Goal: Task Accomplishment & Management: Manage account settings

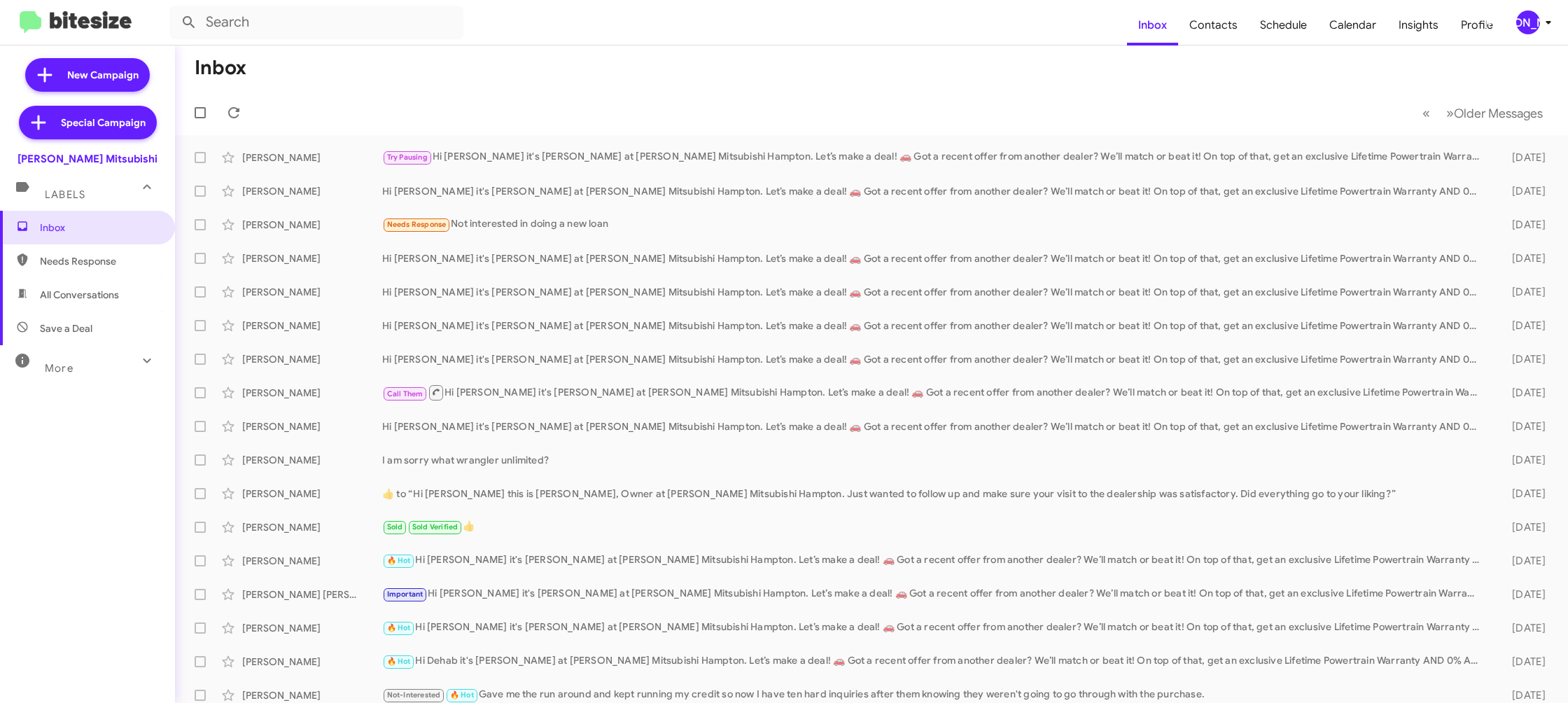
drag, startPoint x: 1550, startPoint y: 14, endPoint x: 1540, endPoint y: 20, distance: 11.7
click at [1546, 17] on icon at bounding box center [1549, 23] width 17 height 17
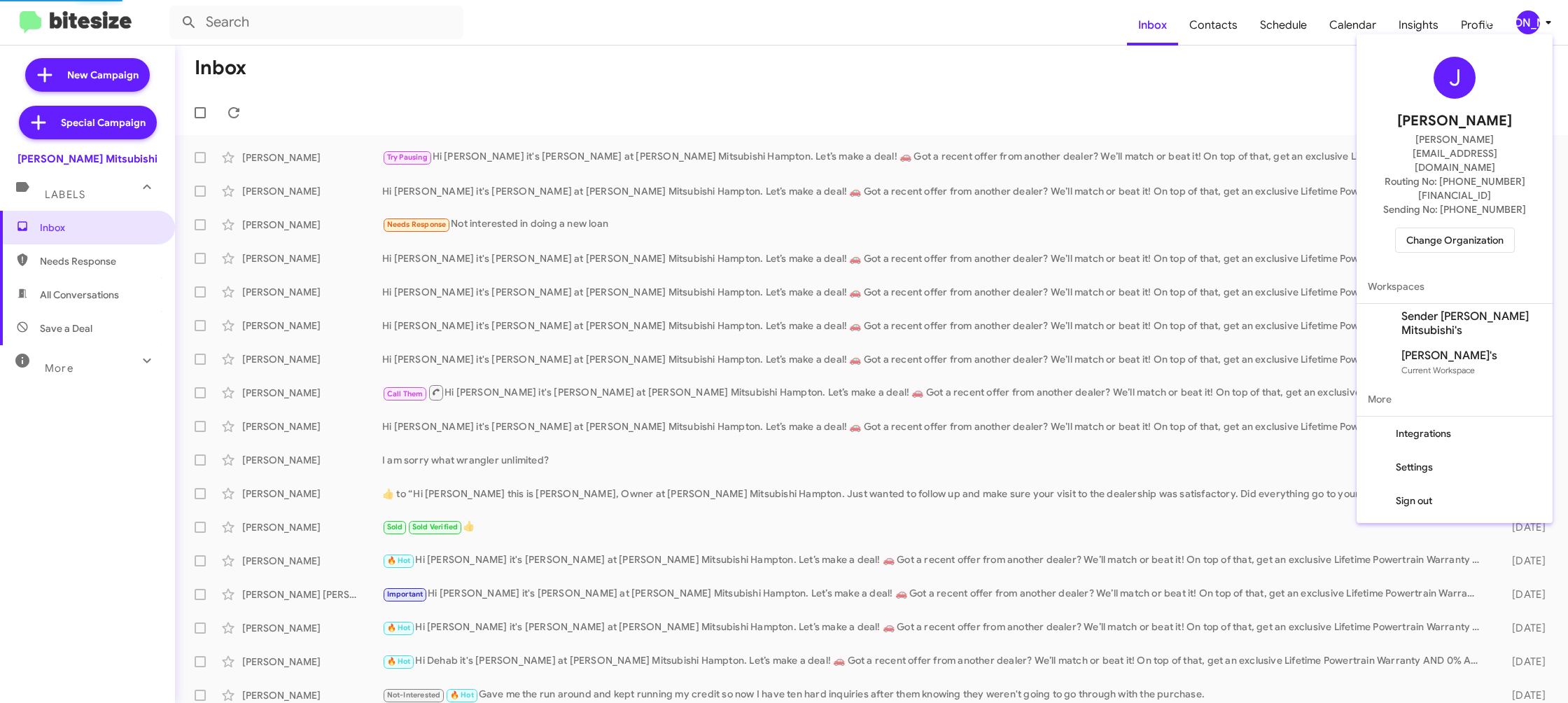
click at [1458, 228] on span "Change Organization" at bounding box center [1455, 240] width 98 height 24
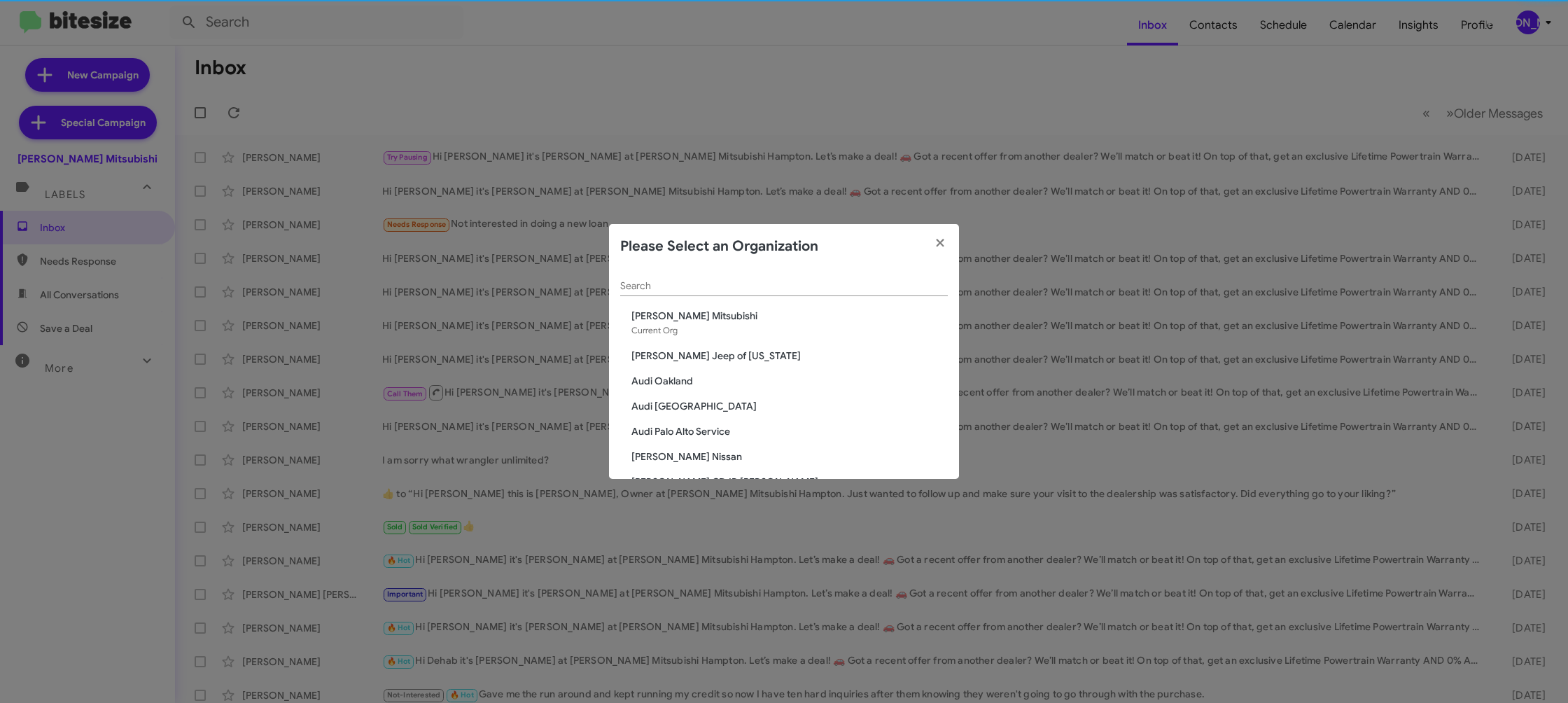
click at [702, 288] on input "Search" at bounding box center [784, 286] width 328 height 11
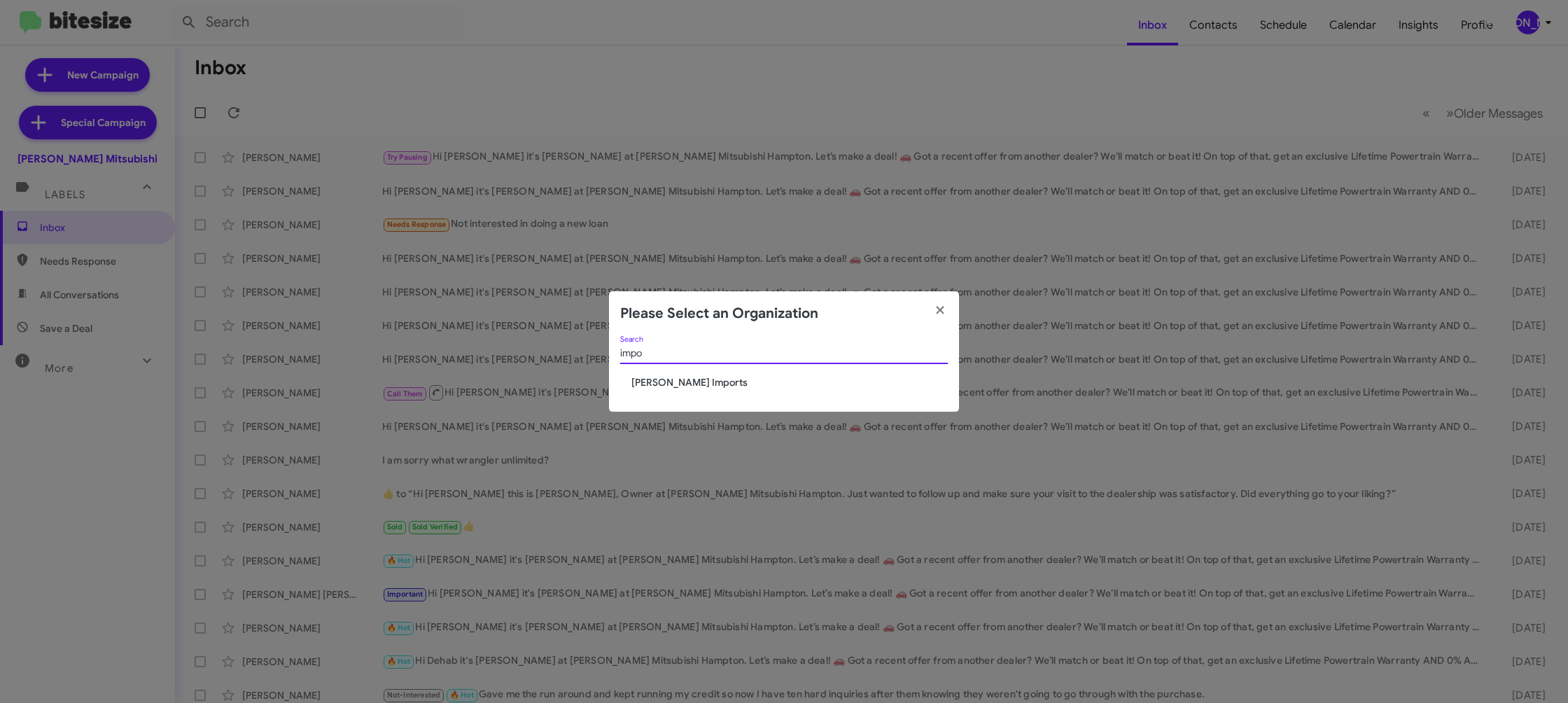
type input "impo"
drag, startPoint x: 654, startPoint y: 394, endPoint x: 663, endPoint y: 383, distance: 14.2
click at [656, 389] on div "impo Search Ed Hicks Imports" at bounding box center [784, 374] width 350 height 77
click at [663, 383] on span "[PERSON_NAME] Imports" at bounding box center [790, 382] width 317 height 14
drag, startPoint x: 663, startPoint y: 383, endPoint x: 677, endPoint y: 389, distance: 15.2
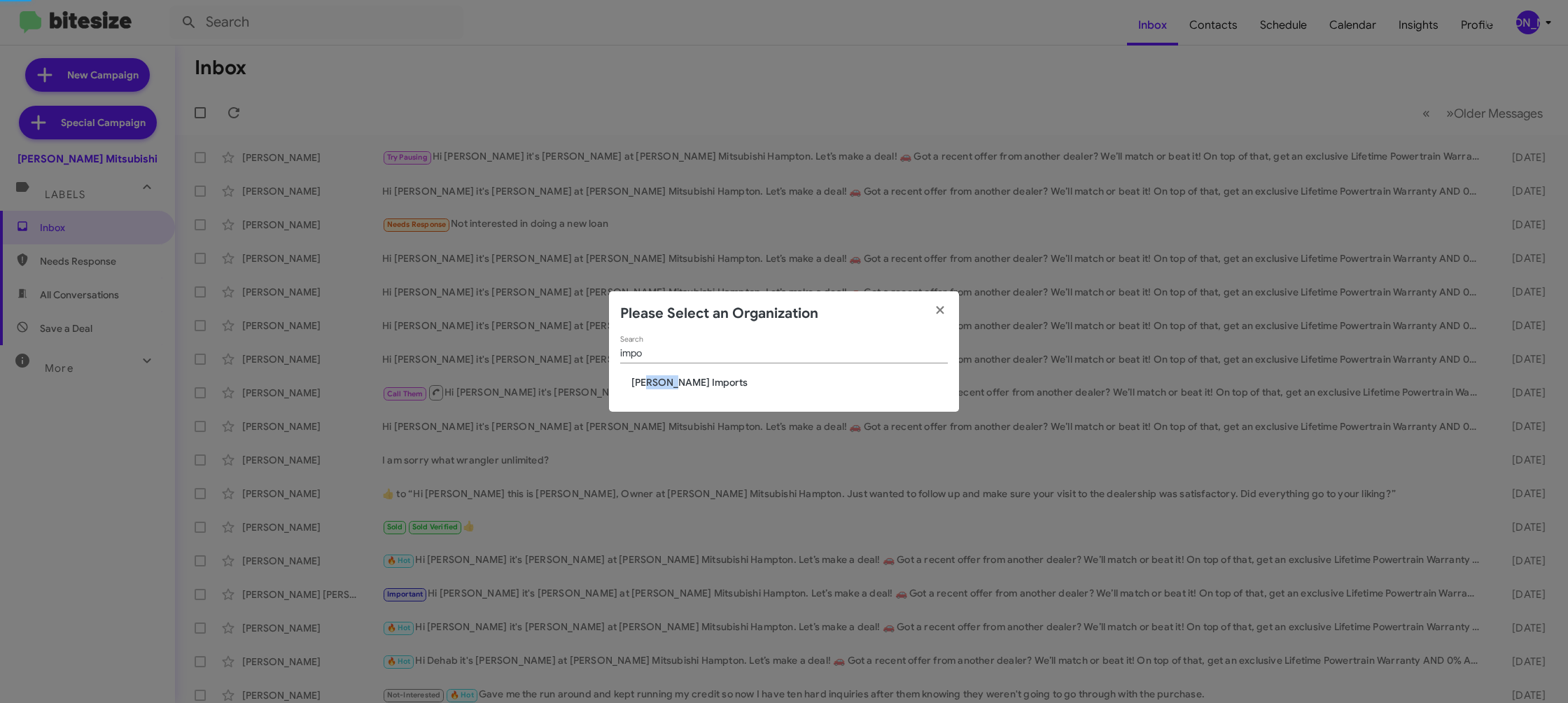
click at [664, 382] on span "[PERSON_NAME] Imports" at bounding box center [790, 382] width 317 height 14
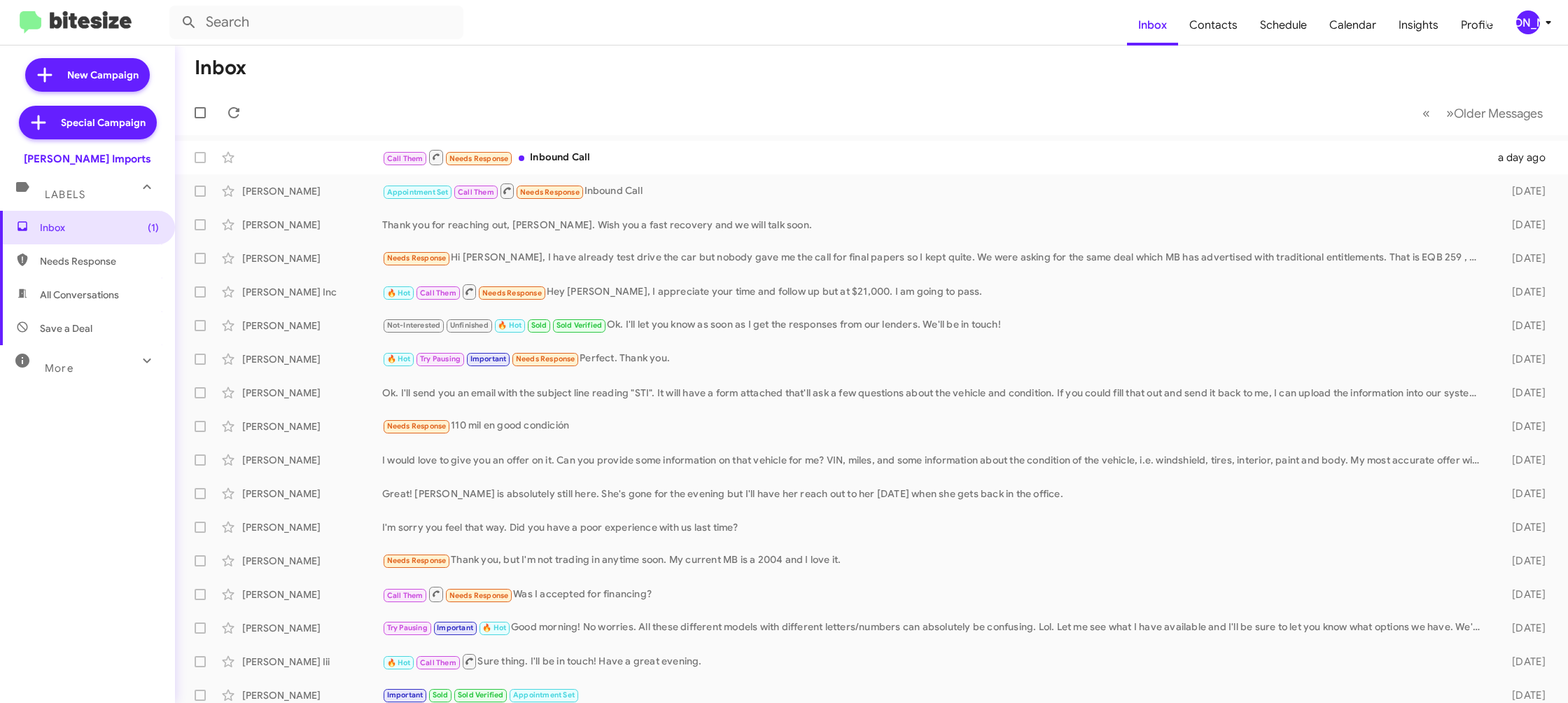
click at [1530, 23] on div "[PERSON_NAME]" at bounding box center [1528, 23] width 24 height 24
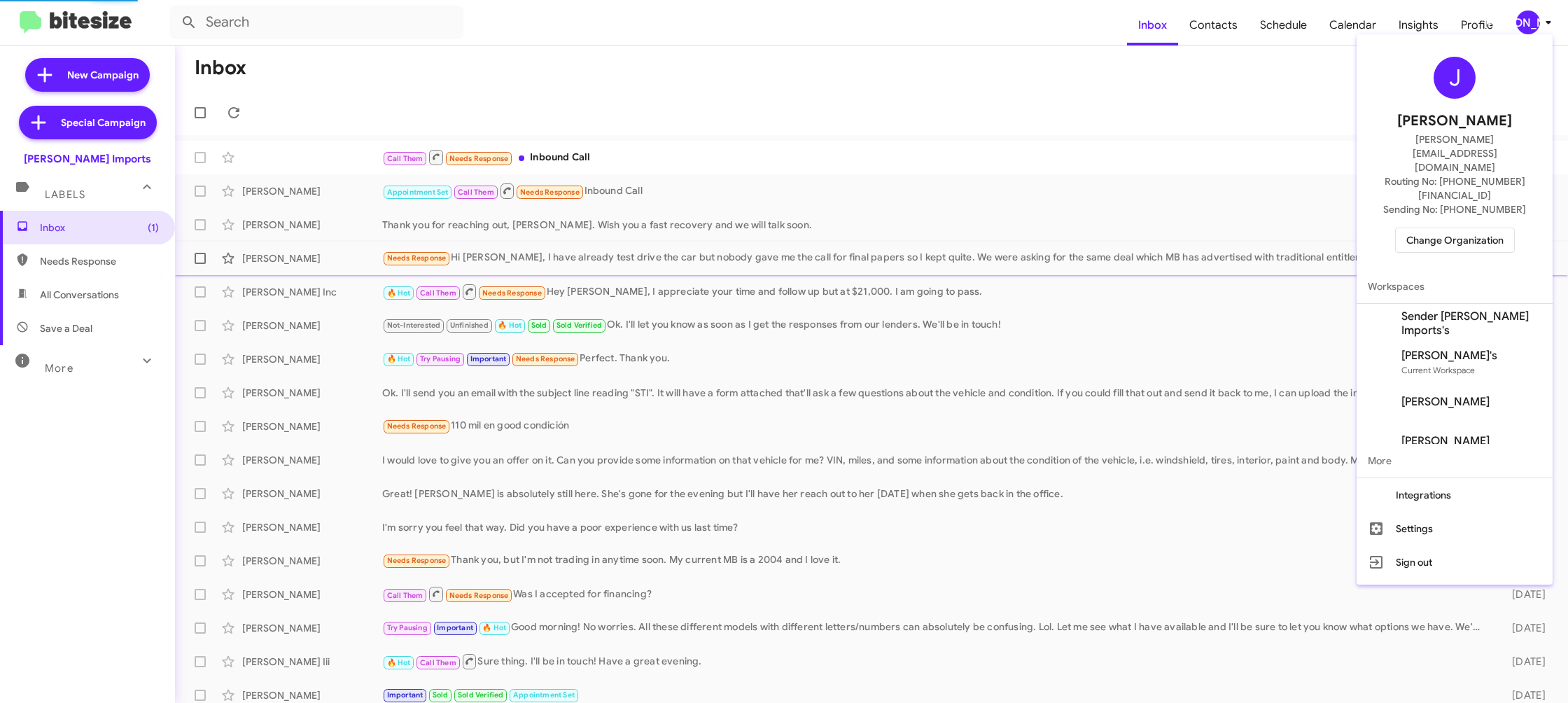
click at [1449, 304] on span "Sender Ed Hicks Imports's" at bounding box center [1455, 324] width 196 height 39
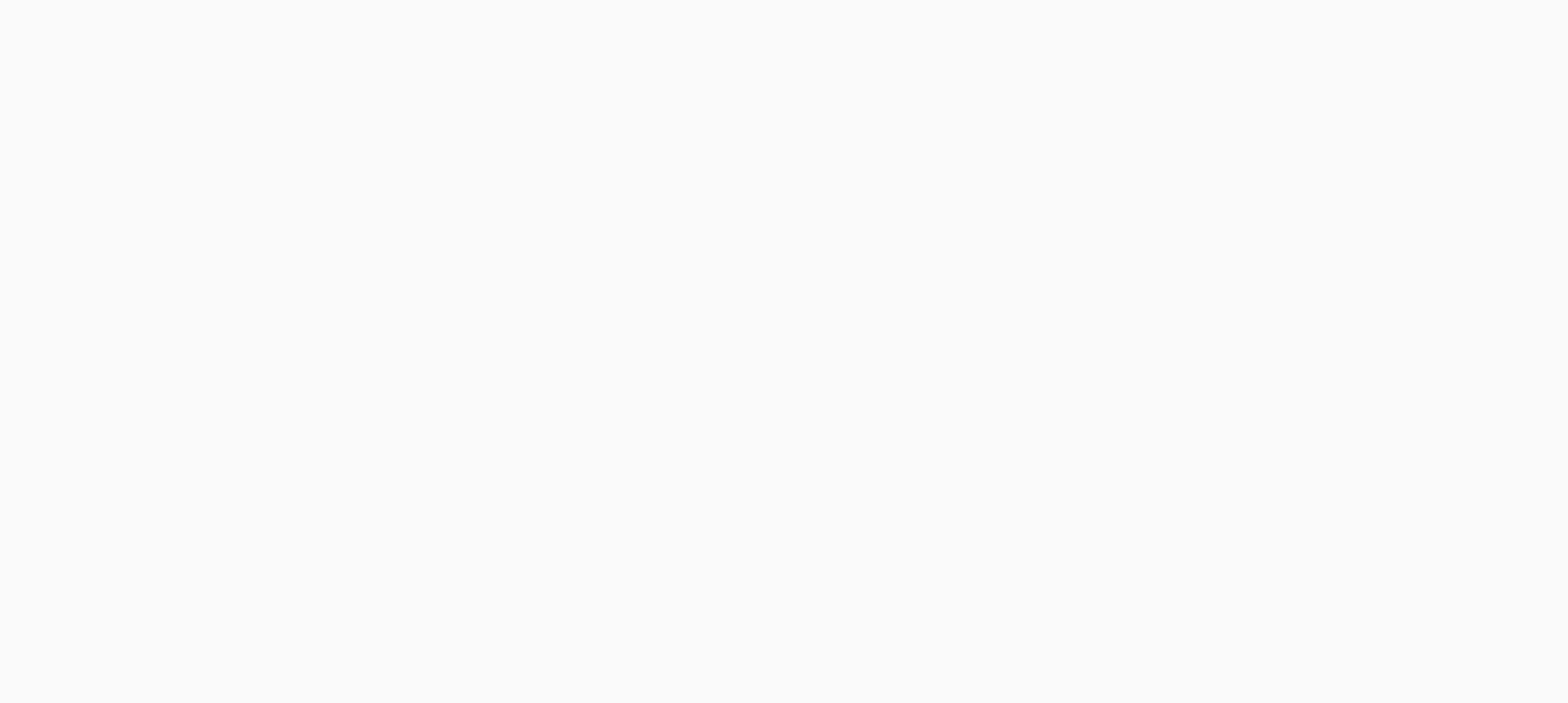
click at [1209, 28] on body at bounding box center [784, 351] width 1568 height 703
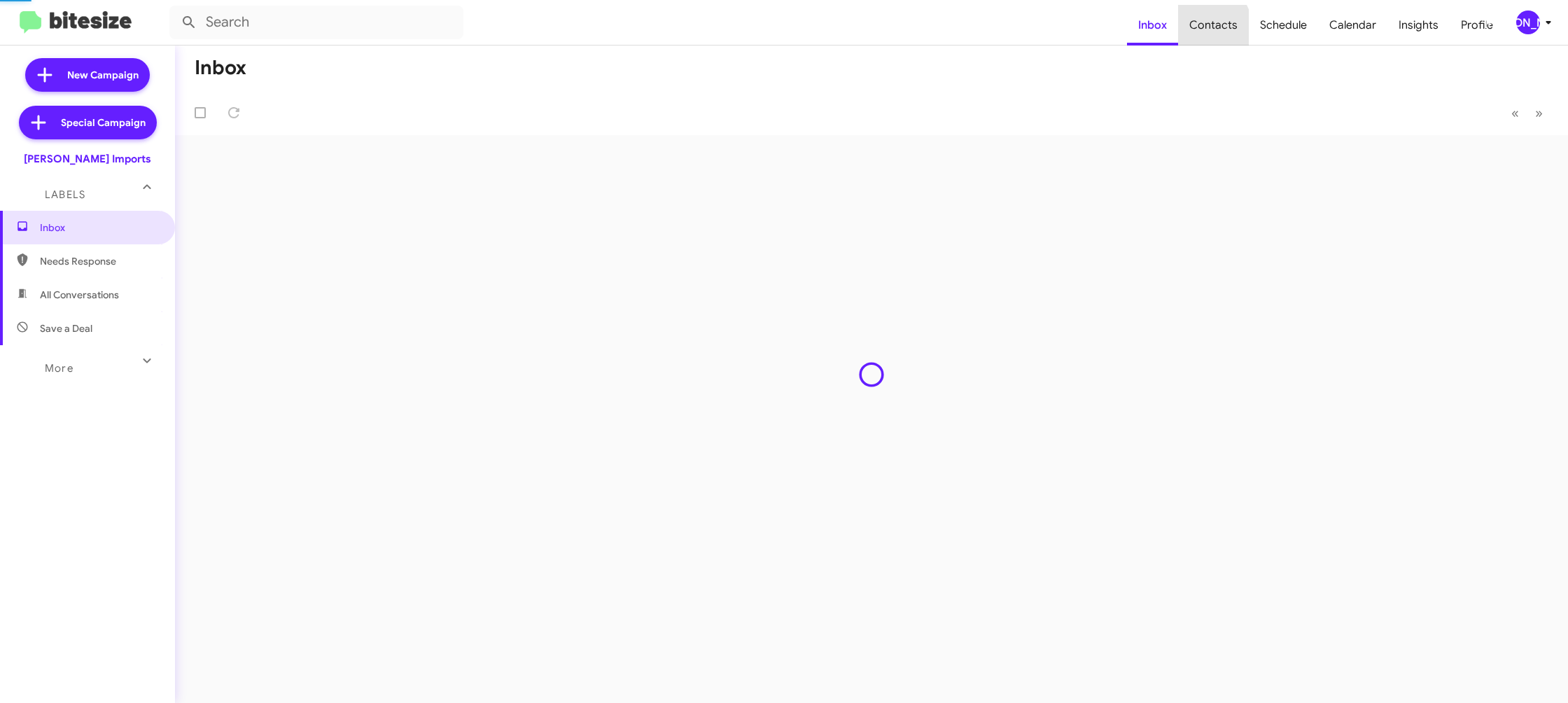
click at [1209, 28] on span "Contacts" at bounding box center [1214, 25] width 71 height 41
click at [1200, 24] on span "Contacts" at bounding box center [1214, 25] width 71 height 41
type input "in:groups"
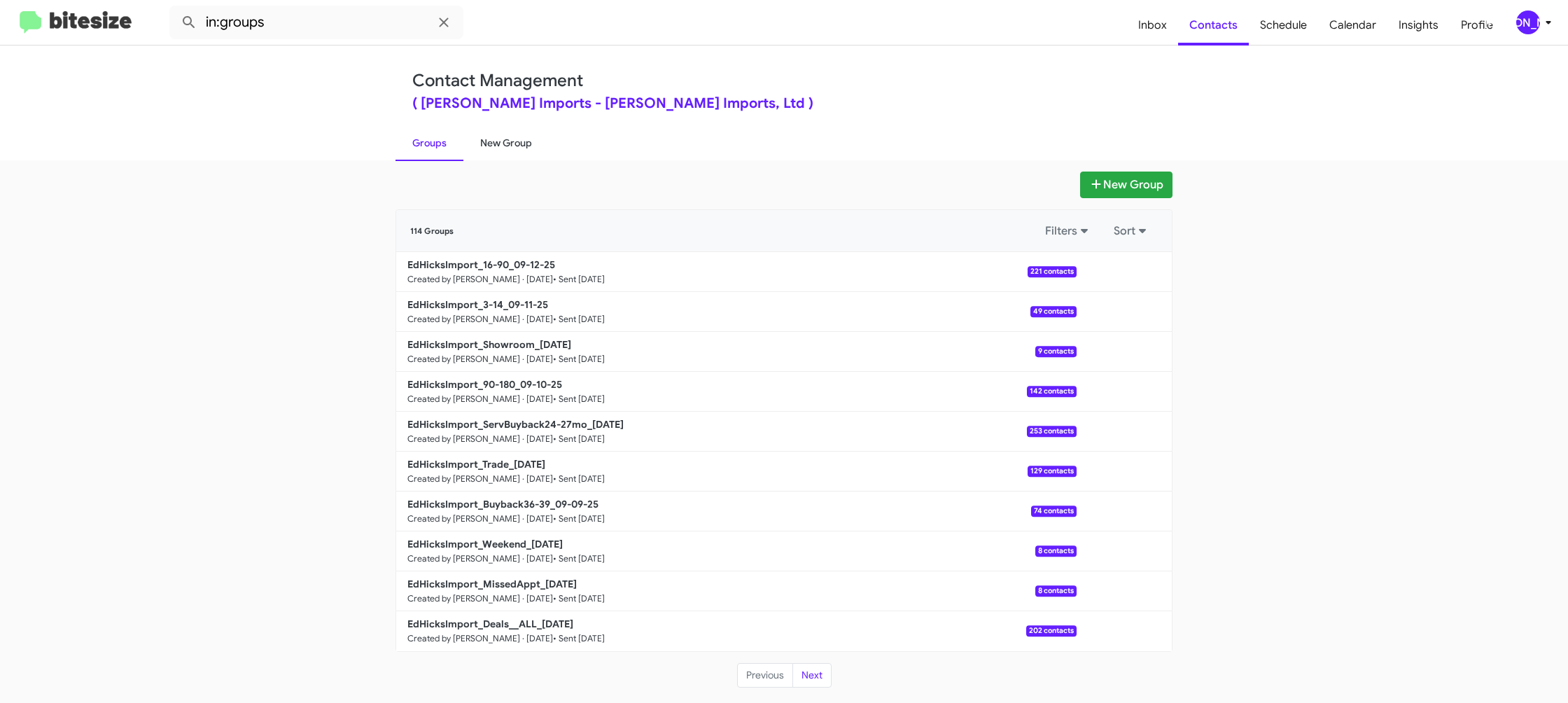
click at [527, 148] on link "New Group" at bounding box center [506, 143] width 85 height 37
drag, startPoint x: 527, startPoint y: 148, endPoint x: 679, endPoint y: 10, distance: 205.3
click at [532, 143] on link "New Group" at bounding box center [506, 143] width 85 height 37
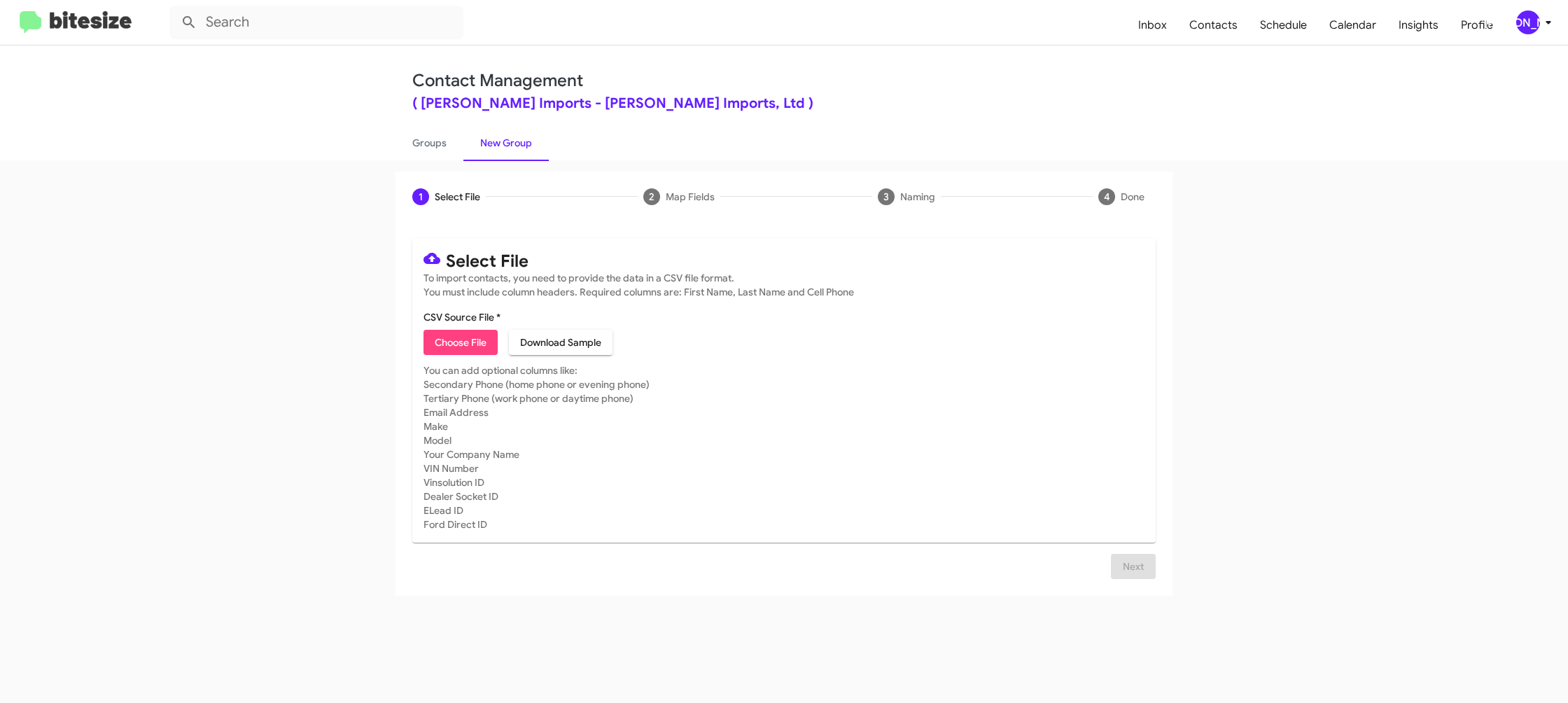
drag, startPoint x: 453, startPoint y: 361, endPoint x: 448, endPoint y: 345, distance: 16.8
click at [451, 359] on mat-card "Select File To import contacts, you need to provide the data in a CSV file form…" at bounding box center [784, 390] width 744 height 304
click at [448, 345] on span "Choose File" at bounding box center [461, 343] width 52 height 25
type input "EdHicksImport_MissedAppt_09-15-25"
click at [904, 447] on mat-card-subtitle "You can add optional columns like: Secondary Phone (home phone or evening phone…" at bounding box center [784, 448] width 721 height 168
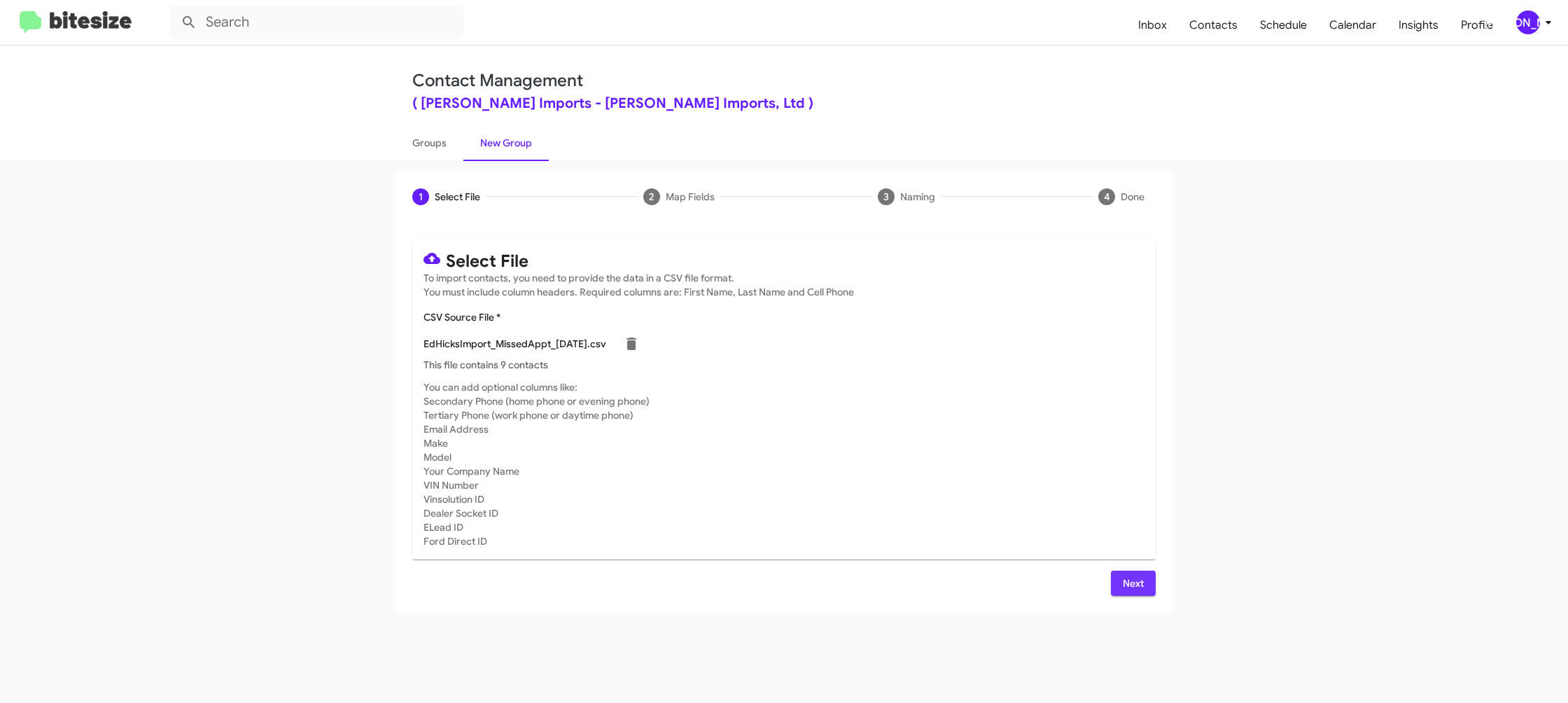
drag, startPoint x: 1126, startPoint y: 572, endPoint x: 1118, endPoint y: 572, distance: 8.0
click at [1126, 572] on span "Next" at bounding box center [1133, 584] width 23 height 25
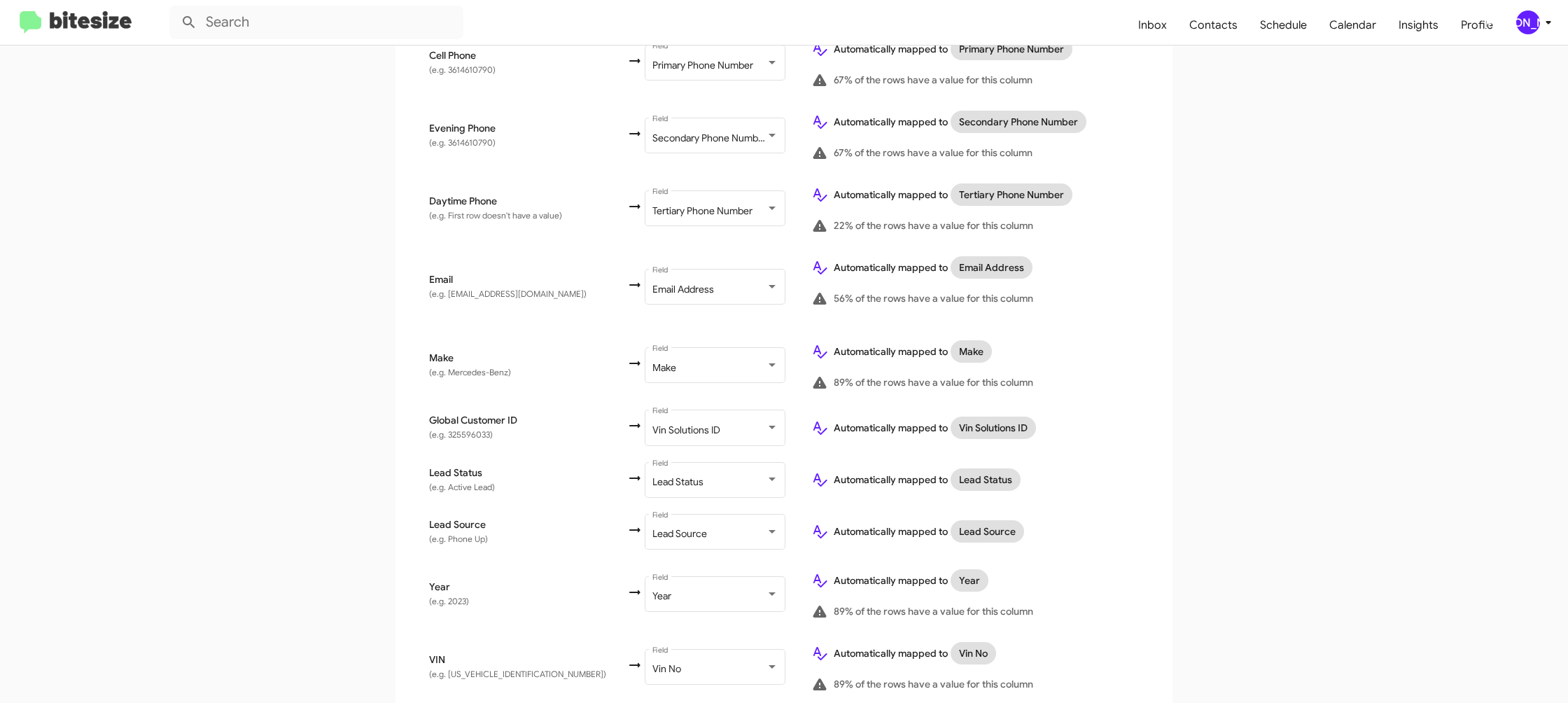
scroll to position [645, 0]
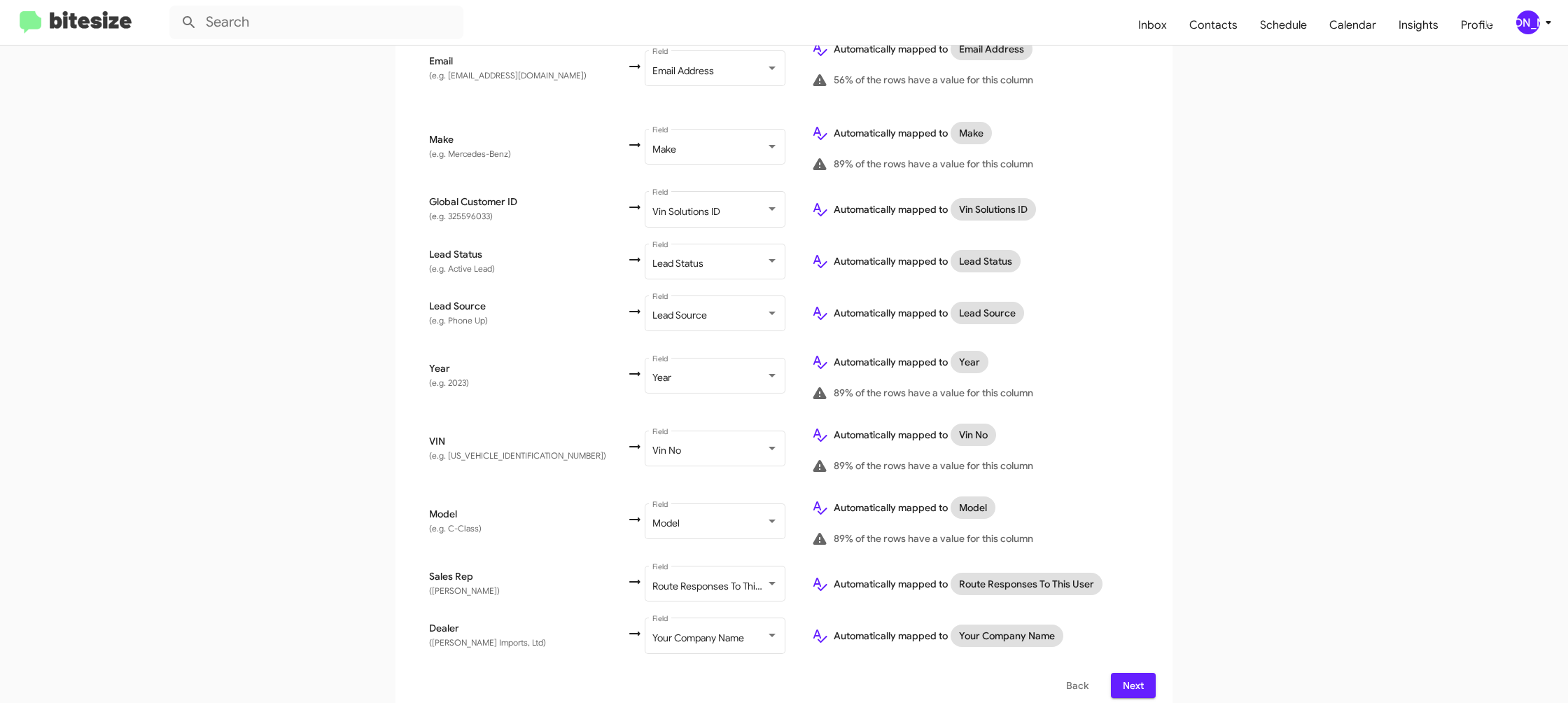
click at [1134, 673] on span "Next" at bounding box center [1133, 685] width 23 height 25
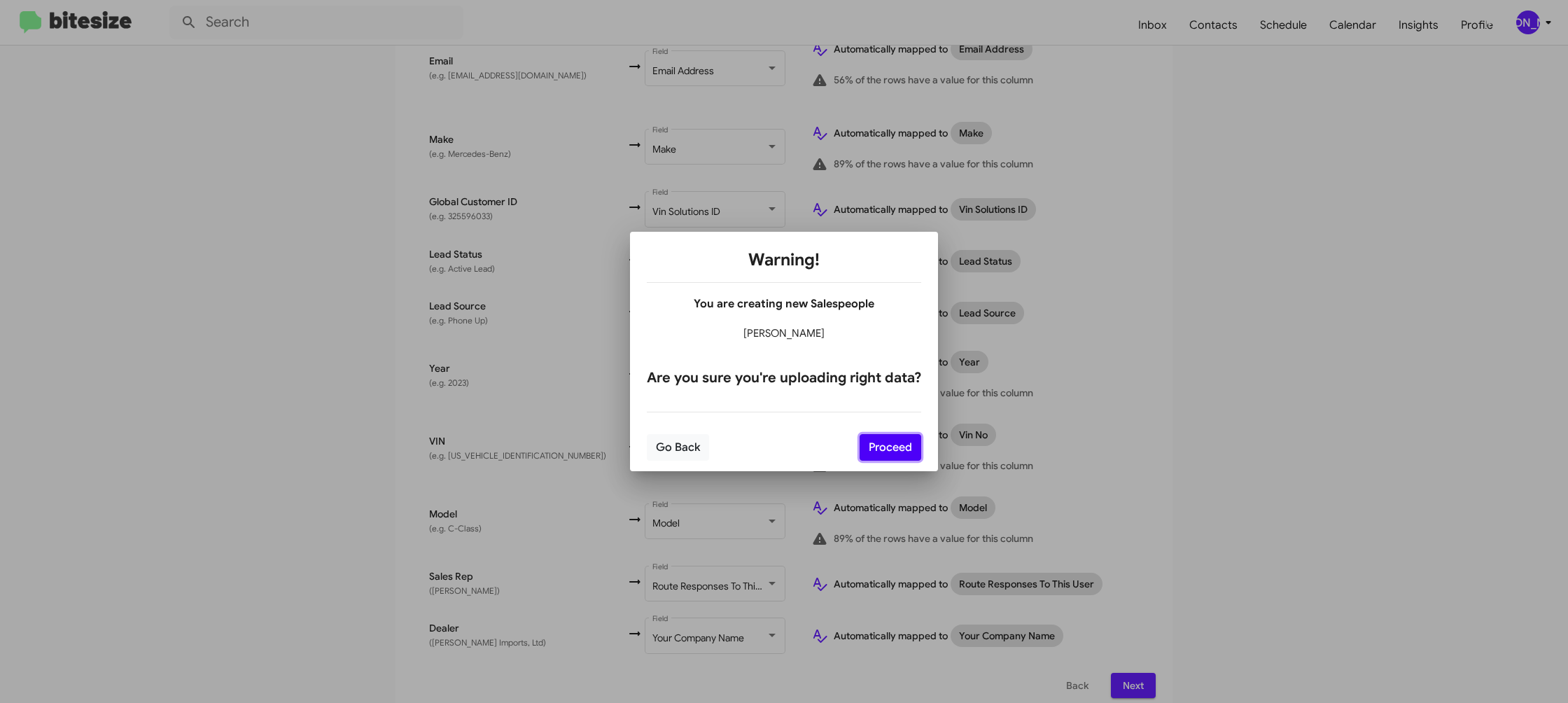
drag, startPoint x: 897, startPoint y: 449, endPoint x: 905, endPoint y: 469, distance: 21.5
click at [897, 449] on button "Proceed" at bounding box center [890, 448] width 62 height 27
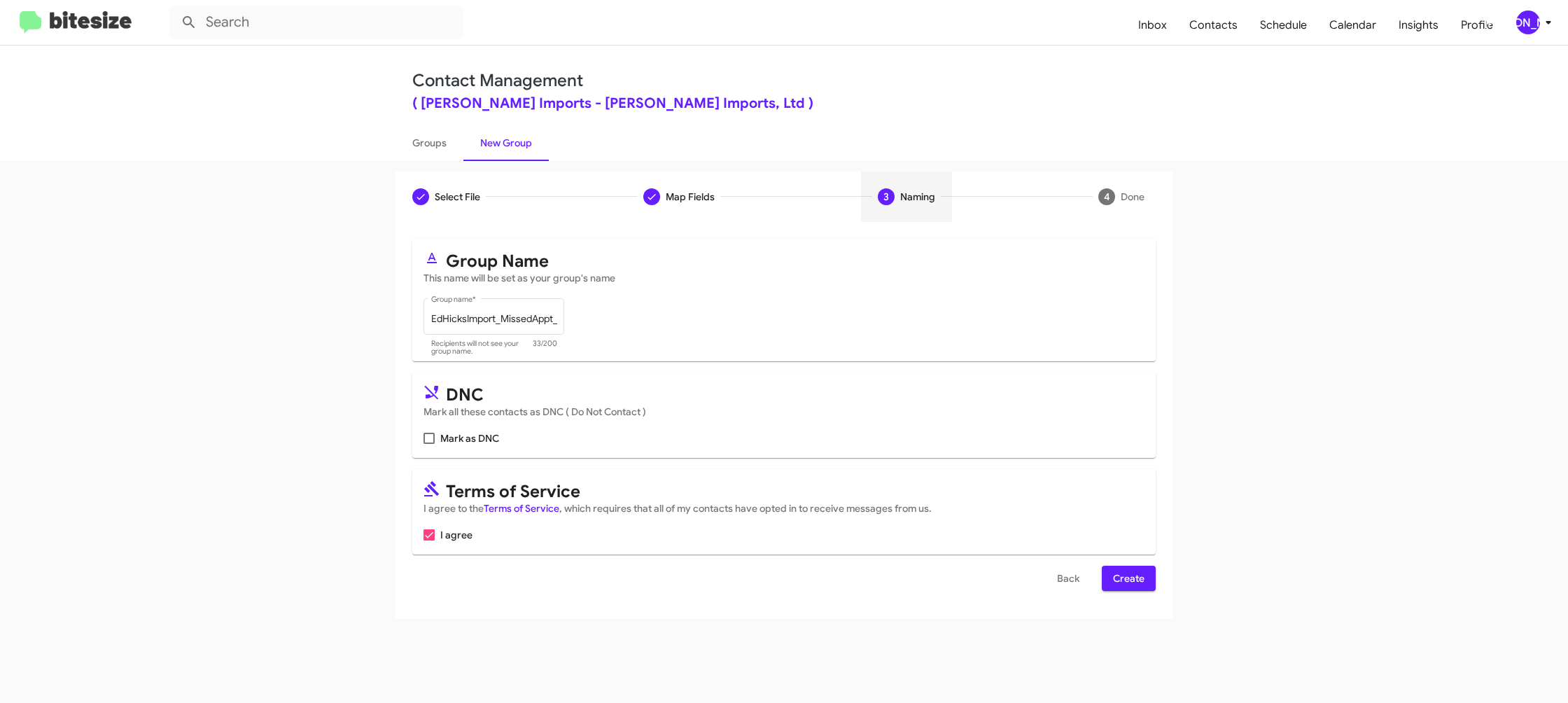
scroll to position [0, 0]
drag, startPoint x: 1111, startPoint y: 577, endPoint x: 854, endPoint y: 352, distance: 341.6
click at [1110, 577] on button "Create" at bounding box center [1129, 579] width 54 height 25
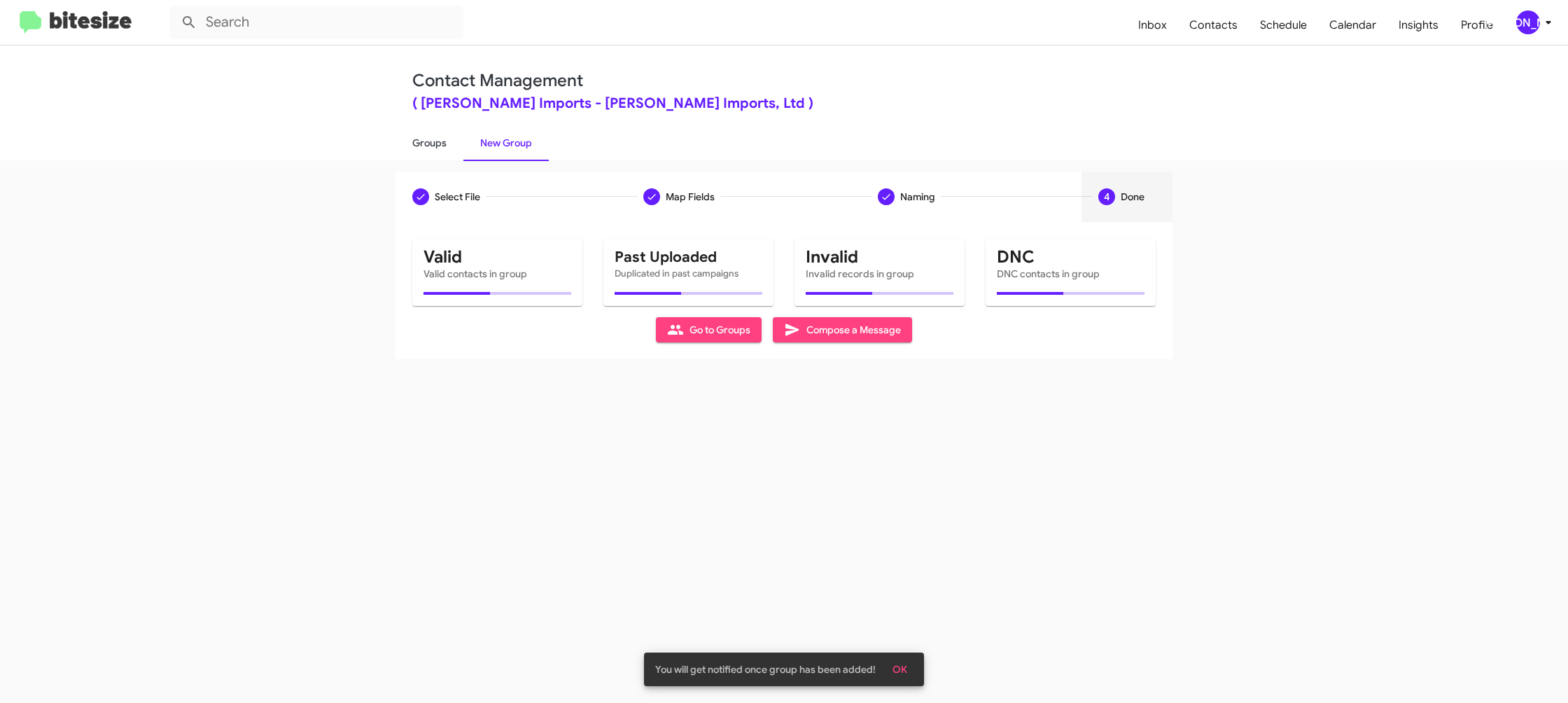
click at [451, 149] on link "Groups" at bounding box center [429, 143] width 68 height 37
type input "in:groups"
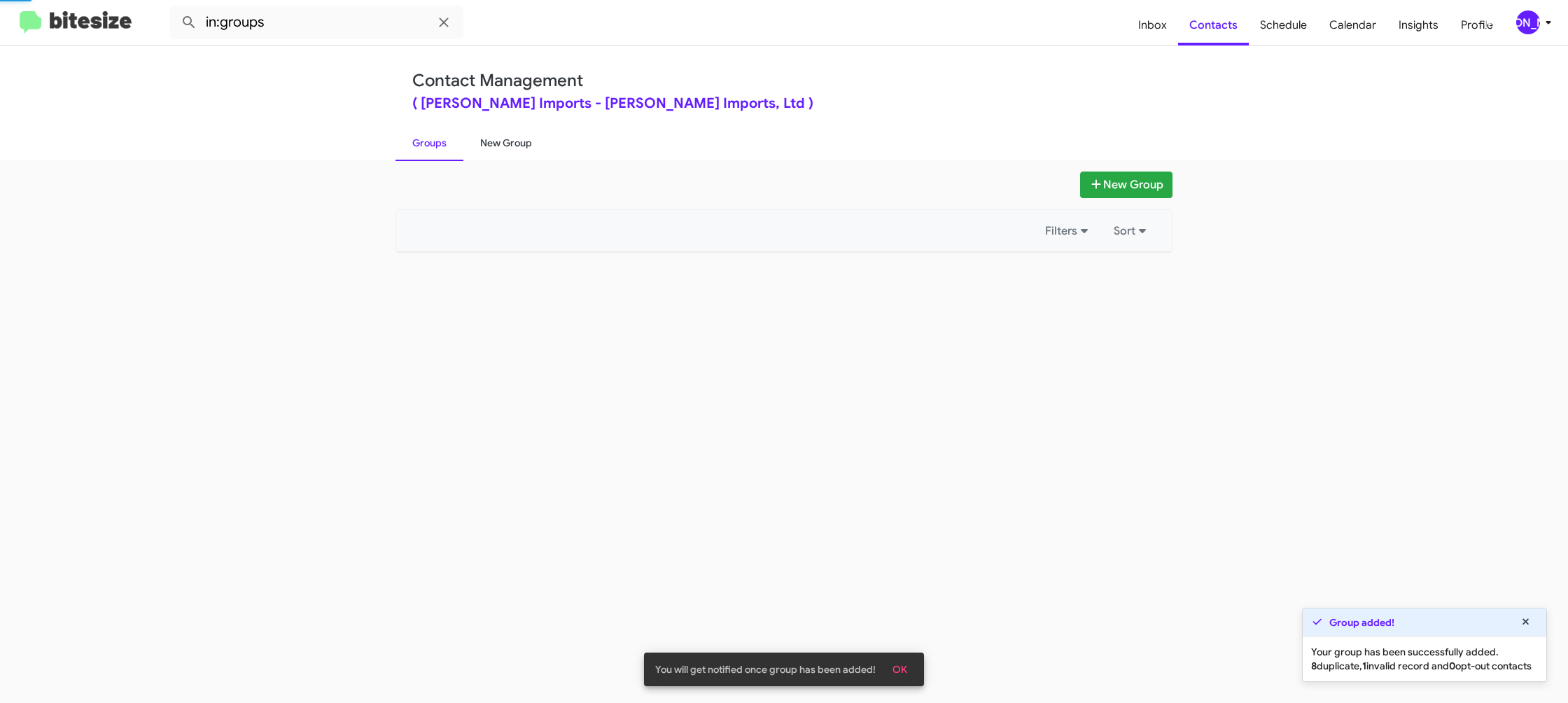
click at [506, 143] on link "New Group" at bounding box center [506, 143] width 85 height 37
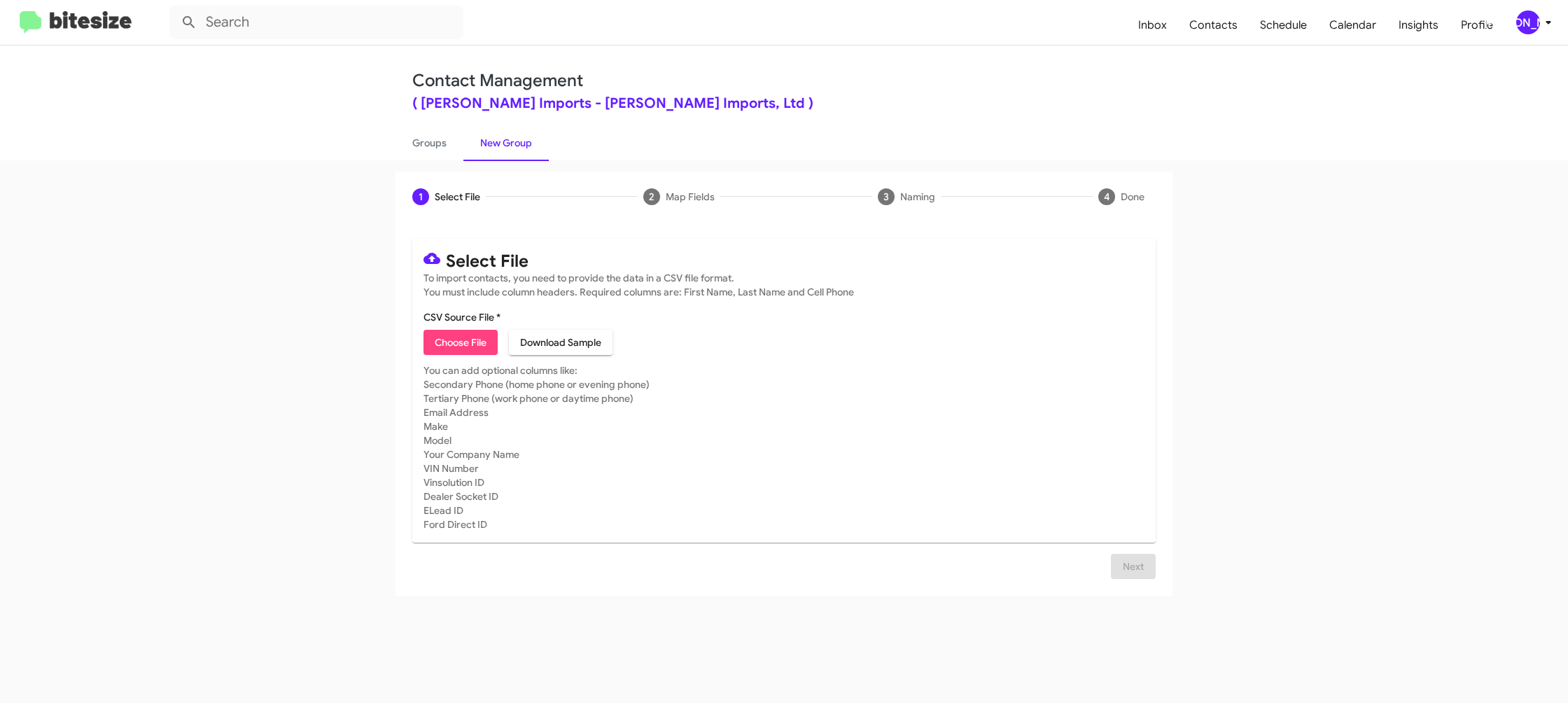
click at [468, 344] on span "Choose File" at bounding box center [461, 343] width 52 height 25
type input "EdHicksImport_Weekend_09-15-25"
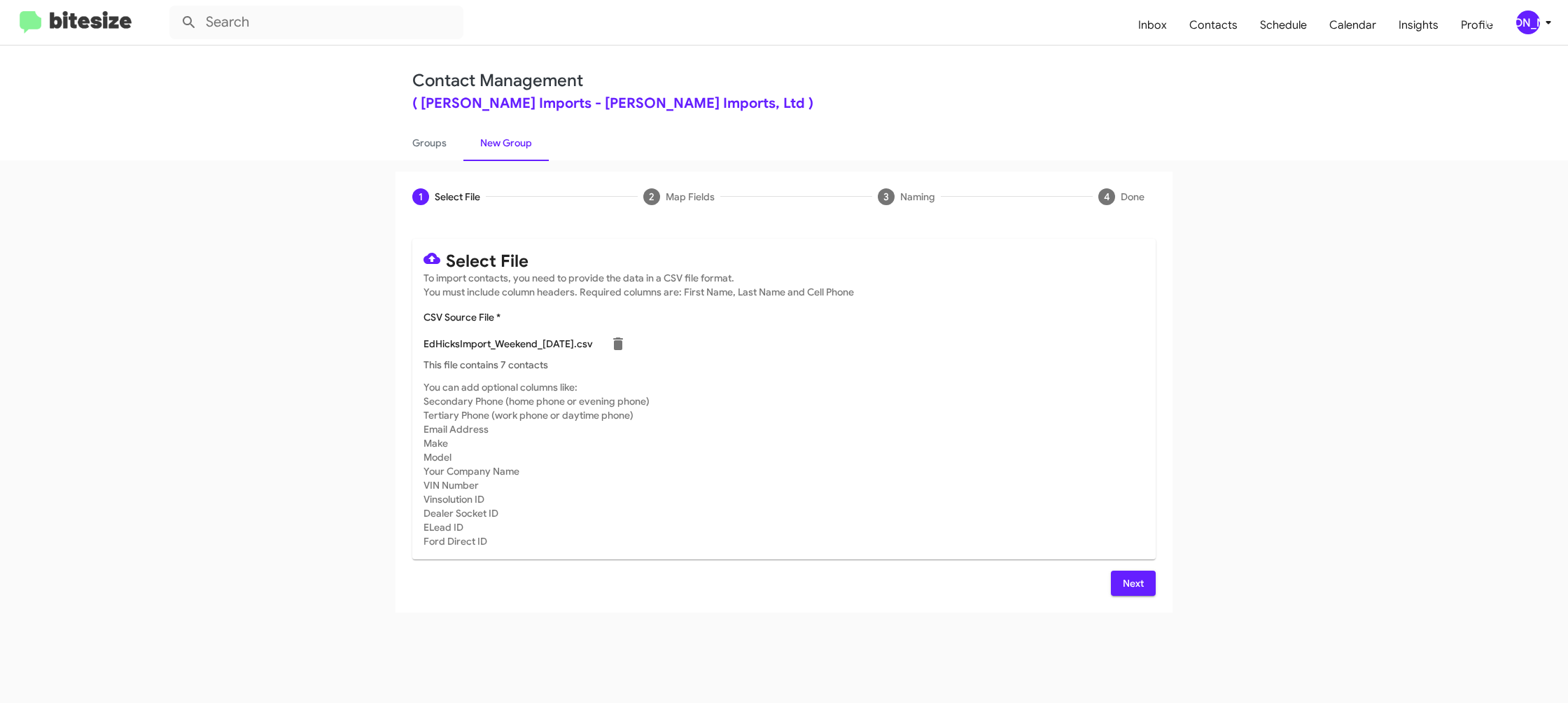
click at [958, 411] on mat-card-subtitle "You can add optional columns like: Secondary Phone (home phone or evening phone…" at bounding box center [784, 464] width 721 height 168
drag, startPoint x: 1136, startPoint y: 575, endPoint x: 1105, endPoint y: 580, distance: 31.4
click at [1135, 578] on span "Next" at bounding box center [1133, 584] width 23 height 25
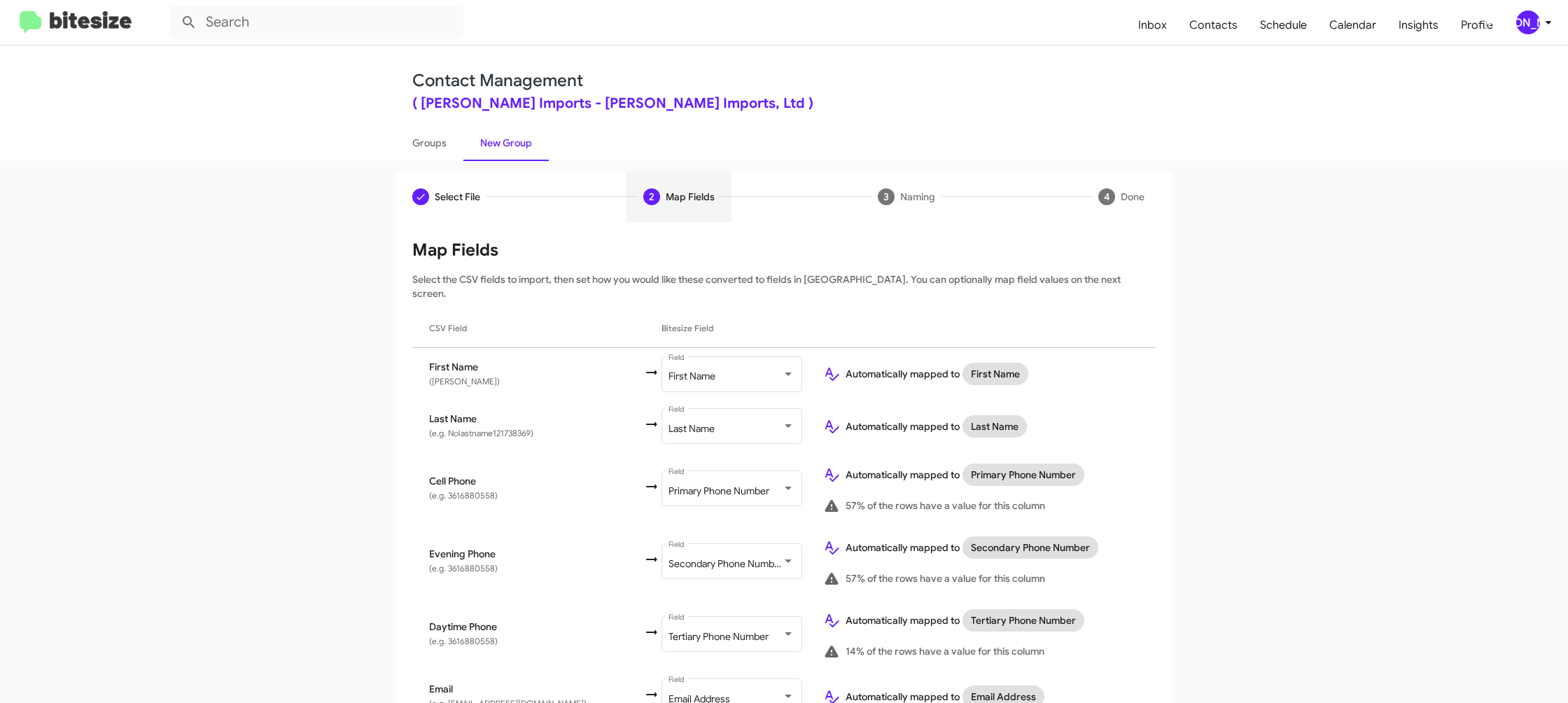
click at [1528, 18] on div "[PERSON_NAME]" at bounding box center [1528, 23] width 24 height 24
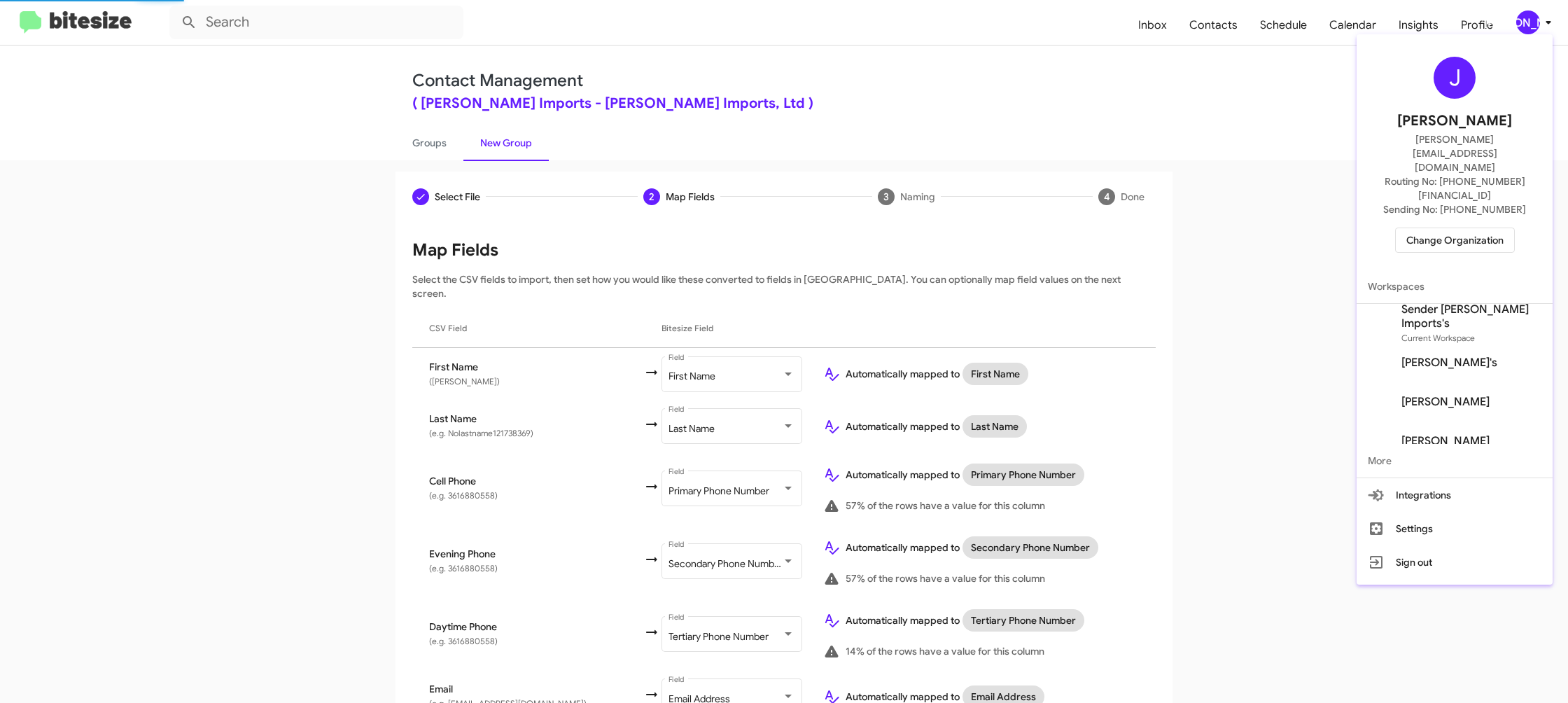
click at [1526, 18] on div at bounding box center [784, 351] width 1568 height 703
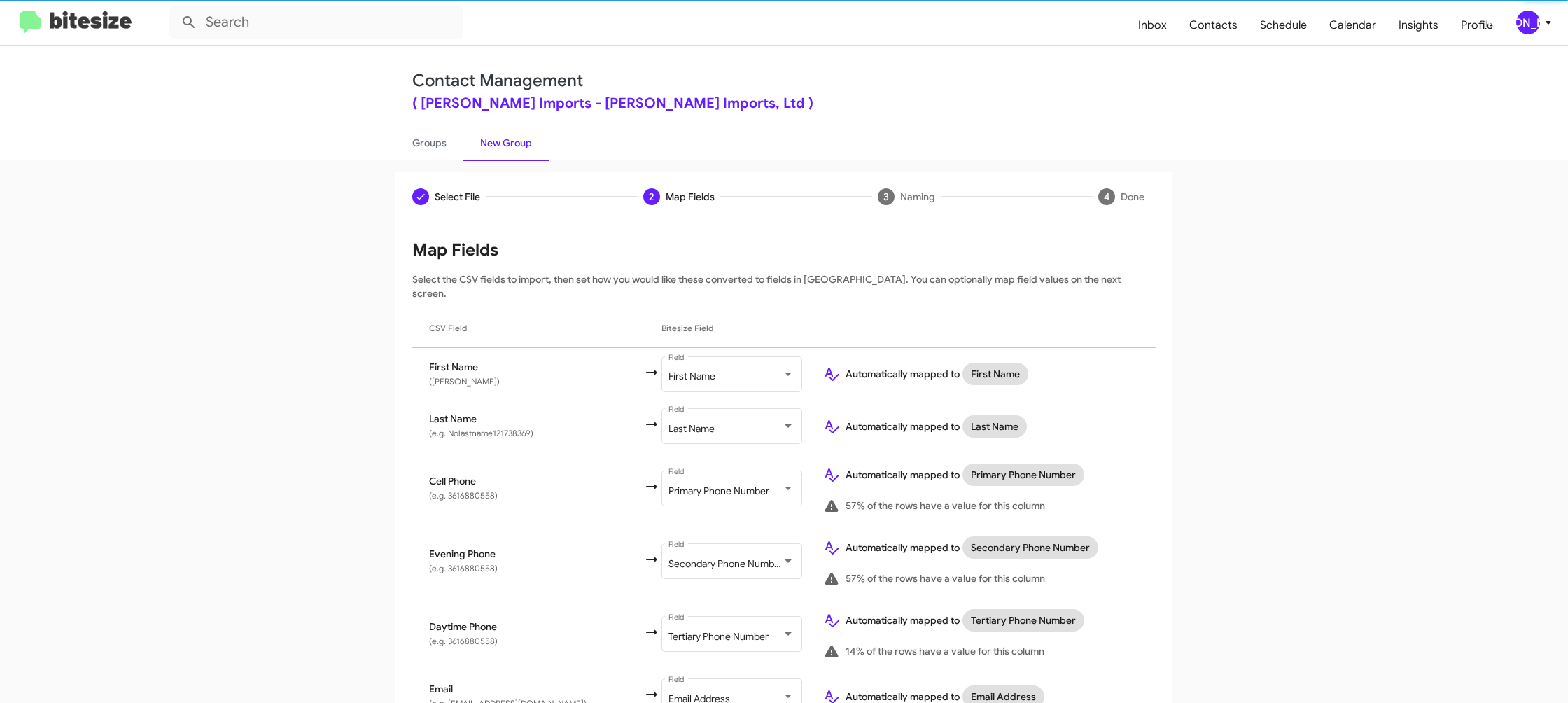
click at [1526, 18] on div "[PERSON_NAME]" at bounding box center [1528, 23] width 24 height 24
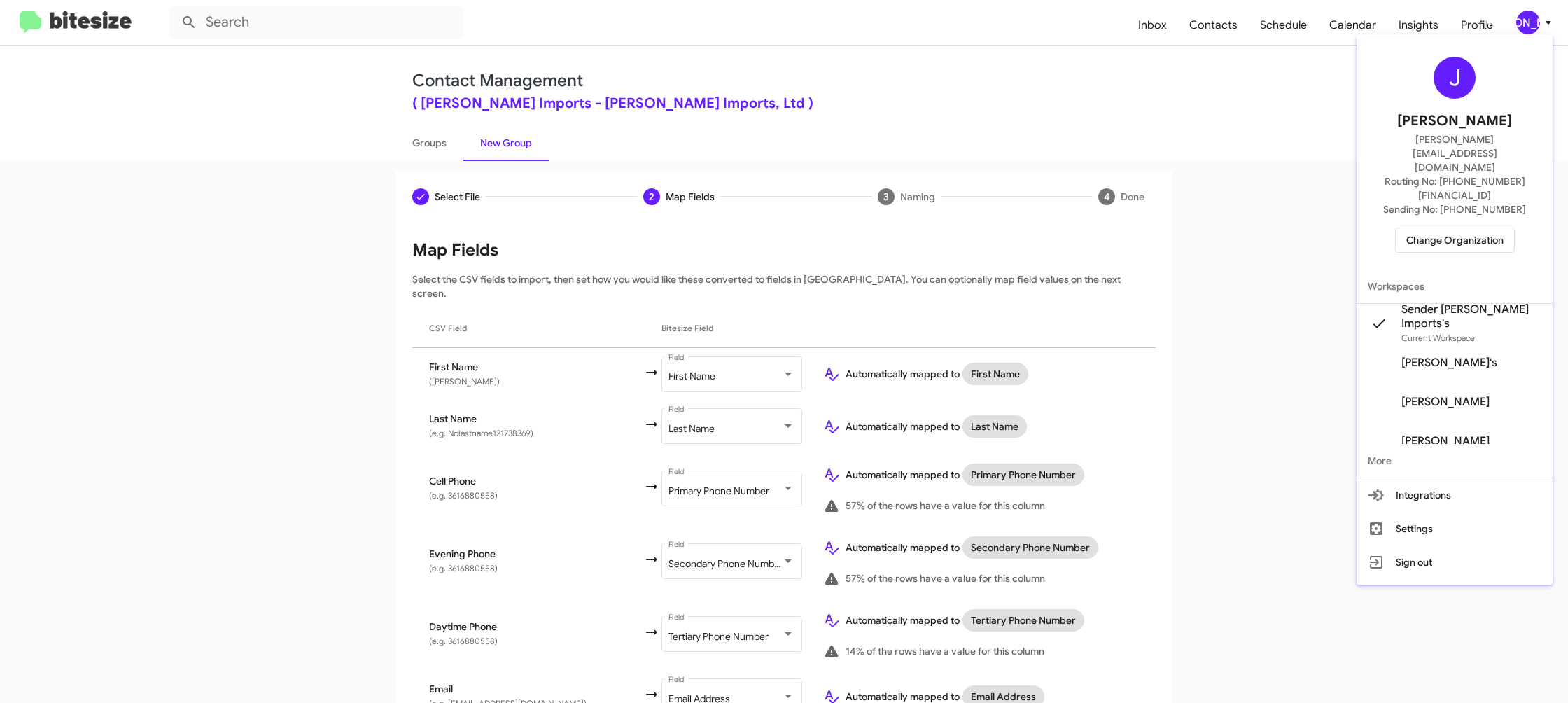
click at [1526, 18] on div at bounding box center [784, 351] width 1568 height 703
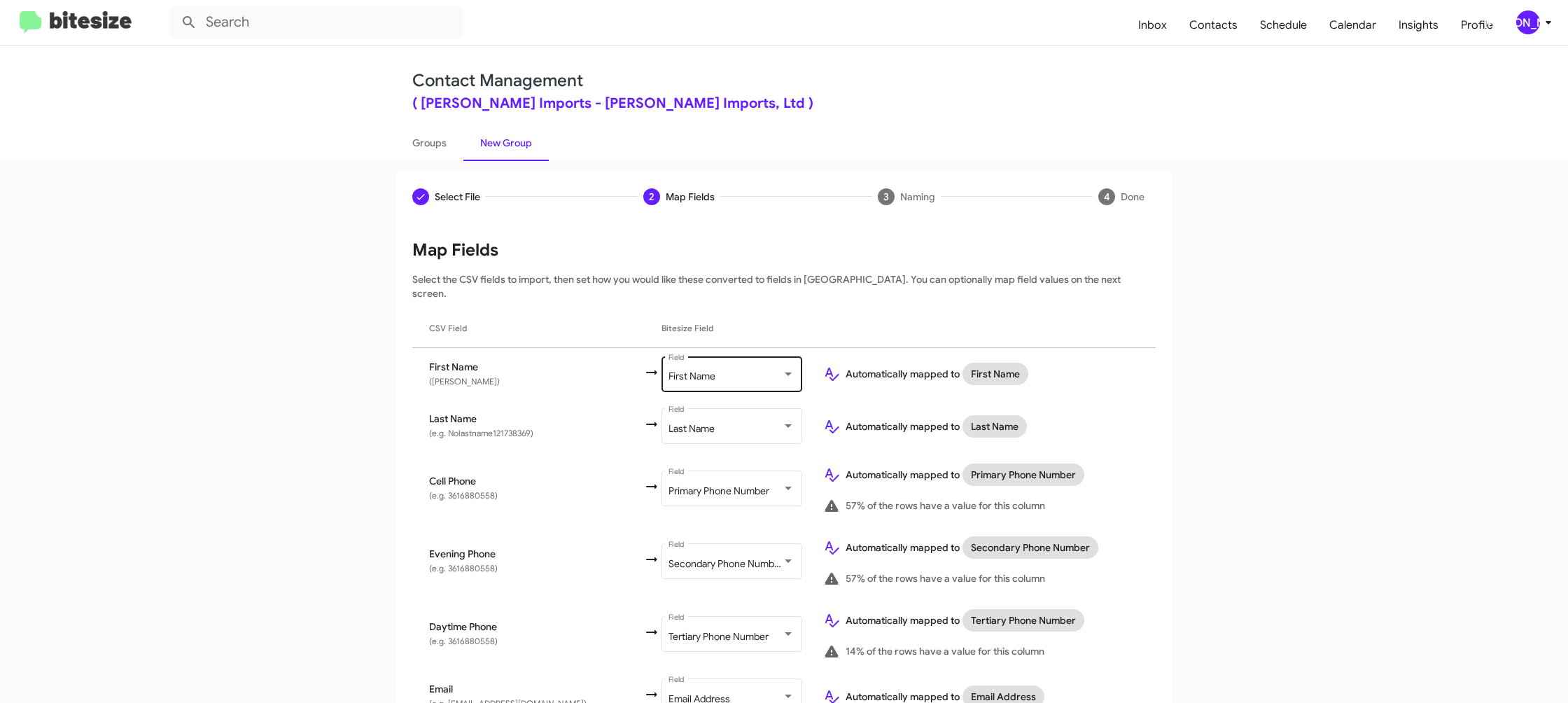
scroll to position [551, 0]
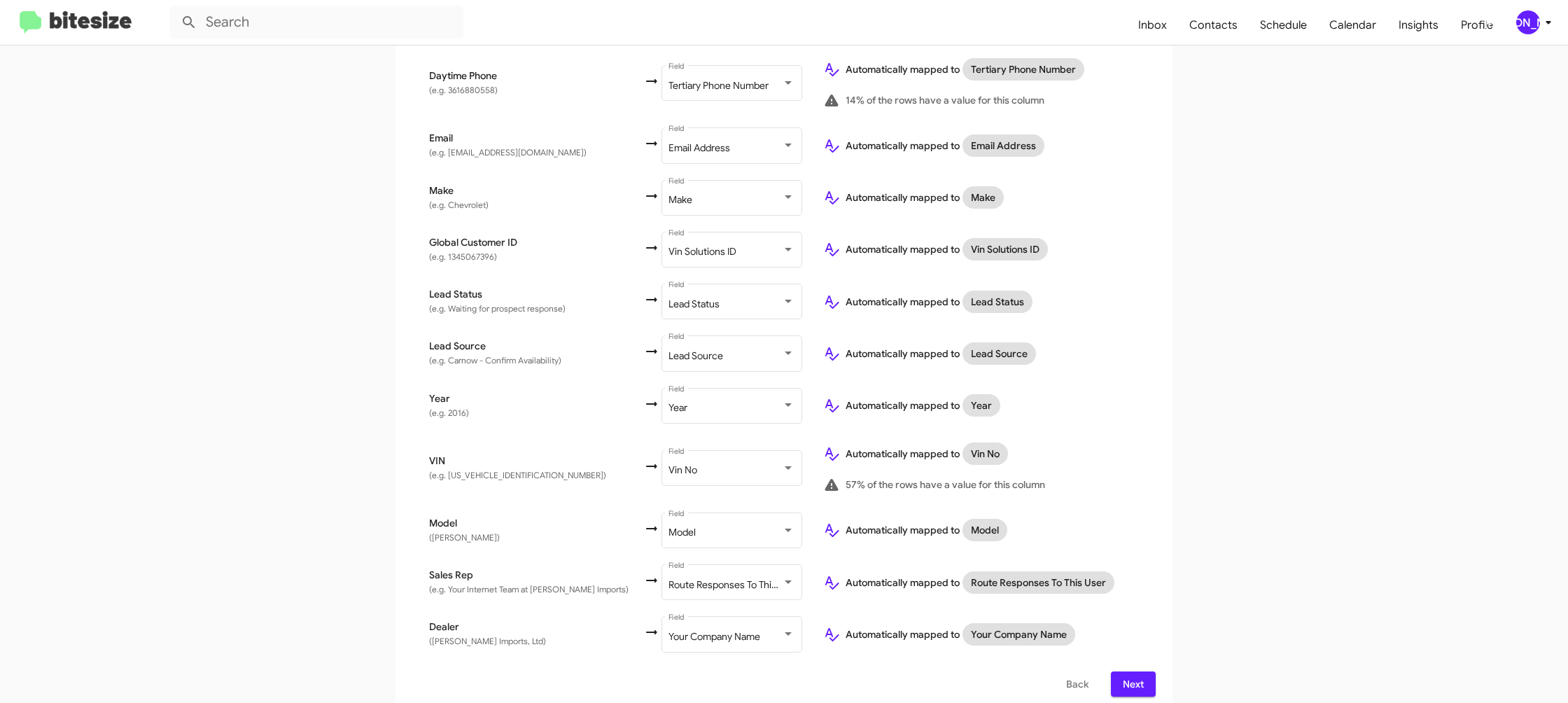
click at [1150, 679] on button "Next" at bounding box center [1134, 684] width 45 height 25
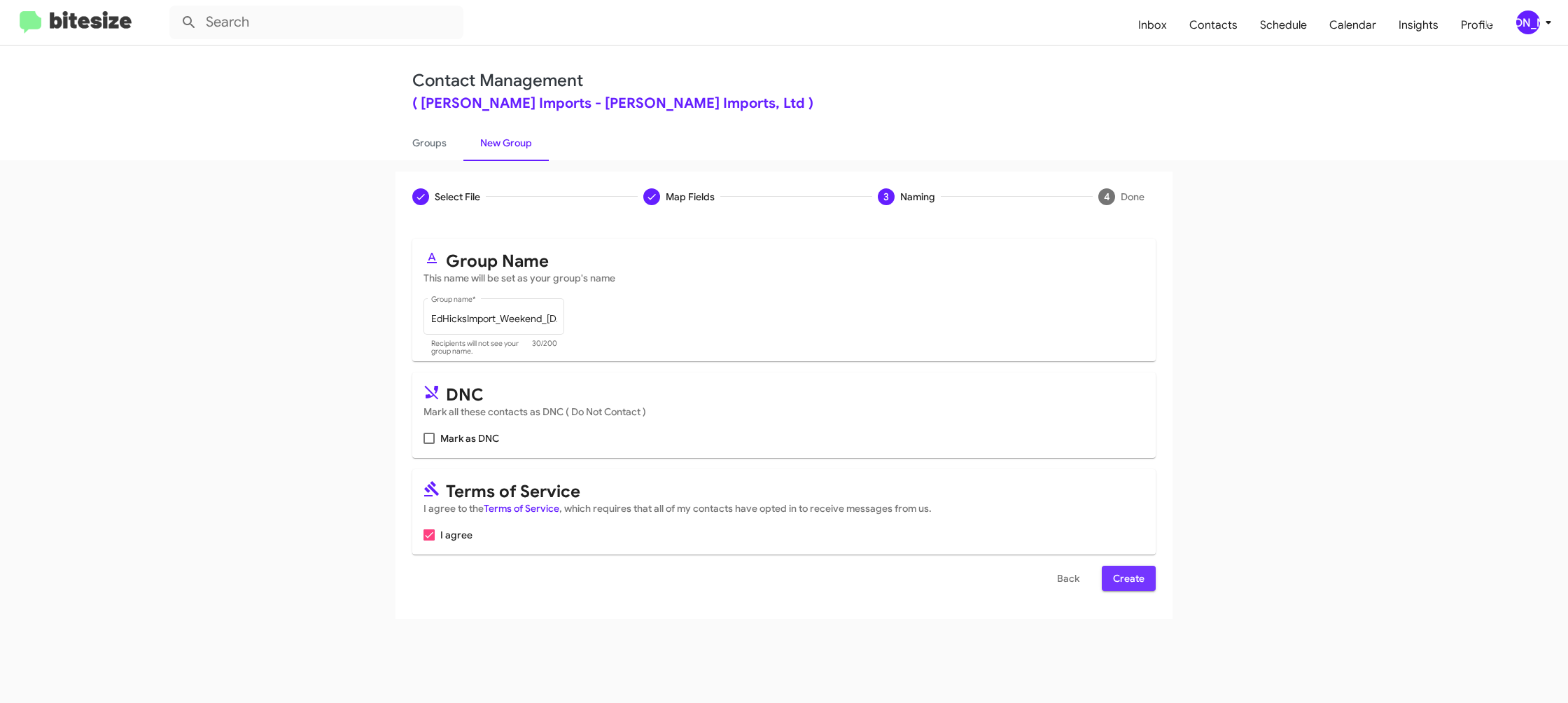
click at [1120, 582] on span "Create" at bounding box center [1129, 579] width 32 height 25
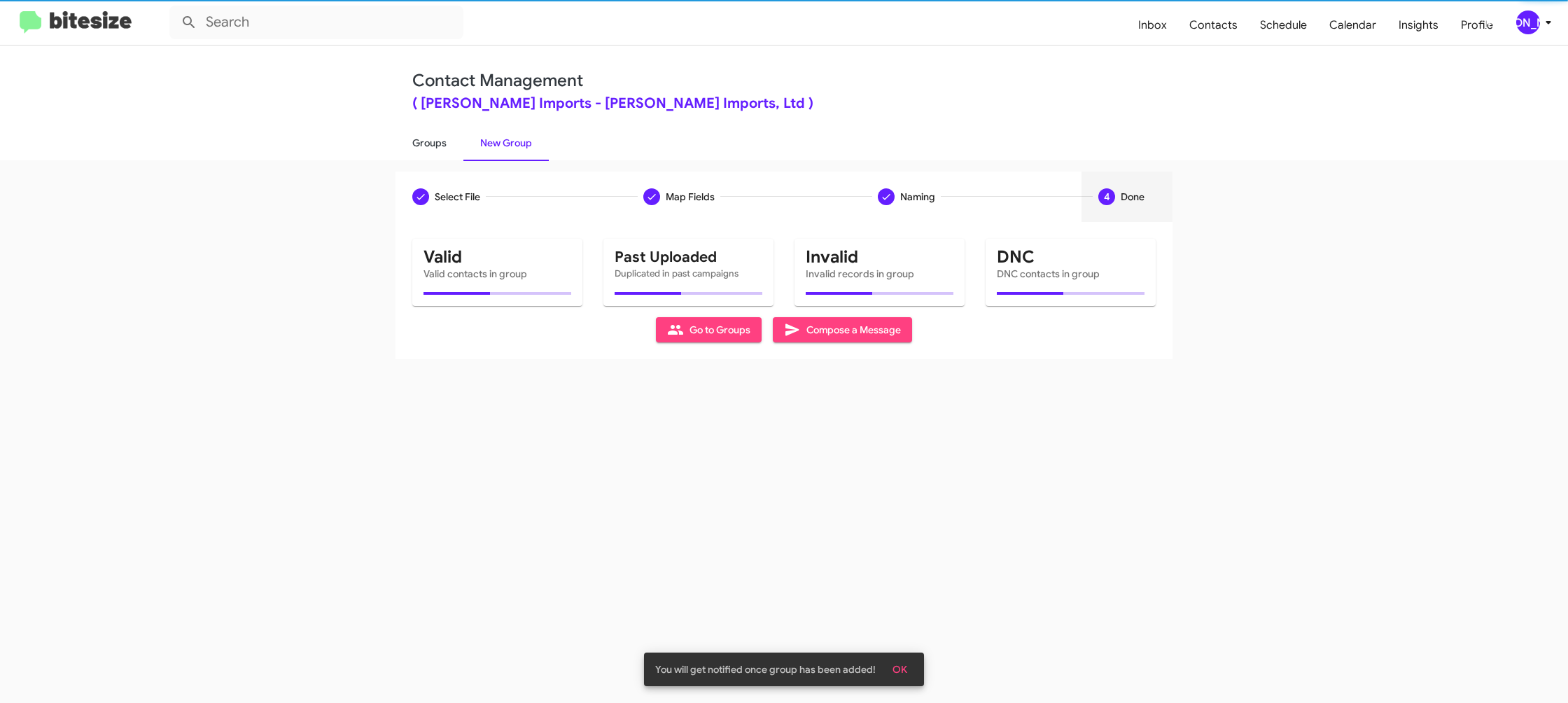
click at [449, 156] on link "Groups" at bounding box center [429, 143] width 68 height 37
type input "in:groups"
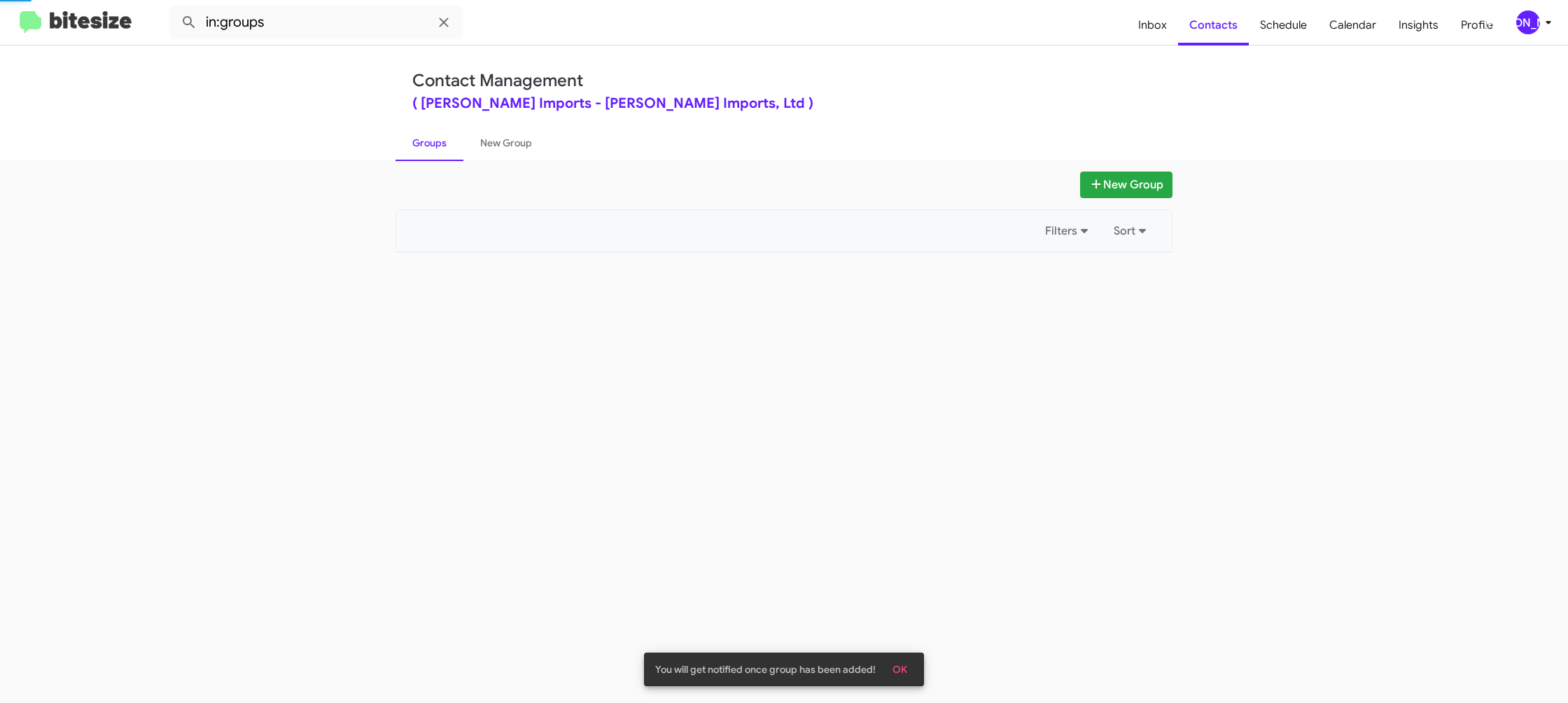
click at [449, 156] on link "Groups" at bounding box center [429, 143] width 68 height 37
drag, startPoint x: 449, startPoint y: 156, endPoint x: 477, endPoint y: 151, distance: 28.4
click at [450, 156] on link "Groups" at bounding box center [429, 143] width 68 height 37
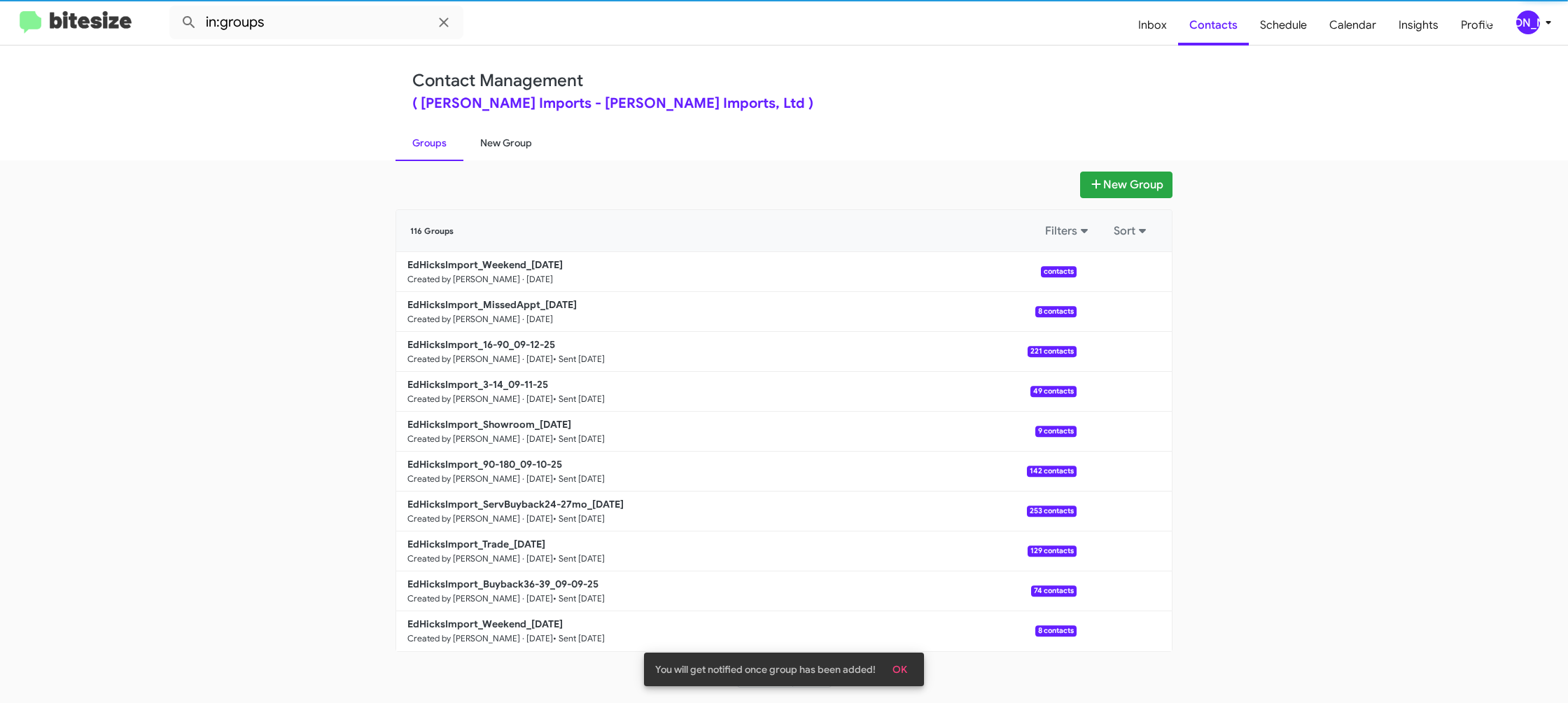
click at [477, 151] on link "New Group" at bounding box center [506, 143] width 85 height 37
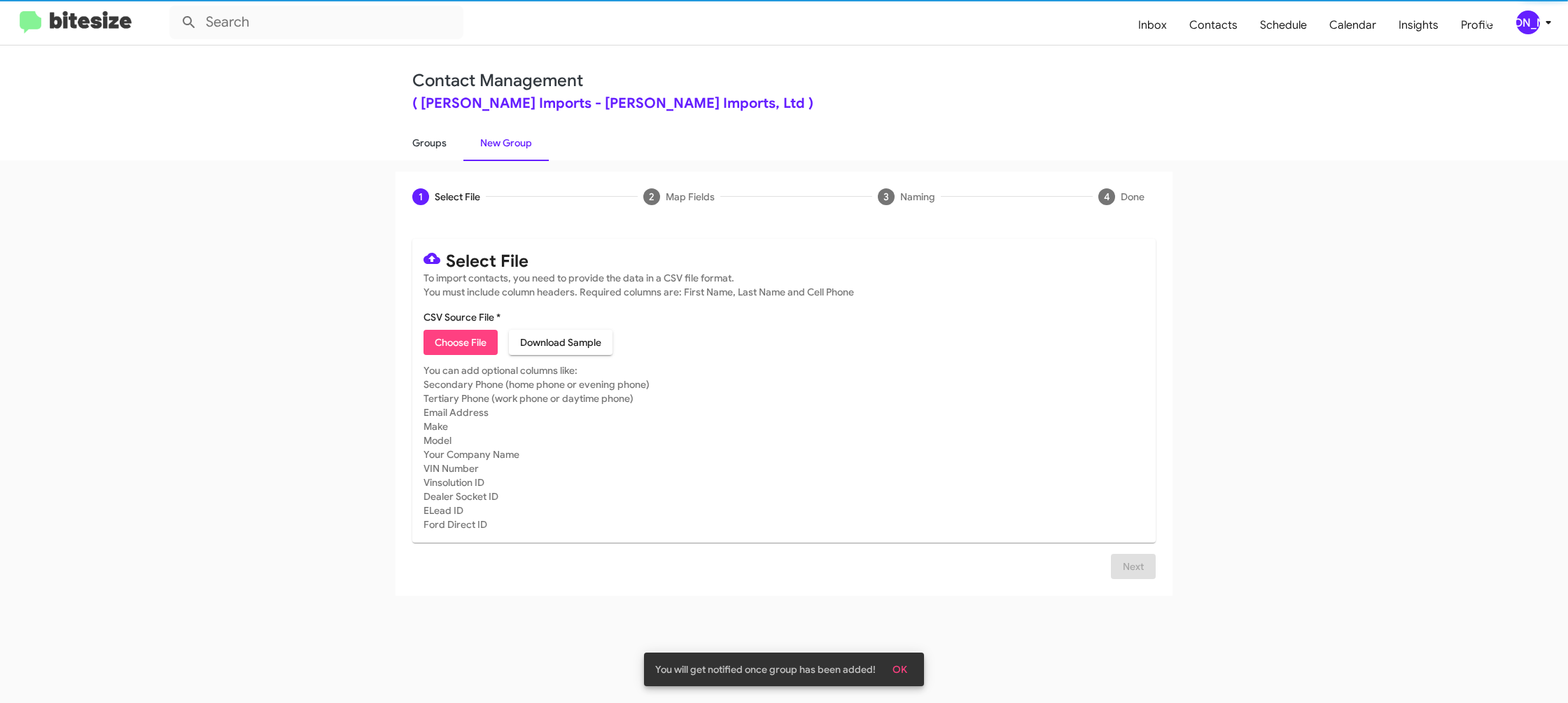
click at [424, 151] on link "Groups" at bounding box center [429, 143] width 68 height 37
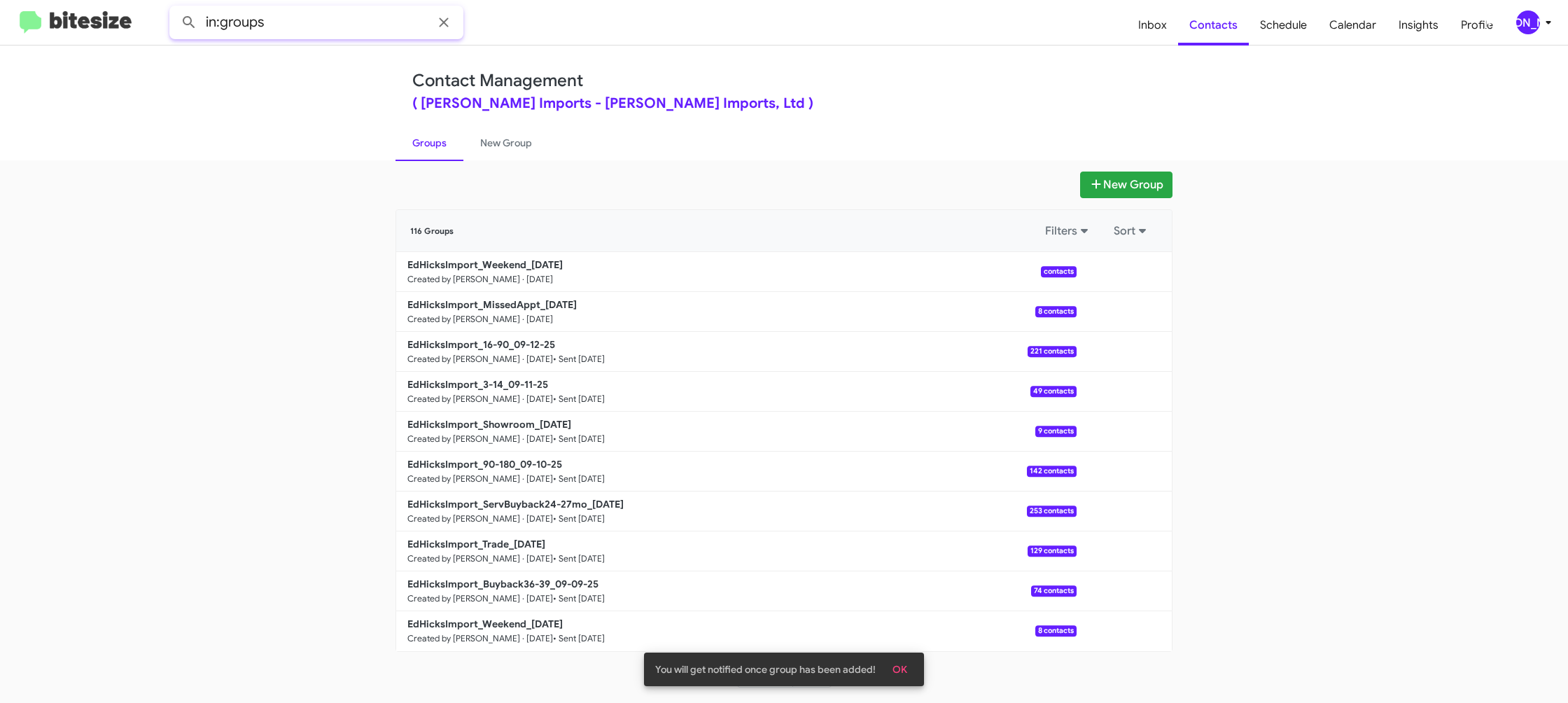
click at [305, 23] on input "in:groups" at bounding box center [316, 23] width 294 height 33
click at [175, 8] on button at bounding box center [189, 23] width 28 height 28
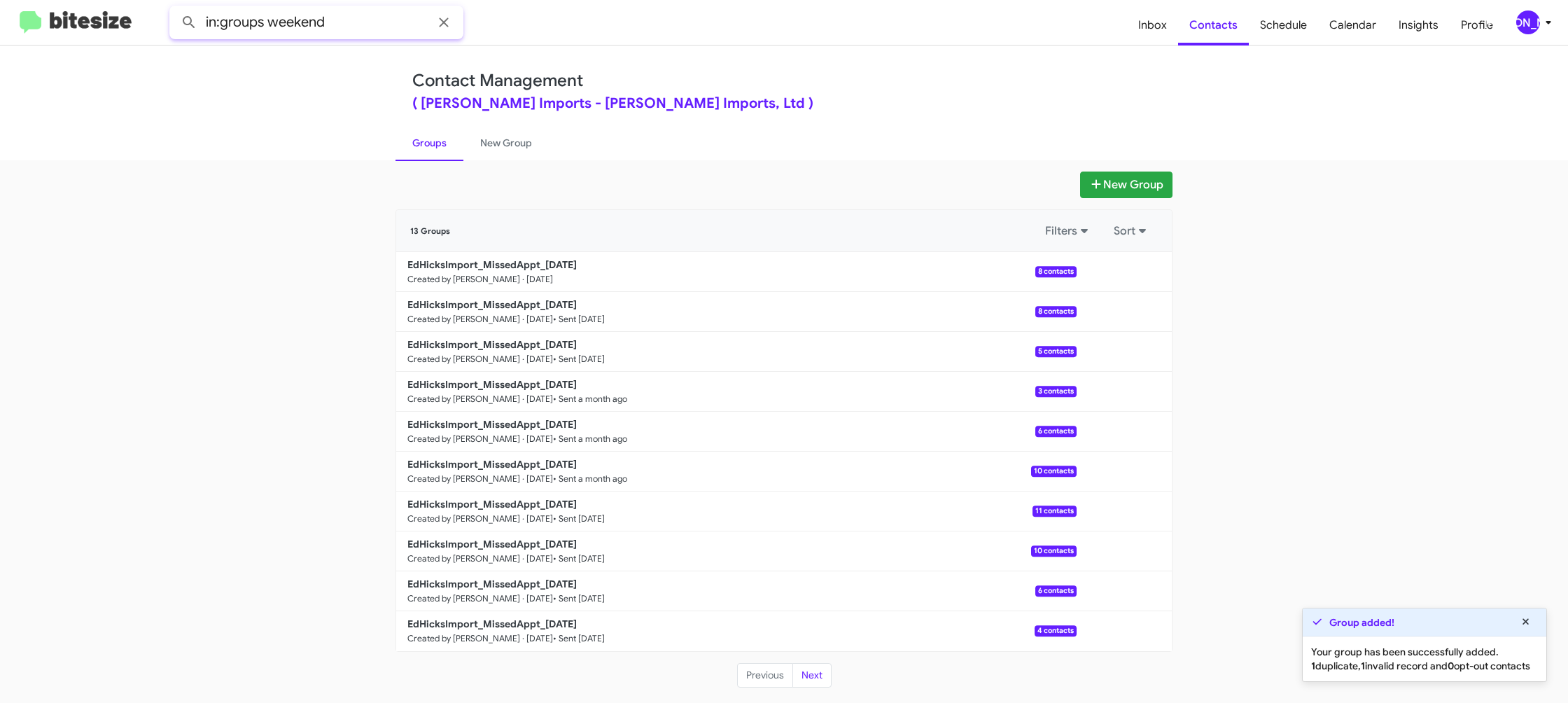
type input "in:groups weekend"
click at [175, 8] on button at bounding box center [189, 23] width 28 height 28
click at [493, 131] on link "New Group" at bounding box center [506, 143] width 85 height 37
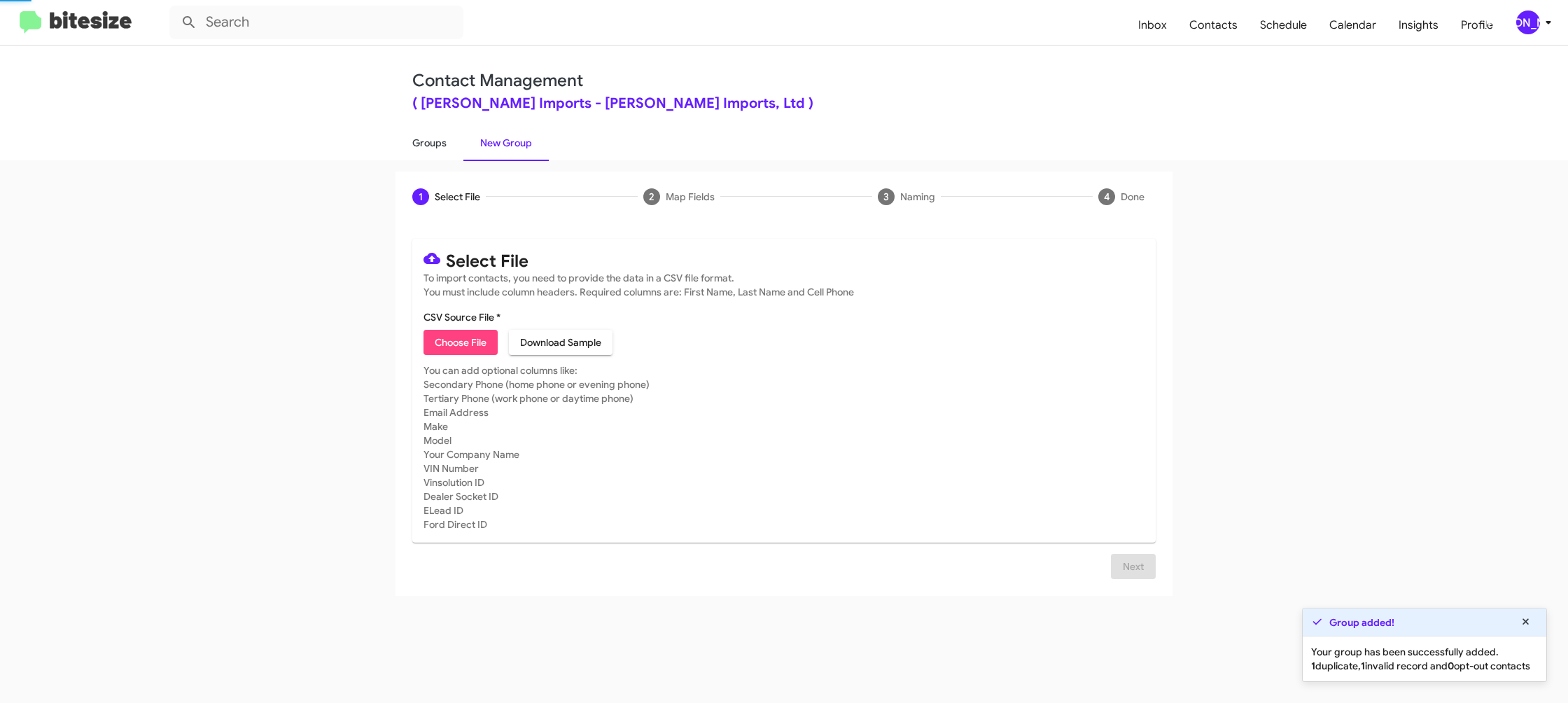
click at [453, 135] on link "Groups" at bounding box center [429, 143] width 68 height 37
type input "in:groups"
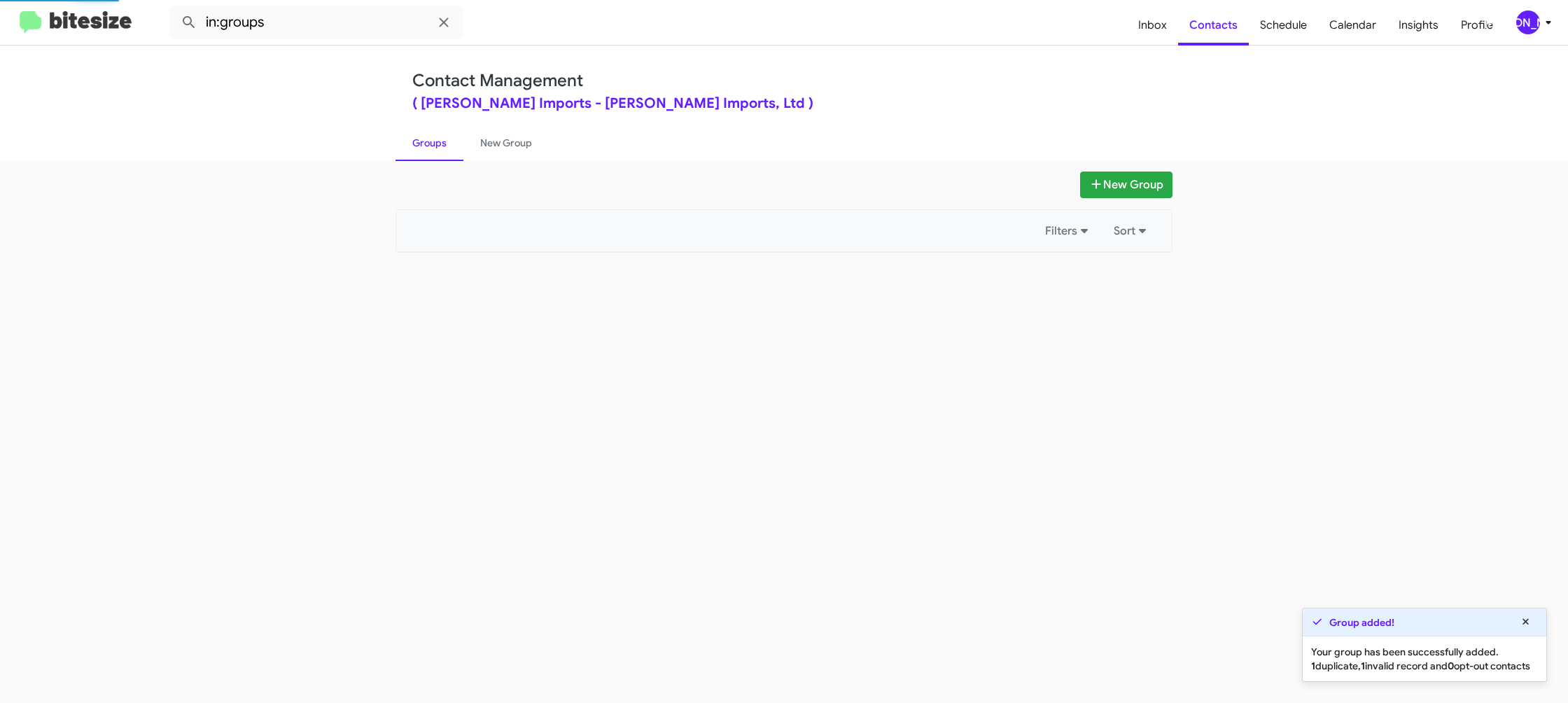
click at [453, 135] on link "Groups" at bounding box center [429, 143] width 68 height 37
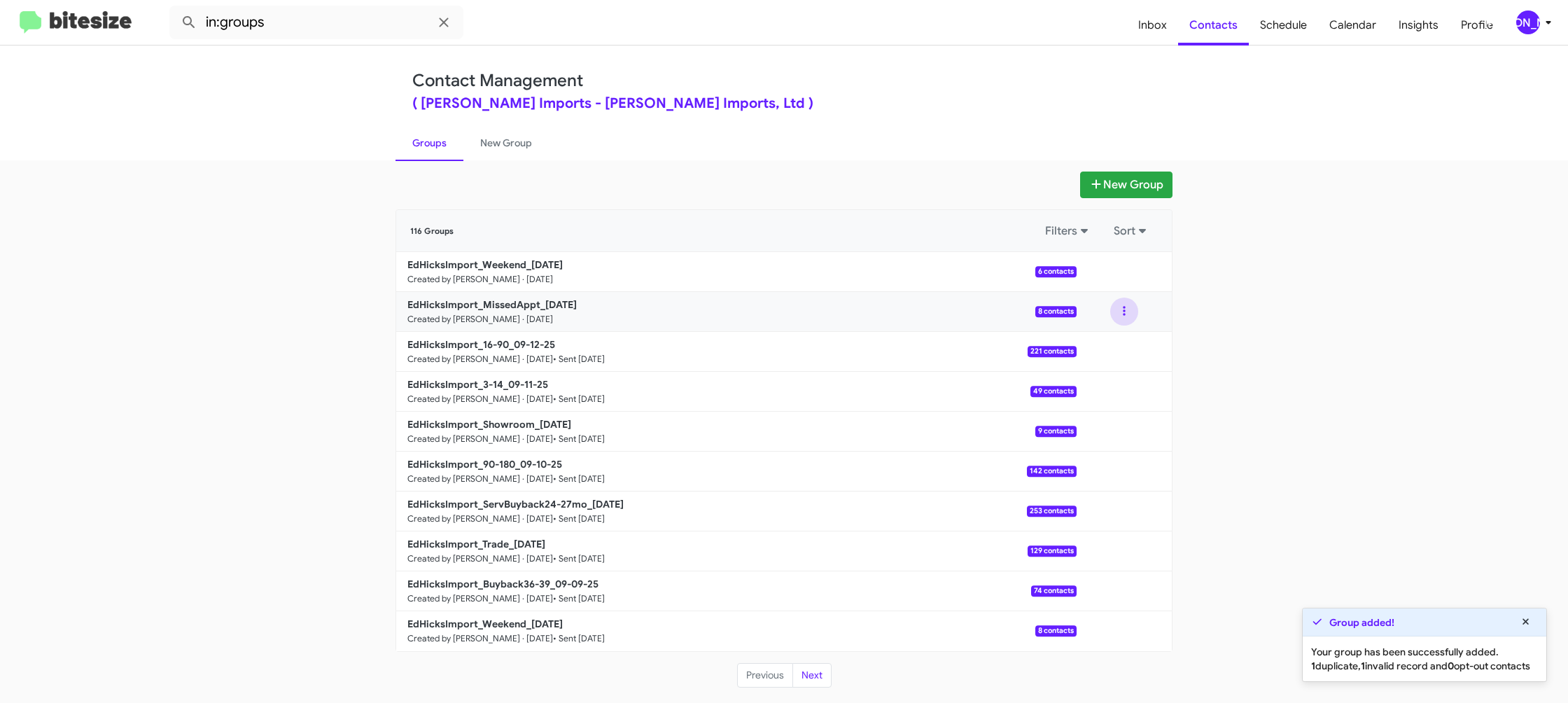
click at [1126, 311] on button at bounding box center [1125, 312] width 28 height 28
click at [1109, 344] on button "View contacts" at bounding box center [1082, 349] width 112 height 33
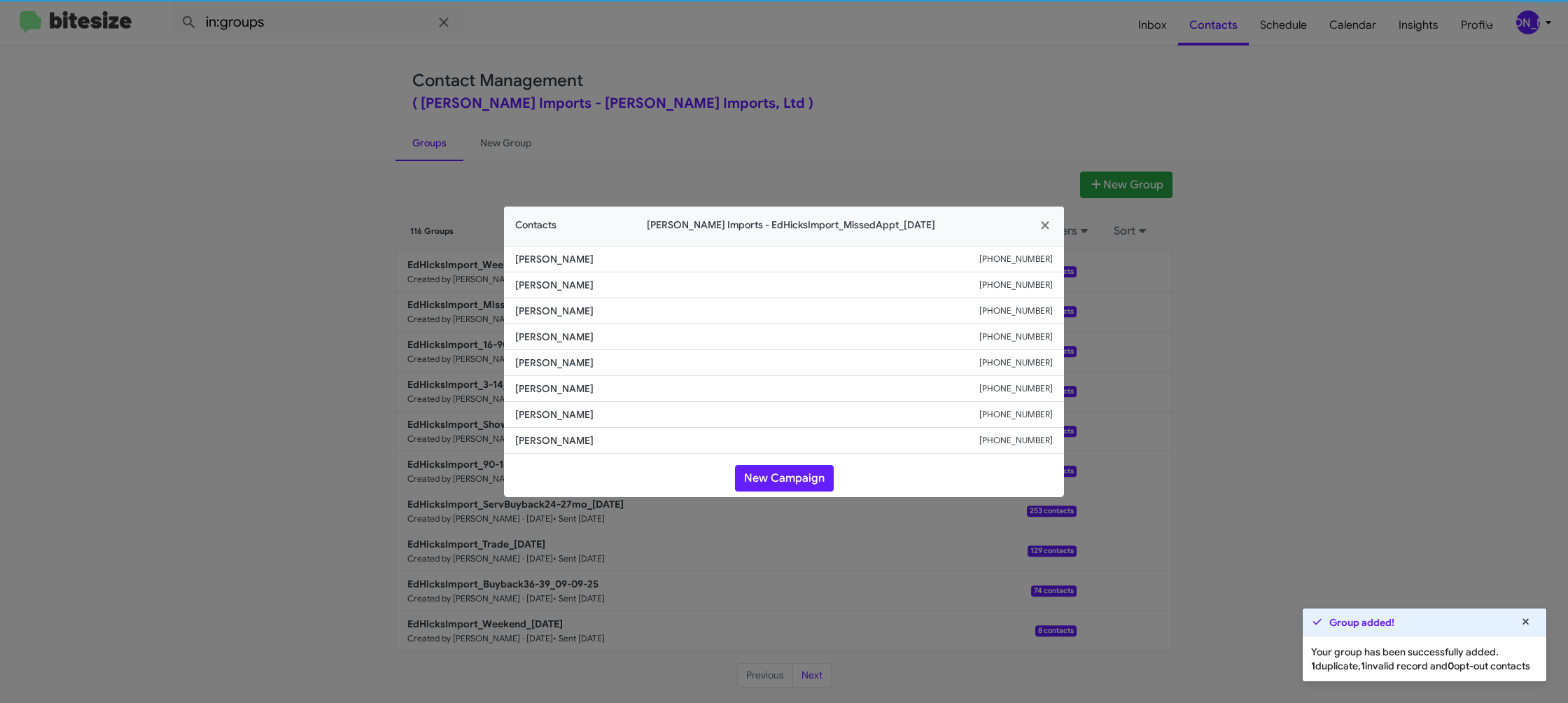
click at [546, 331] on span "James Lewis" at bounding box center [747, 337] width 464 height 14
copy span "James Lewis"
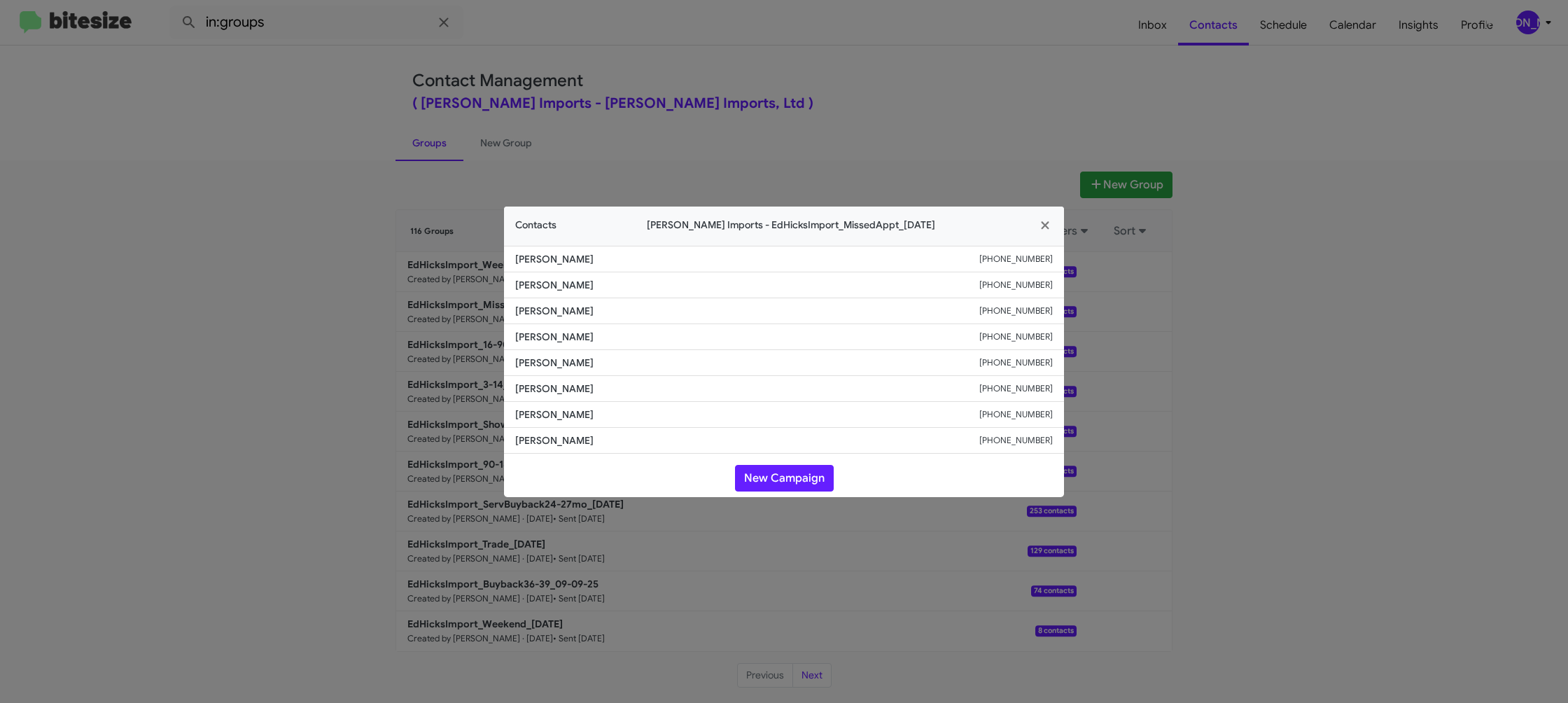
drag, startPoint x: 1076, startPoint y: 92, endPoint x: 1123, endPoint y: 143, distance: 69.4
click at [1084, 98] on modal-container "Contacts Ed Hicks Imports - EdHicksImport_MissedAppt_09-15-25 Cristian Gone +13…" at bounding box center [784, 351] width 1568 height 703
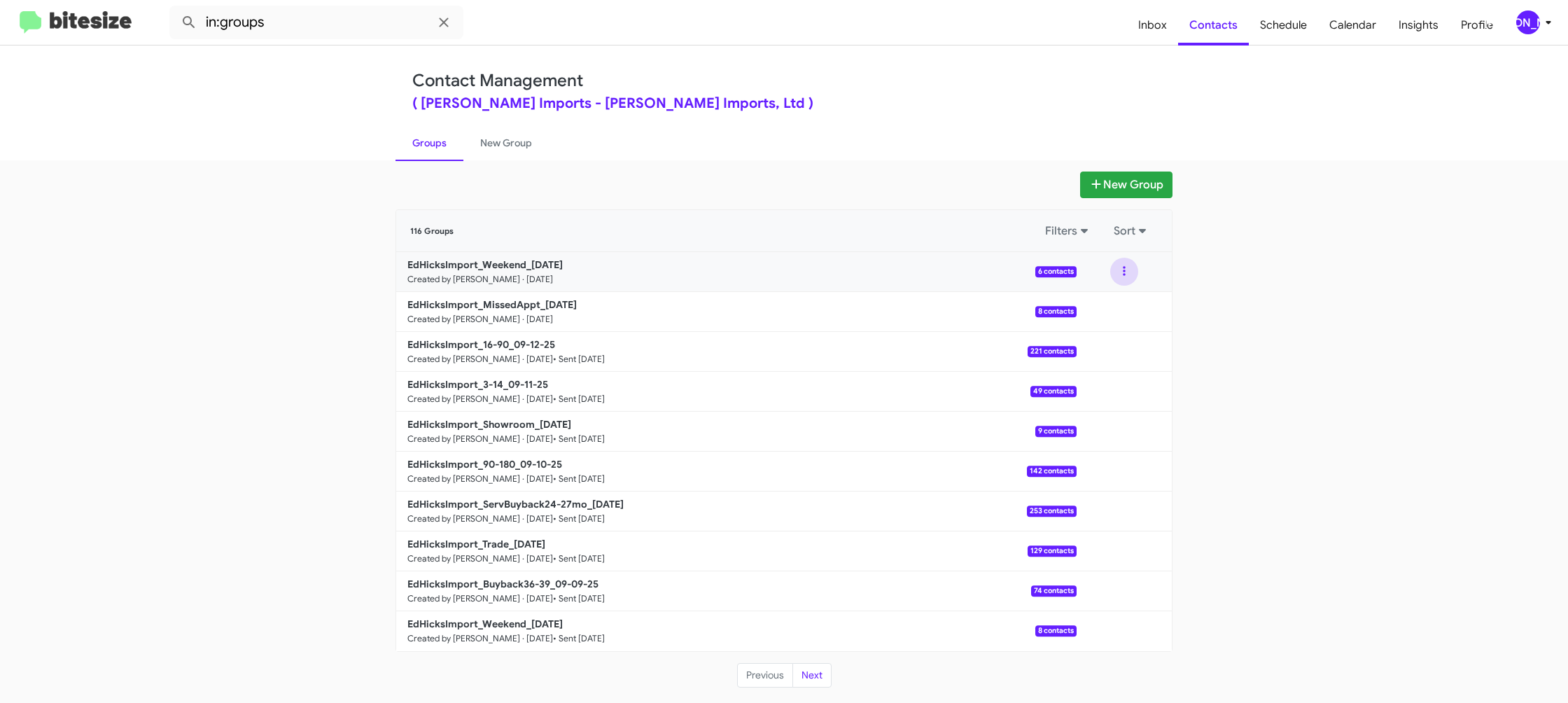
drag, startPoint x: 1117, startPoint y: 279, endPoint x: 1122, endPoint y: 284, distance: 7.1
click at [1117, 279] on button at bounding box center [1125, 272] width 28 height 28
click at [1105, 299] on button "View contacts" at bounding box center [1082, 309] width 112 height 33
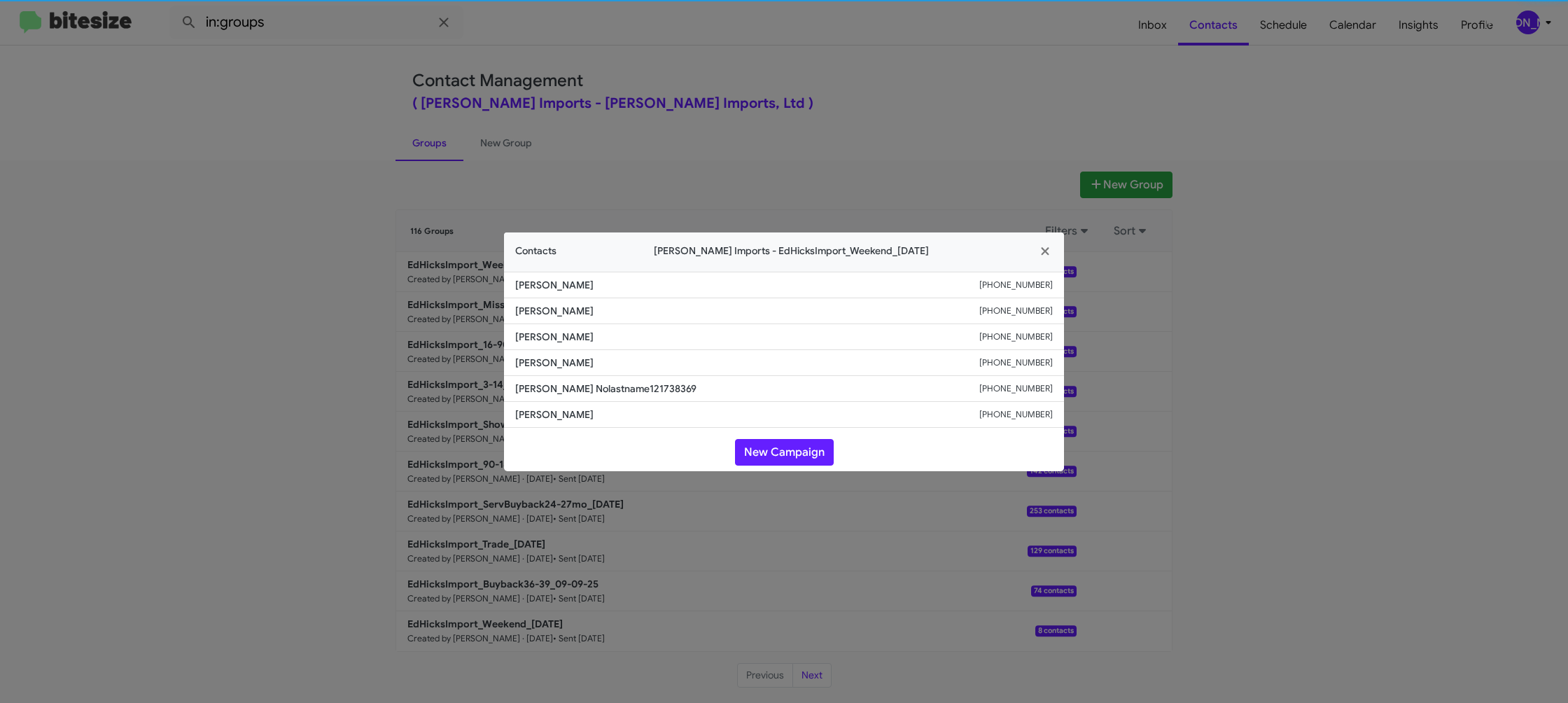
click at [544, 359] on span "Jamal Jones" at bounding box center [747, 363] width 464 height 14
copy span "Jamal Jones"
click at [553, 344] on li "Jarvis Jackson +13184139994" at bounding box center [784, 337] width 560 height 26
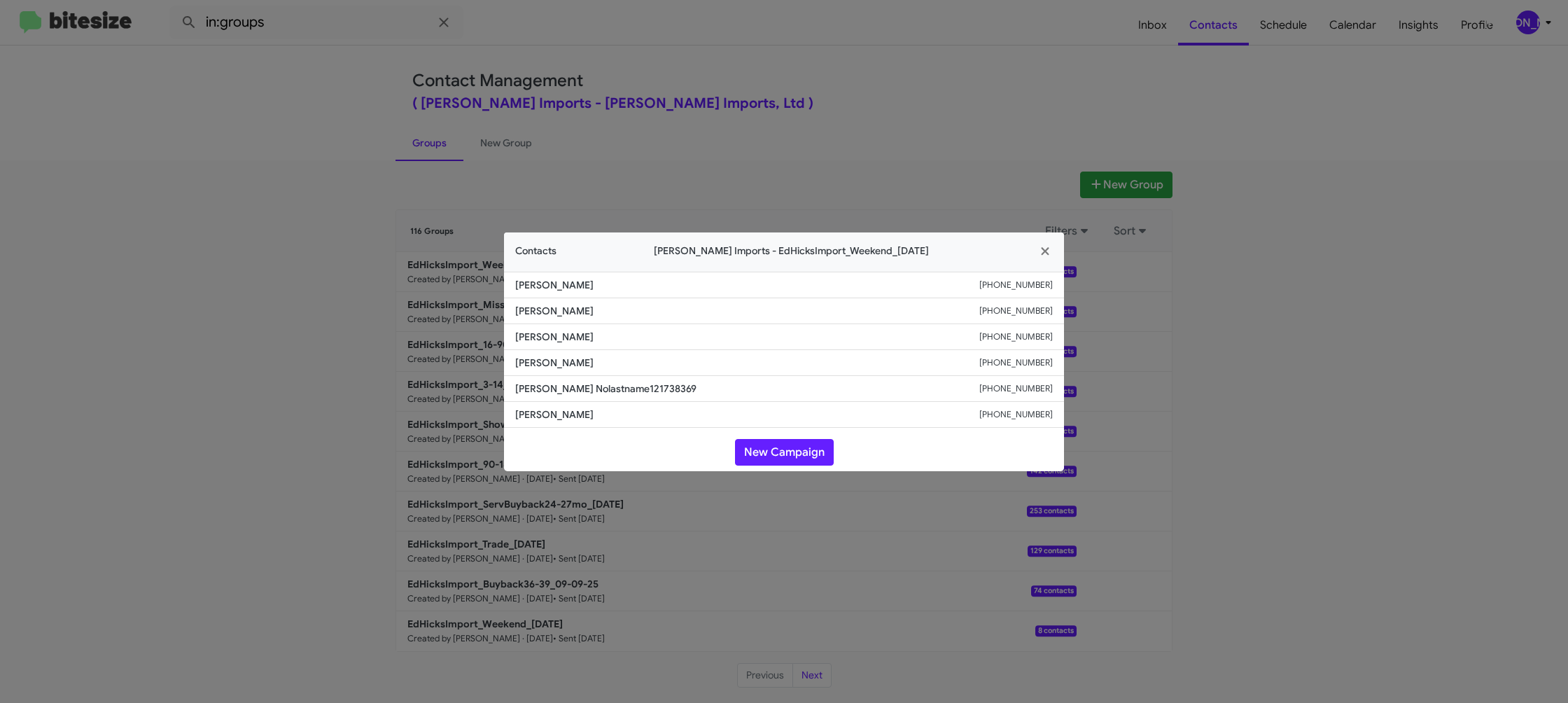
click at [553, 344] on li "Jarvis Jackson +13184139994" at bounding box center [784, 337] width 560 height 26
copy span "Jarvis Jackson"
drag, startPoint x: 401, startPoint y: 291, endPoint x: 455, endPoint y: 308, distance: 56.6
click at [401, 290] on modal-container "Contacts Ed Hicks Imports - EdHicksImport_Weekend_09-15-25 Patricia Limon +1361…" at bounding box center [784, 351] width 1568 height 703
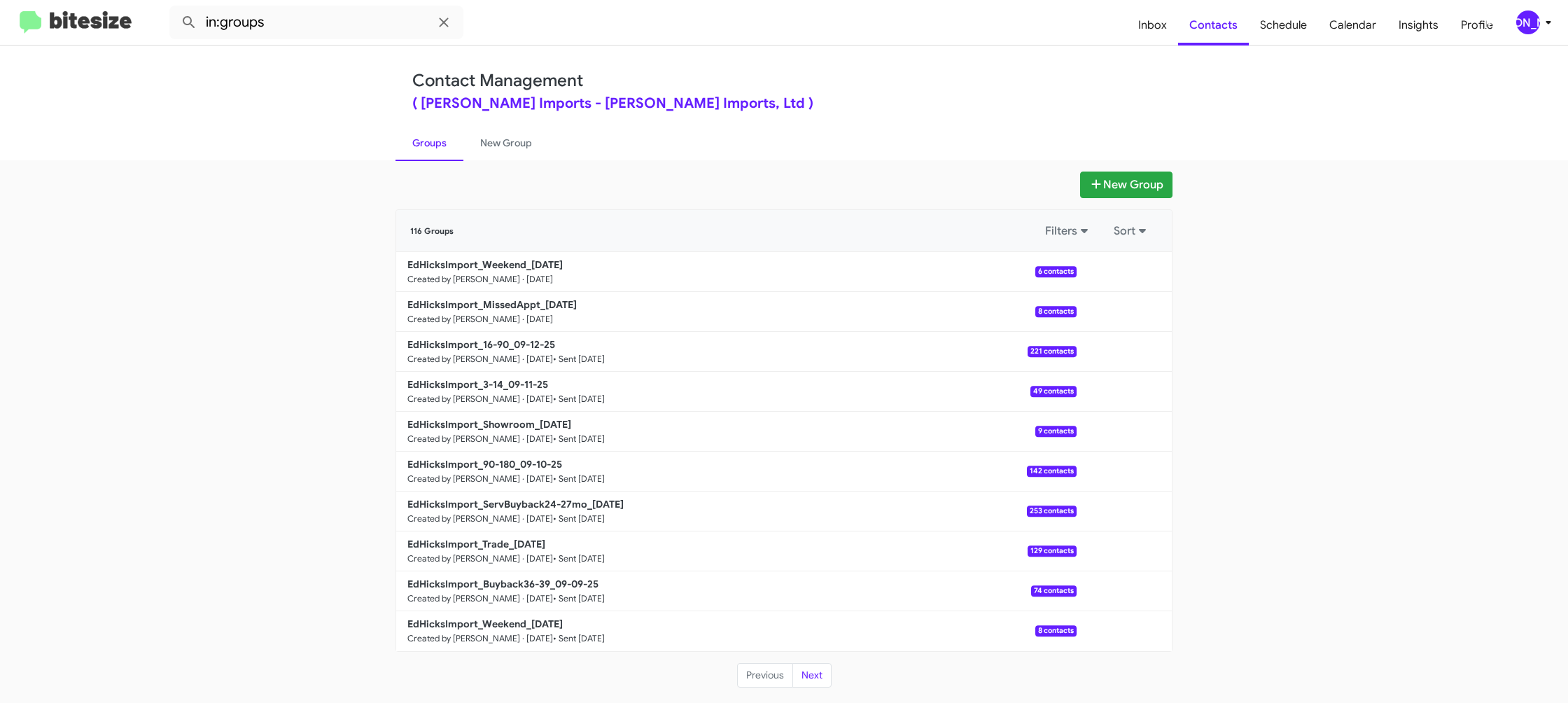
click at [511, 304] on b "EdHicksImport_MissedAppt_09-15-25" at bounding box center [492, 304] width 169 height 13
drag, startPoint x: 511, startPoint y: 304, endPoint x: 508, endPoint y: 296, distance: 8.5
click at [509, 300] on b "EdHicksImport_MissedAppt_09-15-25" at bounding box center [492, 304] width 169 height 13
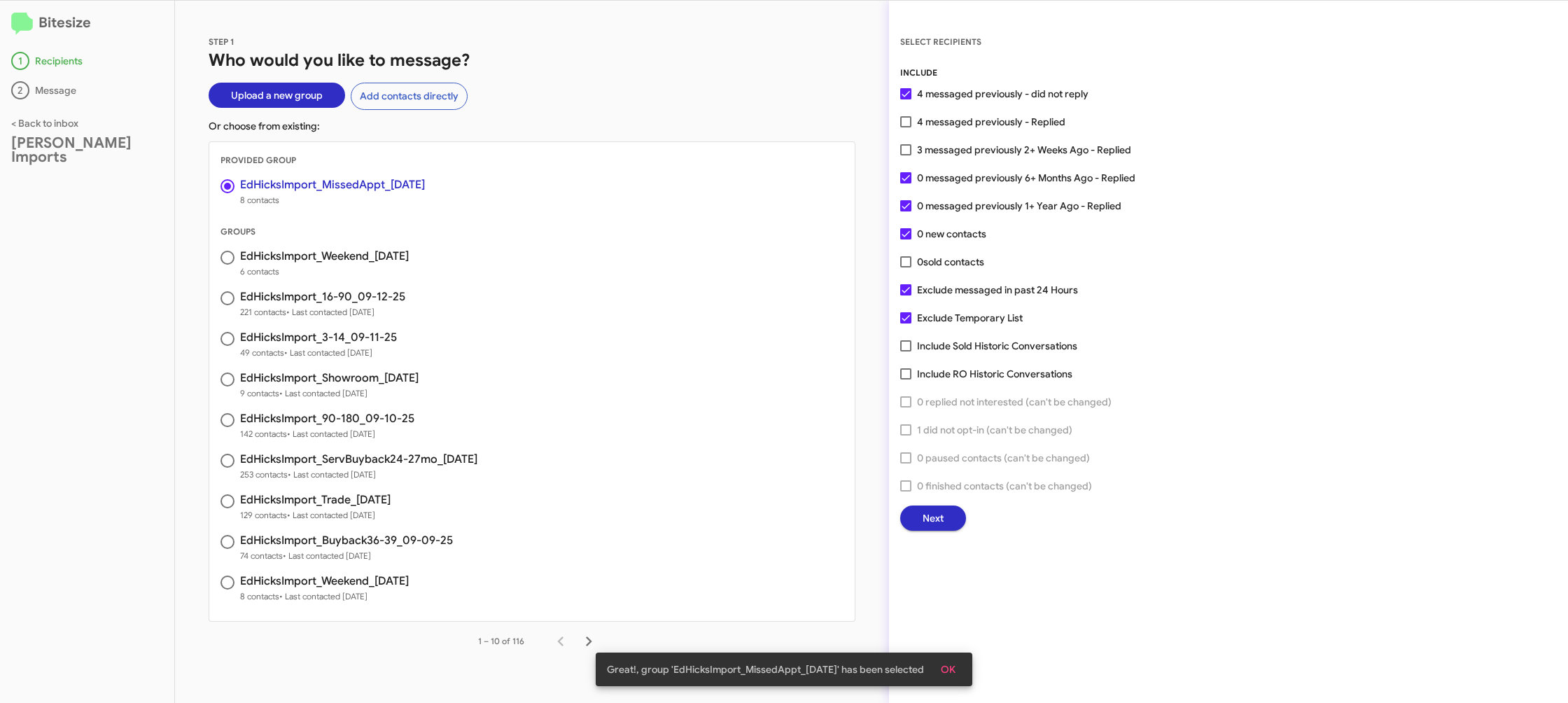
click at [929, 519] on span "Next" at bounding box center [933, 518] width 21 height 25
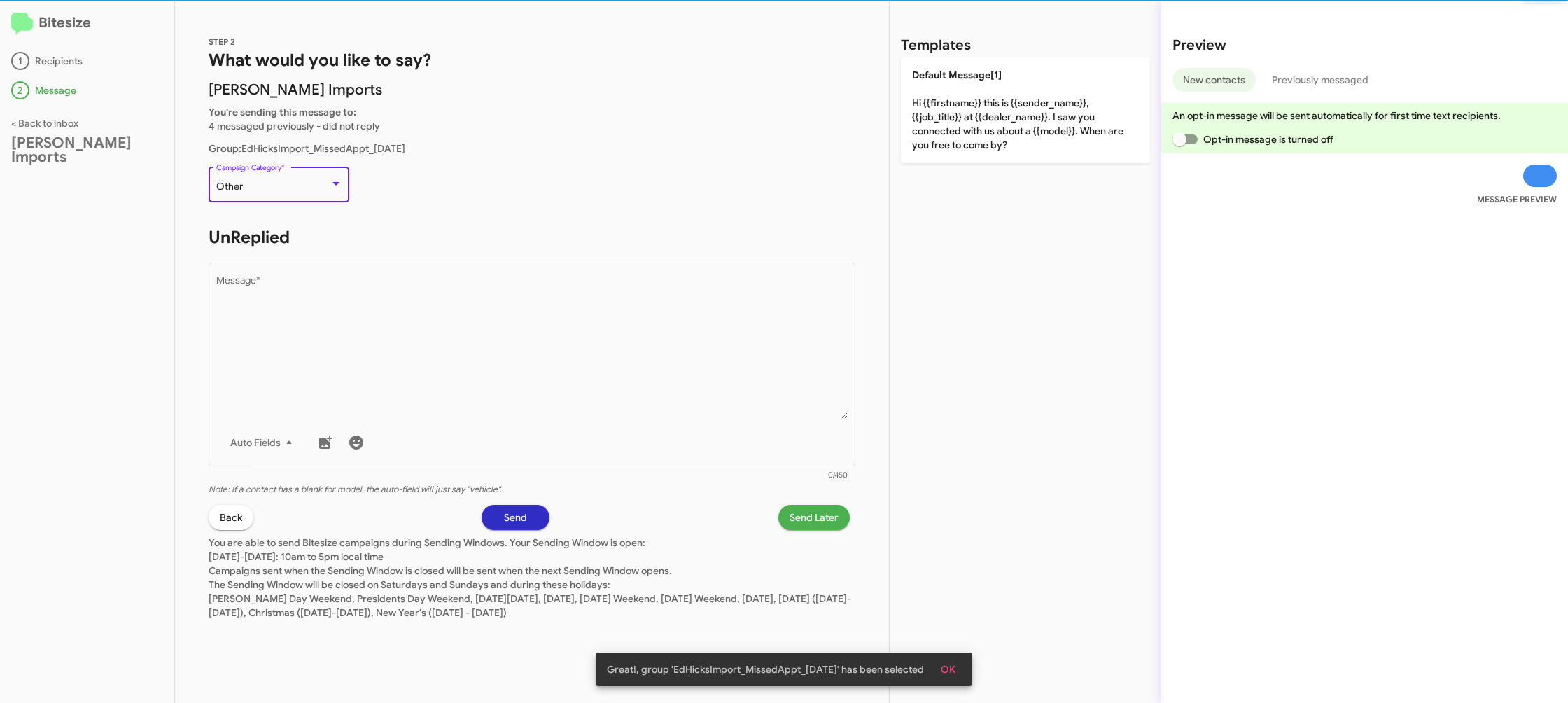
click at [281, 190] on div "Other" at bounding box center [273, 187] width 113 height 11
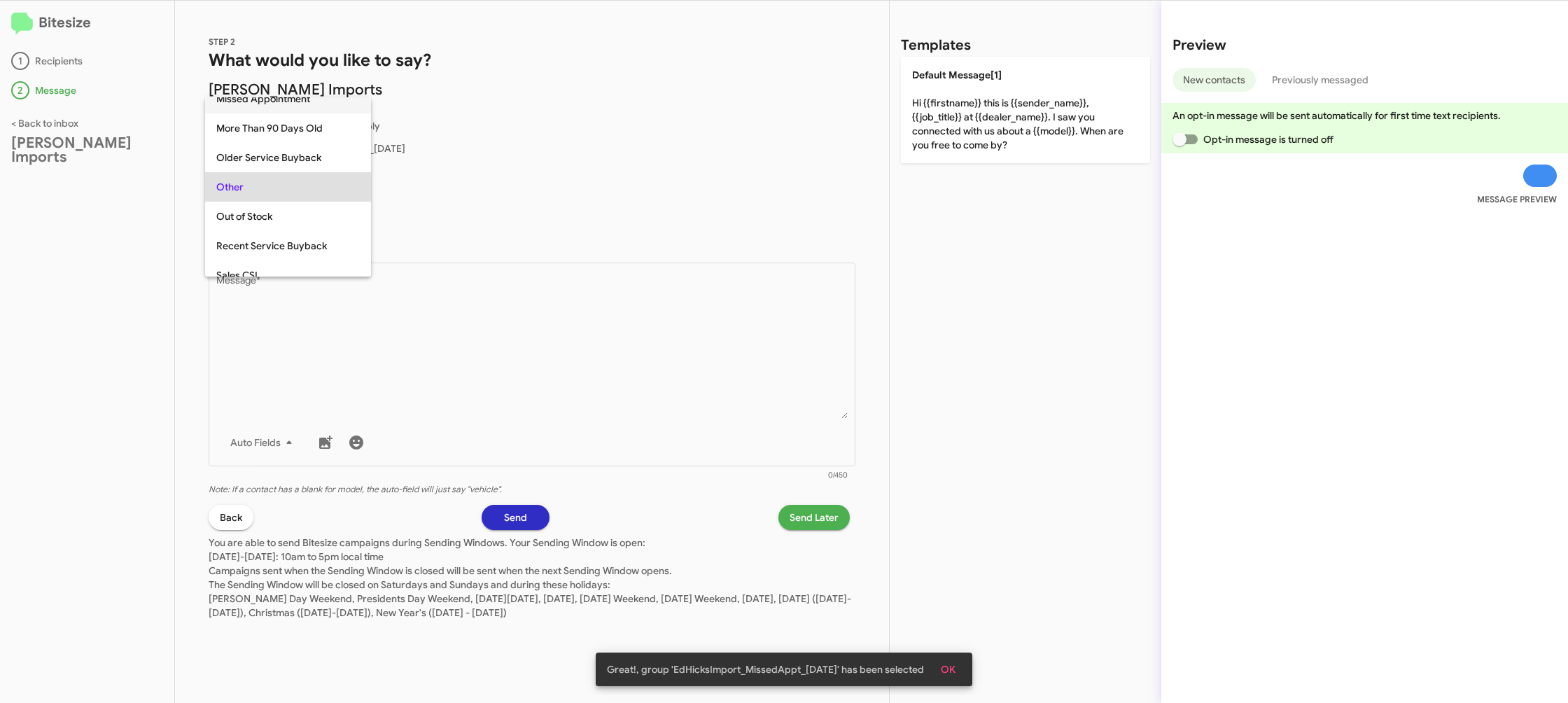
scroll to position [294, 0]
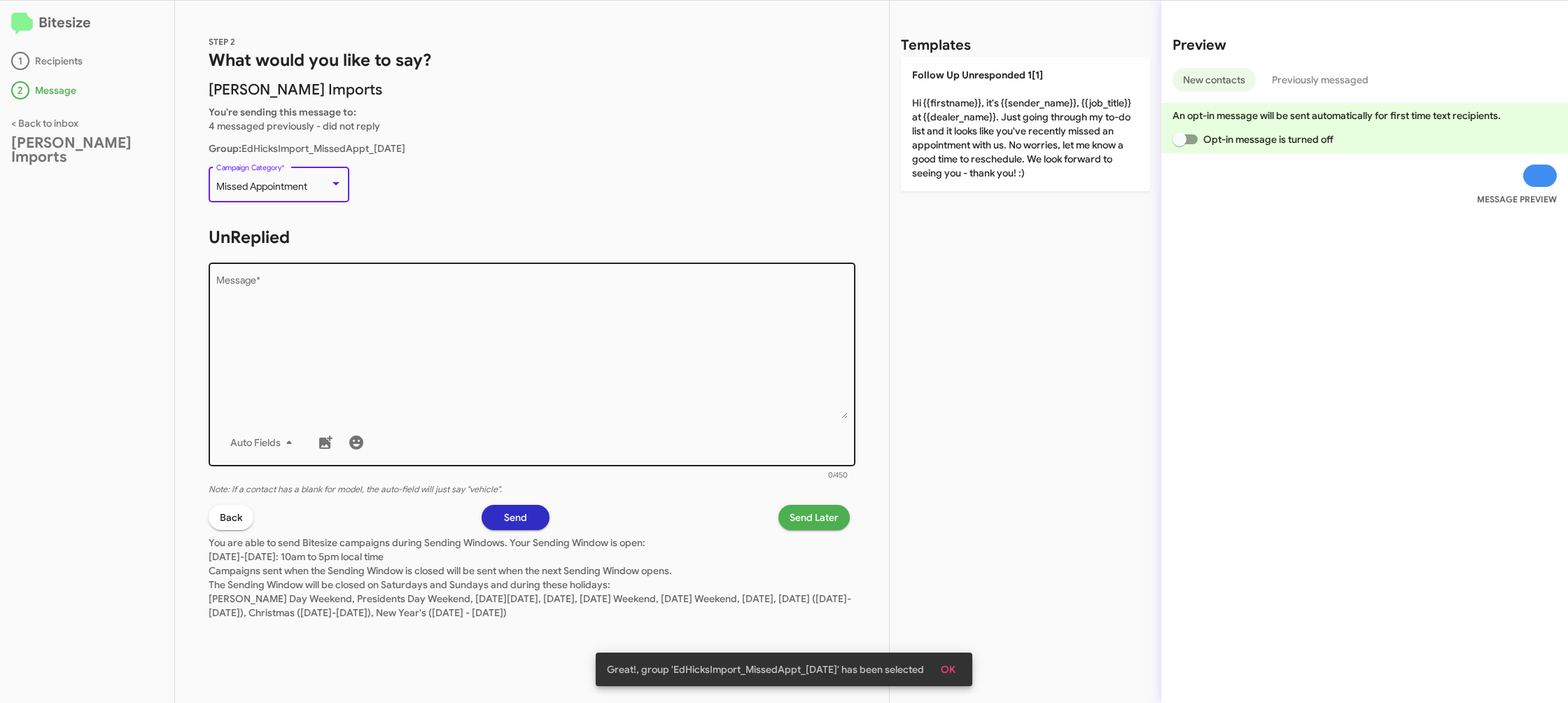
click at [553, 348] on textarea "Message *" at bounding box center [533, 347] width 632 height 143
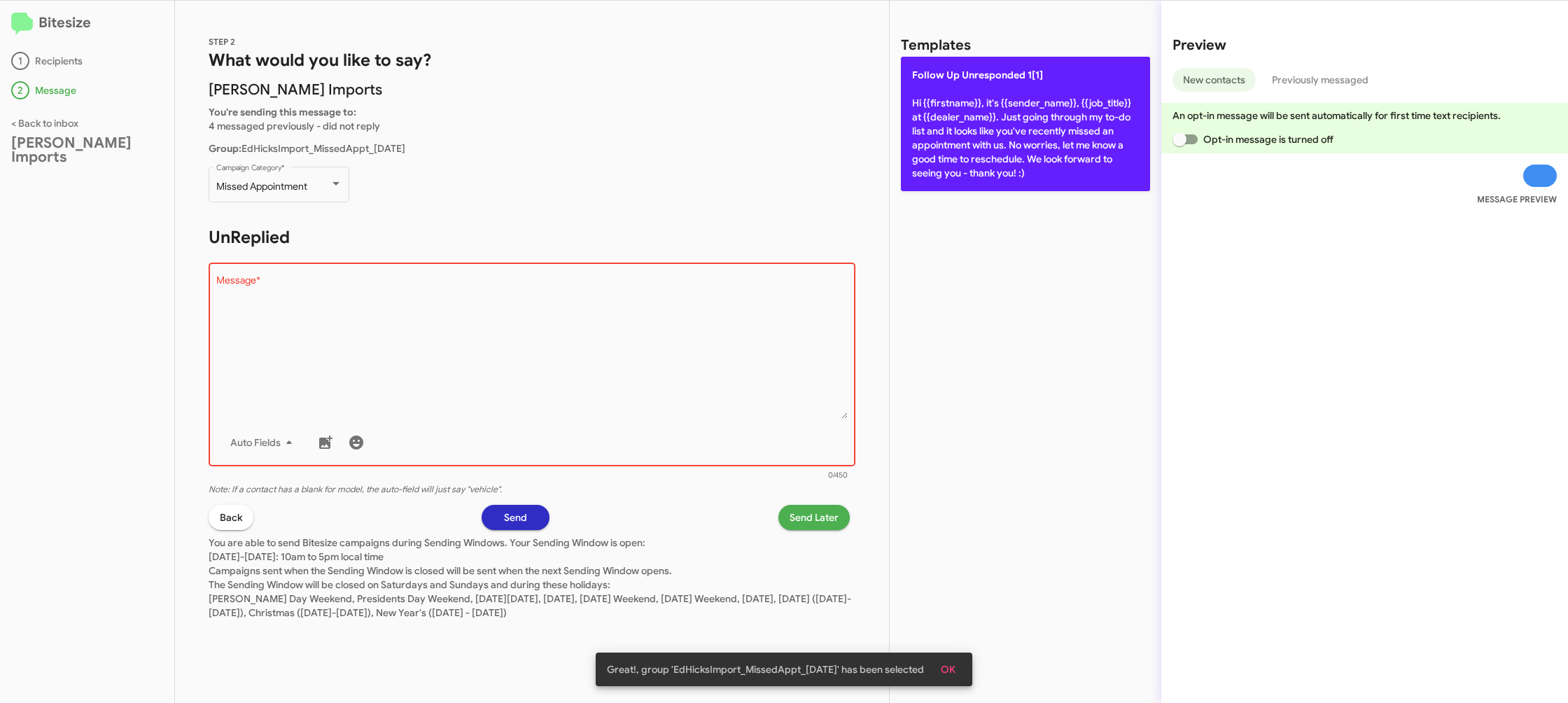
drag, startPoint x: 955, startPoint y: 138, endPoint x: 953, endPoint y: 146, distance: 8.2
click at [953, 146] on p "Follow Up Unresponded 1[1] Hi {{firstname}}, it's {{sender_name}}, {{job_title}…" at bounding box center [1025, 123] width 249 height 134
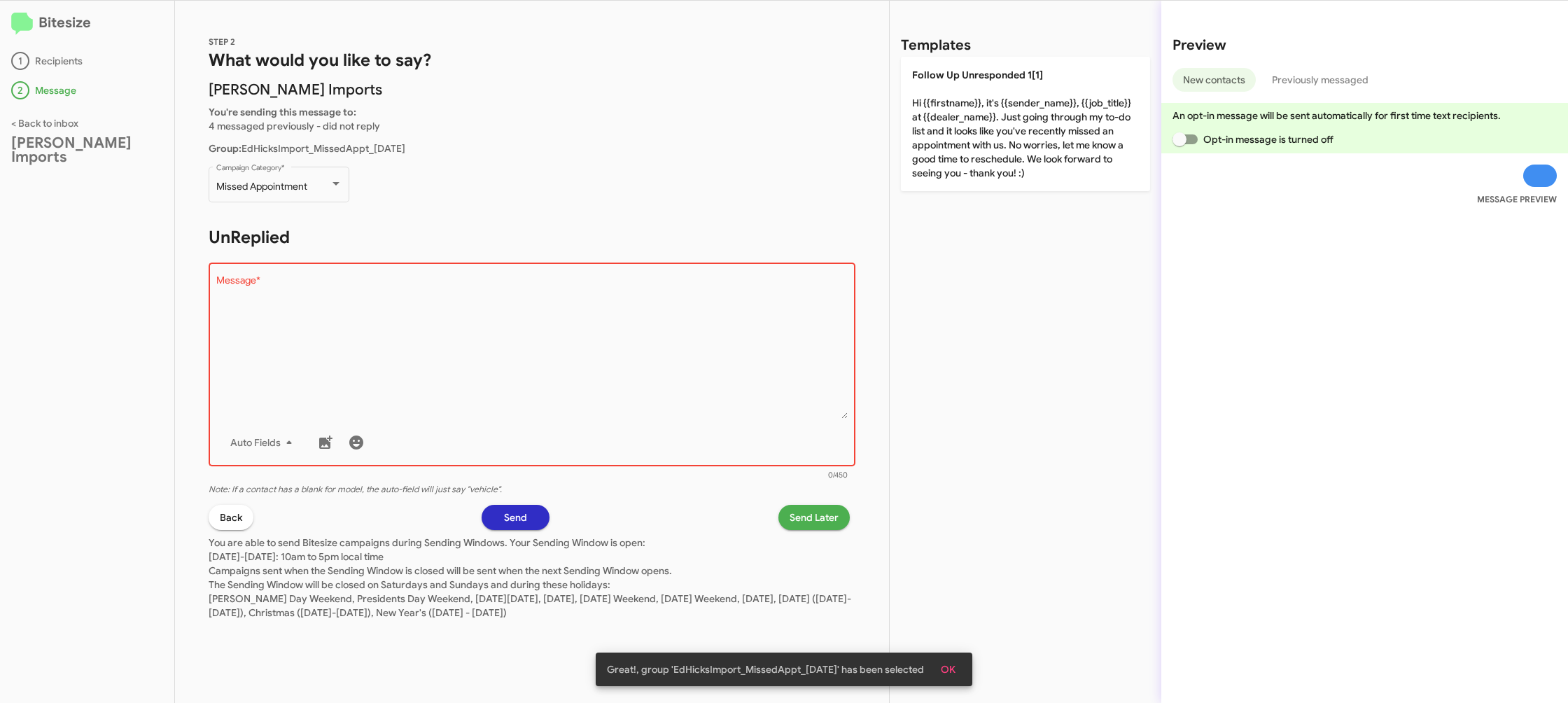
type textarea "Hi {{firstname}}, it's {{sender_name}}, {{job_title}} at {{dealer_name}}. Just …"
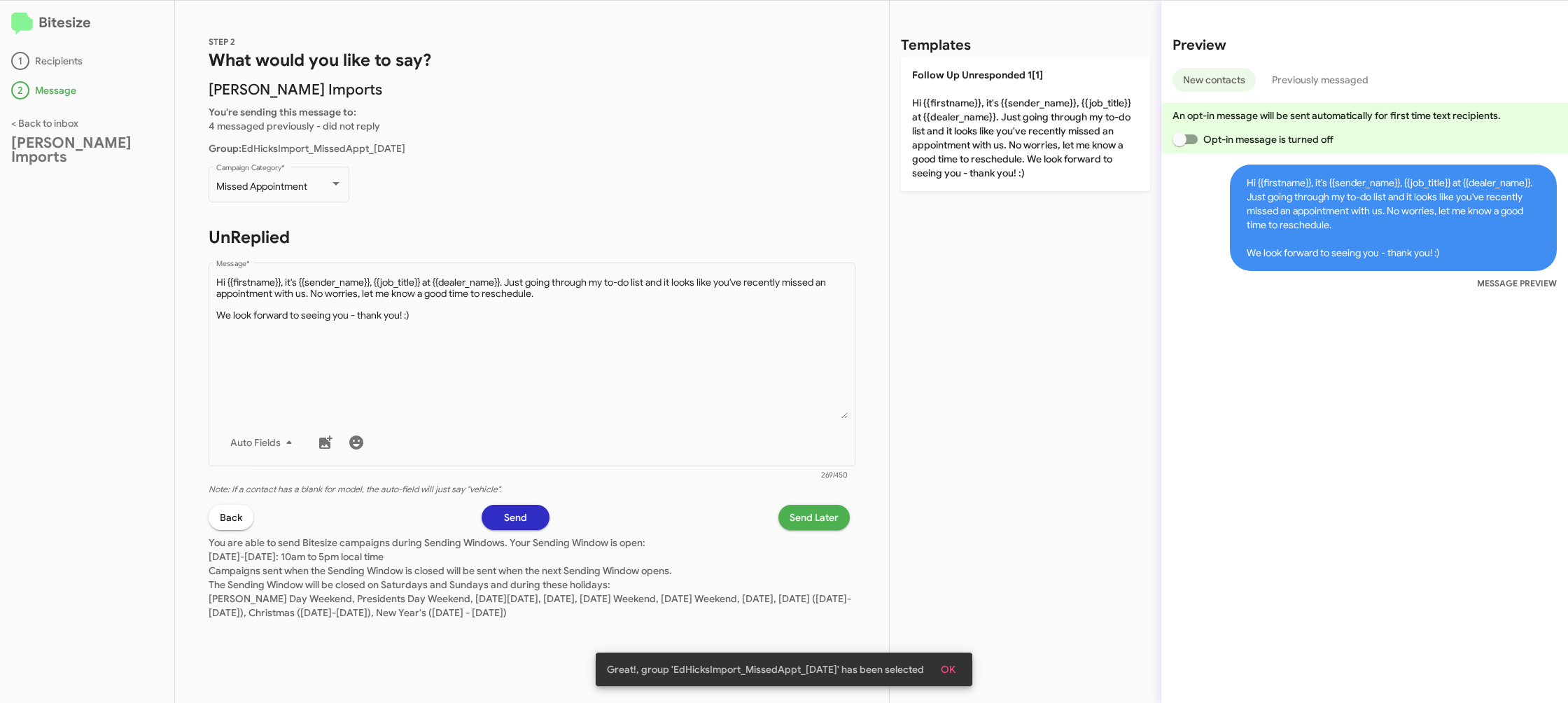
click at [804, 530] on div "STEP 2 What would you like to say? Ed Hicks Imports You're sending this message…" at bounding box center [532, 352] width 714 height 702
click at [798, 519] on span "Send Later" at bounding box center [814, 518] width 49 height 25
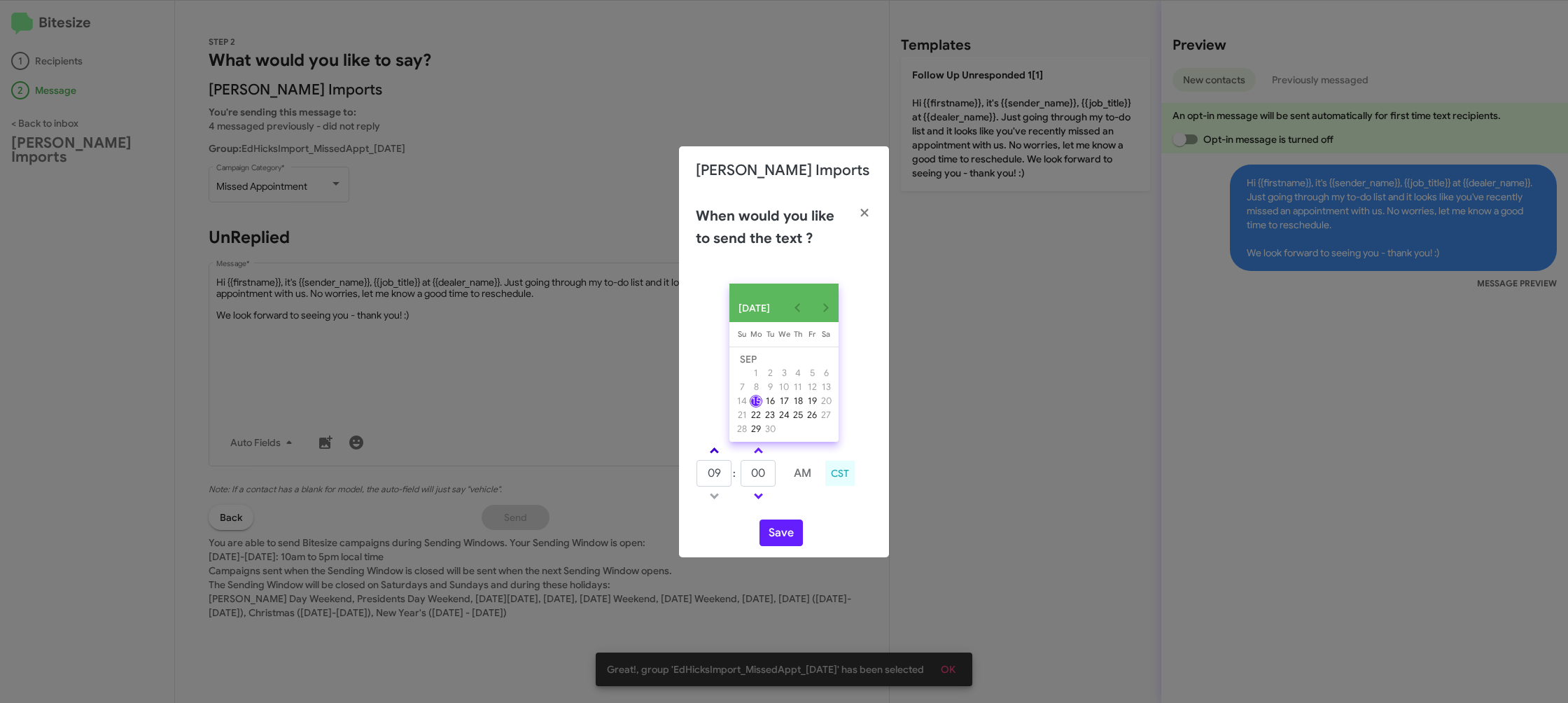
drag, startPoint x: 704, startPoint y: 449, endPoint x: 718, endPoint y: 453, distance: 14.6
click at [715, 452] on link at bounding box center [714, 450] width 24 height 16
click at [718, 453] on link at bounding box center [714, 450] width 24 height 16
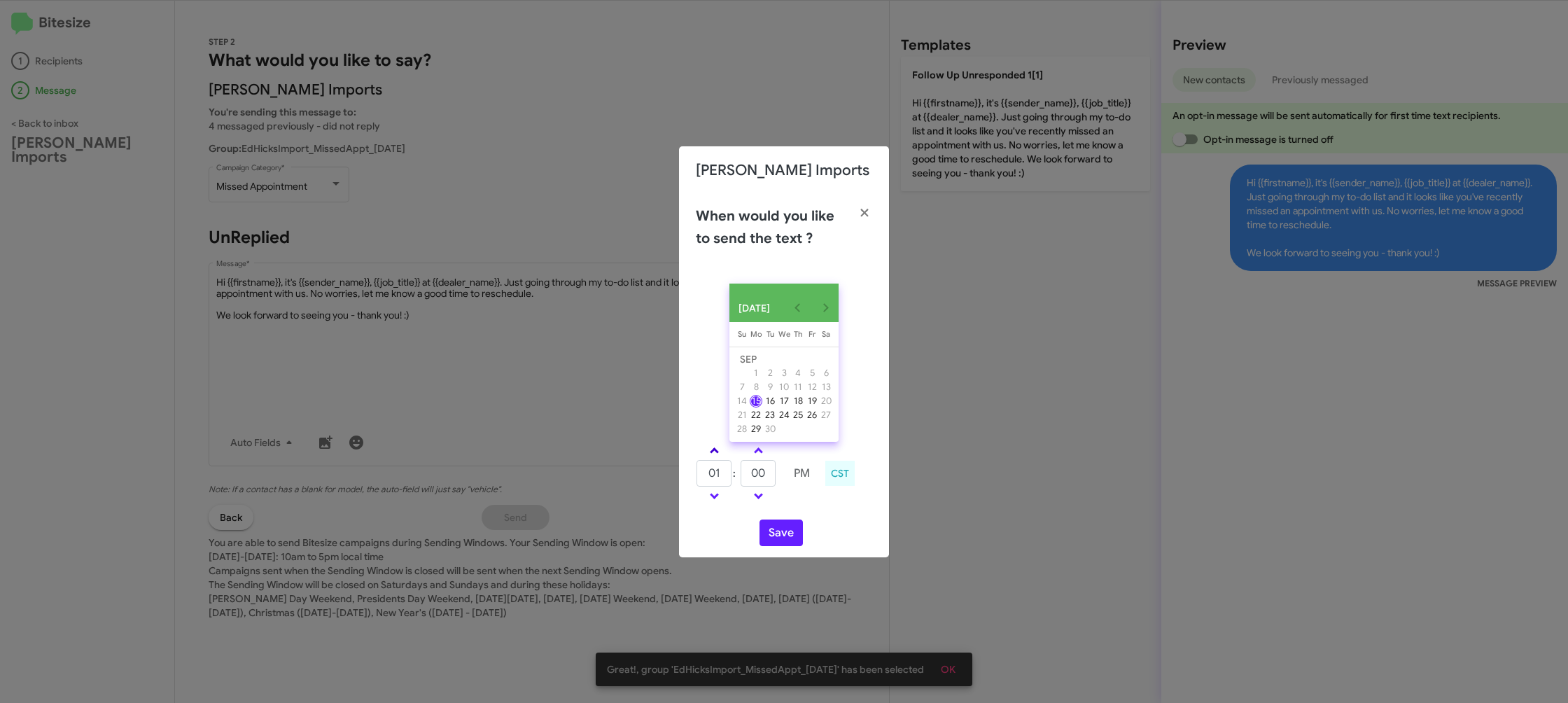
click at [718, 453] on link at bounding box center [714, 450] width 24 height 16
click at [712, 447] on link at bounding box center [714, 450] width 24 height 16
type input "05"
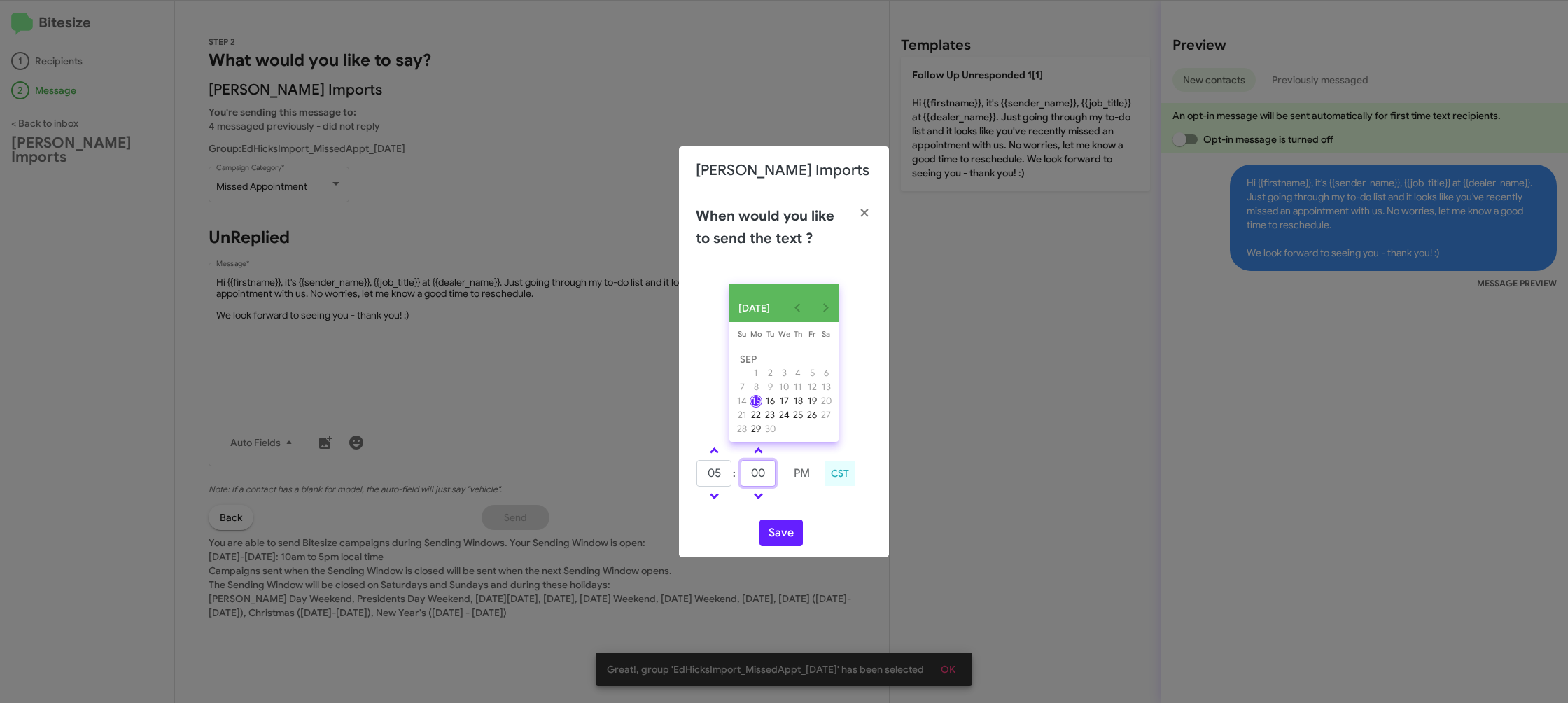
click at [767, 480] on input "00" at bounding box center [759, 474] width 35 height 27
type input "09"
drag, startPoint x: 808, startPoint y: 503, endPoint x: 782, endPoint y: 533, distance: 39.7
click at [804, 505] on td at bounding box center [802, 496] width 36 height 18
drag, startPoint x: 781, startPoint y: 534, endPoint x: 612, endPoint y: 258, distance: 323.6
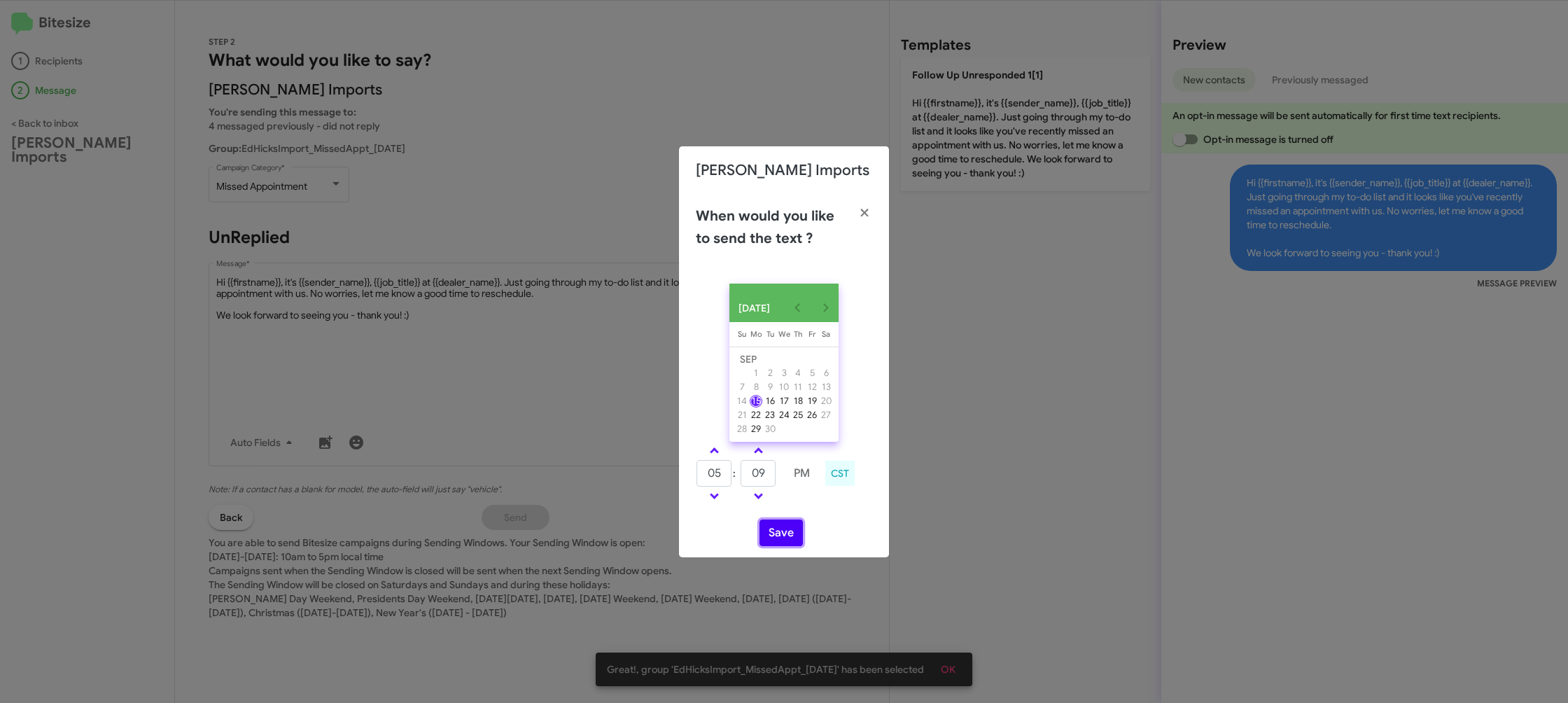
click at [780, 534] on button "Save" at bounding box center [781, 533] width 43 height 27
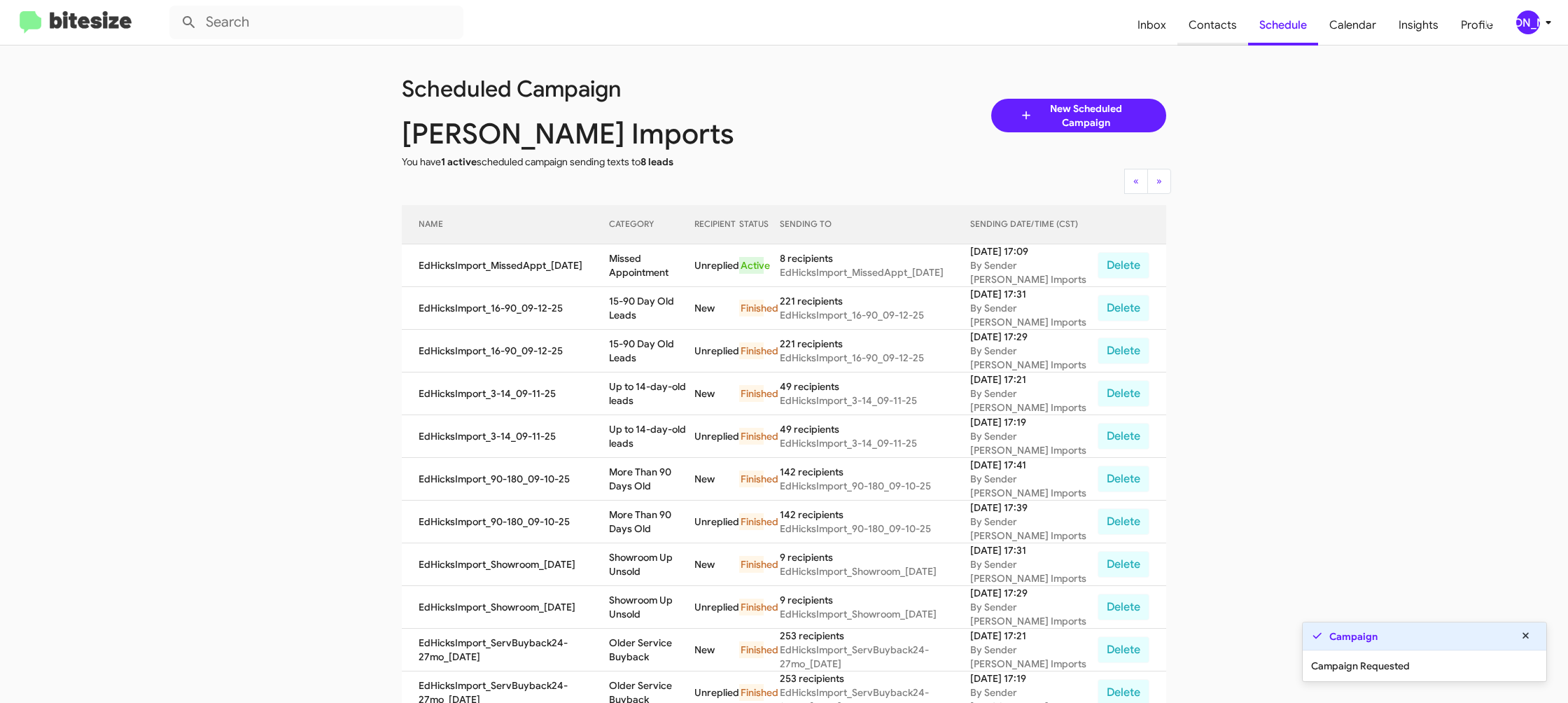
click at [1211, 33] on span "Contacts" at bounding box center [1213, 25] width 71 height 41
type input "in:groups"
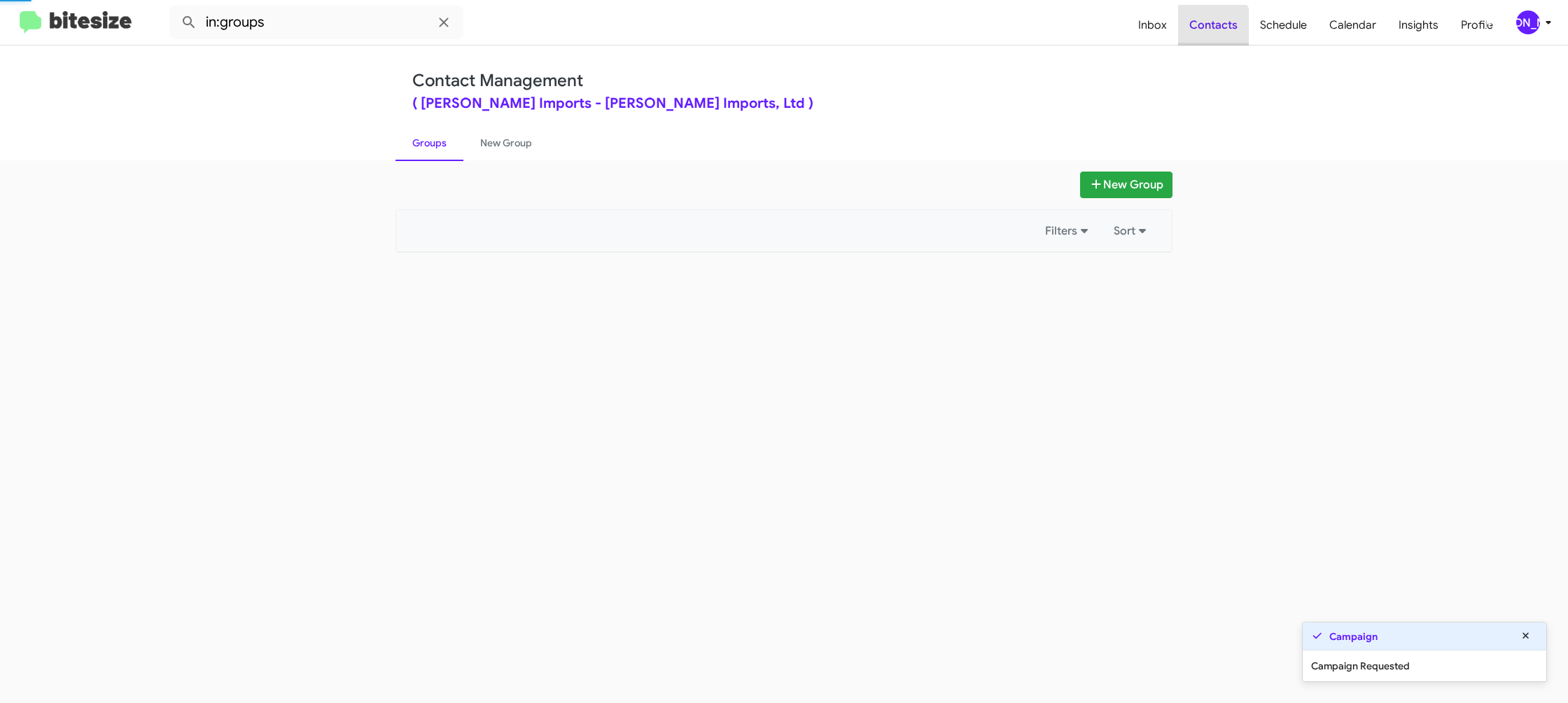
click at [1211, 33] on span "Contacts" at bounding box center [1214, 25] width 71 height 41
drag, startPoint x: 1211, startPoint y: 33, endPoint x: 628, endPoint y: 138, distance: 592.4
click at [1206, 33] on span "Contacts" at bounding box center [1214, 25] width 71 height 41
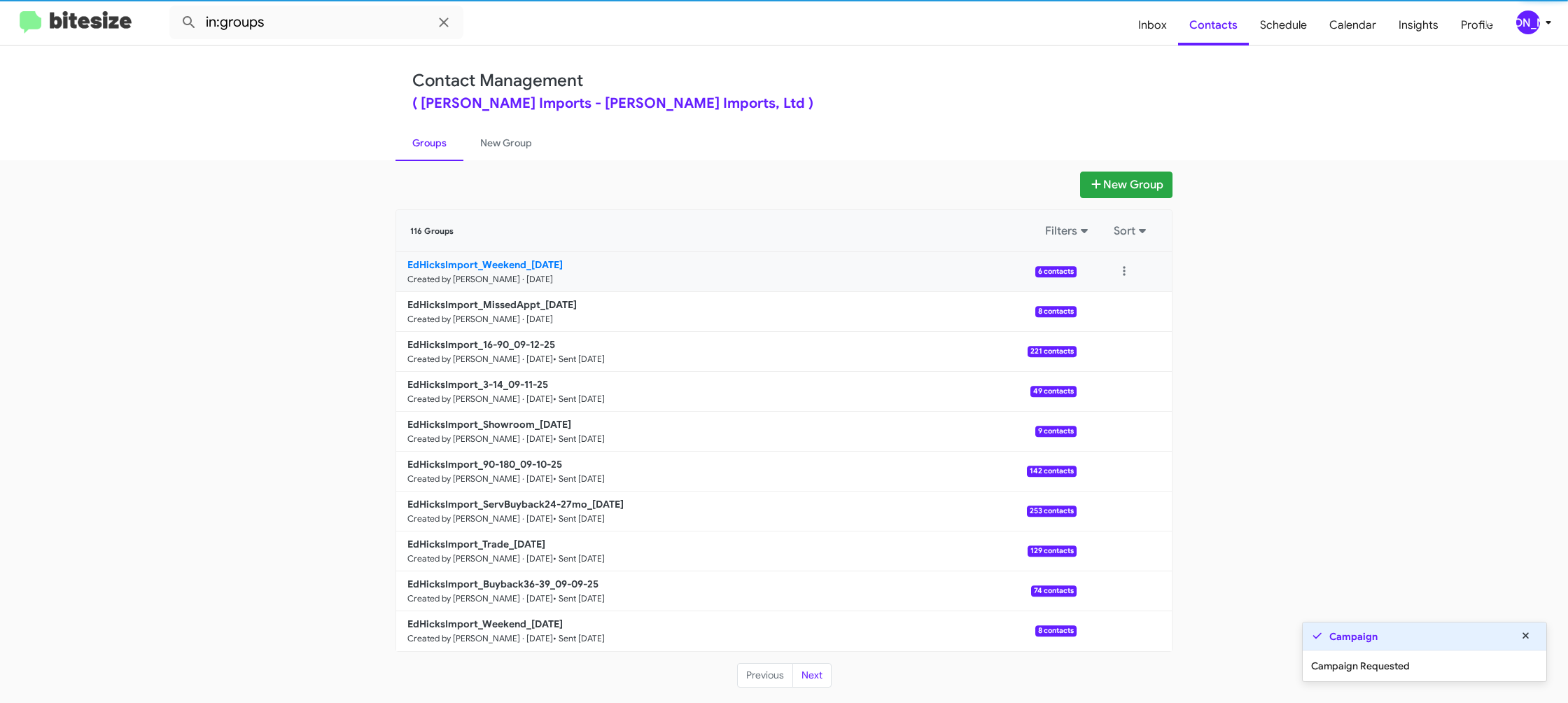
click at [515, 267] on b "EdHicksImport_Weekend_09-15-25" at bounding box center [485, 264] width 155 height 13
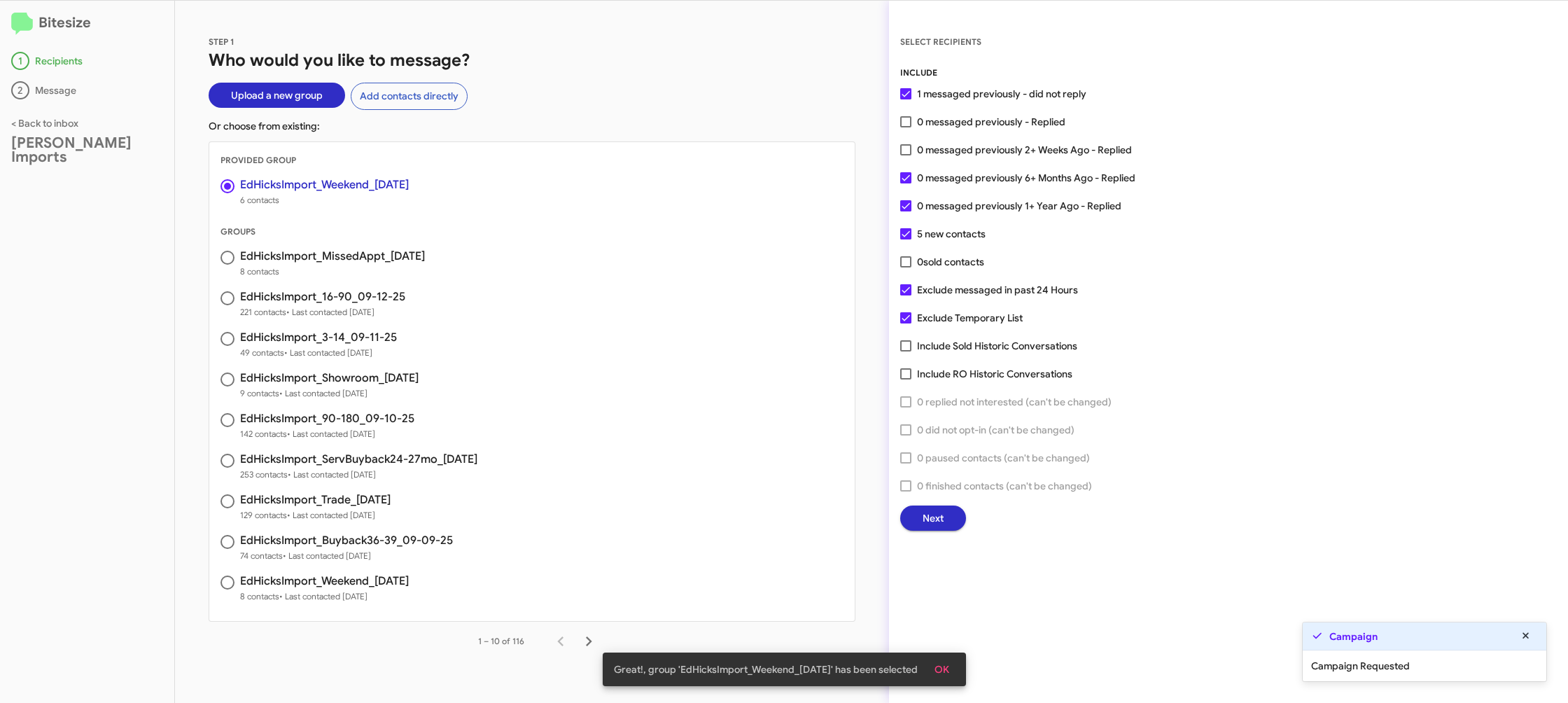
click at [938, 207] on span "0 messaged previously 1+ Year Ago - Replied" at bounding box center [1019, 206] width 204 height 17
click at [906, 212] on input "0 messaged previously 1+ Year Ago - Replied" at bounding box center [905, 212] width 1 height 1
checkbox input "false"
click at [938, 178] on span "0 messaged previously 6+ Months Ago - Replied" at bounding box center [1026, 178] width 218 height 17
click at [906, 183] on input "0 messaged previously 6+ Months Ago - Replied" at bounding box center [905, 183] width 1 height 1
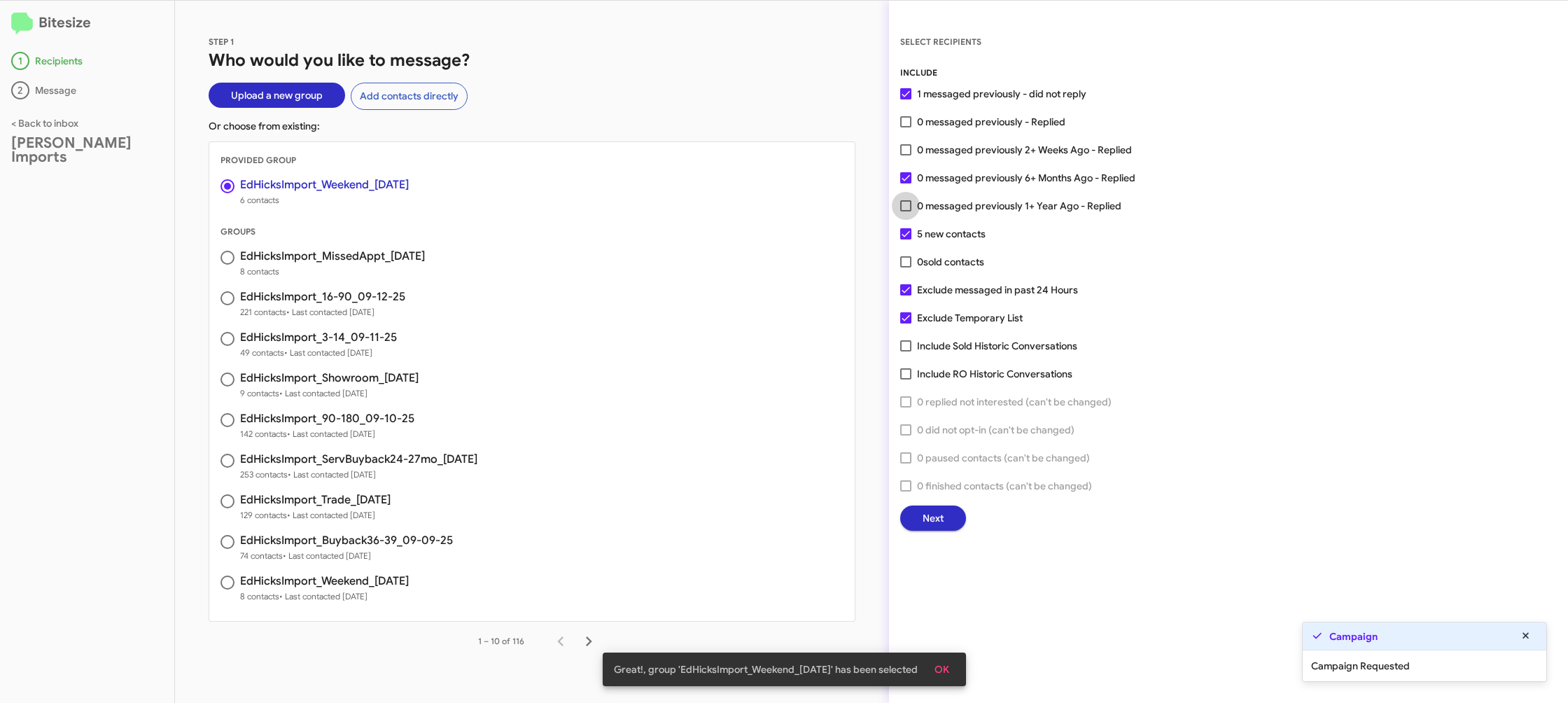
checkbox input "false"
click at [917, 512] on button "Next" at bounding box center [933, 518] width 66 height 25
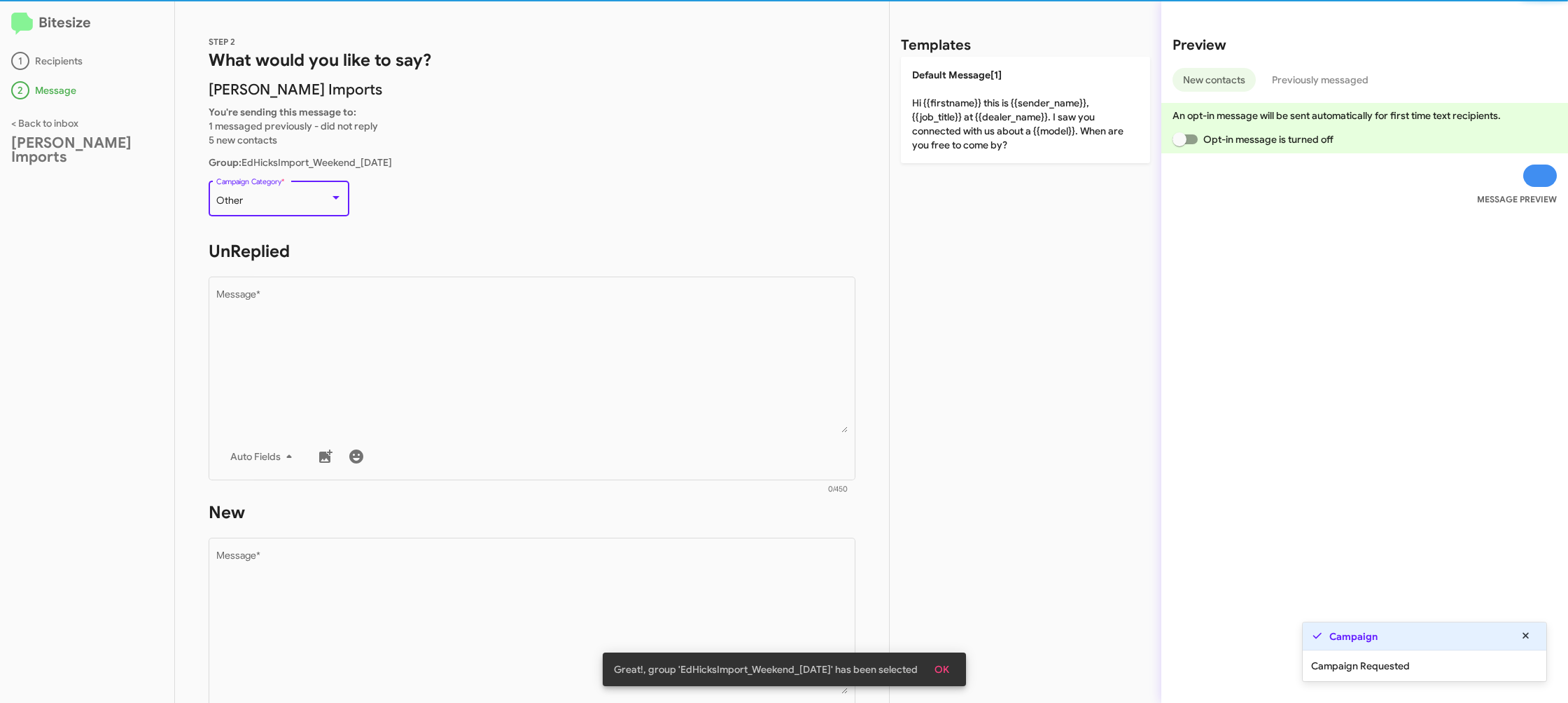
click at [306, 204] on div "Other" at bounding box center [273, 200] width 113 height 11
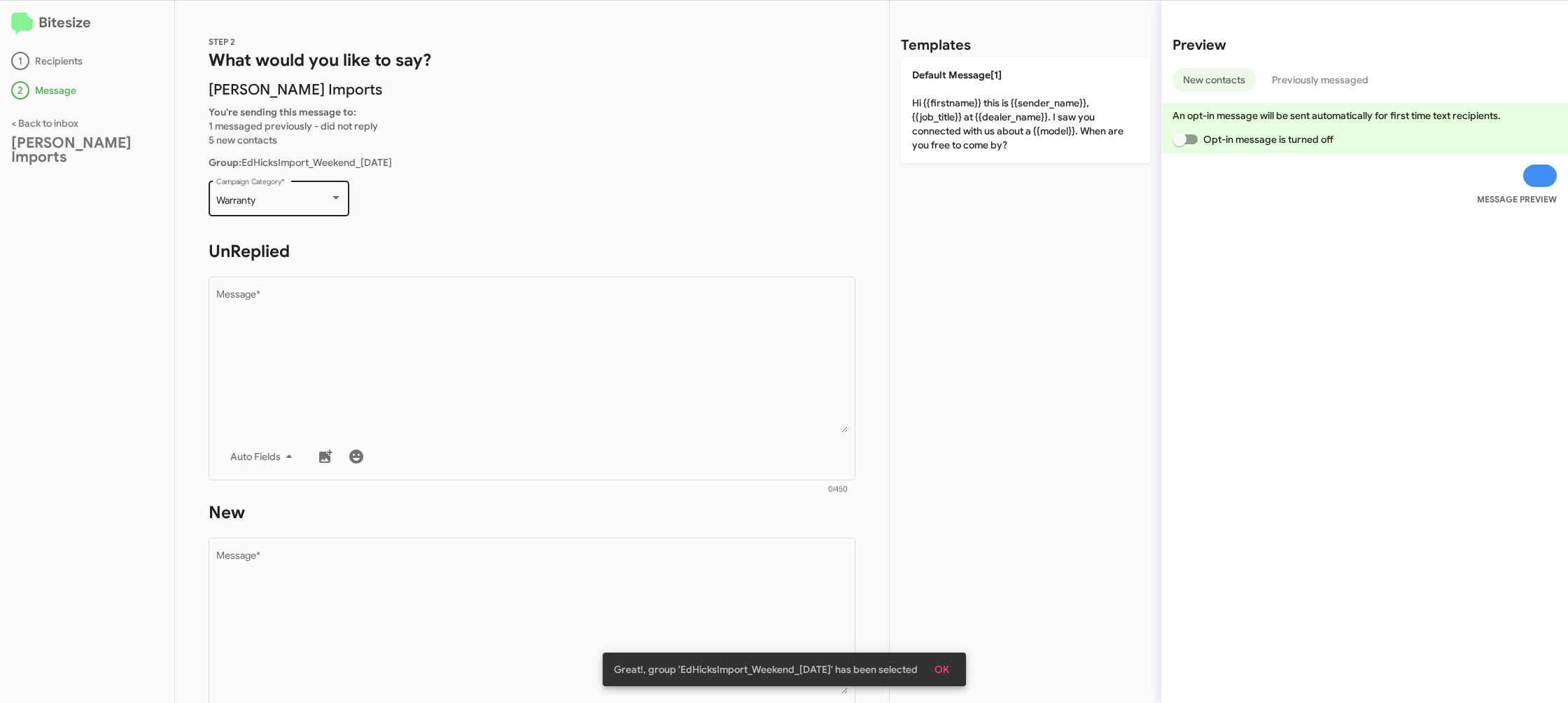
scroll to position [3, 0]
click at [316, 205] on div "Warranty Campaign Category *" at bounding box center [279, 195] width 126 height 38
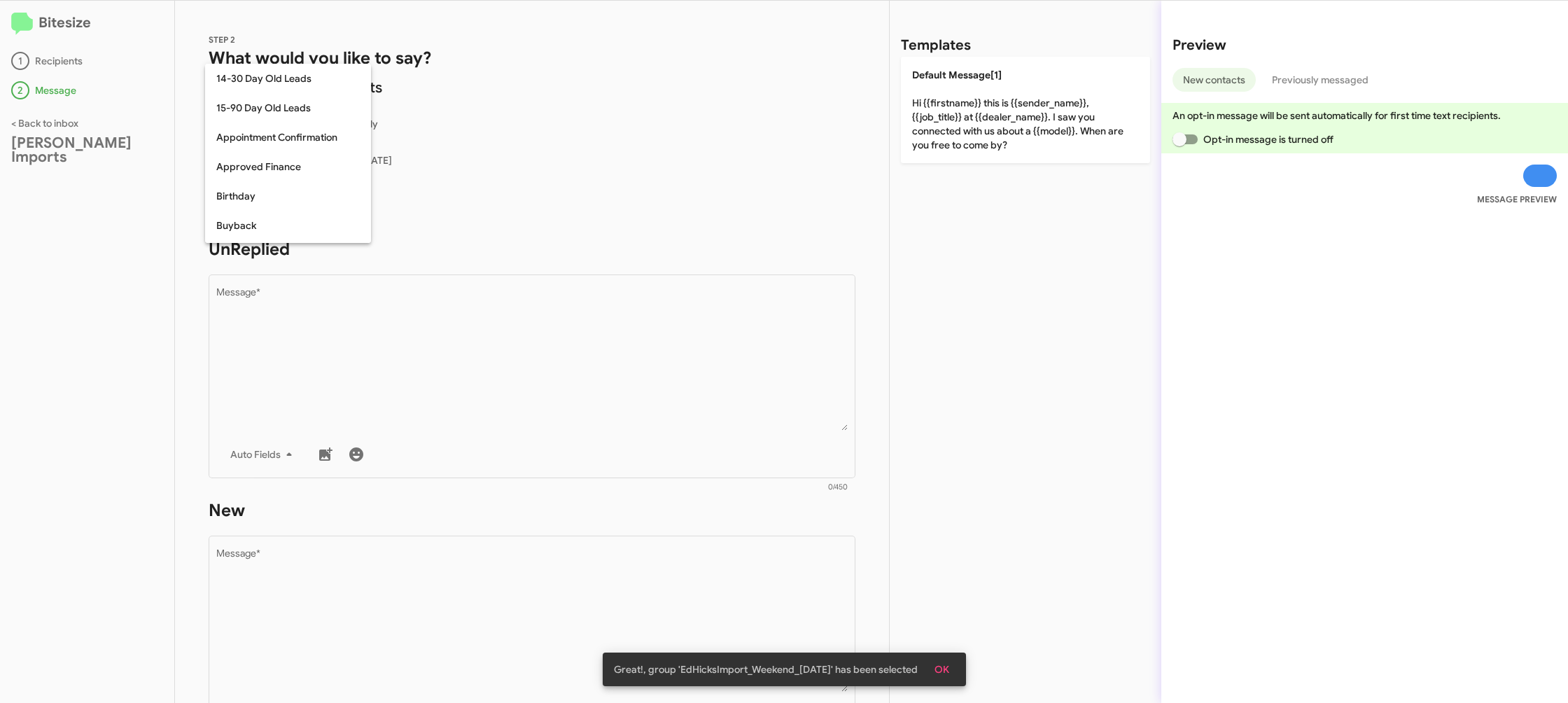
scroll to position [585, 0]
click at [290, 223] on span "Weekend Leads" at bounding box center [288, 228] width 143 height 29
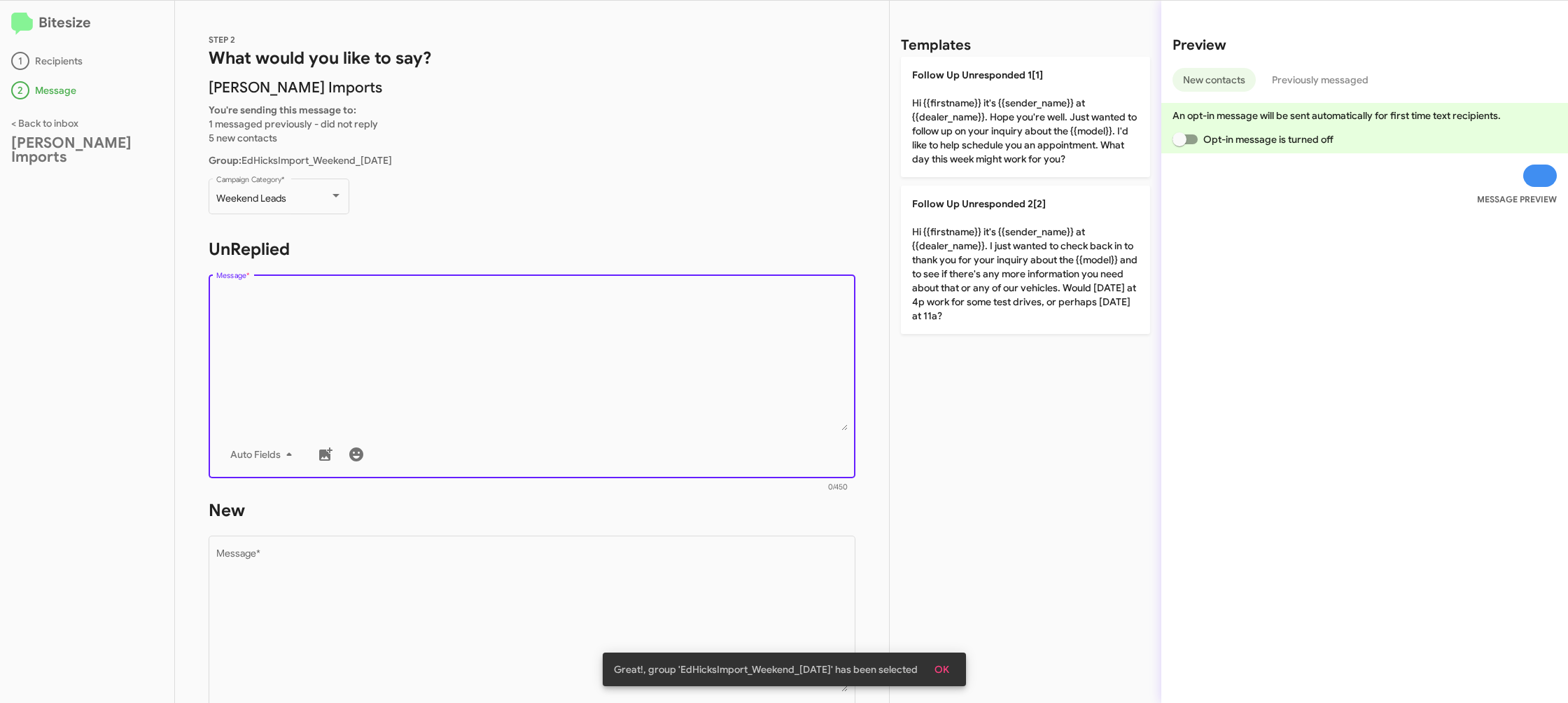
click at [485, 334] on textarea "Message *" at bounding box center [533, 359] width 632 height 143
click at [509, 353] on textarea "Message *" at bounding box center [533, 359] width 632 height 143
drag, startPoint x: 512, startPoint y: 355, endPoint x: 846, endPoint y: 326, distance: 335.3
click at [617, 349] on textarea "Message *" at bounding box center [533, 359] width 632 height 143
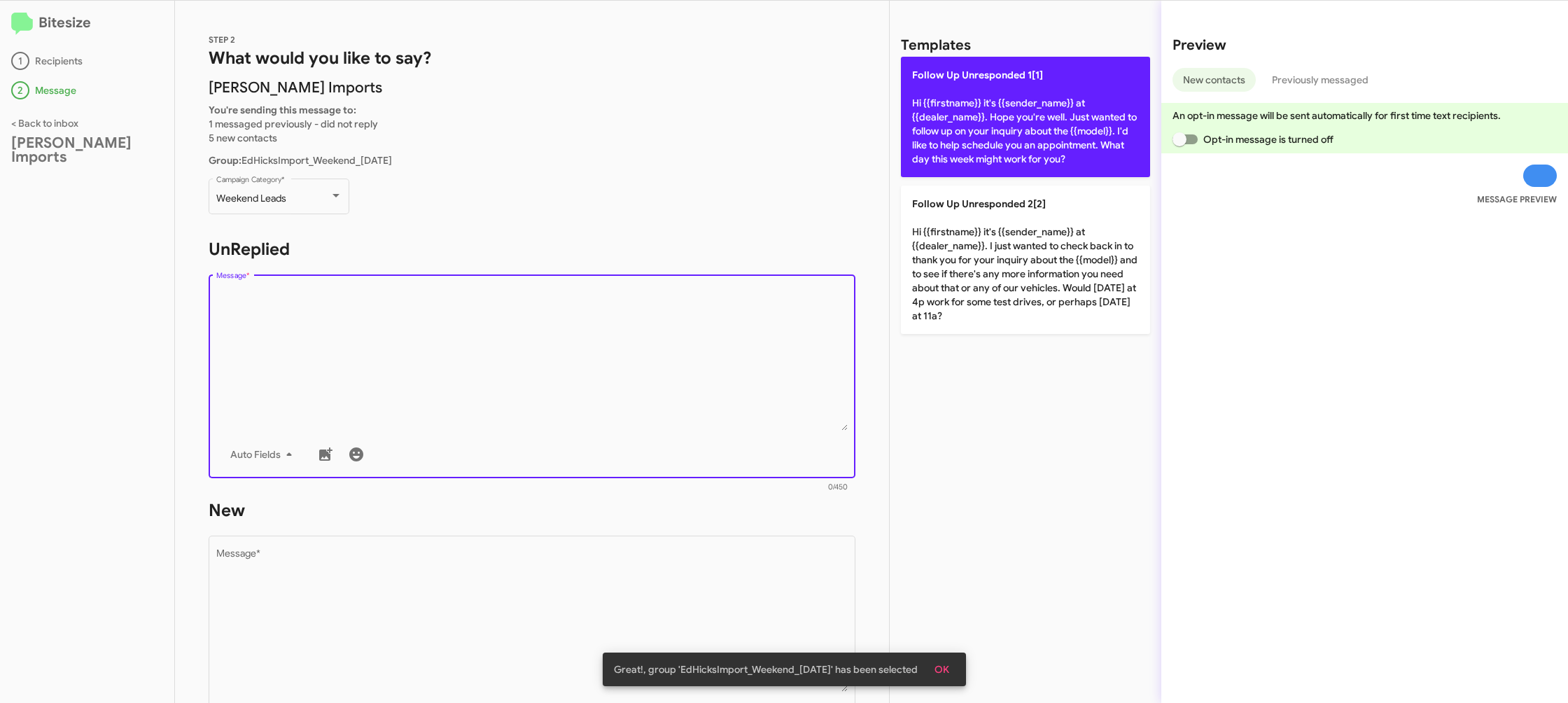
drag, startPoint x: 1042, startPoint y: 151, endPoint x: 943, endPoint y: 147, distance: 99.1
click at [1015, 147] on p "Follow Up Unresponded 1[1] Hi {{firstname}} it's {{sender_name}} at {{dealer_na…" at bounding box center [1025, 117] width 249 height 120
type textarea "Hi {{firstname}} it's {{sender_name}} at {{dealer_name}}. Hope you're well. Jus…"
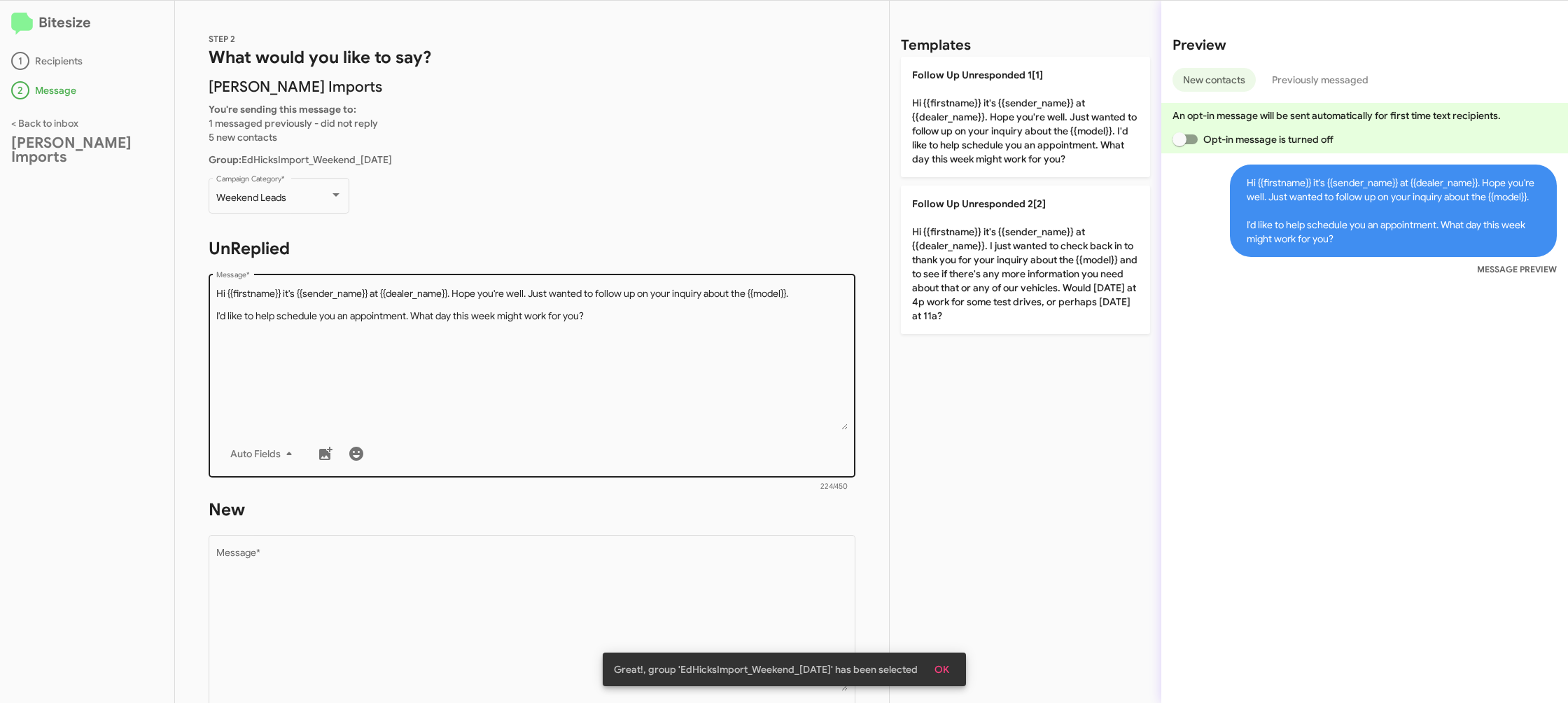
scroll to position [234, 0]
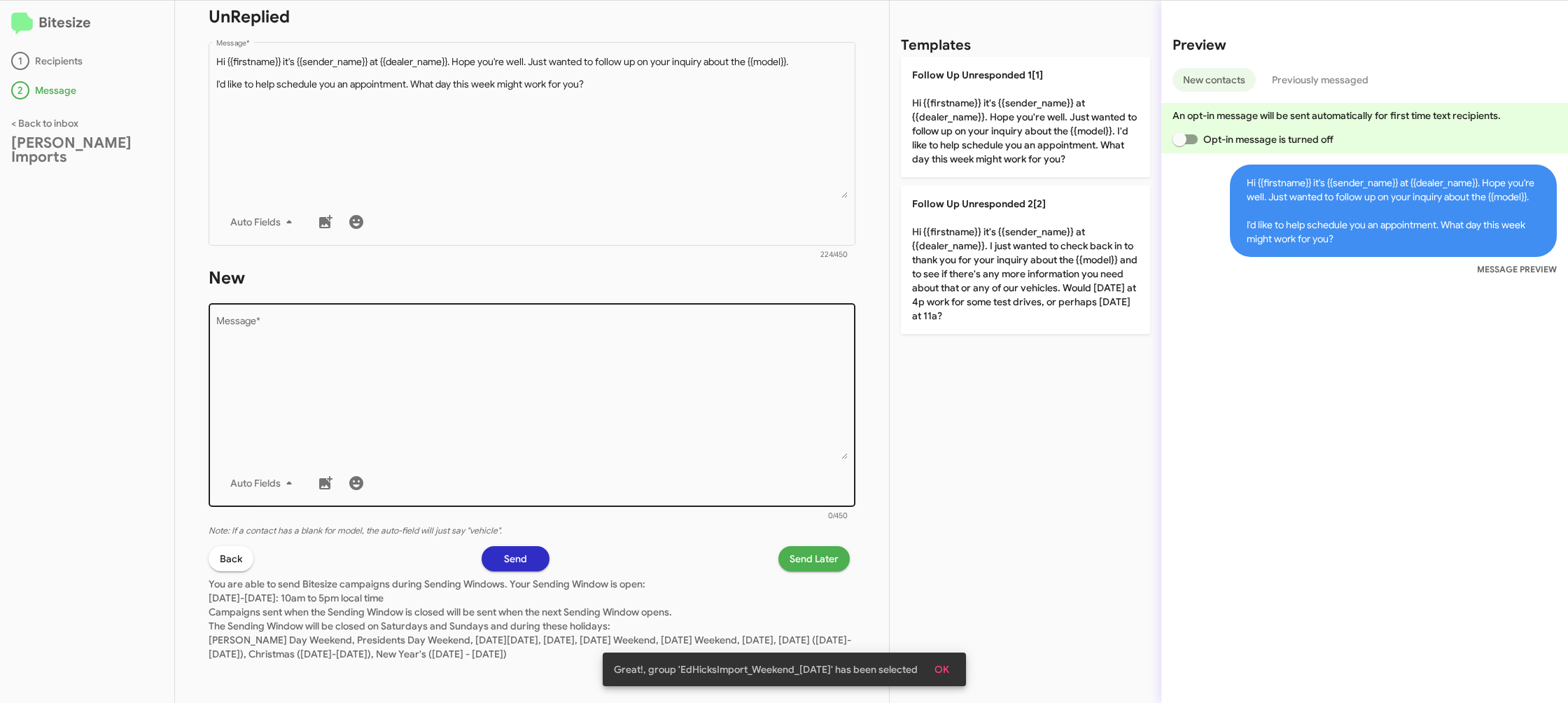
click at [599, 397] on textarea "Message *" at bounding box center [533, 388] width 632 height 143
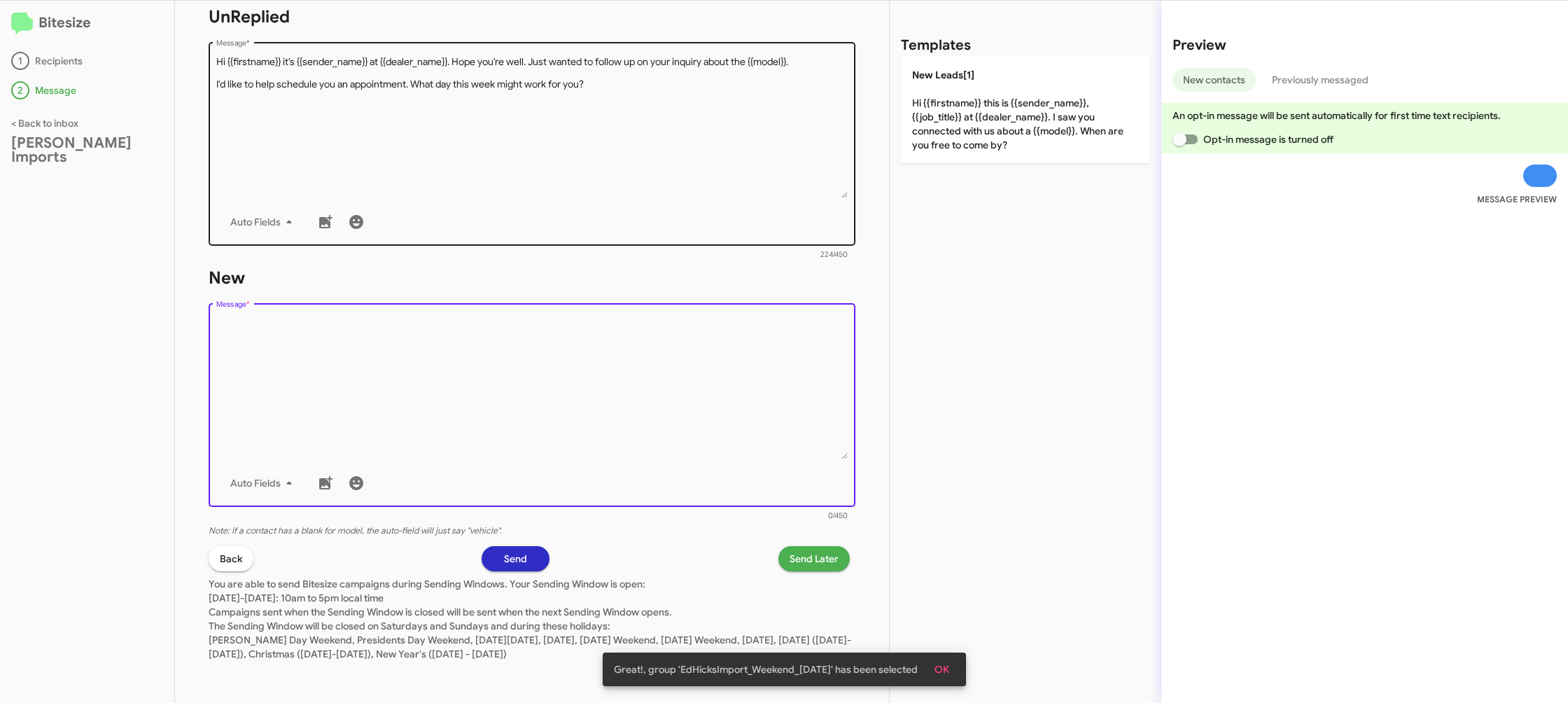
click at [714, 310] on div "Drop image here to insert Auto Fields Message *" at bounding box center [533, 404] width 632 height 207
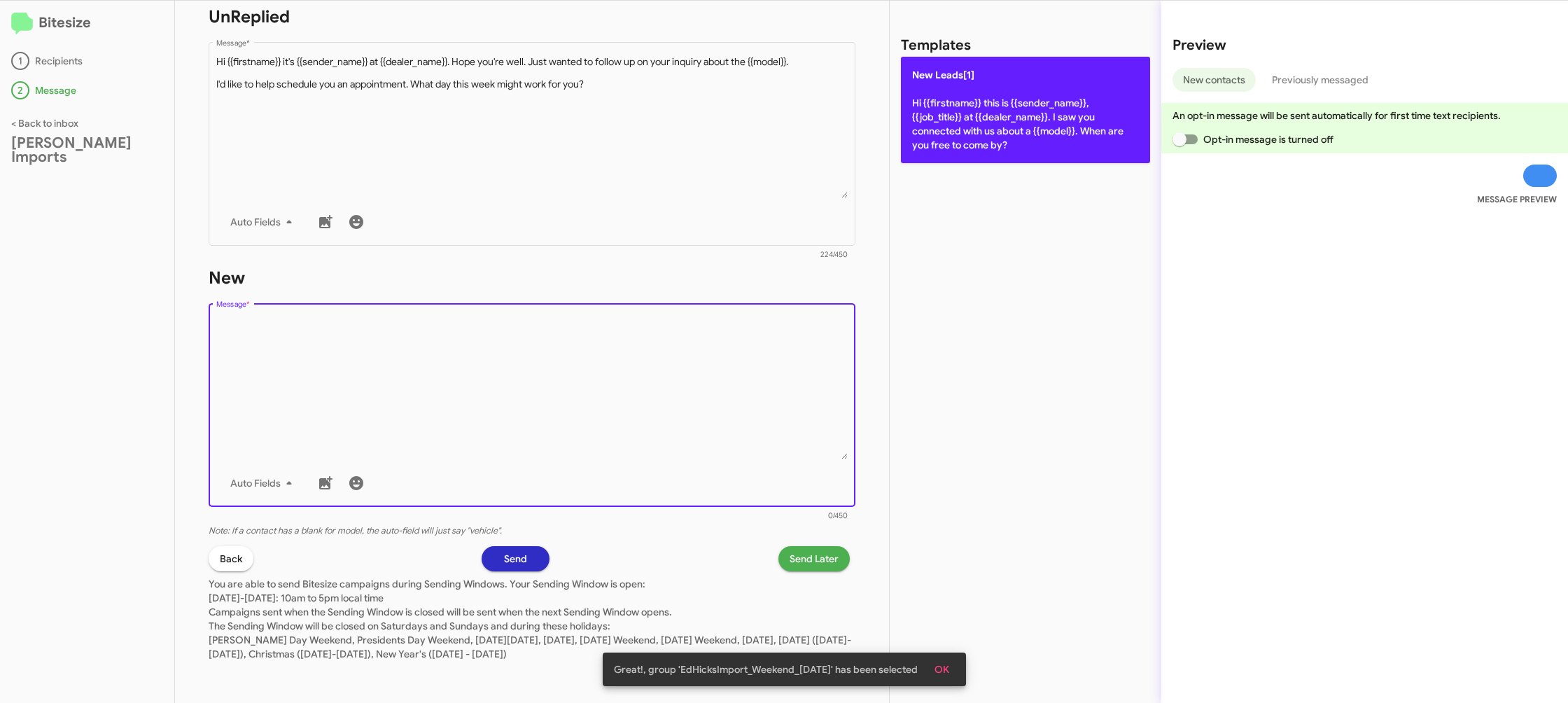
click at [994, 91] on p "New Leads[1] Hi {{firstname}} this is {{sender_name}}, {{job_title}} at {{deale…" at bounding box center [1025, 110] width 249 height 107
type textarea "Hi {{firstname}} this is {{sender_name}}, {{job_title}} at {{dealer_name}}. I s…"
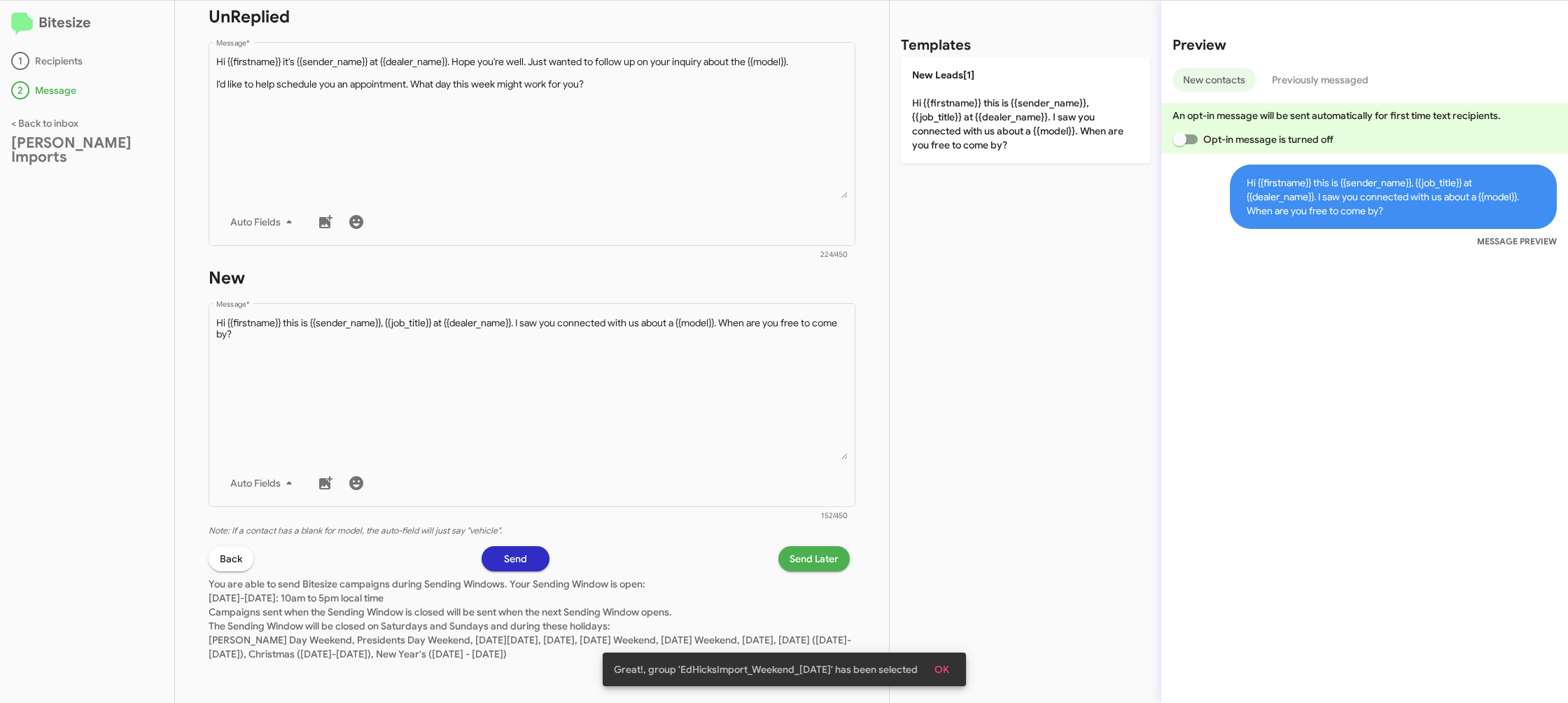
drag, startPoint x: 799, startPoint y: 542, endPoint x: 786, endPoint y: 545, distance: 13.3
click at [798, 544] on div "STEP 2 What would you like to say? Ed Hicks Imports You're sending this message…" at bounding box center [532, 352] width 714 height 702
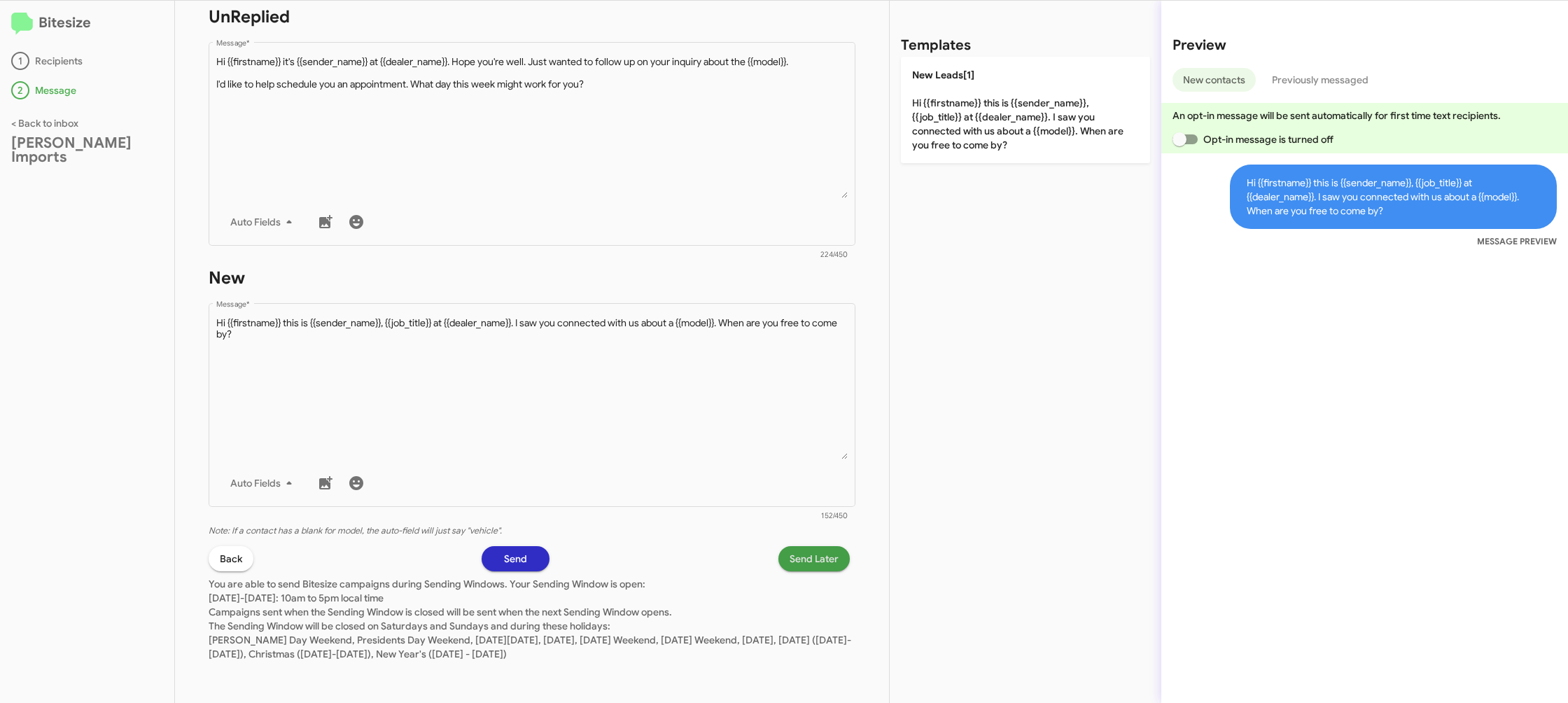
click at [788, 558] on button "Send Later" at bounding box center [814, 559] width 72 height 25
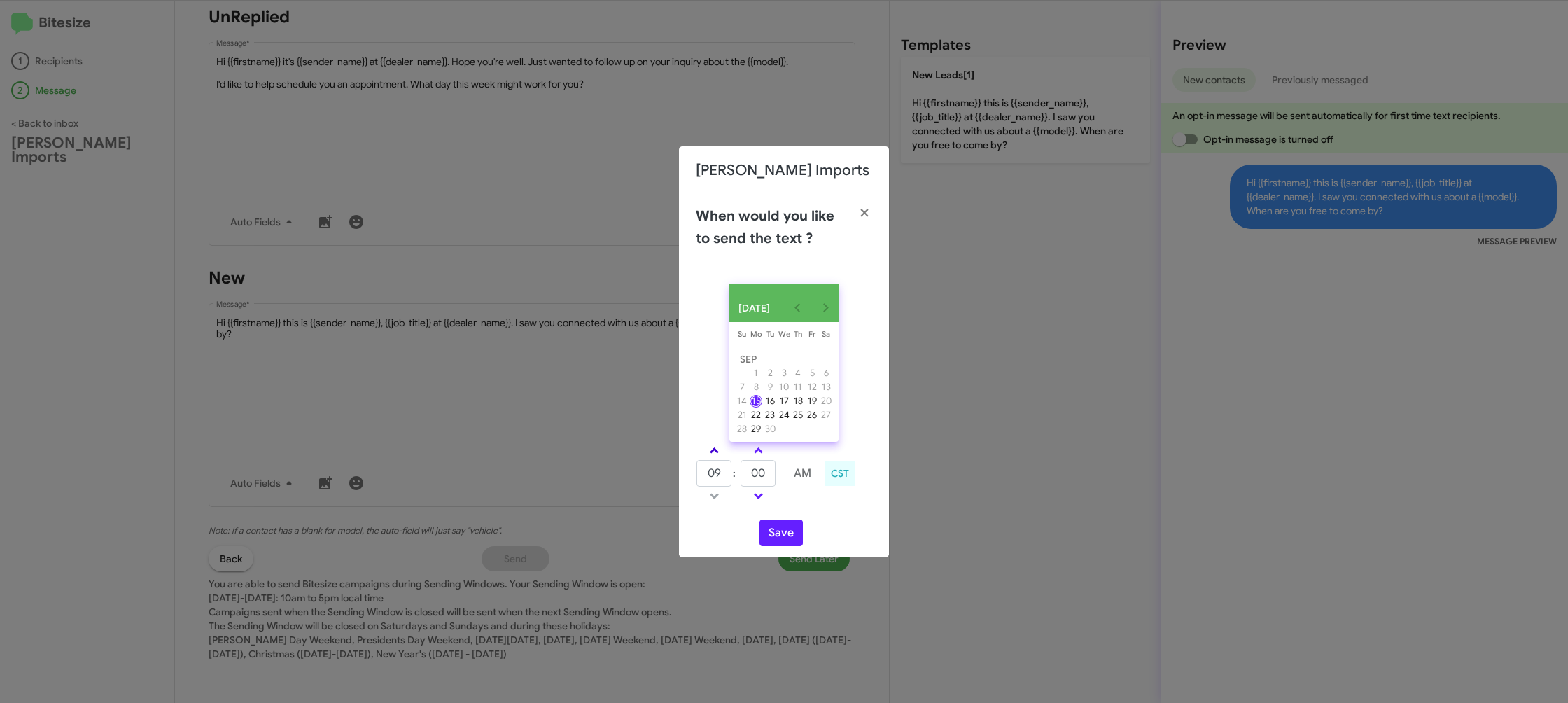
click at [715, 455] on span at bounding box center [714, 452] width 9 height 9
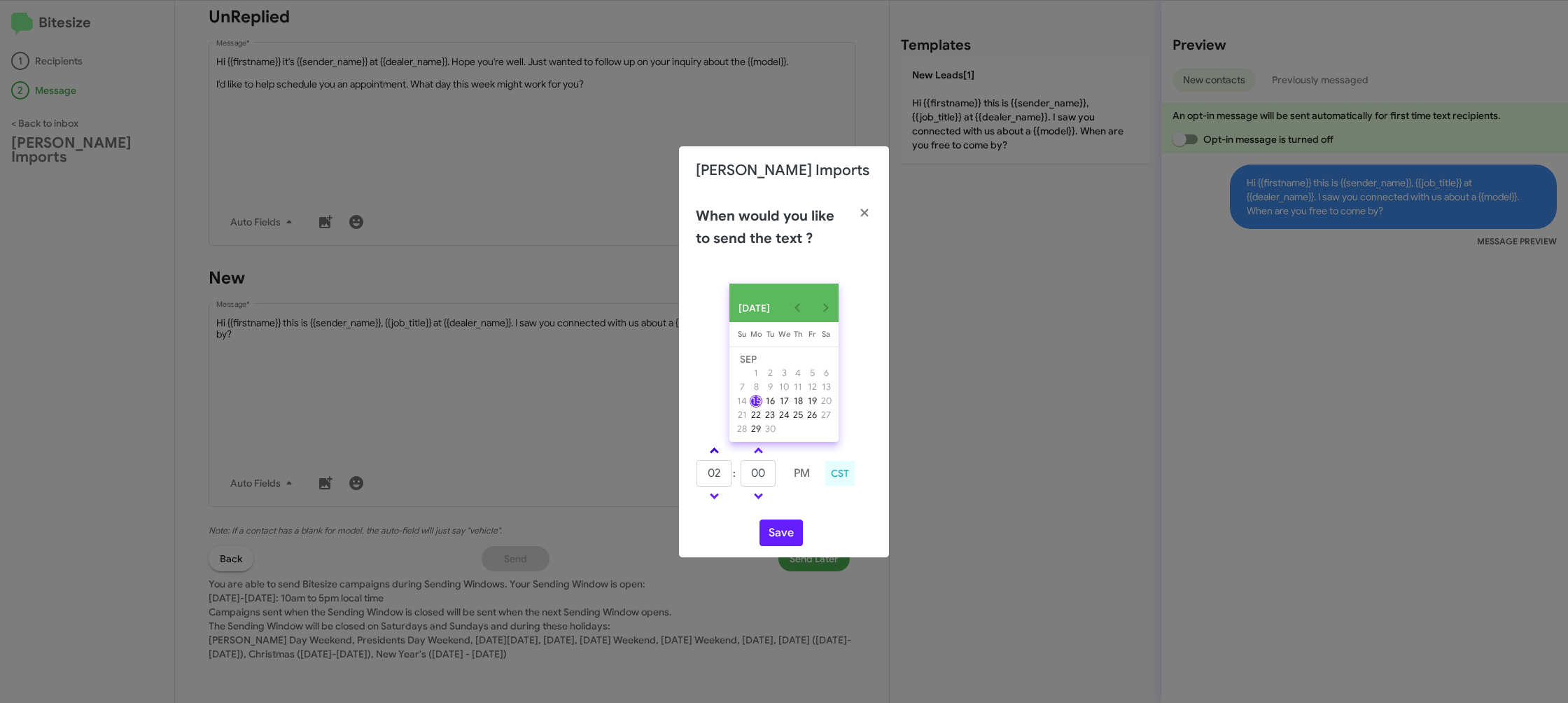
click at [715, 455] on span at bounding box center [714, 452] width 9 height 9
click at [719, 488] on td "05" at bounding box center [714, 474] width 37 height 28
drag, startPoint x: 713, startPoint y: 501, endPoint x: 753, endPoint y: 484, distance: 43.5
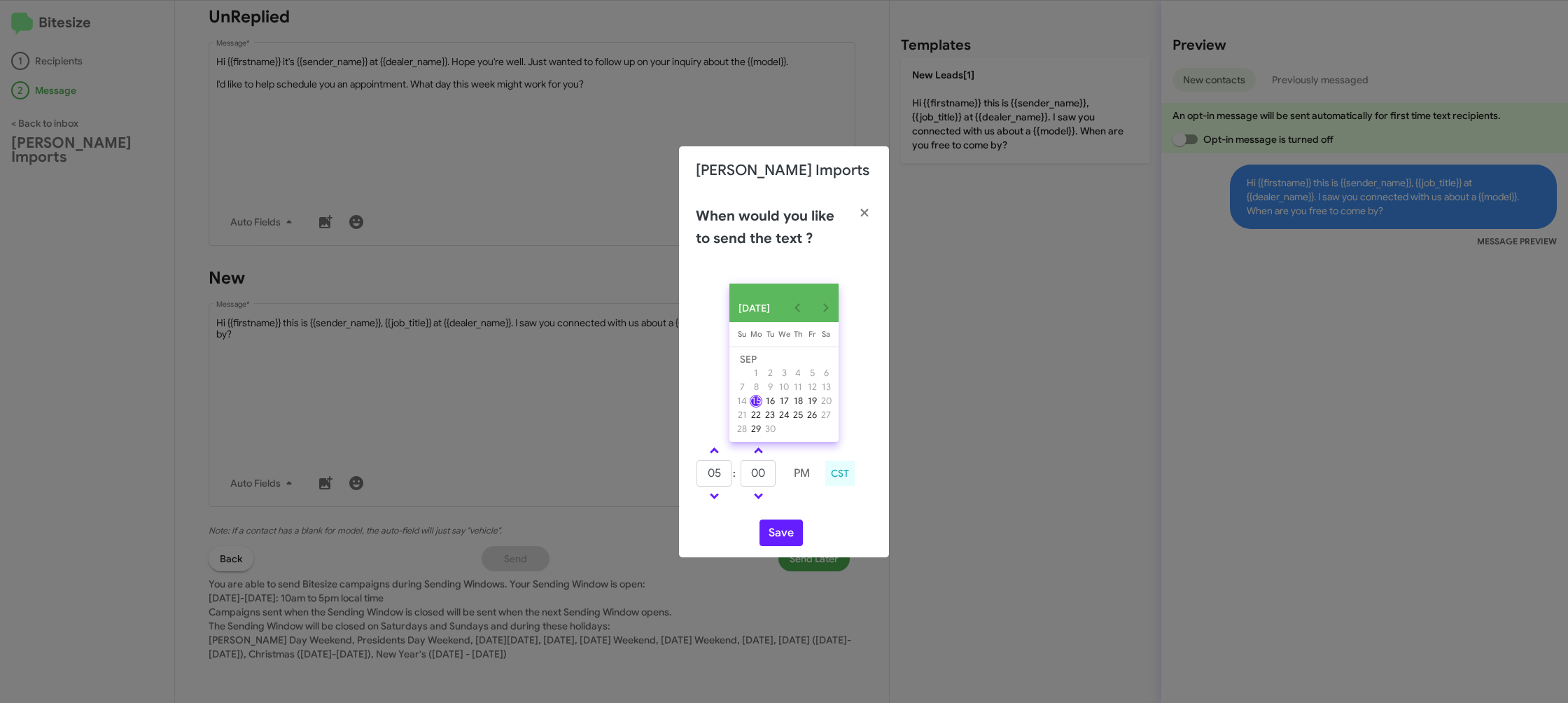
click at [714, 500] on span at bounding box center [714, 495] width 9 height 9
type input "04"
click at [754, 482] on input "00" at bounding box center [759, 474] width 35 height 27
type input "49"
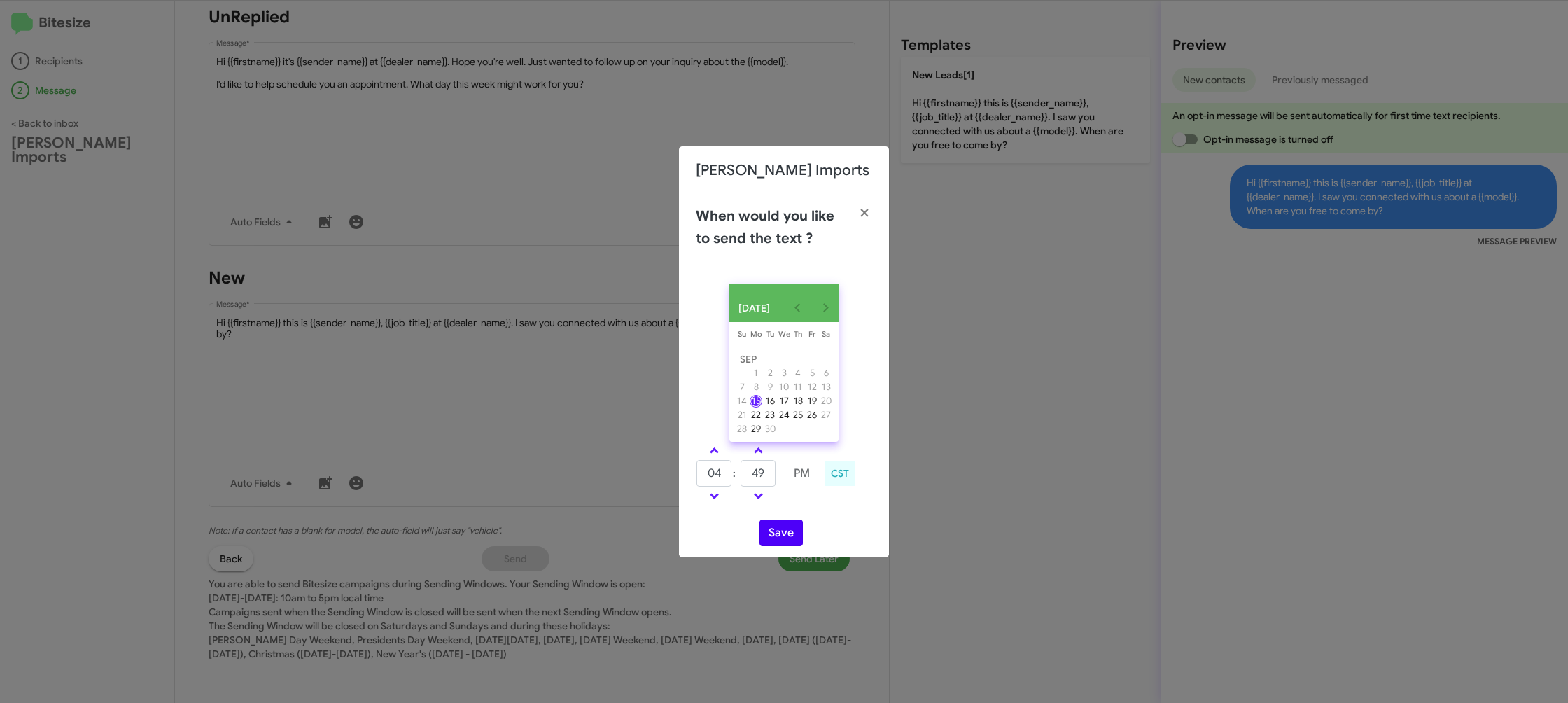
drag, startPoint x: 818, startPoint y: 513, endPoint x: 789, endPoint y: 527, distance: 32.2
click at [817, 513] on div "SEP 2025 Sunday Su Monday Mo Tuesday Tu Wednesday We Thursday Th Friday Fr Satu…" at bounding box center [784, 415] width 210 height 285
click at [789, 530] on button "Save" at bounding box center [781, 533] width 43 height 27
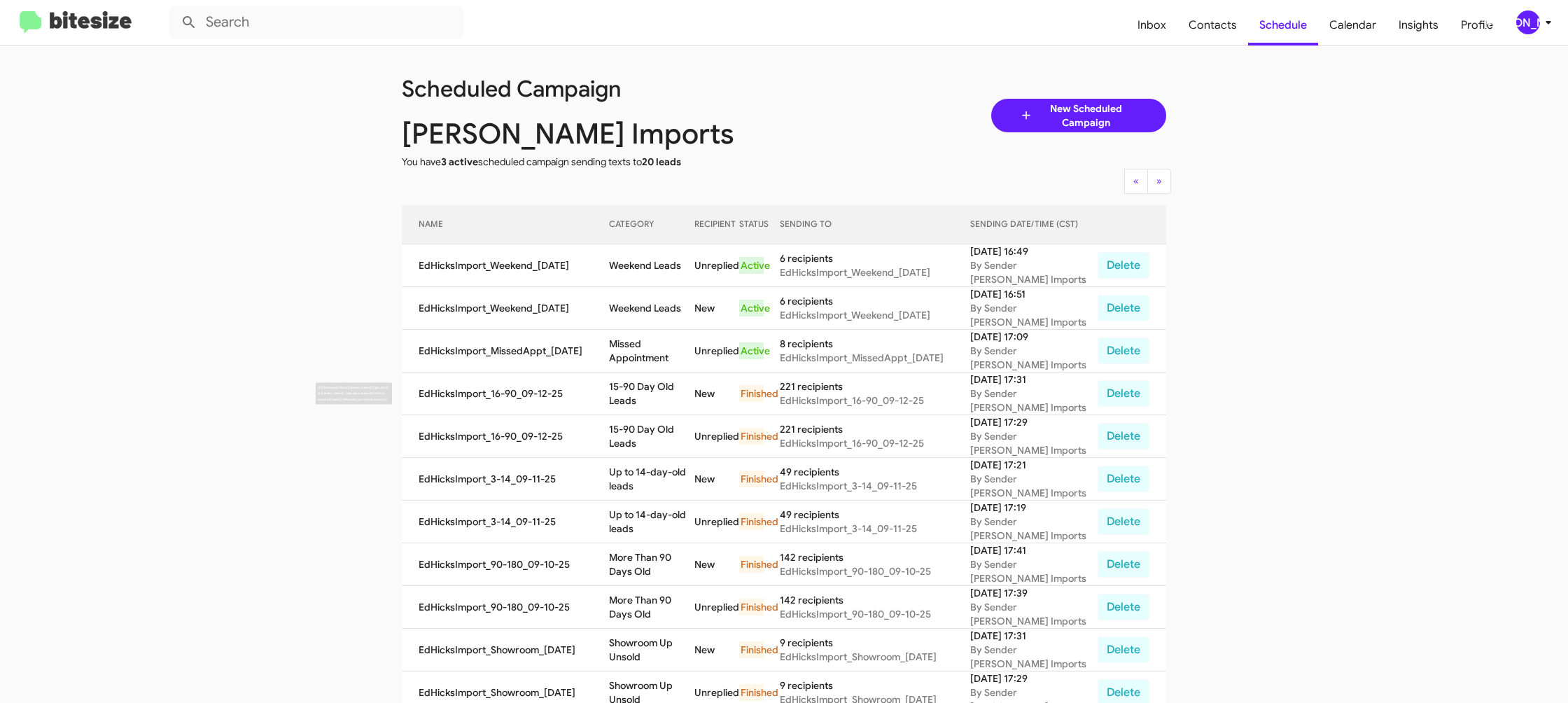
drag, startPoint x: 611, startPoint y: 374, endPoint x: 653, endPoint y: 346, distance: 50.5
click at [609, 374] on td "EdHicksImport_16-90_09-12-25" at bounding box center [505, 394] width 208 height 43
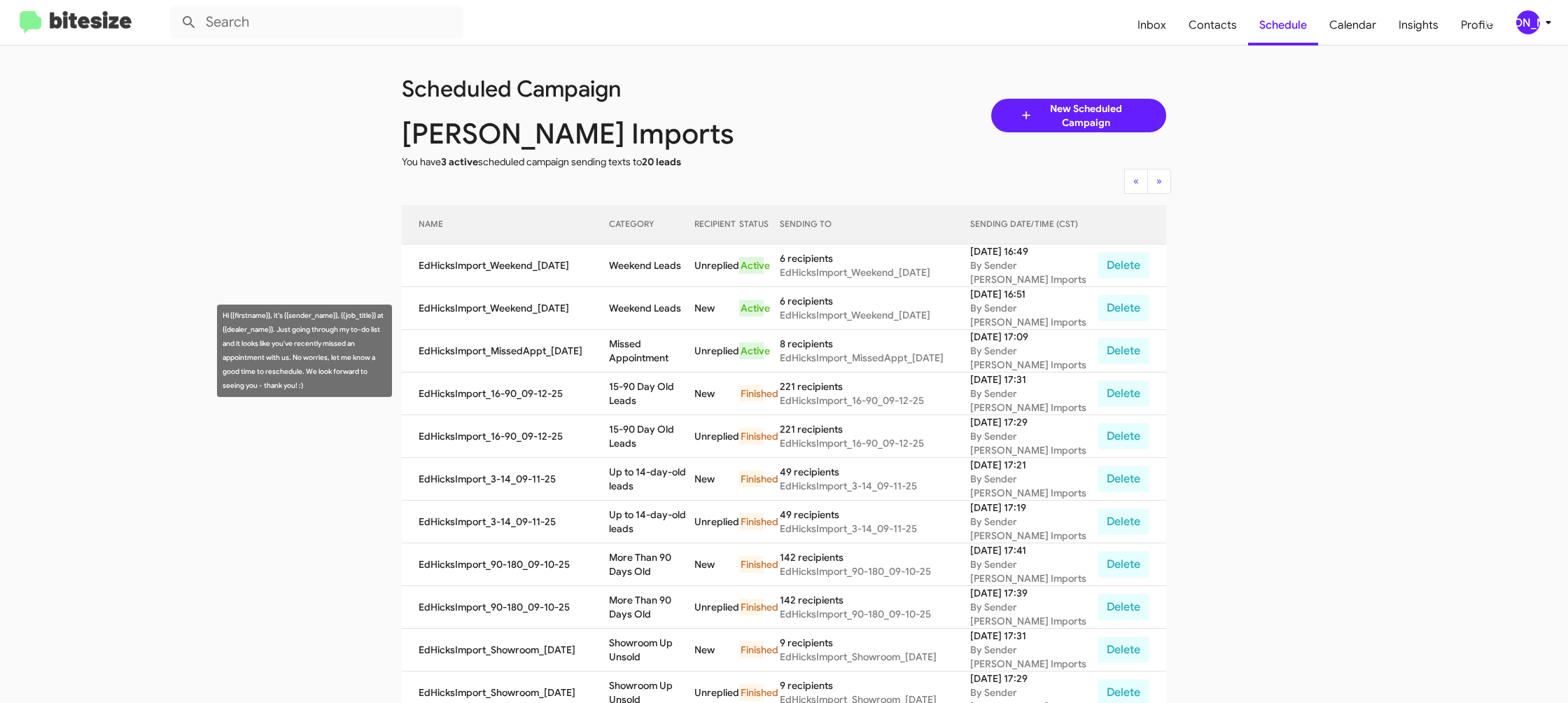
click at [653, 346] on td "Missed Appointment" at bounding box center [652, 351] width 86 height 43
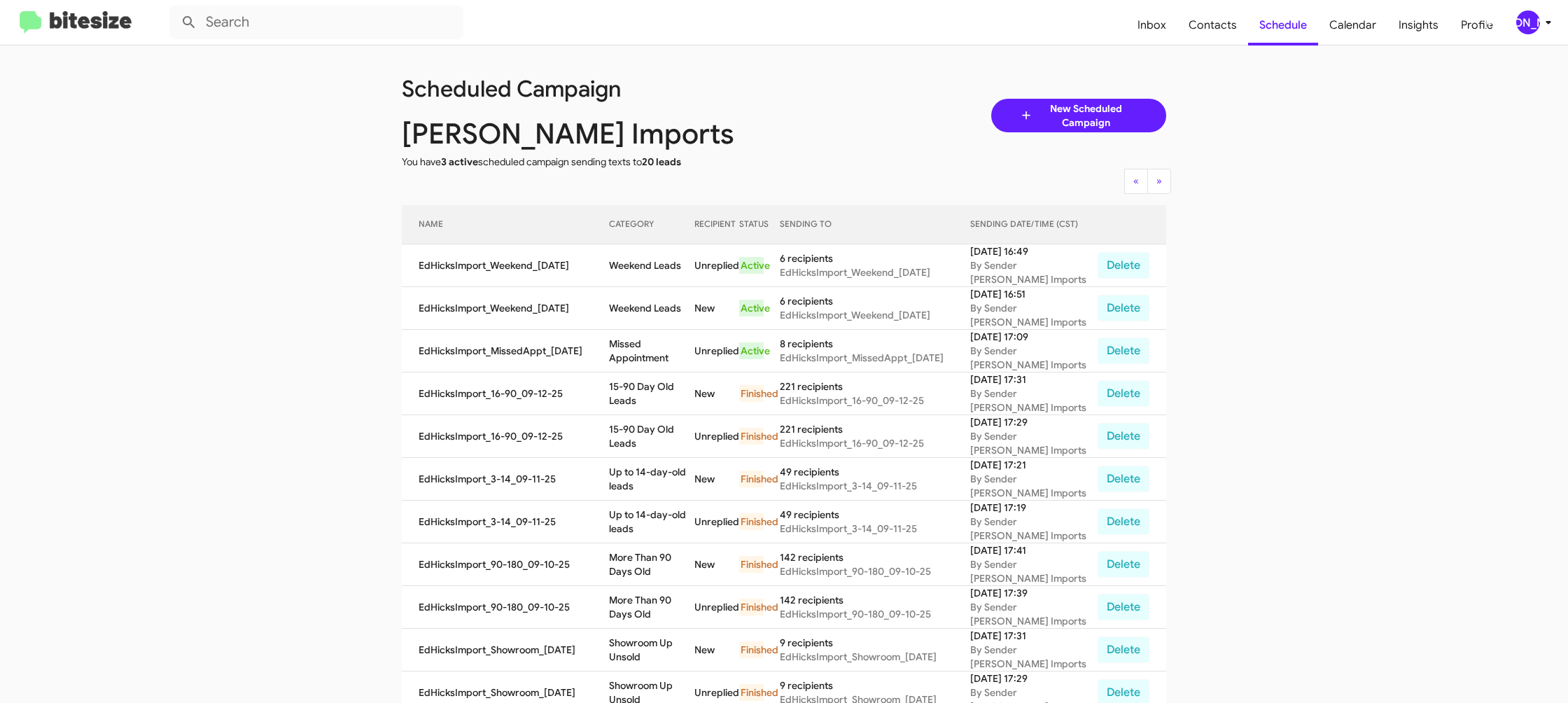
copy td "Missed Appointment"
click at [638, 254] on td "Weekend Leads" at bounding box center [652, 265] width 86 height 43
click at [639, 255] on td "Weekend Leads" at bounding box center [652, 265] width 86 height 43
drag, startPoint x: 639, startPoint y: 255, endPoint x: 658, endPoint y: 252, distance: 19.2
click at [638, 255] on td "Weekend Leads" at bounding box center [652, 265] width 86 height 43
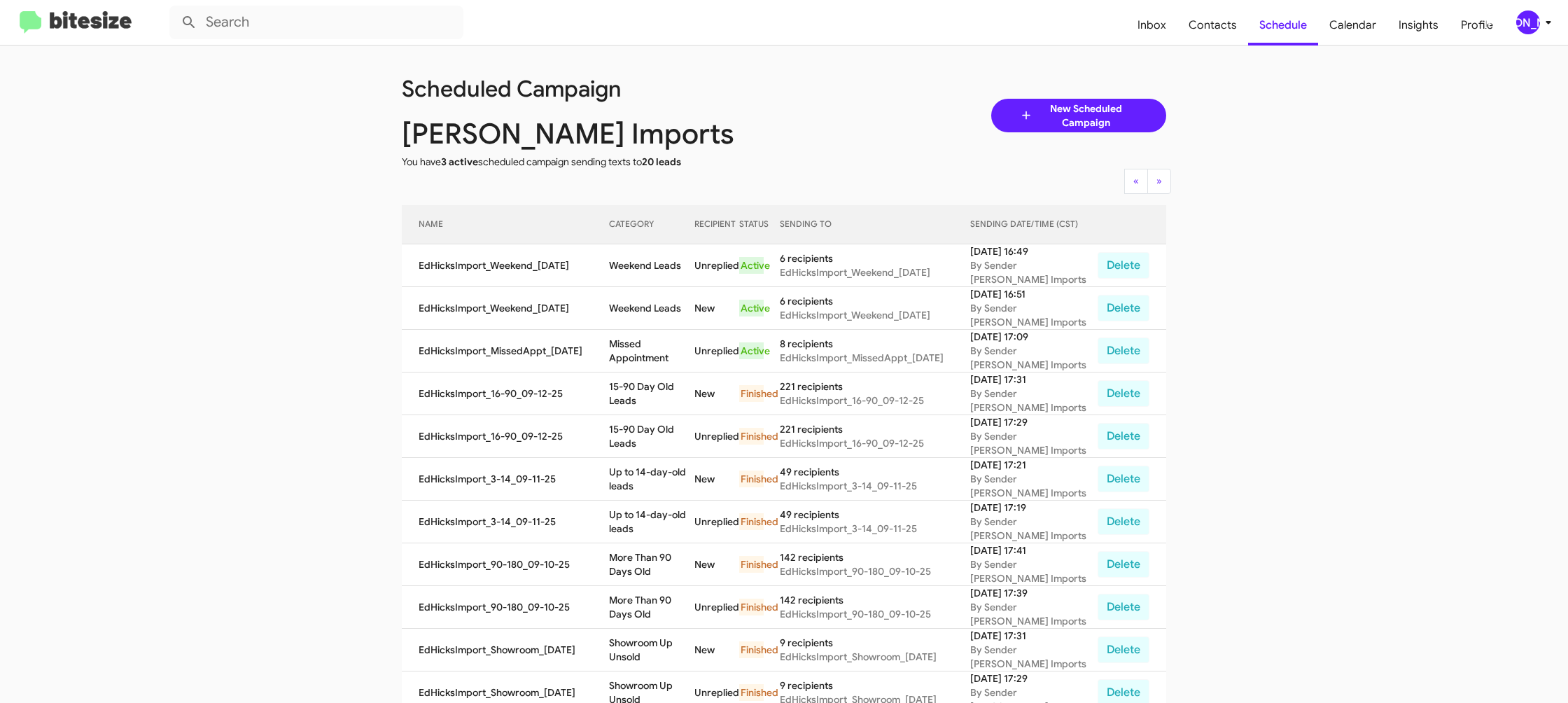
copy td "Weekend Leads"
click at [1539, 20] on span "[PERSON_NAME]" at bounding box center [1536, 23] width 42 height 24
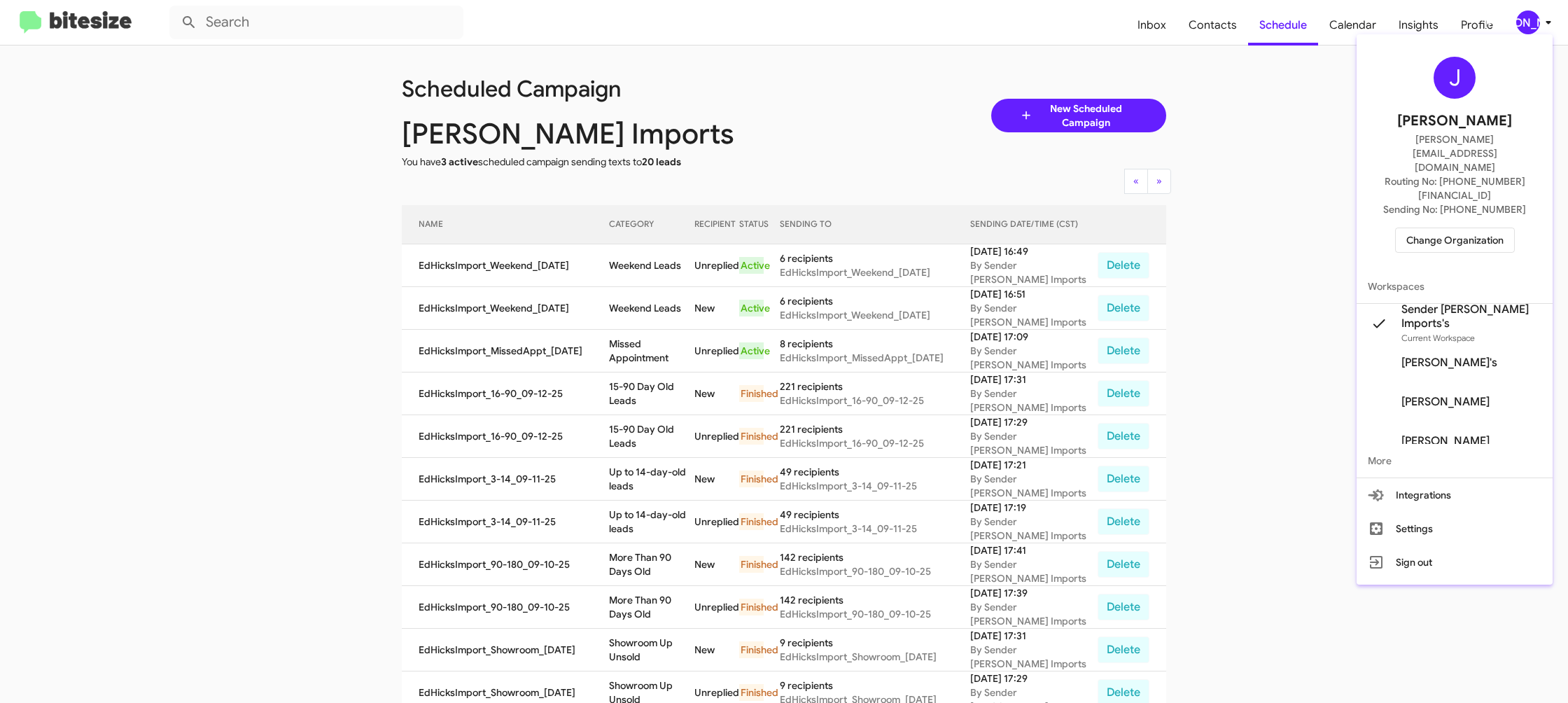
click at [1464, 228] on span "Change Organization" at bounding box center [1455, 240] width 98 height 24
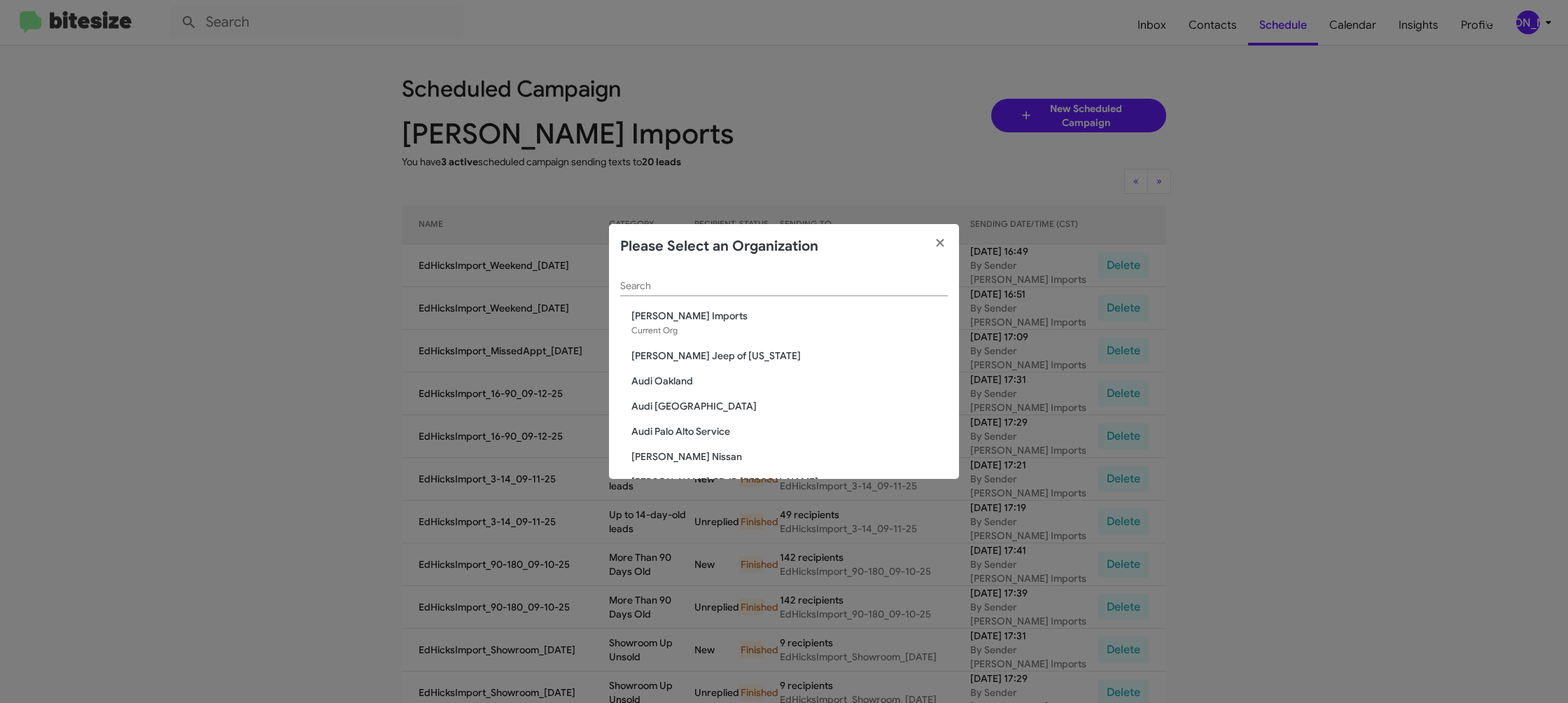
click at [669, 278] on div "Search" at bounding box center [784, 283] width 328 height 28
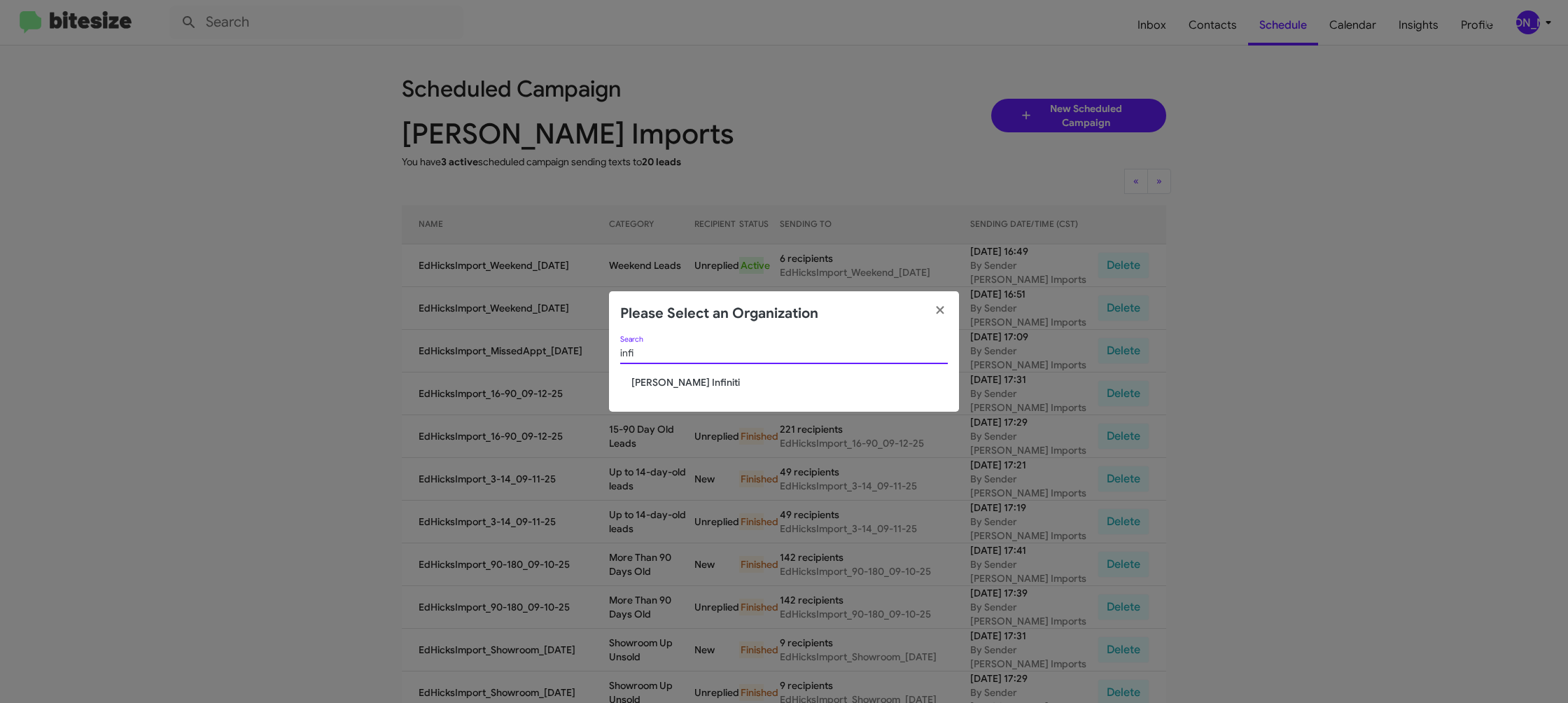
type input "infi"
click at [687, 391] on div "infi Search Ed Hicks Infiniti" at bounding box center [784, 374] width 350 height 77
click at [693, 389] on span "Ed Hicks Infiniti" at bounding box center [790, 382] width 317 height 14
drag, startPoint x: 693, startPoint y: 389, endPoint x: 584, endPoint y: 35, distance: 370.4
click at [693, 388] on span "Ed Hicks Infiniti" at bounding box center [790, 382] width 317 height 14
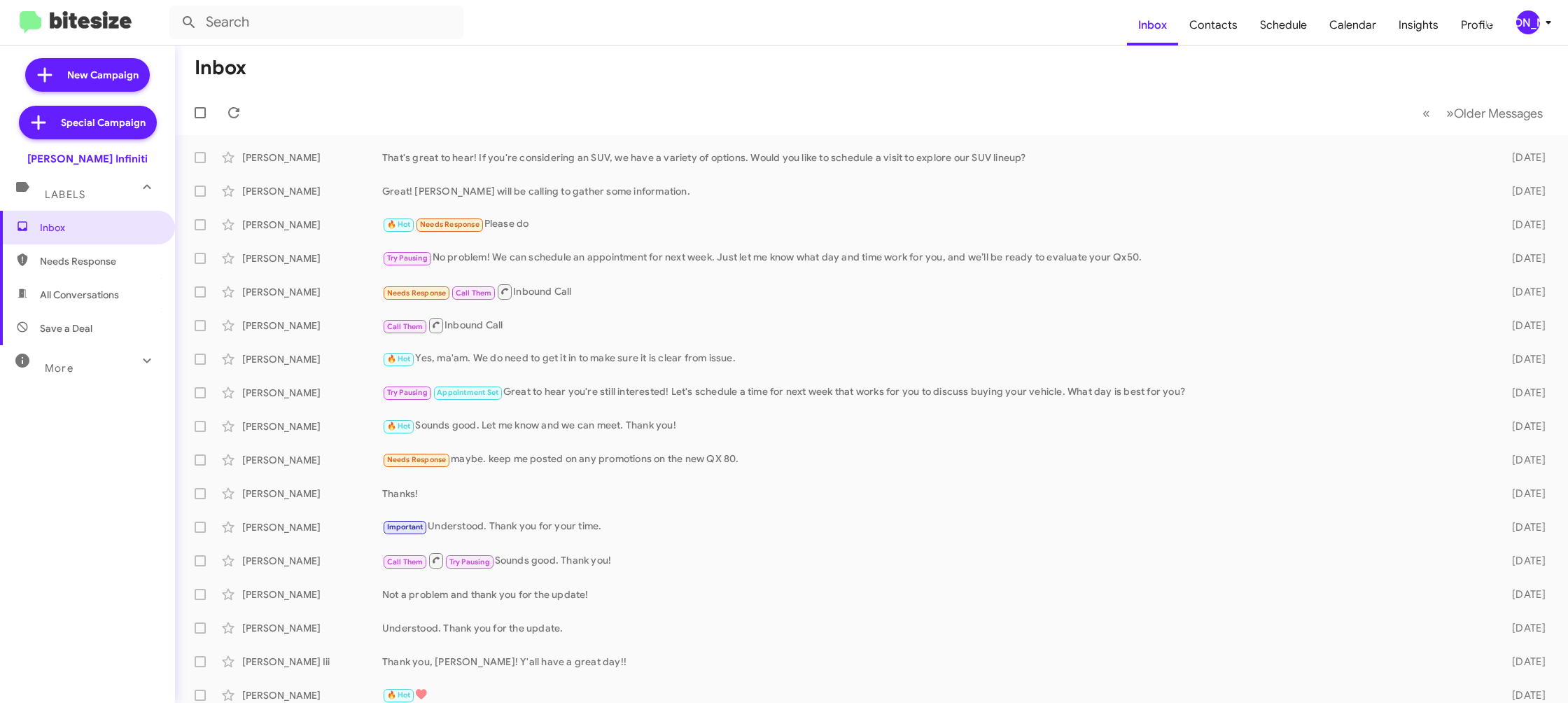
click at [1535, 28] on span "[PERSON_NAME]" at bounding box center [1536, 23] width 42 height 24
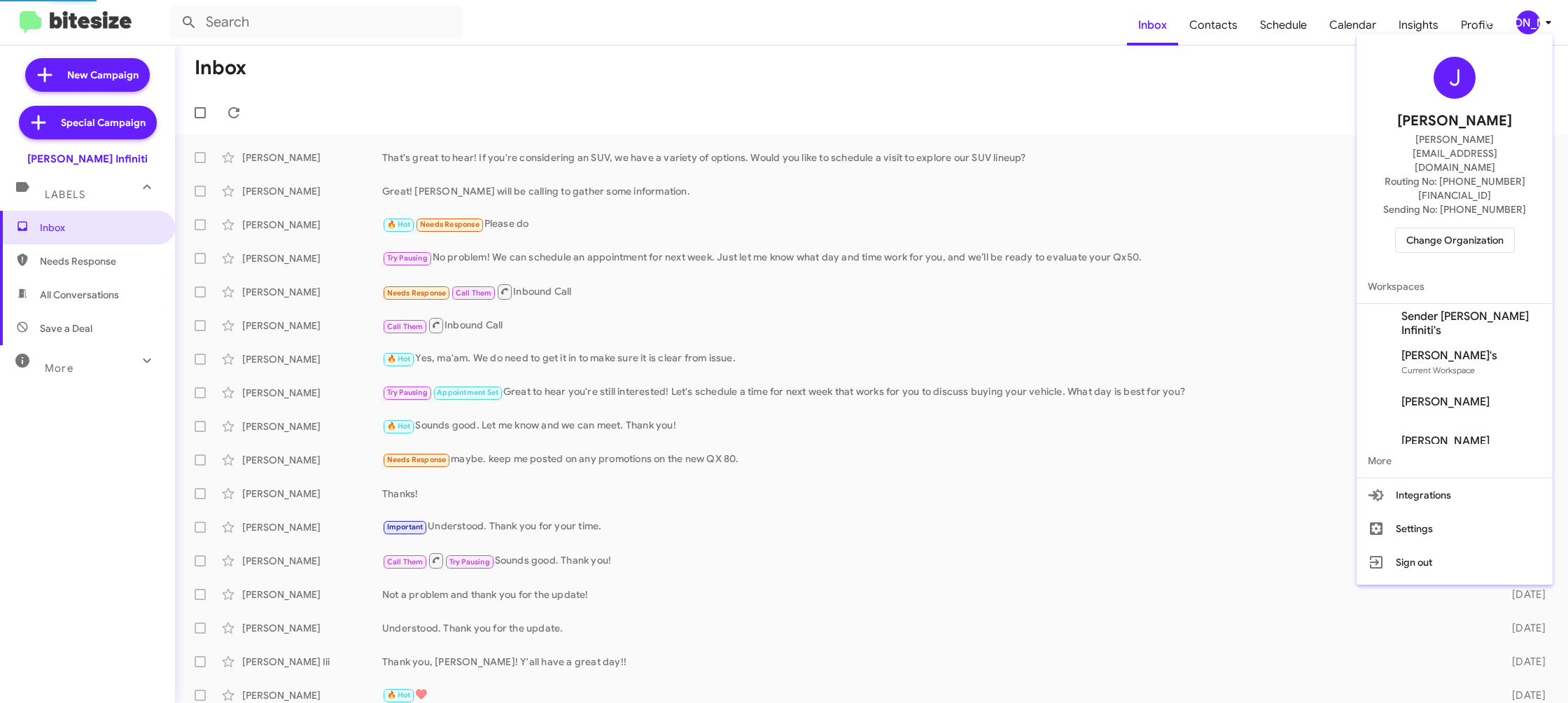
click at [1450, 309] on span "Sender [PERSON_NAME] Infiniti's" at bounding box center [1471, 324] width 140 height 28
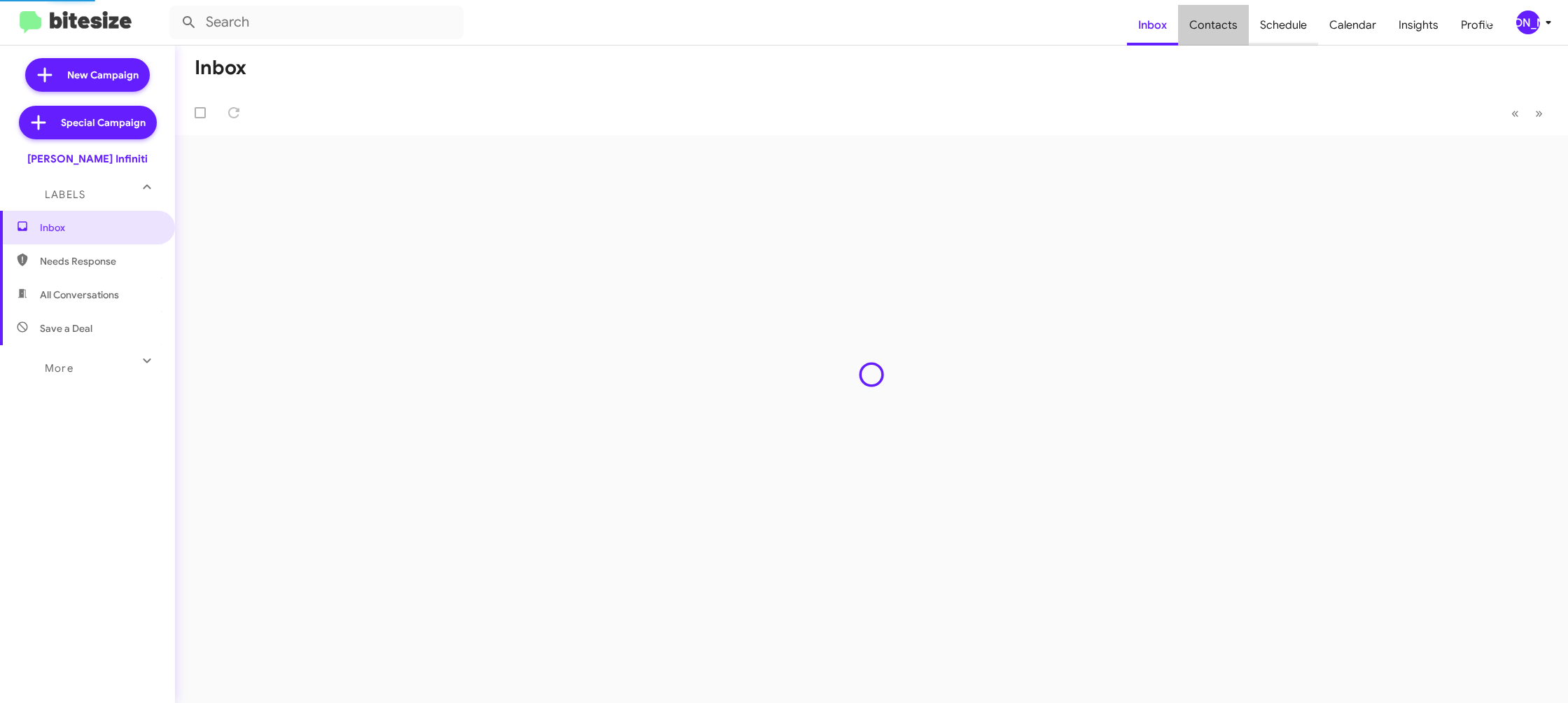
drag, startPoint x: 0, startPoint y: 0, endPoint x: 1304, endPoint y: 11, distance: 1304.0
click at [1235, 29] on span "Contacts" at bounding box center [1214, 25] width 71 height 41
type input "in:groups"
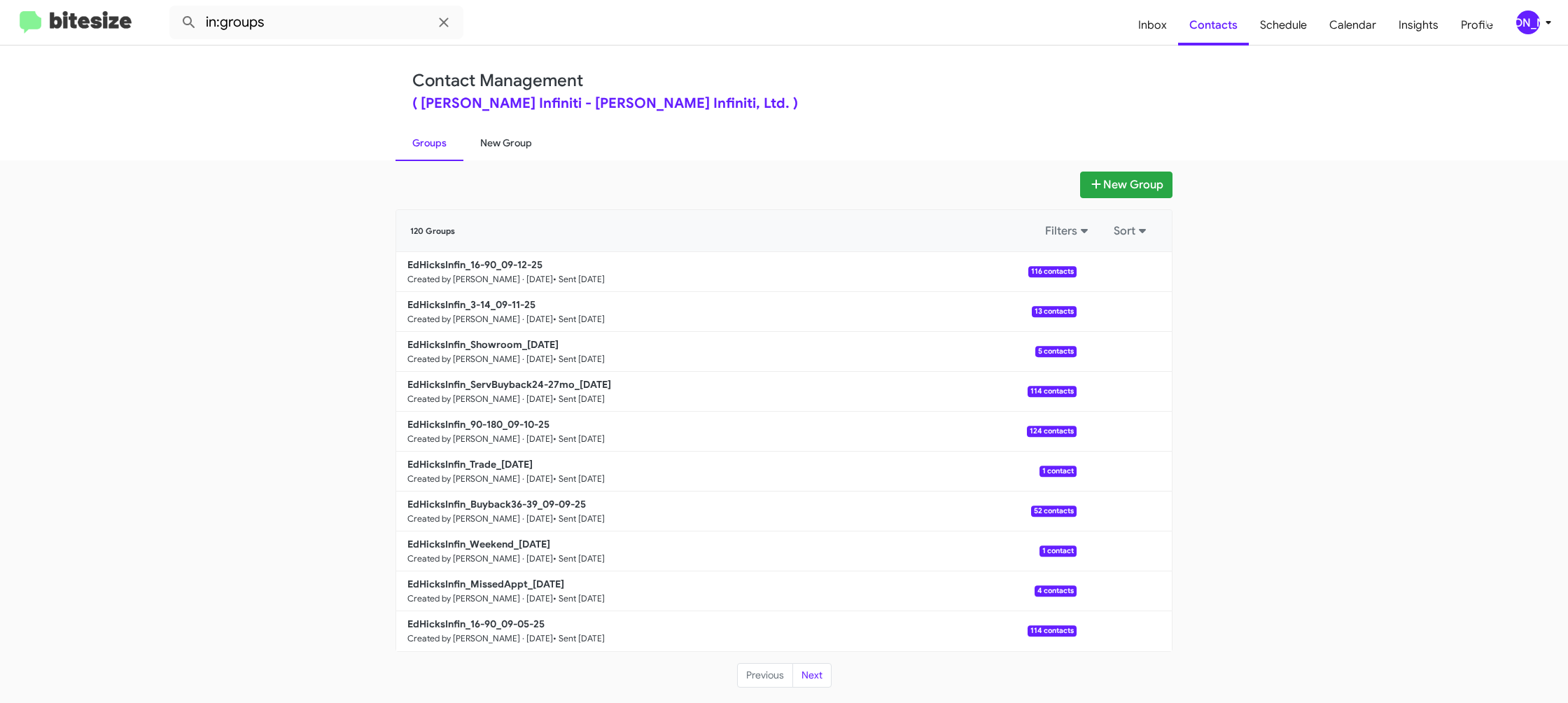
click at [505, 144] on link "New Group" at bounding box center [506, 143] width 85 height 37
click at [505, 143] on link "New Group" at bounding box center [506, 143] width 85 height 37
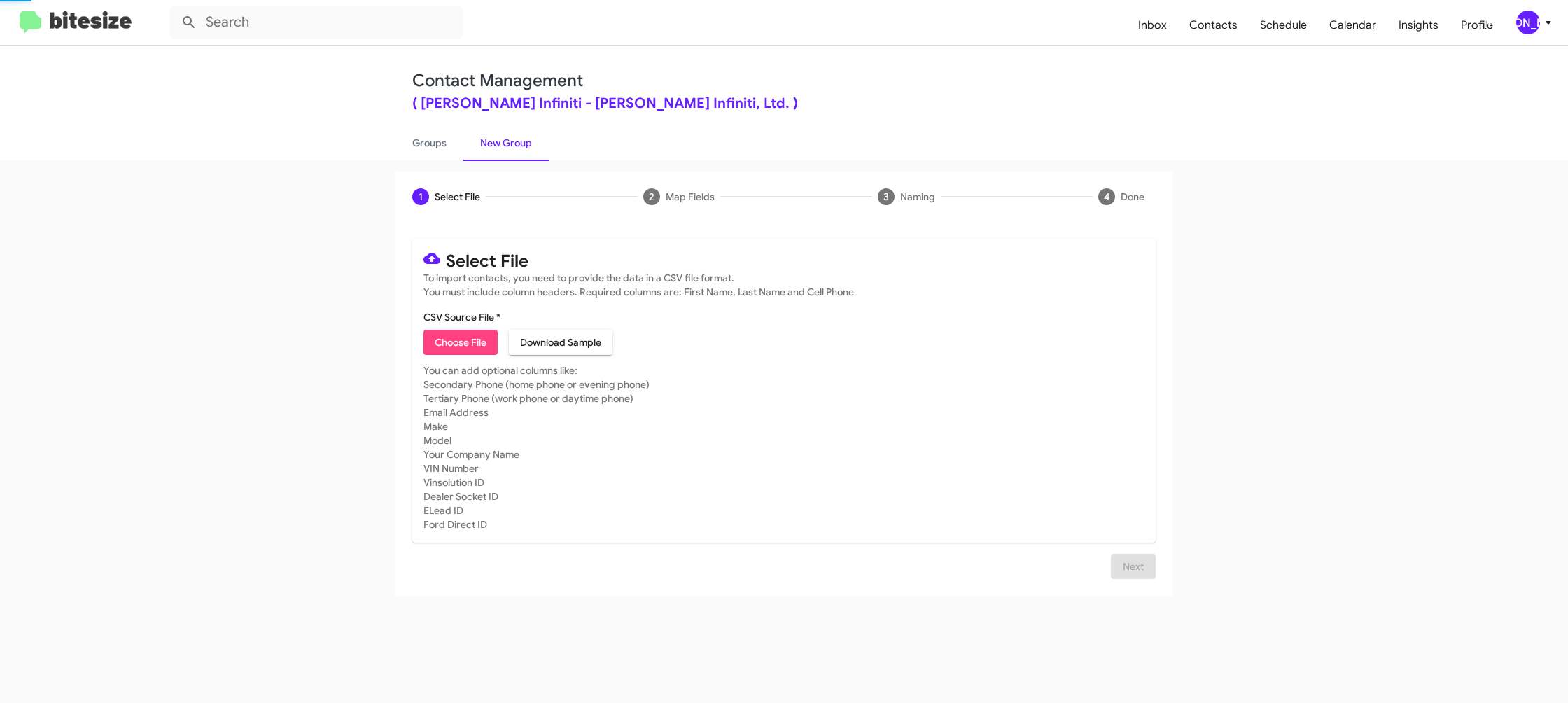
drag, startPoint x: 505, startPoint y: 143, endPoint x: 443, endPoint y: 325, distance: 192.3
click at [504, 146] on link "New Group" at bounding box center [506, 143] width 85 height 37
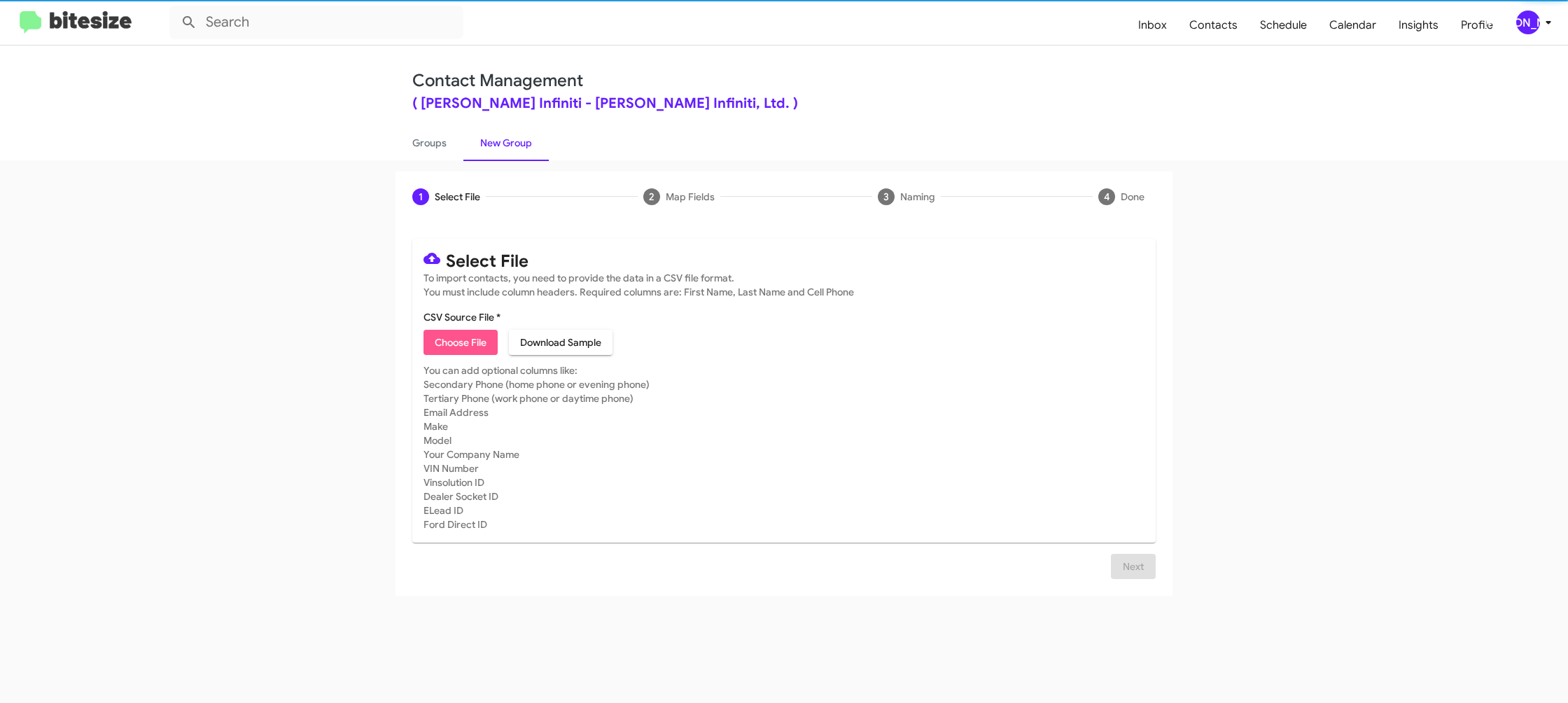
click at [449, 334] on span "Choose File" at bounding box center [461, 343] width 52 height 25
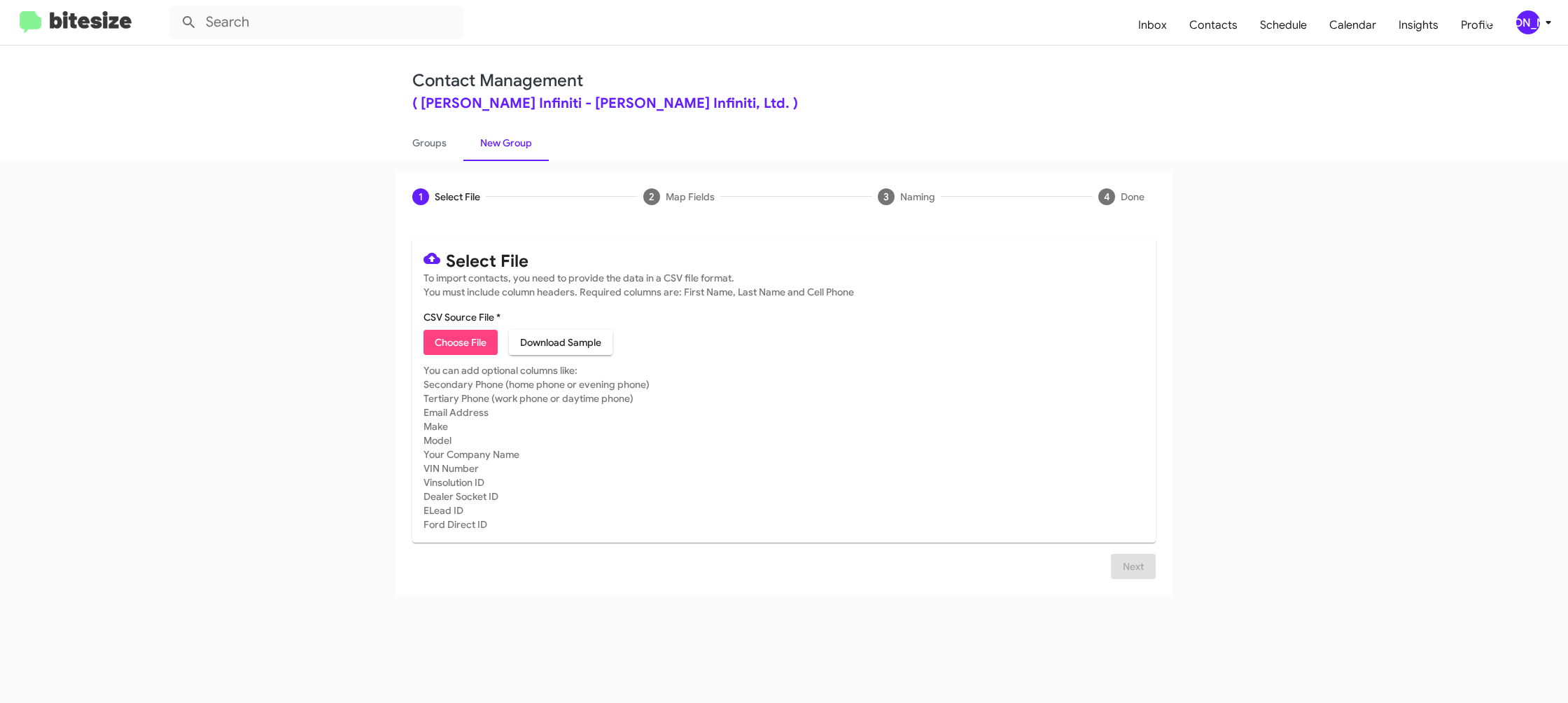
type input "EdHicksInfin_MissedAppt_09-15-25"
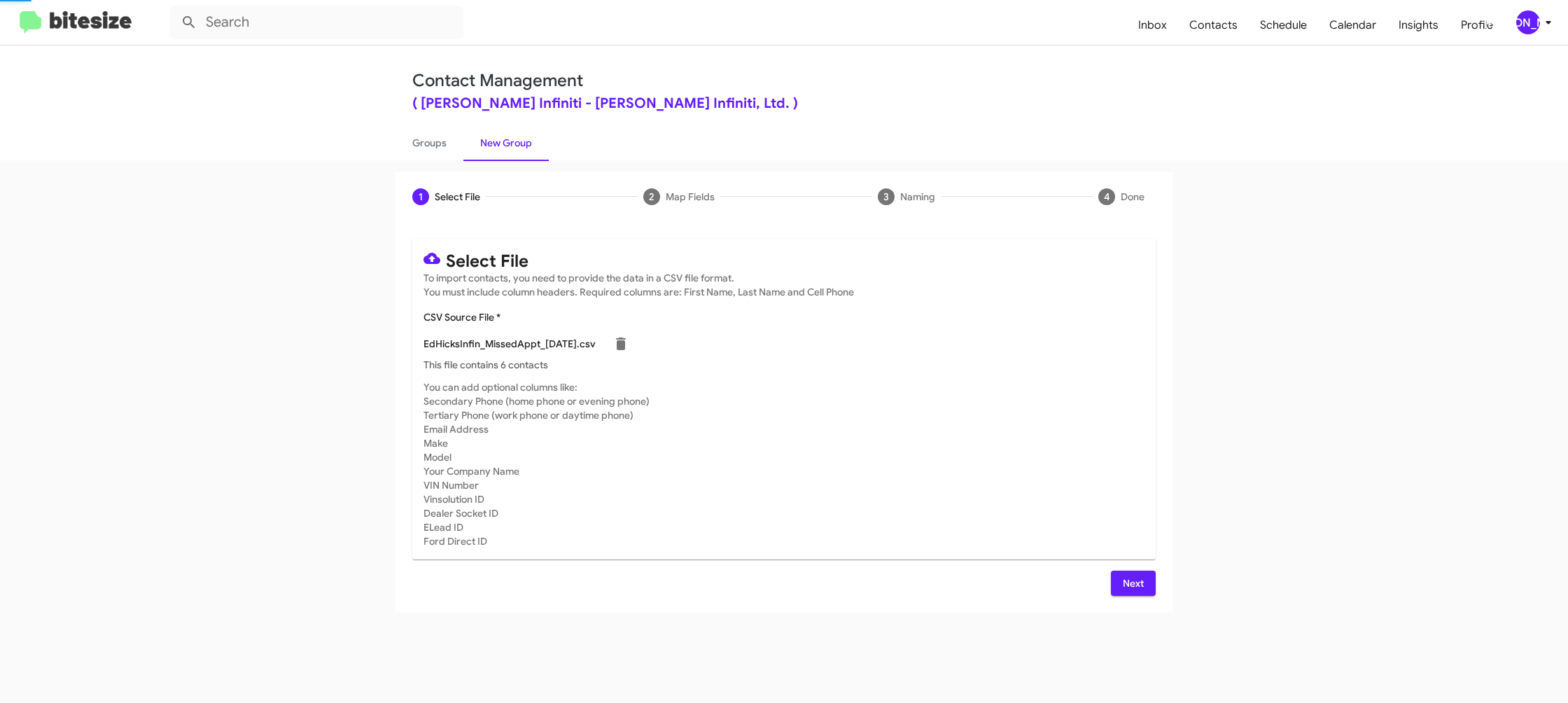
drag, startPoint x: 914, startPoint y: 399, endPoint x: 1022, endPoint y: 487, distance: 139.3
click at [916, 400] on mat-card-subtitle "You can add optional columns like: Secondary Phone (home phone or evening phone…" at bounding box center [784, 464] width 721 height 168
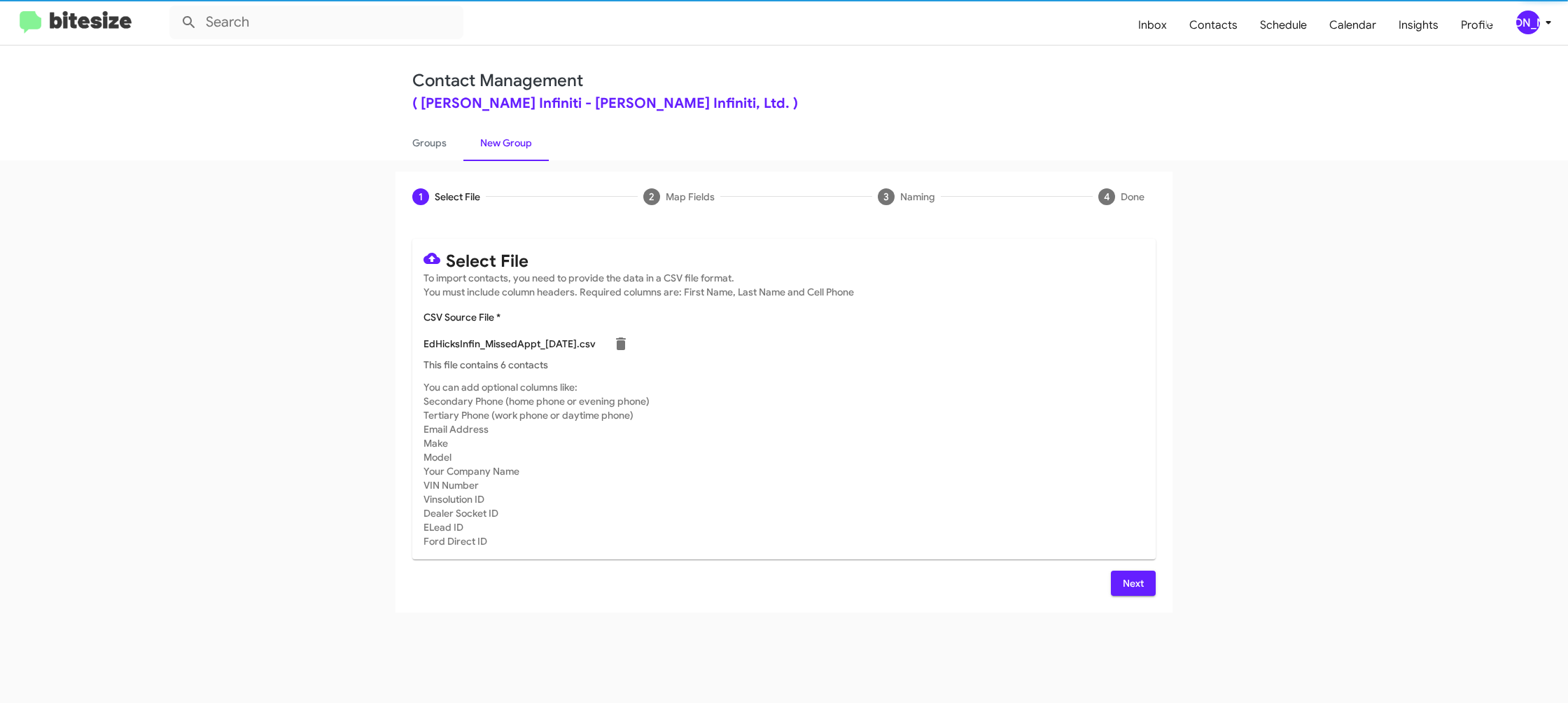
click at [1119, 579] on button "Next" at bounding box center [1134, 584] width 45 height 25
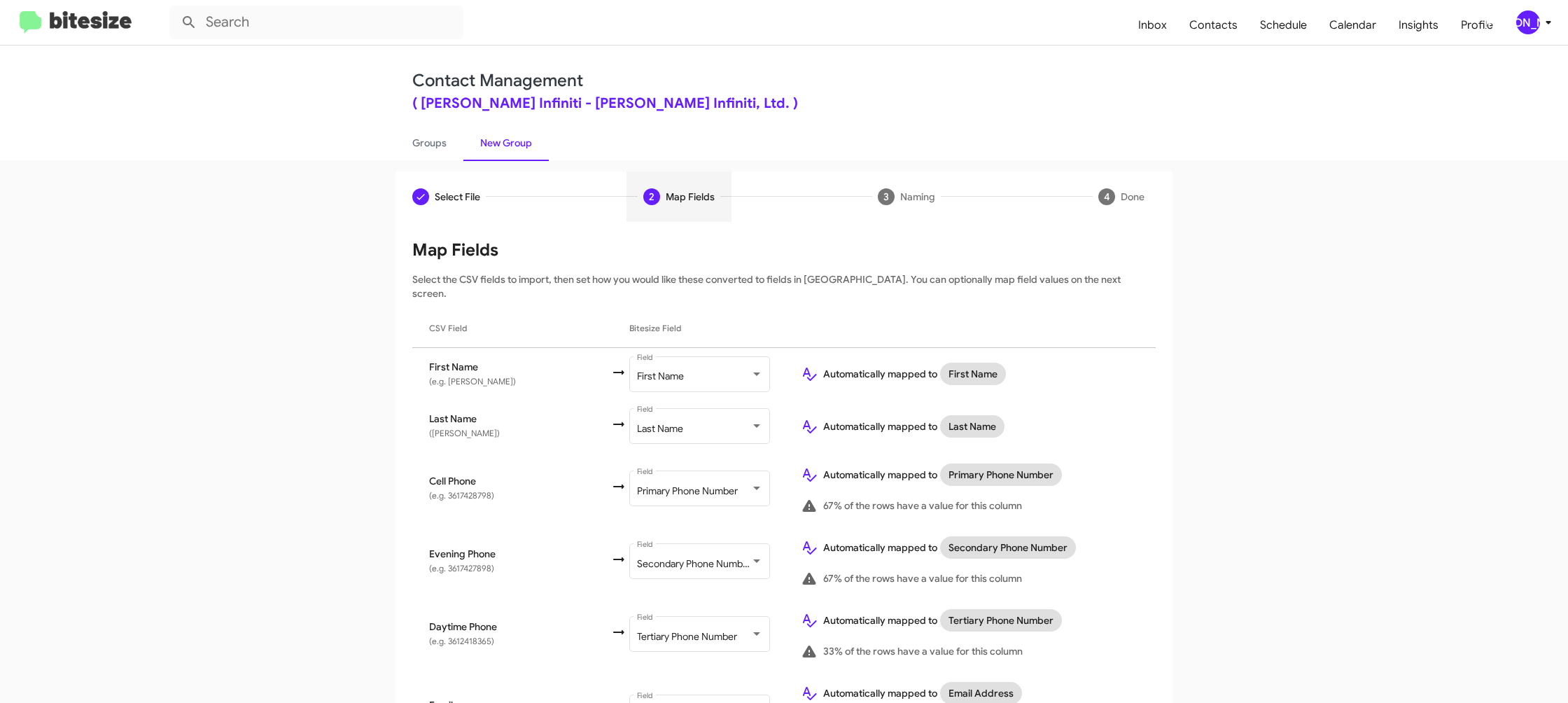
scroll to position [645, 0]
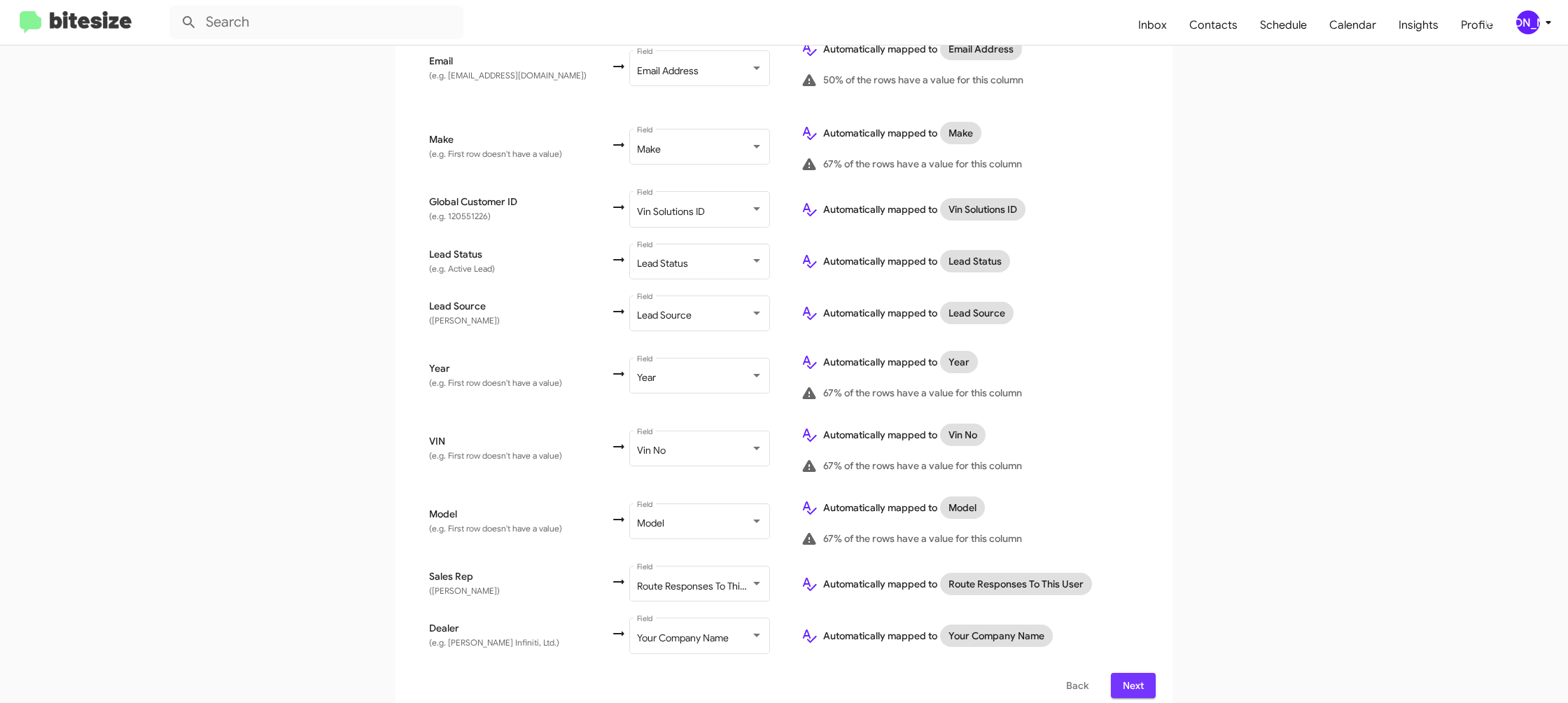
click at [1120, 673] on button "Next" at bounding box center [1134, 685] width 45 height 25
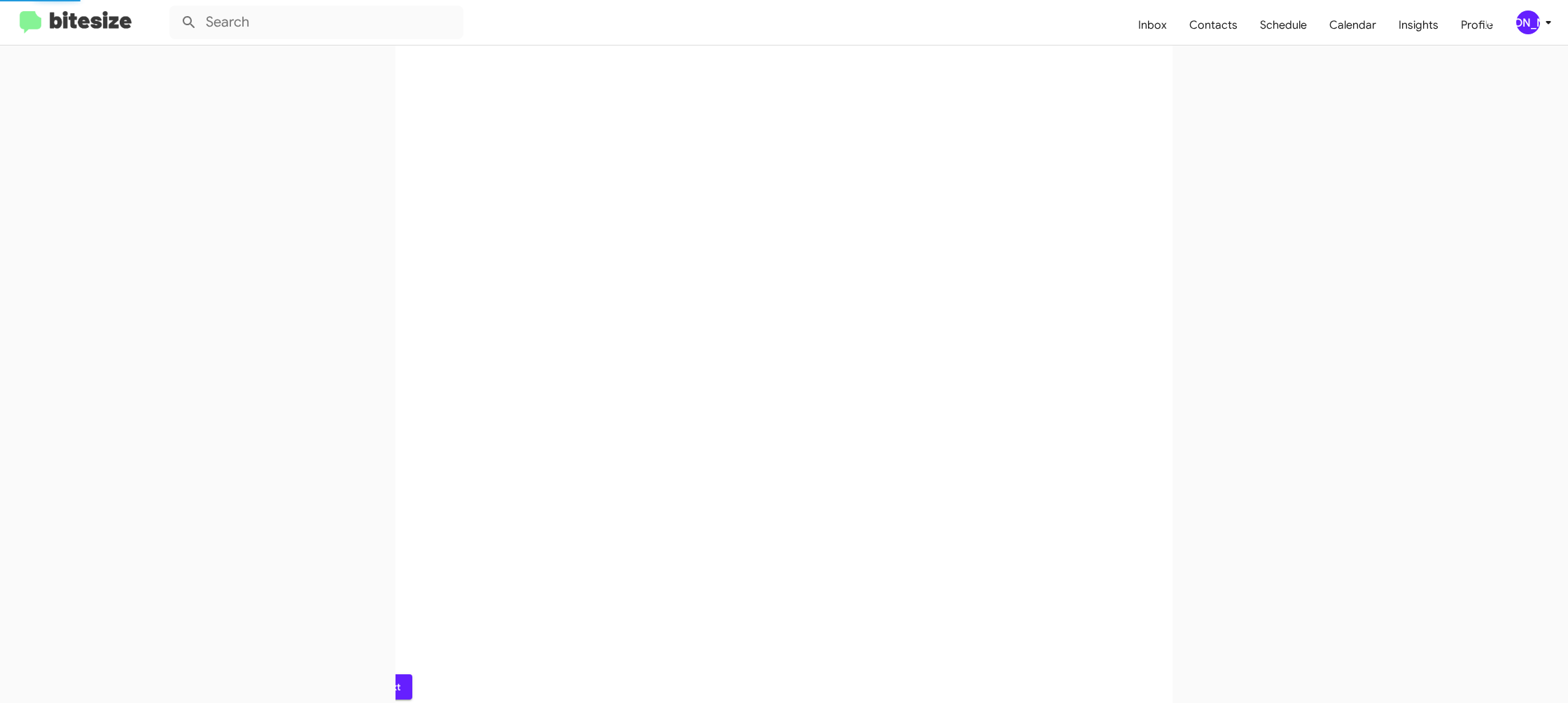
scroll to position [0, 0]
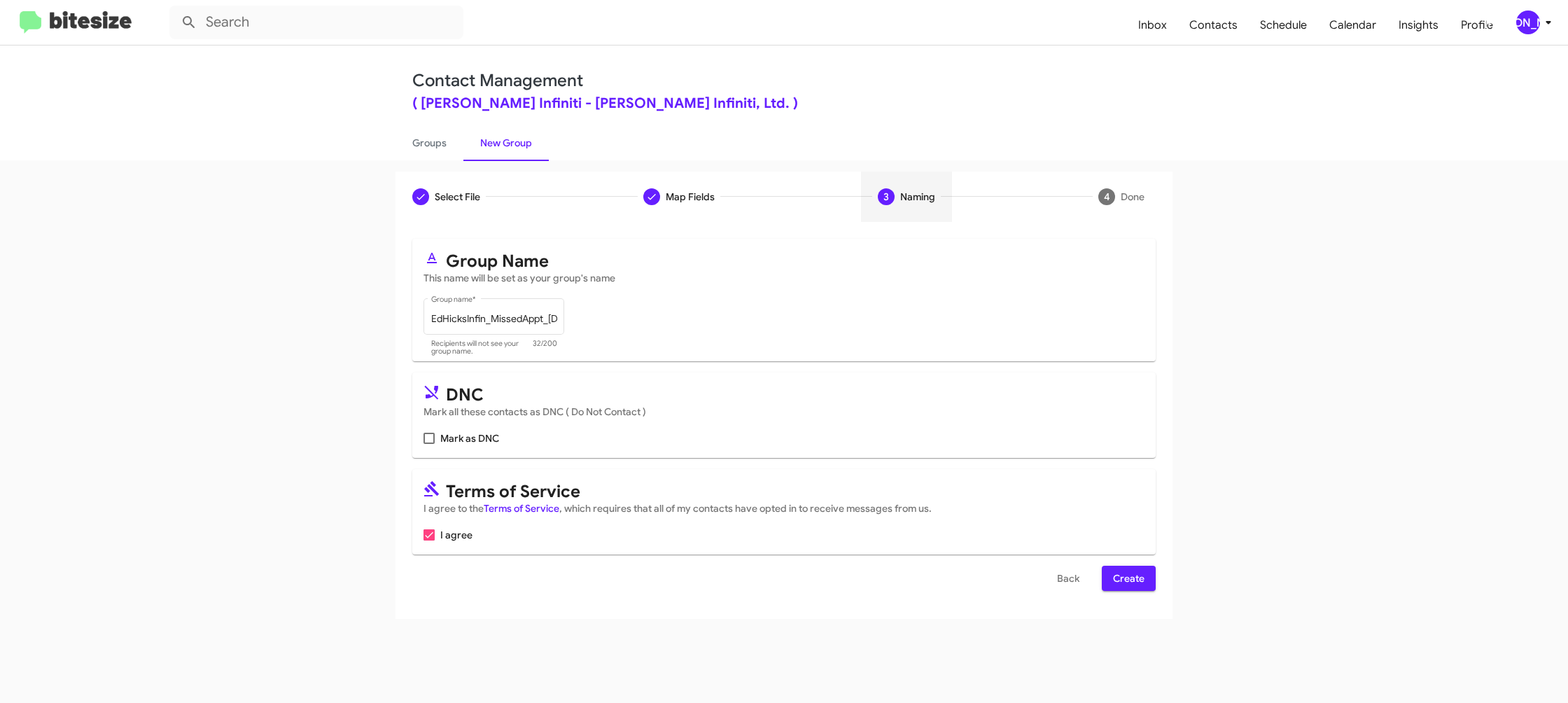
drag, startPoint x: 1131, startPoint y: 574, endPoint x: 1118, endPoint y: 562, distance: 17.7
click at [1130, 574] on span "Create" at bounding box center [1129, 579] width 32 height 25
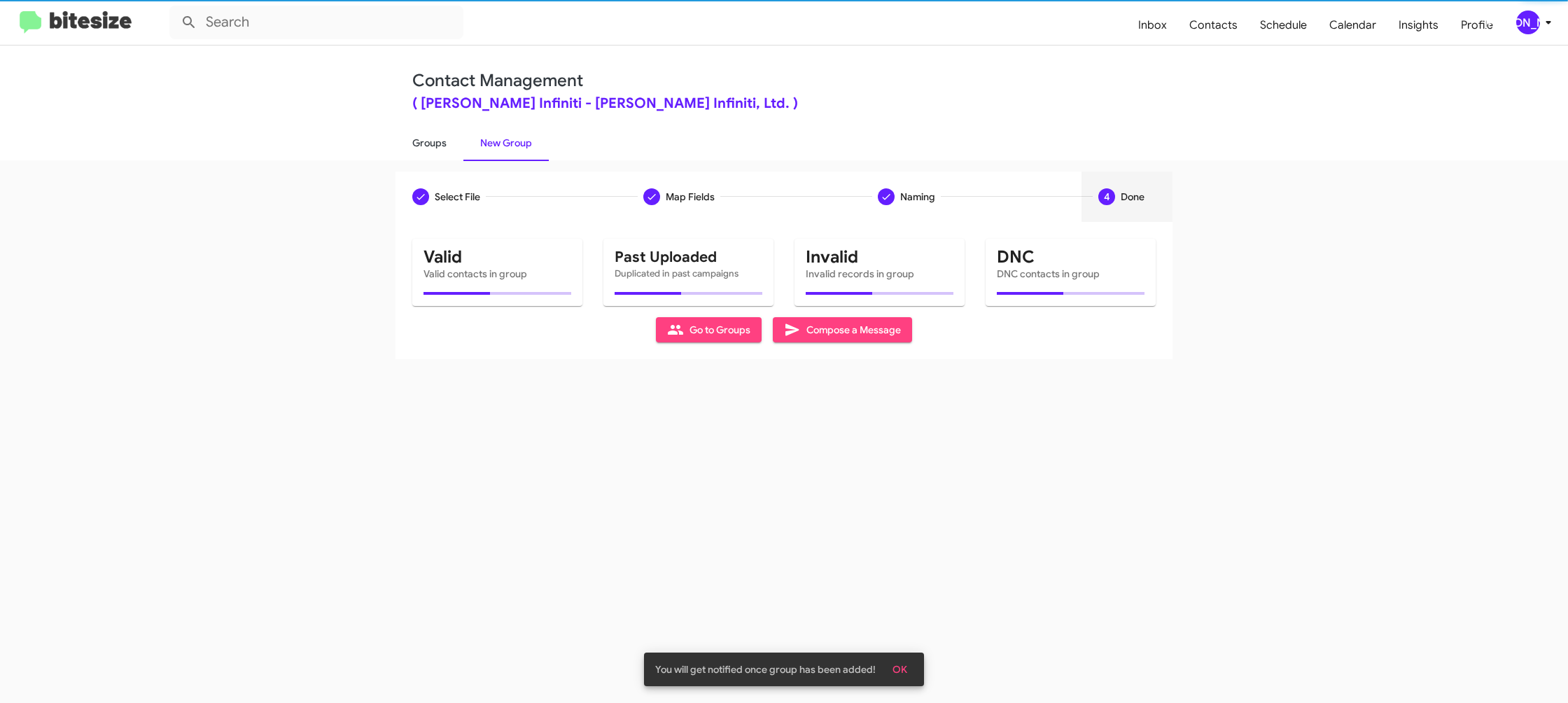
click at [443, 145] on link "Groups" at bounding box center [429, 143] width 68 height 37
type input "in:groups"
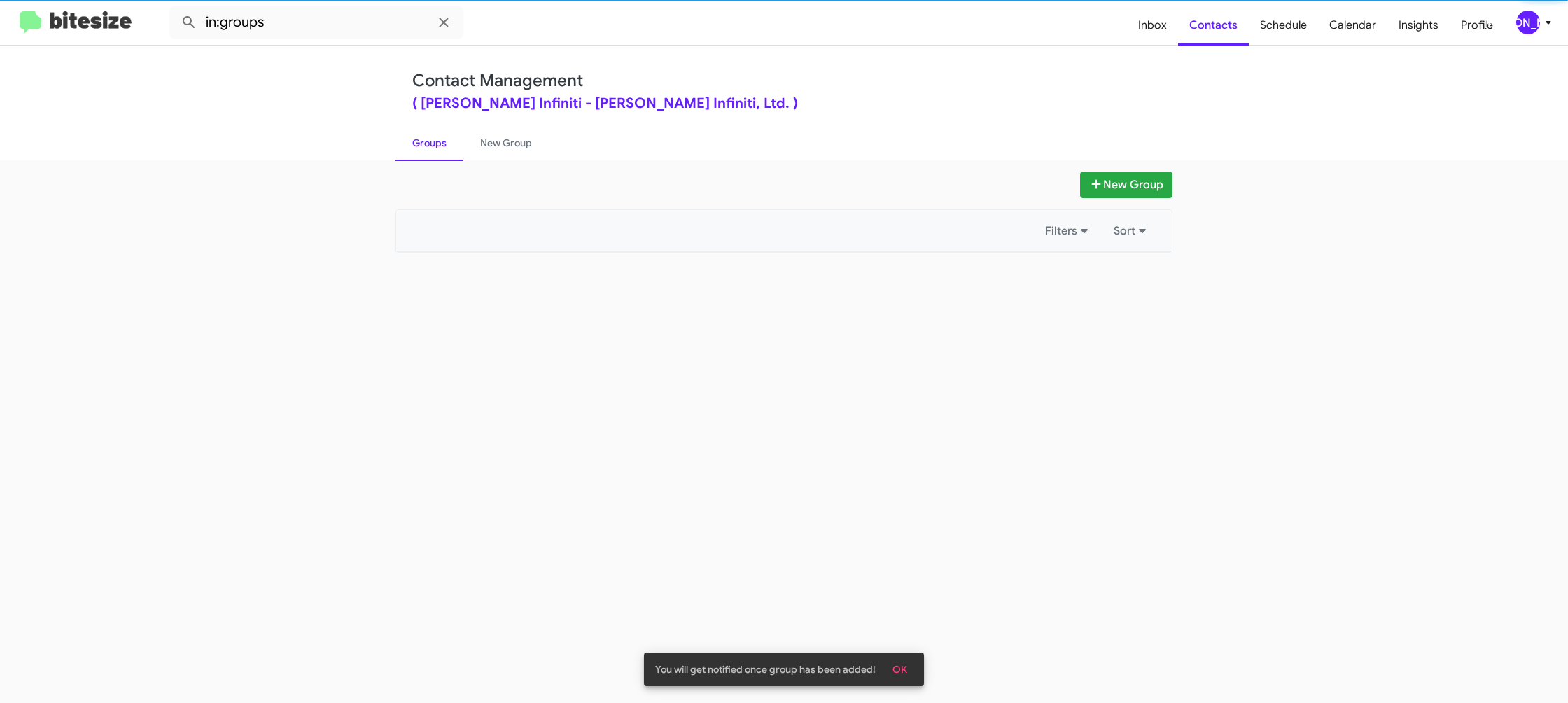
click at [443, 145] on link "Groups" at bounding box center [429, 143] width 68 height 37
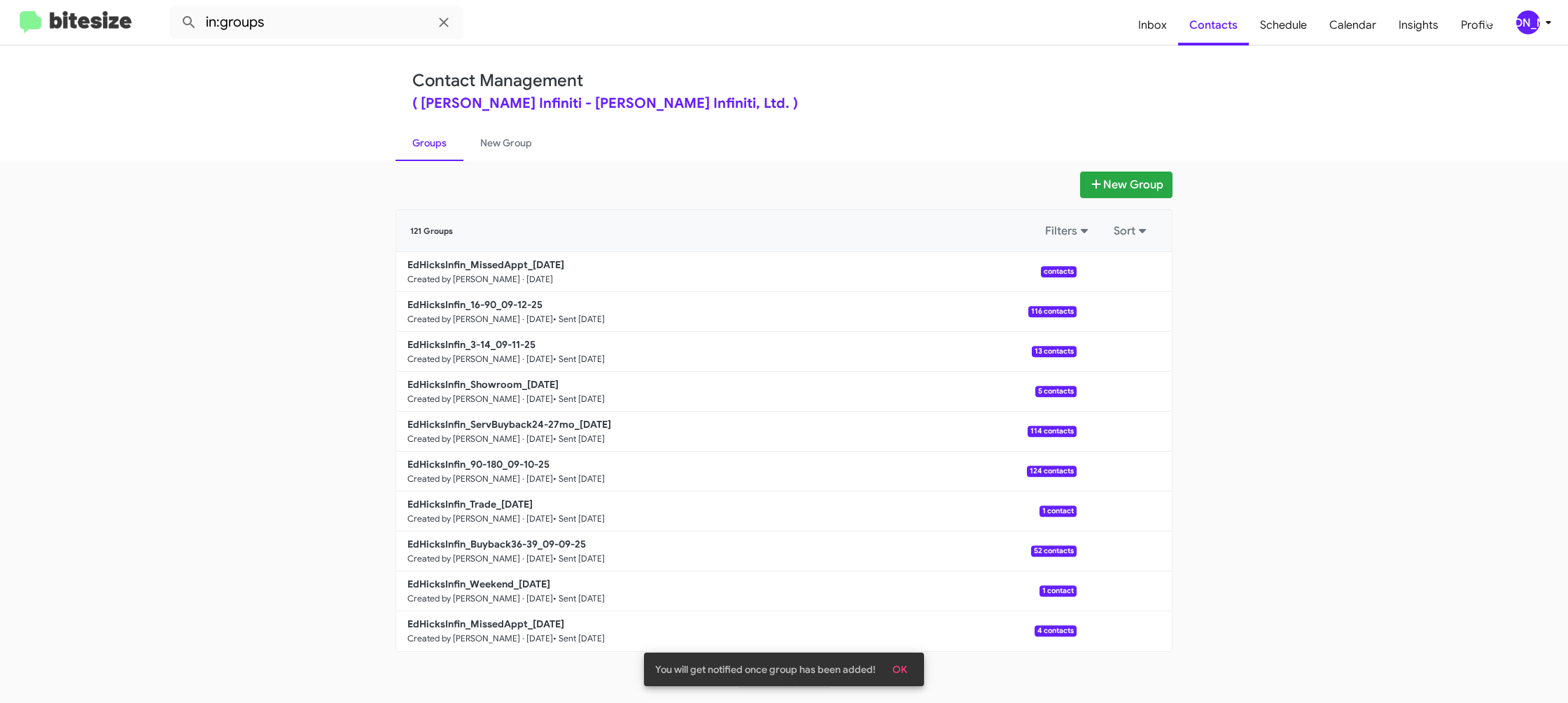
drag, startPoint x: 496, startPoint y: 143, endPoint x: 513, endPoint y: 38, distance: 106.4
click at [496, 143] on link "New Group" at bounding box center [506, 143] width 85 height 37
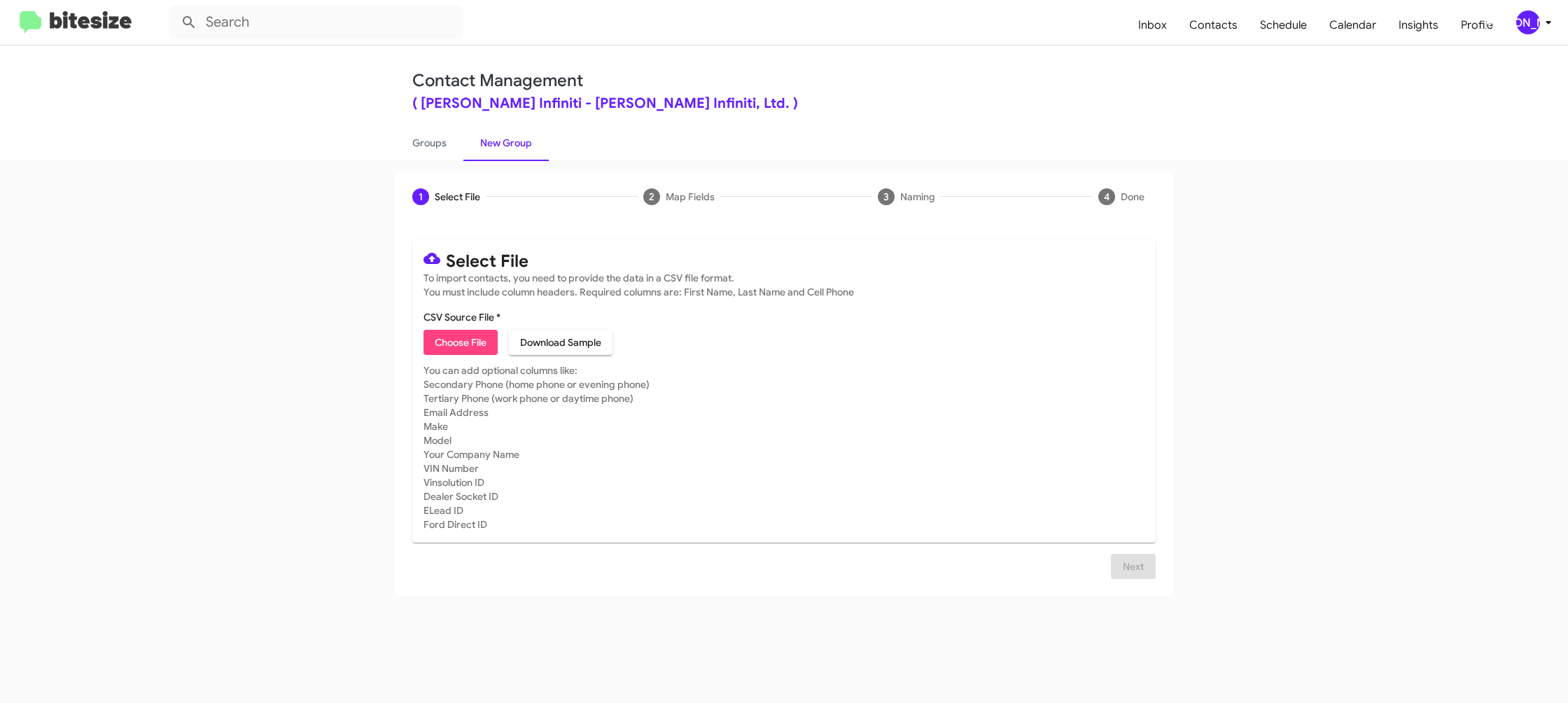
click at [426, 161] on div "1 Select File 2 Map Fields 3 Naming 4 Done Select File To import contacts, you …" at bounding box center [784, 431] width 1568 height 543
click at [431, 153] on link "Groups" at bounding box center [429, 143] width 68 height 37
type input "in:groups"
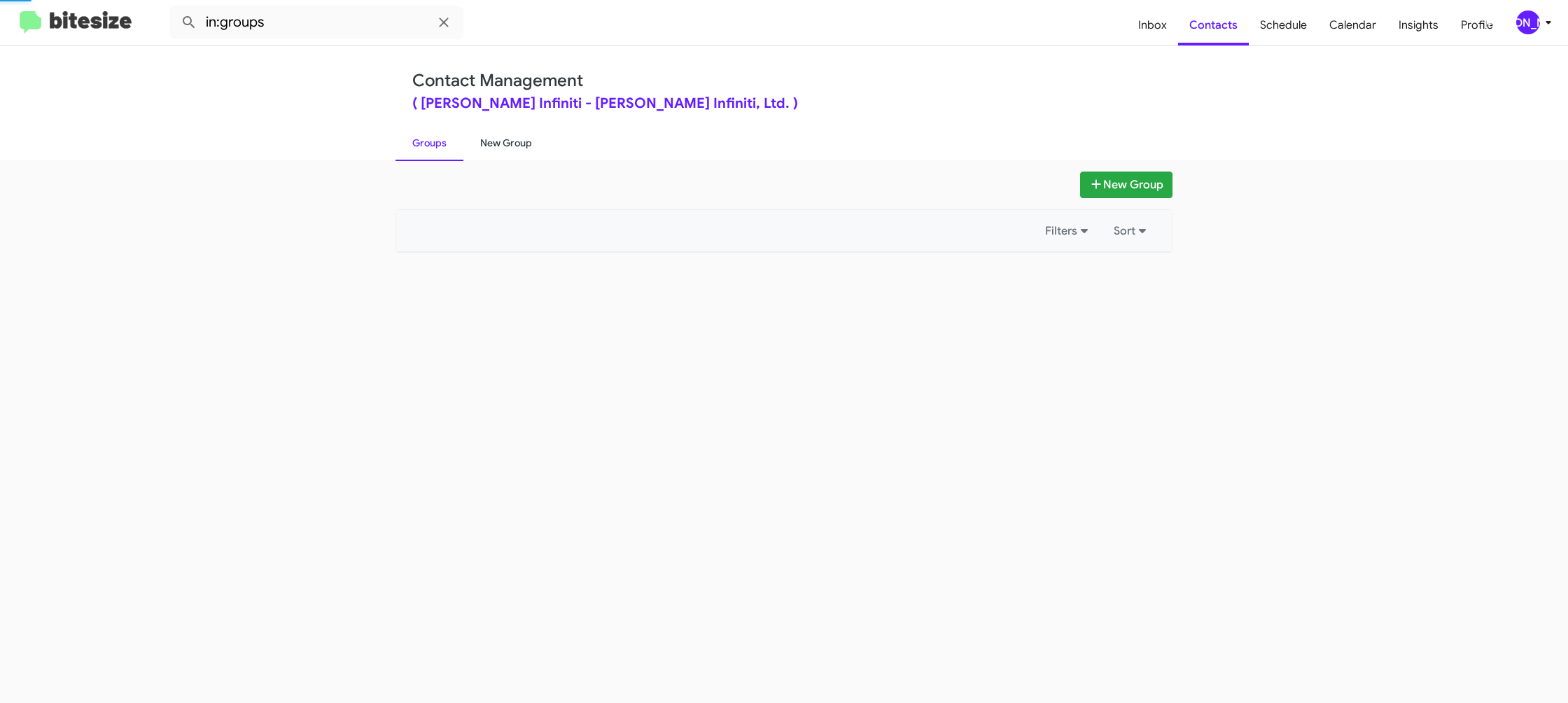
drag, startPoint x: 431, startPoint y: 152, endPoint x: 482, endPoint y: 146, distance: 51.4
click at [432, 151] on link "Groups" at bounding box center [429, 143] width 68 height 37
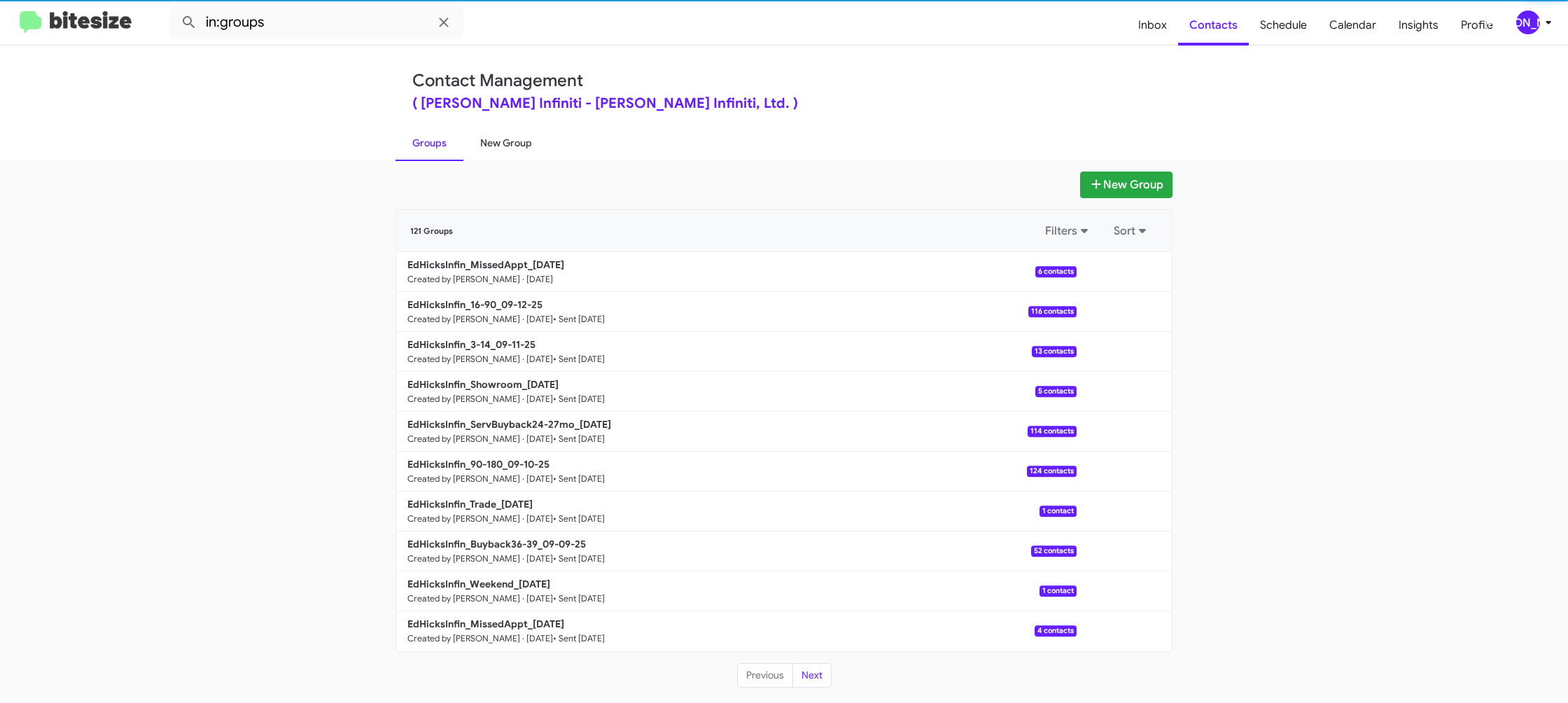
click at [492, 147] on link "New Group" at bounding box center [506, 143] width 85 height 37
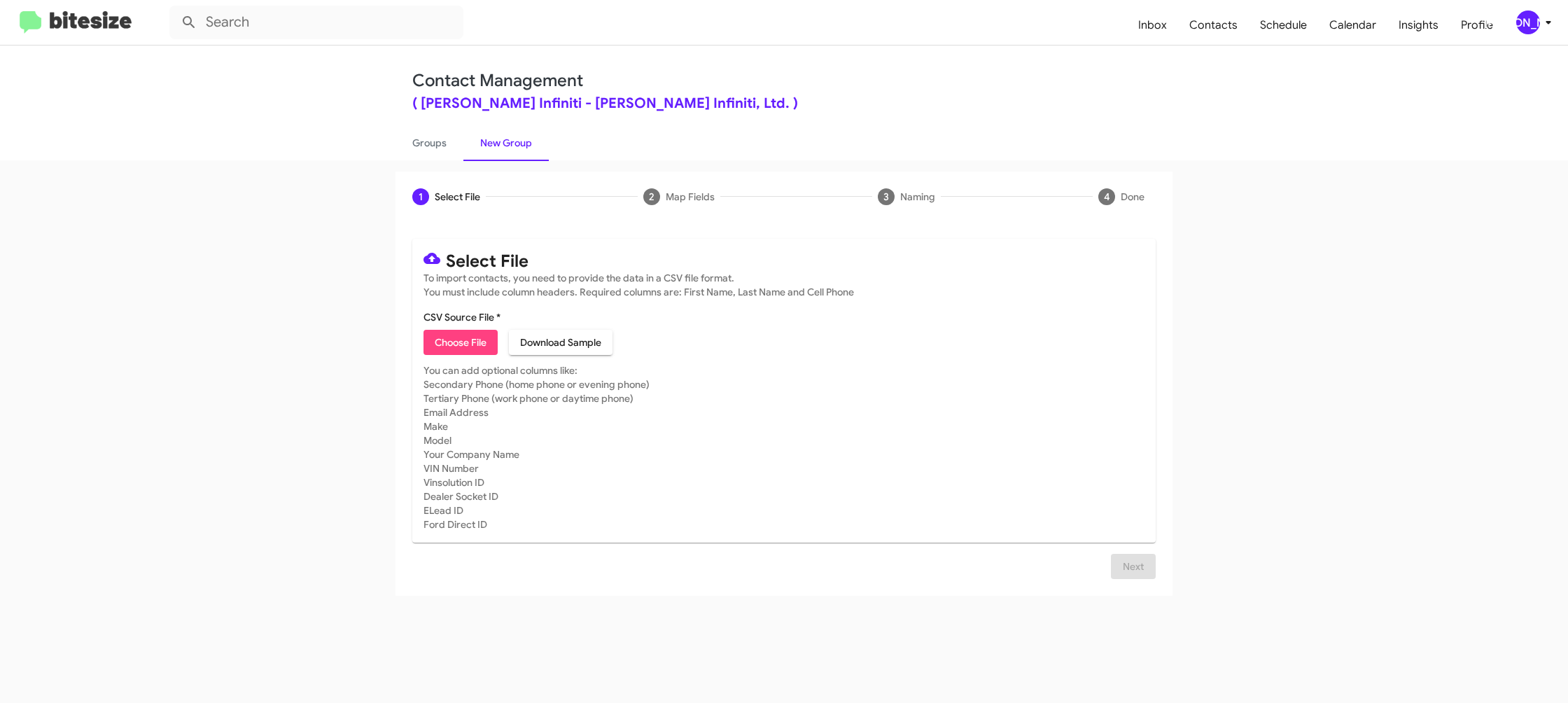
click at [459, 339] on span "Choose File" at bounding box center [461, 343] width 52 height 25
type input "EdHicksInfin_Weekend_09-15-25"
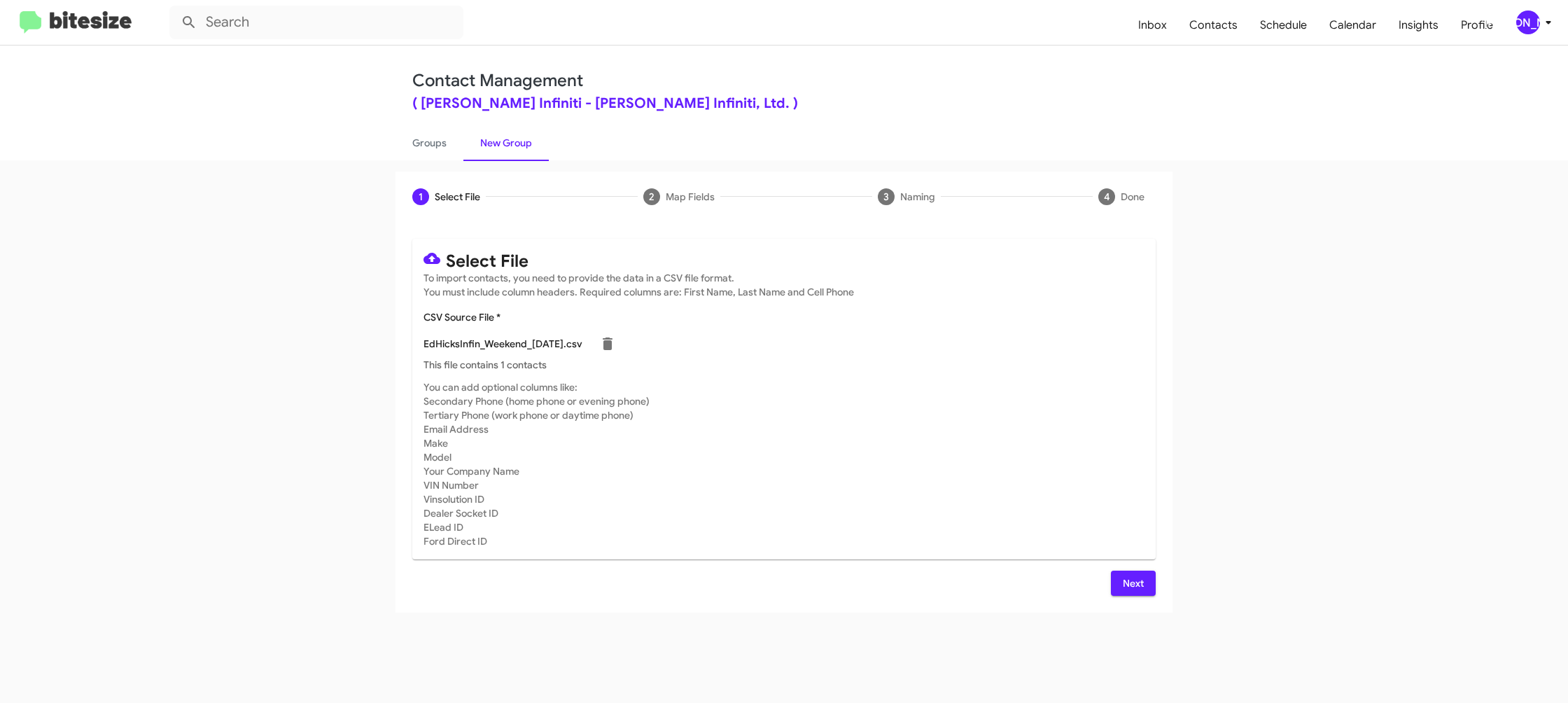
drag, startPoint x: 1018, startPoint y: 467, endPoint x: 1120, endPoint y: 615, distance: 179.7
click at [1018, 467] on mat-card-subtitle "You can add optional columns like: Secondary Phone (home phone or evening phone…" at bounding box center [784, 464] width 721 height 168
click at [1117, 577] on button "Next" at bounding box center [1134, 584] width 45 height 25
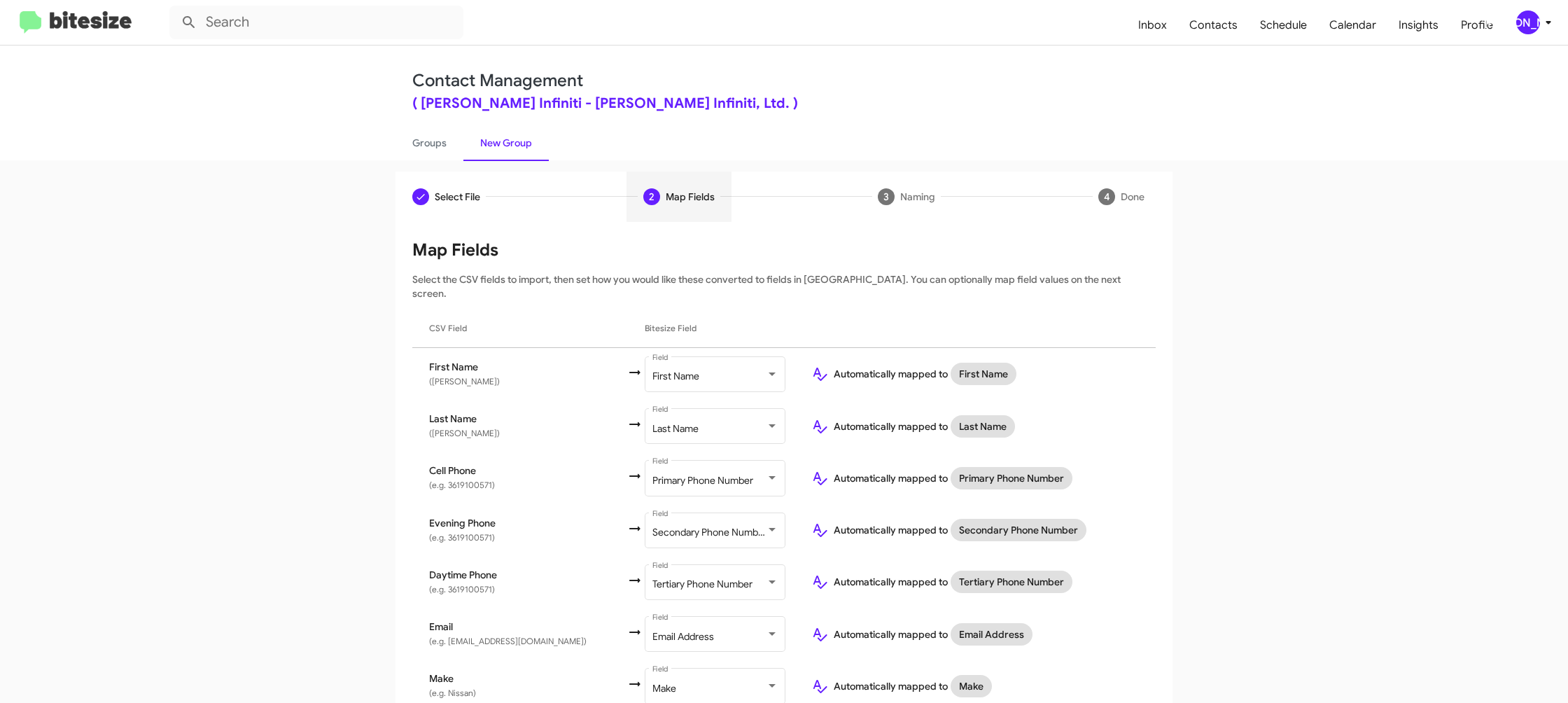
click at [1542, 37] on mat-toolbar "Inbox Contacts Schedule Calendar Insights Profile JA" at bounding box center [784, 23] width 1568 height 45
click at [1539, 28] on span "[PERSON_NAME]" at bounding box center [1536, 23] width 42 height 24
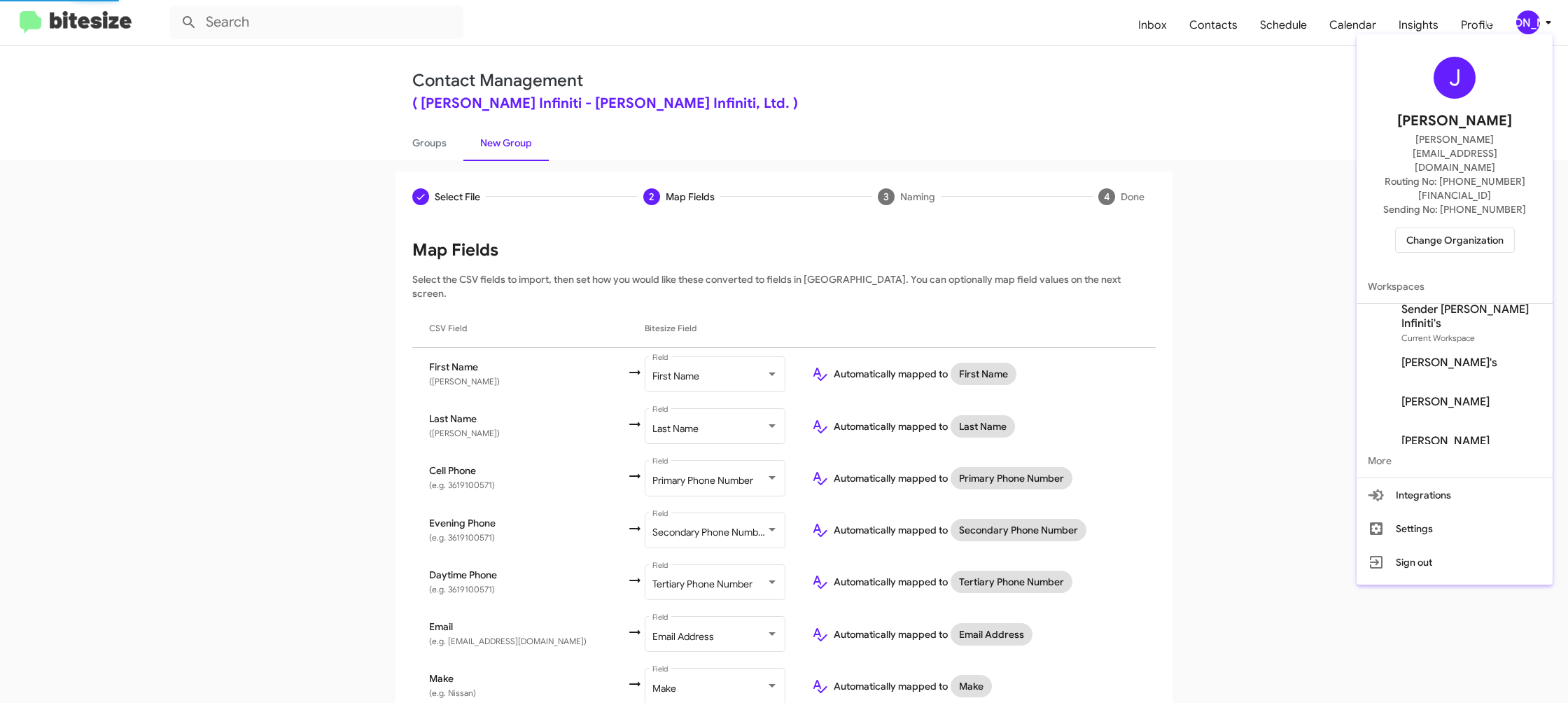
drag, startPoint x: 1539, startPoint y: 28, endPoint x: 1523, endPoint y: 28, distance: 16.0
click at [1539, 27] on div at bounding box center [784, 351] width 1568 height 703
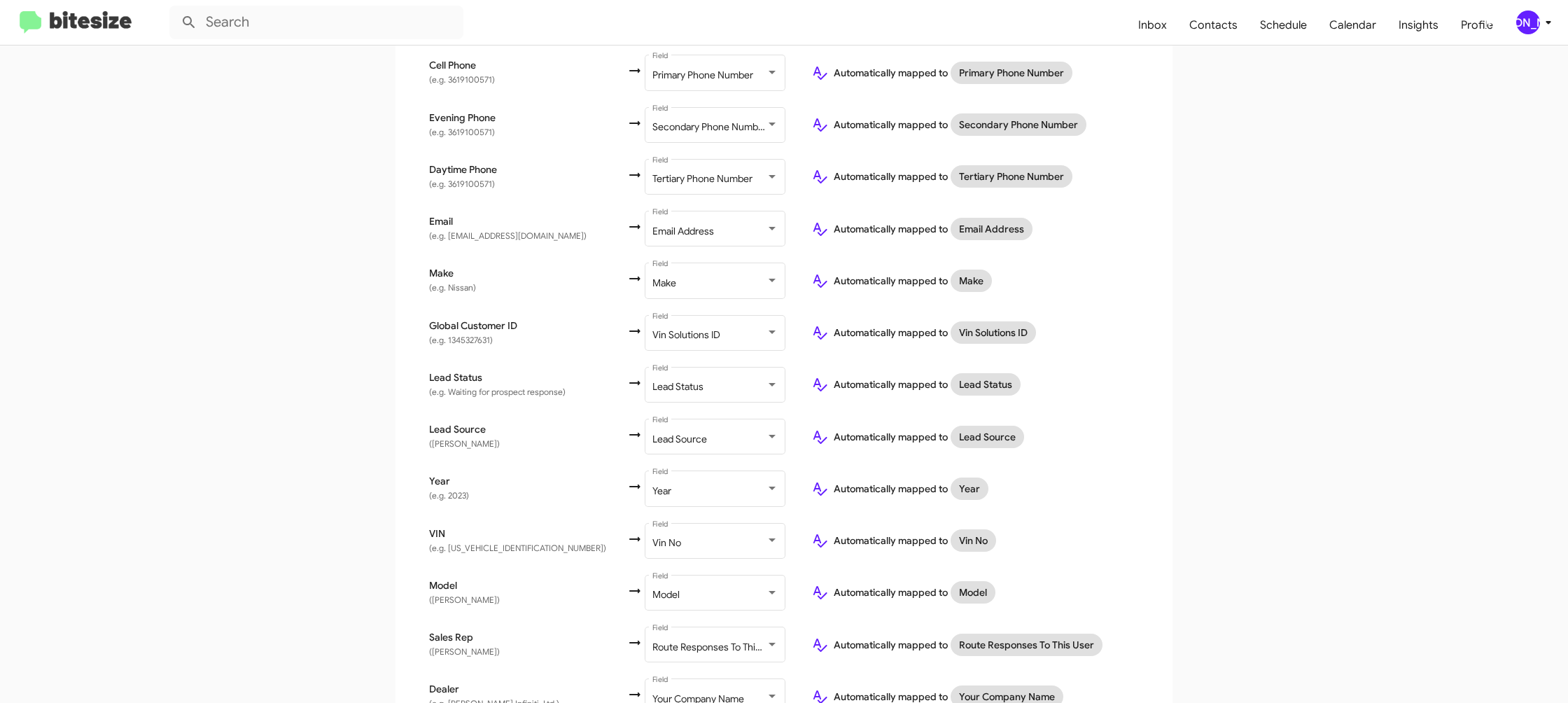
scroll to position [470, 0]
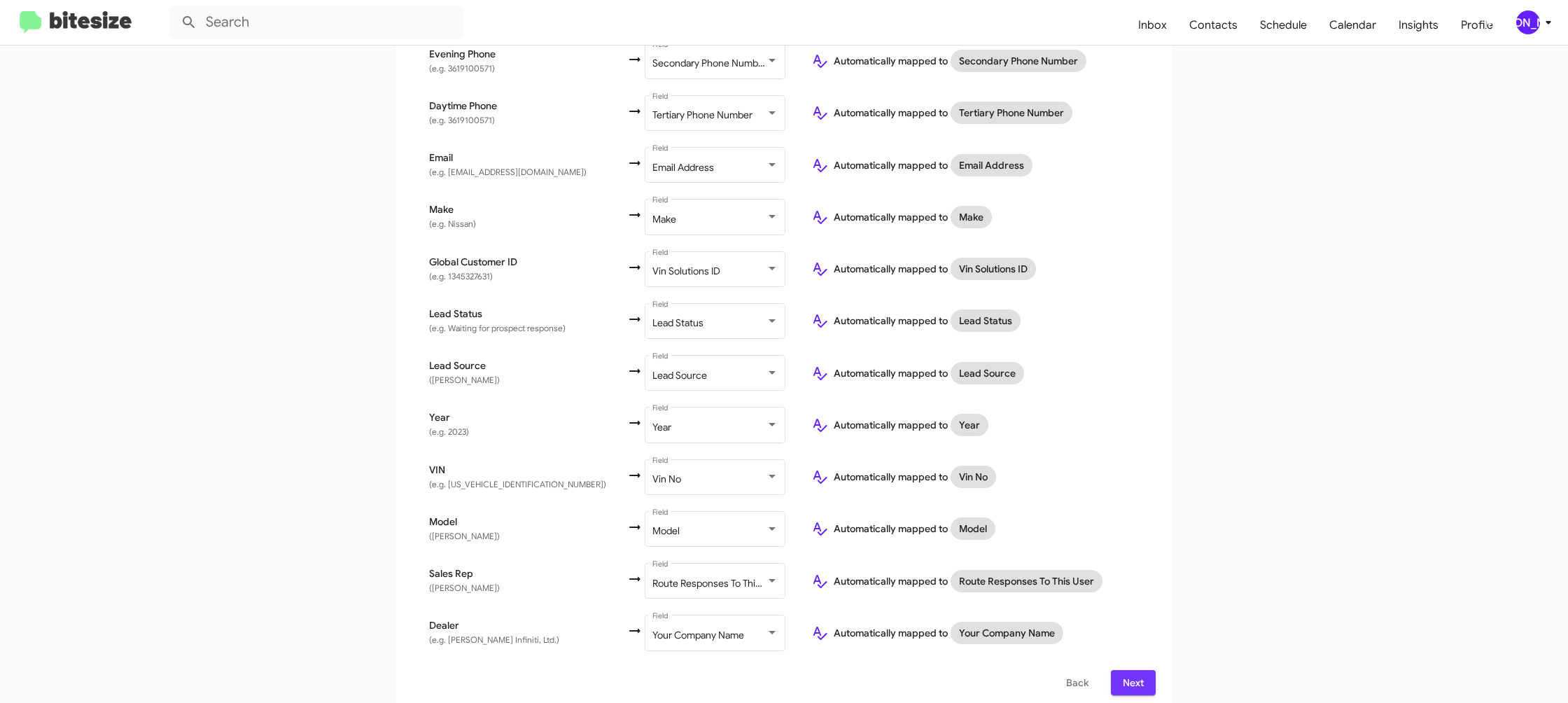
click at [1127, 675] on span "Next" at bounding box center [1133, 683] width 23 height 25
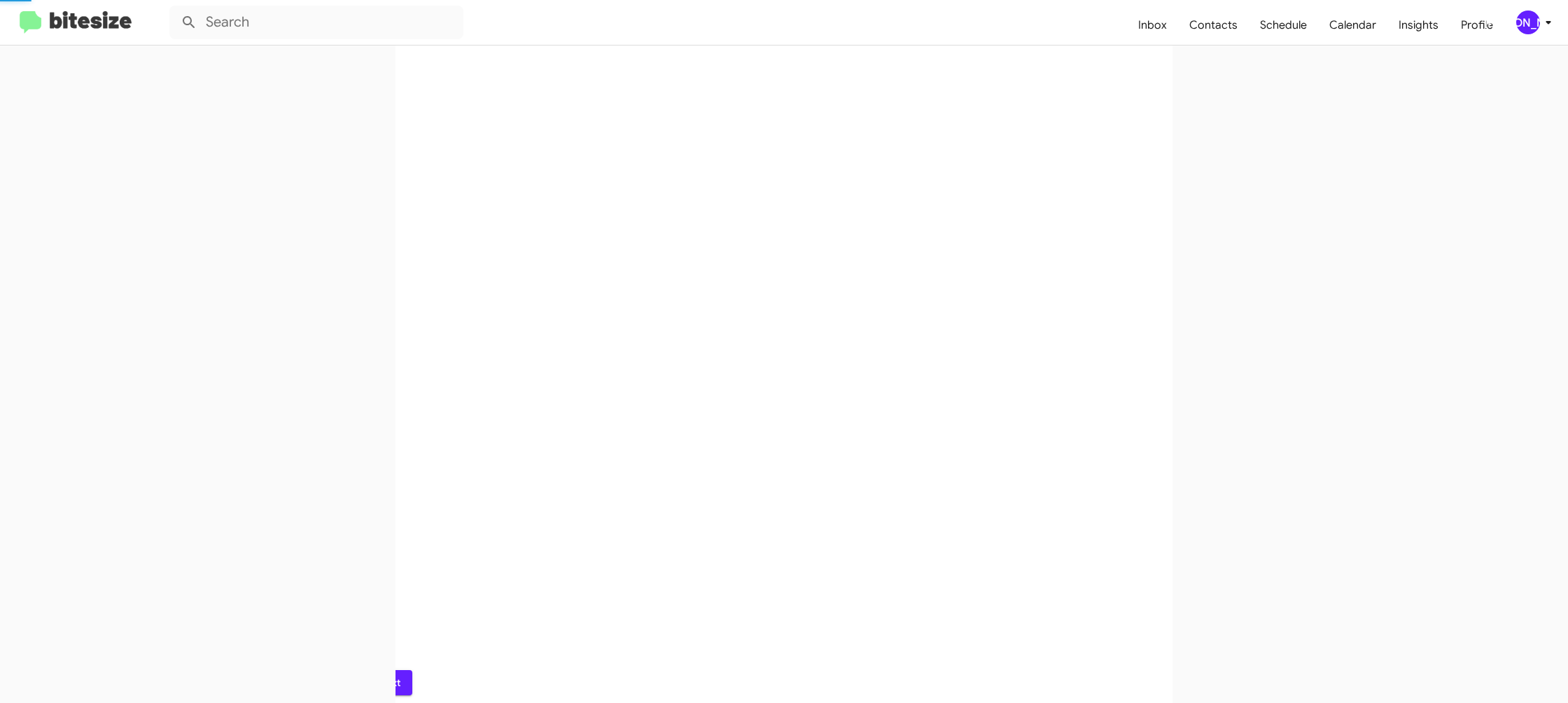
scroll to position [0, 0]
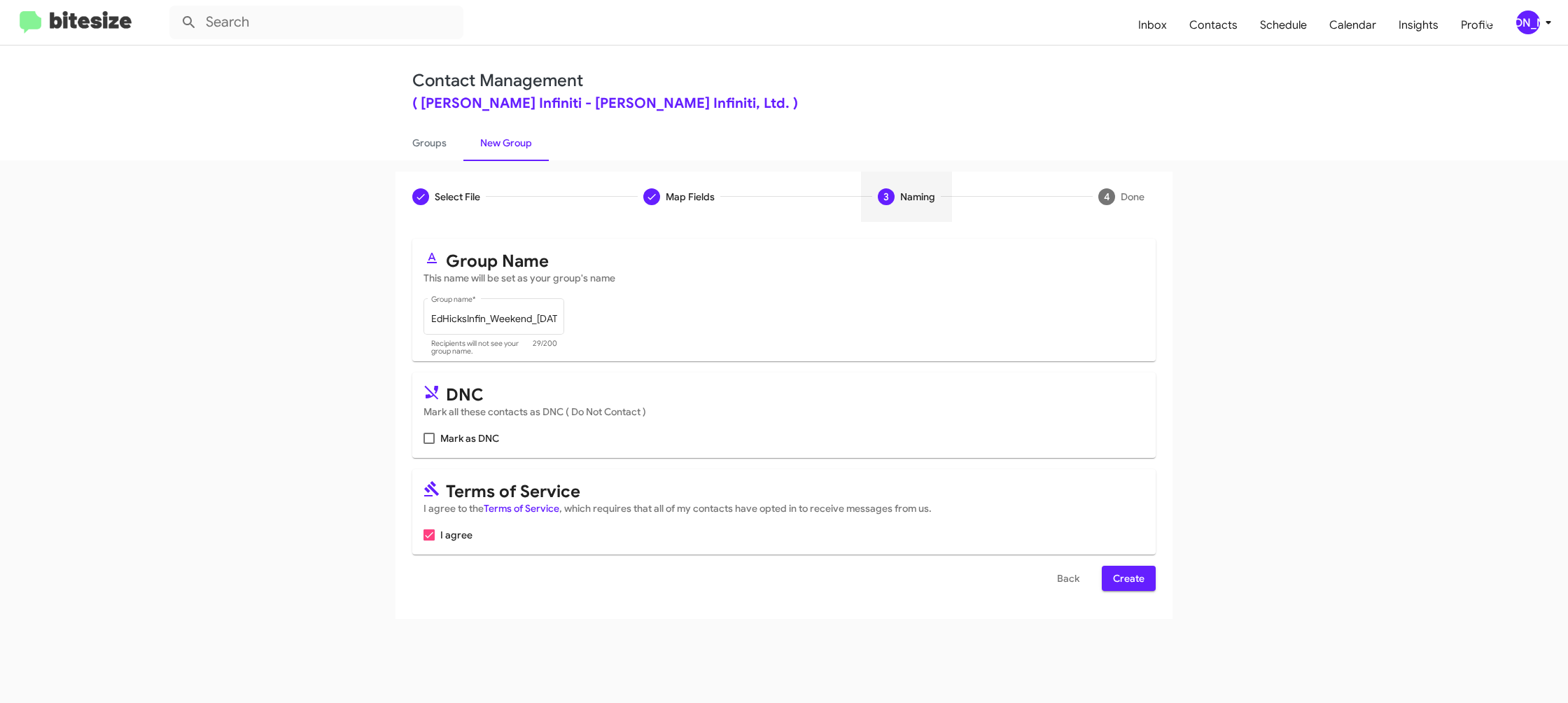
drag, startPoint x: 1120, startPoint y: 574, endPoint x: 1107, endPoint y: 561, distance: 18.4
click at [1120, 574] on span "Create" at bounding box center [1129, 579] width 32 height 25
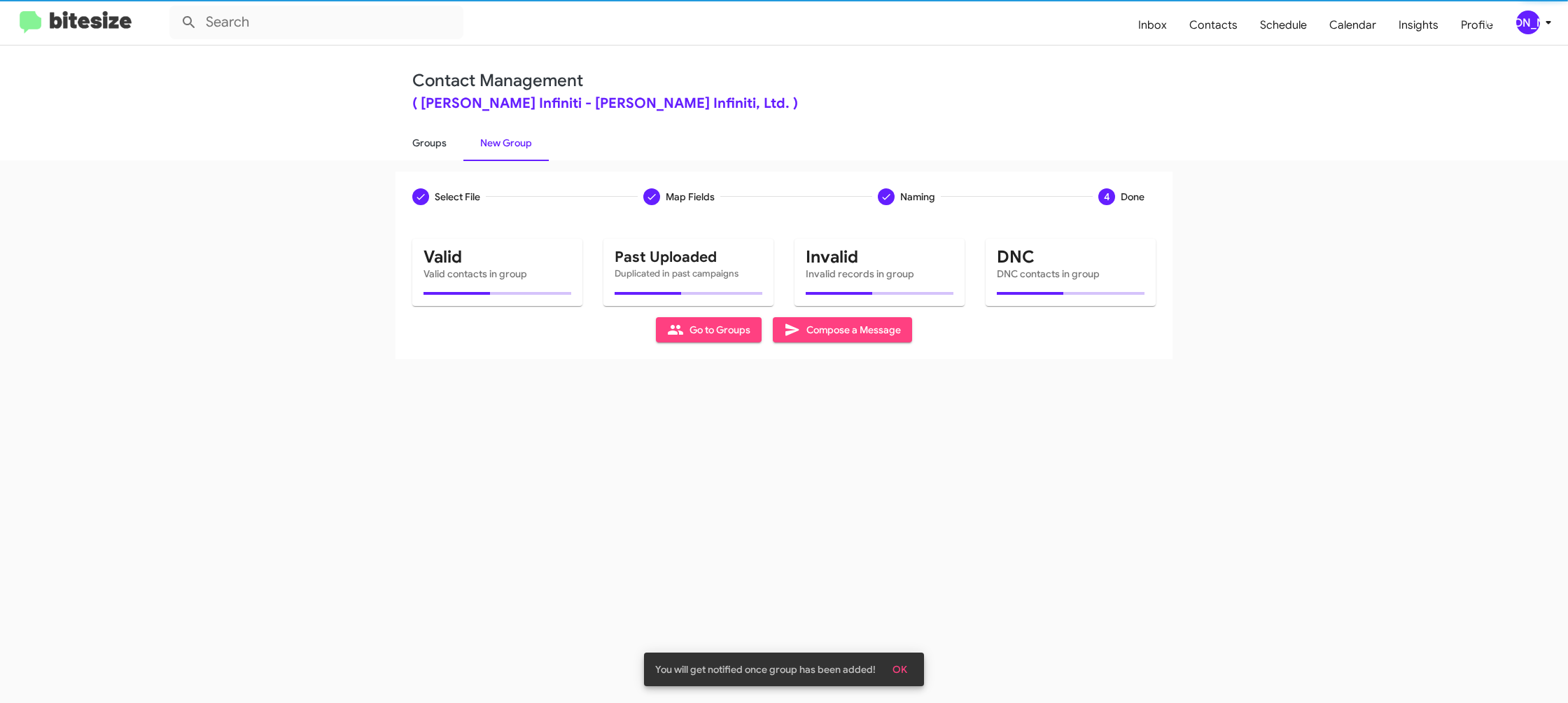
click at [435, 145] on link "Groups" at bounding box center [429, 143] width 68 height 37
type input "in:groups"
click at [435, 145] on link "Groups" at bounding box center [429, 143] width 68 height 37
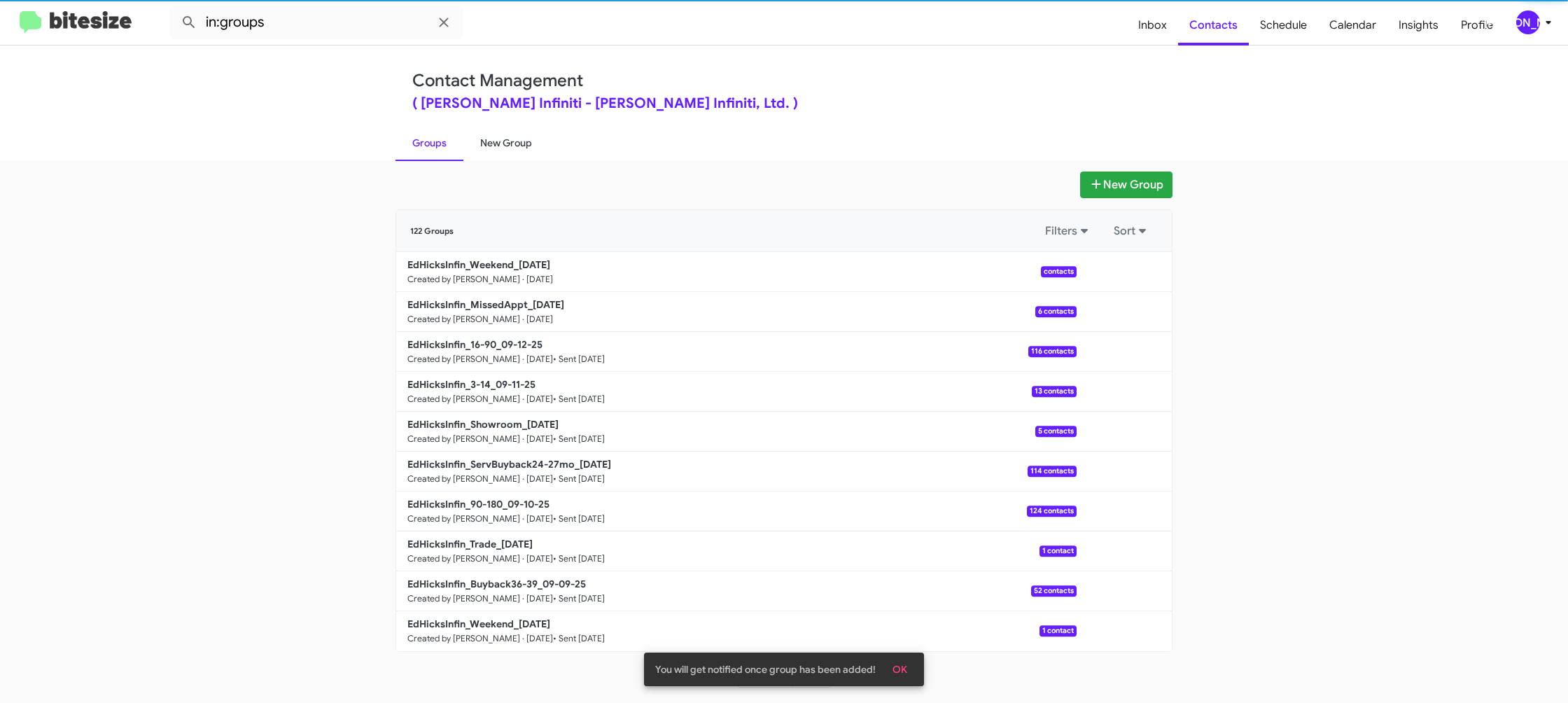
click at [483, 142] on link "New Group" at bounding box center [506, 143] width 85 height 37
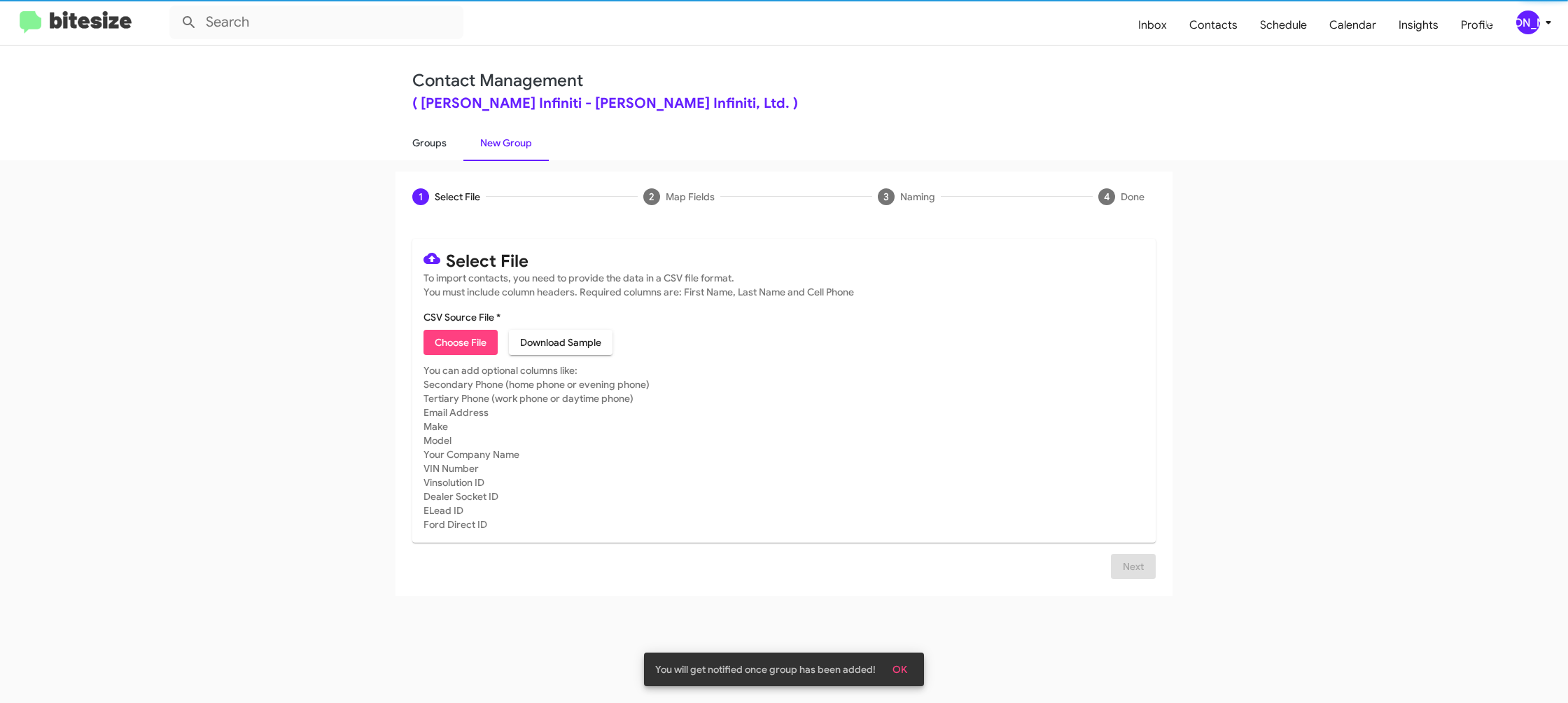
drag, startPoint x: 435, startPoint y: 143, endPoint x: 438, endPoint y: 150, distance: 7.6
click at [435, 143] on link "Groups" at bounding box center [429, 143] width 68 height 37
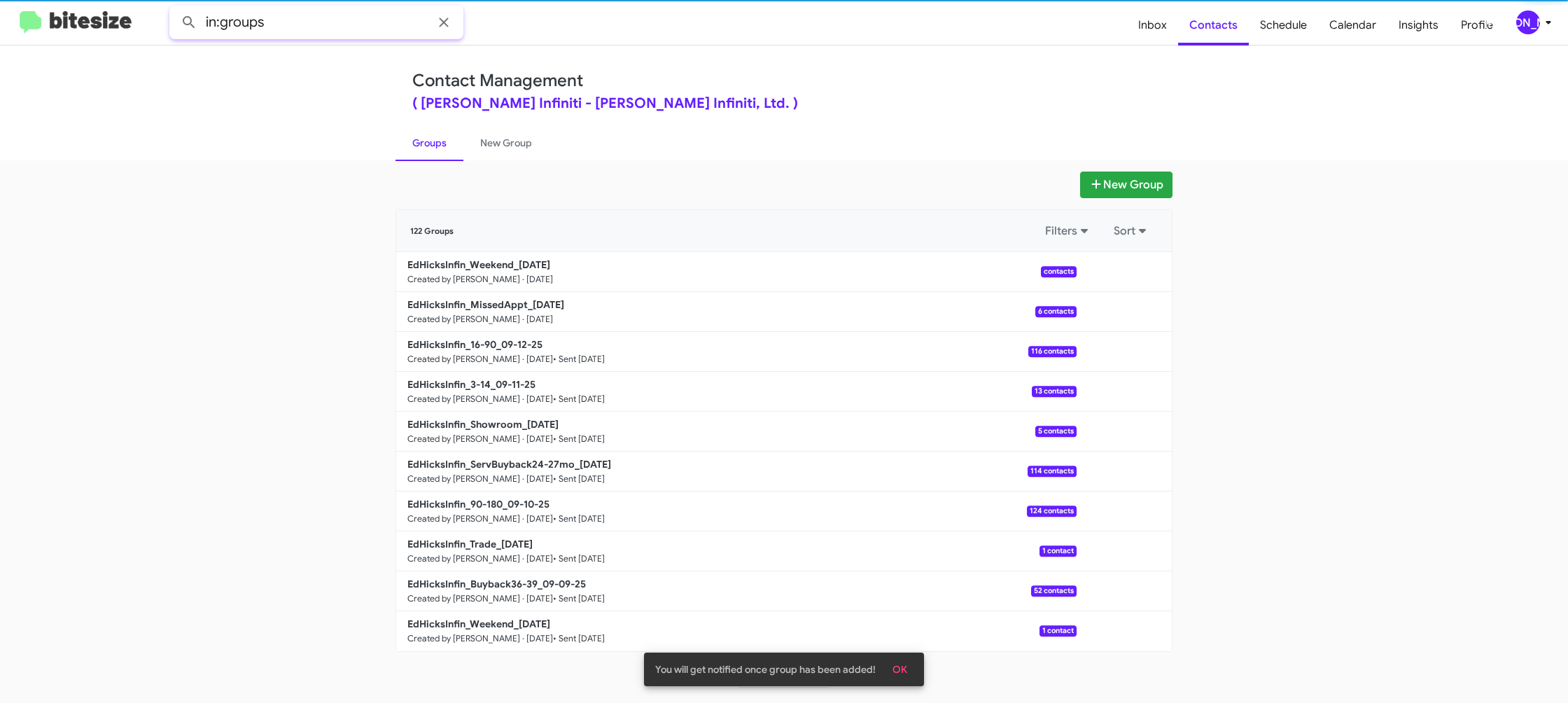
click at [348, 36] on input "in:groups" at bounding box center [316, 23] width 294 height 33
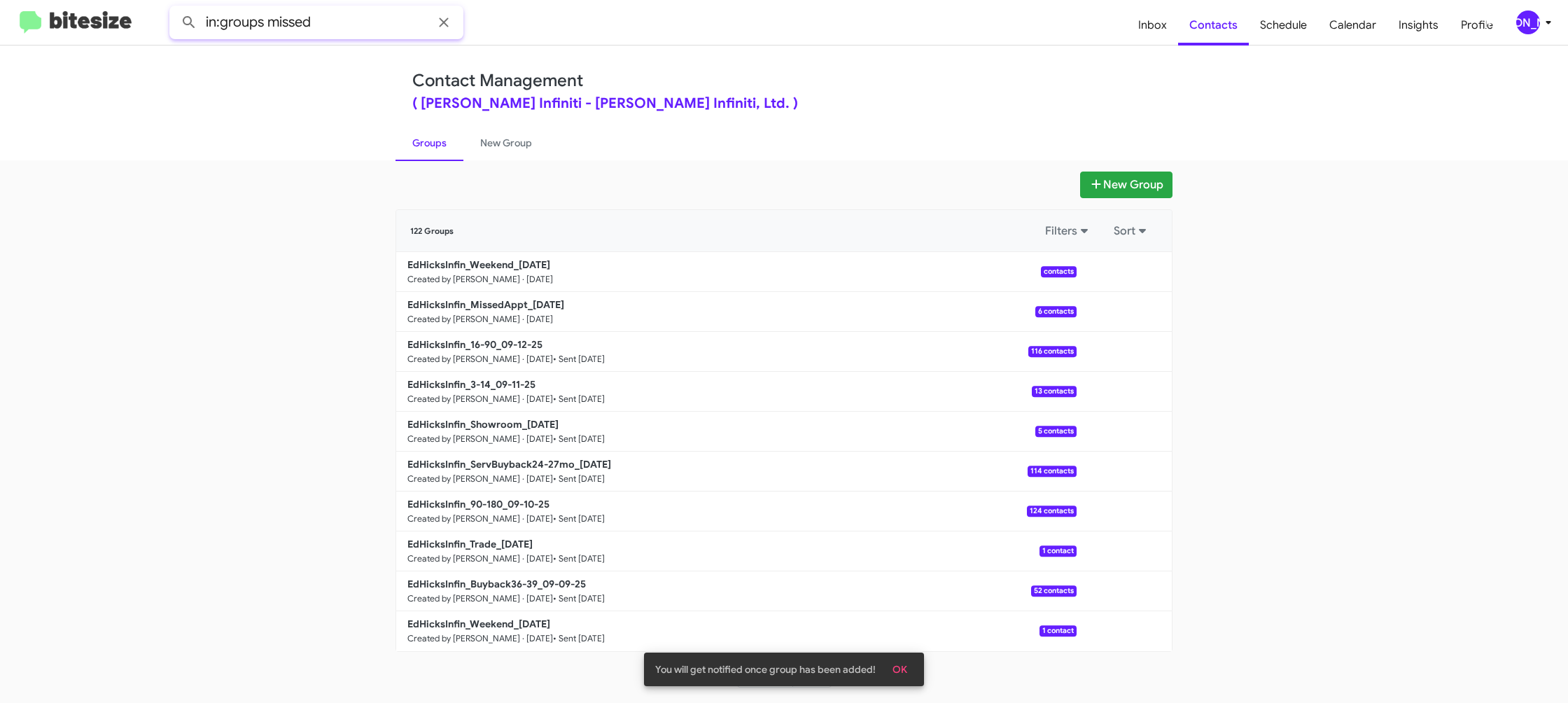
click at [175, 8] on button at bounding box center [189, 23] width 28 height 28
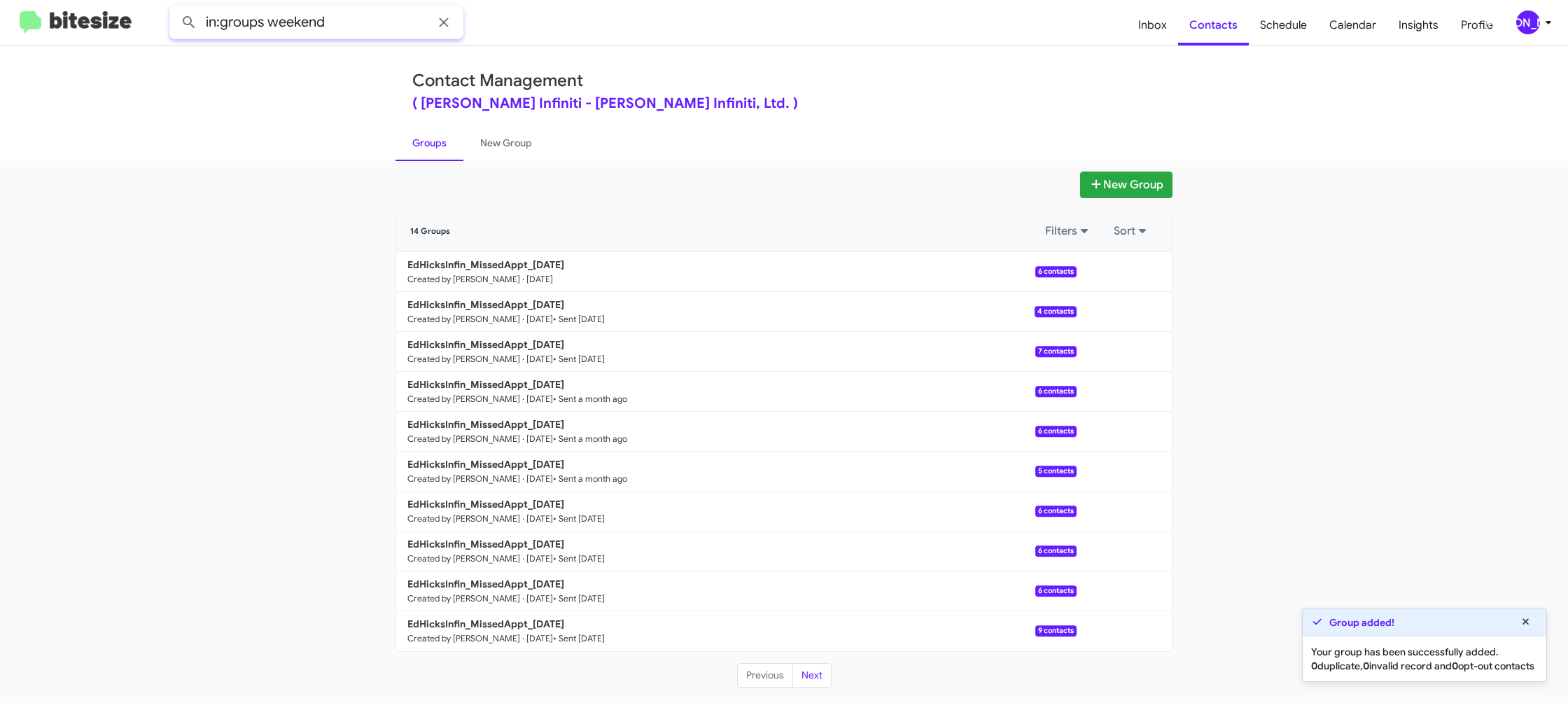
type input "in:groups weekend"
click at [175, 8] on button at bounding box center [189, 23] width 28 height 28
click at [495, 142] on link "New Group" at bounding box center [506, 143] width 85 height 37
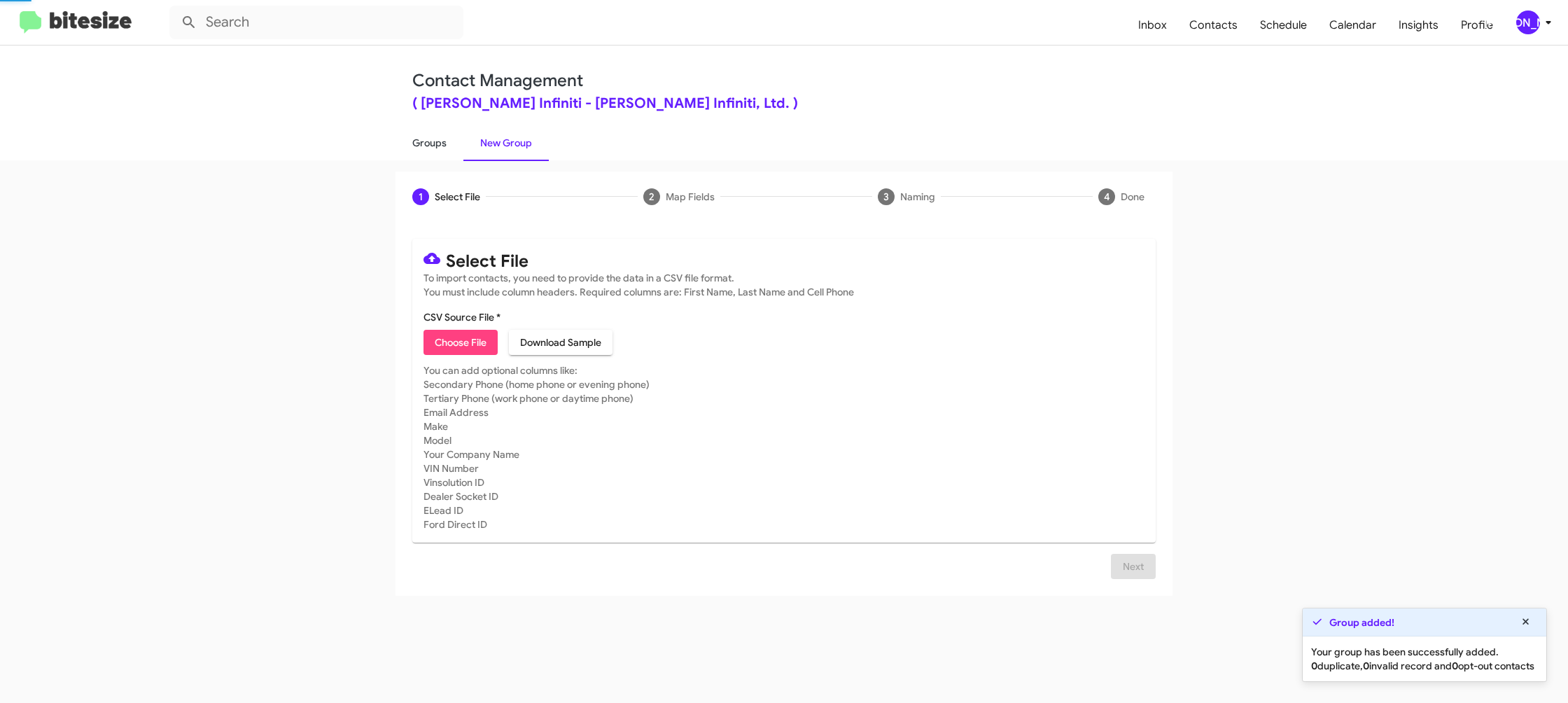
click at [428, 135] on link "Groups" at bounding box center [429, 143] width 68 height 37
type input "in:groups"
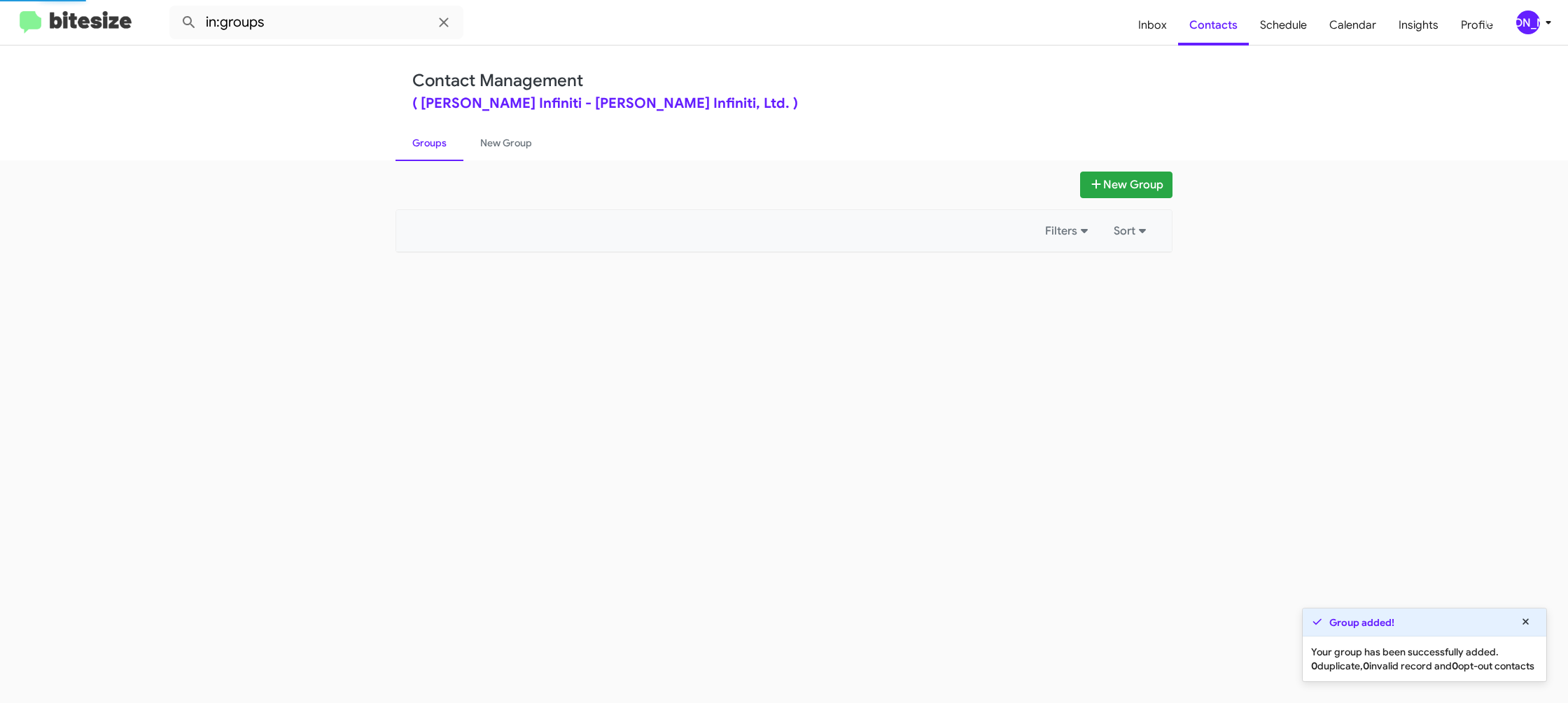
click at [428, 135] on link "Groups" at bounding box center [429, 143] width 68 height 37
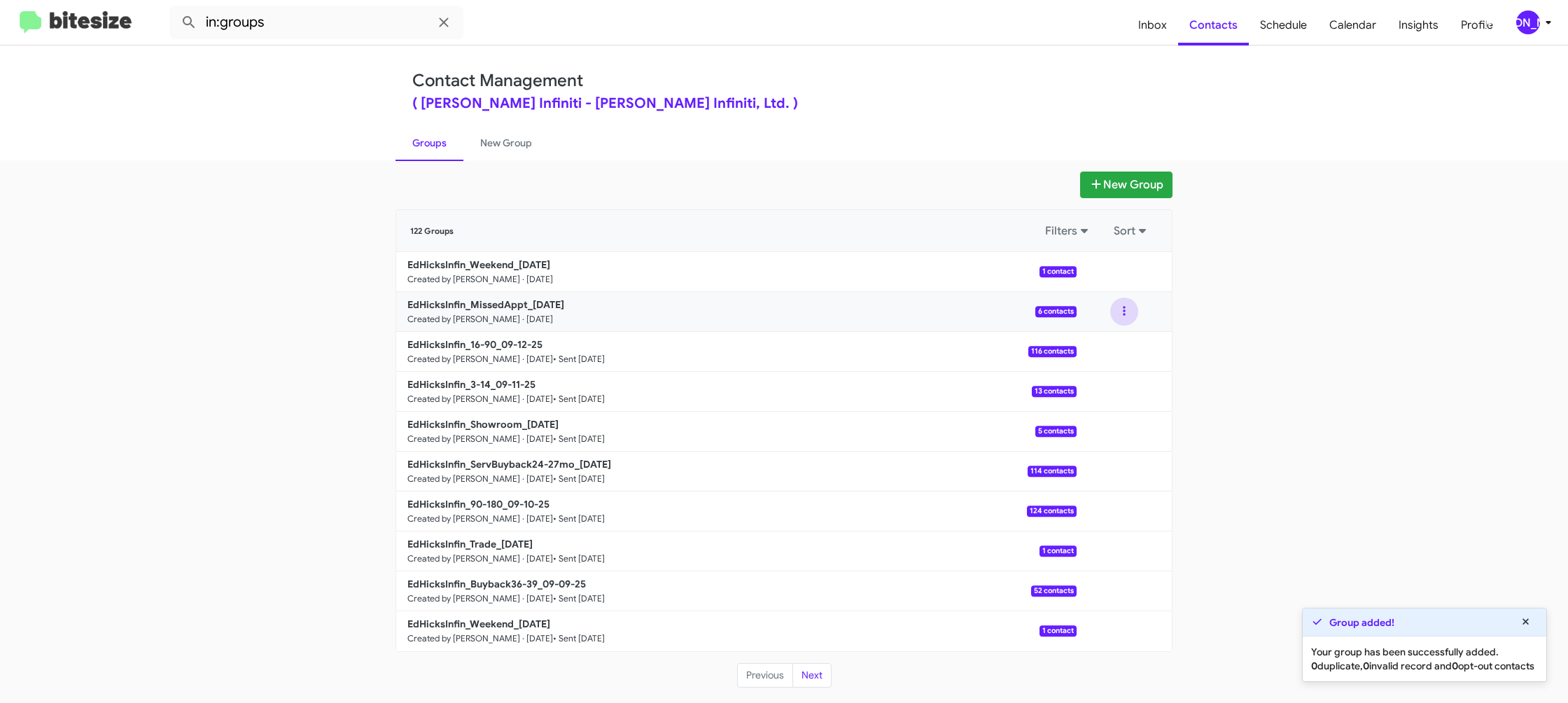
drag, startPoint x: 1138, startPoint y: 313, endPoint x: 1116, endPoint y: 326, distance: 25.6
click at [1137, 313] on button at bounding box center [1125, 312] width 28 height 28
click at [1108, 338] on button "View contacts" at bounding box center [1082, 349] width 112 height 33
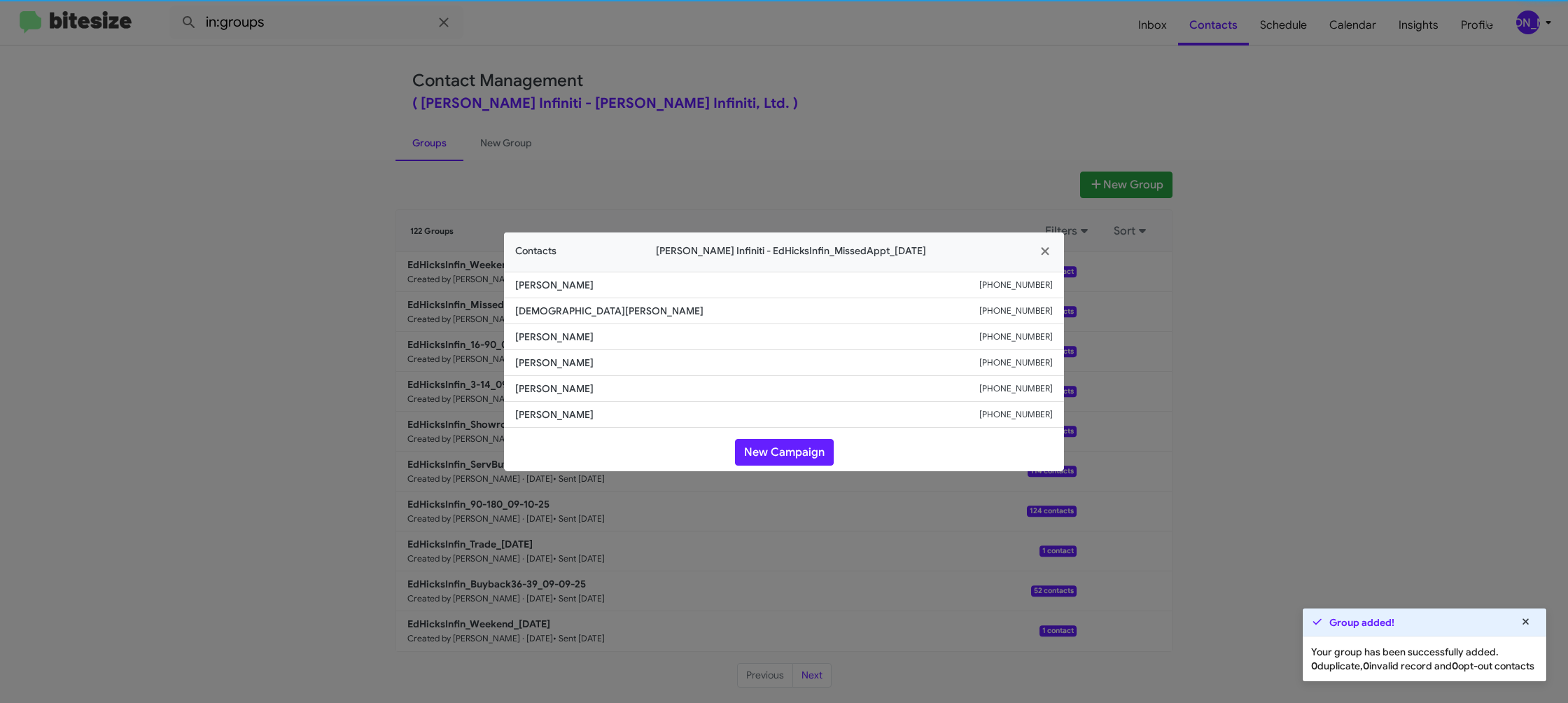
click at [548, 361] on span "Cindy Torres" at bounding box center [747, 363] width 464 height 14
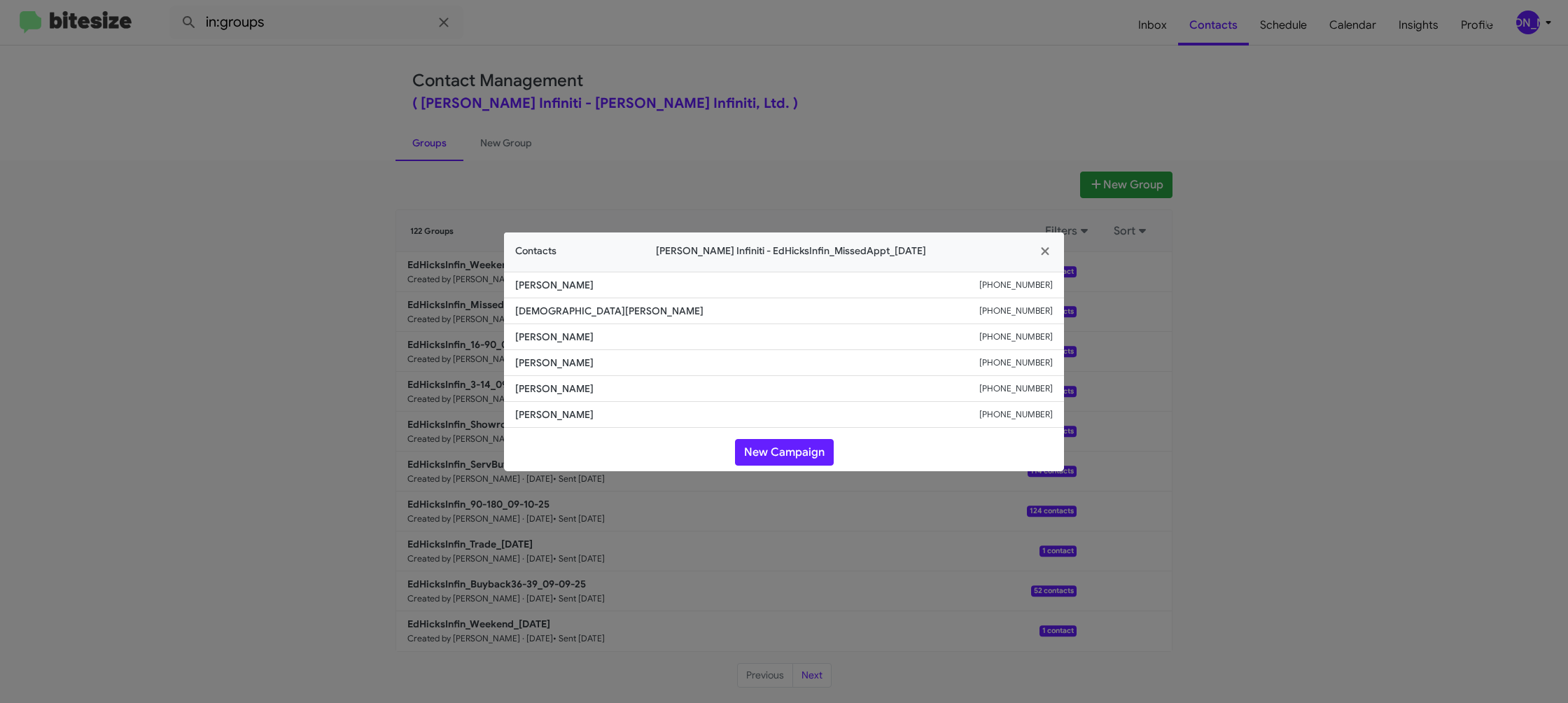
click at [987, 141] on modal-container "Contacts Ed Hicks Infiniti - EdHicksInfin_MissedAppt_09-15-25 Miki Chavez +1361…" at bounding box center [784, 351] width 1568 height 703
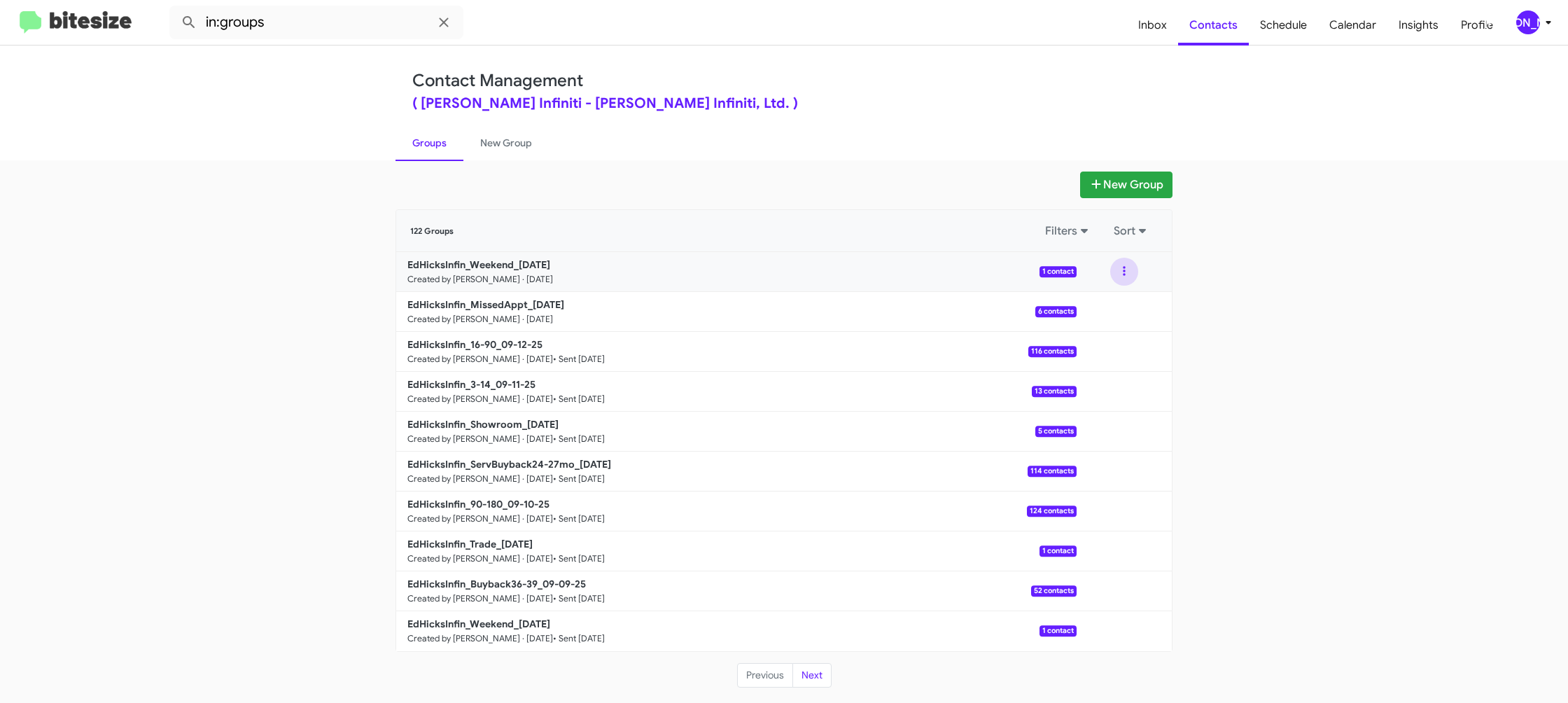
drag, startPoint x: 1120, startPoint y: 275, endPoint x: 1117, endPoint y: 285, distance: 10.4
click at [1120, 275] on button at bounding box center [1125, 272] width 28 height 28
click at [1113, 299] on button "View contacts" at bounding box center [1082, 309] width 112 height 33
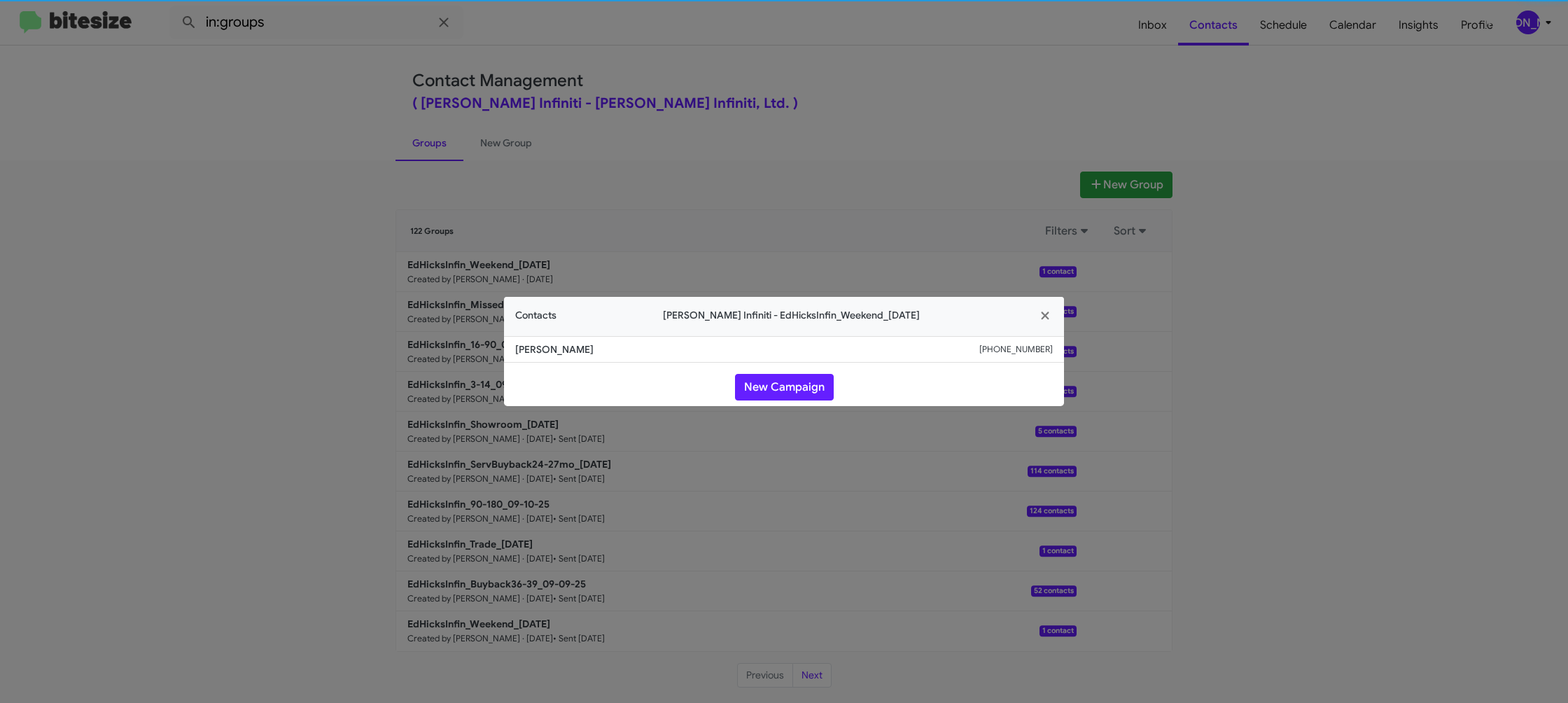
click at [557, 358] on li "Amy Aguirre +13619100571" at bounding box center [784, 349] width 560 height 27
copy span "Amy Aguirre"
click at [728, 464] on modal-container "Contacts Ed Hicks Infiniti - EdHicksInfin_Weekend_09-15-25 Amy Aguirre +1361910…" at bounding box center [784, 351] width 1568 height 703
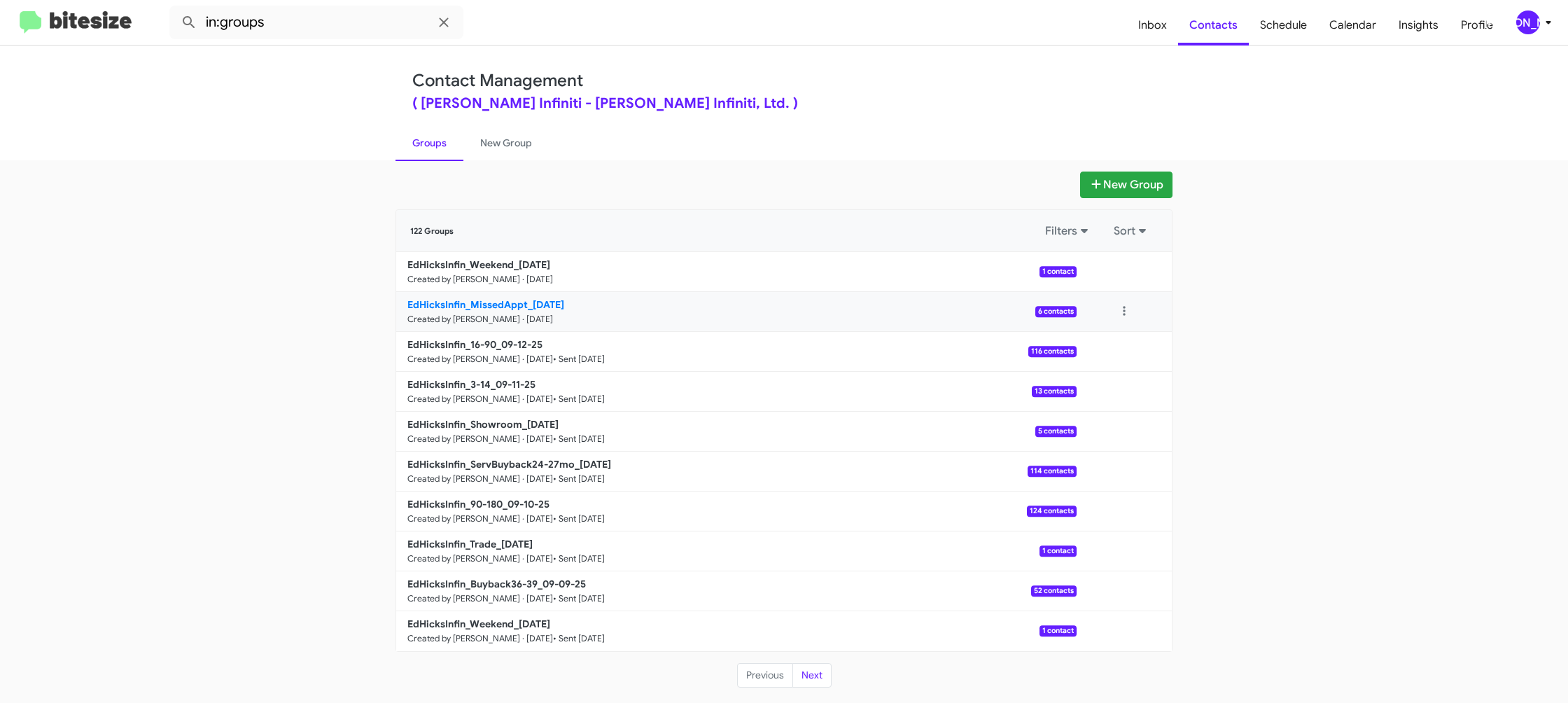
click at [544, 310] on p "EdHicksInfin_MissedAppt_09-15-25" at bounding box center [737, 304] width 659 height 14
click at [545, 309] on p "EdHicksInfin_MissedAppt_09-15-25" at bounding box center [737, 304] width 659 height 14
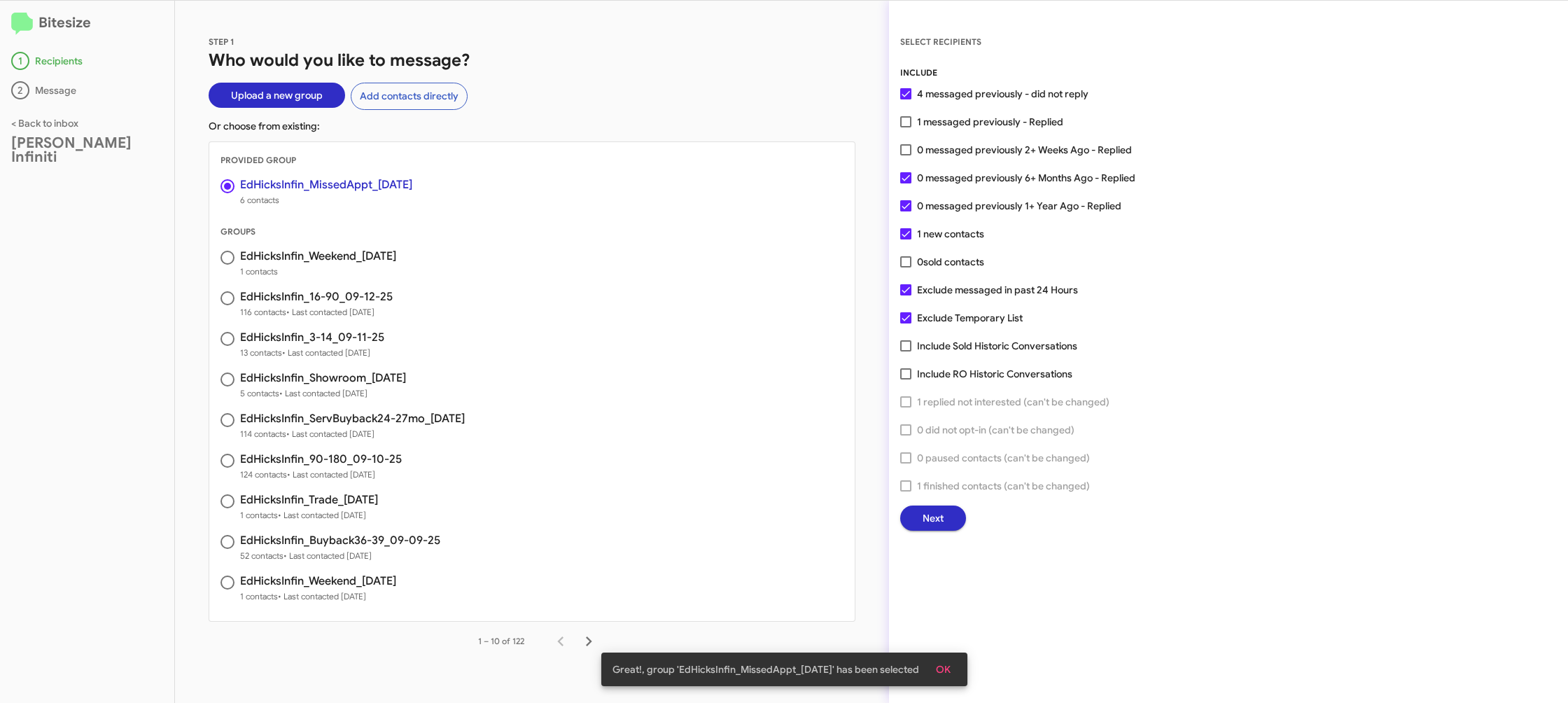
click at [943, 520] on button "Next" at bounding box center [933, 518] width 66 height 25
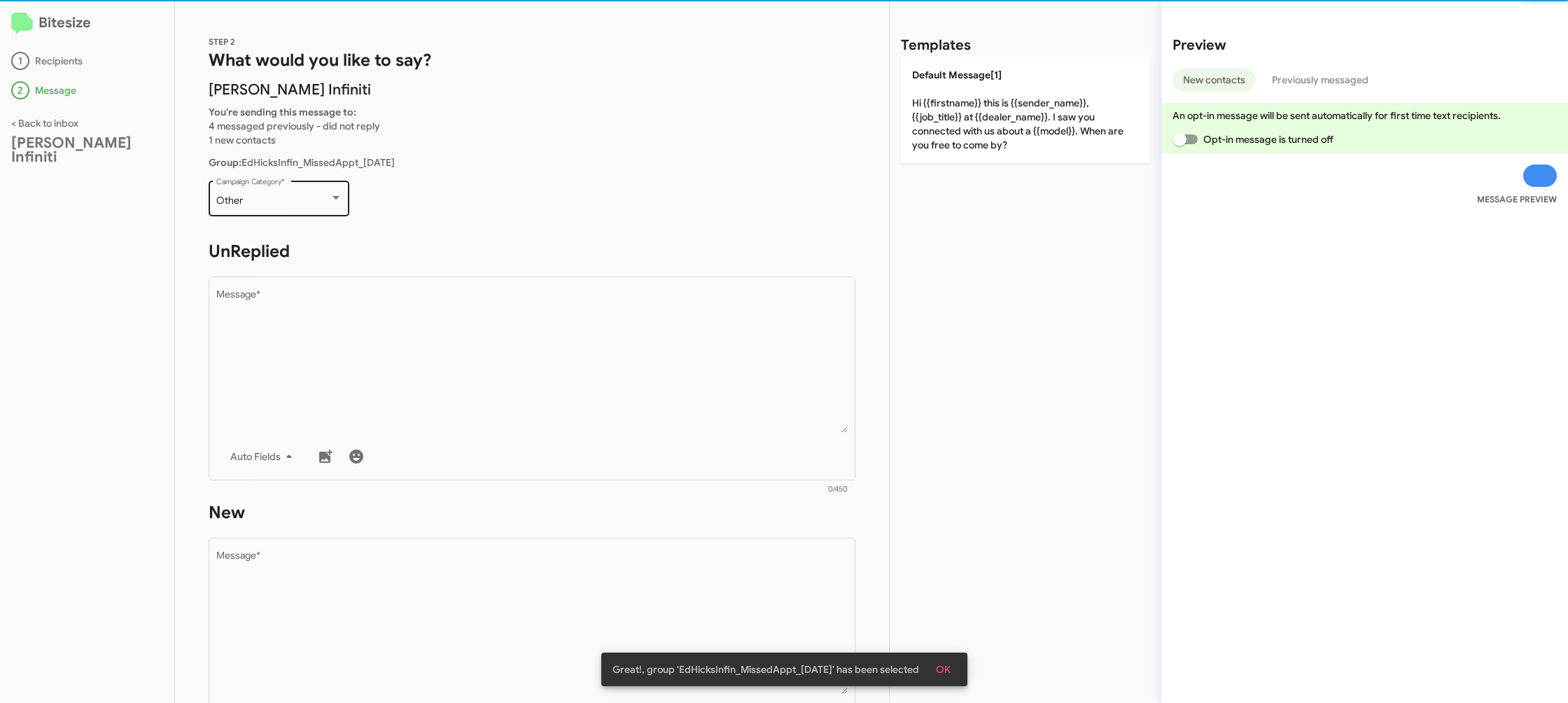
click at [303, 199] on div "Other" at bounding box center [273, 200] width 113 height 11
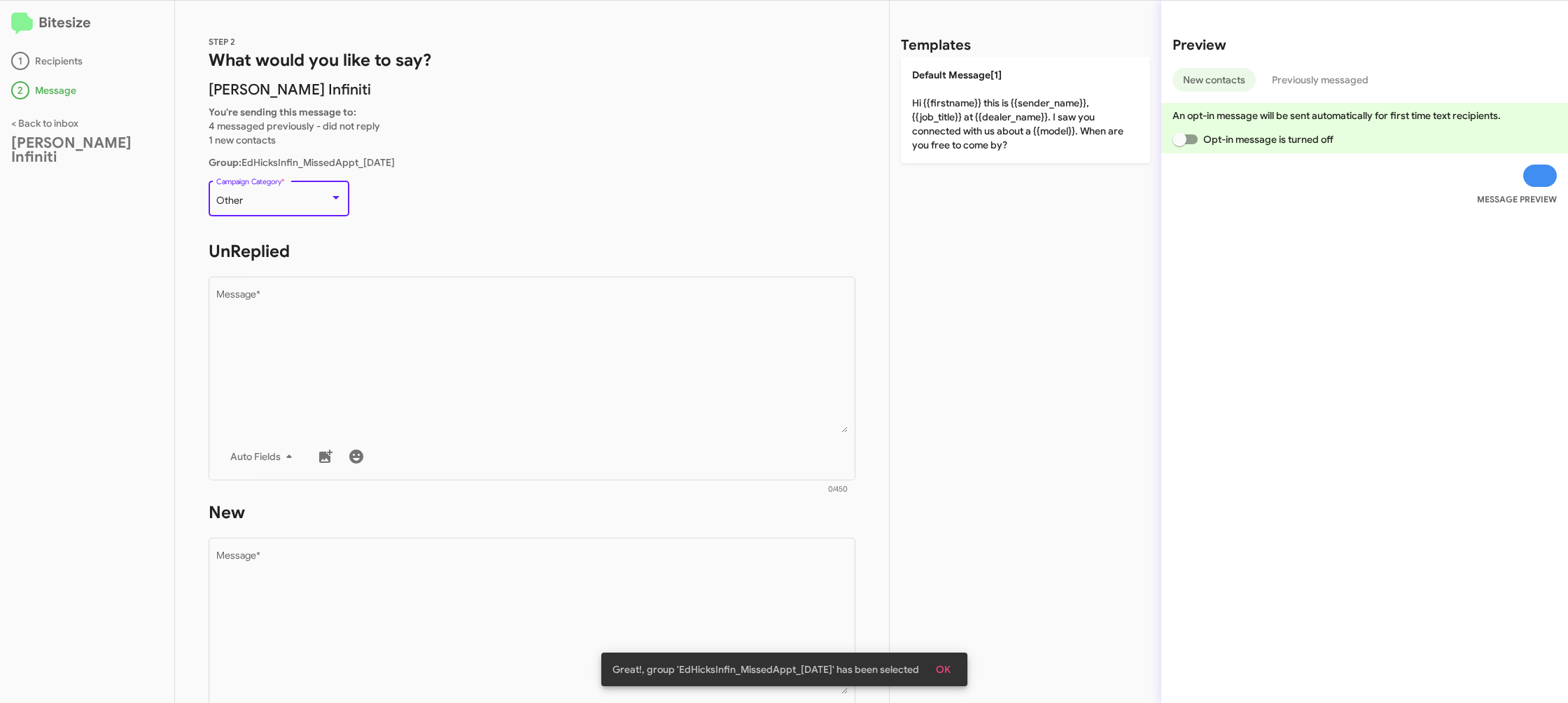
scroll to position [294, 0]
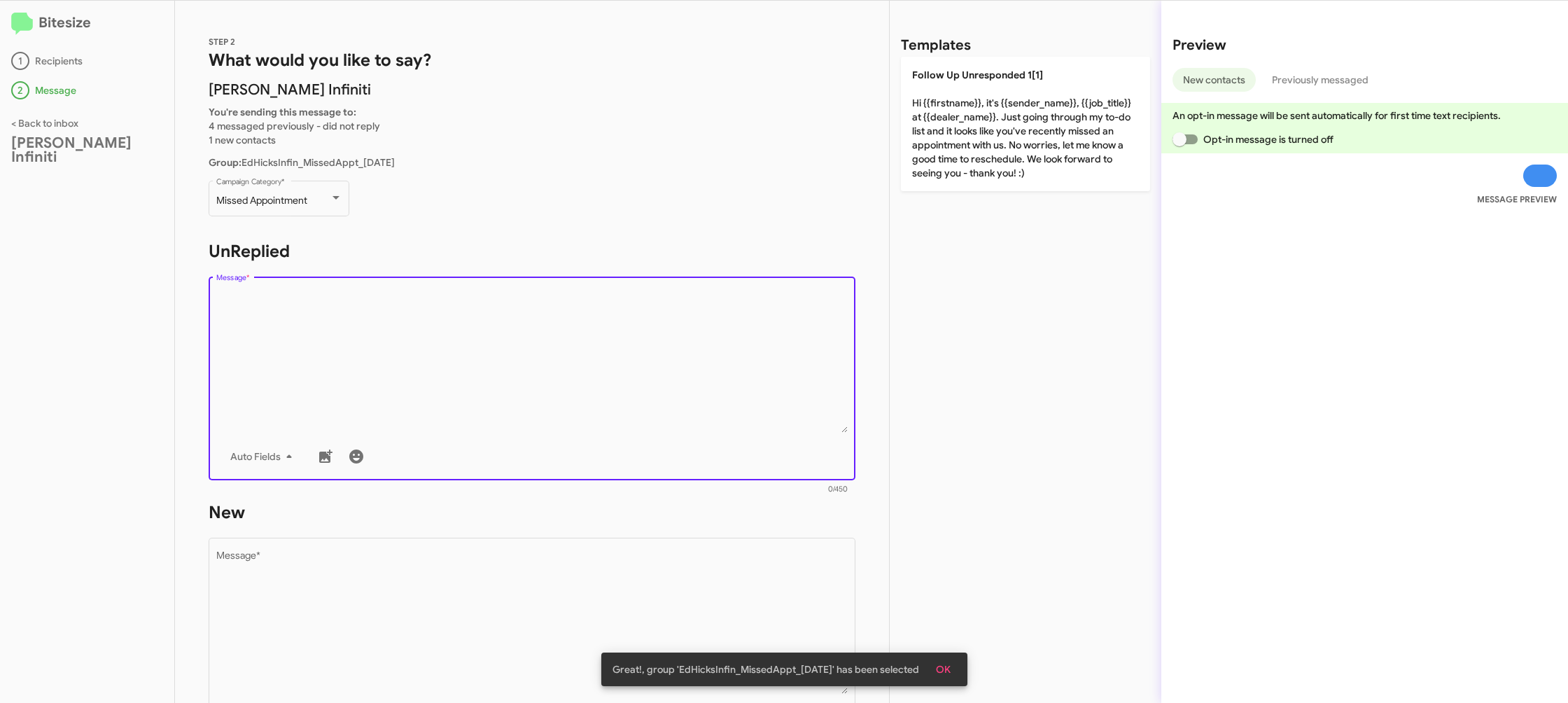
drag, startPoint x: 494, startPoint y: 359, endPoint x: 915, endPoint y: 103, distance: 492.7
click at [494, 357] on textarea "Message *" at bounding box center [533, 361] width 632 height 143
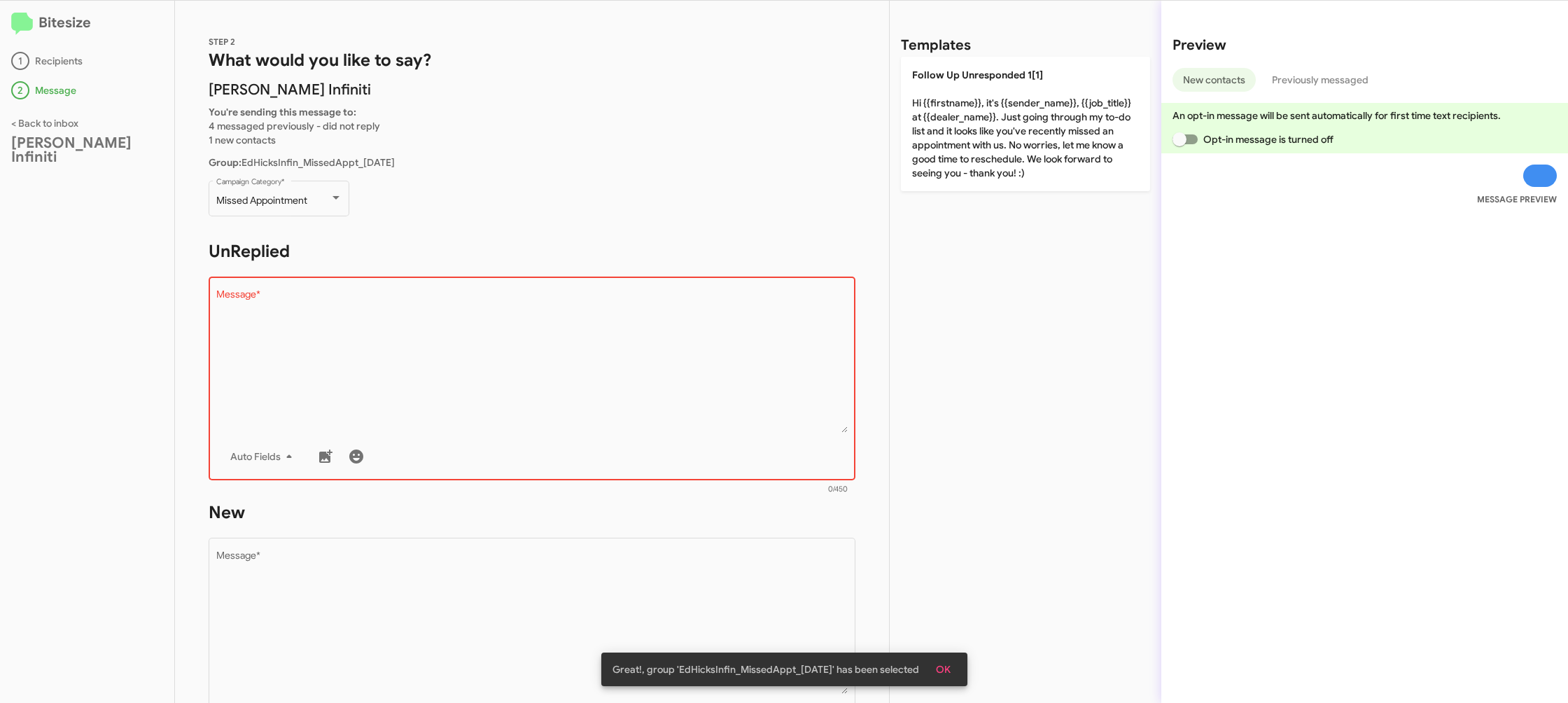
drag, startPoint x: 978, startPoint y: 89, endPoint x: 744, endPoint y: 432, distance: 415.2
click at [978, 89] on p "Follow Up Unresponded 1[1] Hi {{firstname}}, it's {{sender_name}}, {{job_title}…" at bounding box center [1025, 123] width 249 height 134
type textarea "Hi {{firstname}}, it's {{sender_name}}, {{job_title}} at {{dealer_name}}. Just …"
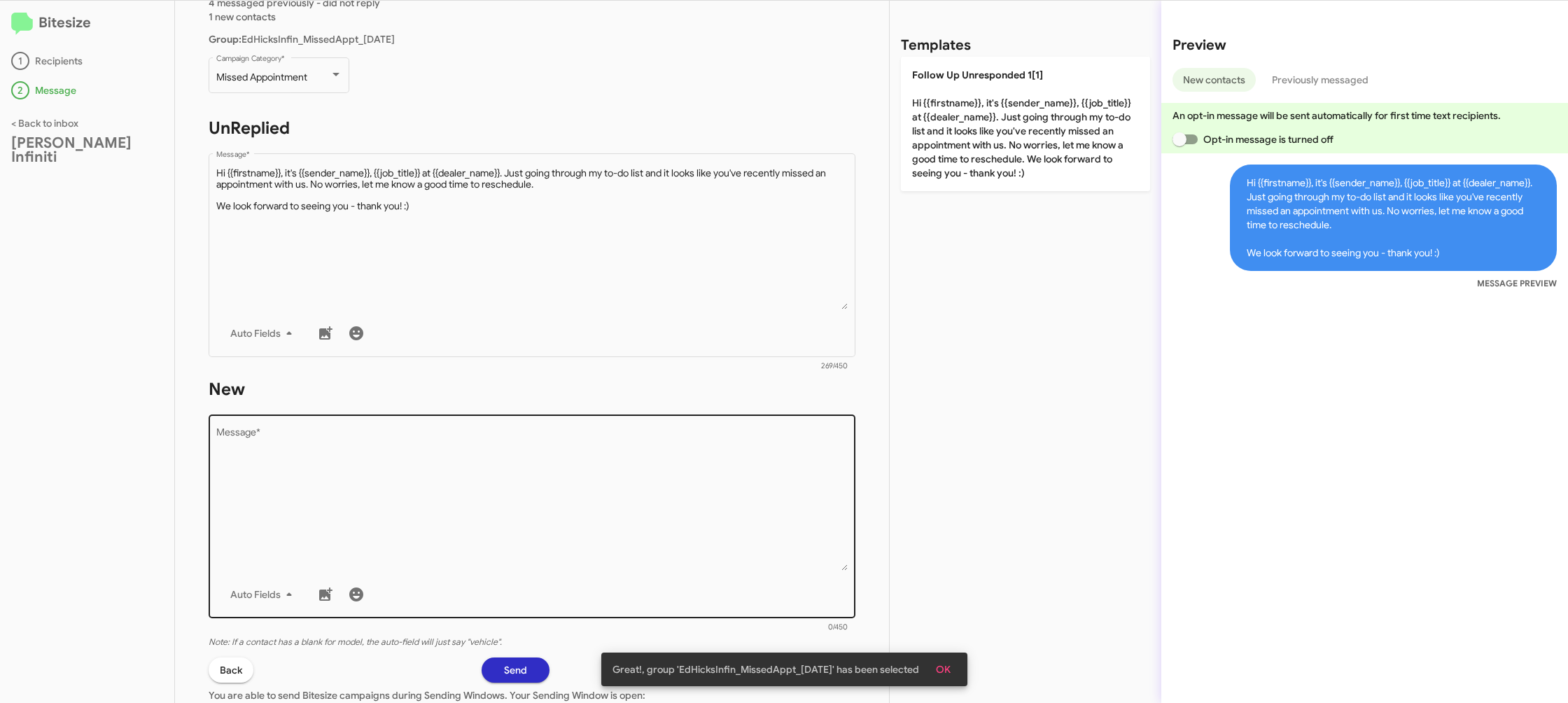
click at [674, 506] on textarea "Message *" at bounding box center [533, 499] width 632 height 143
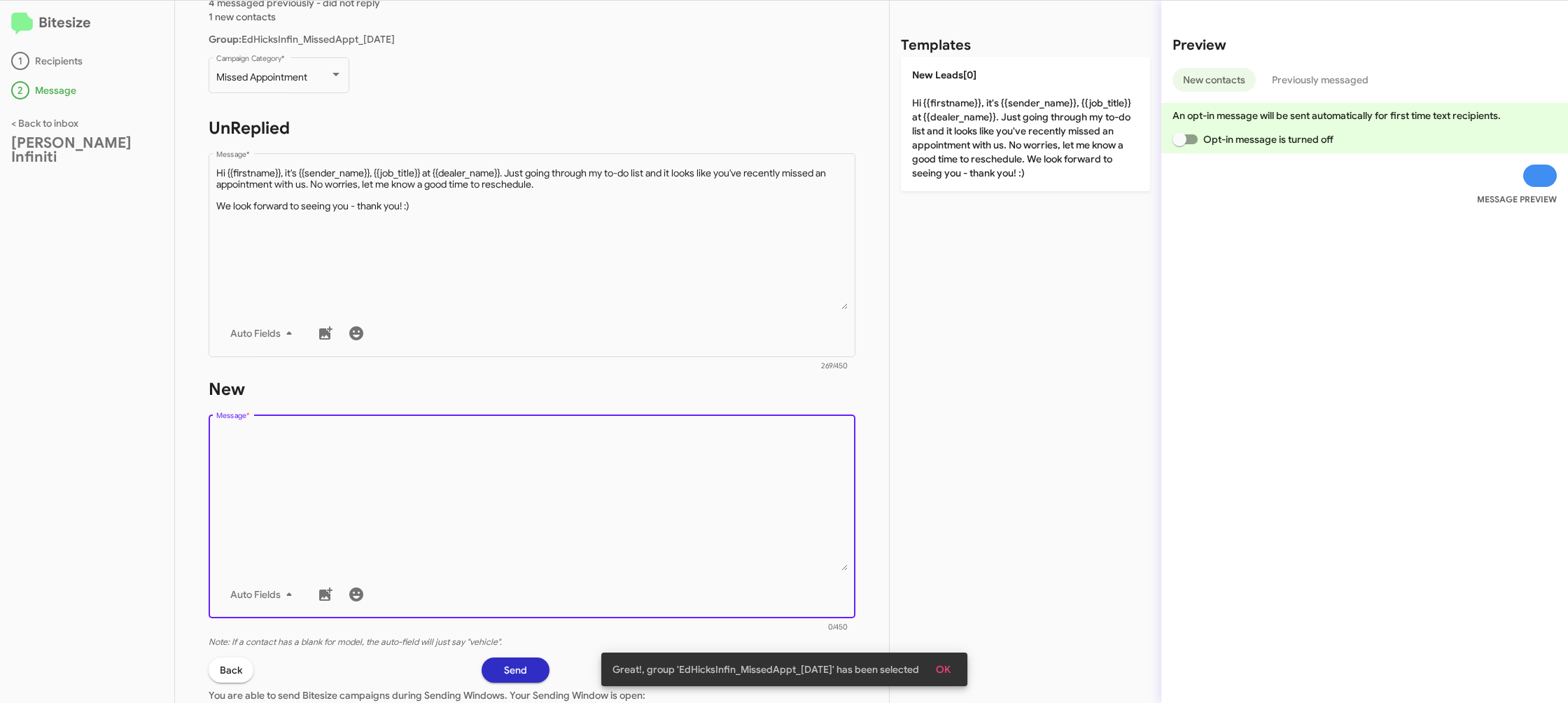
drag, startPoint x: 692, startPoint y: 441, endPoint x: 872, endPoint y: 194, distance: 305.6
click at [693, 439] on textarea "Message *" at bounding box center [533, 499] width 632 height 143
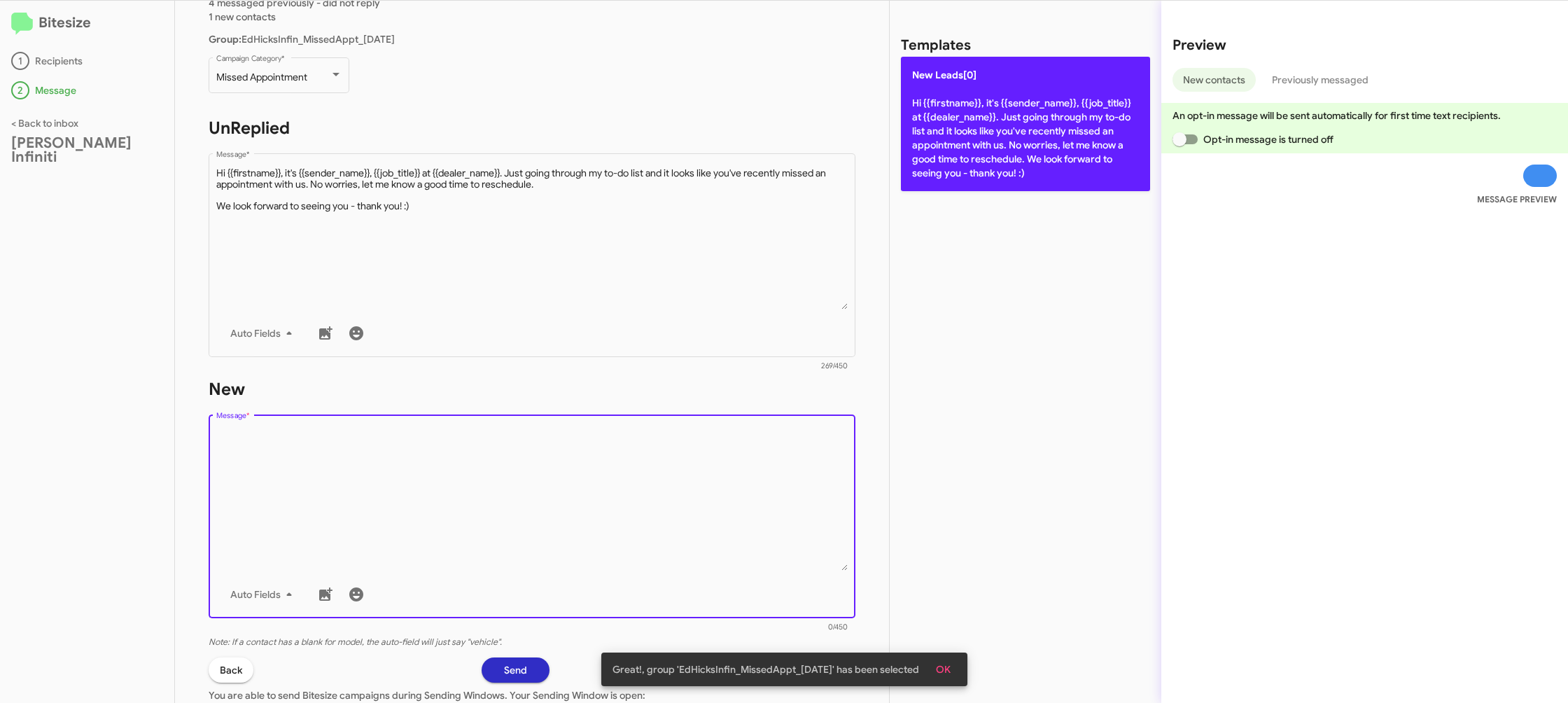
click at [937, 138] on p "New Leads[0] Hi {{firstname}}, it's {{sender_name}}, {{job_title}} at {{dealer_…" at bounding box center [1025, 123] width 249 height 134
type textarea "Hi {{firstname}}, it's {{sender_name}}, {{job_title}} at {{dealer_name}}. Just …"
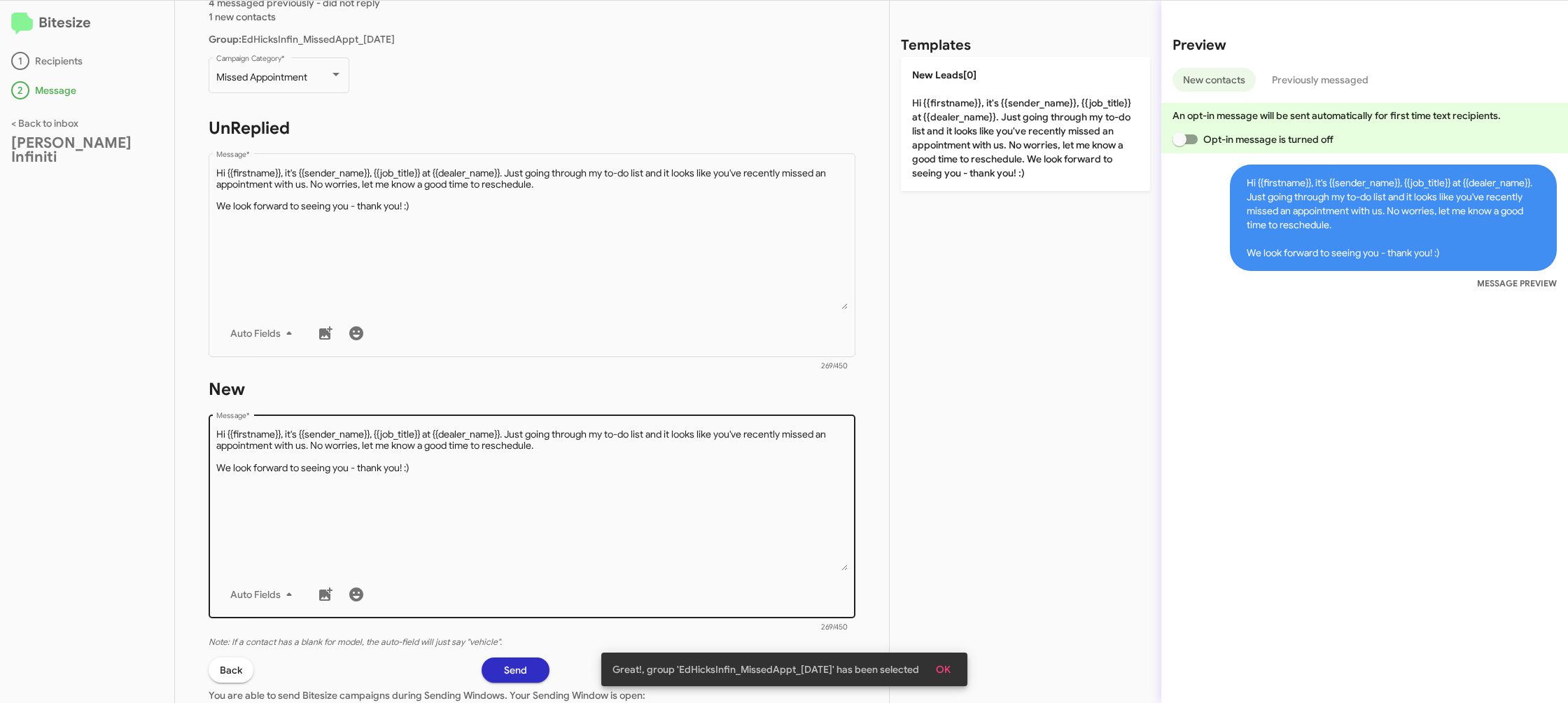
scroll to position [234, 0]
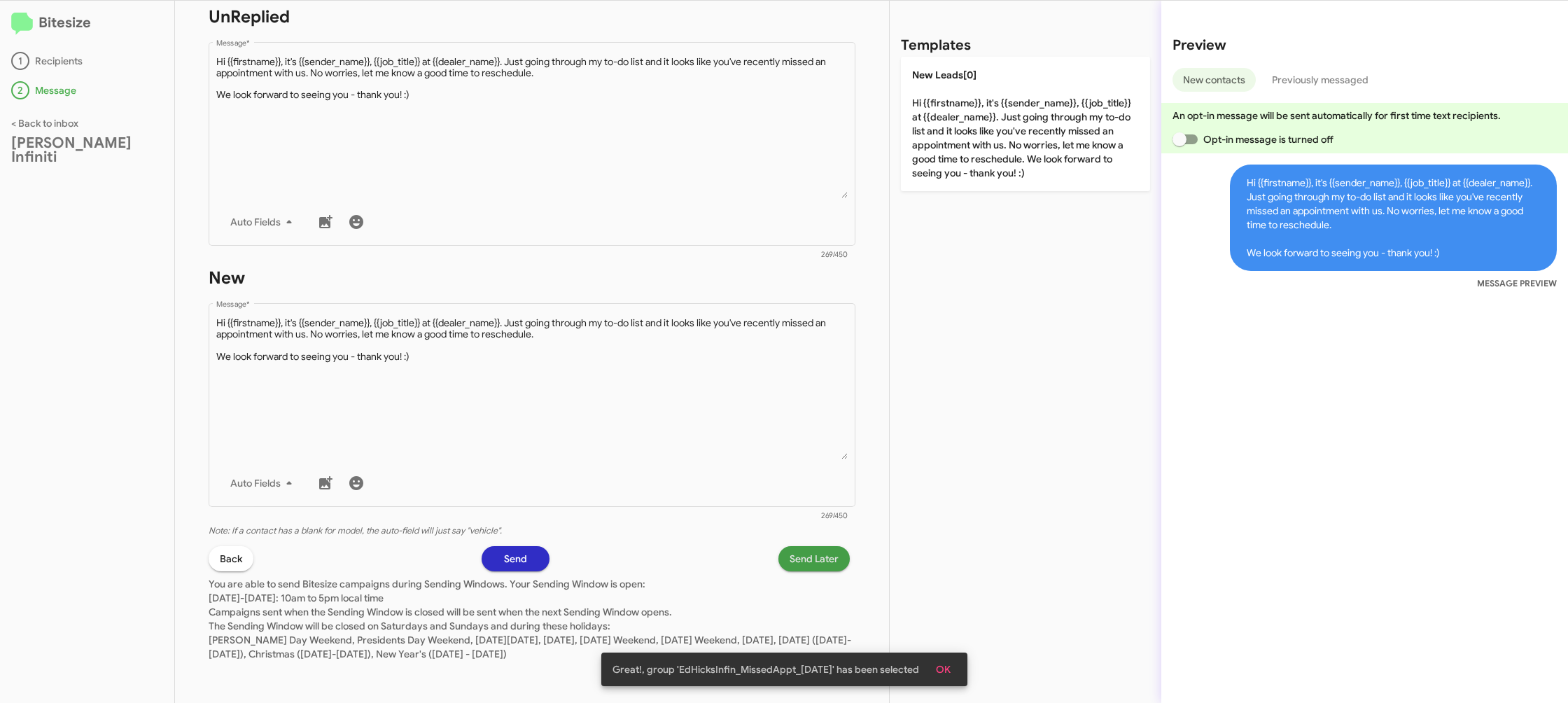
click at [833, 547] on span "Send Later" at bounding box center [814, 559] width 49 height 25
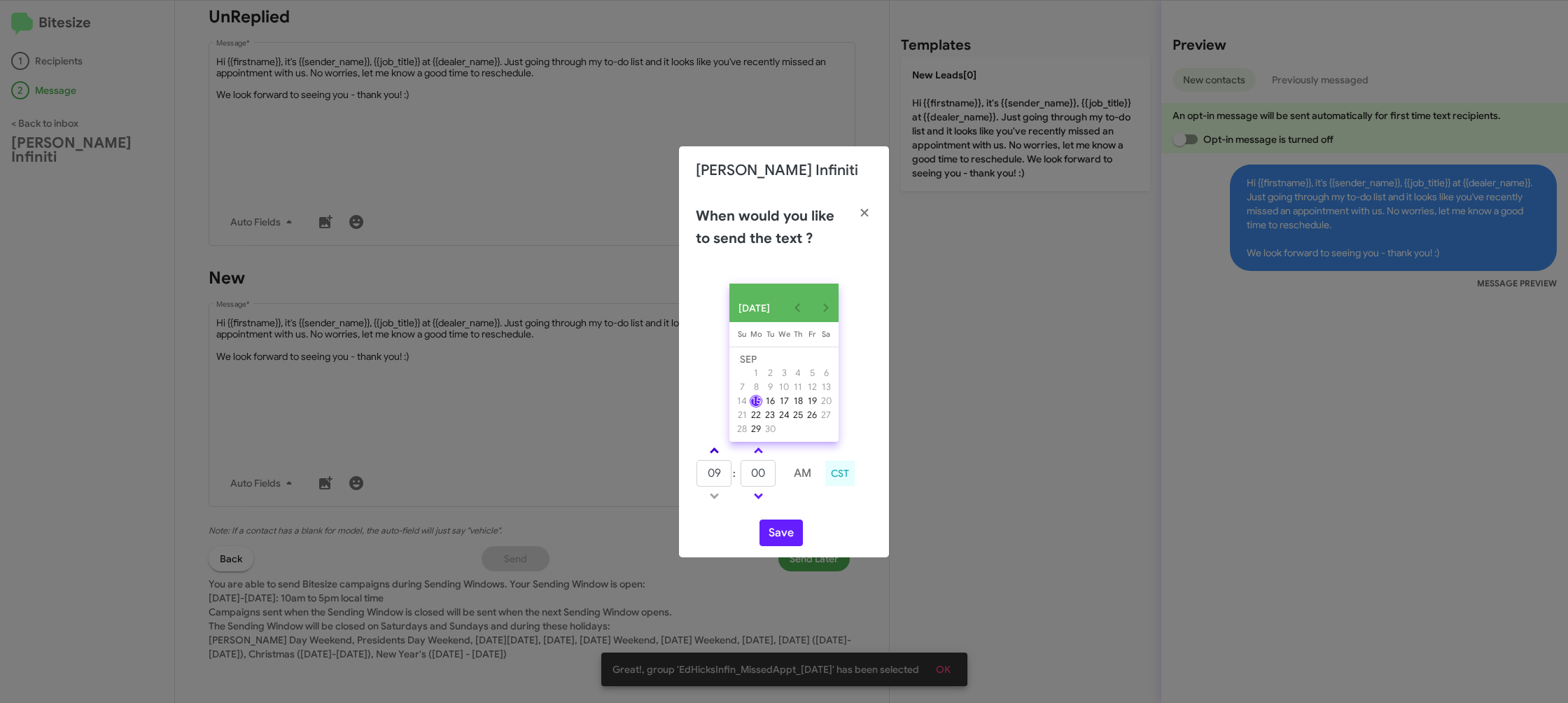
drag, startPoint x: 717, startPoint y: 459, endPoint x: 762, endPoint y: 484, distance: 51.5
click at [719, 459] on link at bounding box center [714, 450] width 24 height 16
type input "10"
click at [771, 484] on input "00" at bounding box center [759, 474] width 35 height 27
type input "08"
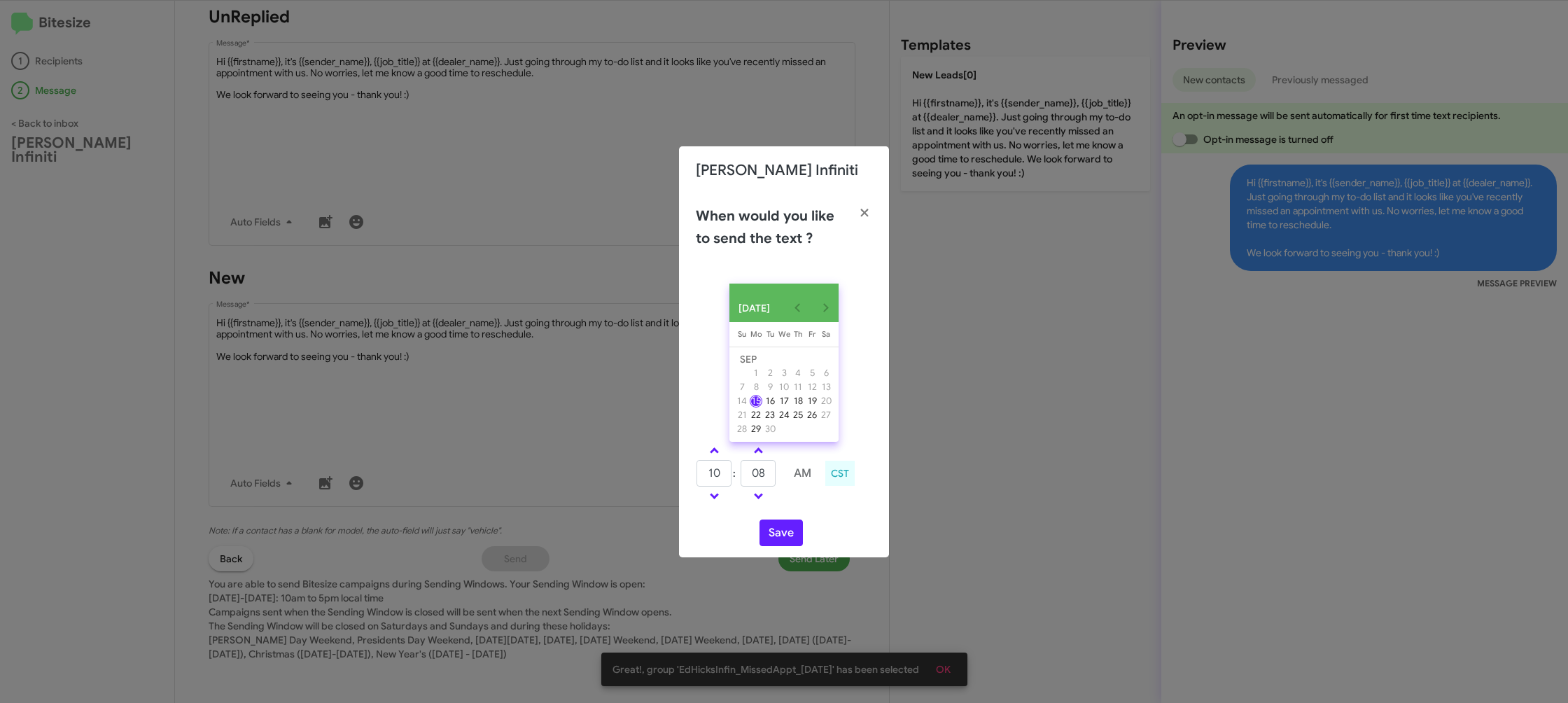
click at [833, 526] on div "Save" at bounding box center [784, 533] width 177 height 27
drag, startPoint x: 783, startPoint y: 542, endPoint x: 752, endPoint y: 538, distance: 31.3
click at [779, 542] on button "Save" at bounding box center [781, 533] width 43 height 27
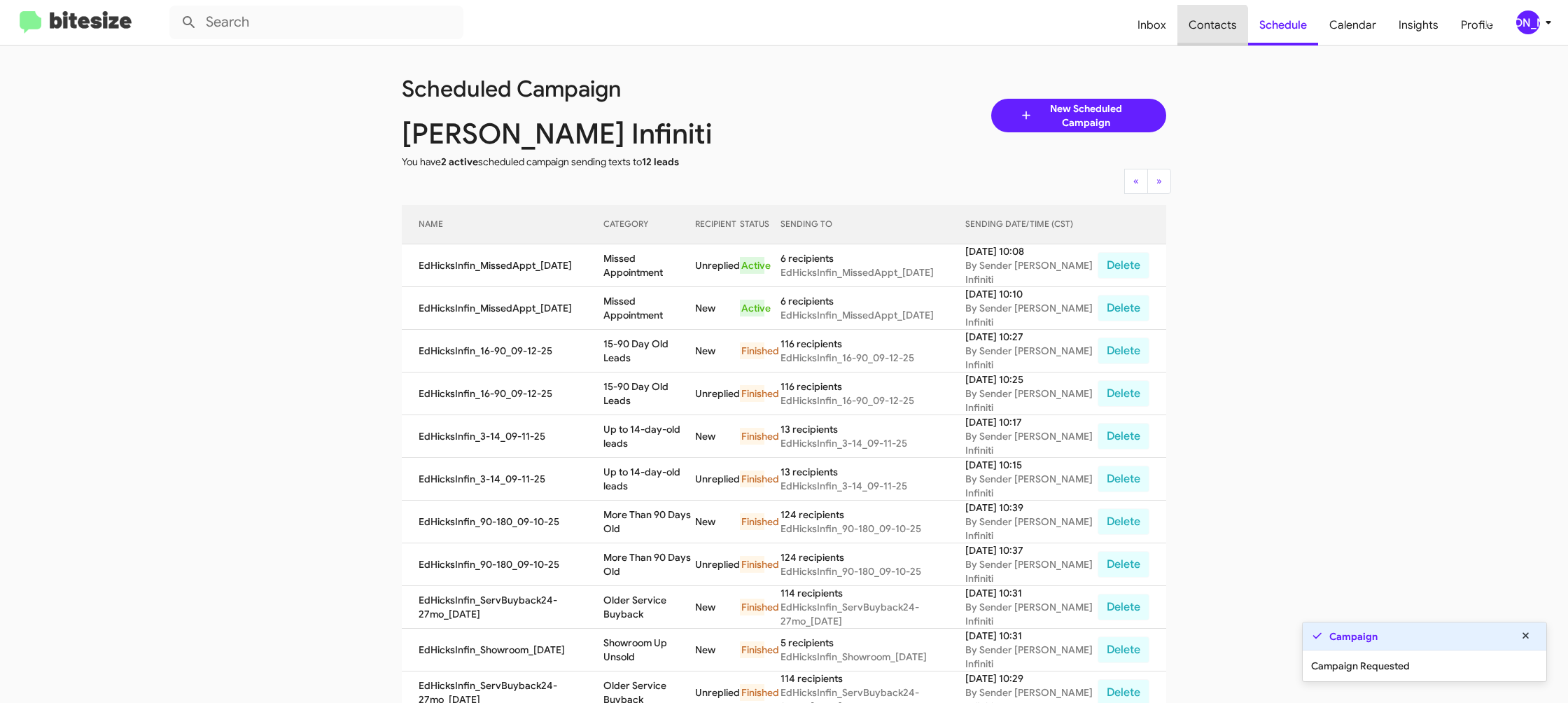
click at [1214, 33] on span "Contacts" at bounding box center [1213, 25] width 71 height 41
type input "in:groups"
click at [1214, 33] on span "Contacts" at bounding box center [1213, 25] width 71 height 41
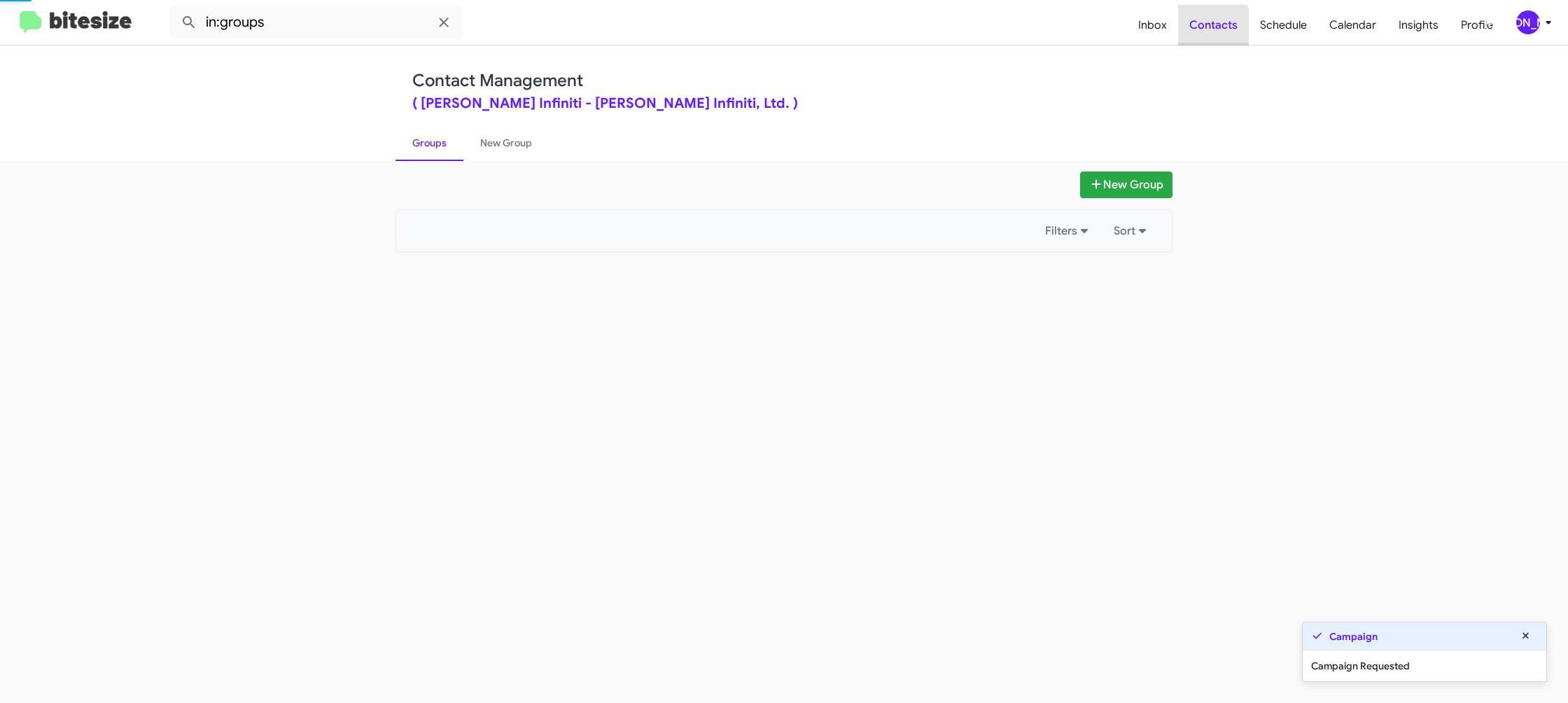
click at [1214, 33] on span "Contacts" at bounding box center [1214, 25] width 71 height 41
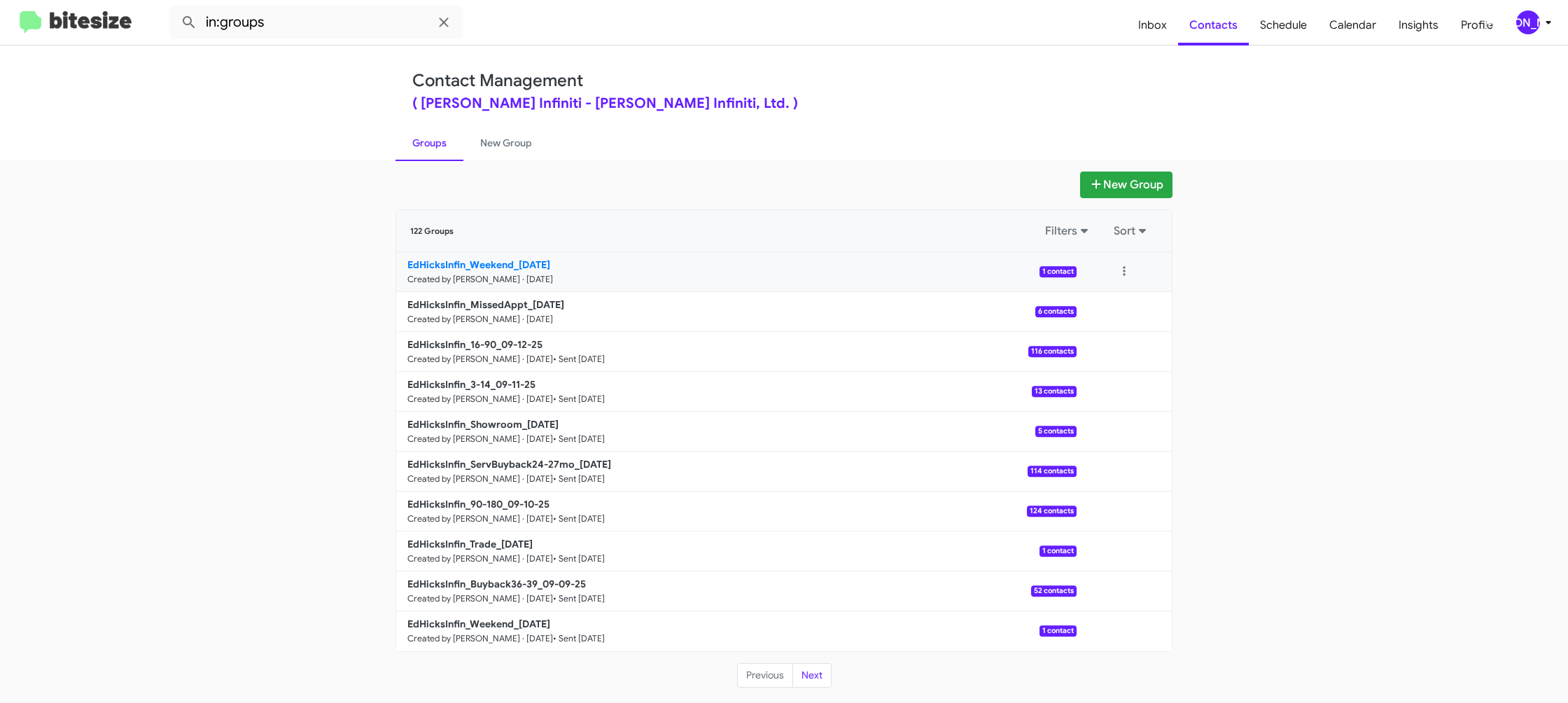
click at [443, 259] on b "EdHicksInfin_Weekend_09-15-25" at bounding box center [478, 264] width 143 height 13
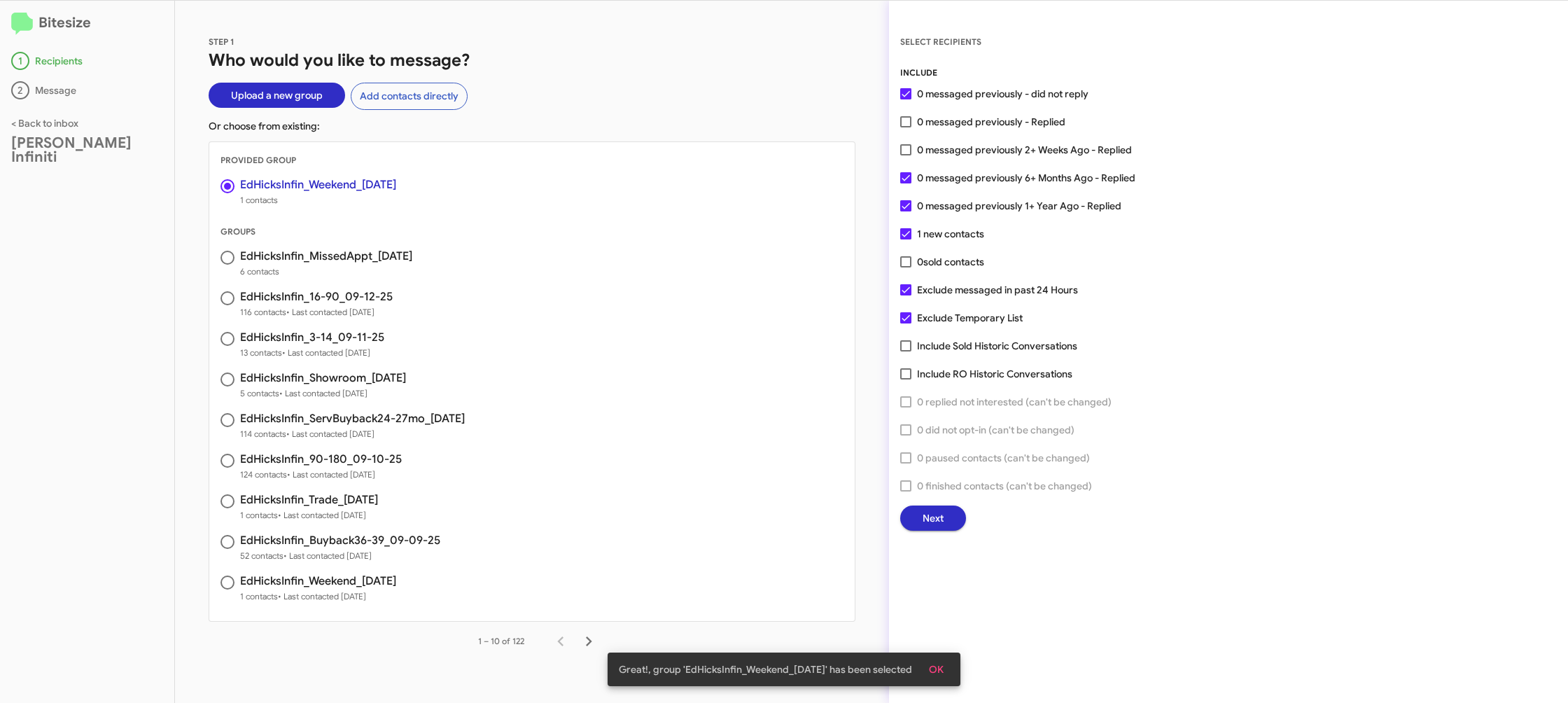
click at [929, 521] on span "Next" at bounding box center [933, 518] width 21 height 25
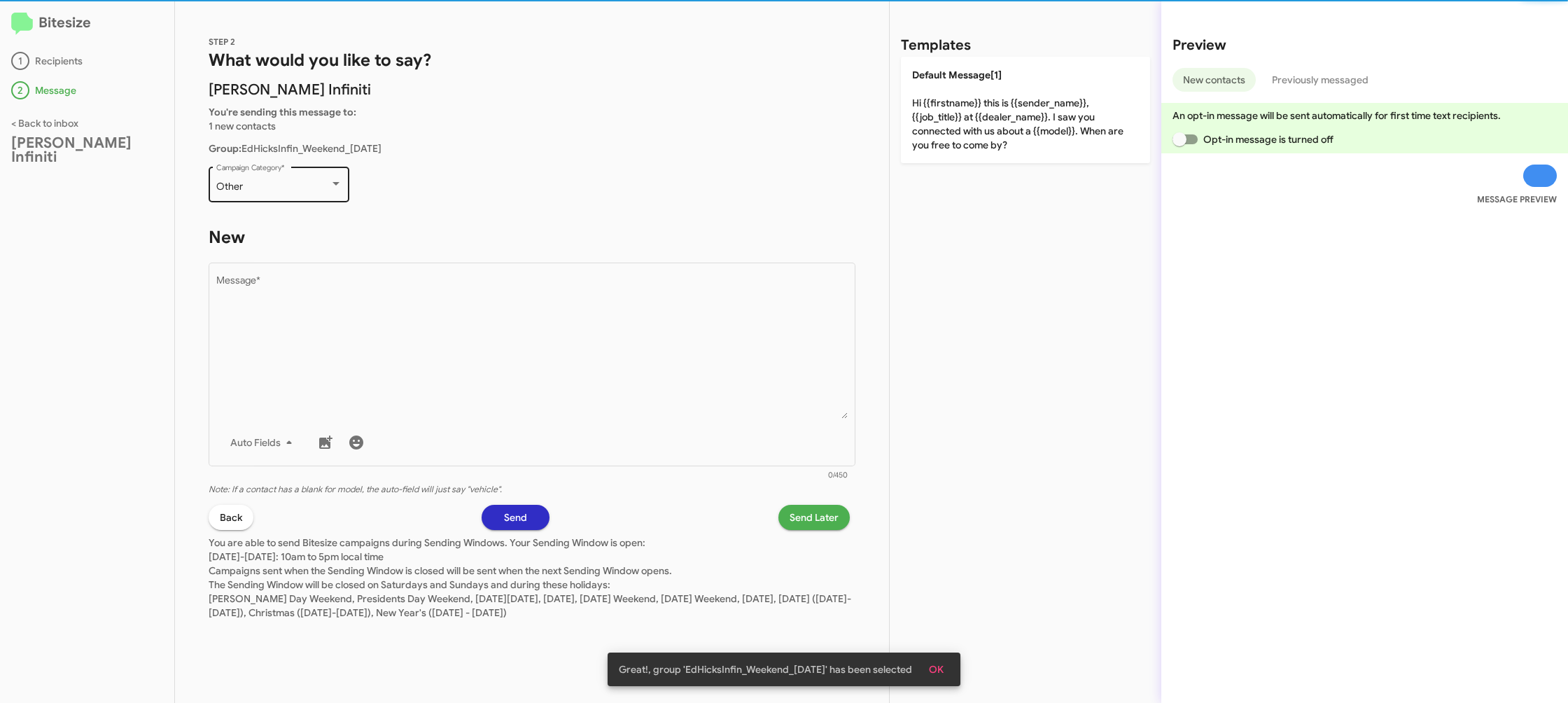
click at [295, 198] on div "Other Campaign Category *" at bounding box center [279, 183] width 126 height 38
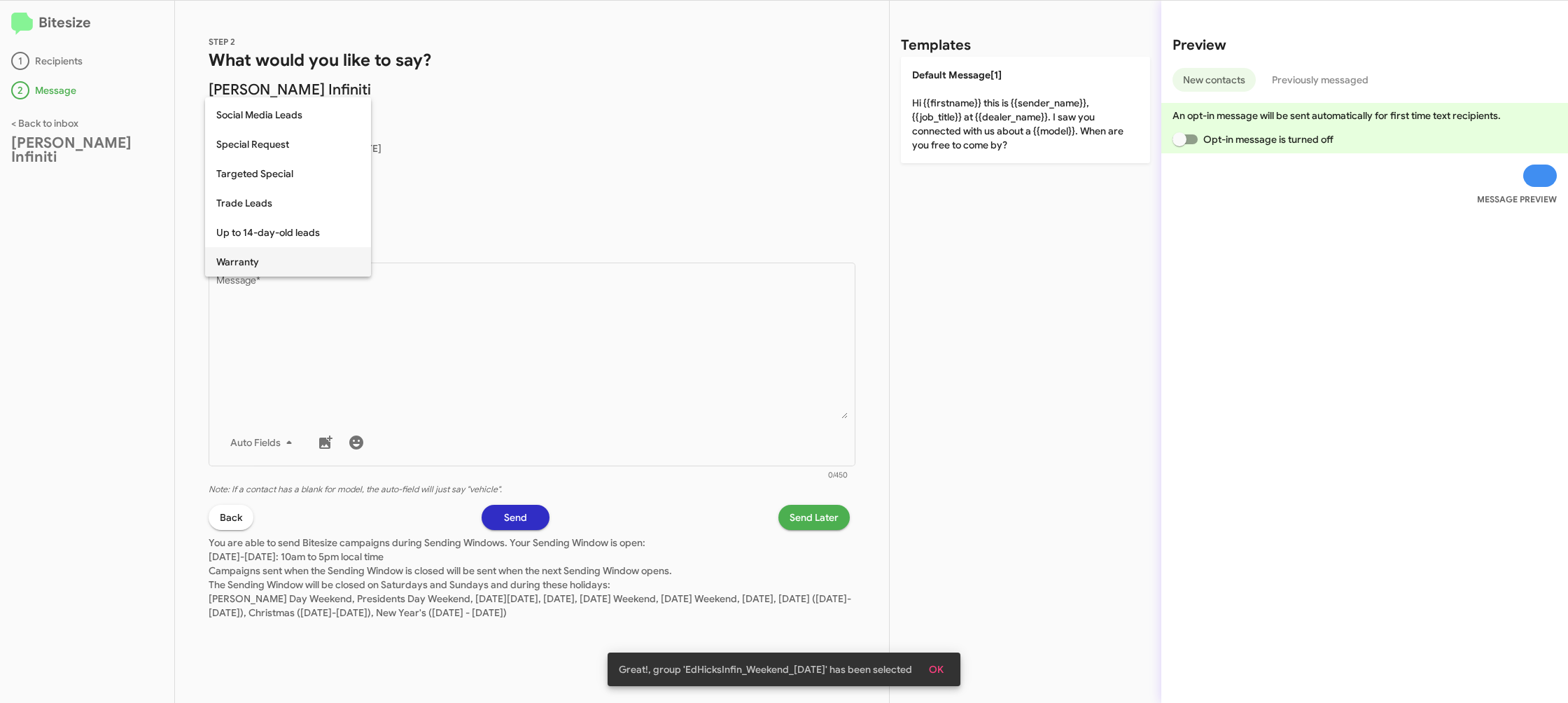
scroll to position [585, 0]
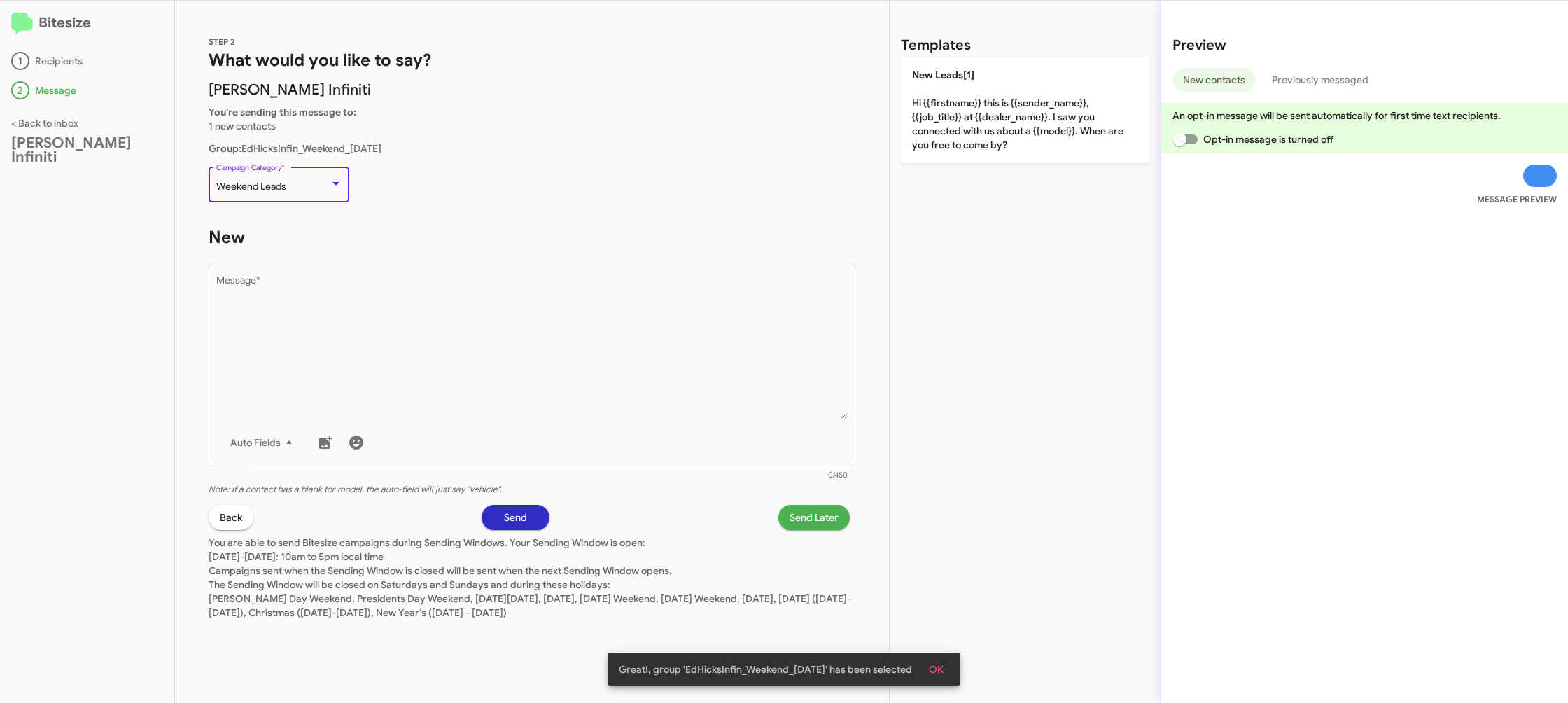
drag, startPoint x: 534, startPoint y: 365, endPoint x: 752, endPoint y: 241, distance: 250.8
click at [534, 365] on textarea "Message *" at bounding box center [533, 347] width 632 height 143
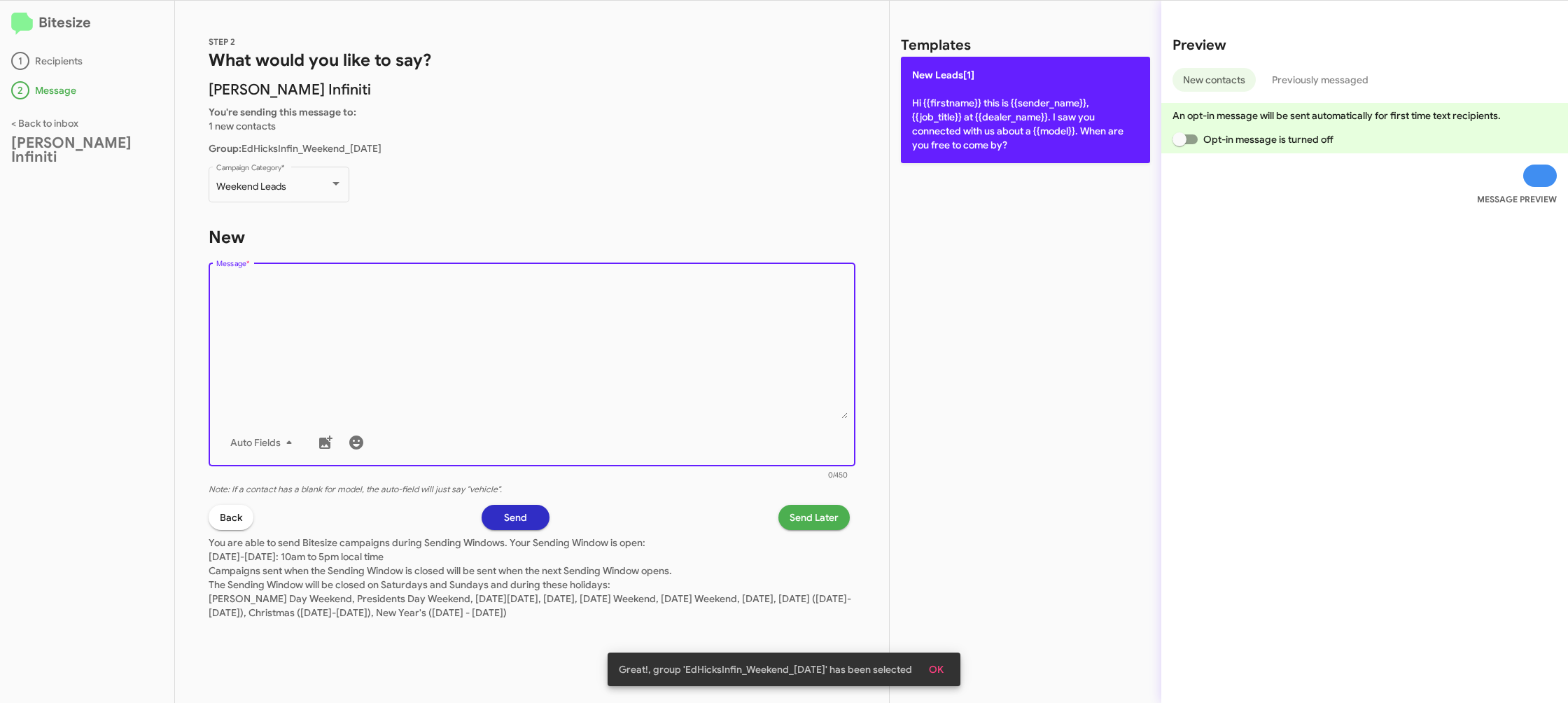
click at [990, 148] on p "New Leads[1] Hi {{firstname}} this is {{sender_name}}, {{job_title}} at {{deale…" at bounding box center [1025, 110] width 249 height 107
type textarea "Hi {{firstname}} this is {{sender_name}}, {{job_title}} at {{dealer_name}}. I s…"
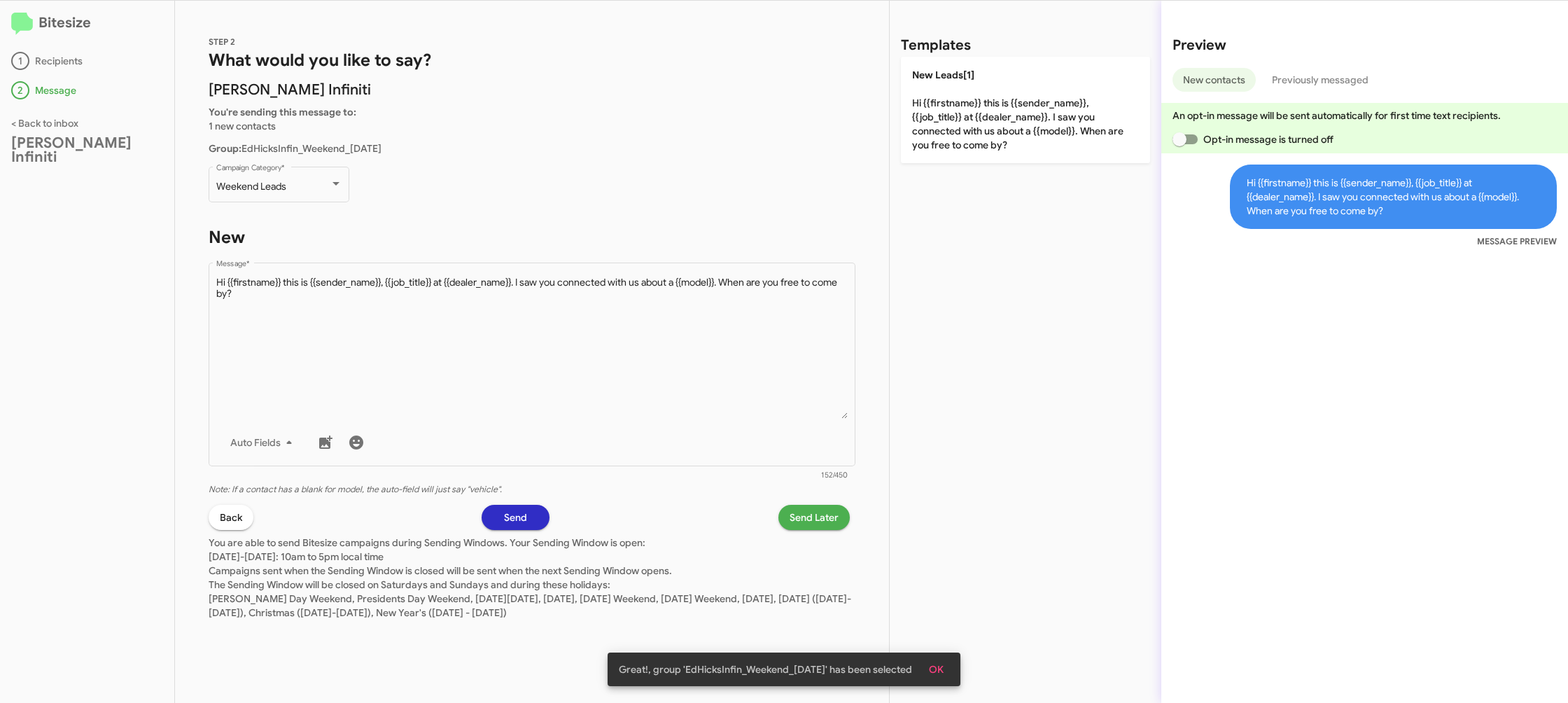
click at [785, 525] on button "Send Later" at bounding box center [814, 518] width 72 height 25
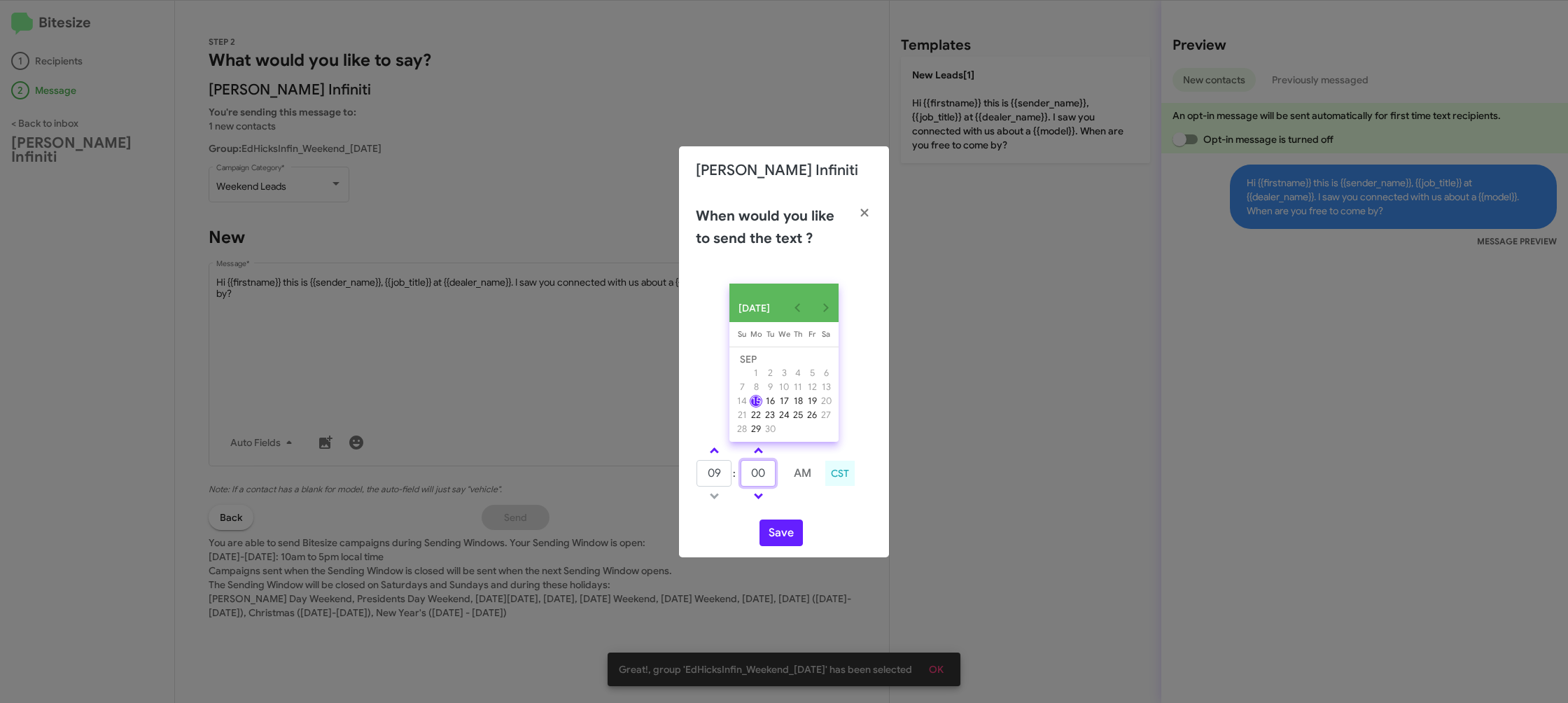
click at [750, 481] on input "00" at bounding box center [759, 474] width 35 height 27
type input "49"
click at [809, 514] on div "SEP 2025 Sunday Su Monday Mo Tuesday Tu Wednesday We Thursday Th Friday Fr Satu…" at bounding box center [784, 415] width 210 height 285
click at [780, 531] on button "Save" at bounding box center [781, 533] width 43 height 27
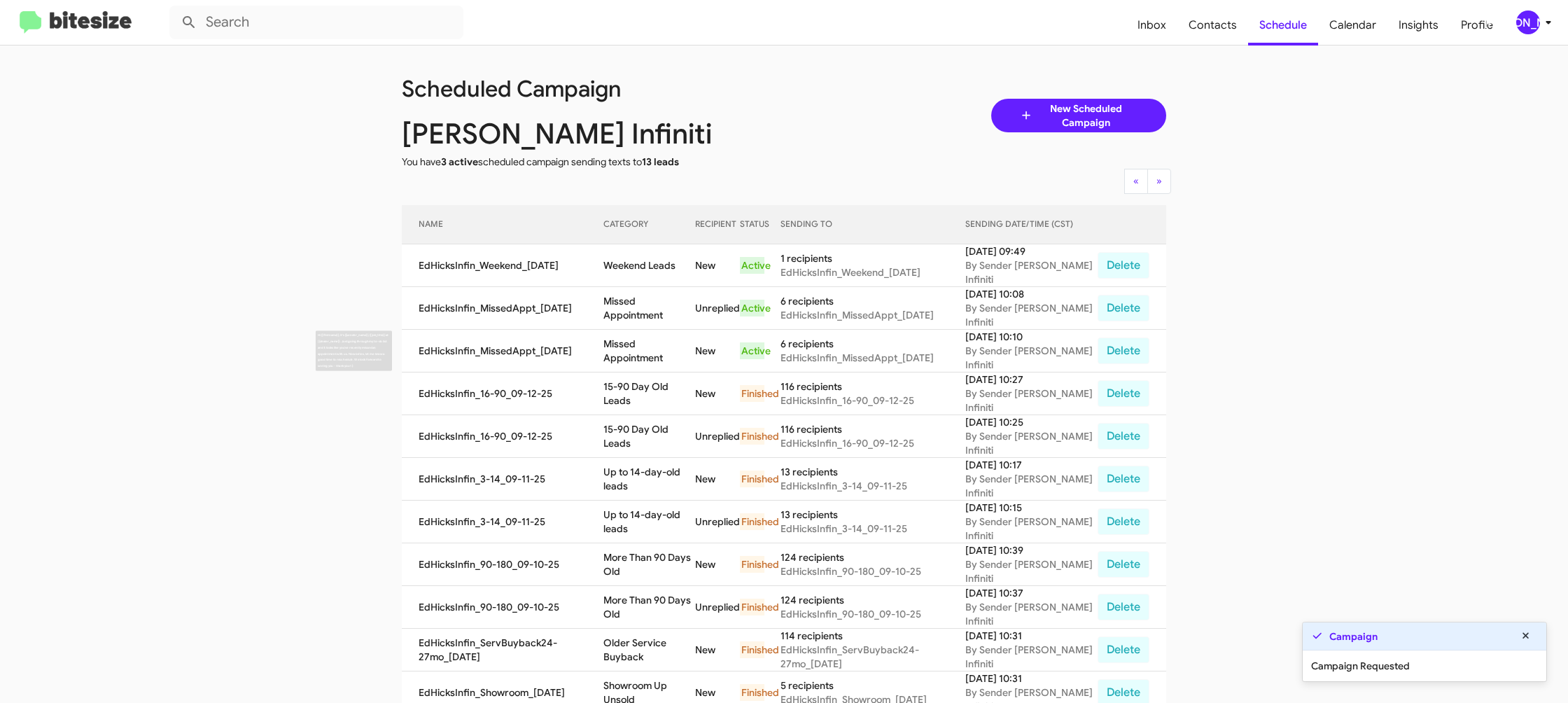
drag, startPoint x: 659, startPoint y: 335, endPoint x: 654, endPoint y: 348, distance: 13.9
click at [658, 338] on td "Missed Appointment" at bounding box center [649, 351] width 91 height 43
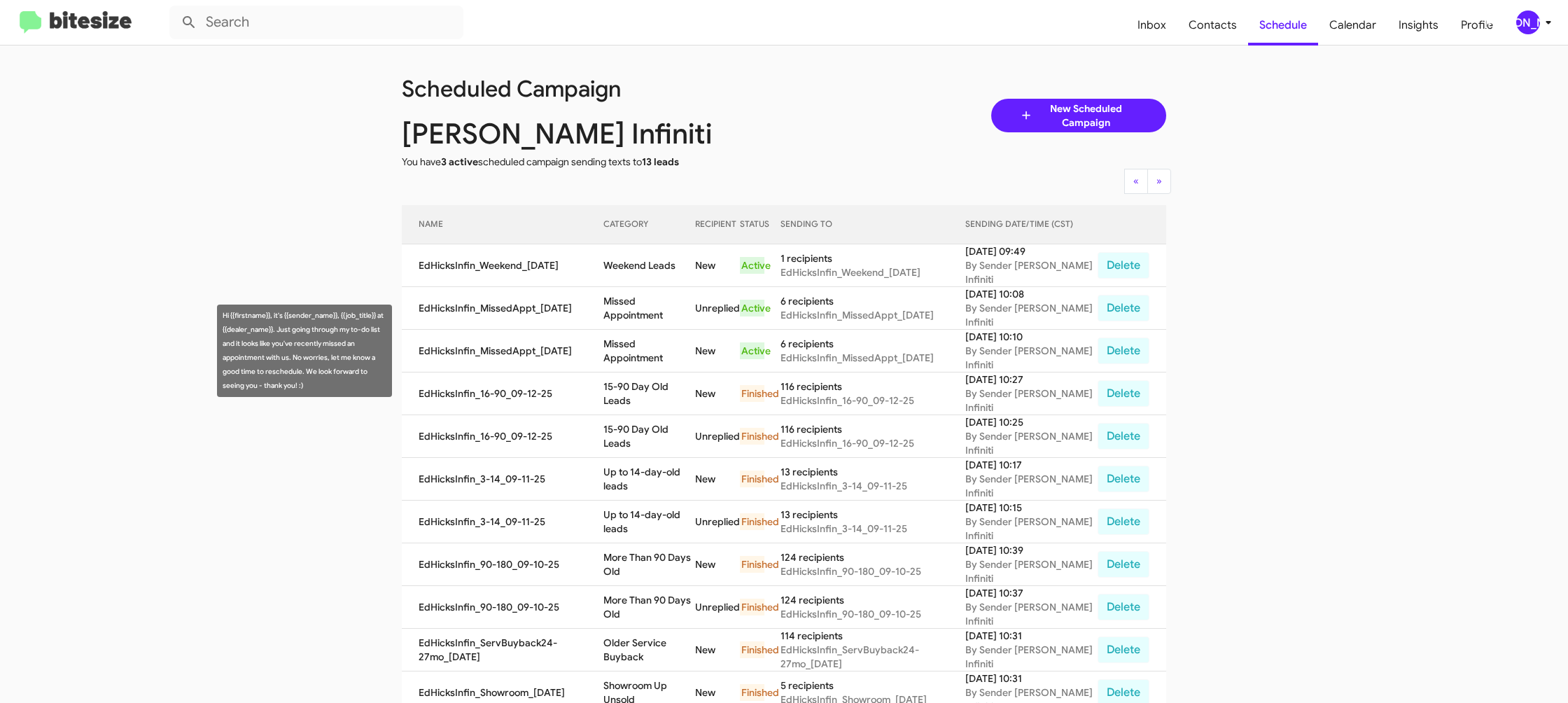
click at [654, 348] on td "Missed Appointment" at bounding box center [649, 351] width 91 height 43
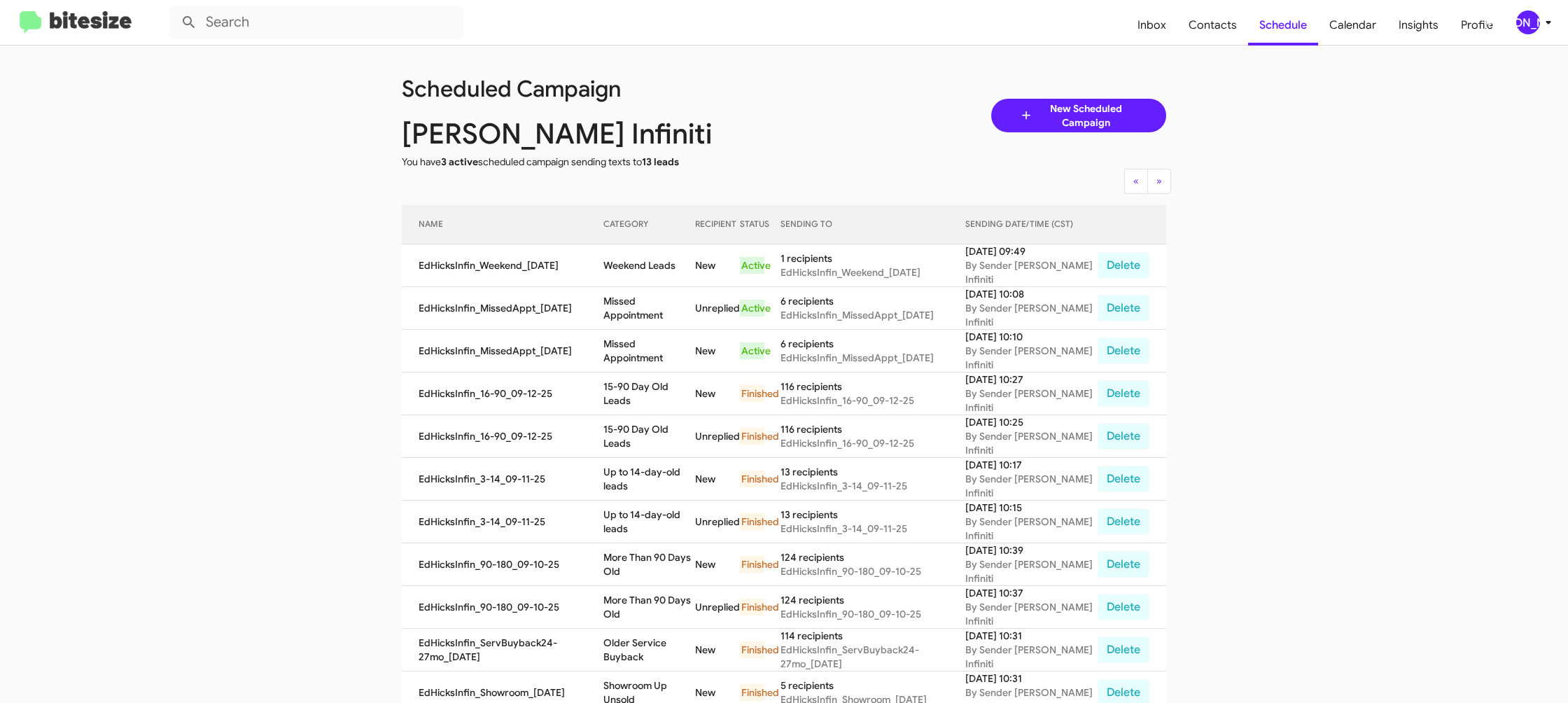
click at [654, 348] on td "Missed Appointment" at bounding box center [649, 351] width 91 height 43
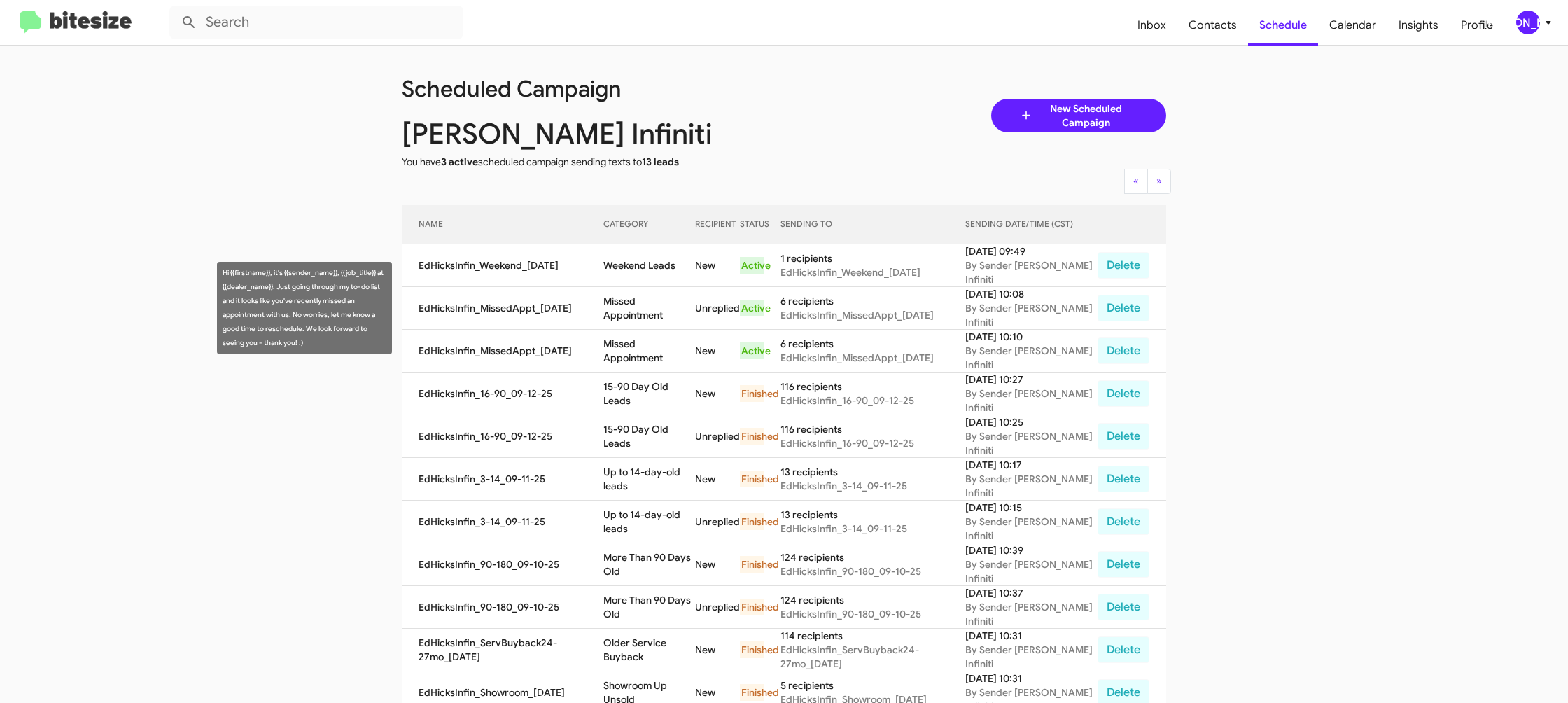
copy td "Missed Appointment"
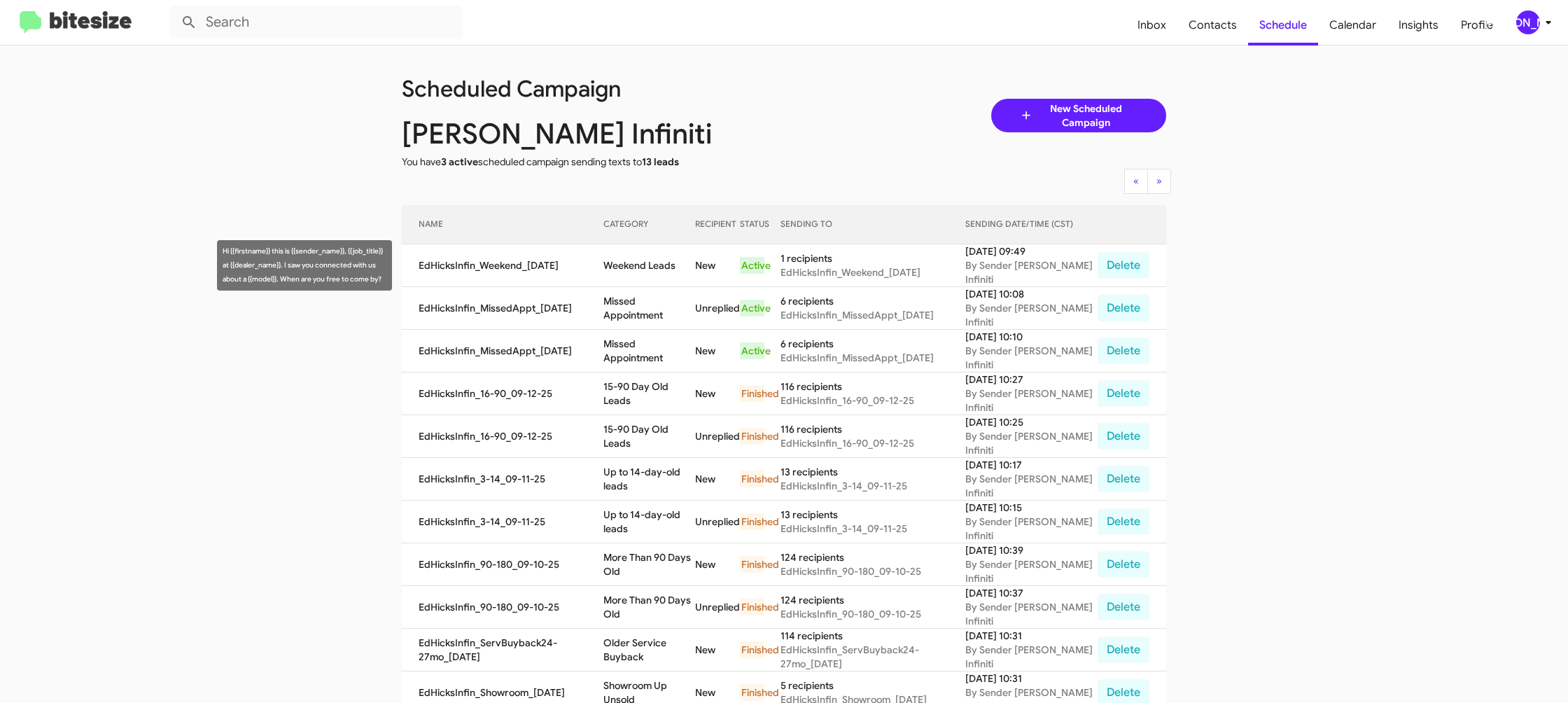
click at [631, 254] on td "Weekend Leads" at bounding box center [649, 265] width 91 height 43
click at [630, 255] on td "Weekend Leads" at bounding box center [649, 265] width 91 height 43
click at [643, 260] on td "Weekend Leads" at bounding box center [649, 265] width 91 height 43
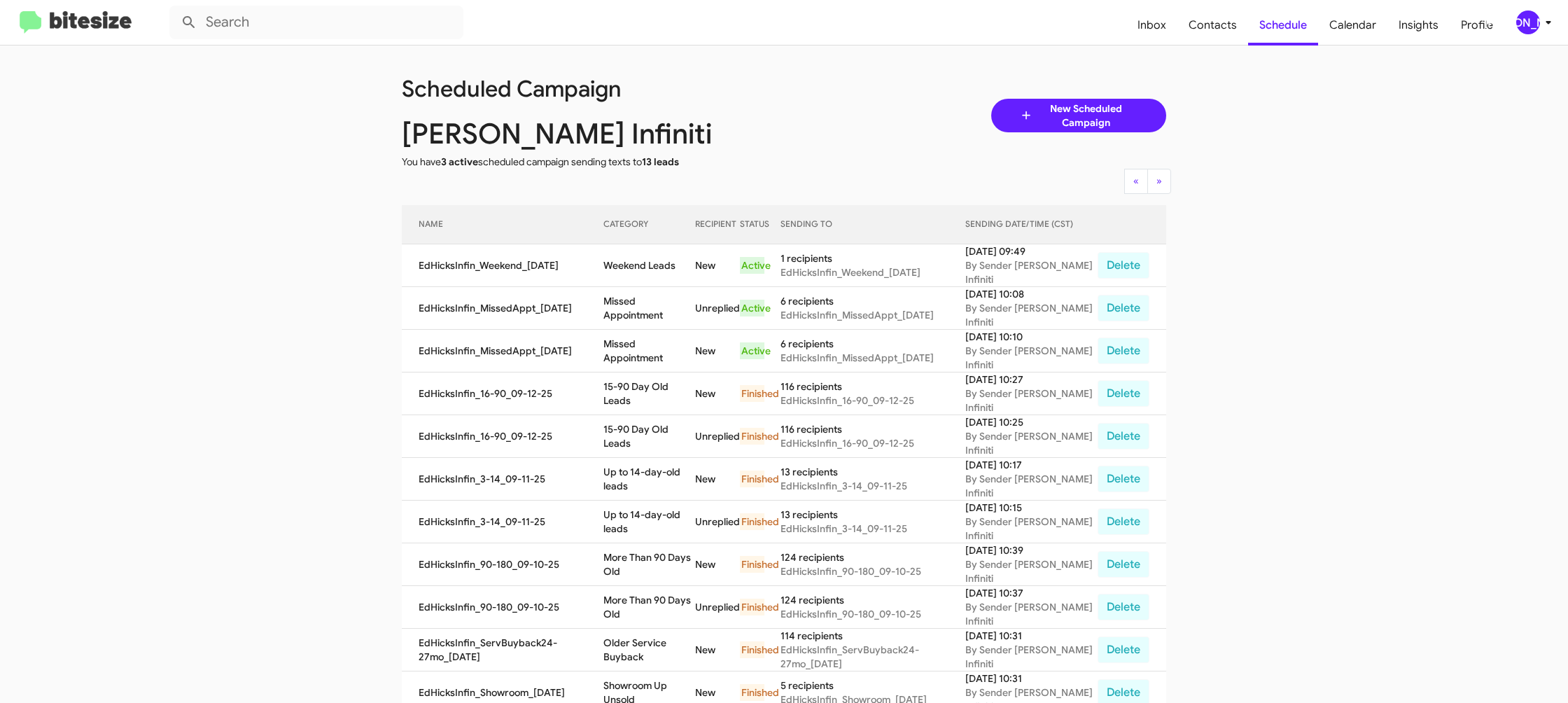
drag, startPoint x: 643, startPoint y: 260, endPoint x: 651, endPoint y: 259, distance: 8.1
click at [639, 260] on td "Weekend Leads" at bounding box center [649, 265] width 91 height 43
copy td "Weekend Leads"
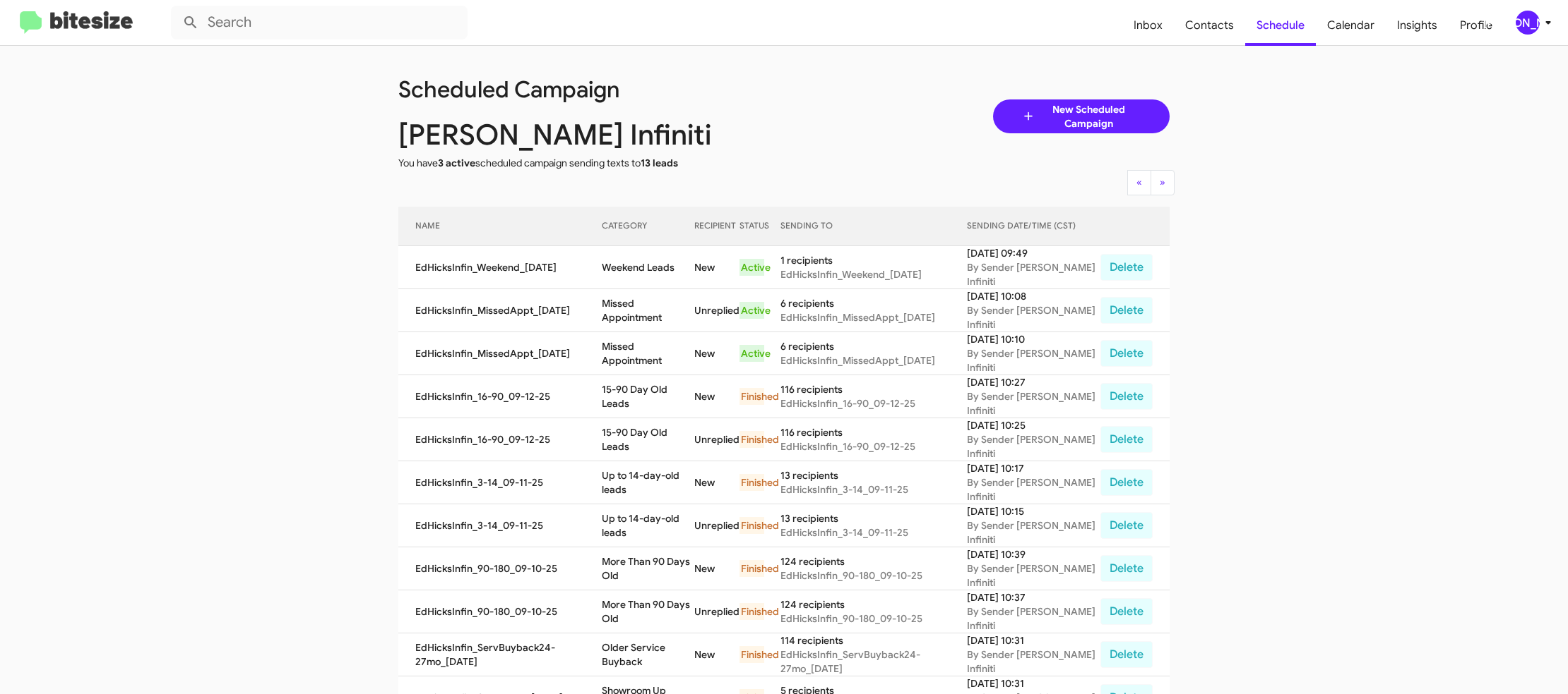
click at [1530, 22] on div "[PERSON_NAME]" at bounding box center [1527, 23] width 24 height 24
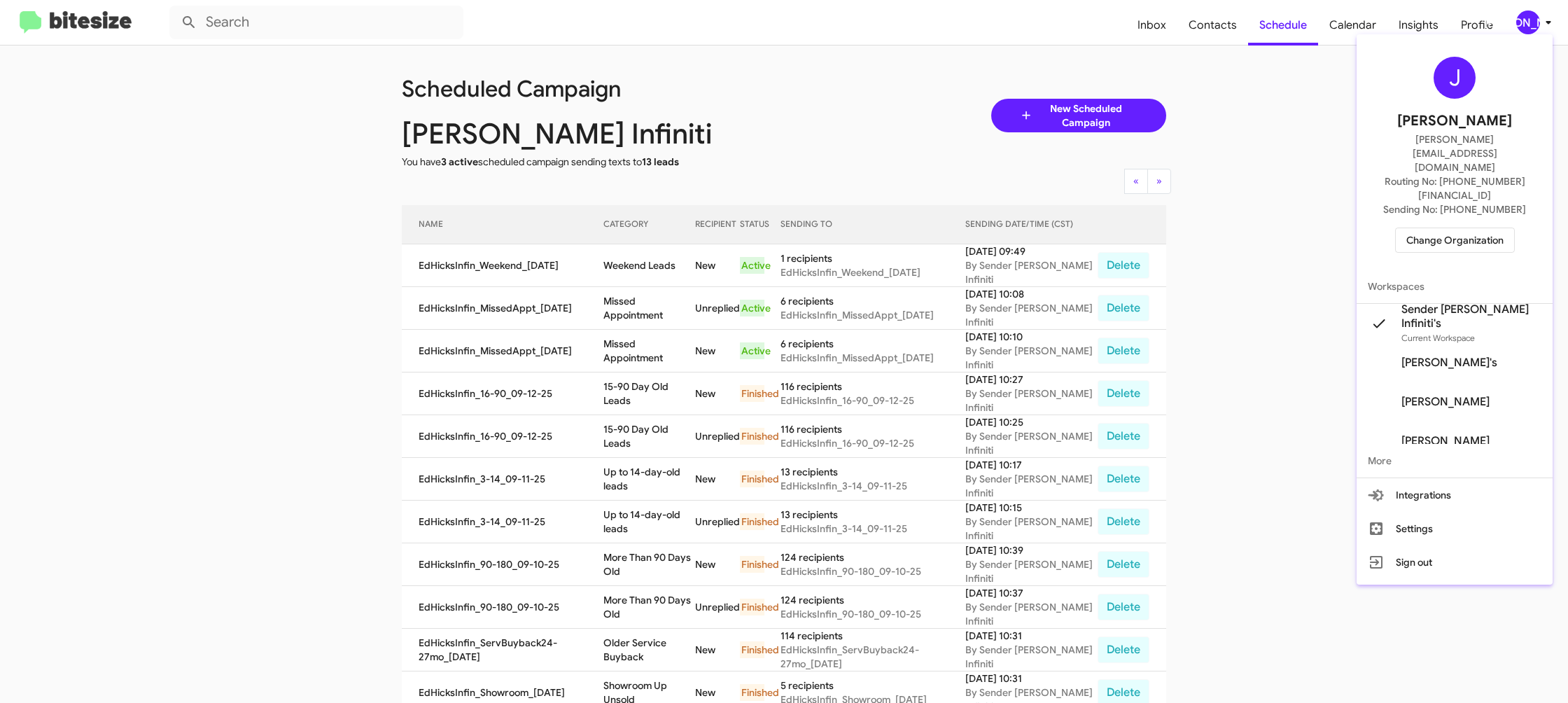
click at [1447, 228] on span "Change Organization" at bounding box center [1455, 240] width 98 height 24
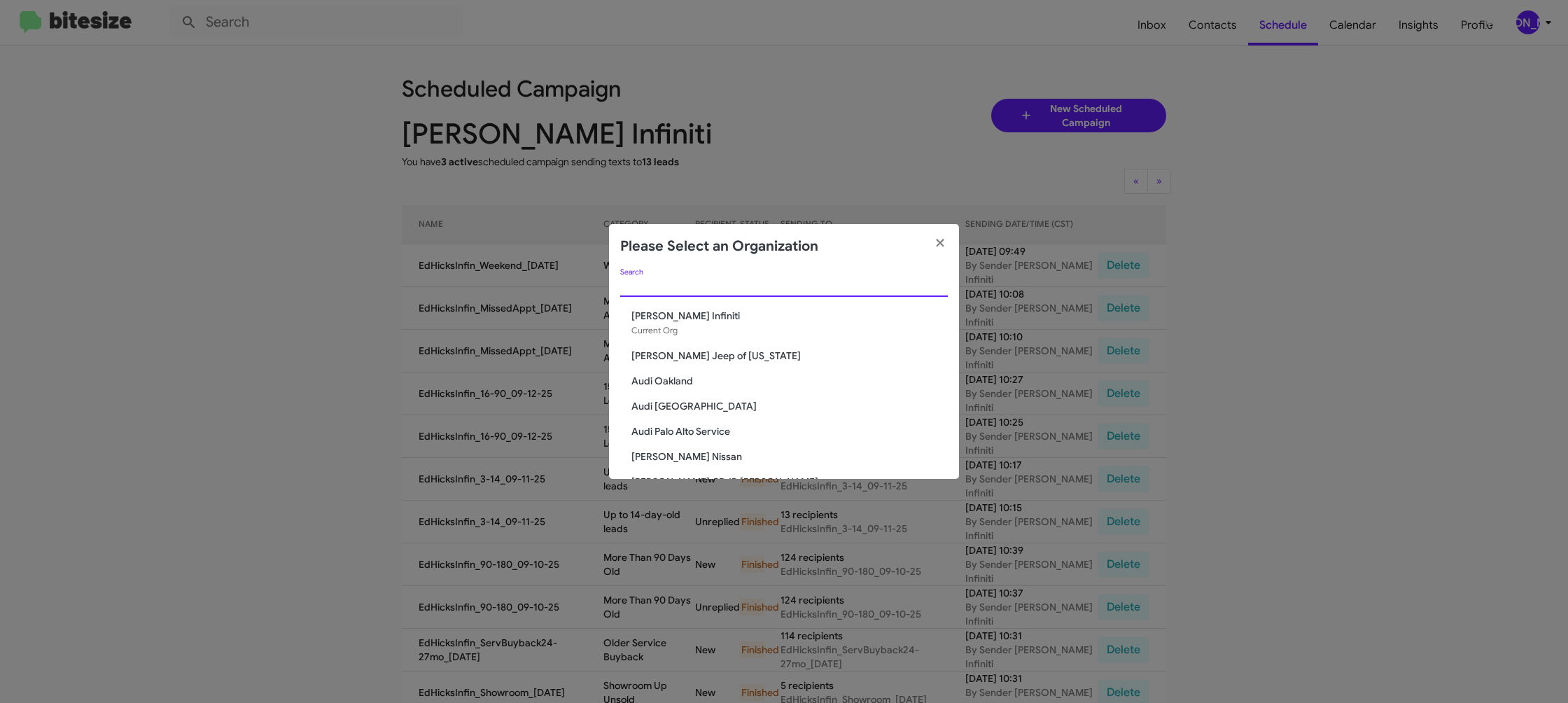
click at [631, 287] on input "Search" at bounding box center [784, 286] width 328 height 11
type input "nissan"
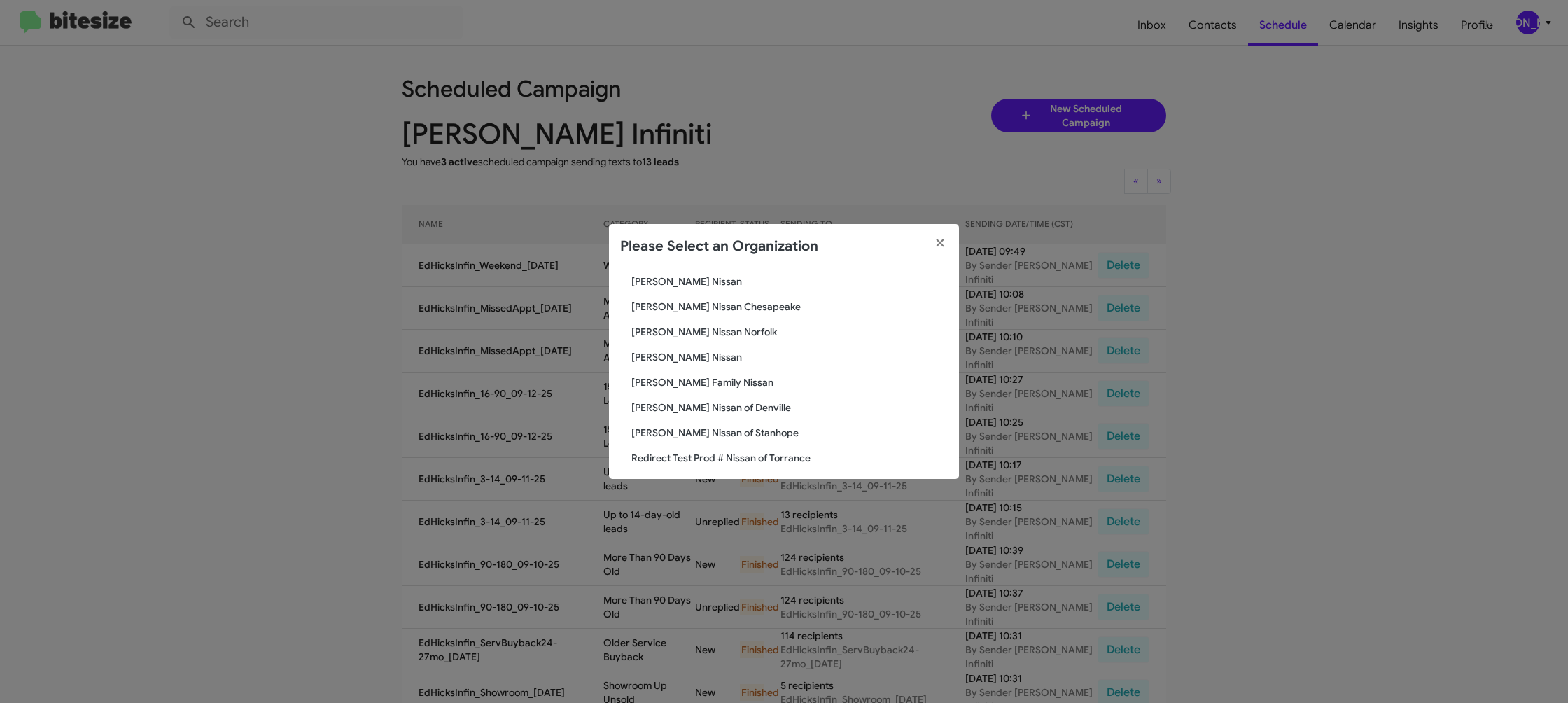
scroll to position [68, 0]
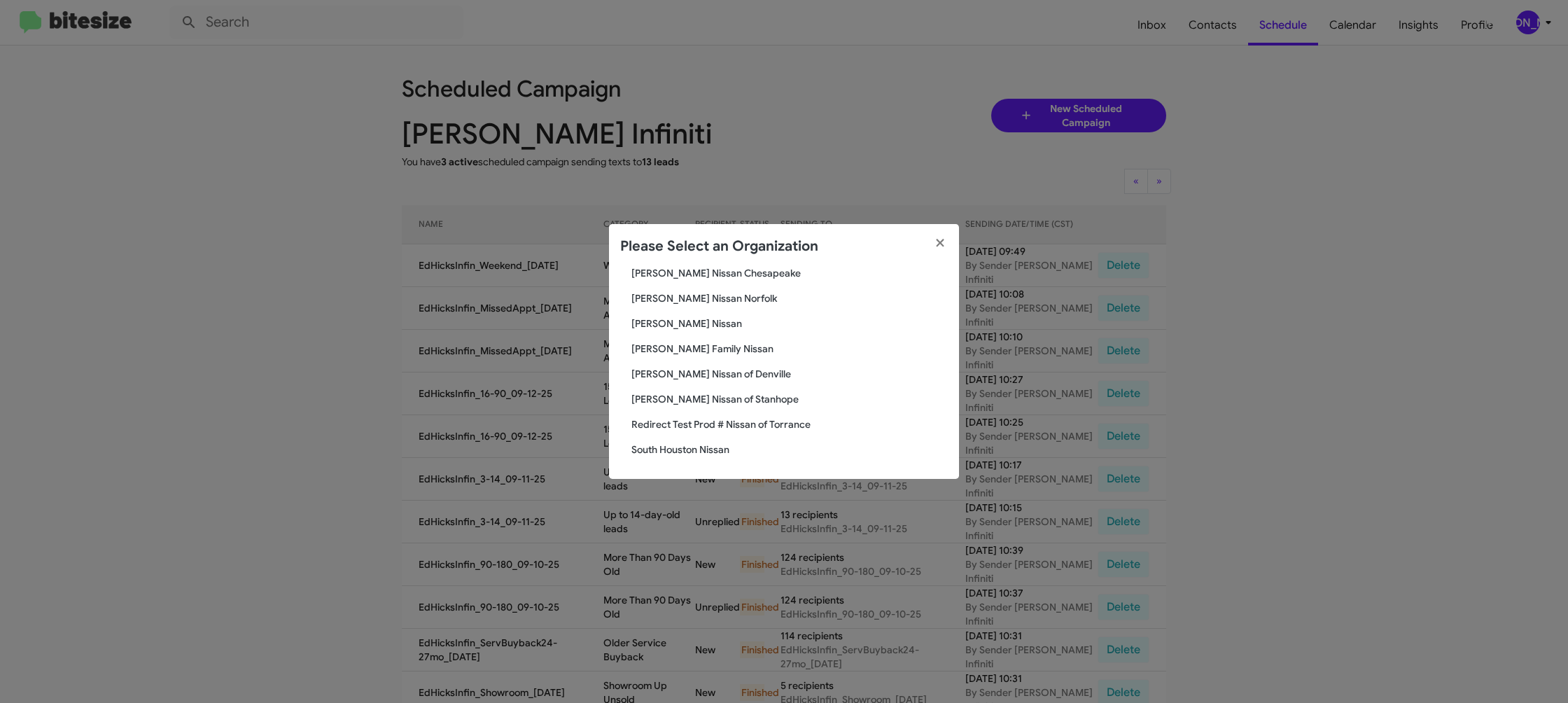
click at [694, 327] on span "[PERSON_NAME] Nissan" at bounding box center [790, 324] width 317 height 14
click at [693, 327] on span "[PERSON_NAME] Nissan" at bounding box center [790, 324] width 317 height 14
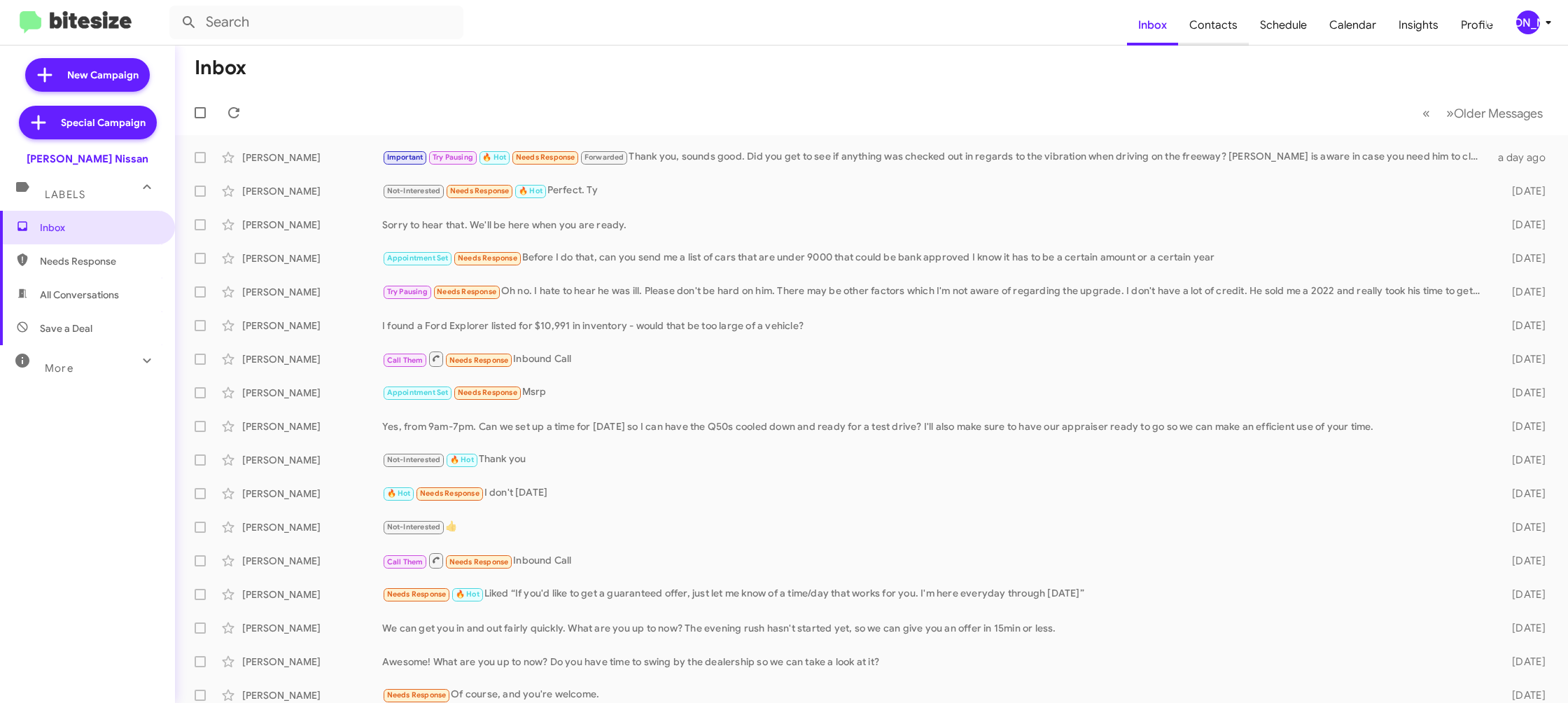
click at [1237, 33] on span "Contacts" at bounding box center [1214, 25] width 71 height 41
drag, startPoint x: 1237, startPoint y: 33, endPoint x: 694, endPoint y: 479, distance: 702.7
click at [1236, 33] on span "Contacts" at bounding box center [1214, 25] width 71 height 41
type input "in:groups"
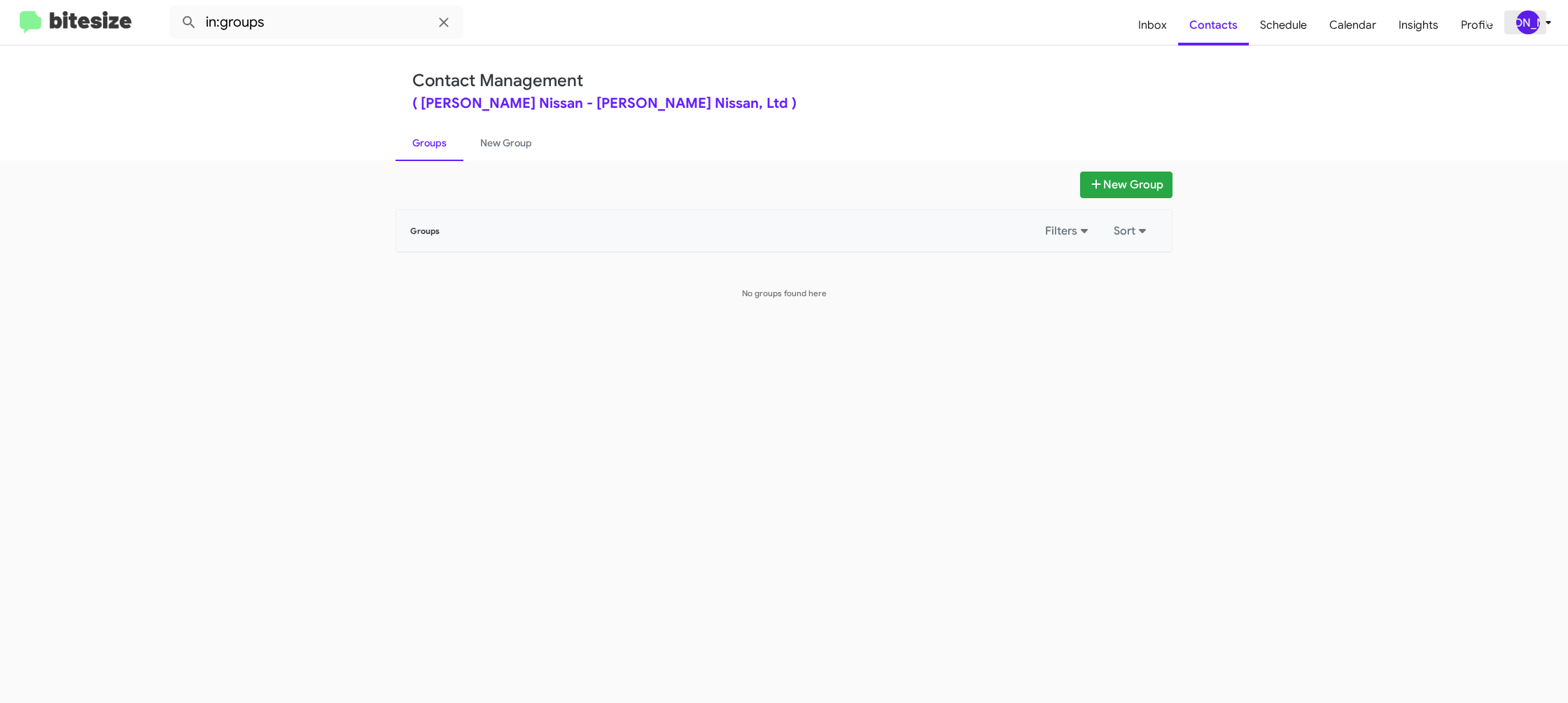
click at [1533, 28] on div "[PERSON_NAME]" at bounding box center [1528, 23] width 24 height 24
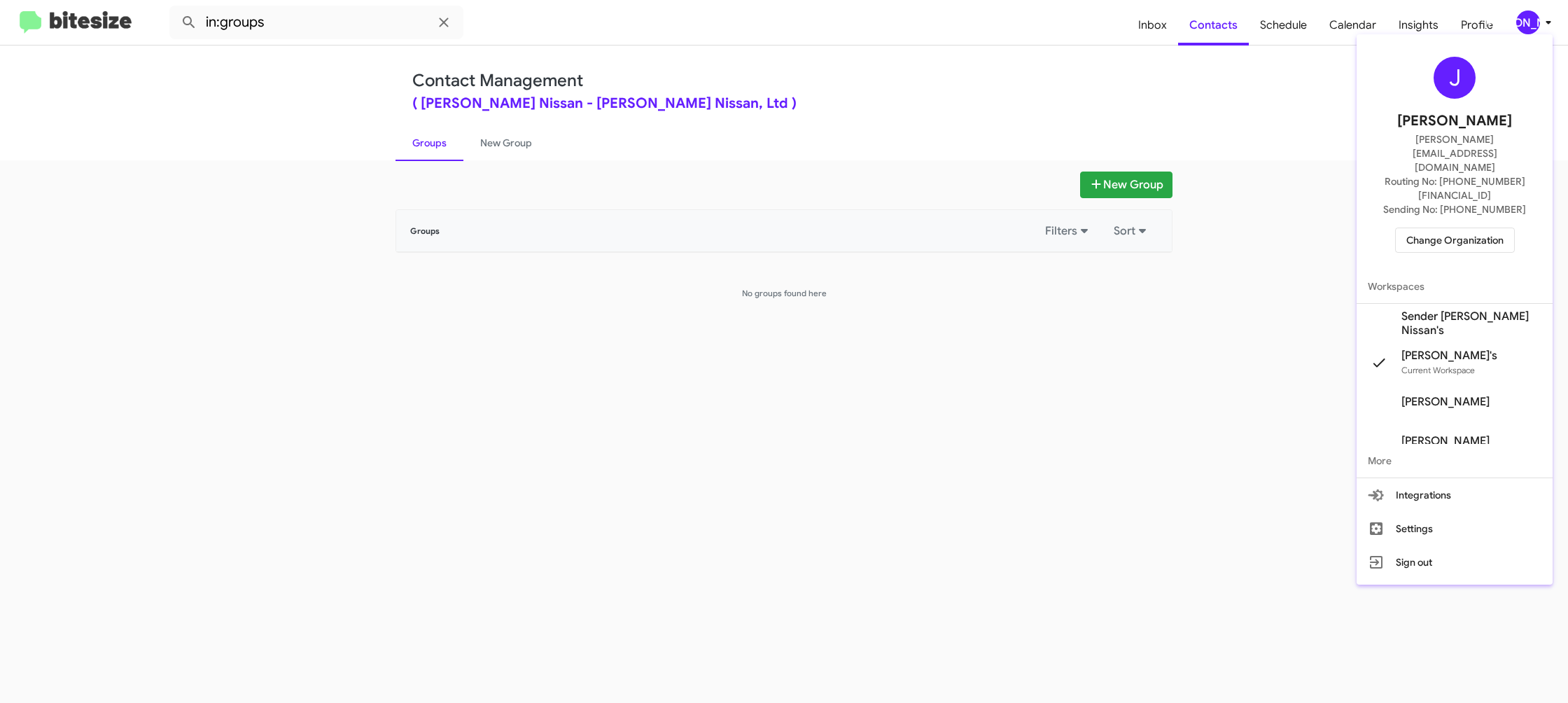
click at [1440, 304] on span "Sender Ed Hicks Nissan's" at bounding box center [1455, 324] width 196 height 39
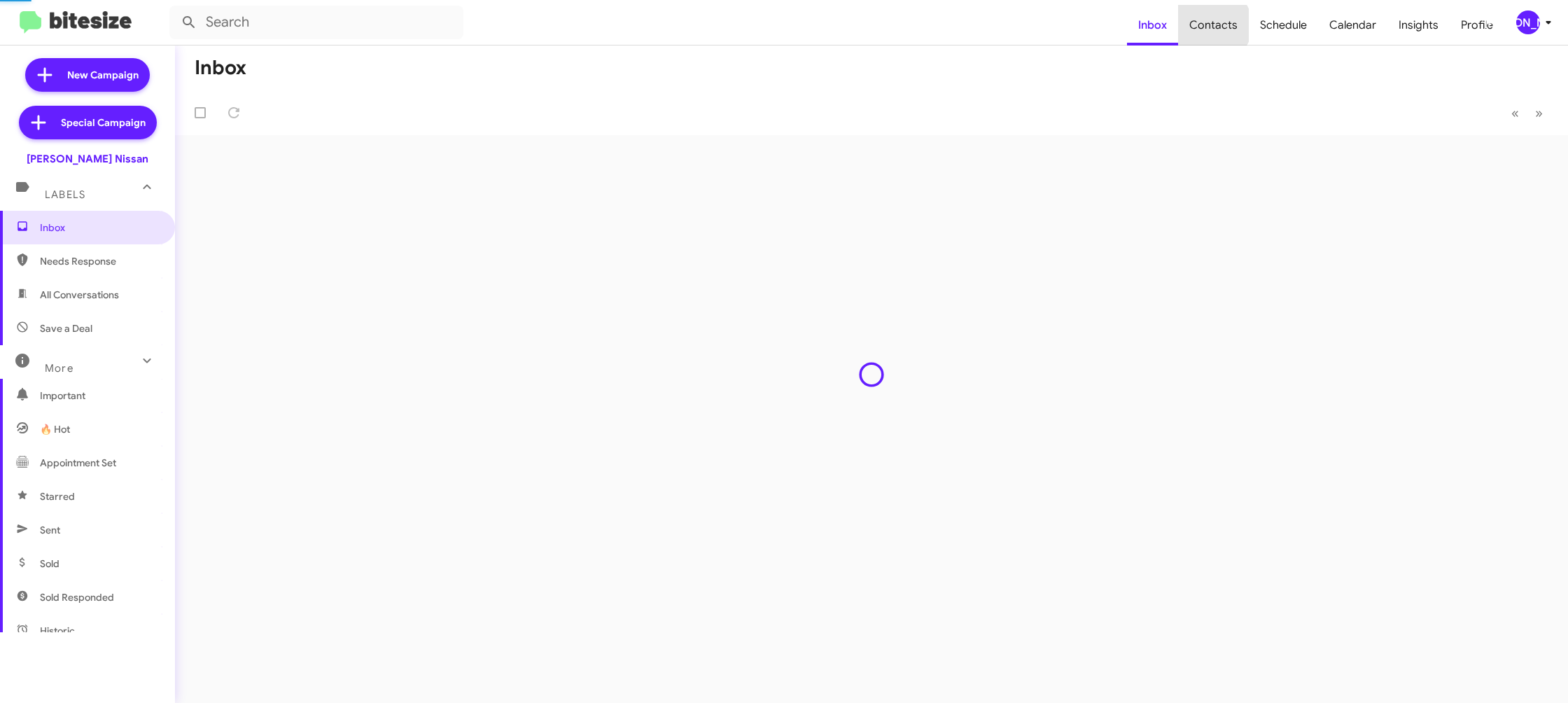
click at [1217, 25] on span "Contacts" at bounding box center [1214, 25] width 71 height 41
drag, startPoint x: 1200, startPoint y: 25, endPoint x: 1140, endPoint y: 6, distance: 62.9
click at [1187, 18] on span "Contacts" at bounding box center [1214, 25] width 71 height 41
type input "in:groups"
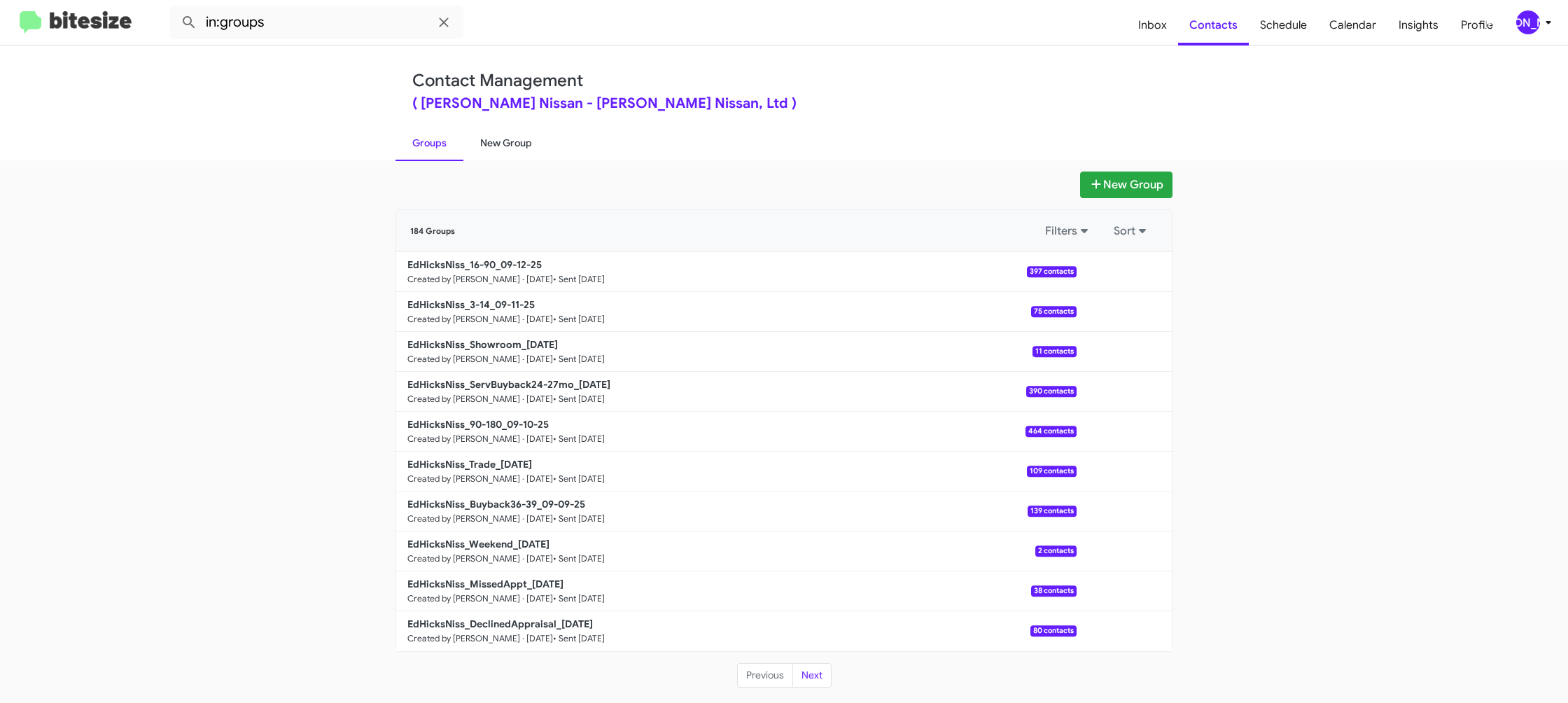
click at [501, 149] on link "New Group" at bounding box center [506, 143] width 85 height 37
drag, startPoint x: 501, startPoint y: 149, endPoint x: 1210, endPoint y: 2, distance: 724.1
click at [512, 147] on link "New Group" at bounding box center [506, 143] width 85 height 37
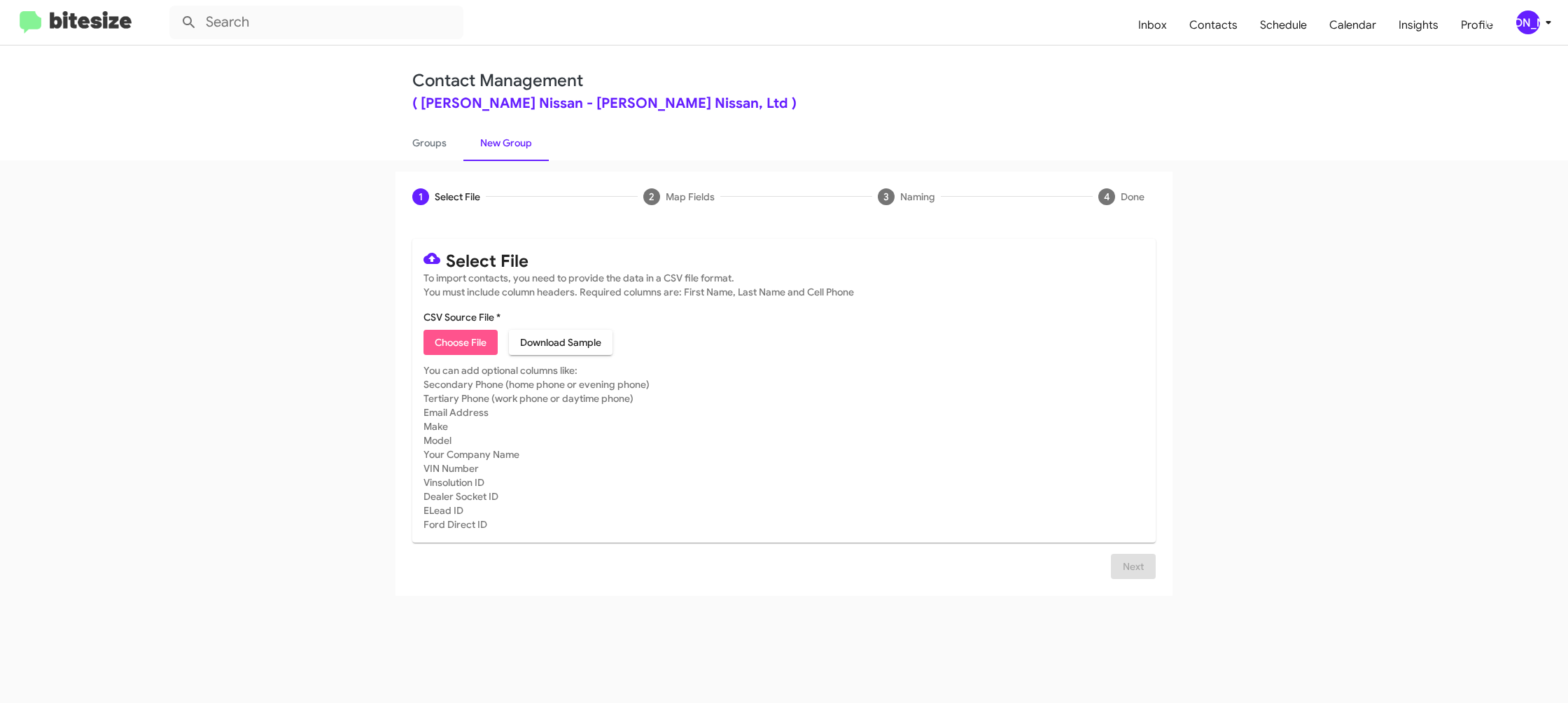
click at [462, 341] on span "Choose File" at bounding box center [461, 343] width 52 height 25
type input "EdHicksNiss_DeclinedAppraisal_09-15-25"
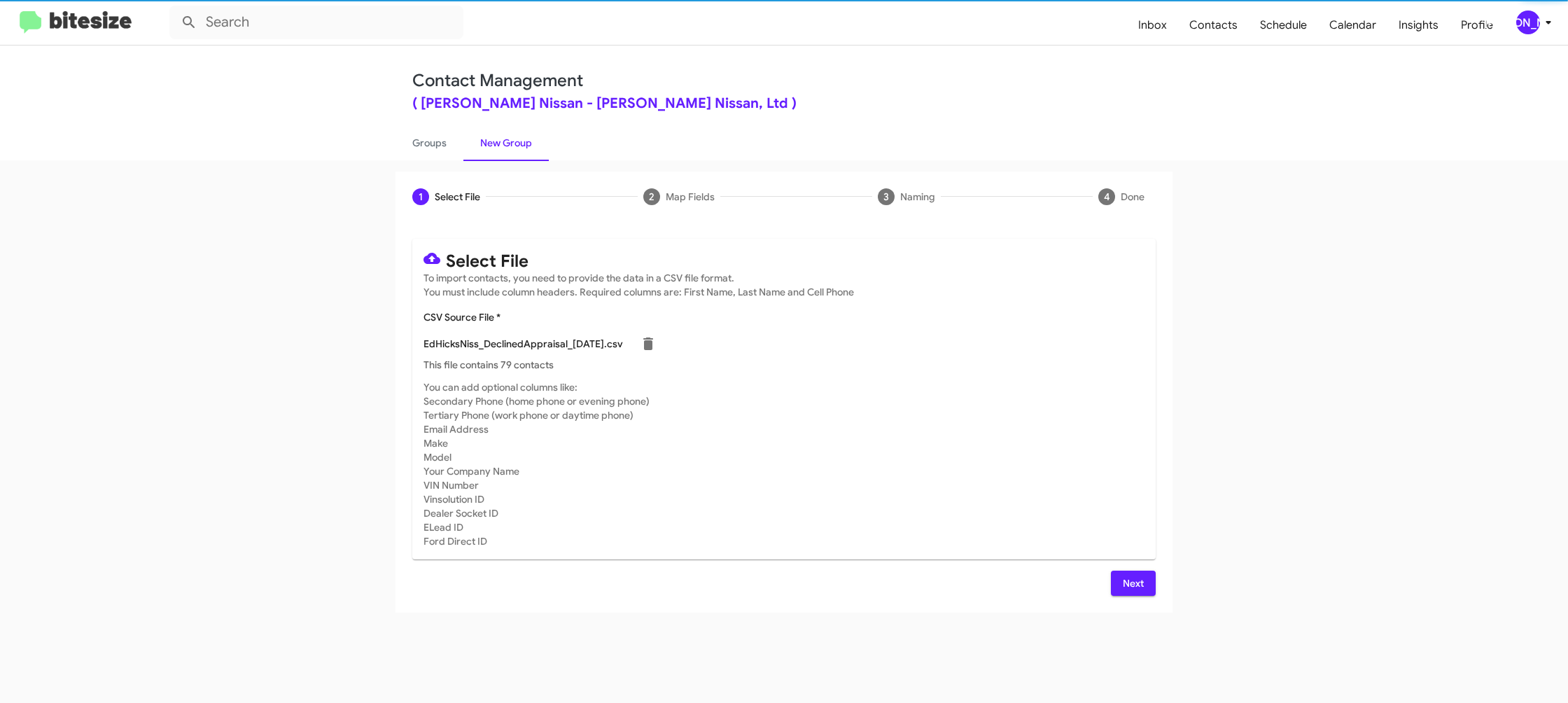
click at [1075, 439] on mat-card-subtitle "You can add optional columns like: Secondary Phone (home phone or evening phone…" at bounding box center [784, 464] width 721 height 168
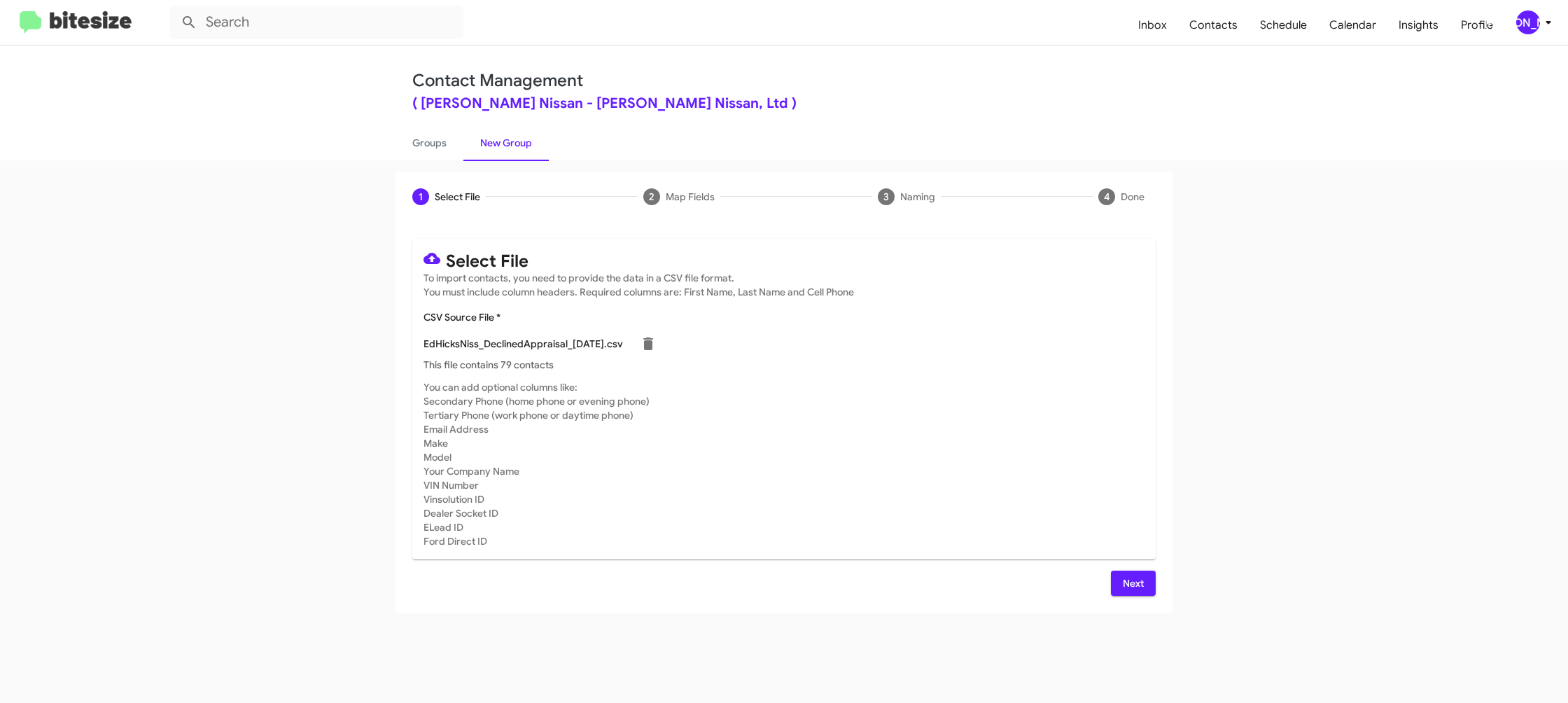
click at [1141, 591] on span "Next" at bounding box center [1133, 584] width 23 height 25
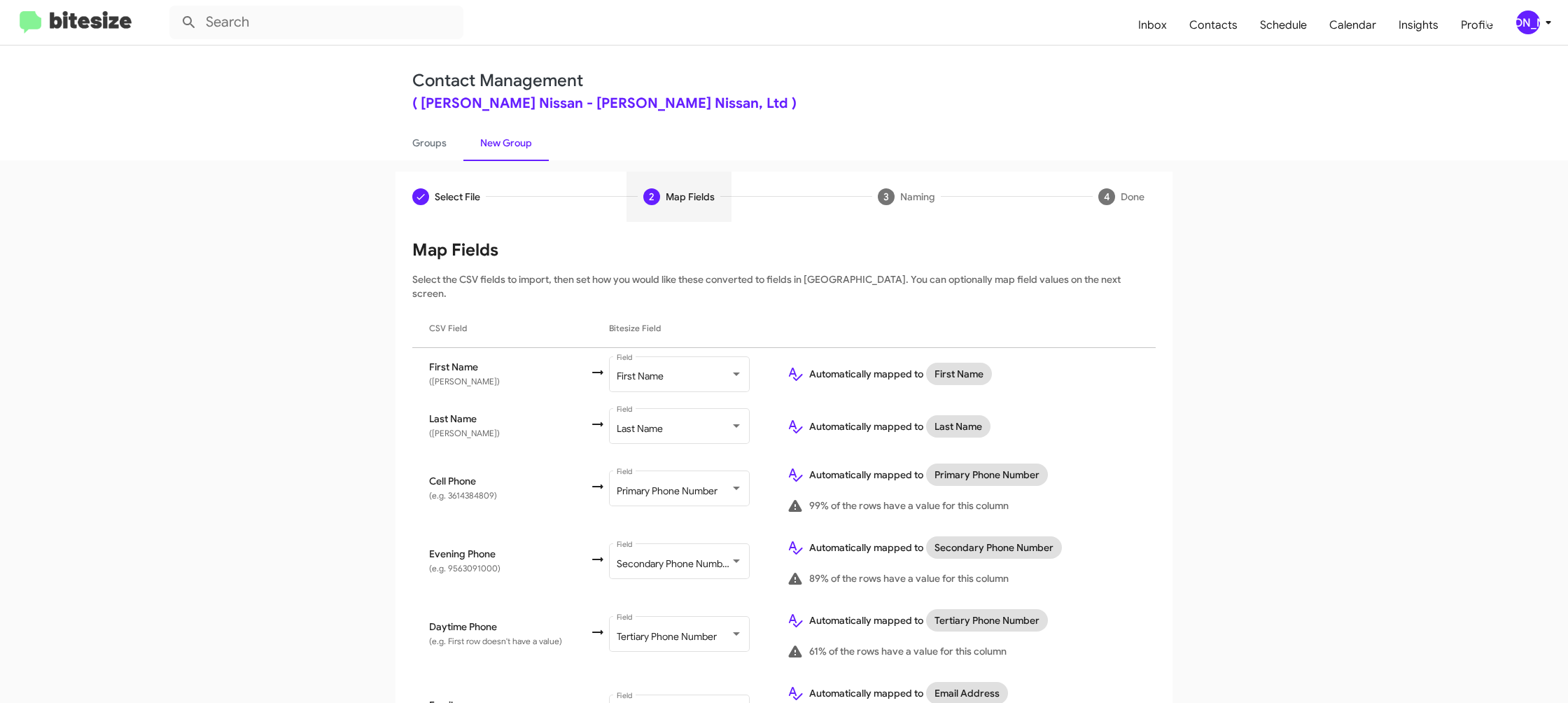
click at [1545, 27] on icon at bounding box center [1549, 23] width 17 height 17
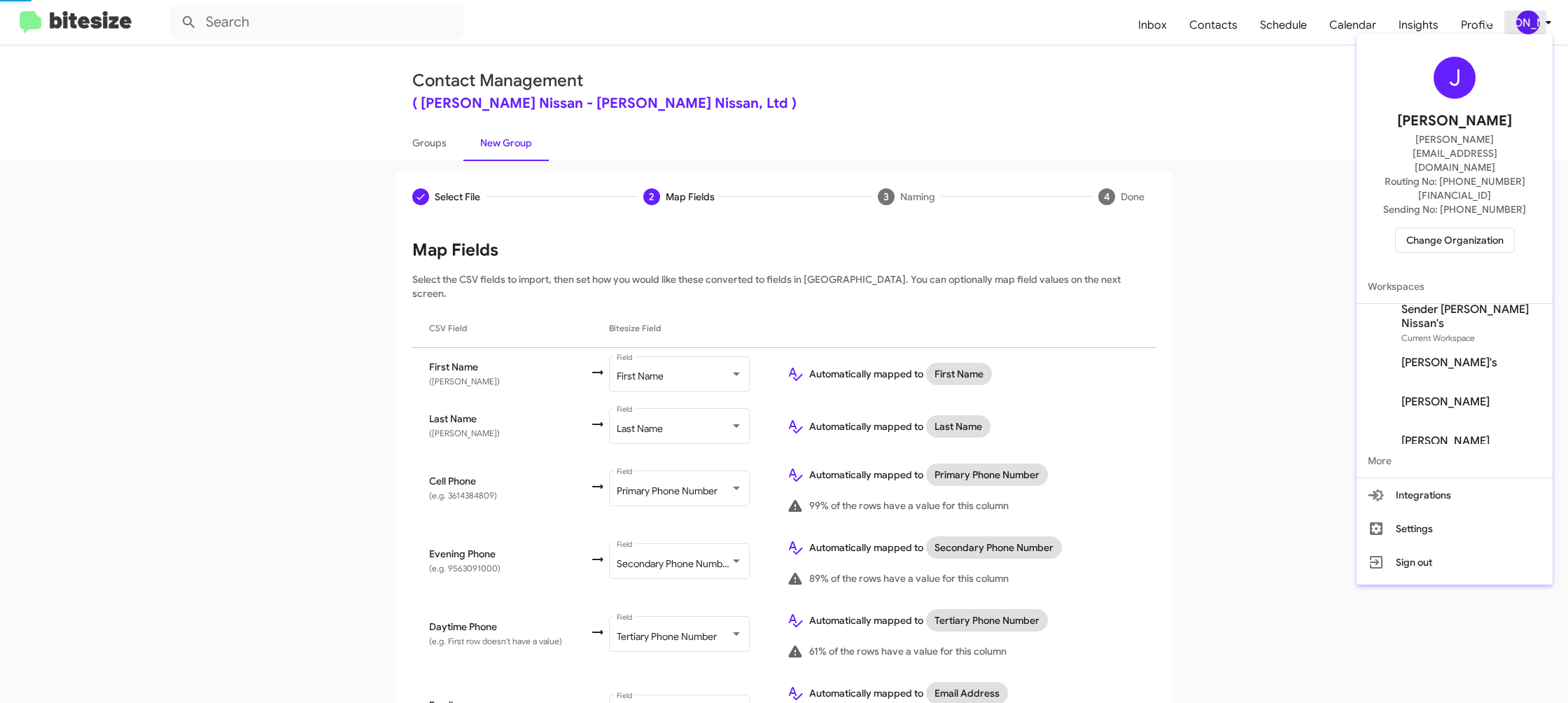
click at [1545, 27] on div at bounding box center [784, 351] width 1568 height 703
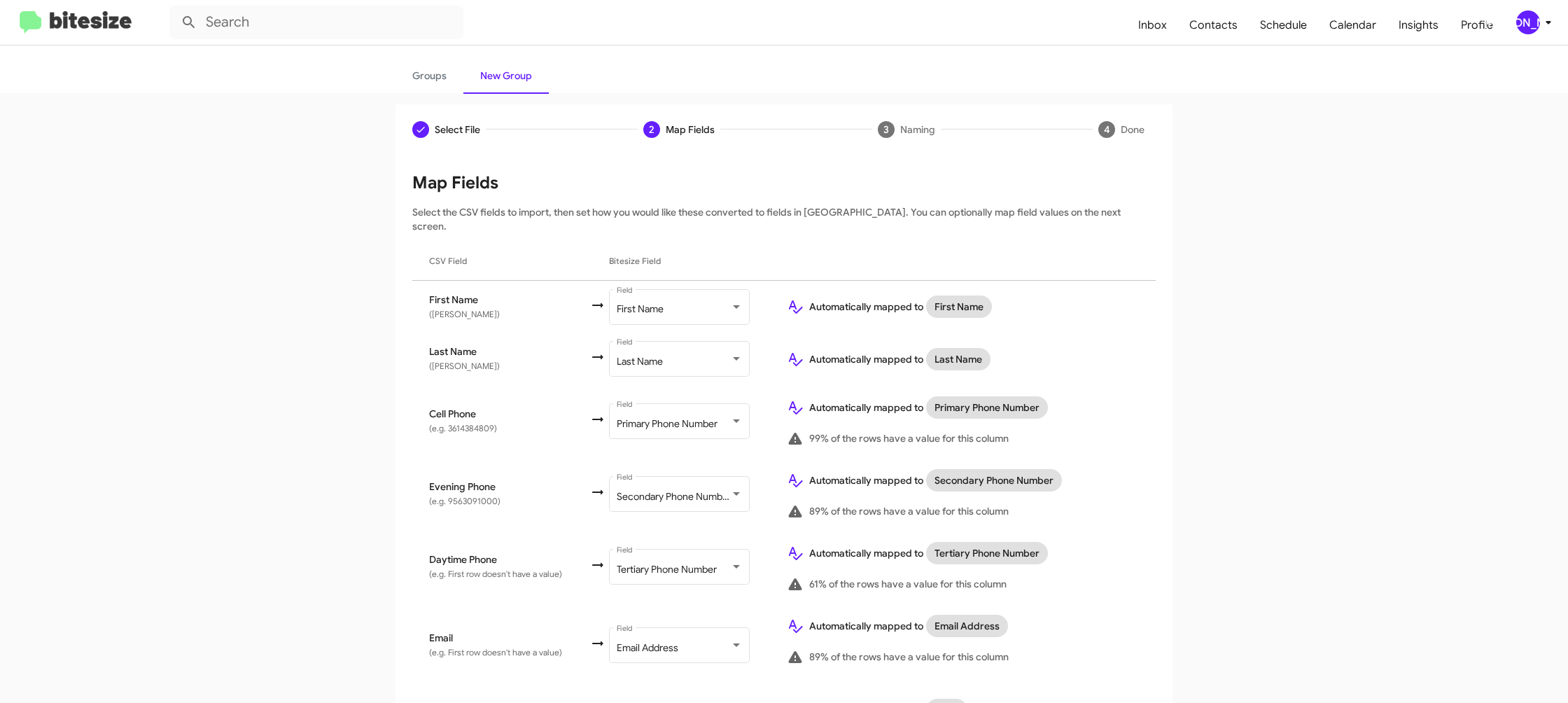
scroll to position [499, 0]
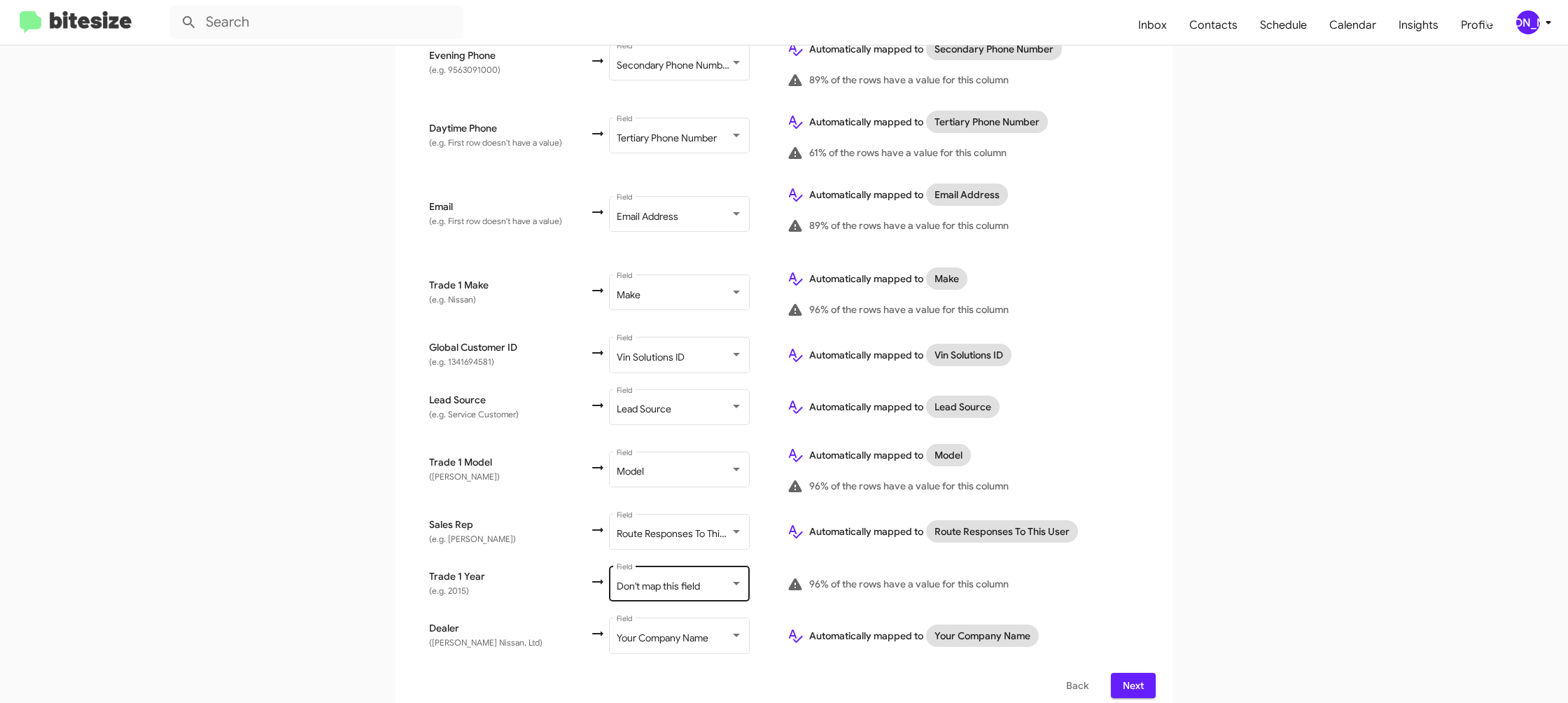
click at [701, 582] on div "Don't map this field Field" at bounding box center [679, 583] width 126 height 38
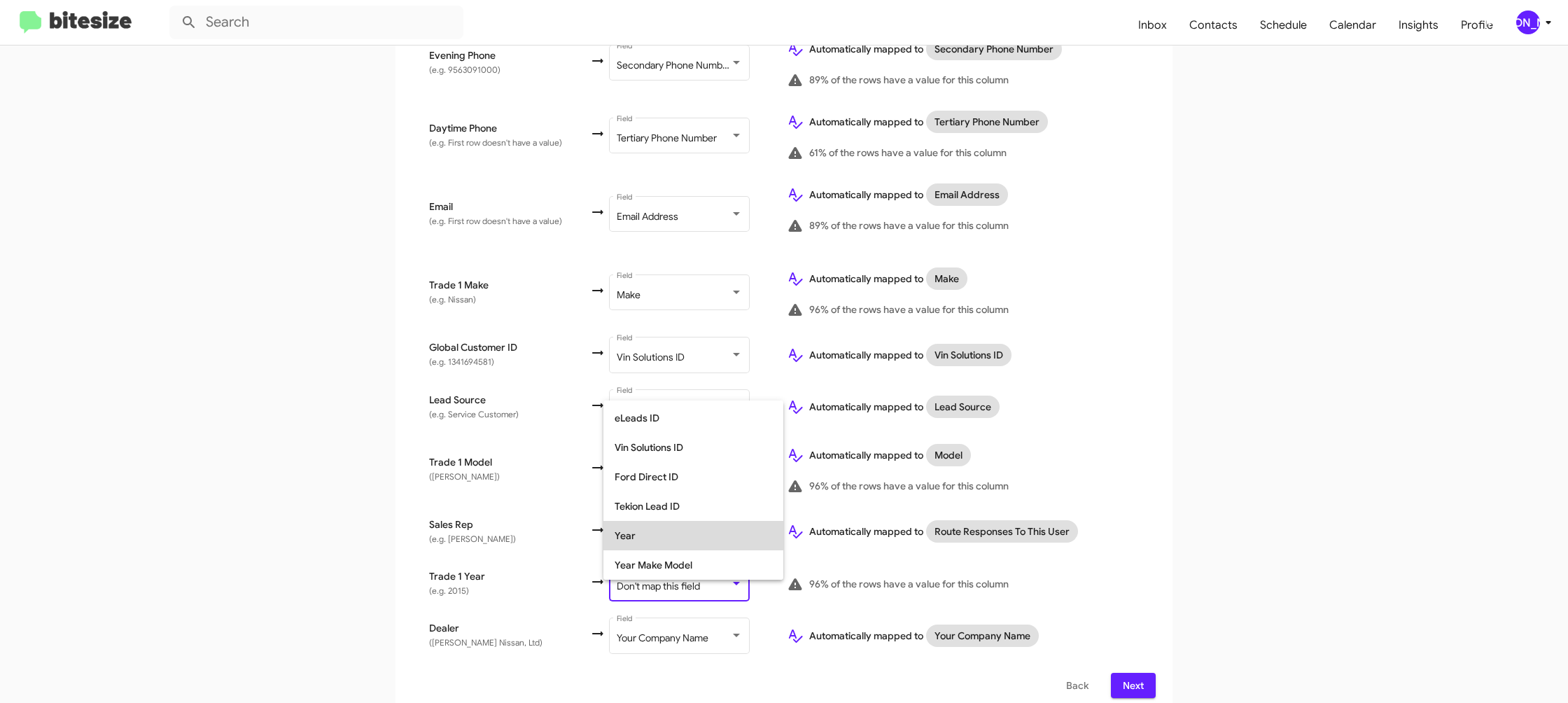
click at [683, 534] on span "Year" at bounding box center [693, 535] width 158 height 29
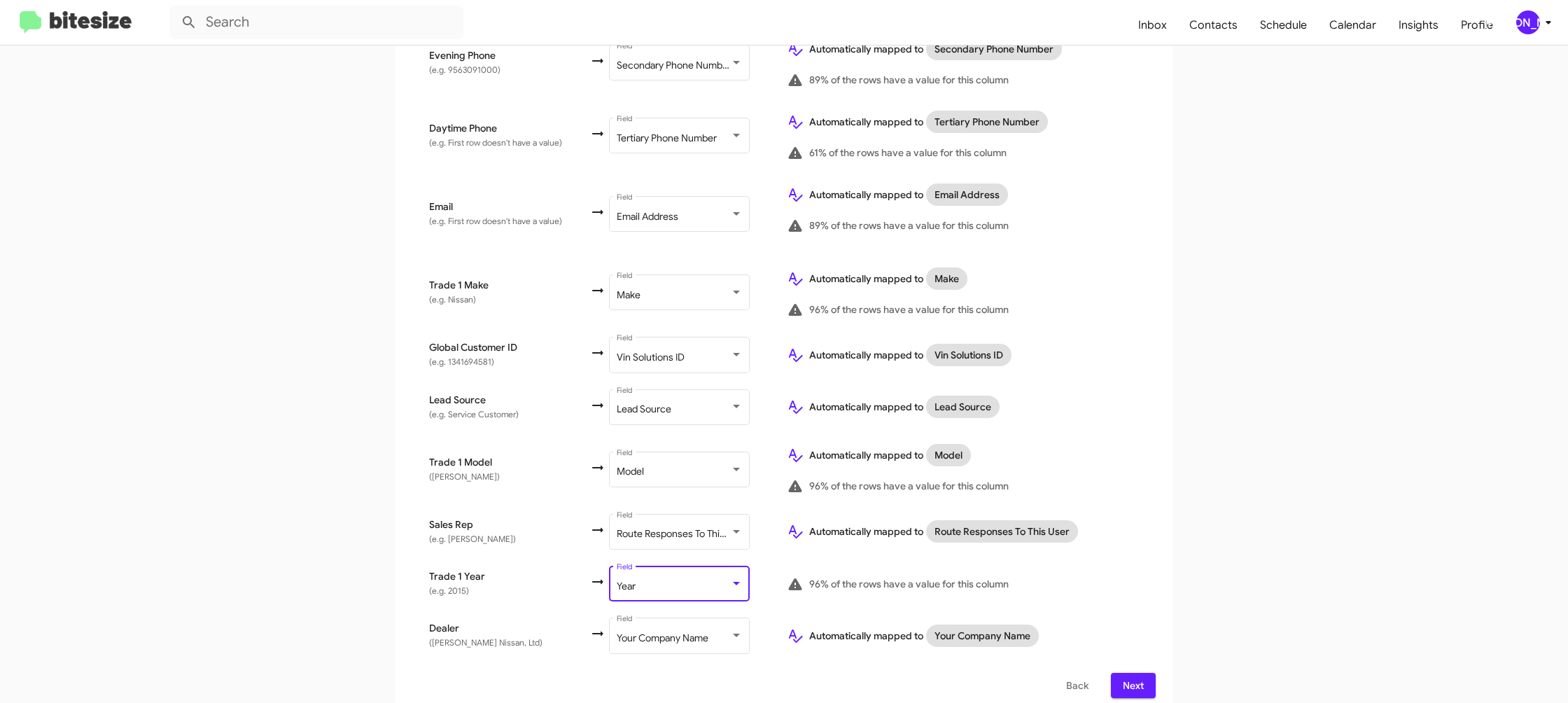
click at [1177, 514] on div "Select File 2 Map Fields 3 Naming 4 Done Select File To import contacts, you ne…" at bounding box center [784, 194] width 798 height 1042
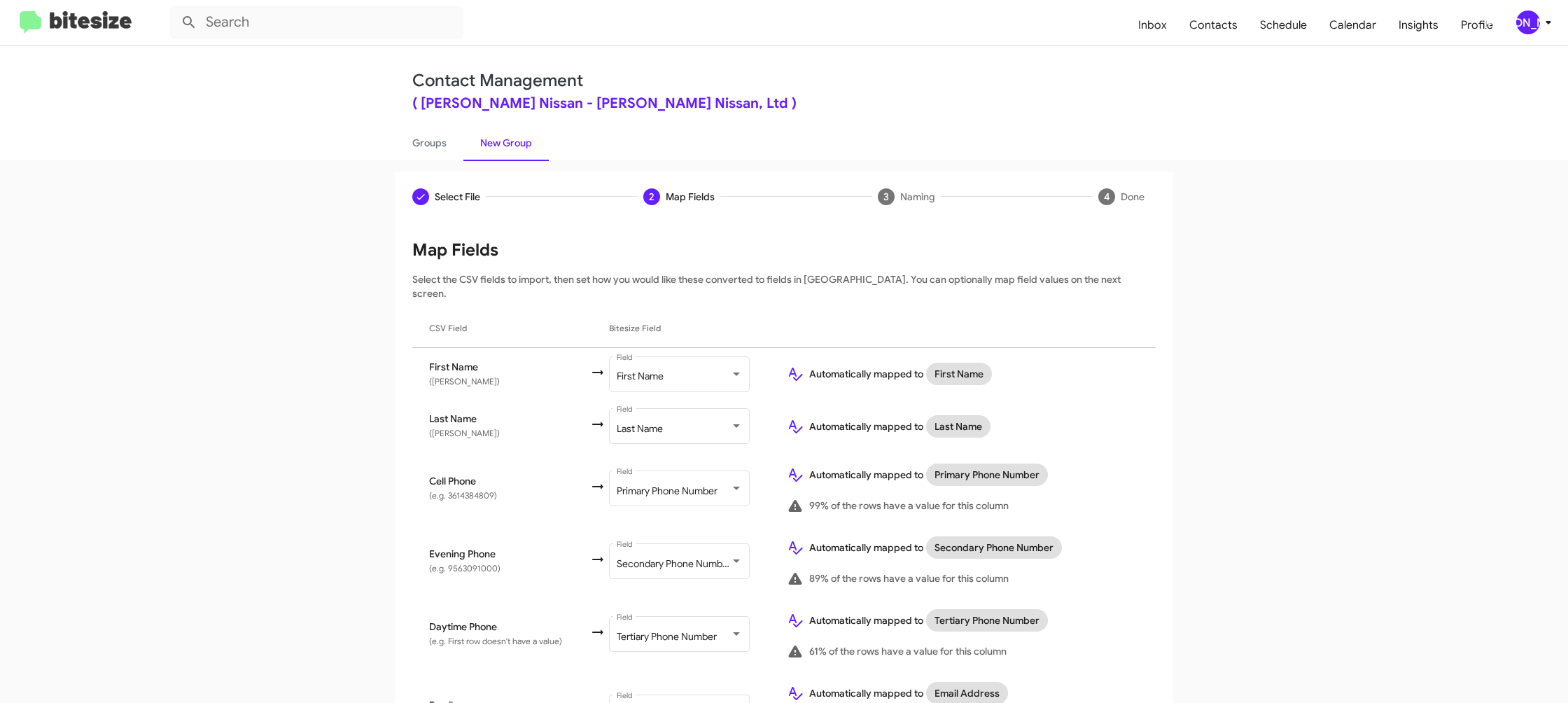
scroll to position [499, 0]
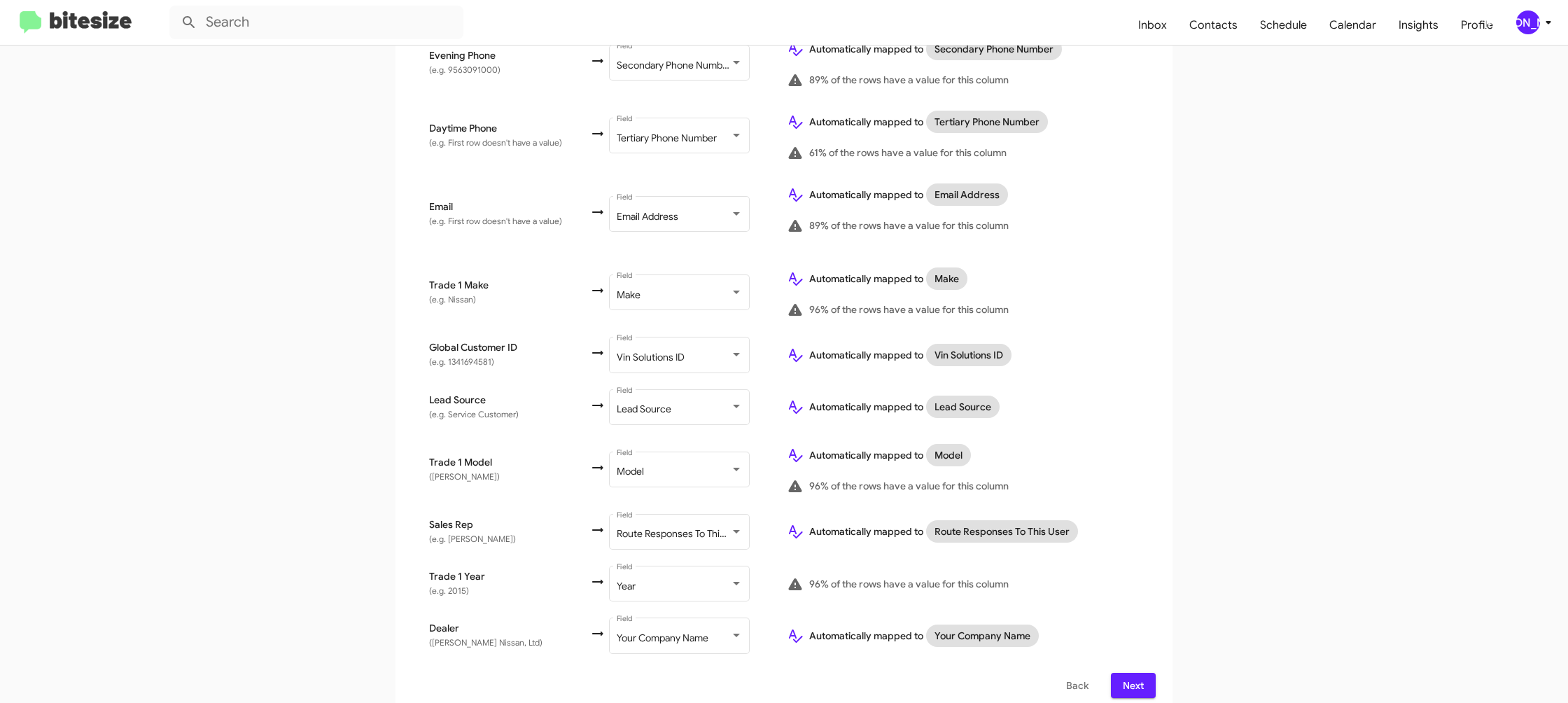
click at [1134, 673] on span "Next" at bounding box center [1133, 685] width 23 height 25
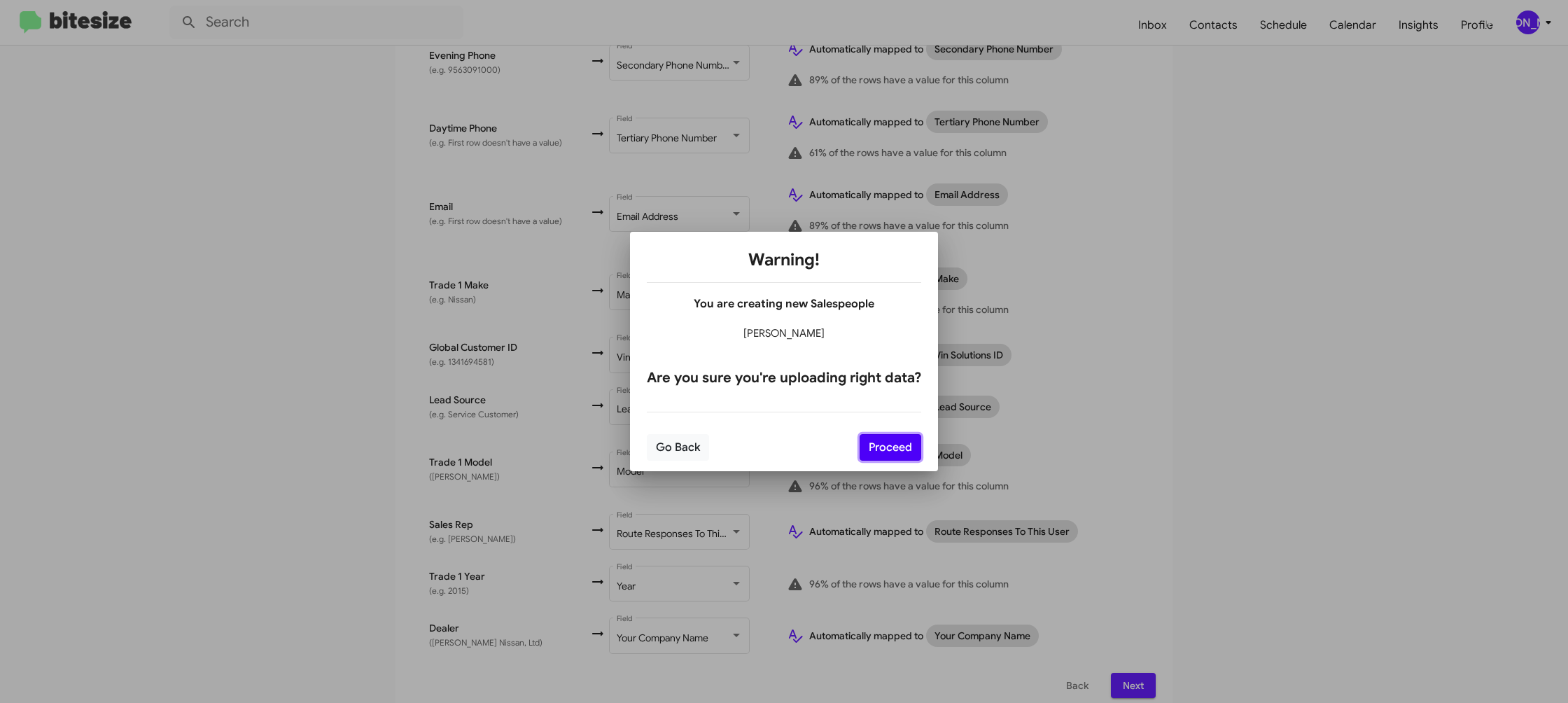
click at [902, 451] on button "Proceed" at bounding box center [890, 448] width 62 height 27
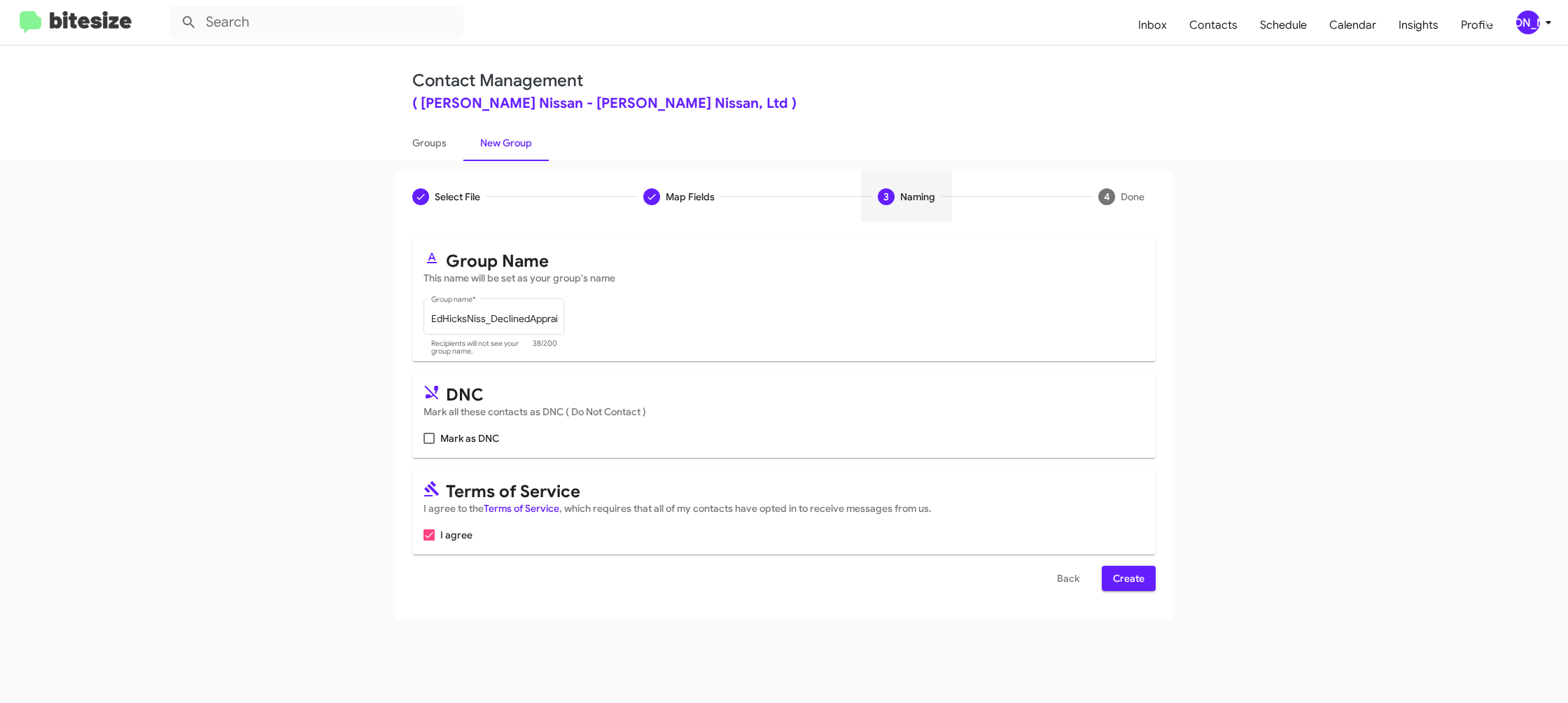
scroll to position [0, 0]
click at [1140, 572] on span "Create" at bounding box center [1129, 579] width 32 height 25
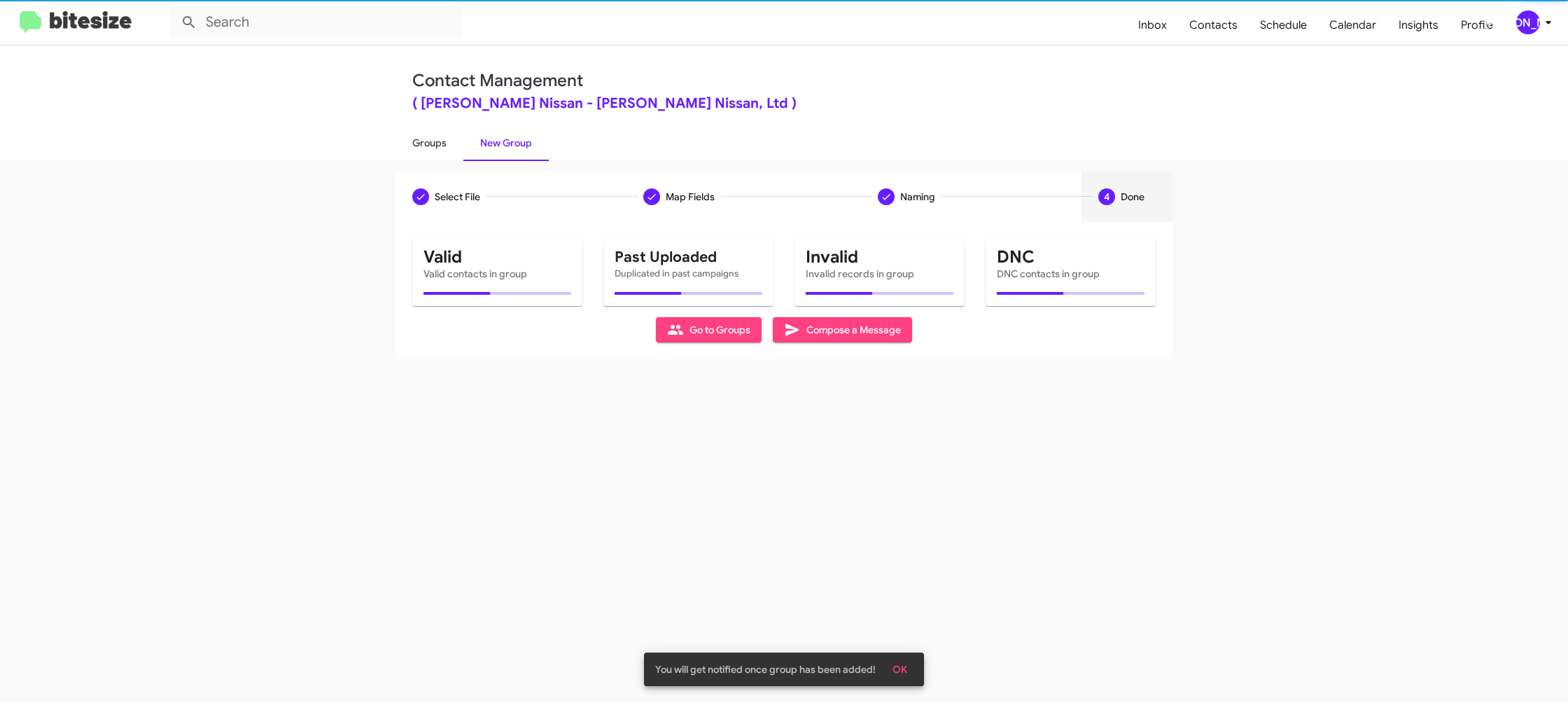
click at [438, 138] on link "Groups" at bounding box center [429, 143] width 68 height 37
type input "in:groups"
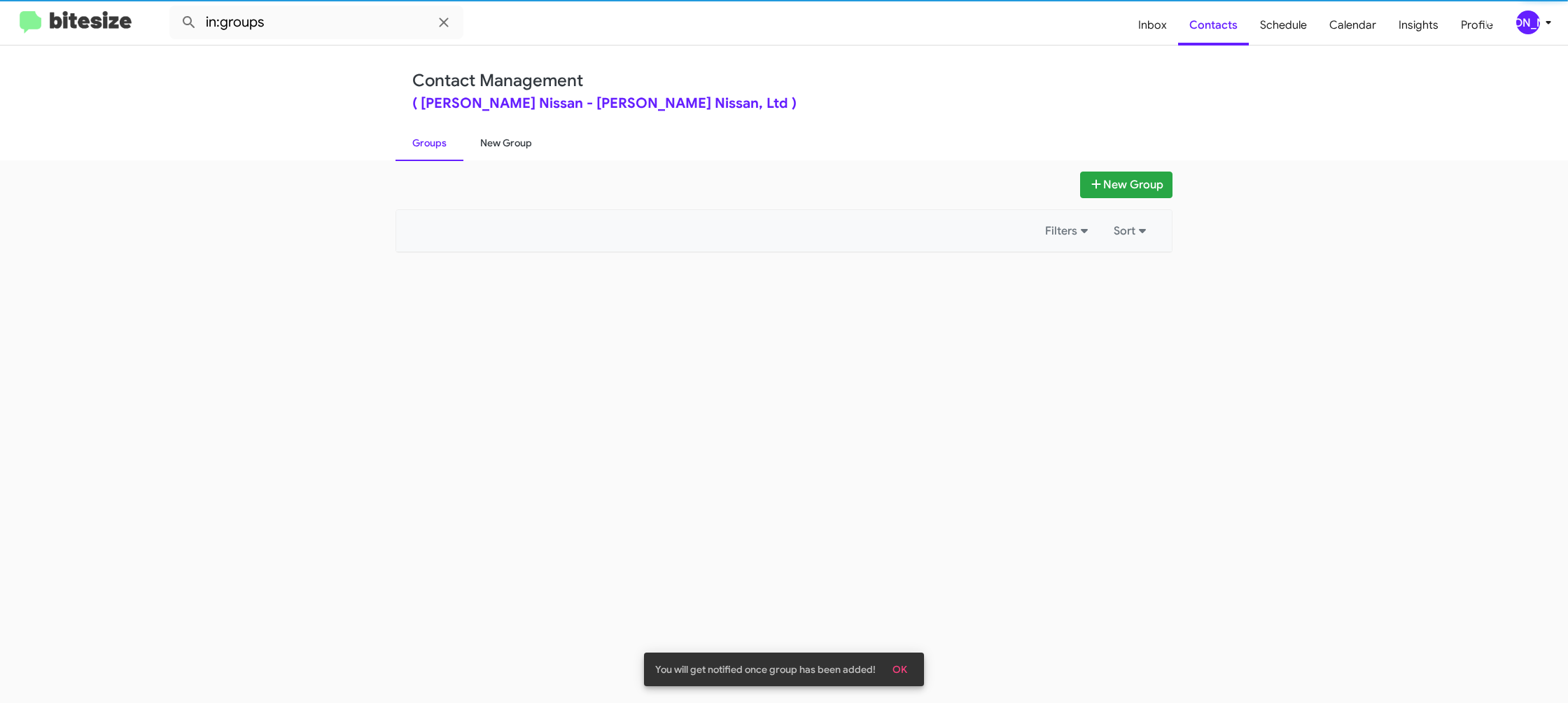
drag, startPoint x: 438, startPoint y: 138, endPoint x: 473, endPoint y: 136, distance: 35.1
click at [444, 136] on link "Groups" at bounding box center [429, 143] width 68 height 37
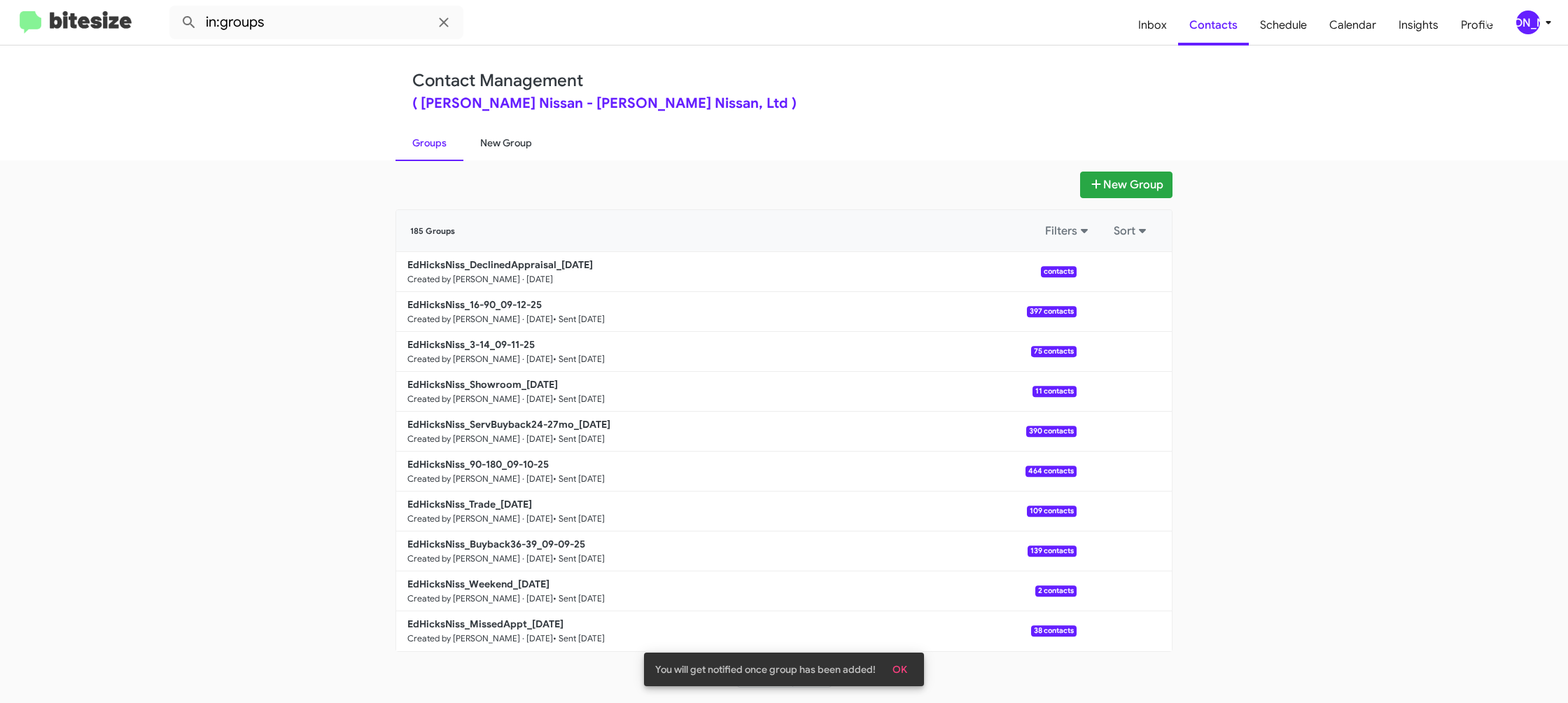
click at [473, 136] on link "New Group" at bounding box center [506, 143] width 85 height 37
drag, startPoint x: 473, startPoint y: 136, endPoint x: 470, endPoint y: 143, distance: 7.6
click at [473, 136] on link "New Group" at bounding box center [506, 143] width 85 height 37
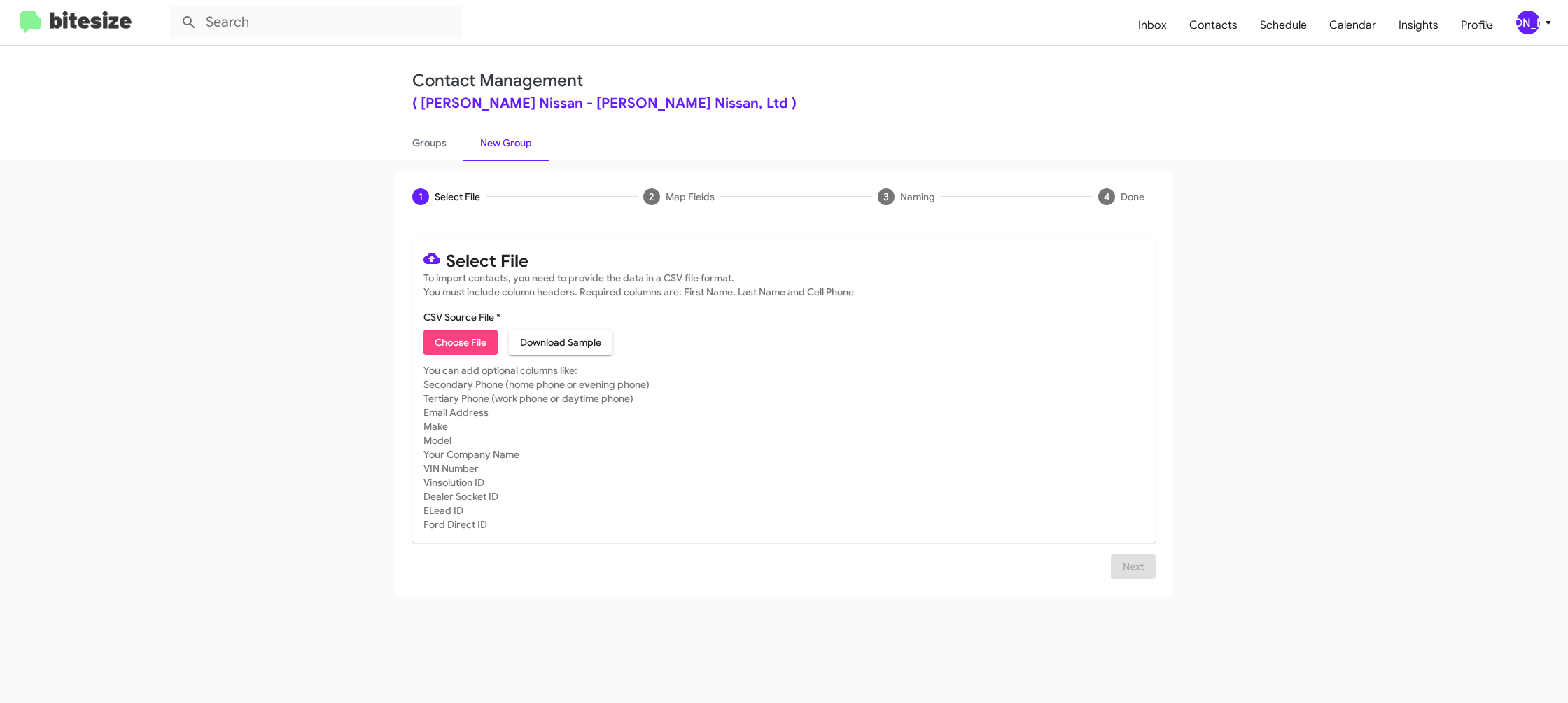
click at [458, 339] on span "Choose File" at bounding box center [461, 343] width 52 height 25
type input "EdHicksNiss_MissedAppt_09-15-25"
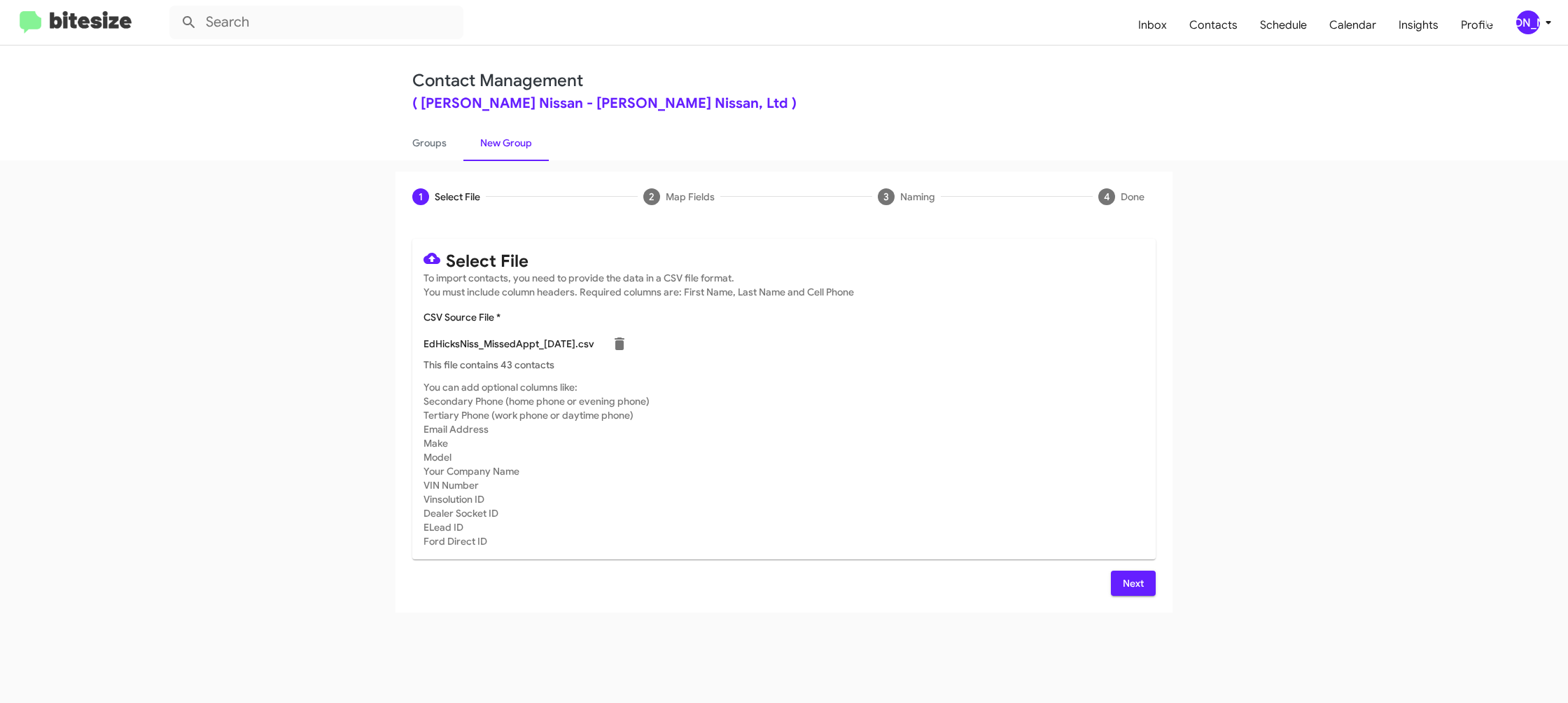
drag, startPoint x: 1024, startPoint y: 449, endPoint x: 1129, endPoint y: 601, distance: 184.7
click at [1024, 449] on mat-card-subtitle "You can add optional columns like: Secondary Phone (home phone or evening phone…" at bounding box center [784, 464] width 721 height 168
drag, startPoint x: 1123, startPoint y: 592, endPoint x: 1043, endPoint y: 543, distance: 93.8
click at [1123, 592] on span "Next" at bounding box center [1133, 584] width 23 height 25
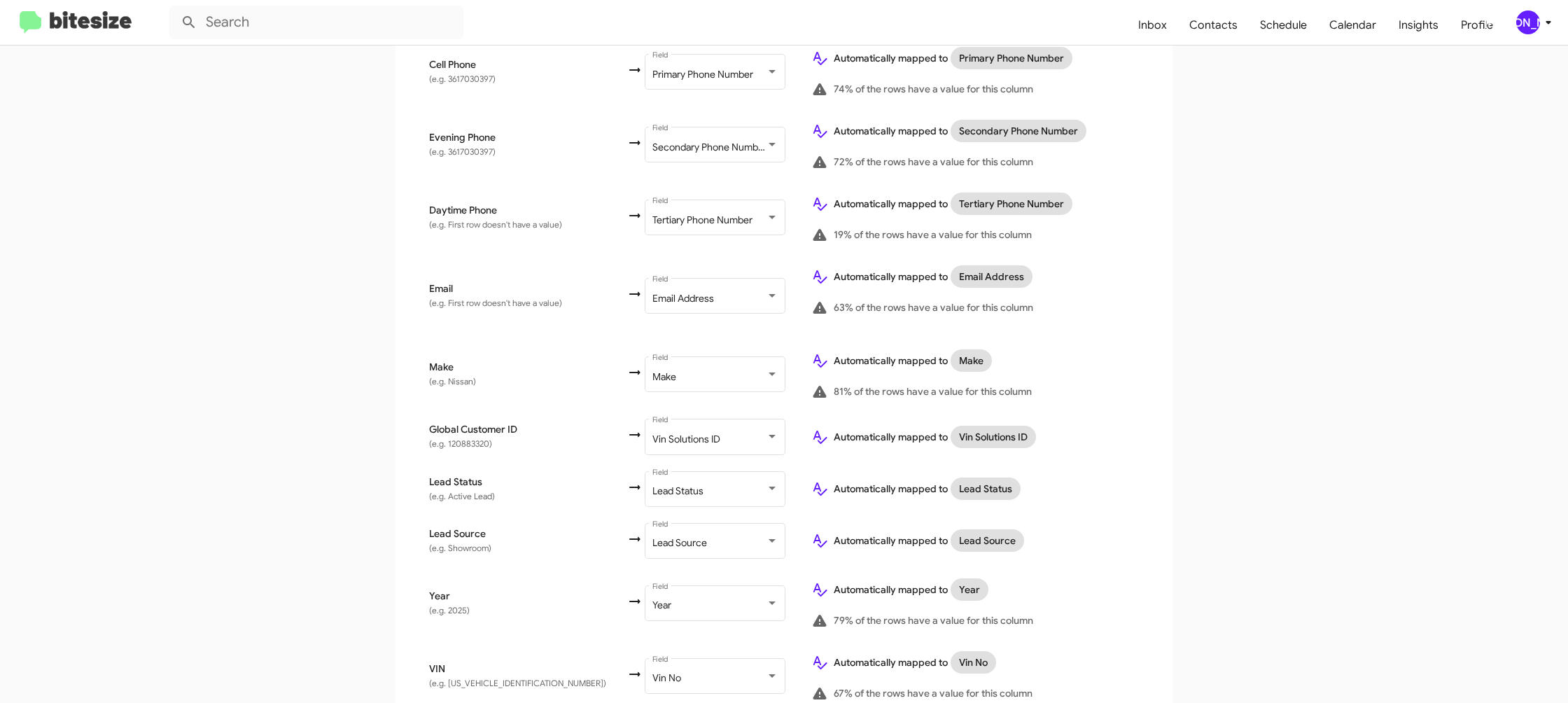
scroll to position [645, 0]
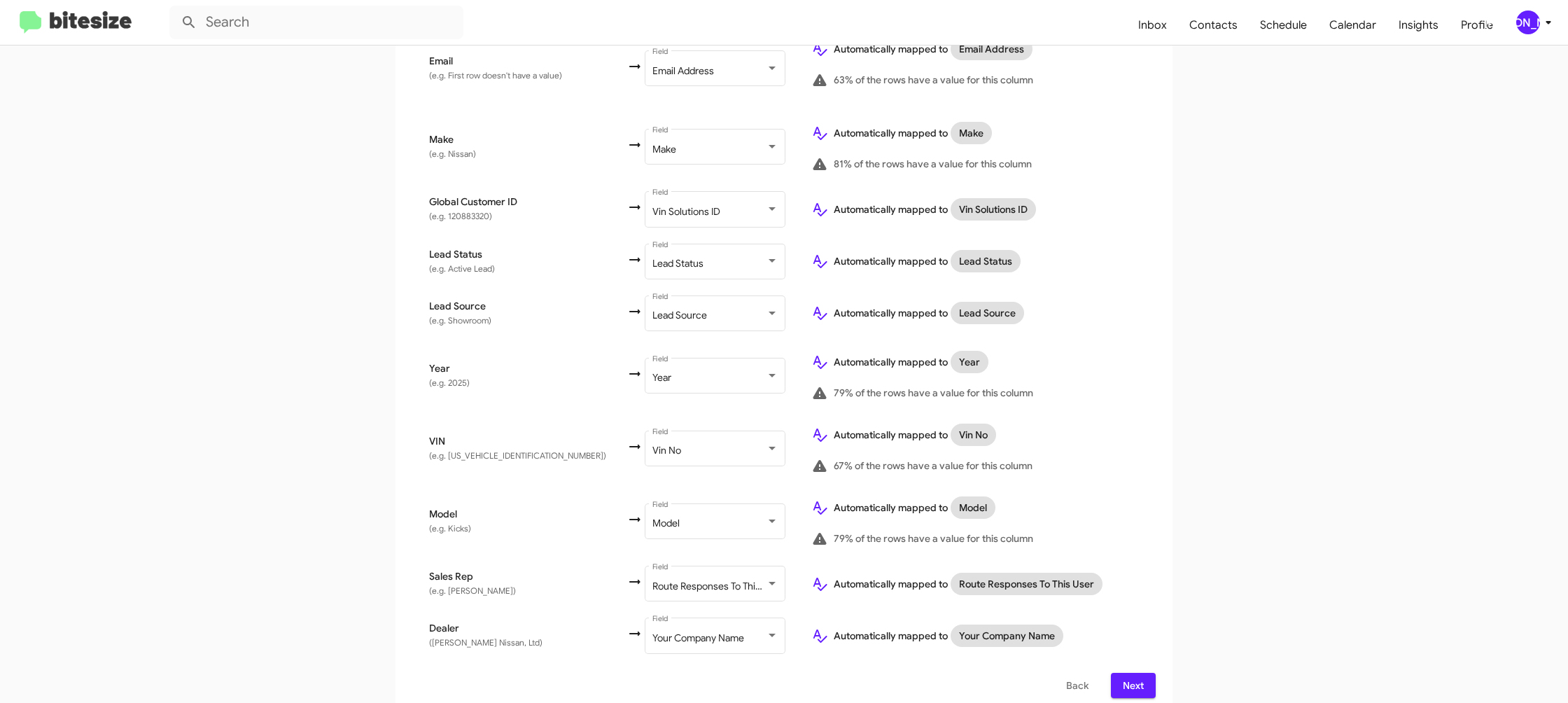
click at [1128, 678] on span "Next" at bounding box center [1133, 685] width 23 height 25
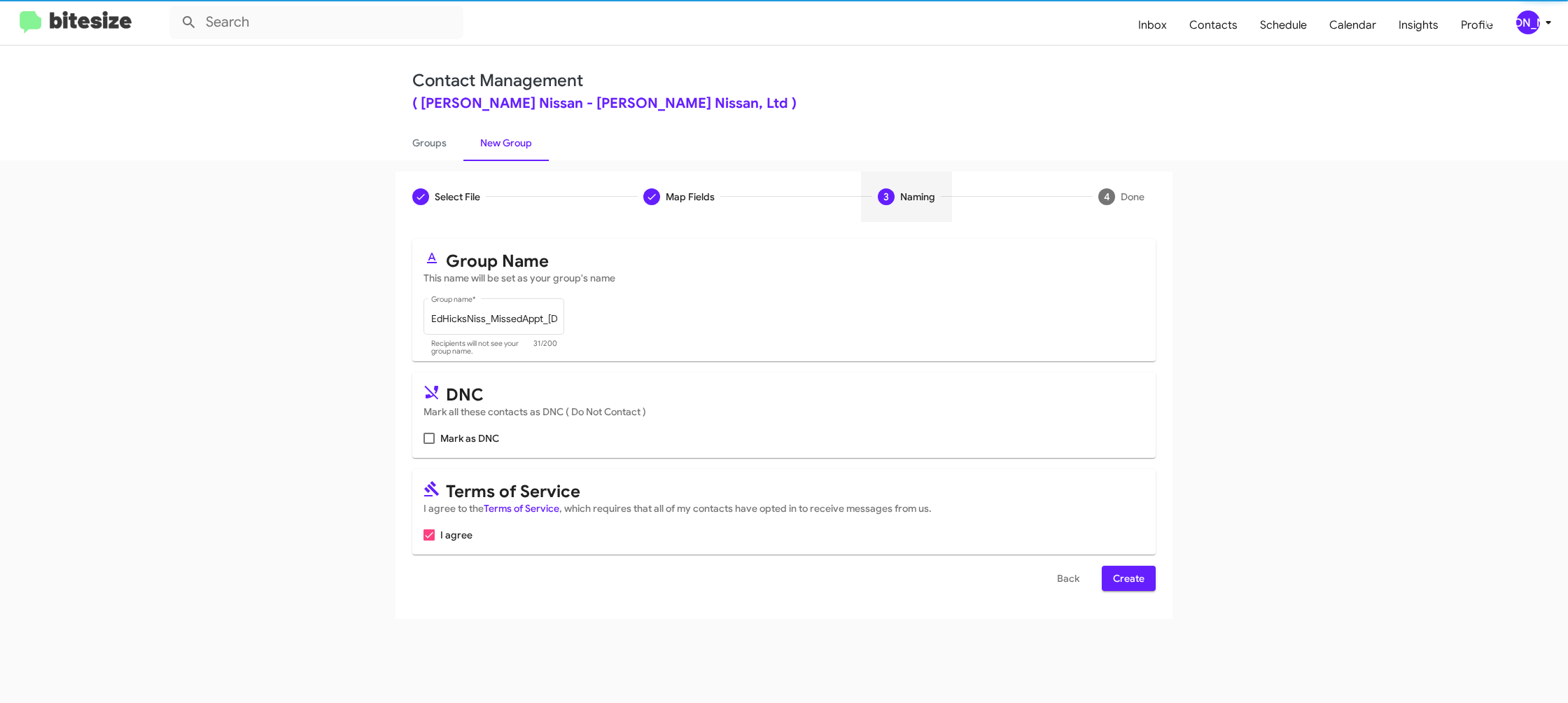
scroll to position [0, 0]
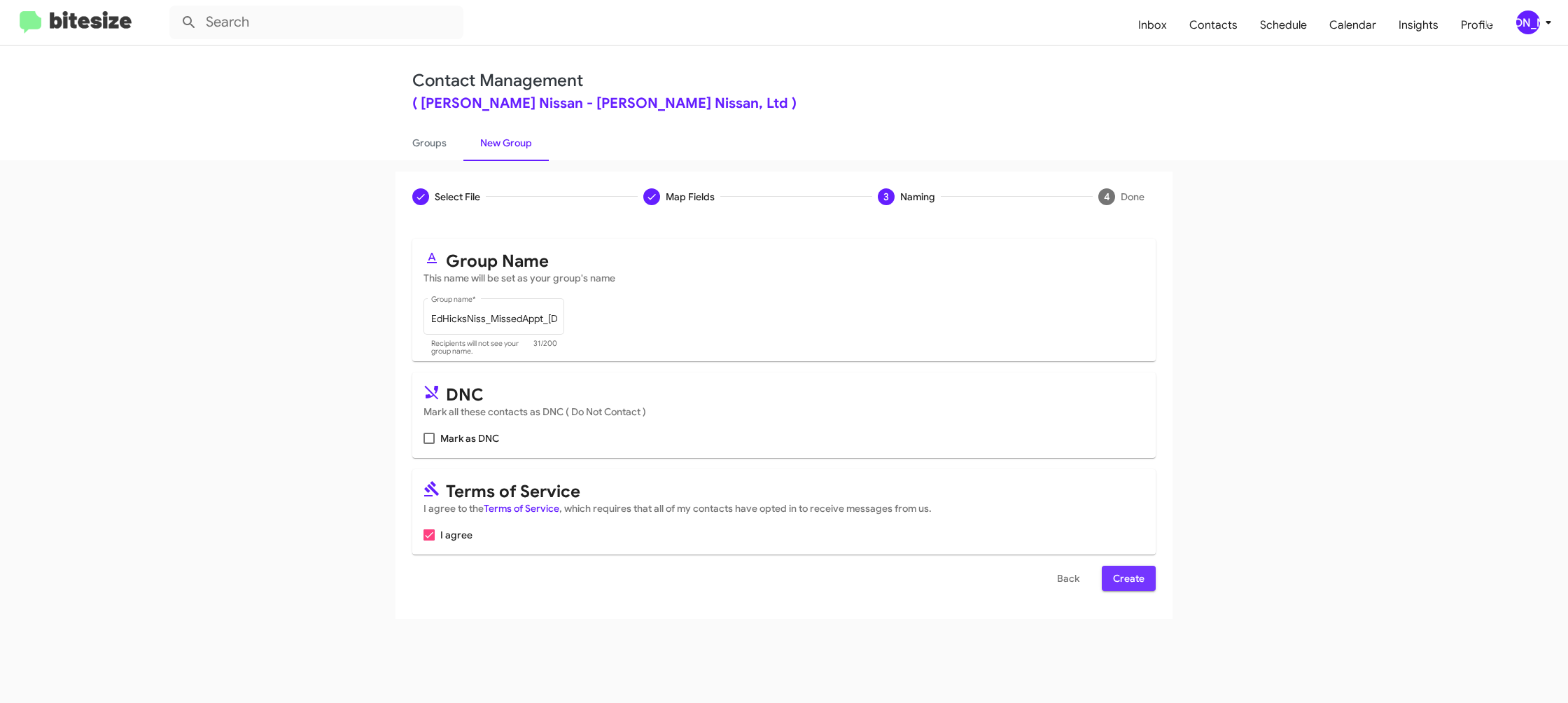
click at [1120, 572] on span "Create" at bounding box center [1129, 579] width 32 height 25
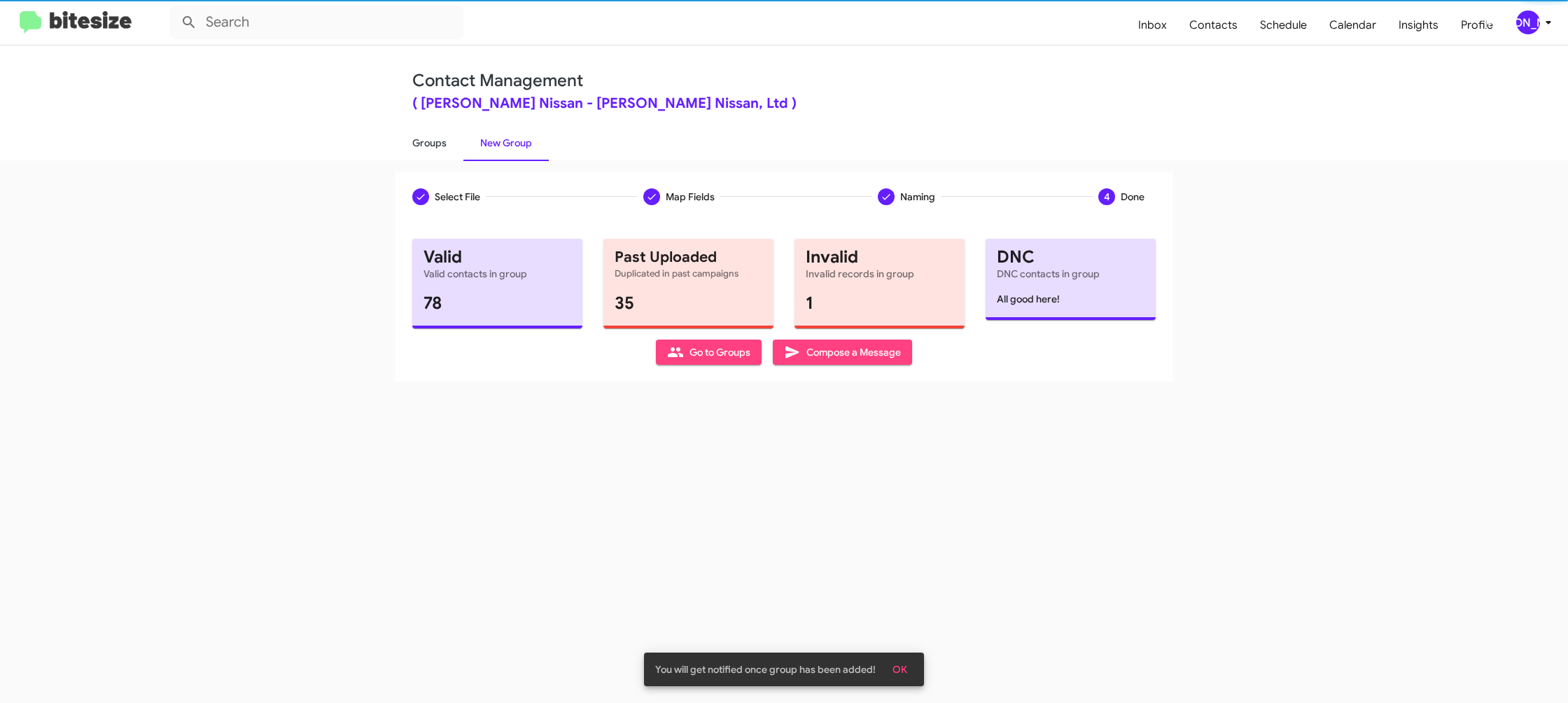
click at [448, 150] on link "Groups" at bounding box center [429, 143] width 68 height 37
type input "in:groups"
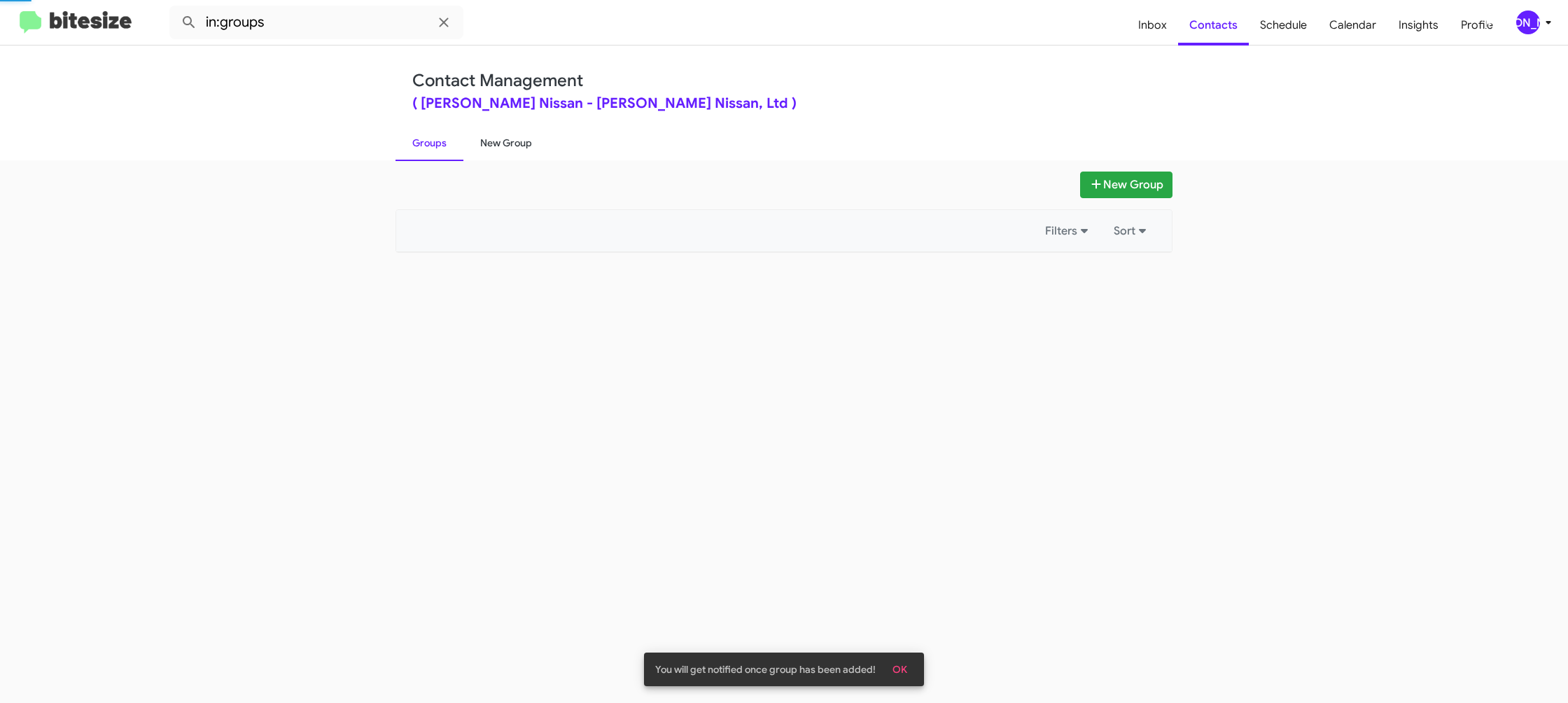
click at [503, 150] on link "New Group" at bounding box center [506, 143] width 85 height 37
drag, startPoint x: 503, startPoint y: 150, endPoint x: 493, endPoint y: 109, distance: 42.2
click at [498, 128] on link "New Group" at bounding box center [506, 143] width 85 height 37
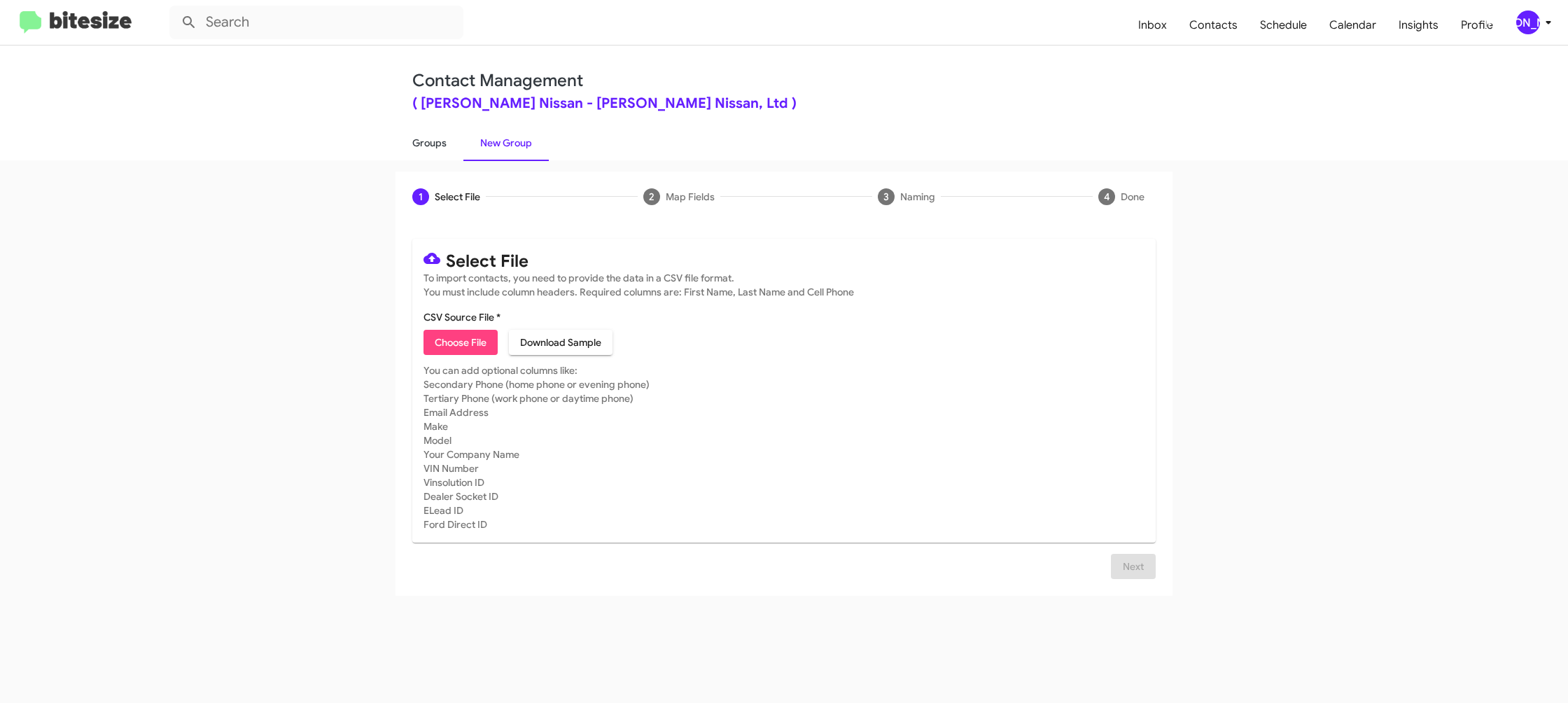
click at [447, 143] on link "Groups" at bounding box center [429, 143] width 68 height 37
type input "in:groups"
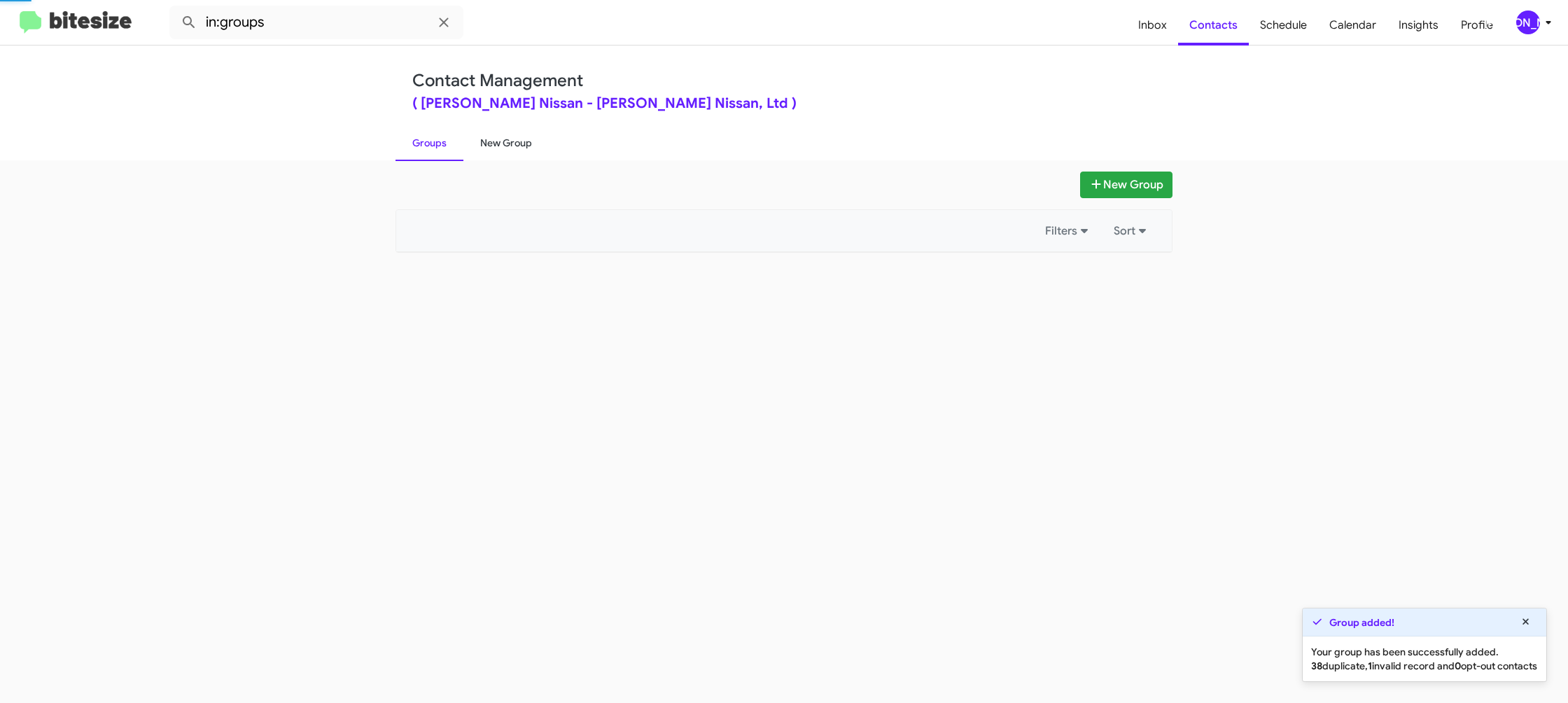
click at [500, 146] on link "New Group" at bounding box center [506, 143] width 85 height 37
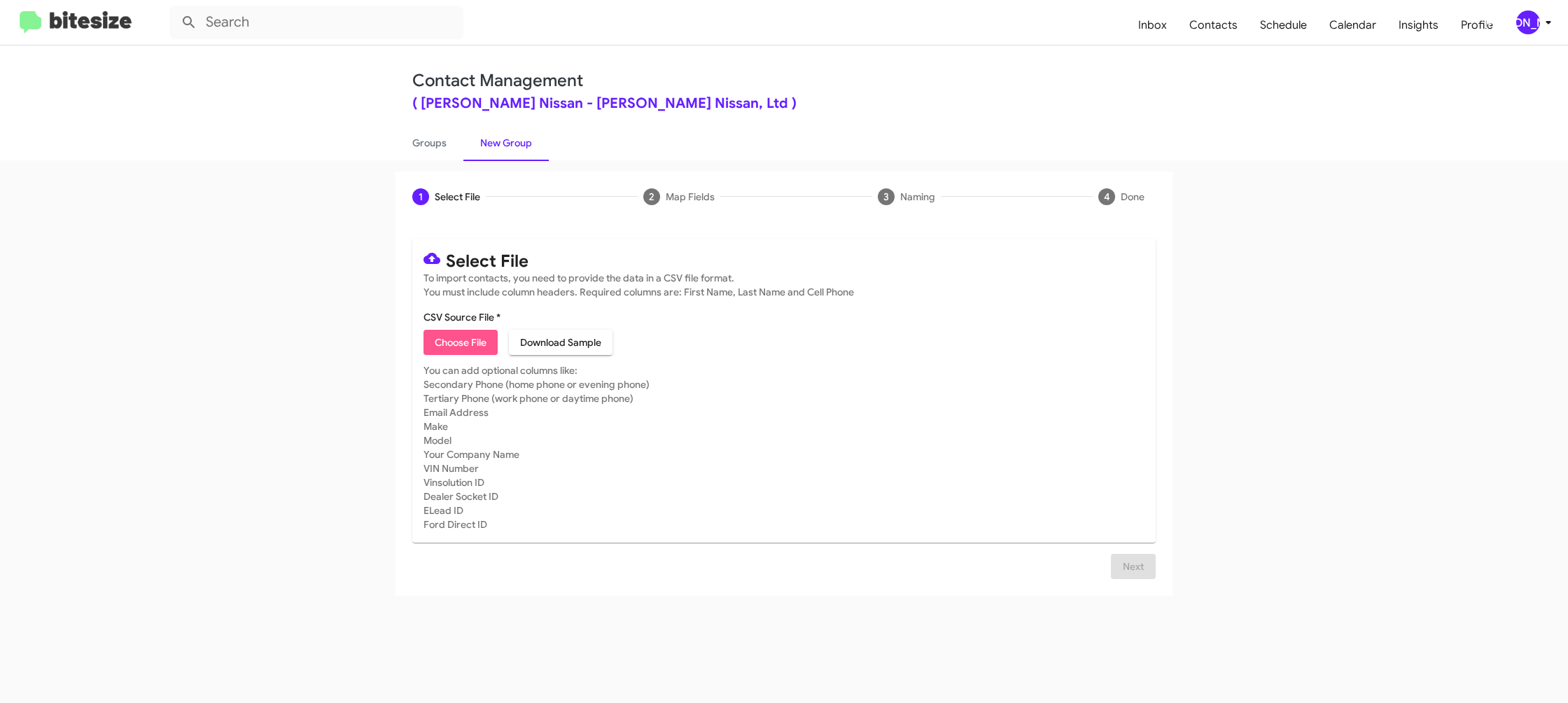
click at [454, 334] on span "Choose File" at bounding box center [461, 343] width 52 height 25
type input "EdHicksNiss_Weekend_09-15-25"
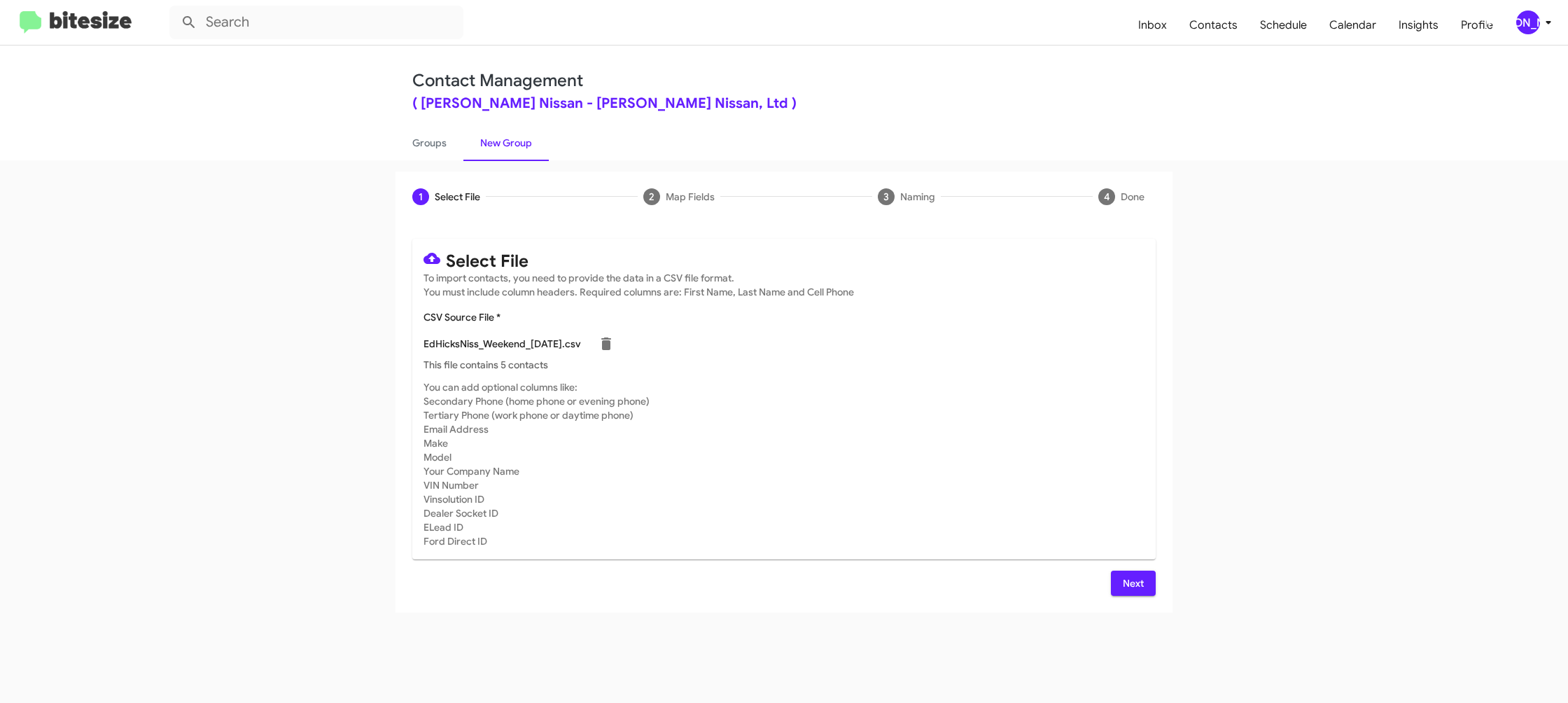
click at [976, 426] on mat-card-subtitle "You can add optional columns like: Secondary Phone (home phone or evening phone…" at bounding box center [784, 464] width 721 height 168
click at [1117, 580] on button "Next" at bounding box center [1134, 584] width 45 height 25
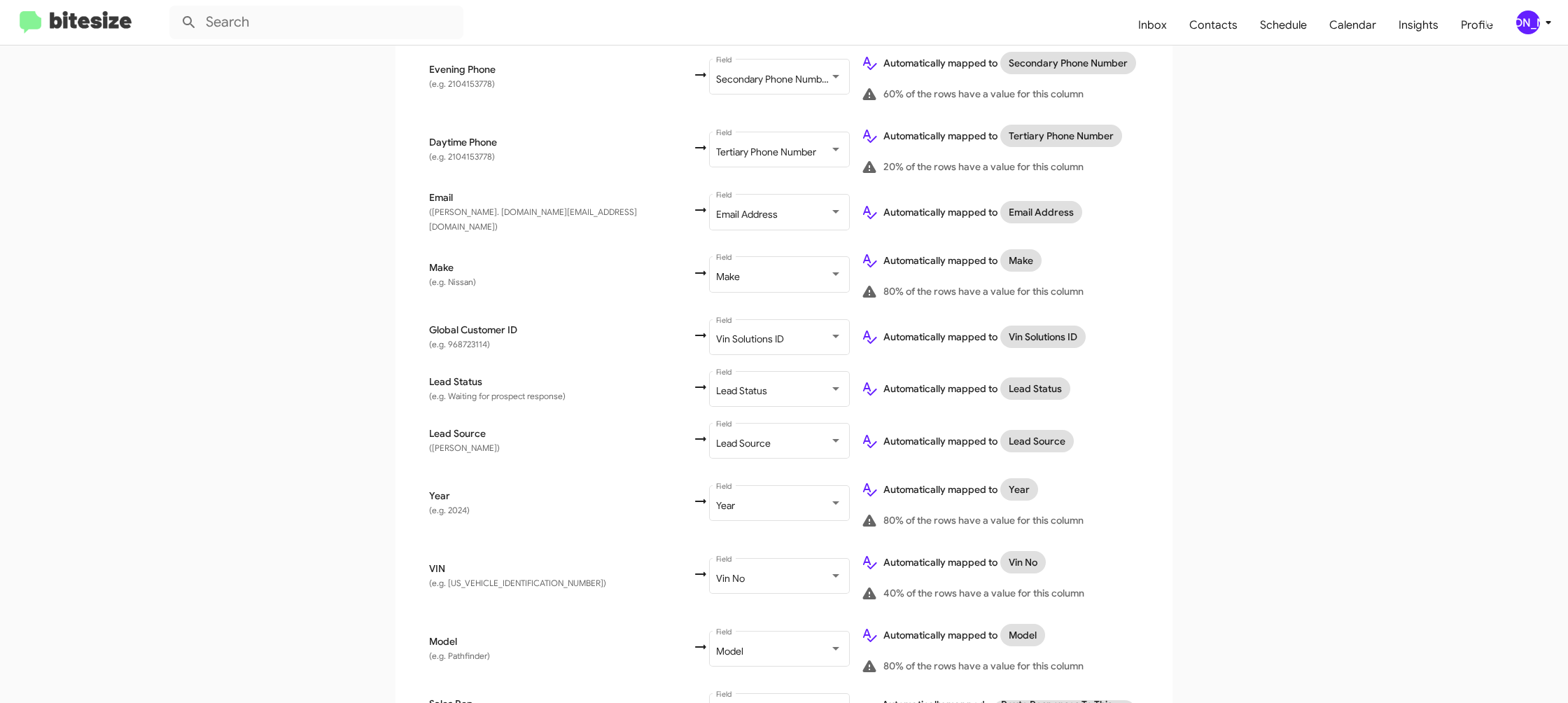
scroll to position [613, 0]
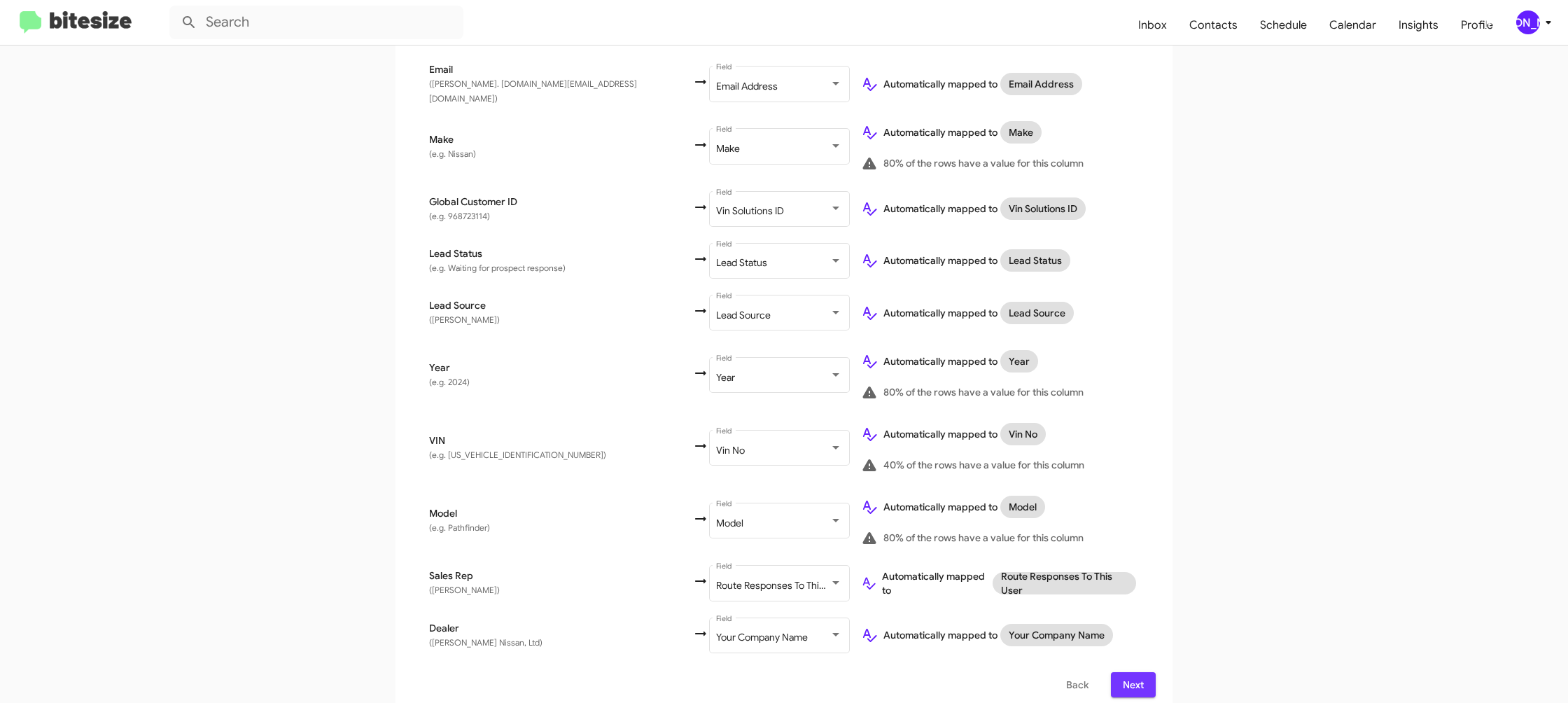
drag, startPoint x: 1140, startPoint y: 671, endPoint x: 1135, endPoint y: 663, distance: 9.4
click at [1137, 672] on span "Next" at bounding box center [1133, 685] width 23 height 25
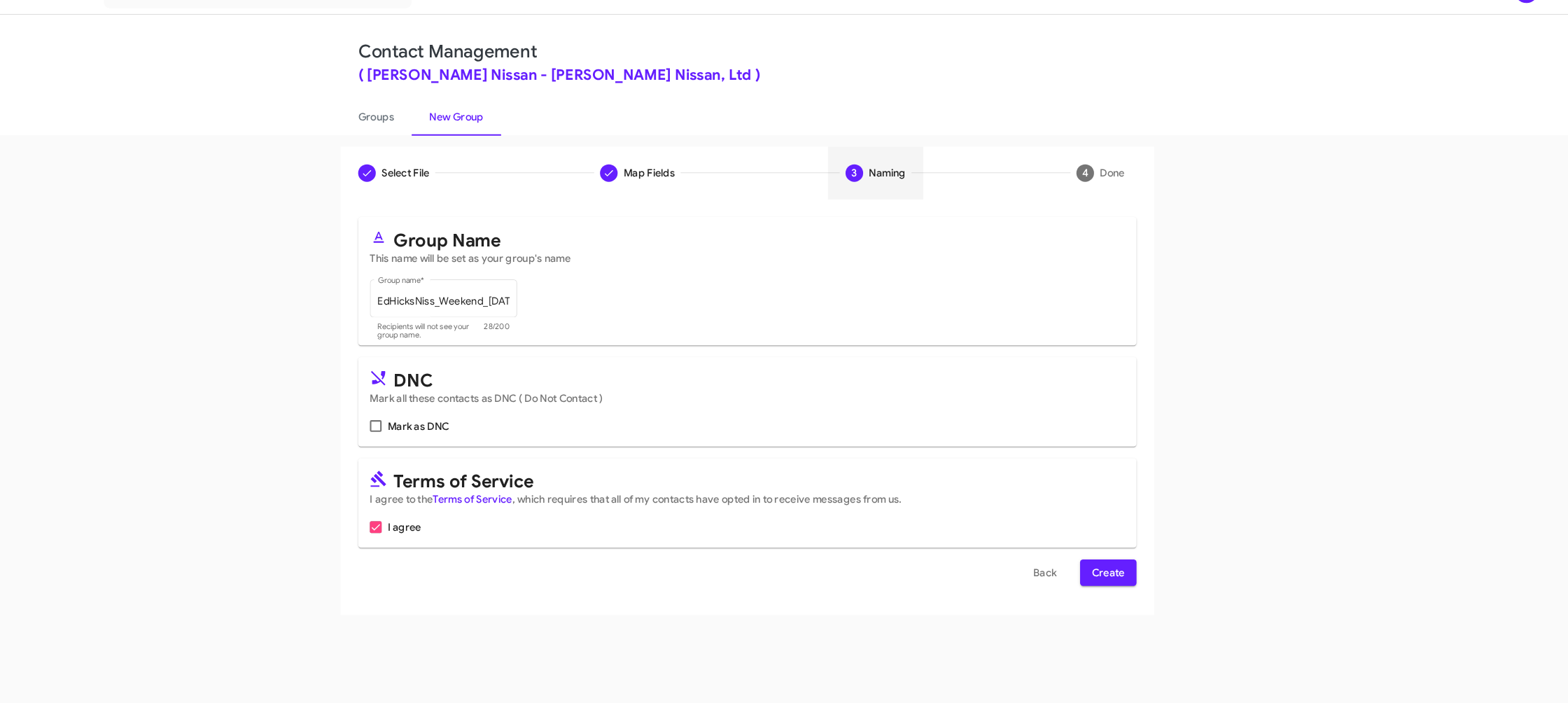
scroll to position [0, 0]
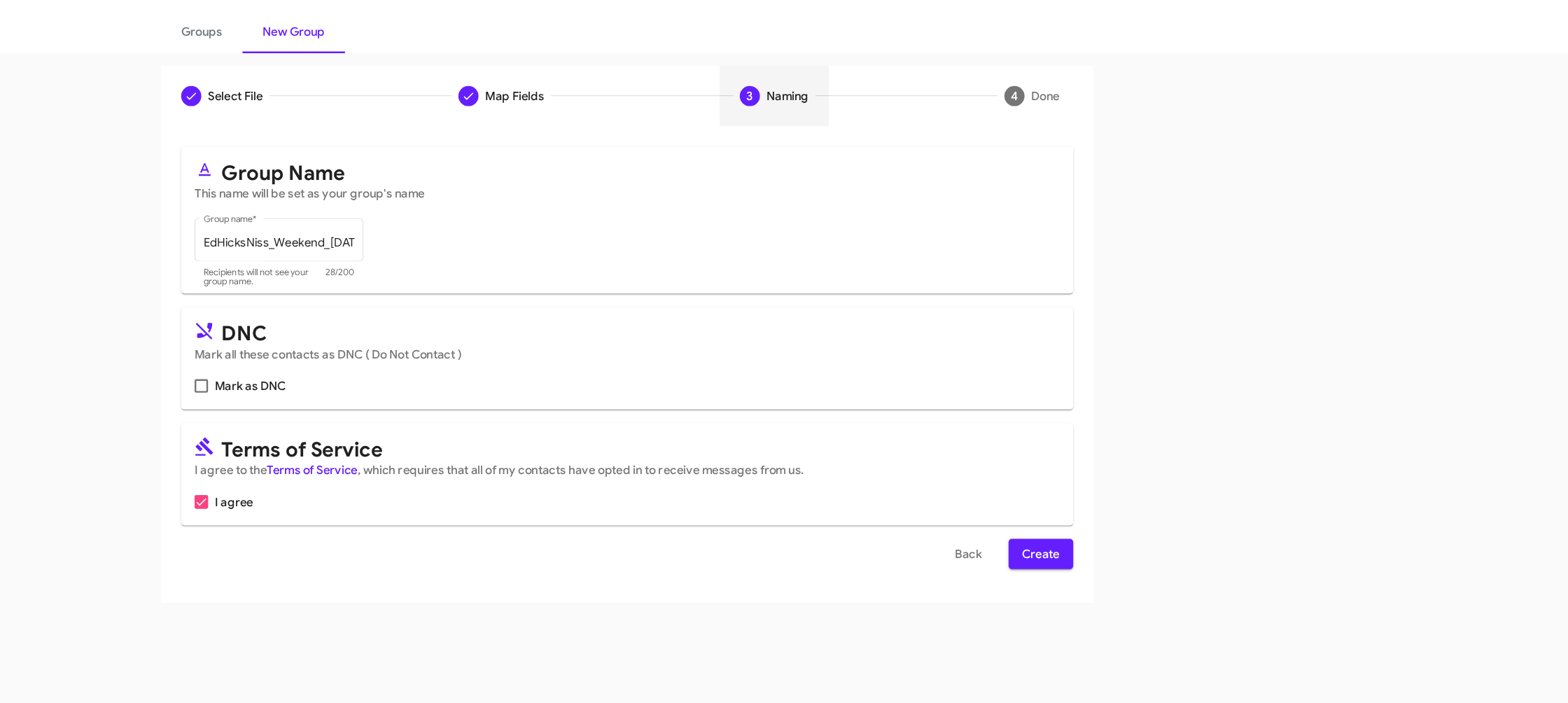
click at [1112, 577] on button "Create" at bounding box center [1129, 579] width 54 height 25
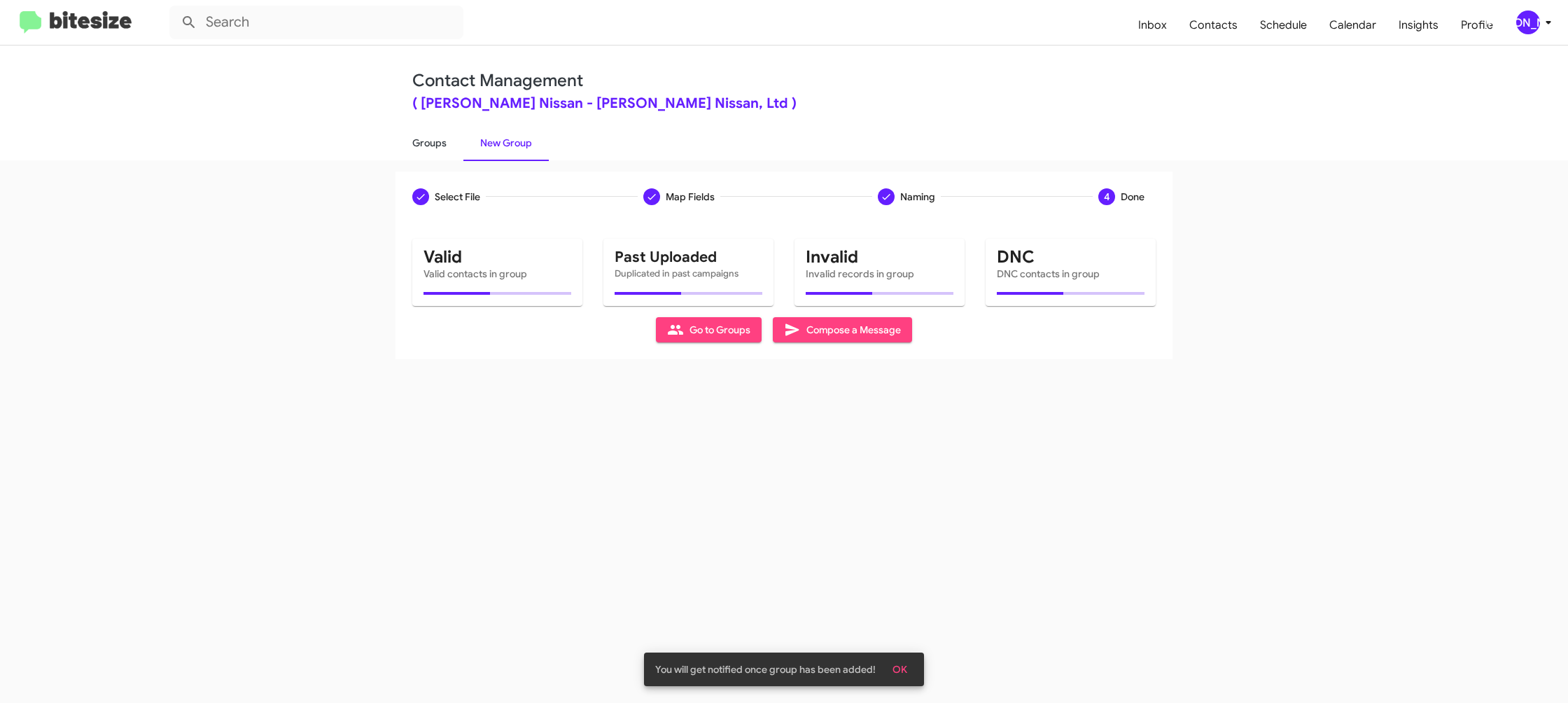
click at [426, 146] on link "Groups" at bounding box center [429, 143] width 68 height 37
type input "in:groups"
click at [426, 146] on link "Groups" at bounding box center [429, 143] width 68 height 37
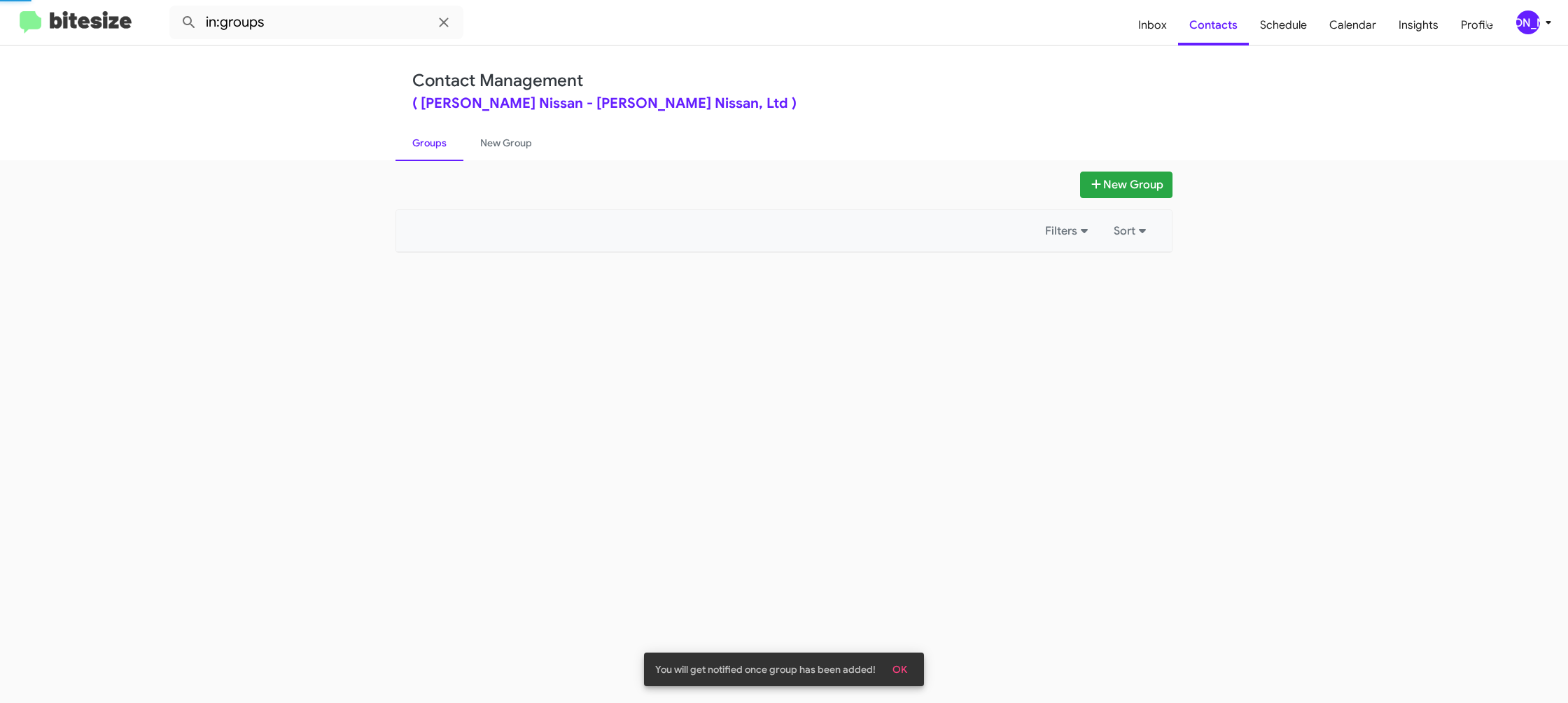
click at [426, 146] on link "Groups" at bounding box center [429, 143] width 68 height 37
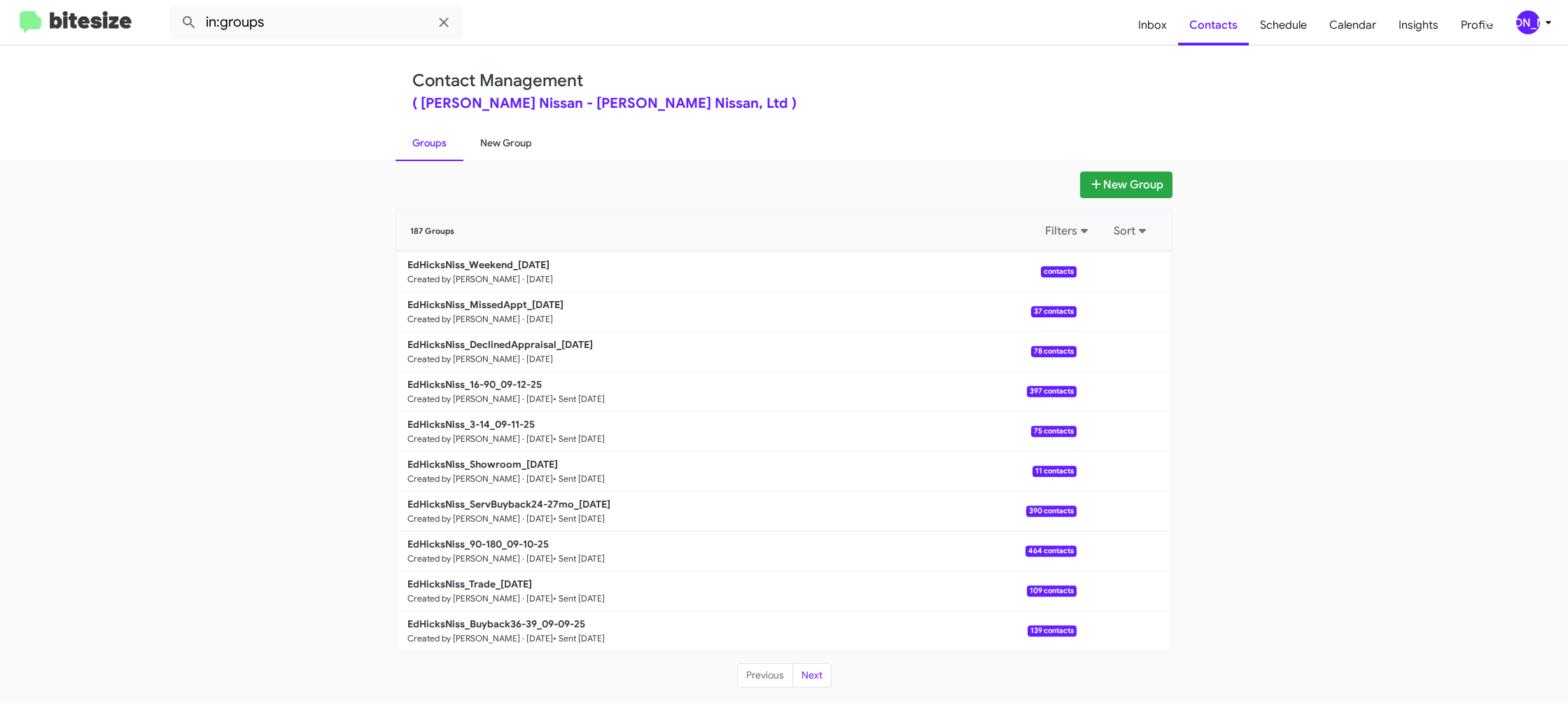
click at [501, 138] on link "New Group" at bounding box center [506, 143] width 85 height 37
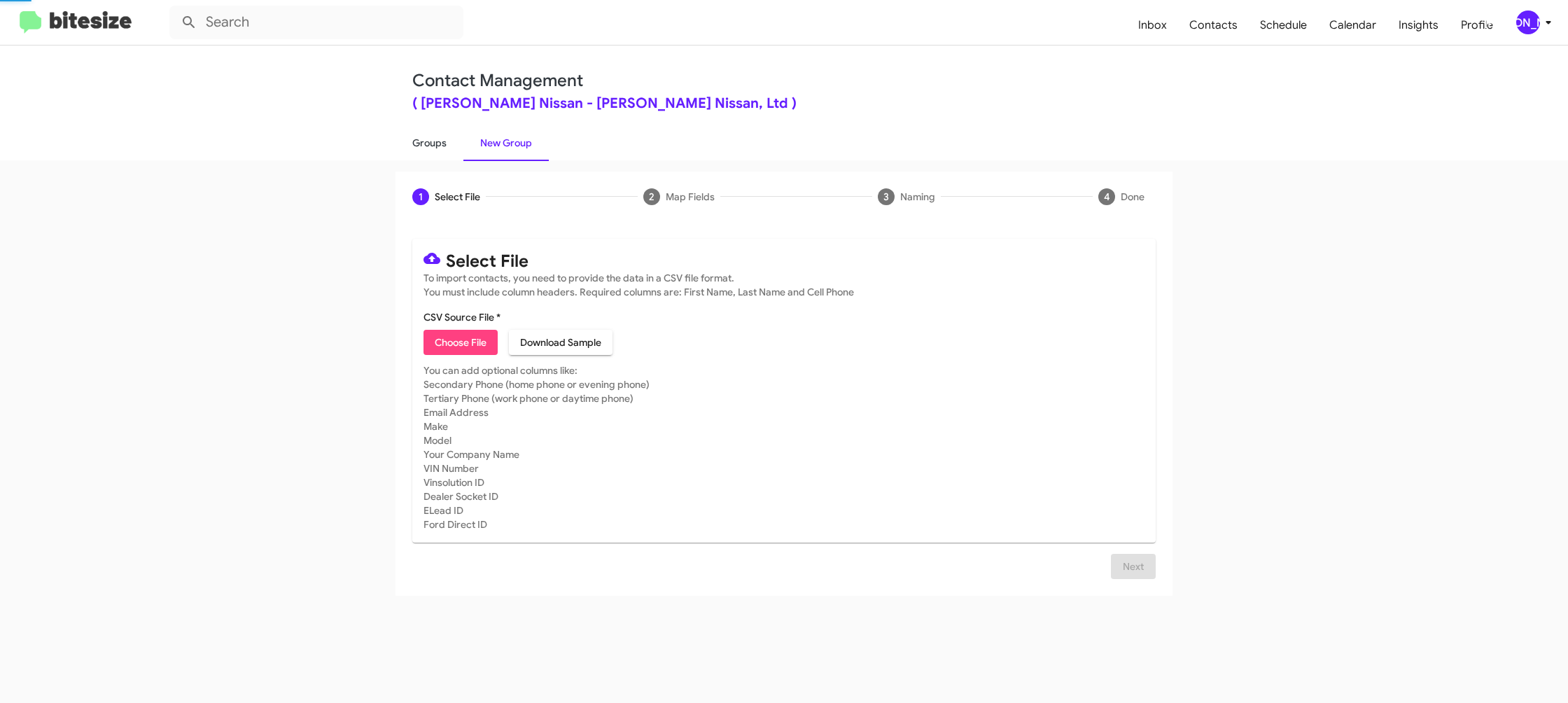
drag, startPoint x: 501, startPoint y: 138, endPoint x: 431, endPoint y: 137, distance: 70.0
click at [492, 138] on link "New Group" at bounding box center [506, 143] width 85 height 37
click at [431, 137] on link "Groups" at bounding box center [429, 143] width 68 height 37
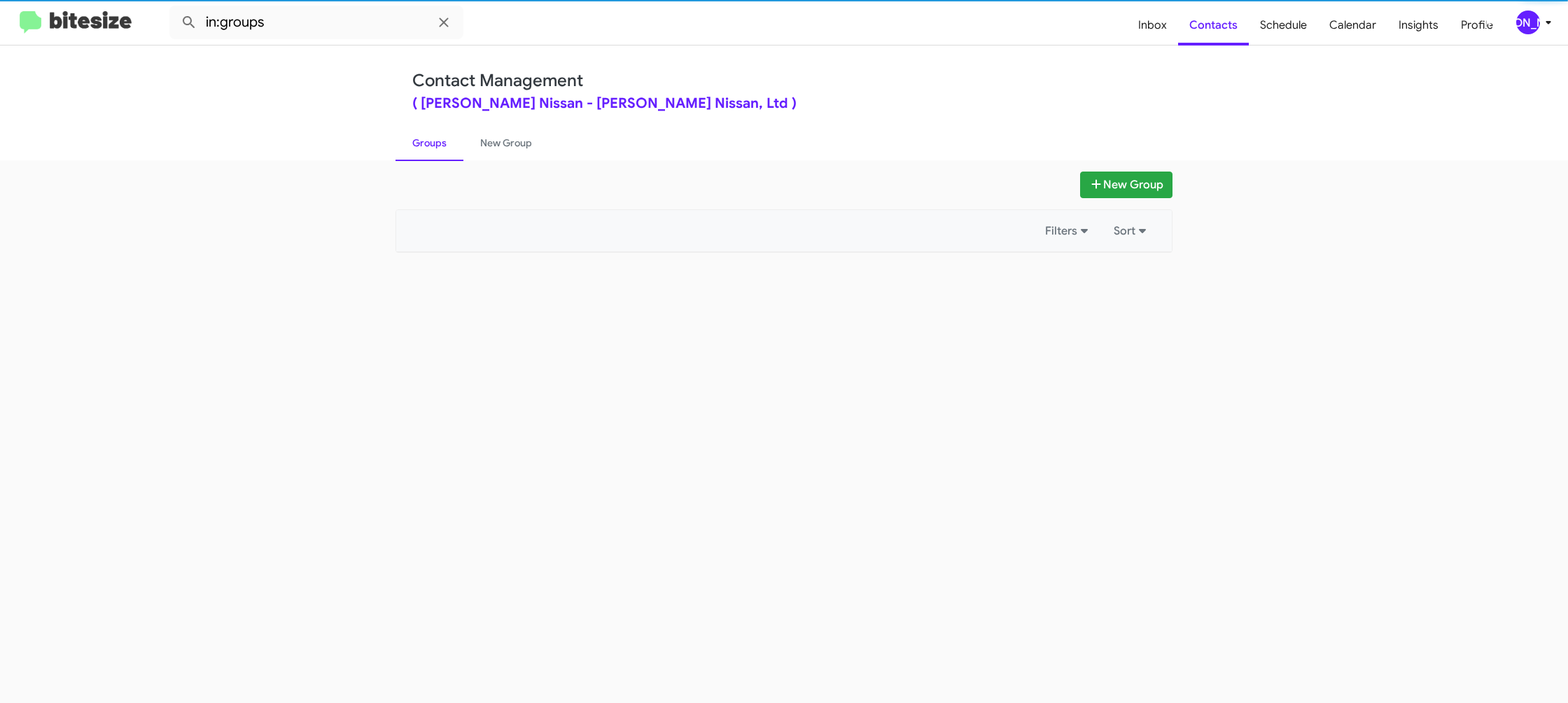
click at [428, 136] on link "Groups" at bounding box center [429, 143] width 68 height 37
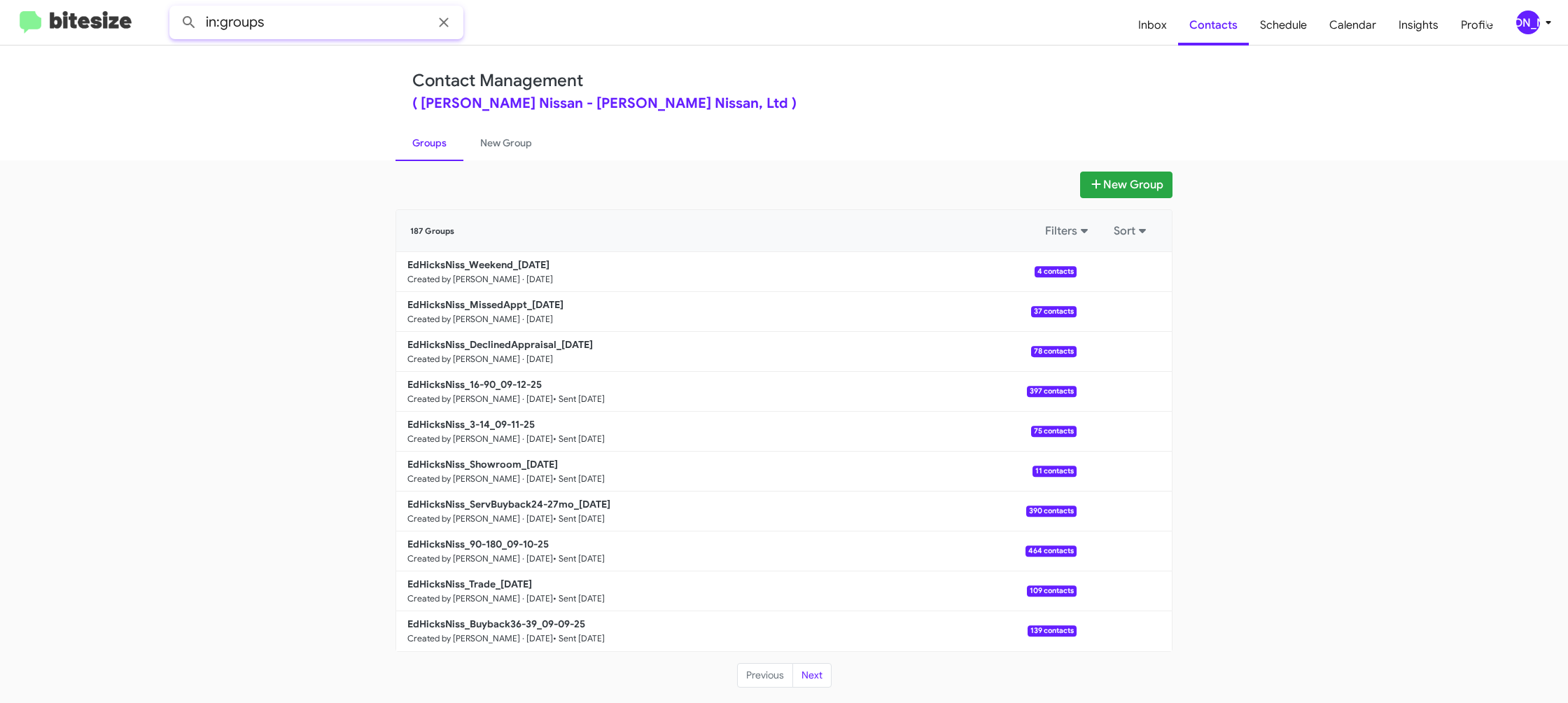
click at [321, 9] on input "in:groups" at bounding box center [316, 23] width 294 height 33
click at [175, 8] on button at bounding box center [189, 23] width 28 height 28
type input "in:groups dec"
click at [175, 8] on button at bounding box center [189, 23] width 28 height 28
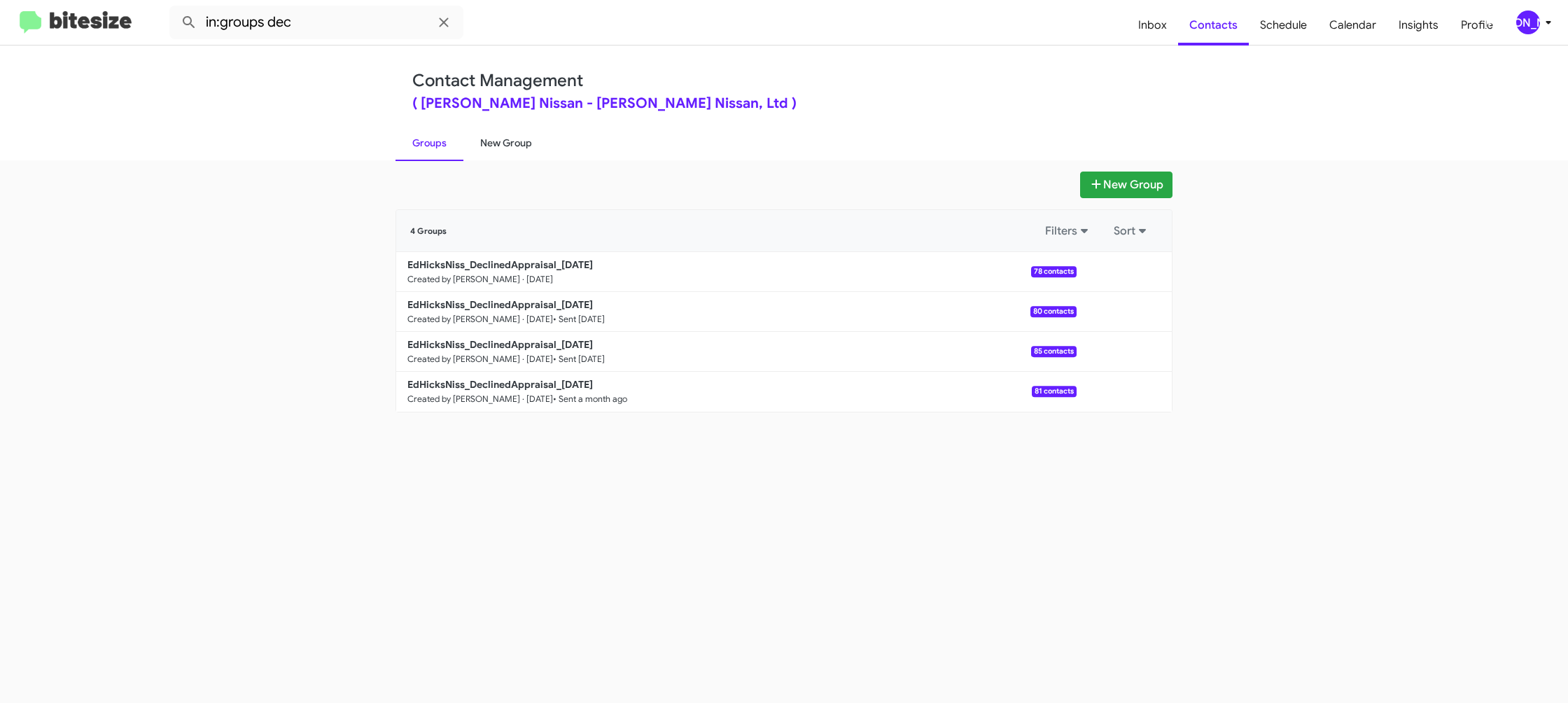
click at [500, 140] on link "New Group" at bounding box center [506, 143] width 85 height 37
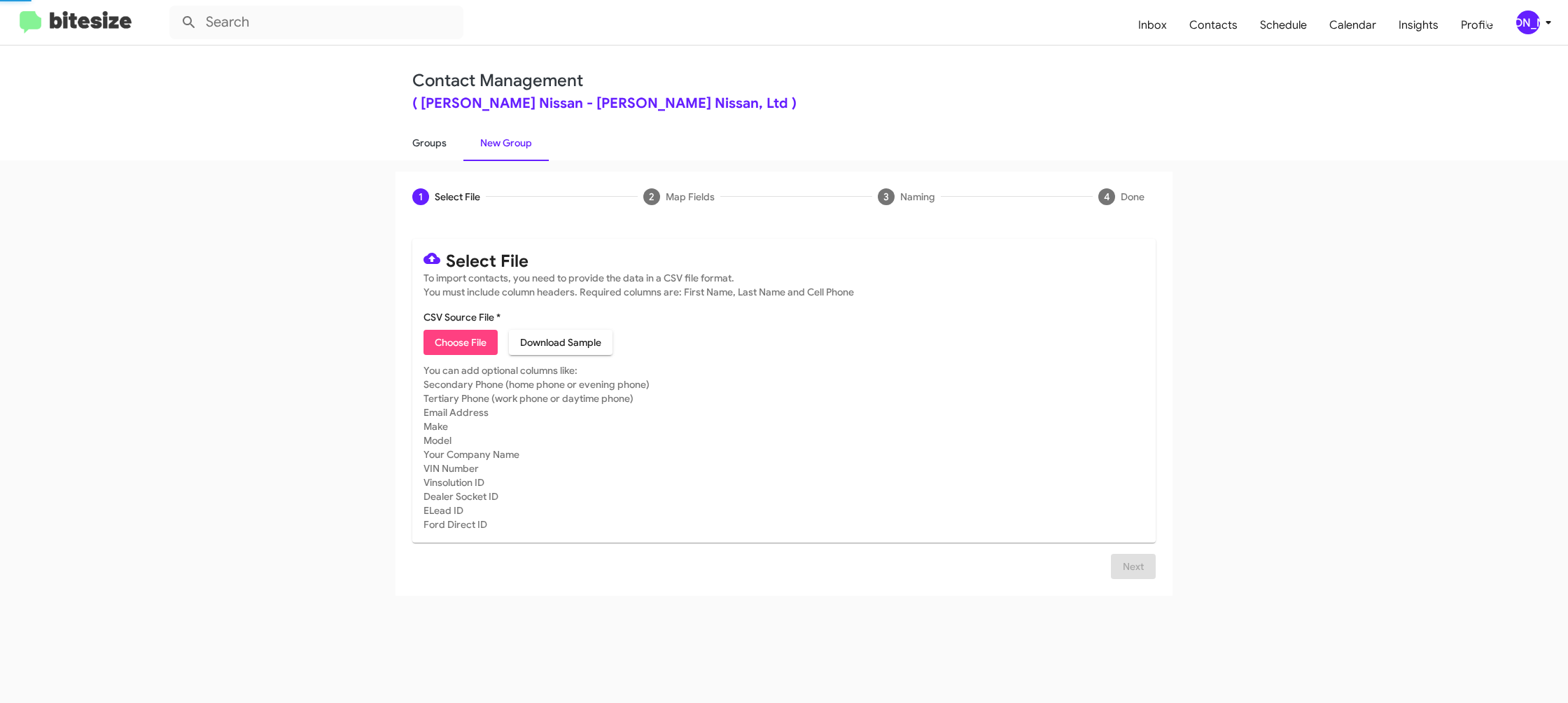
click at [435, 142] on link "Groups" at bounding box center [429, 143] width 68 height 37
drag, startPoint x: 435, startPoint y: 142, endPoint x: 402, endPoint y: 107, distance: 48.1
click at [428, 133] on link "Groups" at bounding box center [429, 143] width 68 height 37
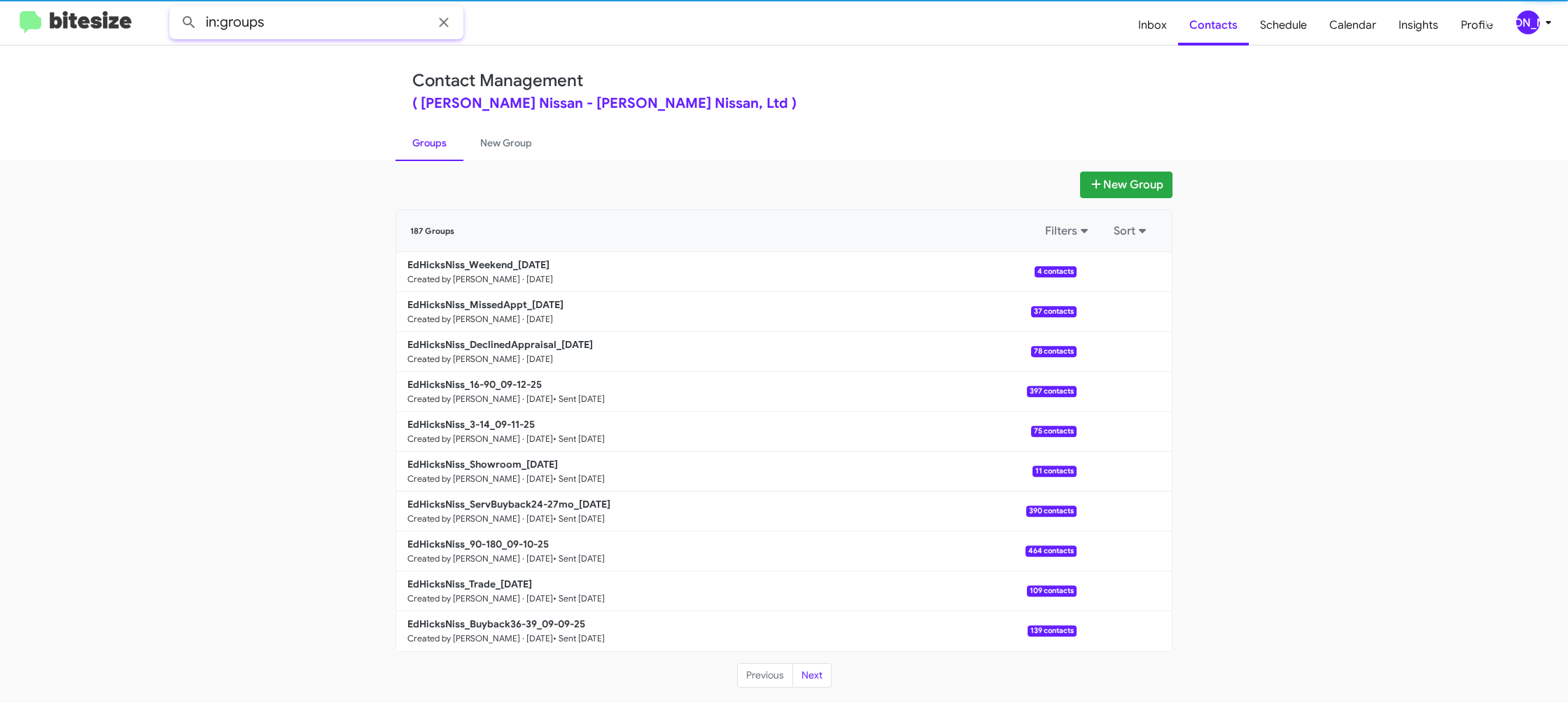
click at [347, 29] on input "in:groups" at bounding box center [316, 23] width 294 height 33
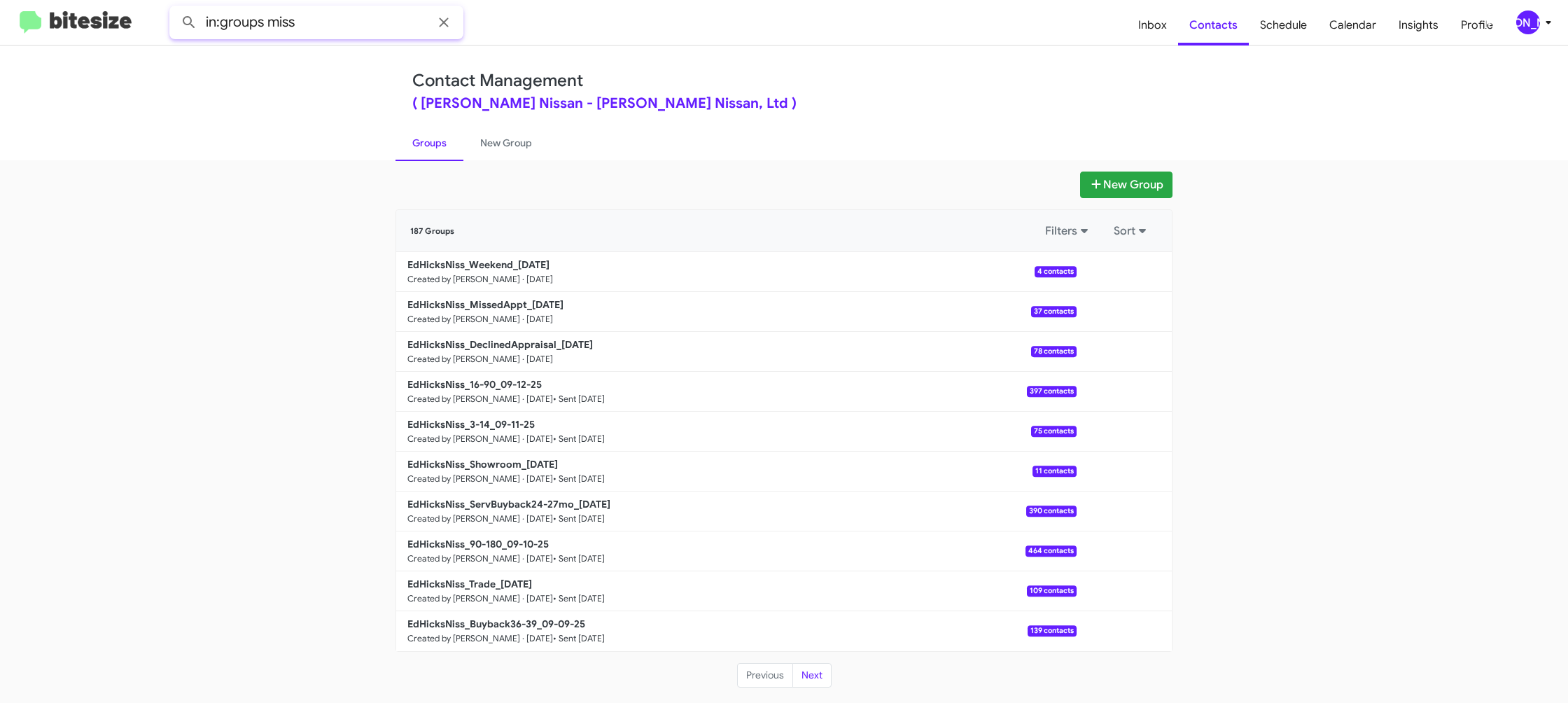
click at [175, 8] on button at bounding box center [189, 23] width 28 height 28
type input "in:groups weeke"
click at [175, 8] on button at bounding box center [189, 23] width 28 height 28
drag, startPoint x: 489, startPoint y: 146, endPoint x: 461, endPoint y: 147, distance: 28.0
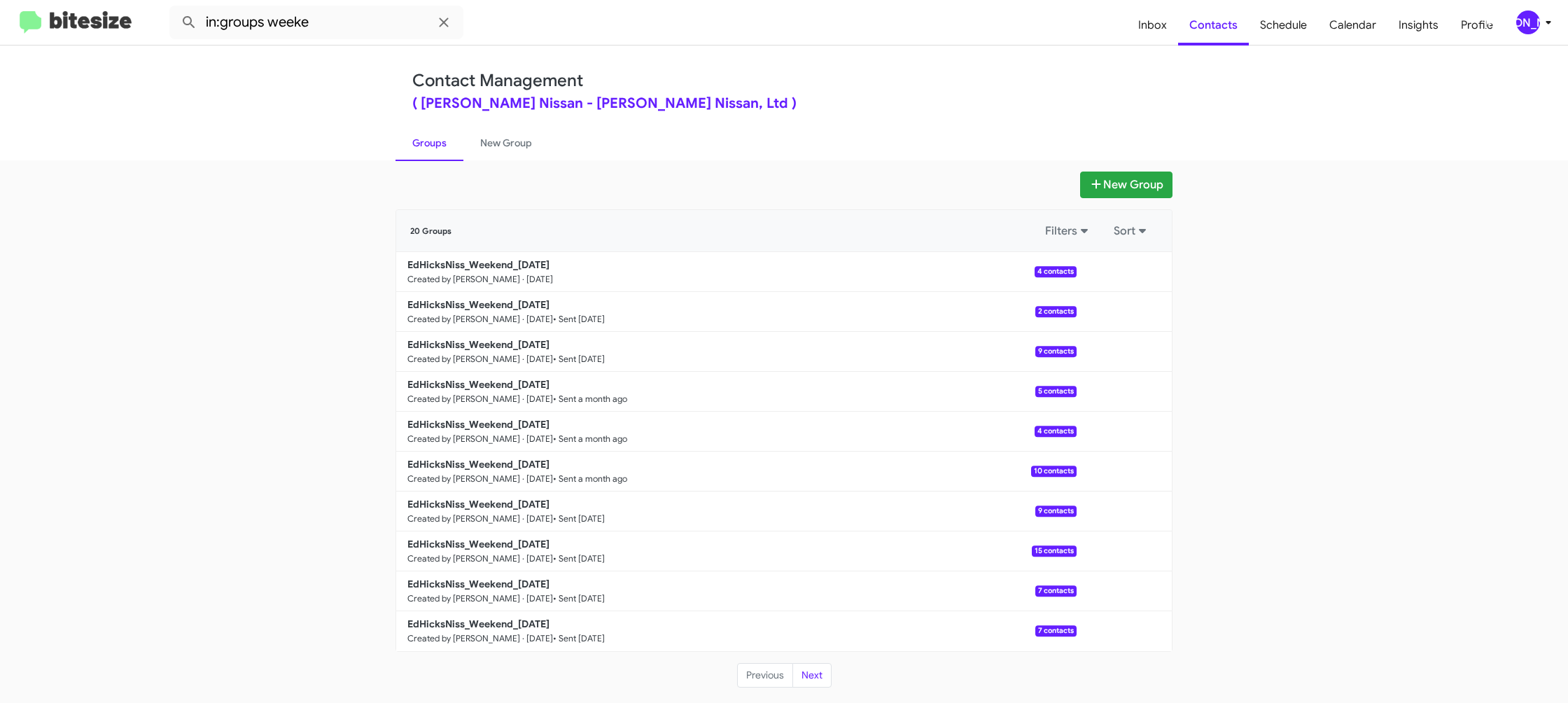
click at [489, 145] on link "New Group" at bounding box center [506, 143] width 85 height 37
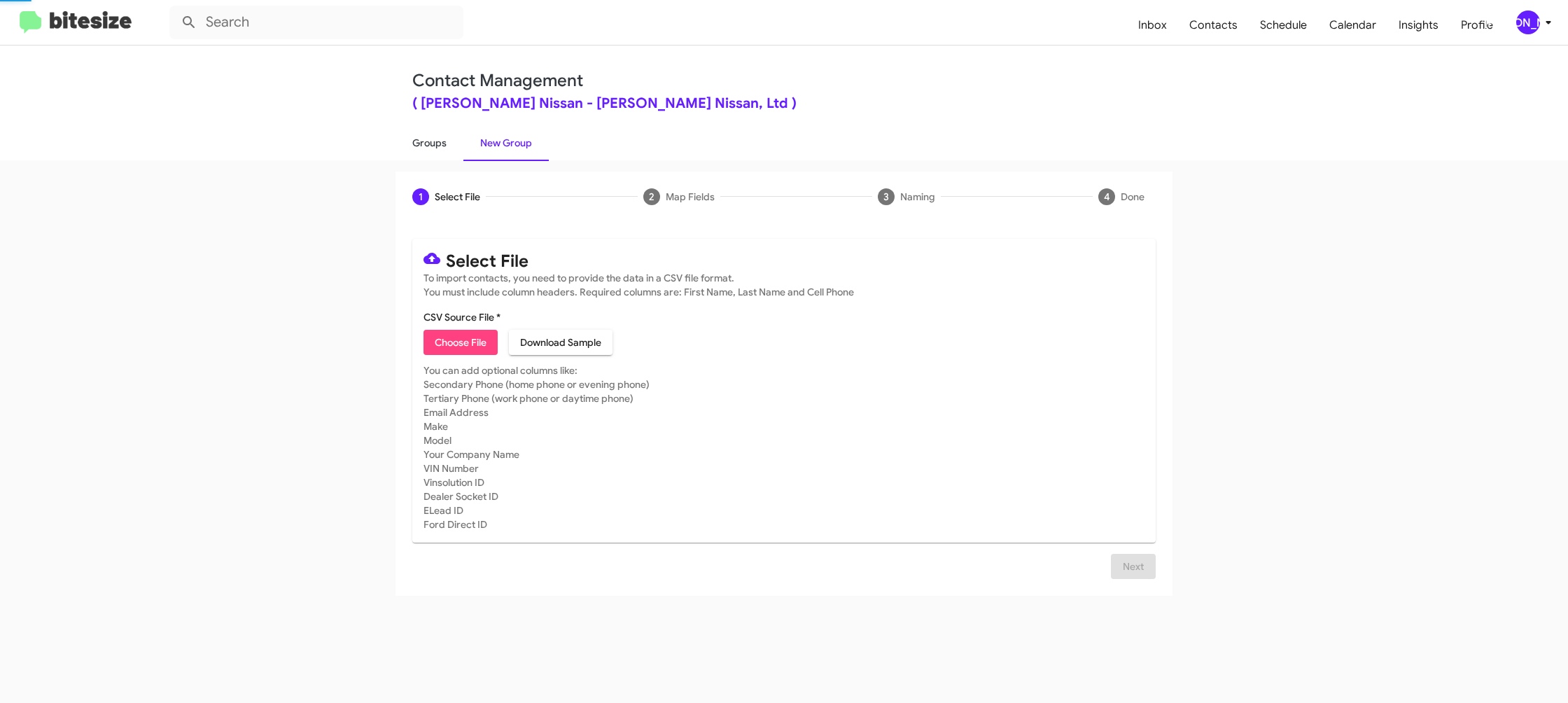
click at [444, 147] on link "Groups" at bounding box center [429, 143] width 68 height 37
type input "in:groups"
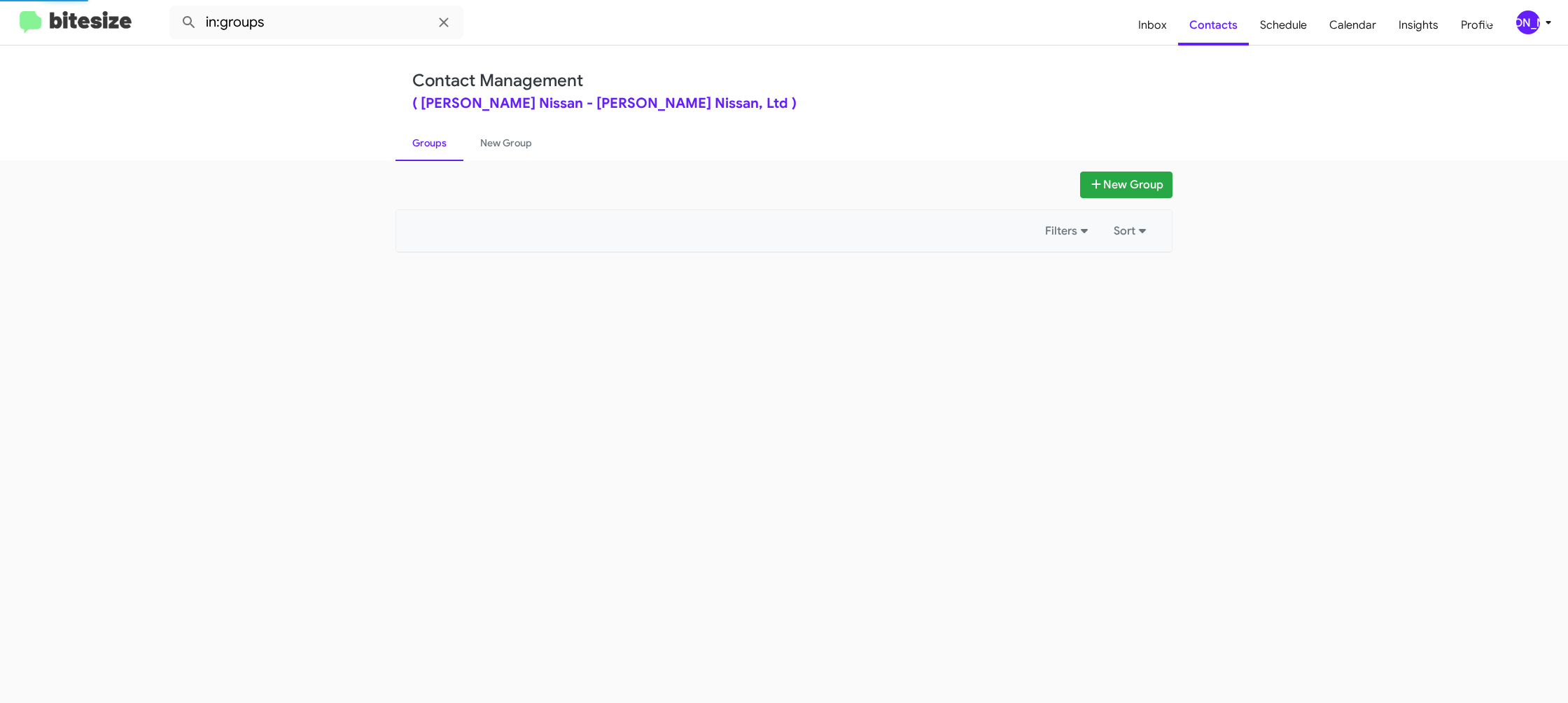
click at [444, 147] on link "Groups" at bounding box center [429, 143] width 68 height 37
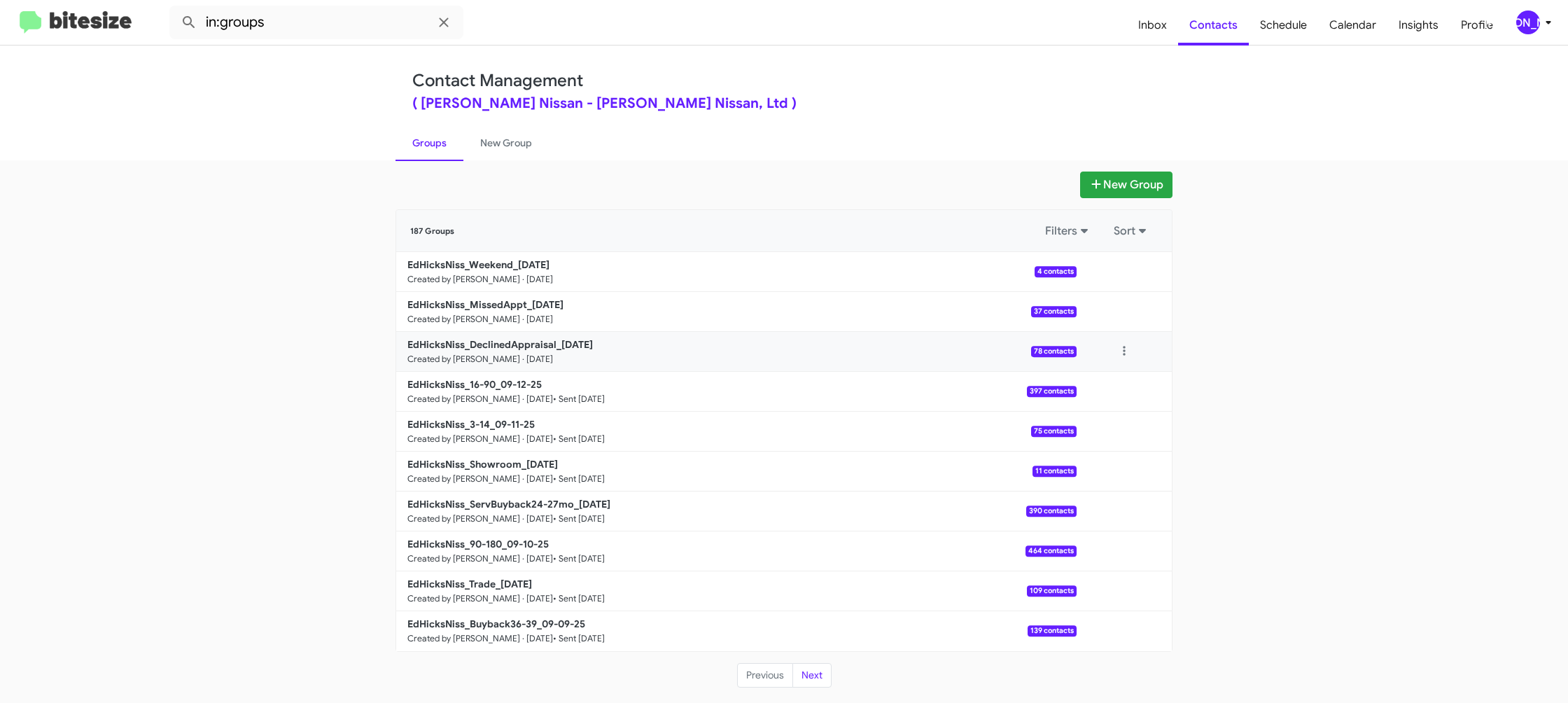
click at [1144, 369] on div "New Group 187 Groups Filters Sort EdHicksNiss_Weekend_09-15-25 Created by Jason…" at bounding box center [784, 430] width 798 height 517
click at [1126, 354] on button at bounding box center [1125, 352] width 28 height 28
click at [1095, 383] on button "View contacts" at bounding box center [1082, 389] width 112 height 33
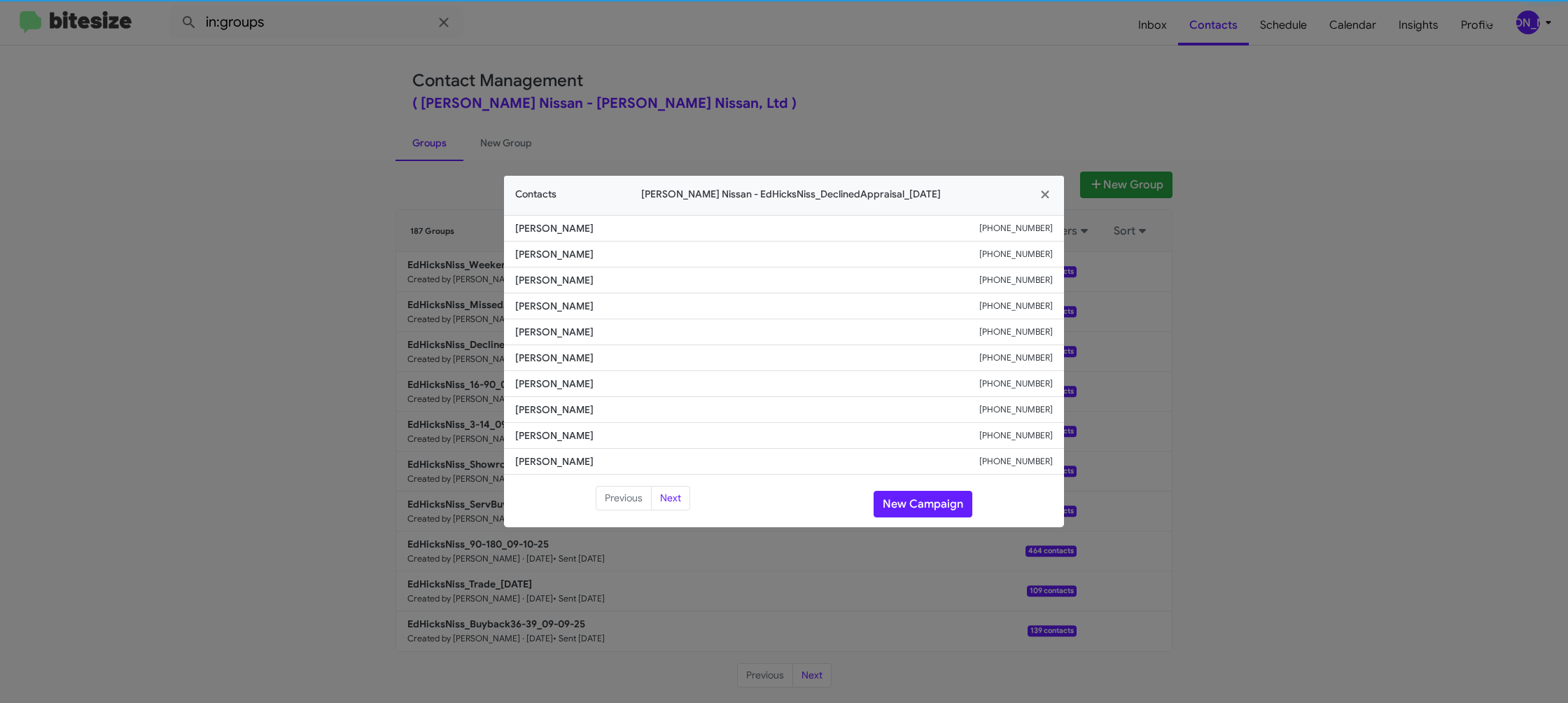
click at [558, 349] on li "David Spence +13614426634" at bounding box center [784, 358] width 560 height 26
copy span "David Spence"
drag, startPoint x: 896, startPoint y: 128, endPoint x: 1128, endPoint y: 269, distance: 271.5
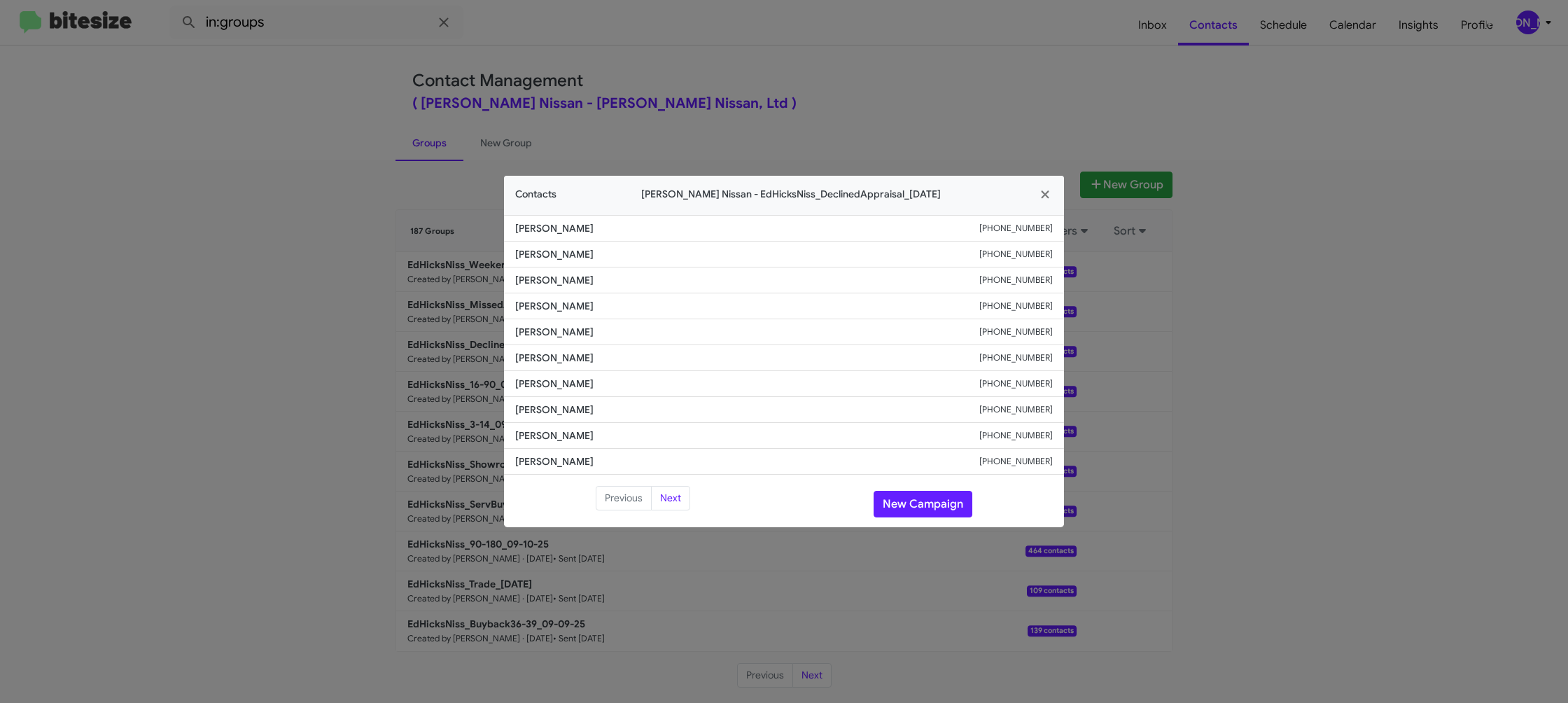
click at [899, 128] on modal-container "Contacts Ed Hicks Nissan - EdHicksNiss_DeclinedAppraisal_09-15-25 Luis Flores +…" at bounding box center [784, 351] width 1568 height 703
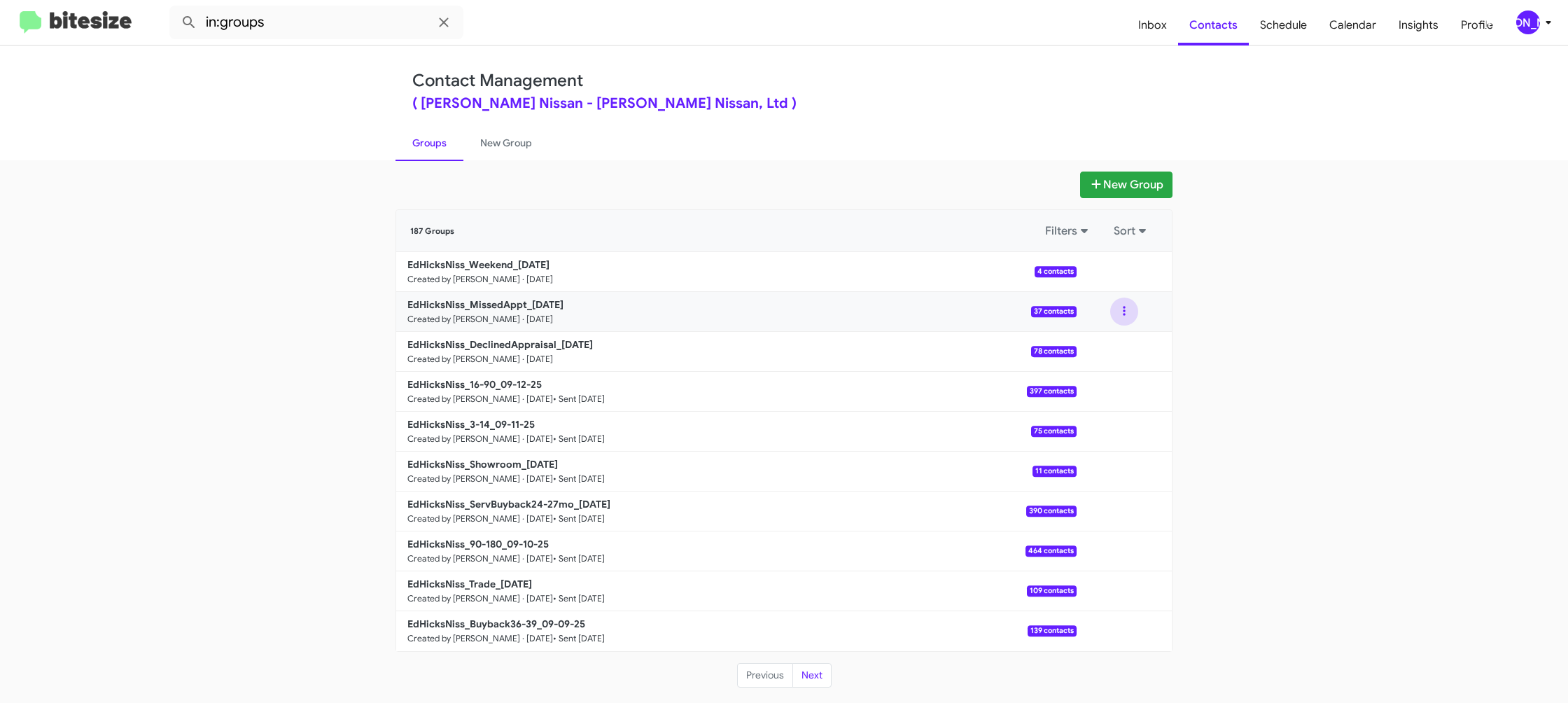
click at [1128, 320] on button at bounding box center [1125, 312] width 28 height 28
drag, startPoint x: 1113, startPoint y: 335, endPoint x: 1070, endPoint y: 344, distance: 43.9
click at [1070, 344] on button "View contacts" at bounding box center [1082, 349] width 112 height 33
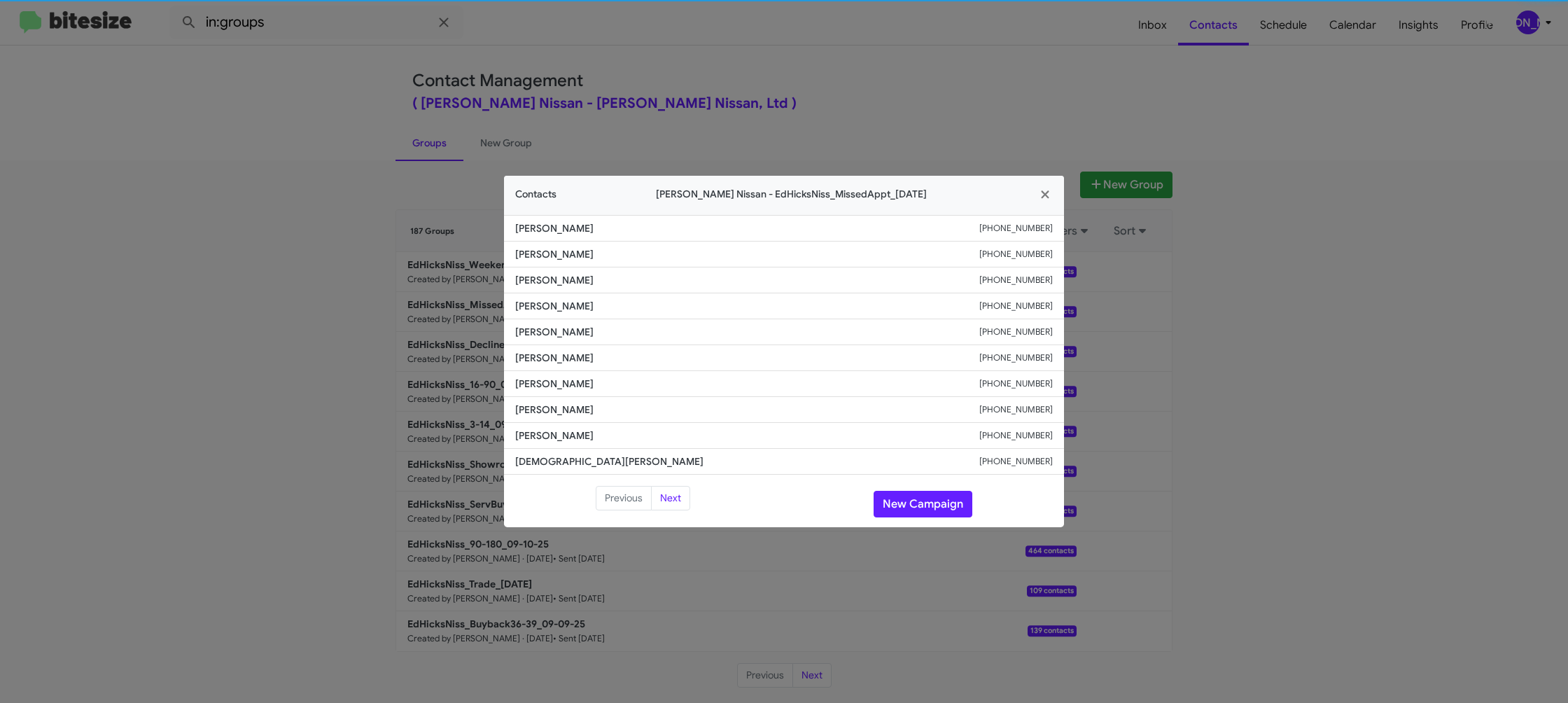
click at [542, 352] on span "[PERSON_NAME]" at bounding box center [747, 358] width 464 height 14
copy span "[PERSON_NAME]"
click at [1450, 650] on modal-container "Contacts Ed Hicks Nissan - EdHicksNiss_MissedAppt_09-15-25 Michelle Nagir +1361…" at bounding box center [784, 351] width 1568 height 703
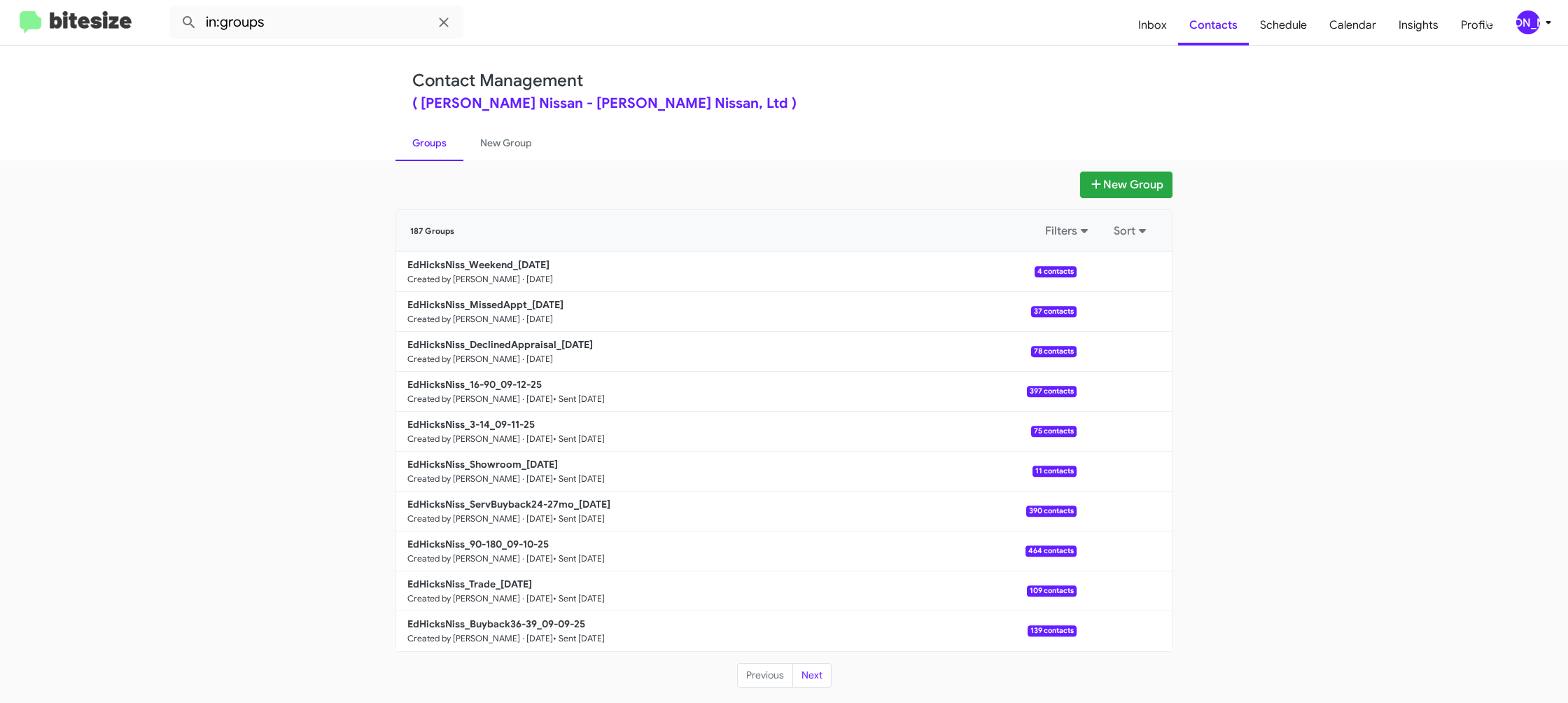
drag, startPoint x: 815, startPoint y: 79, endPoint x: 1006, endPoint y: 183, distance: 217.5
click at [825, 84] on div "Contact Management ( Ed Hicks Nissan - Ed Hicks Nissan, Ltd )" at bounding box center [784, 91] width 744 height 40
drag, startPoint x: 1121, startPoint y: 275, endPoint x: 1121, endPoint y: 283, distance: 8.0
click at [1121, 277] on button at bounding box center [1125, 272] width 28 height 28
click at [1114, 306] on button "View contacts" at bounding box center [1082, 309] width 112 height 33
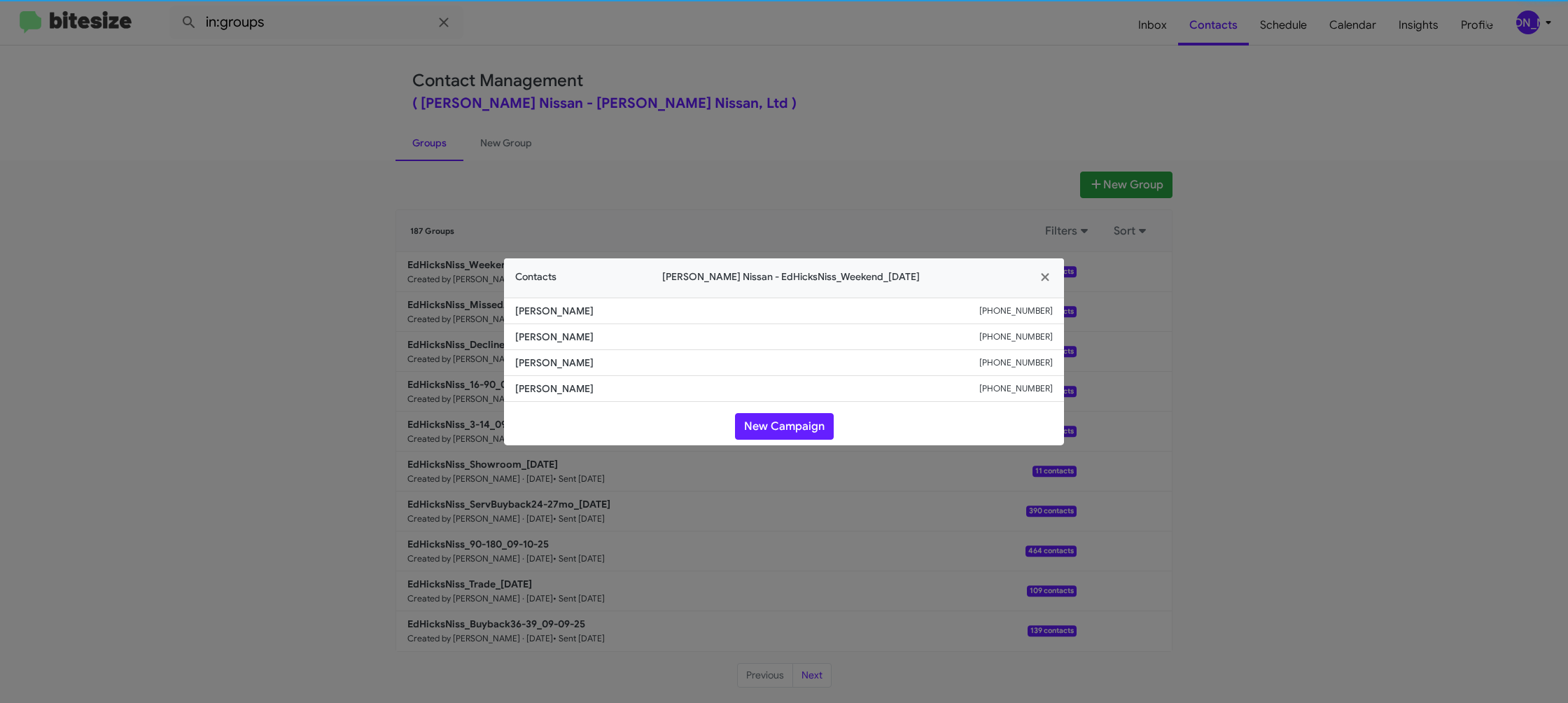
click at [544, 337] on app-contacts-modal "Contacts Ed Hicks Nissan - EdHicksNiss_Weekend_09-15-25 Kathleen Kellett +13618…" at bounding box center [784, 352] width 560 height 187
click at [544, 337] on span "Debra Alonzo" at bounding box center [747, 337] width 464 height 14
copy span "Debra Alonzo"
click at [387, 214] on modal-container "Contacts Ed Hicks Nissan - EdHicksNiss_Weekend_09-15-25 Kathleen Kellett +13618…" at bounding box center [784, 351] width 1568 height 703
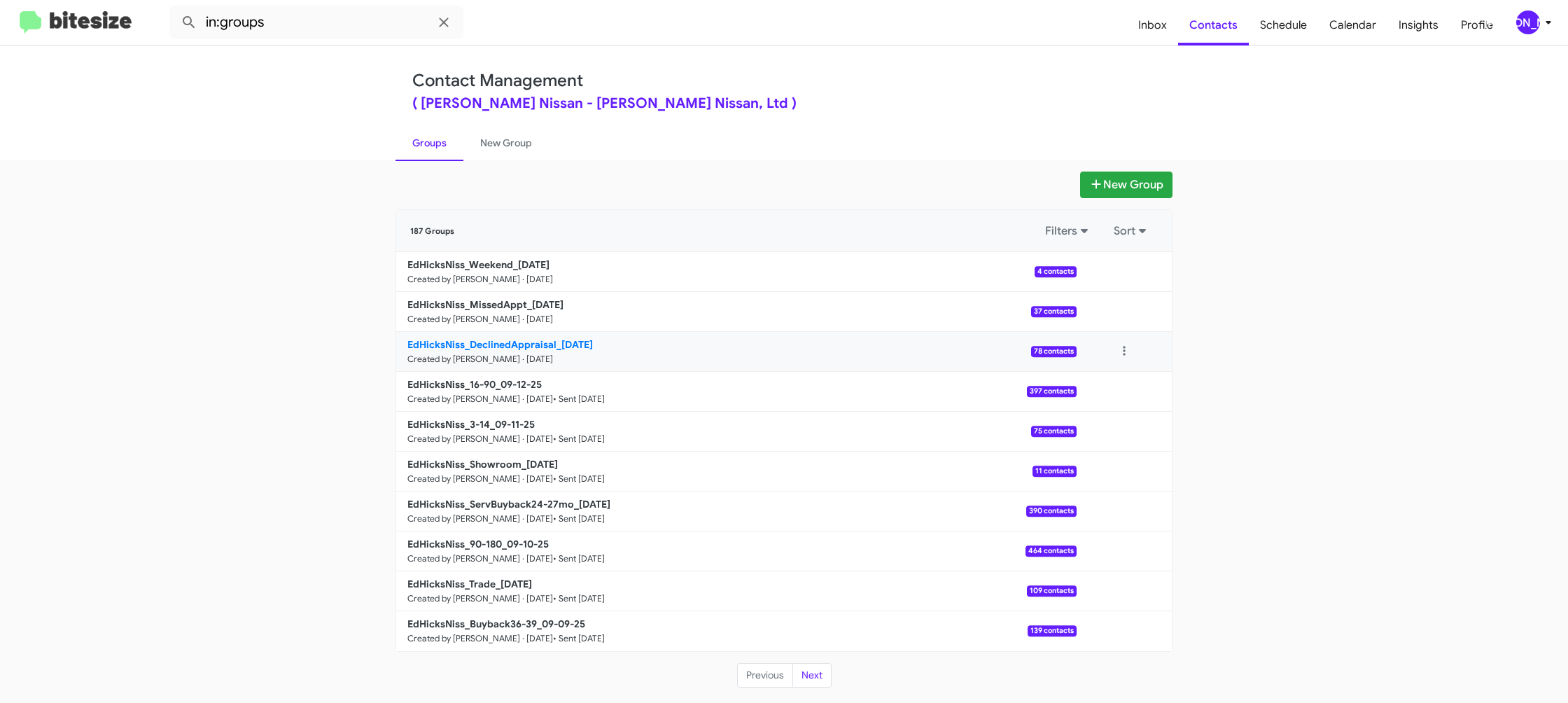
click at [545, 349] on b "EdHicksNiss_DeclinedAppraisal_09-15-25" at bounding box center [500, 344] width 186 height 13
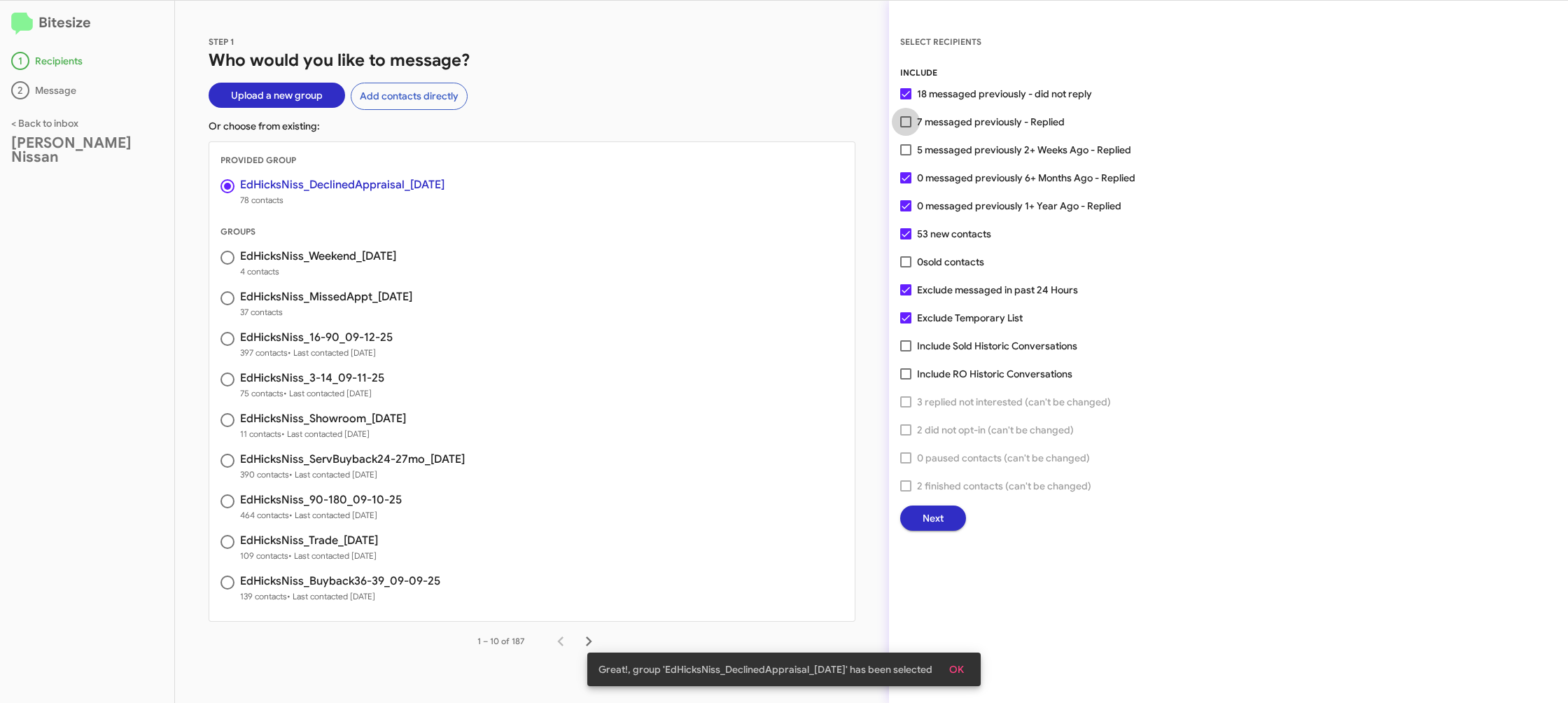
click at [923, 123] on span "7 messaged previously - Replied" at bounding box center [990, 122] width 148 height 17
click at [906, 128] on input "7 messaged previously - Replied" at bounding box center [905, 128] width 1 height 1
checkbox input "true"
click at [925, 518] on span "Next" at bounding box center [933, 518] width 21 height 25
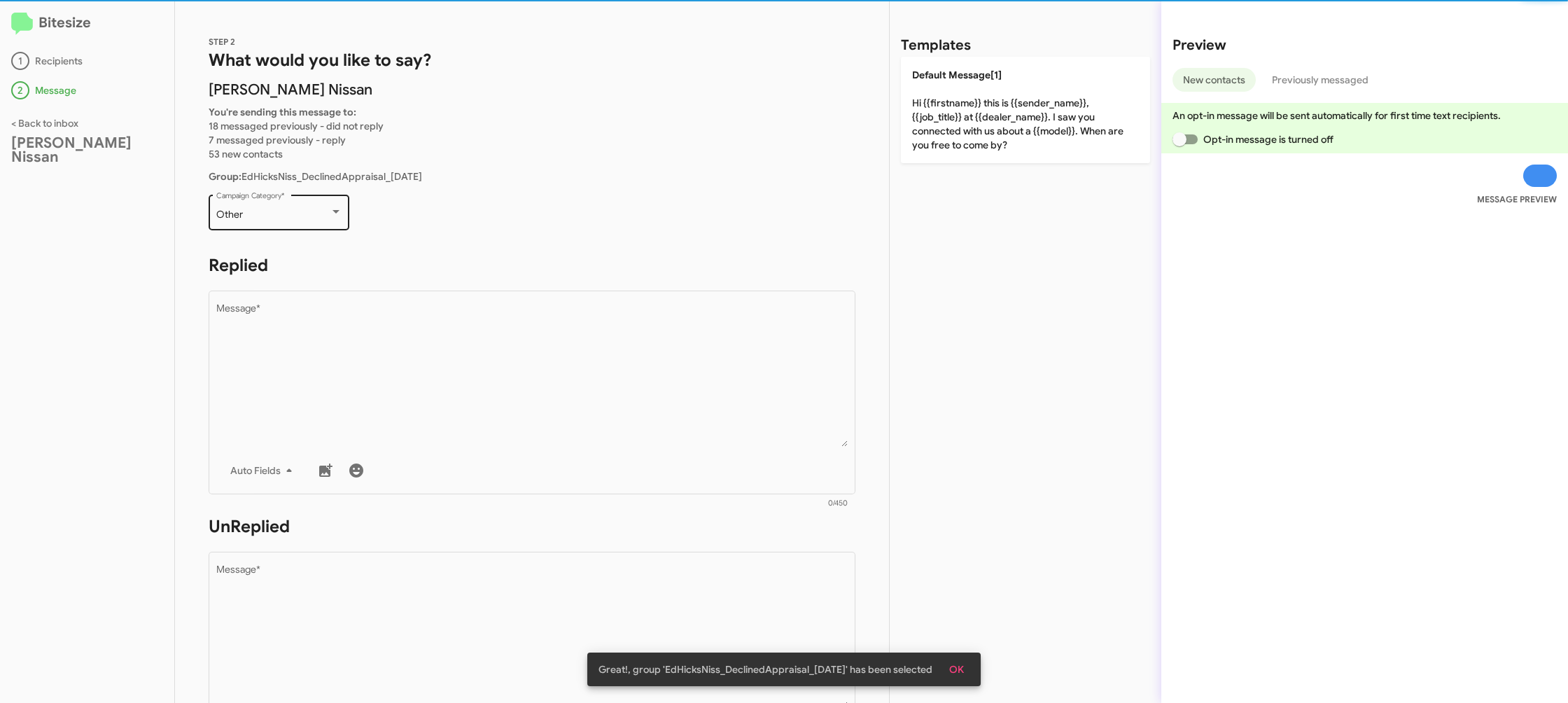
click at [295, 225] on div "Other Campaign Category *" at bounding box center [279, 211] width 126 height 38
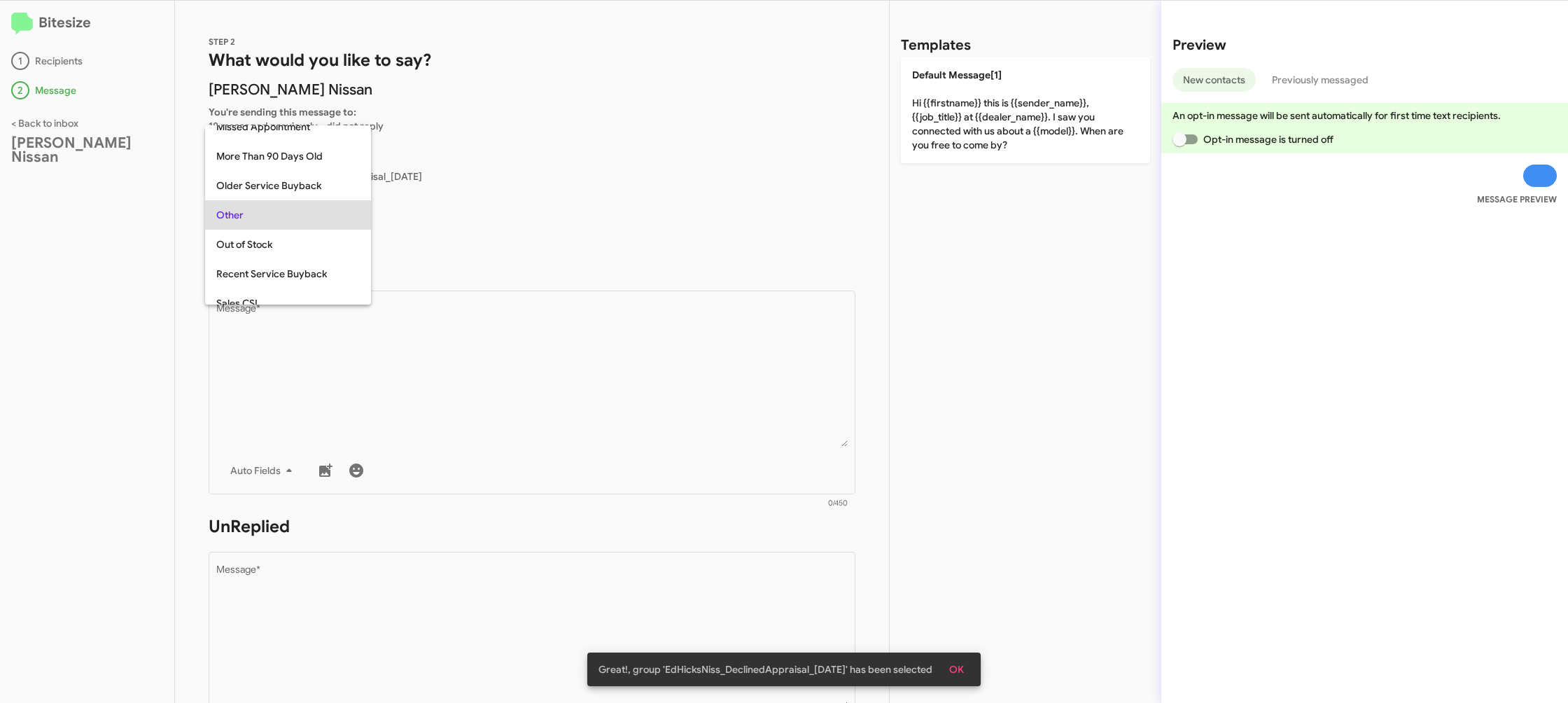
scroll to position [177, 0]
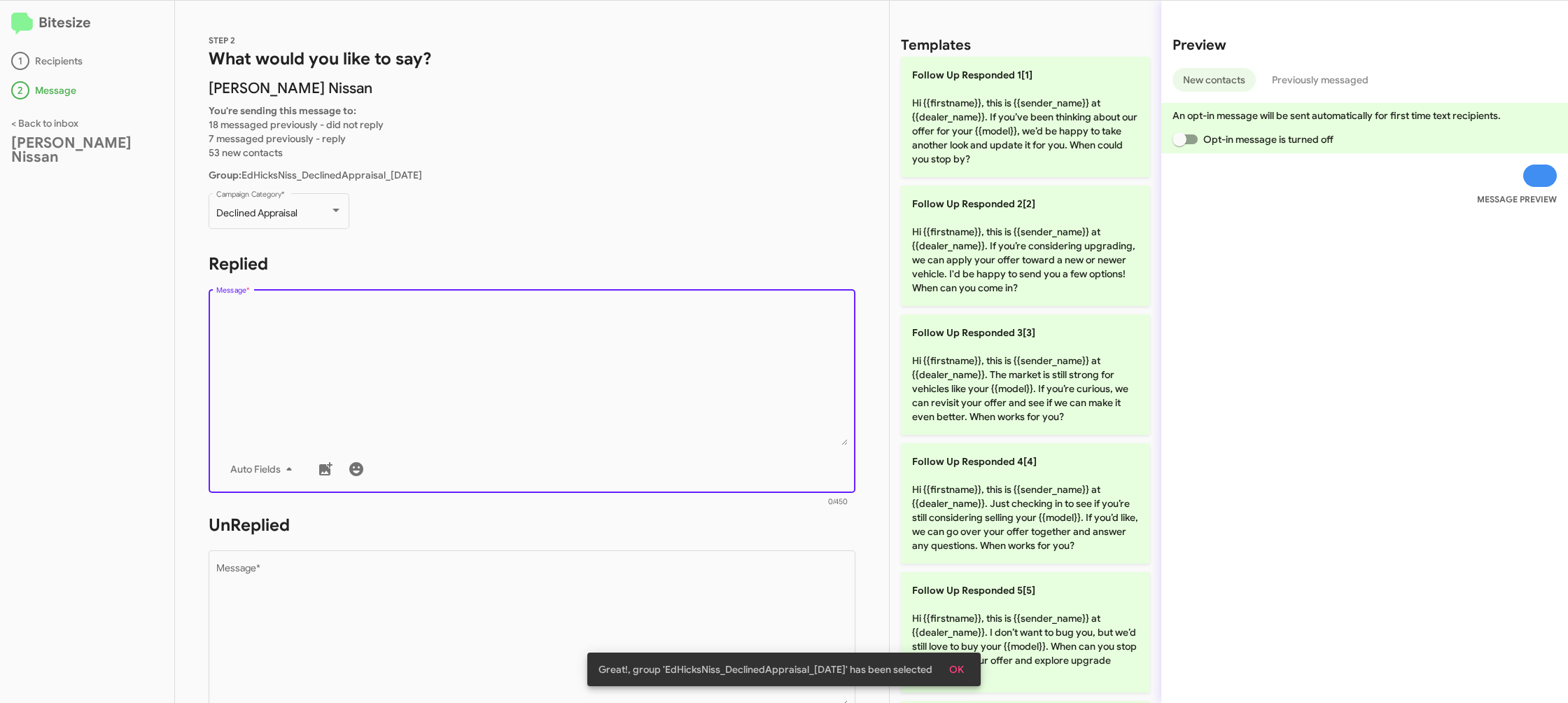
click at [409, 323] on textarea "Message *" at bounding box center [533, 374] width 632 height 143
drag, startPoint x: 409, startPoint y: 323, endPoint x: 853, endPoint y: 361, distance: 445.6
click at [414, 321] on textarea "Message *" at bounding box center [533, 374] width 632 height 143
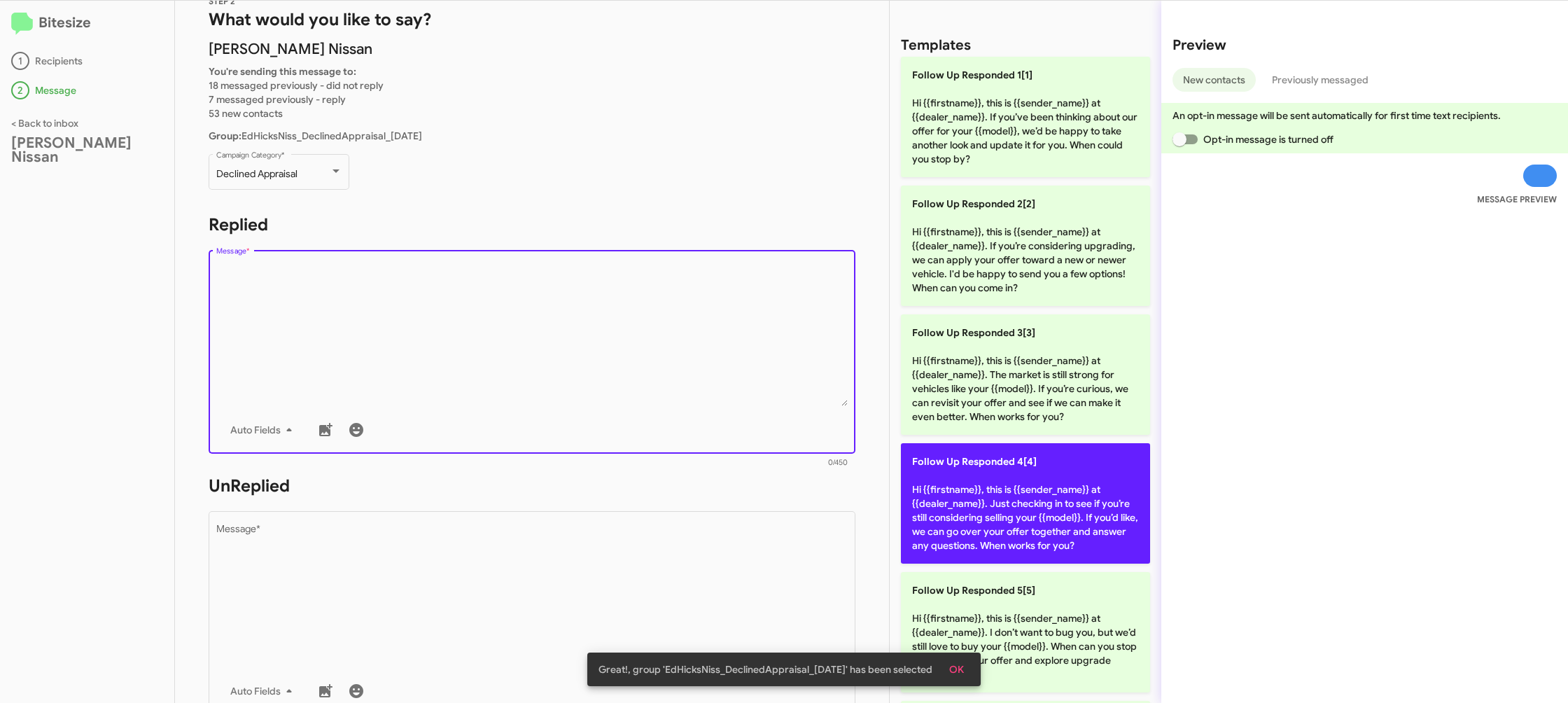
scroll to position [67, 0]
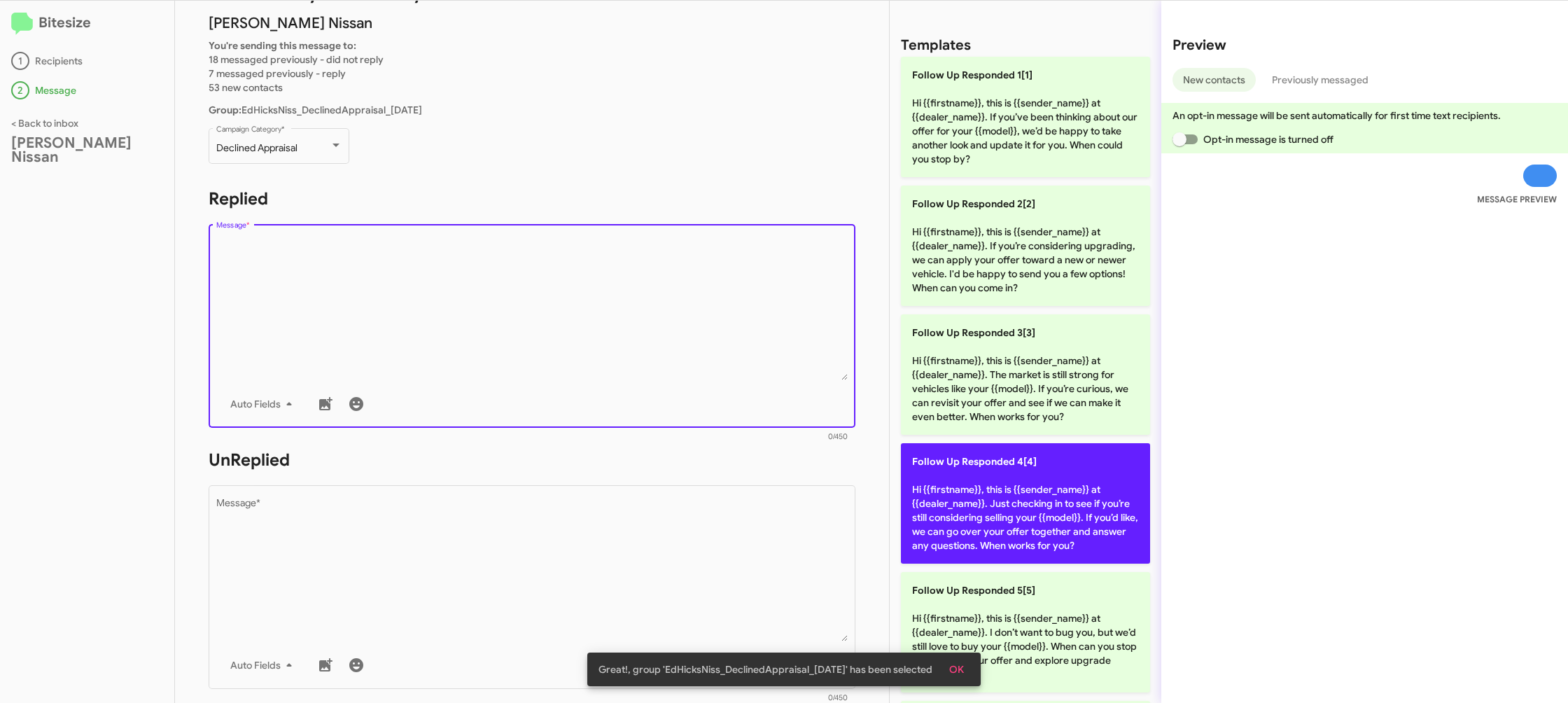
drag, startPoint x: 971, startPoint y: 485, endPoint x: 654, endPoint y: 597, distance: 336.2
click at [964, 488] on p "Follow Up Responded 4[4] Hi {{firstname}}, this is {{sender_name}} at {{dealer_…" at bounding box center [1025, 504] width 249 height 120
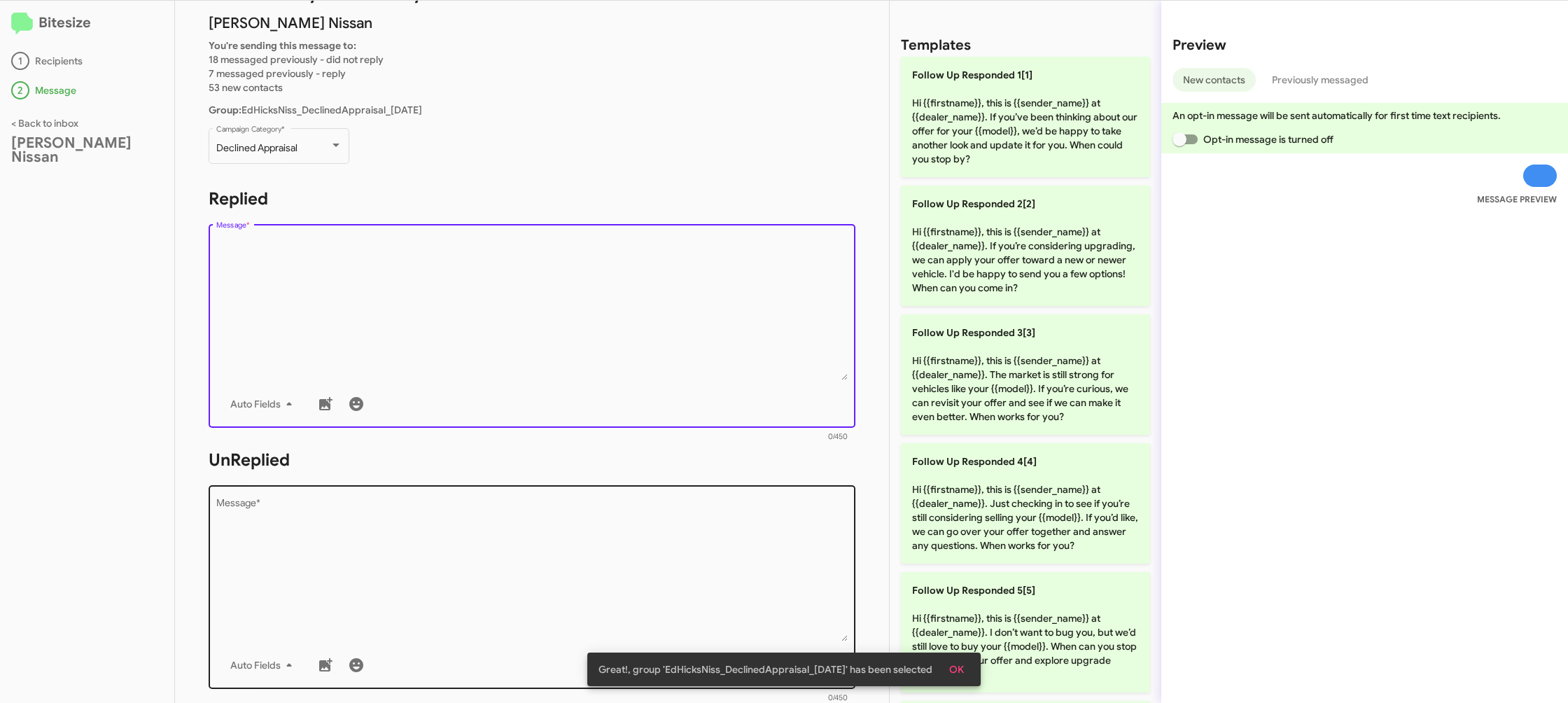
type textarea "Hi {{firstname}}, this is {{sender_name}} at {{dealer_name}}. Just checking in …"
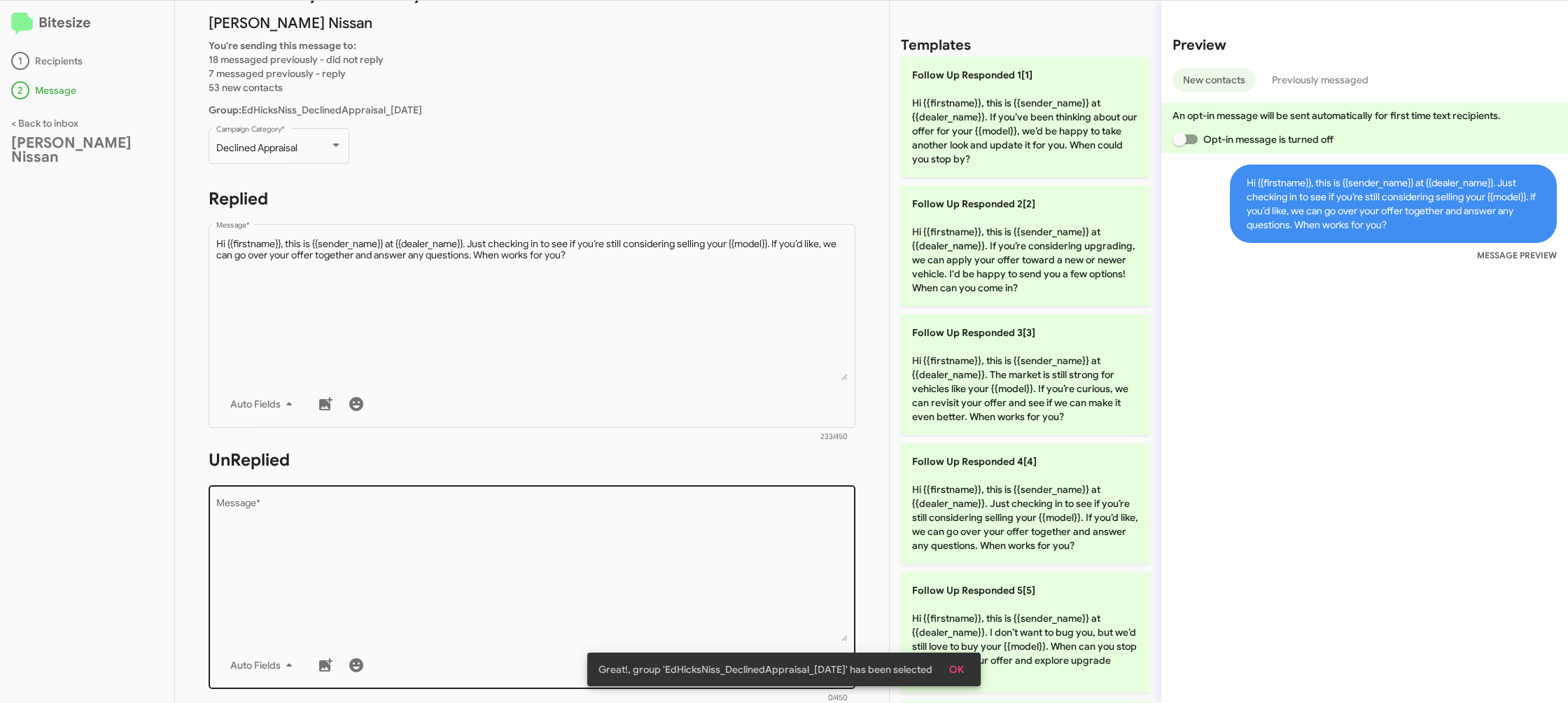
click at [648, 593] on textarea "Message *" at bounding box center [533, 570] width 632 height 143
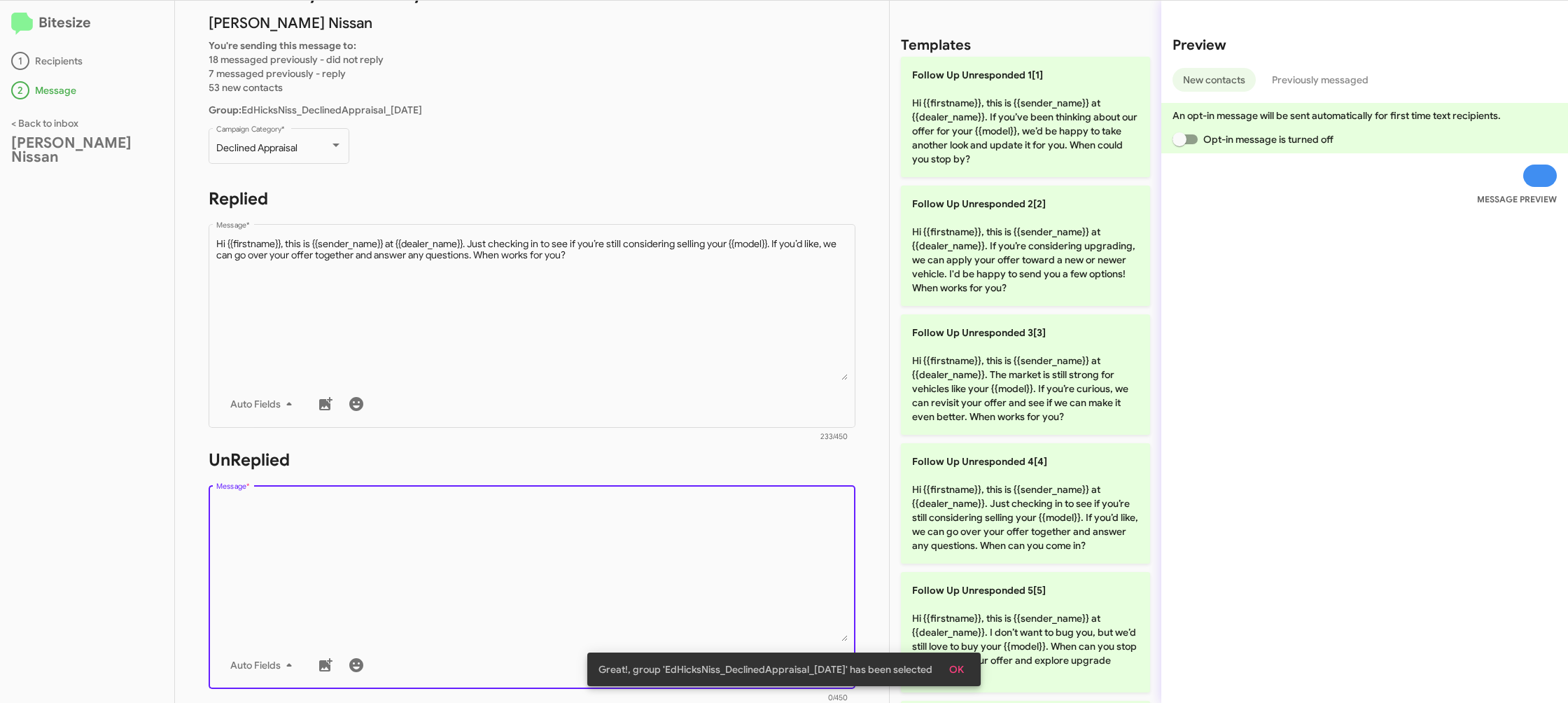
click at [648, 593] on textarea "Message *" at bounding box center [533, 570] width 632 height 143
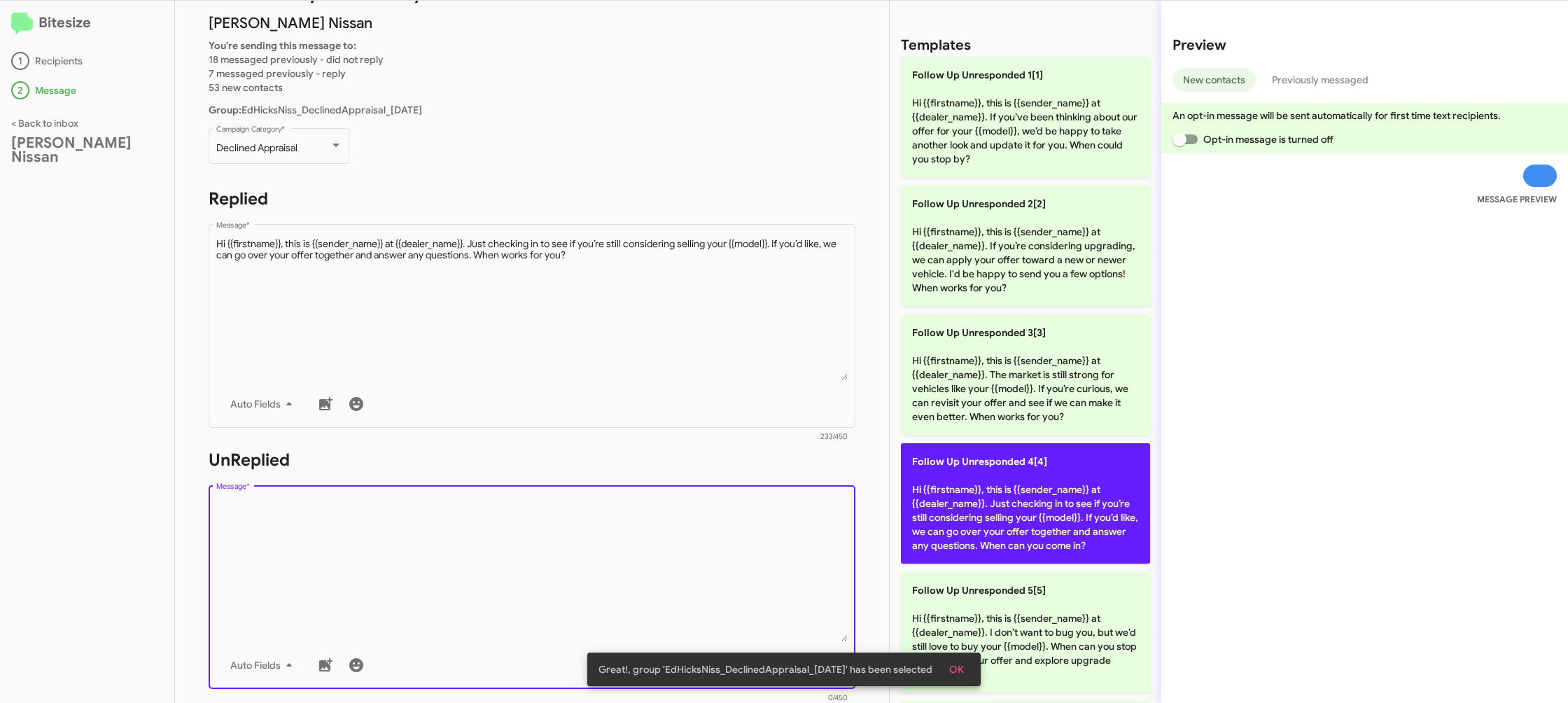
drag, startPoint x: 648, startPoint y: 593, endPoint x: 1025, endPoint y: 514, distance: 385.2
click at [690, 581] on textarea "Message *" at bounding box center [533, 570] width 632 height 143
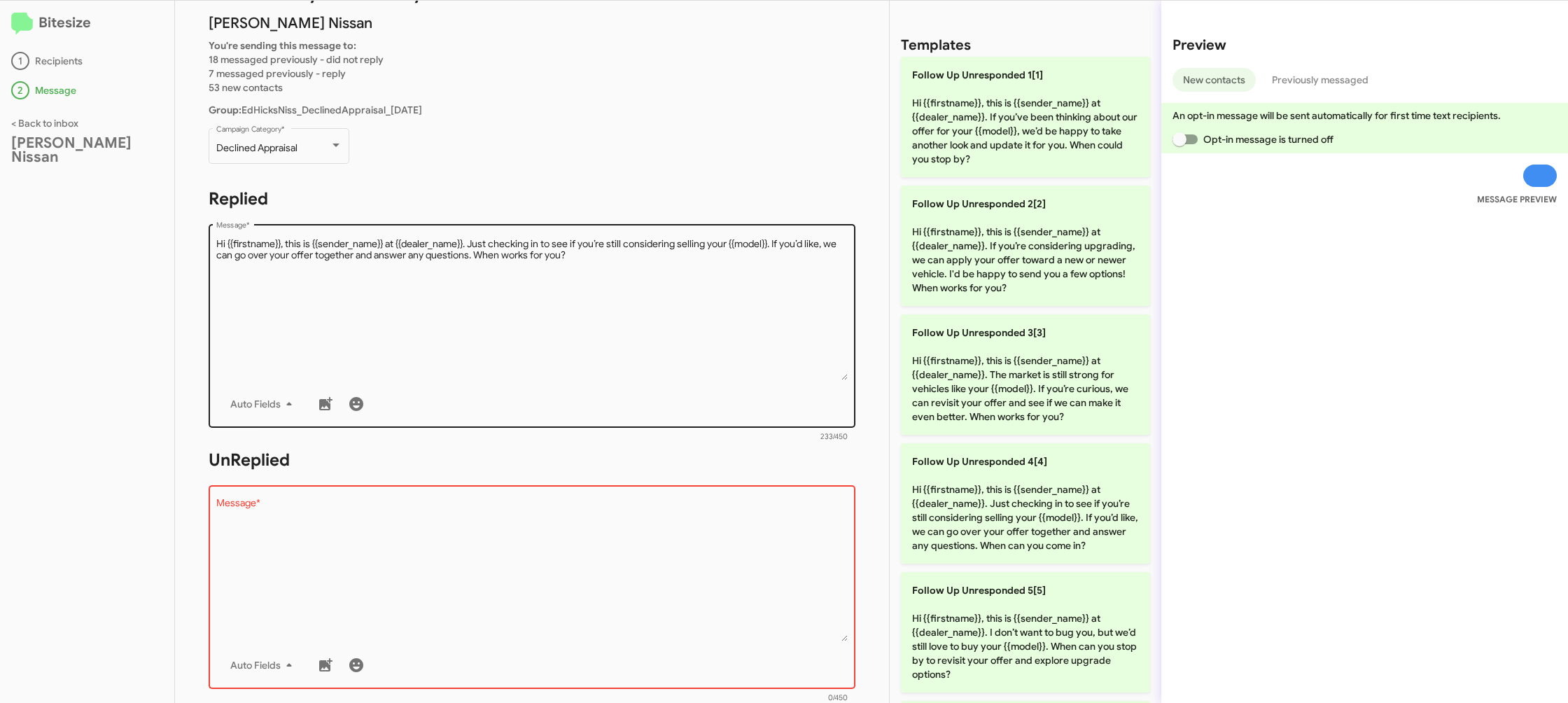
drag, startPoint x: 1019, startPoint y: 512, endPoint x: 554, endPoint y: 407, distance: 476.7
click at [1017, 512] on p "Follow Up Unresponded 4[4] Hi {{firstname}}, this is {{sender_name}} at {{deale…" at bounding box center [1025, 504] width 249 height 120
type textarea "Hi {{firstname}}, this is {{sender_name}} at {{dealer_name}}. Just checking in …"
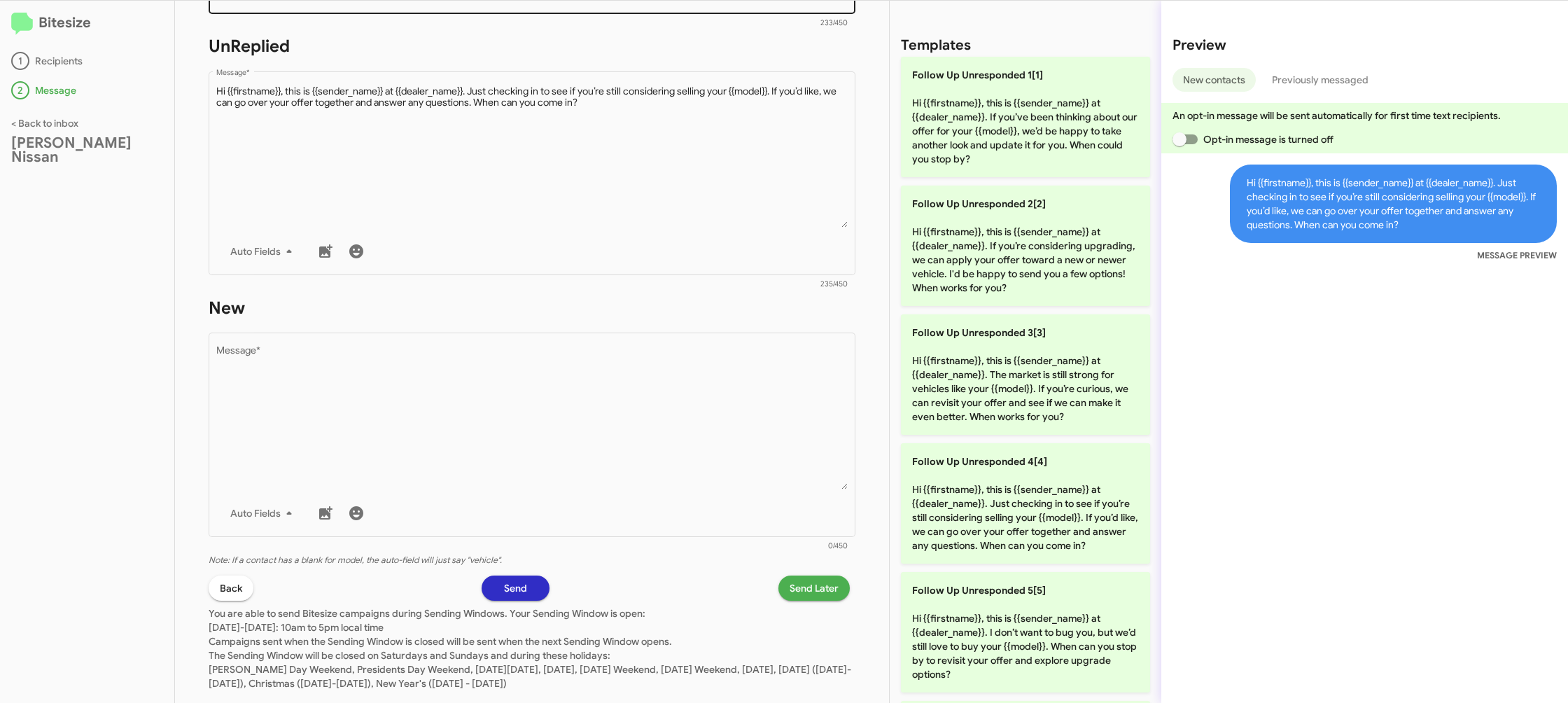
scroll to position [510, 0]
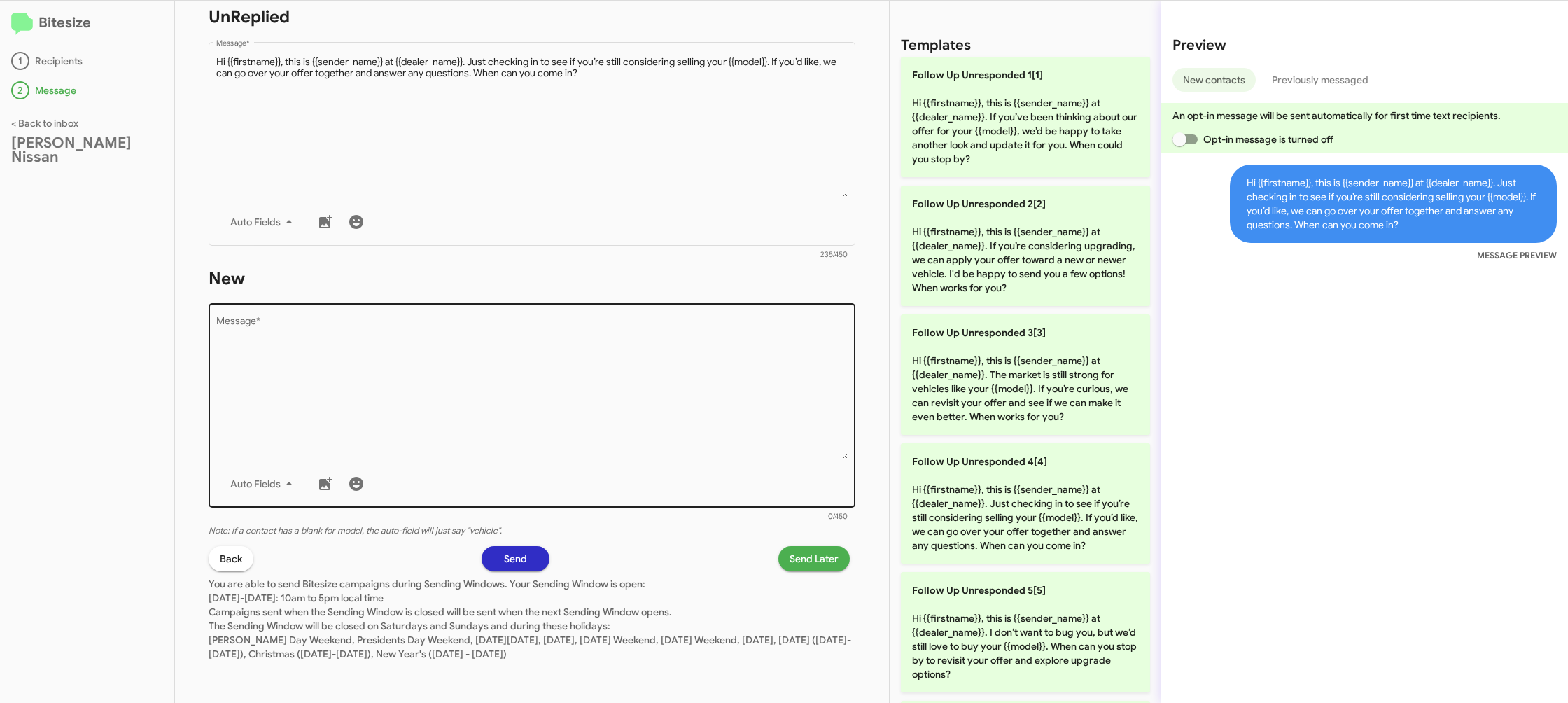
click at [607, 412] on textarea "Message *" at bounding box center [533, 388] width 632 height 143
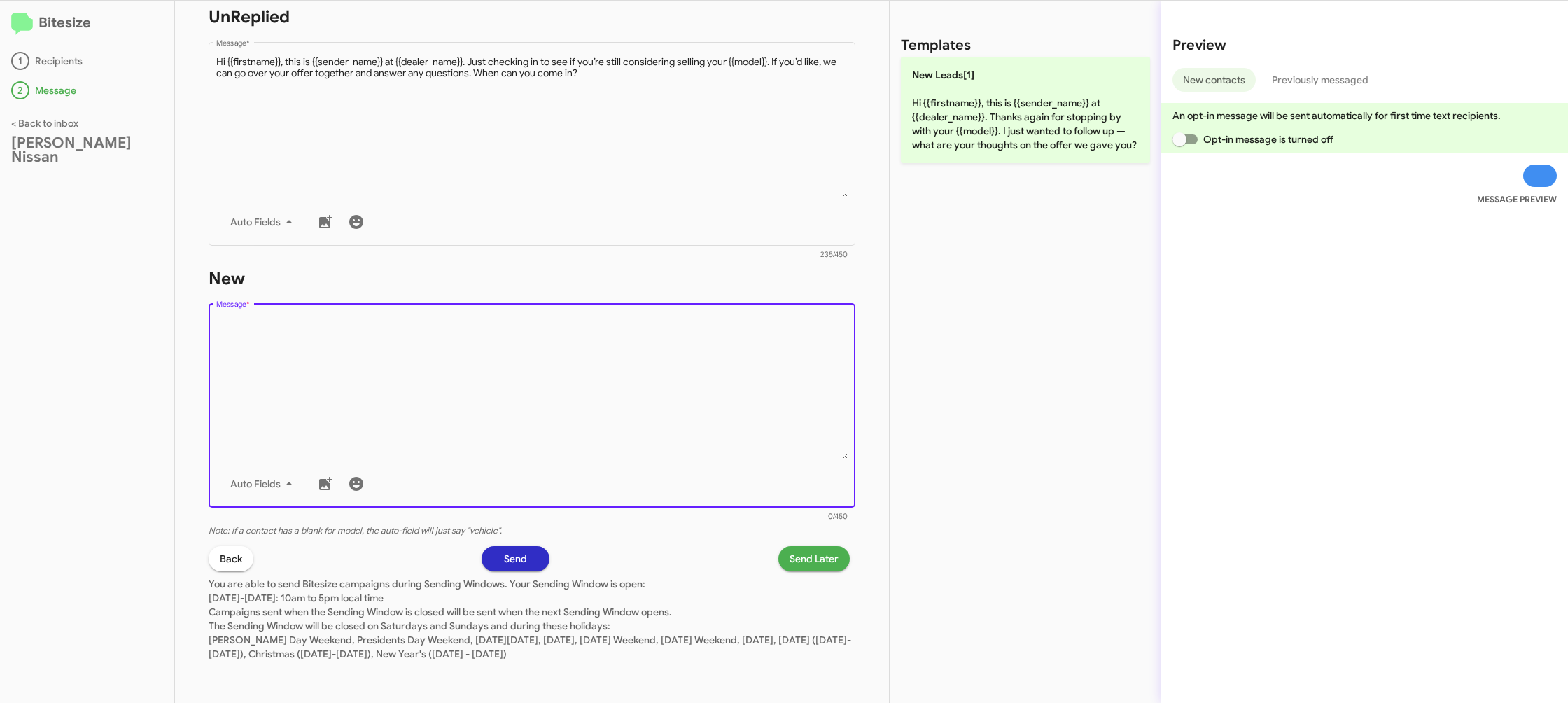
drag, startPoint x: 608, startPoint y: 412, endPoint x: 874, endPoint y: 143, distance: 378.3
click at [632, 389] on textarea "Message *" at bounding box center [533, 388] width 632 height 143
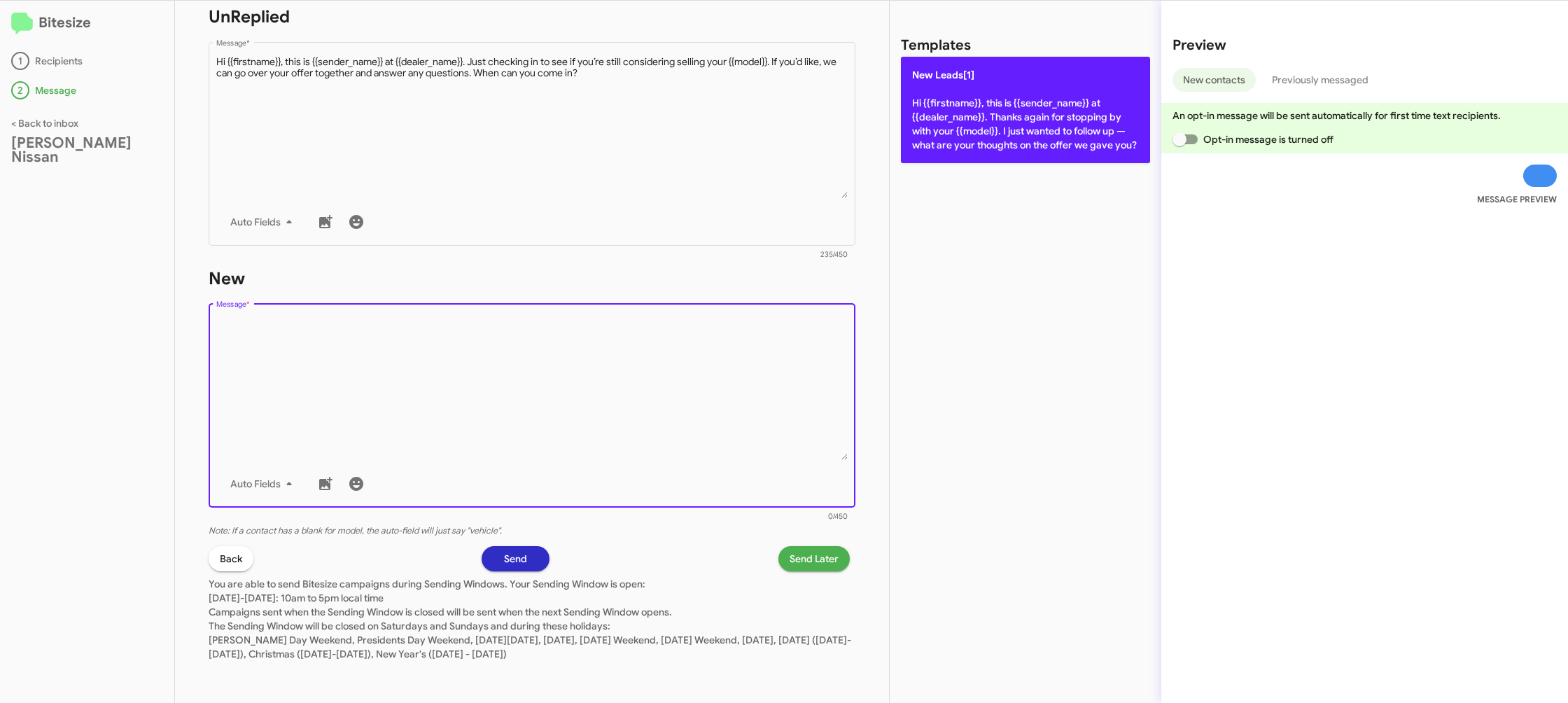
drag, startPoint x: 990, startPoint y: 88, endPoint x: 987, endPoint y: 103, distance: 15.3
click at [990, 91] on p "New Leads[1] Hi {{firstname}}, this is {{sender_name}} at {{dealer_name}}. Than…" at bounding box center [1025, 110] width 249 height 107
type textarea "Hi {{firstname}}, this is {{sender_name}} at {{dealer_name}}. Thanks again for …"
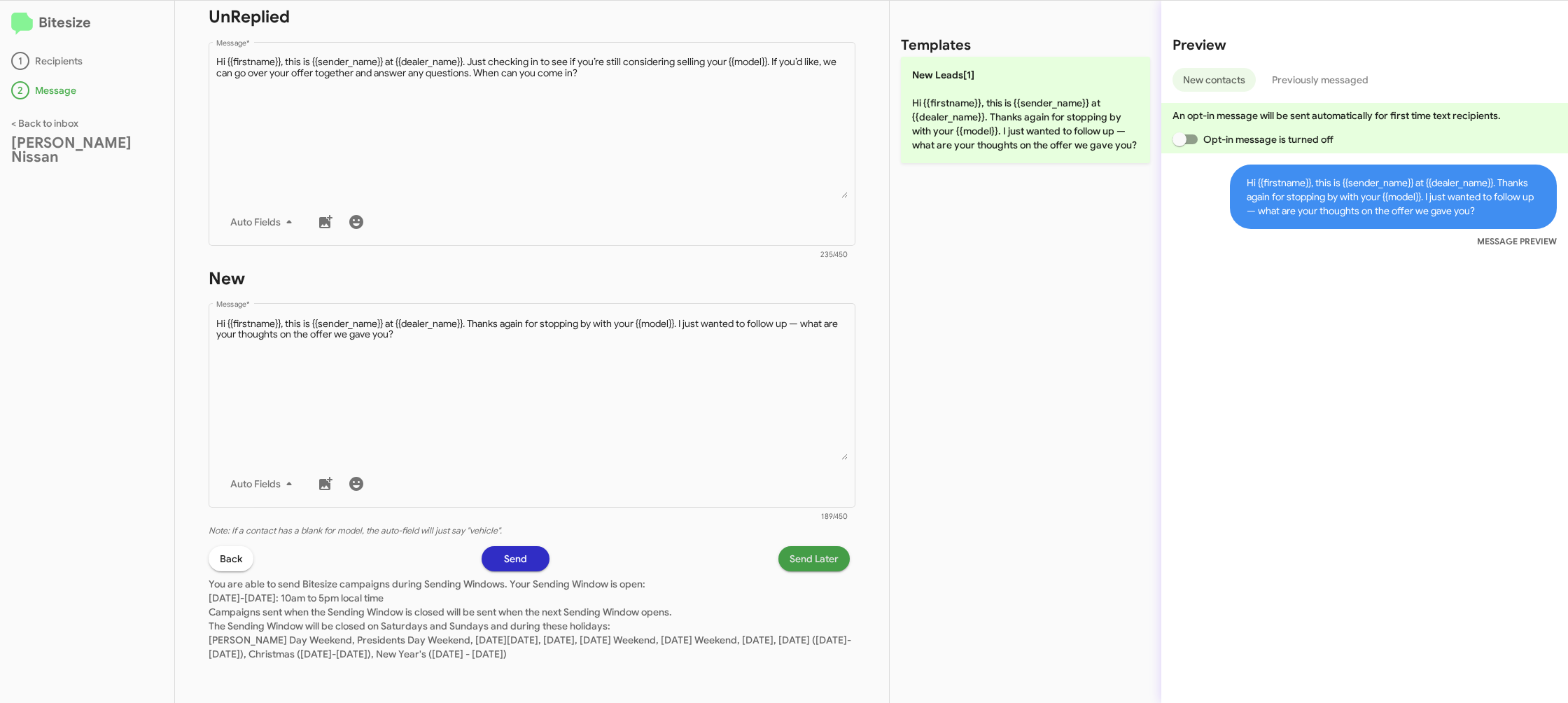
click at [821, 560] on span "Send Later" at bounding box center [814, 559] width 49 height 25
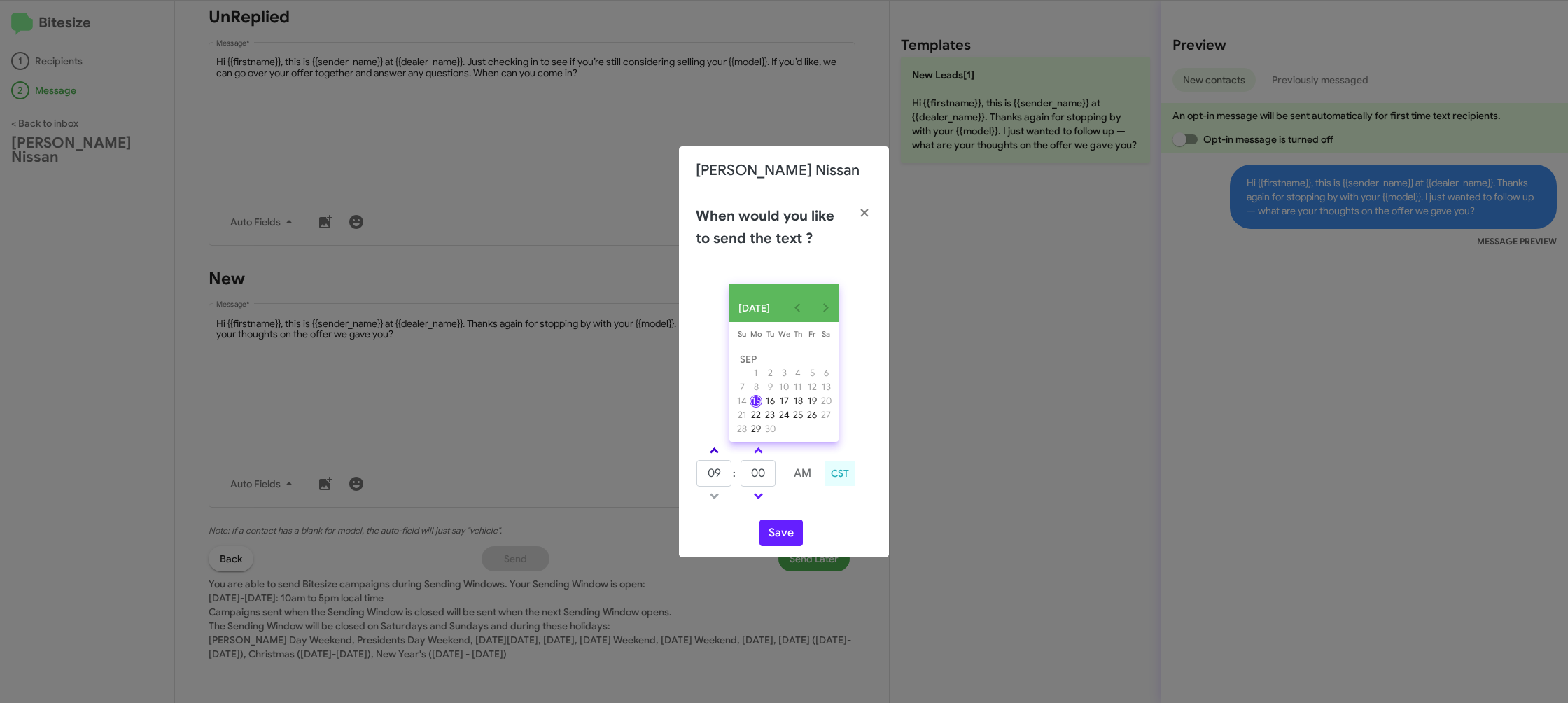
click at [706, 459] on link at bounding box center [714, 450] width 24 height 16
click at [711, 502] on link at bounding box center [714, 495] width 24 height 16
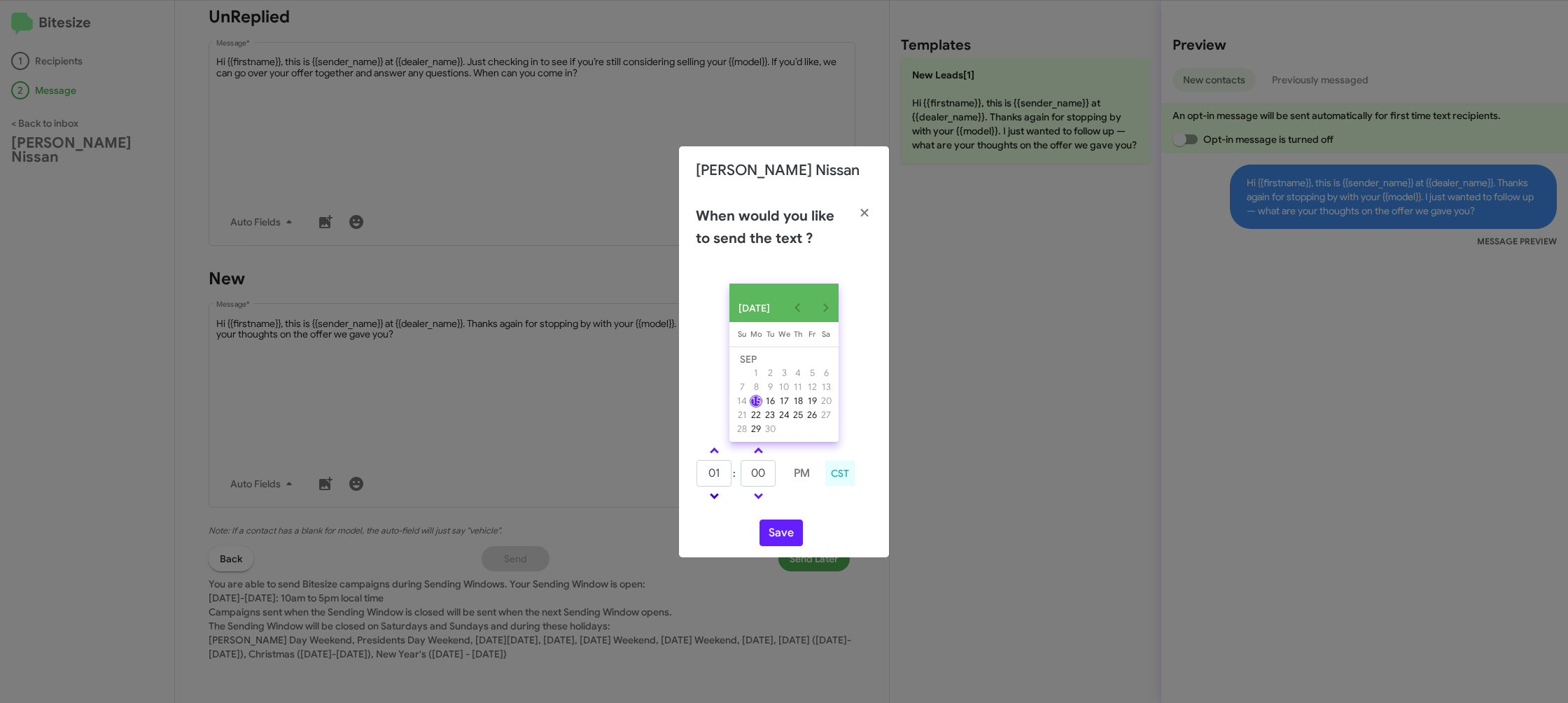
type input "12"
click at [763, 478] on input "00" at bounding box center [759, 474] width 35 height 27
type input "55"
drag, startPoint x: 785, startPoint y: 495, endPoint x: 792, endPoint y: 504, distance: 11.4
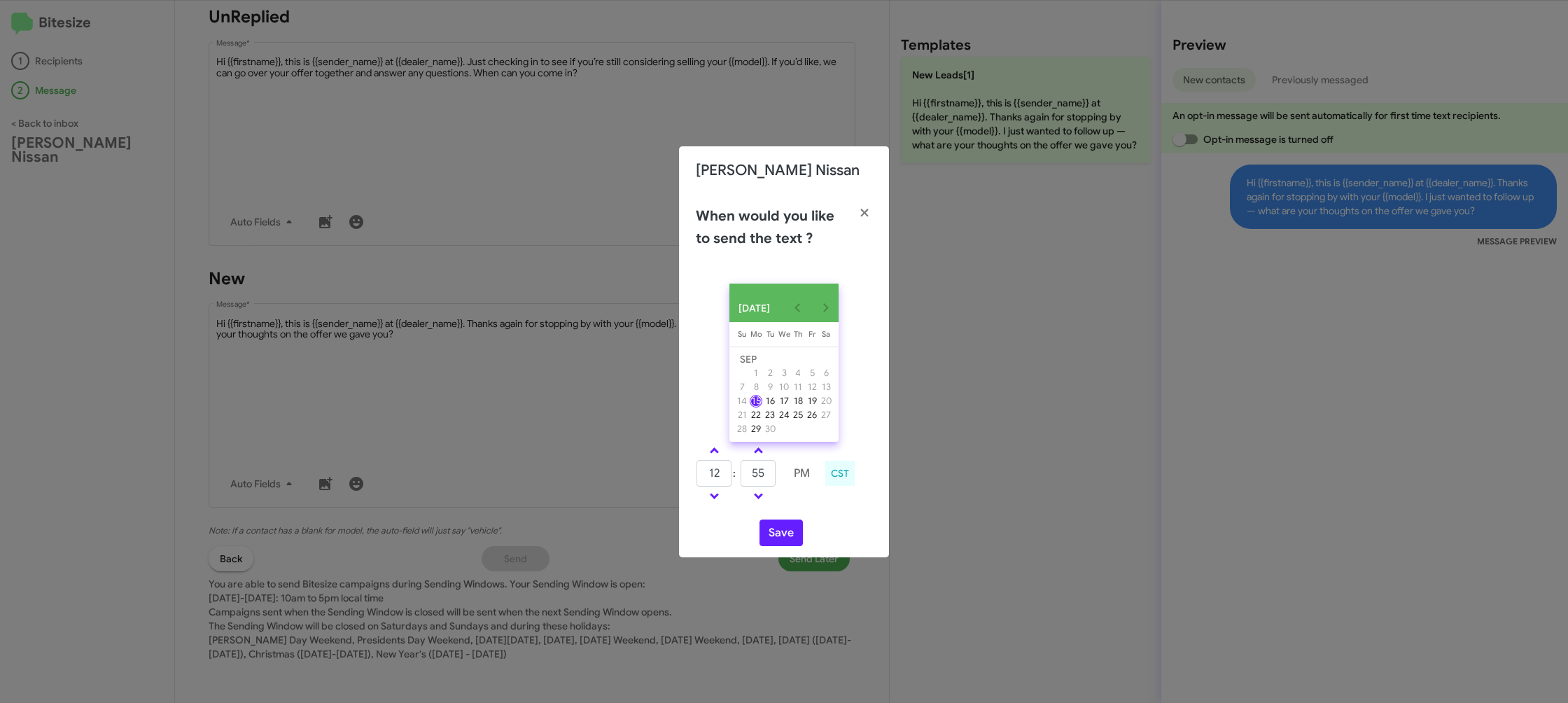
click at [788, 500] on tr at bounding box center [758, 496] width 124 height 18
click at [785, 541] on button "Save" at bounding box center [781, 533] width 43 height 27
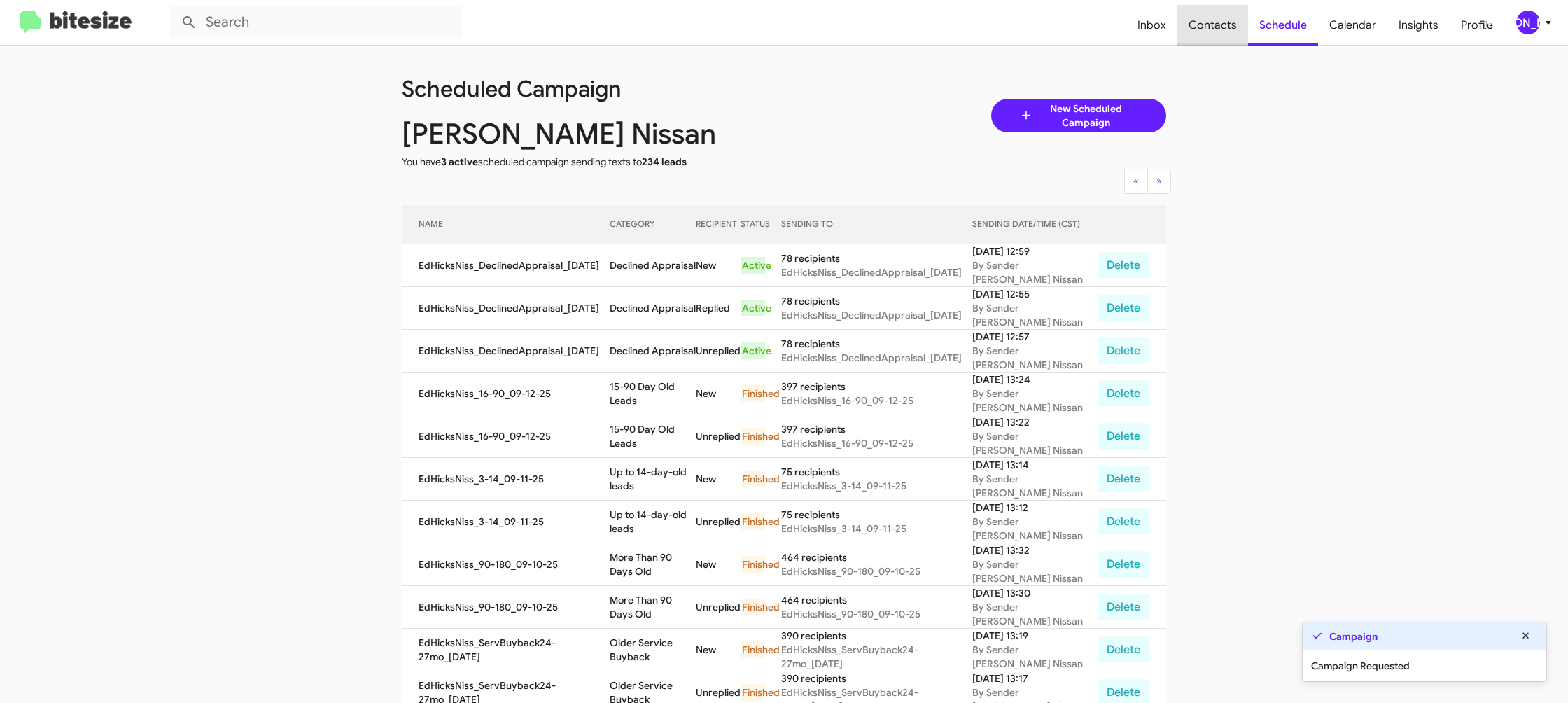
click at [1234, 28] on span "Contacts" at bounding box center [1213, 25] width 71 height 41
type input "in:groups"
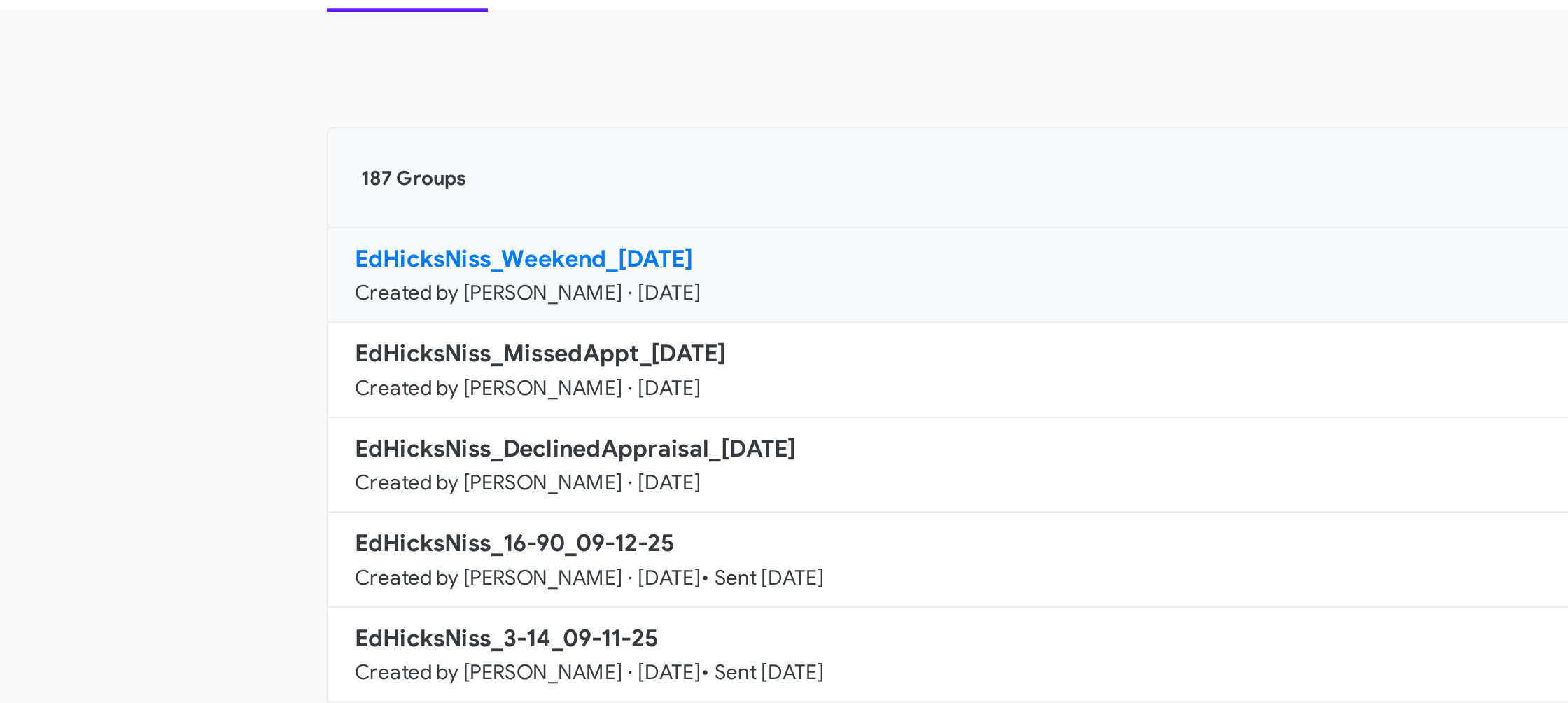
click at [475, 287] on link "EdHicksNiss_Weekend_09-15-25 Created by Jason Apdua · Sep 15, 2025 4 contacts" at bounding box center [736, 272] width 680 height 40
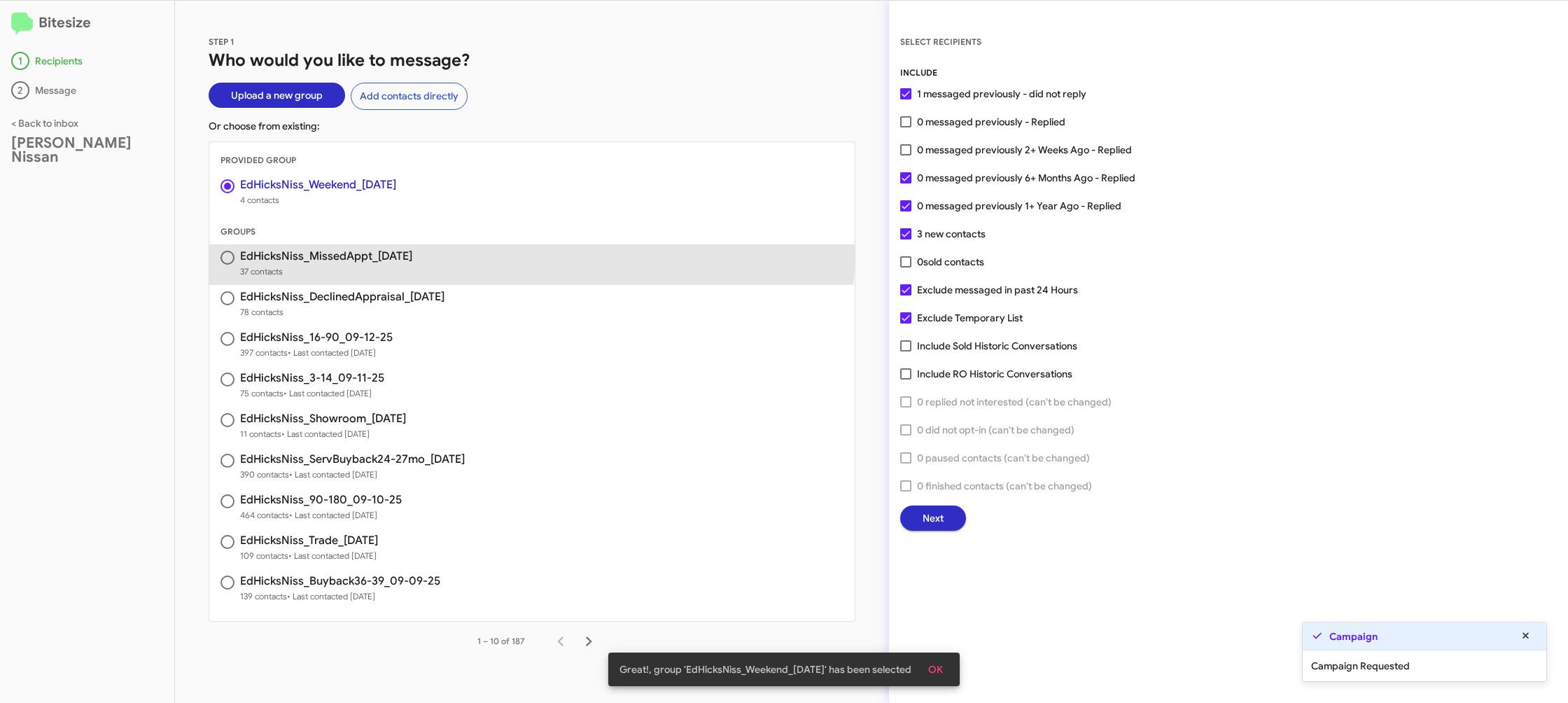
click at [396, 245] on span "EdHicksNiss_MissedAppt_09-15-25 37 contacts" at bounding box center [532, 264] width 645 height 41
radio input "true"
radio input "false"
click at [398, 251] on h3 "EdHicksNiss_MissedAppt_09-15-25" at bounding box center [326, 256] width 173 height 11
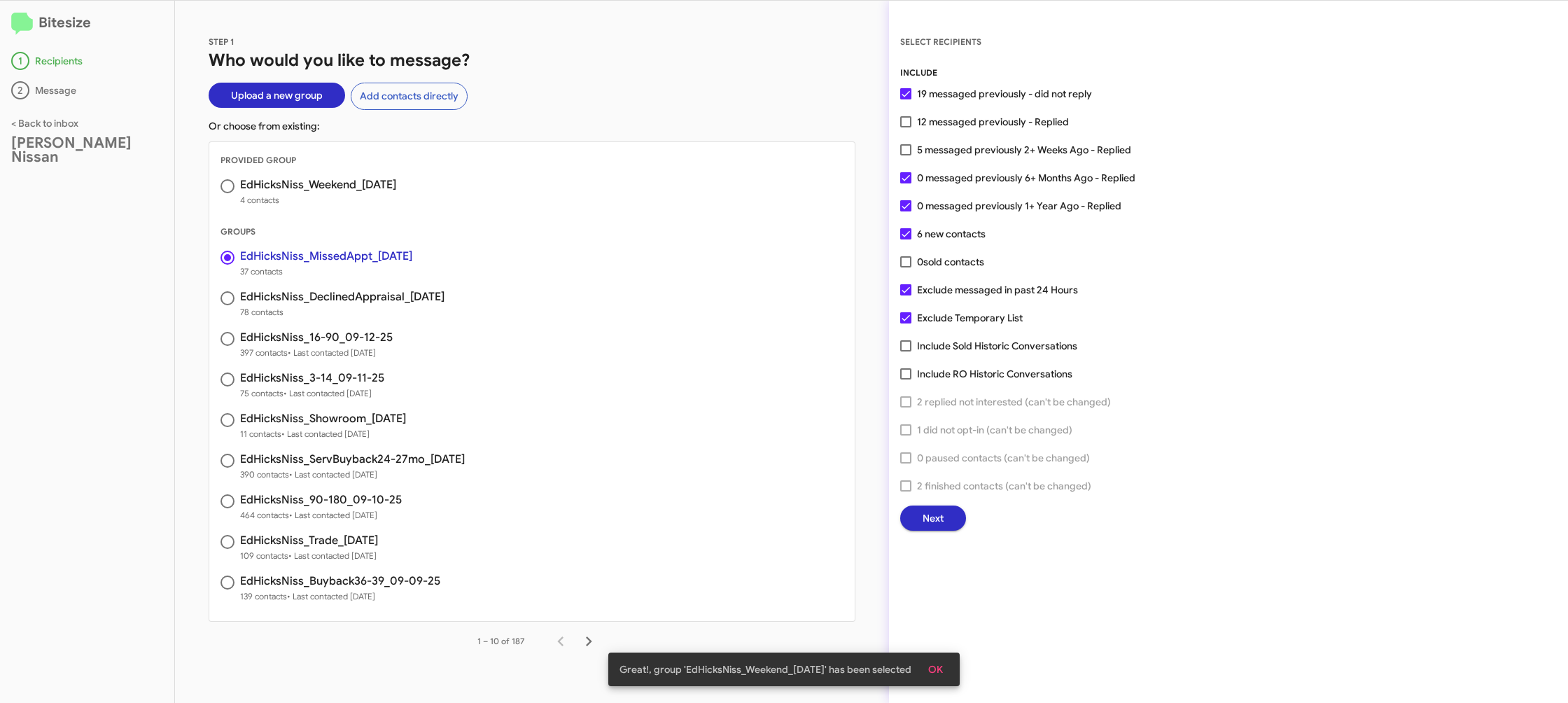
click at [921, 527] on button "Next" at bounding box center [933, 518] width 66 height 25
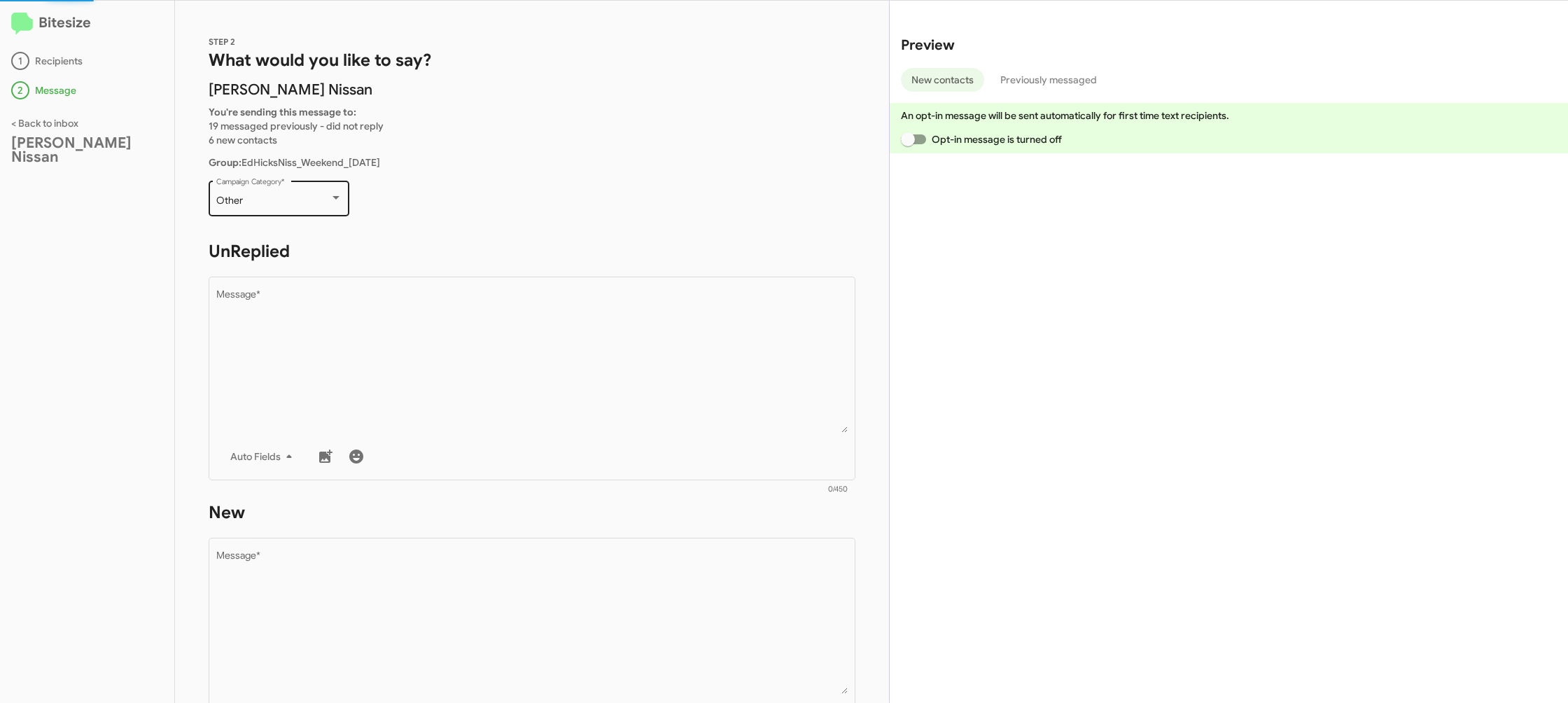
click at [271, 198] on div "Other" at bounding box center [273, 200] width 113 height 11
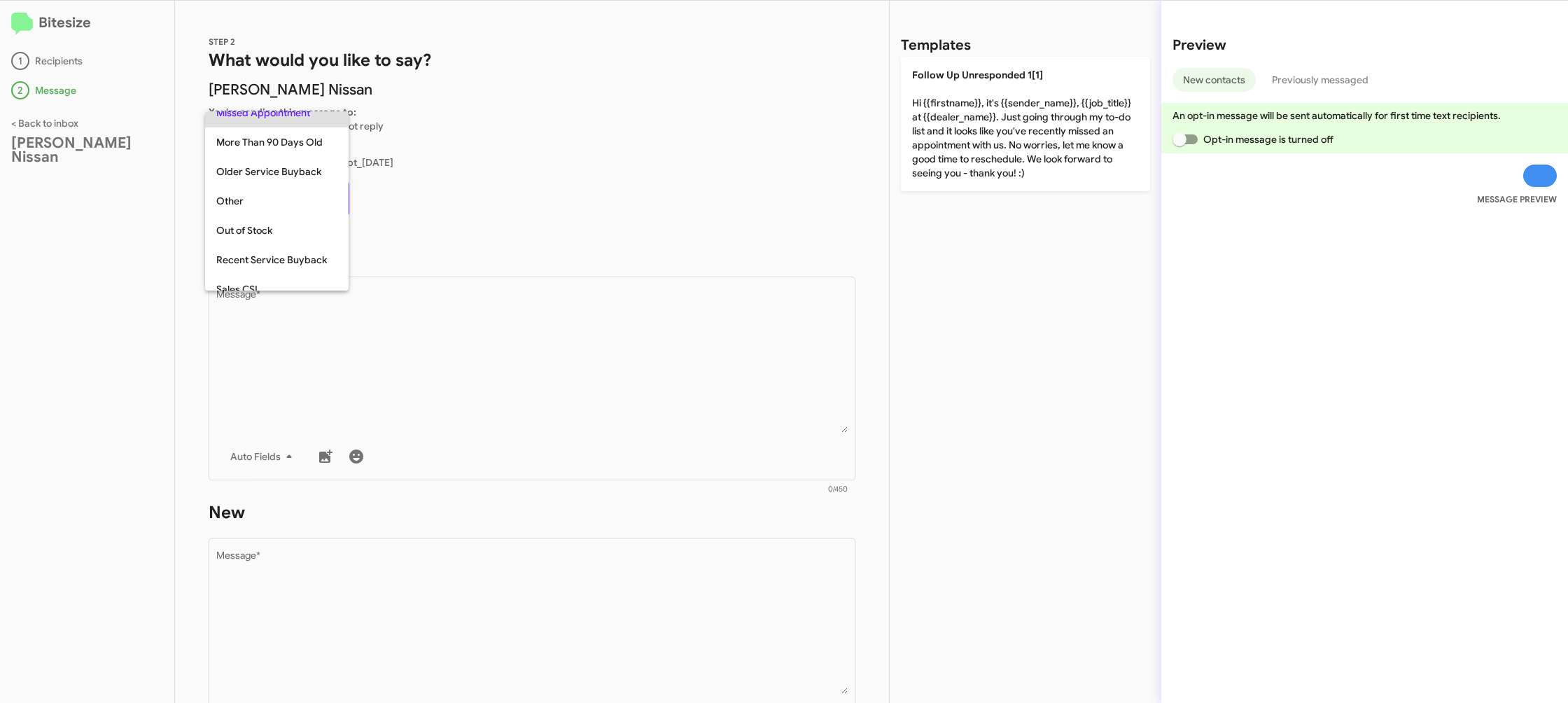
scroll to position [294, 0]
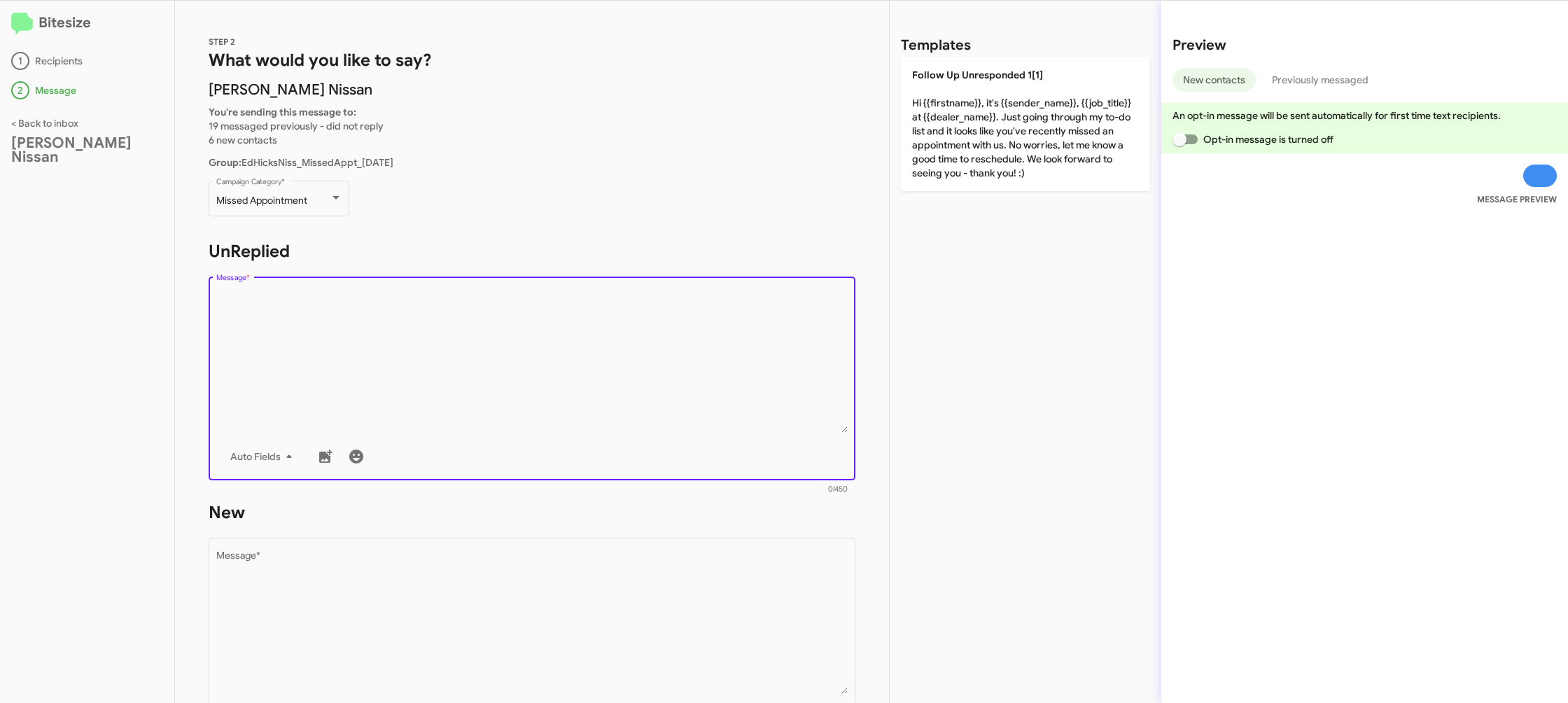
drag, startPoint x: 379, startPoint y: 338, endPoint x: 829, endPoint y: 161, distance: 483.6
click at [379, 339] on textarea "Message *" at bounding box center [533, 361] width 632 height 143
drag, startPoint x: 990, startPoint y: 110, endPoint x: 847, endPoint y: 334, distance: 265.8
click at [989, 114] on p "Follow Up Unresponded 1[1] Hi {{firstname}}, it's {{sender_name}}, {{job_title}…" at bounding box center [1025, 123] width 249 height 134
type textarea "Hi {{firstname}}, it's {{sender_name}}, {{job_title}} at {{dealer_name}}. Just …"
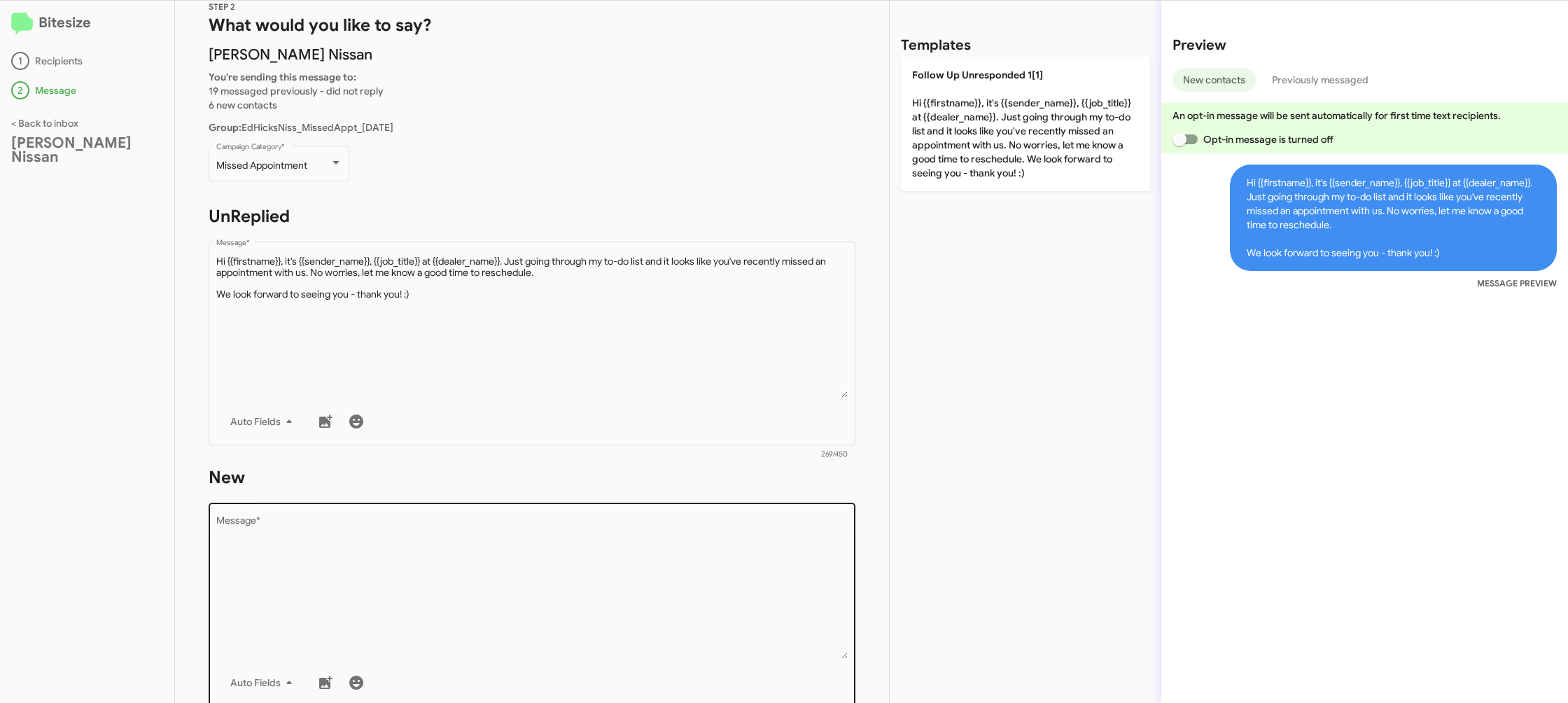
scroll to position [73, 0]
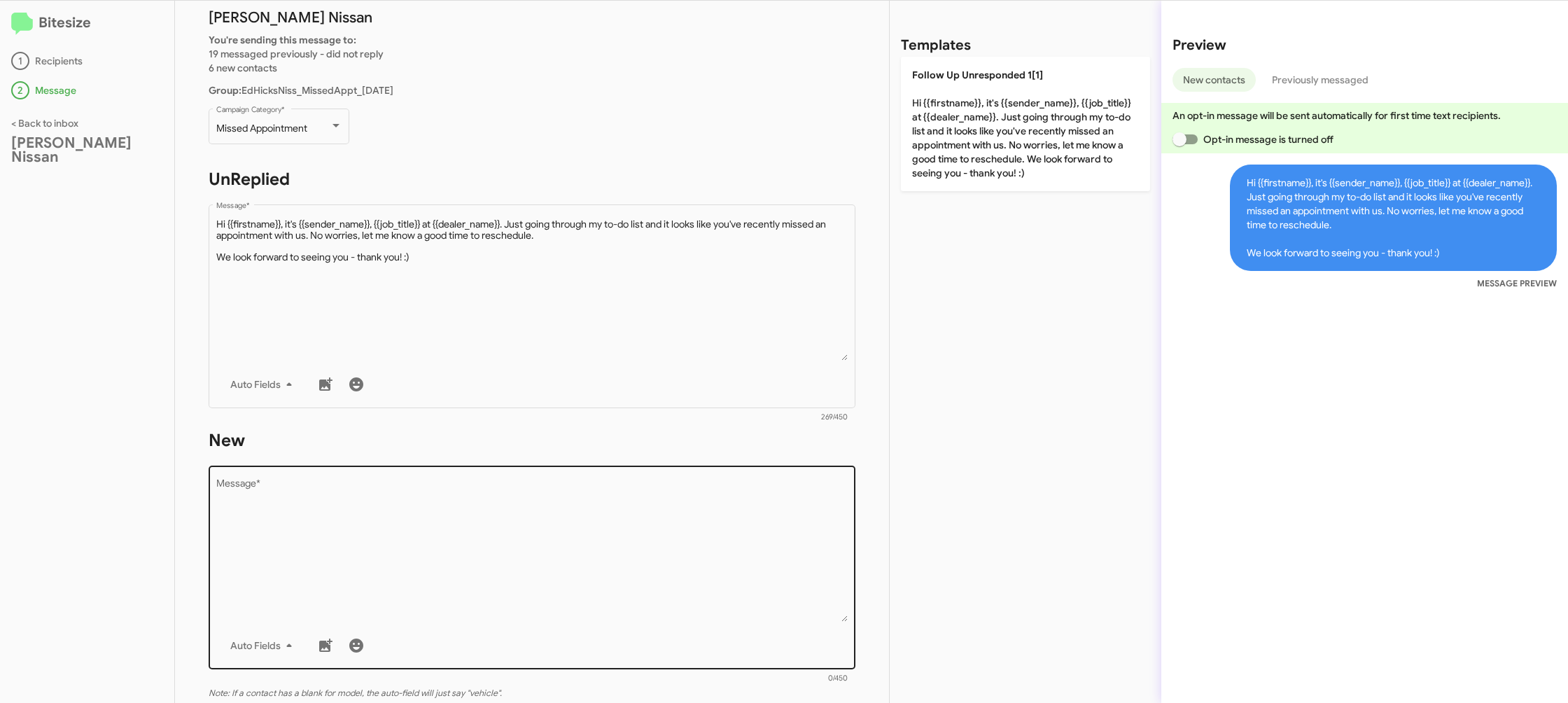
click at [747, 495] on textarea "Message *" at bounding box center [533, 550] width 632 height 143
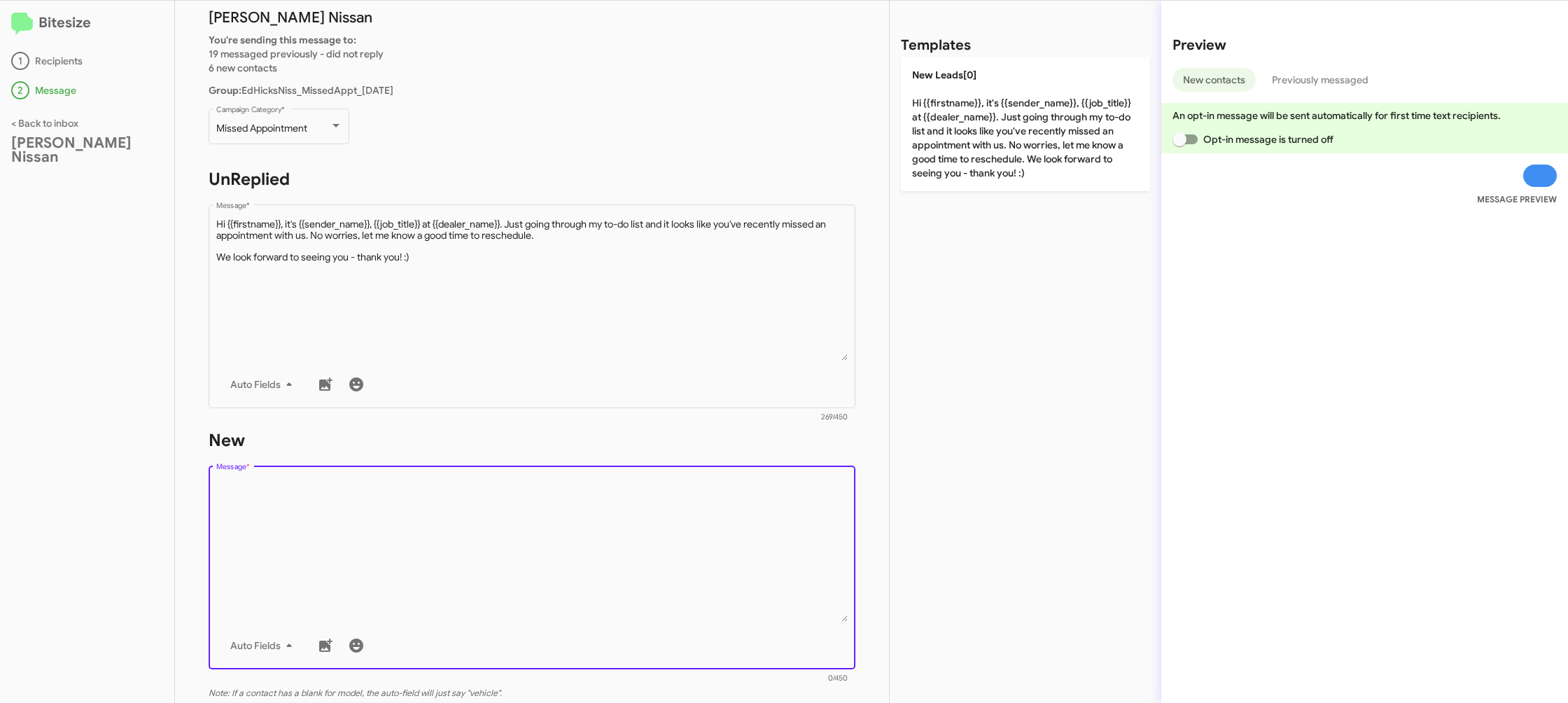
drag, startPoint x: 747, startPoint y: 495, endPoint x: 881, endPoint y: 253, distance: 276.6
click at [759, 461] on form "New Drop image here to insert Auto Fields Message * 0/450" at bounding box center [532, 557] width 647 height 256
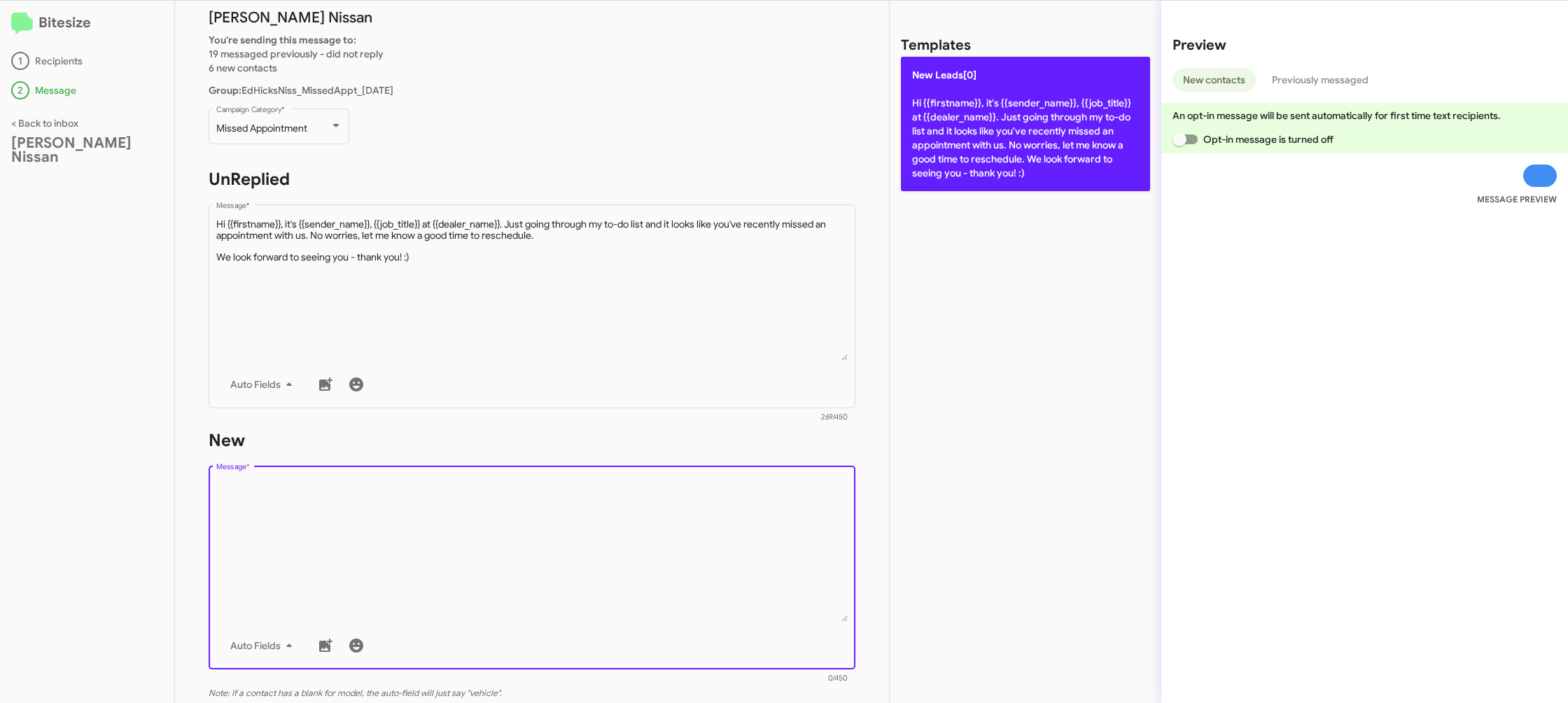
click at [972, 161] on p "New Leads[0] Hi {{firstname}}, it's {{sender_name}}, {{job_title}} at {{dealer_…" at bounding box center [1025, 123] width 249 height 134
type textarea "Hi {{firstname}}, it's {{sender_name}}, {{job_title}} at {{dealer_name}}. Just …"
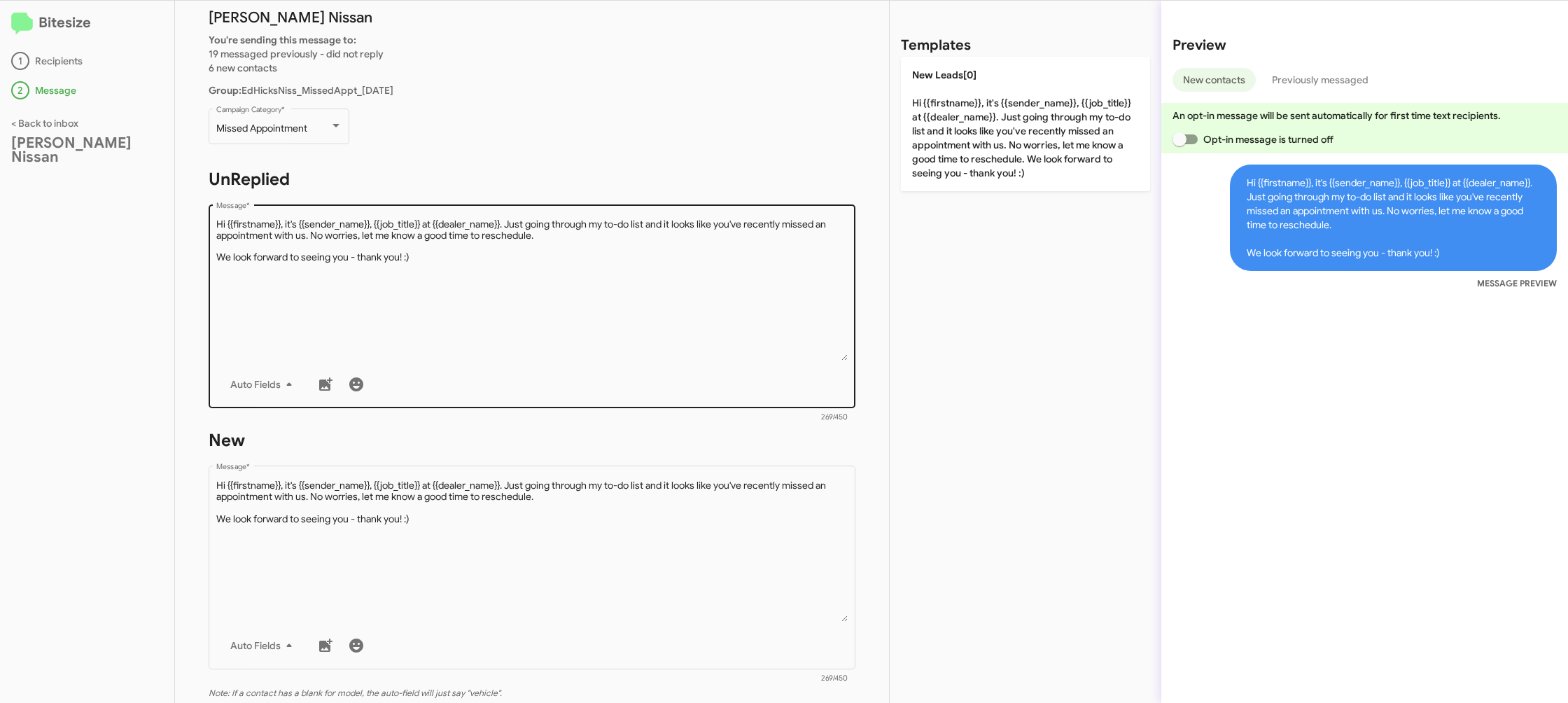
scroll to position [234, 0]
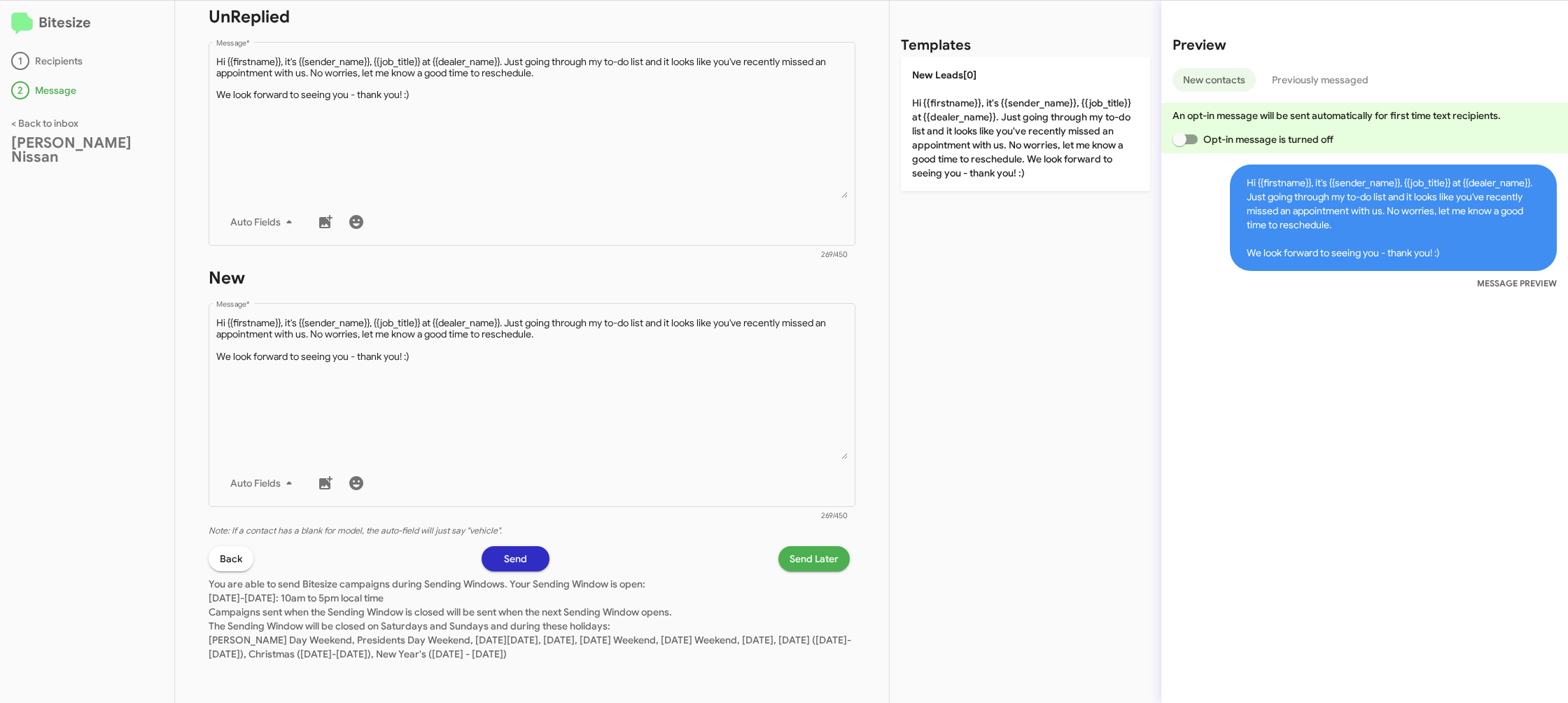
click at [804, 562] on span "Send Later" at bounding box center [814, 559] width 49 height 25
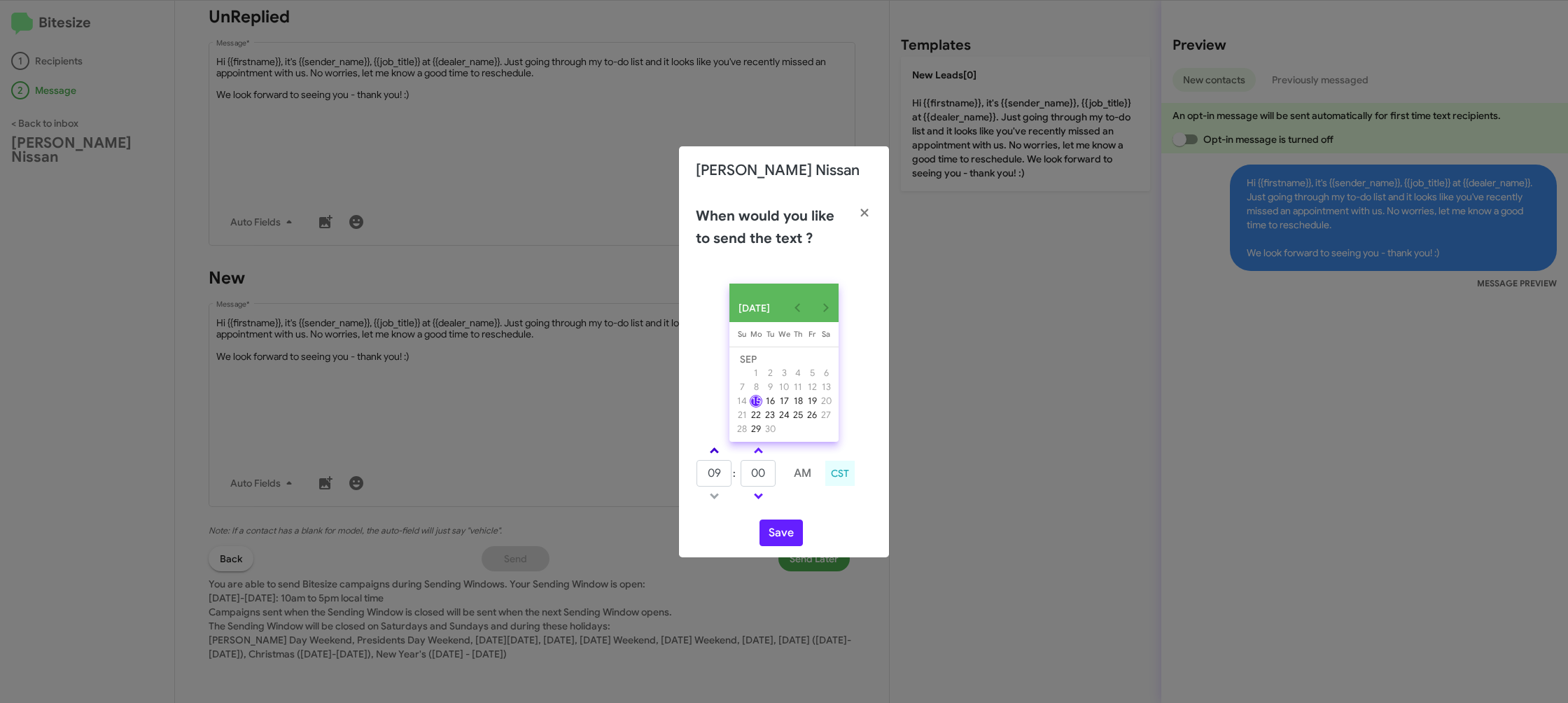
click at [708, 450] on link at bounding box center [714, 450] width 24 height 16
click at [709, 450] on link at bounding box center [714, 450] width 24 height 16
click at [709, 449] on link at bounding box center [714, 450] width 24 height 16
drag, startPoint x: 709, startPoint y: 449, endPoint x: 767, endPoint y: 485, distance: 68.3
click at [709, 449] on link at bounding box center [714, 450] width 24 height 16
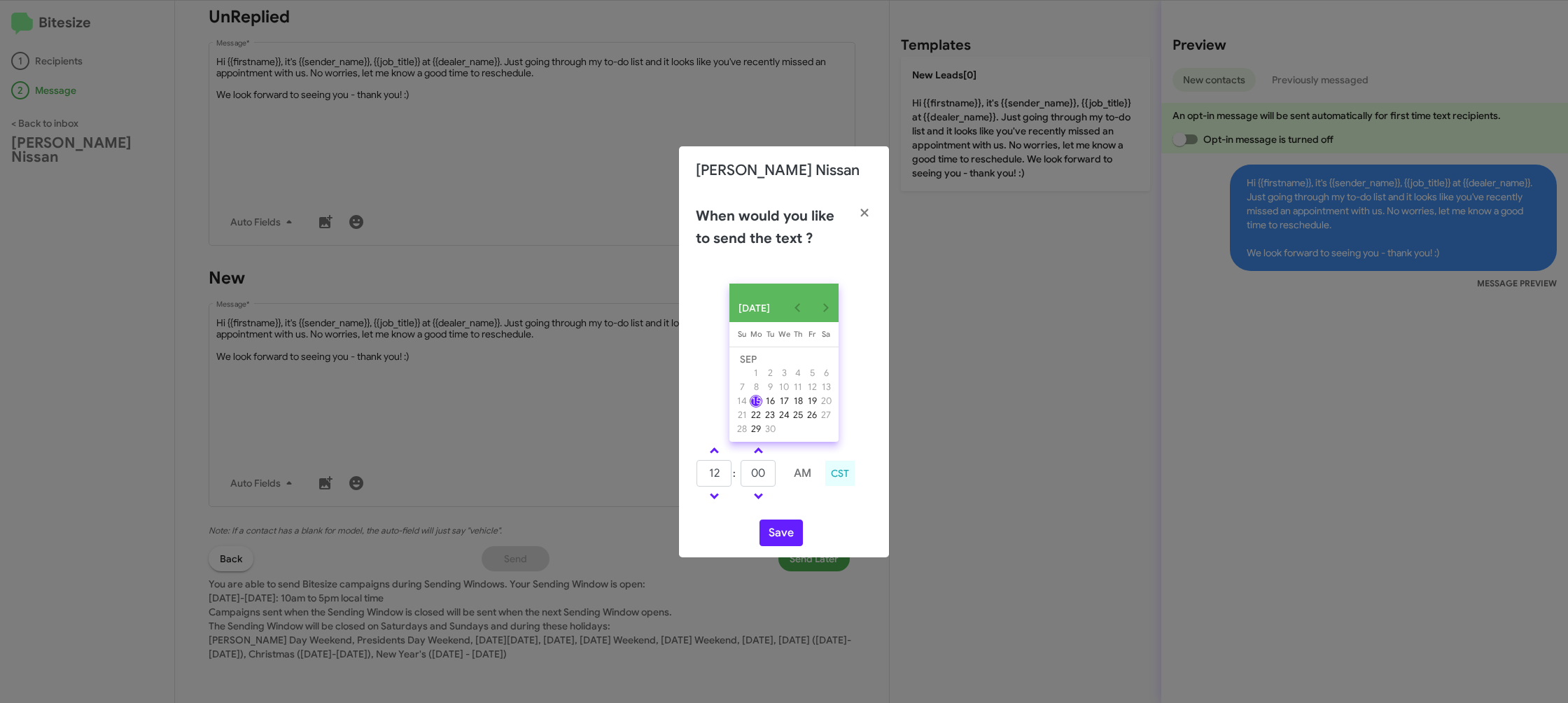
type input "01"
click at [778, 485] on td at bounding box center [779, 474] width 8 height 28
click at [768, 479] on input "00" at bounding box center [759, 474] width 35 height 27
type input "03"
drag, startPoint x: 813, startPoint y: 515, endPoint x: 779, endPoint y: 527, distance: 36.1
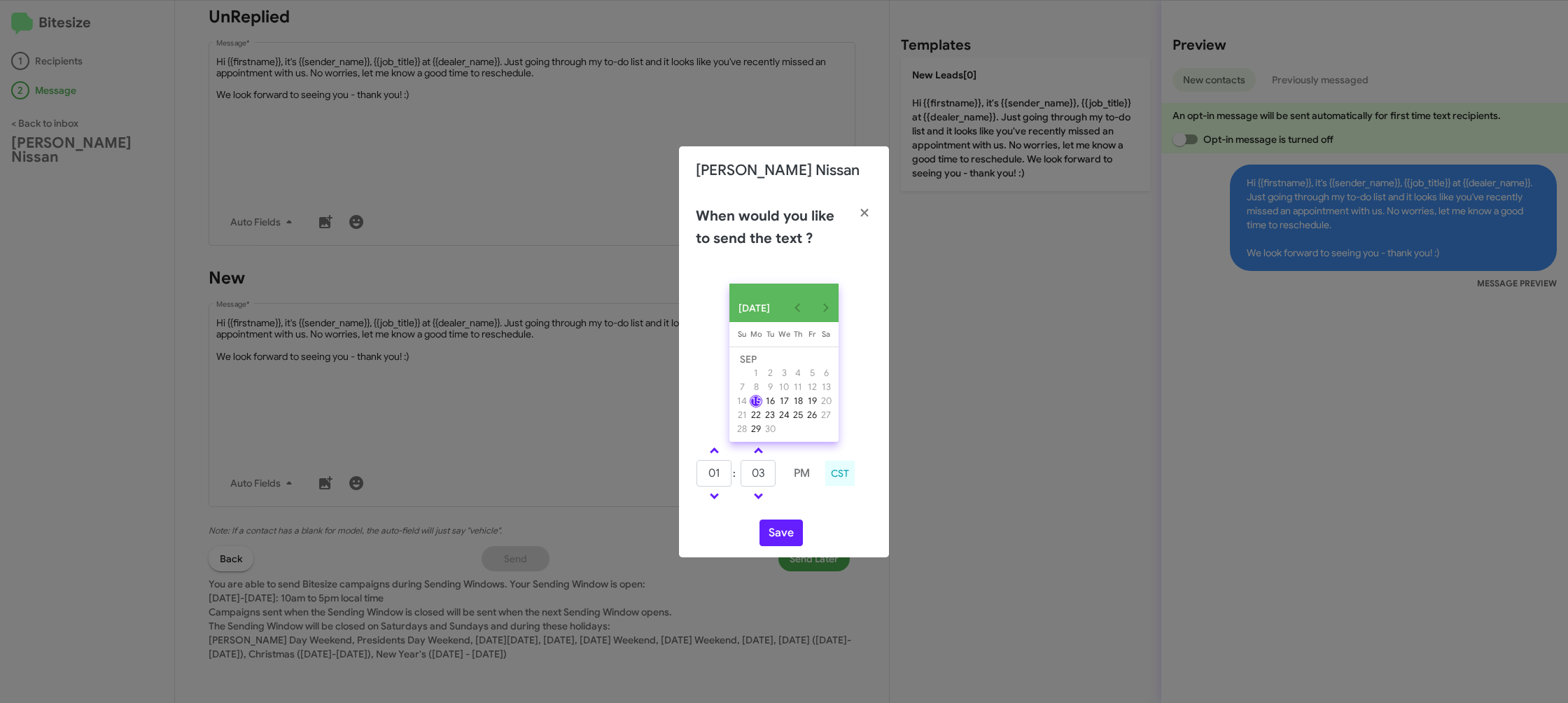
click at [813, 515] on div "SEP 2025 Sunday Su Monday Mo Tuesday Tu Wednesday We Thursday Th Friday Fr Satu…" at bounding box center [784, 415] width 210 height 285
click at [779, 527] on button "Save" at bounding box center [781, 533] width 43 height 27
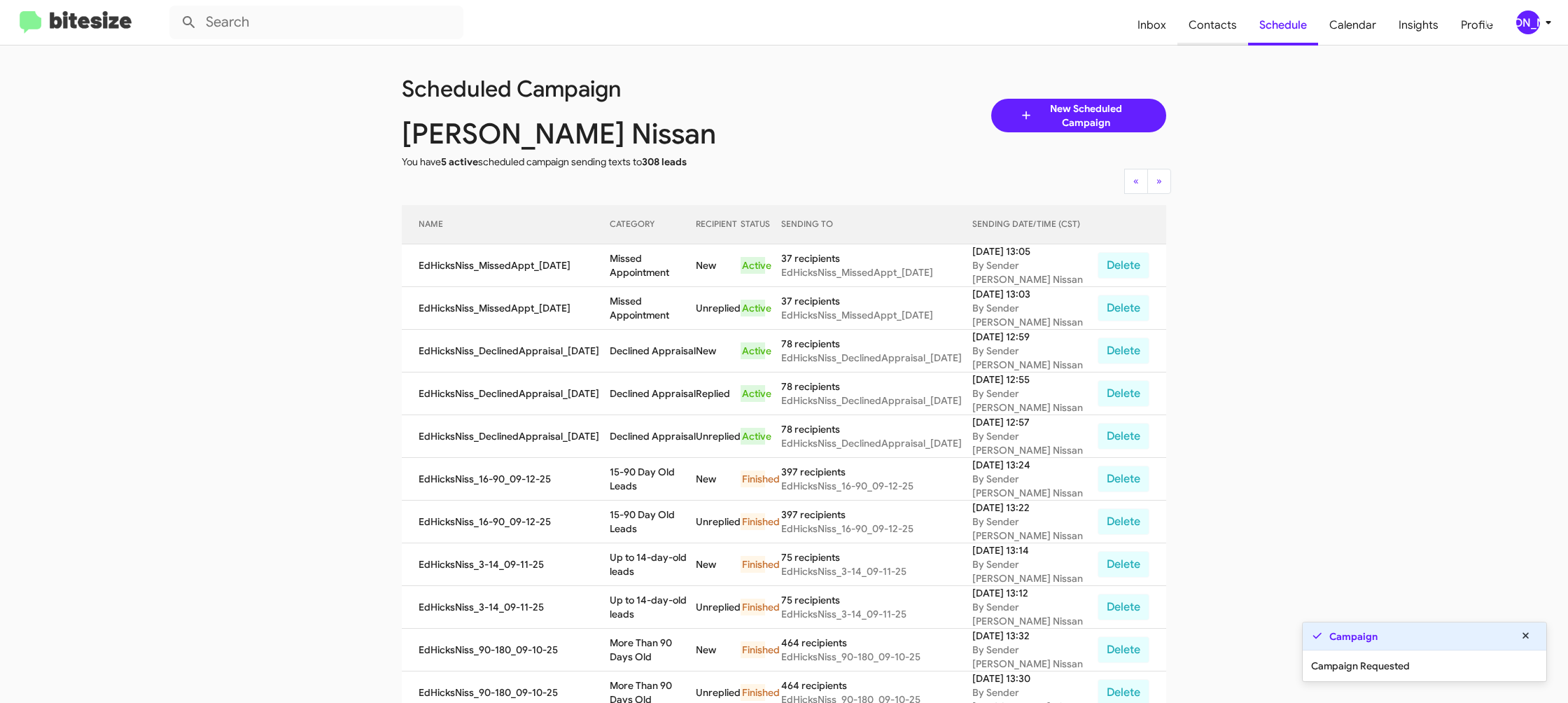
click at [1189, 39] on span "Contacts" at bounding box center [1213, 25] width 71 height 41
type input "in:groups"
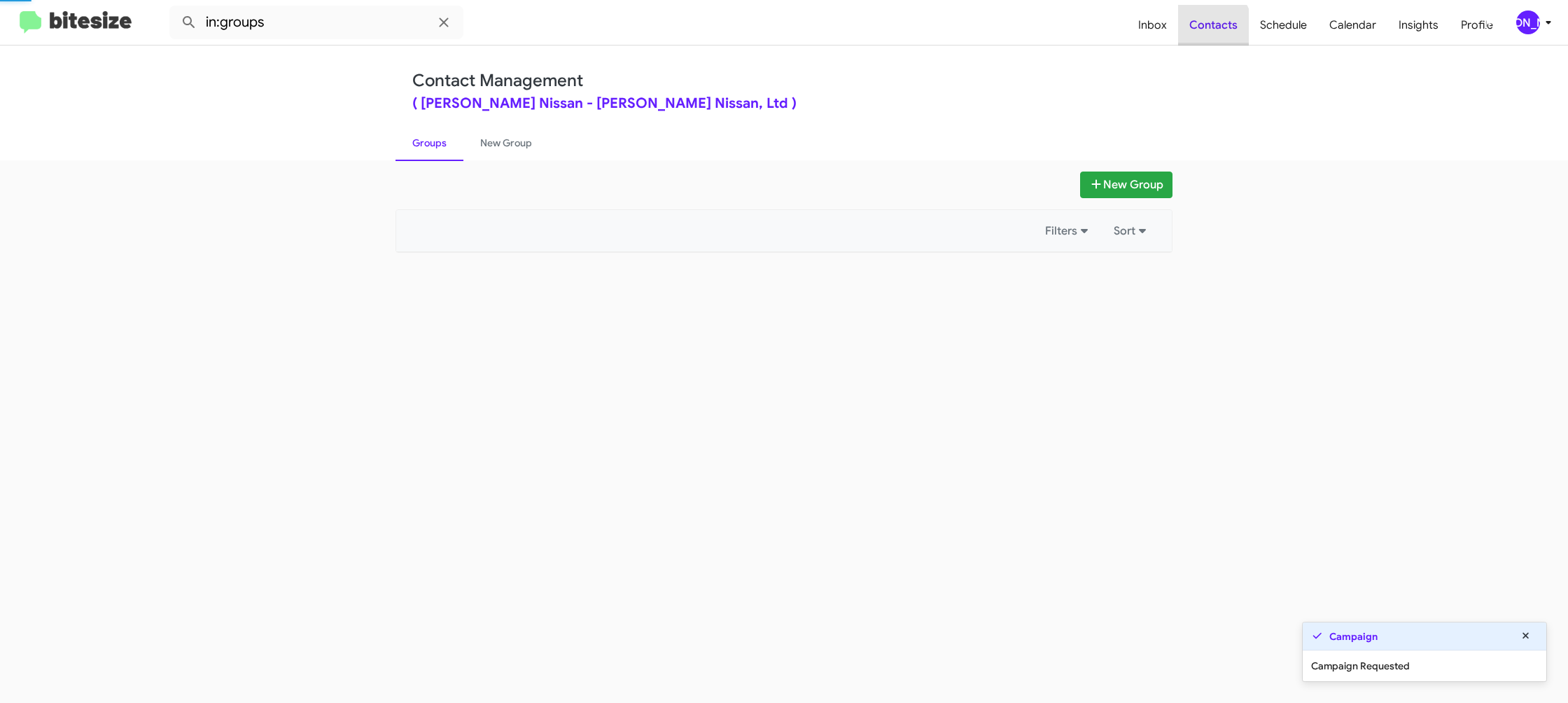
click at [1189, 39] on span "Contacts" at bounding box center [1214, 25] width 71 height 41
click at [1188, 39] on span "Contacts" at bounding box center [1214, 25] width 71 height 41
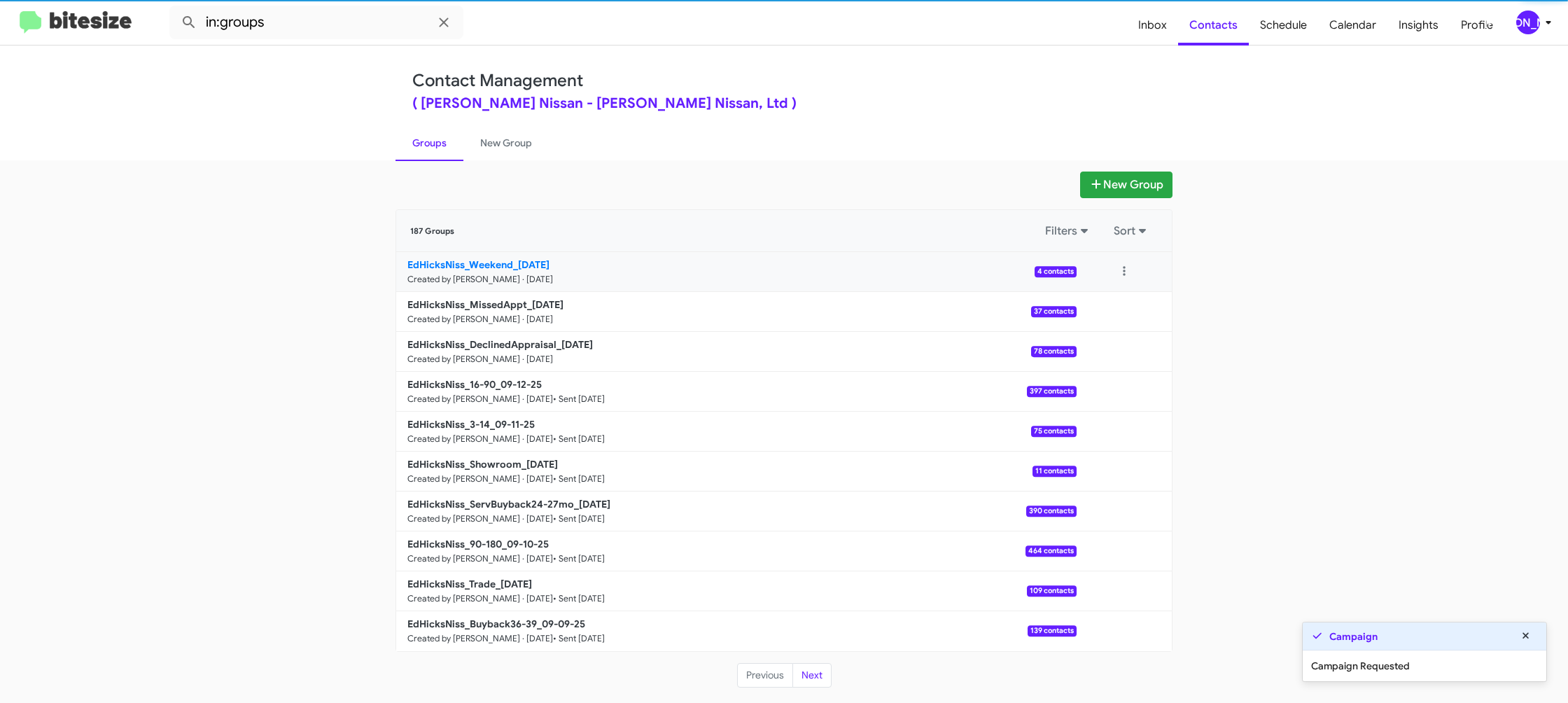
click at [505, 269] on b "EdHicksNiss_Weekend_09-15-25" at bounding box center [478, 264] width 142 height 13
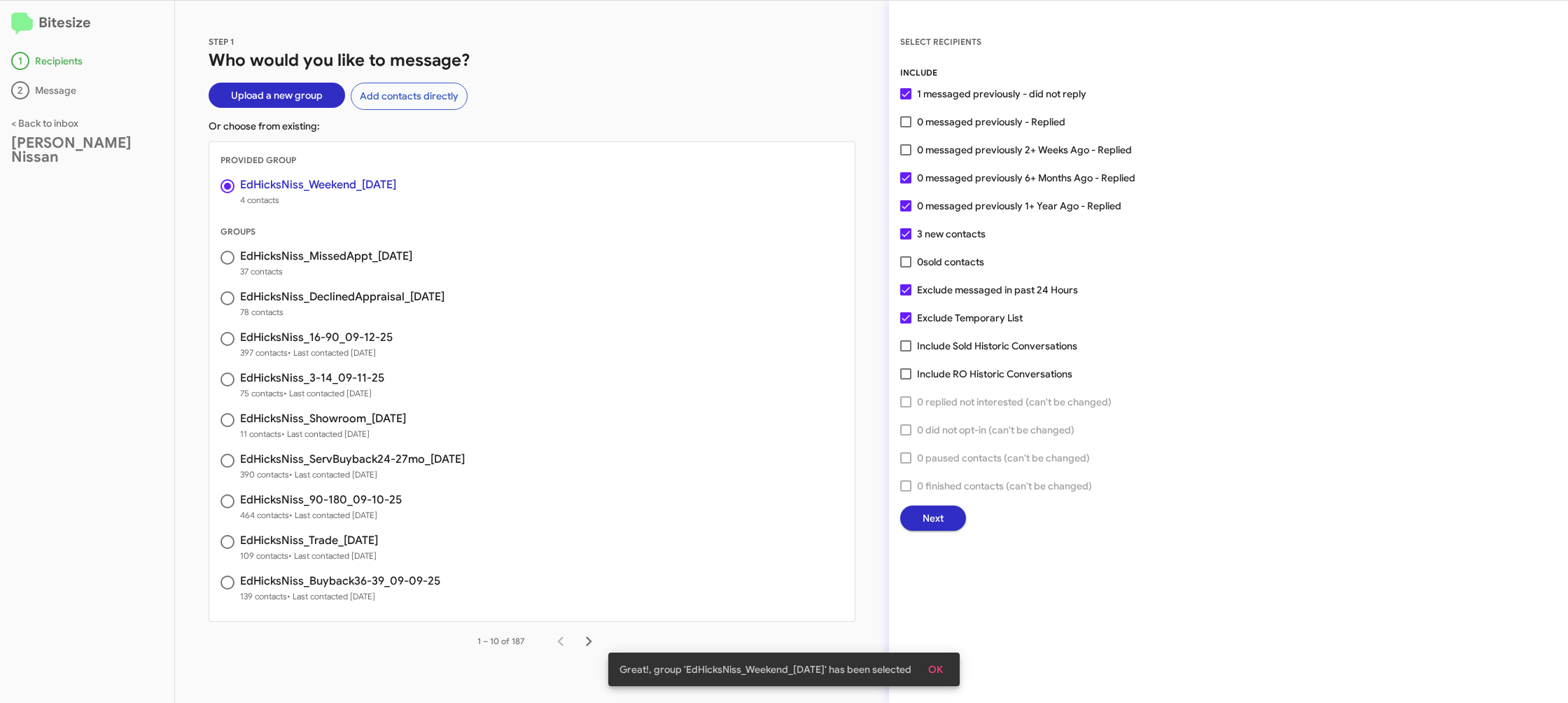
click at [955, 536] on div "SELECT RECIPIENTS INCLUDE 1 messaged previously - did not reply 0 messaged prev…" at bounding box center [1229, 352] width 679 height 702
click at [938, 519] on span "Next" at bounding box center [933, 518] width 21 height 25
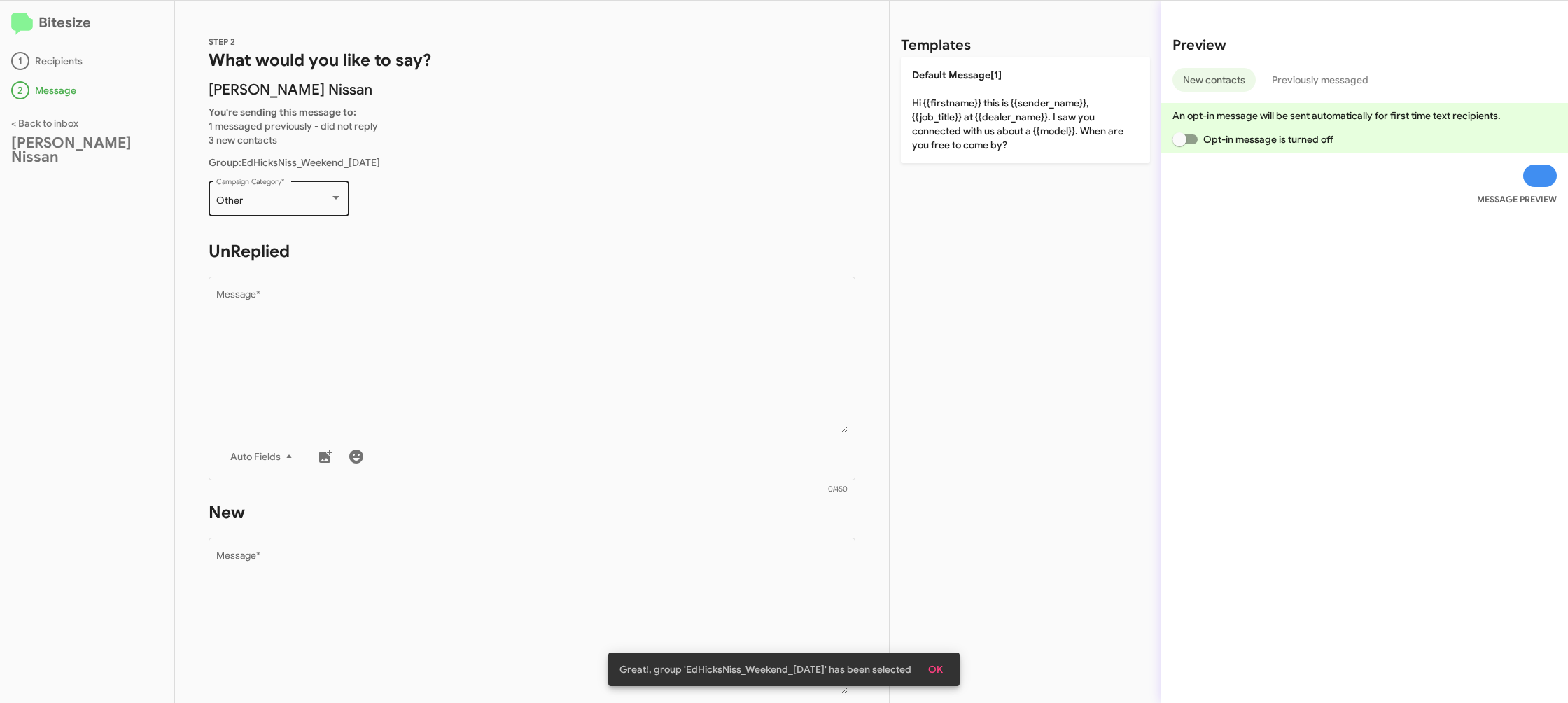
click at [269, 203] on div "Other" at bounding box center [273, 200] width 113 height 11
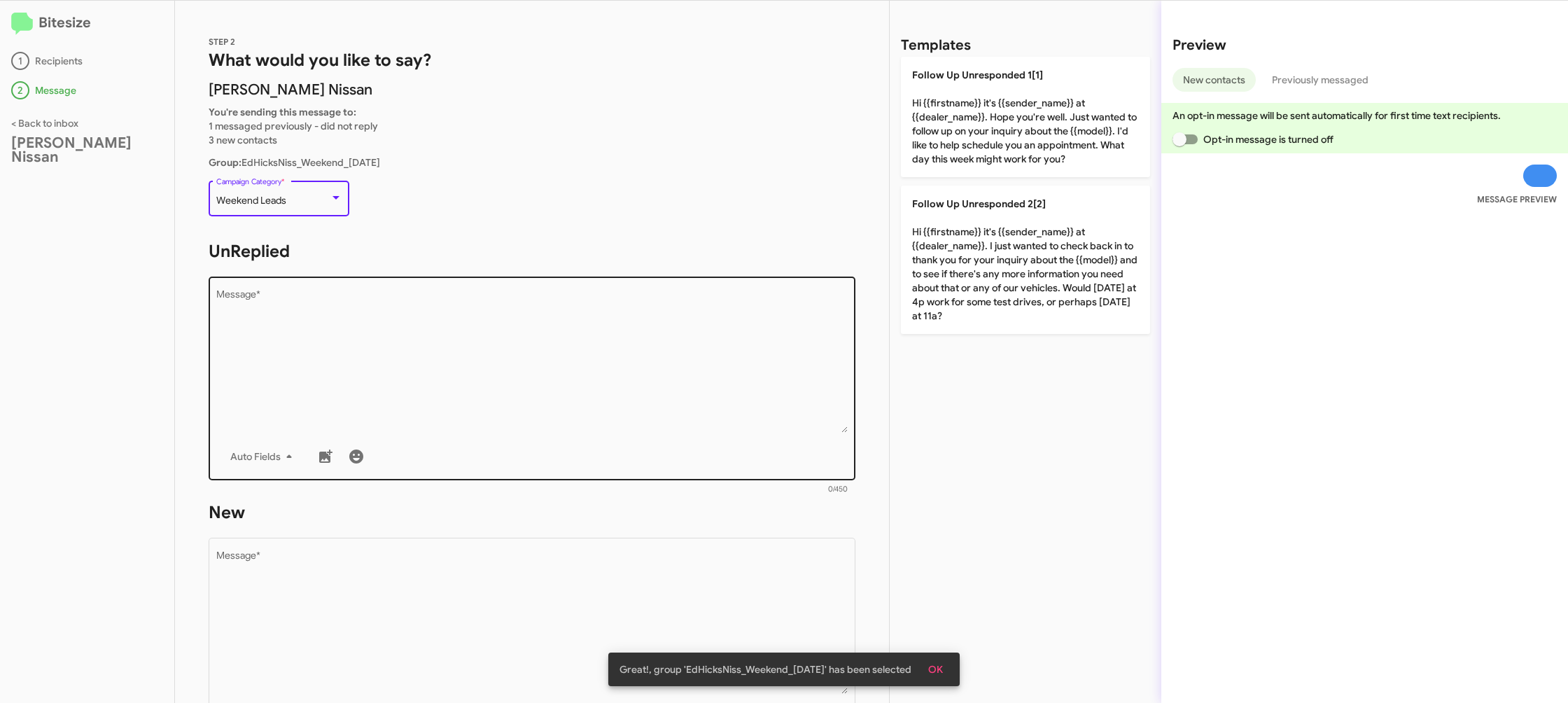
click at [585, 384] on textarea "Message *" at bounding box center [533, 361] width 632 height 143
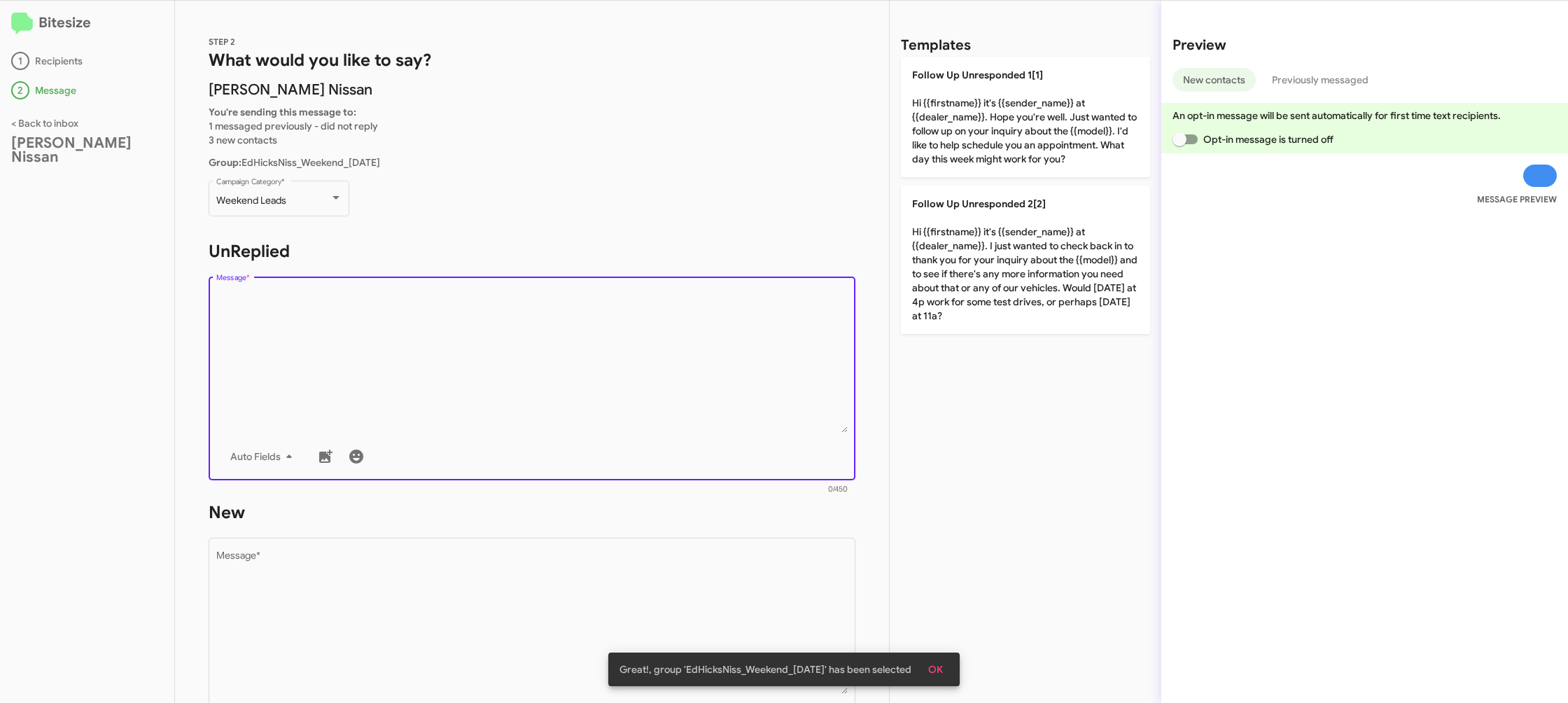
click at [585, 384] on textarea "Message *" at bounding box center [533, 361] width 632 height 143
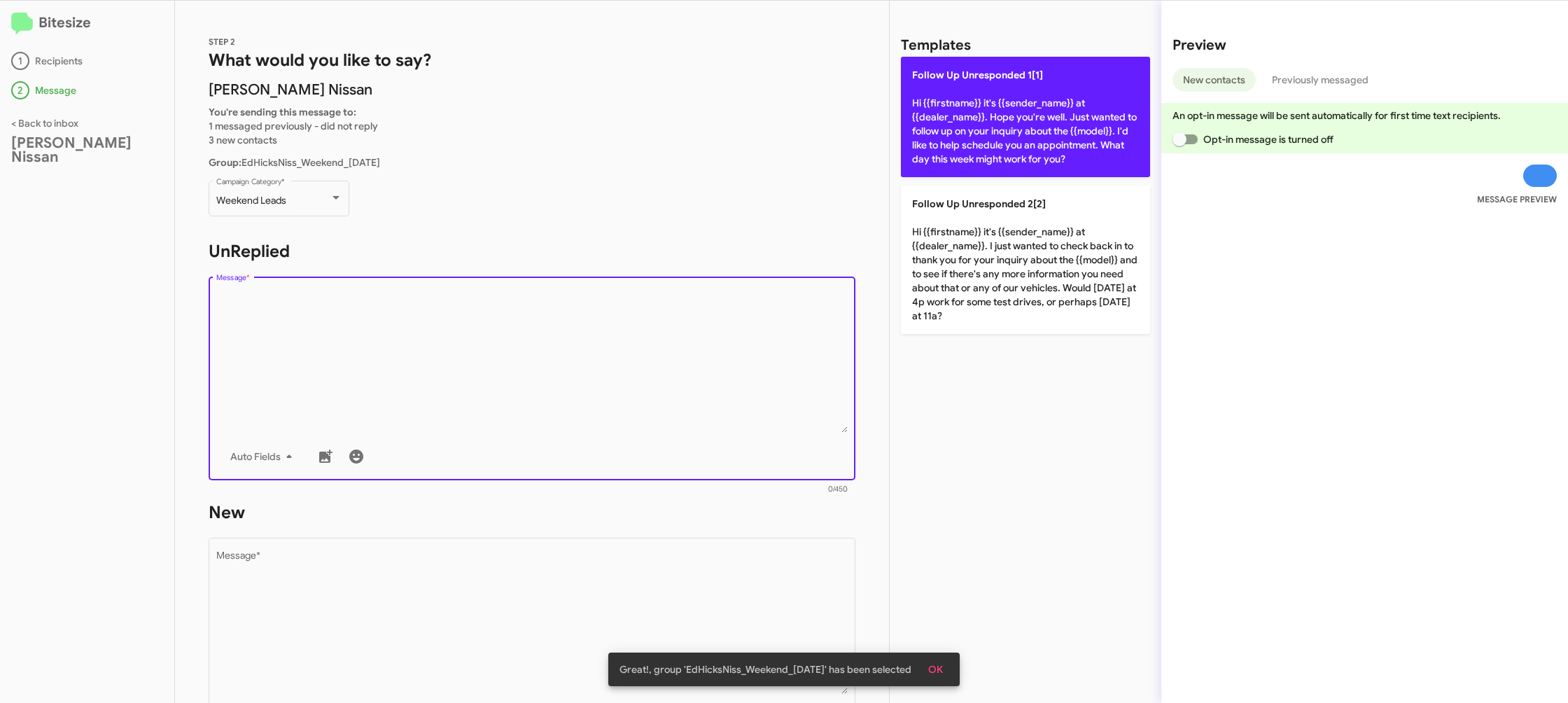
click at [994, 151] on p "Follow Up Unresponded 1[1] Hi {{firstname}} it's {{sender_name}} at {{dealer_na…" at bounding box center [1025, 117] width 249 height 120
type textarea "Hi {{firstname}} it's {{sender_name}} at {{dealer_name}}. Hope you're well. Jus…"
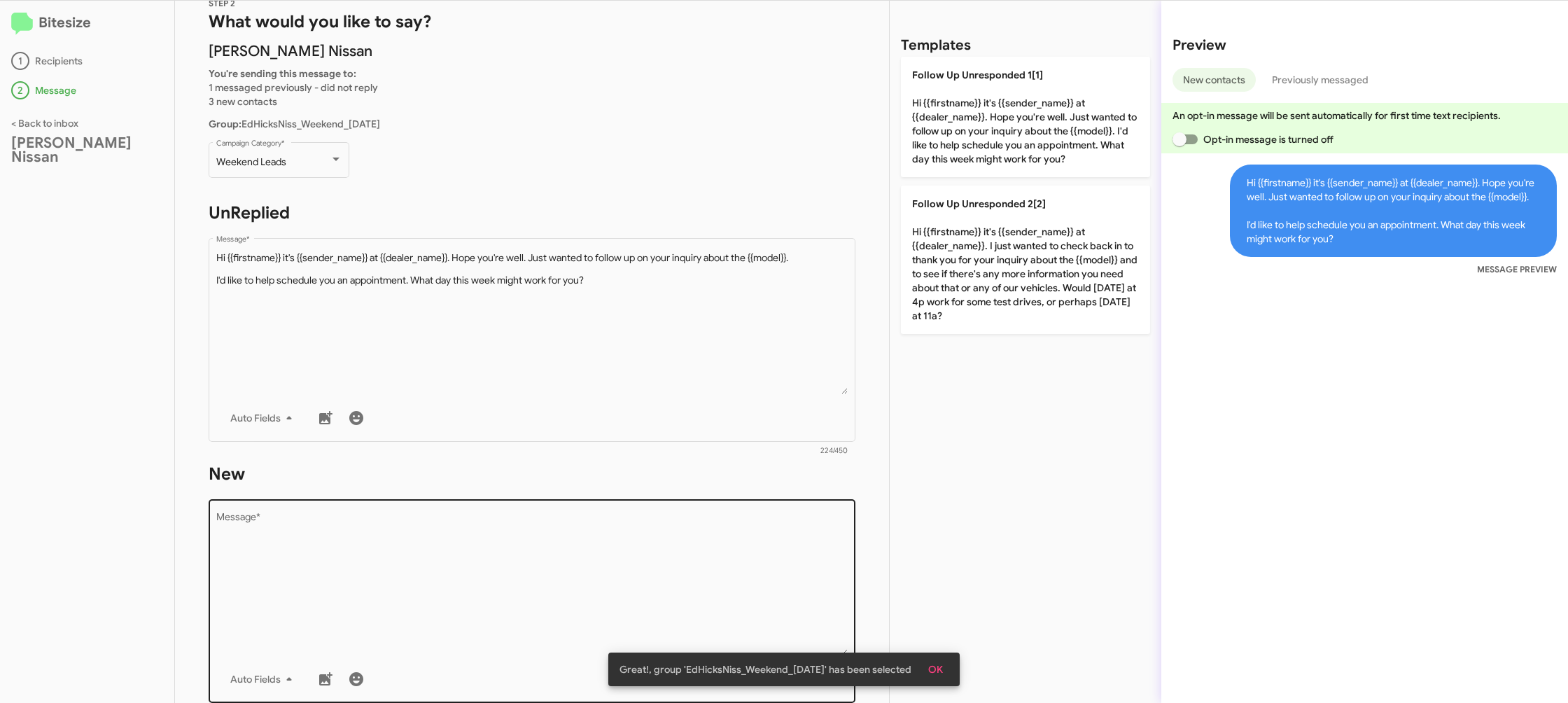
scroll to position [73, 0]
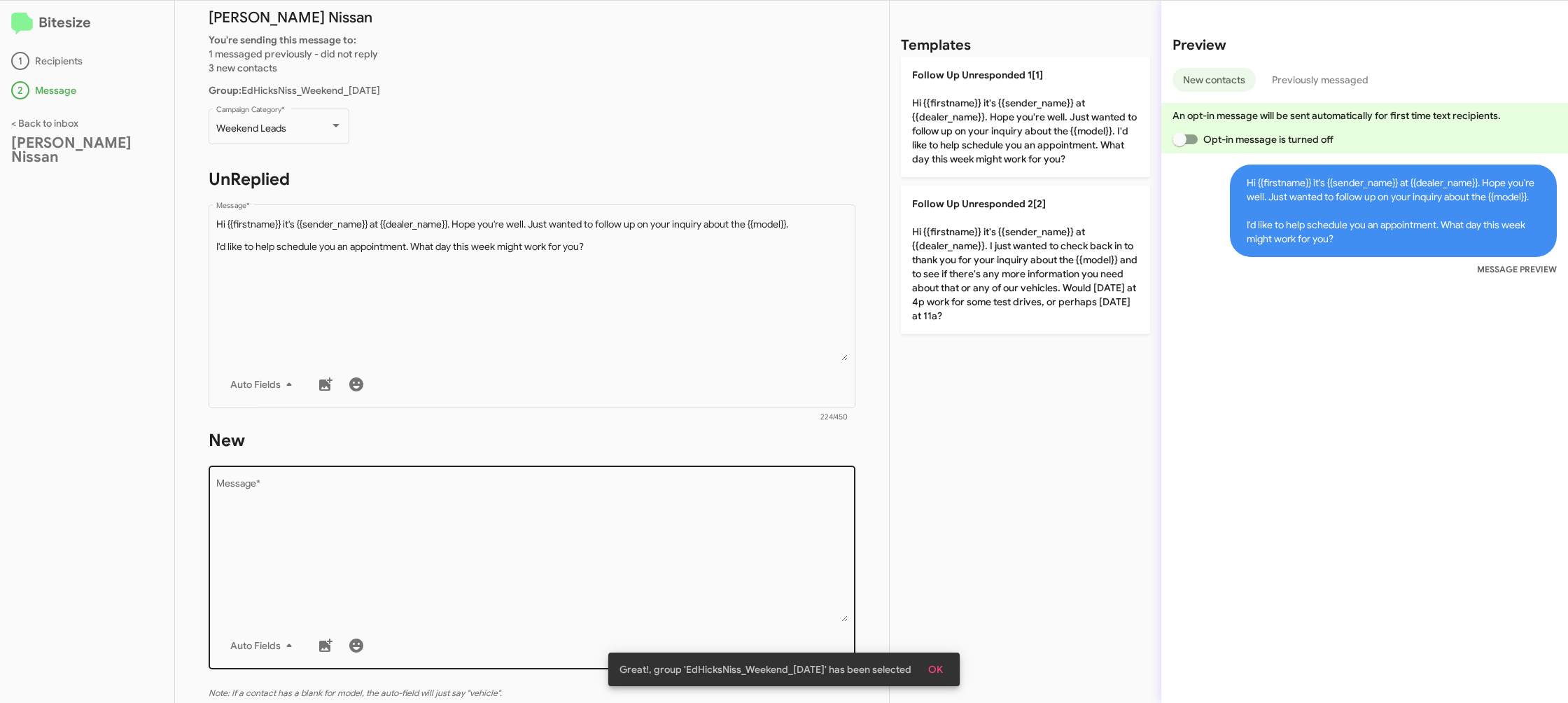
click at [488, 510] on textarea "Message *" at bounding box center [533, 550] width 632 height 143
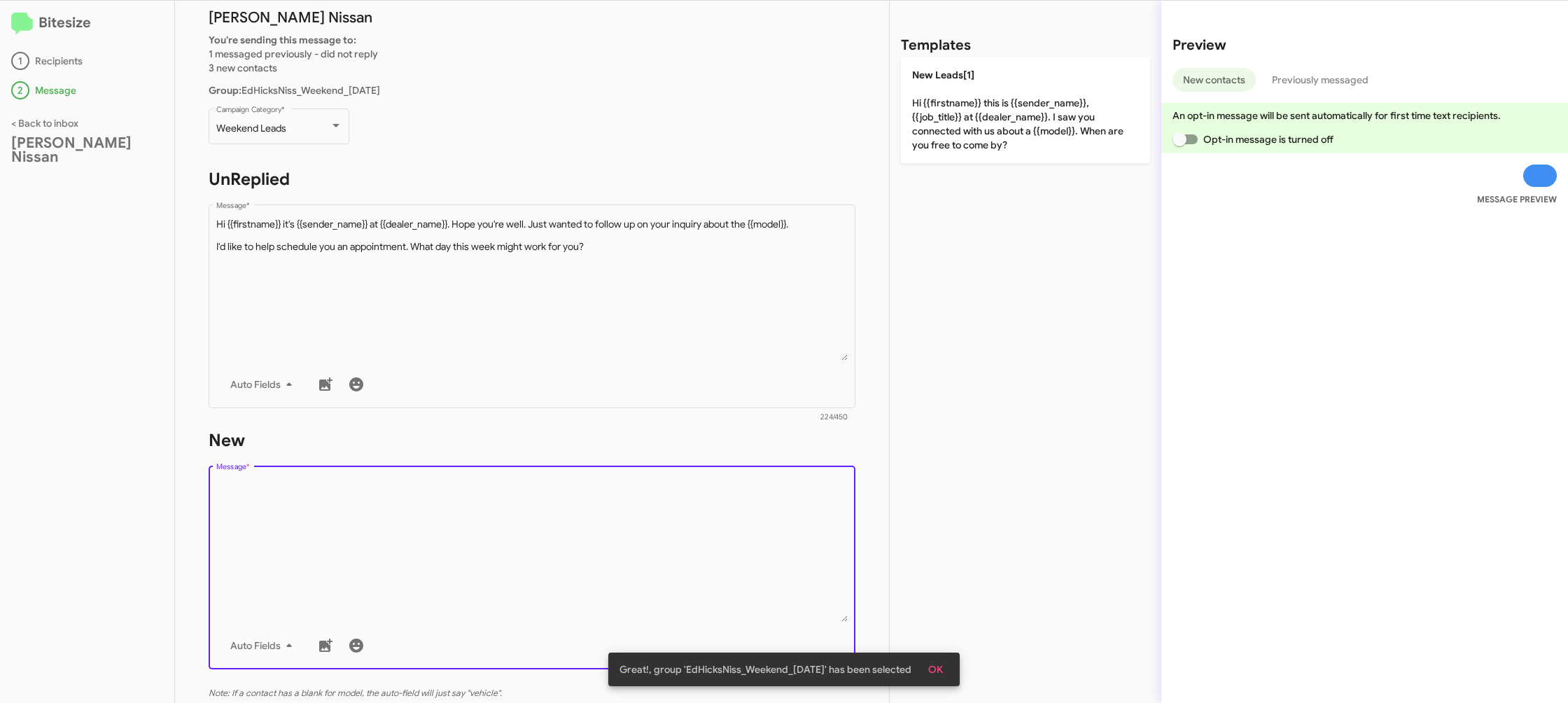
drag, startPoint x: 488, startPoint y: 513, endPoint x: 791, endPoint y: 186, distance: 445.8
click at [514, 493] on textarea "Message *" at bounding box center [533, 550] width 632 height 143
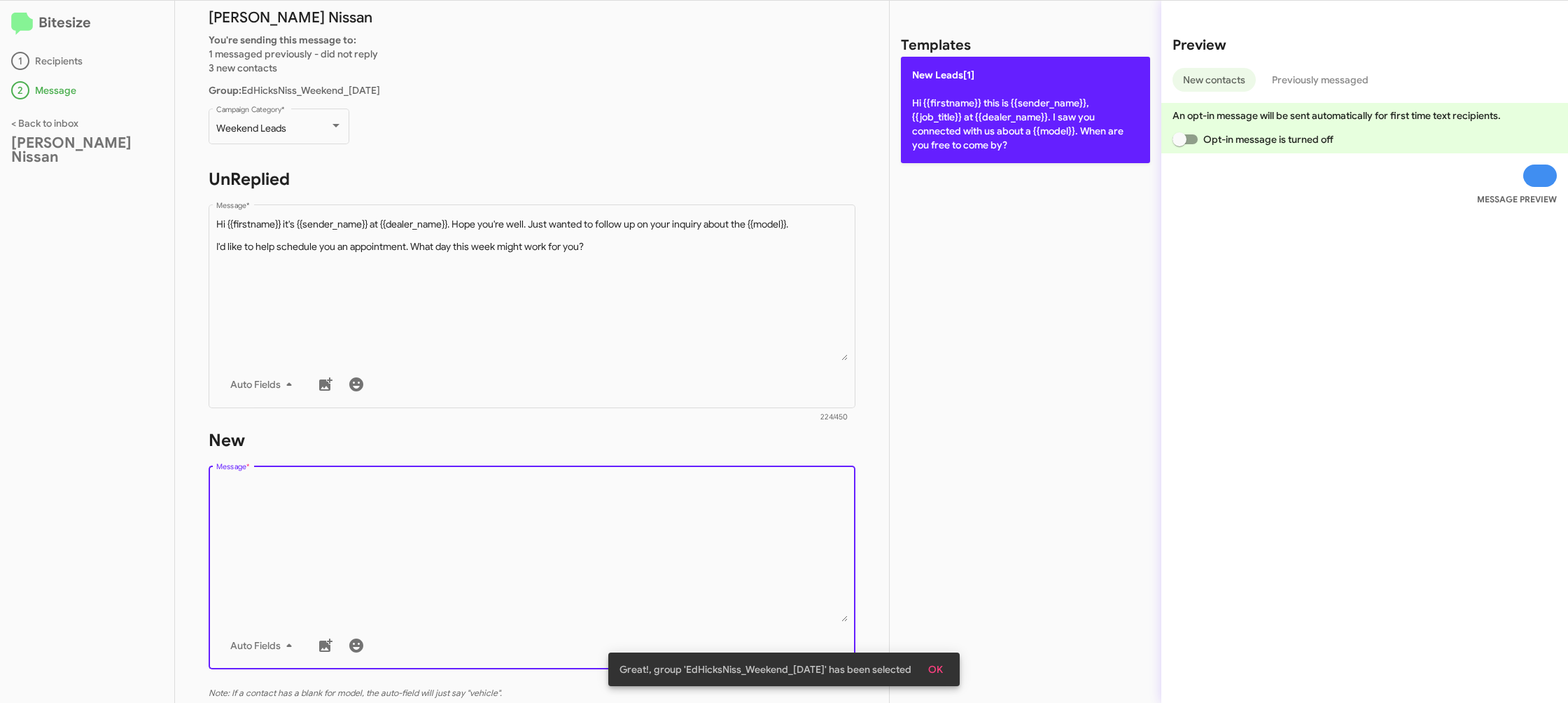
click at [952, 98] on p "New Leads[1] Hi {{firstname}} this is {{sender_name}}, {{job_title}} at {{deale…" at bounding box center [1025, 110] width 249 height 107
type textarea "Hi {{firstname}} this is {{sender_name}}, {{job_title}} at {{dealer_name}}. I s…"
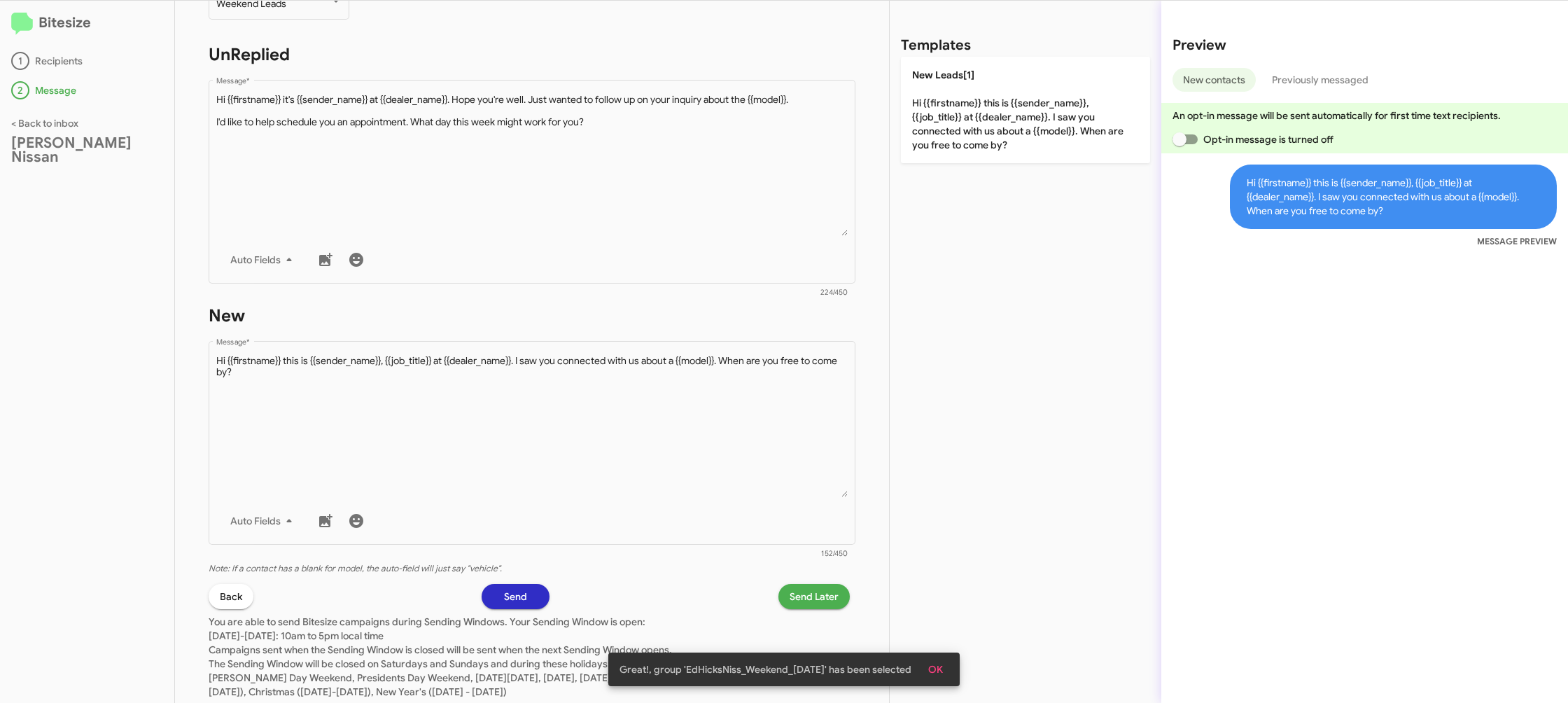
scroll to position [234, 0]
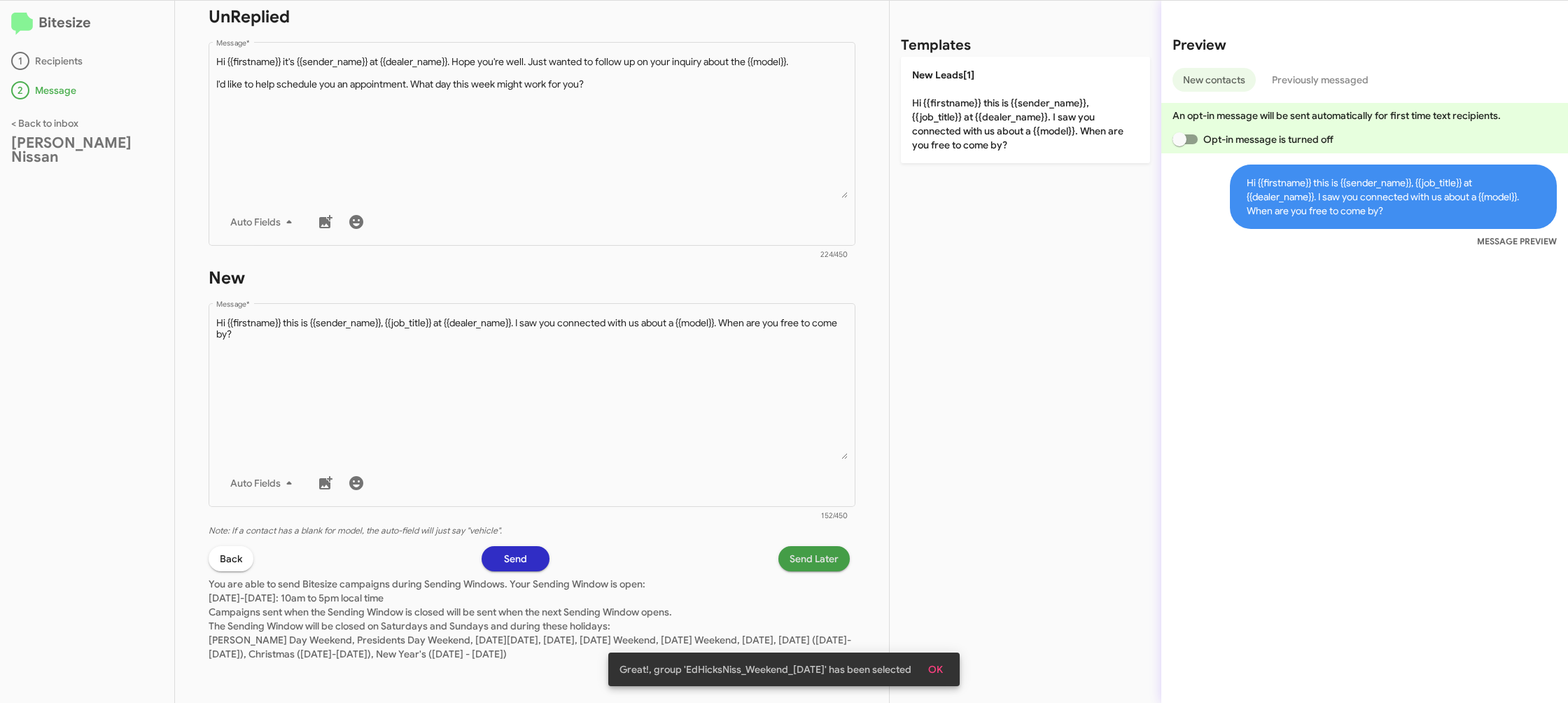
click at [811, 567] on span "Send Later" at bounding box center [814, 559] width 49 height 25
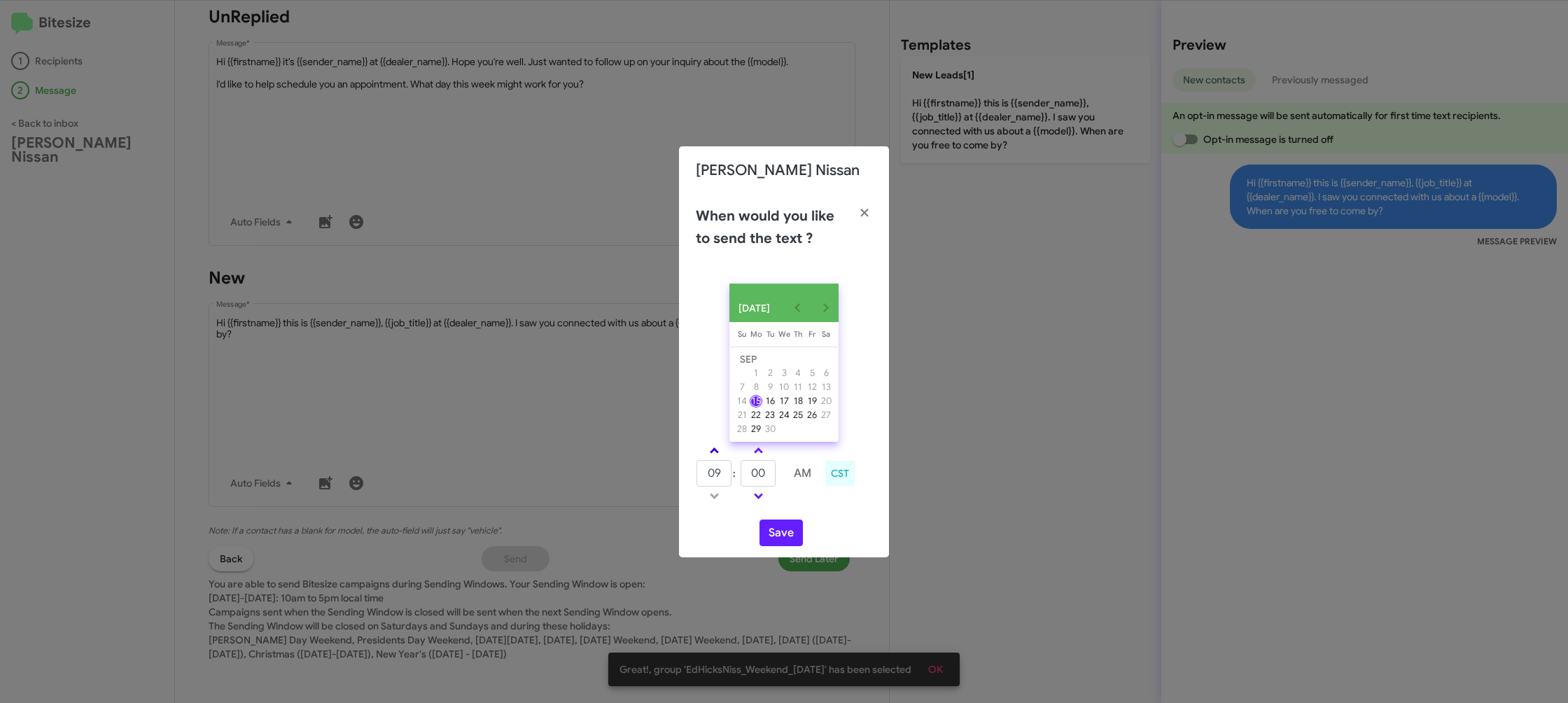
click at [719, 456] on link at bounding box center [714, 450] width 24 height 16
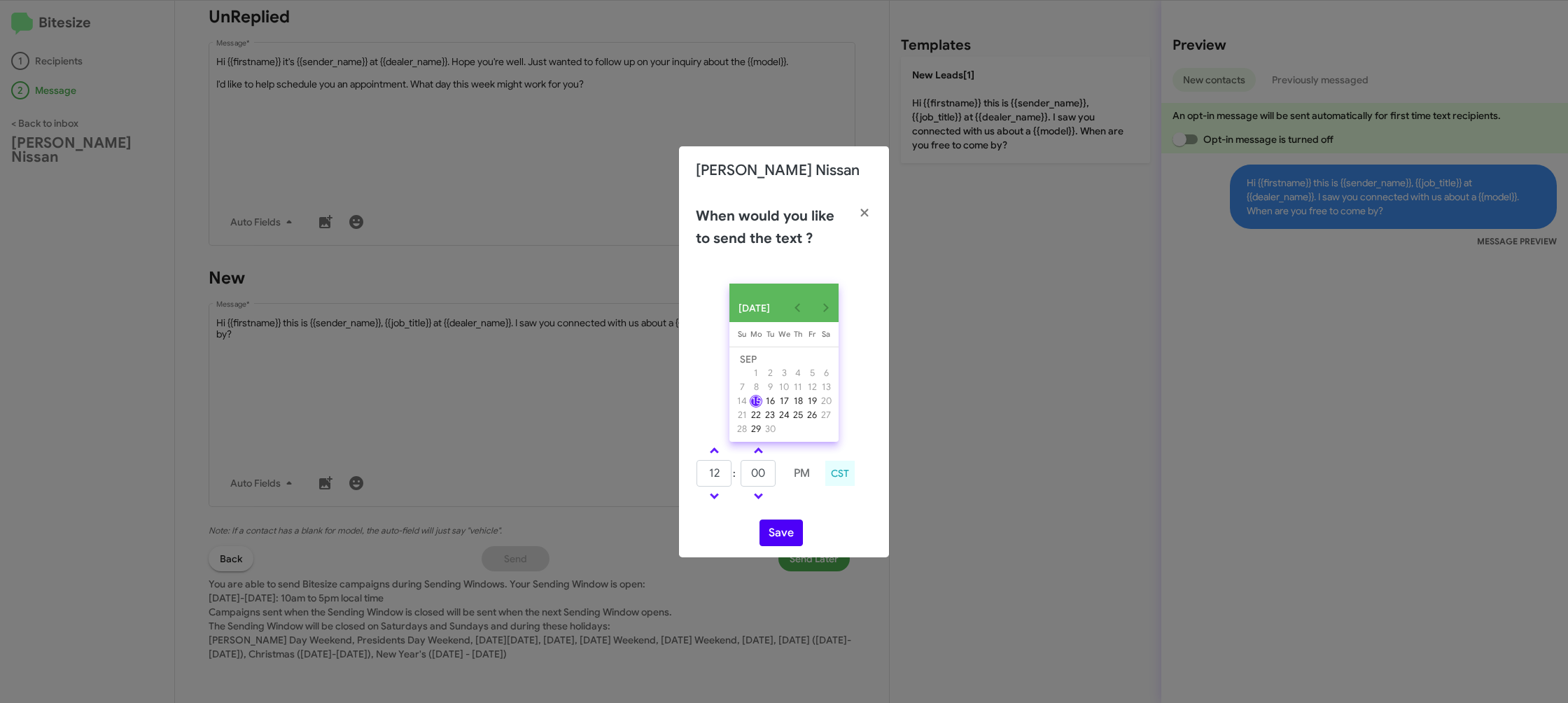
drag, startPoint x: 719, startPoint y: 456, endPoint x: 777, endPoint y: 529, distance: 93.2
click at [719, 456] on link at bounding box center [714, 450] width 24 height 16
type input "01"
drag, startPoint x: 776, startPoint y: 536, endPoint x: 825, endPoint y: 541, distance: 49.3
click at [775, 536] on button "Save" at bounding box center [781, 533] width 43 height 27
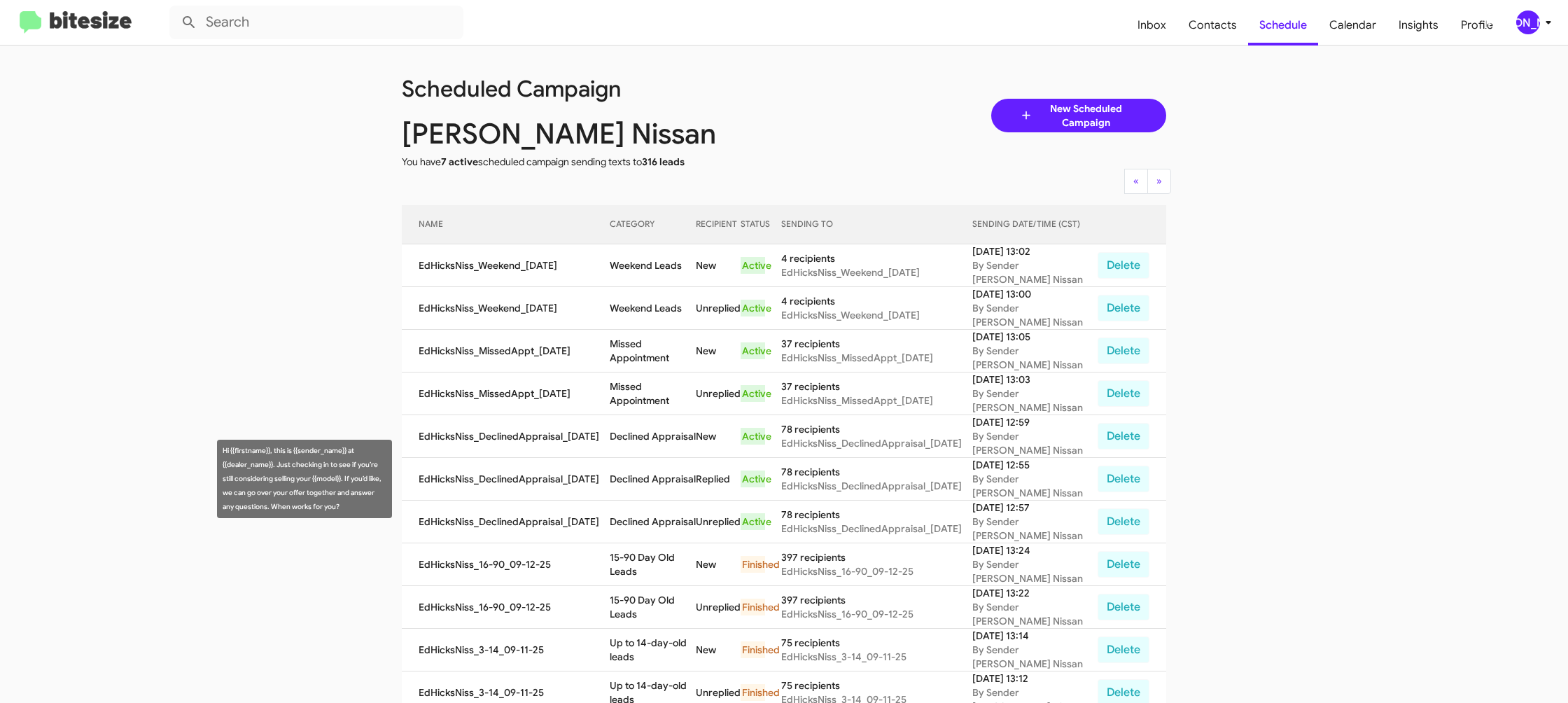
click at [667, 479] on td "Declined Appraisal" at bounding box center [653, 479] width 86 height 43
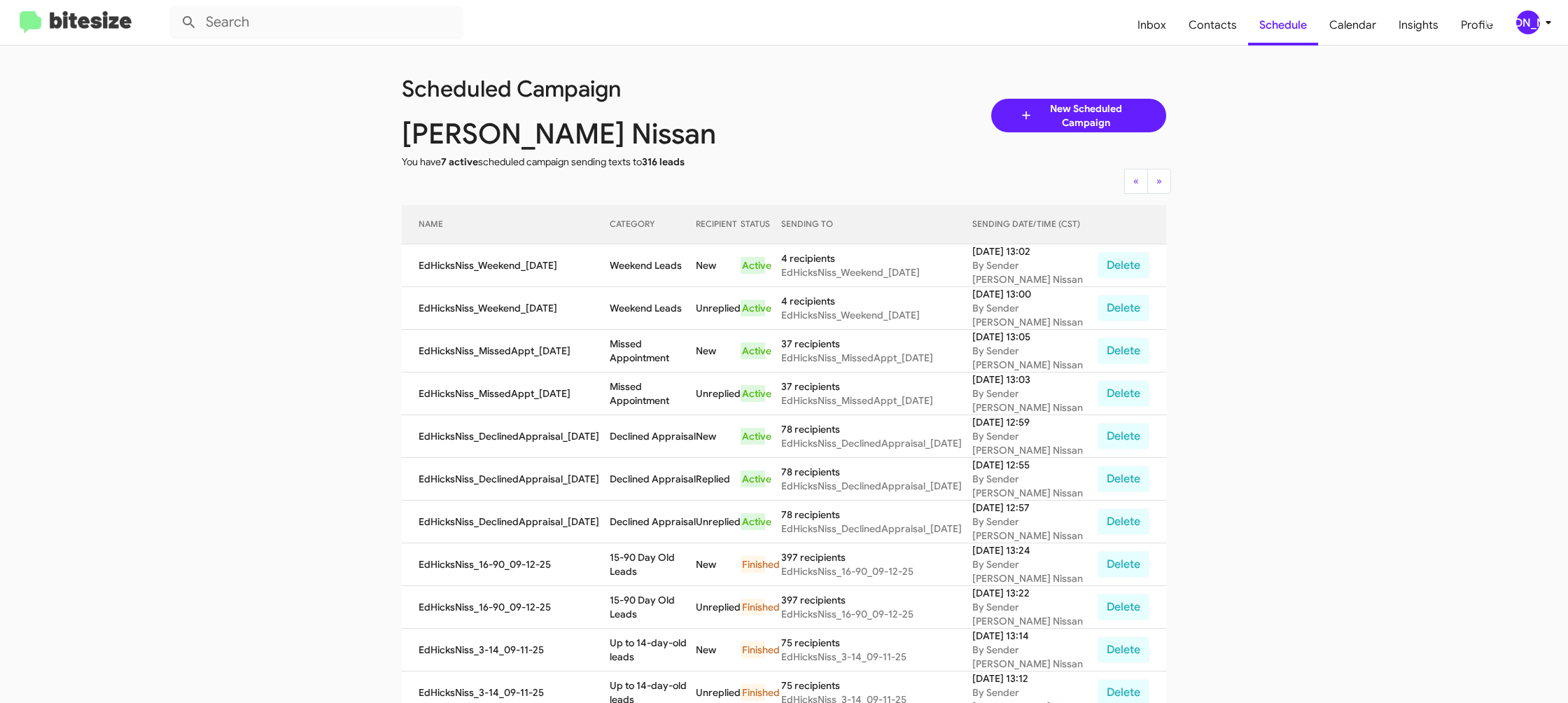
drag, startPoint x: 667, startPoint y: 479, endPoint x: 665, endPoint y: 489, distance: 10.2
click at [667, 479] on td "Declined Appraisal" at bounding box center [653, 479] width 86 height 43
copy td "Declined Appraisal"
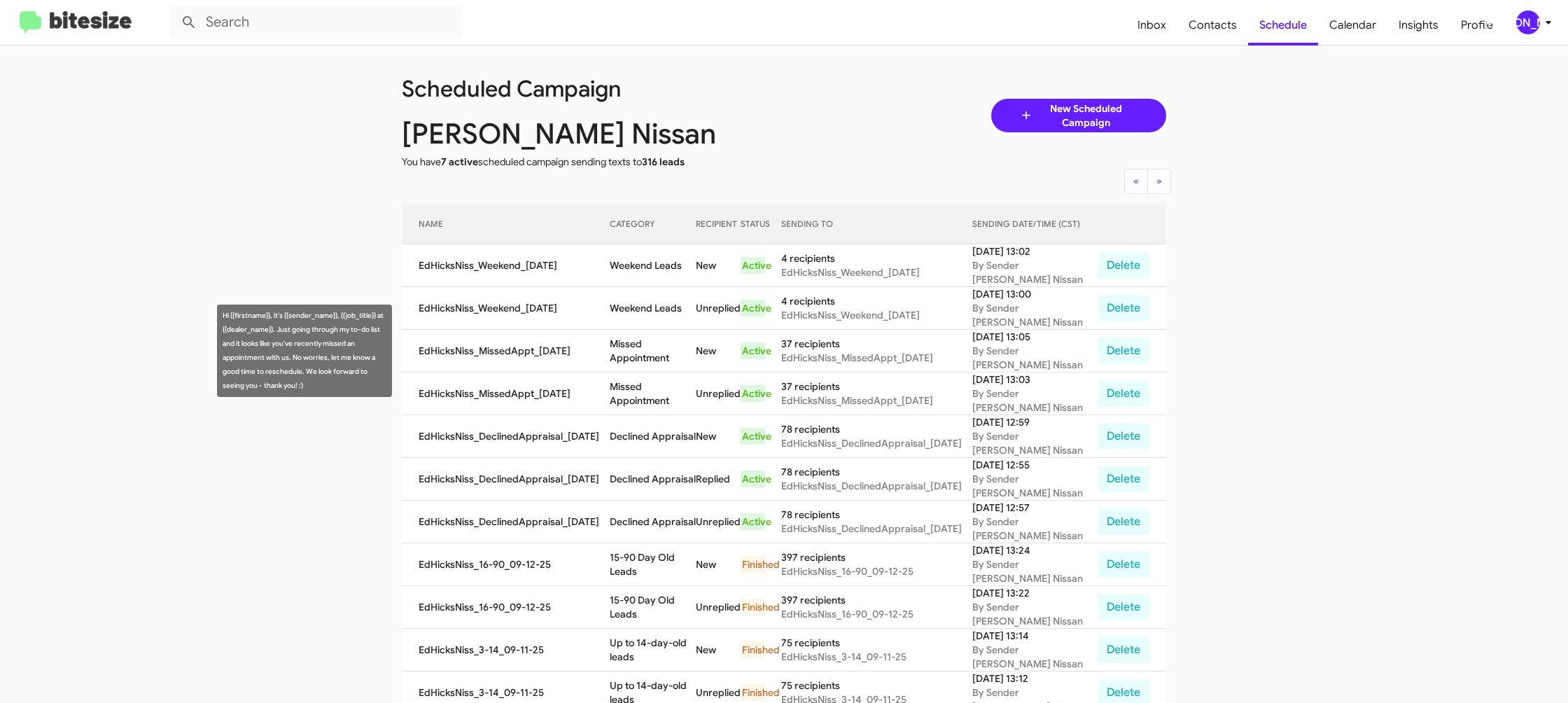
click at [659, 357] on td "Missed Appointment" at bounding box center [653, 351] width 86 height 43
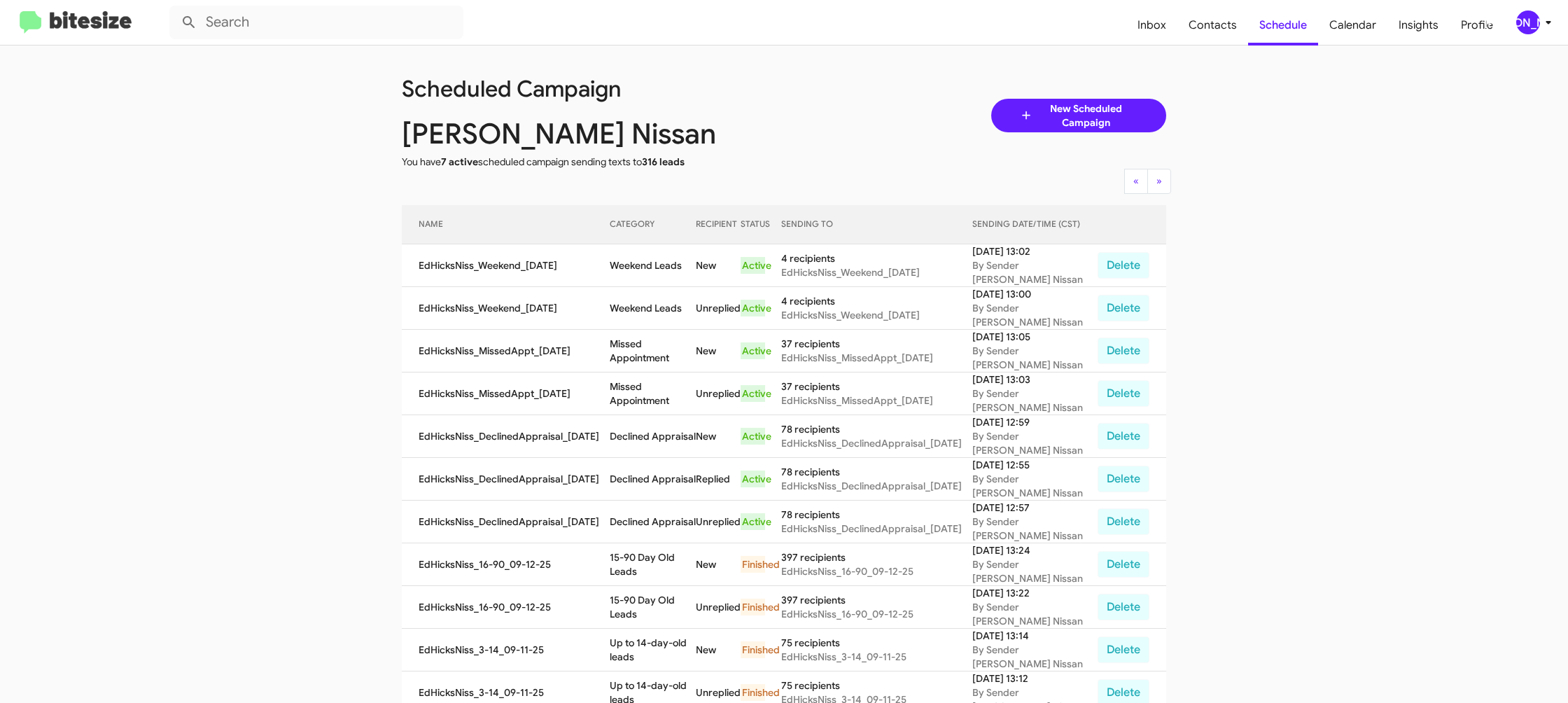
click at [659, 357] on td "Missed Appointment" at bounding box center [653, 351] width 86 height 43
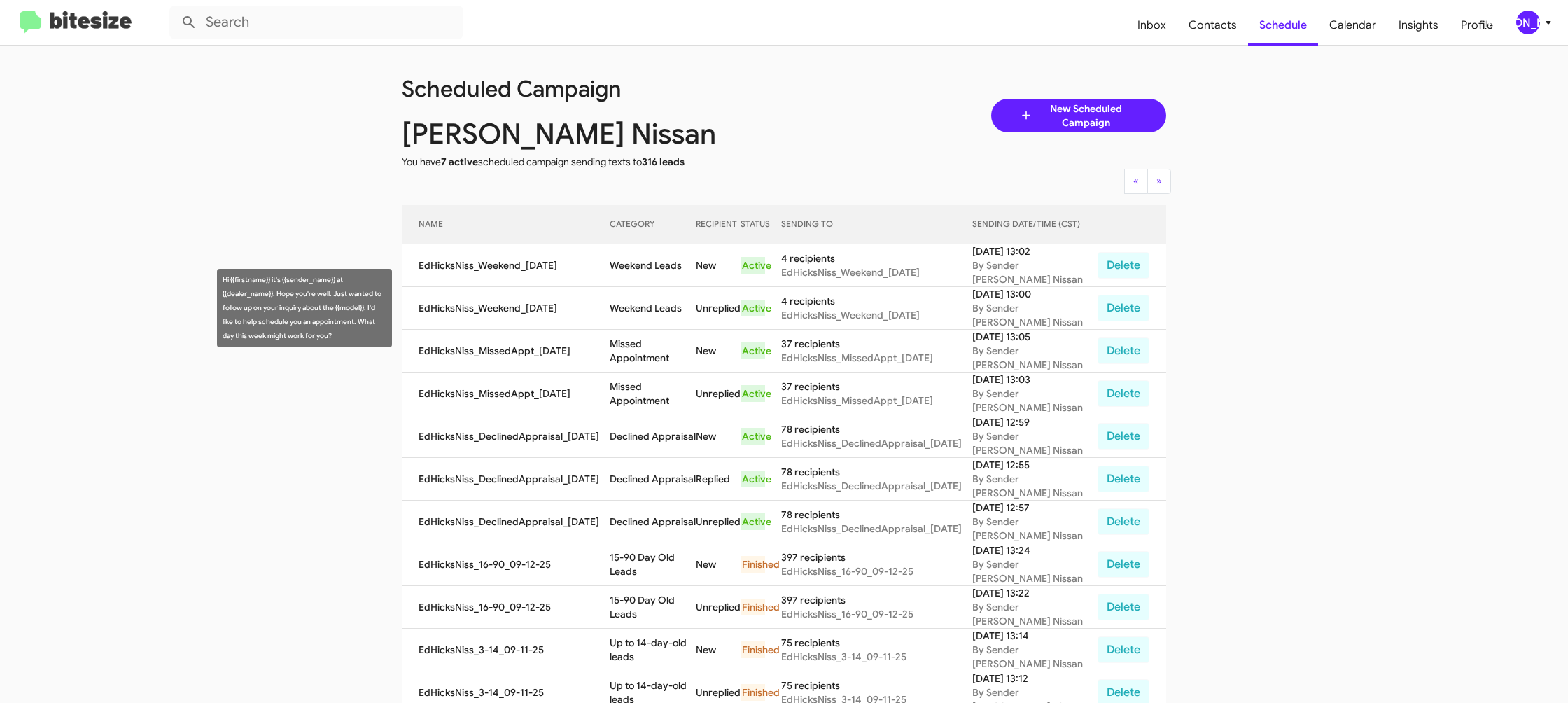
copy td "Missed Appointment"
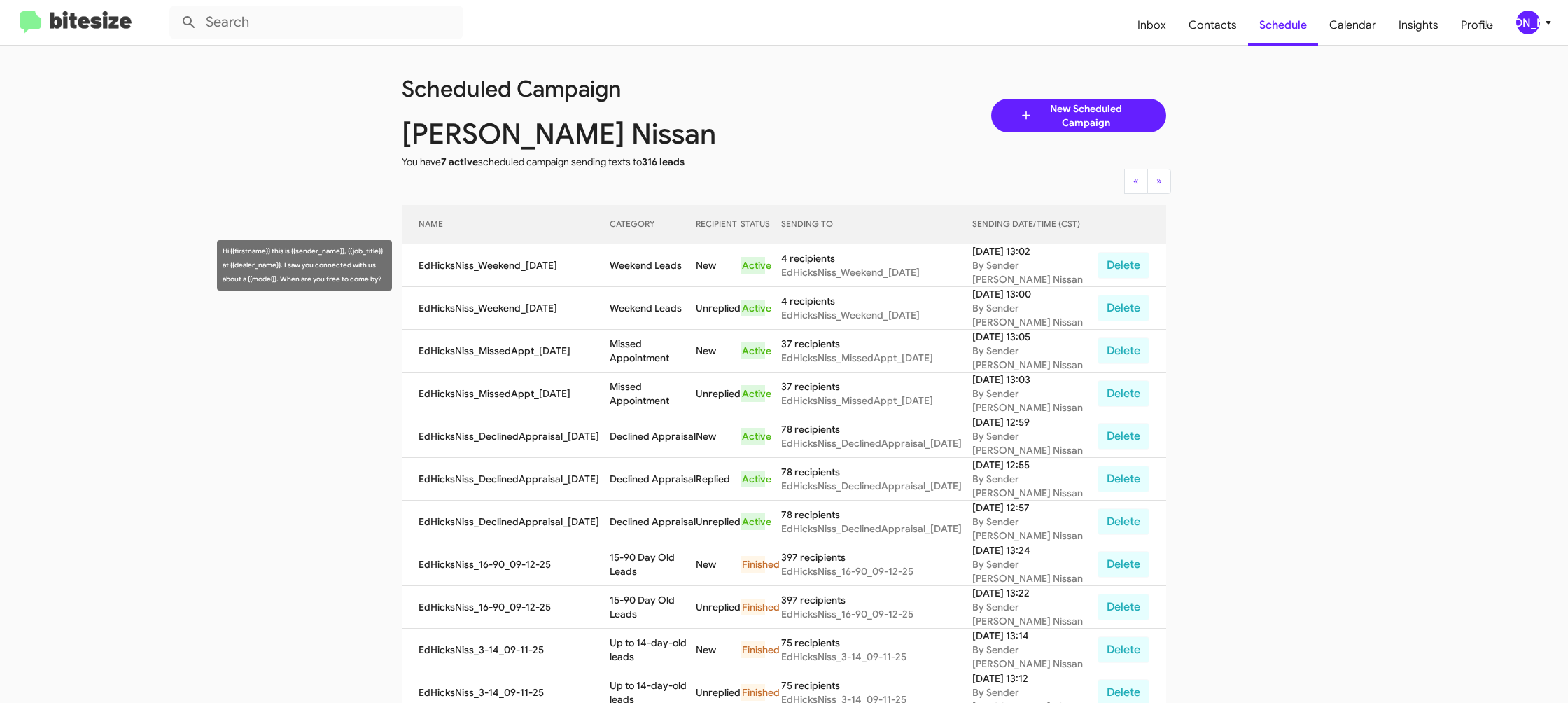
click at [647, 269] on td "Weekend Leads" at bounding box center [653, 265] width 86 height 43
drag, startPoint x: 647, startPoint y: 269, endPoint x: 544, endPoint y: 137, distance: 167.4
click at [647, 268] on td "Weekend Leads" at bounding box center [653, 265] width 86 height 43
copy td "Weekend Leads"
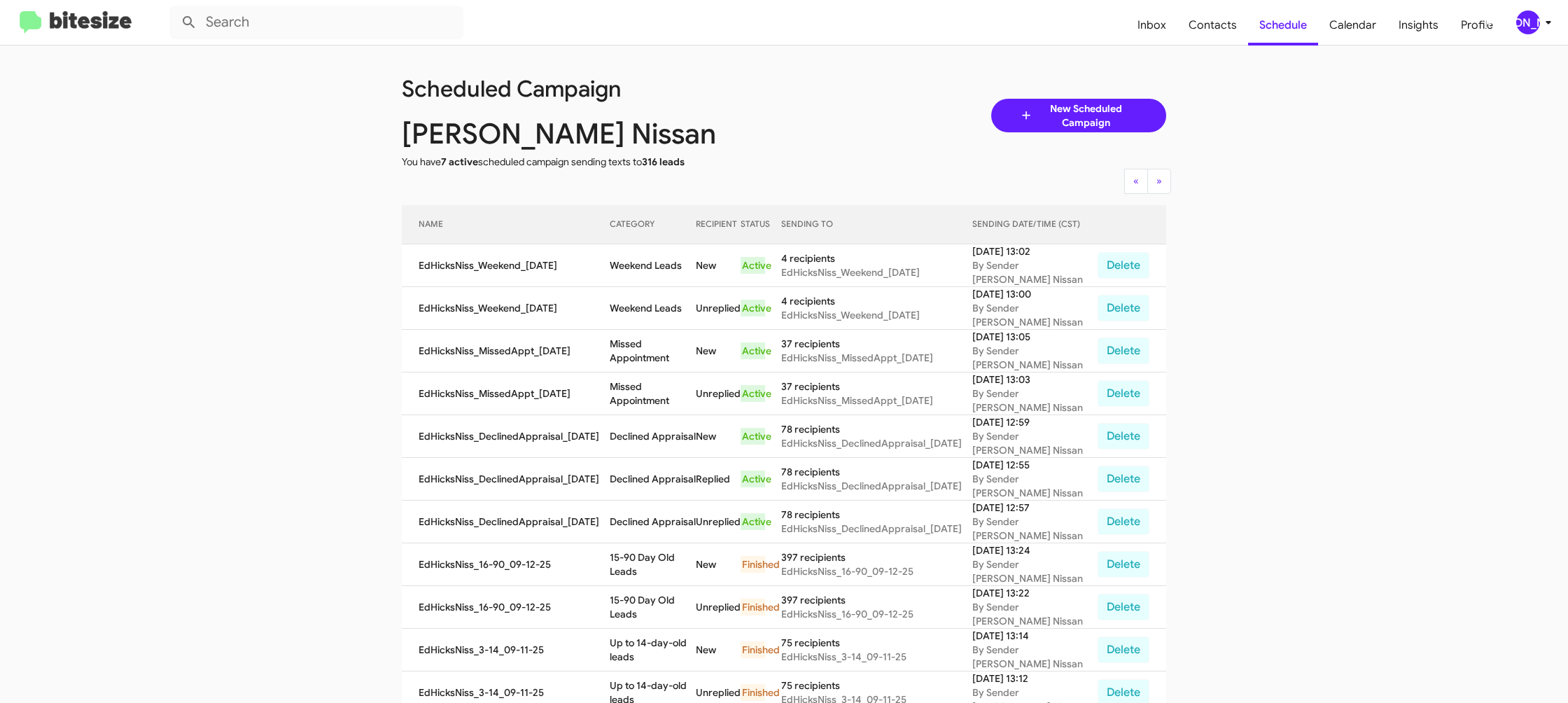
click at [1505, 35] on mat-toolbar "Inbox Contacts Schedule Calendar Insights Profile JA" at bounding box center [784, 23] width 1568 height 45
click at [1526, 33] on div "[PERSON_NAME]" at bounding box center [1528, 23] width 24 height 24
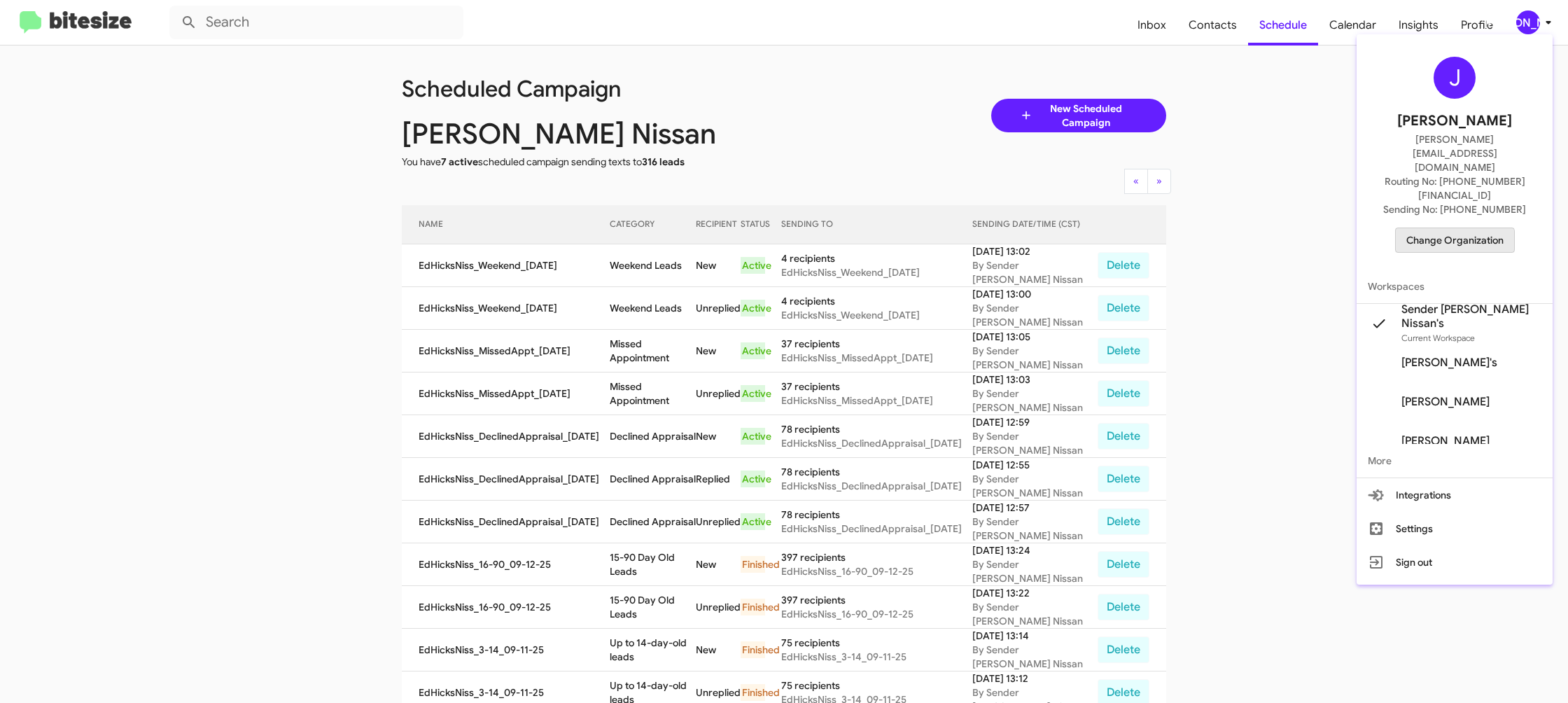
click at [1445, 228] on span "Change Organization" at bounding box center [1455, 240] width 98 height 24
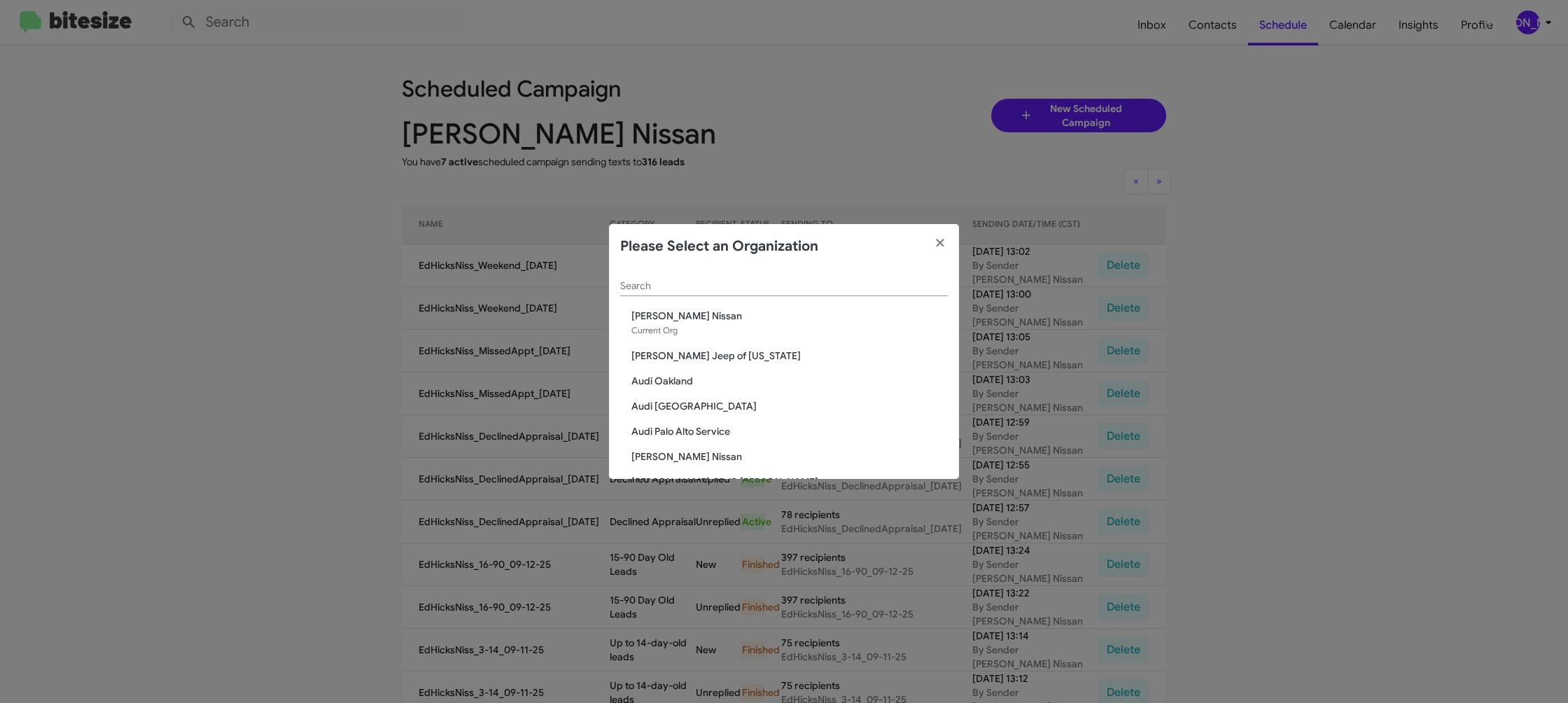
click at [620, 282] on div "Search Ed Hicks Nissan Current Org Adams Jeep of Maryland Audi Oakland Audi Pal…" at bounding box center [784, 374] width 350 height 210
click at [627, 276] on div "Search" at bounding box center [784, 283] width 328 height 28
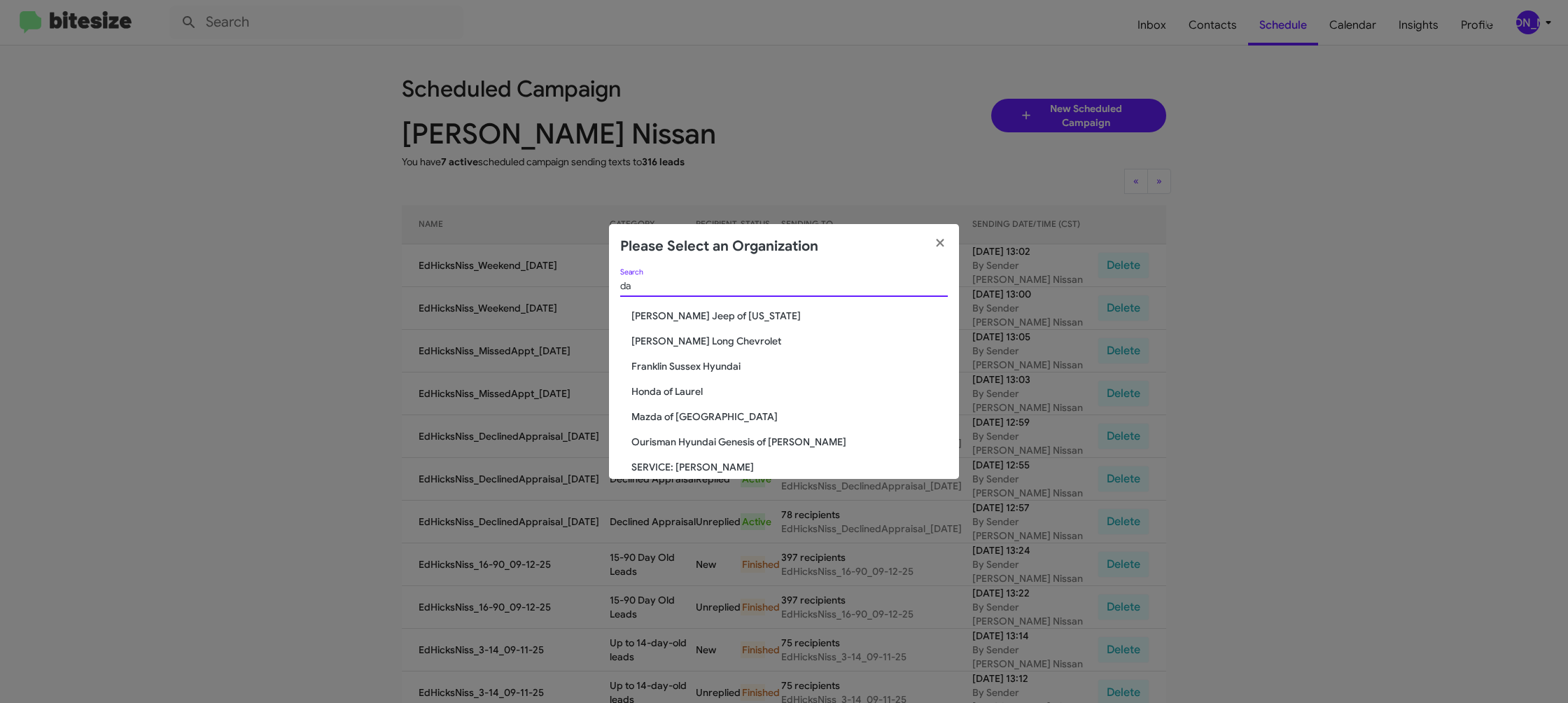
type input "d"
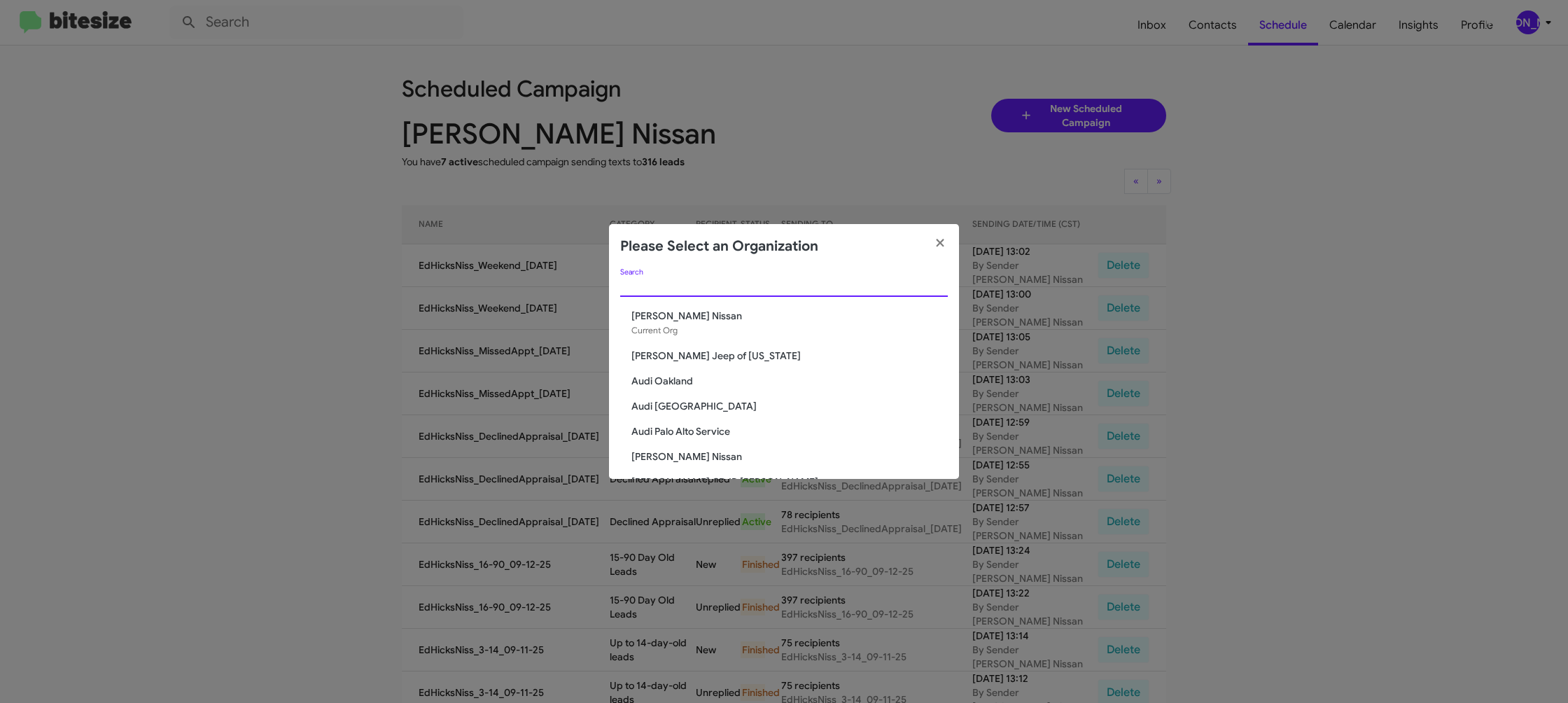
type input "d"
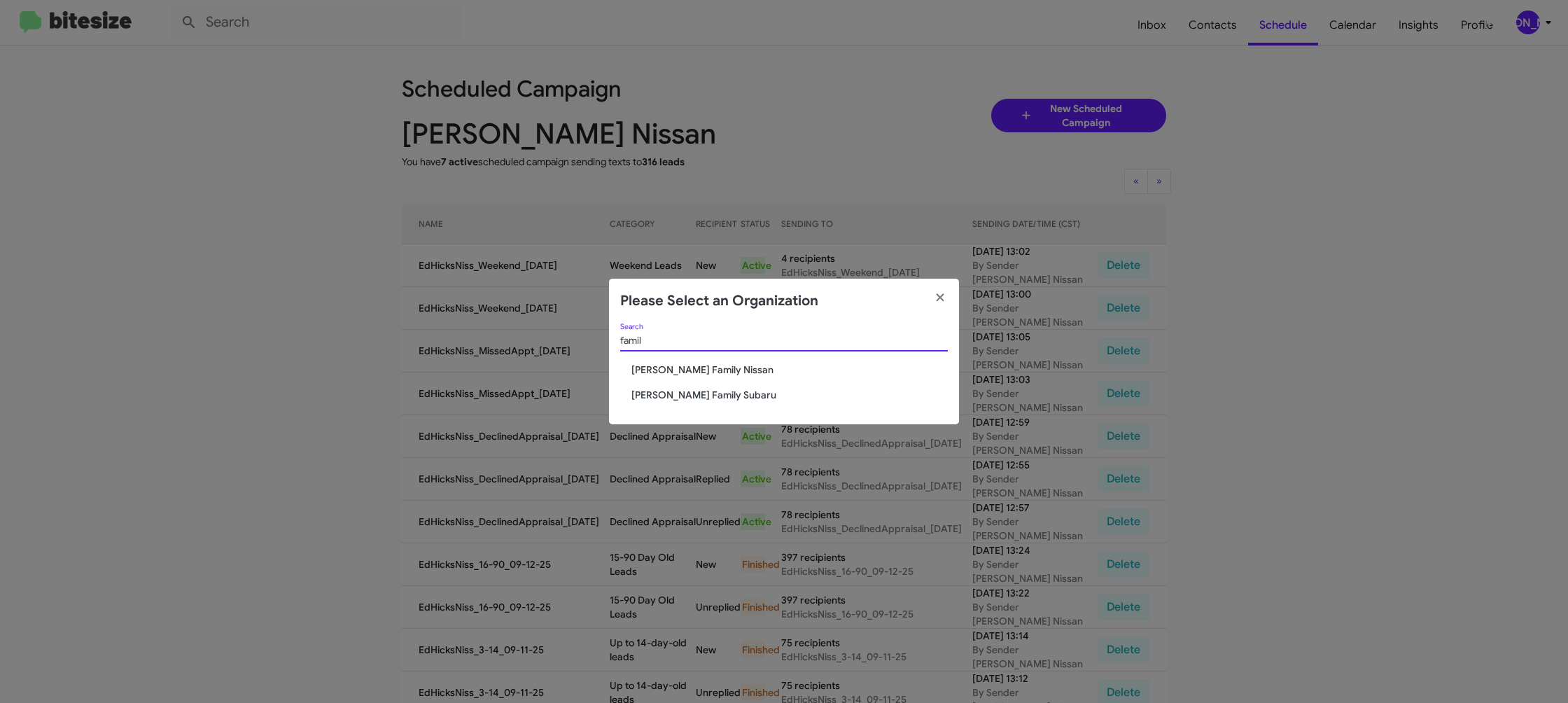
type input "famil"
click at [694, 365] on span "Hicks Family Nissan" at bounding box center [790, 369] width 317 height 14
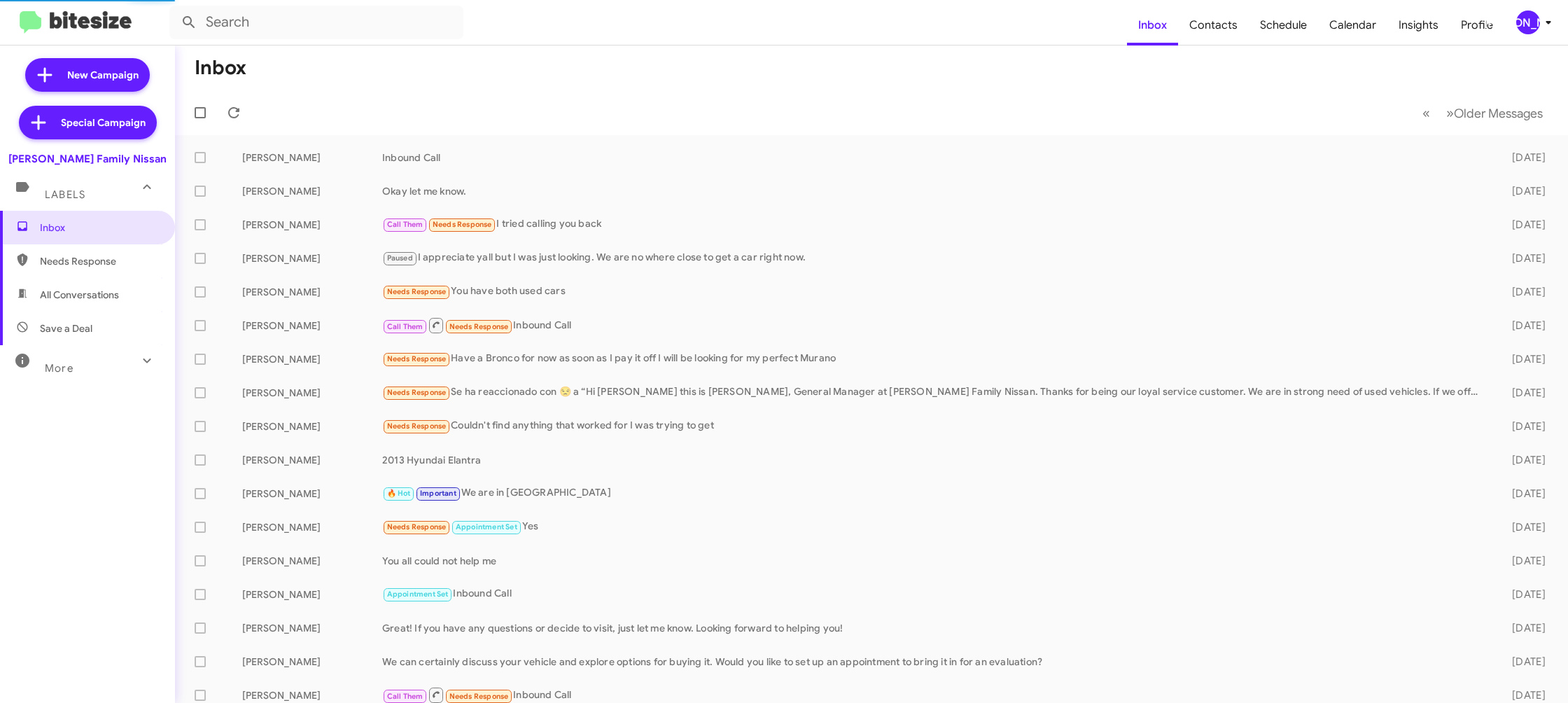
click at [1529, 16] on div "[PERSON_NAME]" at bounding box center [1528, 23] width 24 height 24
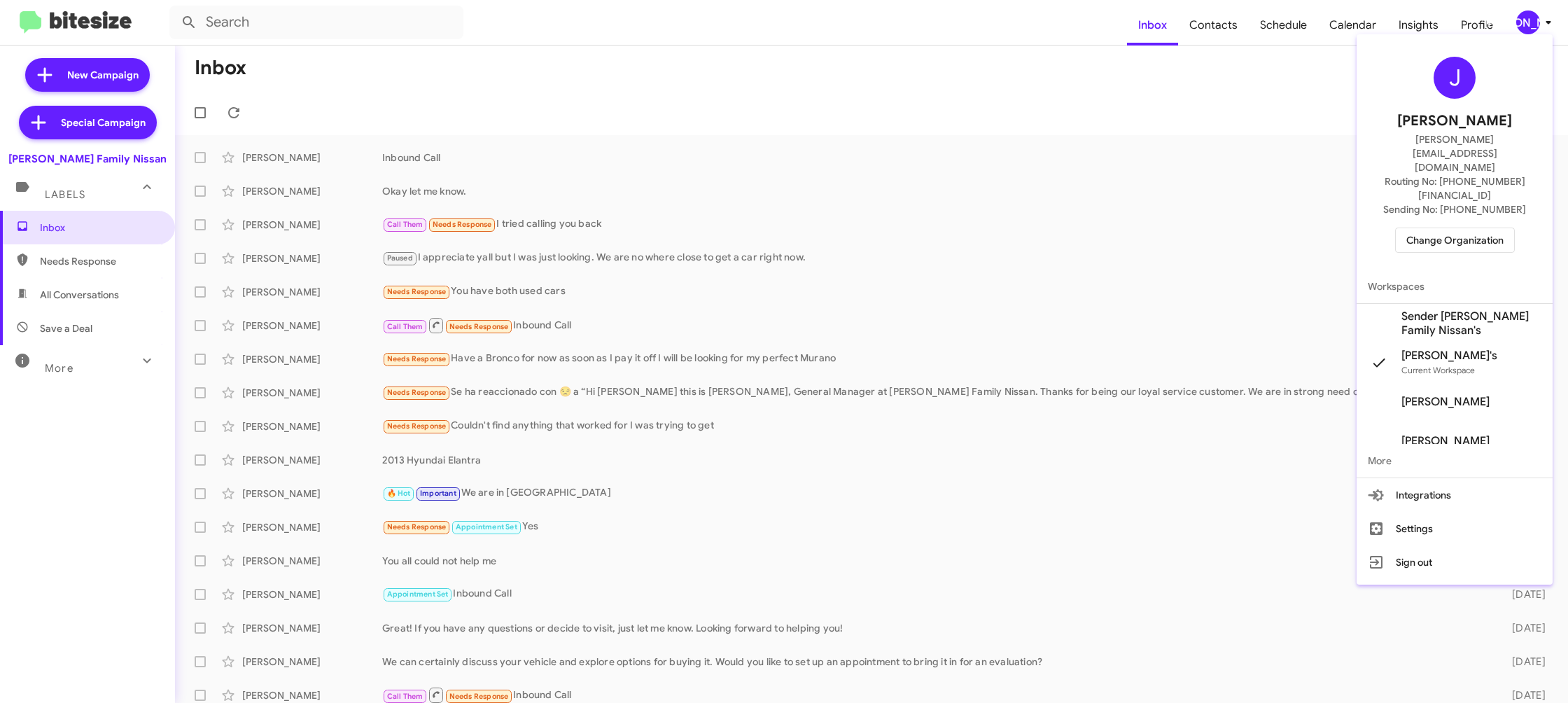
drag, startPoint x: 1449, startPoint y: 280, endPoint x: 1440, endPoint y: 276, distance: 9.8
click at [1448, 309] on span "Sender Hicks Family Nissan's" at bounding box center [1471, 324] width 140 height 28
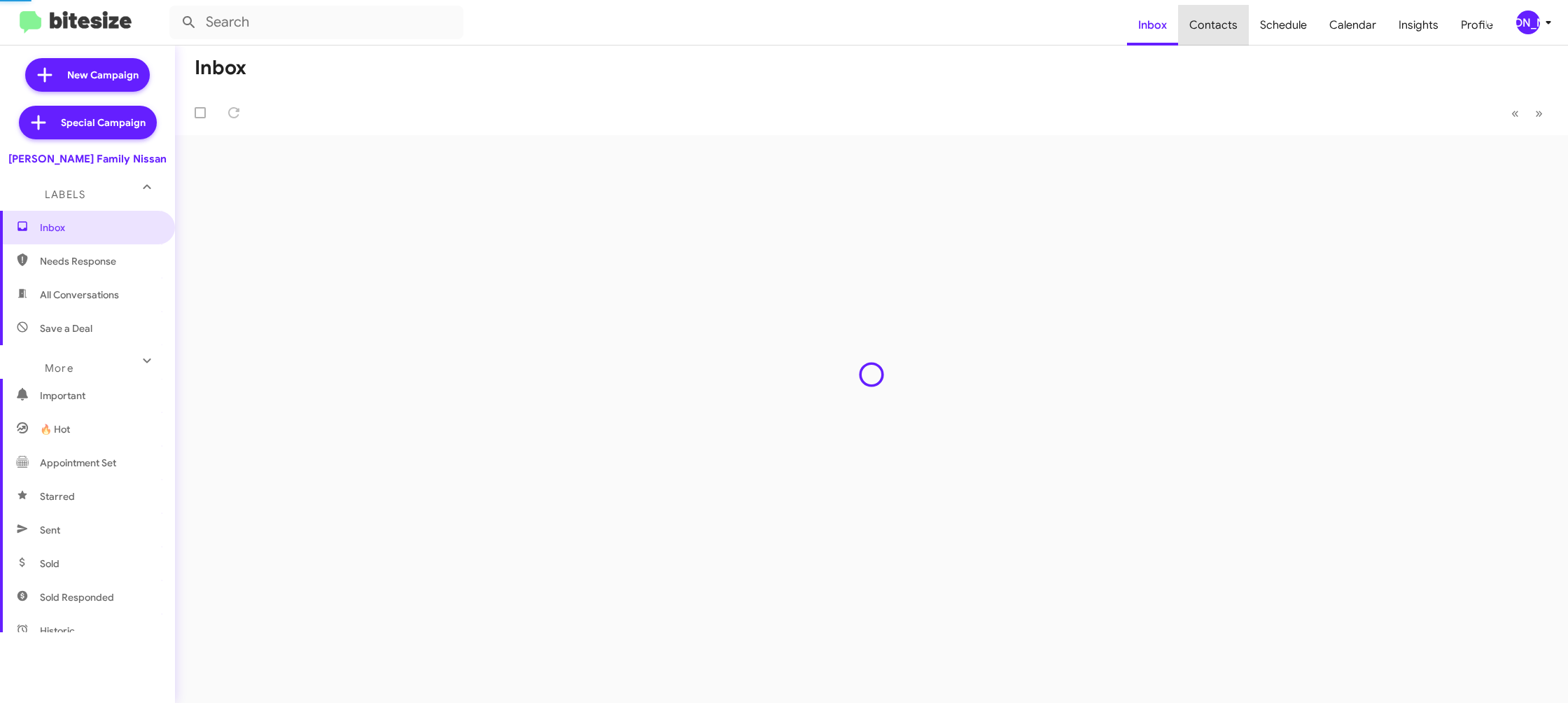
drag, startPoint x: 0, startPoint y: 0, endPoint x: 1071, endPoint y: 0, distance: 1071.0
click at [1222, 34] on span "Contacts" at bounding box center [1214, 25] width 71 height 41
type input "in:groups"
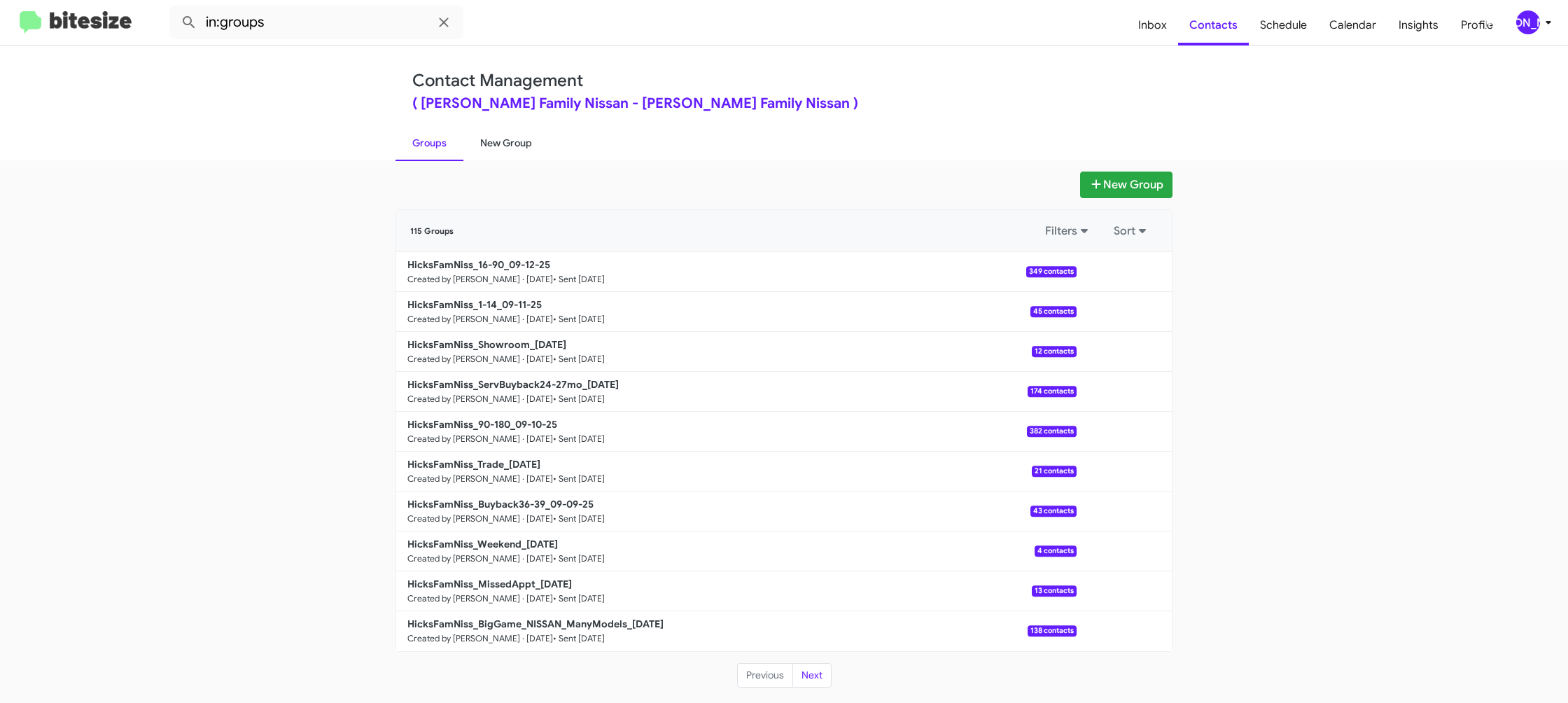
click at [524, 154] on link "New Group" at bounding box center [506, 143] width 85 height 37
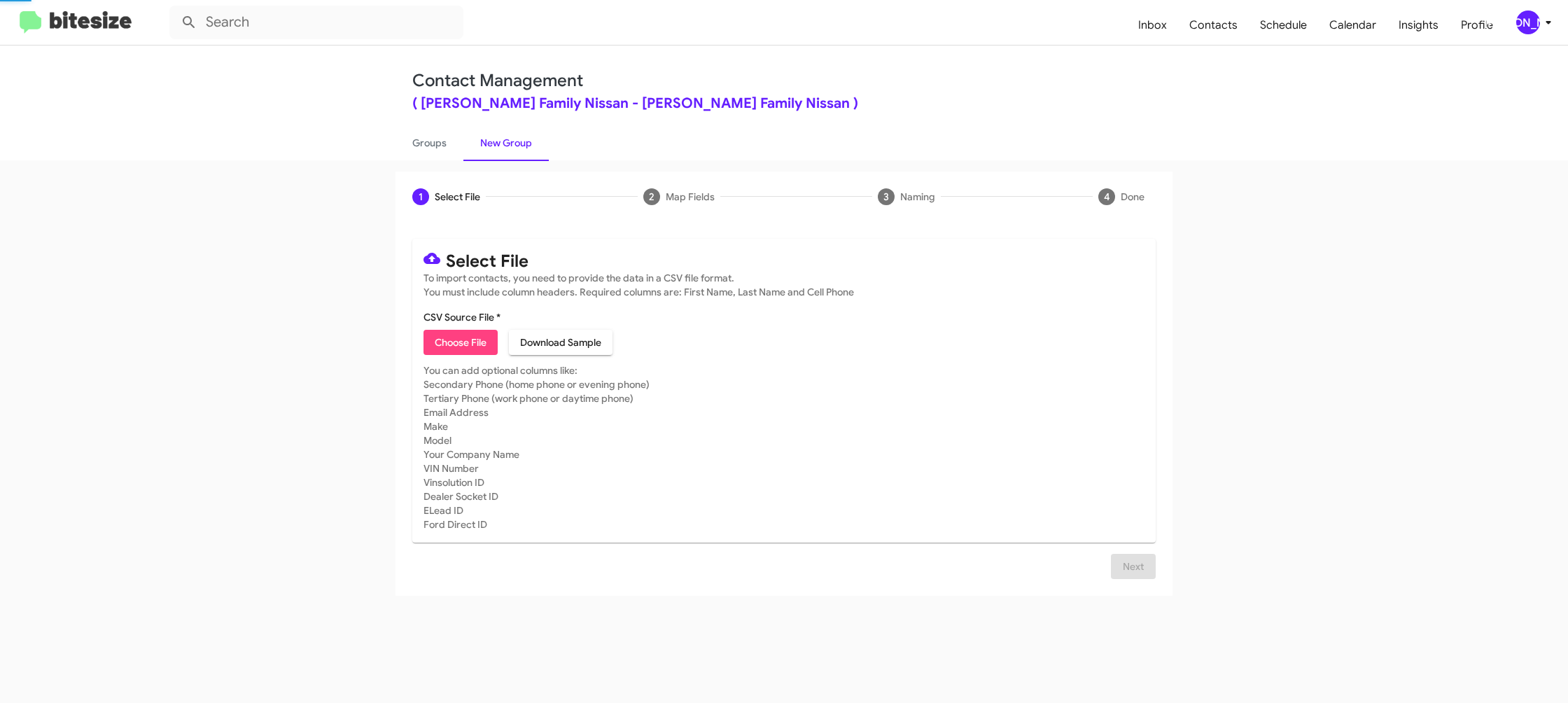
drag, startPoint x: 524, startPoint y: 154, endPoint x: 606, endPoint y: 15, distance: 161.4
click at [549, 123] on div "Contact Management ( [PERSON_NAME] Family Nissan - [PERSON_NAME] Family Nissan …" at bounding box center [784, 103] width 798 height 115
click at [453, 339] on span "Choose File" at bounding box center [461, 343] width 52 height 25
type input "HicksFamNiss_MissedAppt_[DATE]"
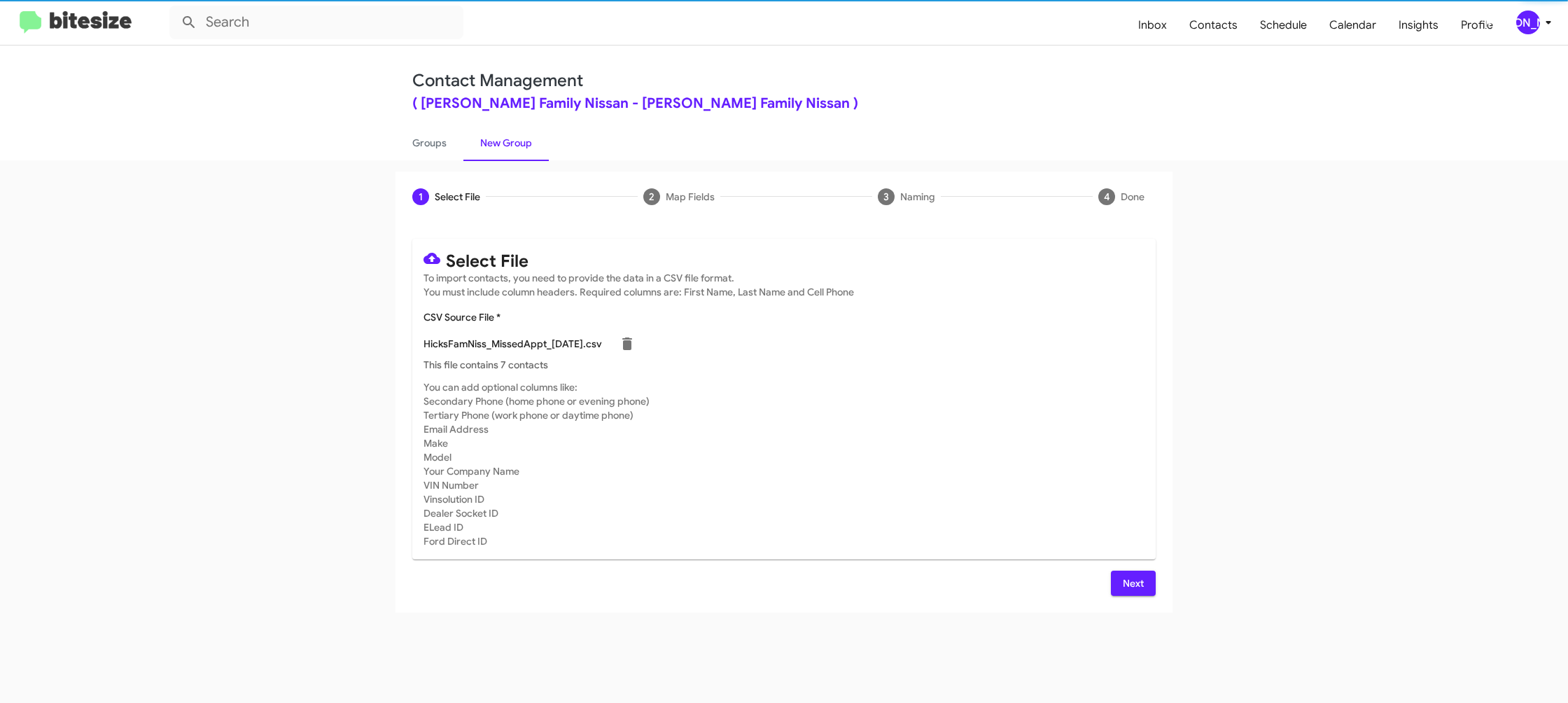
drag, startPoint x: 1026, startPoint y: 404, endPoint x: 1033, endPoint y: 525, distance: 121.2
click at [1024, 404] on mat-card-subtitle "You can add optional columns like: Secondary Phone (home phone or evening phone…" at bounding box center [784, 464] width 721 height 168
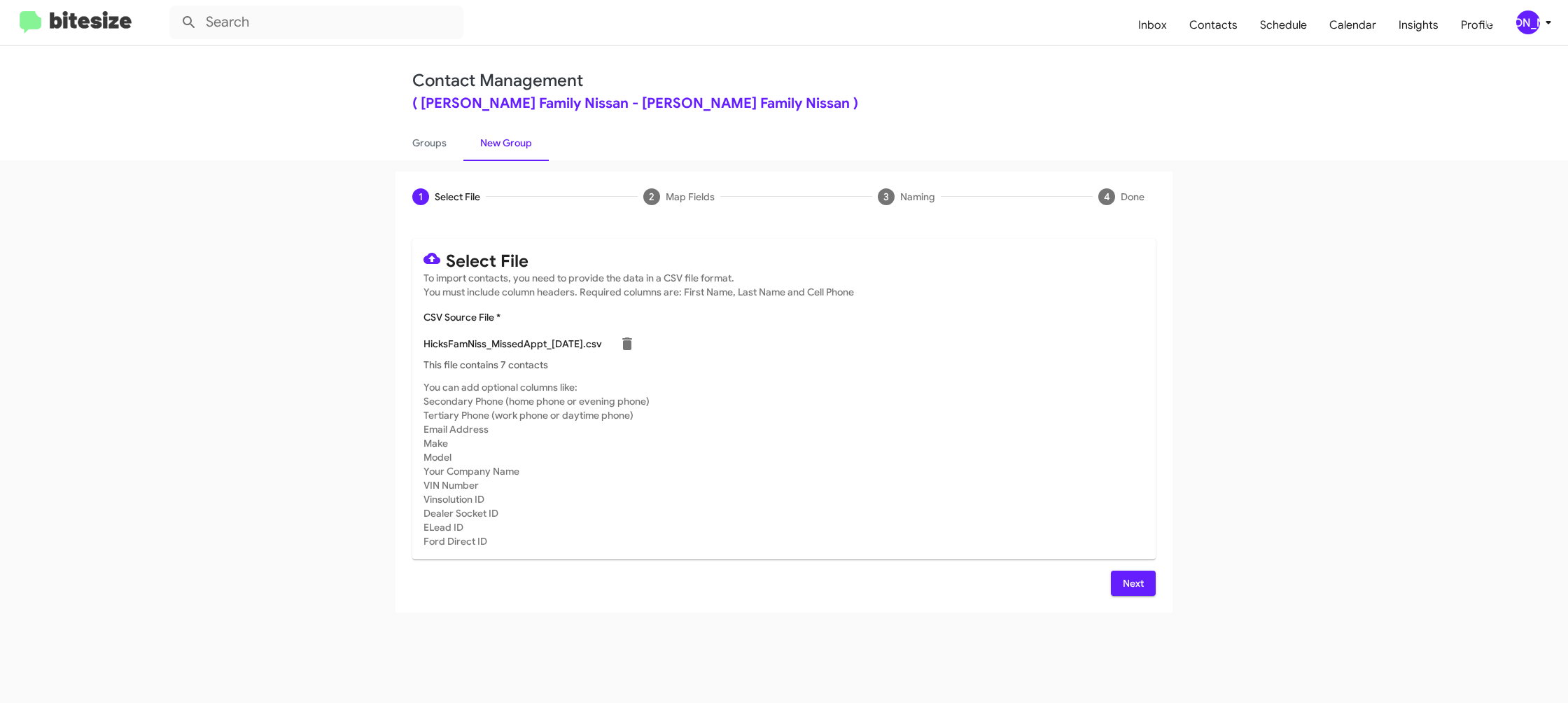
click at [1120, 575] on button "Next" at bounding box center [1134, 584] width 45 height 25
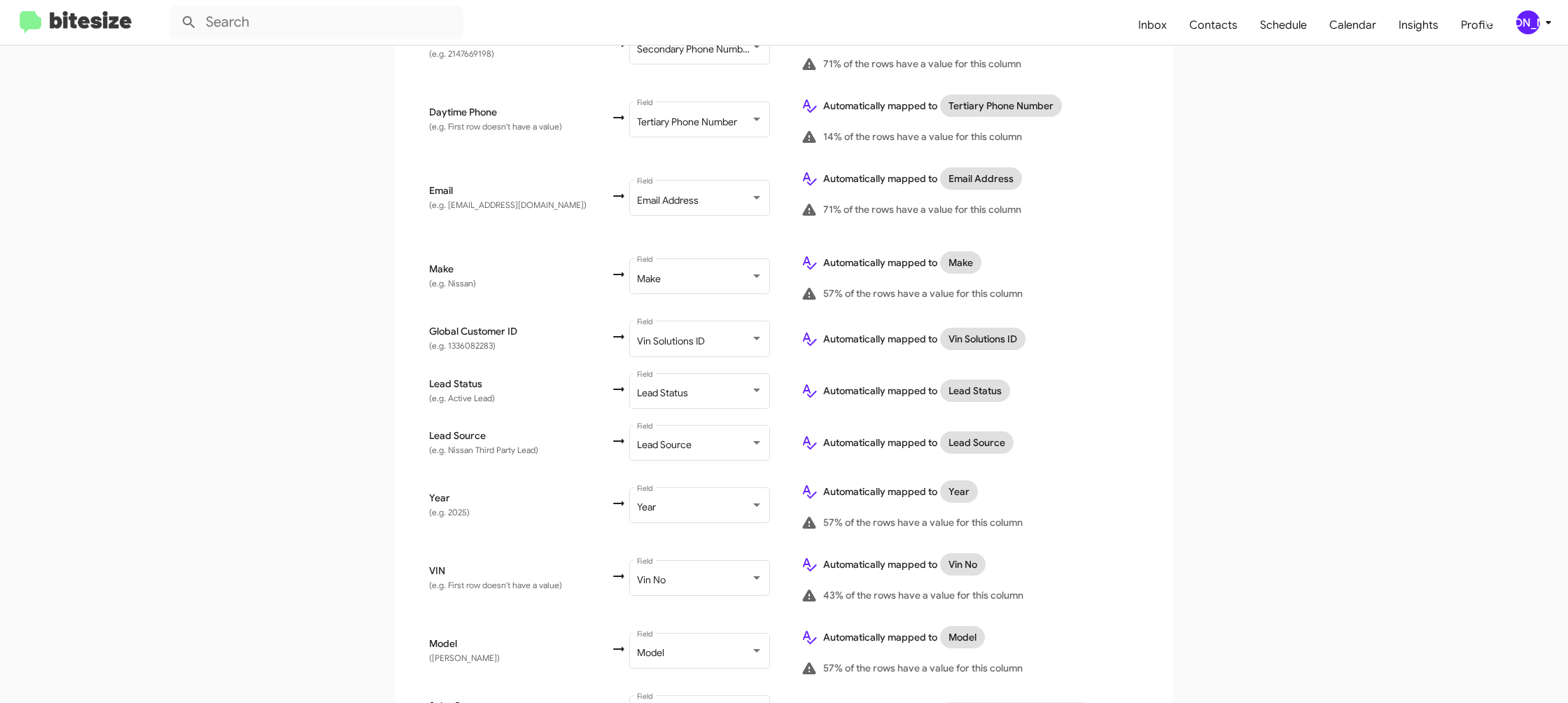
scroll to position [645, 0]
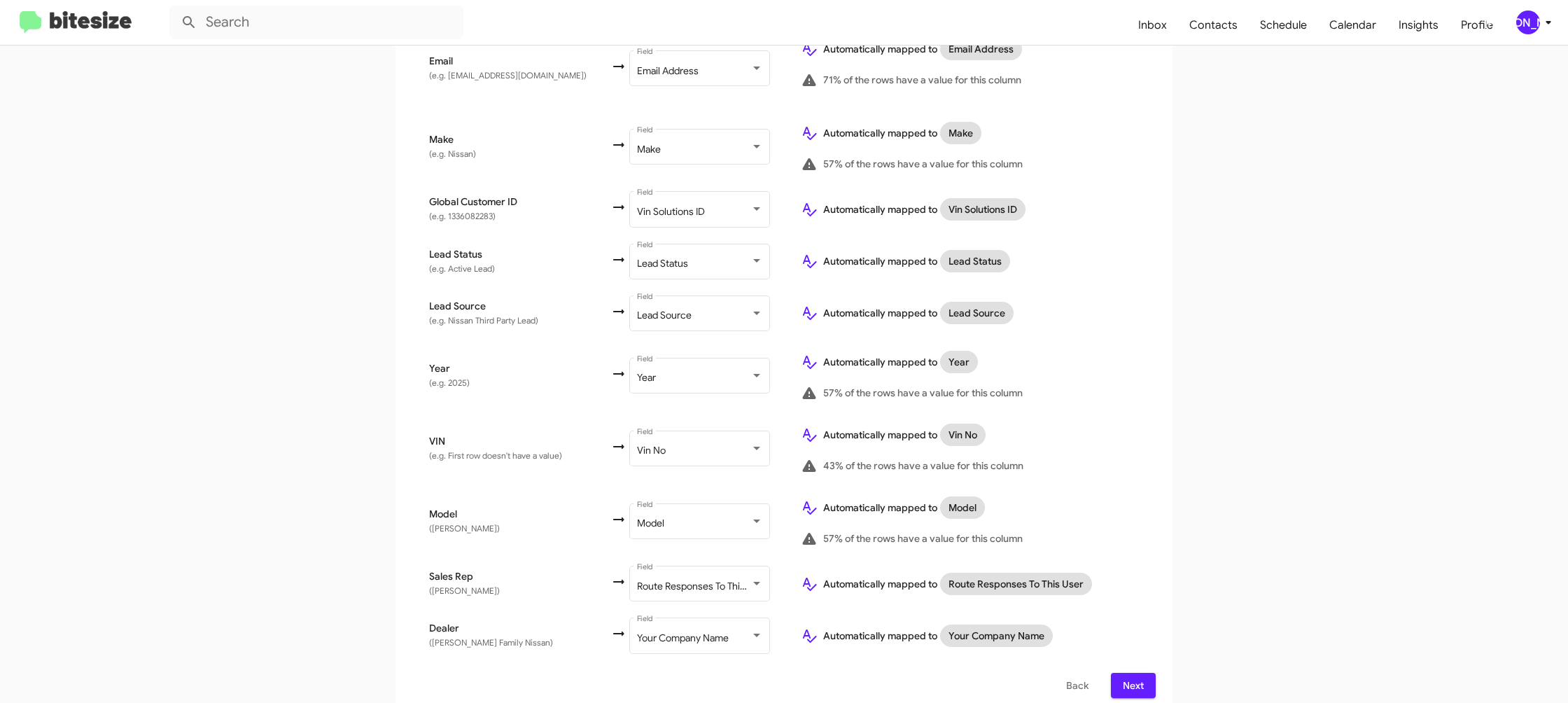
click at [1137, 674] on span "Next" at bounding box center [1133, 685] width 23 height 25
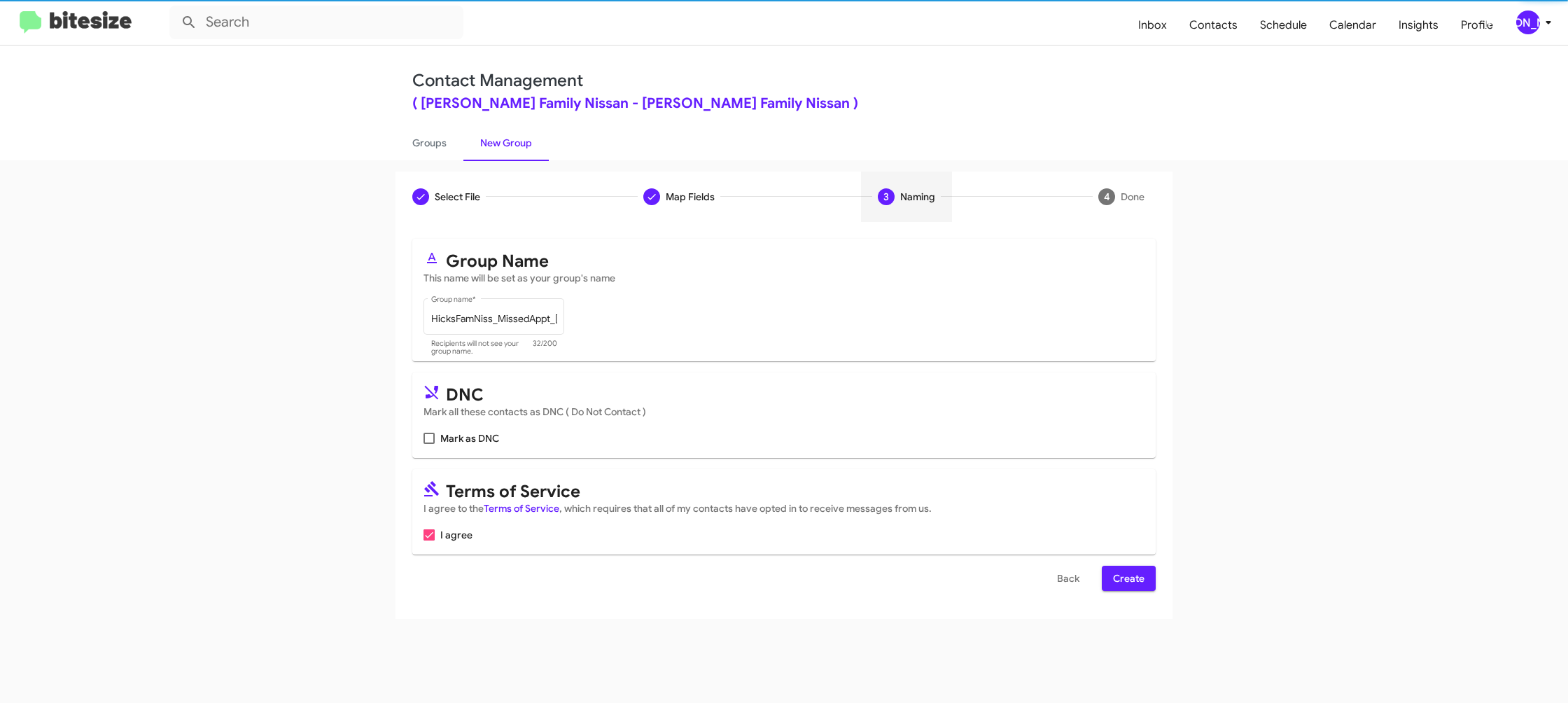
scroll to position [0, 0]
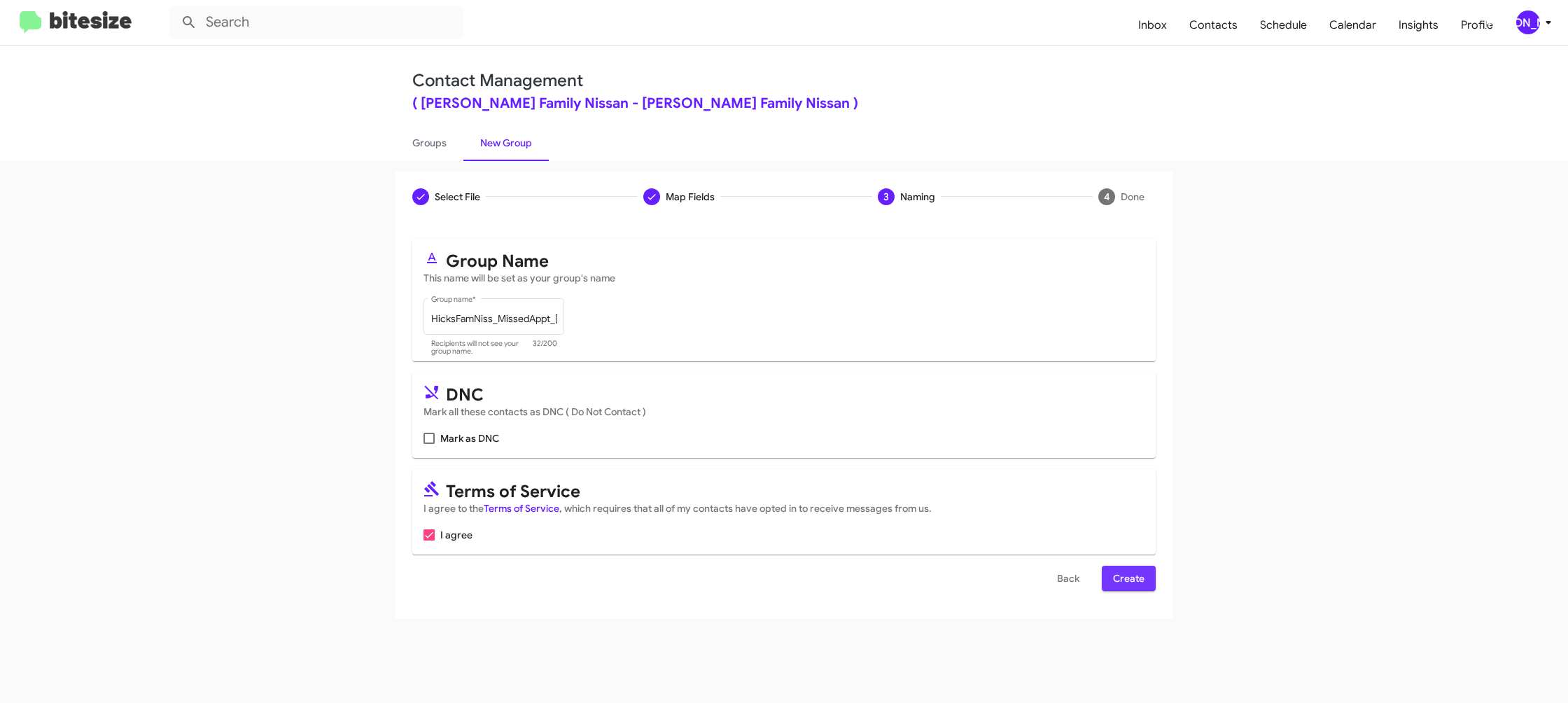
drag, startPoint x: 1146, startPoint y: 580, endPoint x: 1000, endPoint y: 351, distance: 271.6
click at [1146, 580] on button "Create" at bounding box center [1129, 579] width 54 height 25
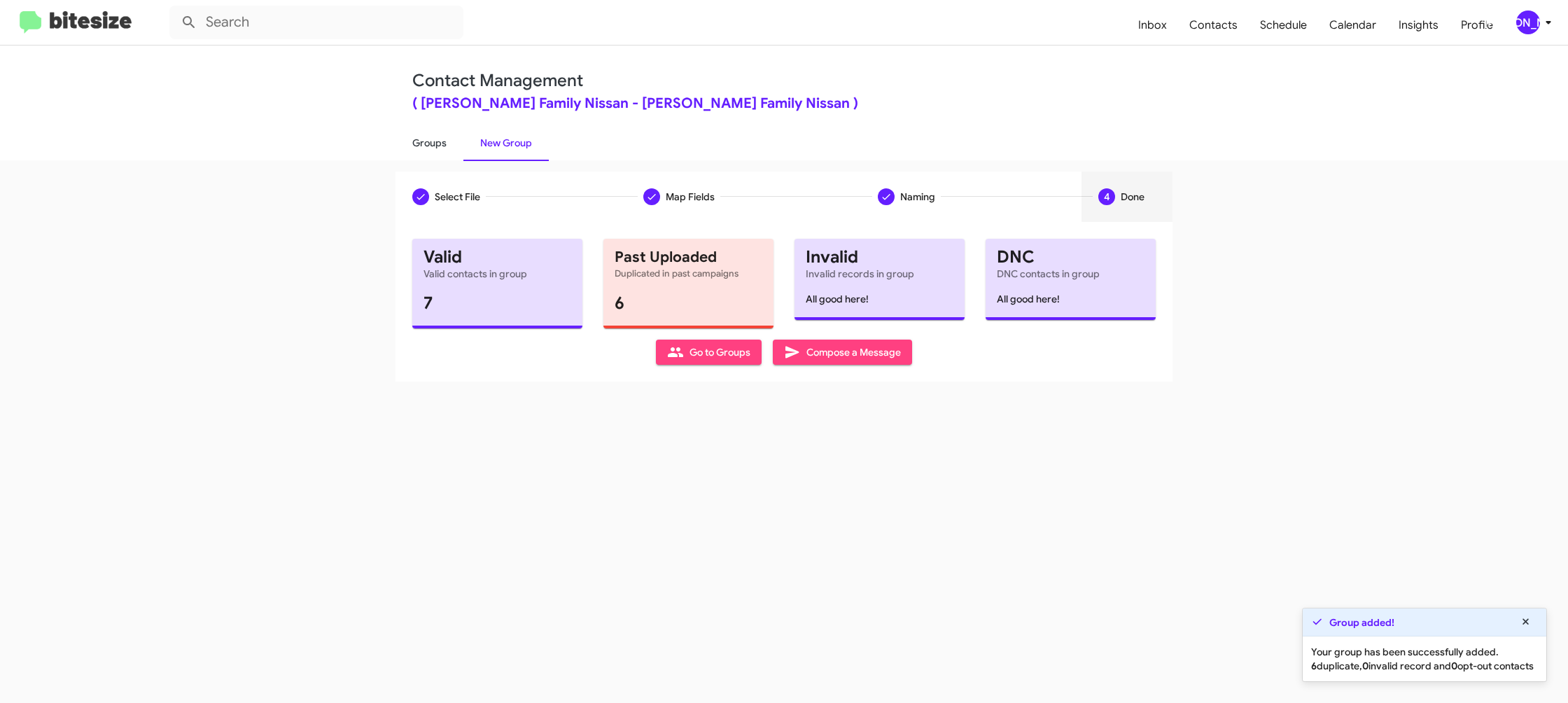
click at [446, 157] on link "Groups" at bounding box center [429, 143] width 68 height 37
type input "in:groups"
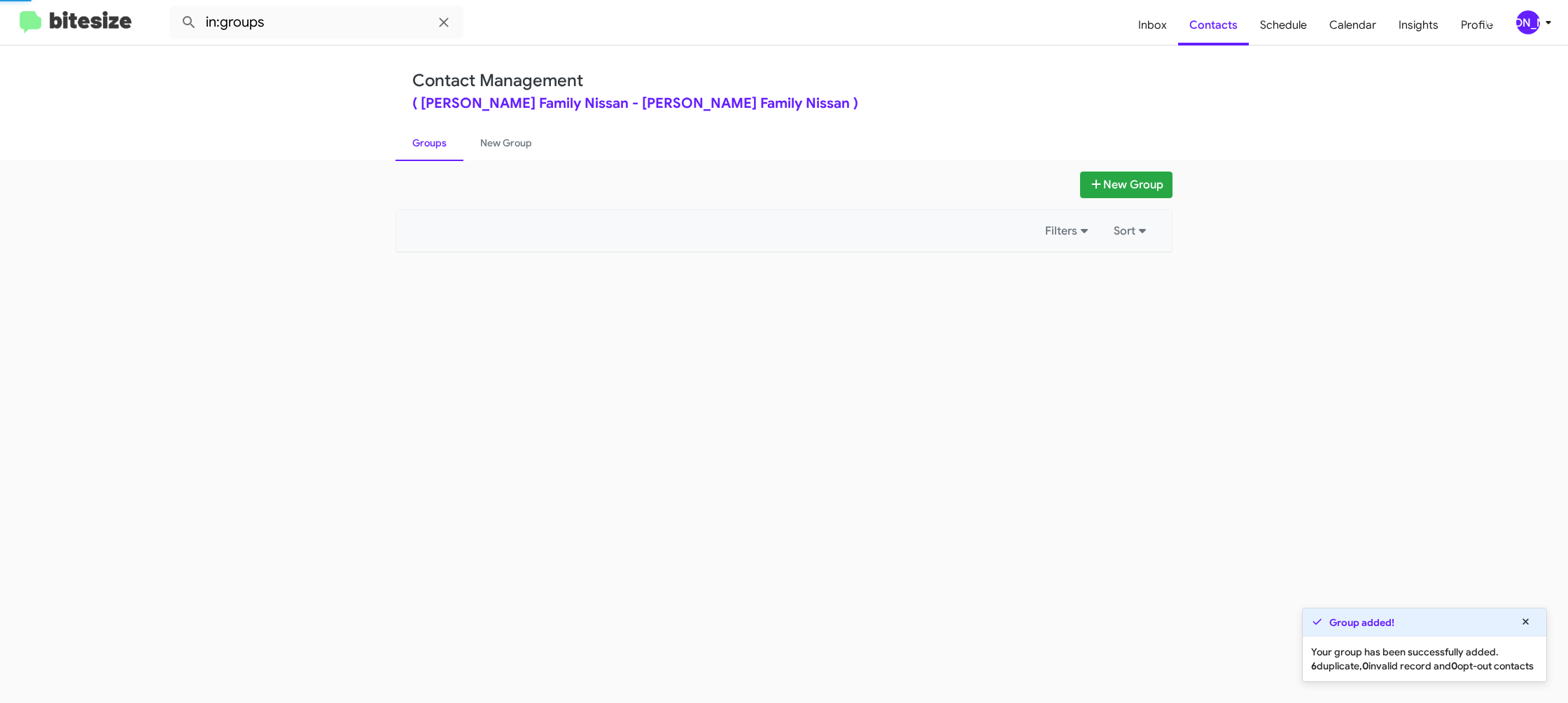
click at [446, 157] on link "Groups" at bounding box center [429, 143] width 68 height 37
click at [484, 148] on link "New Group" at bounding box center [506, 143] width 85 height 37
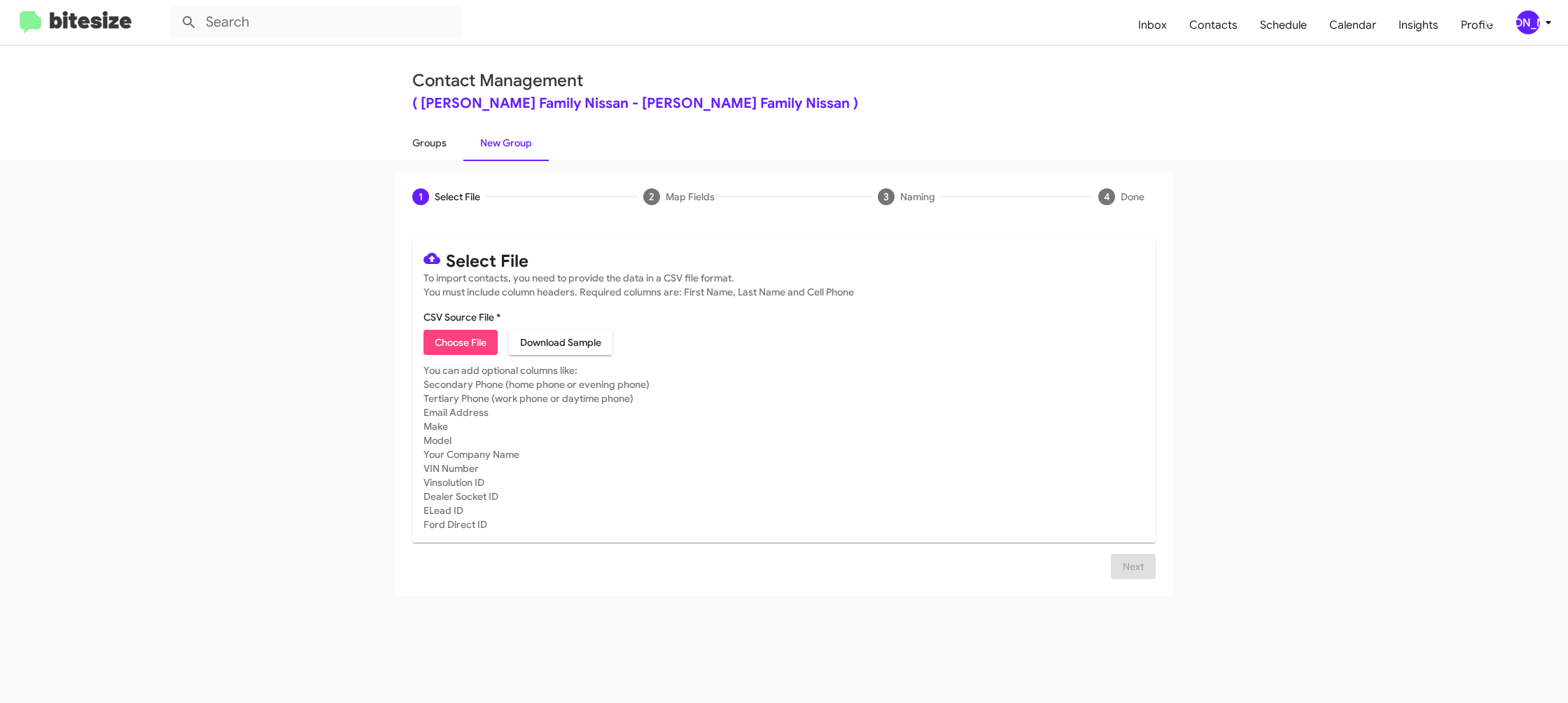
click at [428, 153] on link "Groups" at bounding box center [429, 143] width 68 height 37
type input "in:groups"
click at [428, 153] on link "Groups" at bounding box center [429, 143] width 68 height 37
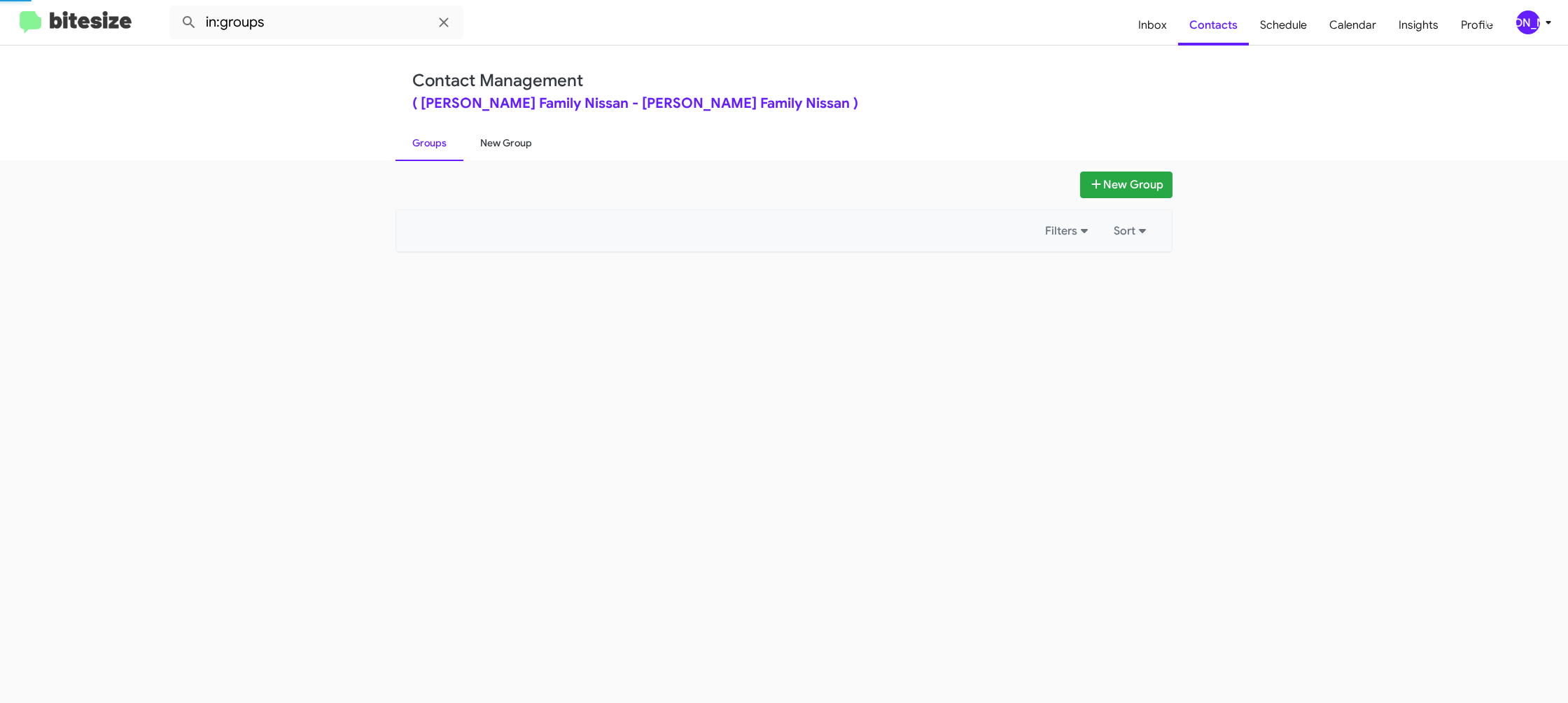
drag, startPoint x: 428, startPoint y: 153, endPoint x: 483, endPoint y: 143, distance: 55.9
click at [430, 151] on link "Groups" at bounding box center [429, 143] width 68 height 37
click at [484, 143] on link "New Group" at bounding box center [506, 143] width 85 height 37
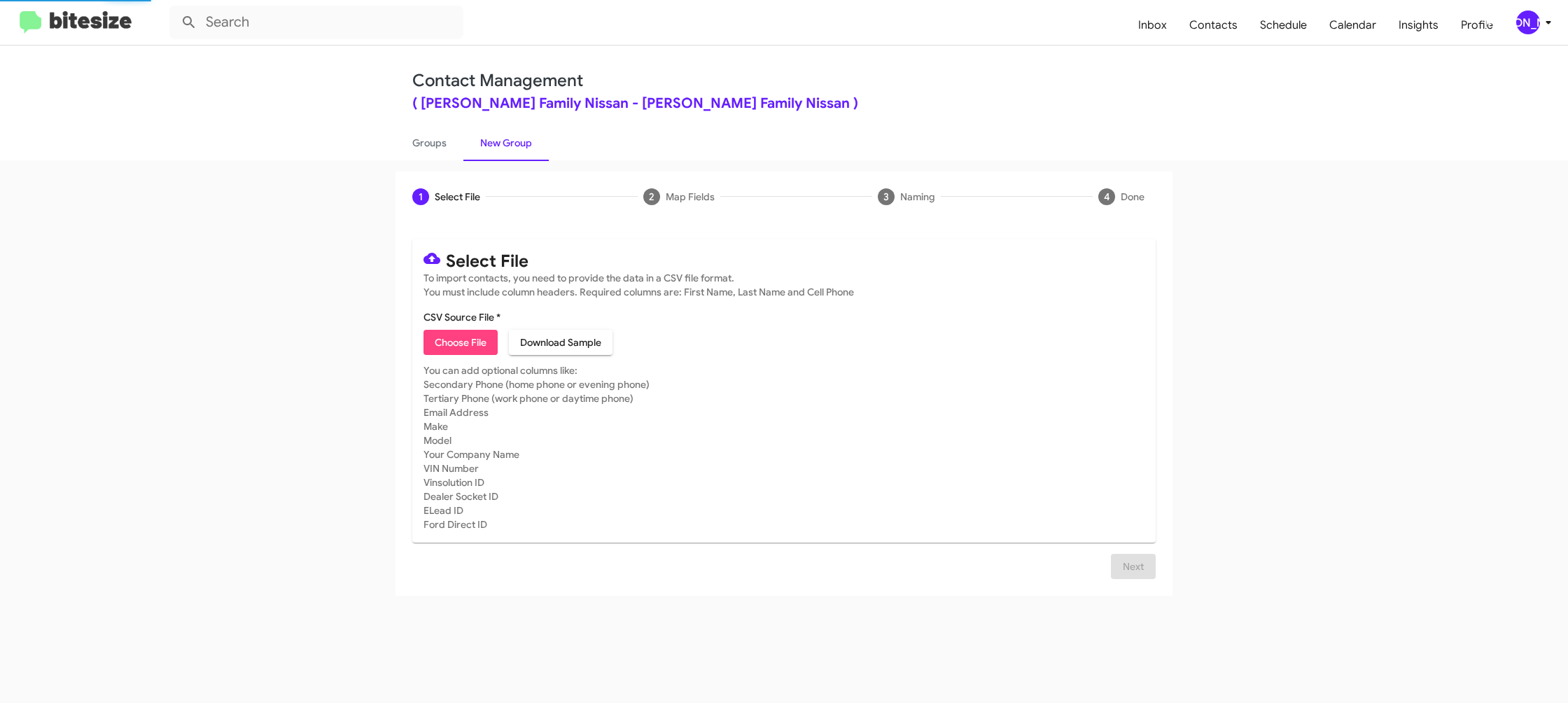
drag, startPoint x: 484, startPoint y: 143, endPoint x: 468, endPoint y: 322, distance: 179.7
click at [485, 143] on link "New Group" at bounding box center [506, 143] width 85 height 37
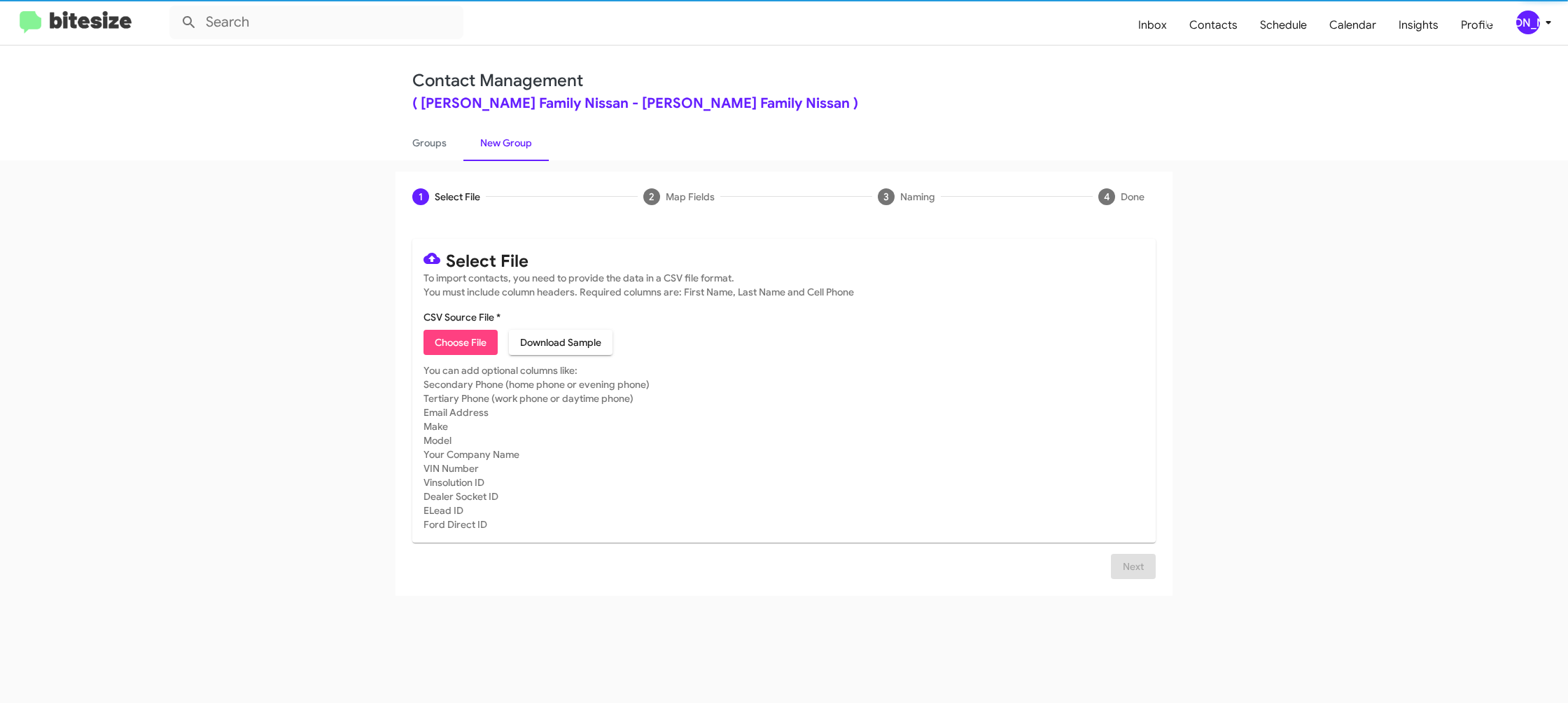
click at [463, 347] on span "Choose File" at bounding box center [461, 343] width 52 height 25
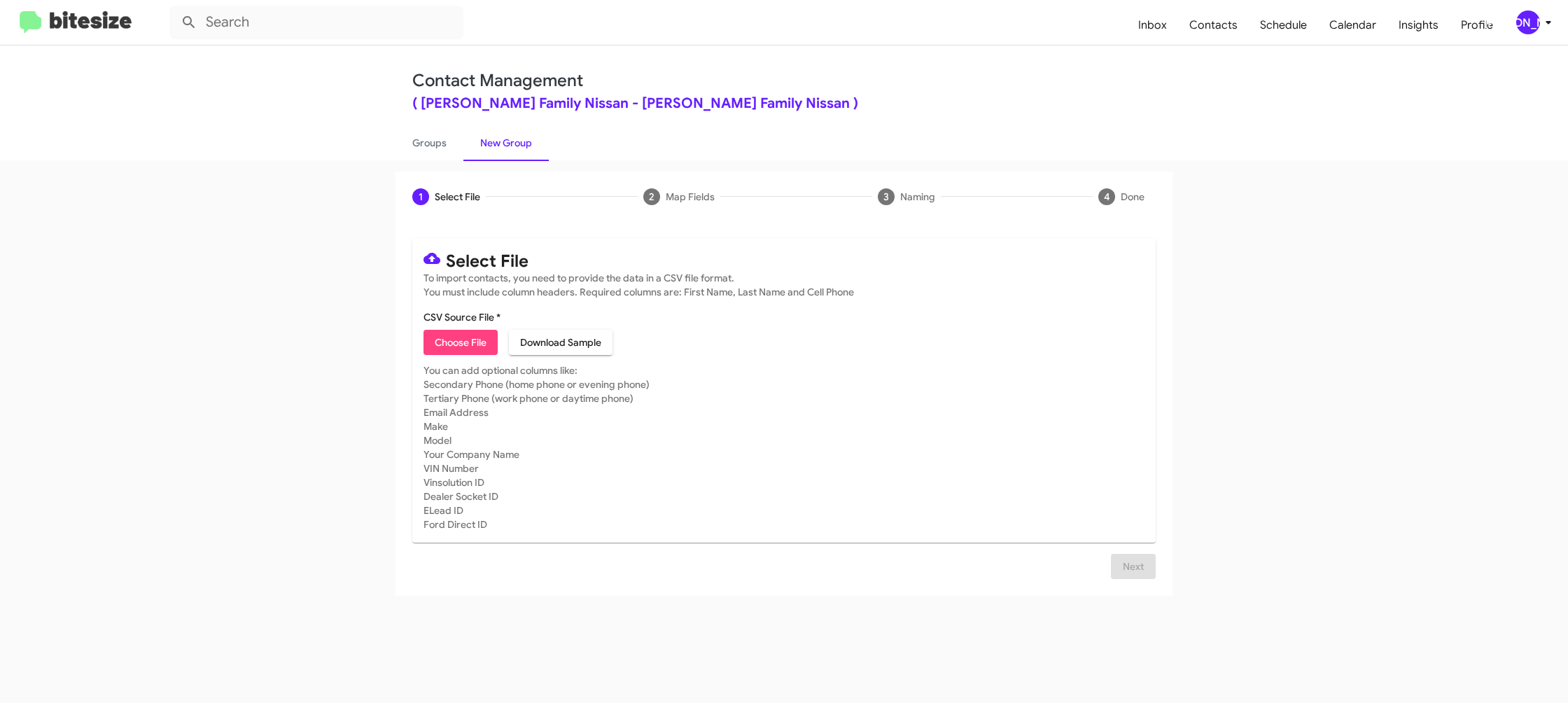
type input "HicksFamNiss_Weekend_09-15-25"
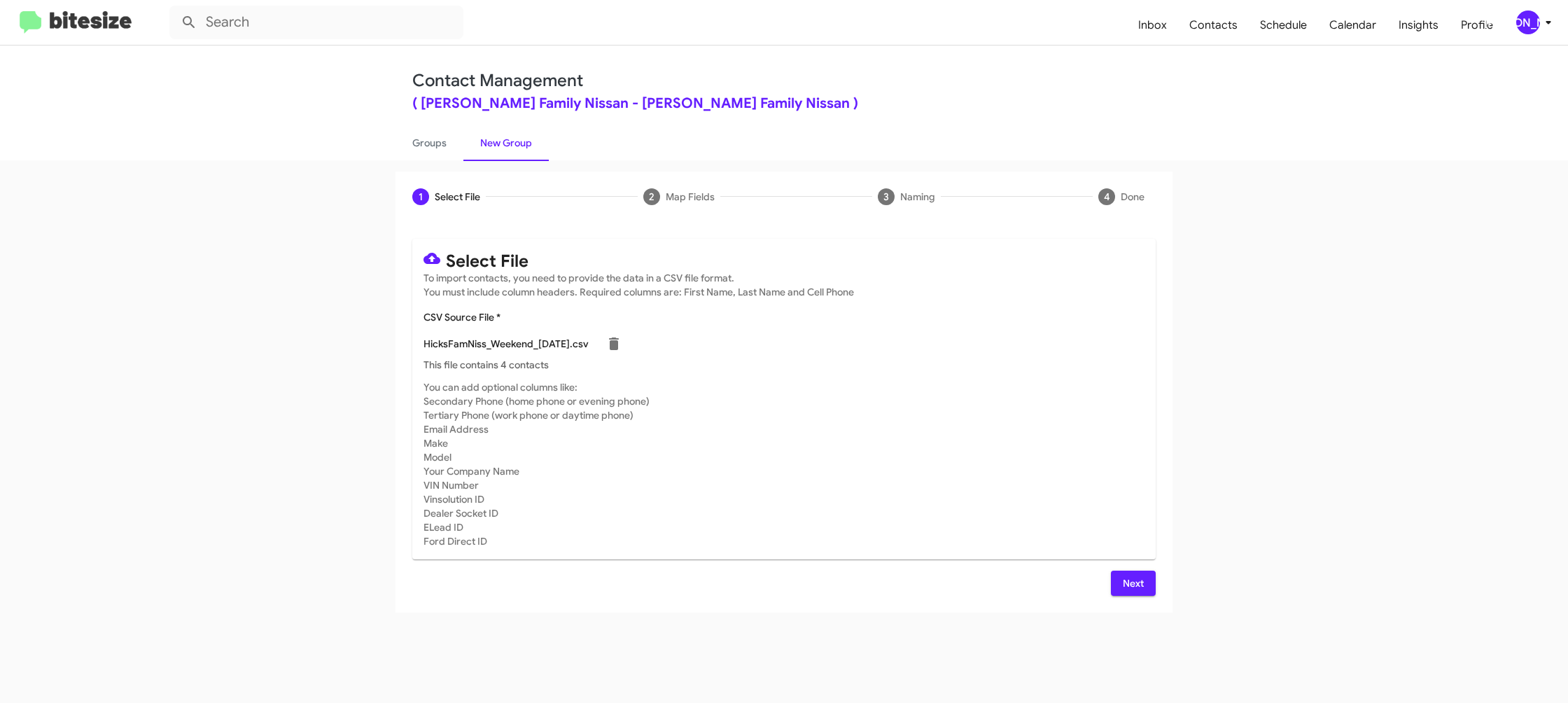
drag, startPoint x: 981, startPoint y: 473, endPoint x: 989, endPoint y: 482, distance: 12.0
click at [982, 473] on mat-card-subtitle "You can add optional columns like: Secondary Phone (home phone or evening phone…" at bounding box center [784, 464] width 721 height 168
click at [1120, 576] on button "Next" at bounding box center [1134, 584] width 45 height 25
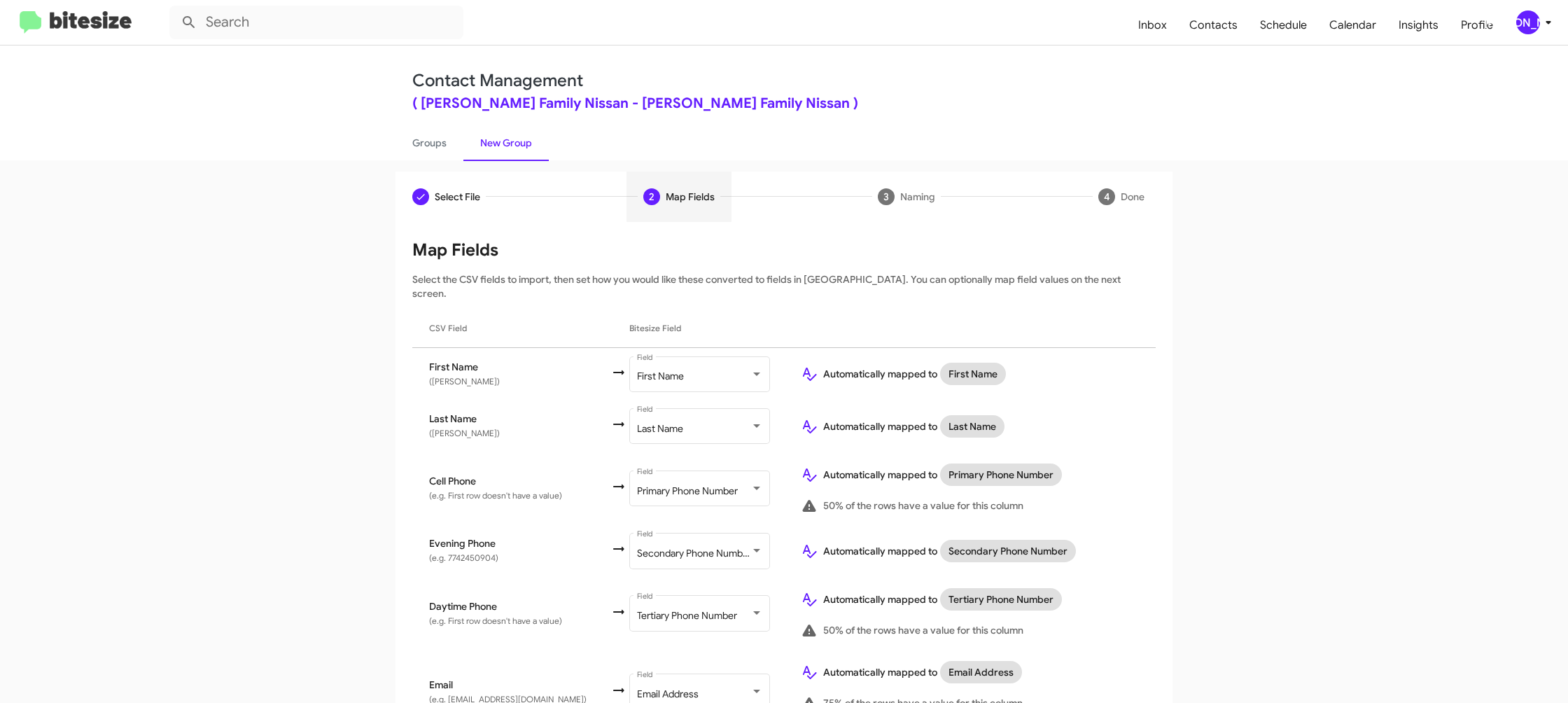
click at [1543, 25] on icon at bounding box center [1549, 23] width 17 height 17
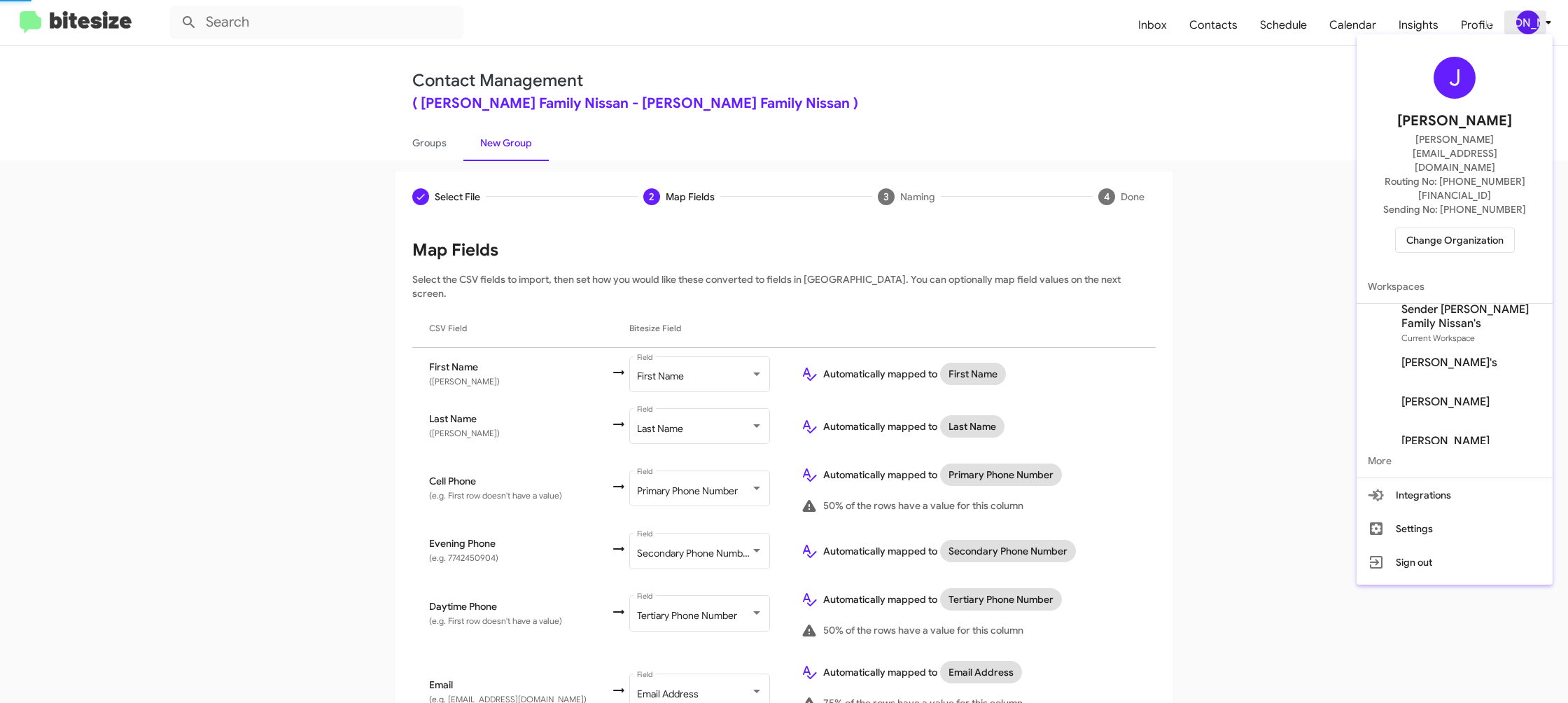
drag, startPoint x: 1543, startPoint y: 25, endPoint x: 1536, endPoint y: 23, distance: 7.3
click at [1541, 25] on div at bounding box center [784, 351] width 1568 height 703
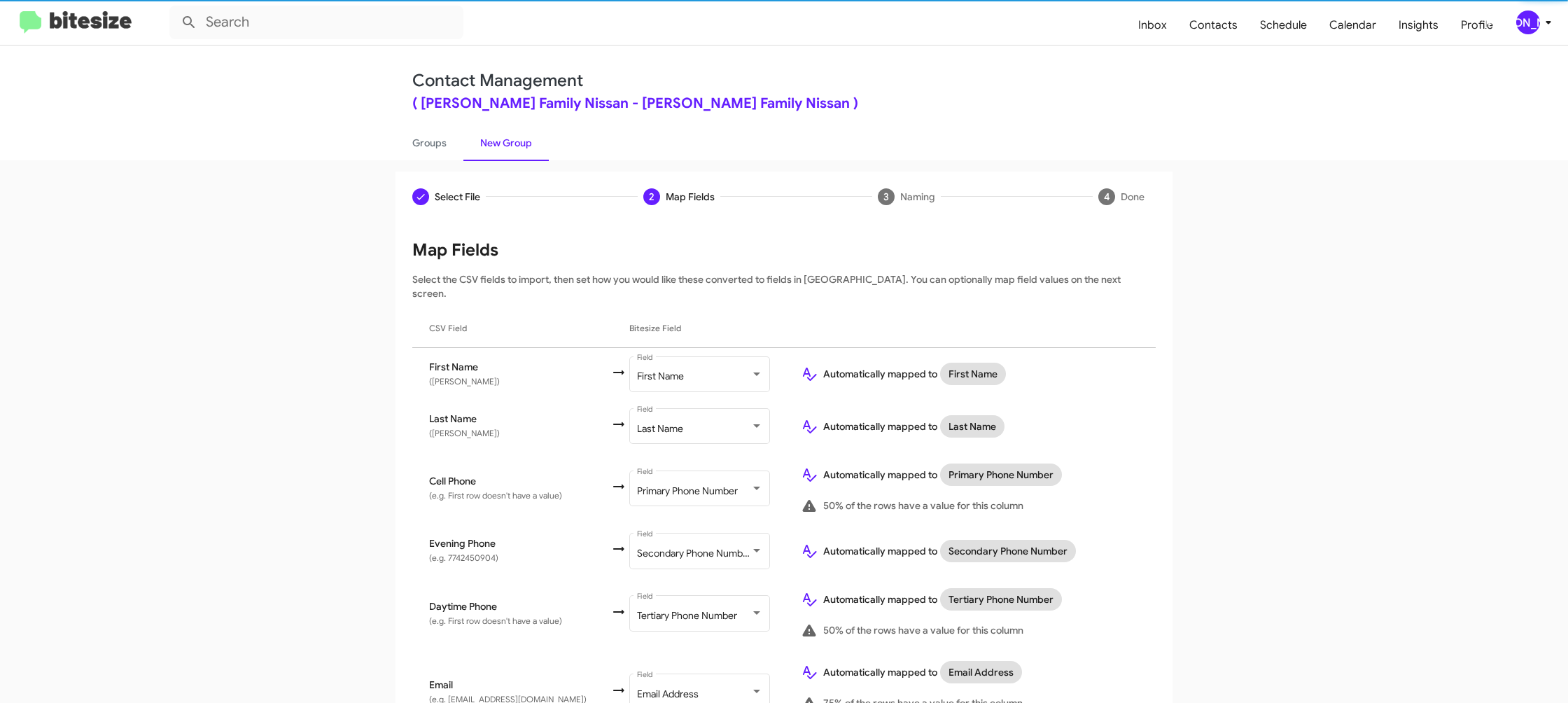
click at [1537, 23] on div "[PERSON_NAME]" at bounding box center [1528, 23] width 24 height 24
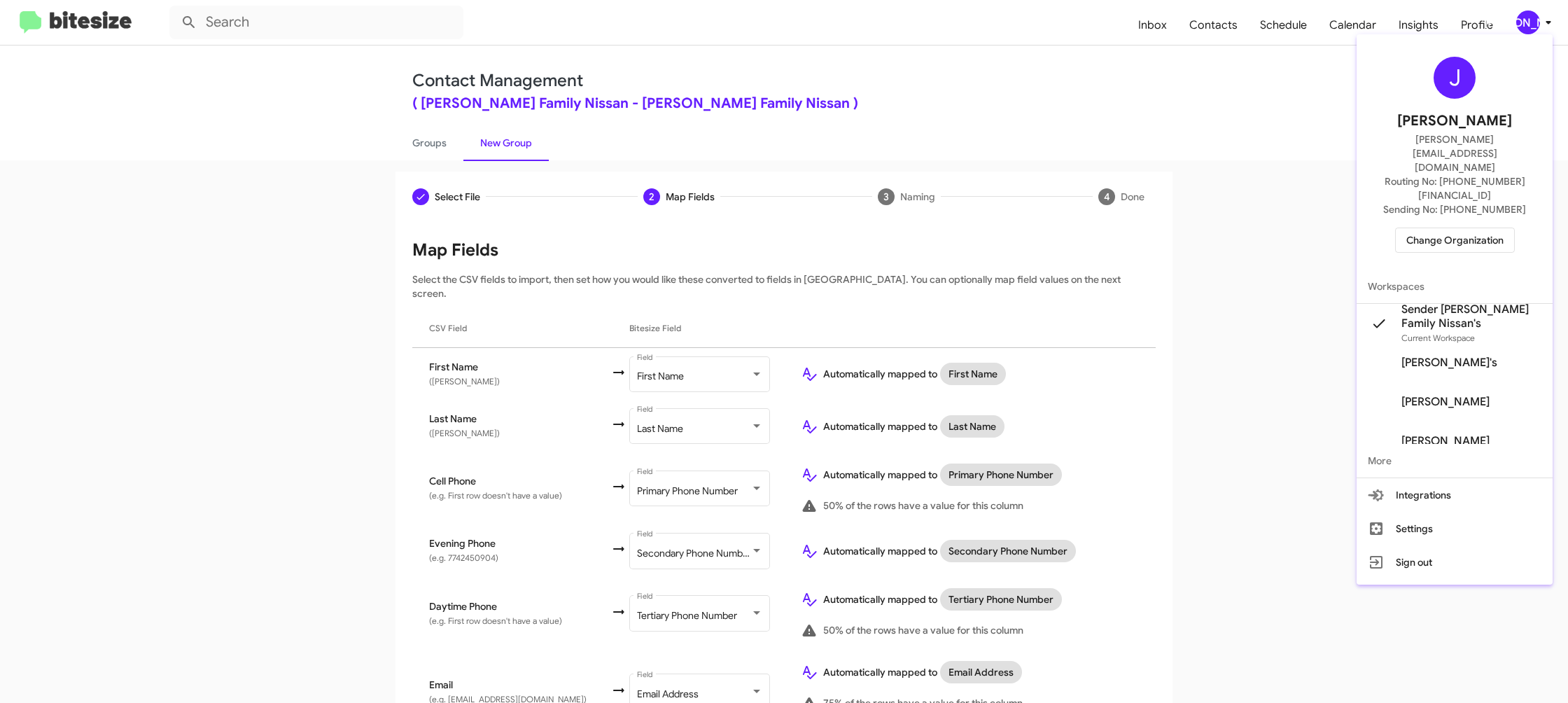
click at [1539, 23] on div at bounding box center [784, 351] width 1568 height 703
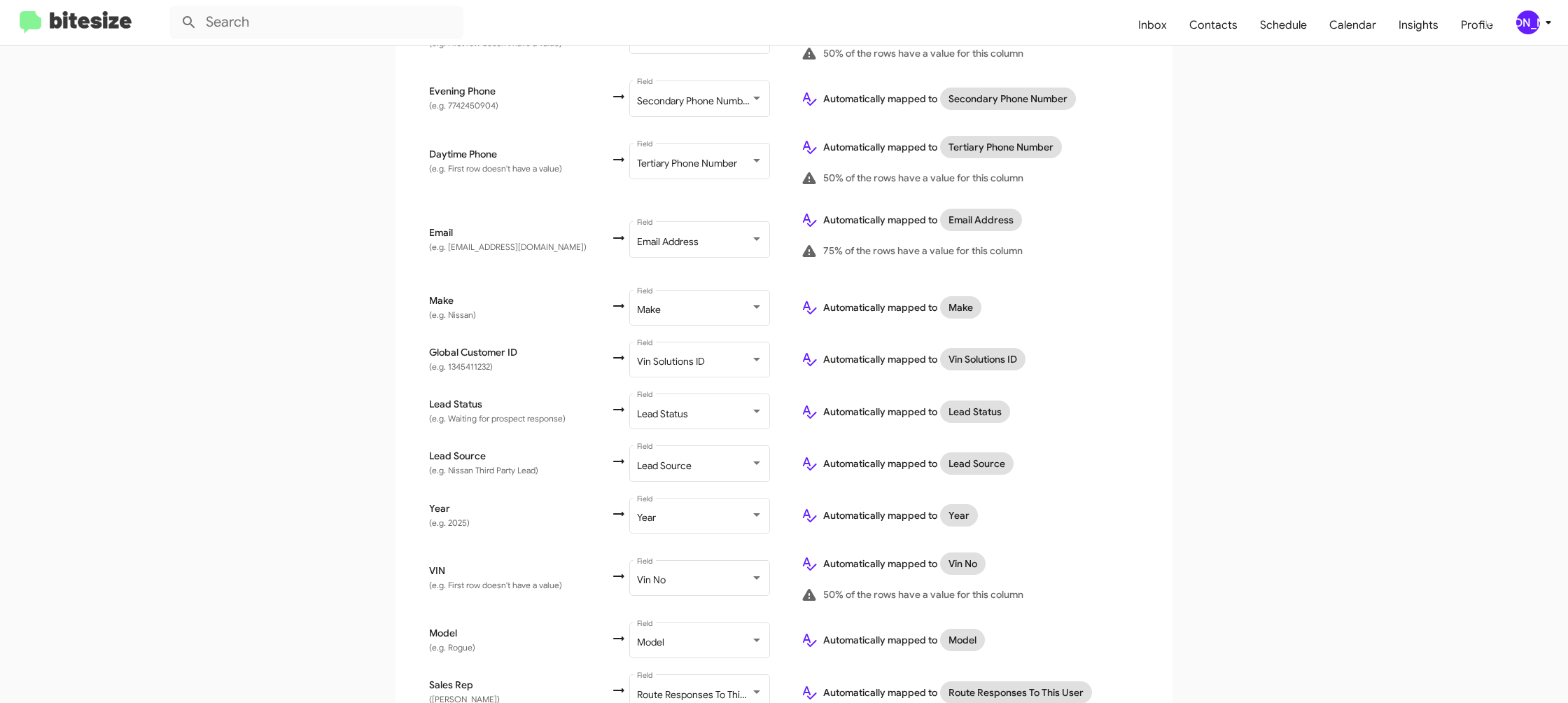
scroll to position [562, 0]
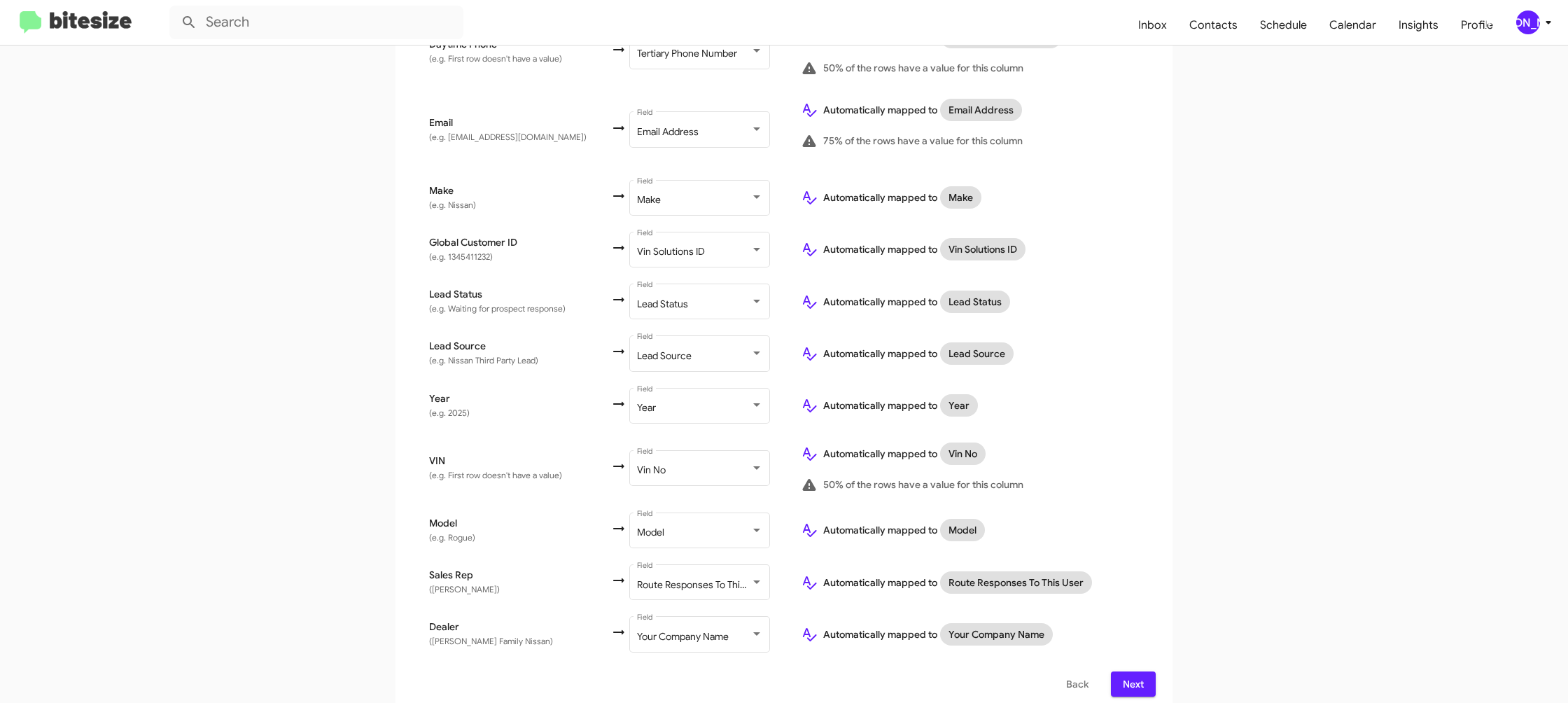
click at [1131, 671] on span "Next" at bounding box center [1133, 684] width 23 height 25
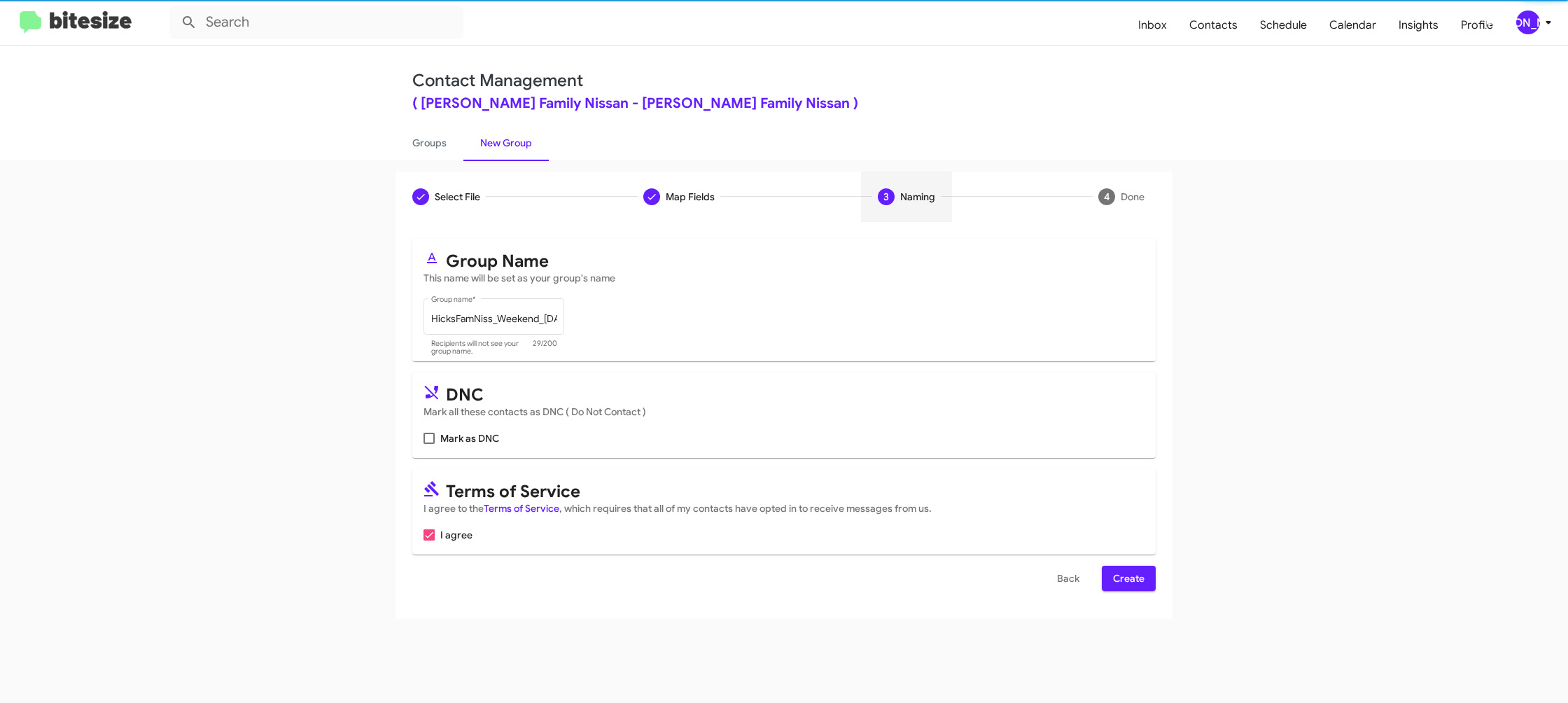
scroll to position [0, 0]
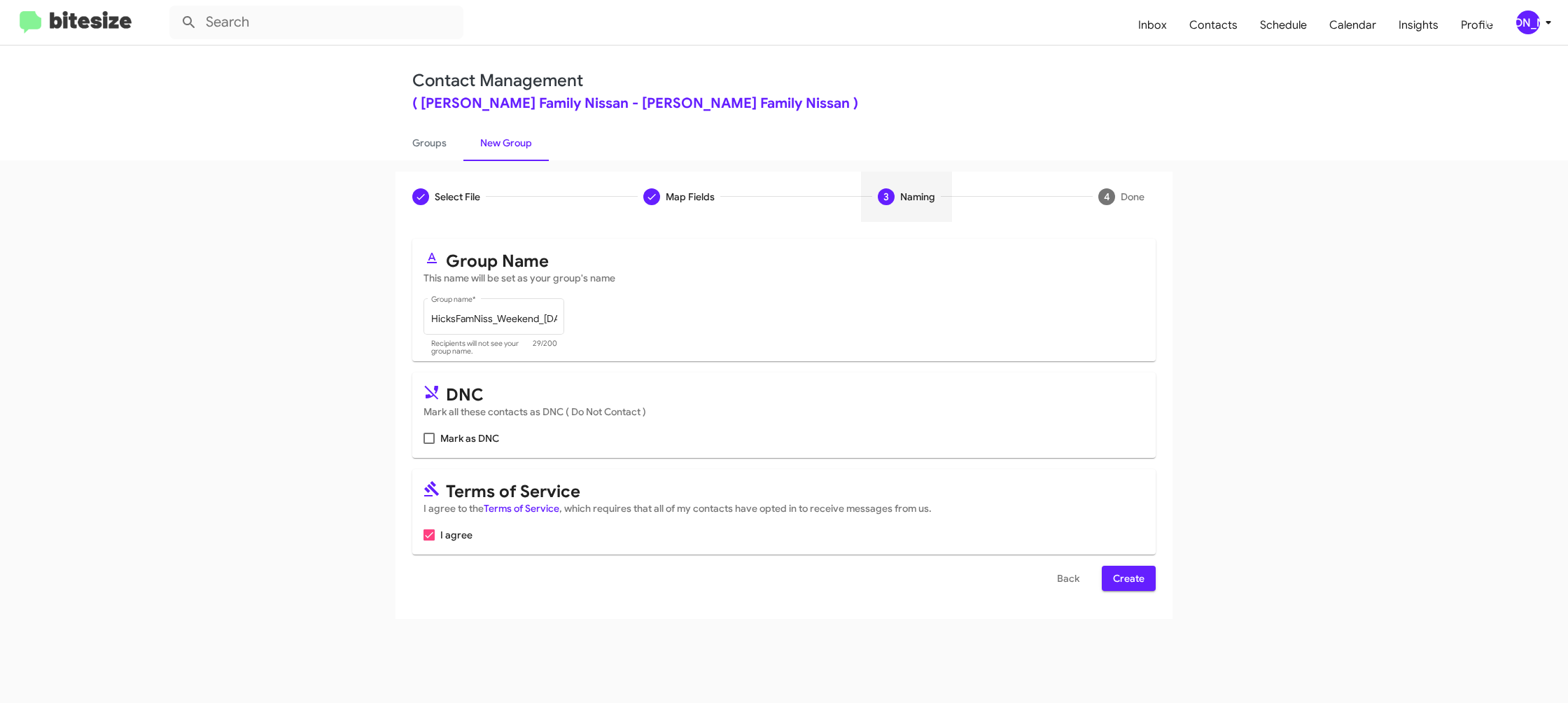
click at [1124, 571] on span "Create" at bounding box center [1129, 579] width 32 height 25
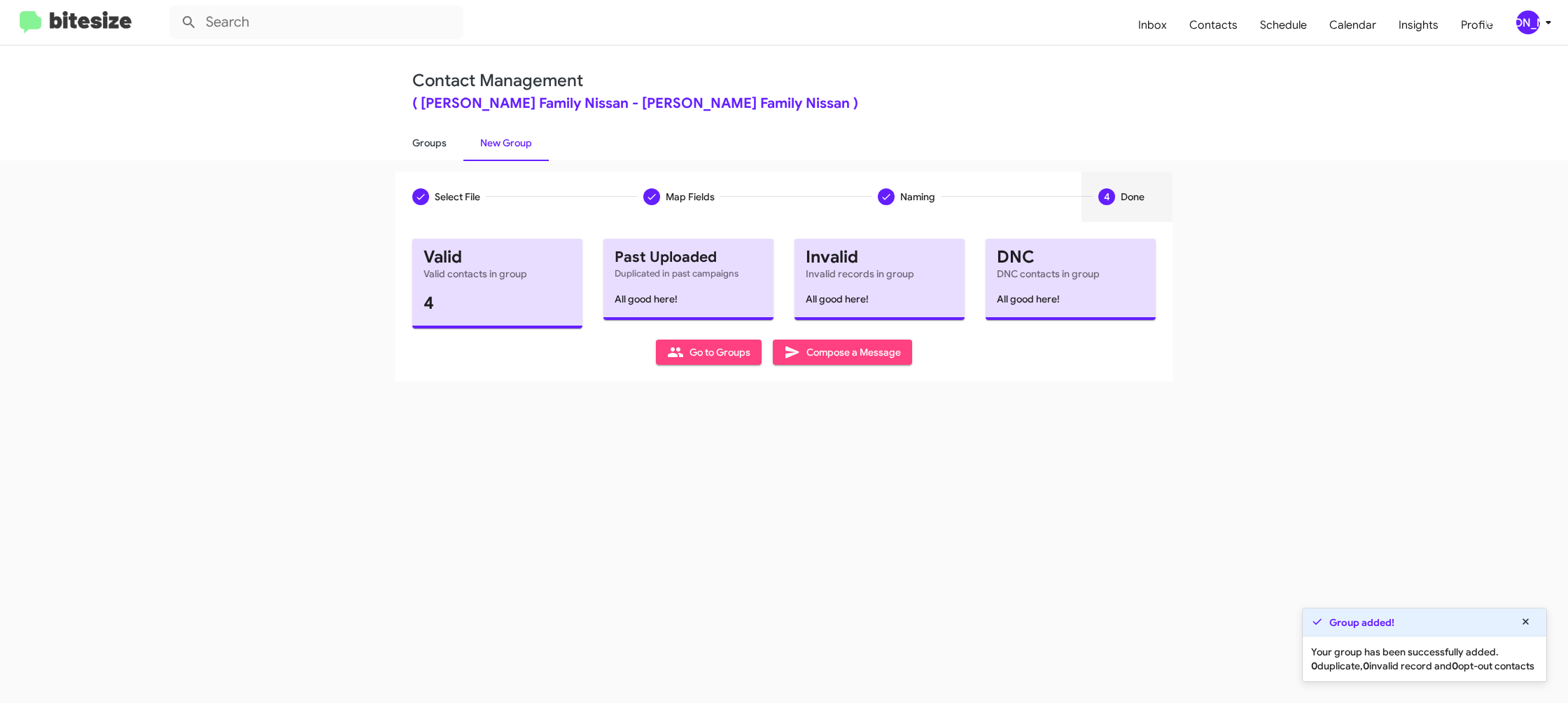
click at [426, 138] on link "Groups" at bounding box center [429, 143] width 68 height 37
type input "in:groups"
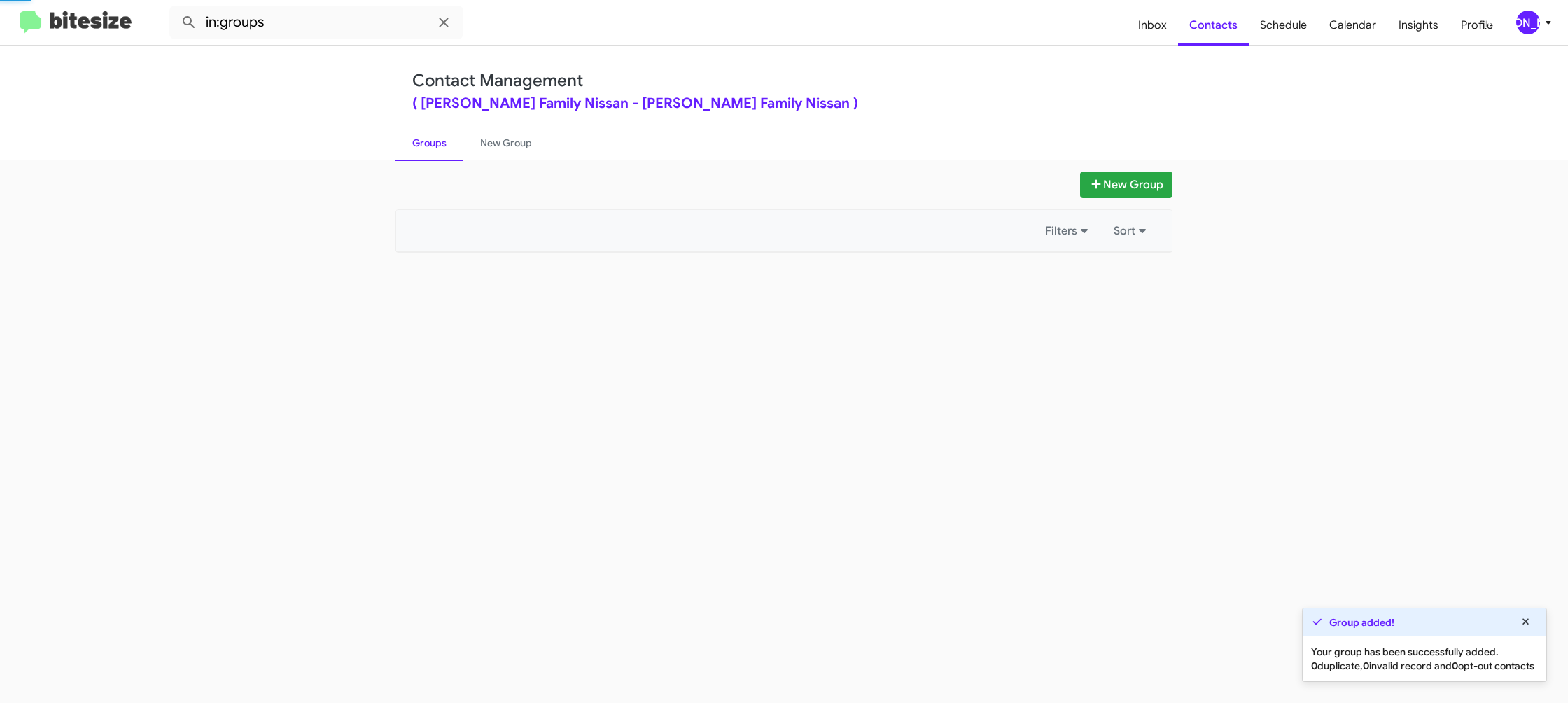
click at [426, 138] on link "Groups" at bounding box center [429, 143] width 68 height 37
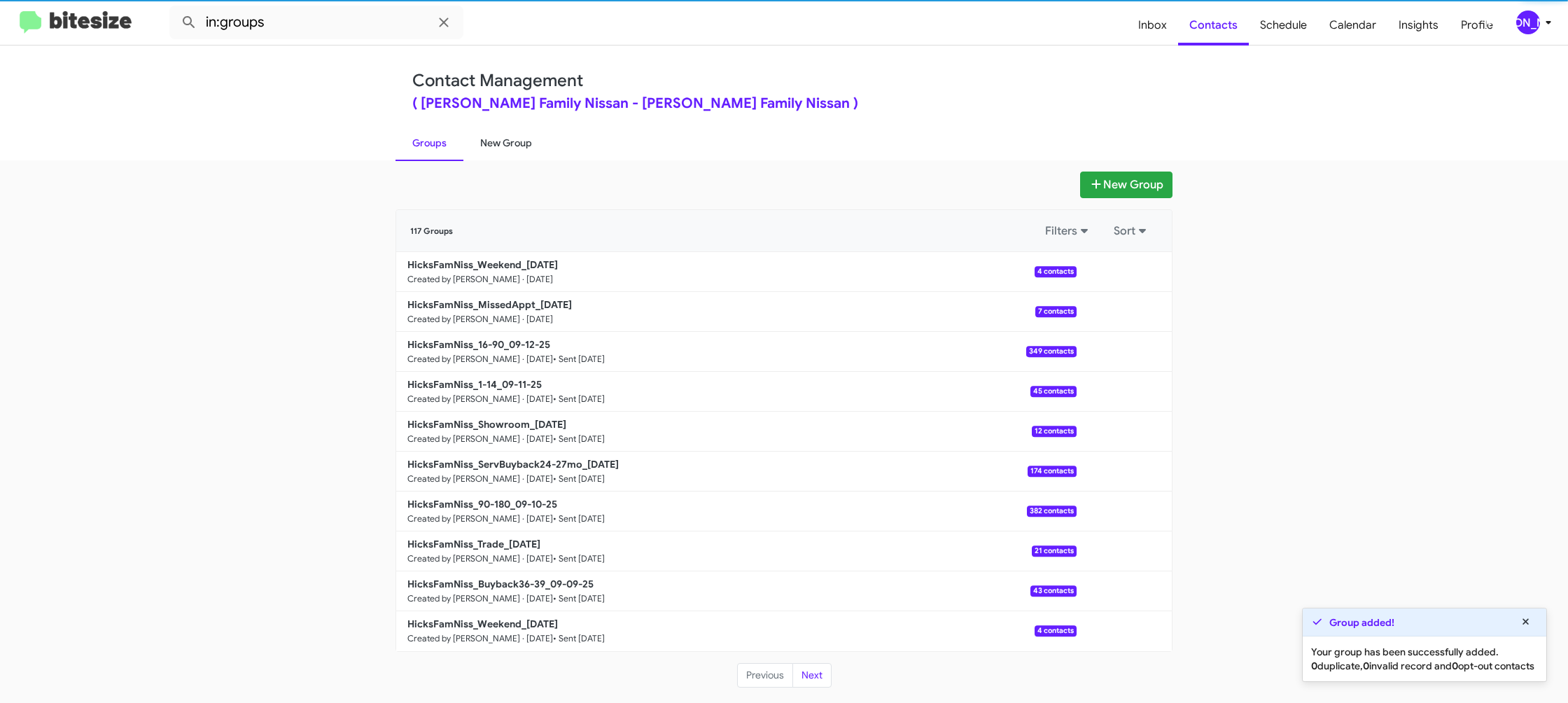
click at [490, 134] on link "New Group" at bounding box center [506, 143] width 85 height 37
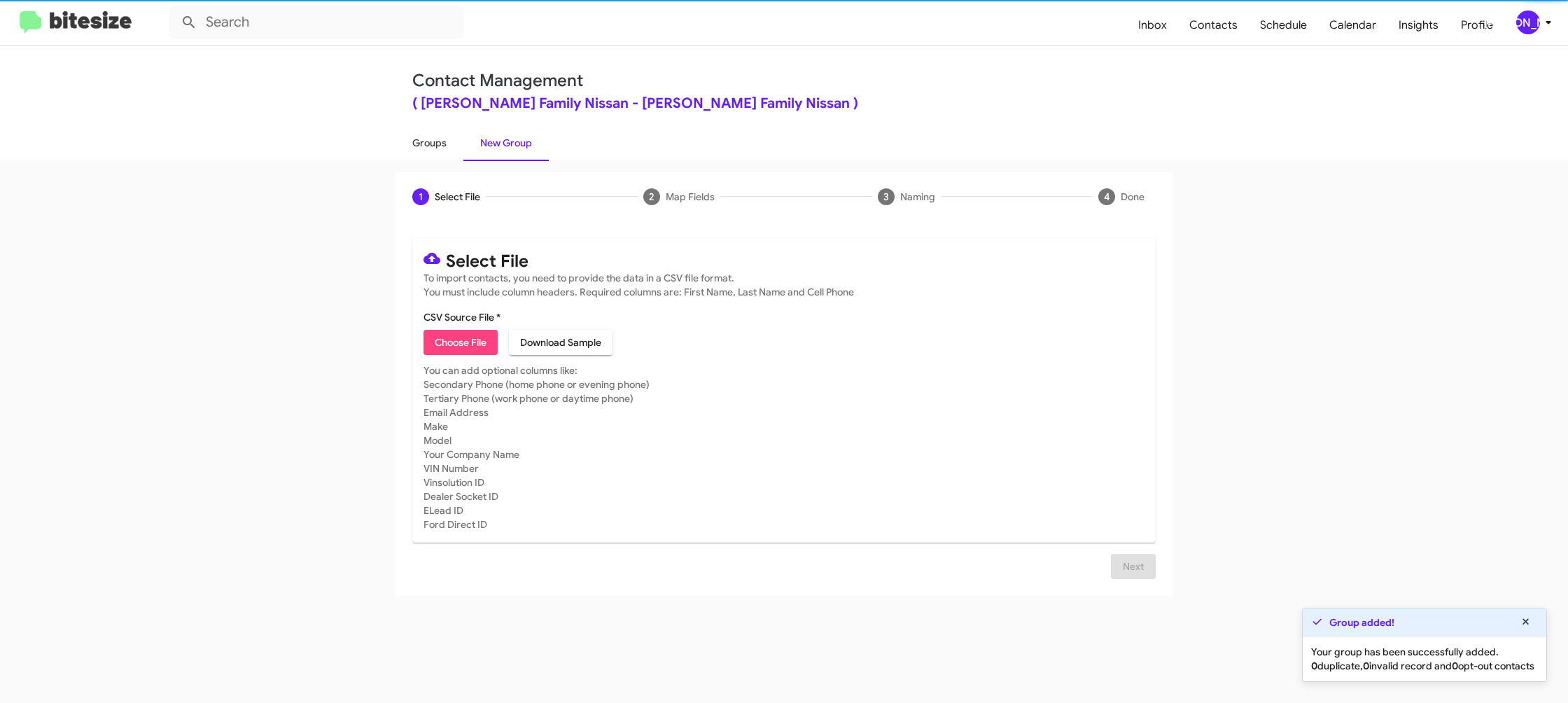
click at [416, 141] on link "Groups" at bounding box center [429, 143] width 68 height 37
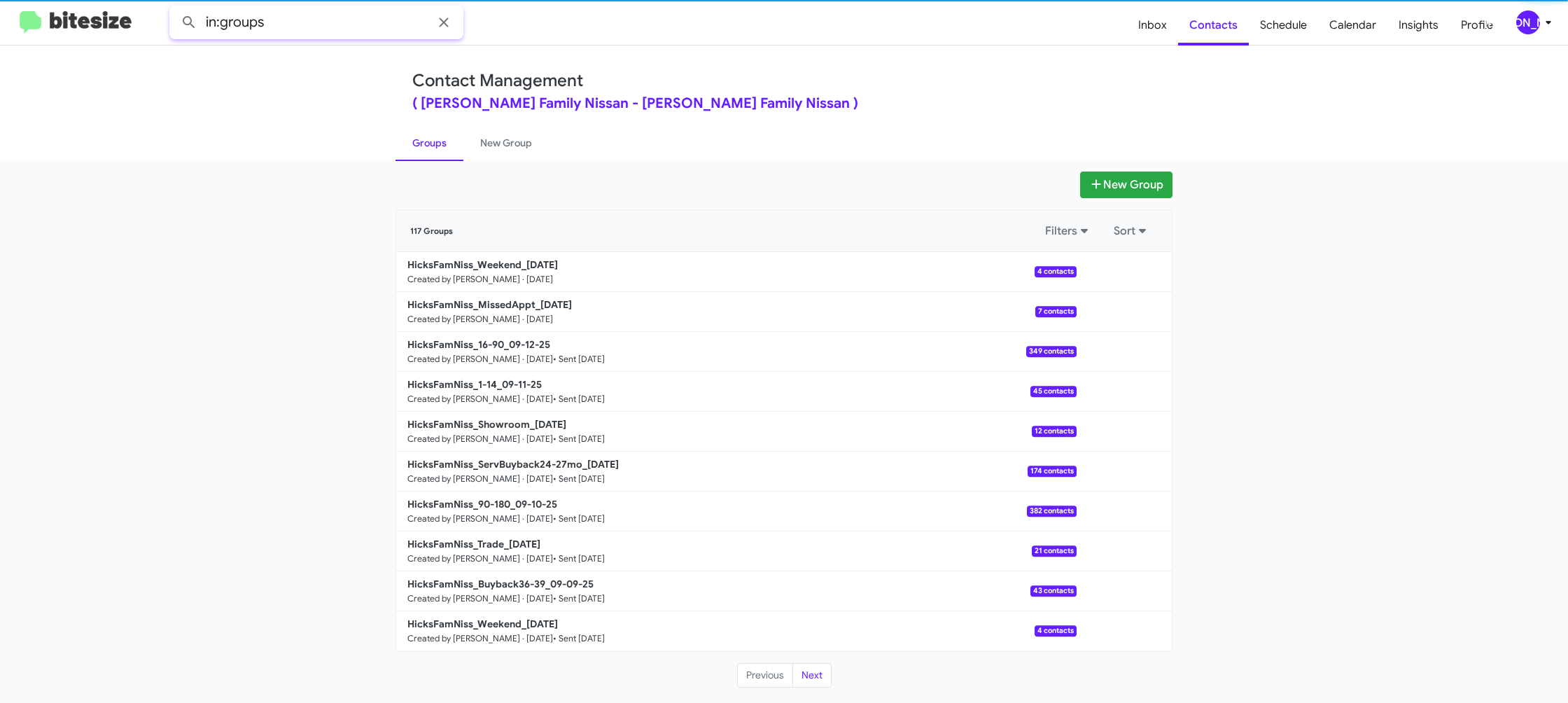
click at [323, 23] on input "in:groups" at bounding box center [316, 23] width 294 height 33
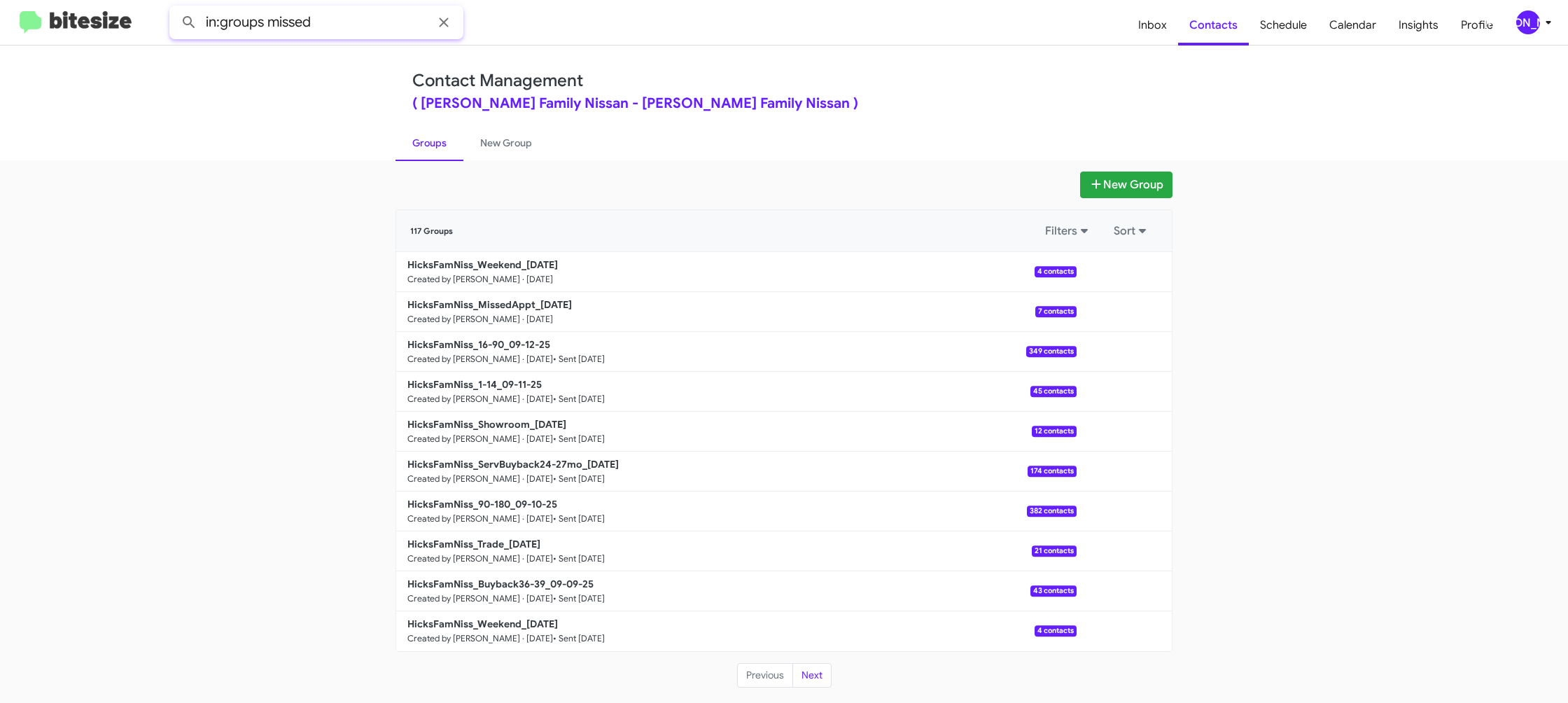
click at [175, 8] on button at bounding box center [189, 23] width 28 height 28
type input "in:groups weekend"
click at [175, 8] on button at bounding box center [189, 23] width 28 height 28
drag, startPoint x: 500, startPoint y: 154, endPoint x: 457, endPoint y: 149, distance: 43.3
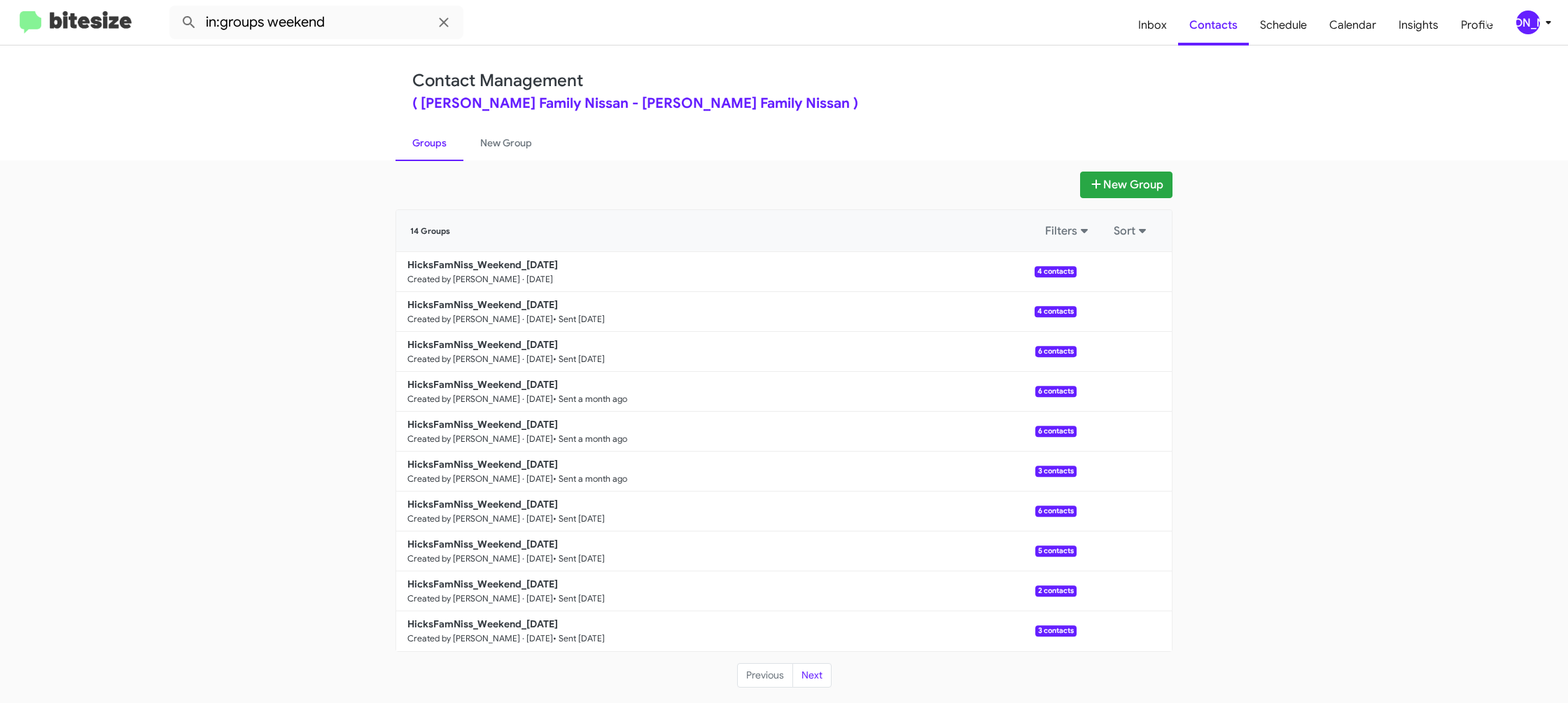
click at [500, 154] on link "New Group" at bounding box center [506, 143] width 85 height 37
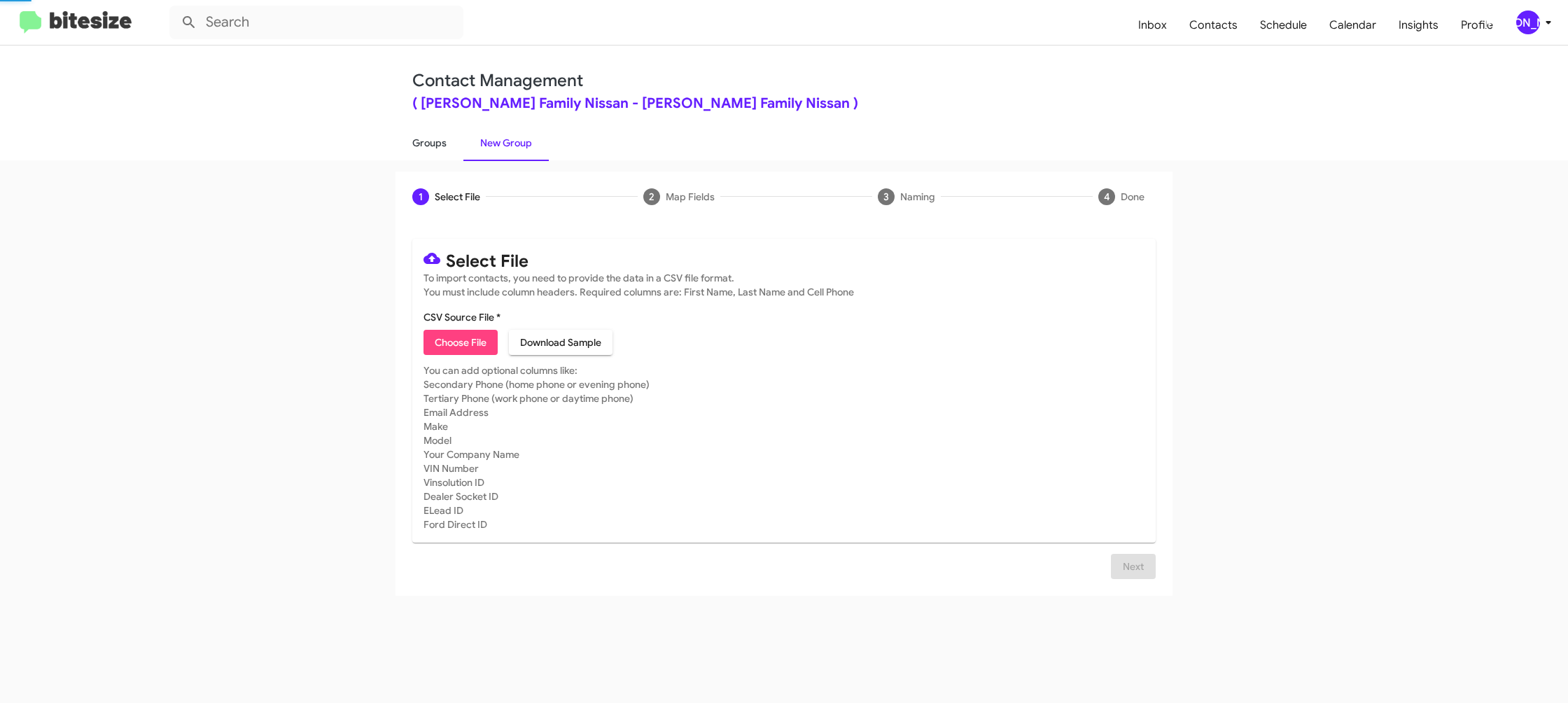
click at [456, 149] on link "Groups" at bounding box center [429, 143] width 68 height 37
type input "in:groups"
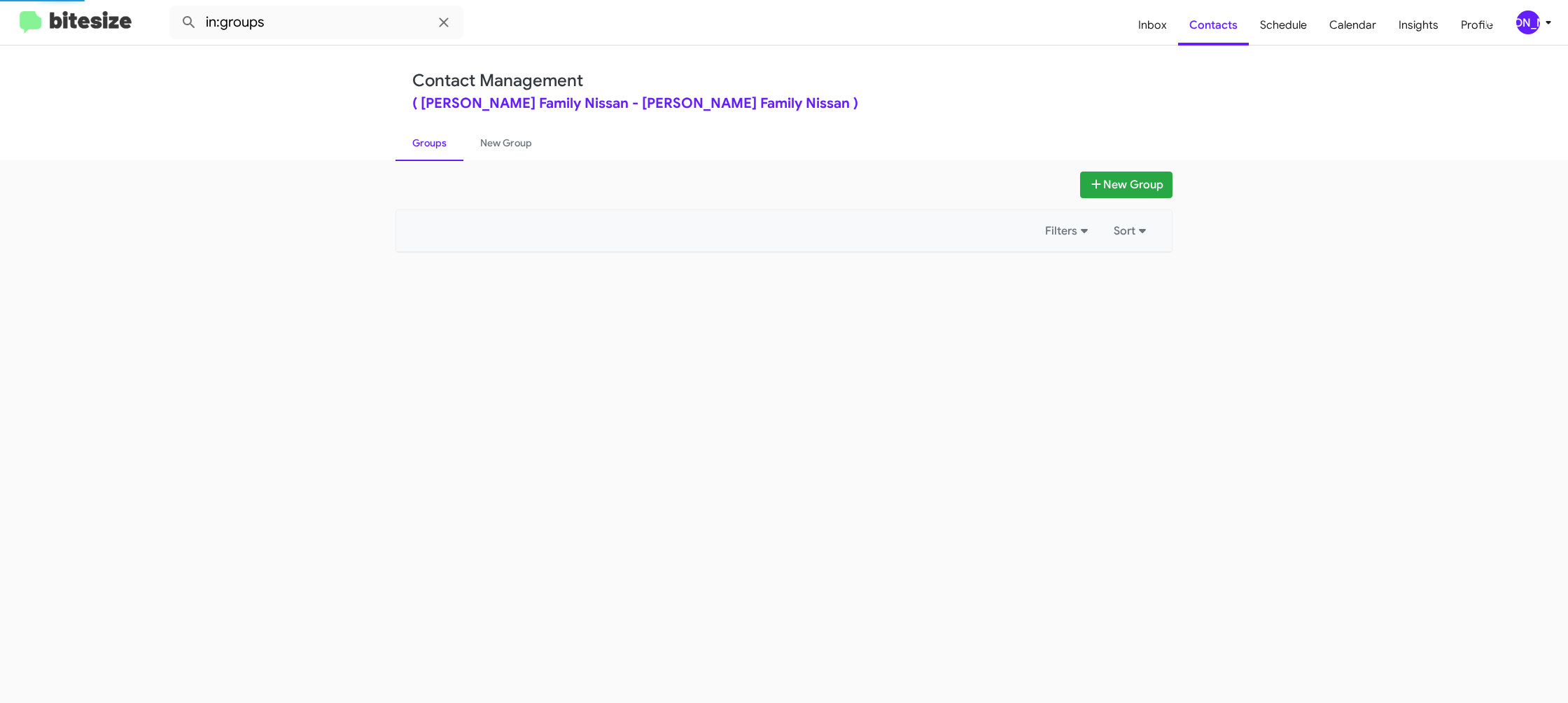
click at [456, 149] on link "Groups" at bounding box center [429, 143] width 68 height 37
drag, startPoint x: 456, startPoint y: 149, endPoint x: 483, endPoint y: 155, distance: 27.7
click at [461, 150] on link "Groups" at bounding box center [429, 143] width 68 height 37
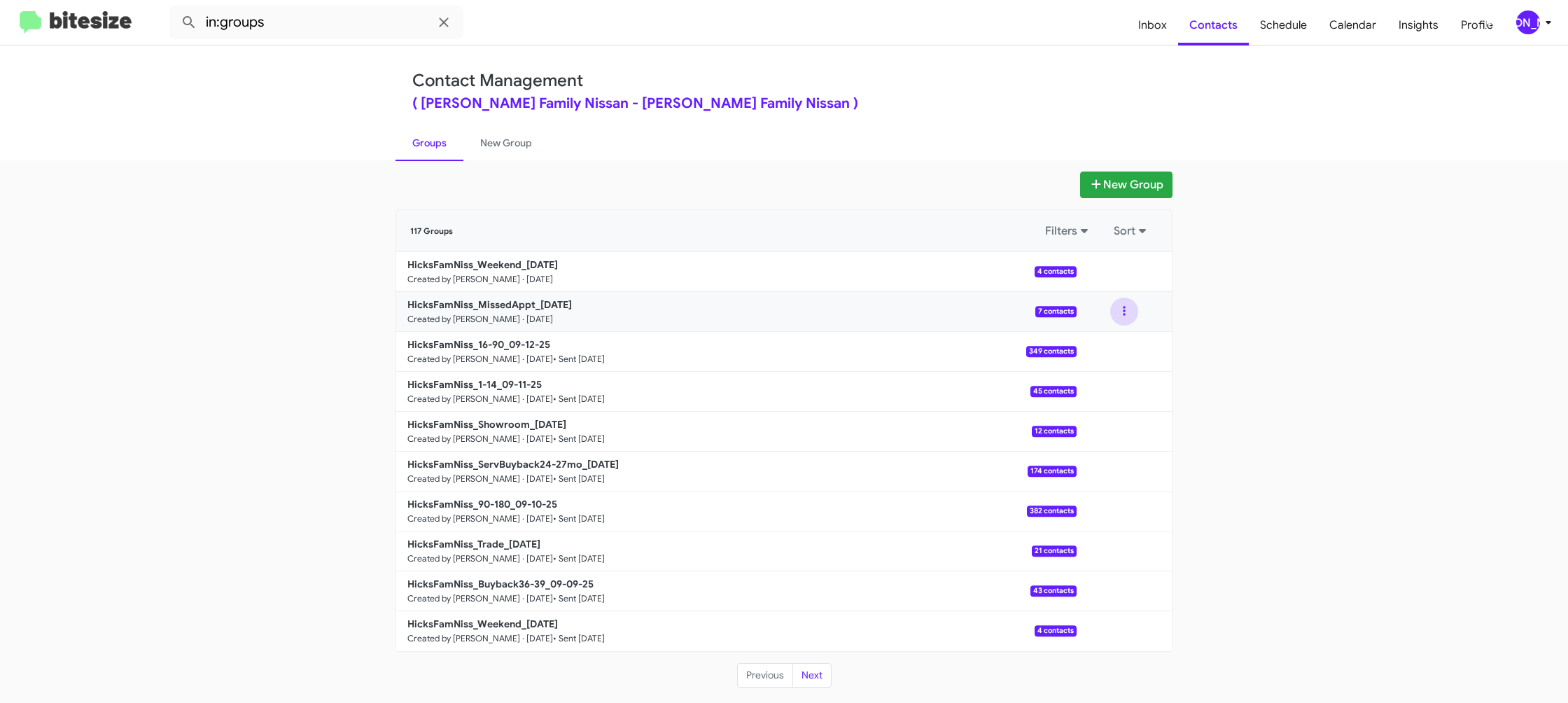
drag, startPoint x: 1126, startPoint y: 314, endPoint x: 1123, endPoint y: 324, distance: 10.4
click at [1126, 314] on button at bounding box center [1125, 312] width 28 height 28
click at [1112, 344] on button "View contacts" at bounding box center [1082, 349] width 112 height 33
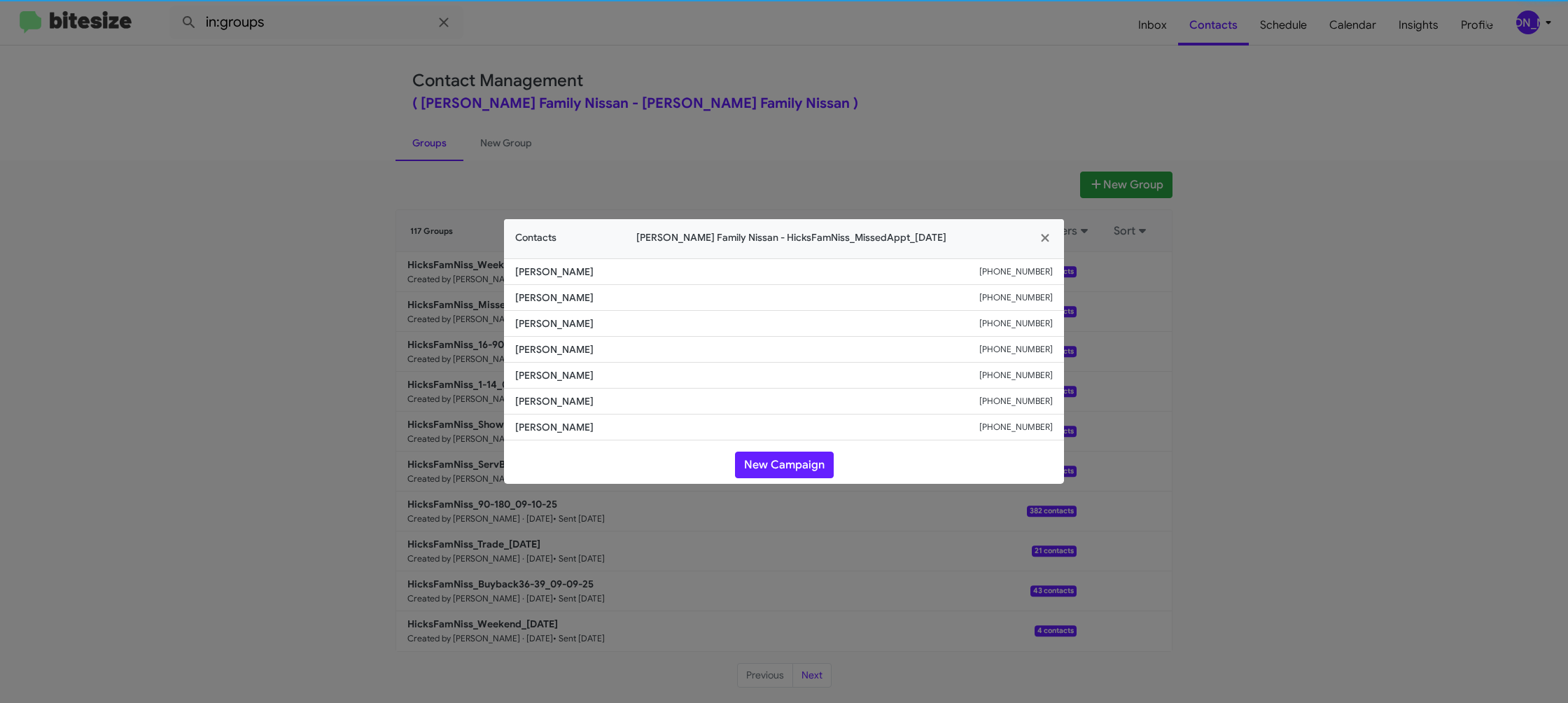
click at [545, 353] on span "Maria Crowley" at bounding box center [747, 349] width 464 height 14
copy span "Maria Crowley"
drag, startPoint x: 745, startPoint y: 41, endPoint x: 988, endPoint y: 265, distance: 330.5
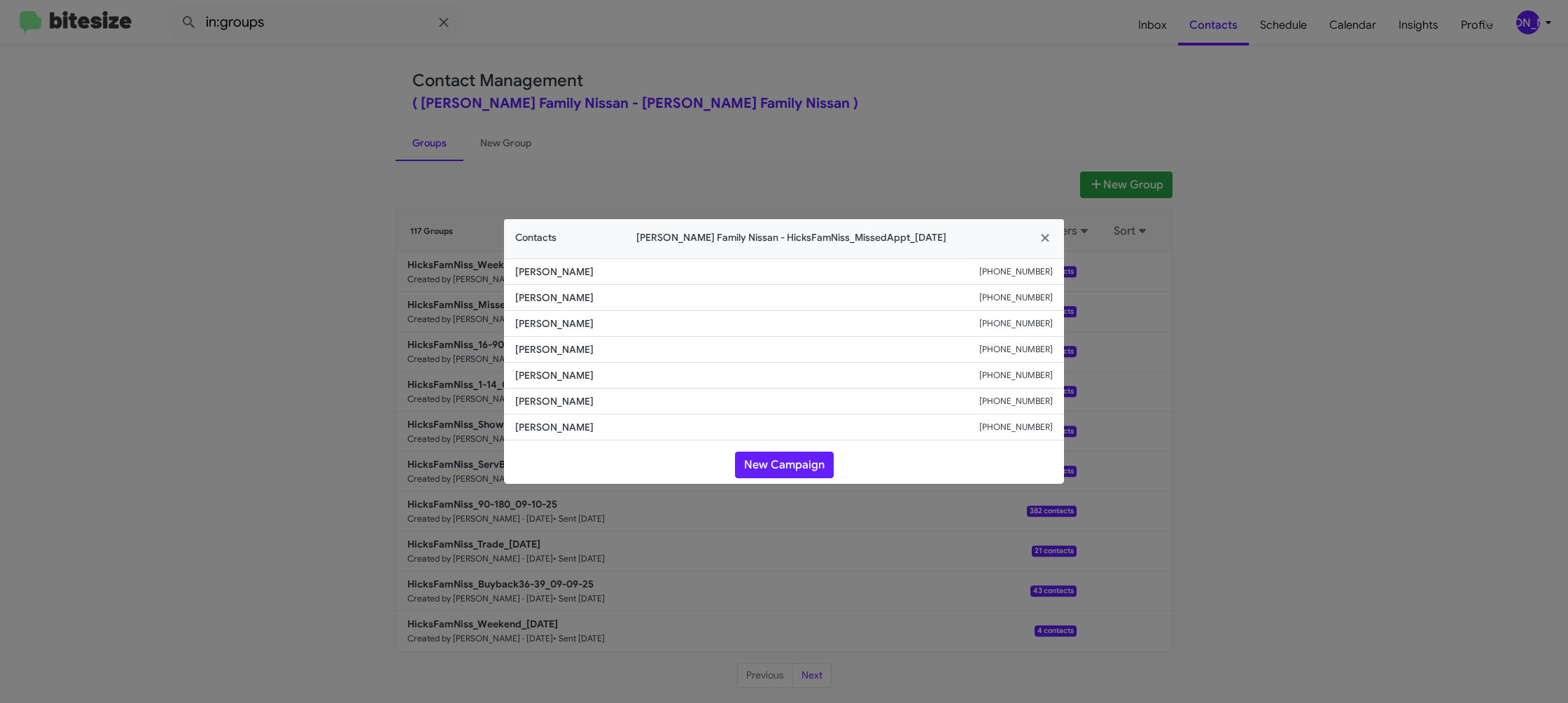
click at [746, 41] on modal-container "Contacts Hicks Family Nissan - HicksFamNiss_MissedAppt_09-15-25 Pedro Na +13613…" at bounding box center [784, 351] width 1568 height 703
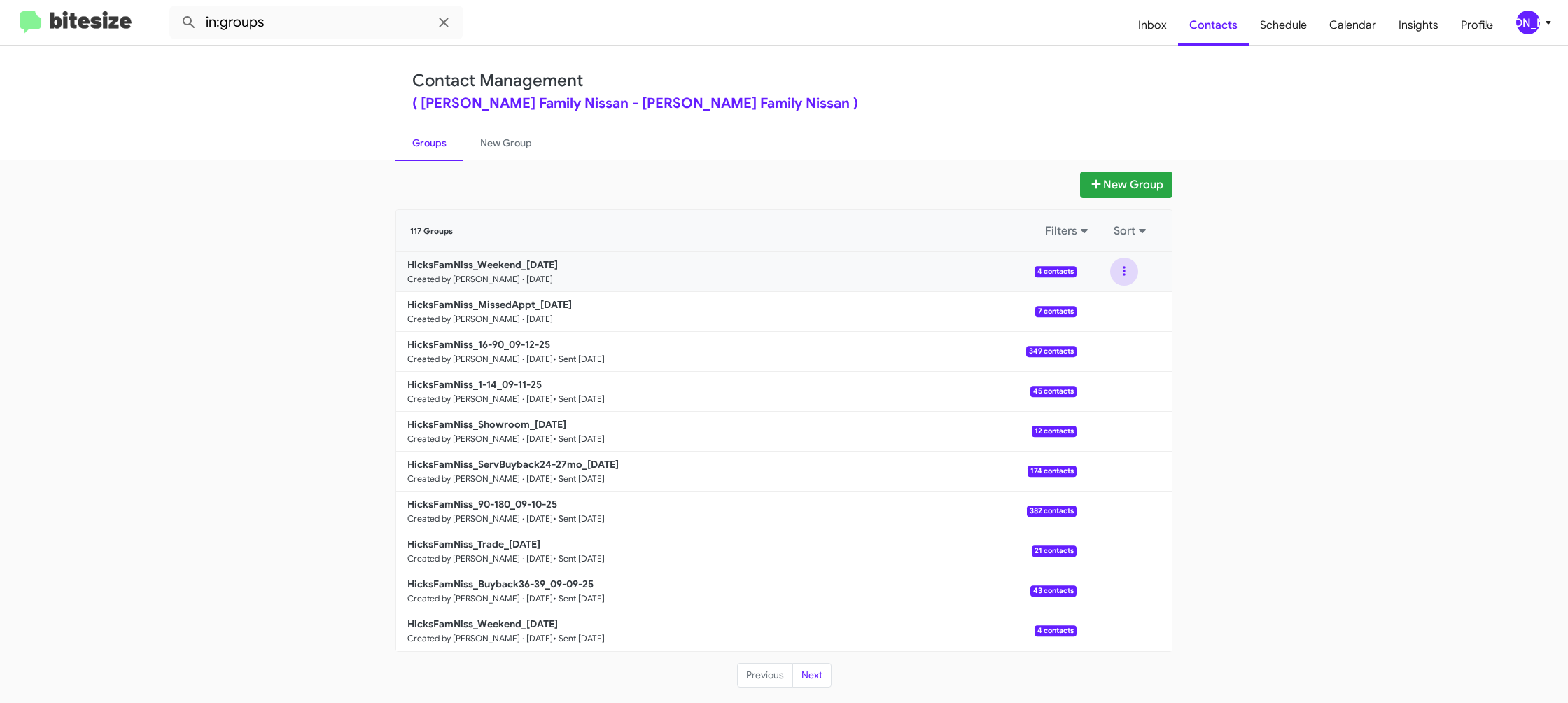
click at [1128, 271] on button at bounding box center [1125, 272] width 28 height 28
click at [1115, 299] on button "View contacts" at bounding box center [1082, 309] width 112 height 33
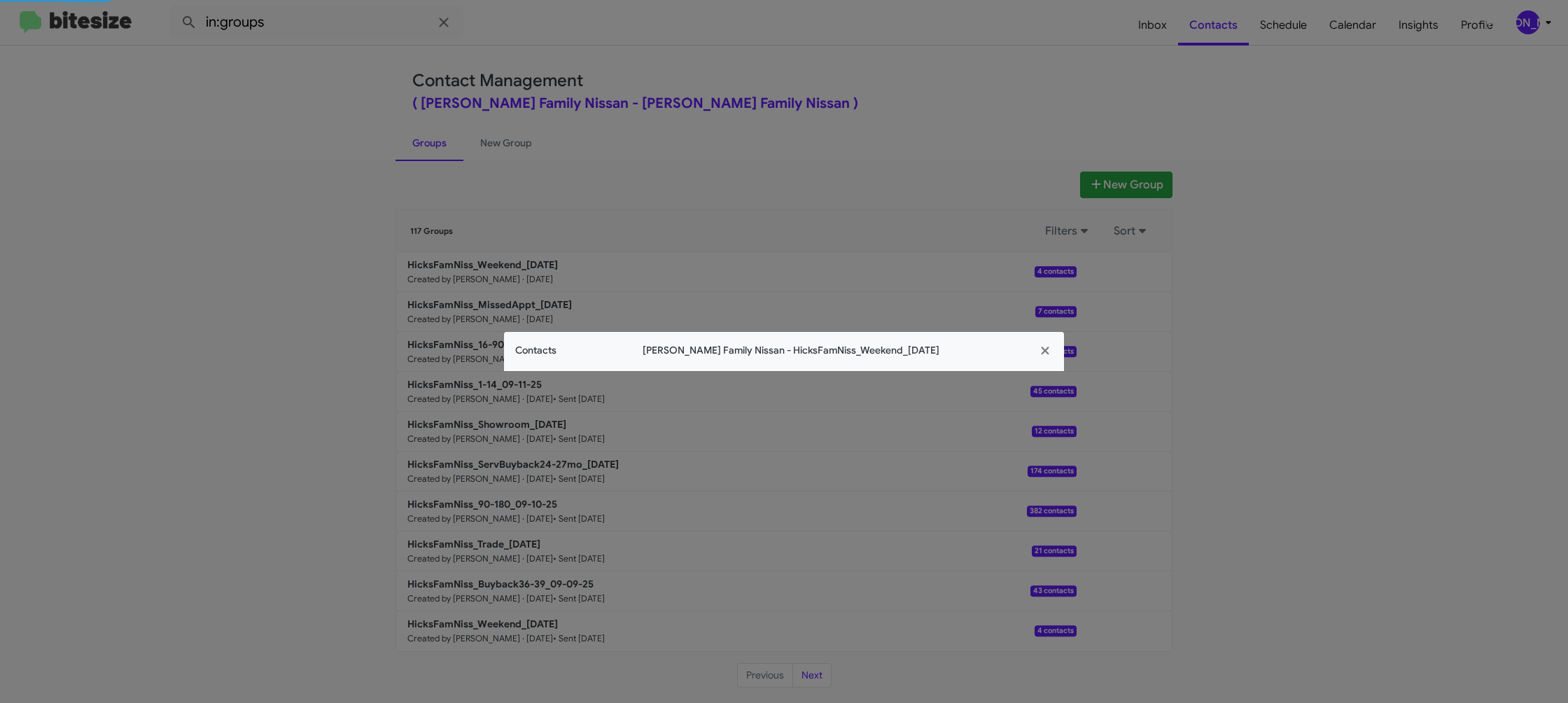
click at [539, 351] on span "Contacts" at bounding box center [536, 351] width 42 height 15
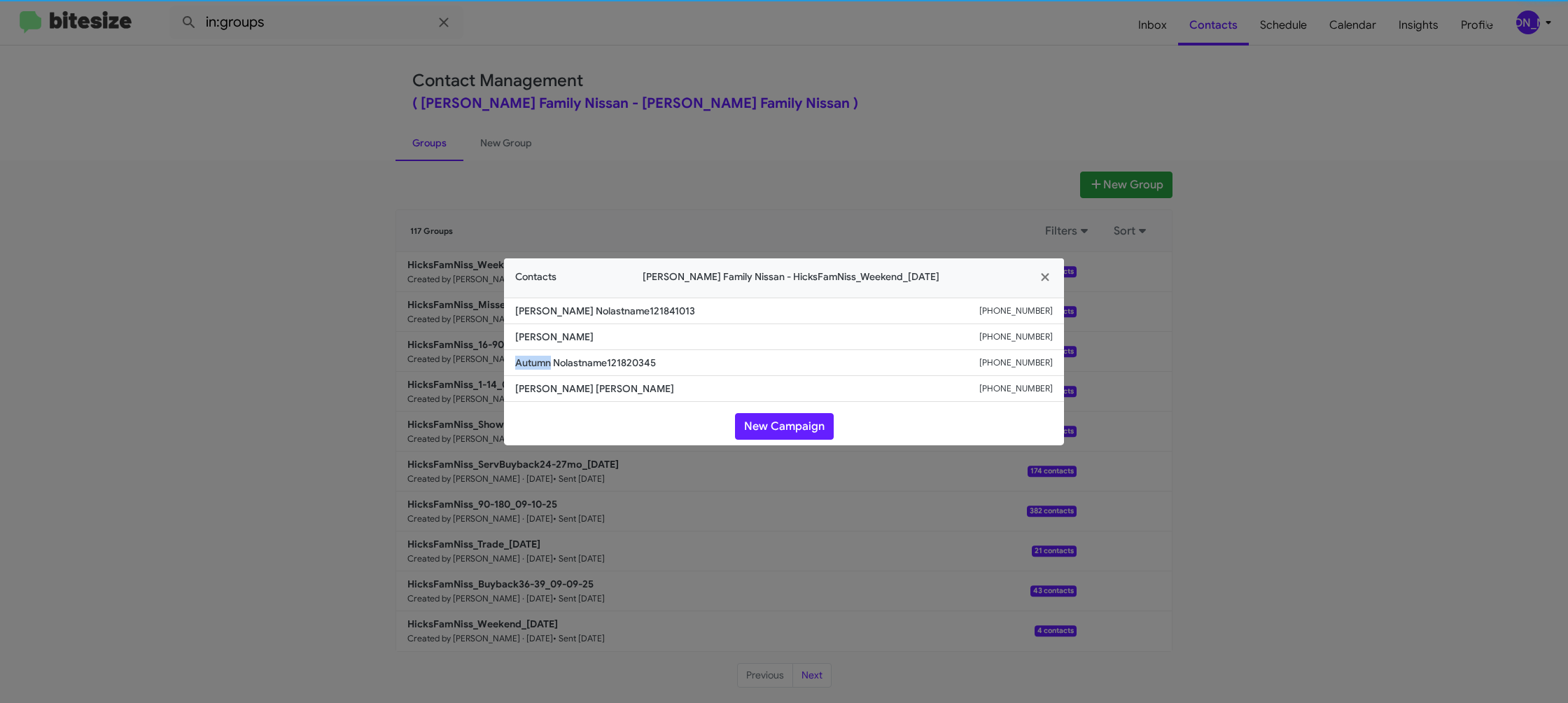
click at [539, 351] on li "Autumn Nolastname121820345 +12104599536" at bounding box center [784, 363] width 560 height 26
click at [569, 334] on span "Evette Longoria" at bounding box center [747, 337] width 464 height 14
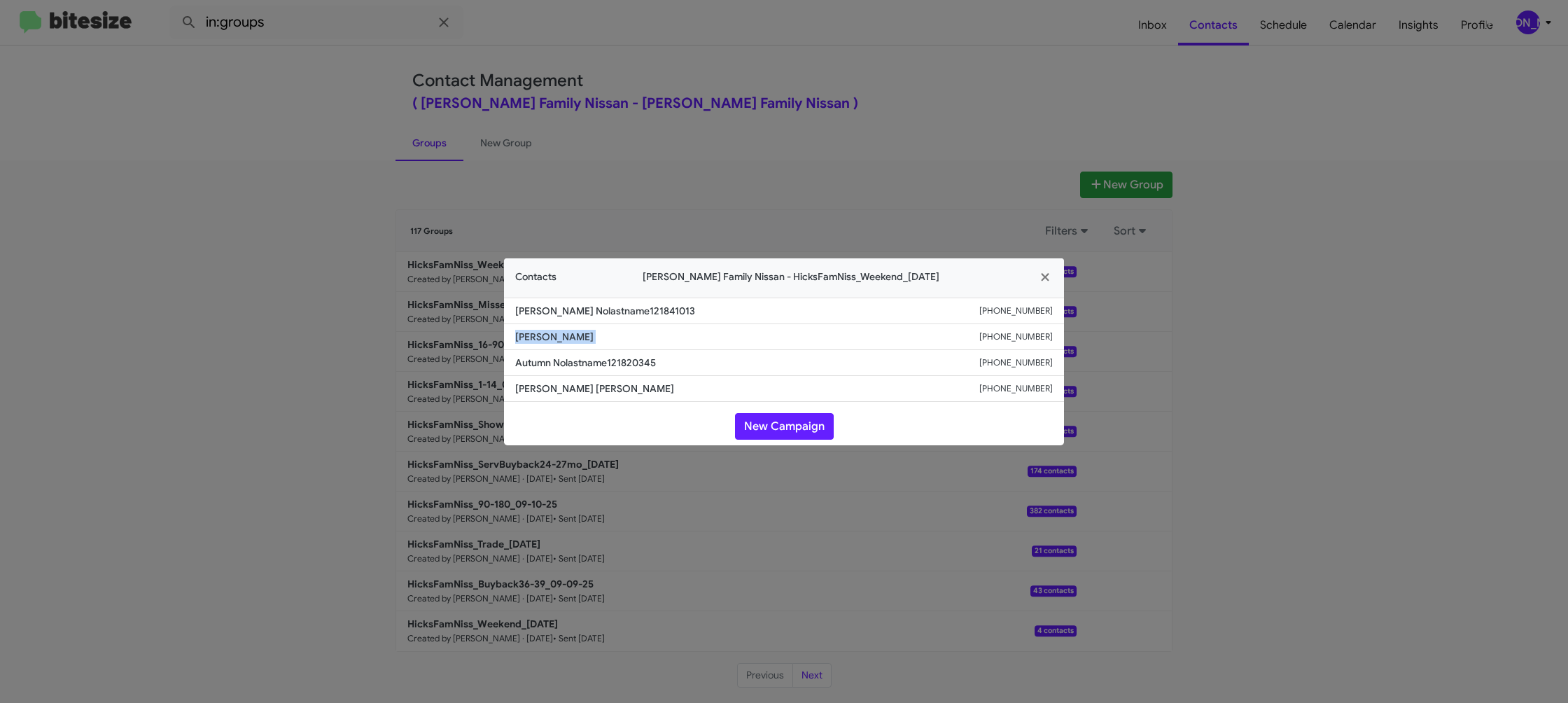
click at [569, 334] on span "Evette Longoria" at bounding box center [747, 337] width 464 height 14
copy span "Evette Longoria"
drag, startPoint x: 358, startPoint y: 224, endPoint x: 374, endPoint y: 233, distance: 18.4
click at [361, 225] on modal-container "Contacts Hicks Family Nissan - HicksFamNiss_Weekend_09-15-25 Santiago Nolastnam…" at bounding box center [784, 351] width 1568 height 703
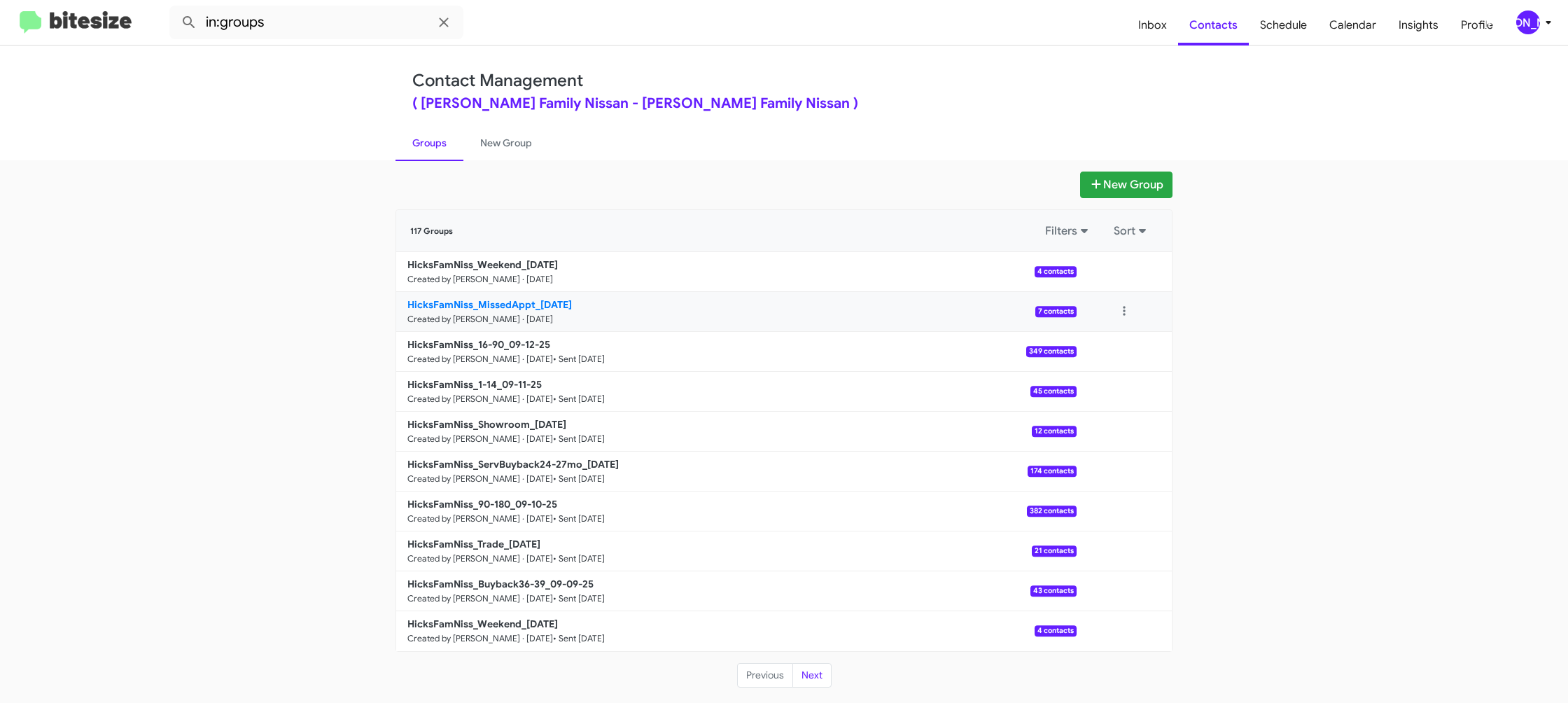
click at [512, 306] on b "HicksFamNiss_MissedAppt_09-15-25" at bounding box center [489, 304] width 164 height 13
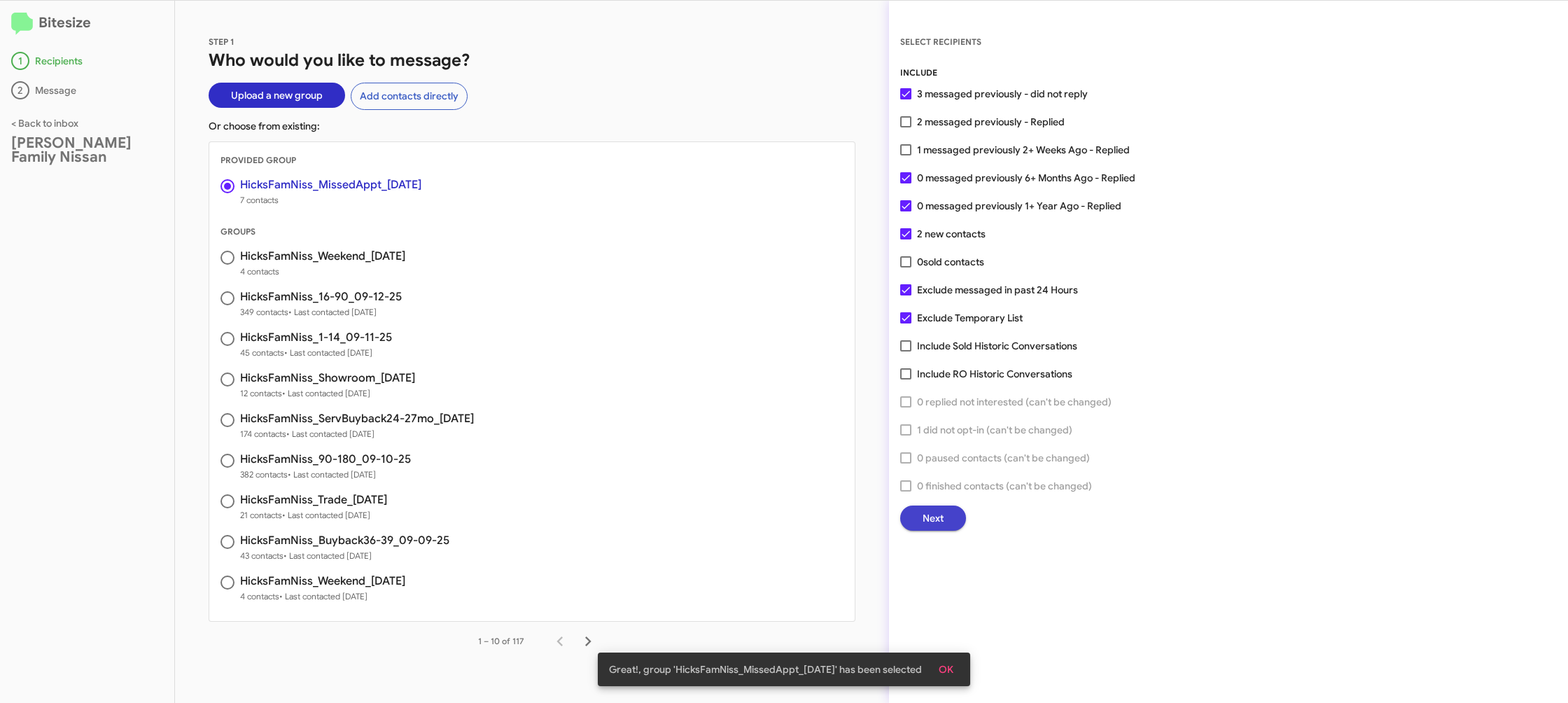
click at [935, 518] on span "Next" at bounding box center [933, 518] width 21 height 25
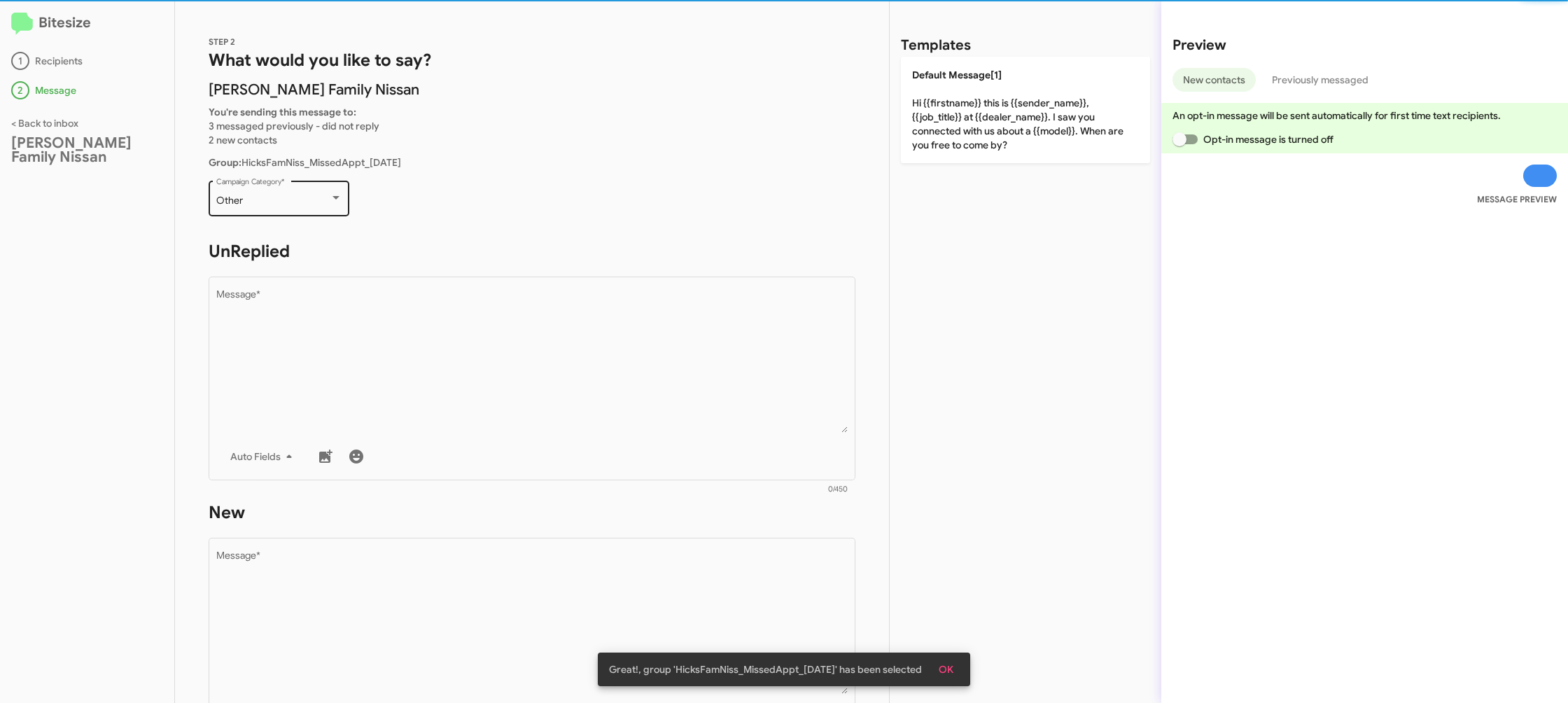
click at [302, 205] on div "Other" at bounding box center [273, 200] width 113 height 11
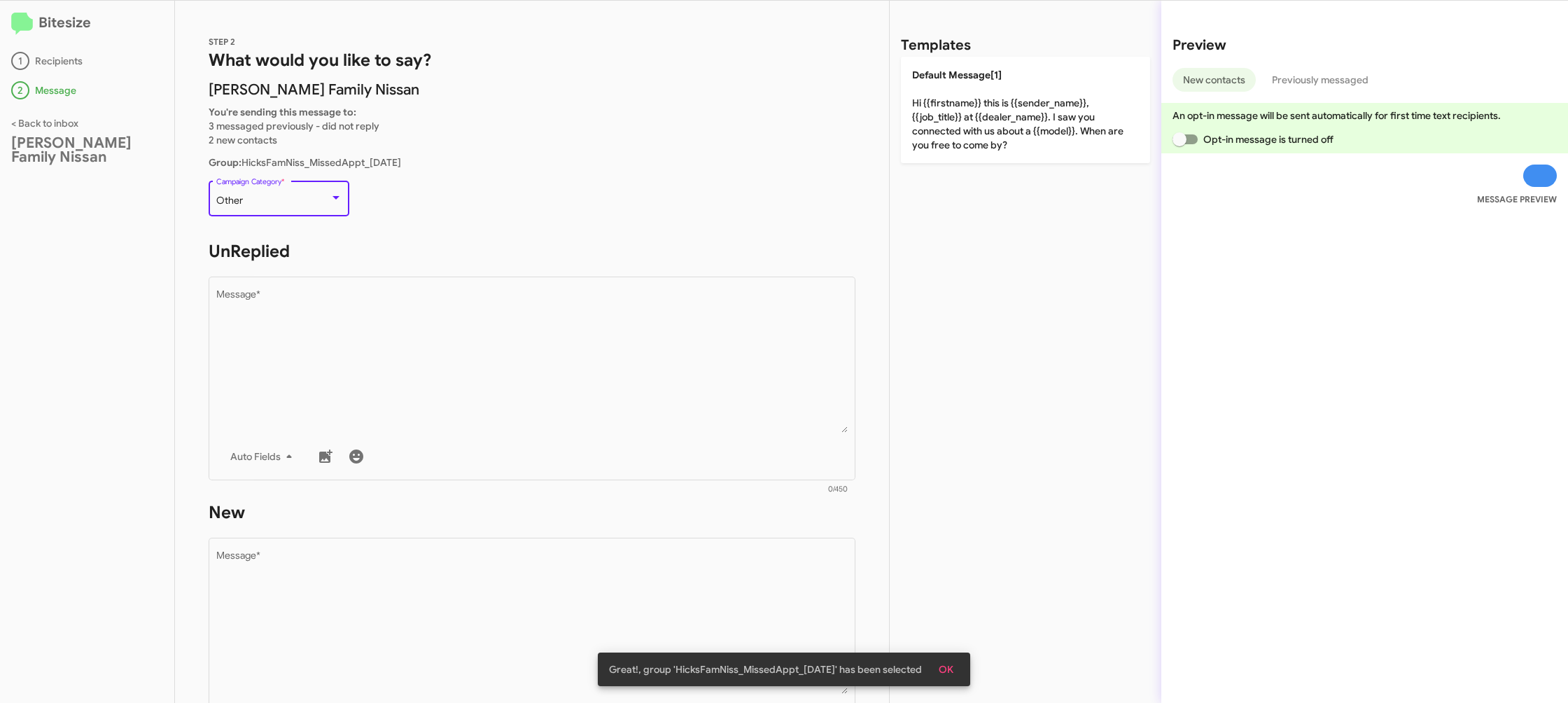
scroll to position [294, 0]
drag, startPoint x: 548, startPoint y: 389, endPoint x: 772, endPoint y: 247, distance: 265.2
click at [549, 389] on textarea "Message *" at bounding box center [533, 361] width 632 height 143
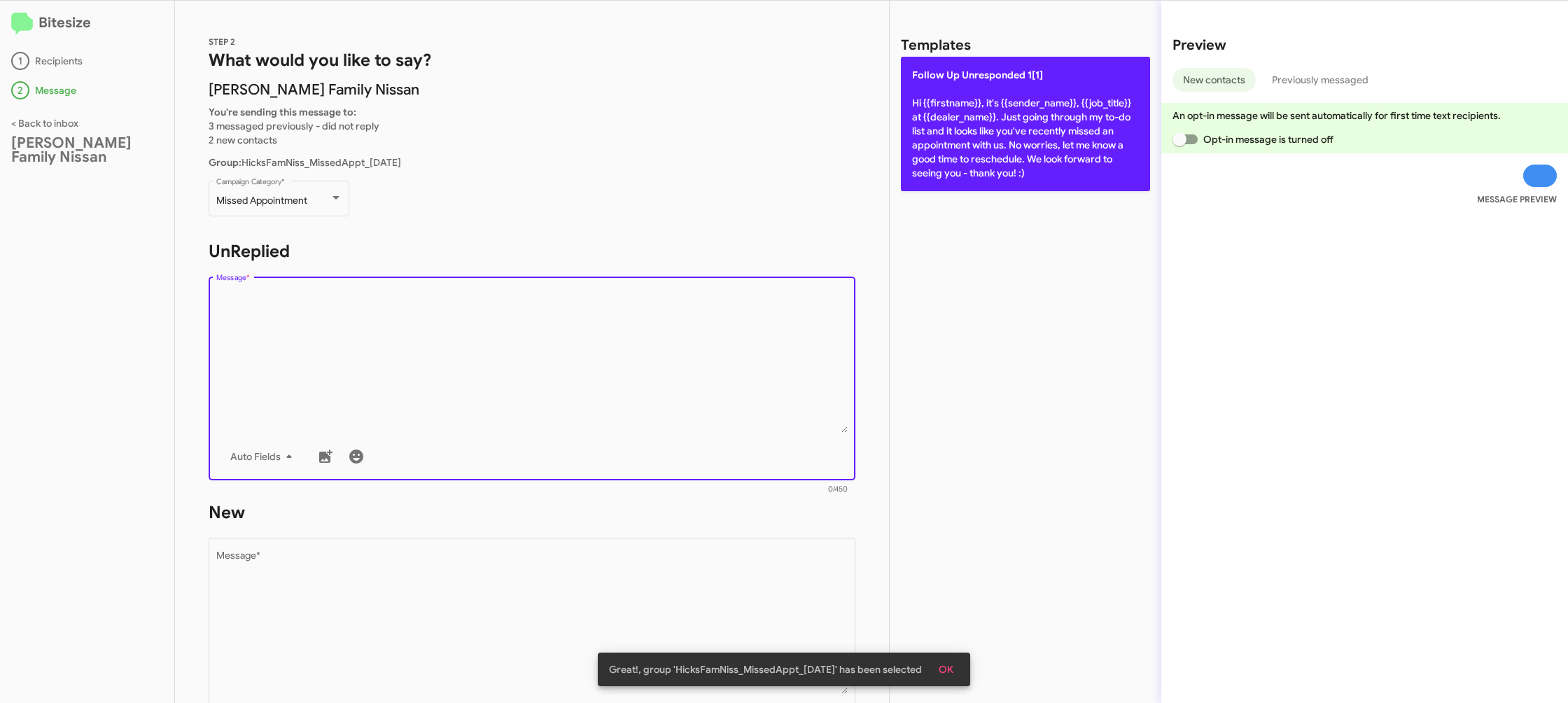
click at [993, 102] on p "Follow Up Unresponded 1[1] Hi {{firstname}}, it's {{sender_name}}, {{job_title}…" at bounding box center [1025, 123] width 249 height 134
type textarea "Hi {{firstname}}, it's {{sender_name}}, {{job_title}} at {{dealer_name}}. Just …"
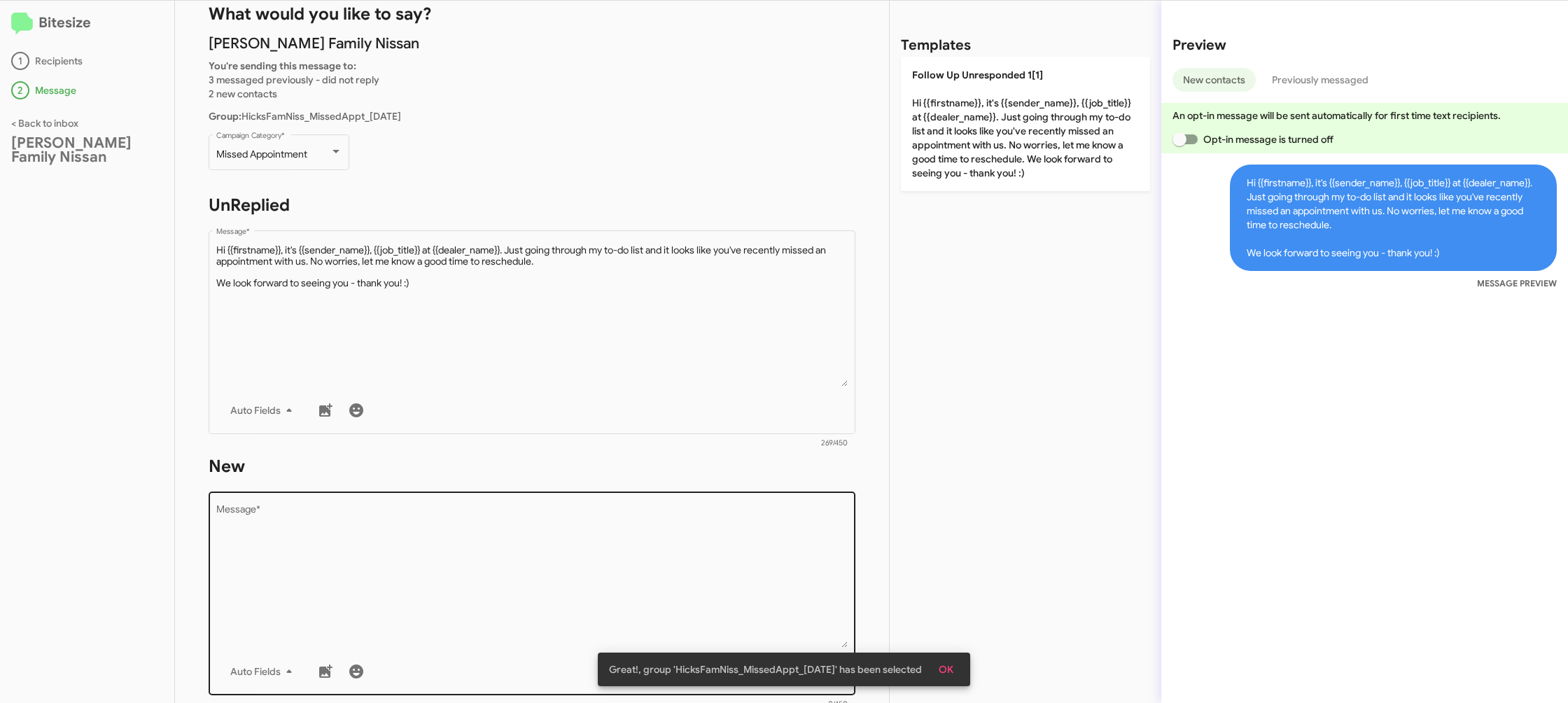
scroll to position [90, 0]
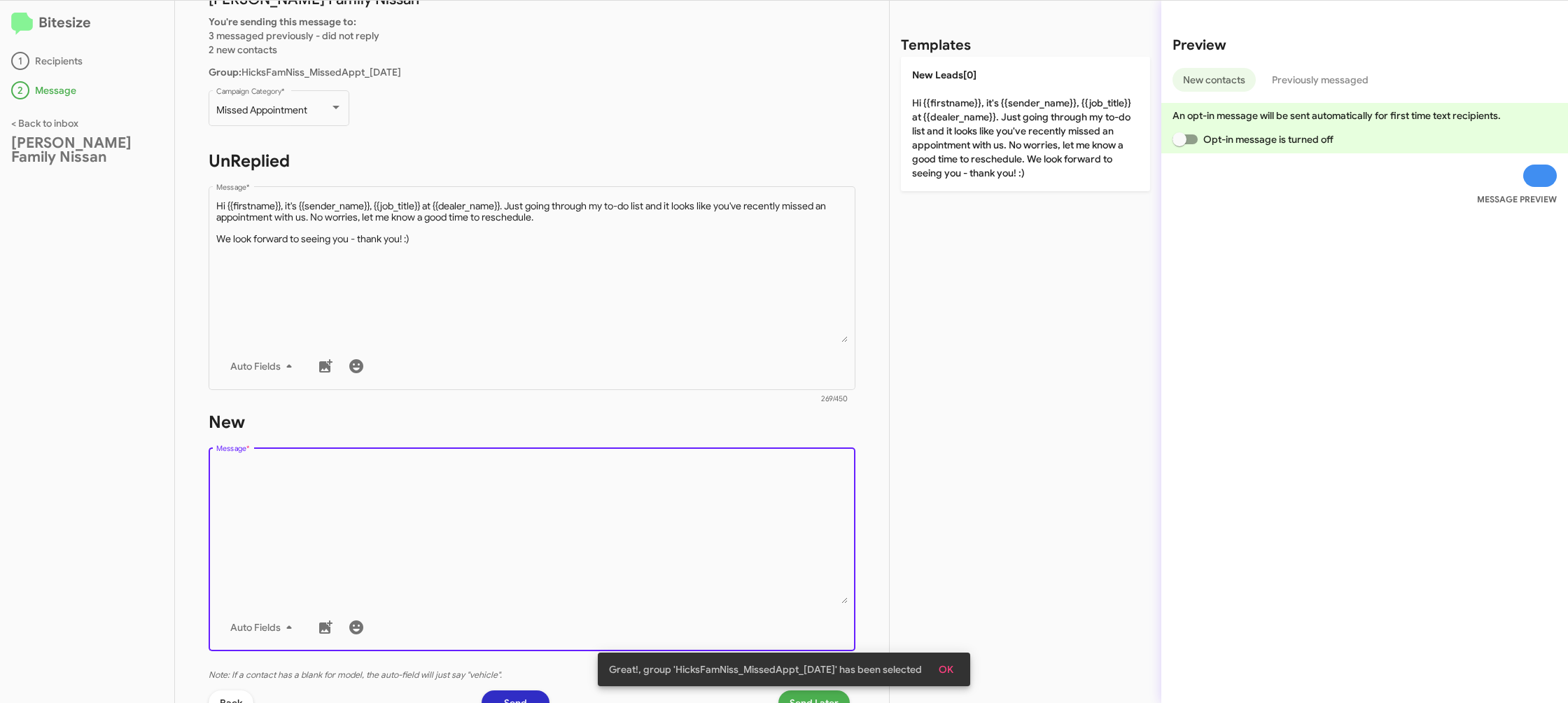
click at [669, 529] on textarea "Message *" at bounding box center [533, 532] width 632 height 143
drag, startPoint x: 669, startPoint y: 529, endPoint x: 714, endPoint y: 450, distance: 90.9
click at [693, 479] on textarea "Message *" at bounding box center [533, 532] width 632 height 143
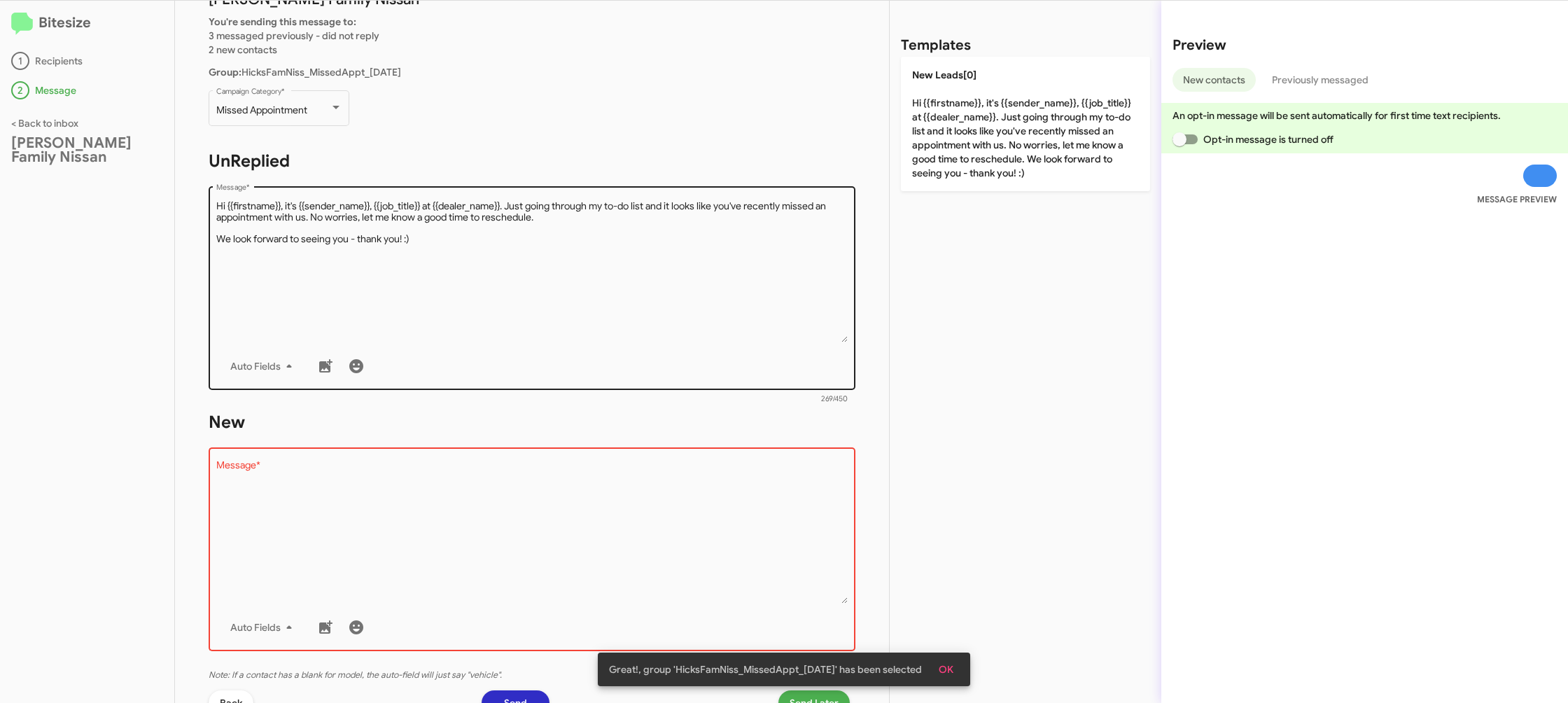
drag, startPoint x: 984, startPoint y: 188, endPoint x: 815, endPoint y: 208, distance: 170.2
click at [983, 188] on p "New Leads[0] Hi {{firstname}}, it's {{sender_name}}, {{job_title}} at {{dealer_…" at bounding box center [1025, 123] width 249 height 134
type textarea "Hi {{firstname}}, it's {{sender_name}}, {{job_title}} at {{dealer_name}}. Just …"
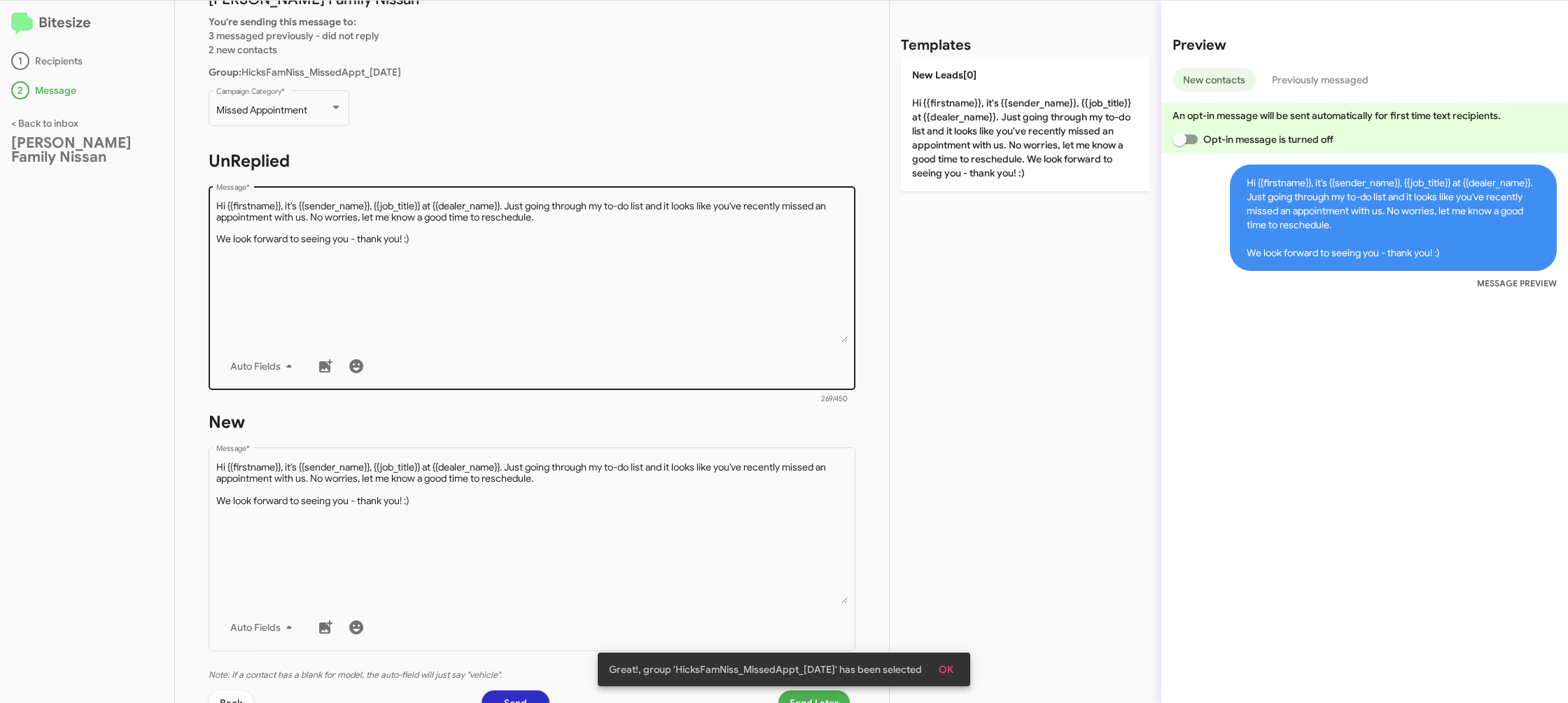
scroll to position [234, 0]
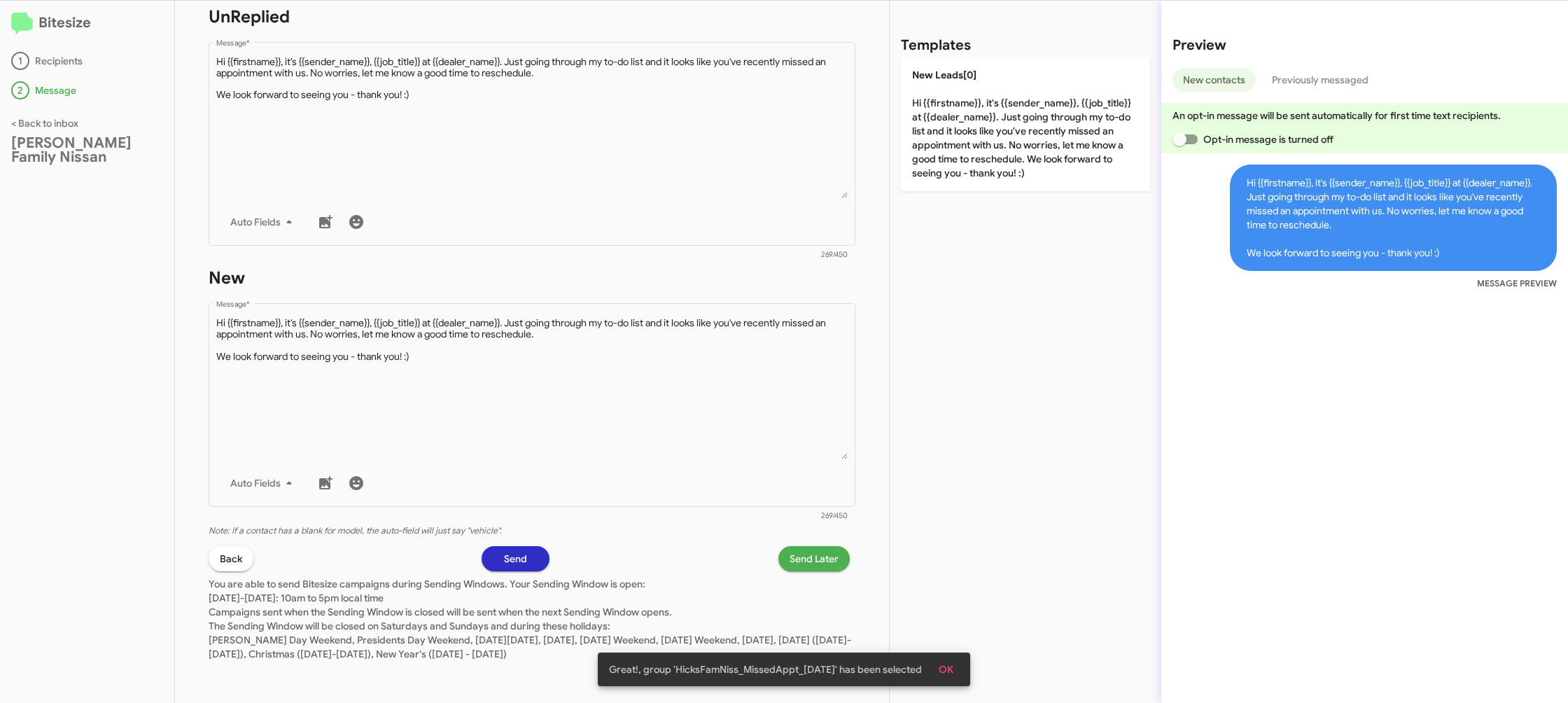
click at [792, 555] on span "Send Later" at bounding box center [814, 559] width 49 height 25
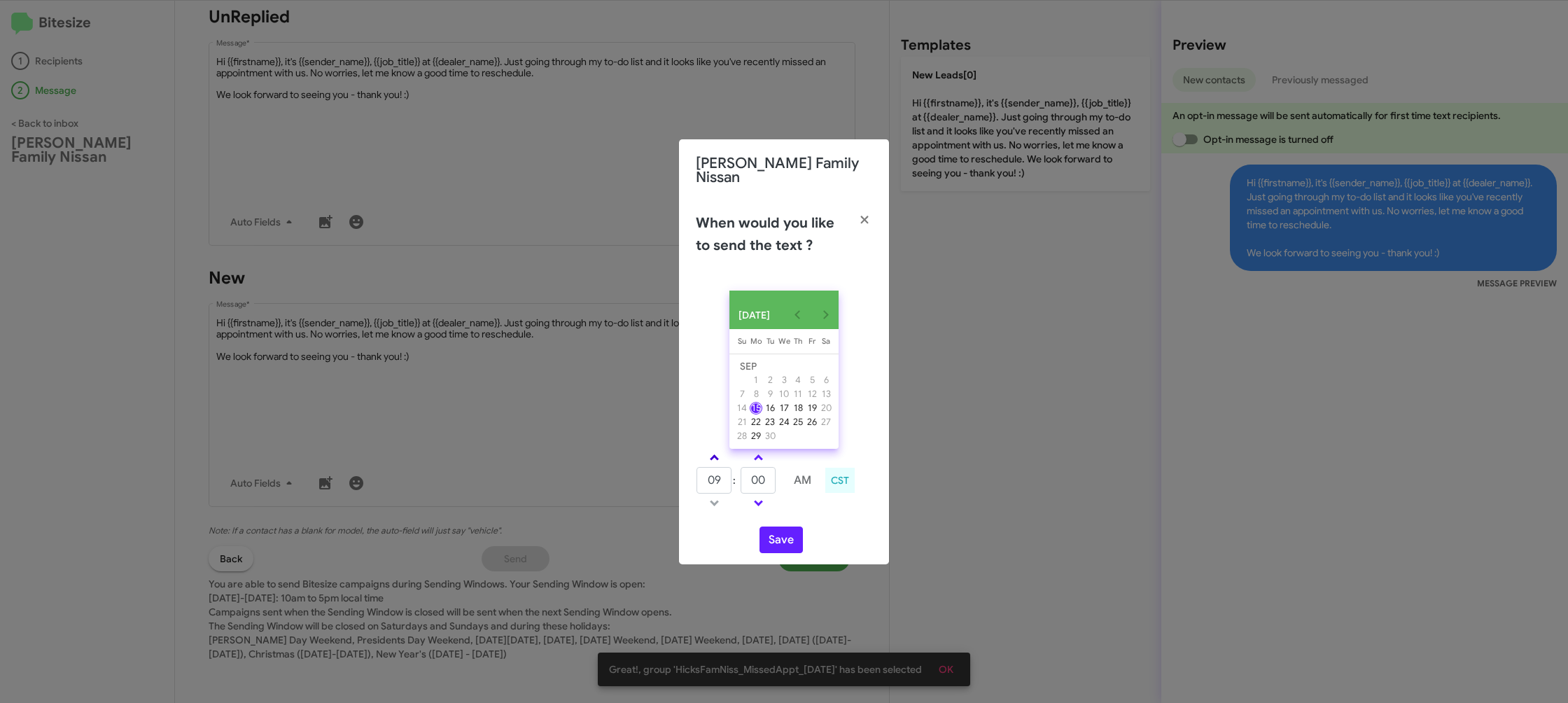
click at [724, 456] on link at bounding box center [714, 457] width 24 height 16
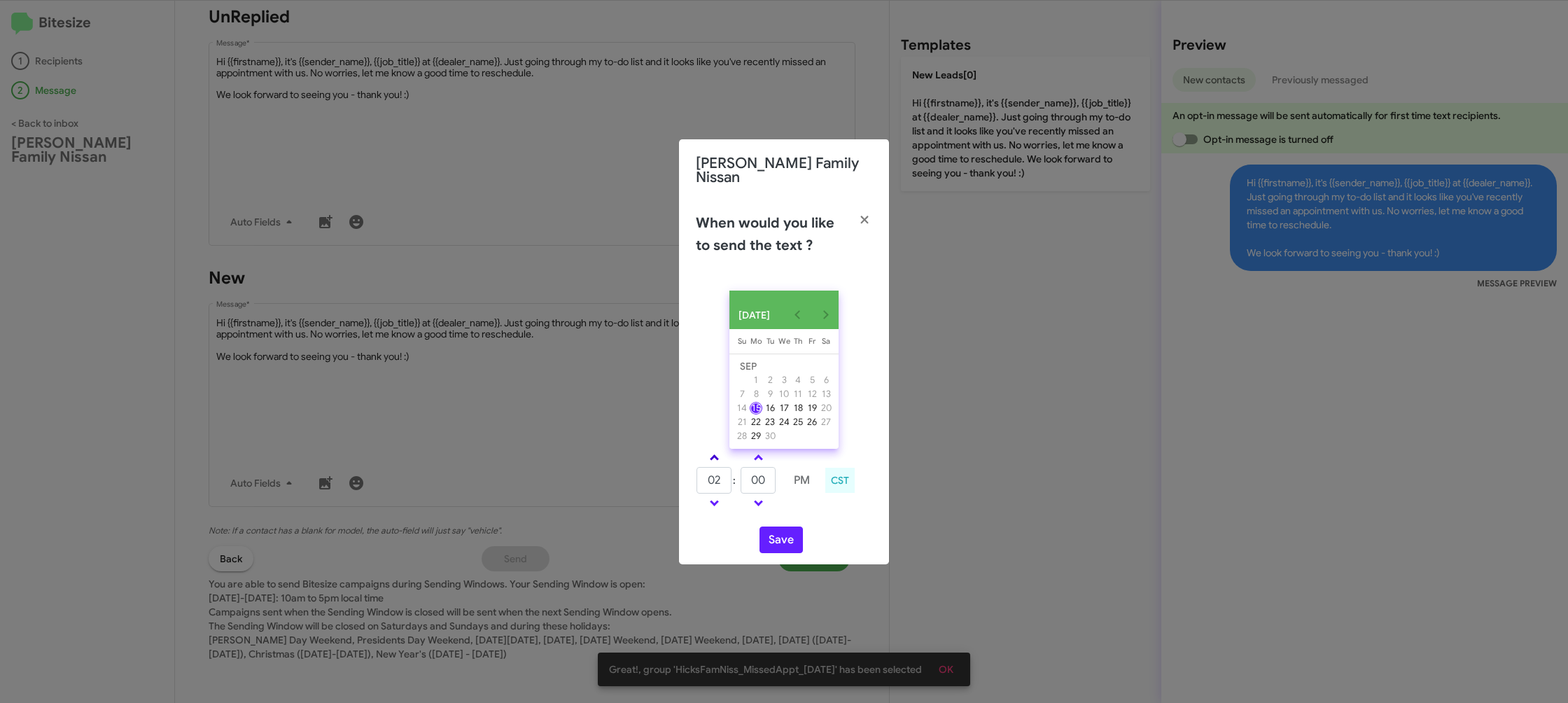
click at [724, 456] on link at bounding box center [714, 457] width 24 height 16
type input "05"
click at [771, 484] on input "00" at bounding box center [759, 480] width 35 height 27
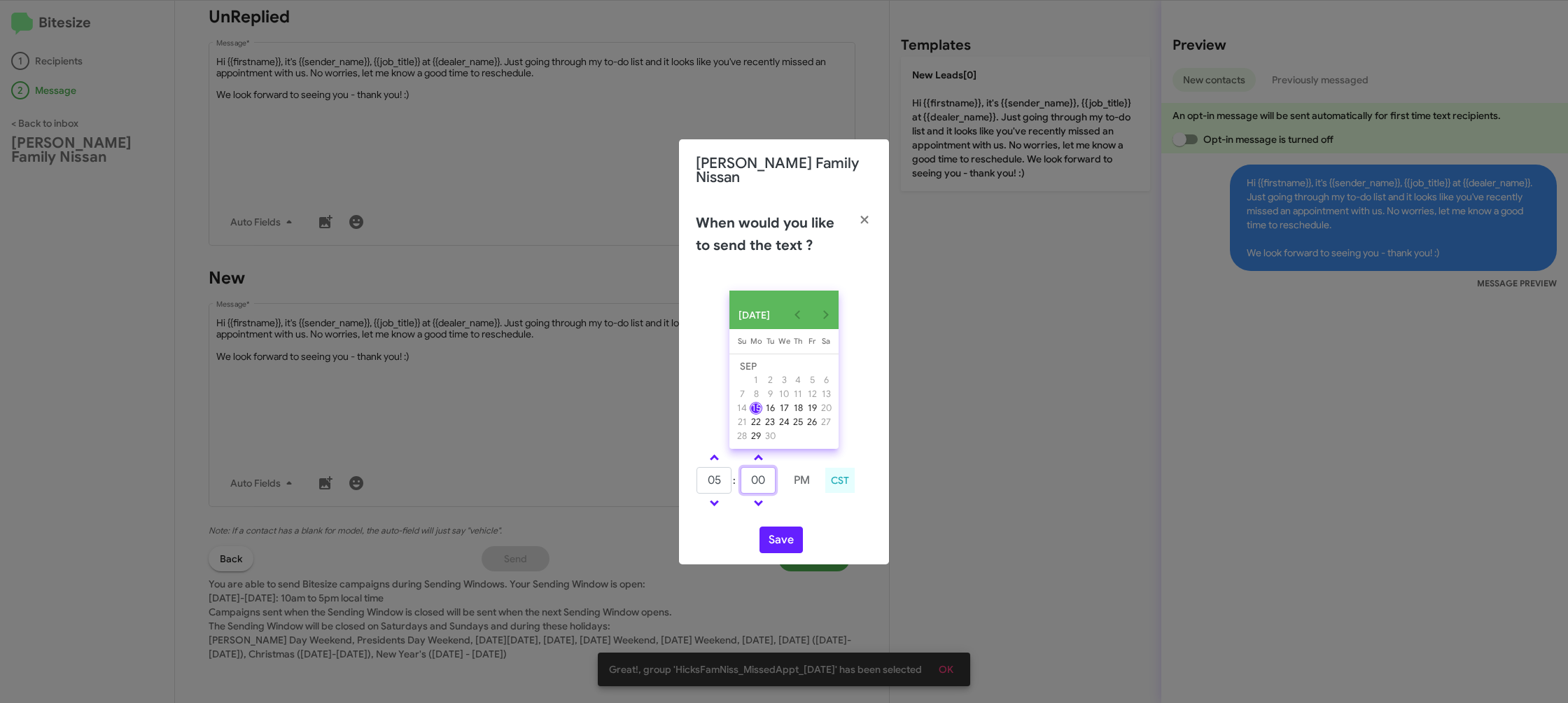
click at [771, 484] on input "00" at bounding box center [759, 480] width 35 height 27
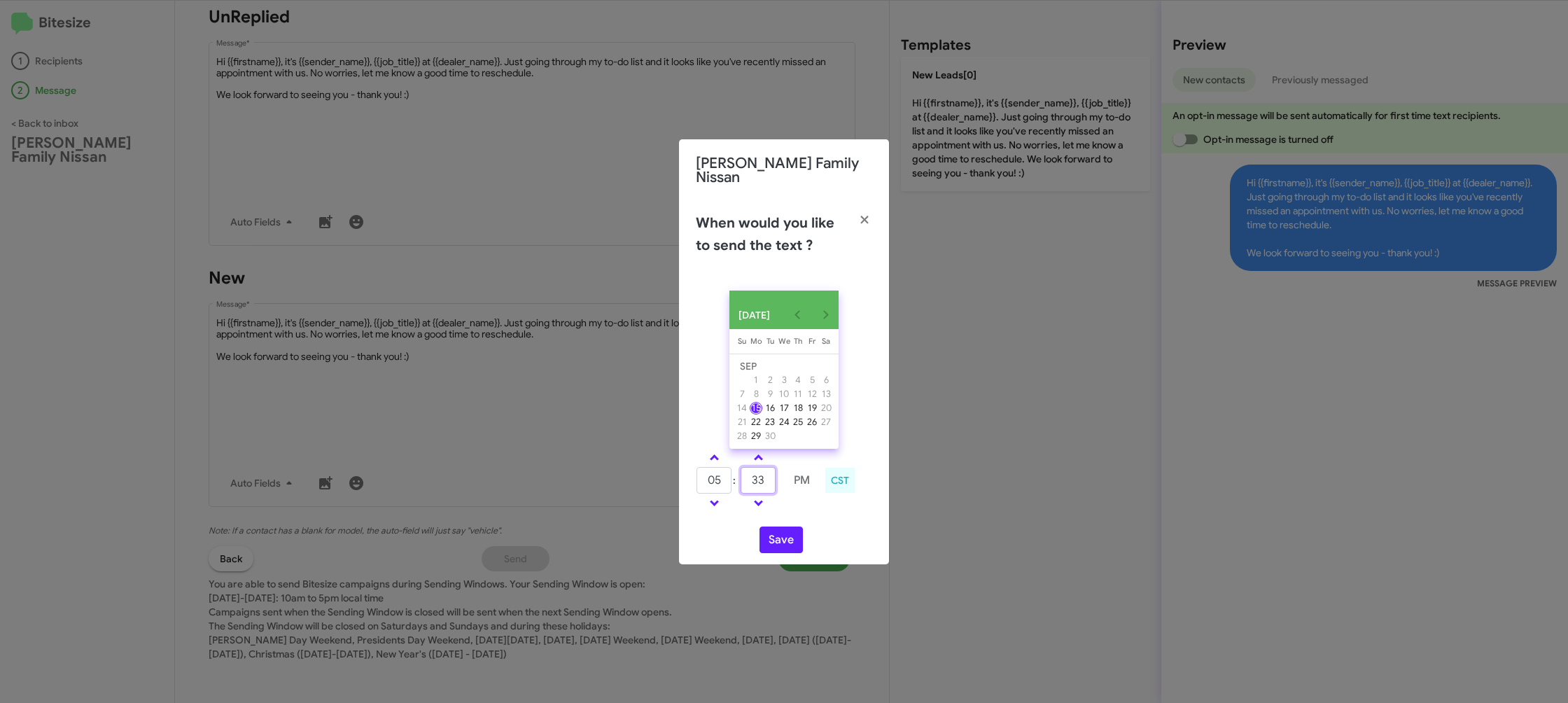
type input "33"
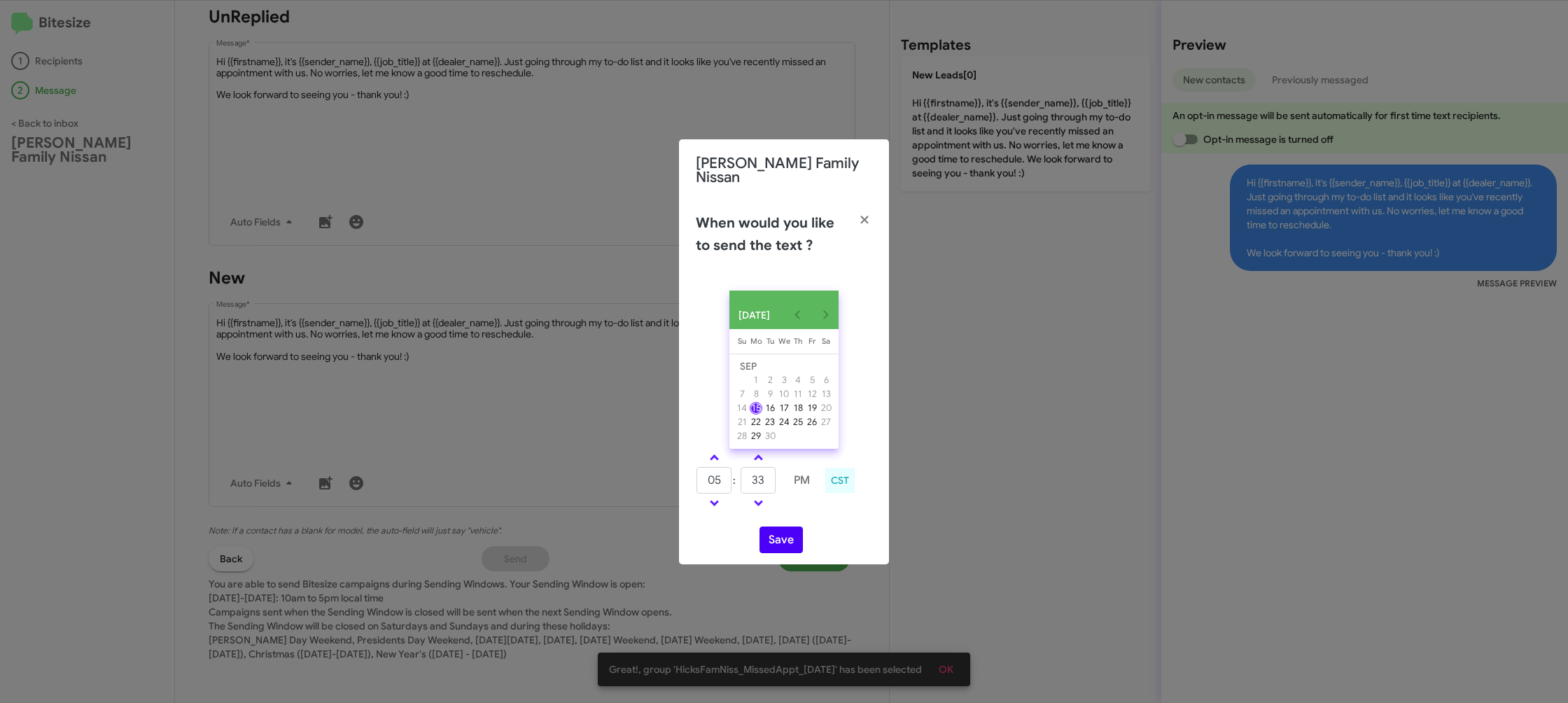
drag, startPoint x: 807, startPoint y: 511, endPoint x: 797, endPoint y: 535, distance: 26.0
click at [807, 512] on div "05 : 33 PM CST" at bounding box center [784, 482] width 198 height 67
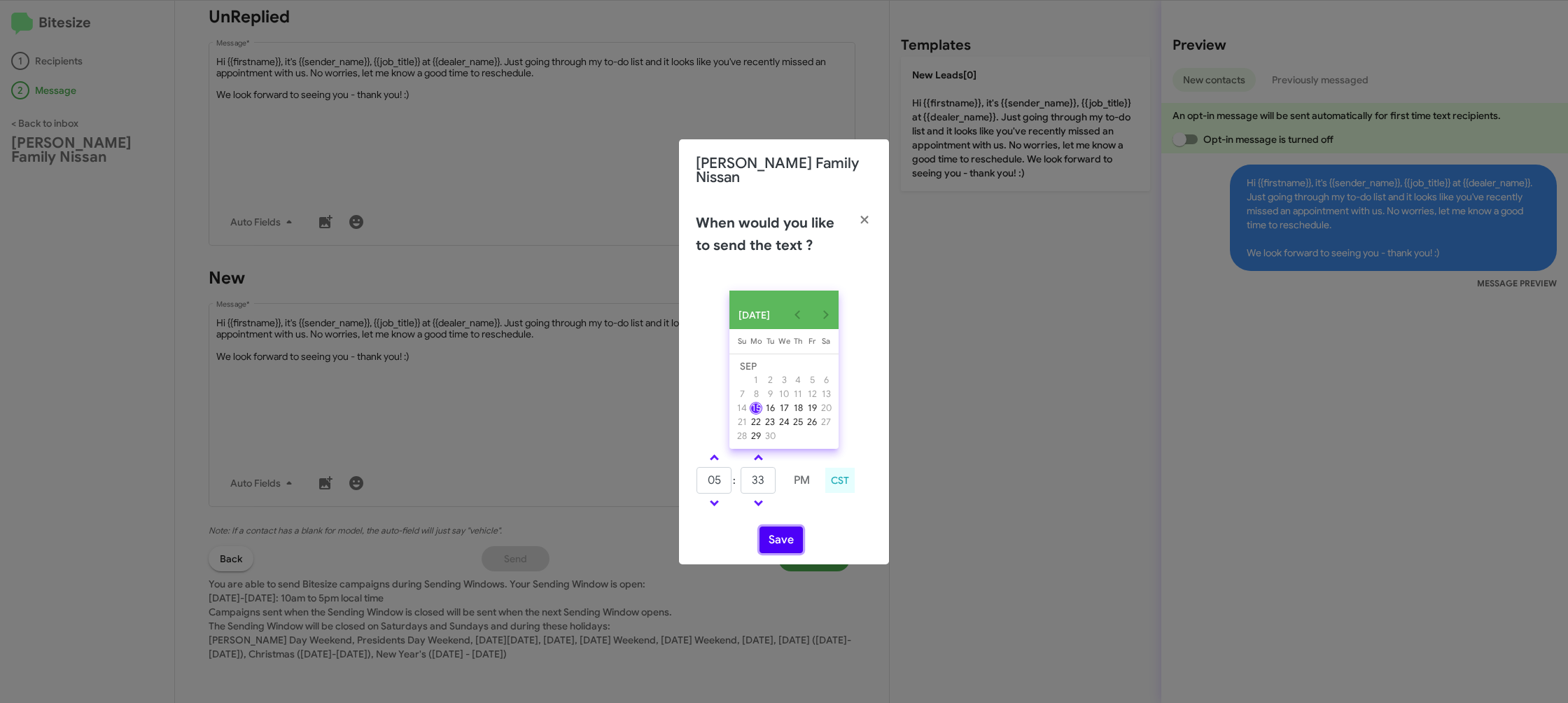
click at [791, 540] on button "Save" at bounding box center [781, 540] width 43 height 27
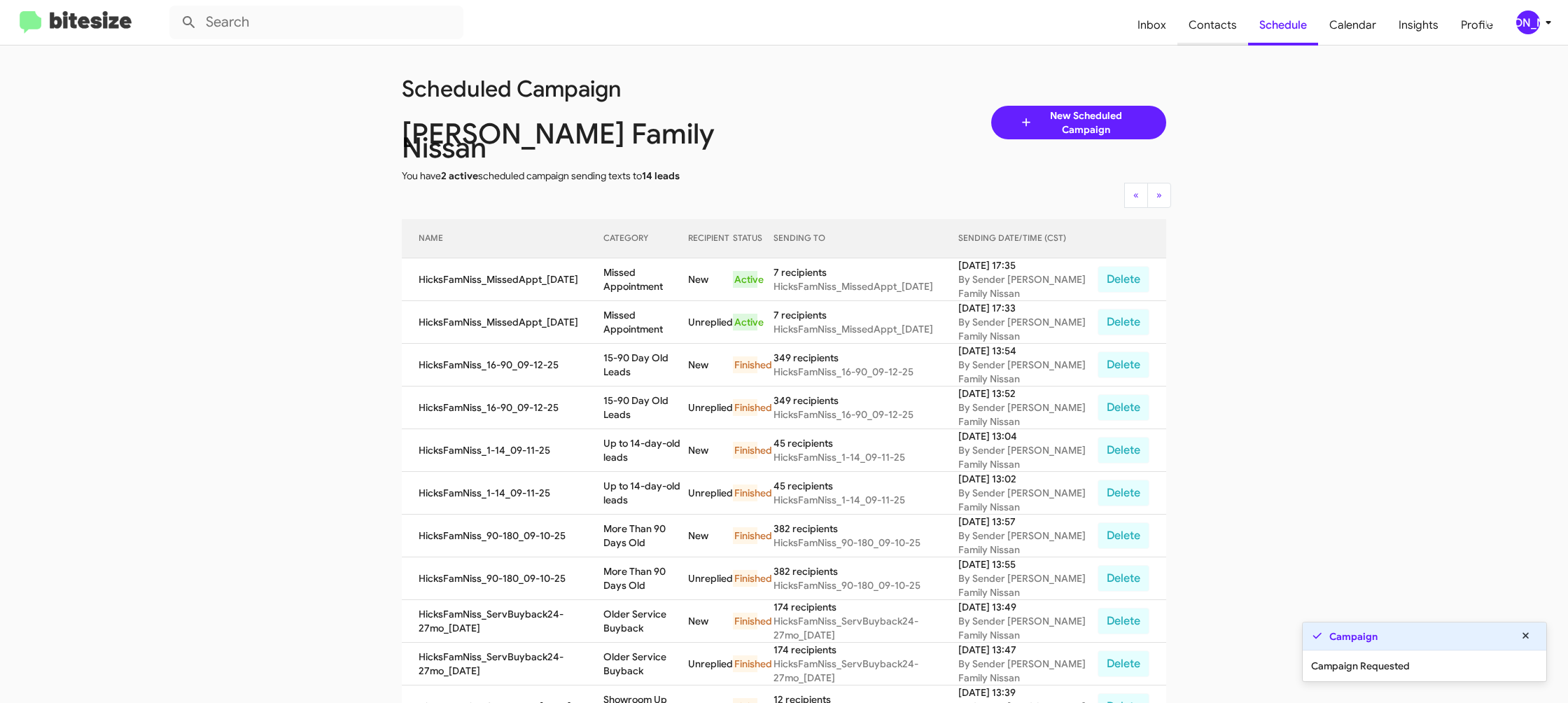
click at [1205, 18] on span "Contacts" at bounding box center [1213, 25] width 71 height 41
type input "in:groups"
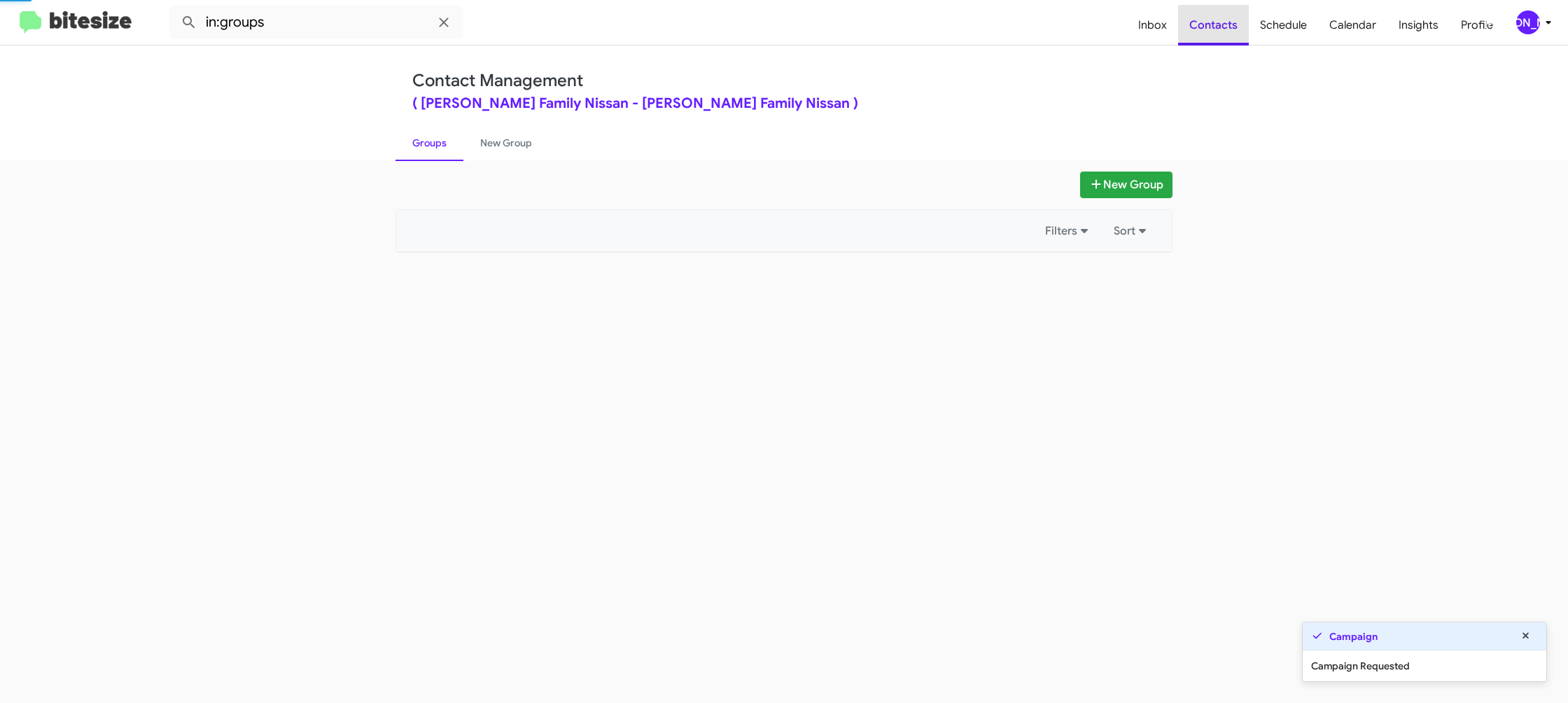
drag, startPoint x: 1205, startPoint y: 18, endPoint x: 674, endPoint y: 282, distance: 593.0
click at [1200, 17] on span "Contacts" at bounding box center [1214, 25] width 71 height 41
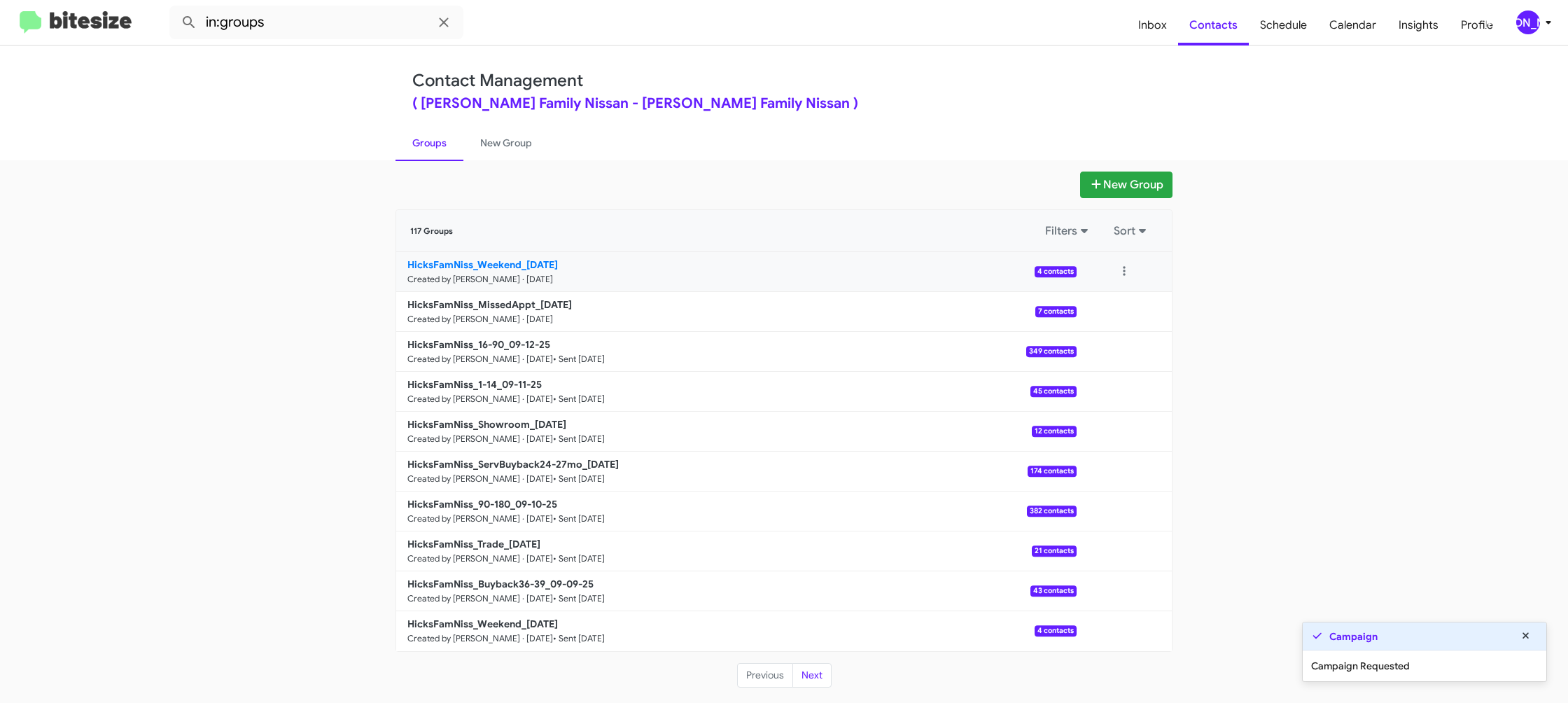
click at [524, 265] on b "HicksFamNiss_Weekend_09-15-25" at bounding box center [483, 264] width 151 height 13
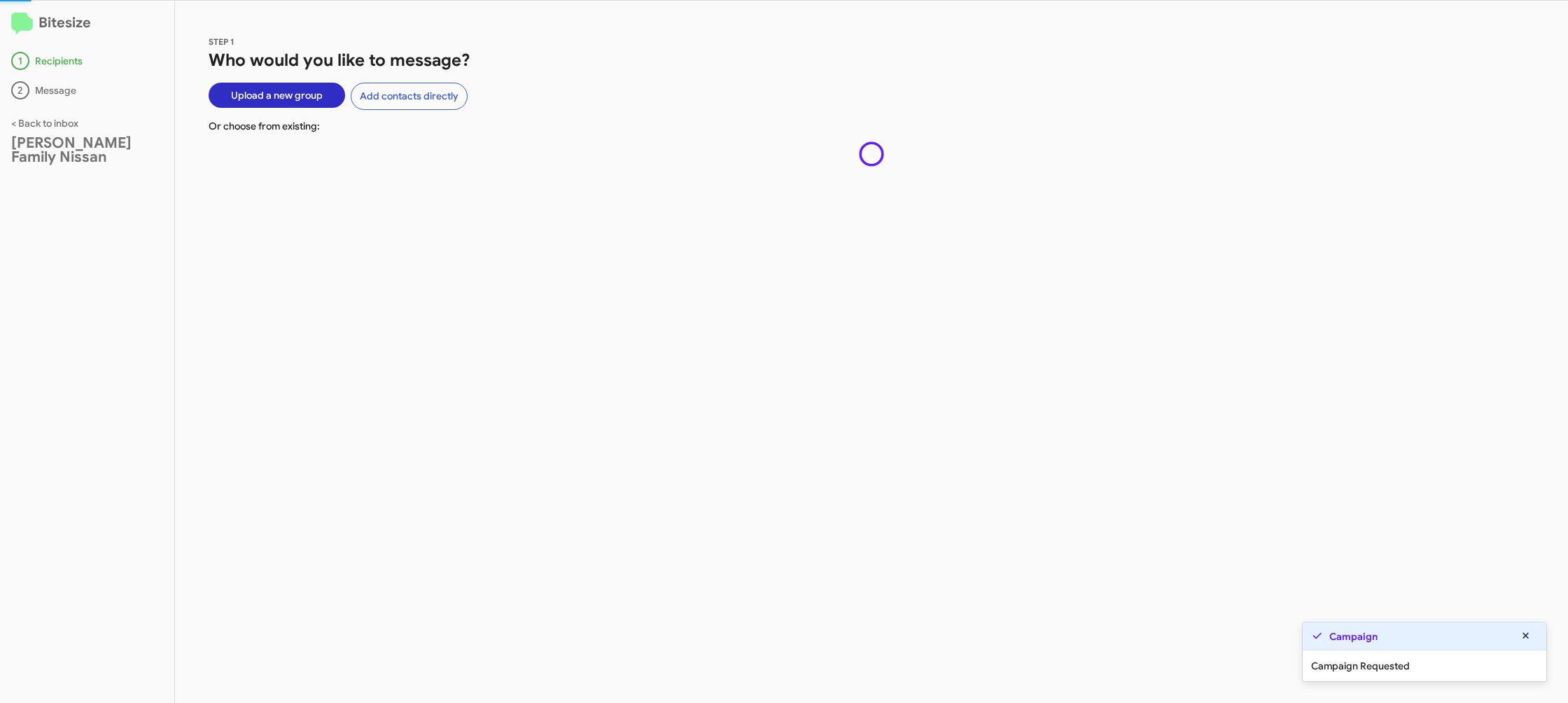
click at [524, 265] on div "STEP 1 Who would you like to message? Upload a new group Add contacts directly …" at bounding box center [871, 352] width 1393 height 702
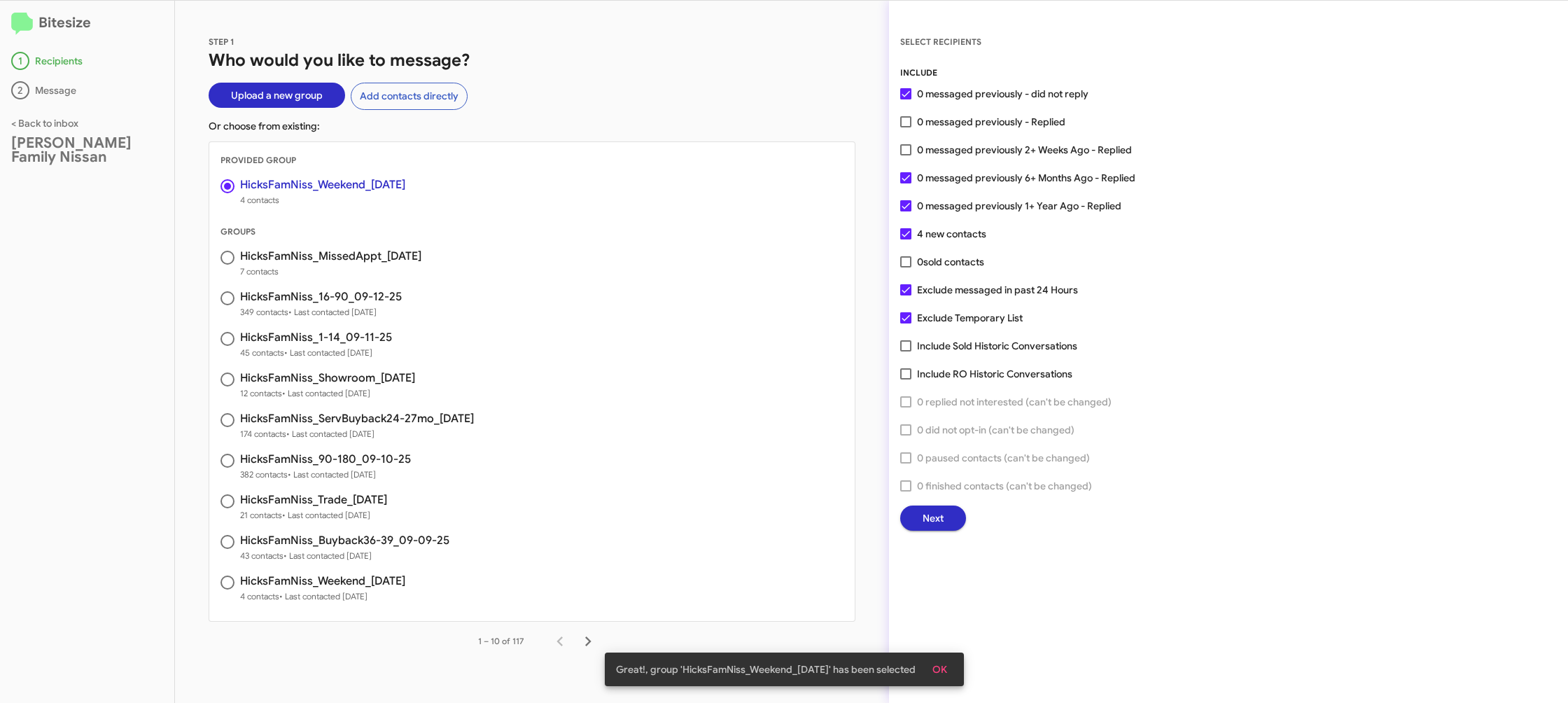
click at [934, 525] on span "Next" at bounding box center [933, 518] width 21 height 25
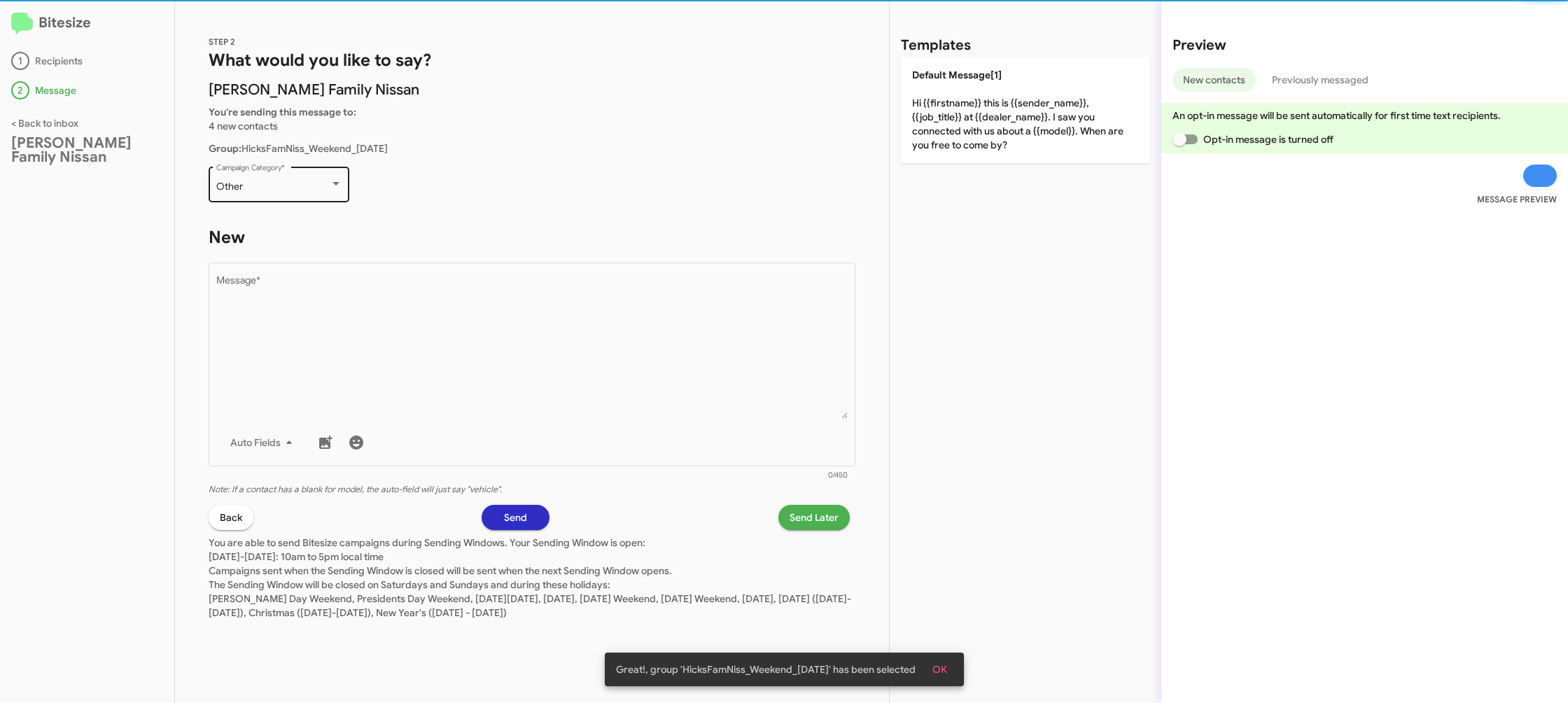
click at [295, 187] on div "Other" at bounding box center [273, 187] width 113 height 11
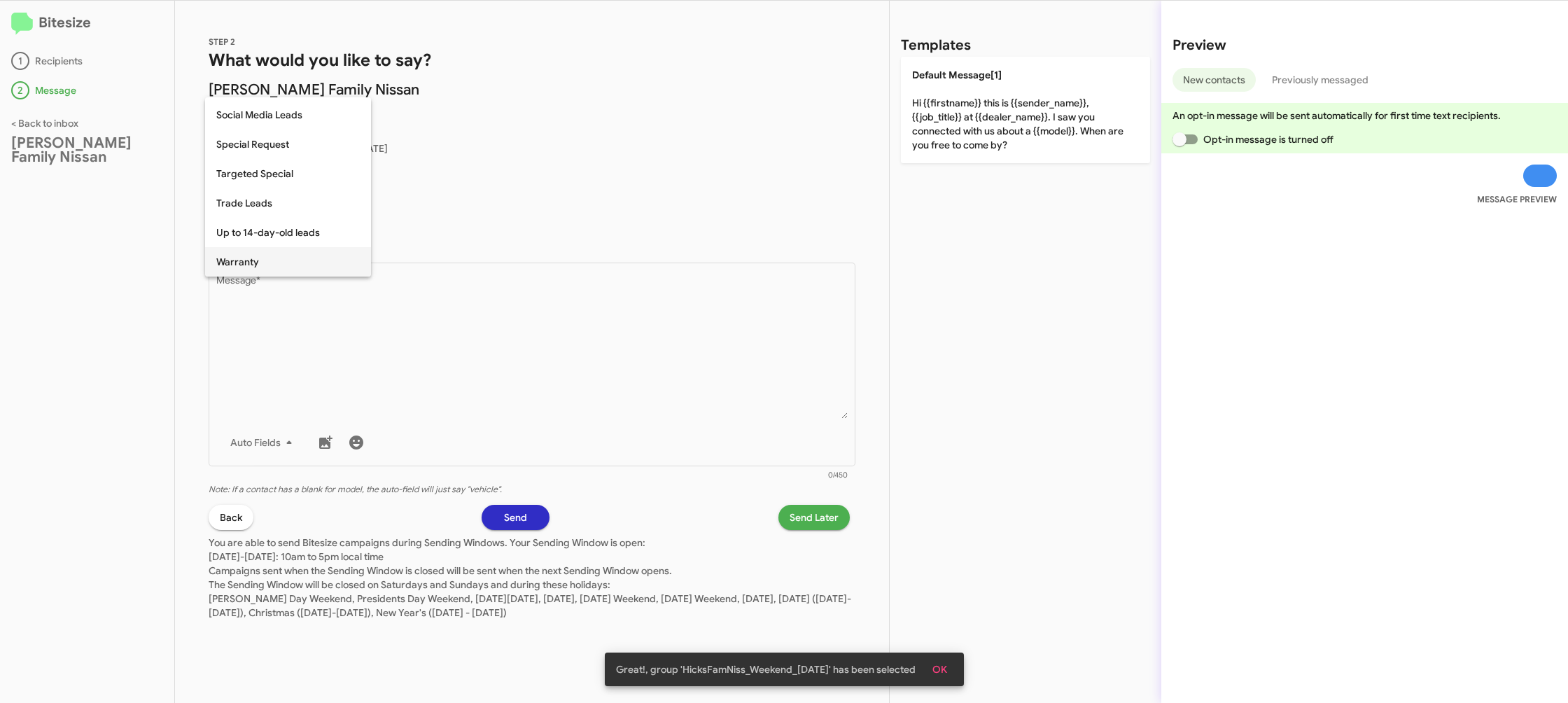
scroll to position [585, 0]
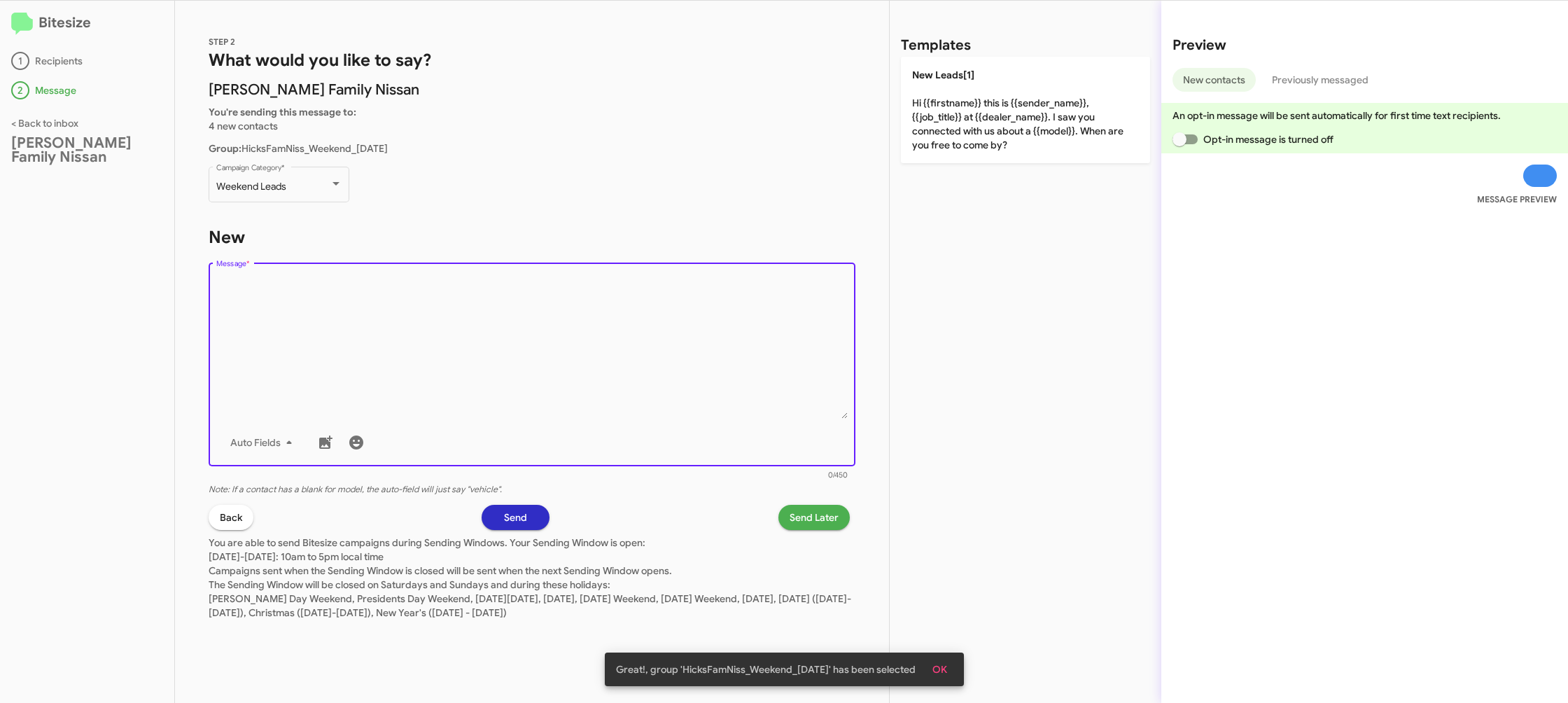
click at [467, 374] on textarea "Message *" at bounding box center [533, 347] width 632 height 143
click at [501, 346] on textarea "Message *" at bounding box center [533, 347] width 632 height 143
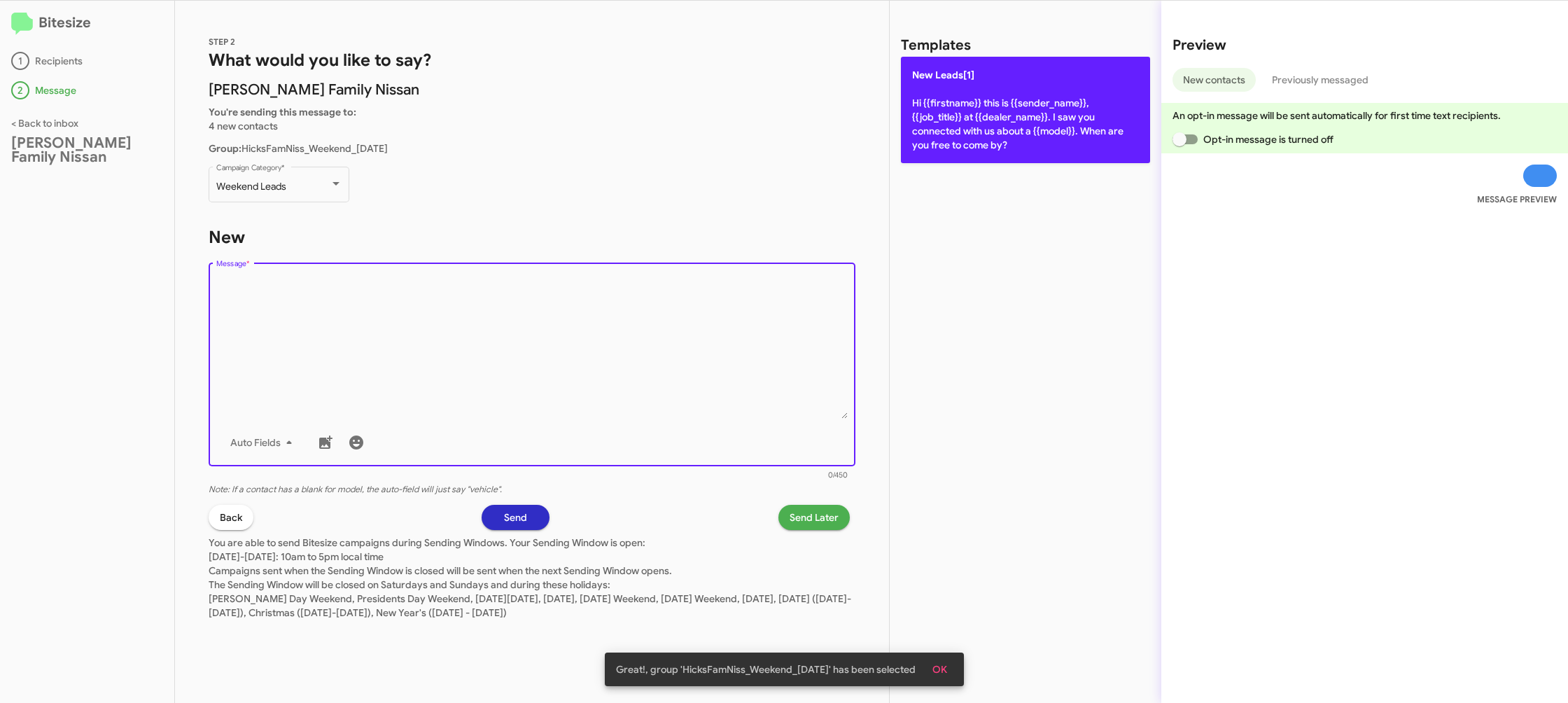
click at [940, 71] on span "New Leads[1]" at bounding box center [943, 74] width 63 height 13
type textarea "Hi {{firstname}} this is {{sender_name}}, {{job_title}} at {{dealer_name}}. I s…"
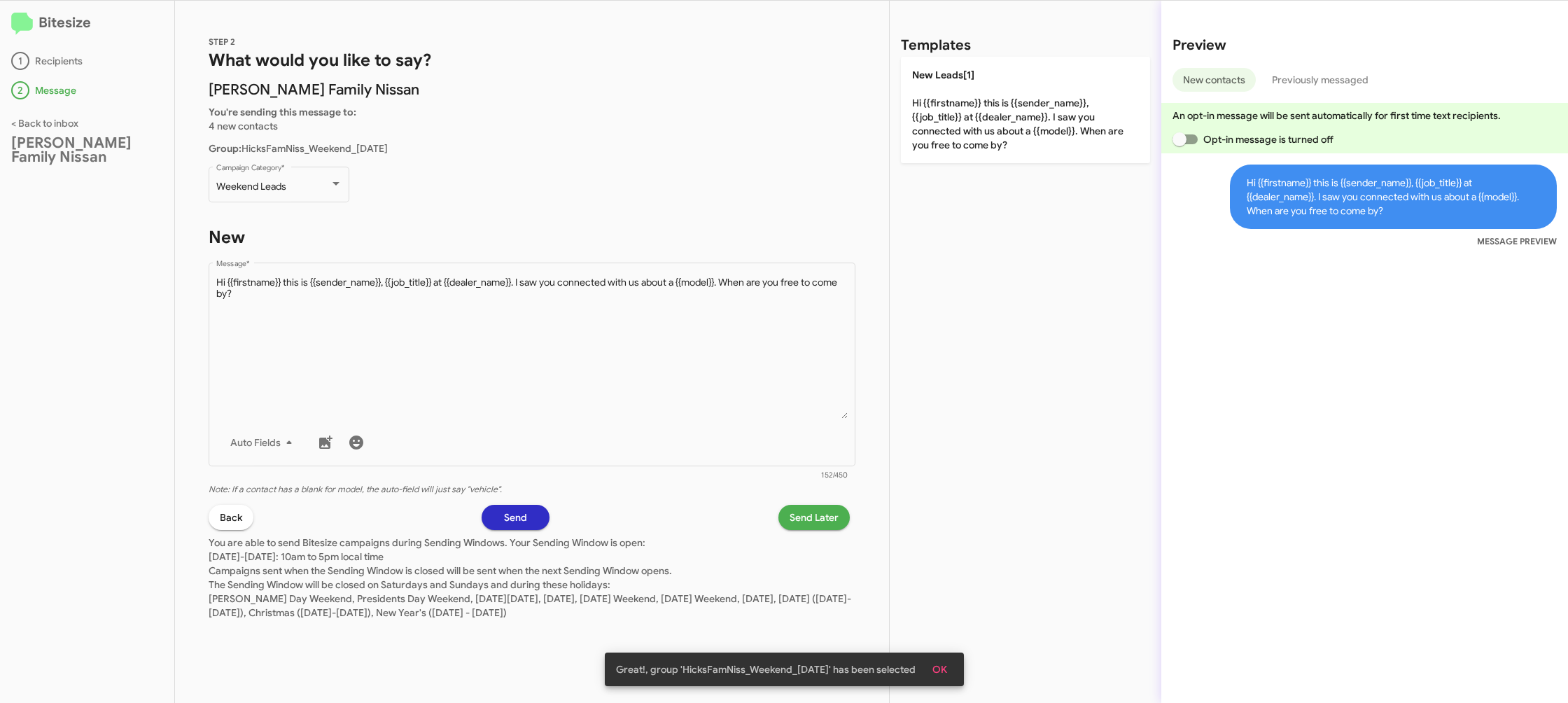
click at [803, 515] on span "Send Later" at bounding box center [814, 518] width 49 height 25
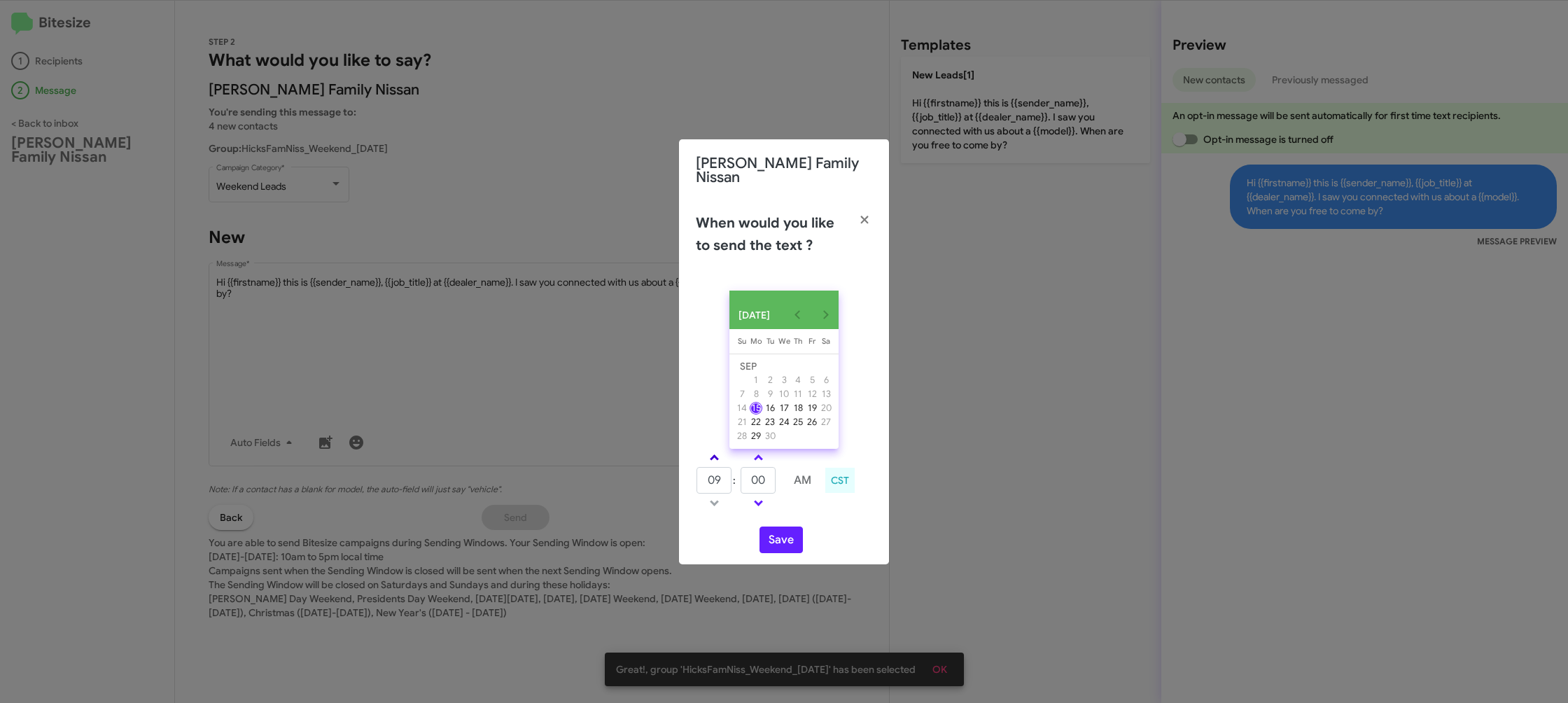
click at [731, 459] on tr at bounding box center [759, 457] width 125 height 18
click at [719, 455] on link at bounding box center [714, 457] width 24 height 16
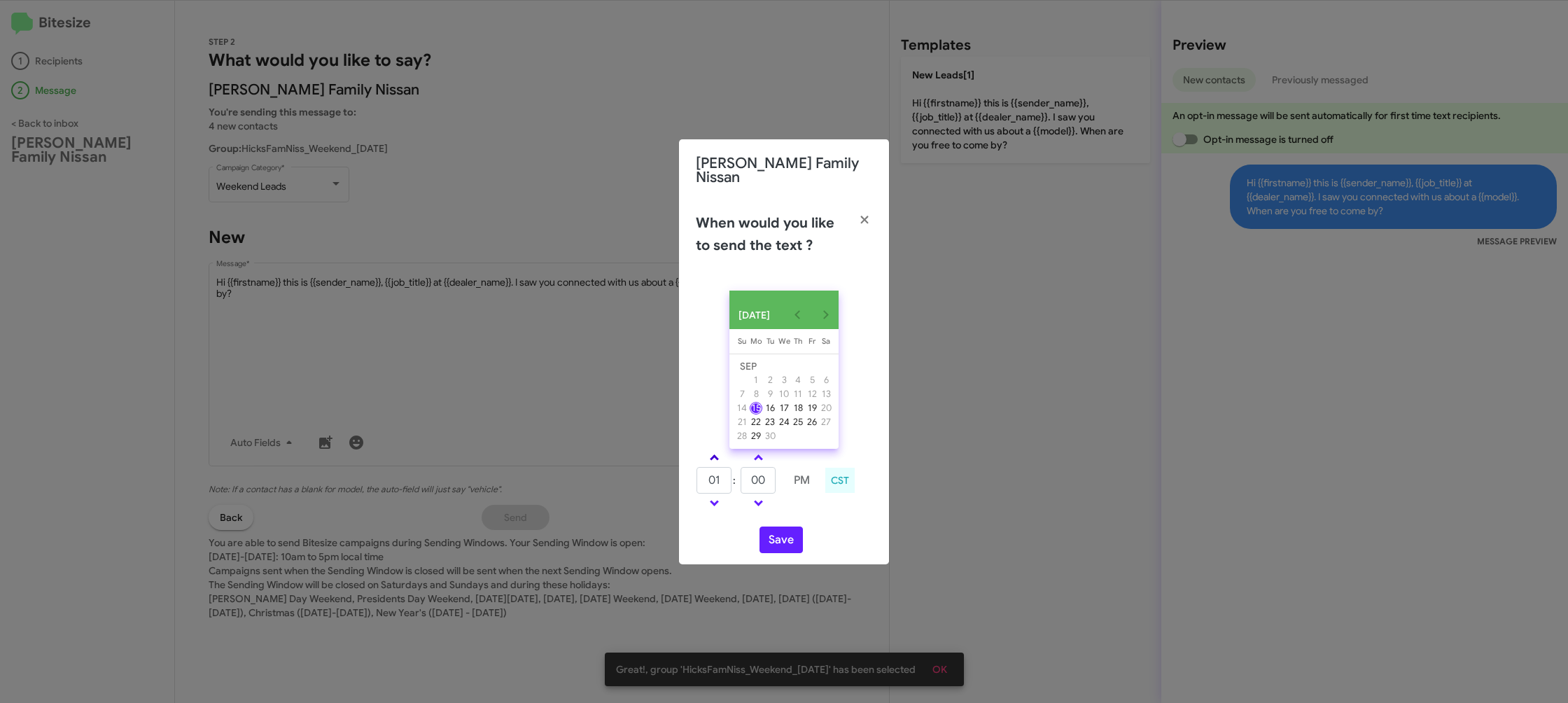
click at [719, 455] on link at bounding box center [714, 457] width 24 height 16
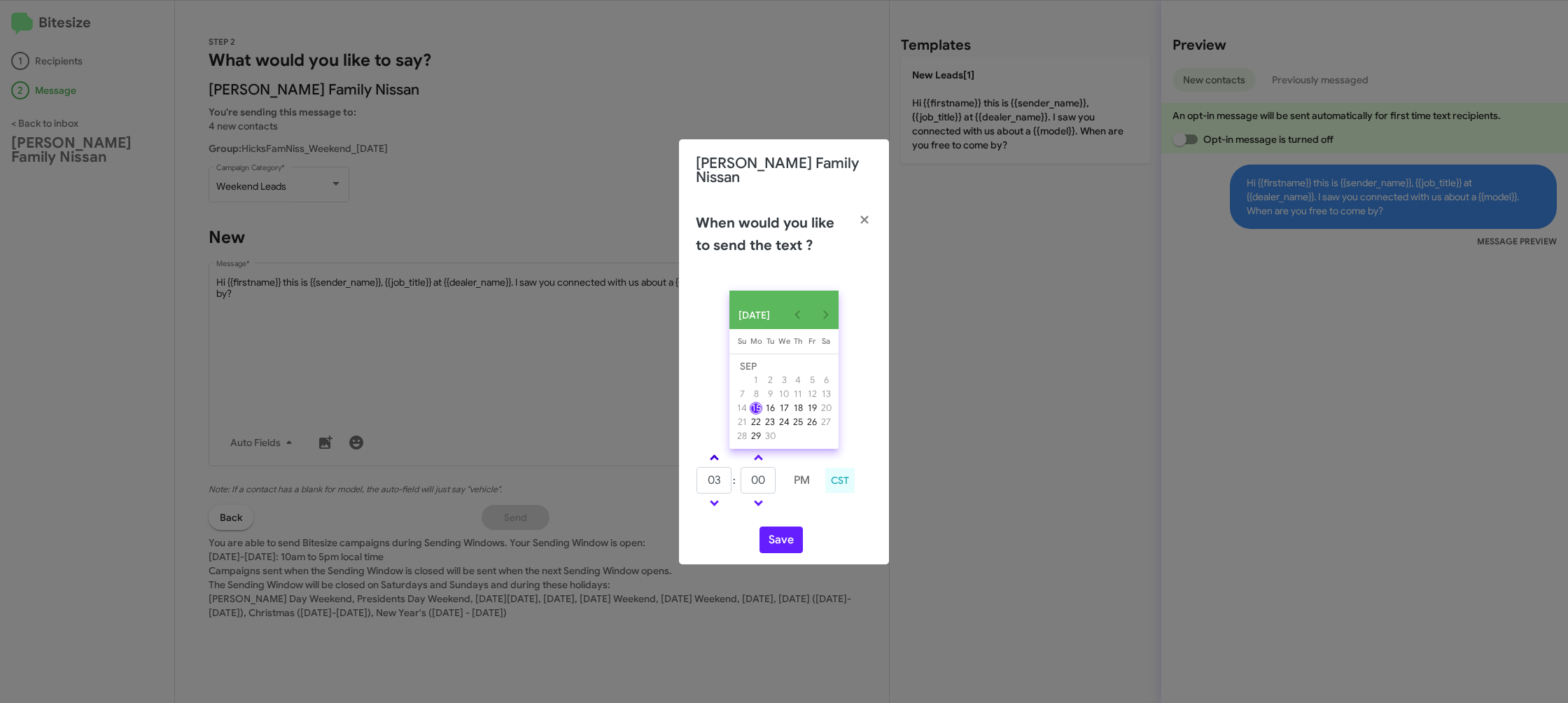
click at [719, 455] on link at bounding box center [714, 457] width 24 height 16
type input "05"
click at [744, 459] on td at bounding box center [759, 457] width 37 height 18
click at [773, 475] on input "00" at bounding box center [759, 480] width 35 height 27
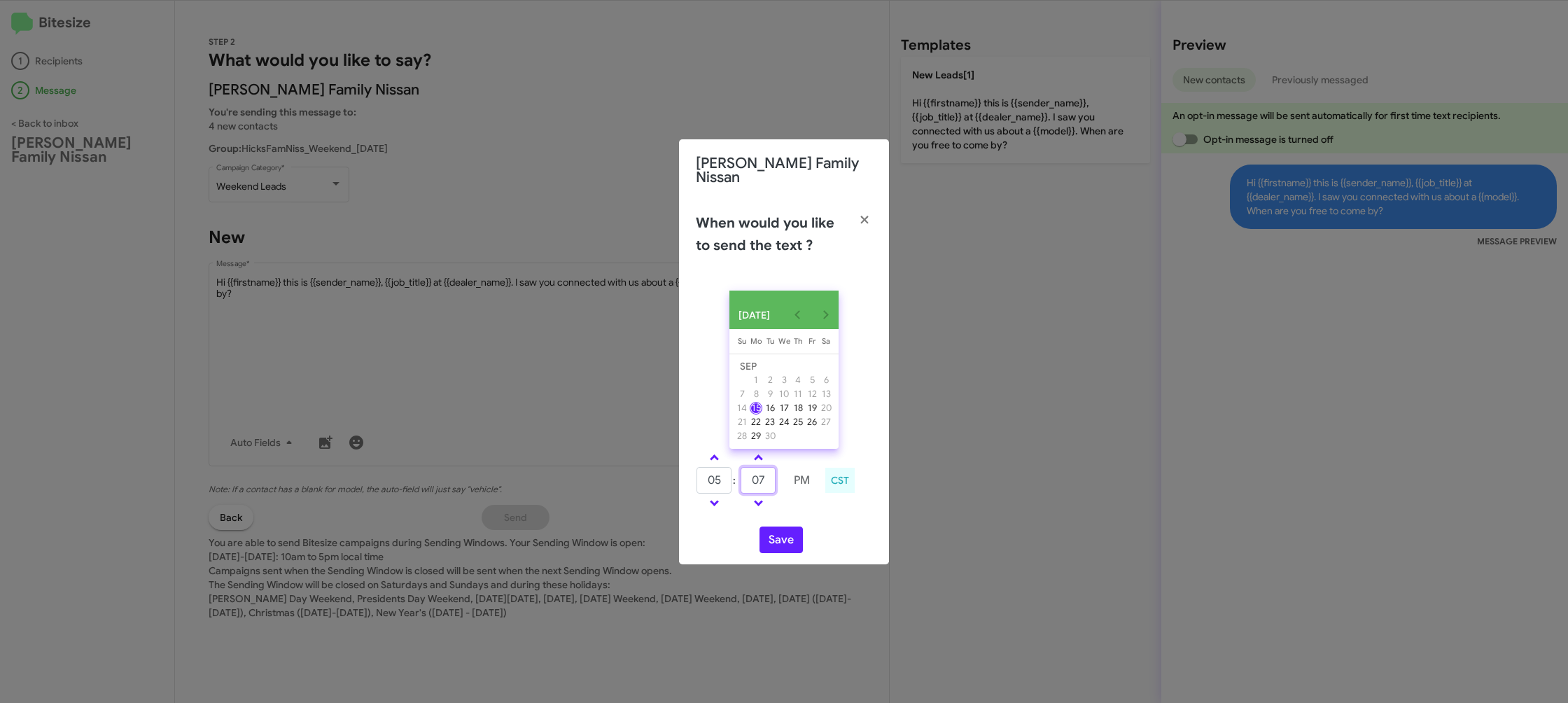
type input "07"
click at [814, 517] on div "SEP 2025 Sunday Su Monday Mo Tuesday Tu Wednesday We Thursday Th Friday Fr Satu…" at bounding box center [784, 422] width 210 height 285
click at [789, 535] on button "Save" at bounding box center [781, 540] width 43 height 27
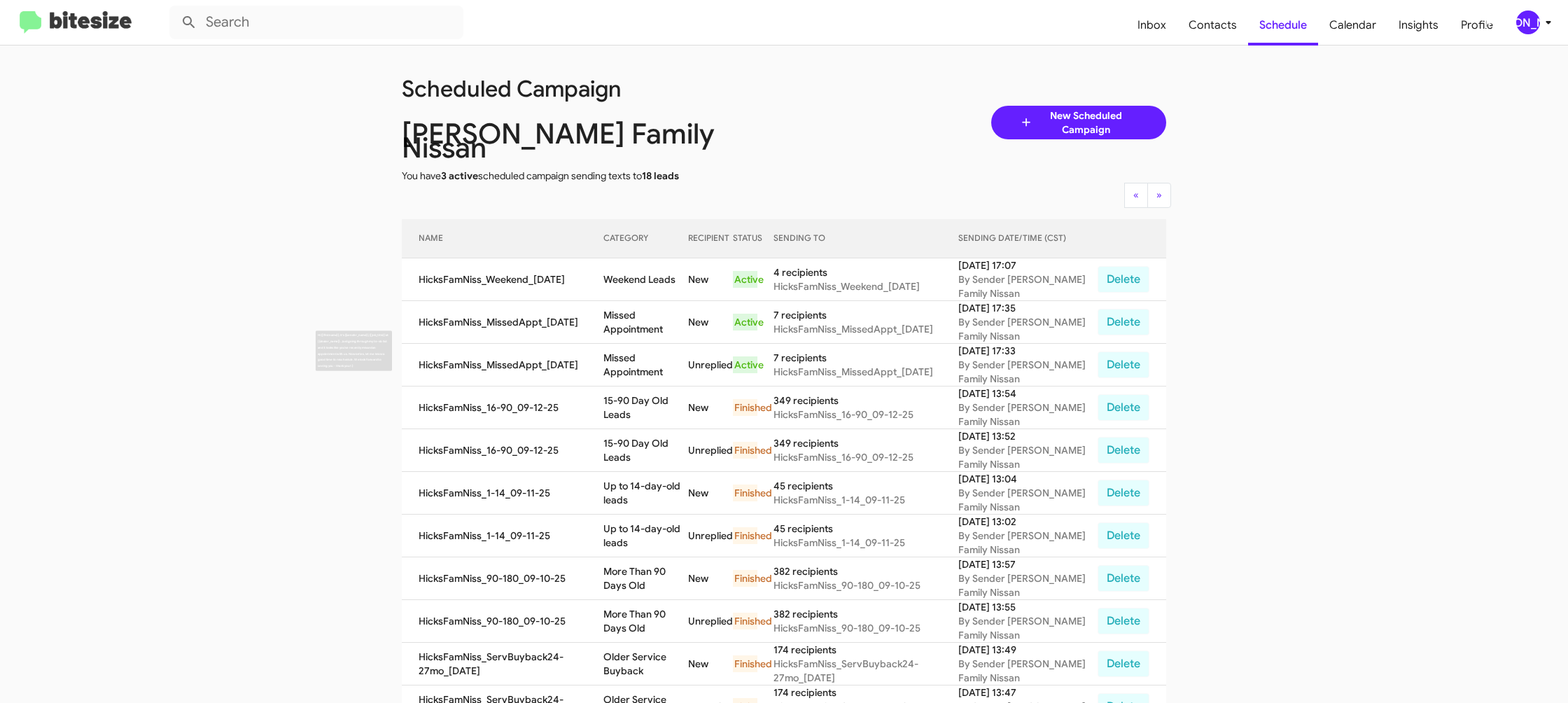
click at [634, 355] on td "Missed Appointment" at bounding box center [646, 364] width 85 height 43
drag, startPoint x: 634, startPoint y: 355, endPoint x: 389, endPoint y: 98, distance: 355.1
click at [632, 354] on td "Missed Appointment" at bounding box center [646, 364] width 85 height 43
copy td "Missed Appointment"
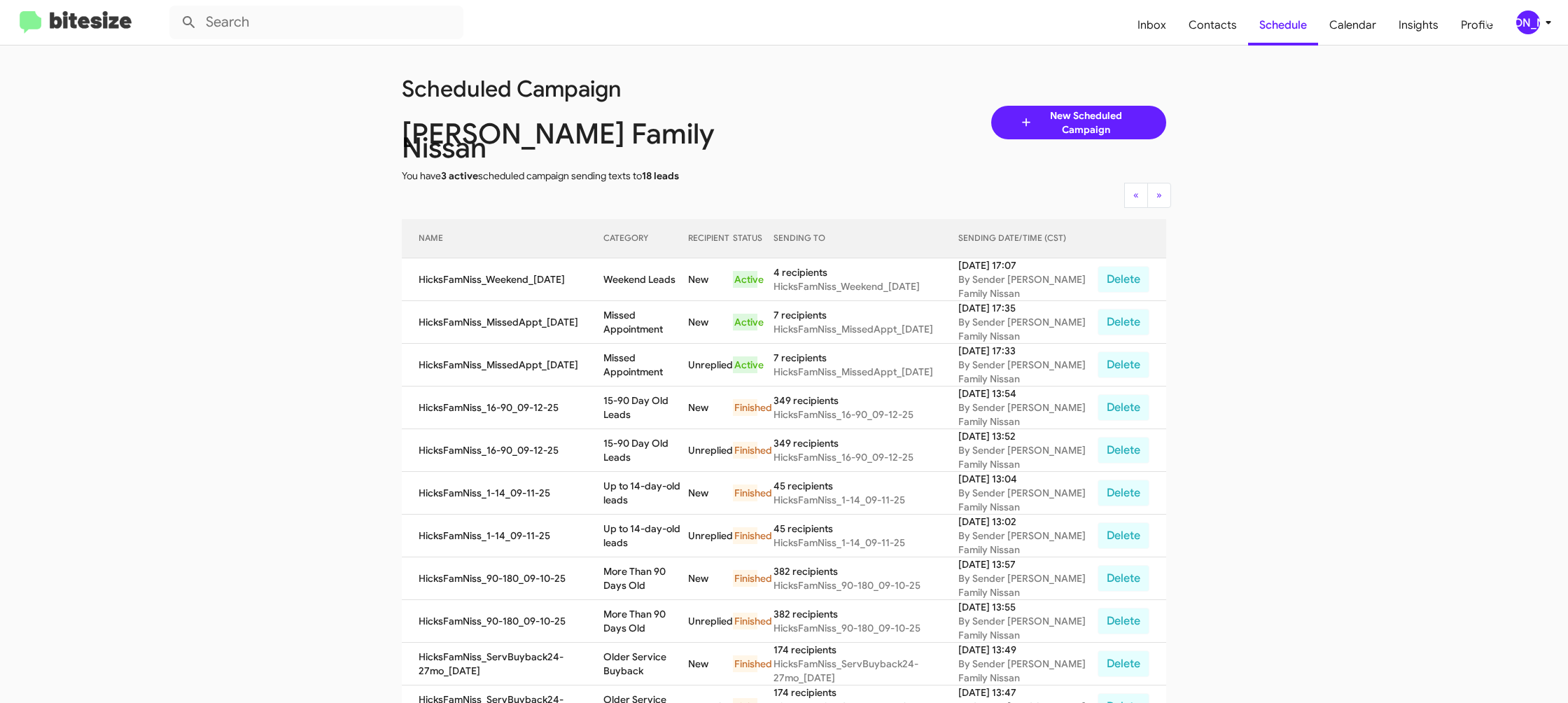
scroll to position [1, 0]
click at [649, 259] on td "Weekend Leads" at bounding box center [646, 279] width 85 height 43
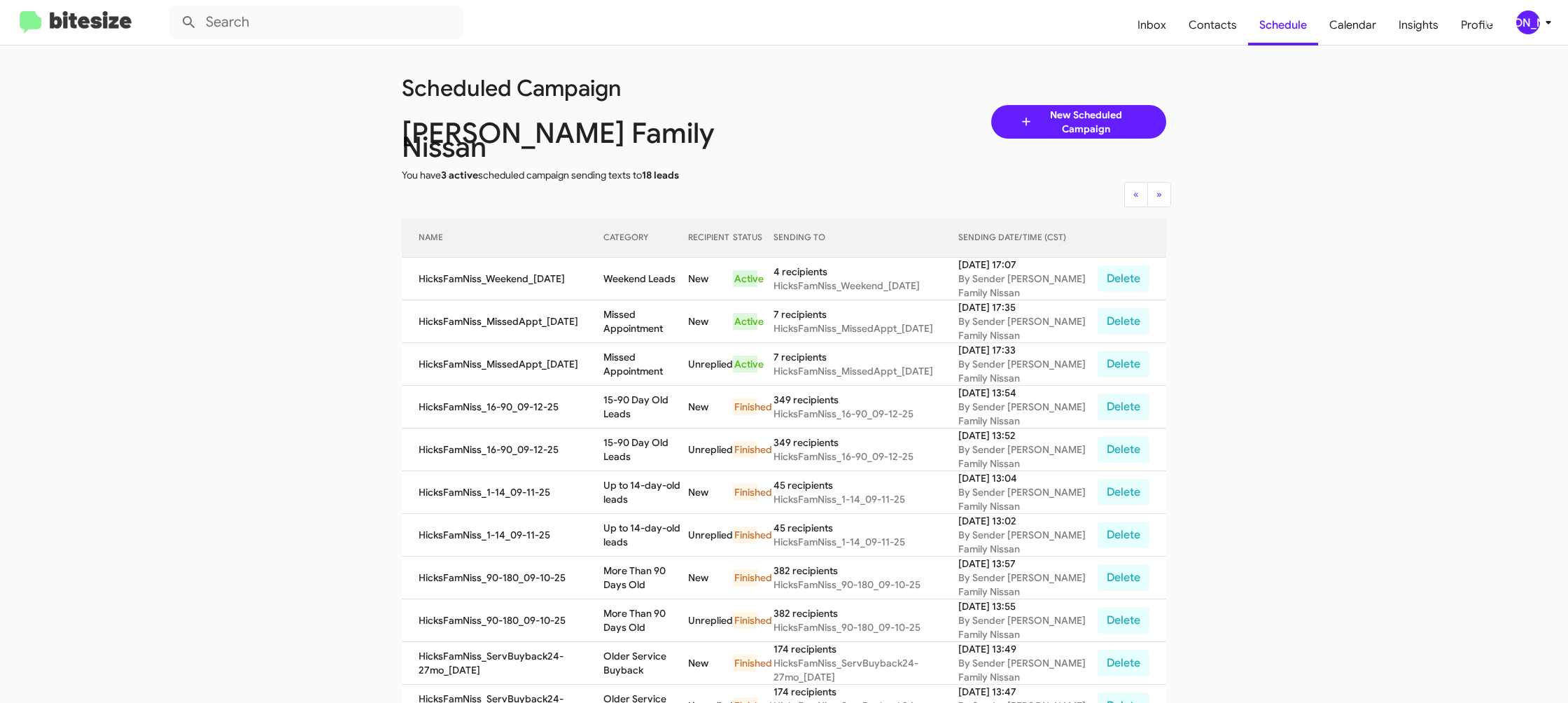
copy td "Weekend Leads"
click at [1518, 24] on div "[PERSON_NAME]" at bounding box center [1528, 23] width 24 height 24
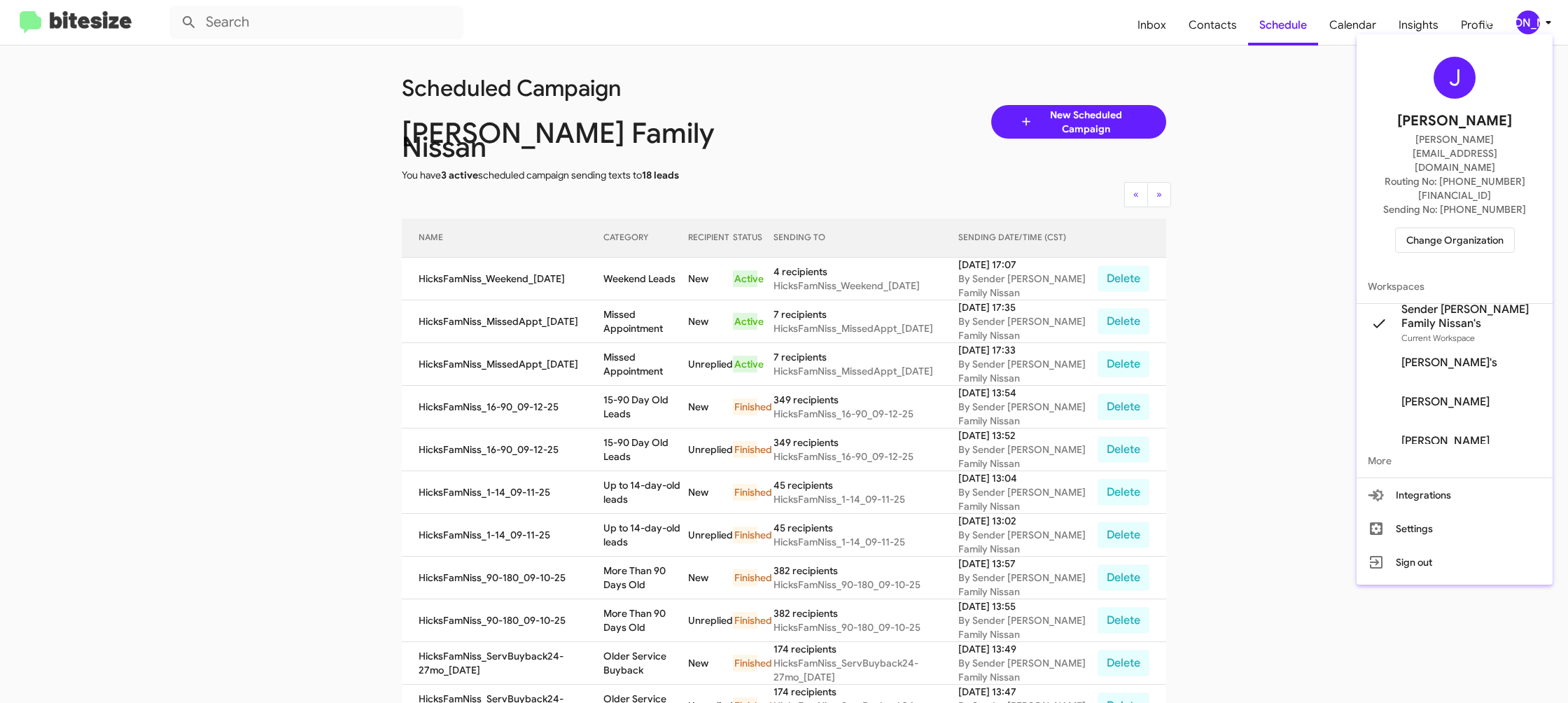
click at [1425, 228] on span "Change Organization" at bounding box center [1455, 240] width 98 height 24
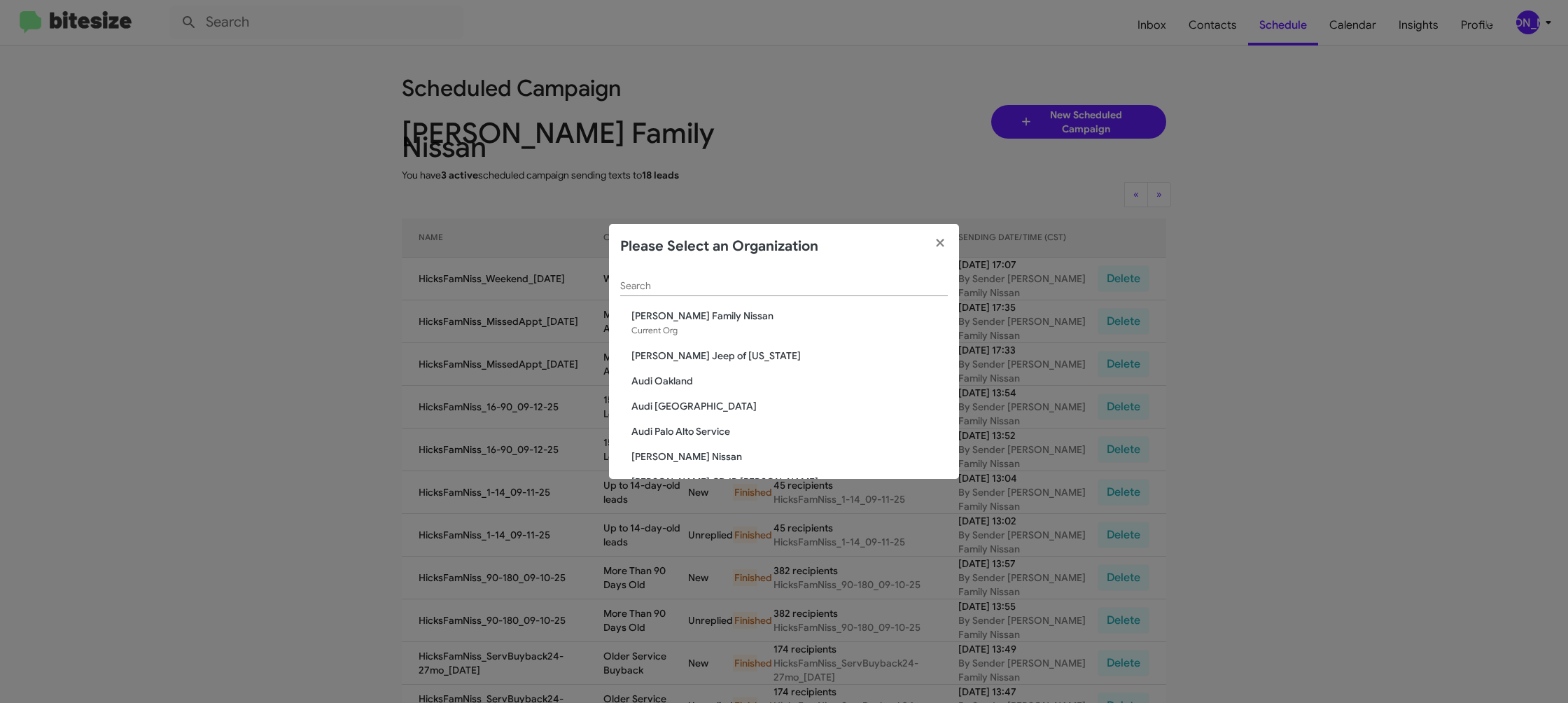
click at [684, 288] on input "Search" at bounding box center [784, 286] width 328 height 11
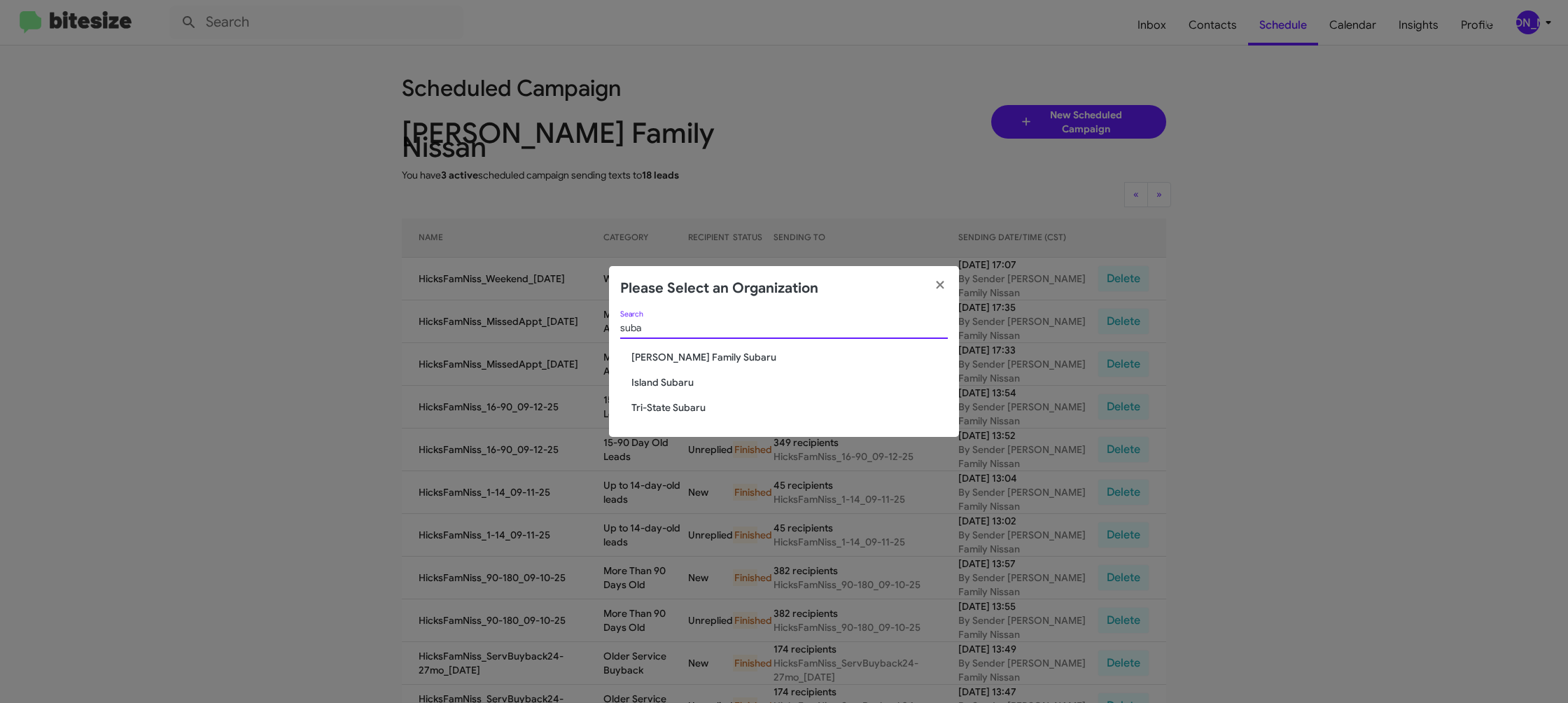
type input "suba"
click at [657, 357] on span "[PERSON_NAME] Family Subaru" at bounding box center [790, 357] width 317 height 14
drag, startPoint x: 657, startPoint y: 357, endPoint x: 649, endPoint y: 353, distance: 8.9
click at [654, 355] on span "[PERSON_NAME] Family Subaru" at bounding box center [790, 357] width 317 height 14
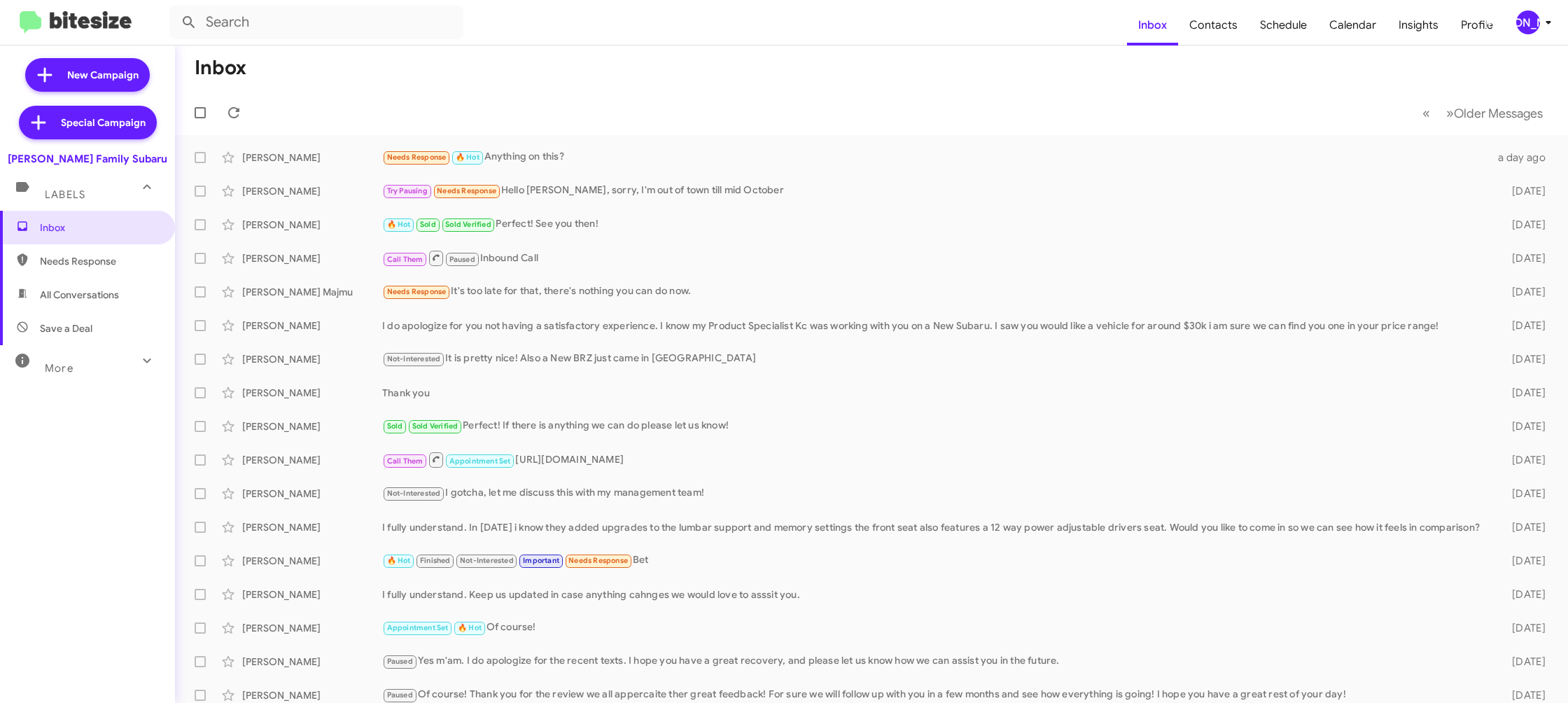
click at [1525, 18] on div "[PERSON_NAME]" at bounding box center [1528, 23] width 24 height 24
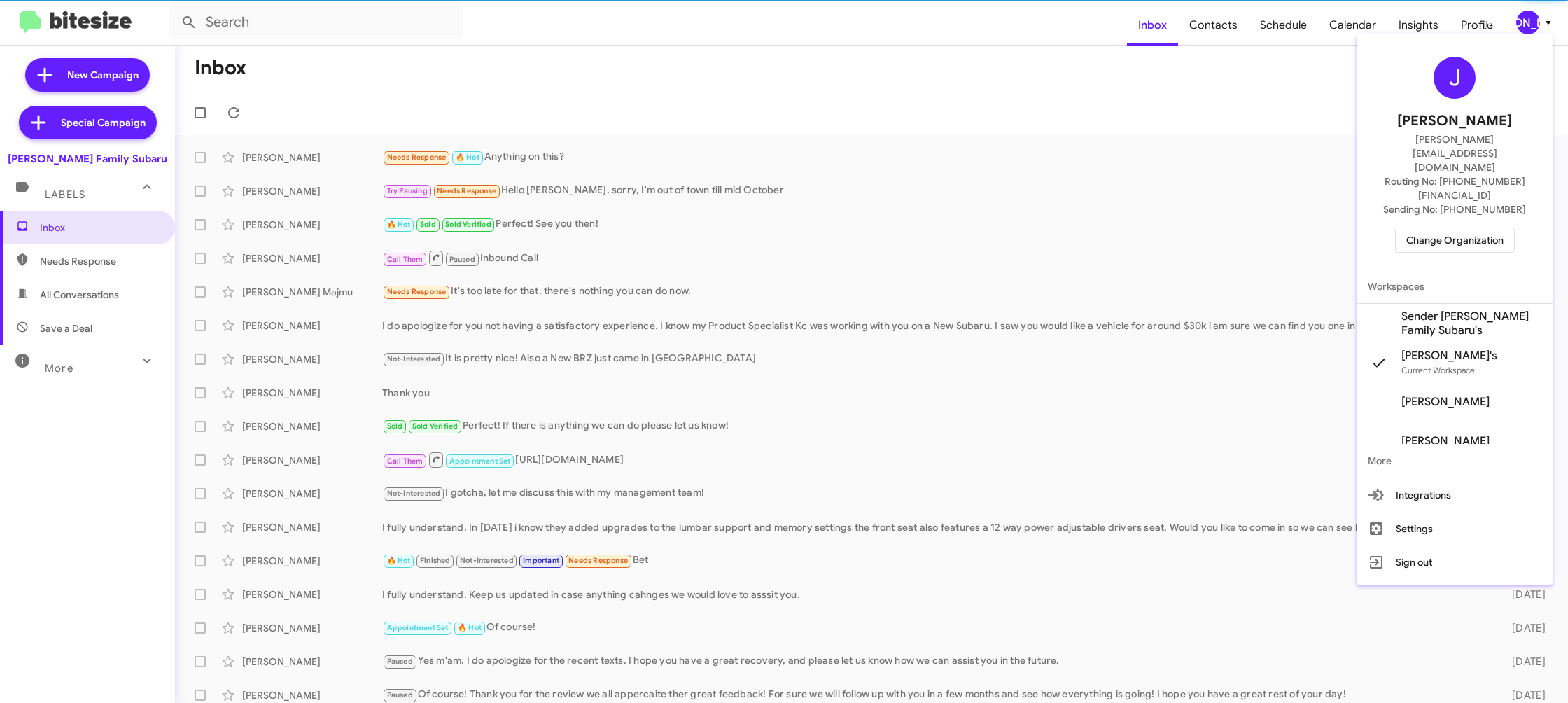
click at [1463, 309] on span "Sender [PERSON_NAME] Family Subaru's" at bounding box center [1471, 324] width 140 height 28
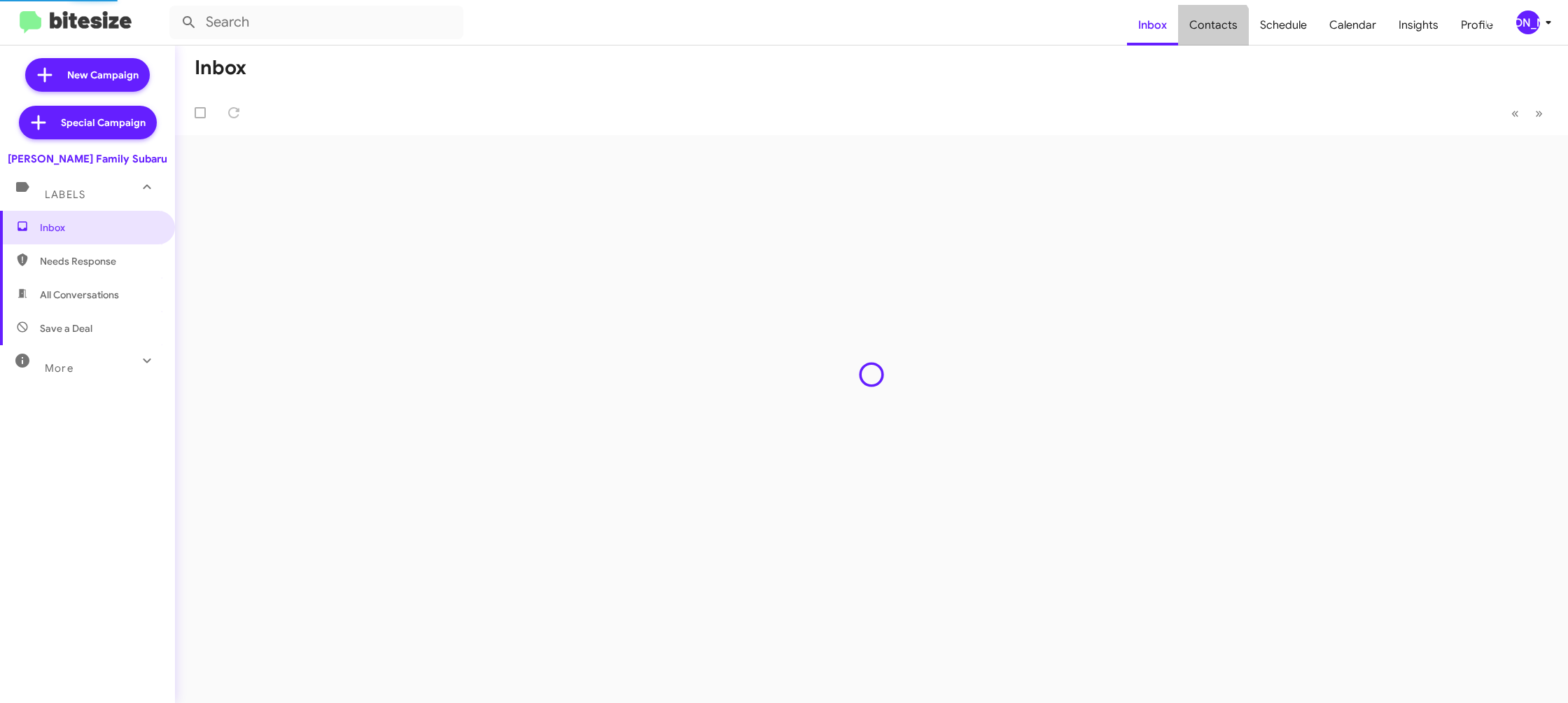
click at [1212, 32] on span "Contacts" at bounding box center [1214, 25] width 71 height 41
type input "in:groups"
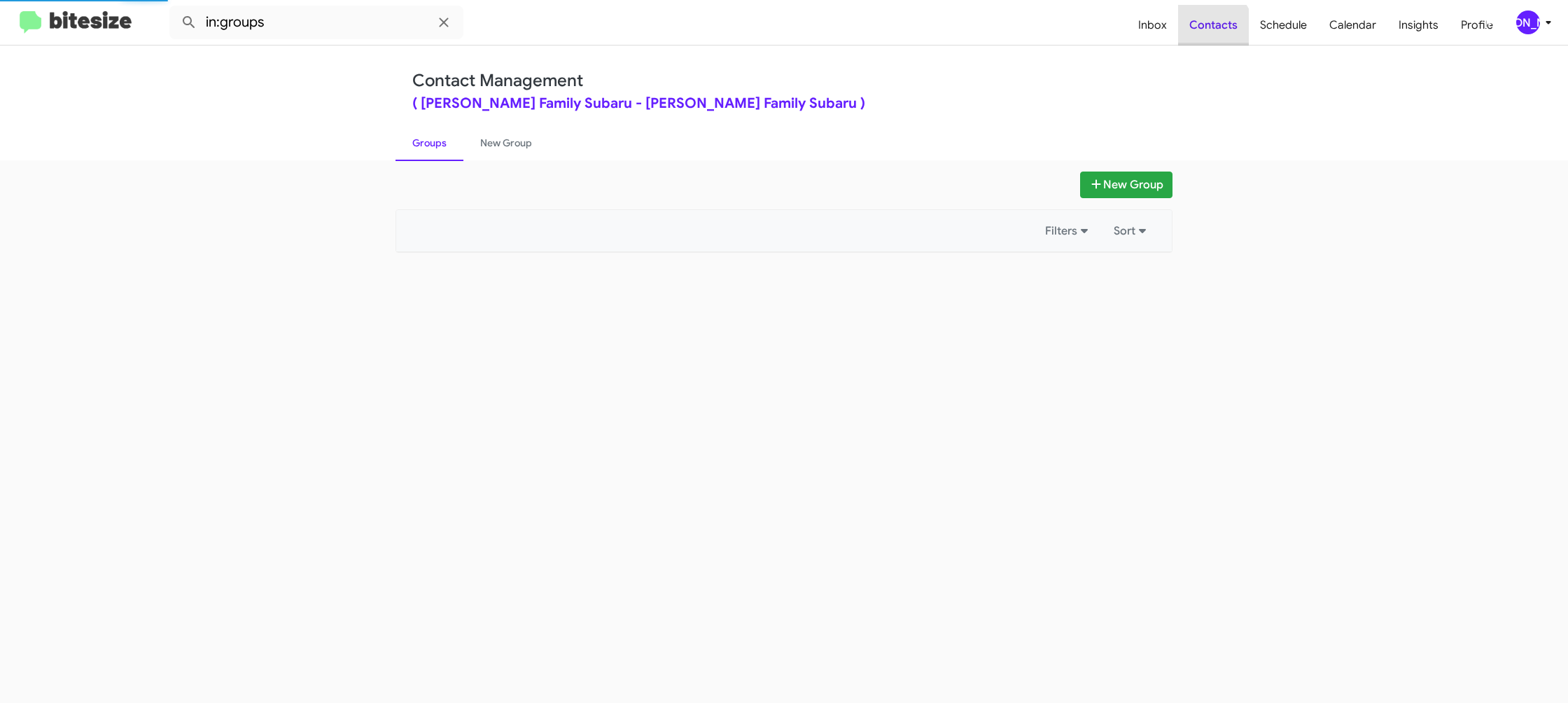
click at [1214, 30] on span "Contacts" at bounding box center [1214, 25] width 71 height 41
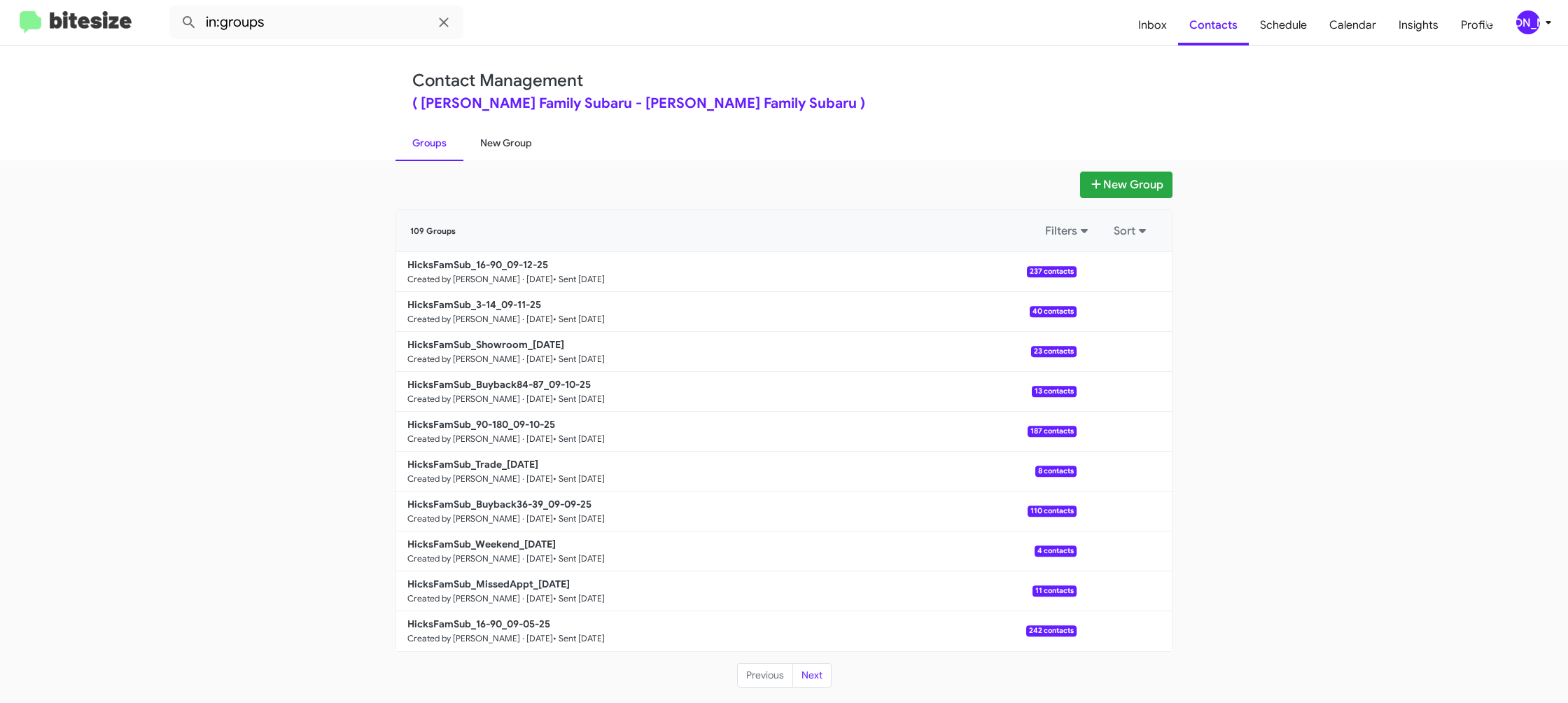
click at [508, 146] on link "New Group" at bounding box center [506, 143] width 85 height 37
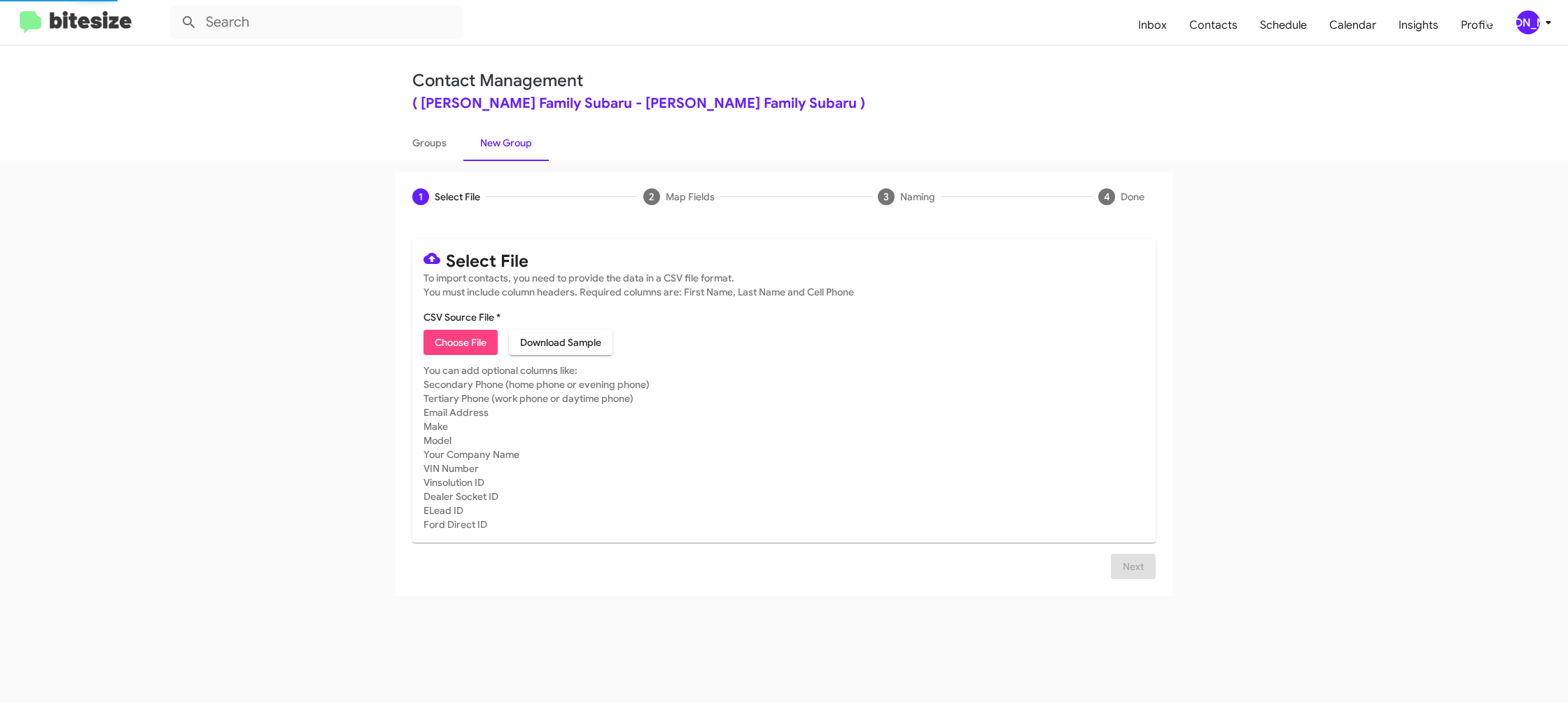
drag, startPoint x: 459, startPoint y: 339, endPoint x: 449, endPoint y: 338, distance: 10.0
click at [455, 339] on span "Choose File" at bounding box center [461, 343] width 52 height 25
type input "HicksFamSub_MissedAppt_09-15-25"
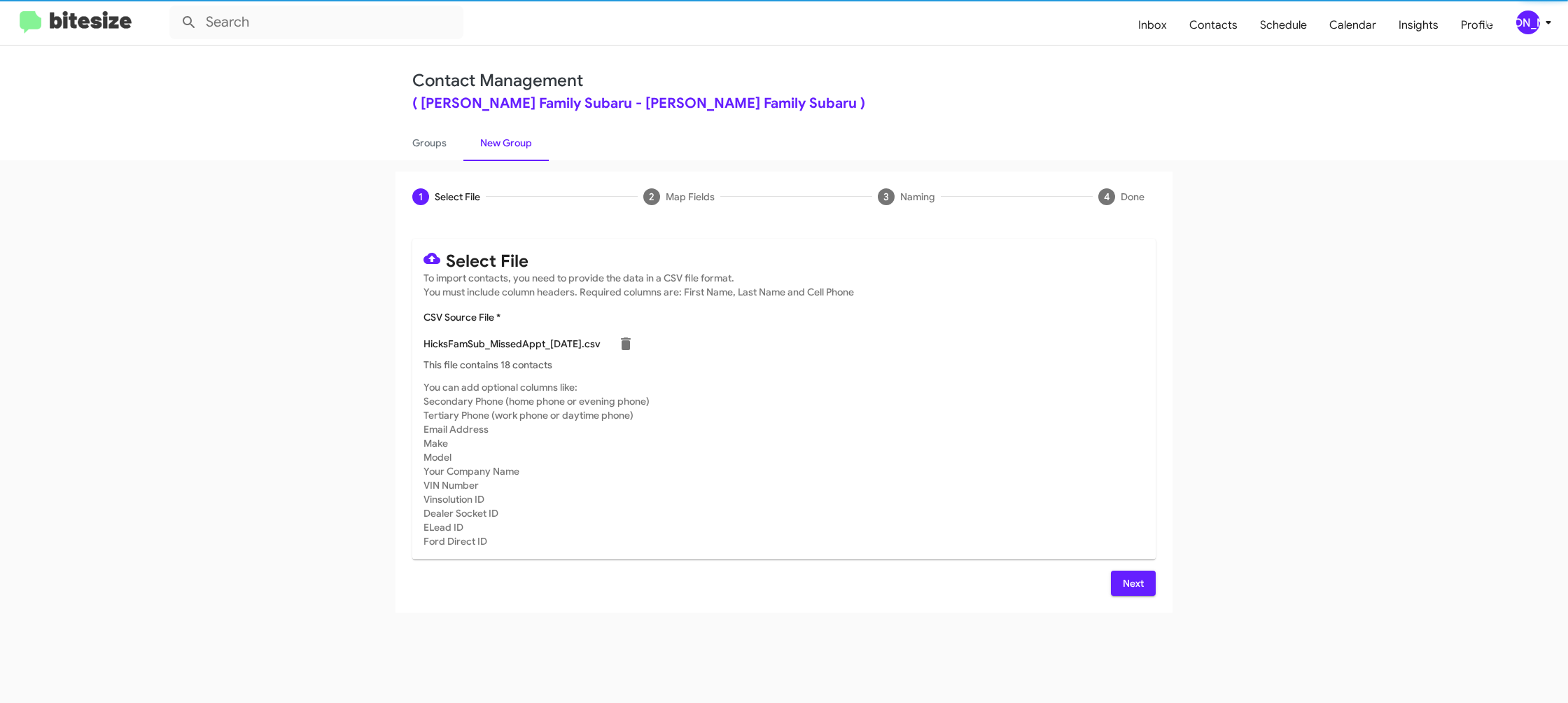
drag, startPoint x: 957, startPoint y: 369, endPoint x: 964, endPoint y: 387, distance: 19.3
click at [958, 369] on p "This file contains 18 contacts" at bounding box center [784, 364] width 721 height 14
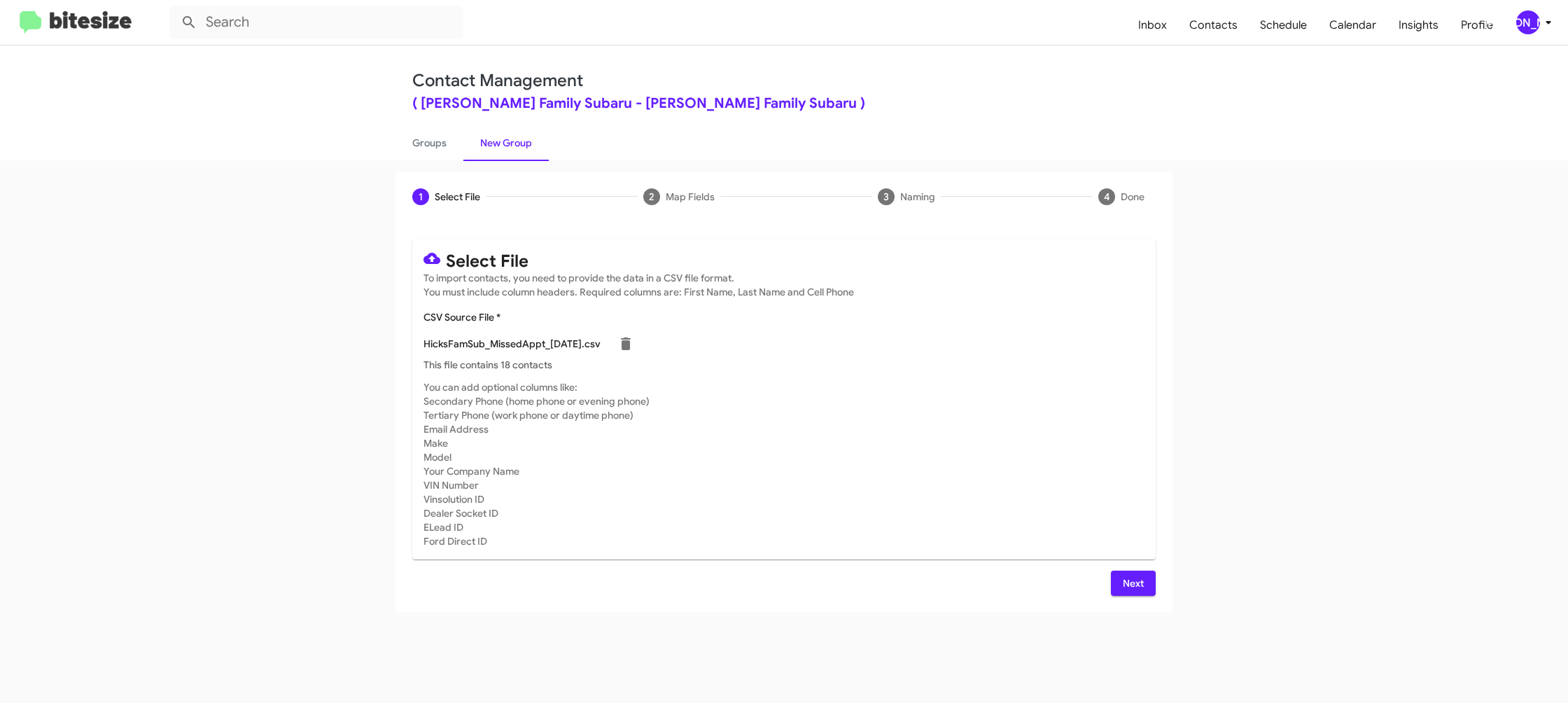
click at [1130, 574] on div "Select File To import contacts, you need to provide the data in a CSV file form…" at bounding box center [784, 417] width 744 height 357
click at [1130, 580] on span "Next" at bounding box center [1133, 584] width 23 height 25
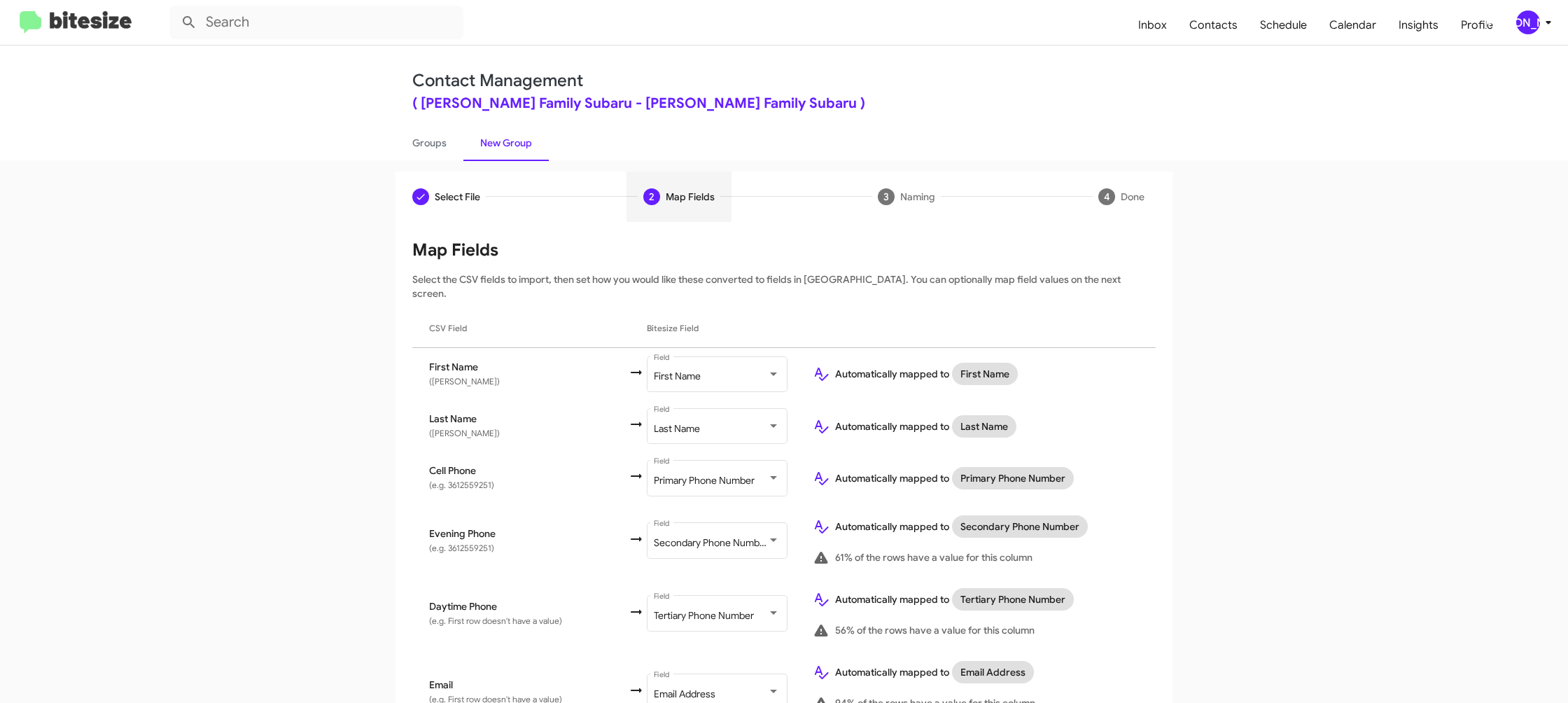
click at [1555, 33] on span "[PERSON_NAME]" at bounding box center [1536, 23] width 42 height 24
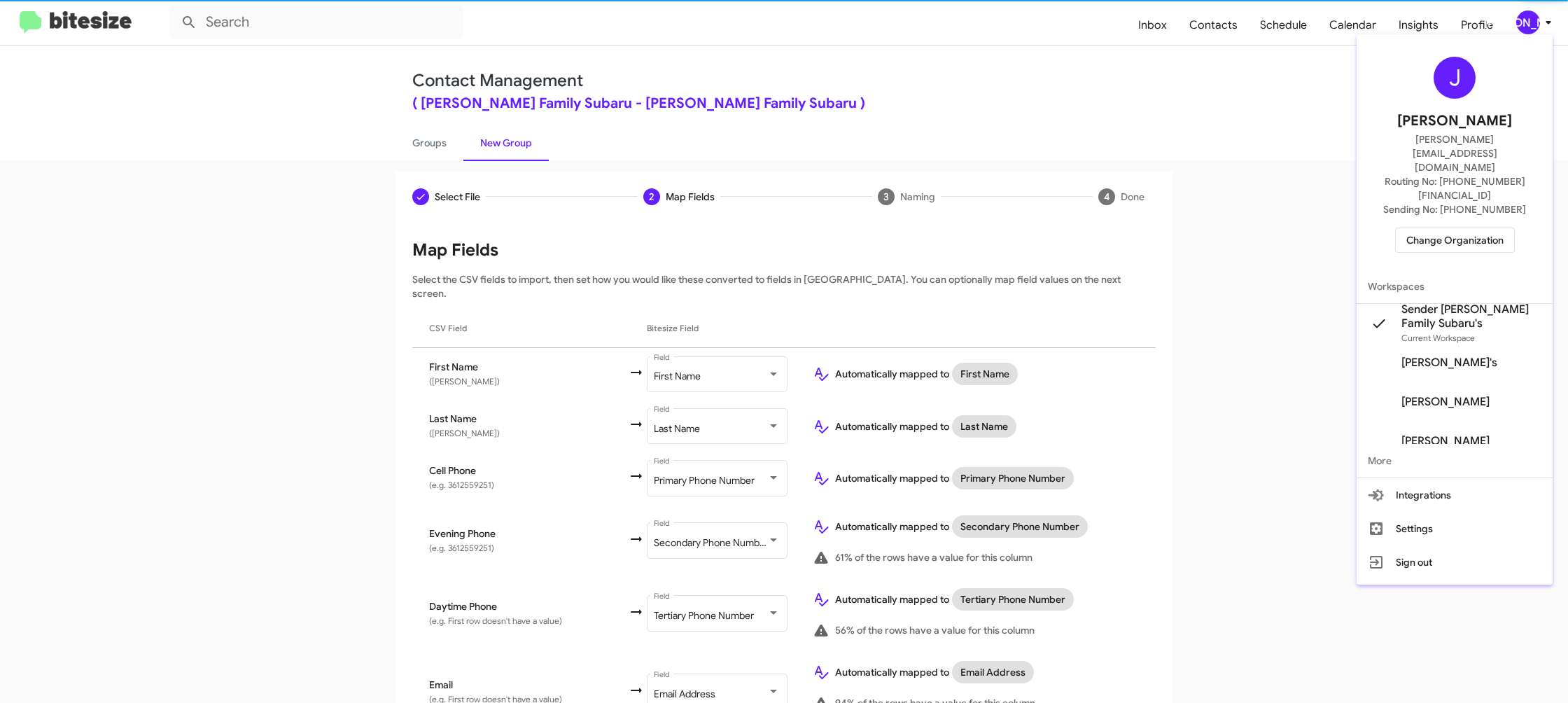
drag, startPoint x: 1540, startPoint y: 20, endPoint x: 1211, endPoint y: 239, distance: 395.2
click at [1538, 20] on div at bounding box center [784, 351] width 1568 height 703
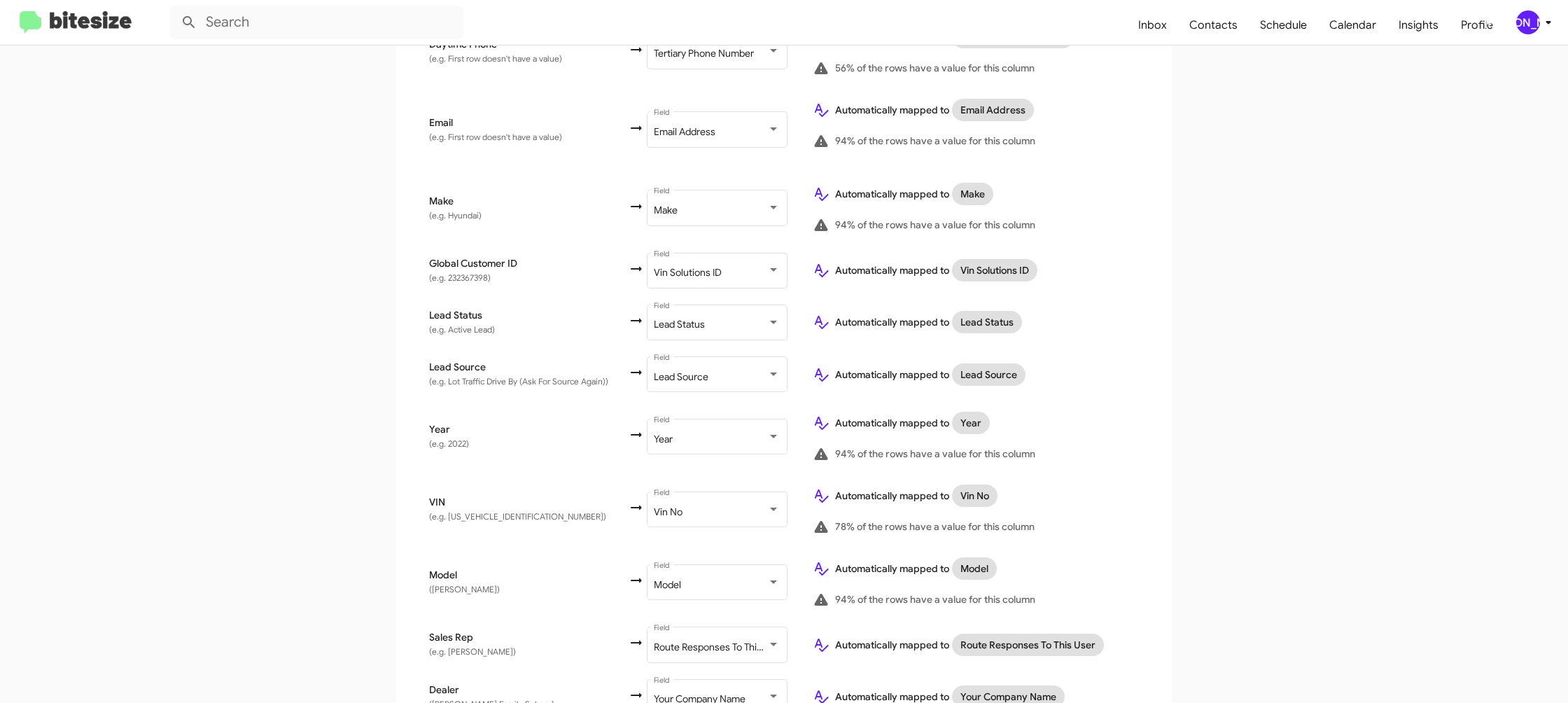
scroll to position [624, 0]
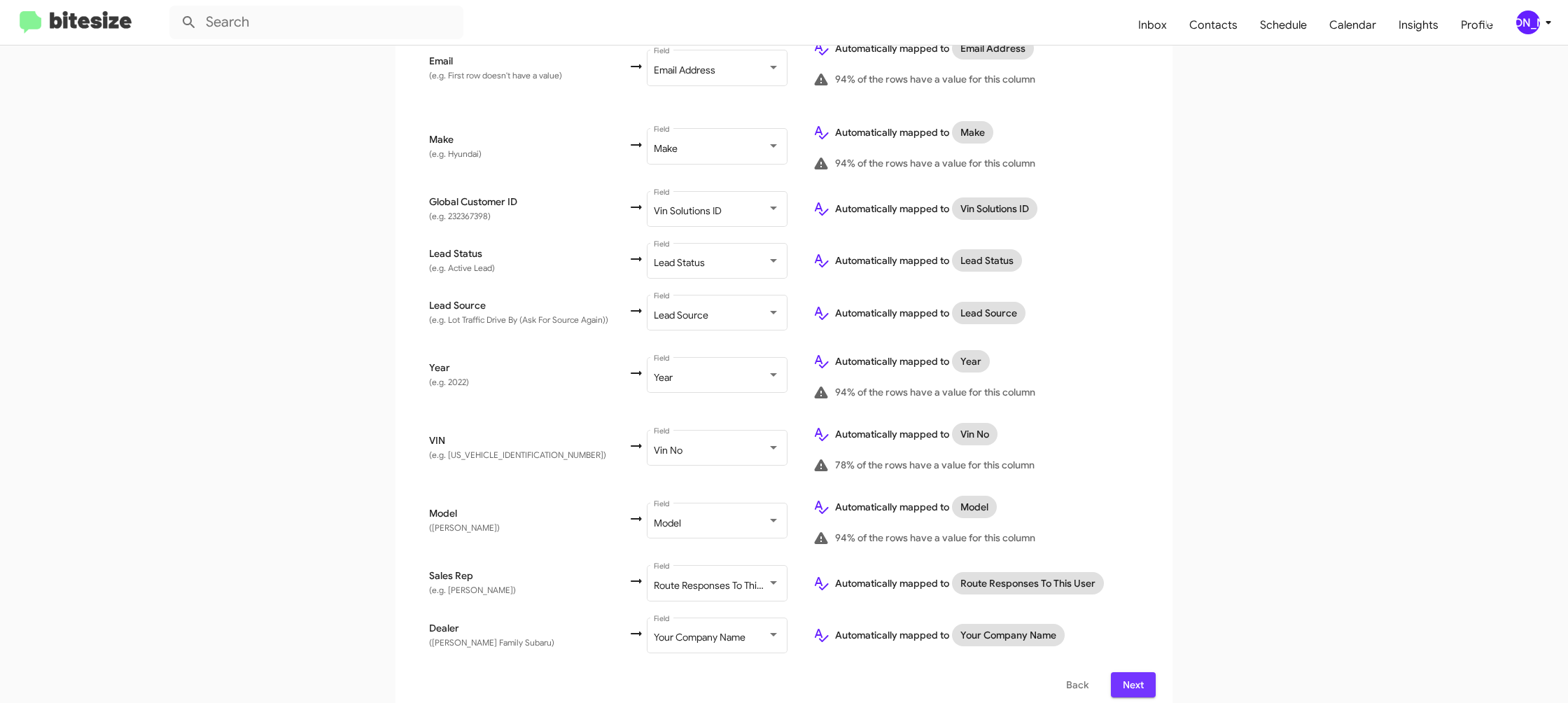
drag, startPoint x: 1131, startPoint y: 665, endPoint x: 1111, endPoint y: 653, distance: 23.3
click at [1130, 672] on span "Next" at bounding box center [1133, 685] width 23 height 25
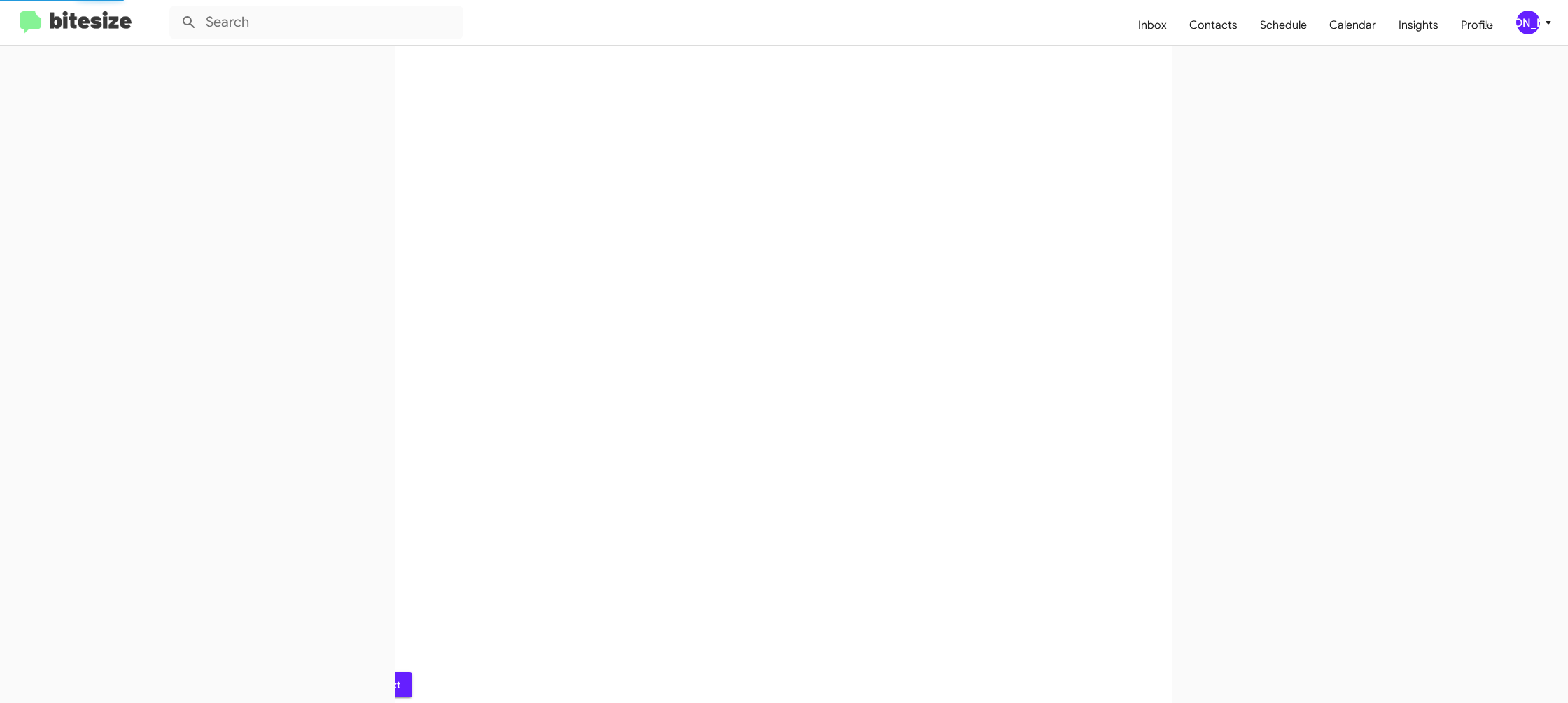
scroll to position [0, 0]
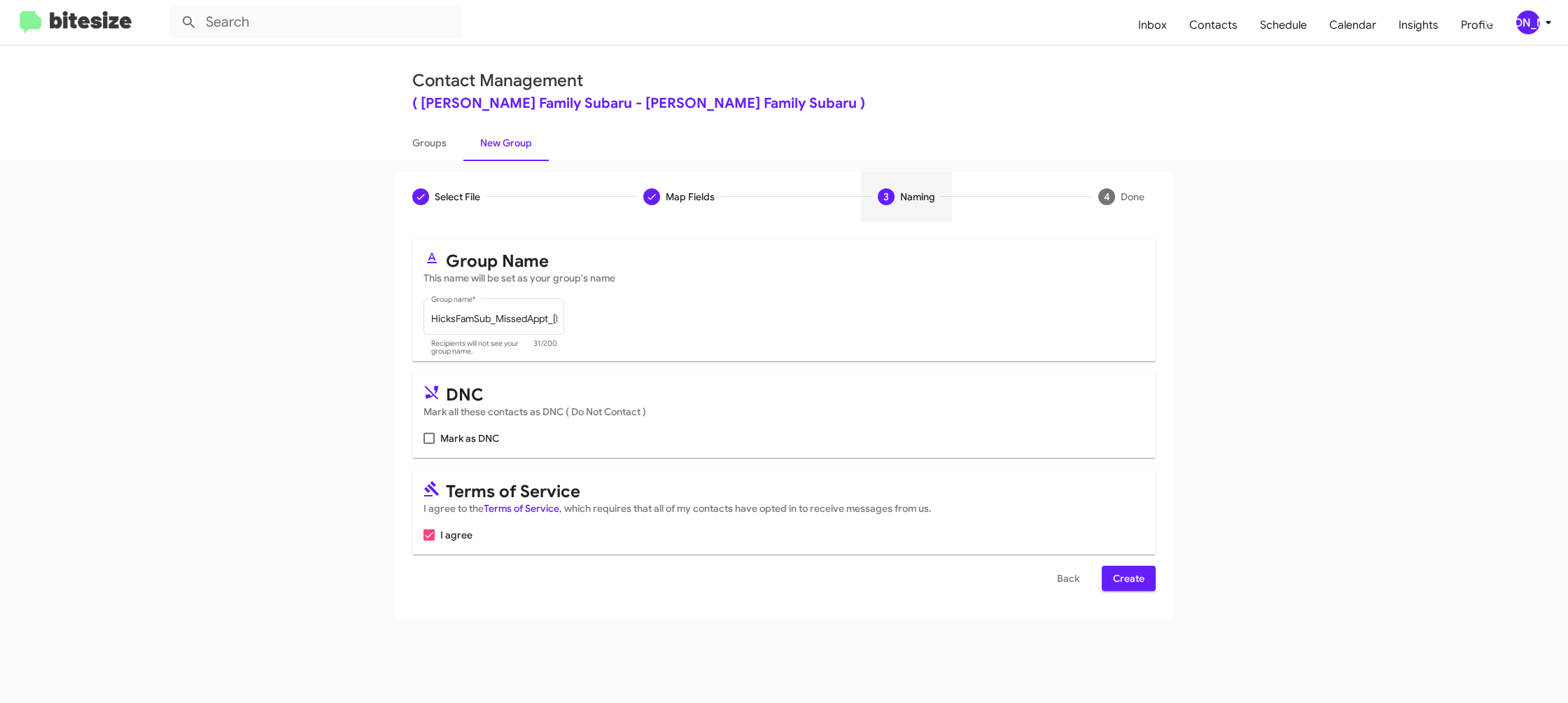
drag, startPoint x: 1121, startPoint y: 576, endPoint x: 1057, endPoint y: 535, distance: 76.0
click at [1121, 576] on span "Create" at bounding box center [1129, 579] width 32 height 25
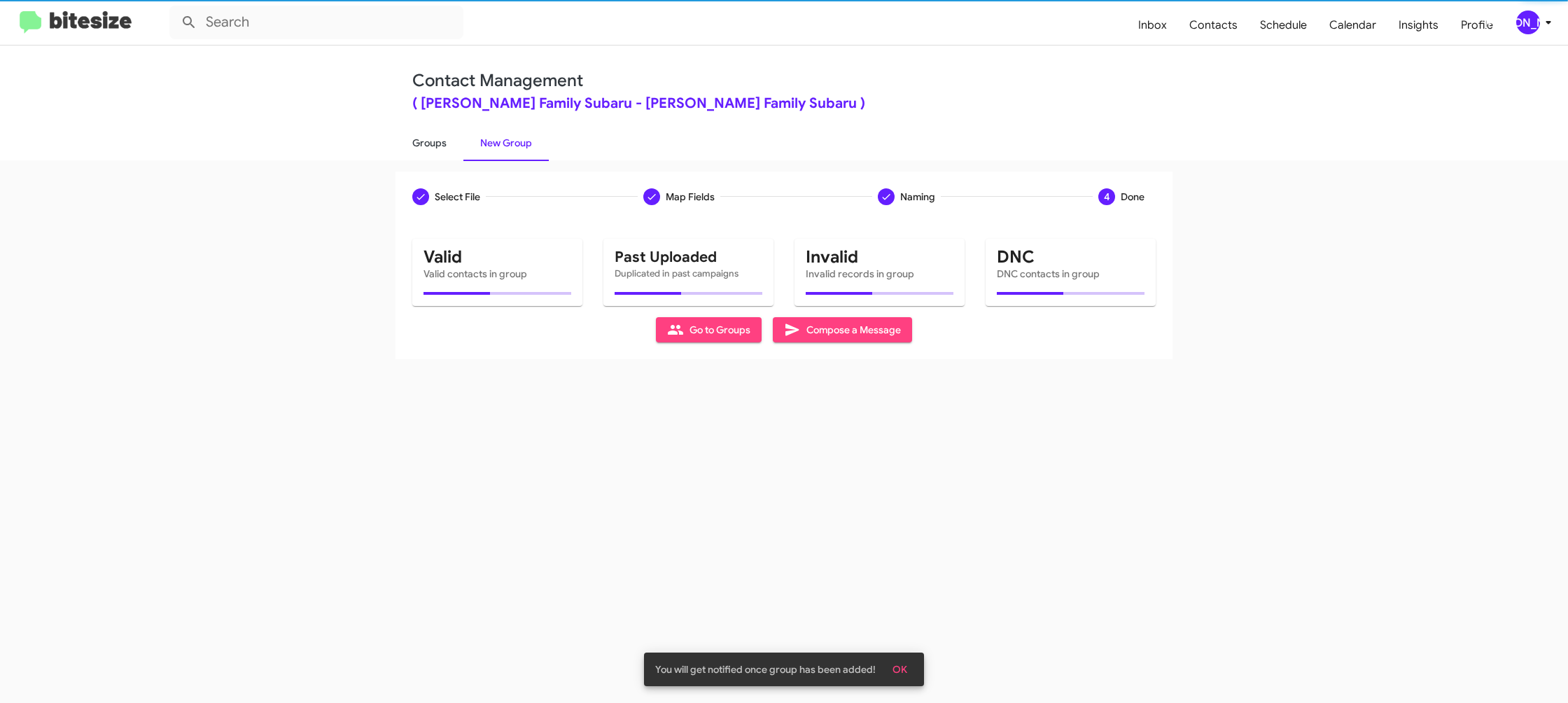
click at [443, 151] on link "Groups" at bounding box center [429, 143] width 68 height 37
type input "in:groups"
click at [443, 151] on link "Groups" at bounding box center [429, 143] width 68 height 37
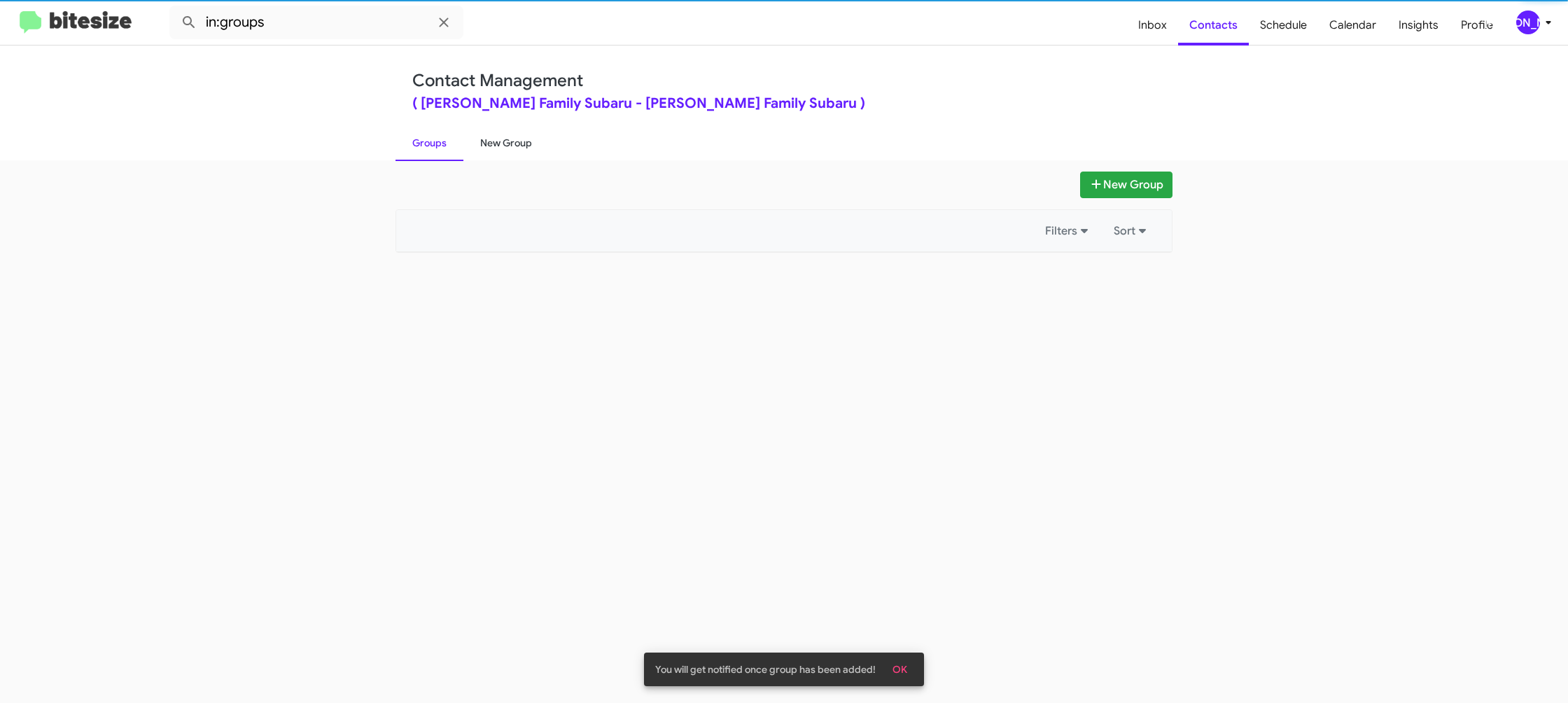
click at [513, 145] on link "New Group" at bounding box center [506, 143] width 85 height 37
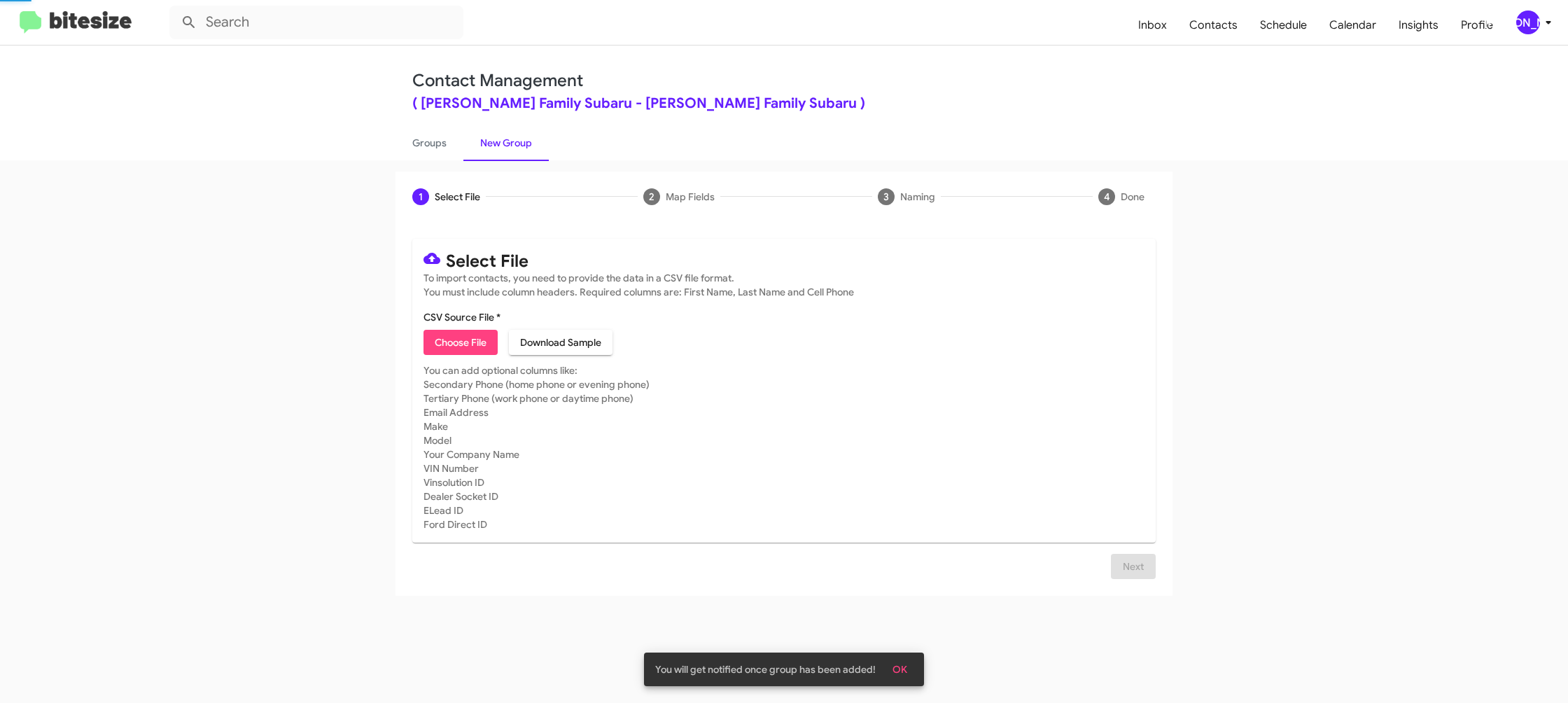
drag, startPoint x: 513, startPoint y: 145, endPoint x: 466, endPoint y: 370, distance: 229.9
click at [513, 148] on link "New Group" at bounding box center [506, 143] width 85 height 37
drag, startPoint x: 466, startPoint y: 348, endPoint x: 459, endPoint y: 347, distance: 7.1
click at [466, 348] on span "Choose File" at bounding box center [461, 343] width 52 height 25
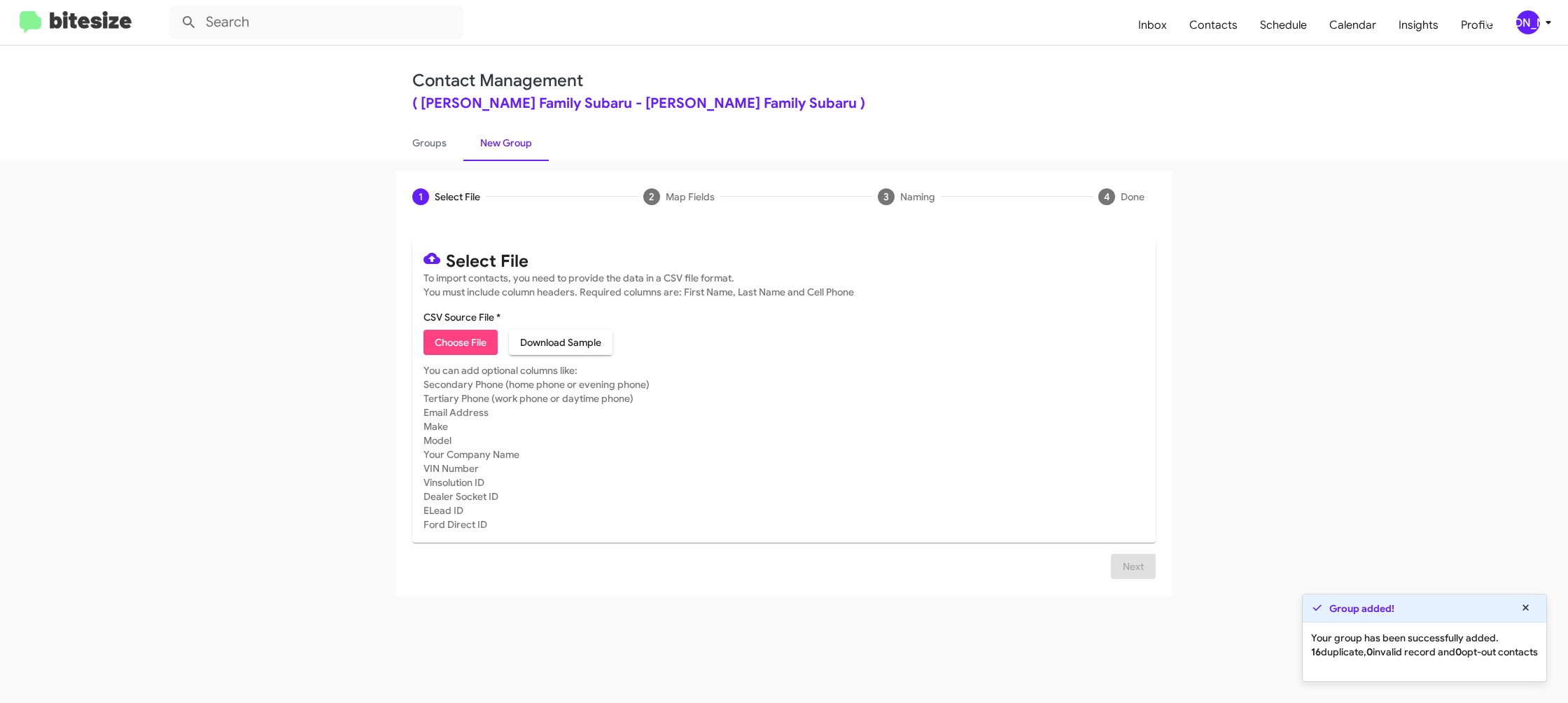
type input "HicksFamSub_Weekend_09-15-25"
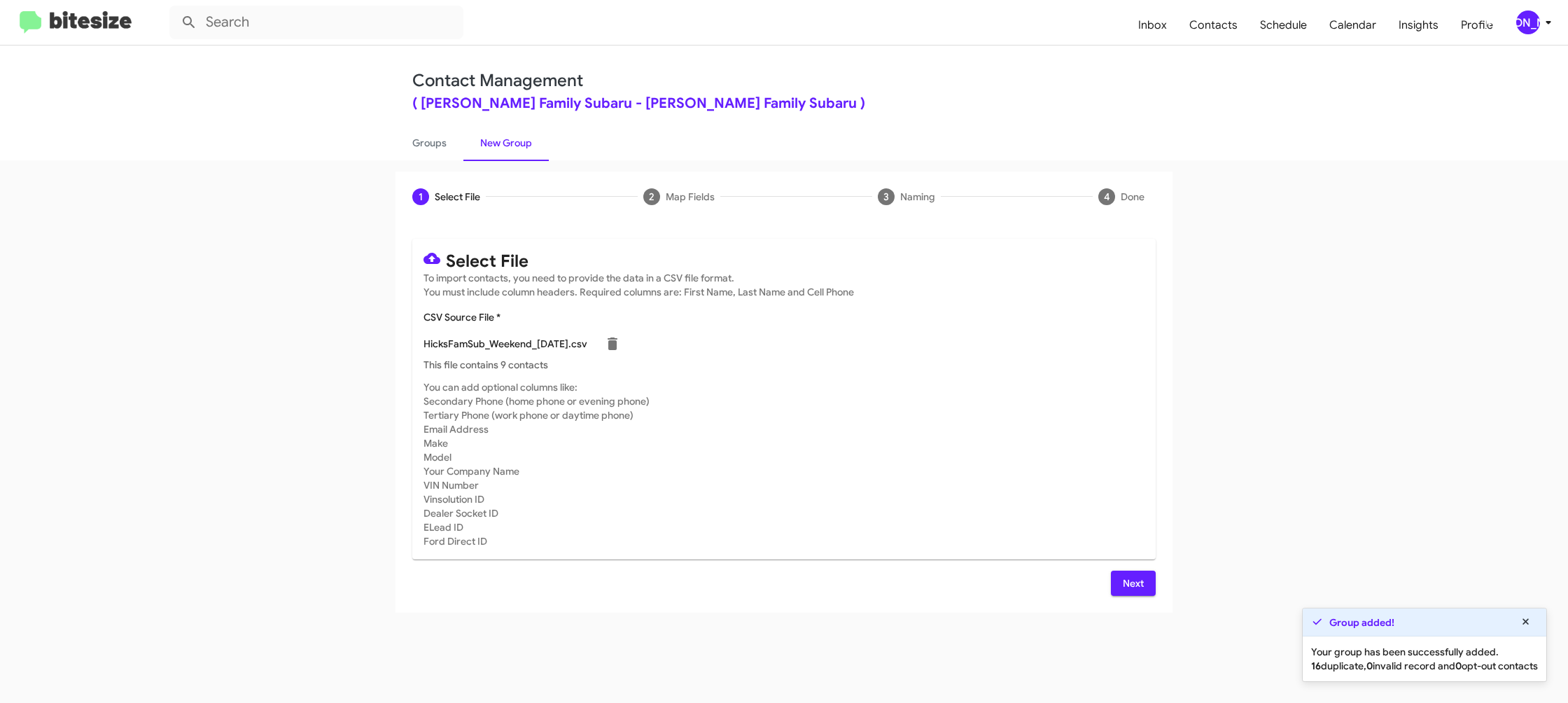
click at [987, 495] on mat-card-subtitle "You can add optional columns like: Secondary Phone (home phone or evening phone…" at bounding box center [784, 464] width 721 height 168
drag, startPoint x: 1146, startPoint y: 590, endPoint x: 1136, endPoint y: 590, distance: 10.0
click at [1146, 590] on button "Next" at bounding box center [1134, 584] width 45 height 25
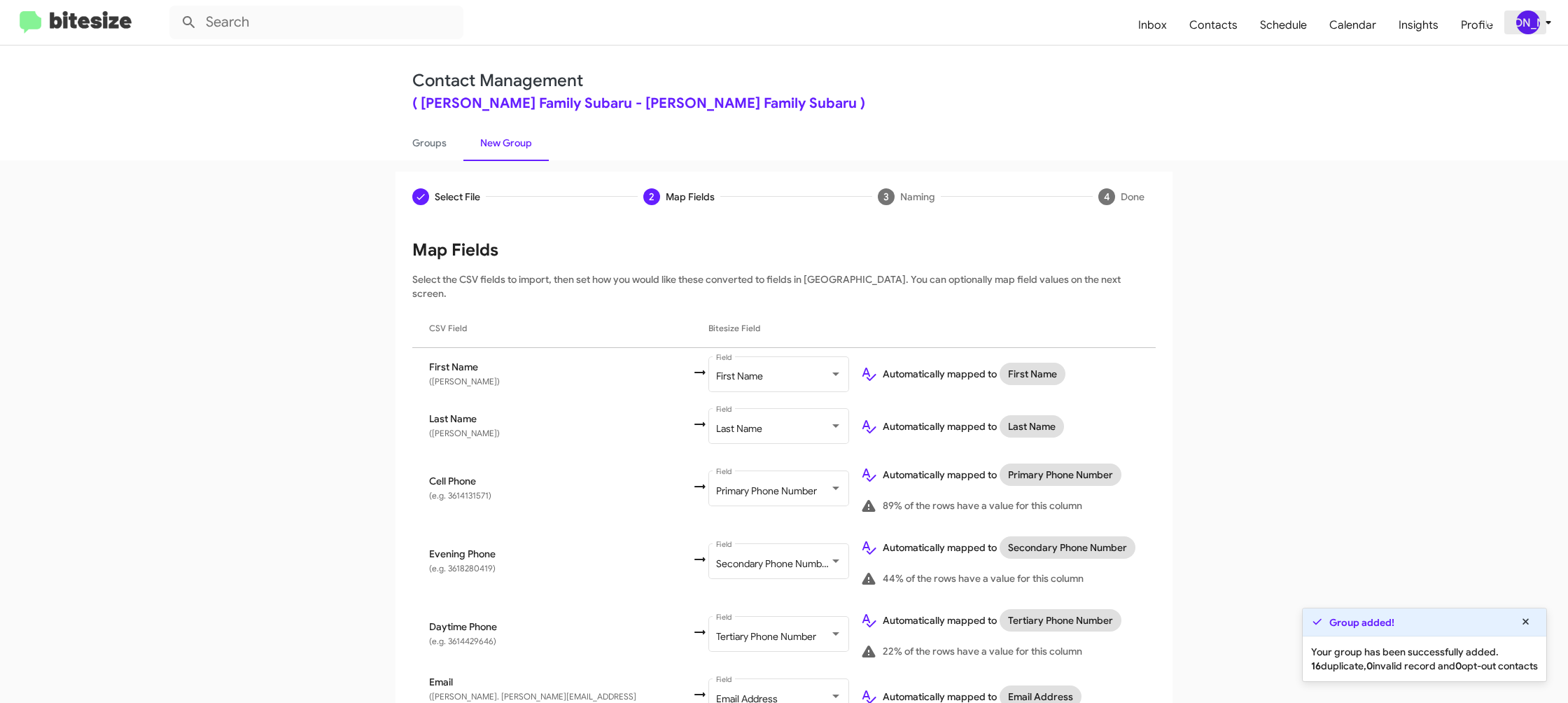
click at [1545, 22] on icon at bounding box center [1549, 23] width 17 height 17
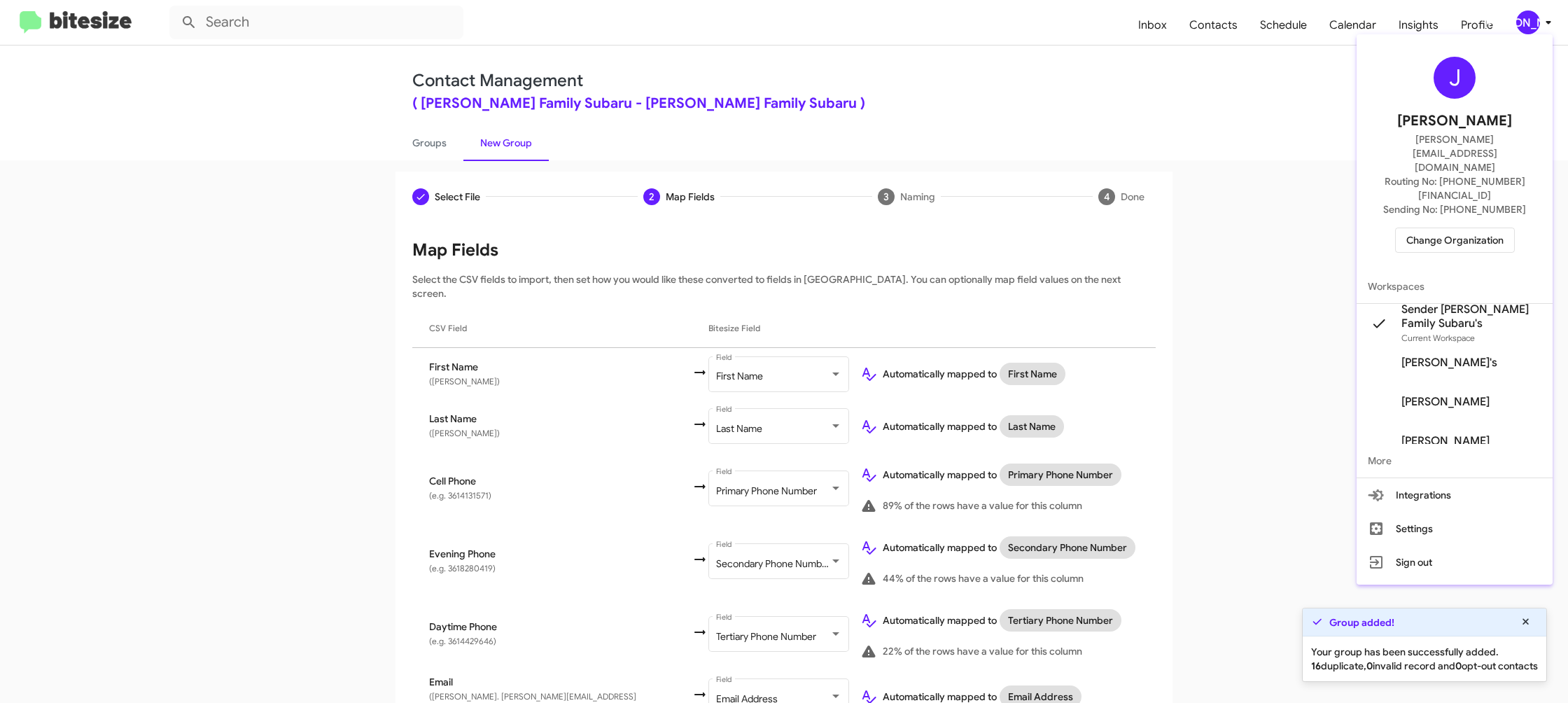
drag, startPoint x: 1545, startPoint y: 24, endPoint x: 1147, endPoint y: 224, distance: 445.4
click at [1545, 24] on div at bounding box center [784, 351] width 1568 height 703
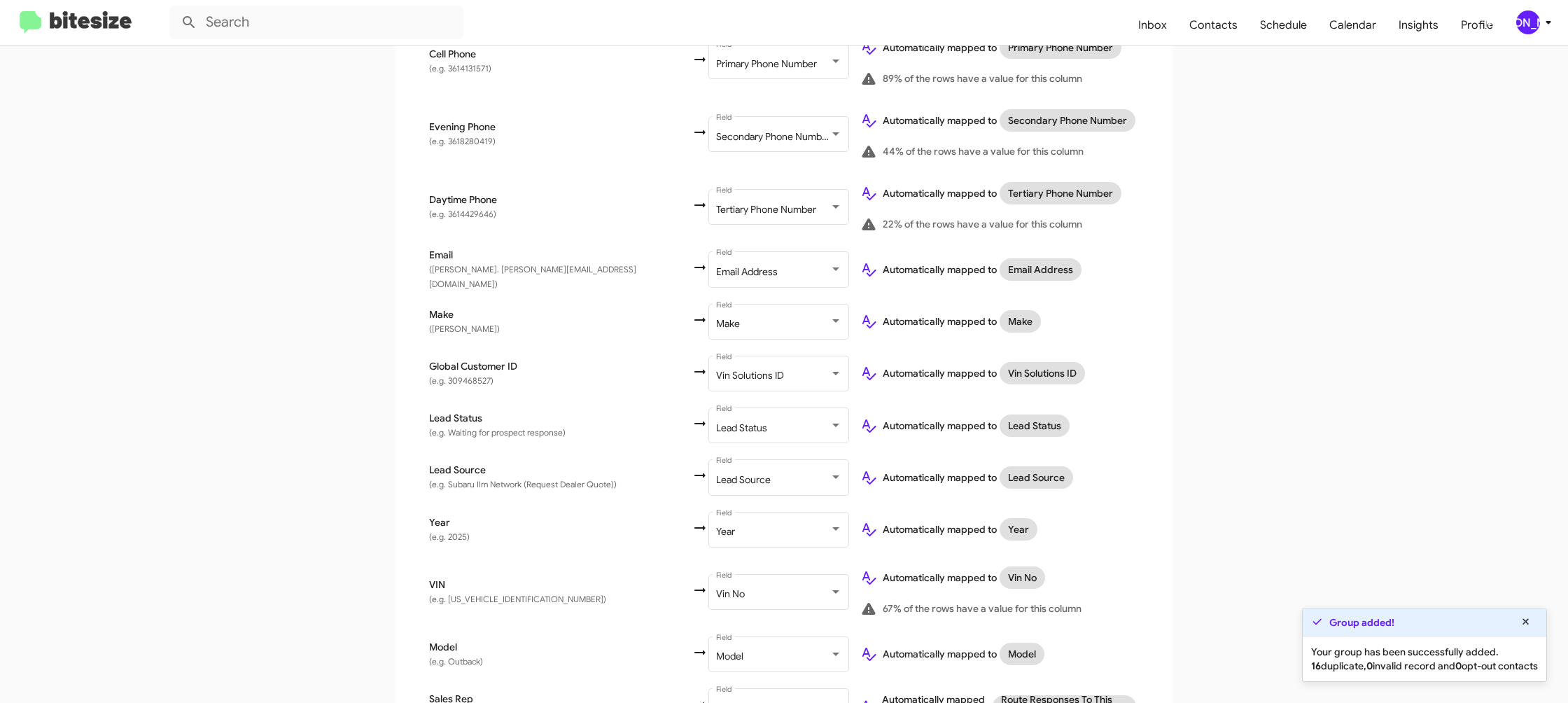
scroll to position [551, 0]
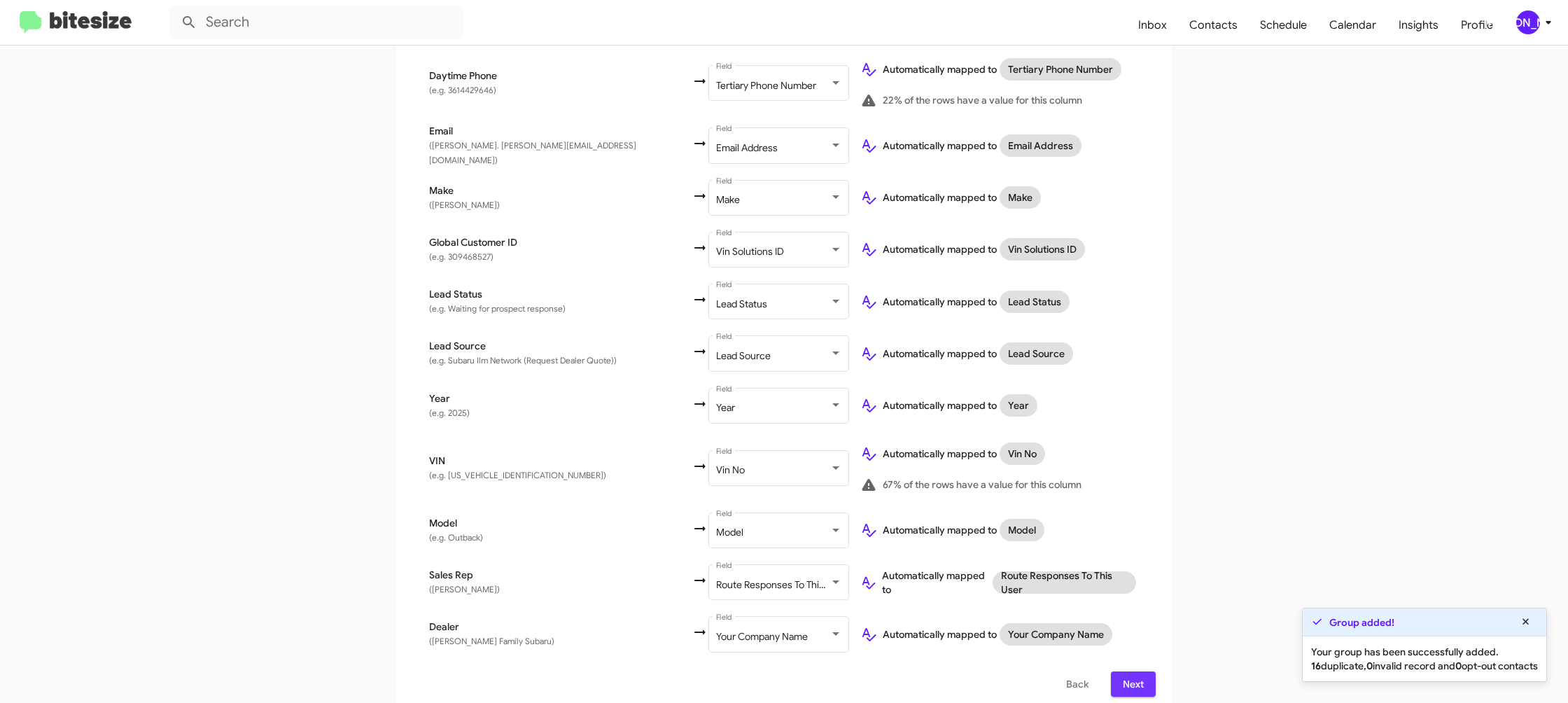
click at [1130, 671] on span "Next" at bounding box center [1133, 684] width 23 height 25
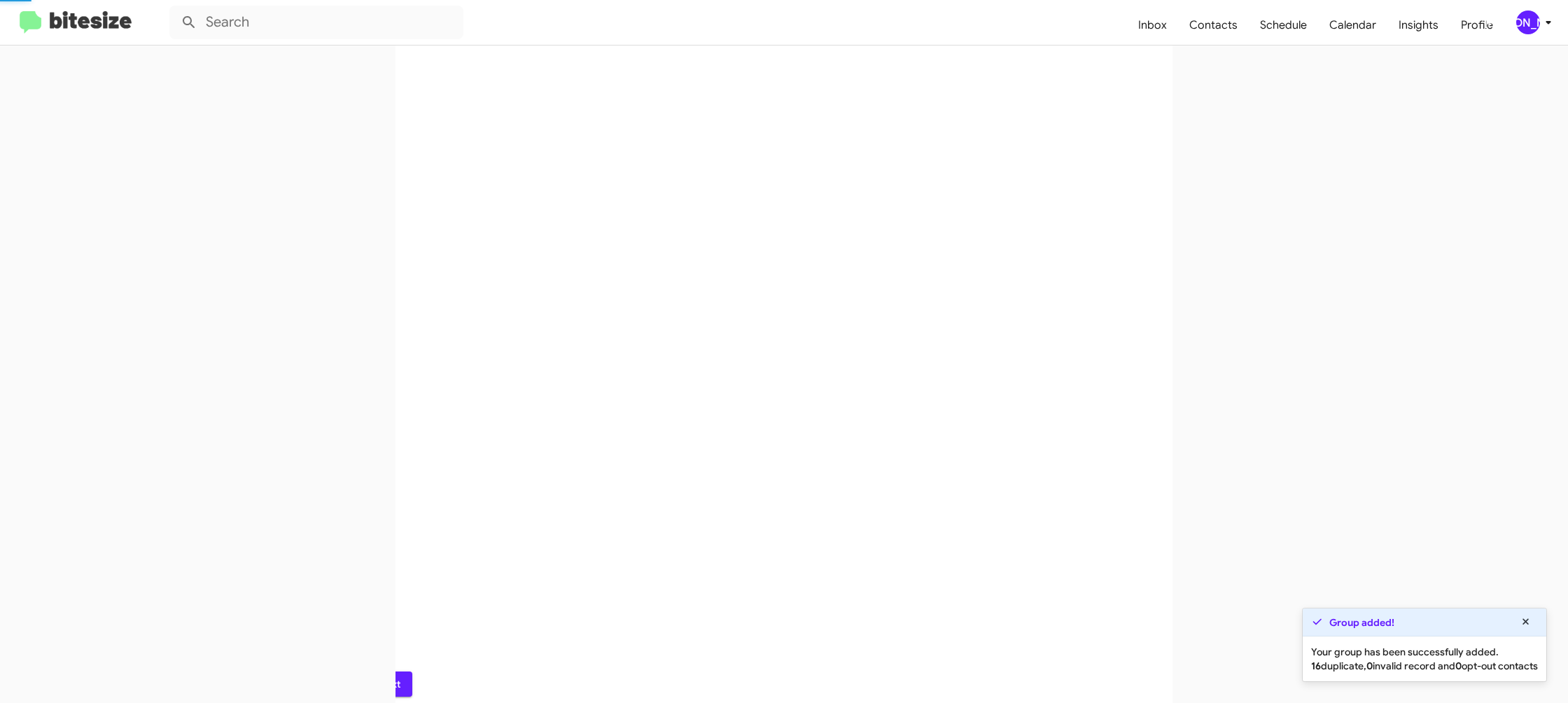
scroll to position [0, 0]
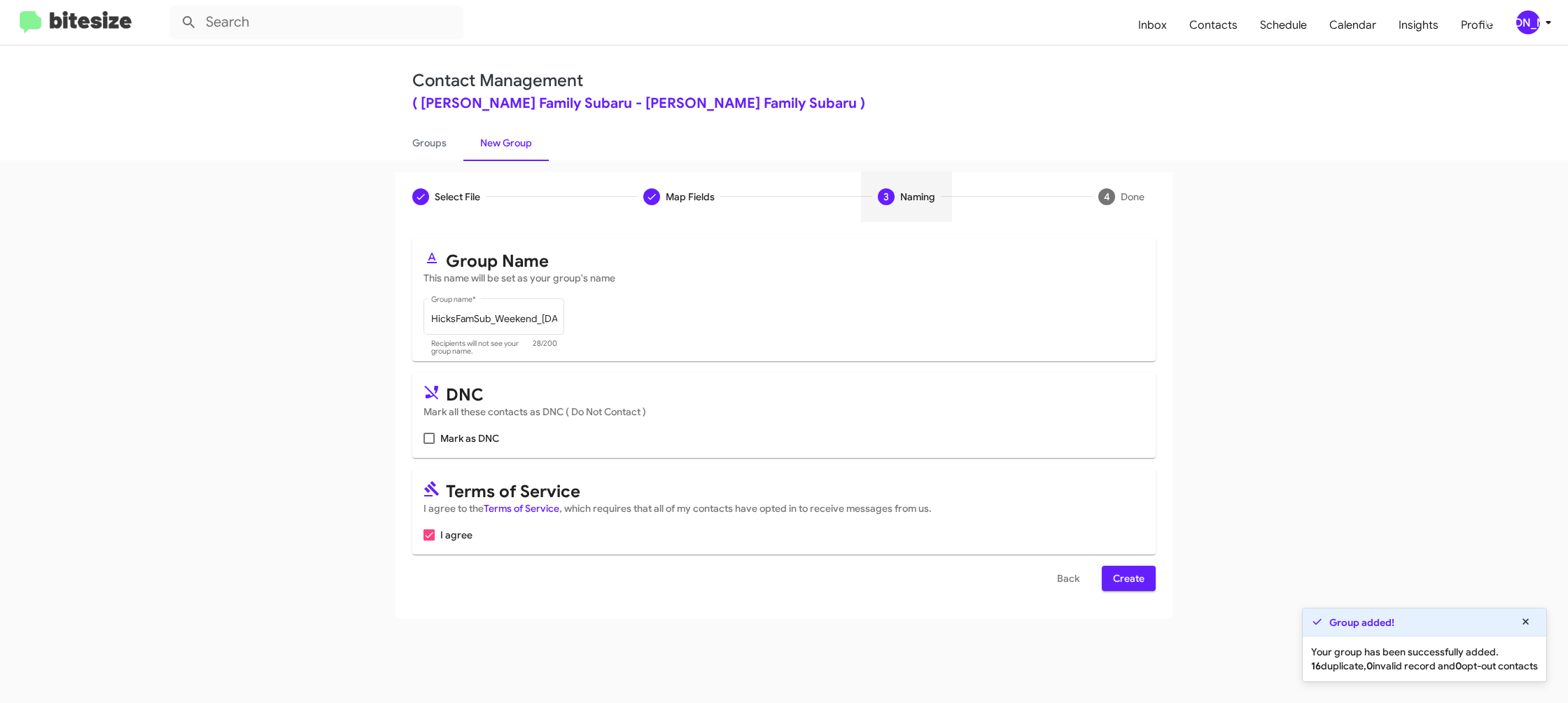
drag, startPoint x: 1117, startPoint y: 580, endPoint x: 1106, endPoint y: 578, distance: 11.2
click at [1116, 580] on span "Create" at bounding box center [1129, 579] width 32 height 25
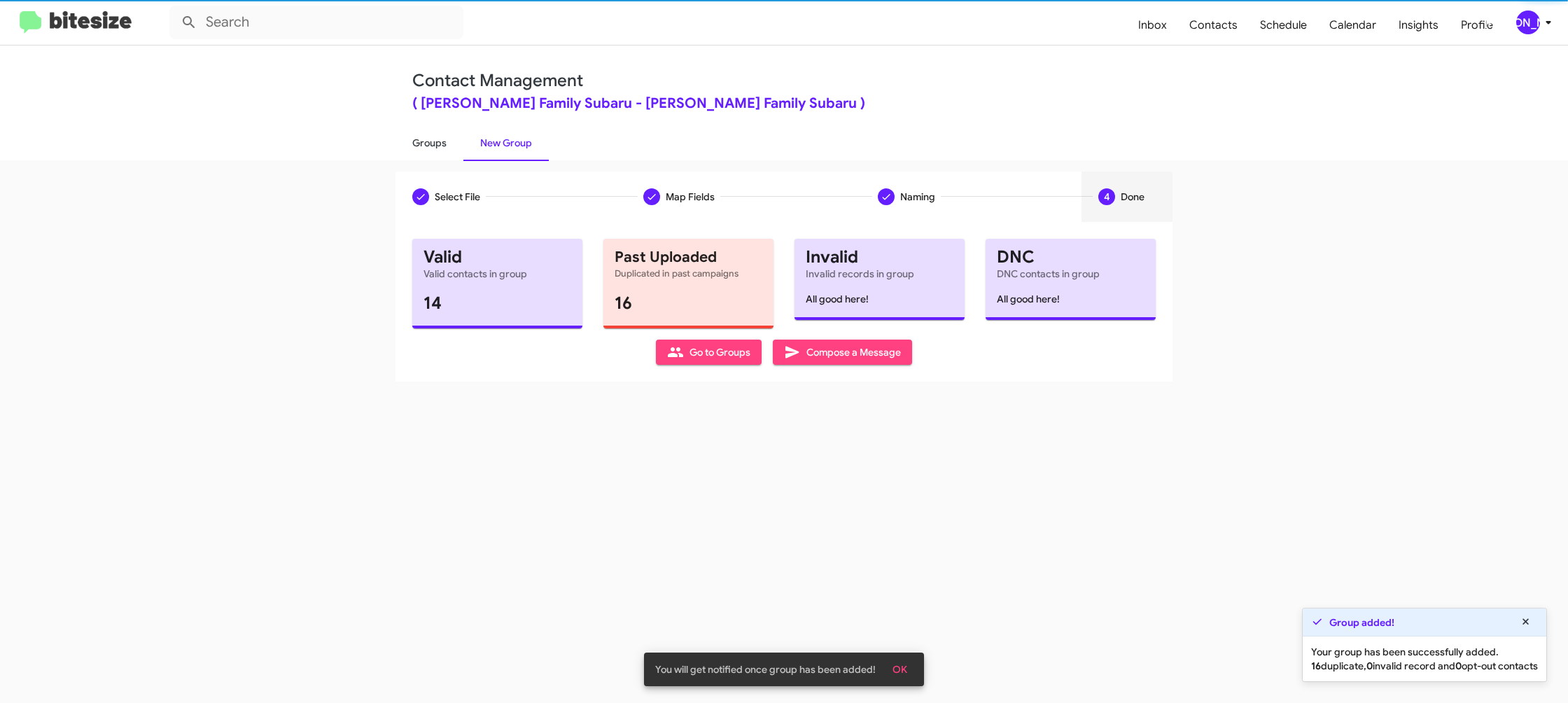
click at [461, 157] on link "Groups" at bounding box center [429, 143] width 68 height 37
type input "in:groups"
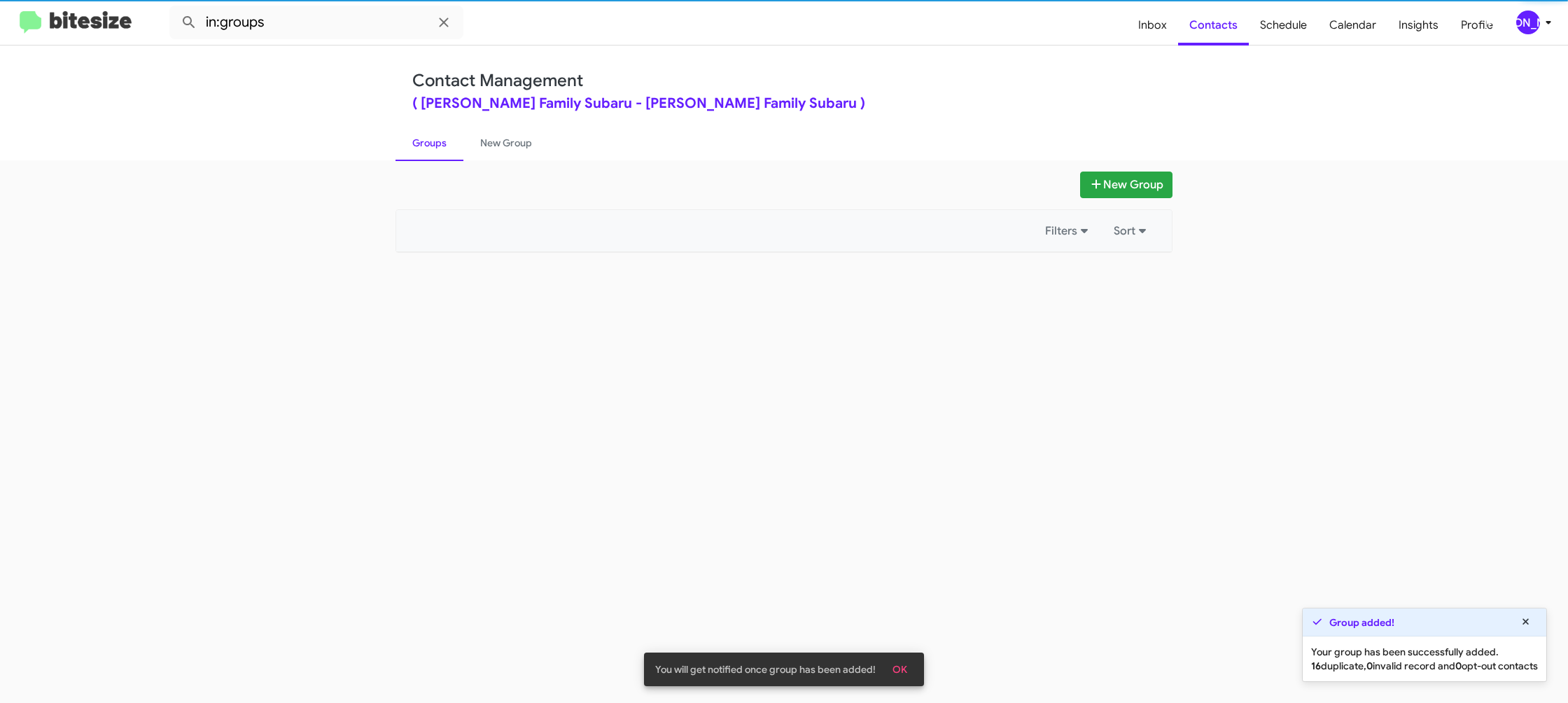
click at [461, 157] on link "Groups" at bounding box center [429, 143] width 68 height 37
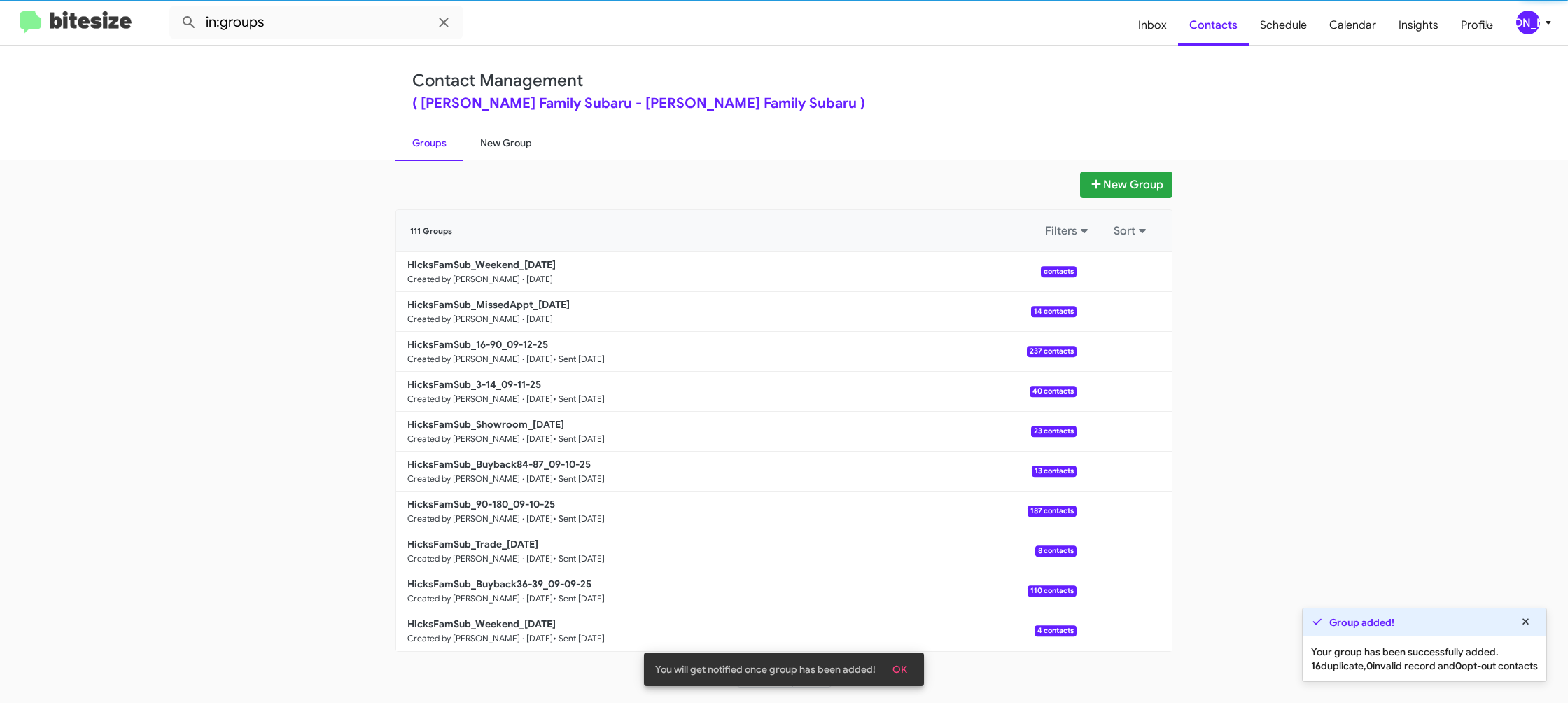
click at [489, 153] on link "New Group" at bounding box center [506, 143] width 85 height 37
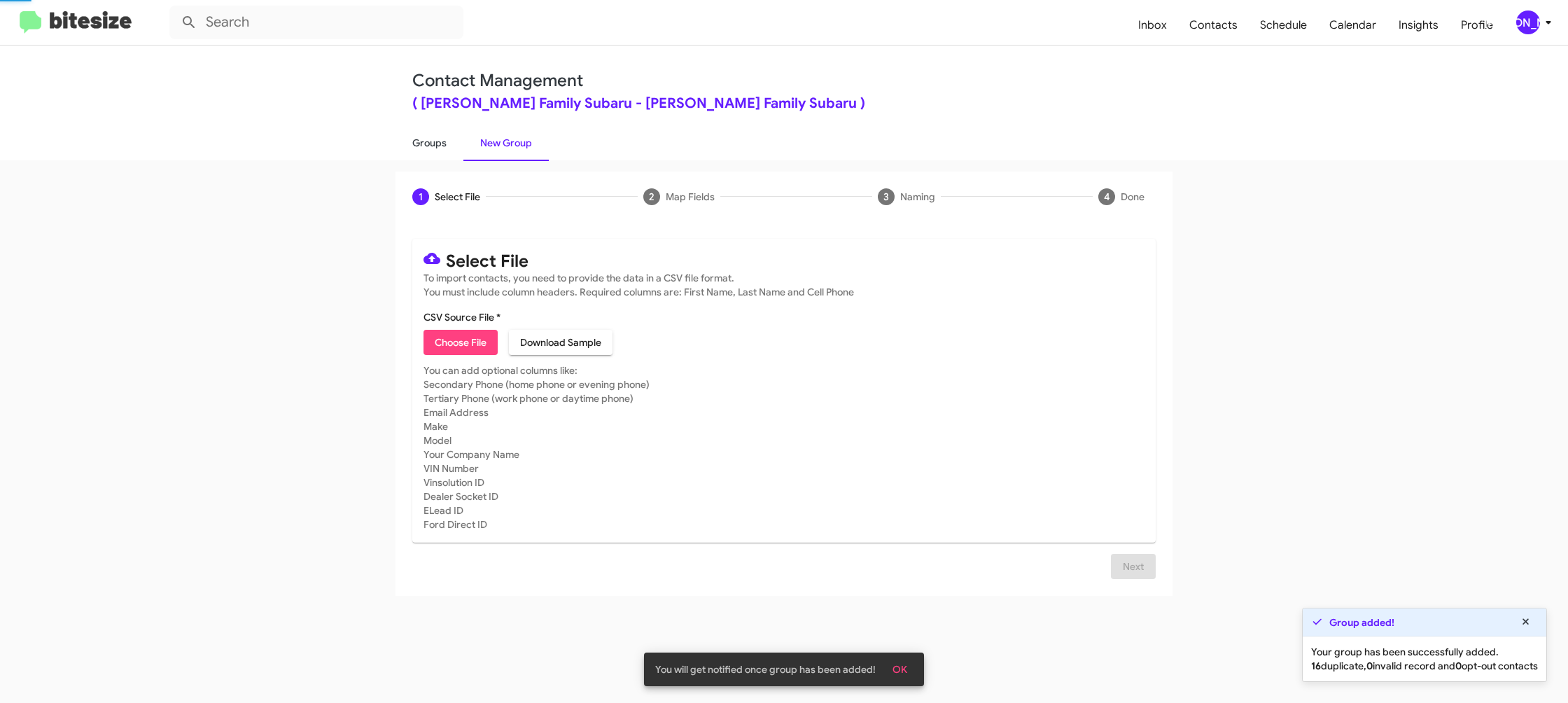
click at [413, 148] on link "Groups" at bounding box center [429, 143] width 68 height 37
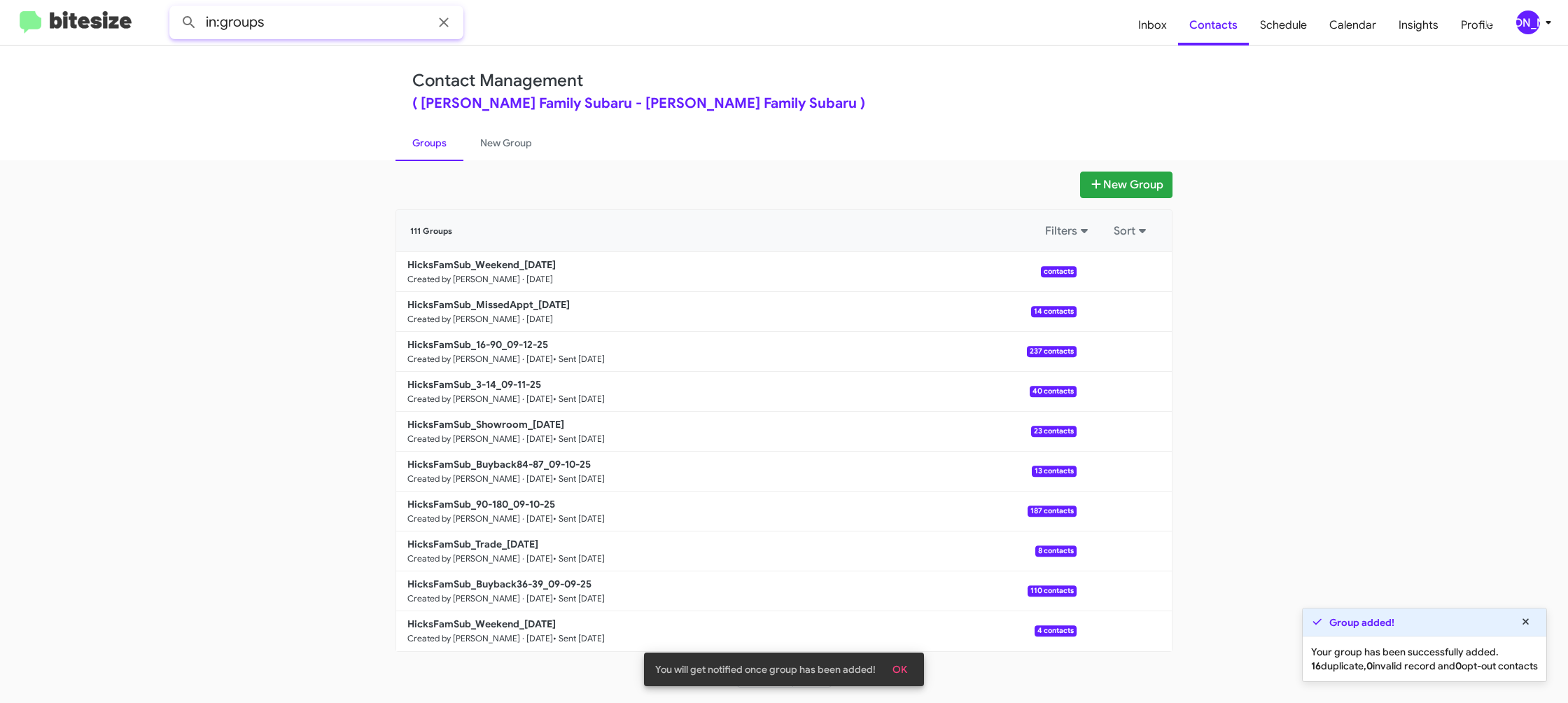
click at [340, 20] on input "in:groups" at bounding box center [316, 23] width 294 height 33
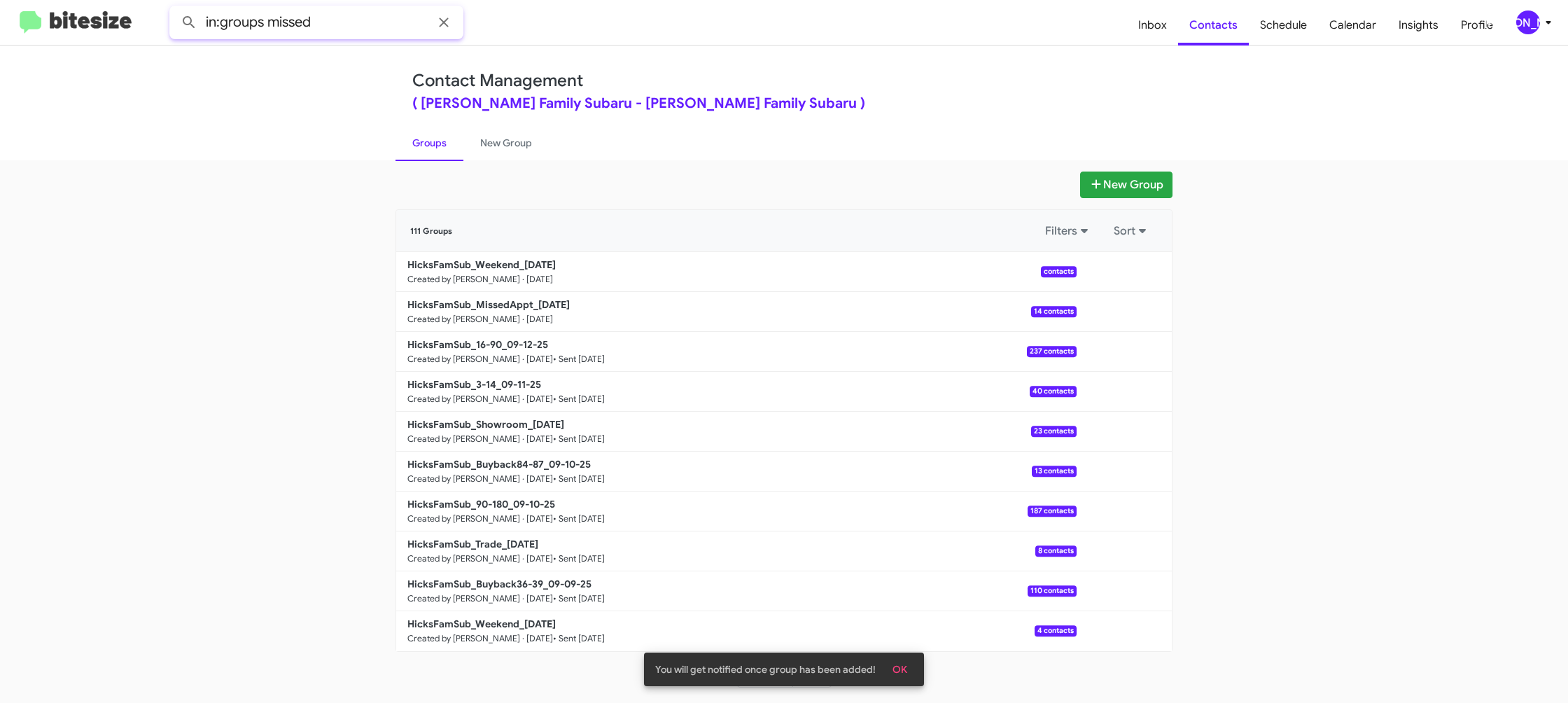
click at [175, 8] on button at bounding box center [189, 23] width 28 height 28
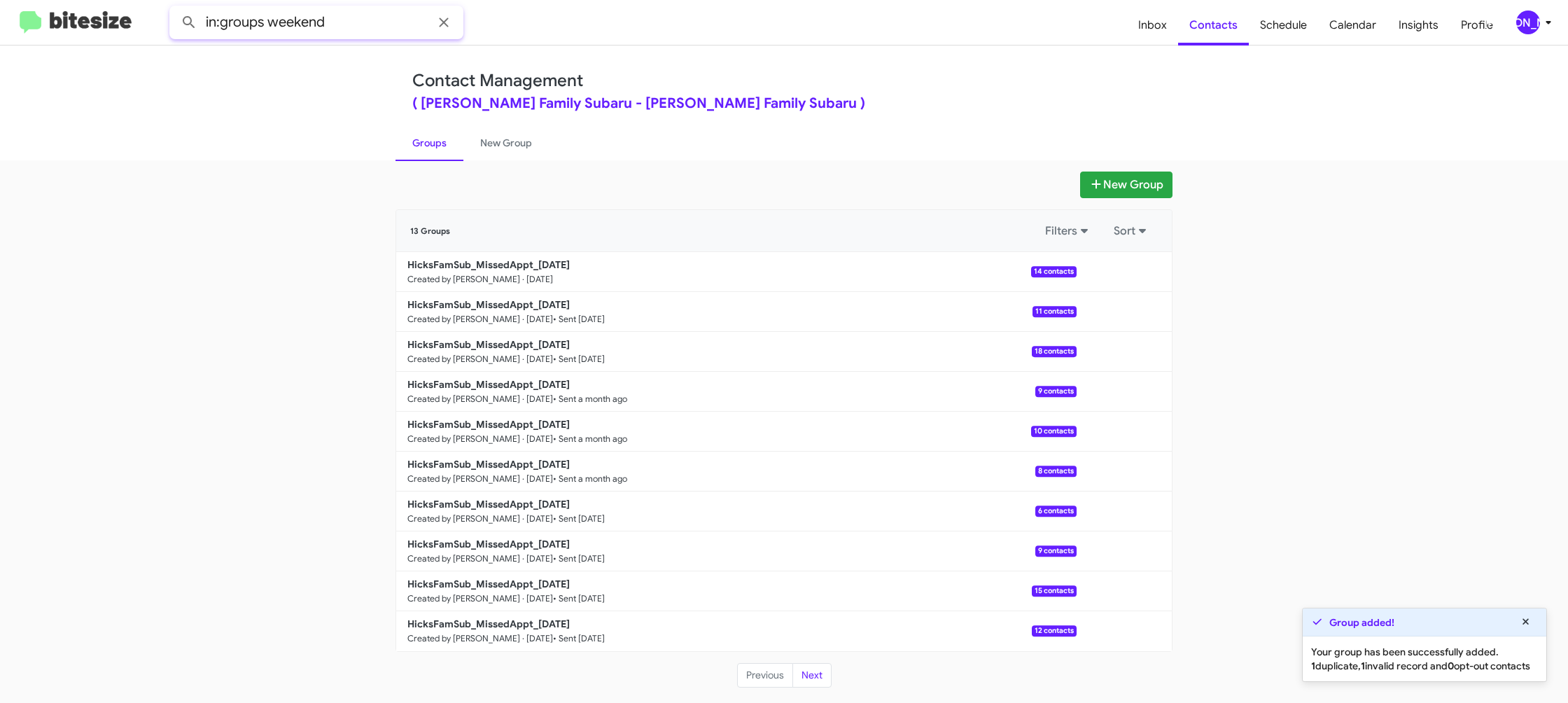
type input "in:groups weekend"
click at [175, 8] on button at bounding box center [189, 23] width 28 height 28
drag, startPoint x: 492, startPoint y: 147, endPoint x: 415, endPoint y: 138, distance: 77.5
click at [492, 147] on link "New Group" at bounding box center [506, 143] width 85 height 37
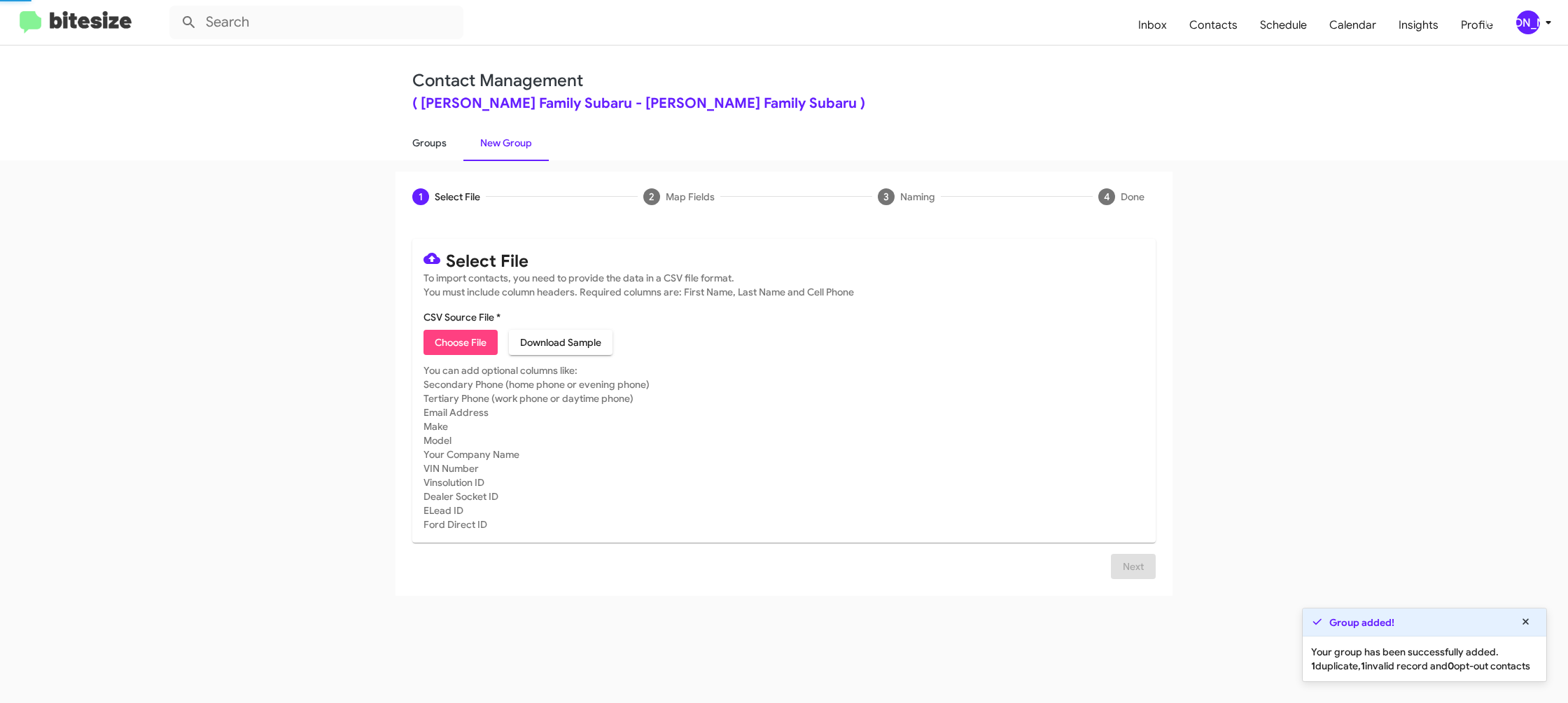
click at [415, 138] on link "Groups" at bounding box center [429, 143] width 68 height 37
type input "in:groups"
click at [415, 138] on link "Groups" at bounding box center [429, 143] width 68 height 37
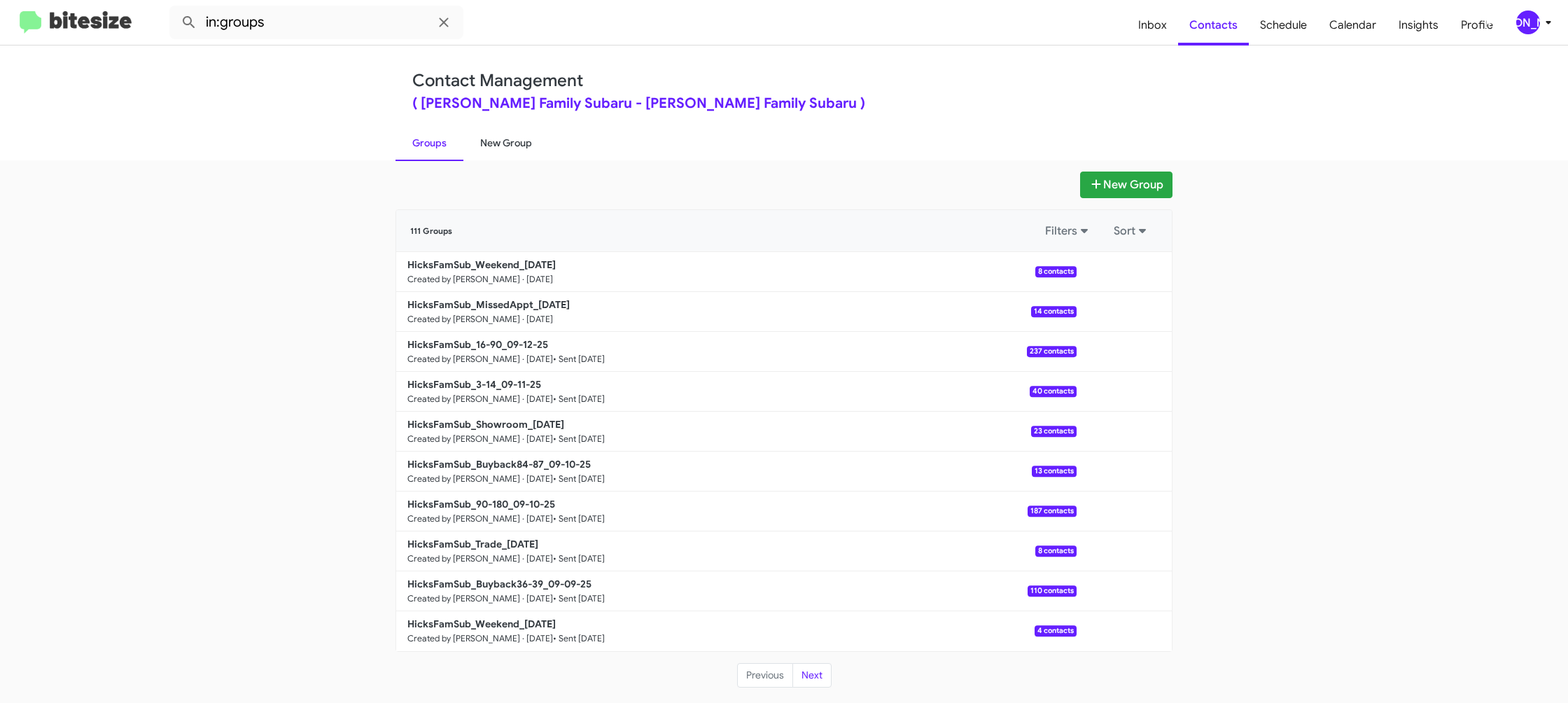
click at [492, 138] on link "New Group" at bounding box center [506, 143] width 85 height 37
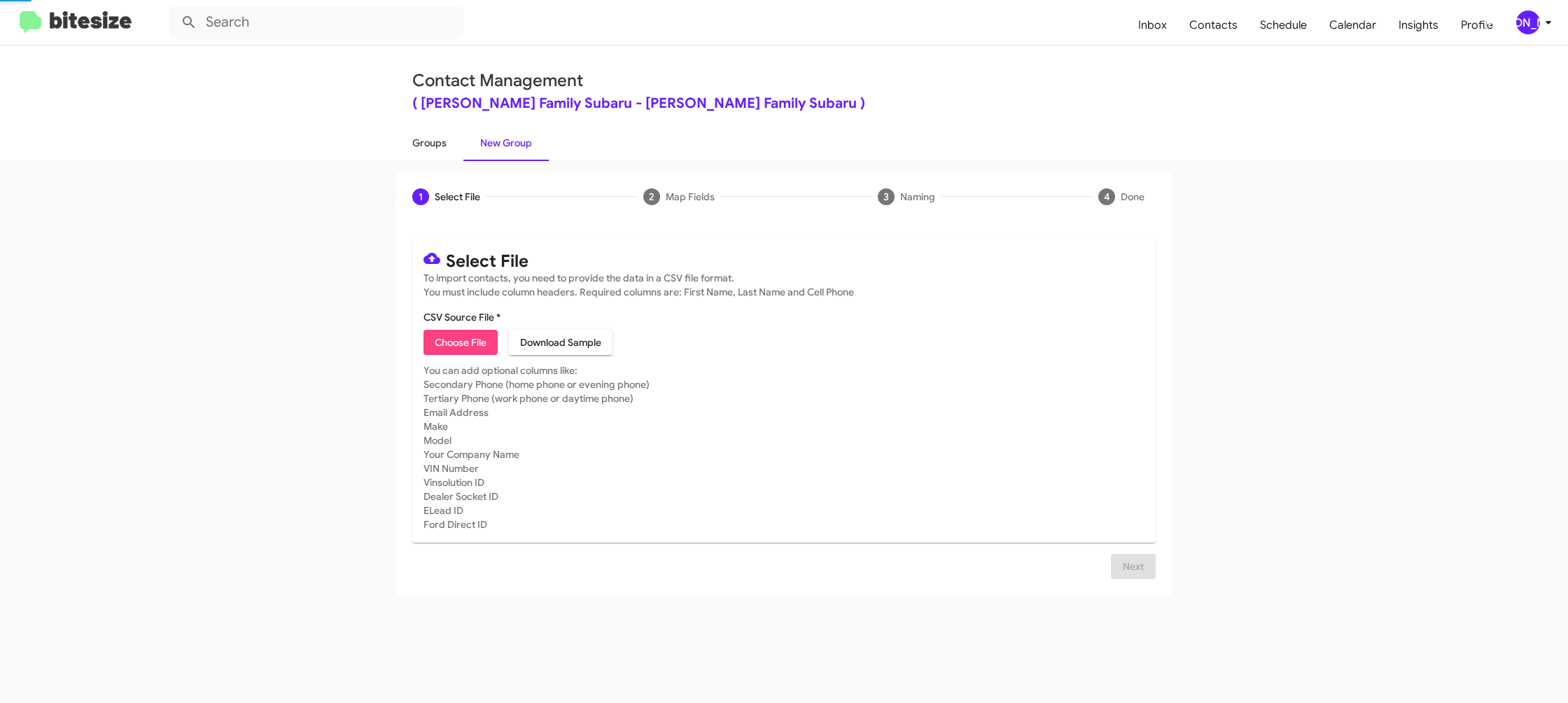
click at [450, 141] on link "Groups" at bounding box center [429, 143] width 68 height 37
type input "in:groups"
click at [450, 141] on link "Groups" at bounding box center [429, 143] width 68 height 37
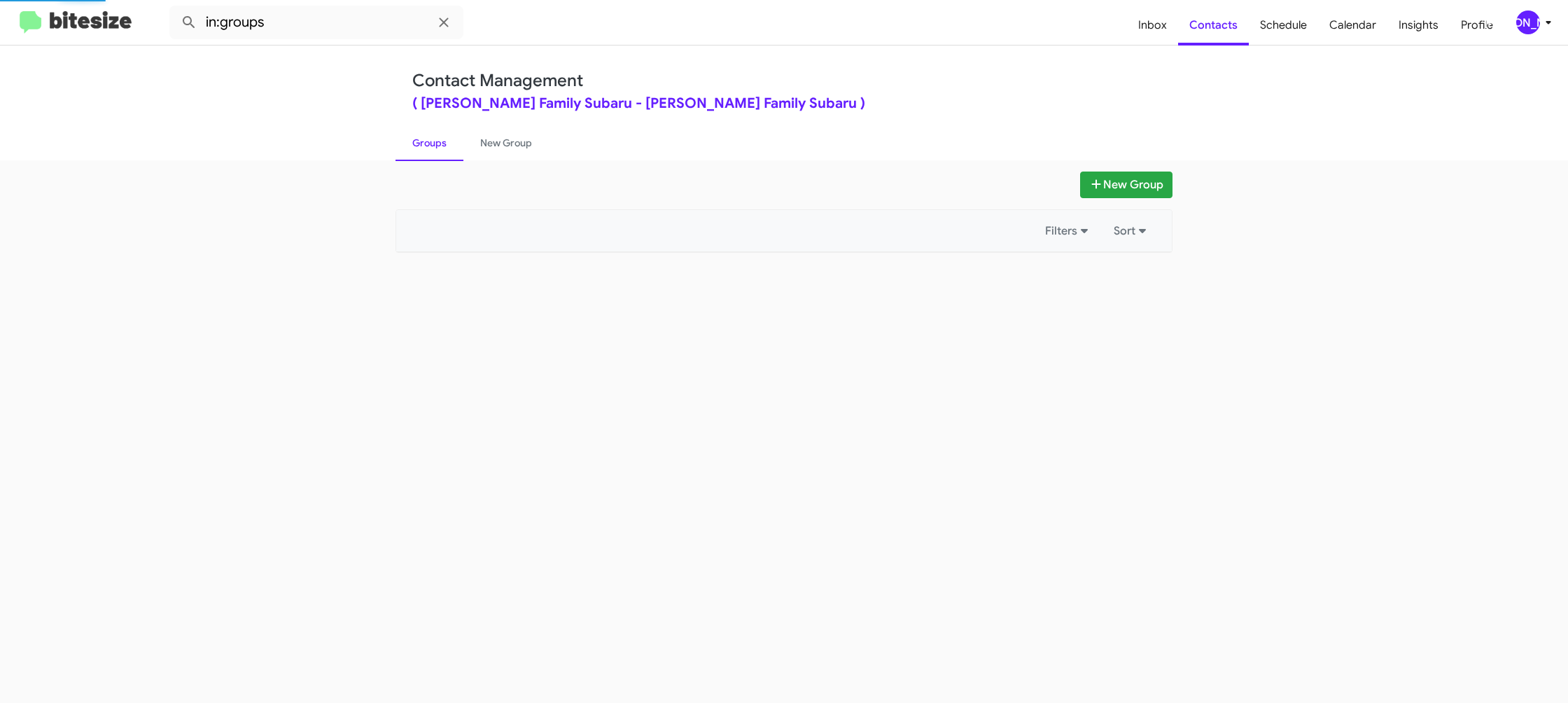
drag, startPoint x: 450, startPoint y: 141, endPoint x: 982, endPoint y: 245, distance: 542.1
click at [475, 147] on ul "Groups New Group" at bounding box center [784, 143] width 777 height 36
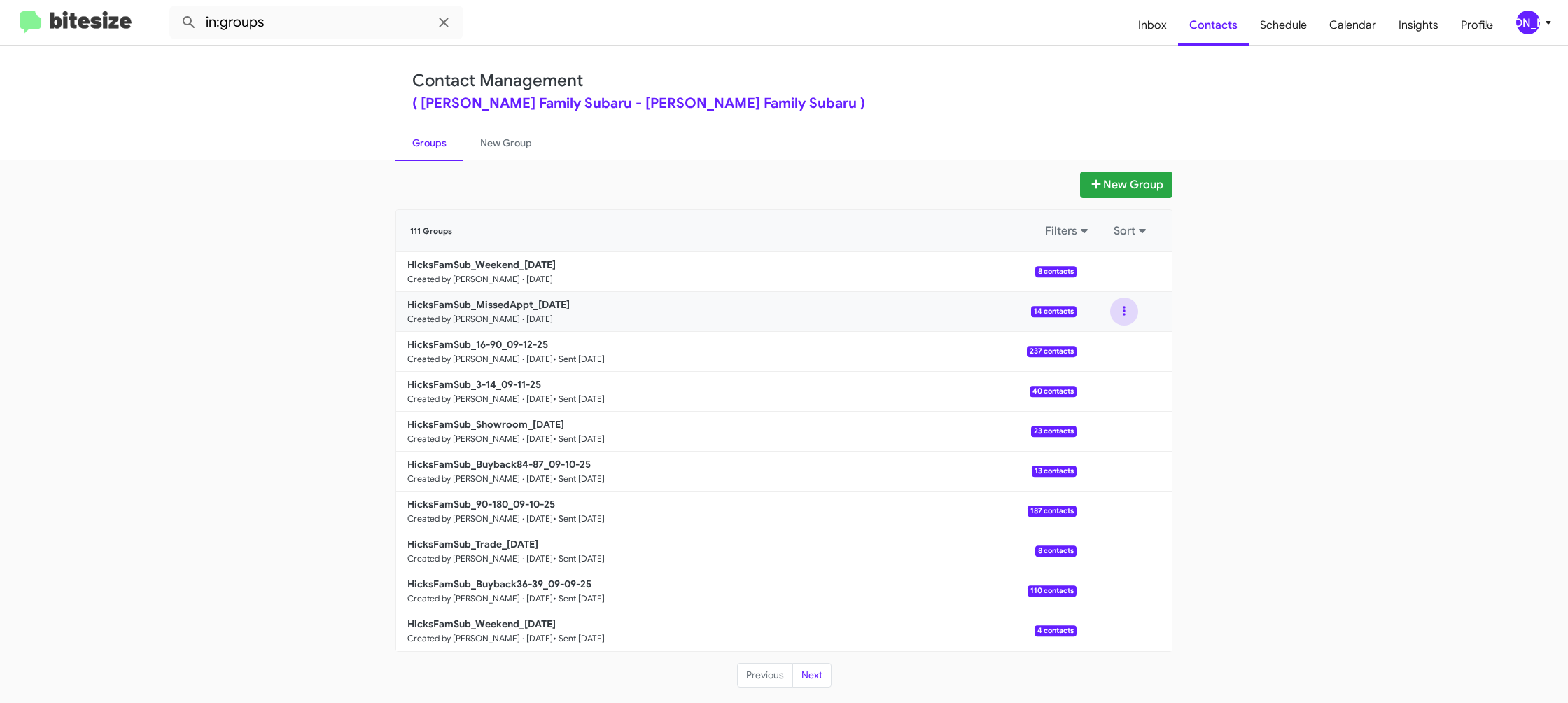
click at [1125, 318] on button at bounding box center [1125, 312] width 28 height 28
click at [1109, 344] on button "View contacts" at bounding box center [1082, 349] width 112 height 33
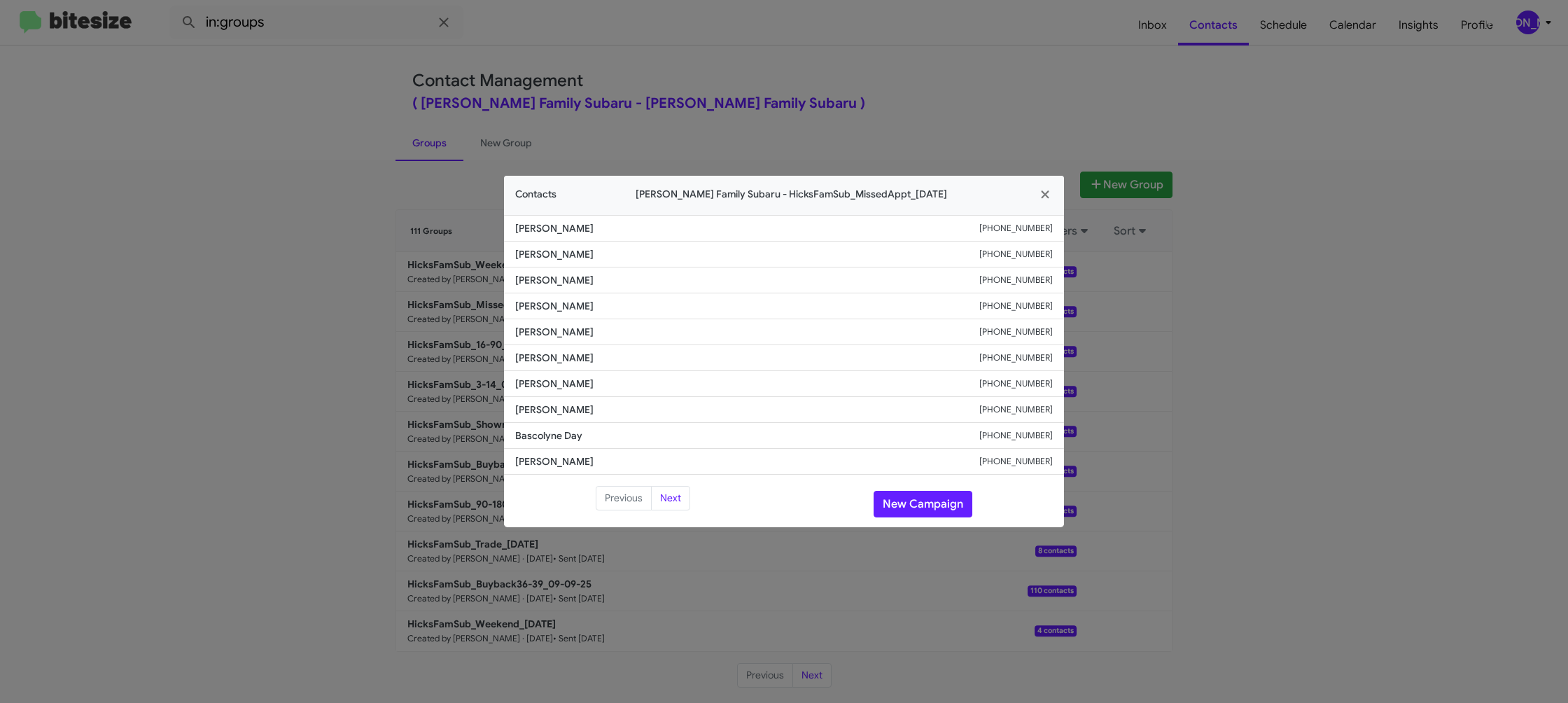
click at [547, 356] on span "Devontray Patterson" at bounding box center [747, 358] width 464 height 14
copy span "Devontray Patterson"
drag, startPoint x: 724, startPoint y: 44, endPoint x: 736, endPoint y: 52, distance: 14.4
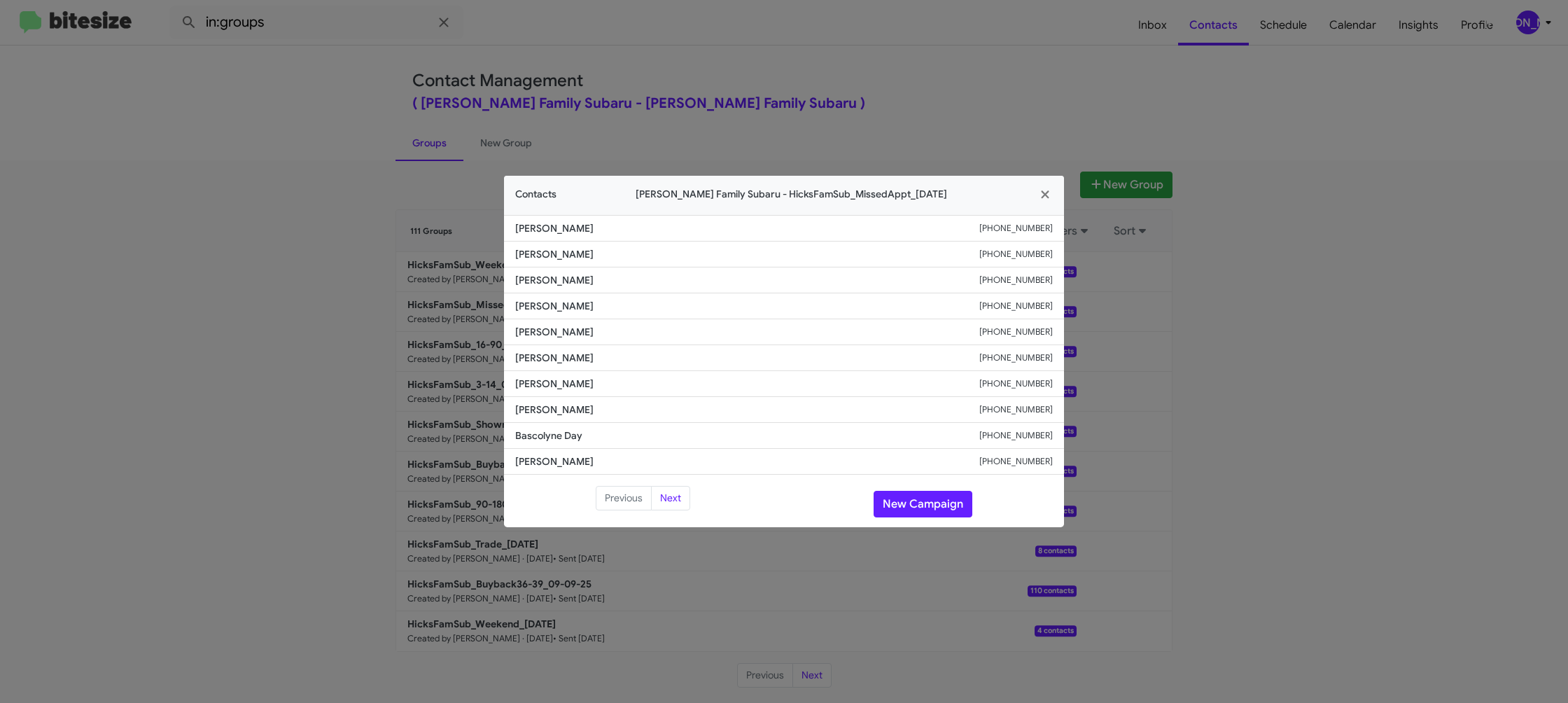
click at [726, 45] on modal-container "Contacts Hicks Family Subaru - HicksFamSub_MissedAppt_09-15-25 Mary Hamann Stei…" at bounding box center [784, 351] width 1568 height 703
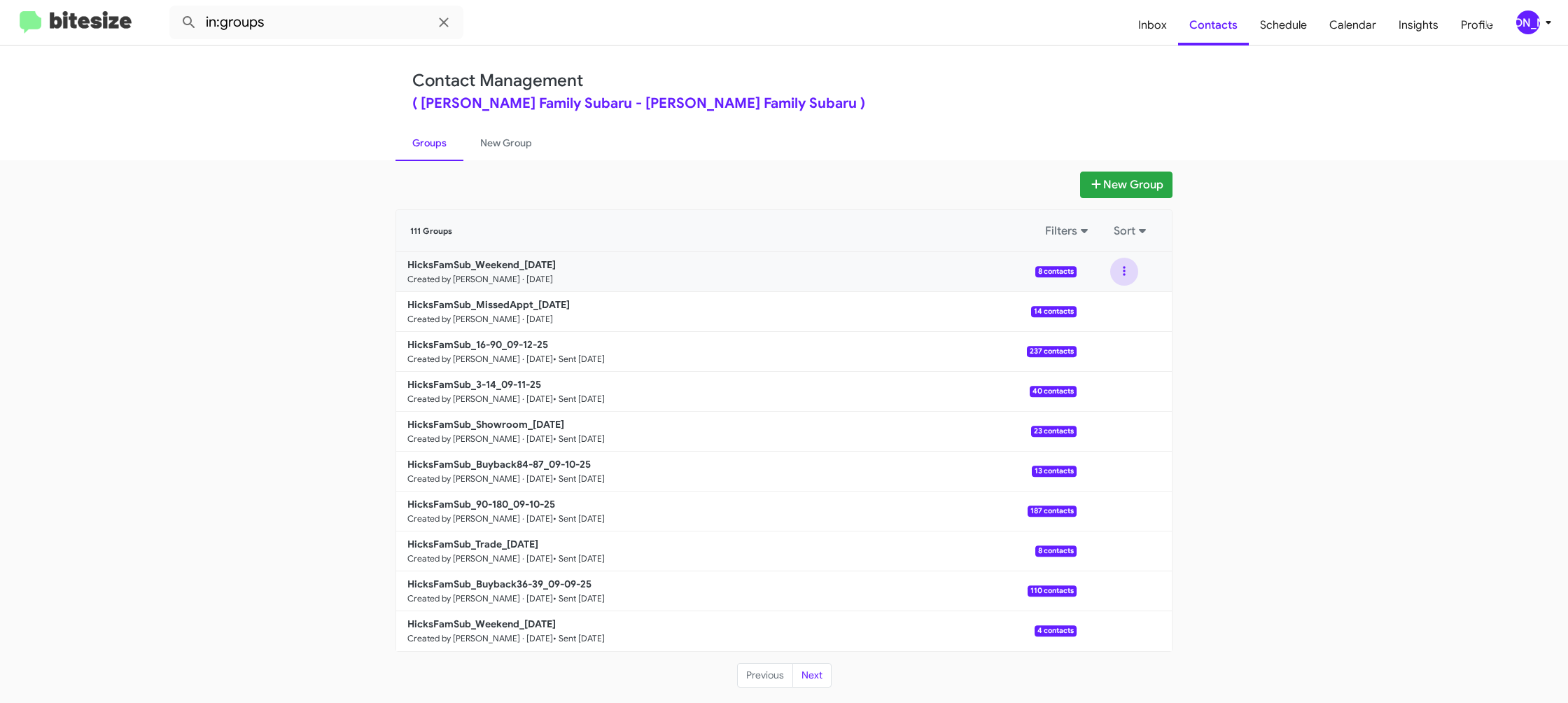
click at [1124, 281] on button at bounding box center [1125, 272] width 28 height 28
click at [1110, 299] on button "View contacts" at bounding box center [1082, 309] width 112 height 33
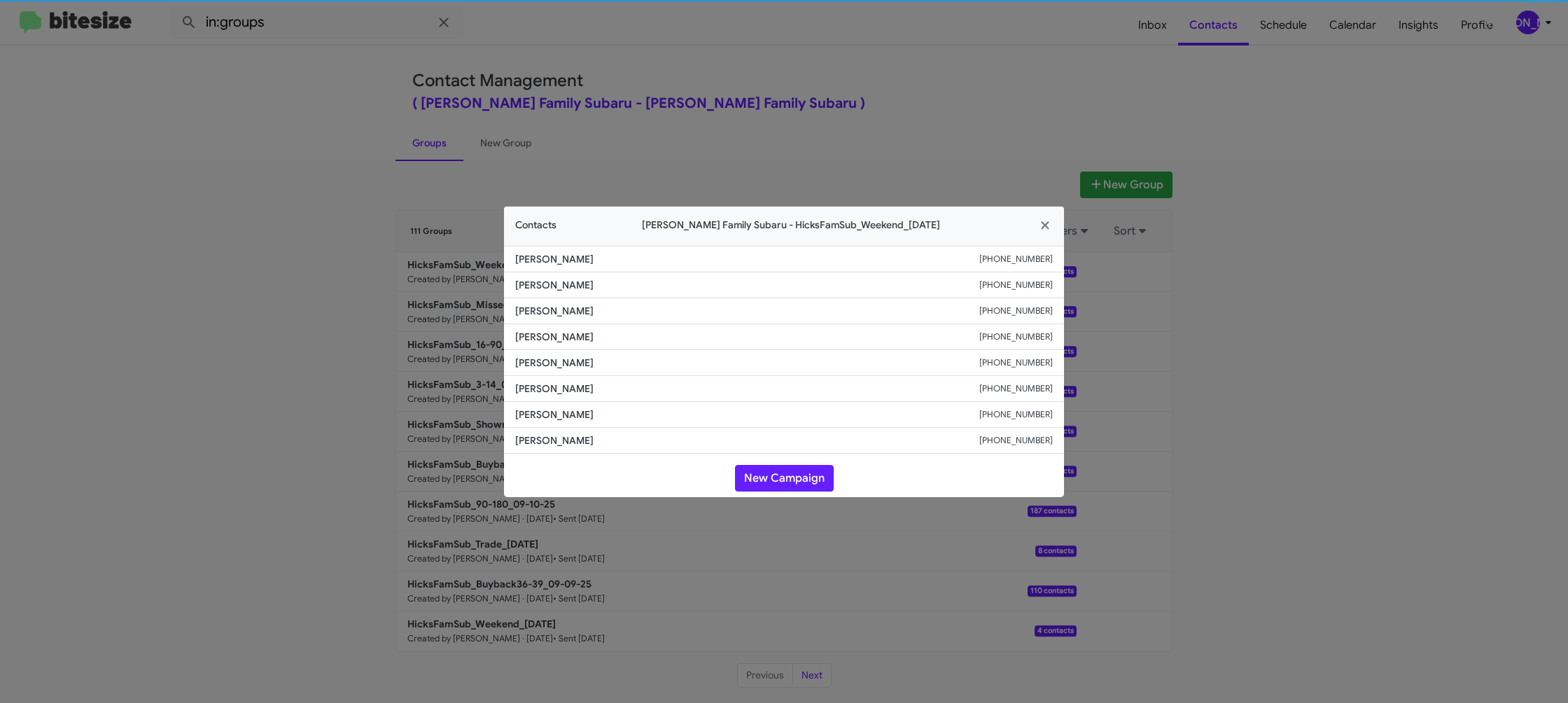
click at [539, 329] on li "Debbie Schemp Hall +17148559616" at bounding box center [784, 337] width 560 height 26
click at [539, 330] on span "Debbie Schemp Hall" at bounding box center [747, 337] width 464 height 14
click at [552, 308] on span "Yazmine Villarreal" at bounding box center [747, 311] width 464 height 14
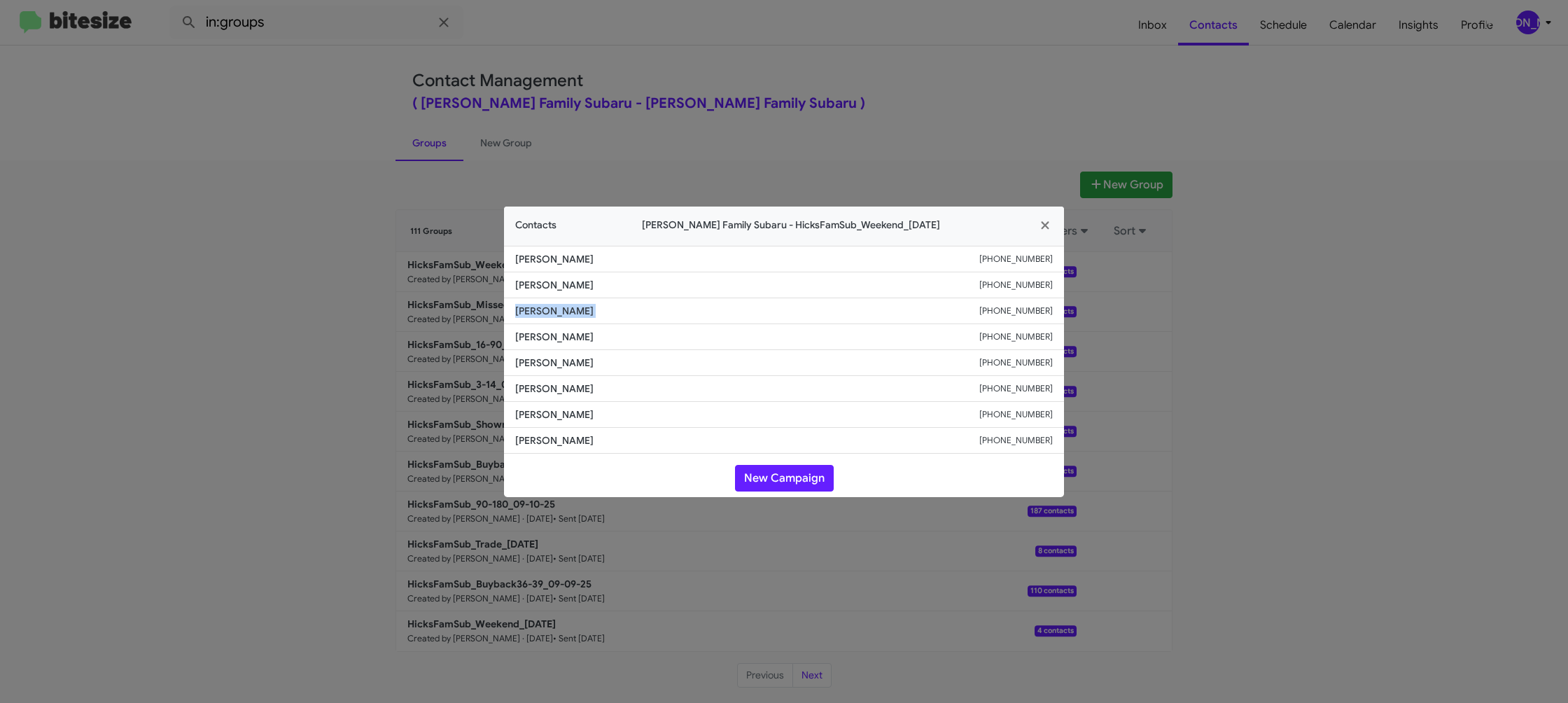
click at [552, 308] on span "Yazmine Villarreal" at bounding box center [747, 311] width 464 height 14
copy span "Yazmine Villarreal"
drag, startPoint x: 408, startPoint y: 404, endPoint x: 533, endPoint y: 344, distance: 138.7
click at [409, 404] on modal-container "Contacts Hicks Family Subaru - HicksFamSub_Weekend_09-15-25 Charles Neill +1210…" at bounding box center [784, 351] width 1568 height 703
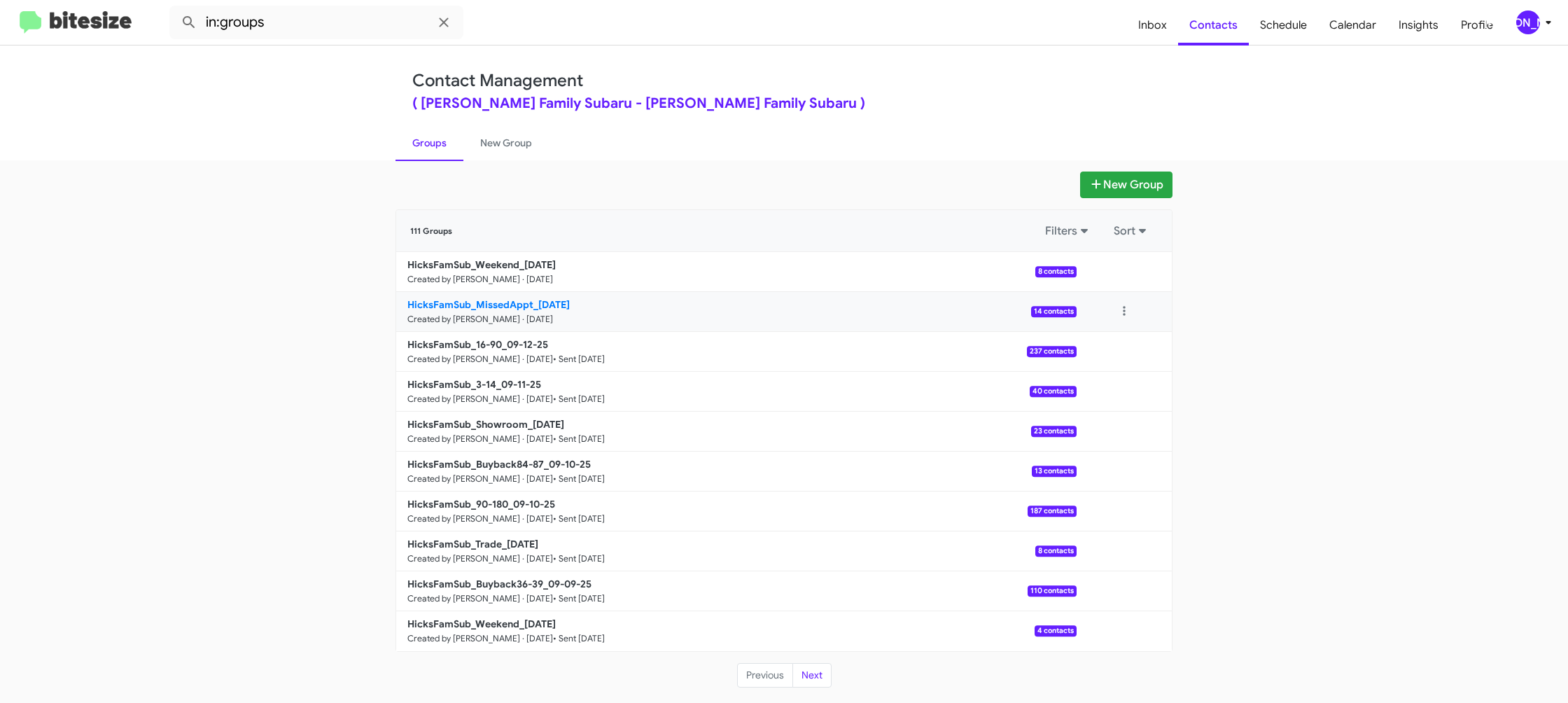
click at [534, 303] on b "HicksFamSub_MissedAppt_09-15-25" at bounding box center [488, 304] width 163 height 13
click at [532, 302] on b "HicksFamSub_MissedAppt_09-15-25" at bounding box center [488, 304] width 163 height 13
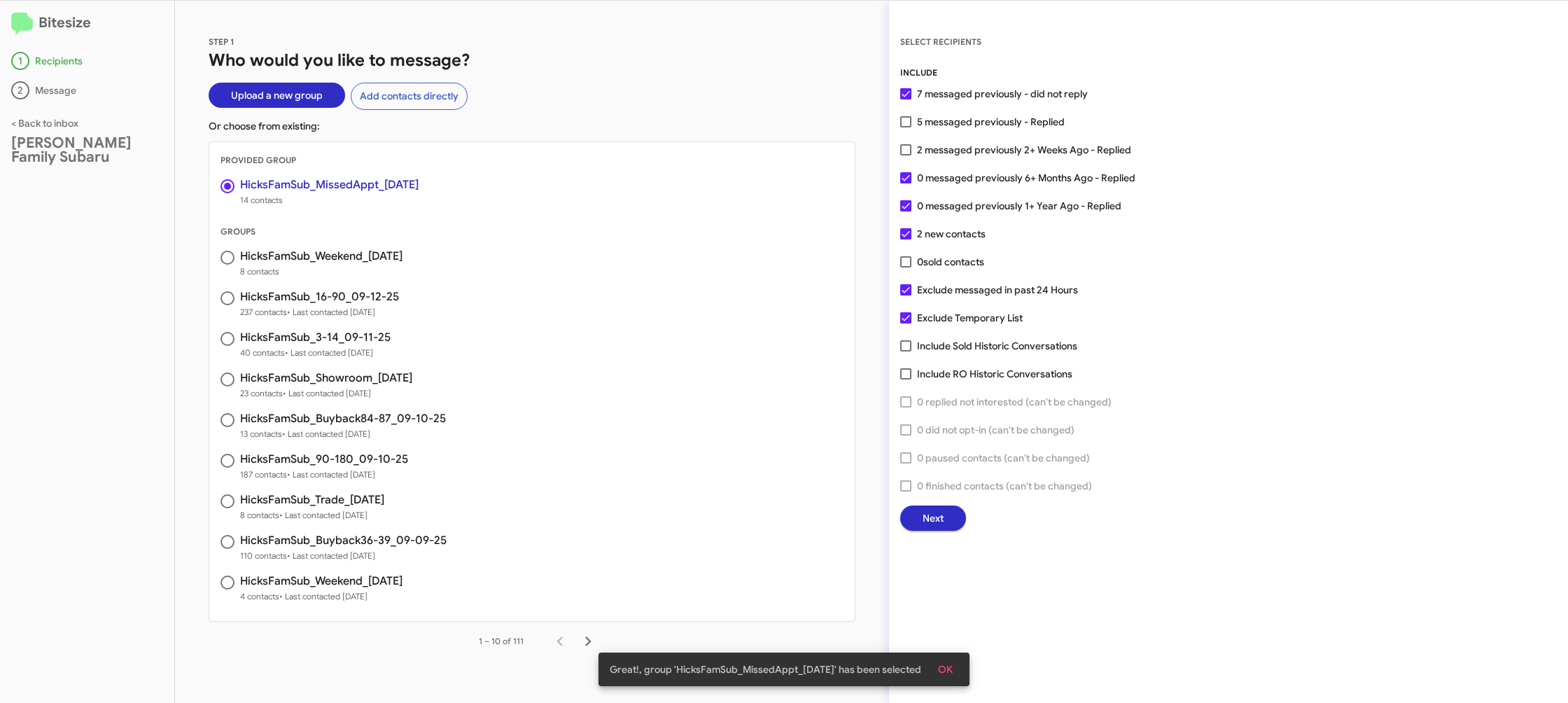
click at [932, 510] on span "Next" at bounding box center [933, 518] width 21 height 25
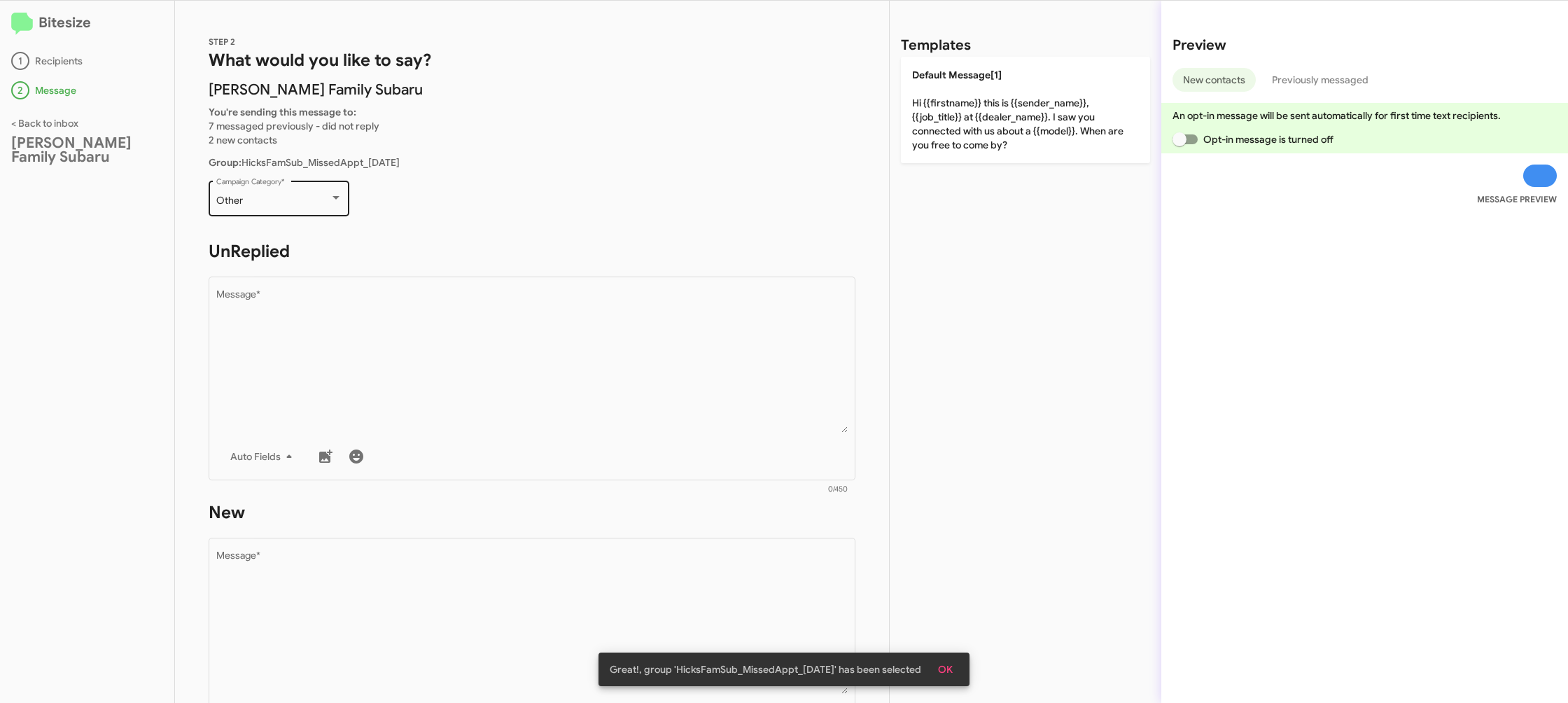
click at [301, 202] on div "Other" at bounding box center [273, 200] width 113 height 11
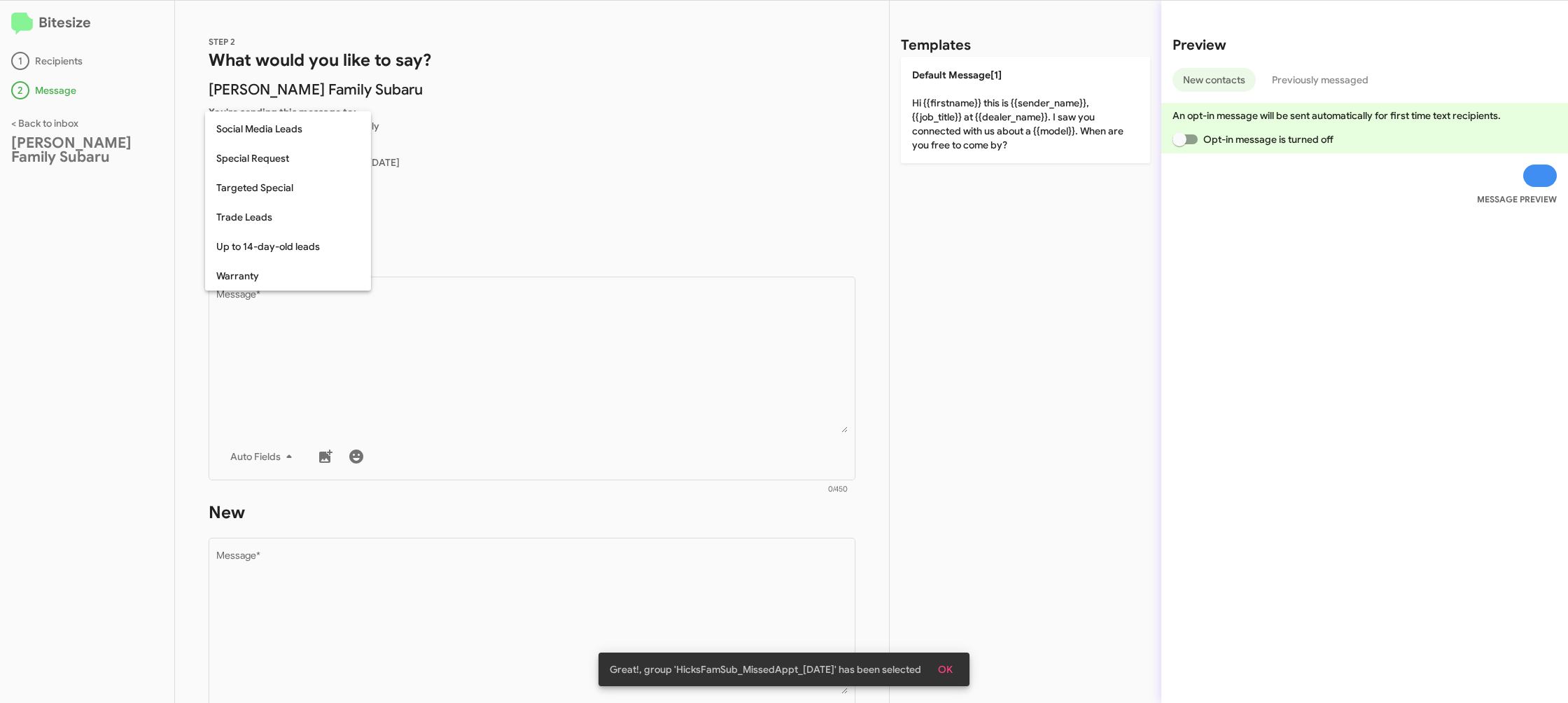
scroll to position [264, 0]
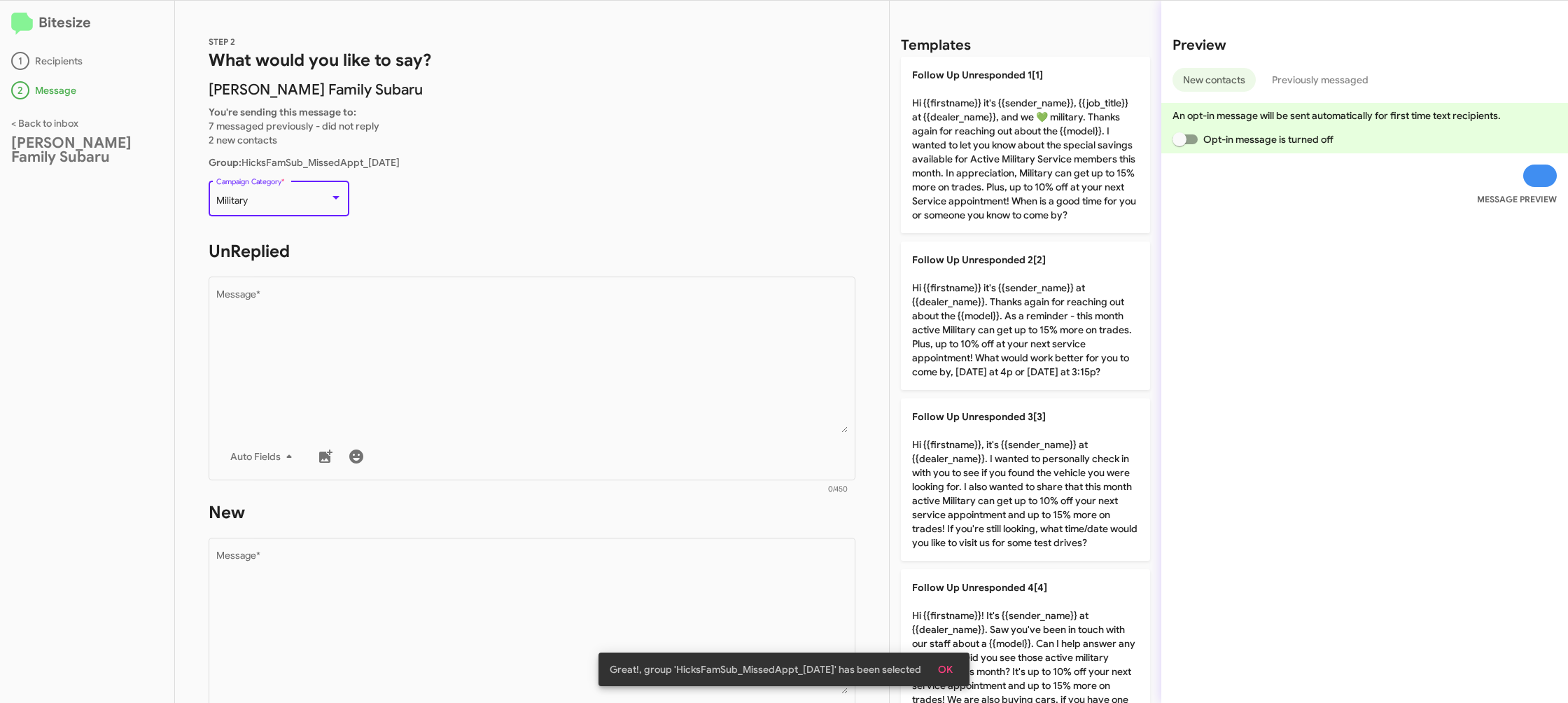
click at [301, 202] on div "Military" at bounding box center [273, 200] width 113 height 11
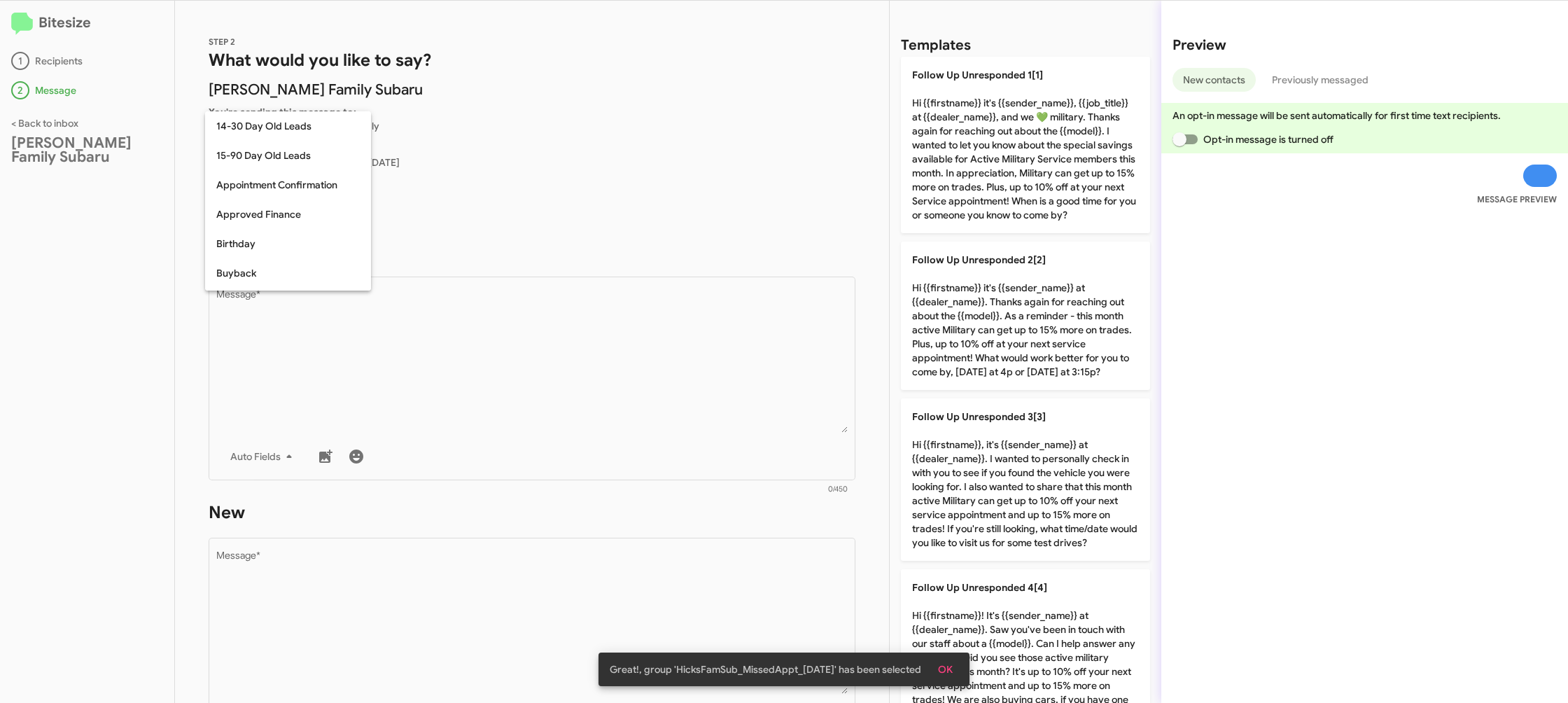
scroll to position [190, 0]
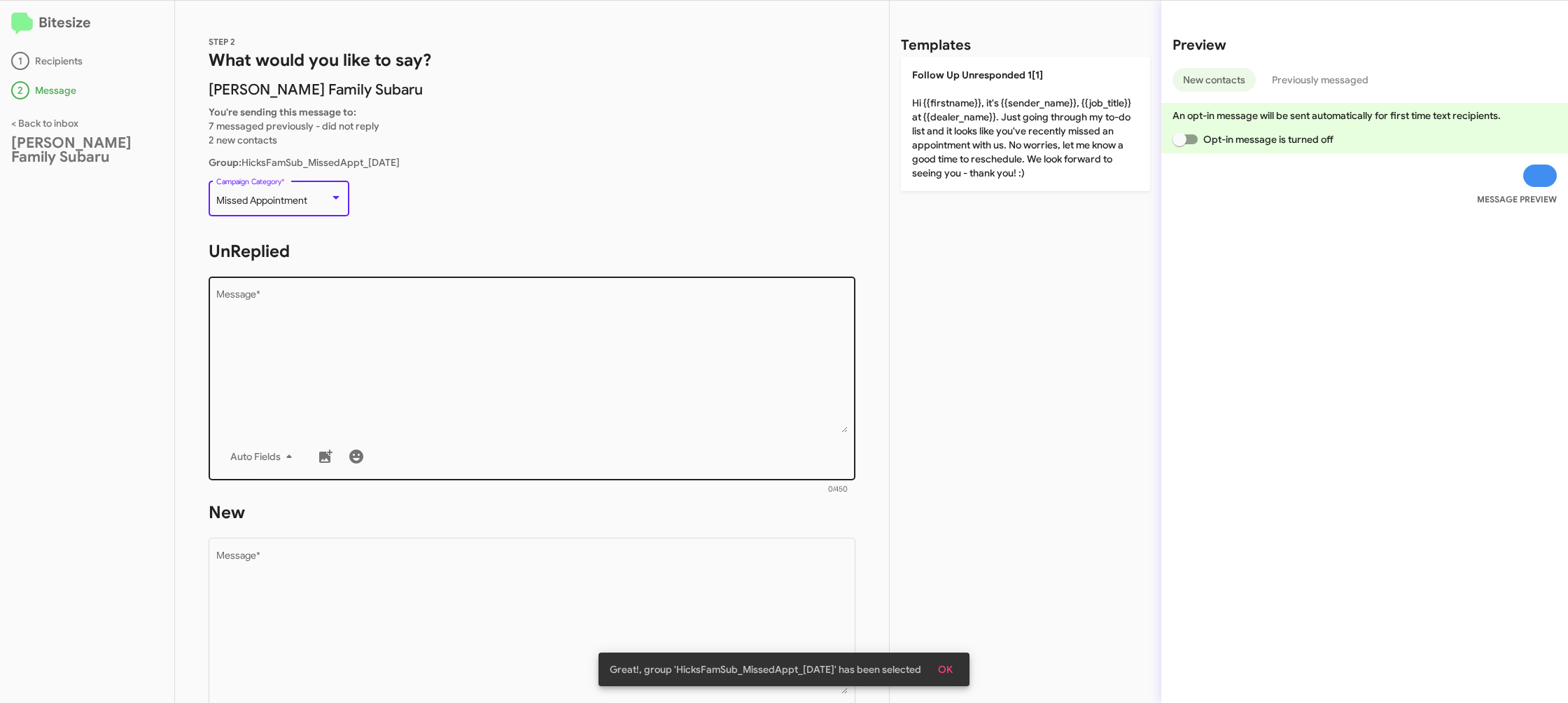
drag, startPoint x: 511, startPoint y: 377, endPoint x: 668, endPoint y: 282, distance: 183.5
click at [525, 387] on textarea "Message *" at bounding box center [533, 361] width 632 height 143
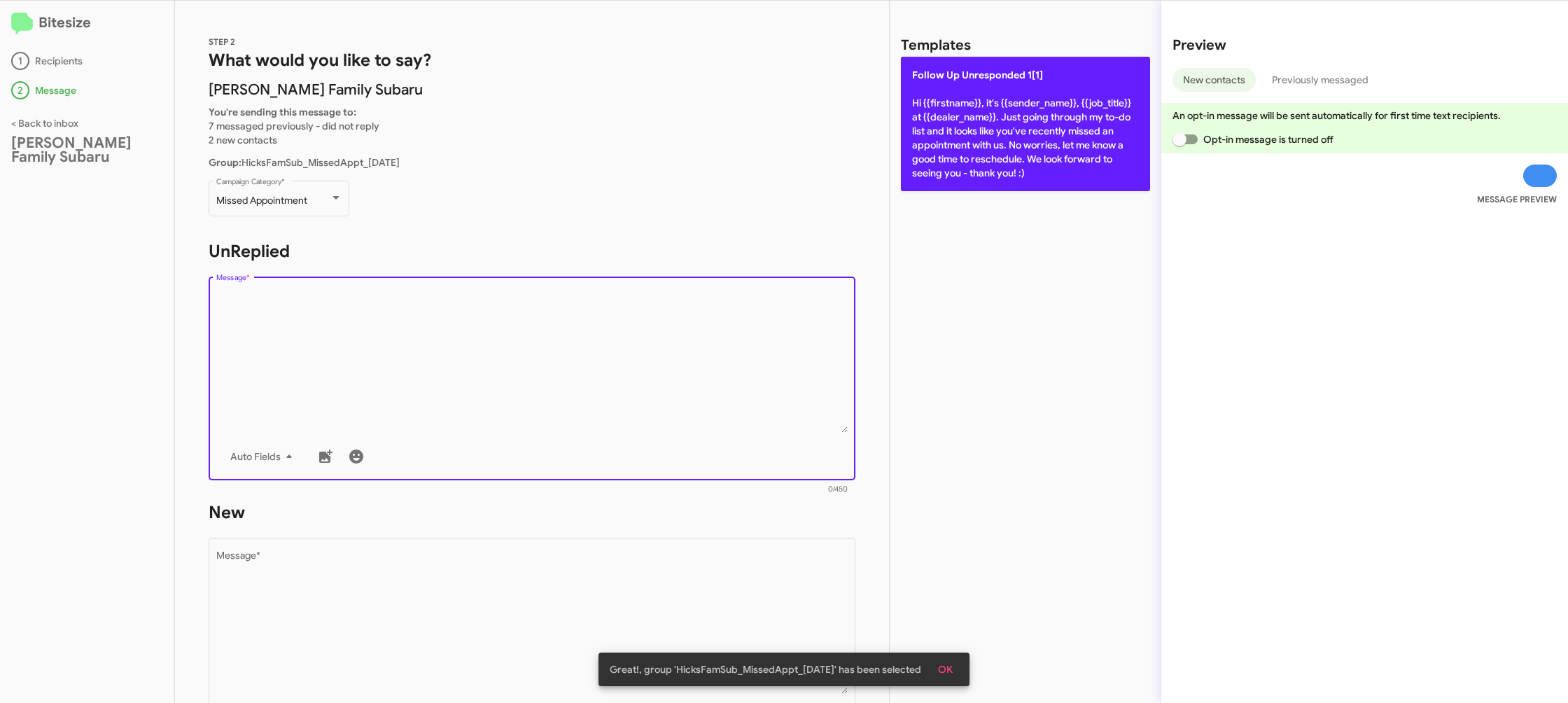
click at [991, 116] on p "Follow Up Unresponded 1[1] Hi {{firstname}}, it's {{sender_name}}, {{job_title}…" at bounding box center [1025, 123] width 249 height 134
type textarea "Hi {{firstname}}, it's {{sender_name}}, {{job_title}} at {{dealer_name}}. Just …"
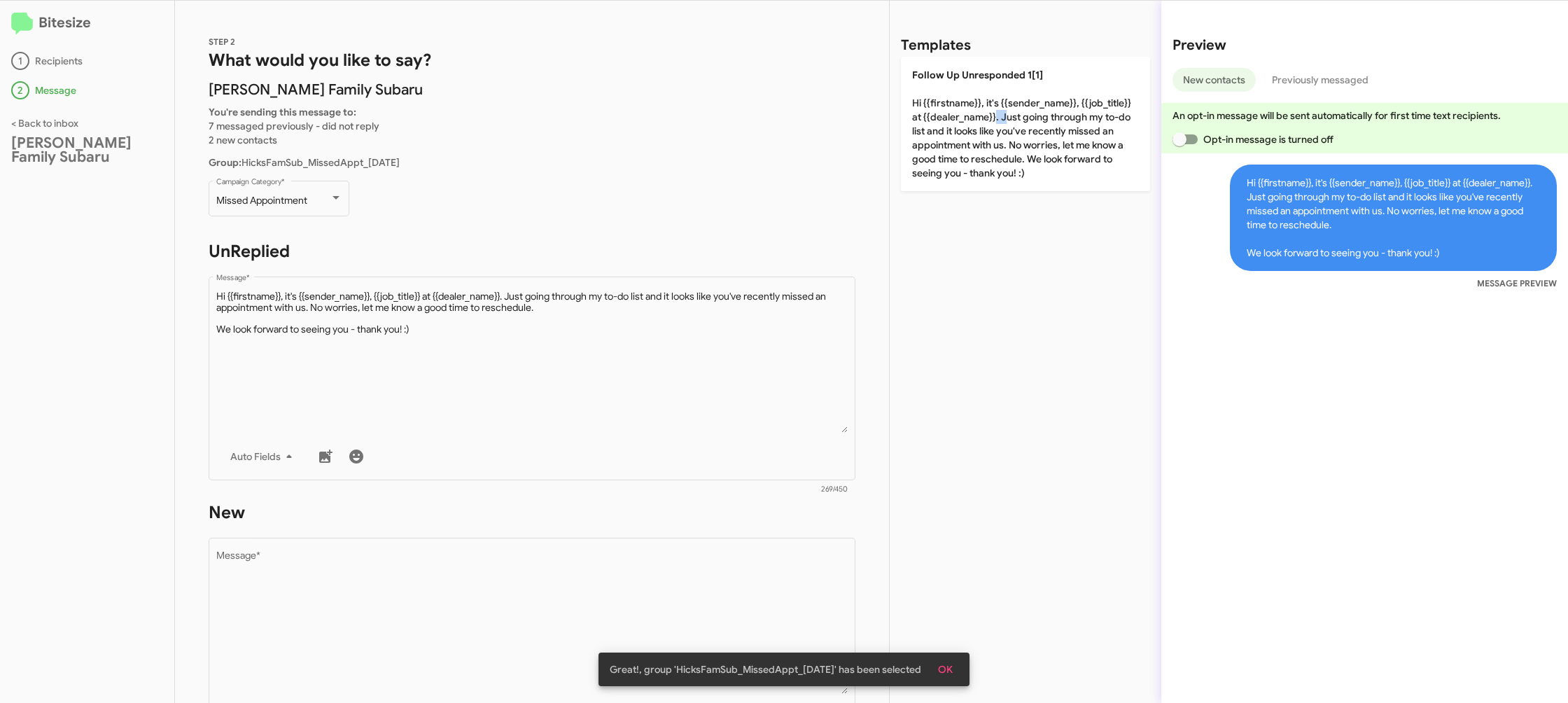
scroll to position [81, 0]
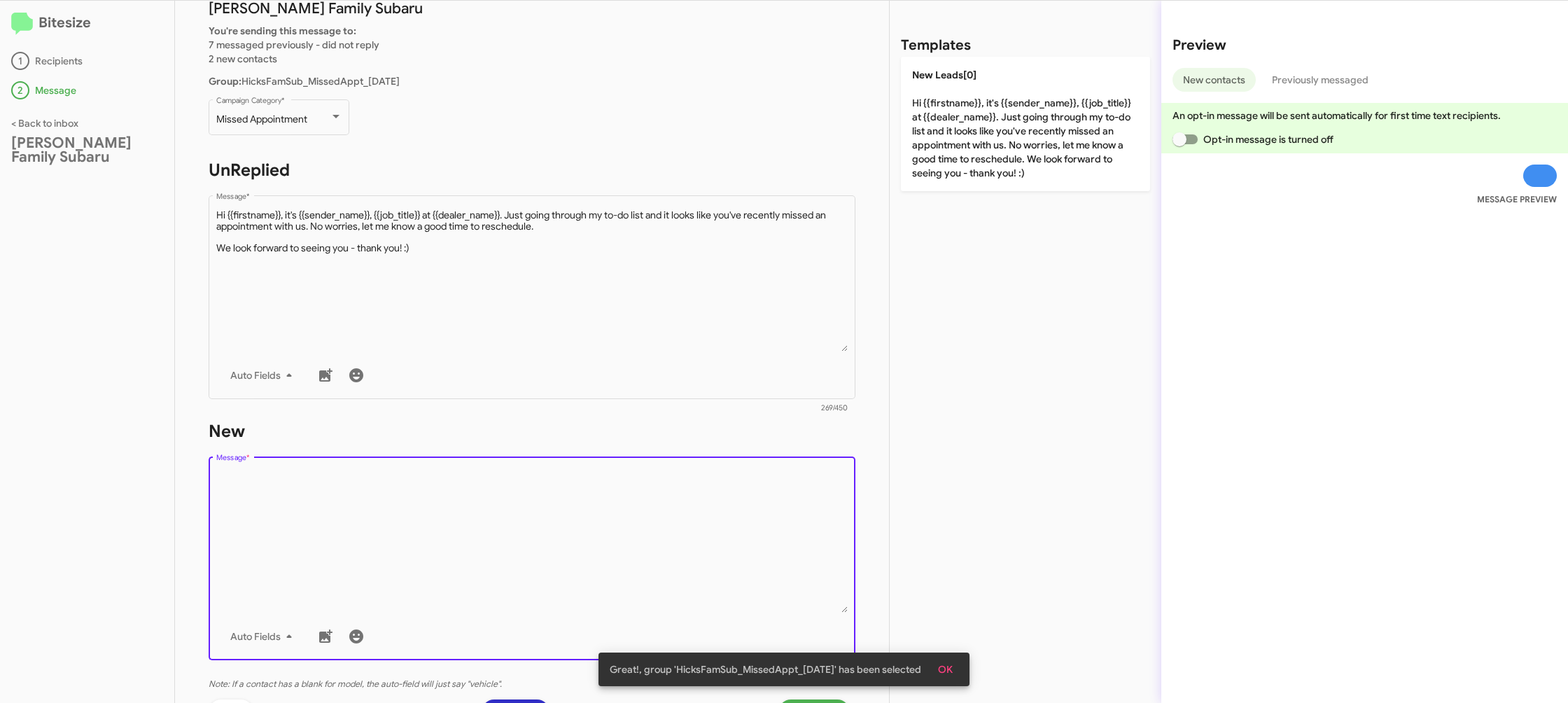
click at [735, 558] on textarea "Message *" at bounding box center [533, 541] width 632 height 143
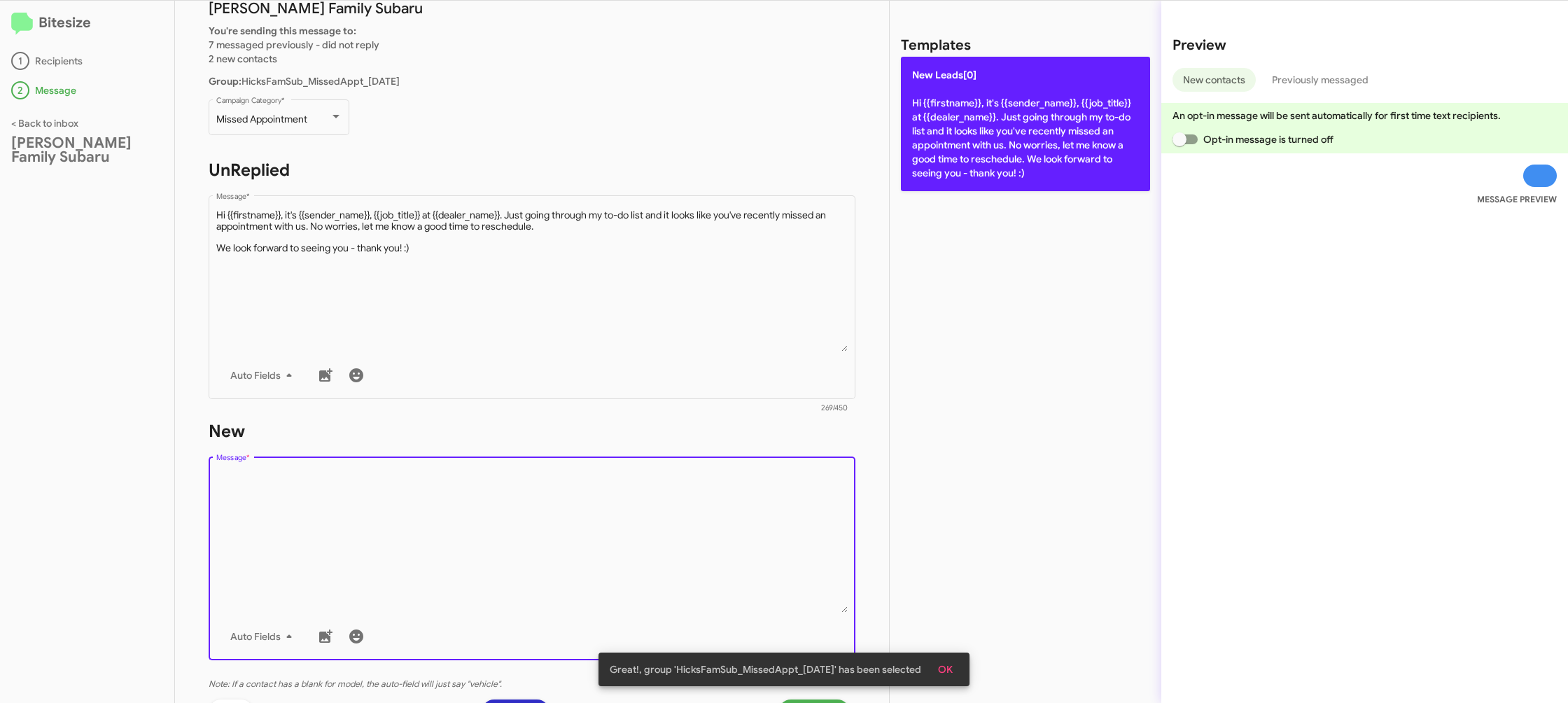
drag, startPoint x: 735, startPoint y: 558, endPoint x: 1129, endPoint y: 108, distance: 598.1
click at [735, 557] on textarea "Message *" at bounding box center [533, 541] width 632 height 143
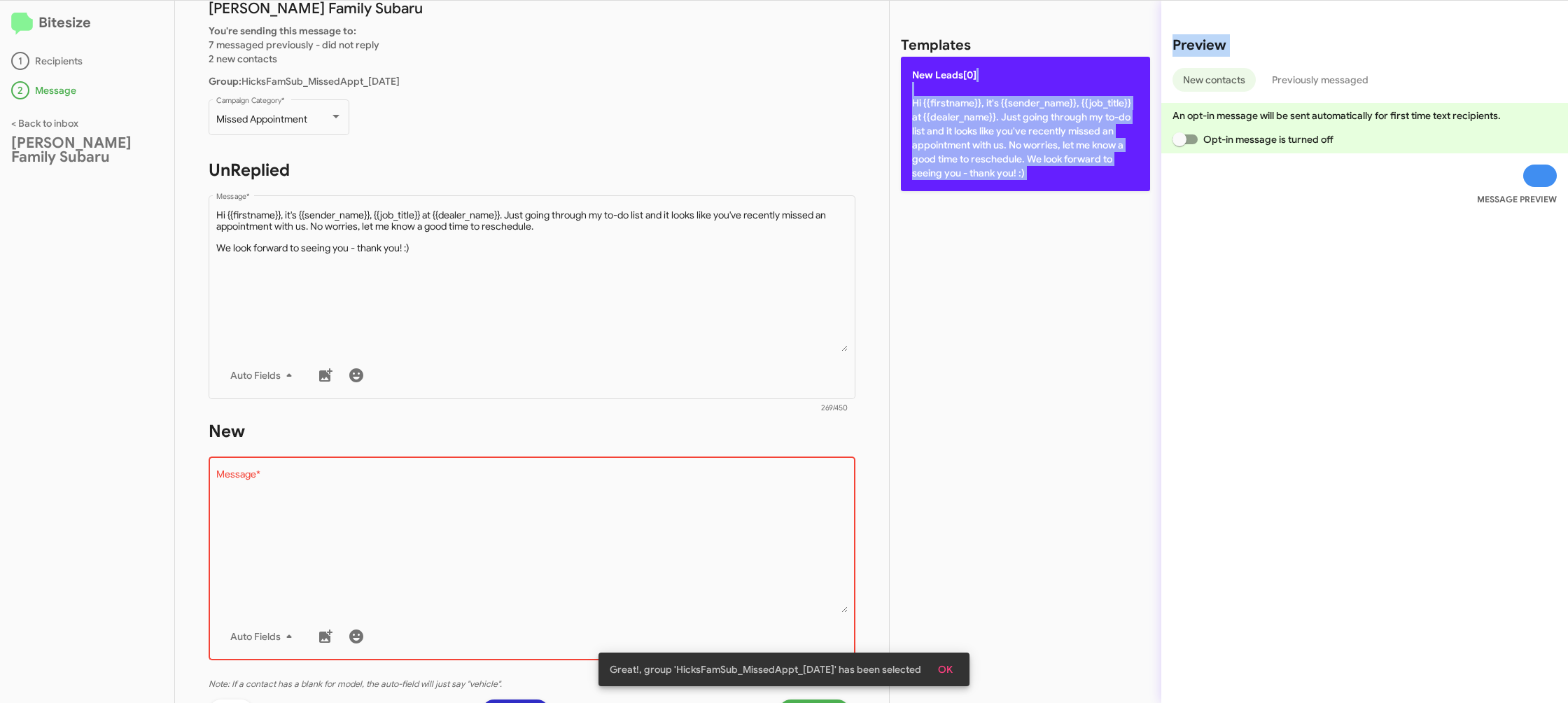
drag, startPoint x: 1160, startPoint y: 90, endPoint x: 1001, endPoint y: 72, distance: 160.0
click at [1159, 92] on div "Templates New Leads[0] Hi {{firstname}}, it's {{sender_name}}, {{job_title}} at…" at bounding box center [1229, 352] width 679 height 702
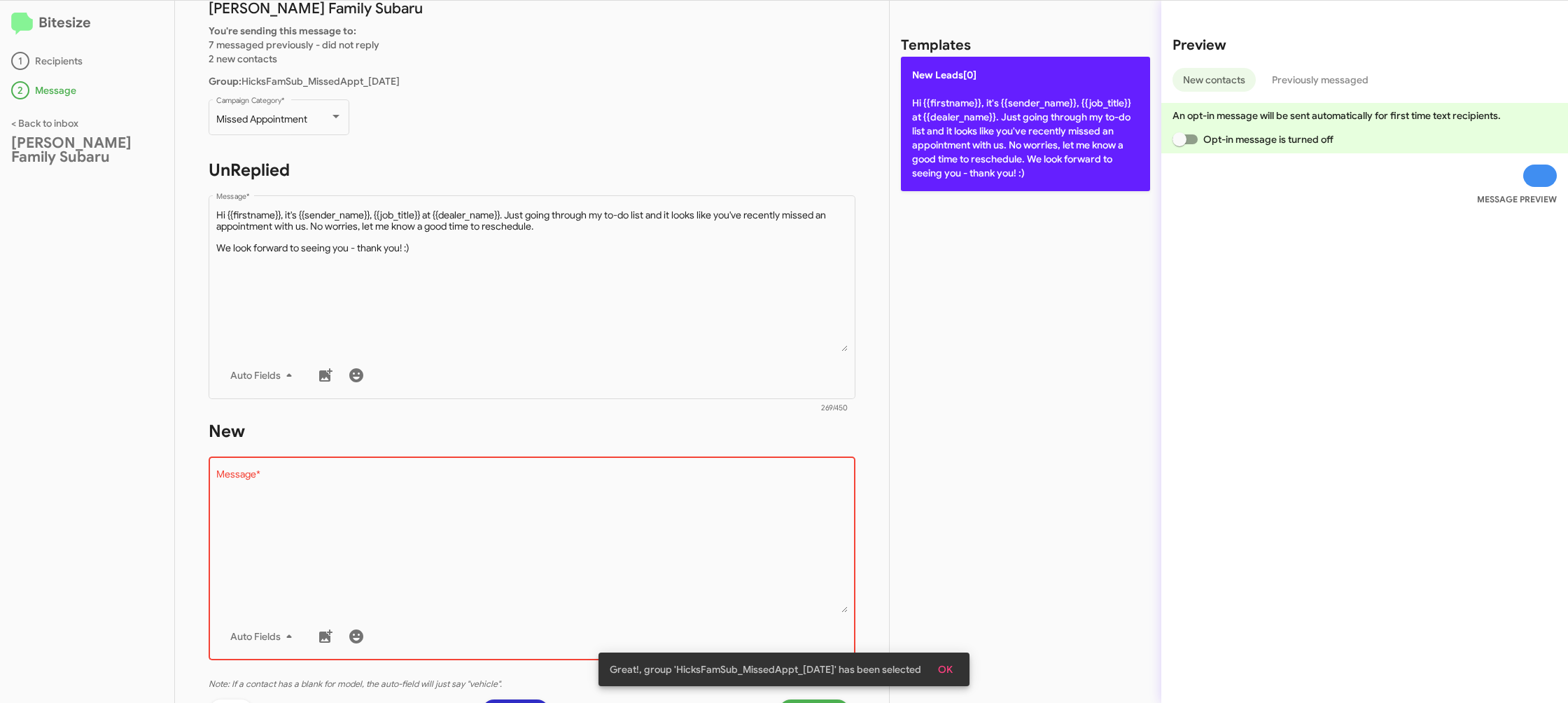
click at [1024, 115] on p "New Leads[0] Hi {{firstname}}, it's {{sender_name}}, {{job_title}} at {{dealer_…" at bounding box center [1025, 123] width 249 height 134
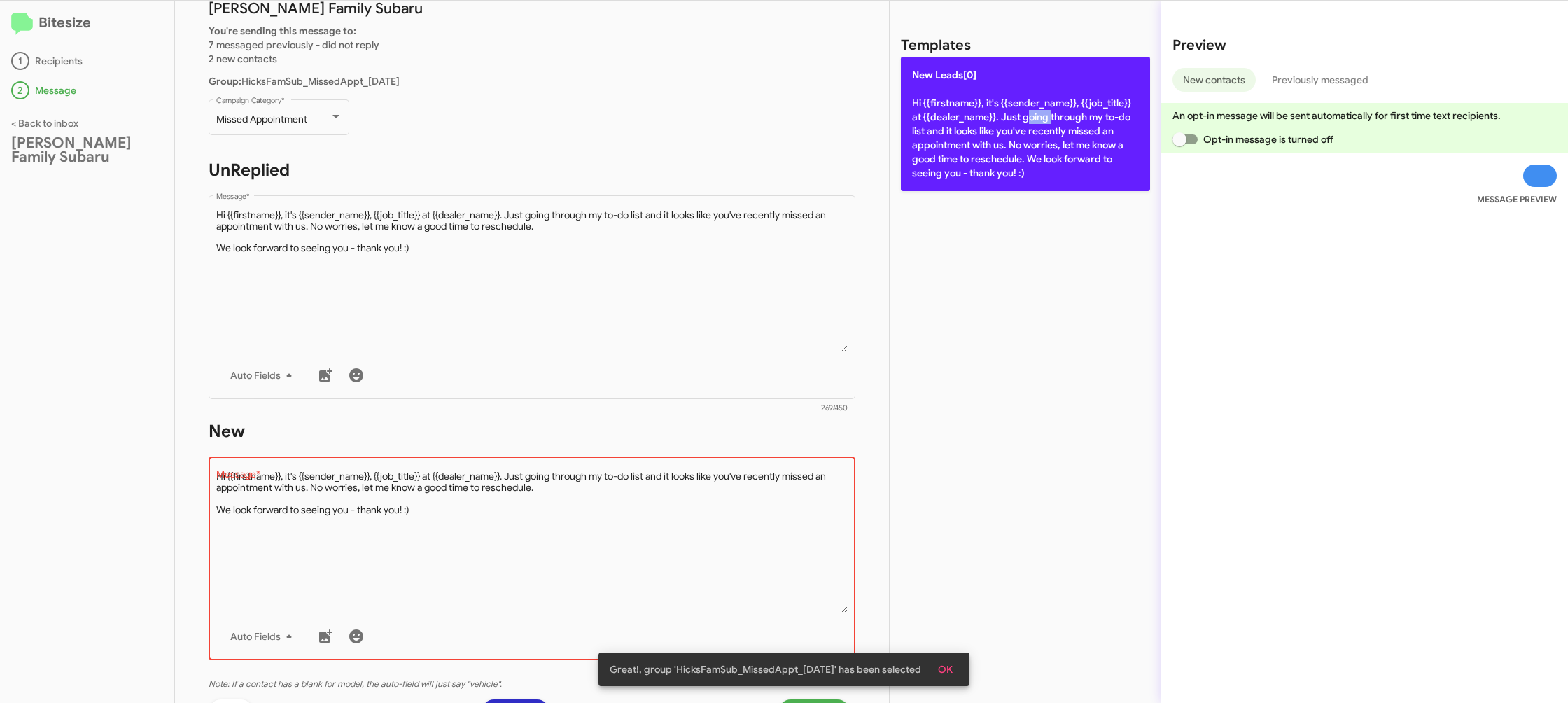
click at [1024, 115] on p "New Leads[0] Hi {{firstname}}, it's {{sender_name}}, {{job_title}} at {{dealer_…" at bounding box center [1025, 123] width 249 height 134
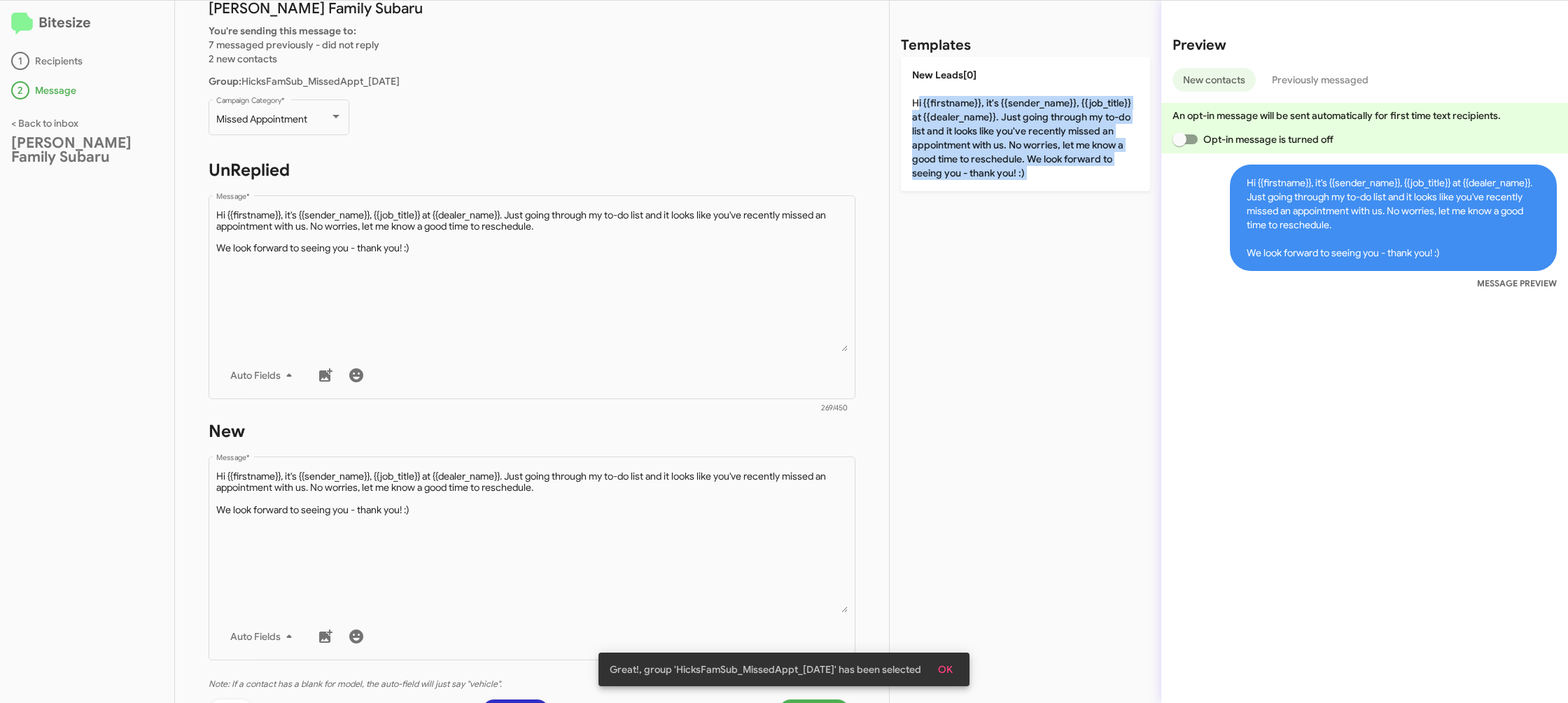
drag, startPoint x: 1024, startPoint y: 115, endPoint x: 508, endPoint y: 116, distance: 516.0
click at [1015, 112] on p "New Leads[0] Hi {{firstname}}, it's {{sender_name}}, {{job_title}} at {{dealer_…" at bounding box center [1025, 123] width 249 height 134
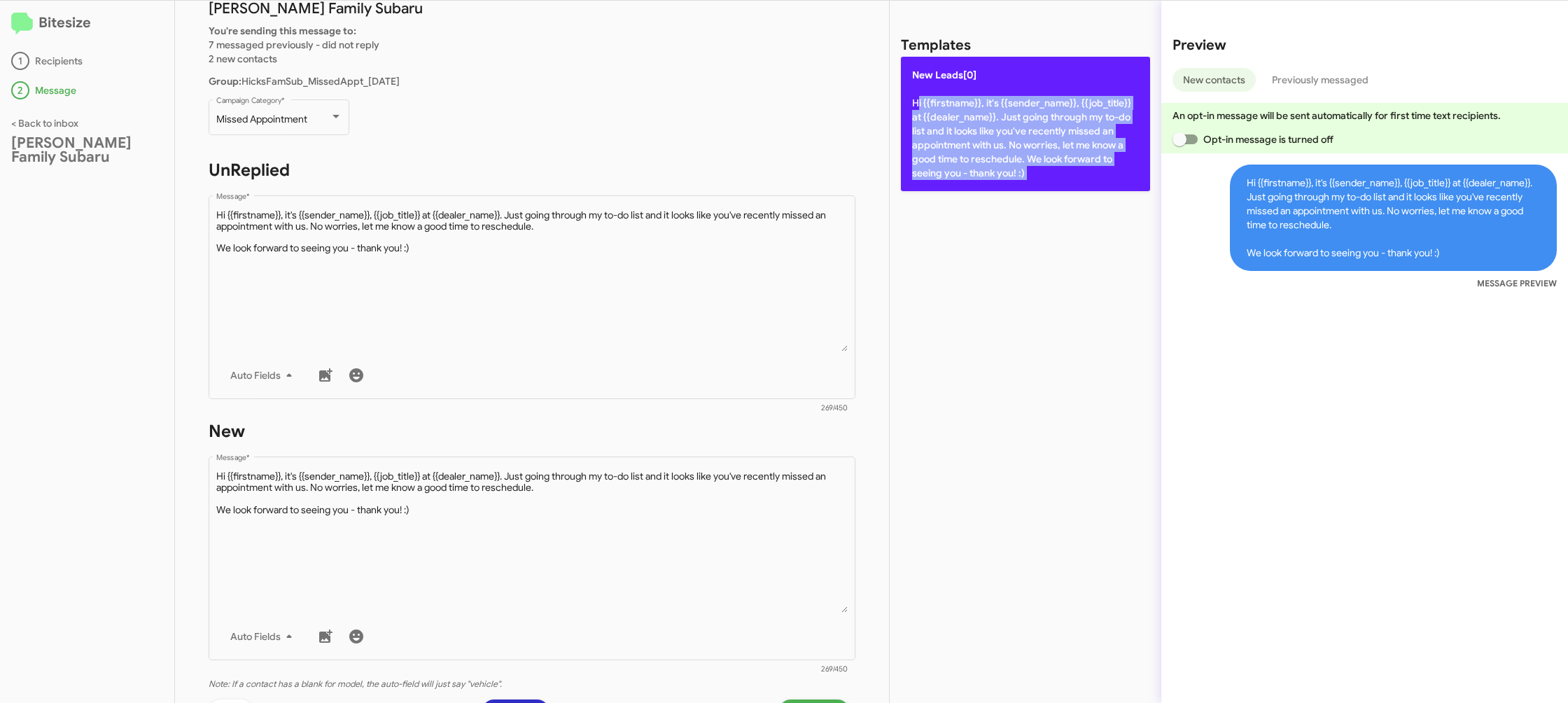
drag, startPoint x: 1026, startPoint y: 135, endPoint x: 990, endPoint y: 163, distance: 45.6
click at [1026, 135] on p "New Leads[0] Hi {{firstname}}, it's {{sender_name}}, {{job_title}} at {{dealer_…" at bounding box center [1025, 123] width 249 height 134
type textarea "Hi {{firstname}}, it's {{sender_name}}, {{job_title}} at {{dealer_name}}. Just …"
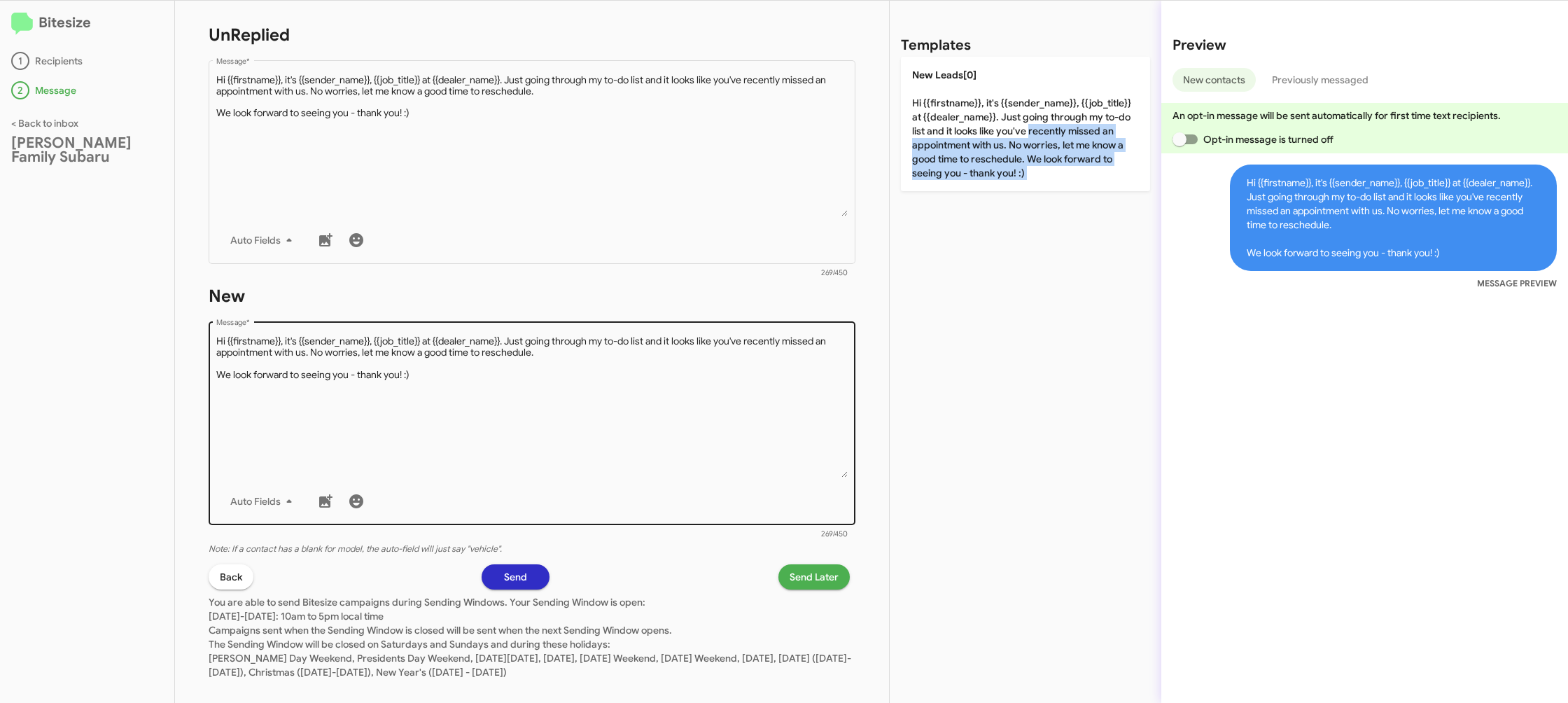
scroll to position [234, 0]
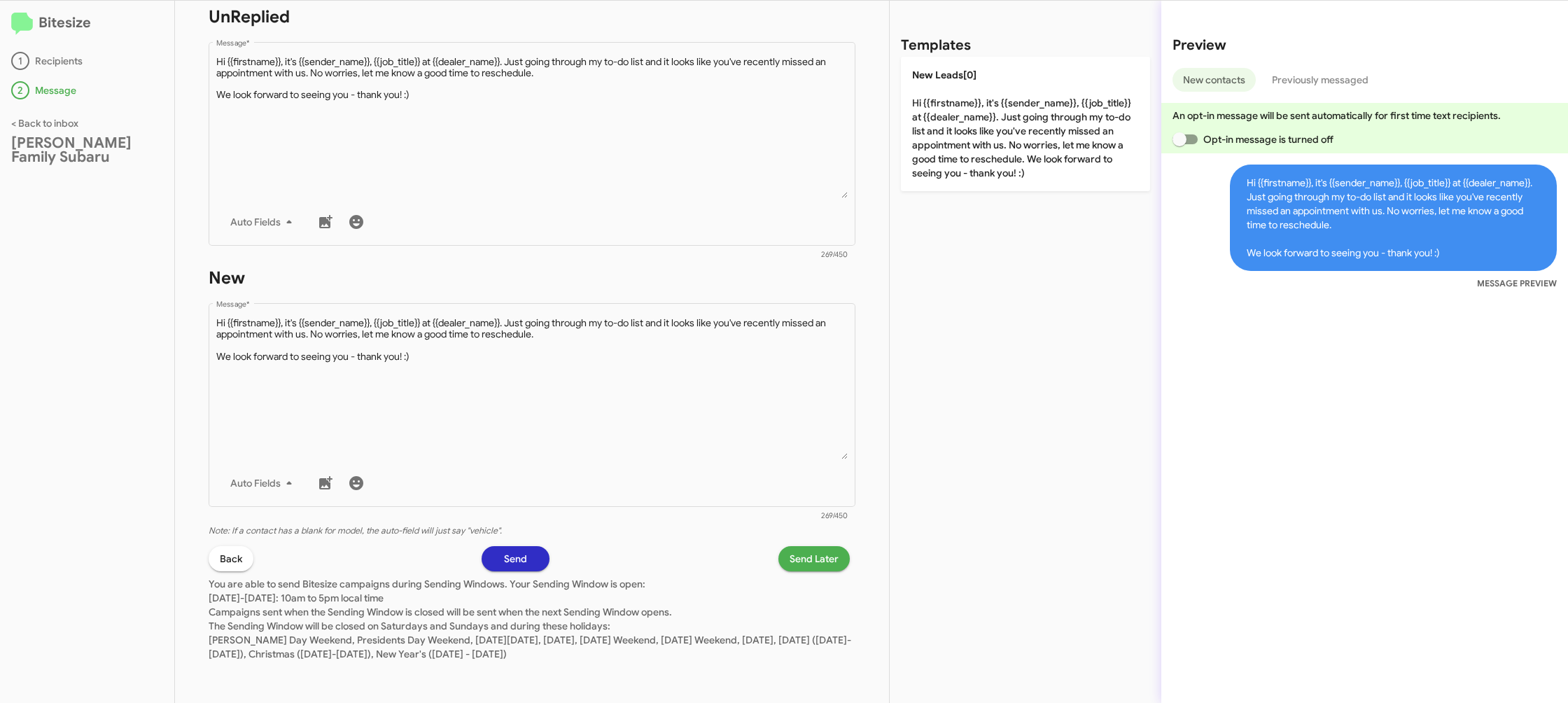
click at [809, 570] on div "STEP 2 What would you like to say? Hicks Family Subaru You're sending this mess…" at bounding box center [532, 352] width 714 height 702
click at [803, 568] on span "Send Later" at bounding box center [814, 559] width 49 height 25
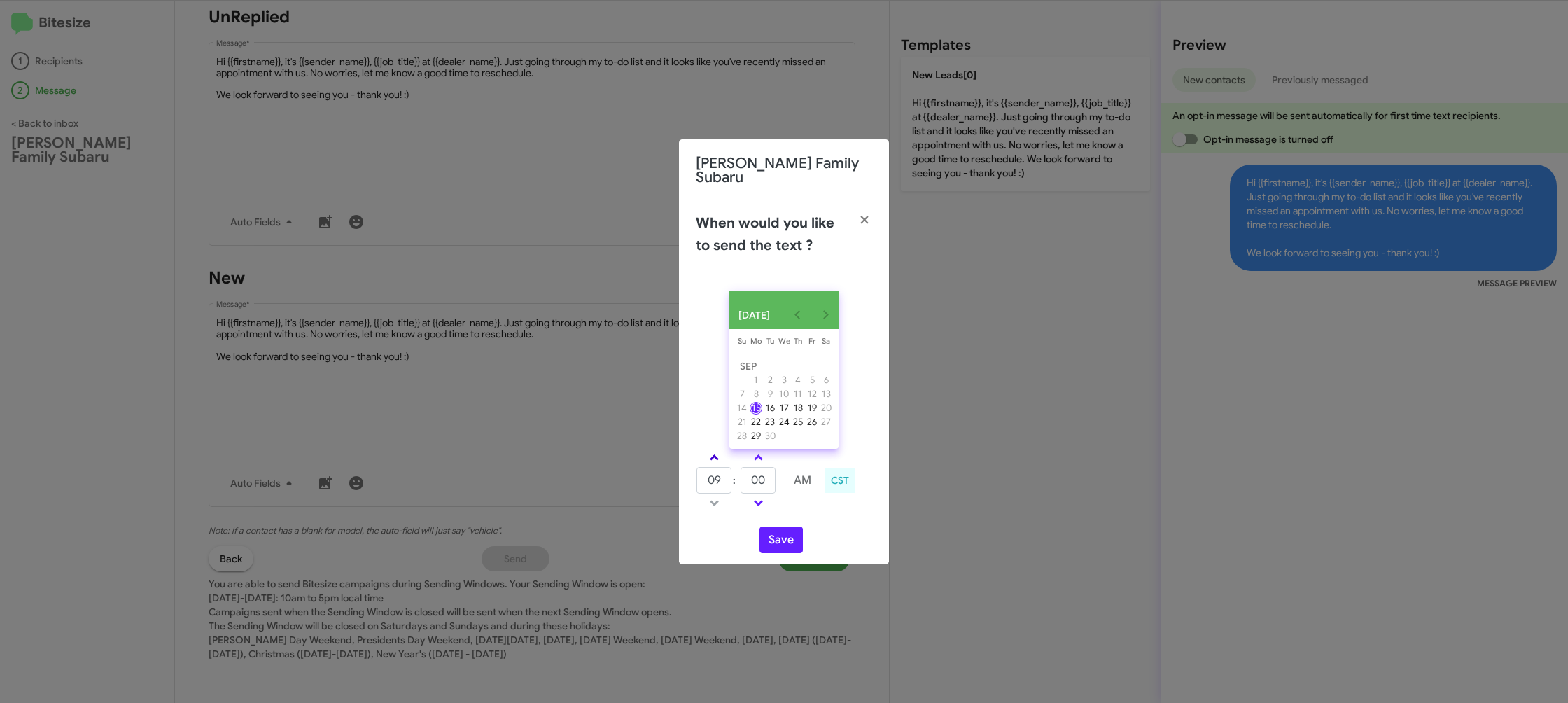
click at [702, 450] on link at bounding box center [714, 457] width 24 height 16
click at [715, 454] on span at bounding box center [714, 459] width 9 height 9
click at [715, 453] on link at bounding box center [714, 457] width 24 height 16
click at [716, 453] on link at bounding box center [714, 457] width 24 height 16
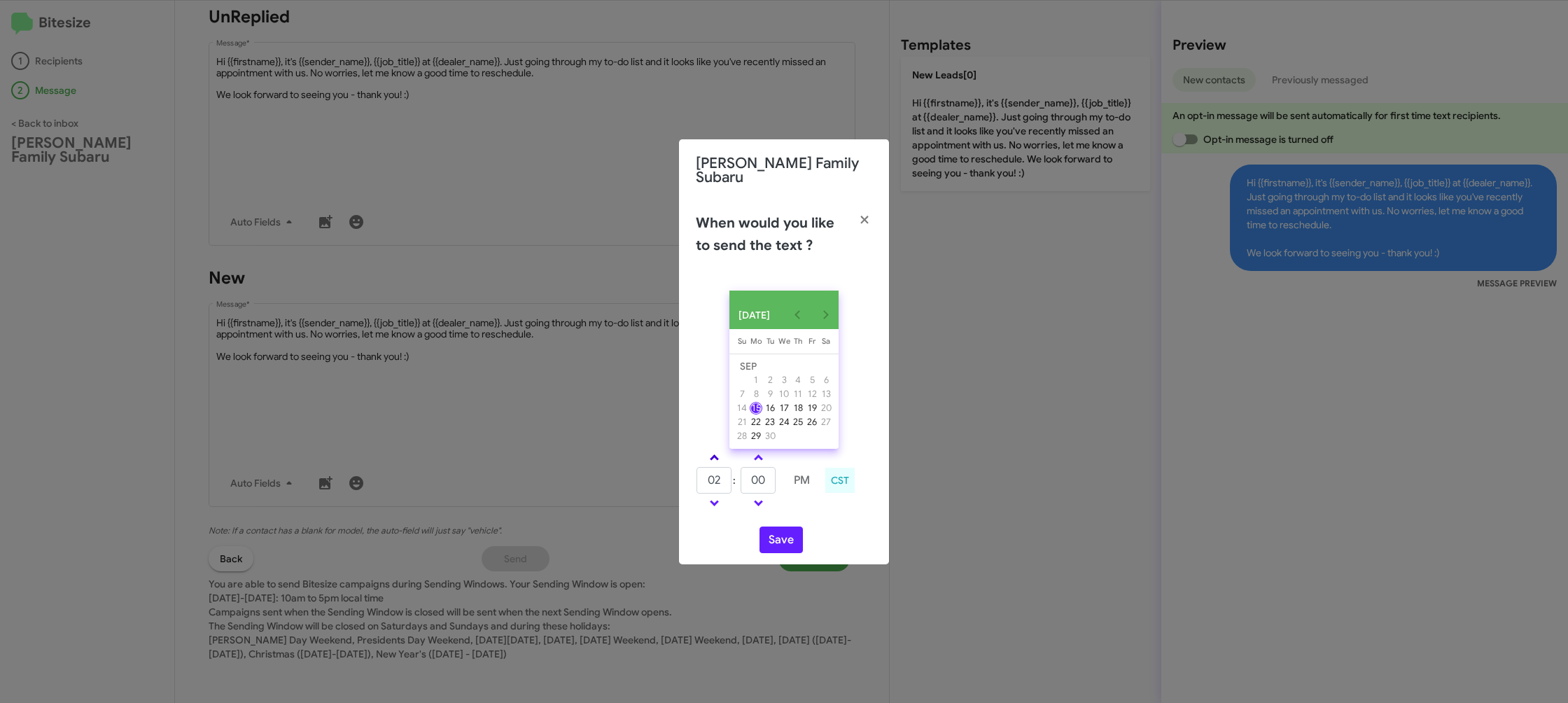
click at [716, 453] on link at bounding box center [714, 457] width 24 height 16
drag, startPoint x: 716, startPoint y: 453, endPoint x: 728, endPoint y: 472, distance: 22.5
click at [716, 453] on link at bounding box center [714, 457] width 24 height 16
type input "05"
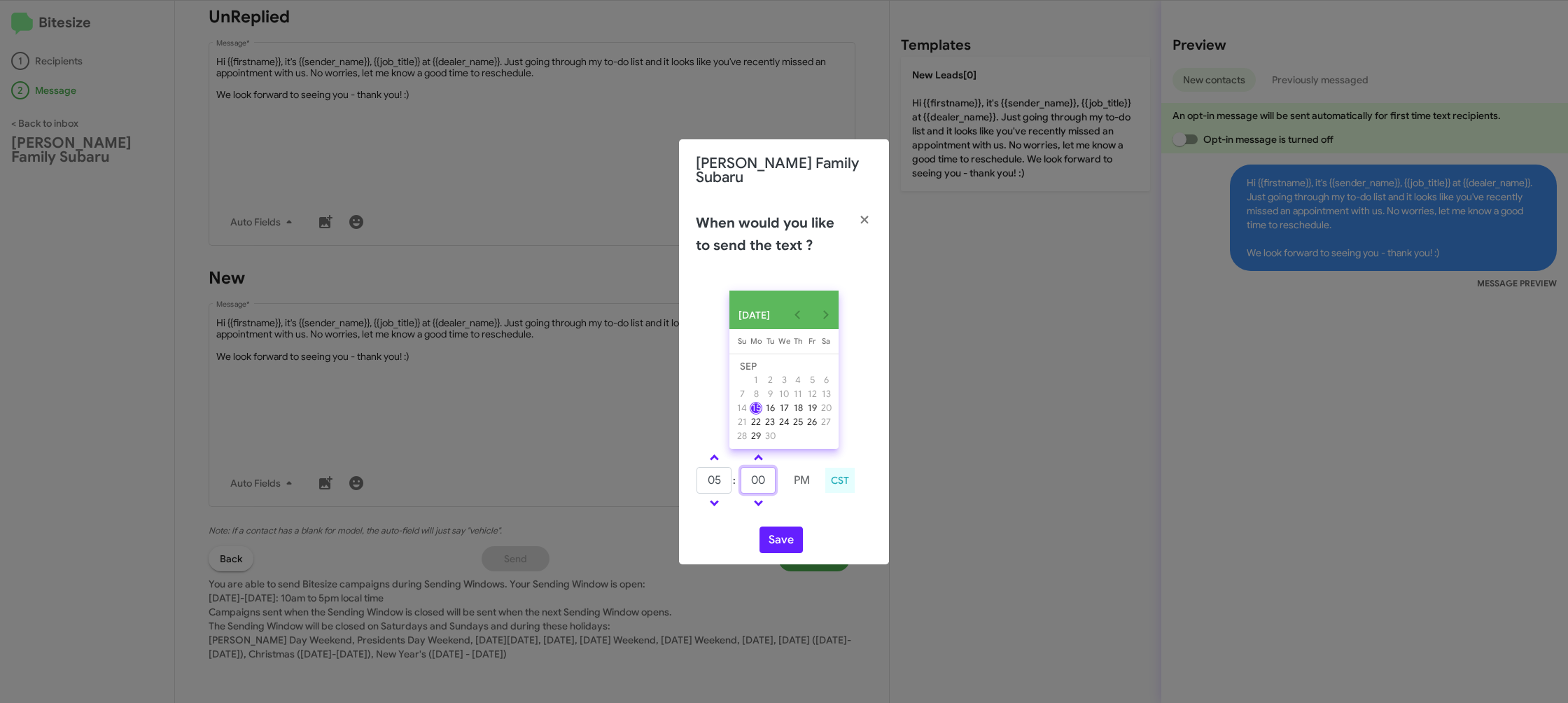
click at [768, 480] on input "00" at bounding box center [759, 480] width 35 height 27
type input "23"
drag, startPoint x: 809, startPoint y: 515, endPoint x: 798, endPoint y: 526, distance: 15.6
click at [806, 519] on div "SEP 2025 Sunday Su Monday Mo Tuesday Tu Wednesday We Thursday Th Friday Fr Satu…" at bounding box center [784, 422] width 210 height 285
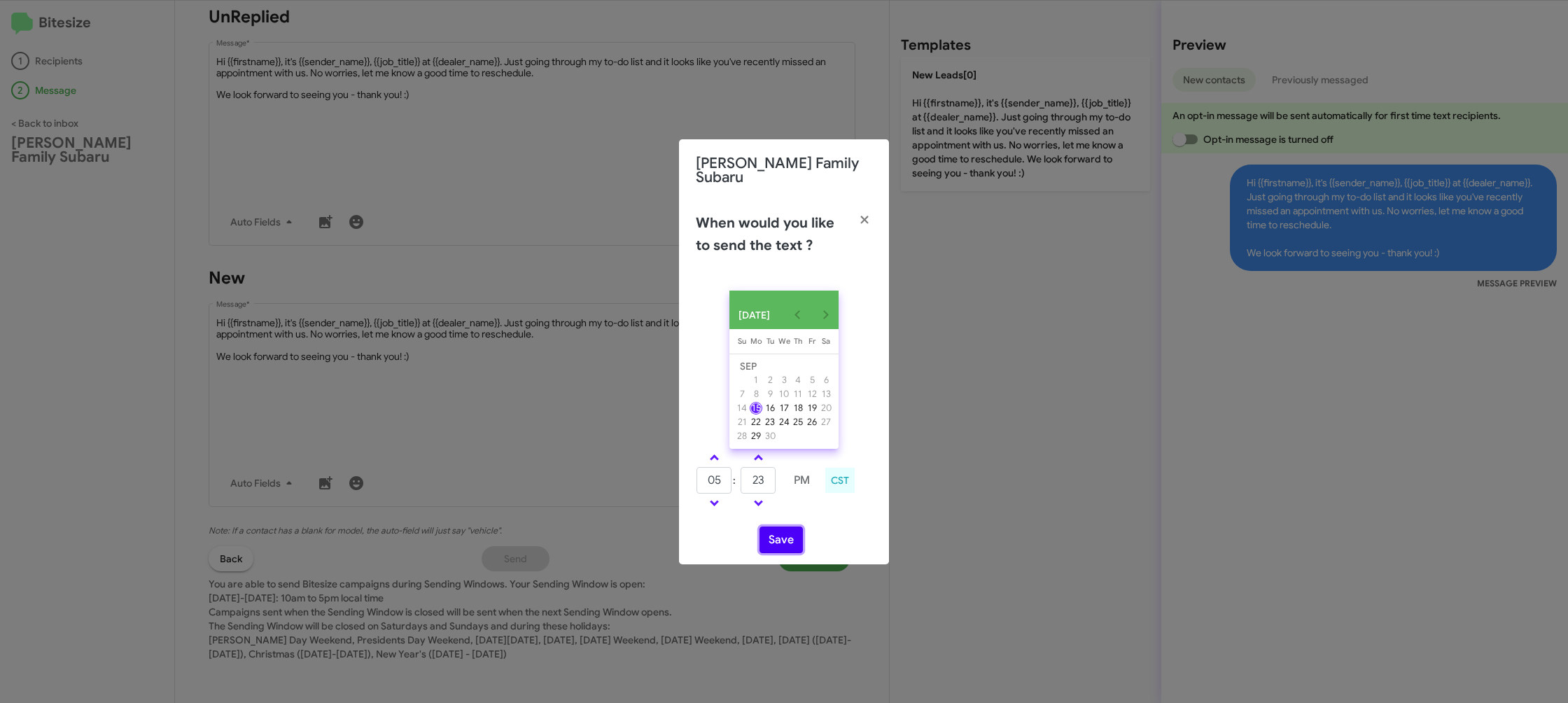
click at [778, 540] on button "Save" at bounding box center [781, 540] width 43 height 27
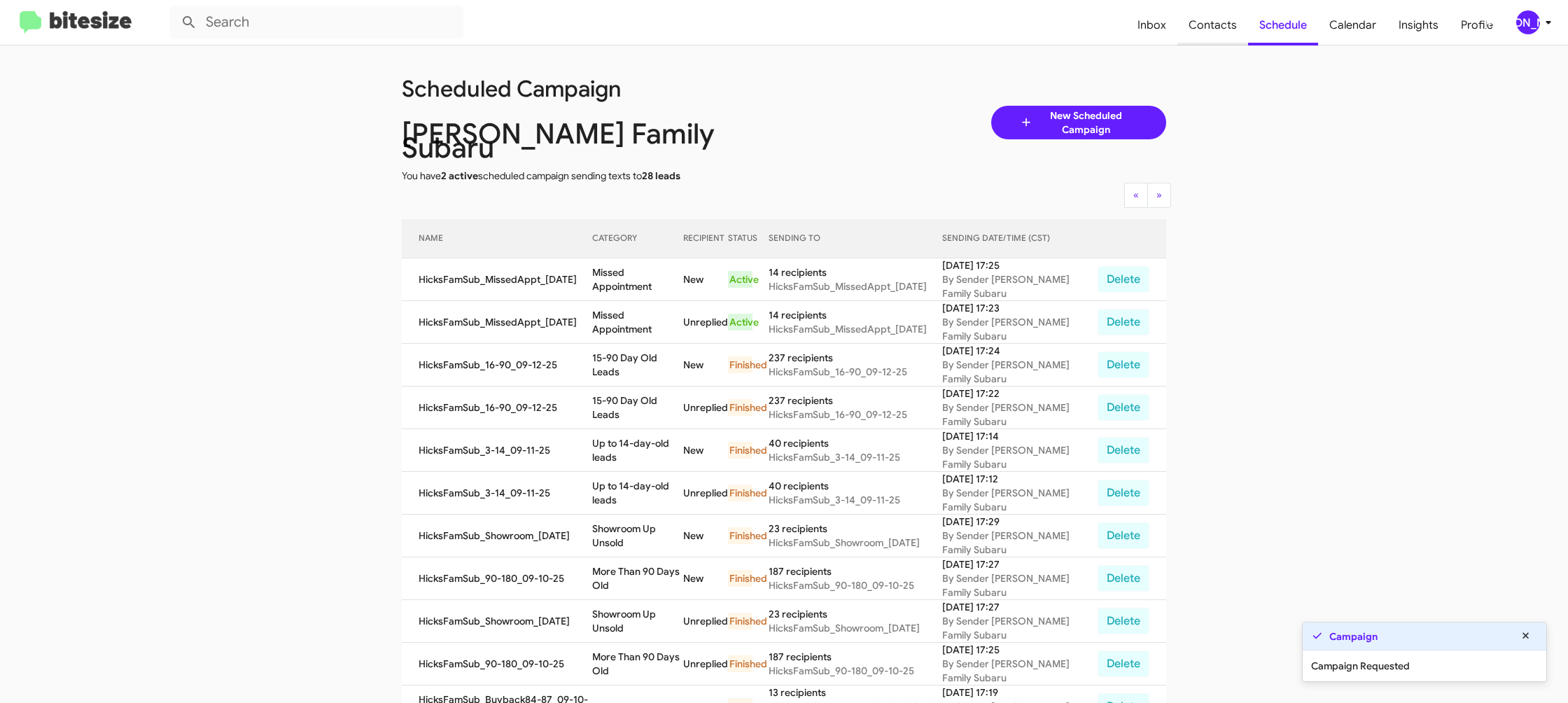
click at [1200, 16] on span "Contacts" at bounding box center [1213, 25] width 71 height 41
type input "in:groups"
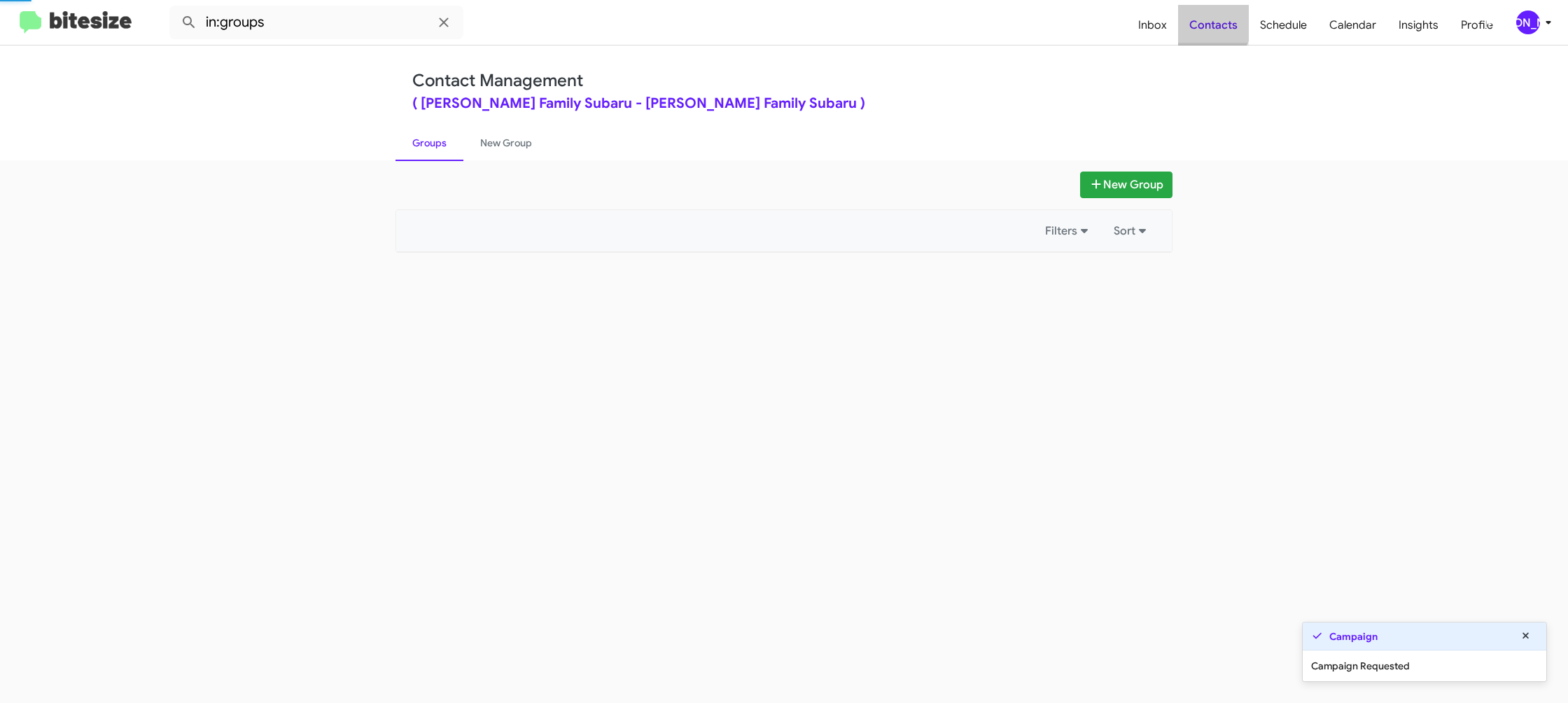
click at [1200, 16] on span "Contacts" at bounding box center [1214, 25] width 71 height 41
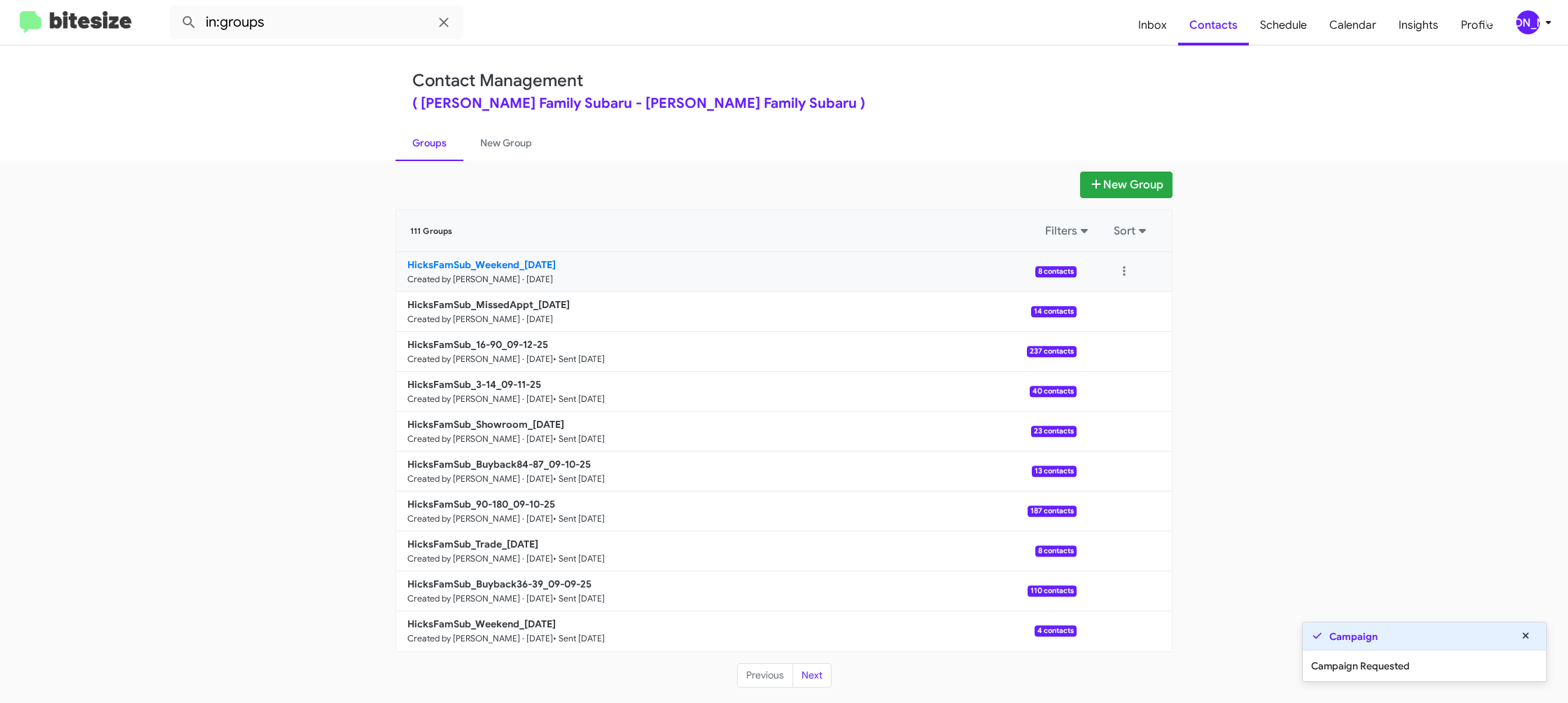
click at [514, 275] on small "Created by [PERSON_NAME] · [DATE]" at bounding box center [480, 279] width 146 height 11
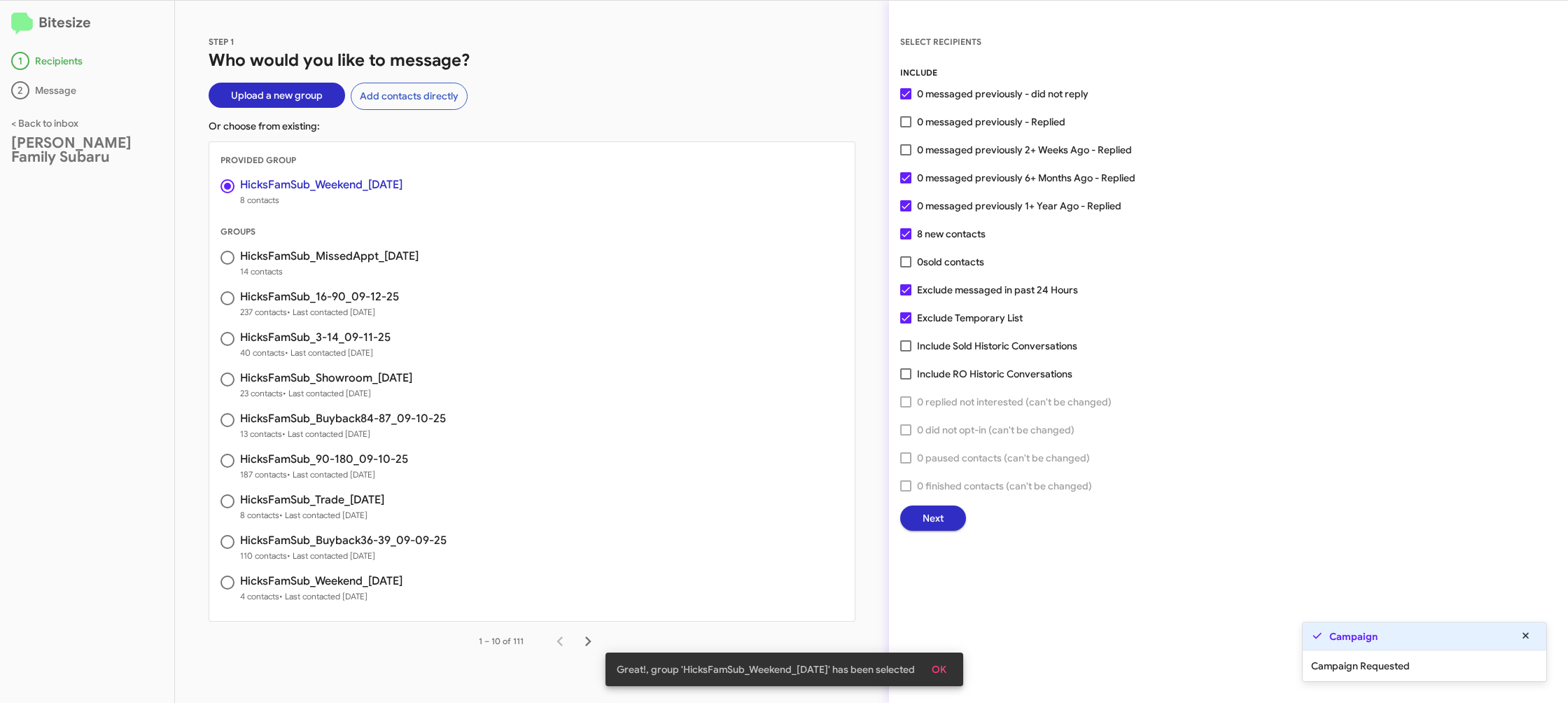
click at [926, 523] on span "Next" at bounding box center [933, 518] width 21 height 25
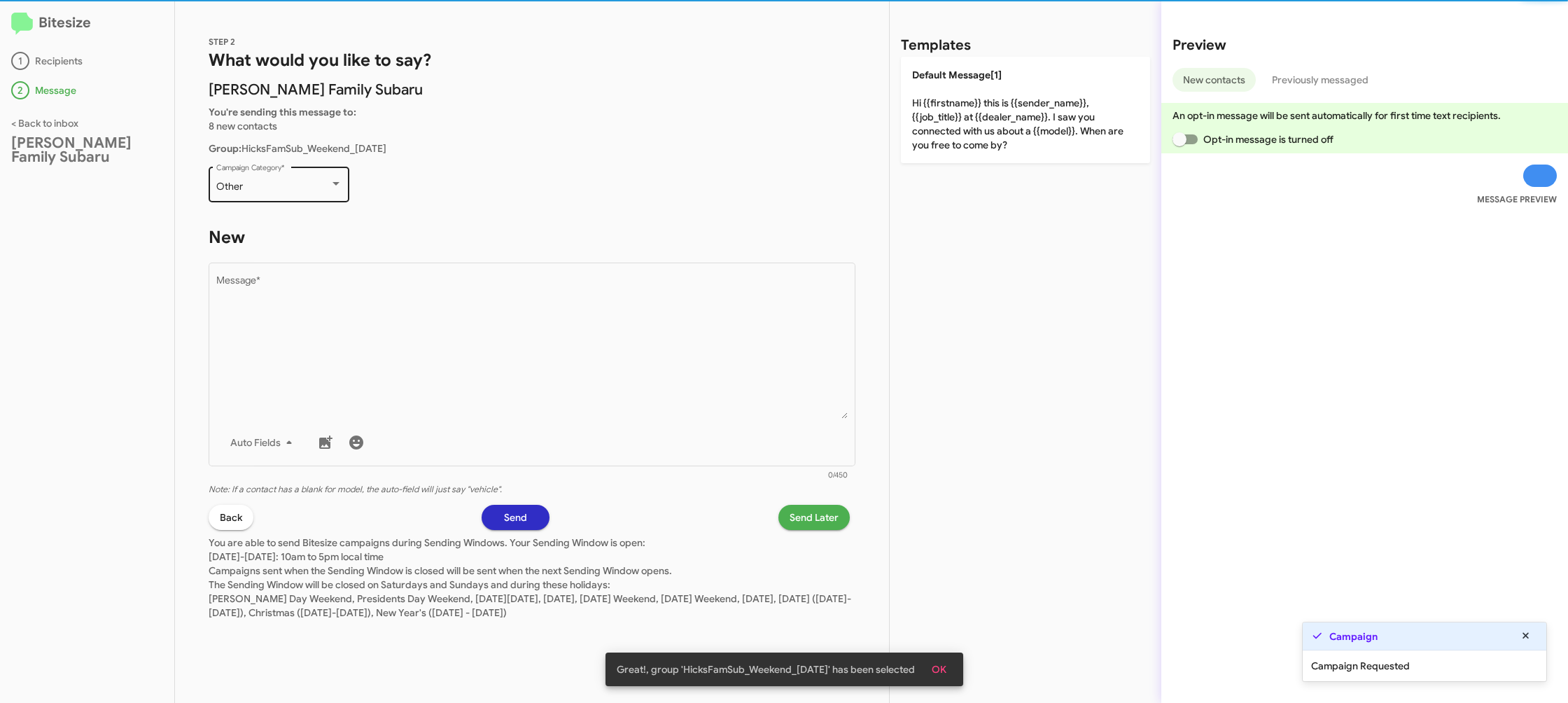
click at [289, 173] on div "Other Campaign Category *" at bounding box center [279, 183] width 126 height 38
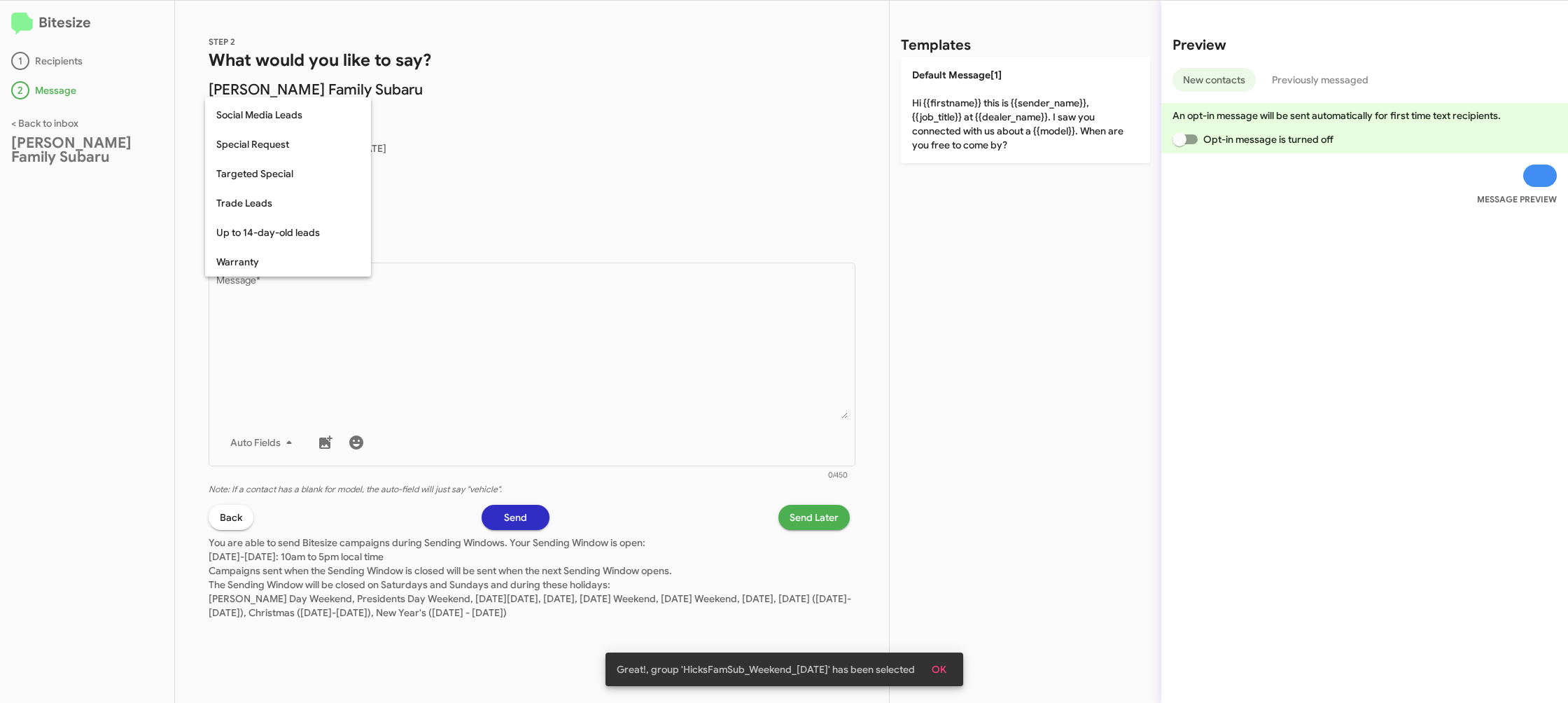
scroll to position [585, 0]
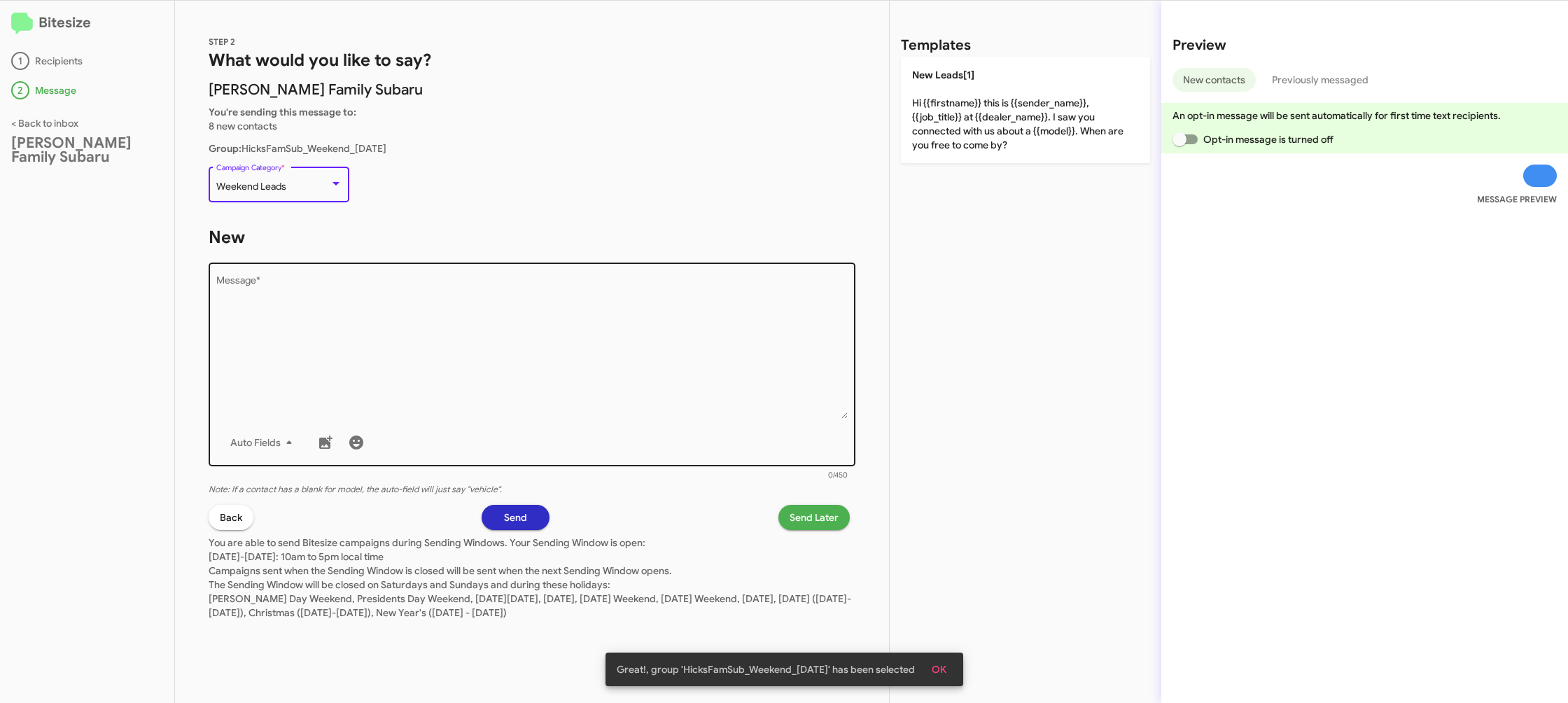
click at [473, 372] on textarea "Message *" at bounding box center [533, 347] width 632 height 143
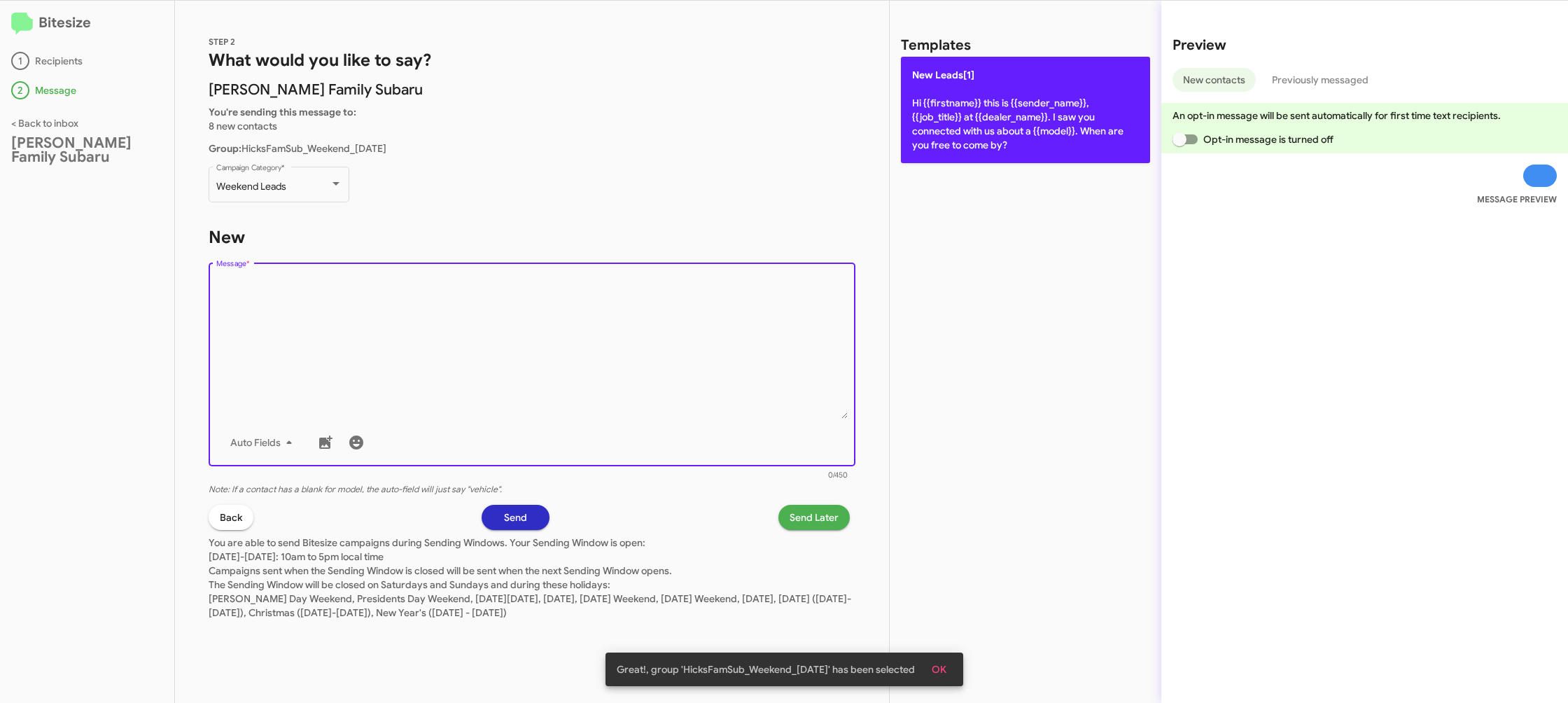
click at [962, 137] on p "New Leads[1] Hi {{firstname}} this is {{sender_name}}, {{job_title}} at {{deale…" at bounding box center [1025, 110] width 249 height 107
type textarea "Hi {{firstname}} this is {{sender_name}}, {{job_title}} at {{dealer_name}}. I s…"
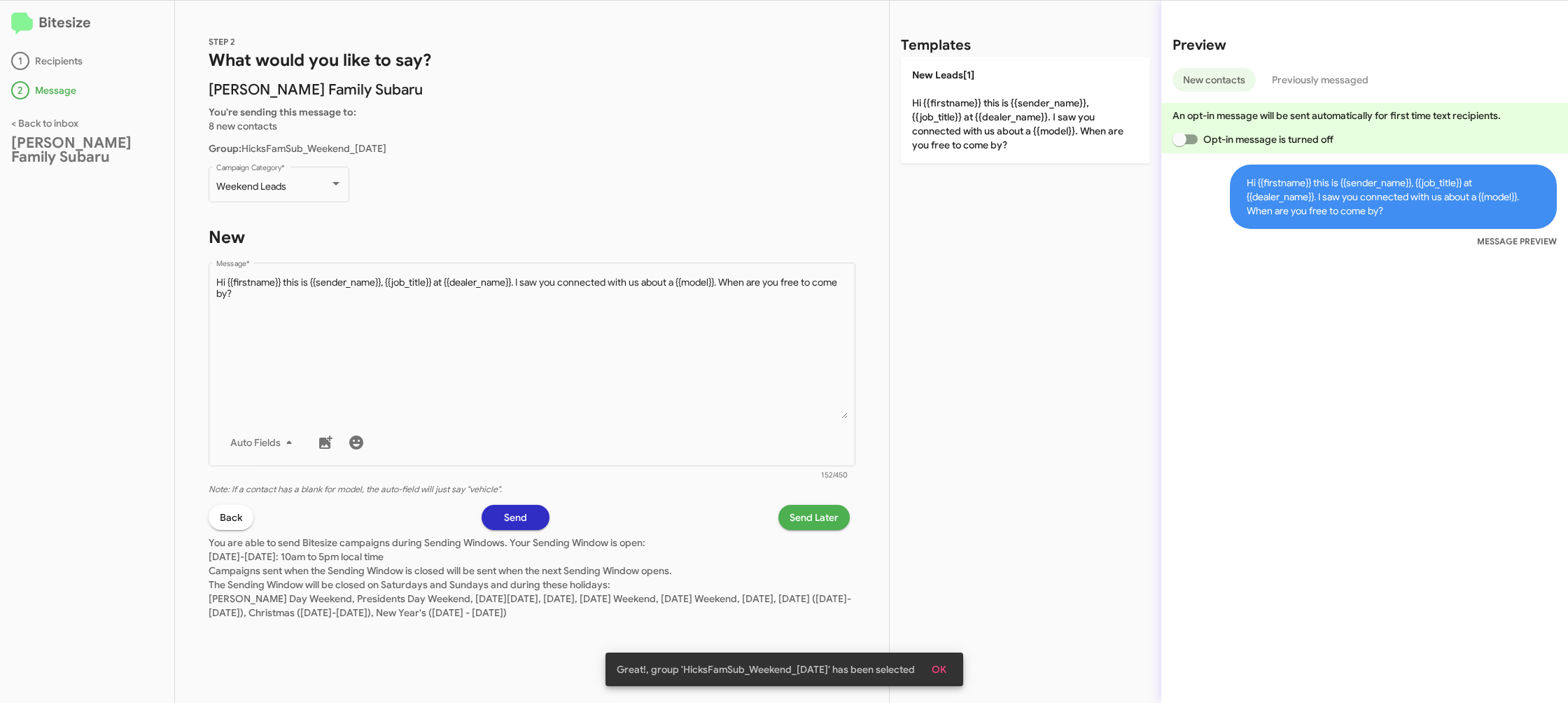
click at [800, 527] on span "Send Later" at bounding box center [814, 518] width 49 height 25
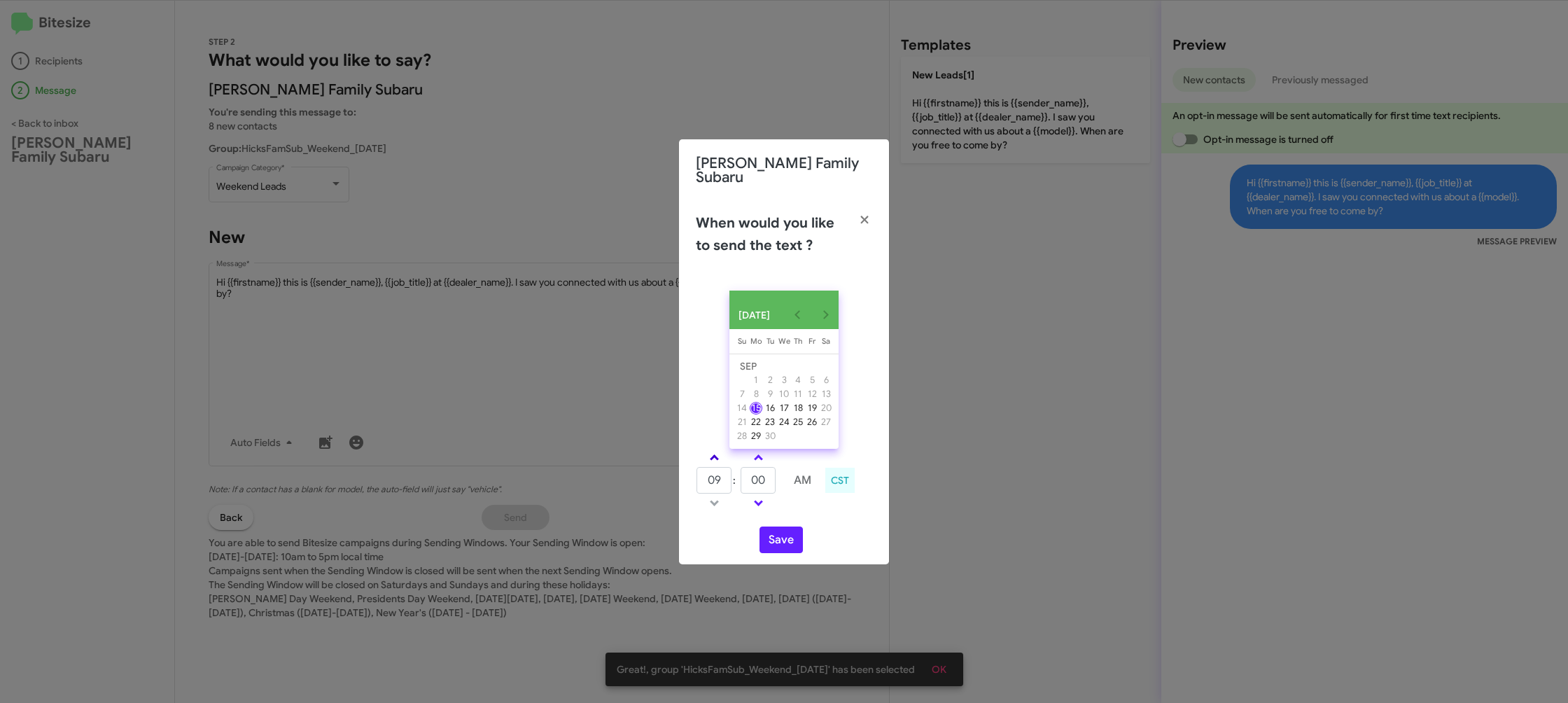
click at [720, 461] on link at bounding box center [714, 457] width 24 height 16
click at [720, 460] on link at bounding box center [714, 457] width 24 height 16
click at [720, 459] on link at bounding box center [714, 457] width 24 height 16
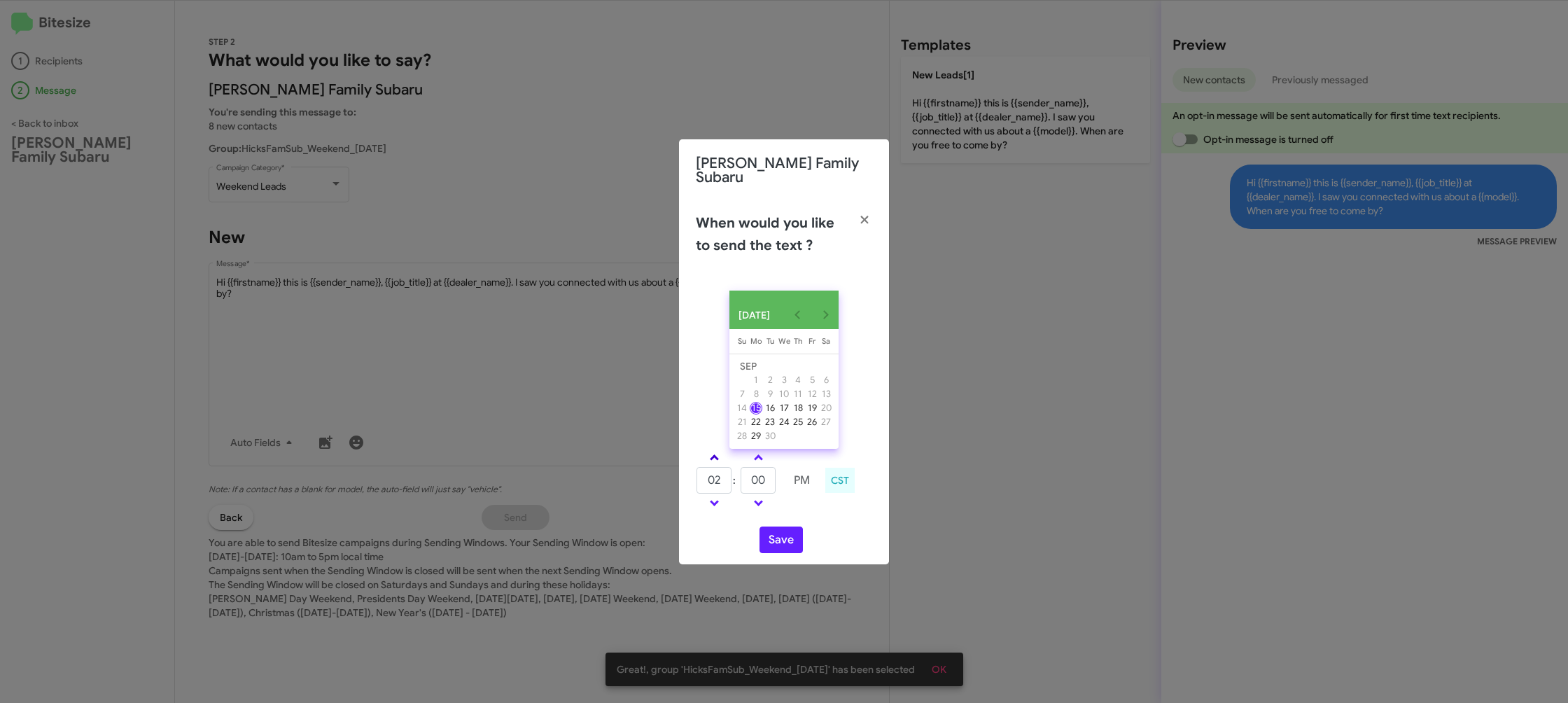
click at [720, 459] on link at bounding box center [714, 457] width 24 height 16
type input "04"
click at [759, 482] on input "55" at bounding box center [759, 480] width 35 height 27
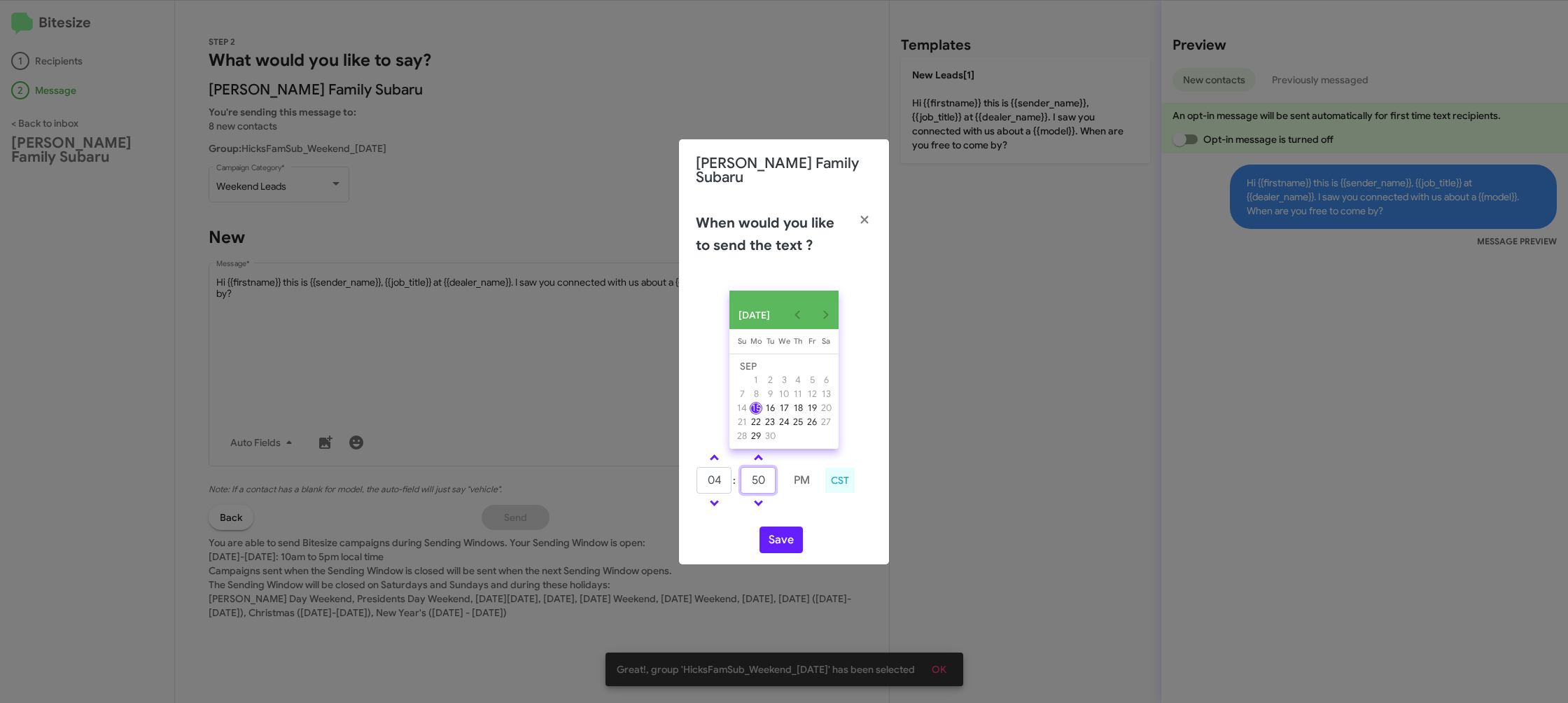
type input "55"
type input "05"
type input "1"
type input "10"
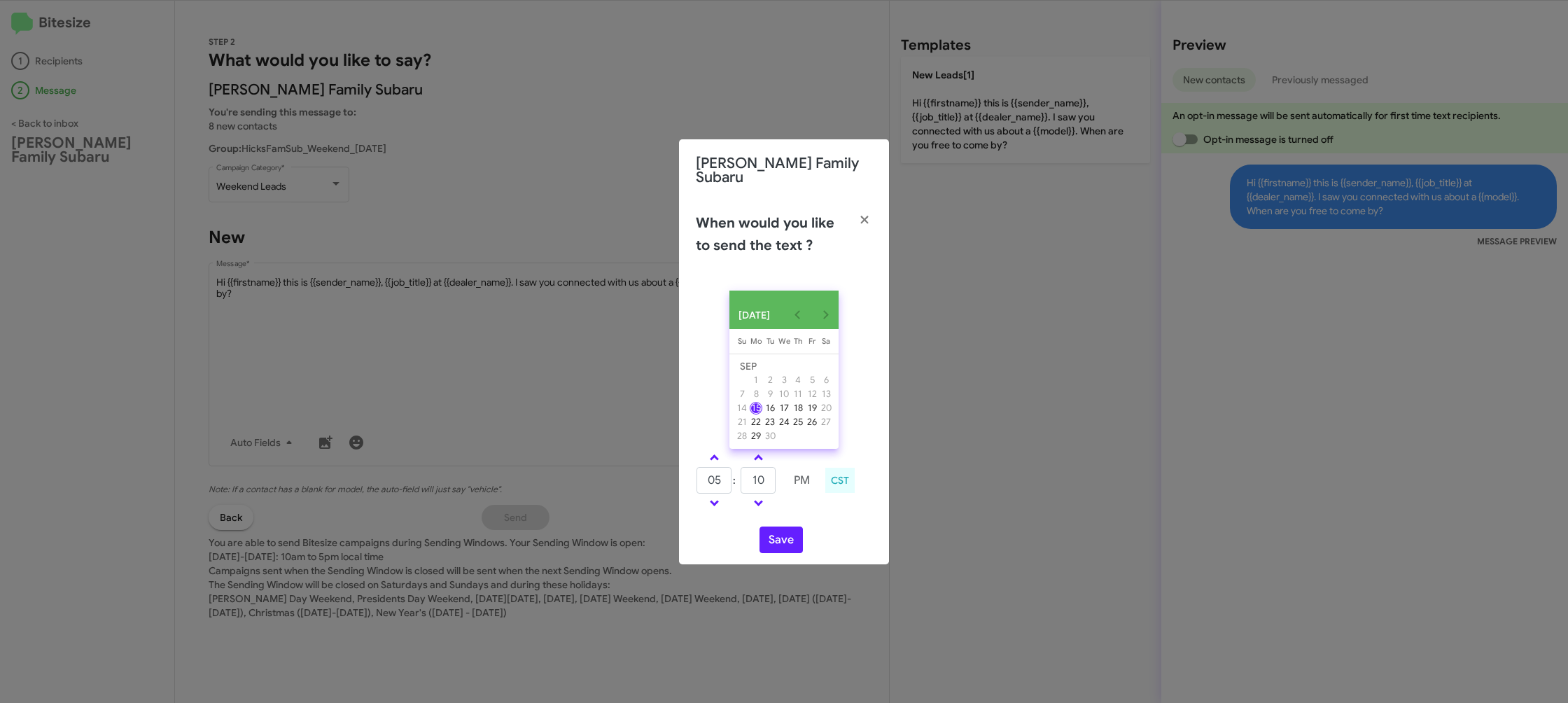
click at [823, 519] on div "SEP 2025 Sunday Su Monday Mo Tuesday Tu Wednesday We Thursday Th Friday Fr Satu…" at bounding box center [784, 422] width 210 height 285
click at [782, 532] on button "Save" at bounding box center [781, 540] width 43 height 27
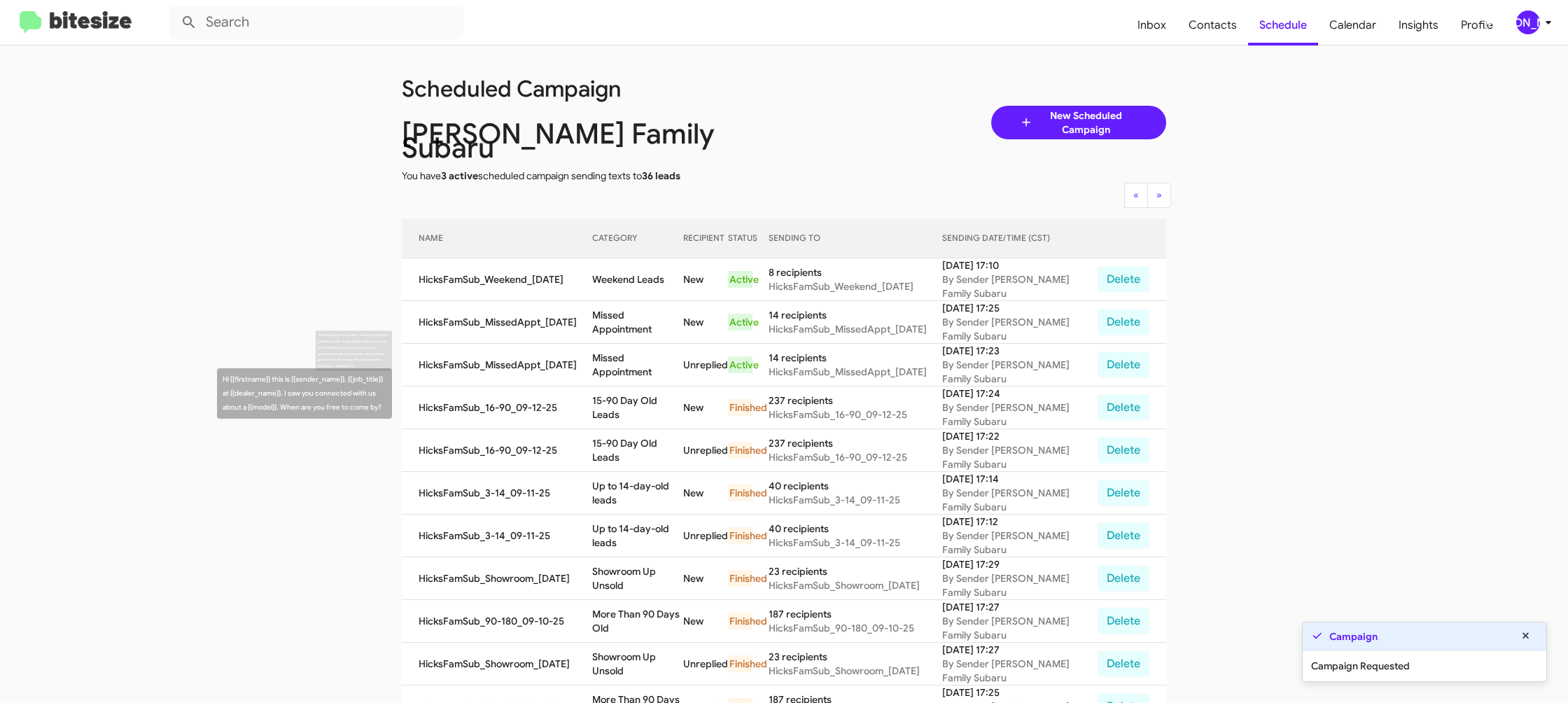
click at [645, 344] on td "Missed Appointment" at bounding box center [638, 364] width 91 height 43
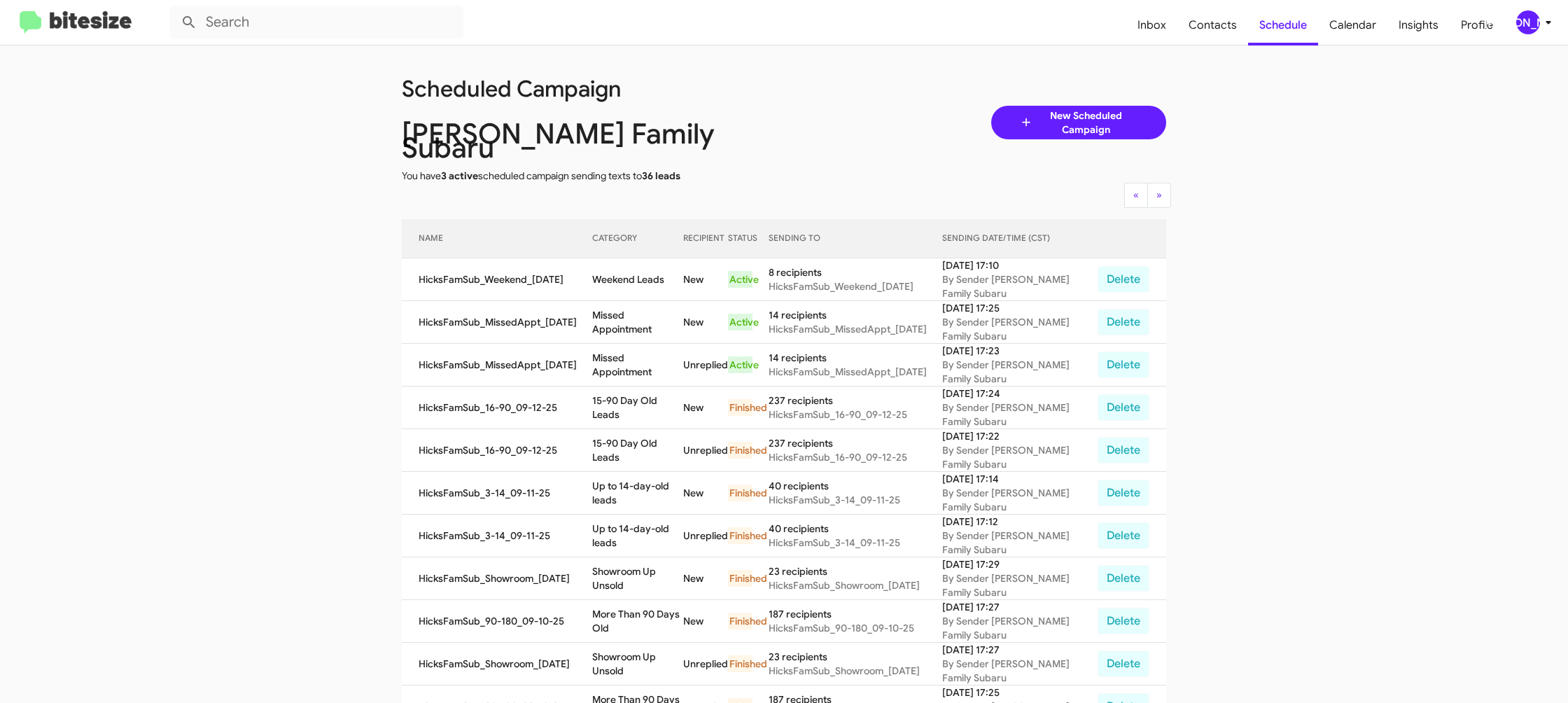
click at [645, 344] on td "Missed Appointment" at bounding box center [638, 364] width 91 height 43
drag, startPoint x: 645, startPoint y: 340, endPoint x: 655, endPoint y: 353, distance: 16.4
click at [645, 344] on td "Missed Appointment" at bounding box center [638, 364] width 91 height 43
copy td "Missed Appointment"
click at [635, 259] on td "Weekend Leads" at bounding box center [638, 279] width 91 height 43
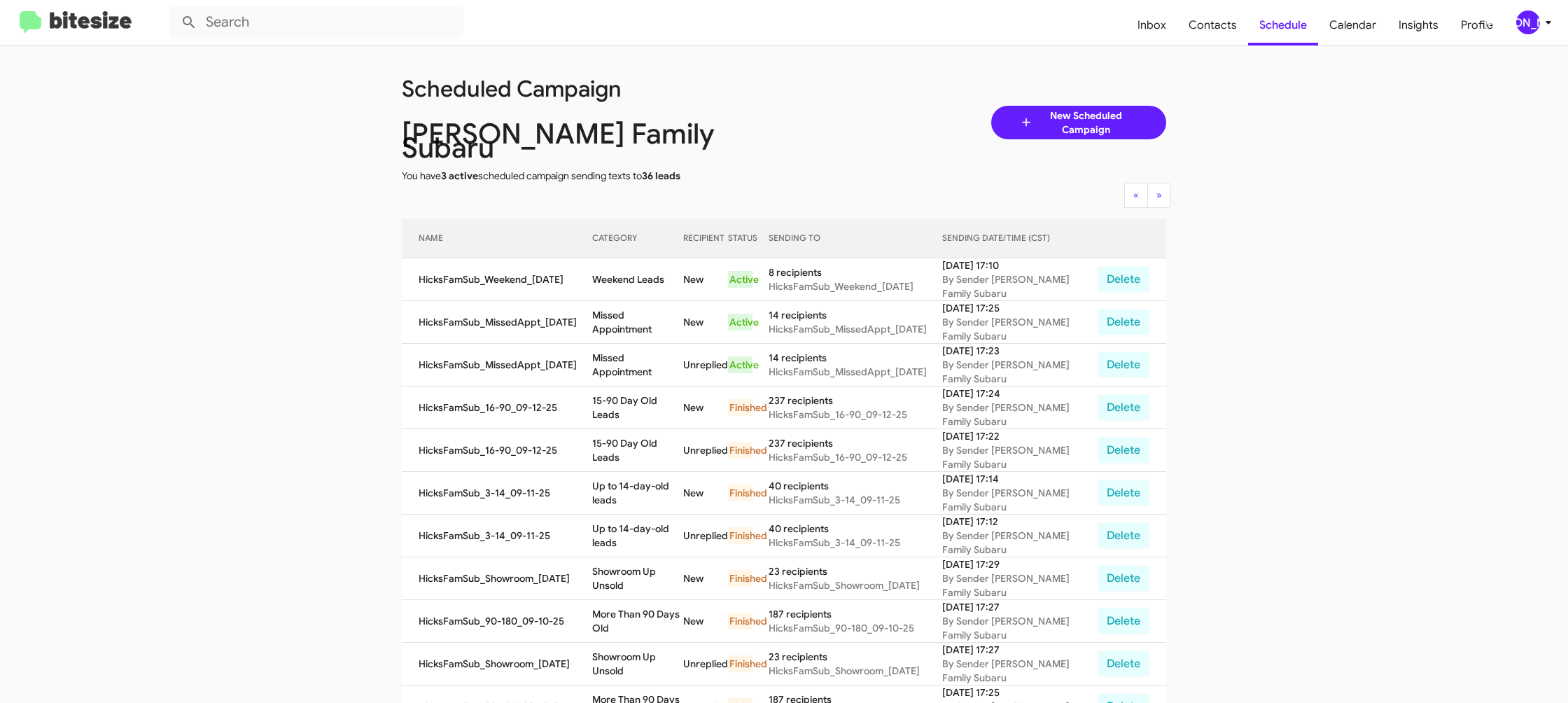
click at [635, 259] on td "Weekend Leads" at bounding box center [638, 279] width 91 height 43
drag, startPoint x: 635, startPoint y: 259, endPoint x: 629, endPoint y: 256, distance: 6.7
click at [635, 259] on td "Weekend Leads" at bounding box center [638, 279] width 91 height 43
copy td "Weekend Leads"
click at [1544, 27] on icon at bounding box center [1549, 23] width 17 height 17
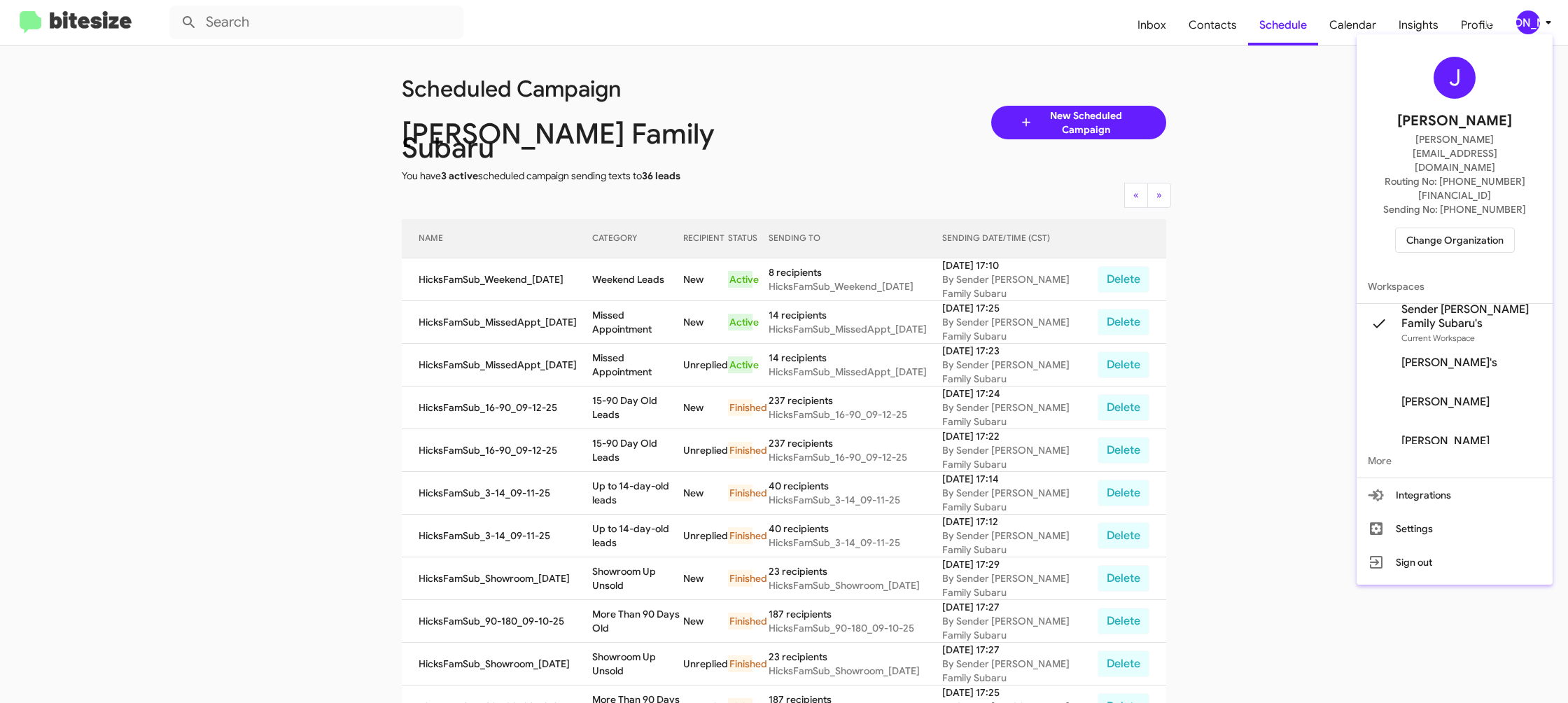
click at [1427, 228] on span "Change Organization" at bounding box center [1455, 240] width 98 height 24
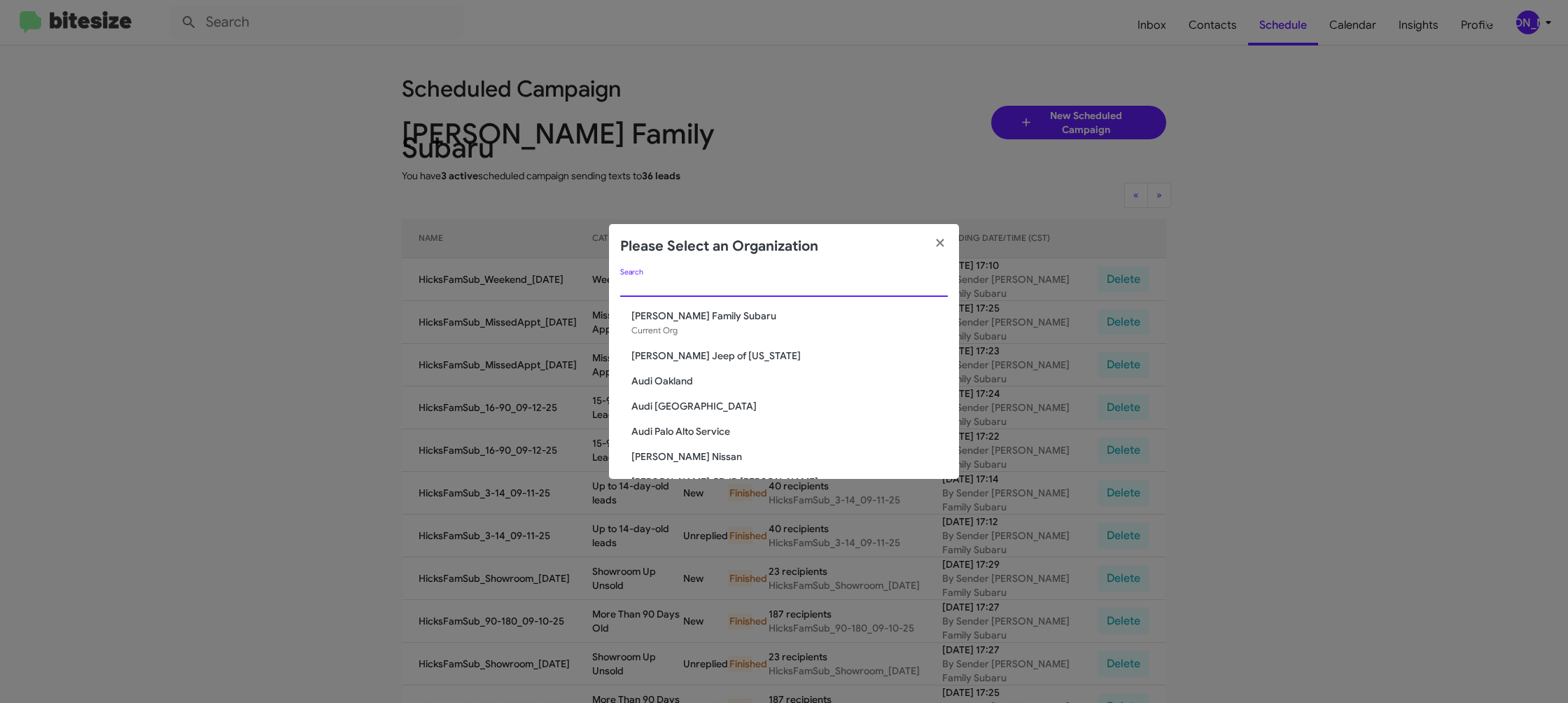
click at [689, 289] on input "Search" at bounding box center [784, 286] width 328 height 11
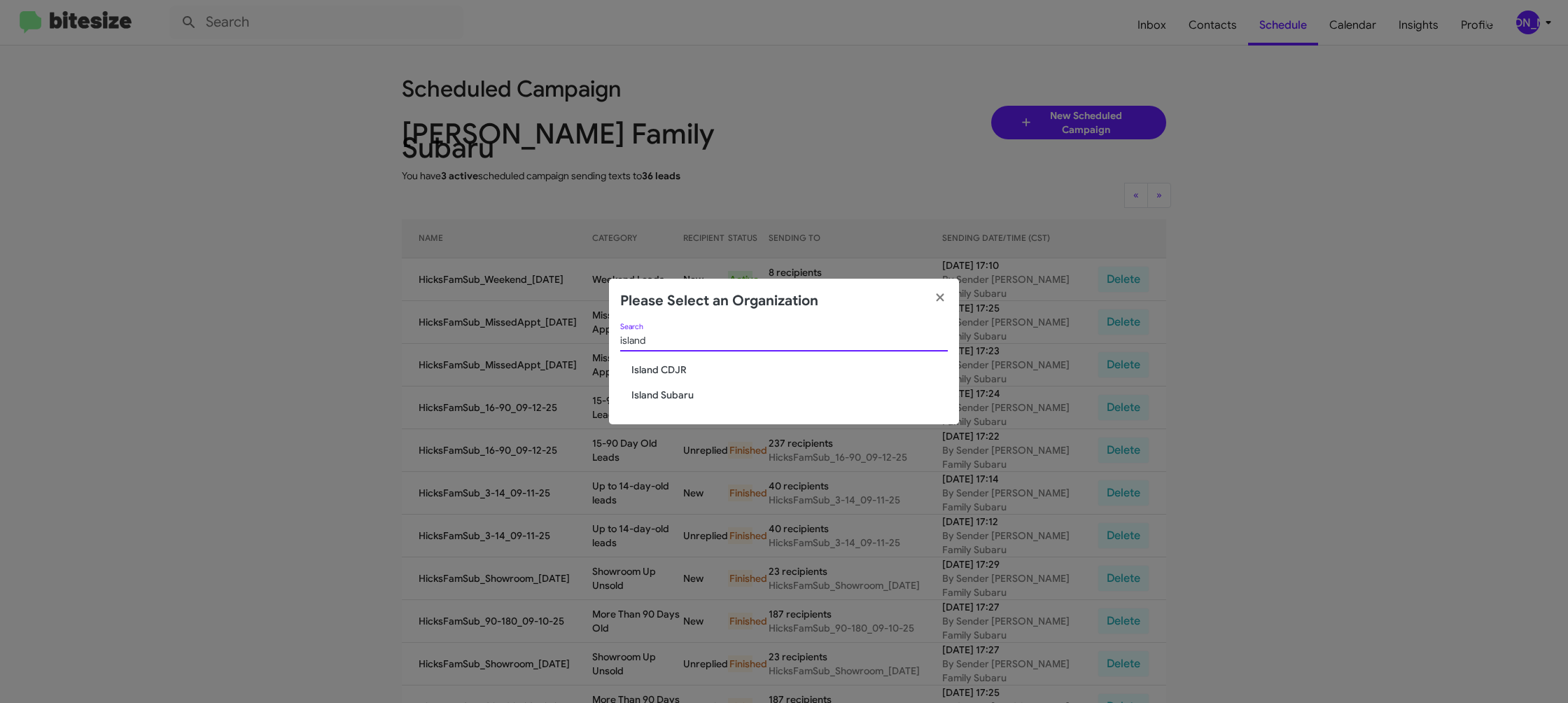
type input "island"
click at [669, 365] on span "Island CDJR" at bounding box center [790, 369] width 317 height 14
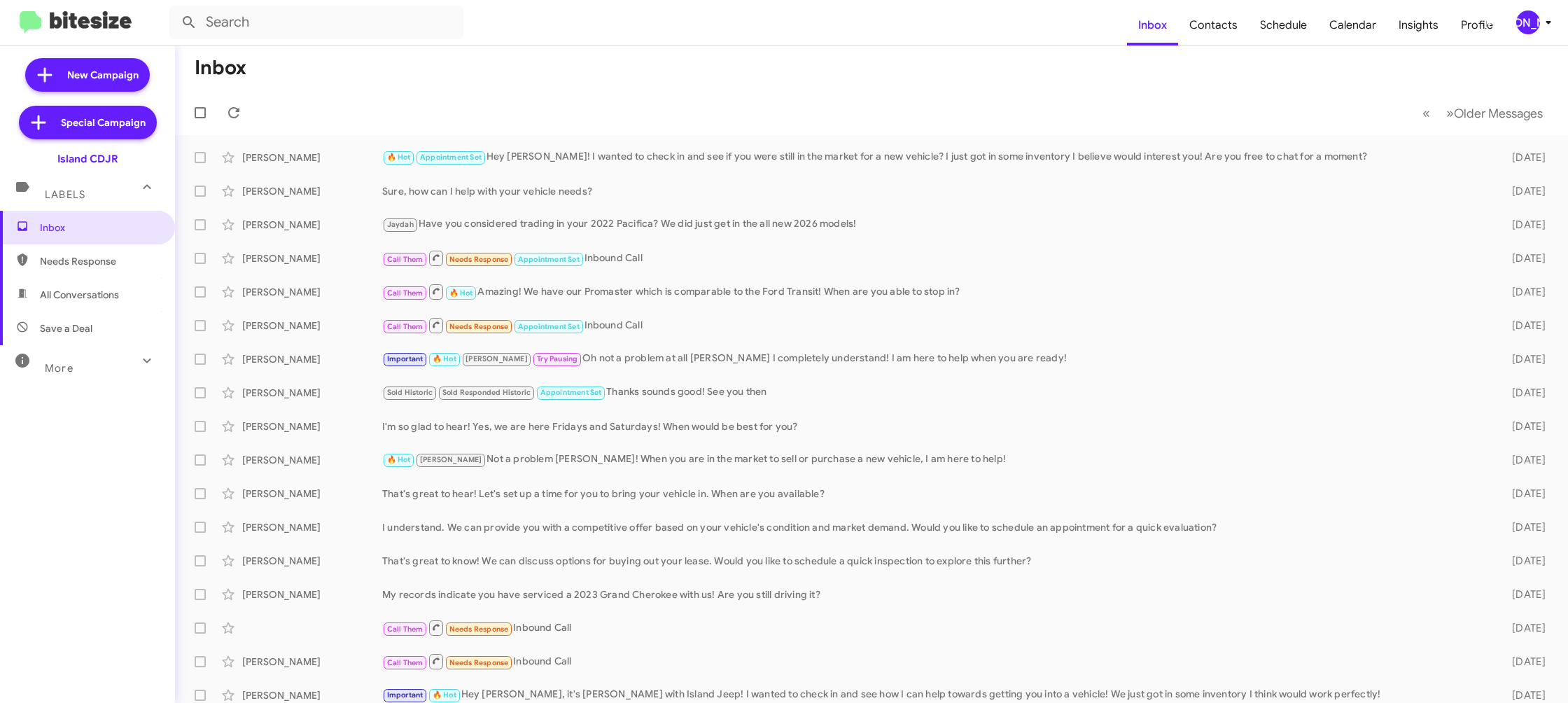
drag, startPoint x: 1536, startPoint y: 25, endPoint x: 1529, endPoint y: 28, distance: 7.6
click at [1533, 26] on div "[PERSON_NAME]" at bounding box center [1528, 23] width 24 height 24
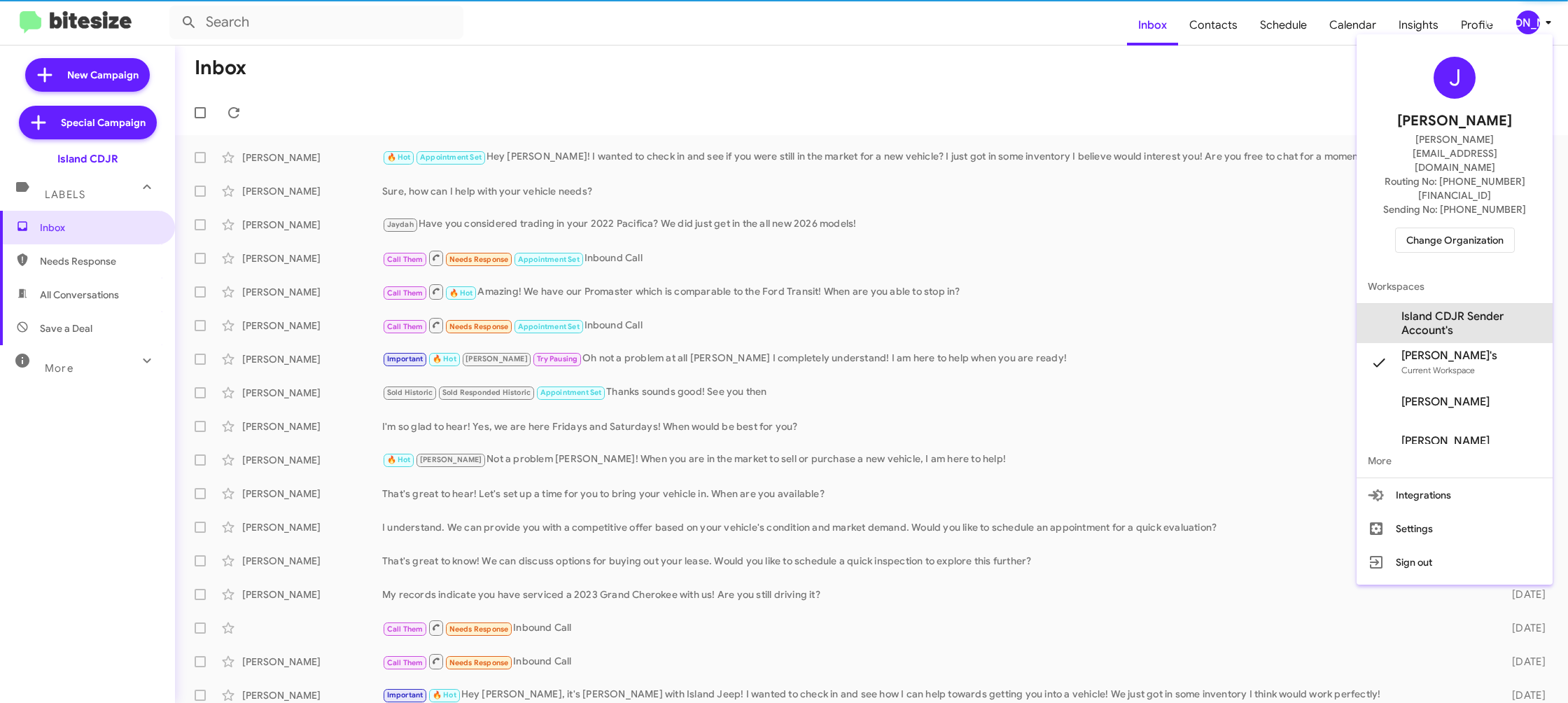
drag, startPoint x: 1452, startPoint y: 274, endPoint x: 1302, endPoint y: 103, distance: 227.5
click at [1451, 309] on span "Island CDJR Sender Account's" at bounding box center [1471, 324] width 140 height 28
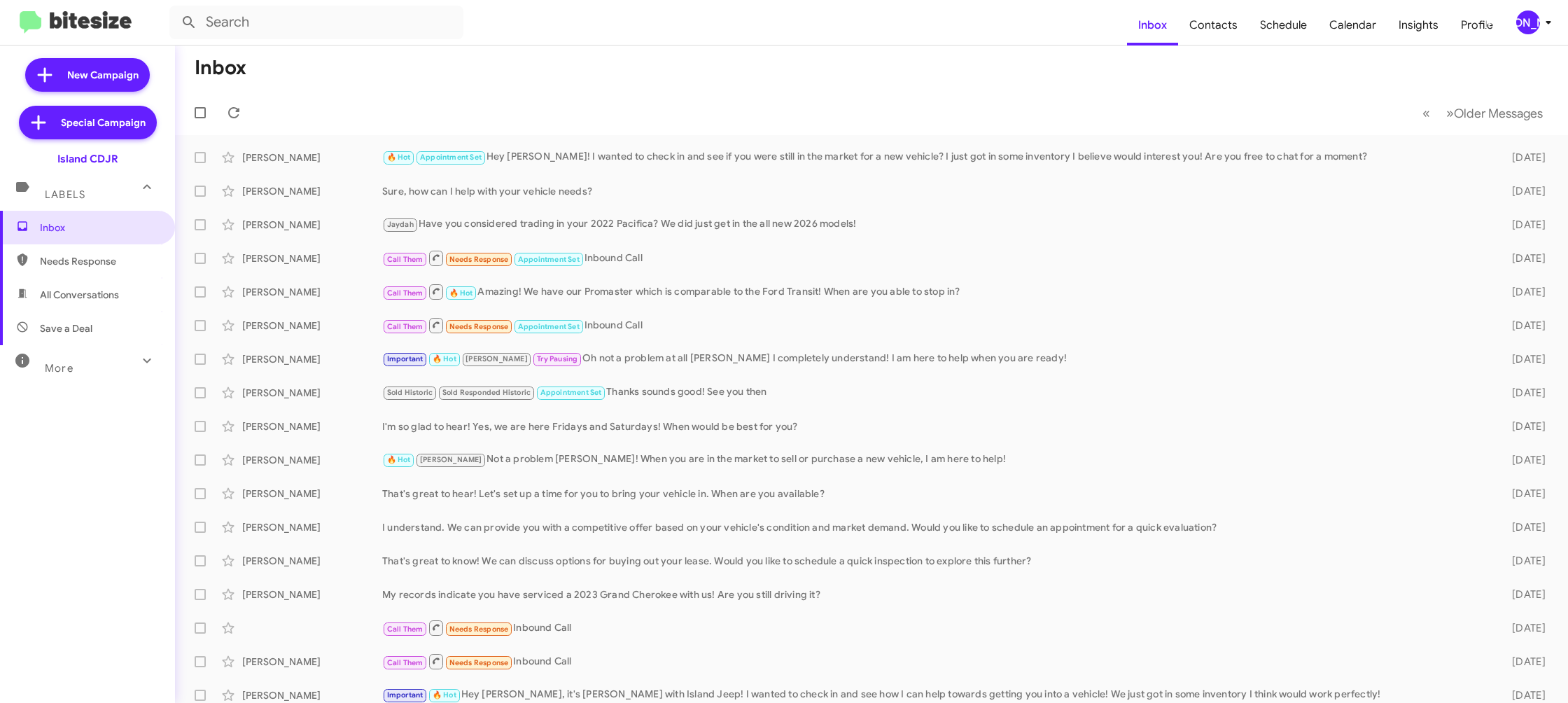
click at [1532, 18] on div "[PERSON_NAME]" at bounding box center [1528, 23] width 24 height 24
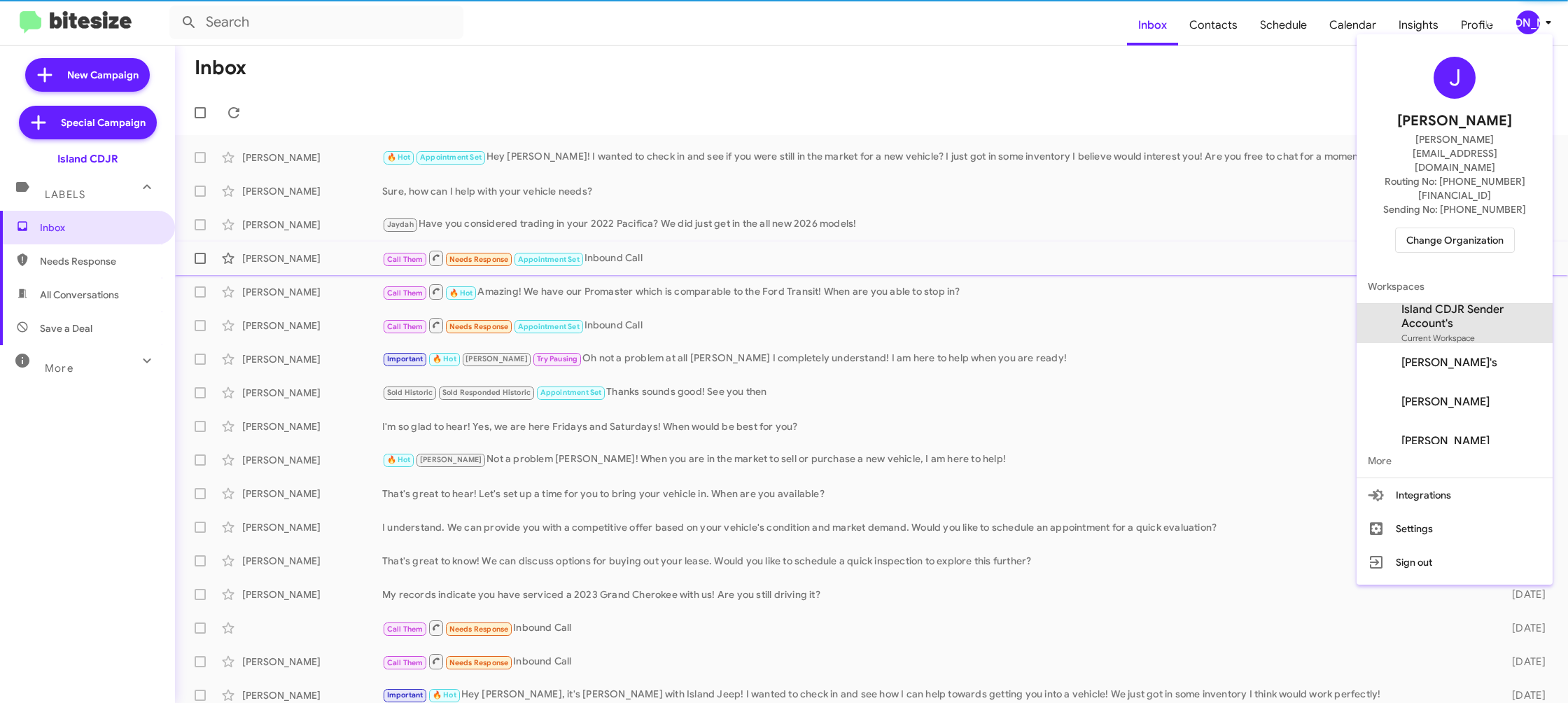
click at [1473, 303] on span "Island CDJR Sender Account's" at bounding box center [1471, 317] width 140 height 28
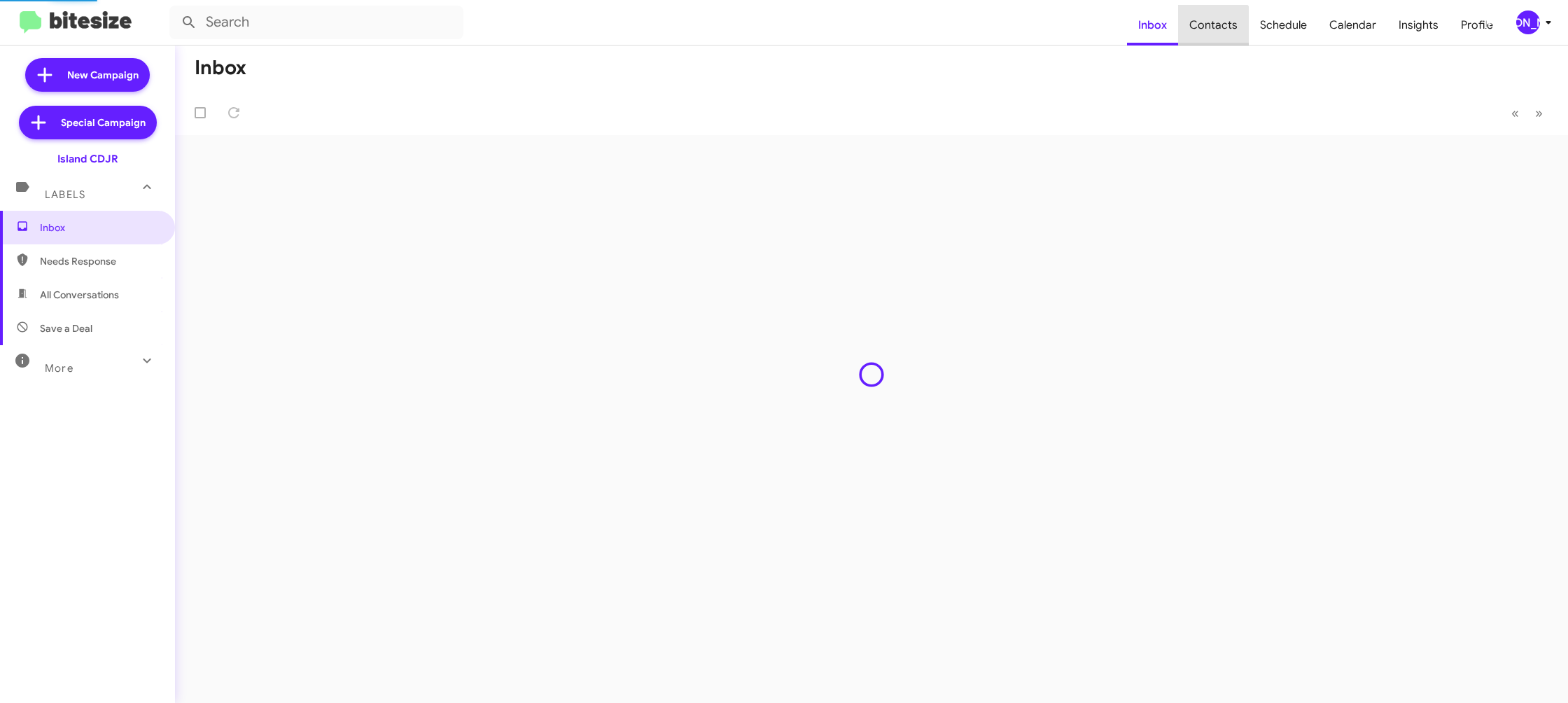
drag, startPoint x: 0, startPoint y: 0, endPoint x: 1218, endPoint y: 38, distance: 1218.6
click at [1218, 38] on span "Contacts" at bounding box center [1214, 25] width 71 height 41
type input "in:groups"
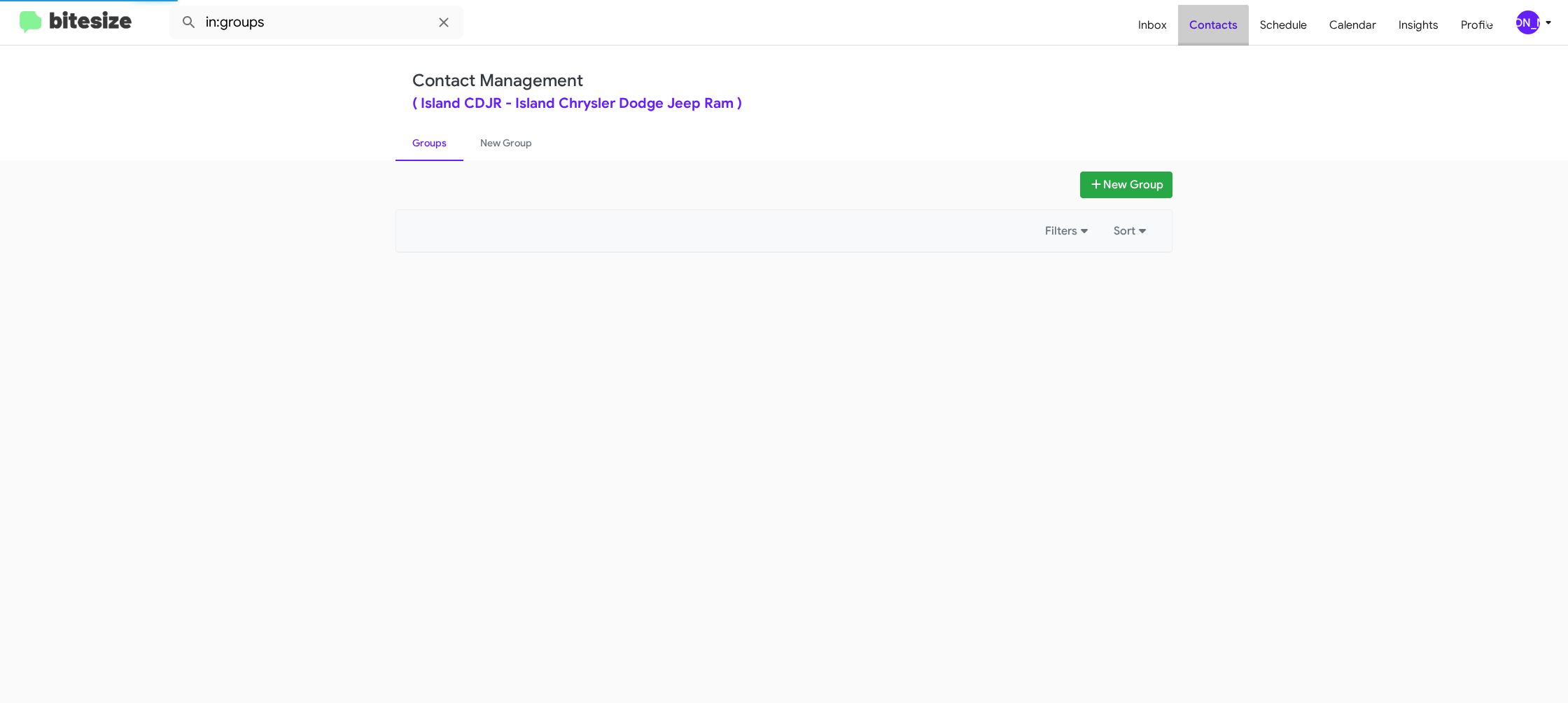
click at [1218, 38] on span "Contacts" at bounding box center [1214, 25] width 71 height 41
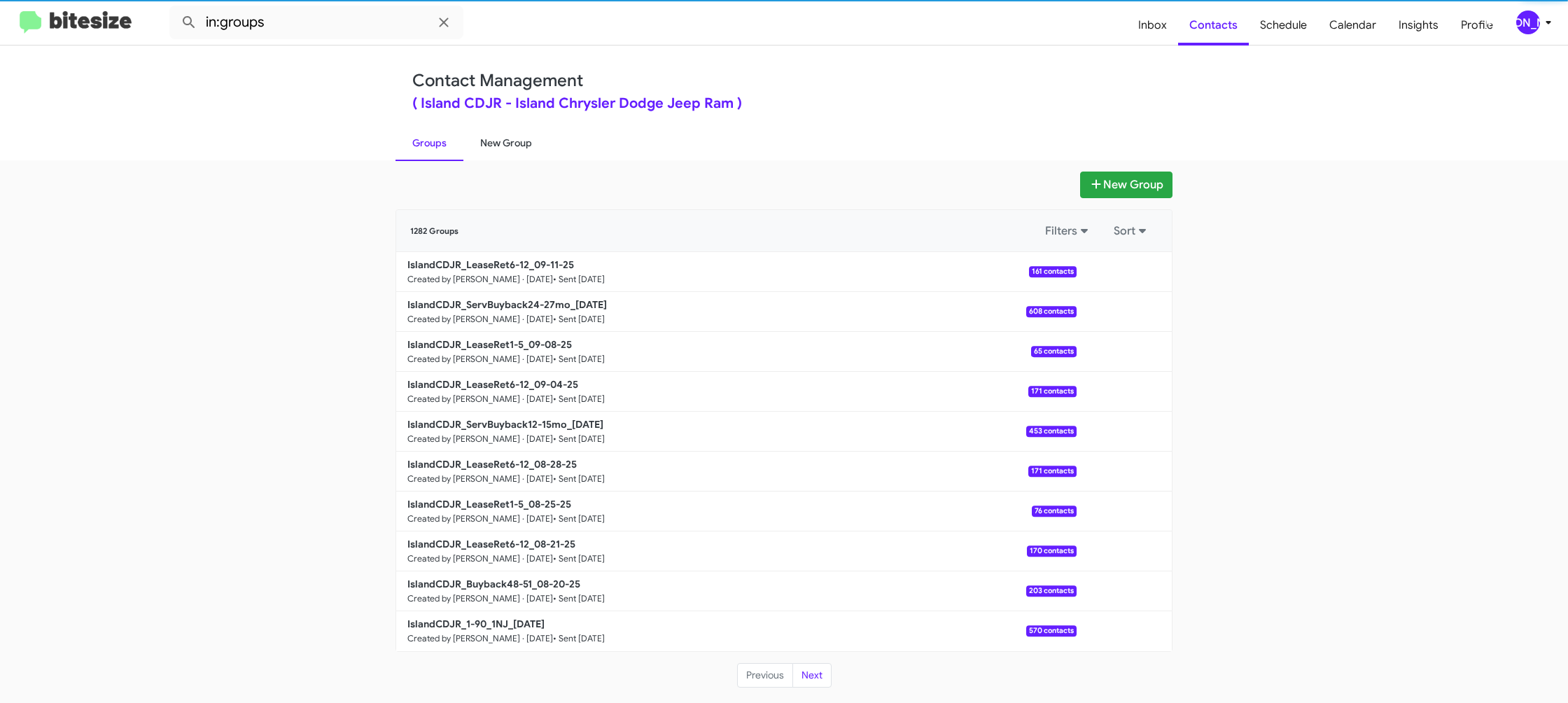
click at [516, 143] on link "New Group" at bounding box center [506, 143] width 85 height 37
drag, startPoint x: 516, startPoint y: 143, endPoint x: 502, endPoint y: 33, distance: 110.9
click at [515, 125] on link "New Group" at bounding box center [506, 143] width 85 height 37
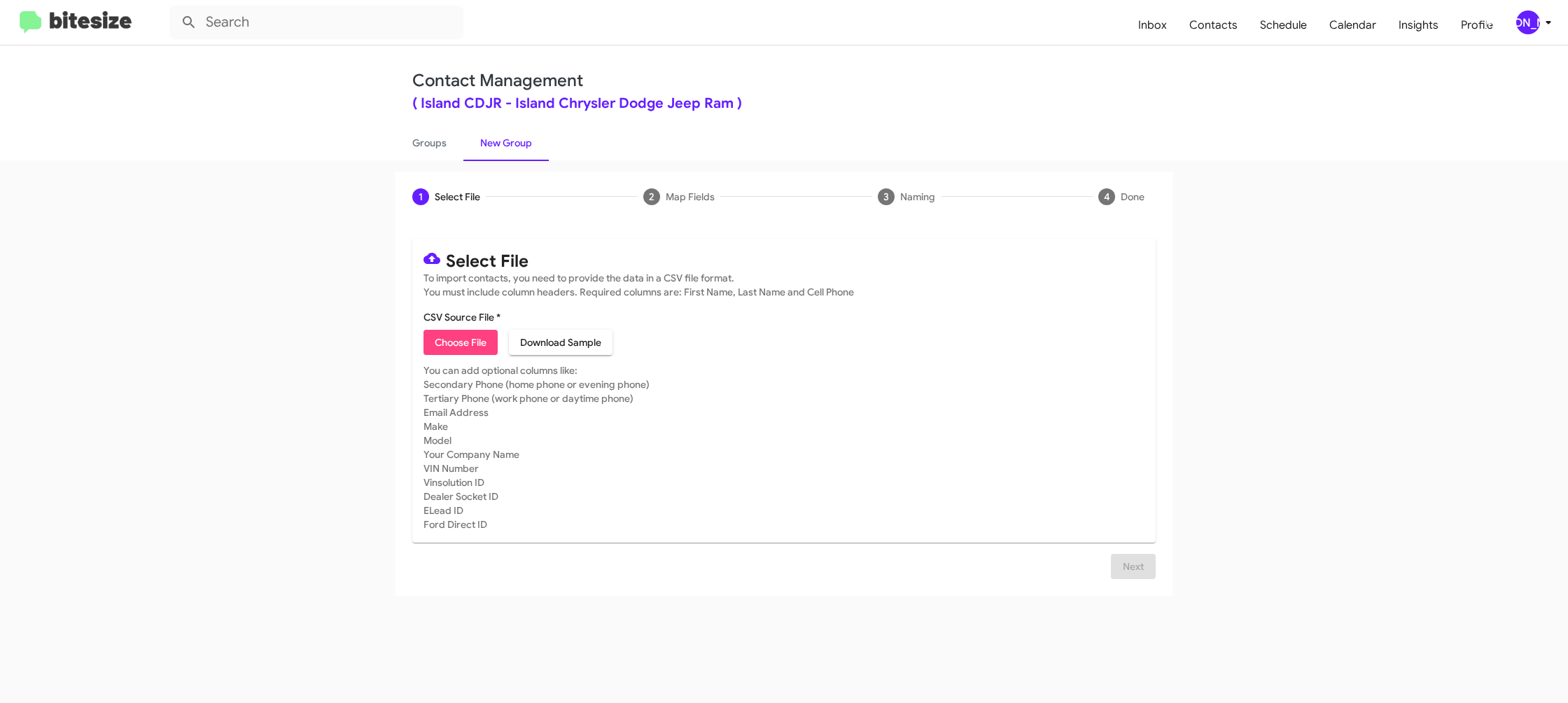
click at [466, 343] on span "Choose File" at bounding box center [461, 343] width 52 height 25
type input "IslandCDJR_LeaseRet1-5_09-15-25"
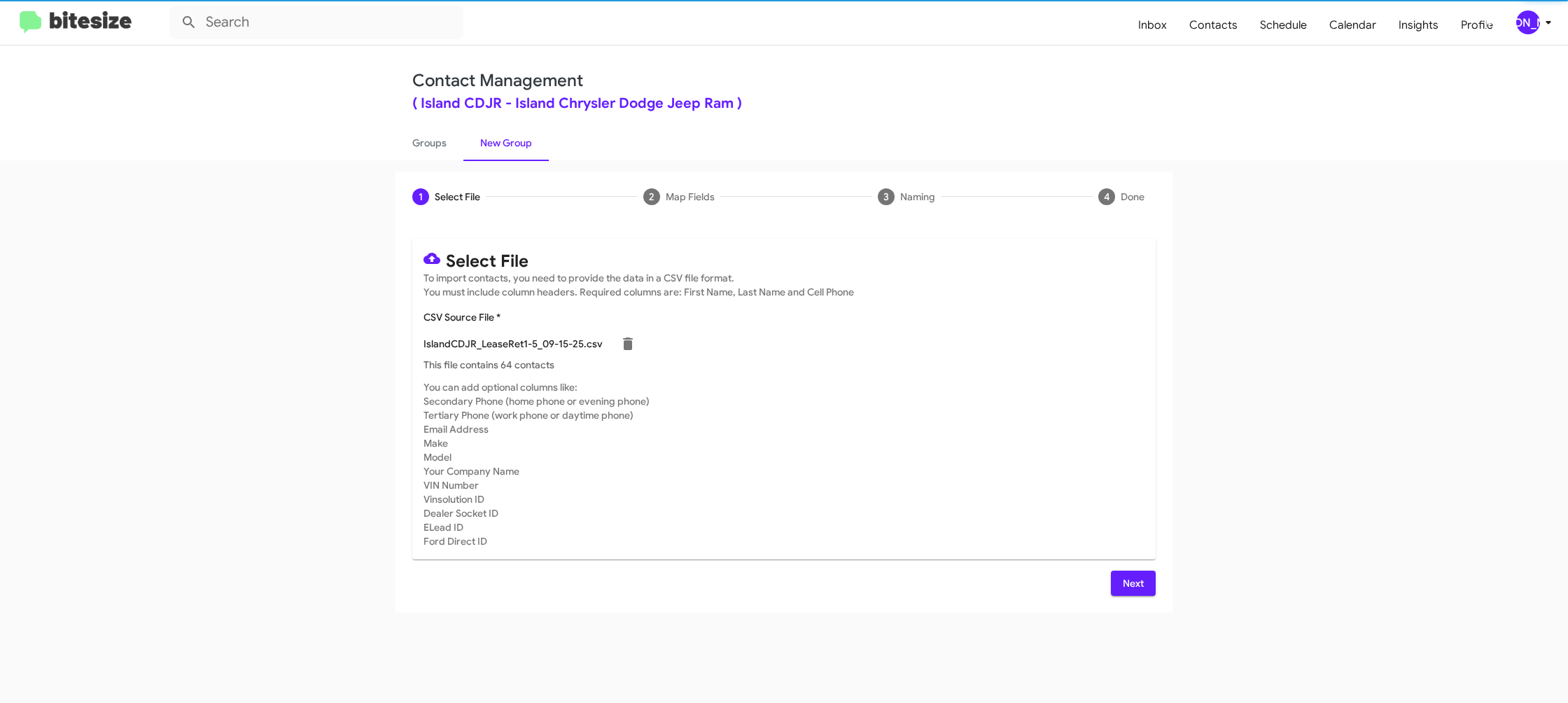
click at [904, 380] on mat-card-subtitle "You can add optional columns like: Secondary Phone (home phone or evening phone…" at bounding box center [784, 464] width 721 height 168
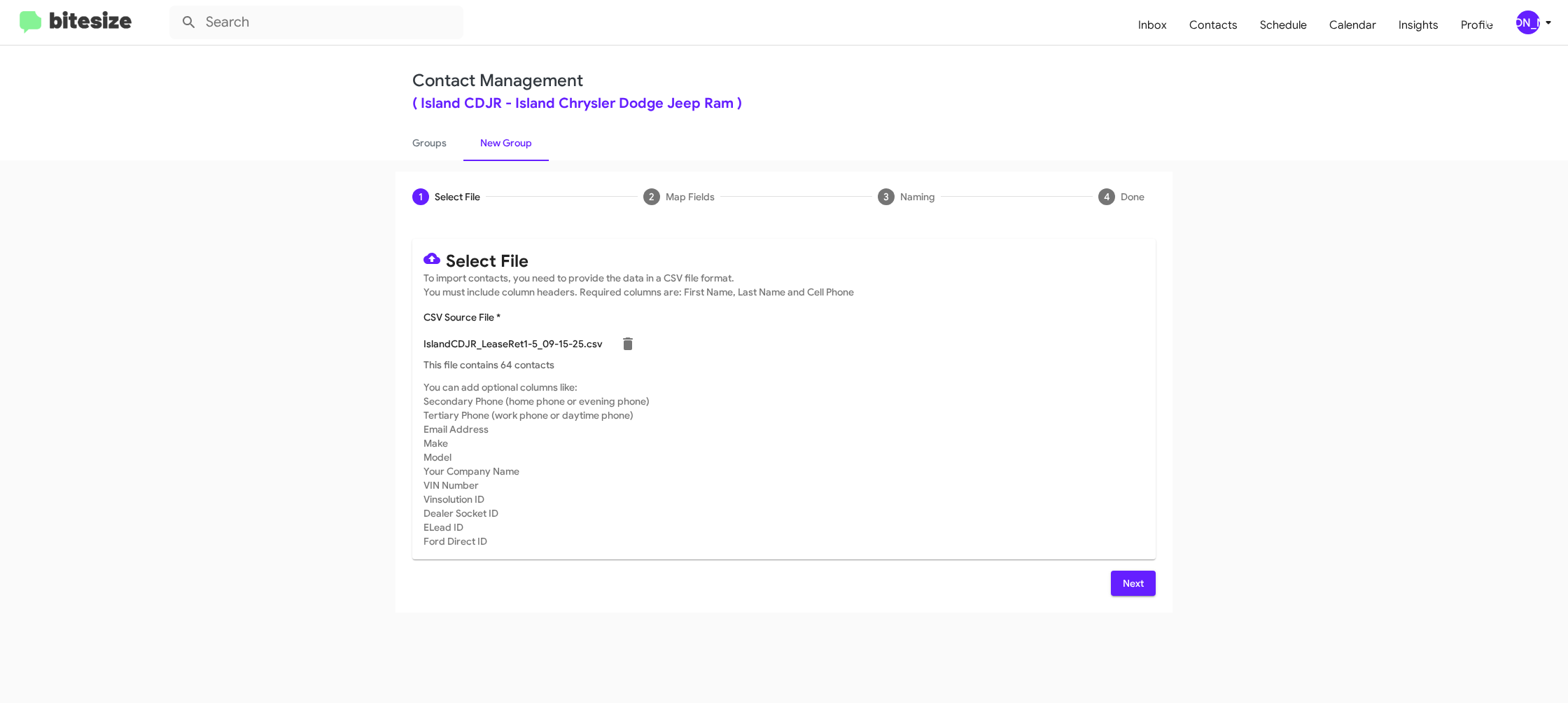
click at [1120, 584] on button "Next" at bounding box center [1134, 584] width 45 height 25
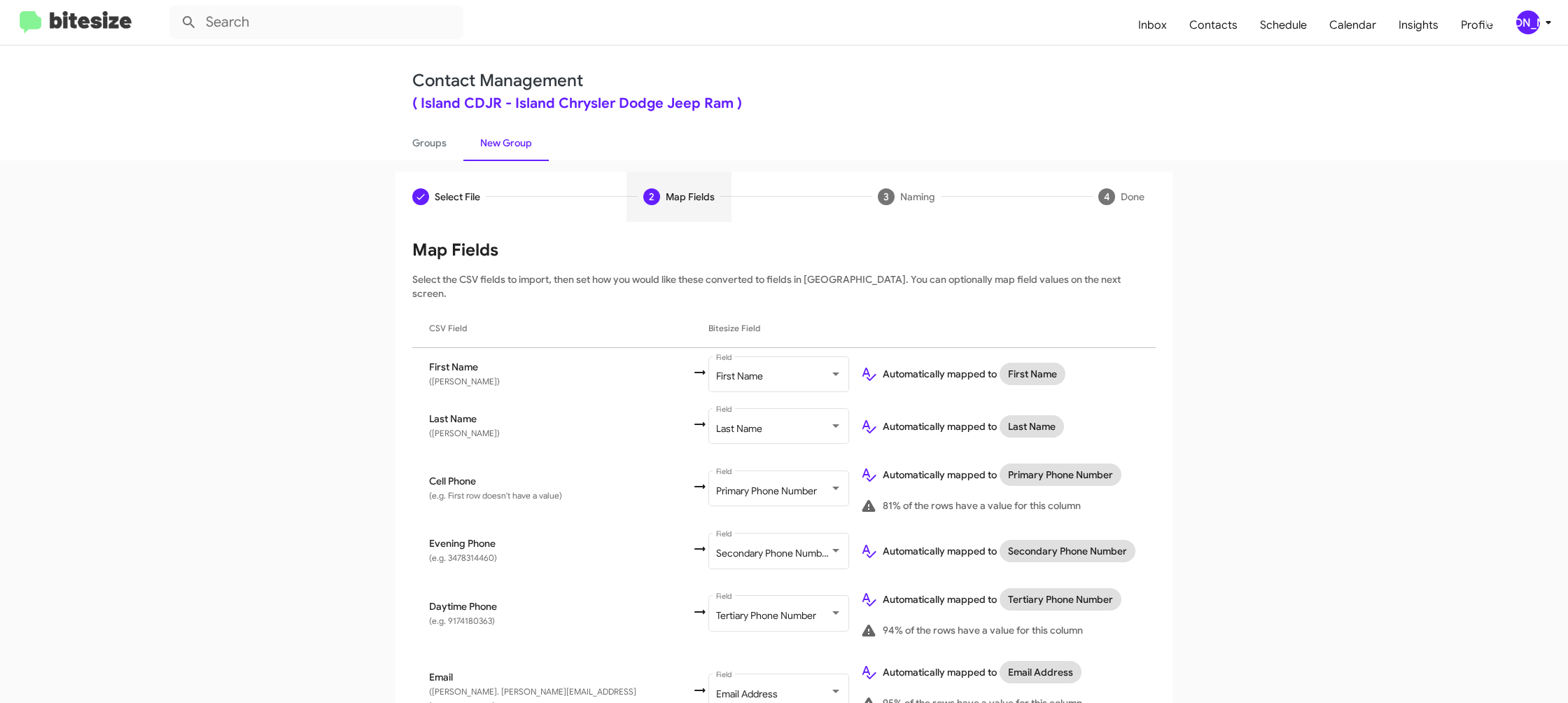
click at [1541, 17] on icon at bounding box center [1549, 23] width 17 height 17
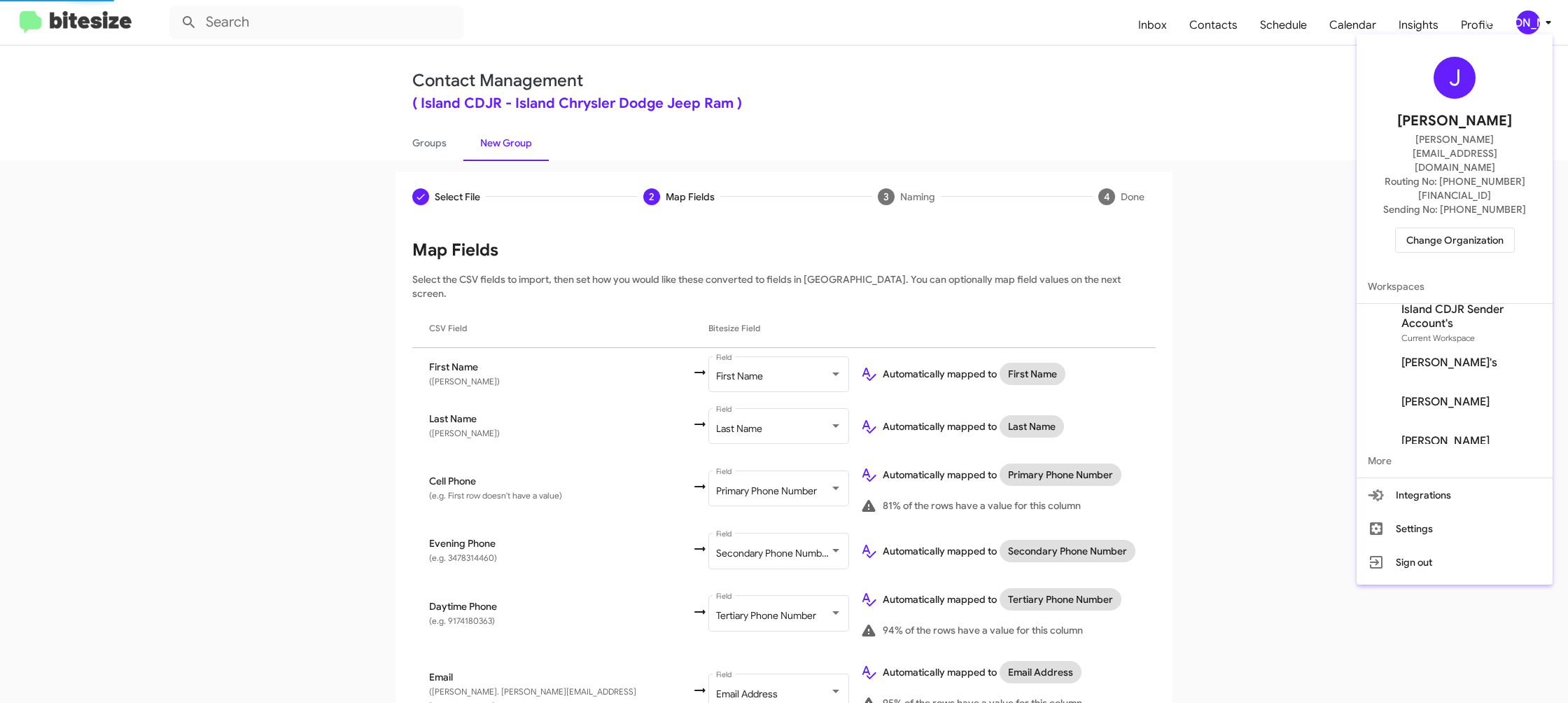
click at [1541, 17] on div at bounding box center [784, 351] width 1568 height 703
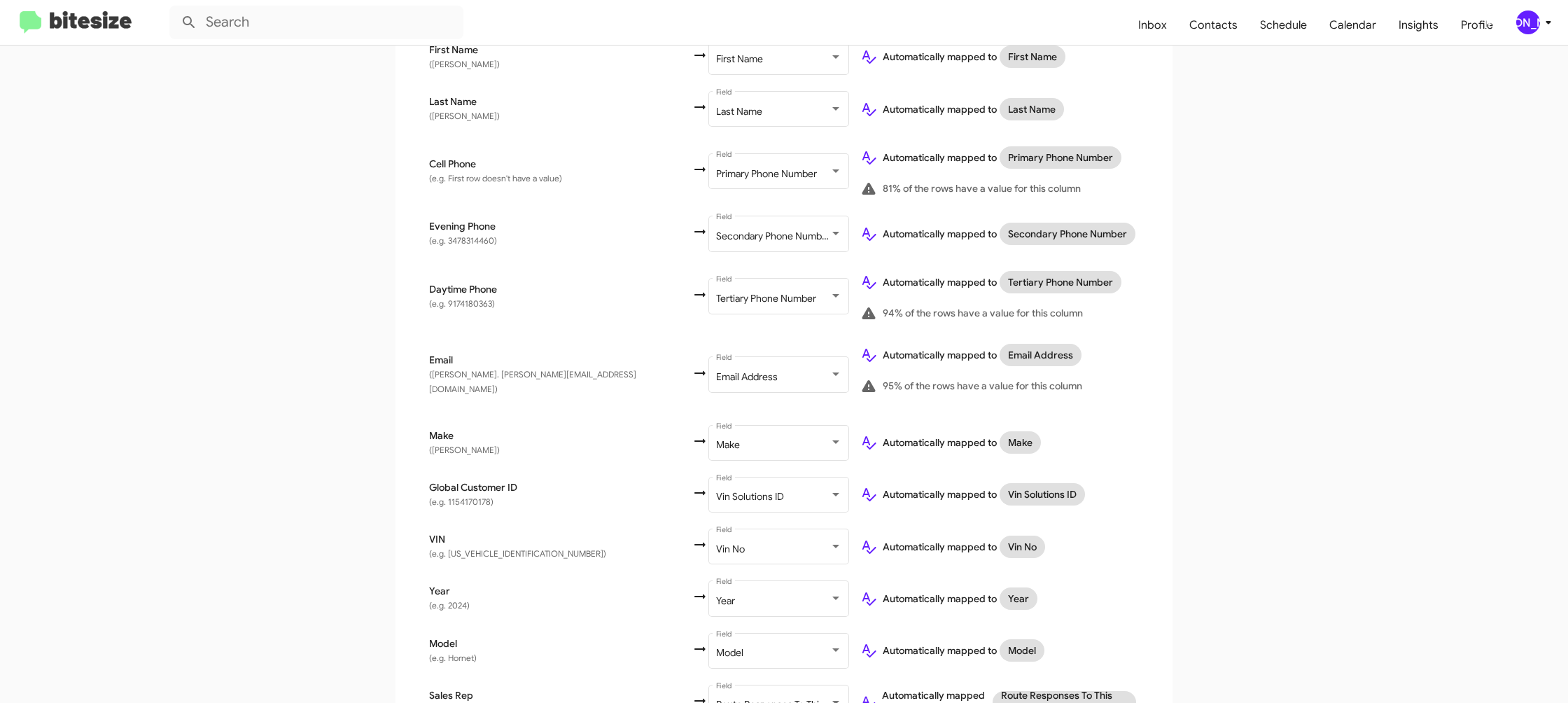
scroll to position [438, 0]
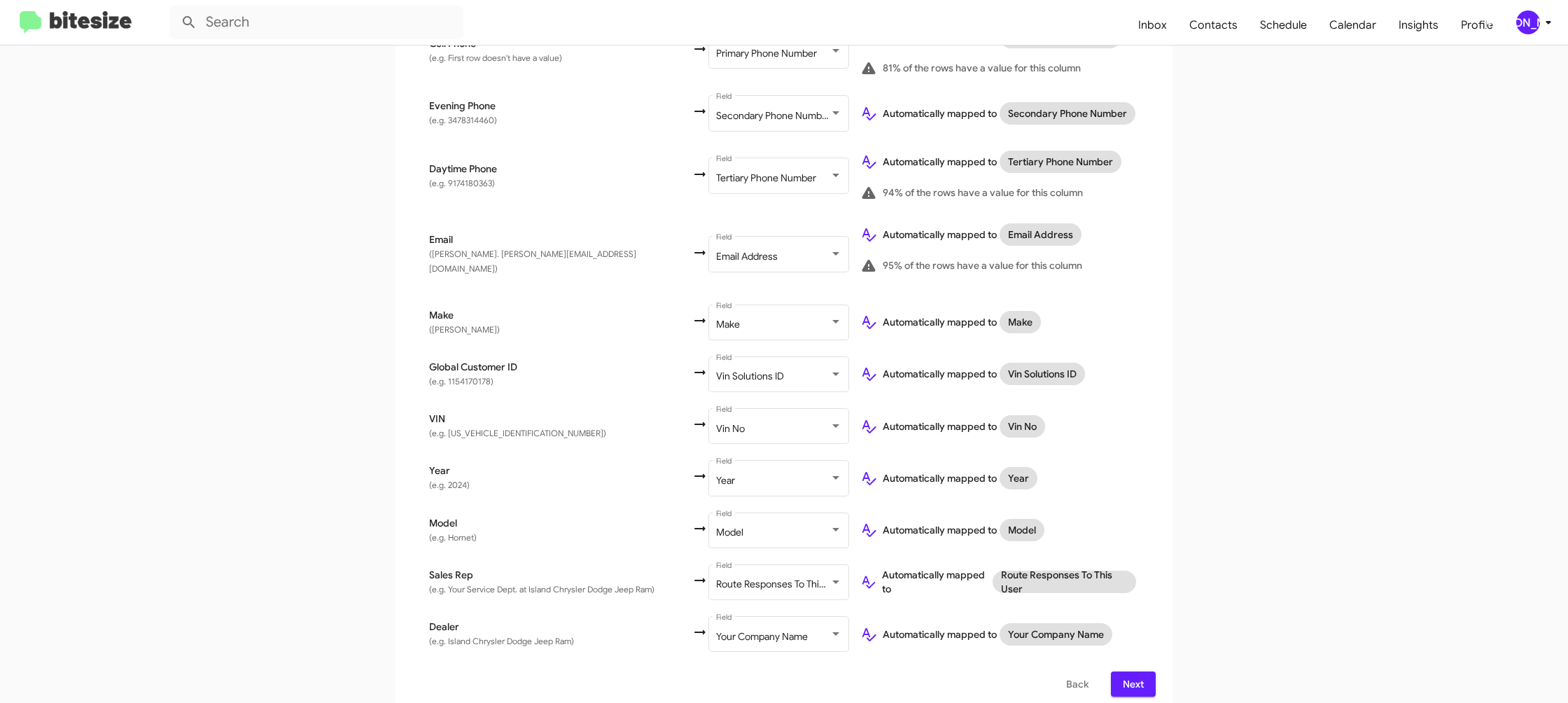
click at [1126, 679] on span "Next" at bounding box center [1133, 684] width 23 height 25
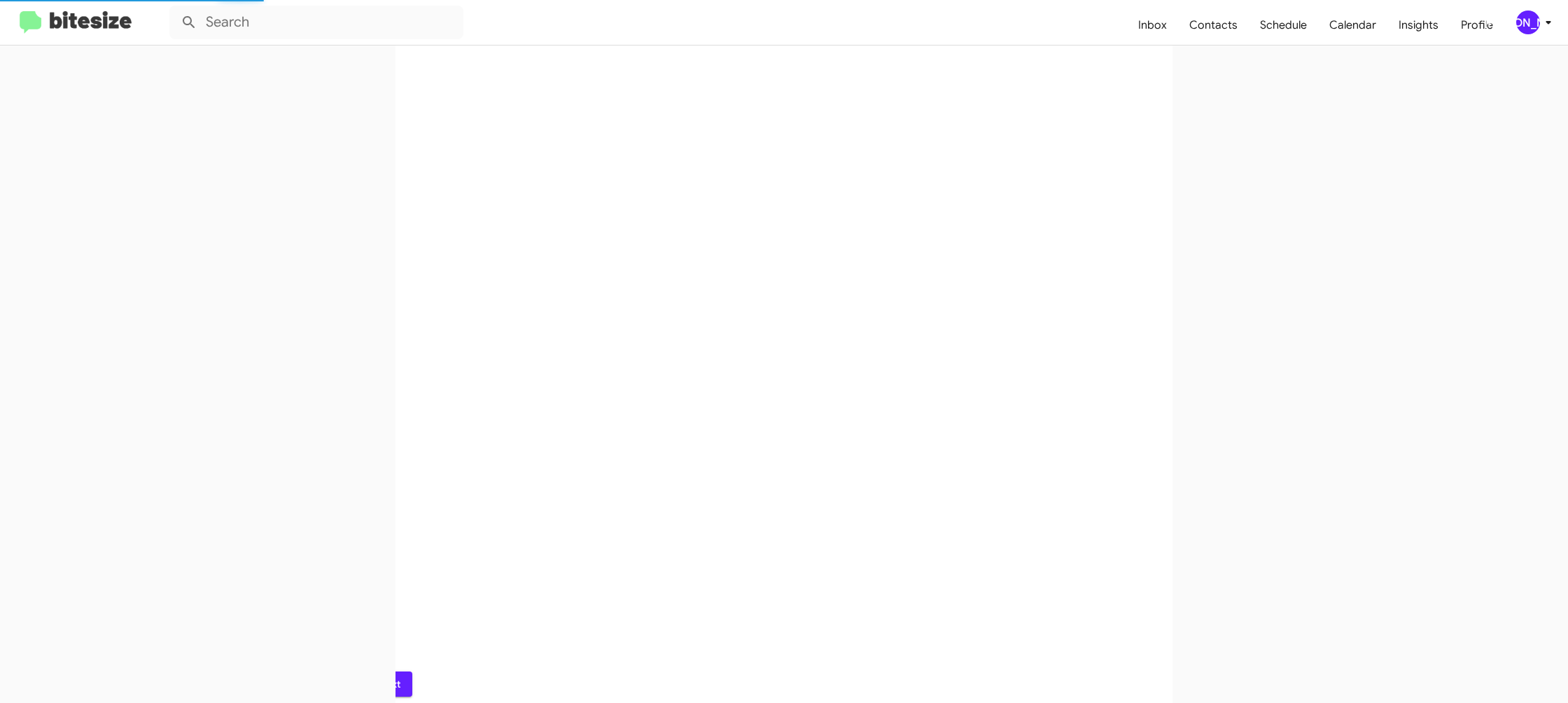
scroll to position [0, 0]
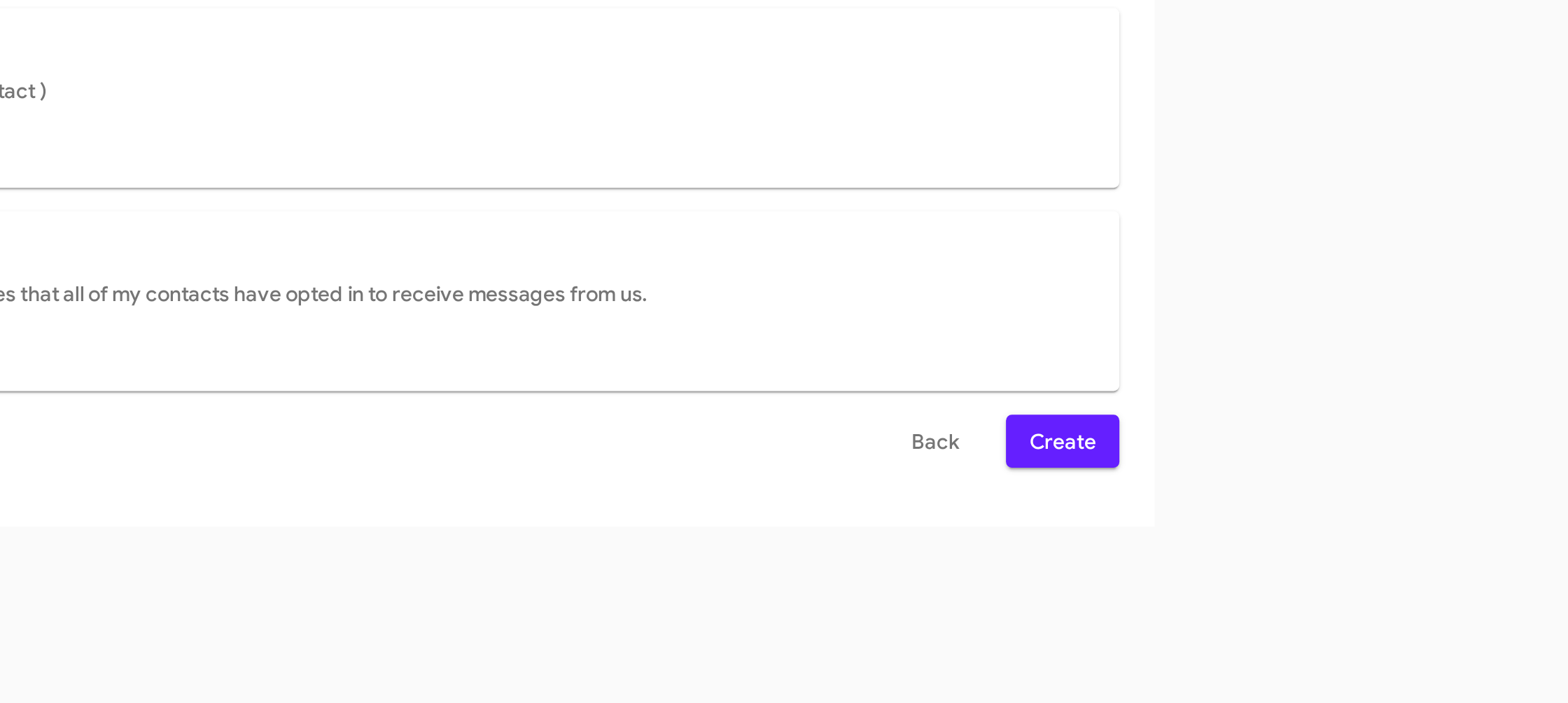
click at [1162, 638] on div "Select File Map Fields 3 Naming 4 Done Select File To import contacts, you need…" at bounding box center [784, 431] width 1568 height 543
click at [1122, 585] on span "Create" at bounding box center [1129, 579] width 32 height 25
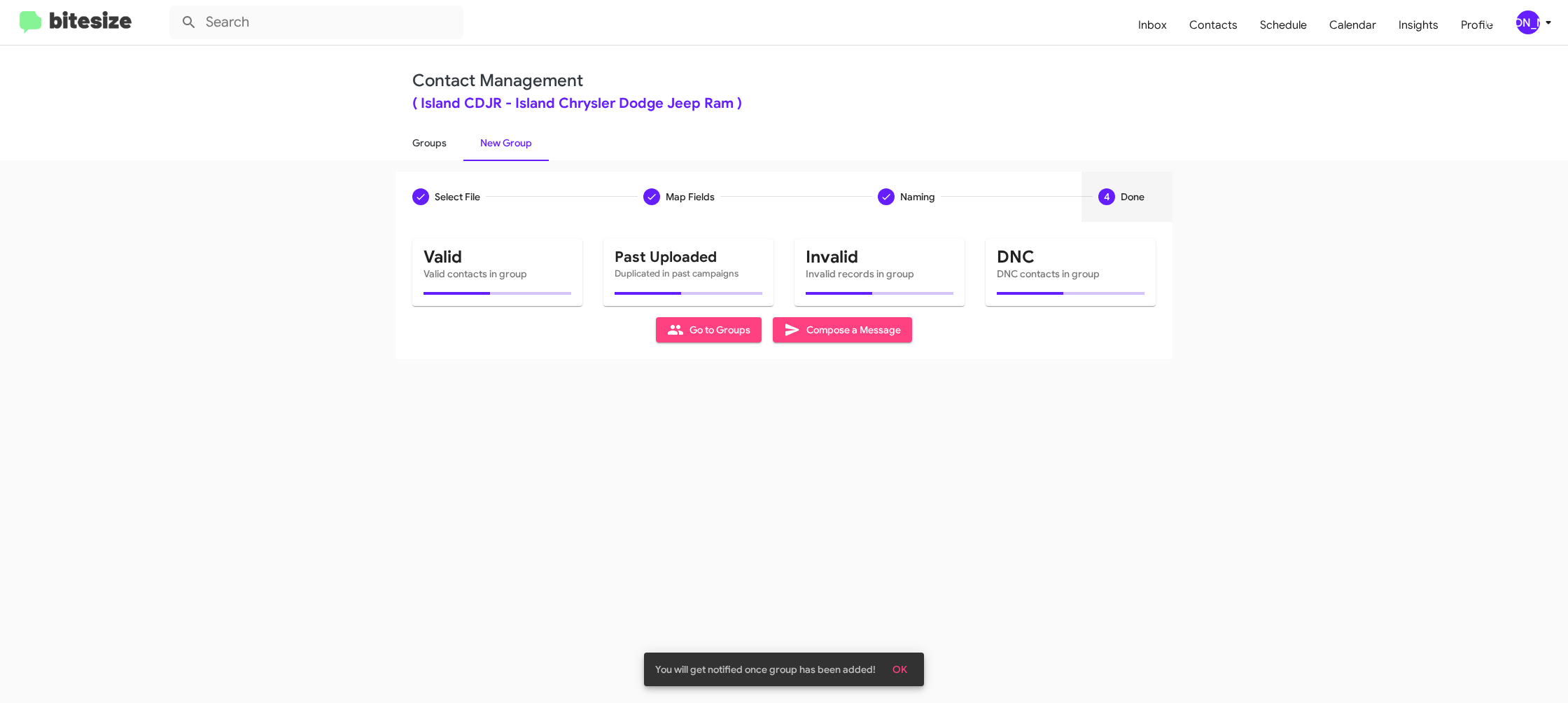
click at [450, 157] on link "Groups" at bounding box center [429, 143] width 68 height 37
type input "in:groups"
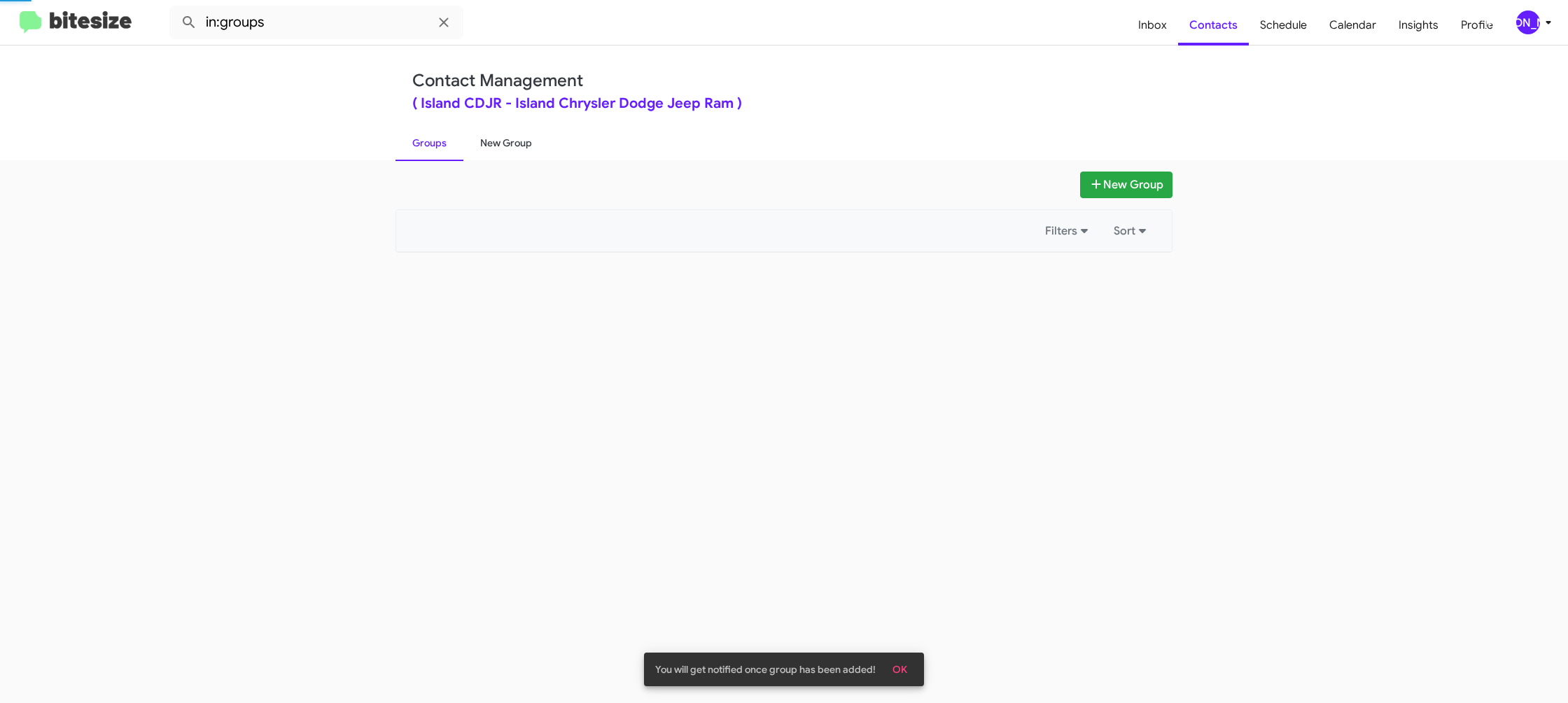
drag, startPoint x: 499, startPoint y: 149, endPoint x: 488, endPoint y: 149, distance: 11.0
click at [498, 149] on link "New Group" at bounding box center [506, 143] width 85 height 37
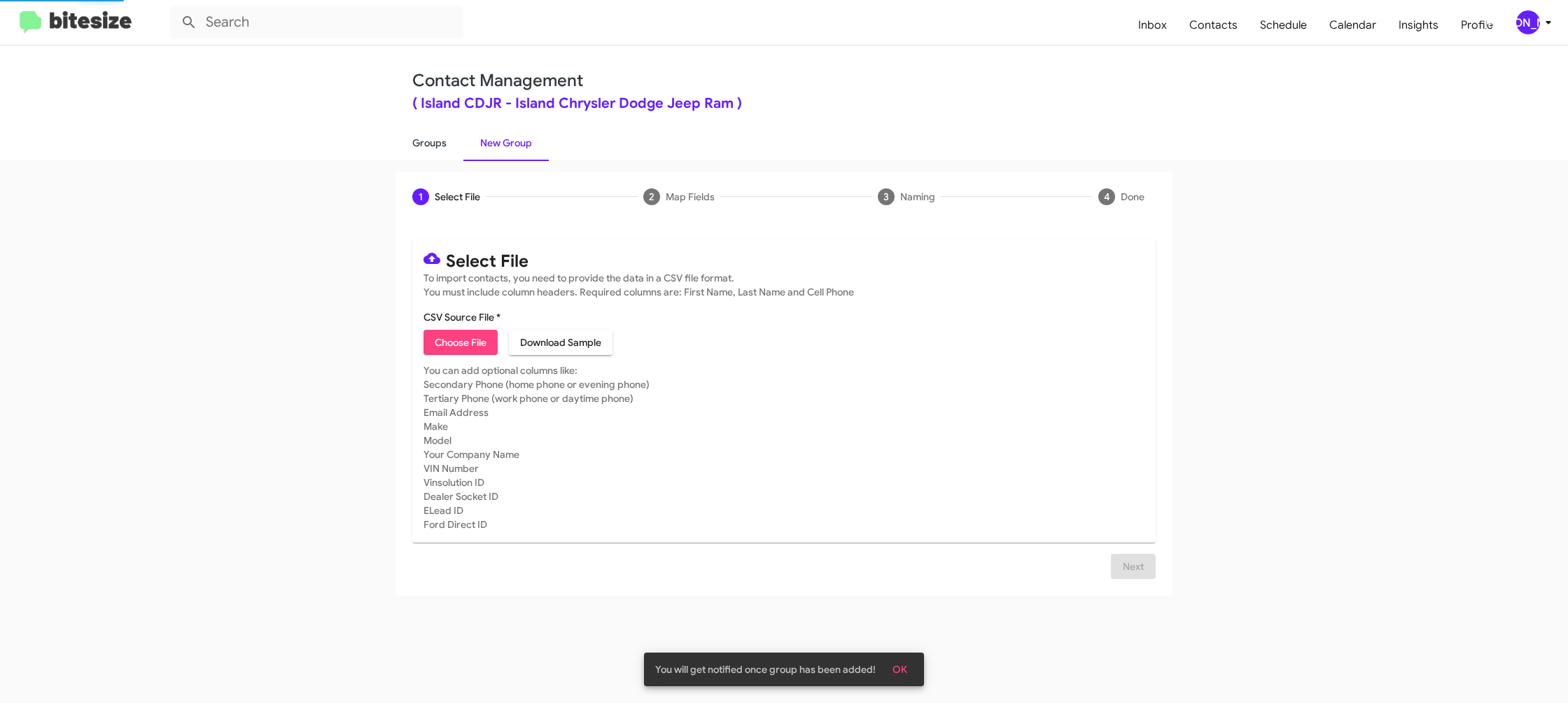
click at [441, 150] on link "Groups" at bounding box center [429, 143] width 68 height 37
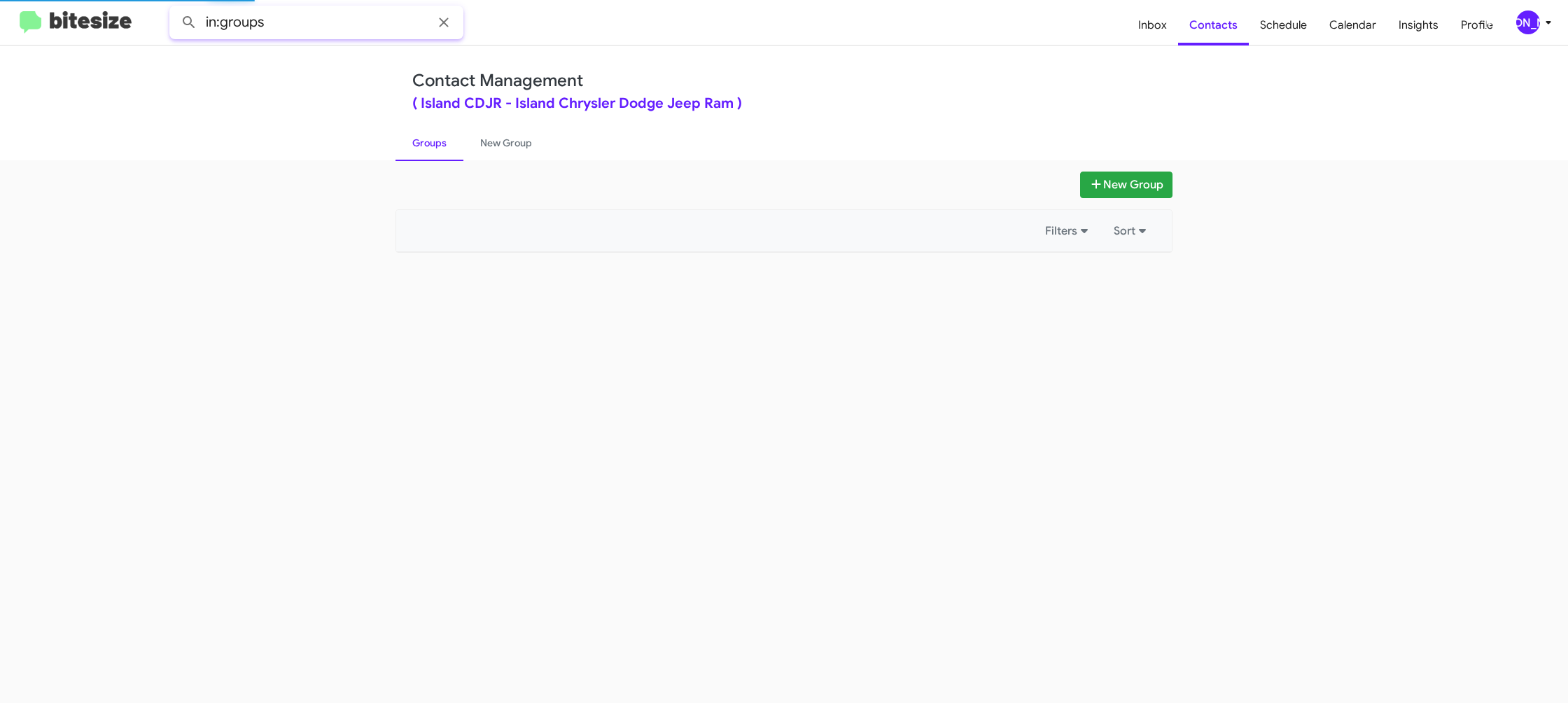
click at [323, 18] on input "in:groups" at bounding box center [316, 23] width 294 height 33
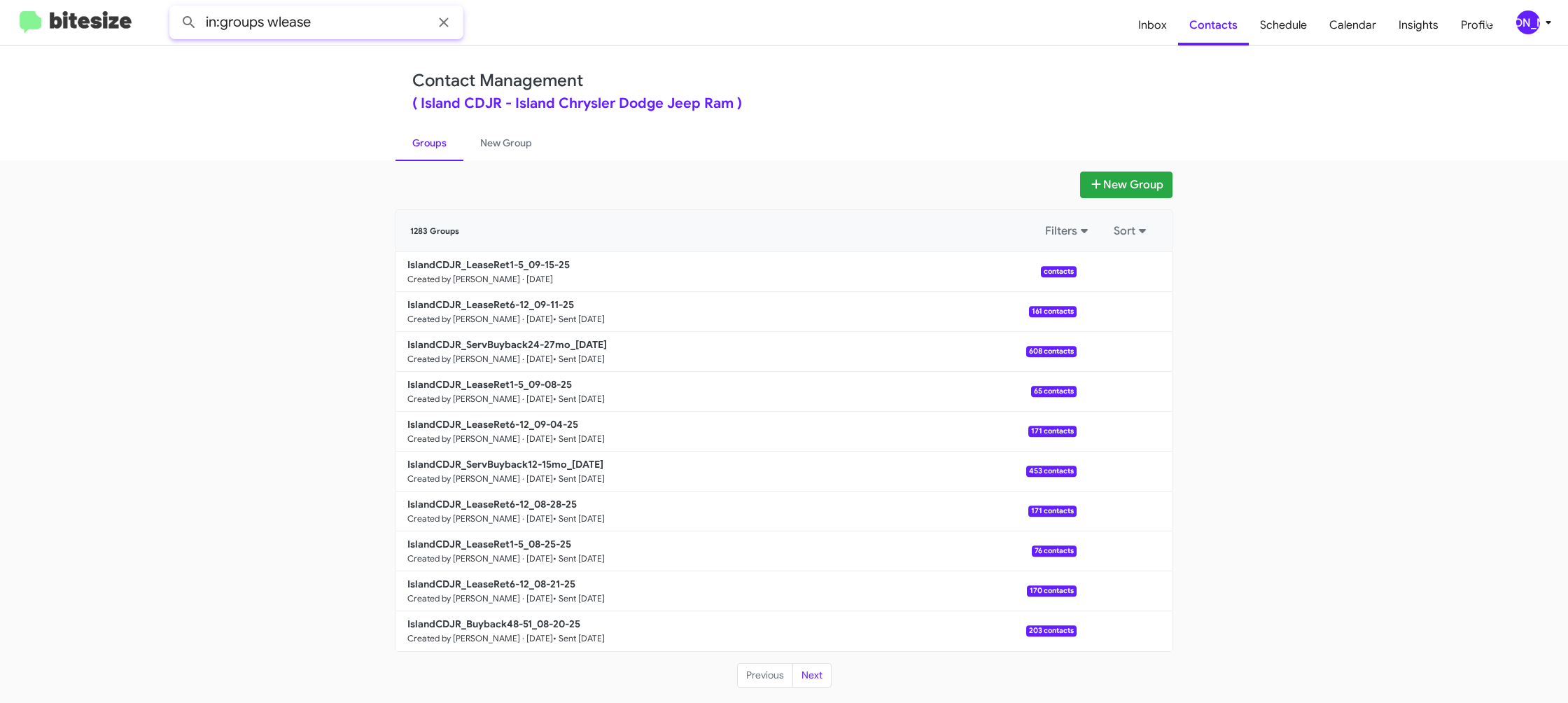
click at [175, 8] on button at bounding box center [189, 23] width 28 height 28
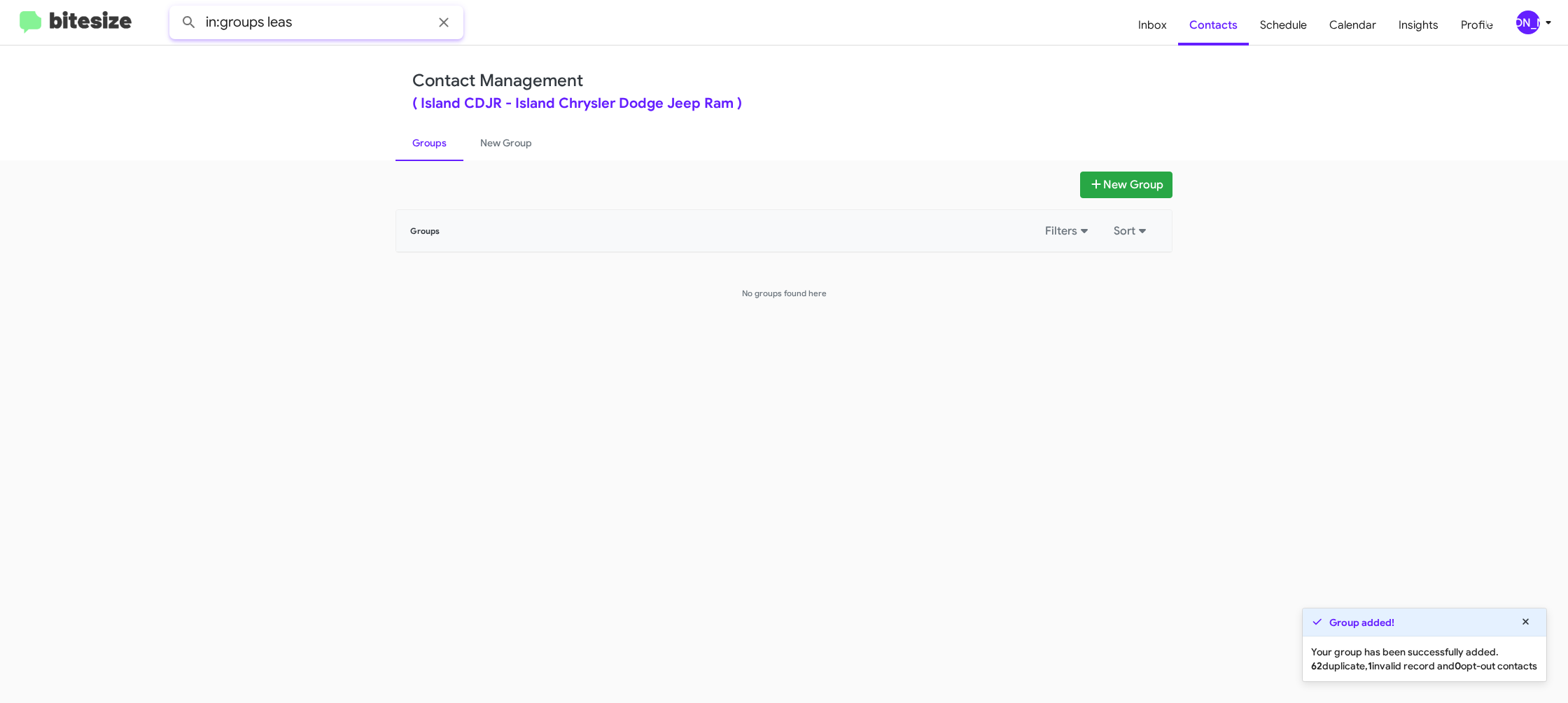
type input "in:groups leas"
click at [175, 8] on button at bounding box center [189, 23] width 28 height 28
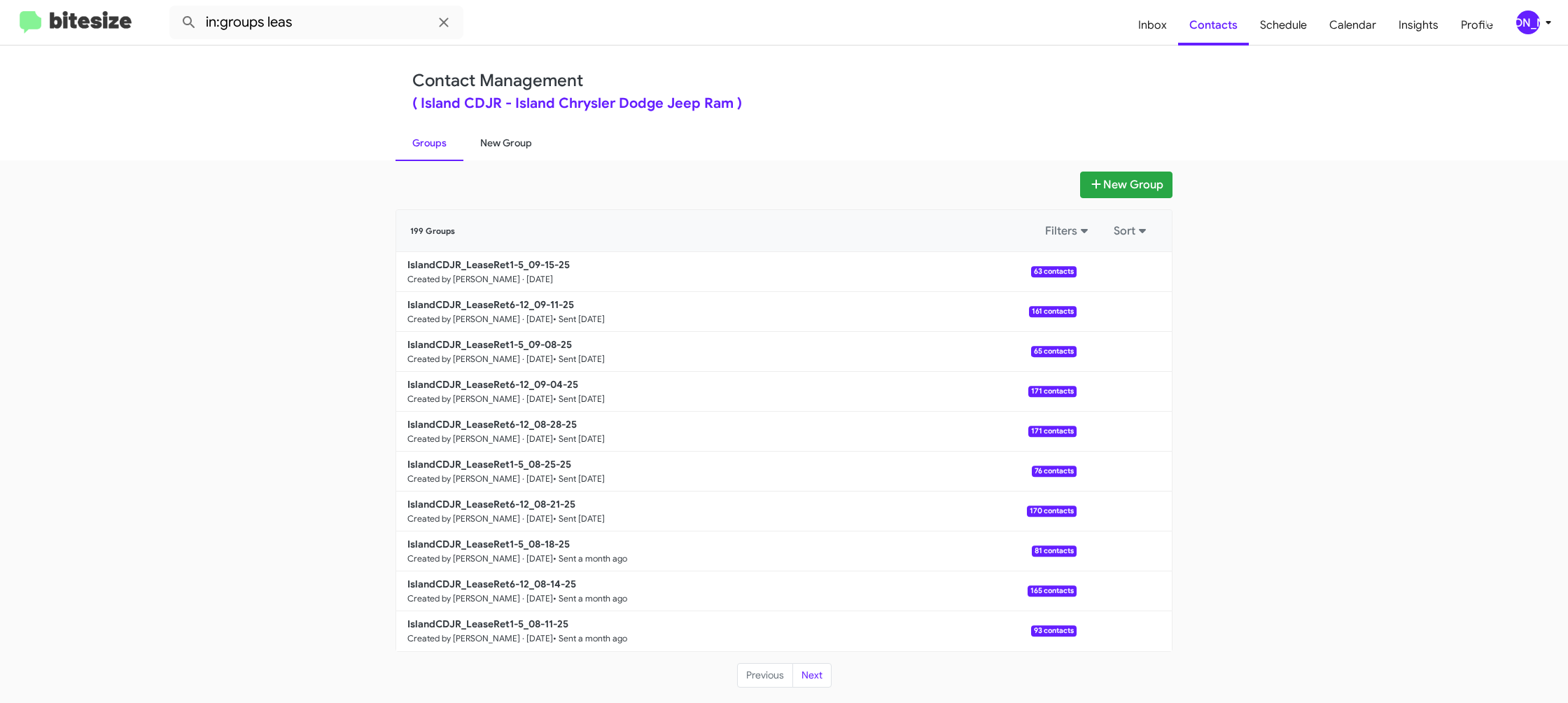
click at [489, 152] on link "New Group" at bounding box center [506, 143] width 85 height 37
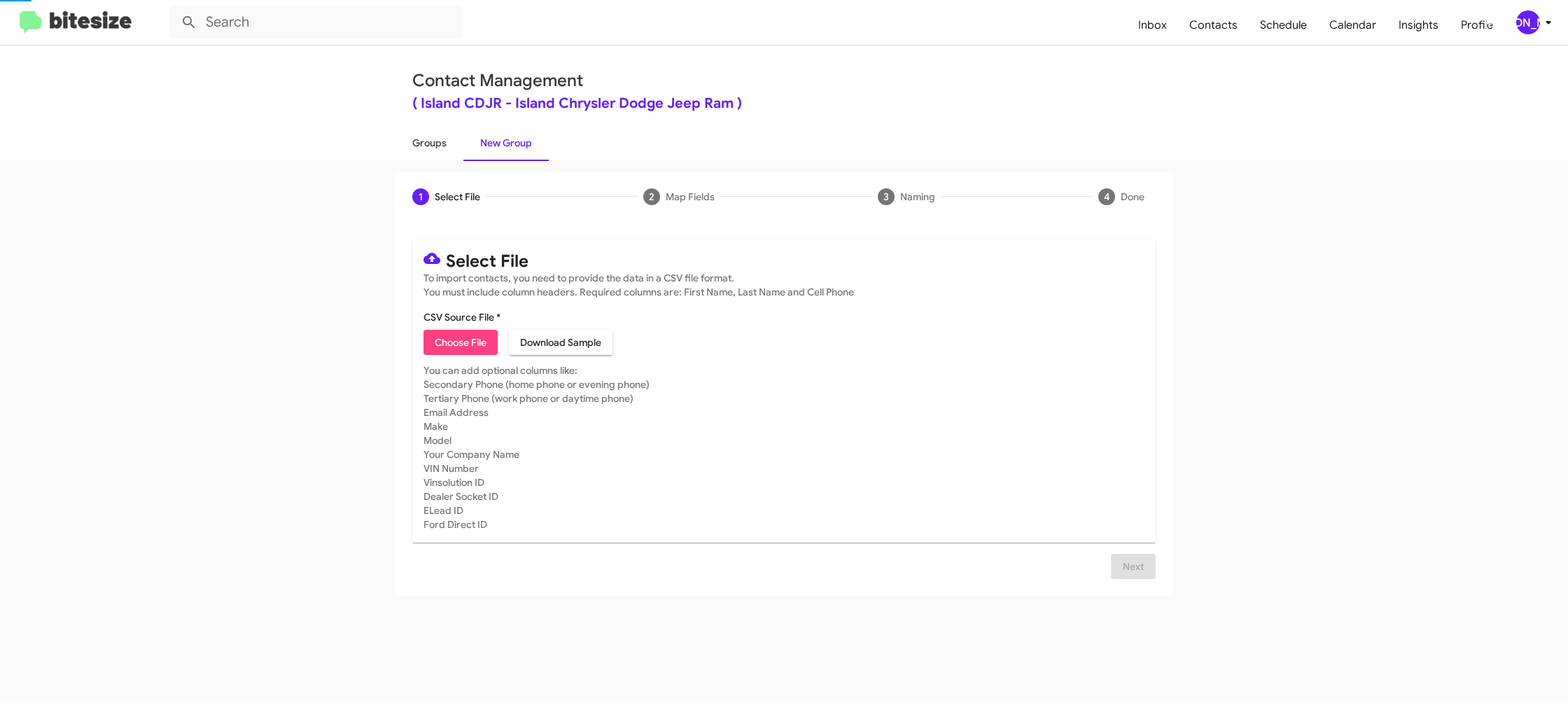
click at [437, 146] on link "Groups" at bounding box center [429, 143] width 68 height 37
type input "in:groups"
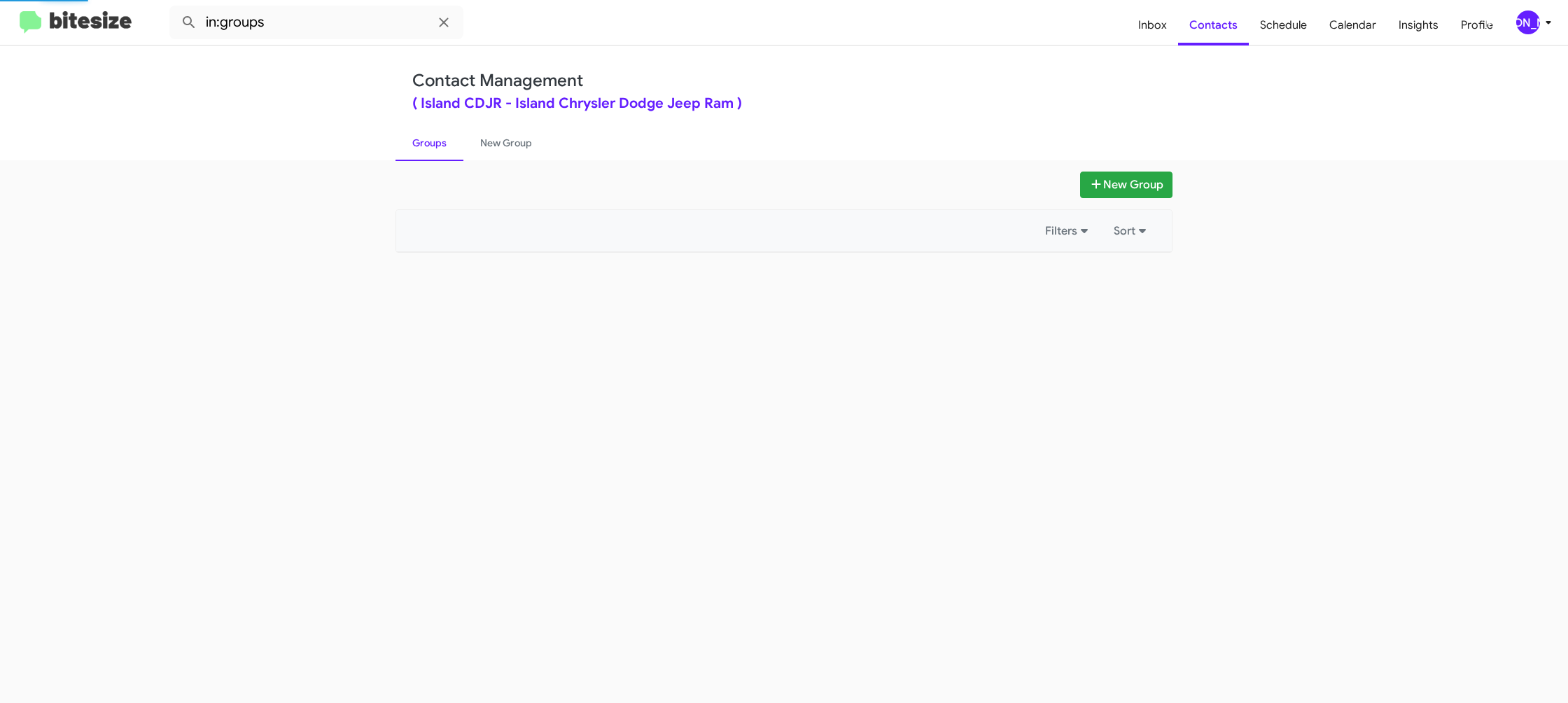
click at [437, 146] on link "Groups" at bounding box center [429, 143] width 68 height 37
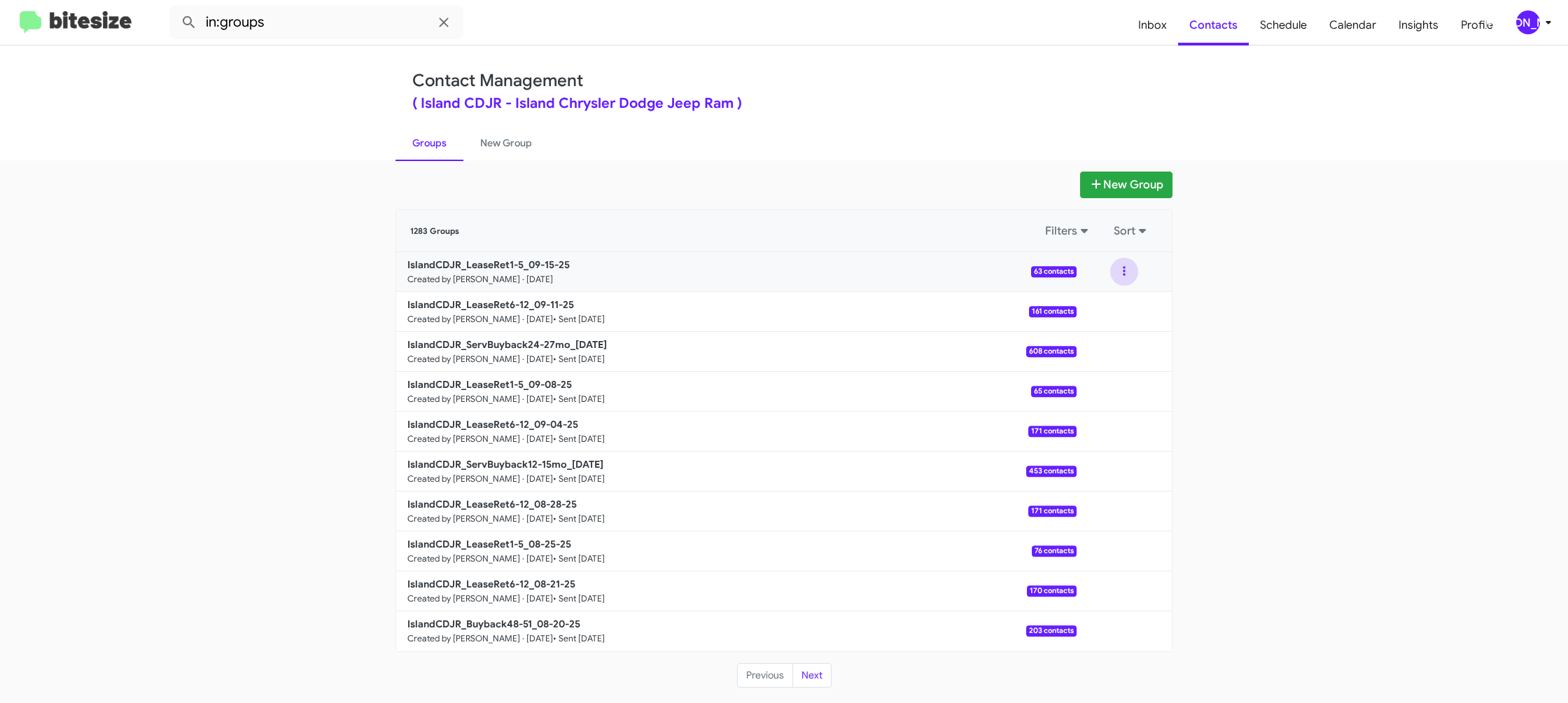
click at [1121, 277] on button at bounding box center [1125, 272] width 28 height 28
click at [1111, 299] on button "View contacts" at bounding box center [1082, 309] width 112 height 33
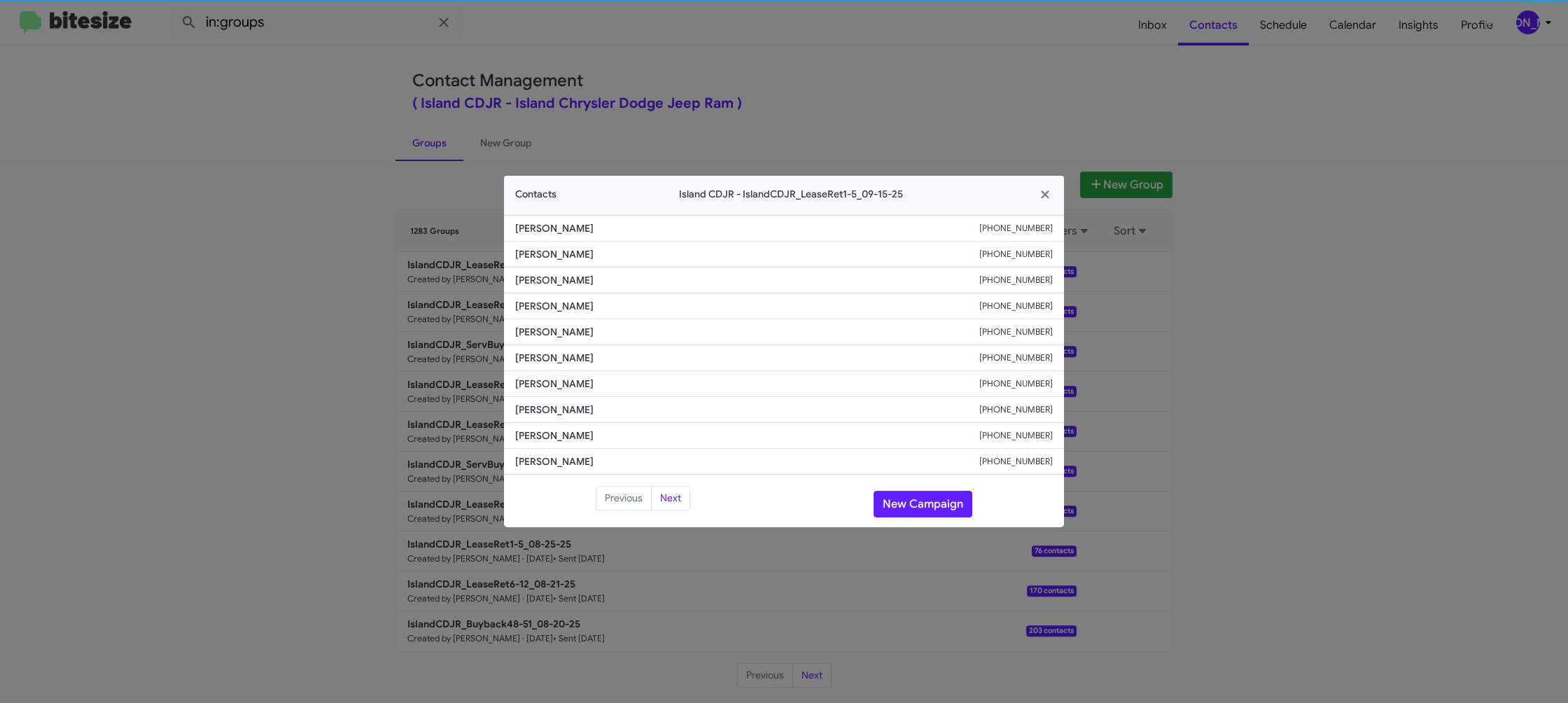
click at [545, 320] on li "[PERSON_NAME] [PHONE_NUMBER]" at bounding box center [784, 332] width 560 height 26
copy span "[PERSON_NAME]"
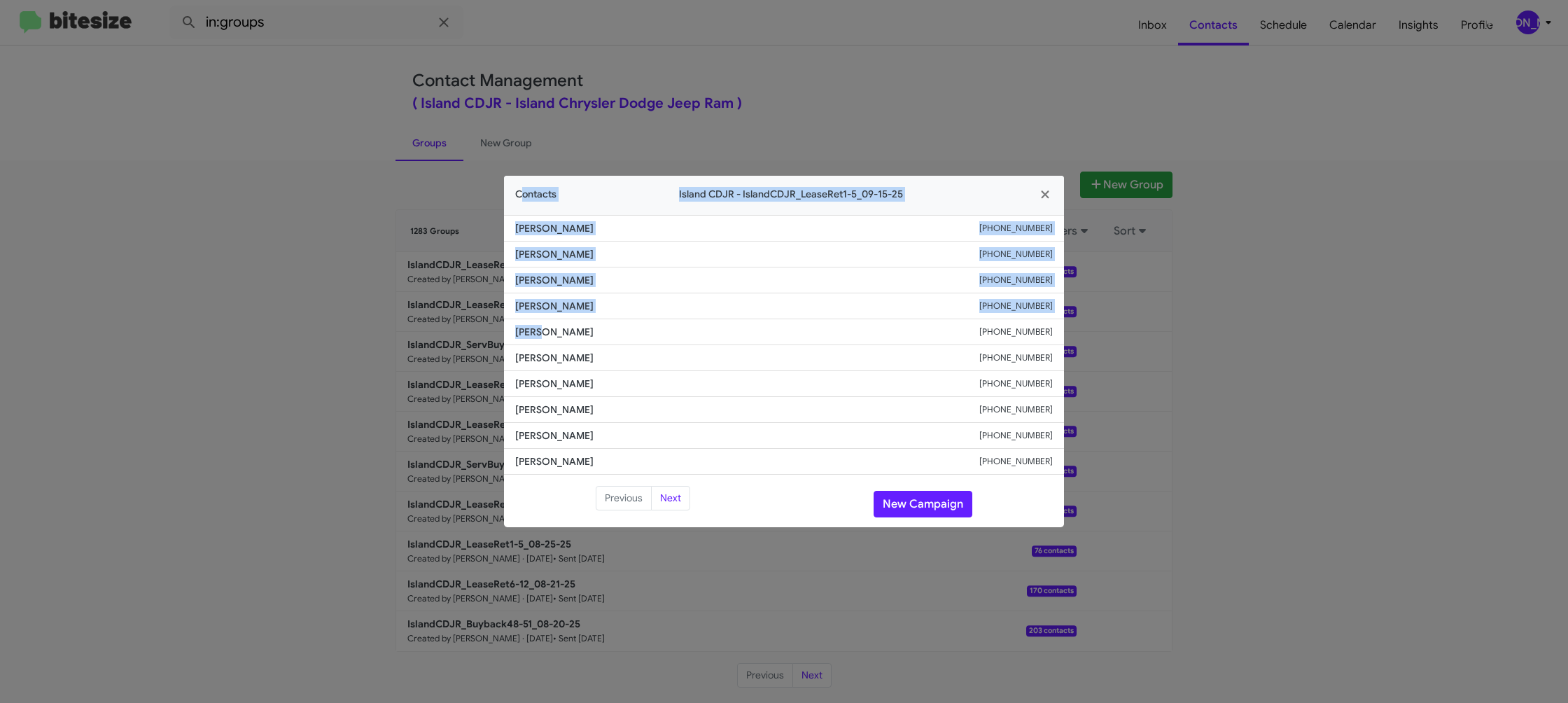
drag, startPoint x: 850, startPoint y: 388, endPoint x: 537, endPoint y: 329, distance: 318.5
click at [537, 329] on modal-container "Contacts Island CDJR - IslandCDJR_LeaseRet1-5_09-15-25 [PERSON_NAME] [PHONE_NUM…" at bounding box center [784, 351] width 1568 height 703
click at [537, 329] on span "[PERSON_NAME]" at bounding box center [747, 332] width 464 height 14
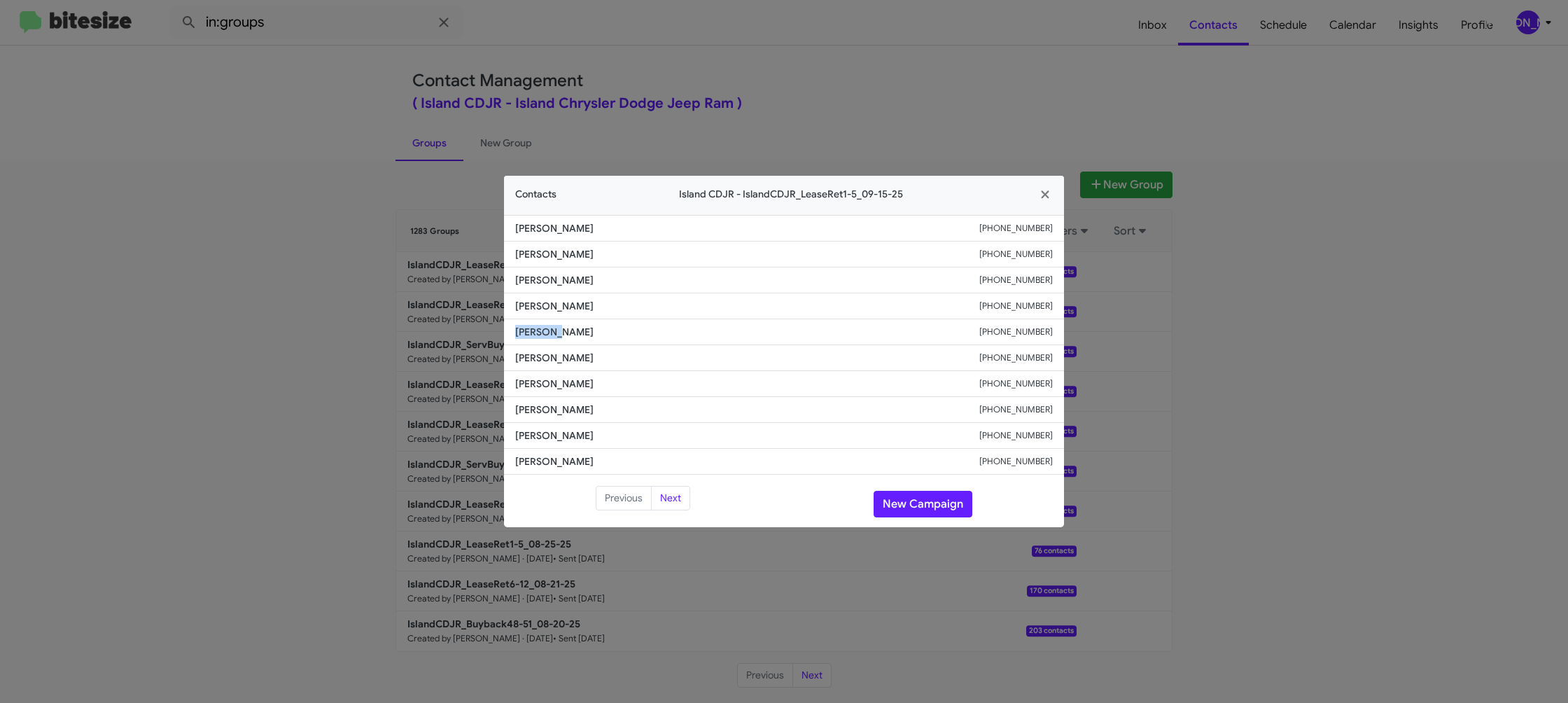
click at [537, 329] on span "[PERSON_NAME]" at bounding box center [747, 332] width 464 height 14
drag, startPoint x: 884, startPoint y: 469, endPoint x: 896, endPoint y: 497, distance: 30.5
click at [886, 475] on div "[PERSON_NAME] [PHONE_NUMBER] [PERSON_NAME] [PHONE_NUMBER] [PERSON_NAME] [PHONE_…" at bounding box center [784, 369] width 560 height 308
click at [896, 498] on button "New Campaign" at bounding box center [923, 505] width 98 height 27
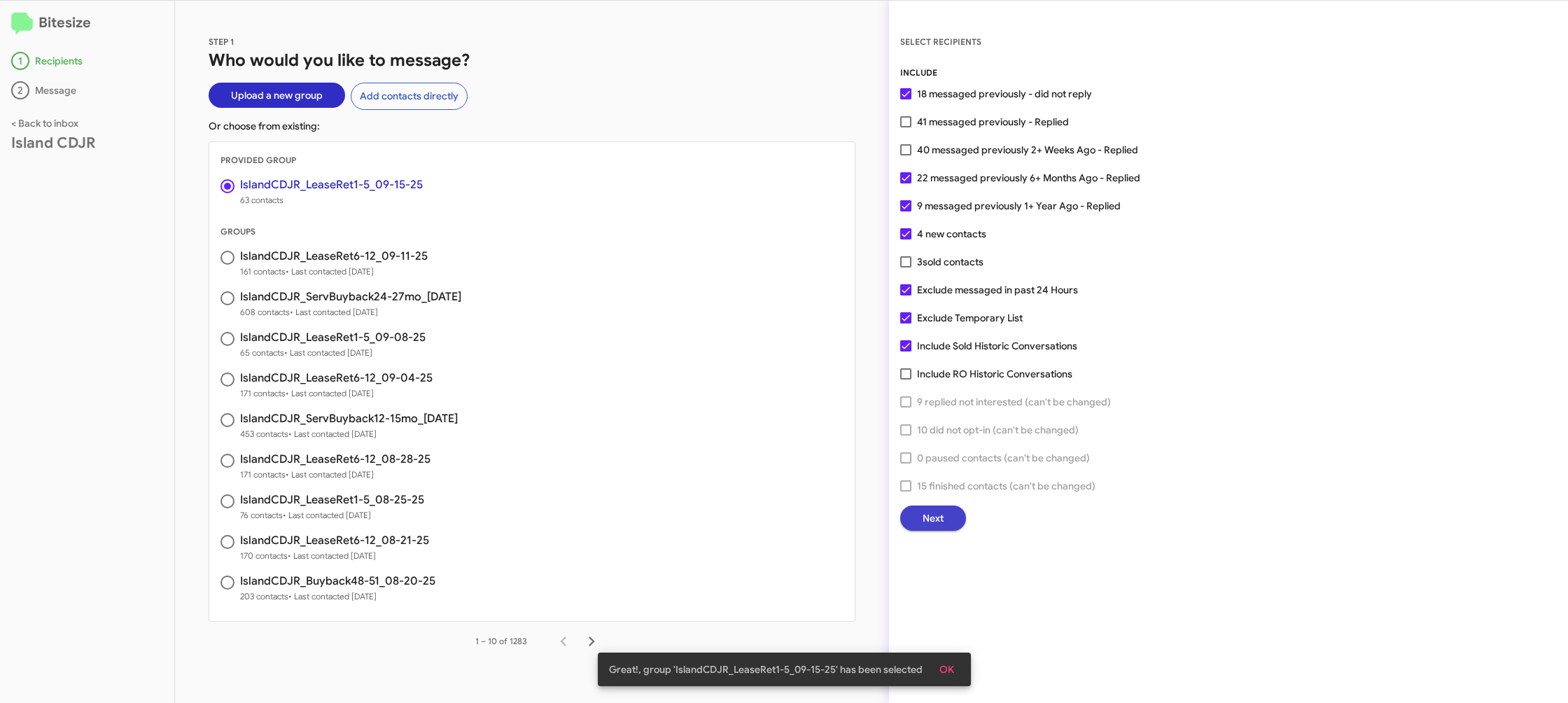
click at [933, 515] on span "Next" at bounding box center [933, 518] width 21 height 25
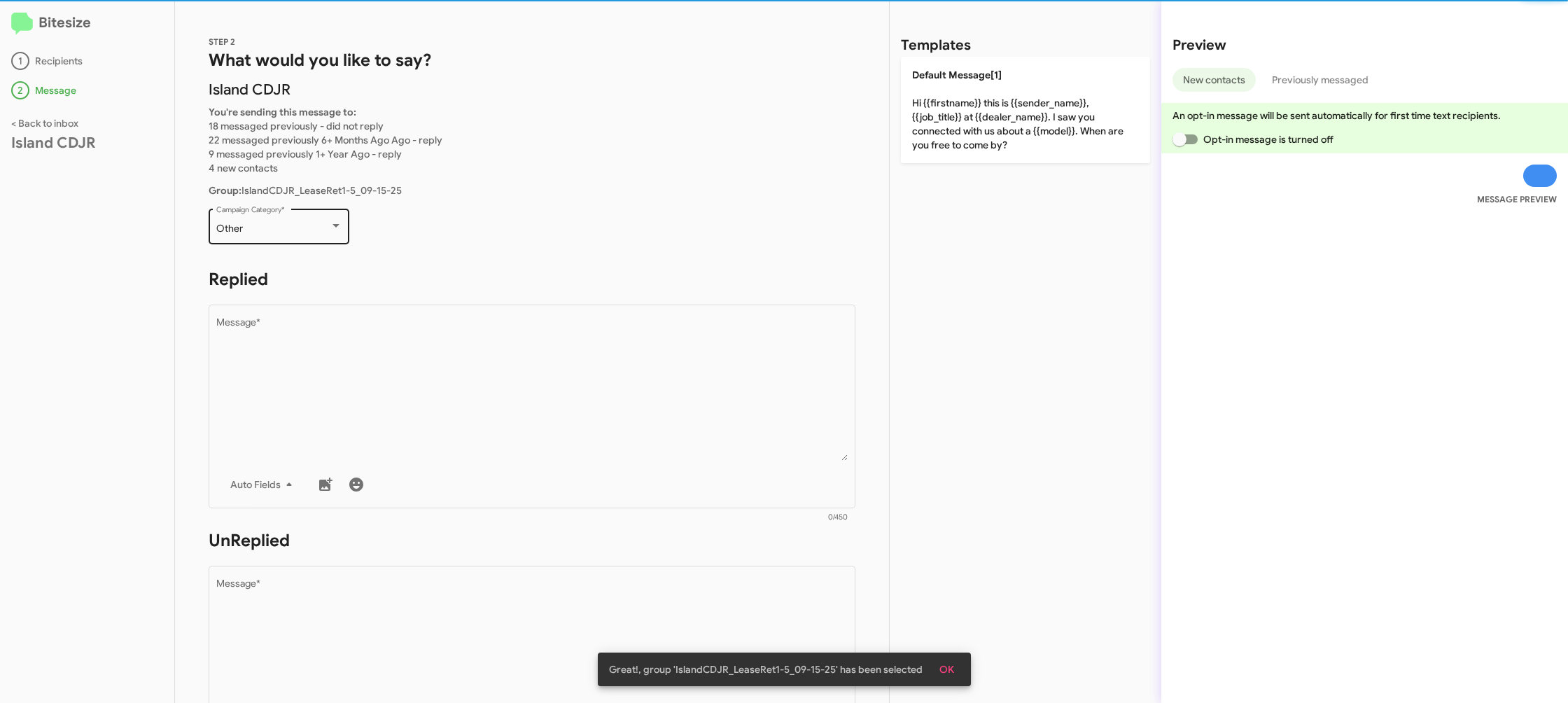
click at [324, 221] on div "Other Campaign Category *" at bounding box center [279, 225] width 126 height 38
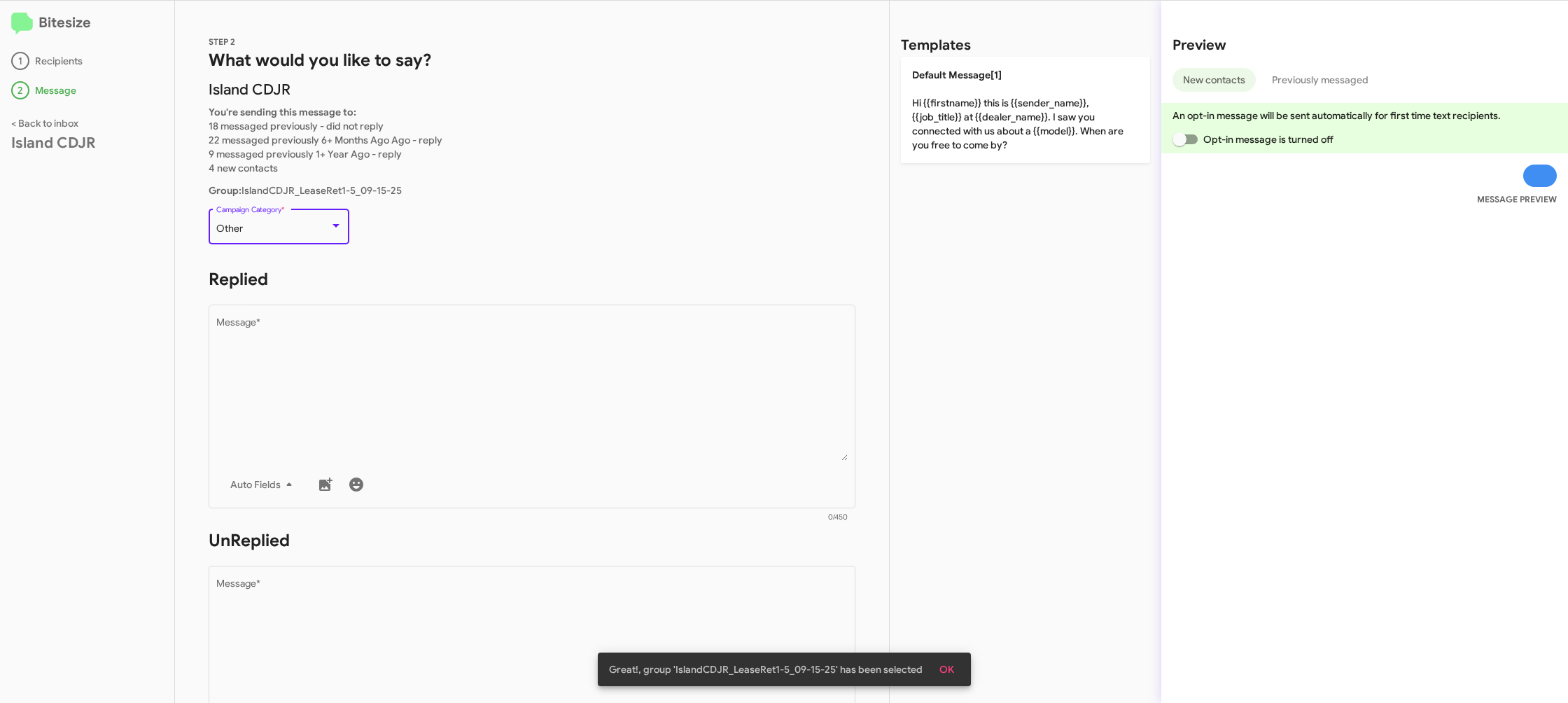
scroll to position [206, 0]
drag, startPoint x: 551, startPoint y: 414, endPoint x: 761, endPoint y: 259, distance: 261.0
click at [550, 414] on textarea "Message *" at bounding box center [533, 389] width 632 height 143
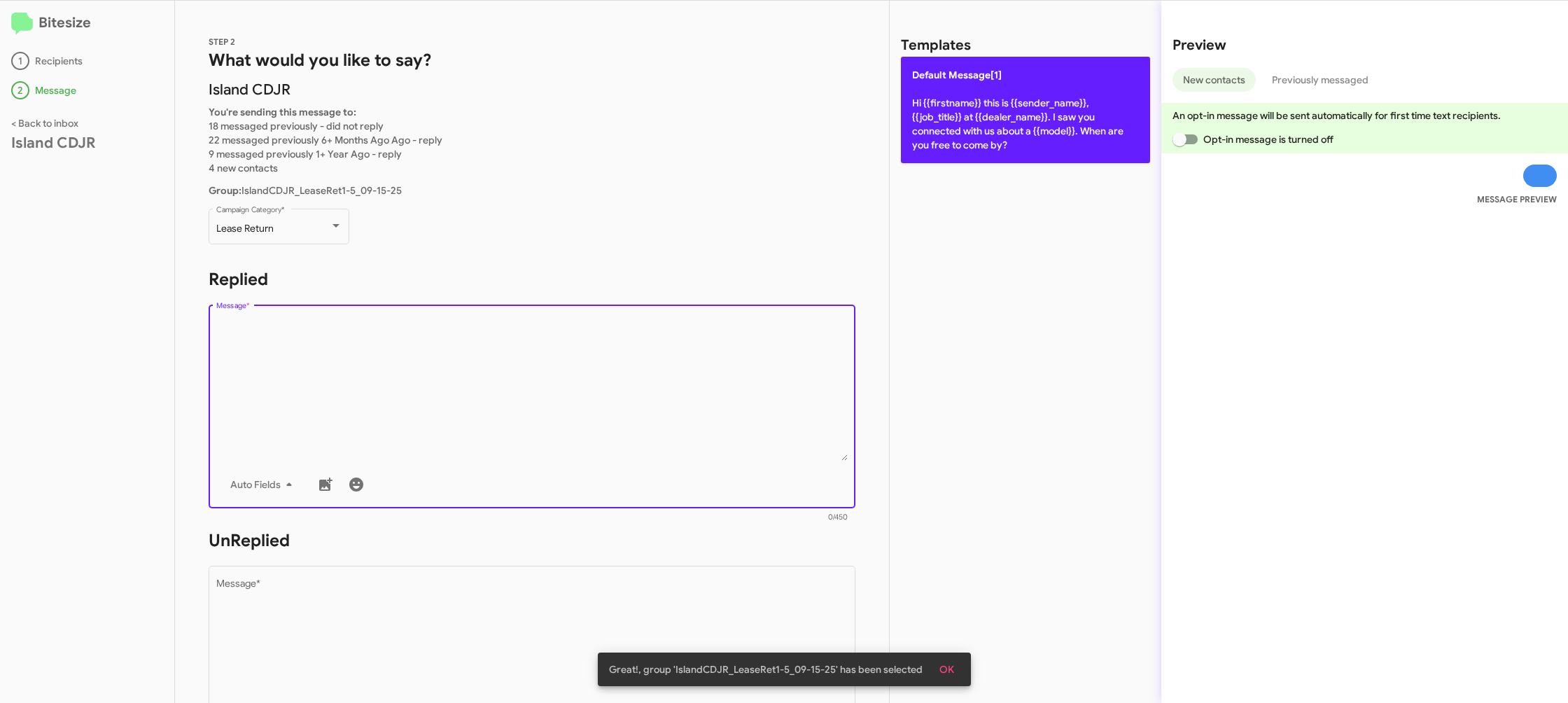
click at [960, 139] on p "Default Message[1] Hi {{firstname}} this is {{sender_name}}, {{job_title}} at {…" at bounding box center [1025, 110] width 249 height 107
type textarea "Hi {{firstname}} this is {{sender_name}}, {{job_title}} at {{dealer_name}}. I s…"
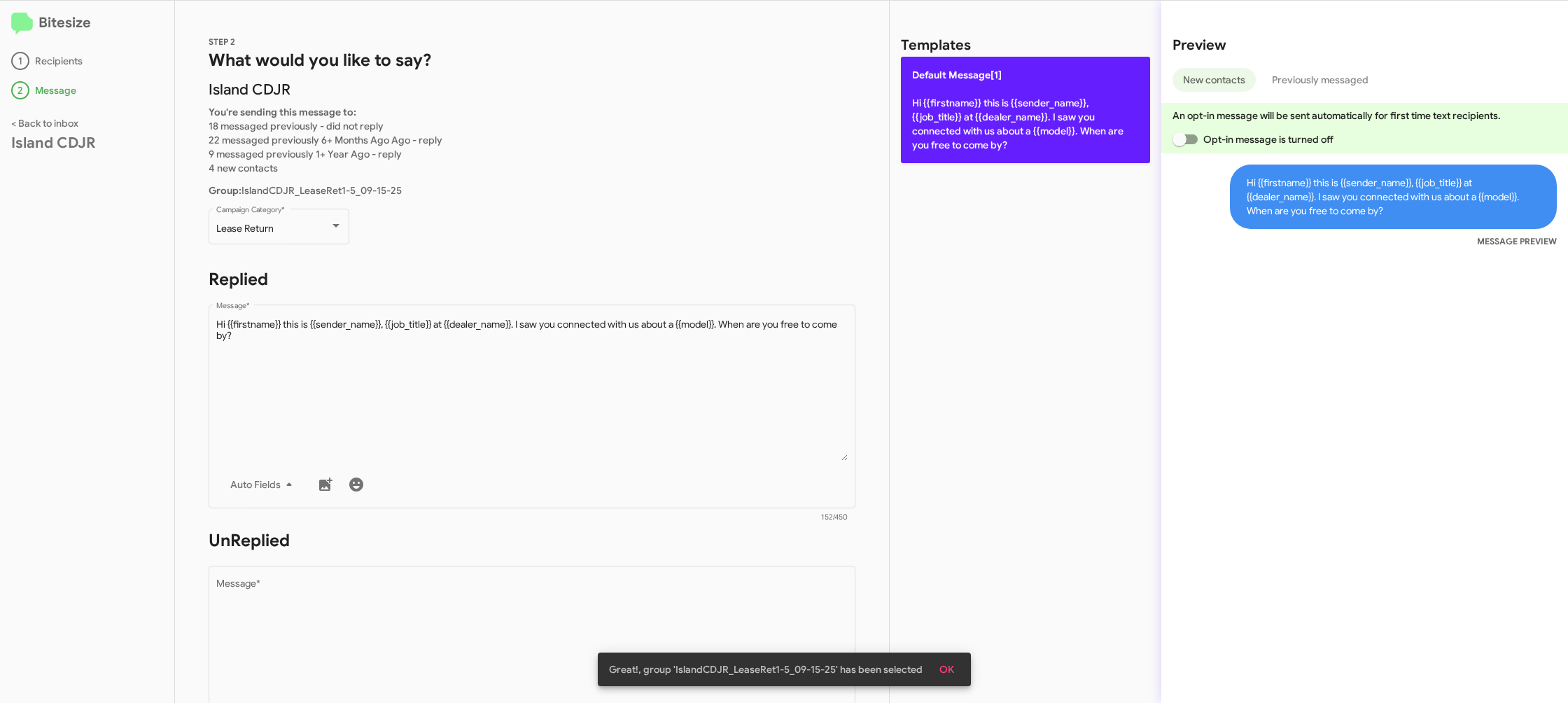
drag, startPoint x: 959, startPoint y: 118, endPoint x: 645, endPoint y: 387, distance: 413.5
click at [959, 118] on p "Default Message[1] Hi {{firstname}} this is {{sender_name}}, {{job_title}} at {…" at bounding box center [1025, 110] width 249 height 107
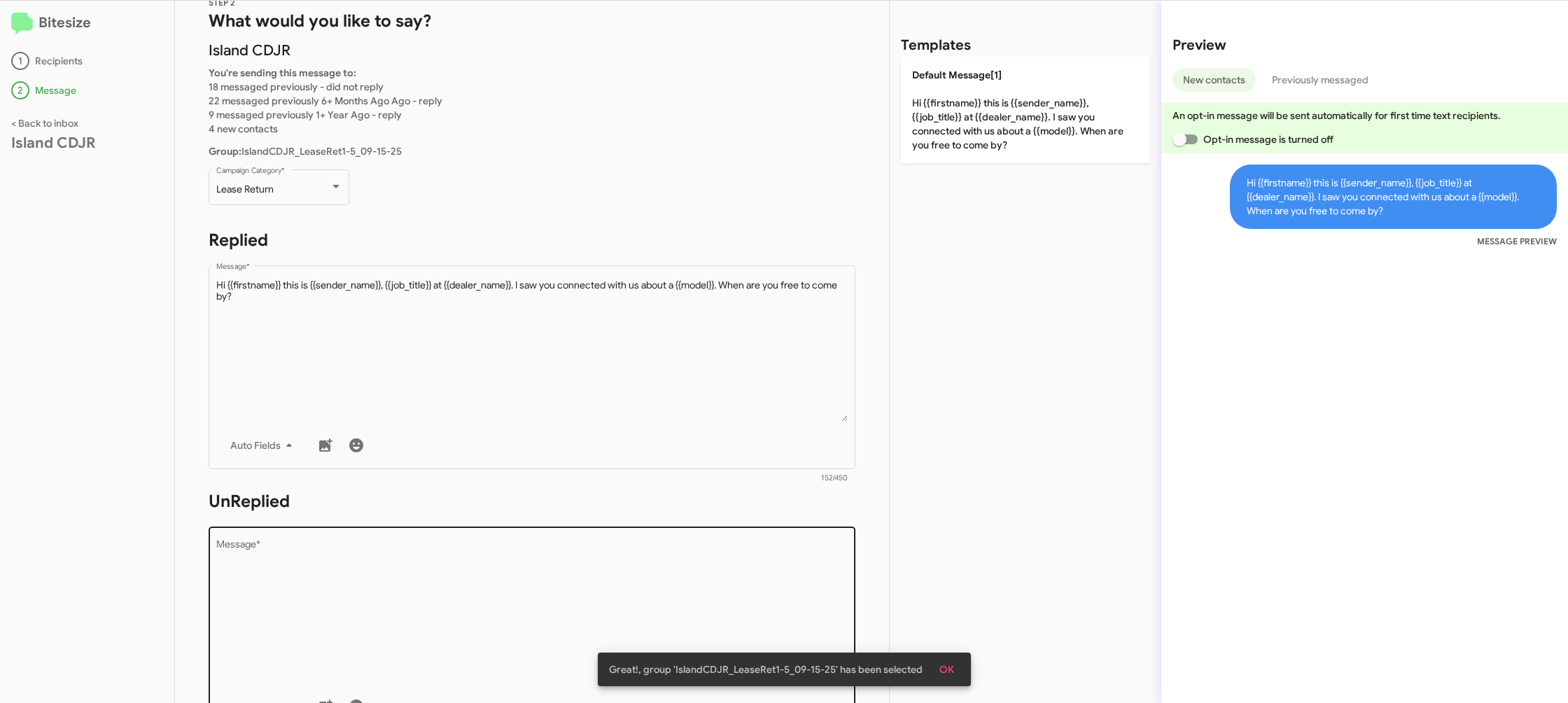
scroll to position [82, 0]
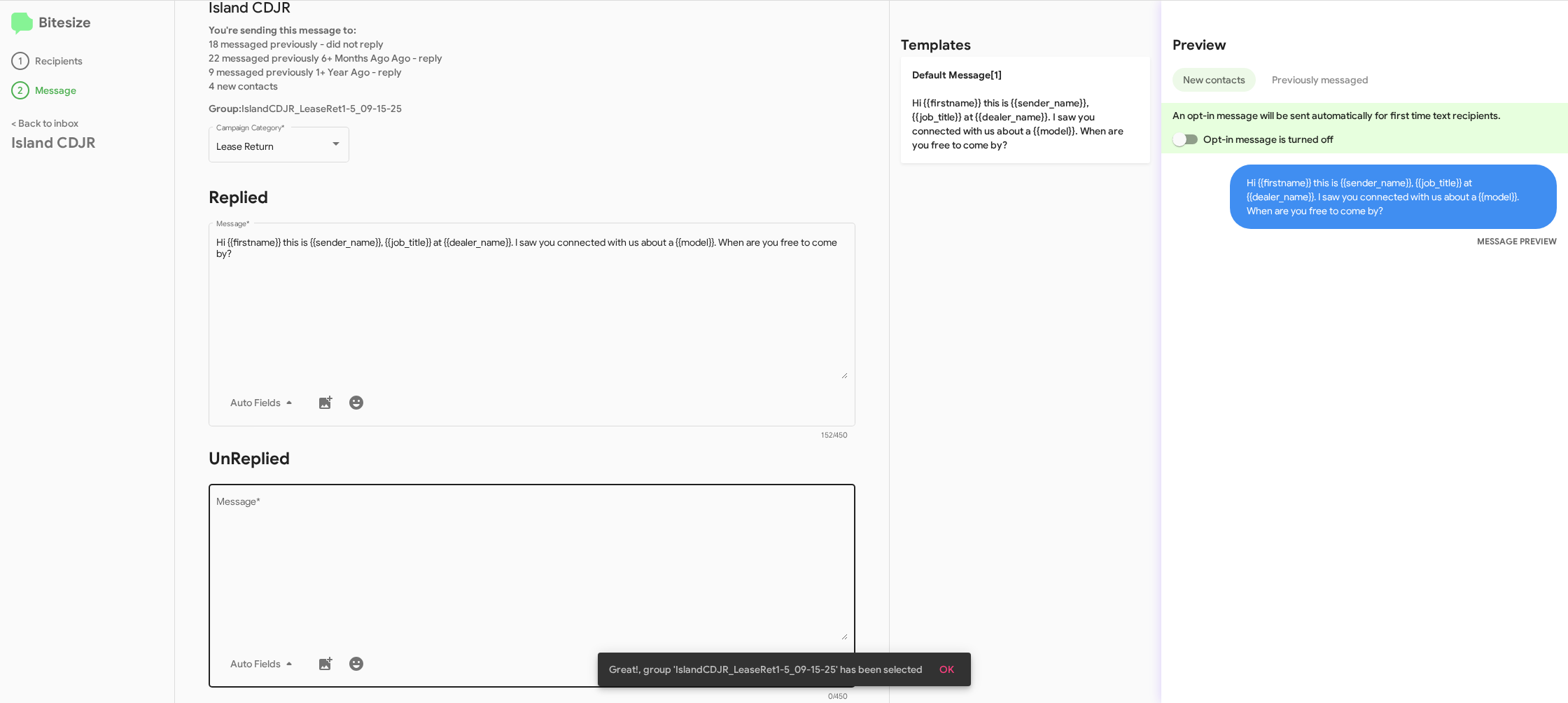
click at [560, 535] on textarea "Message *" at bounding box center [533, 568] width 632 height 143
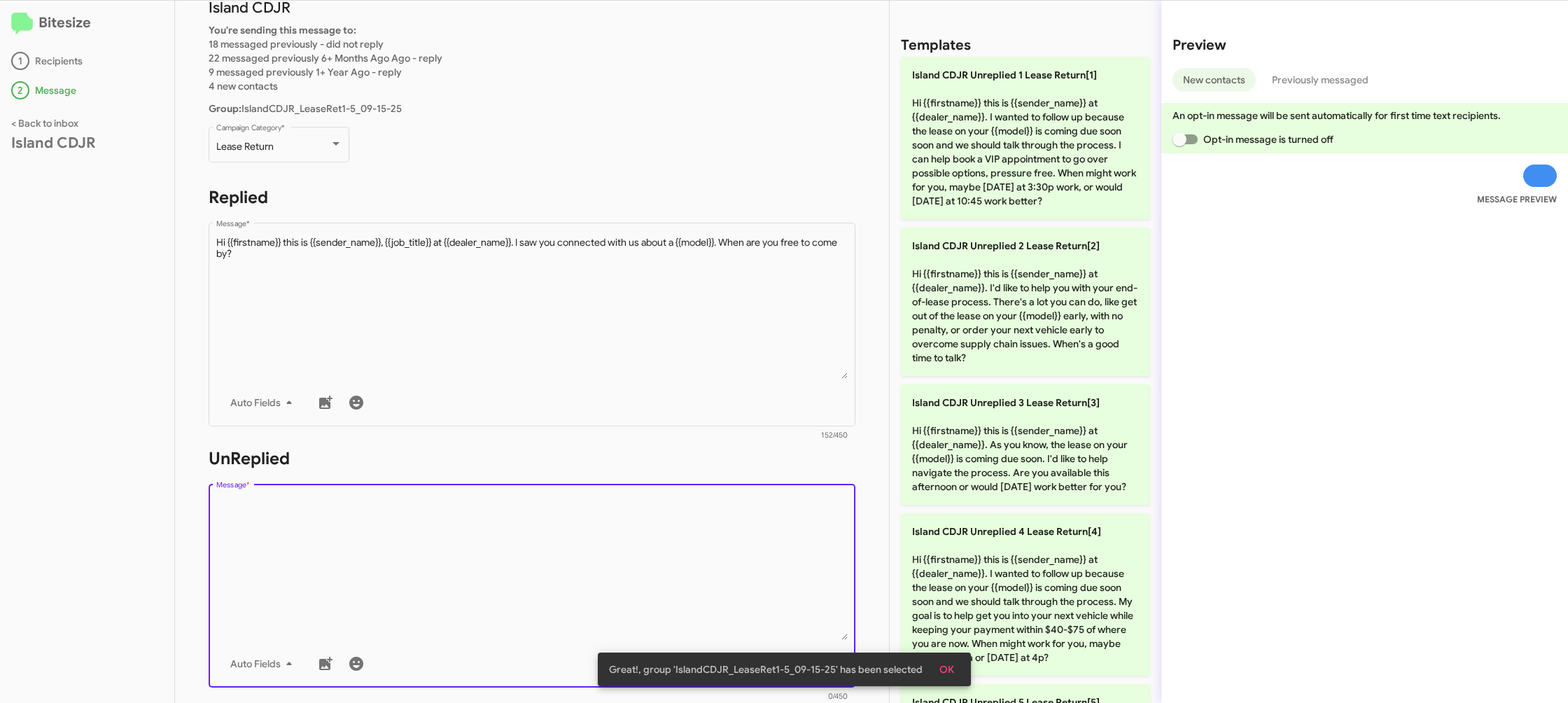
click at [560, 535] on textarea "Message *" at bounding box center [533, 568] width 632 height 143
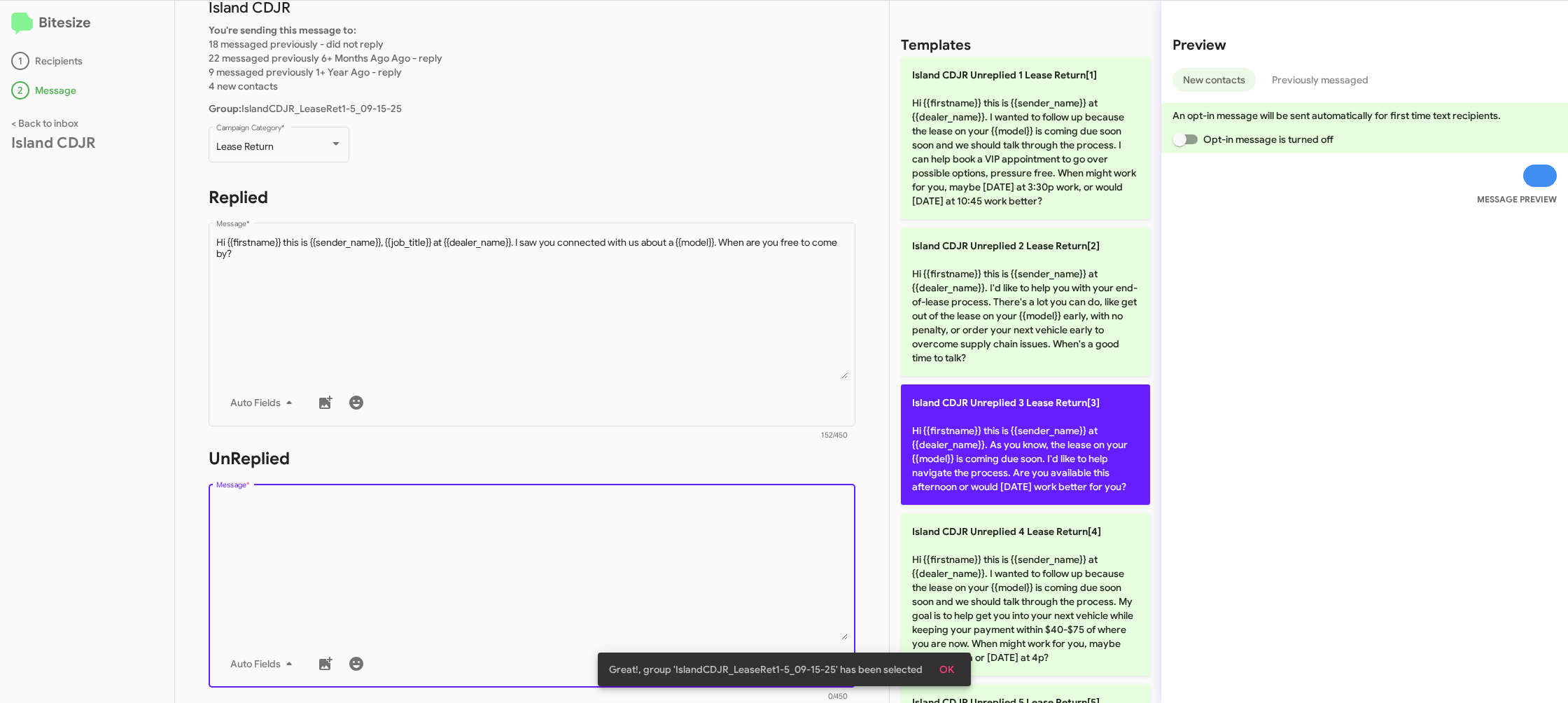
drag, startPoint x: 560, startPoint y: 535, endPoint x: 939, endPoint y: 458, distance: 386.7
click at [580, 523] on textarea "Message *" at bounding box center [533, 568] width 632 height 143
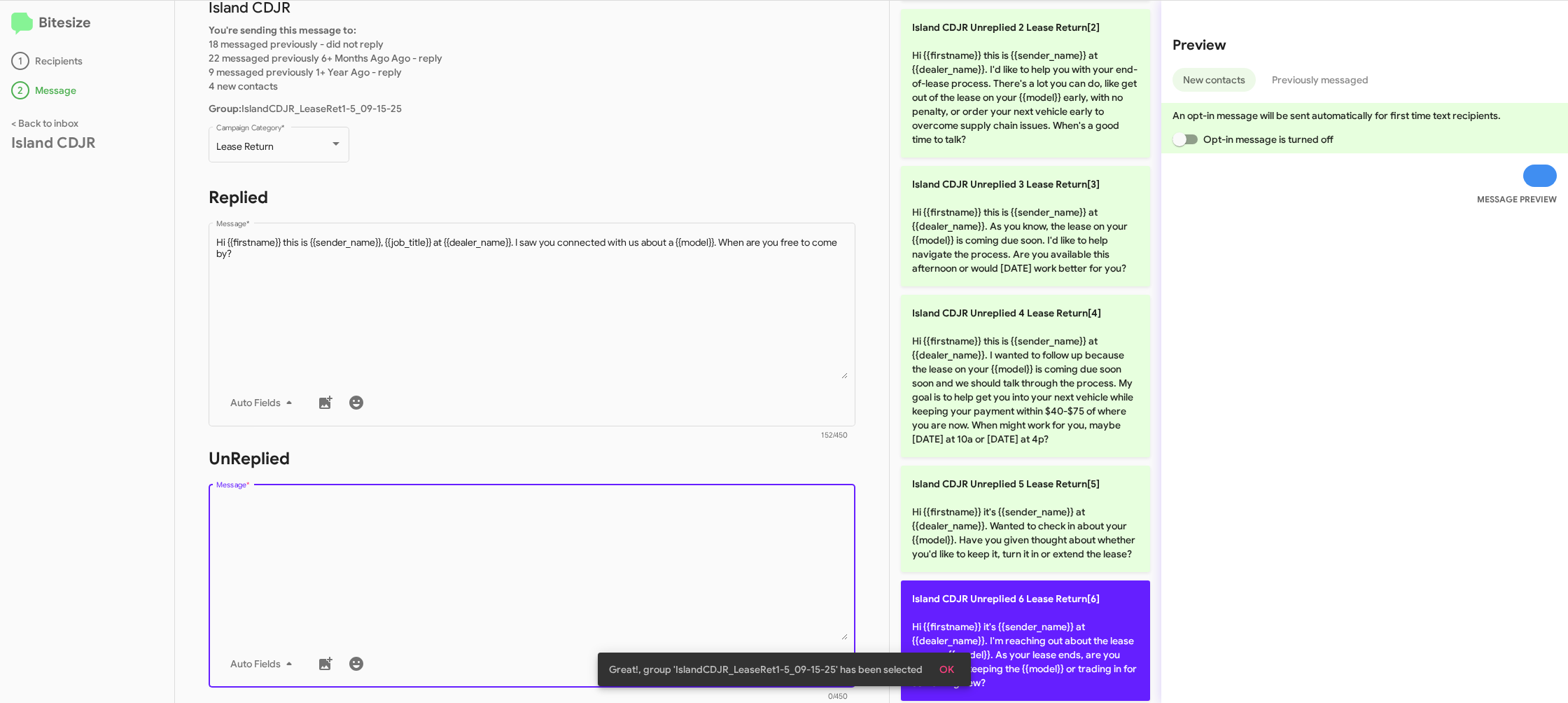
scroll to position [409, 0]
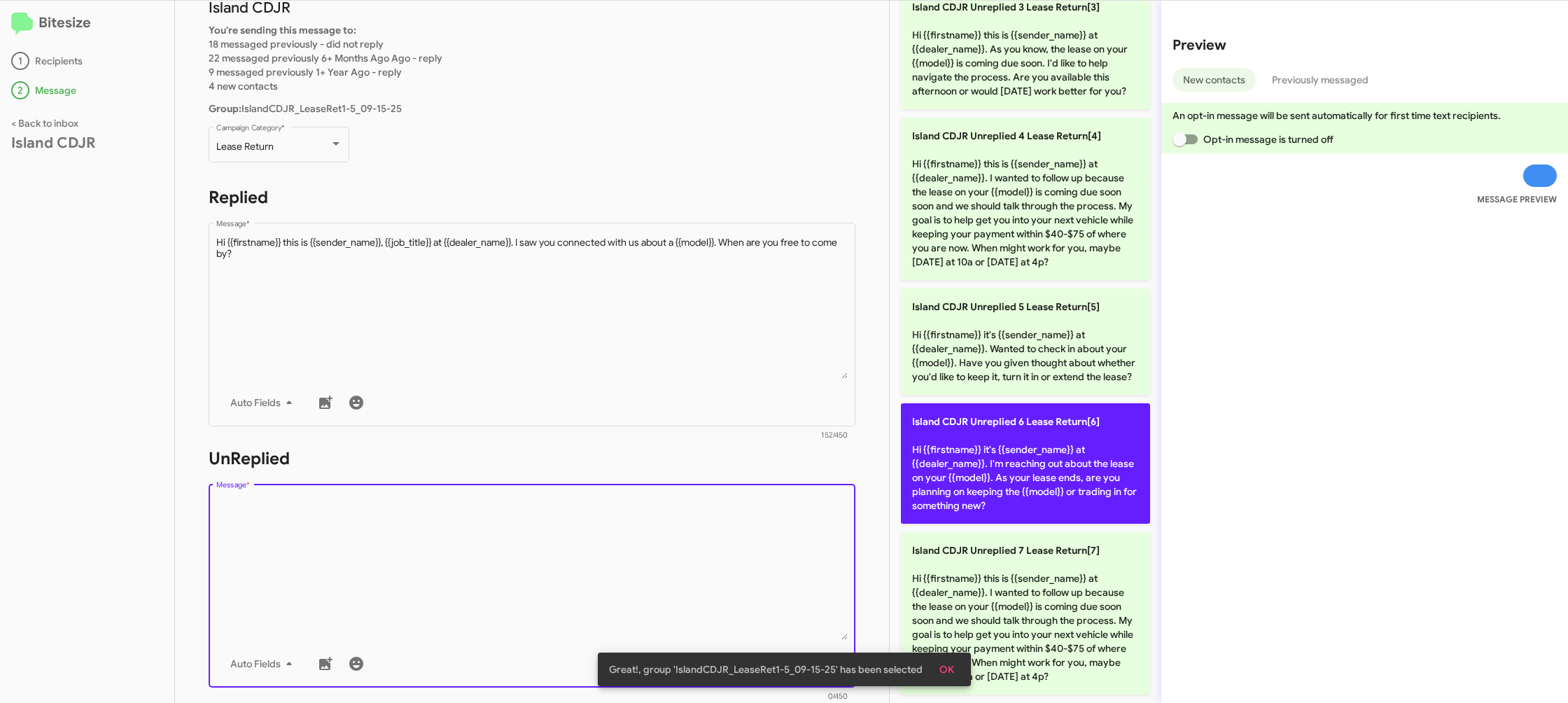
click at [1004, 457] on p "Island CDJR Unreplied 6 Lease Return[6] Hi {{firstname}} it's {{sender_name}} a…" at bounding box center [1025, 464] width 249 height 120
type textarea "Hi {{firstname}} it's {{sender_name}} at {{dealer_name}}. I'm reaching out abou…"
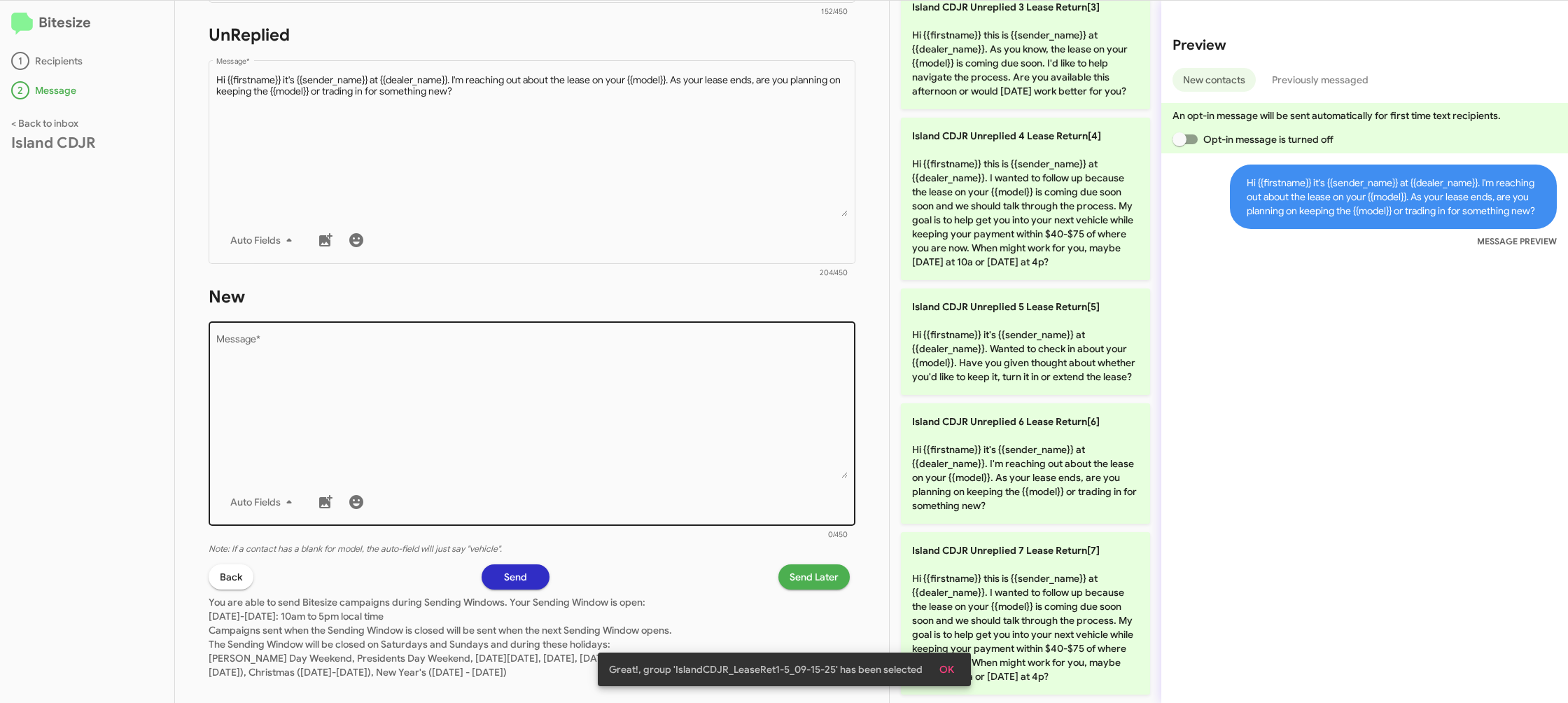
scroll to position [525, 0]
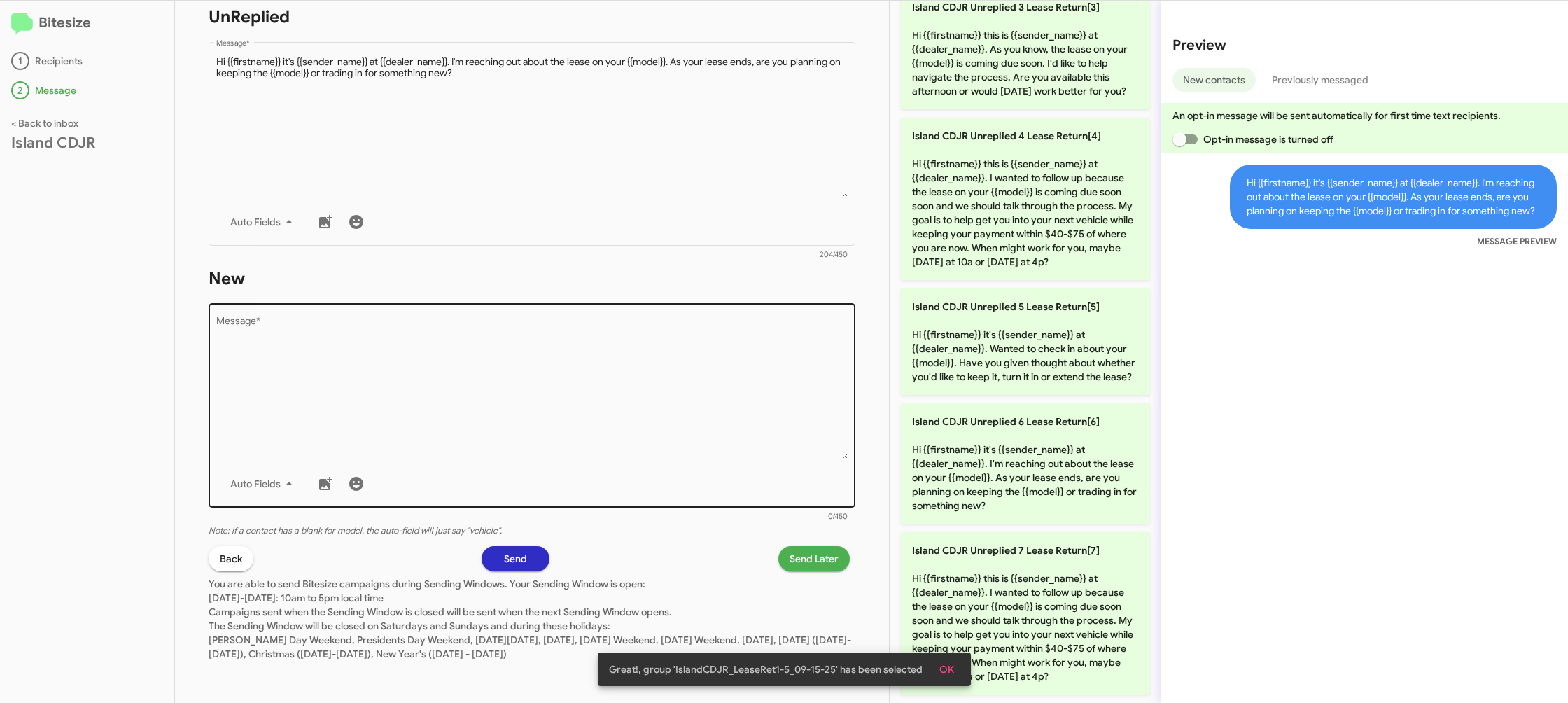
click at [582, 437] on textarea "Message *" at bounding box center [533, 388] width 632 height 143
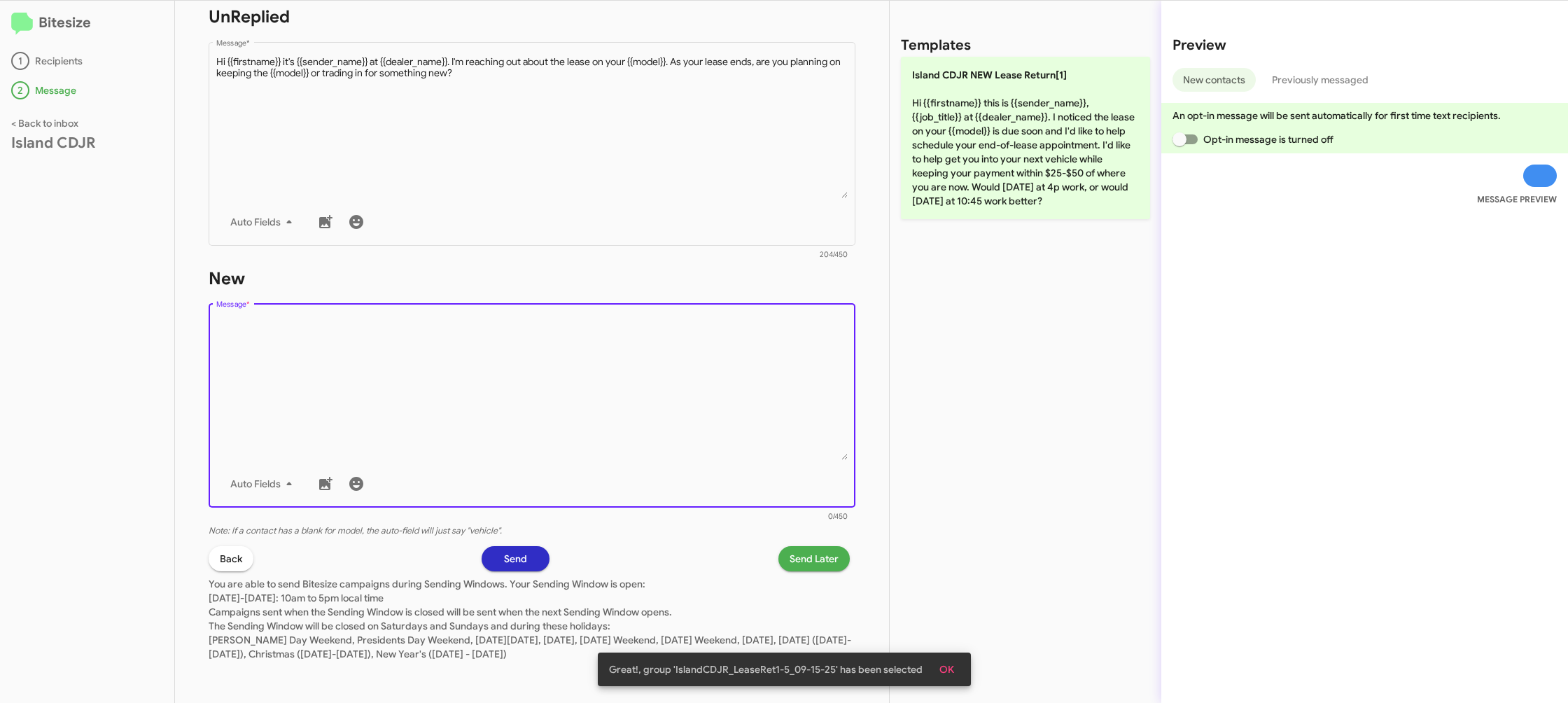
scroll to position [0, 0]
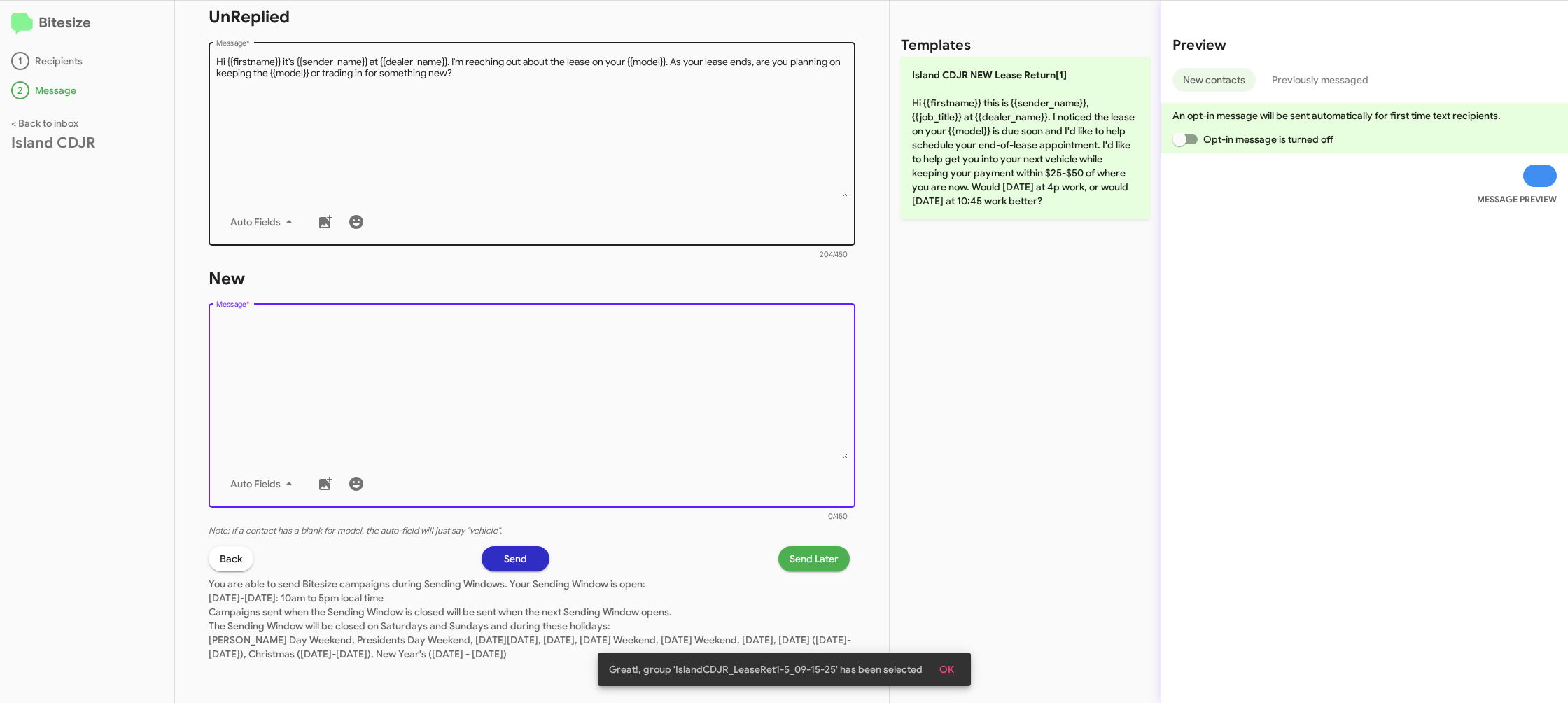
drag, startPoint x: 584, startPoint y: 439, endPoint x: 794, endPoint y: 213, distance: 308.5
click at [615, 405] on textarea "Message *" at bounding box center [533, 388] width 632 height 143
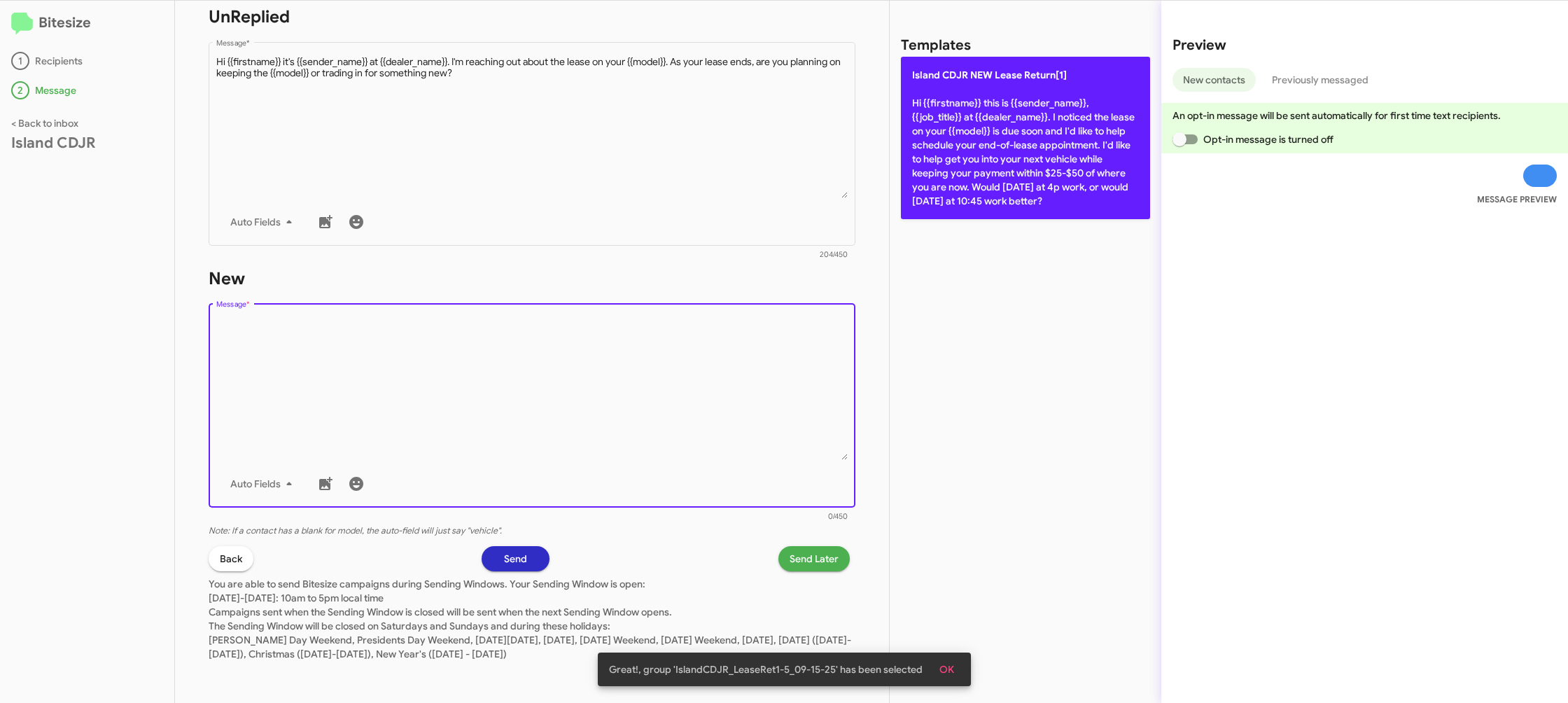
click at [942, 164] on p "Island CDJR NEW Lease Return[1] Hi {{firstname}} this is {{sender_name}}, {{job…" at bounding box center [1025, 138] width 249 height 163
type textarea "Hi {{firstname}} this is {{sender_name}}, {{job_title}} at {{dealer_name}}. I n…"
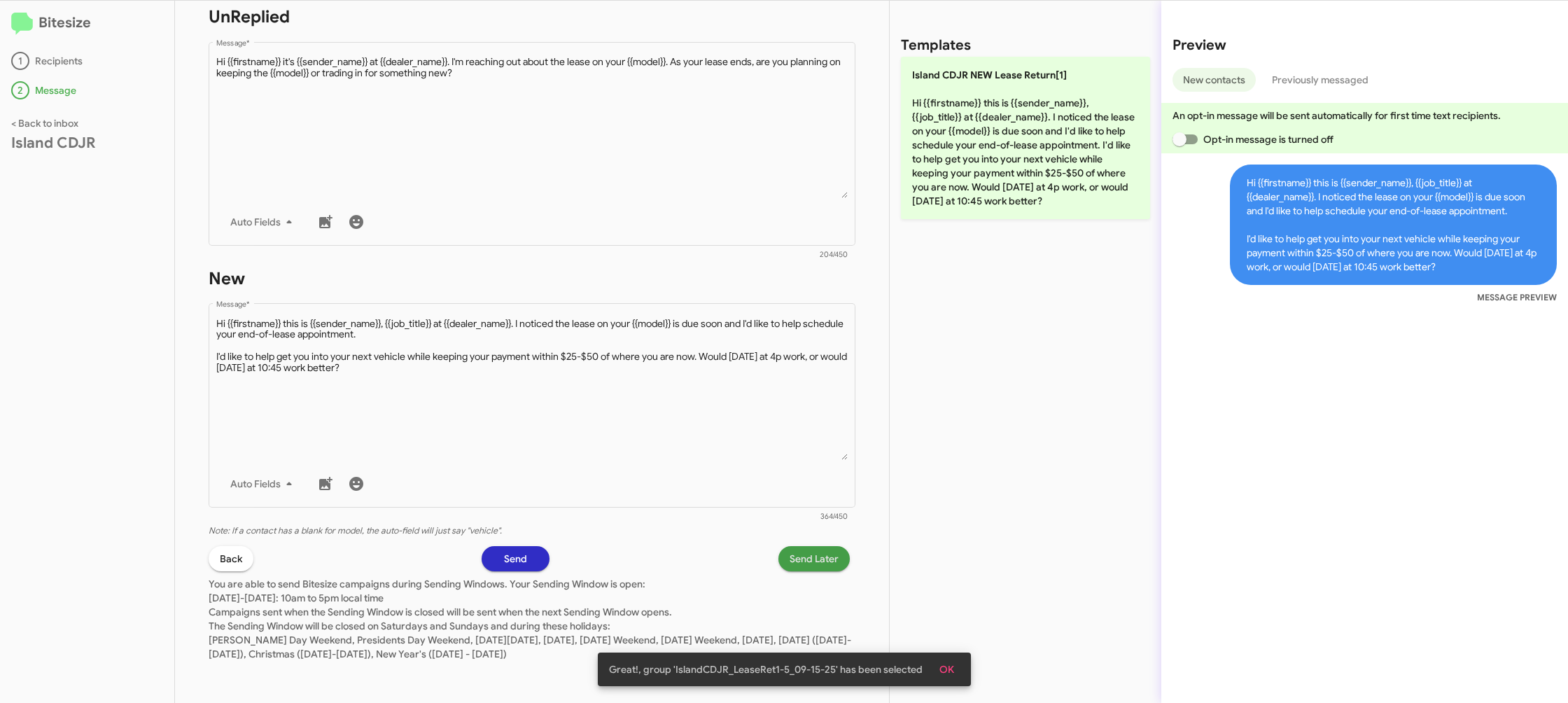
click at [807, 565] on span "Send Later" at bounding box center [814, 559] width 49 height 25
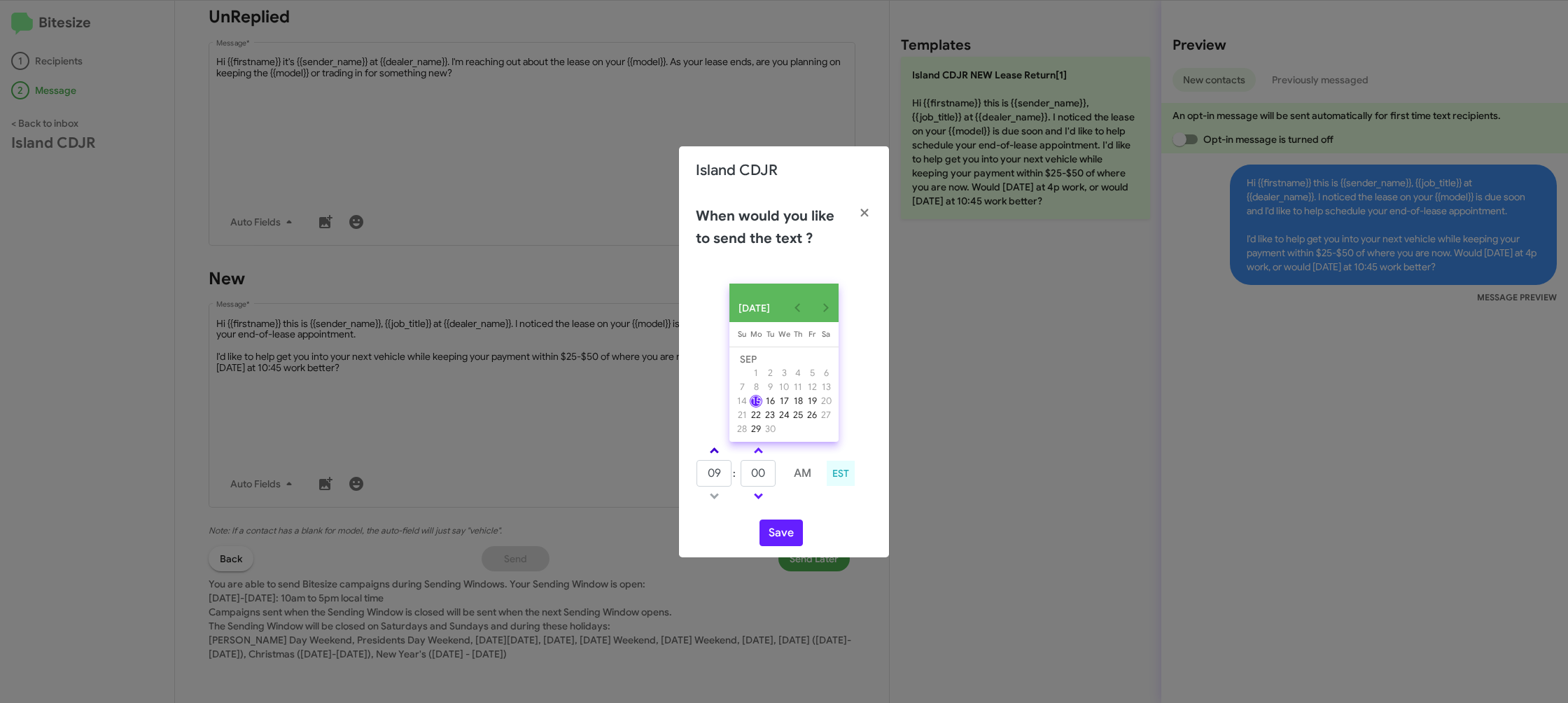
click at [715, 454] on span at bounding box center [714, 452] width 9 height 9
type input "10"
click at [759, 475] on input "00" at bounding box center [759, 474] width 35 height 27
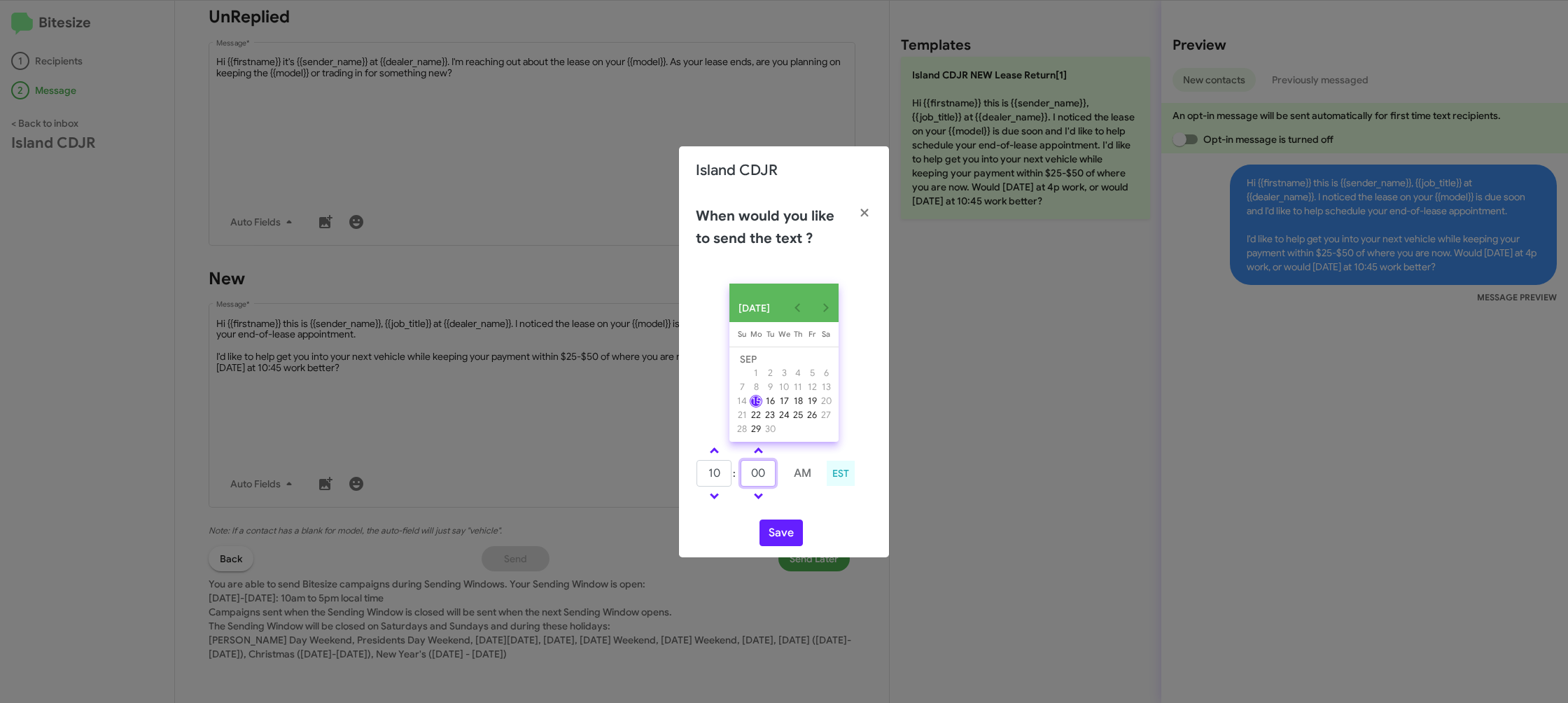
click at [759, 475] on input "00" at bounding box center [759, 474] width 35 height 27
type input "45"
drag, startPoint x: 794, startPoint y: 509, endPoint x: 788, endPoint y: 531, distance: 22.8
click at [794, 509] on div "10 : 45 AM EST" at bounding box center [784, 475] width 198 height 67
click at [788, 532] on button "Save" at bounding box center [781, 533] width 43 height 27
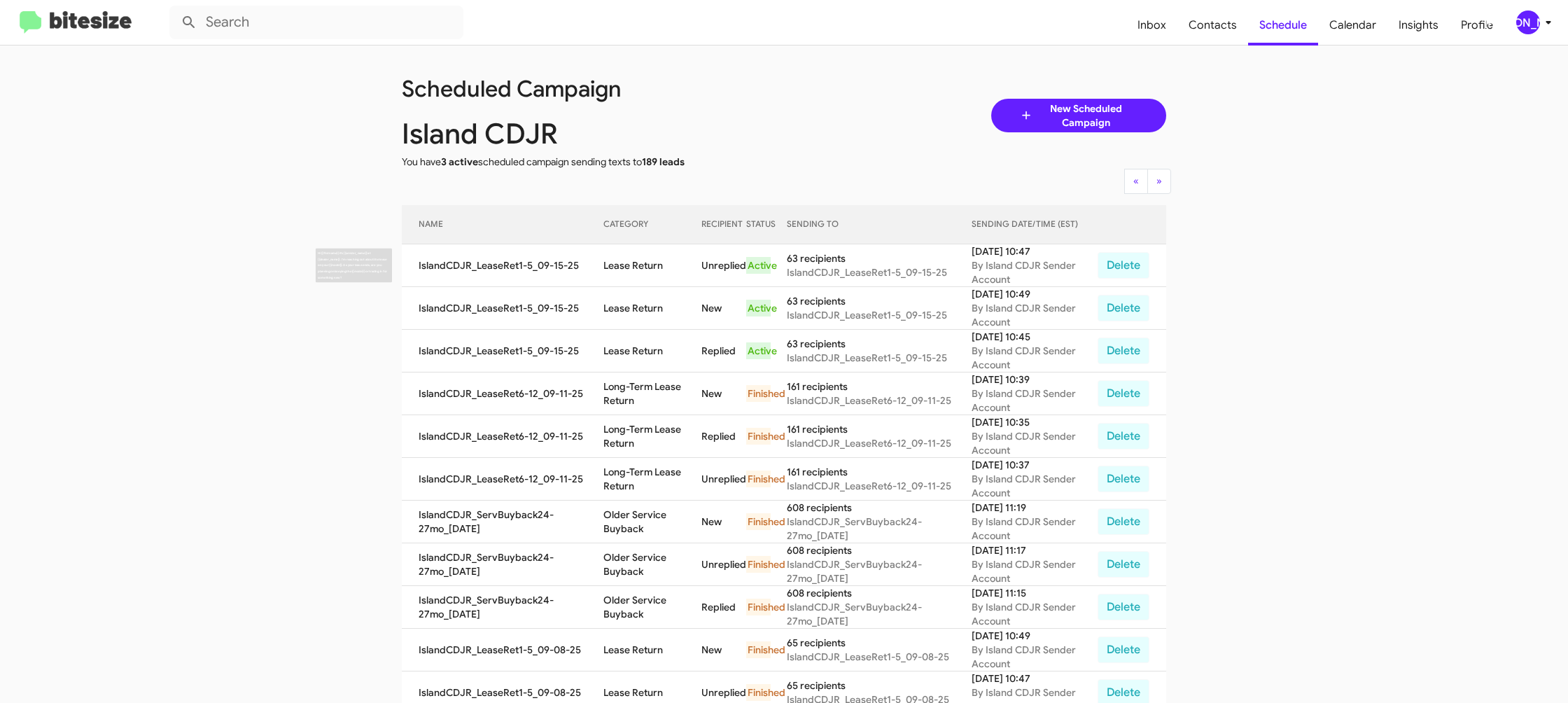
click at [660, 267] on td "Lease Return" at bounding box center [653, 265] width 98 height 43
copy td "Lease Return"
drag, startPoint x: 1528, startPoint y: 17, endPoint x: 1523, endPoint y: 23, distance: 7.8
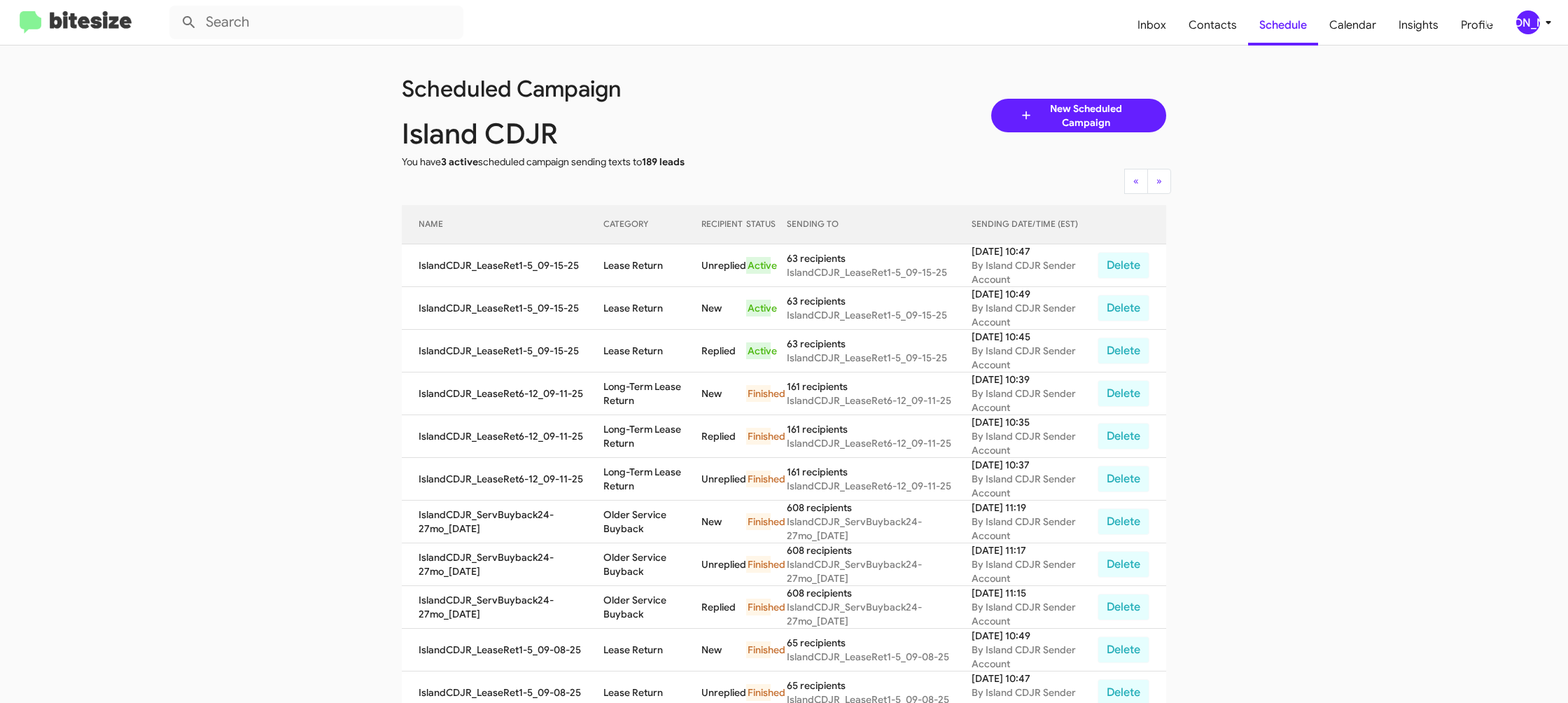
click at [1528, 17] on div "[PERSON_NAME]" at bounding box center [1528, 23] width 24 height 24
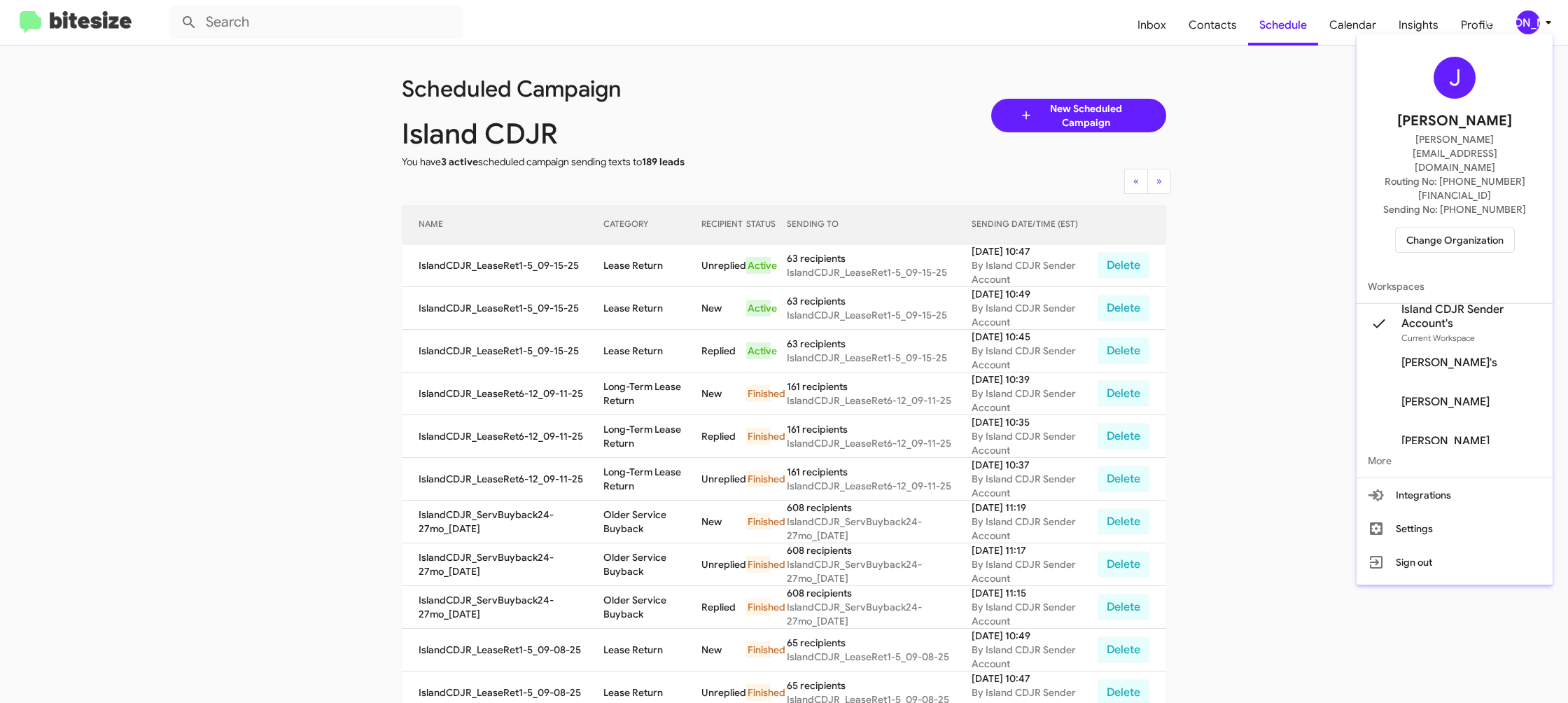
click at [1450, 228] on span "Change Organization" at bounding box center [1455, 240] width 98 height 24
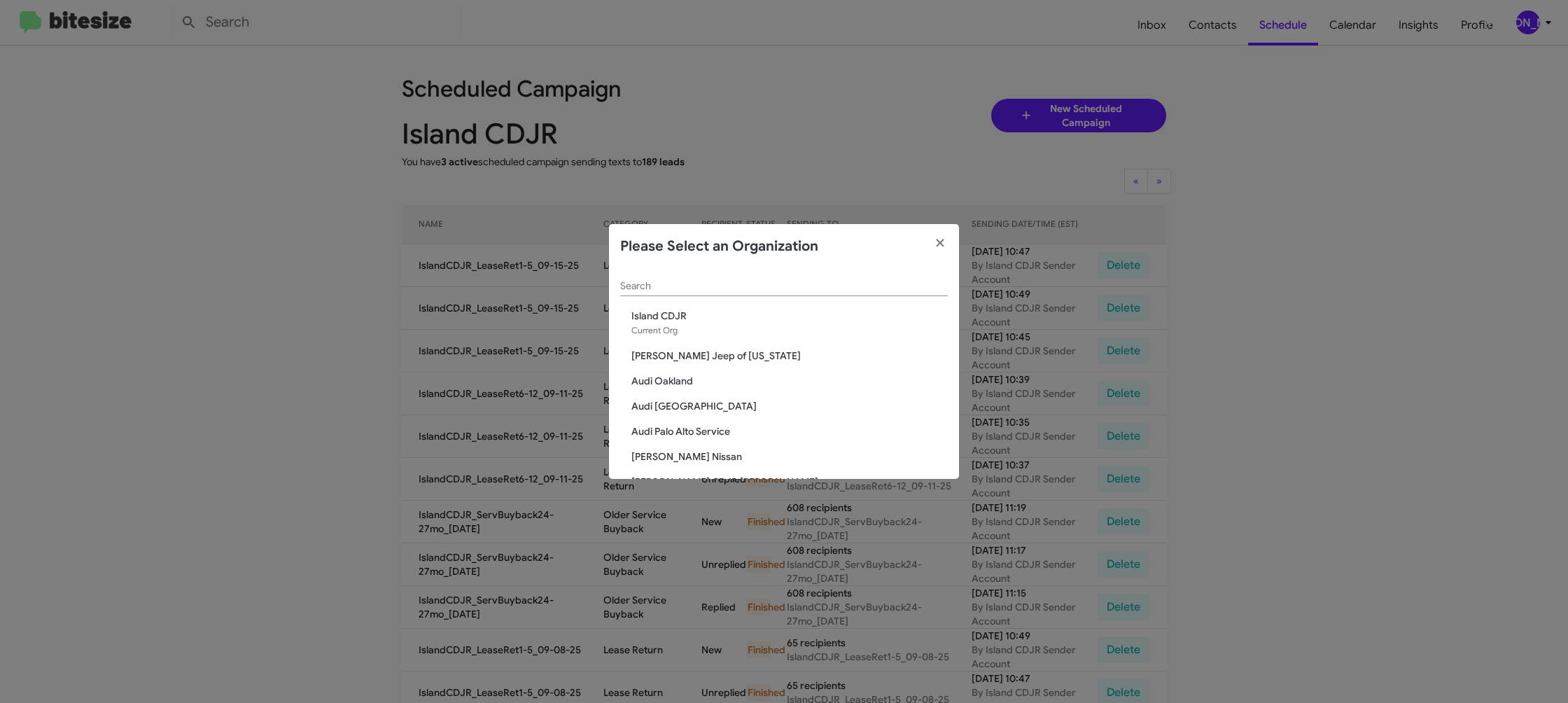
click at [694, 284] on input "Search" at bounding box center [784, 286] width 328 height 11
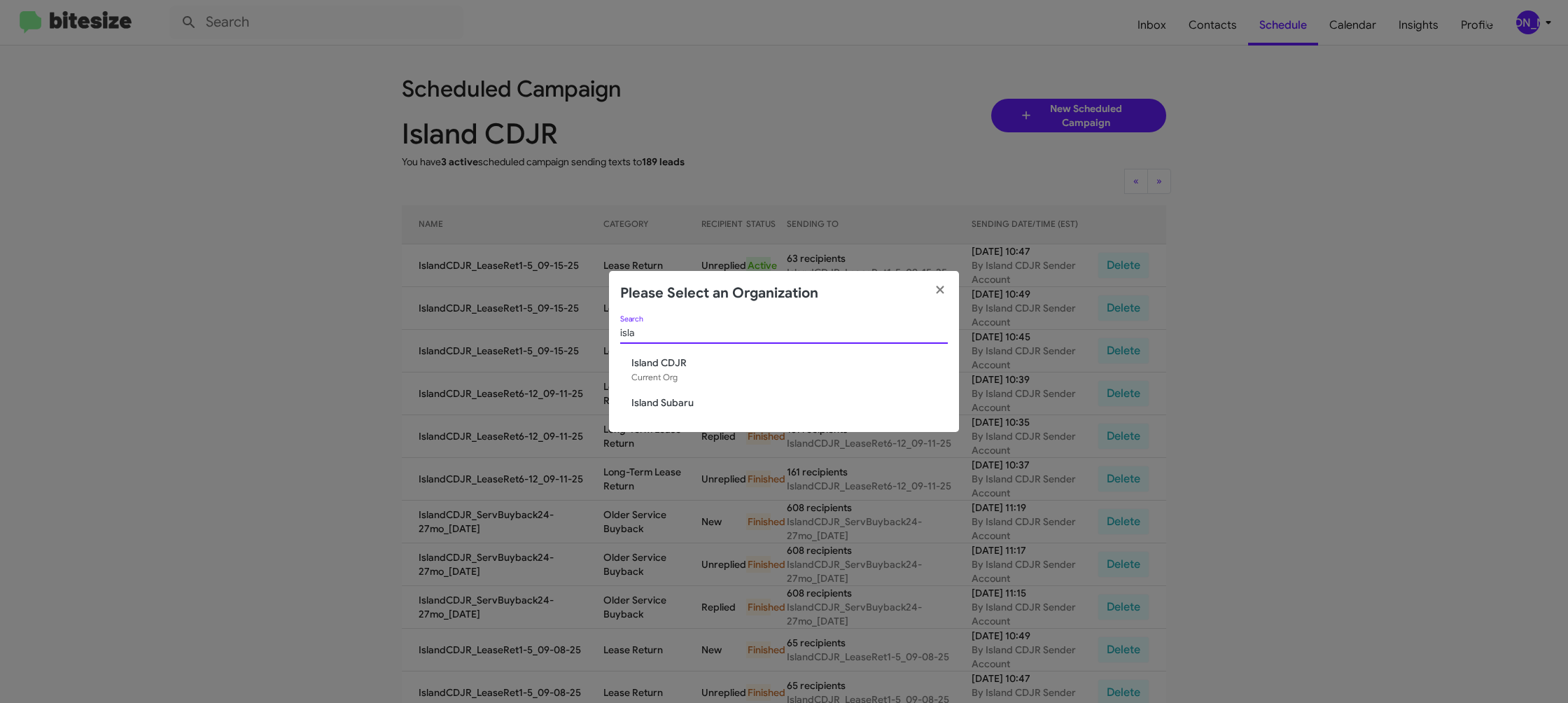
type input "isla"
click at [678, 411] on div "isla Search Island CDJR Current Org Island Subaru" at bounding box center [784, 374] width 350 height 116
click at [680, 404] on span "Island Subaru" at bounding box center [790, 403] width 317 height 14
drag, startPoint x: 680, startPoint y: 404, endPoint x: 514, endPoint y: 89, distance: 356.1
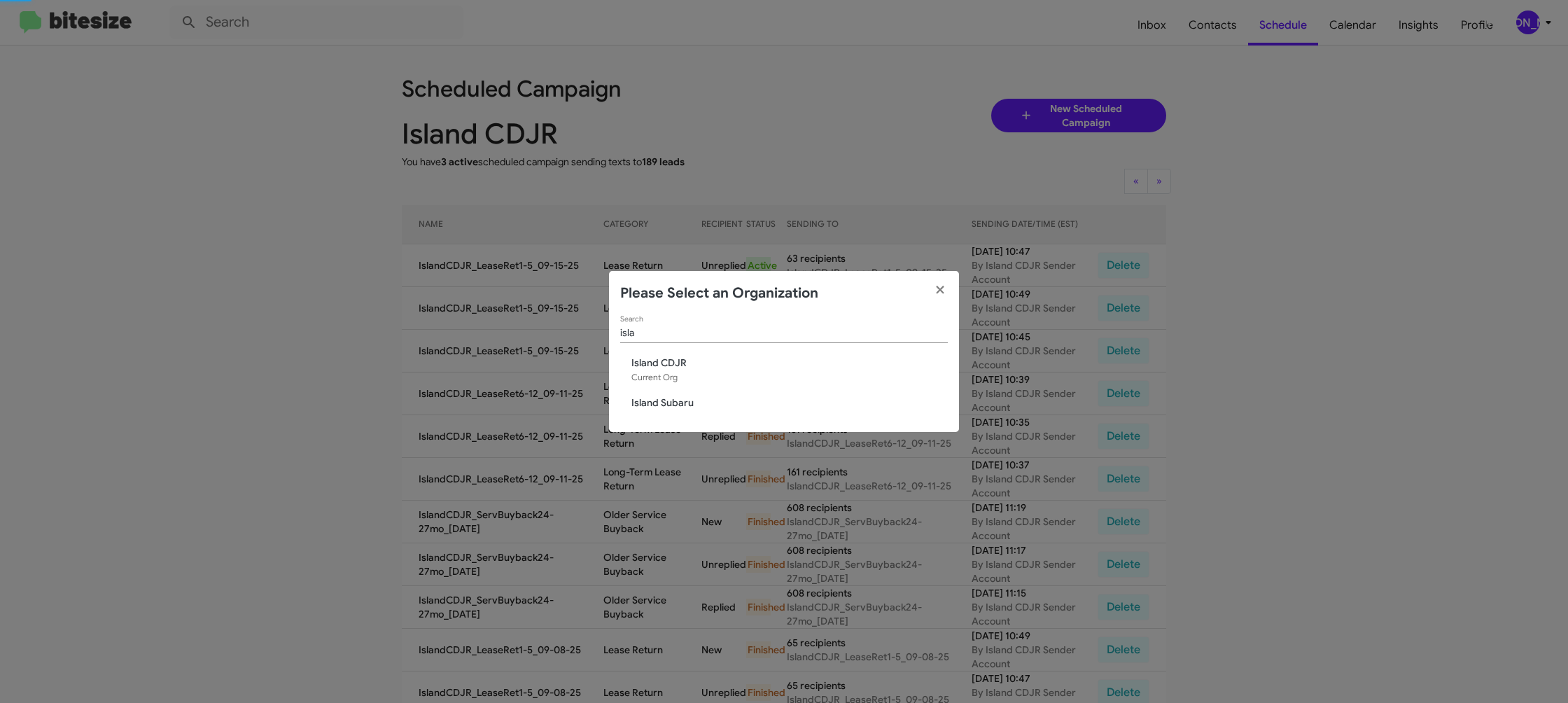
click at [679, 396] on span "Island Subaru" at bounding box center [790, 403] width 317 height 14
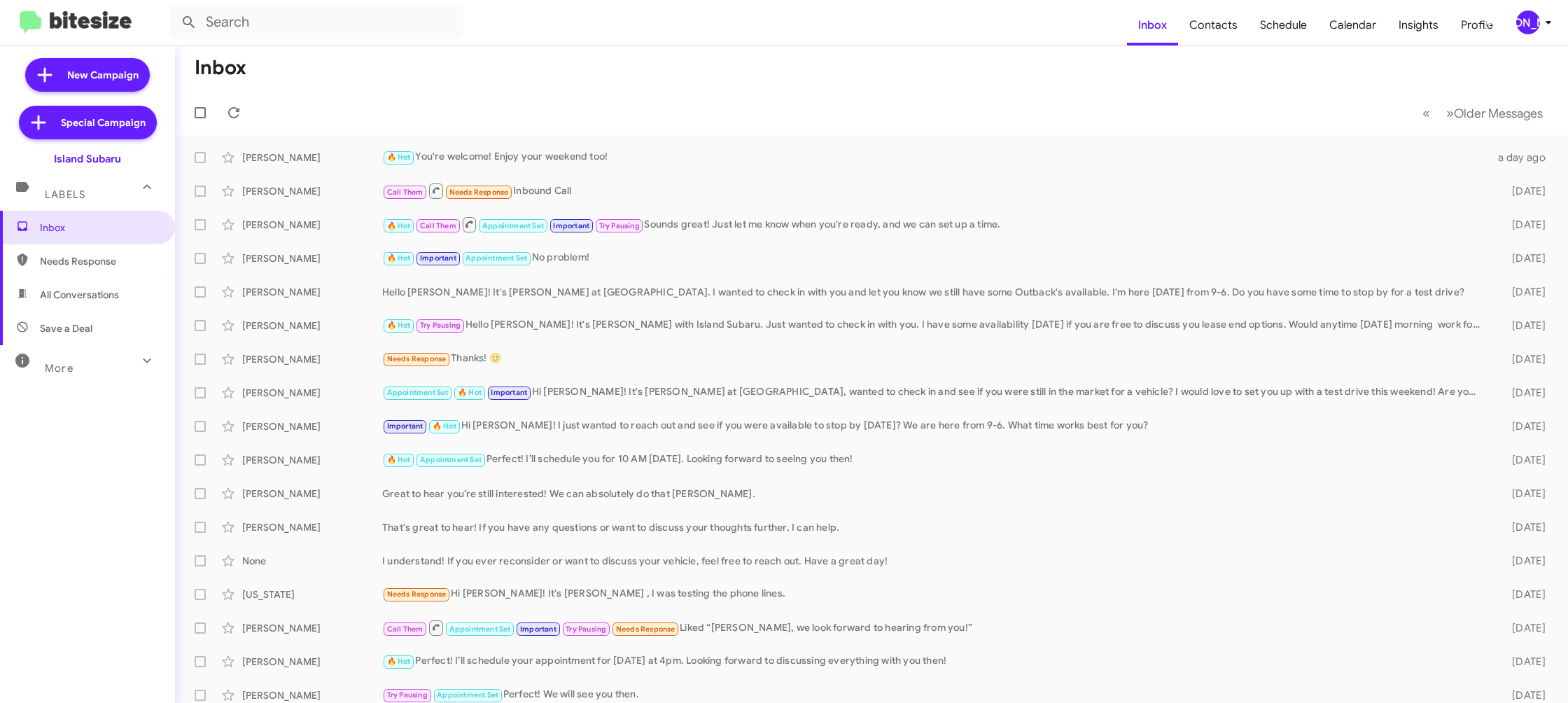
click at [1535, 18] on div "[PERSON_NAME]" at bounding box center [1528, 23] width 24 height 24
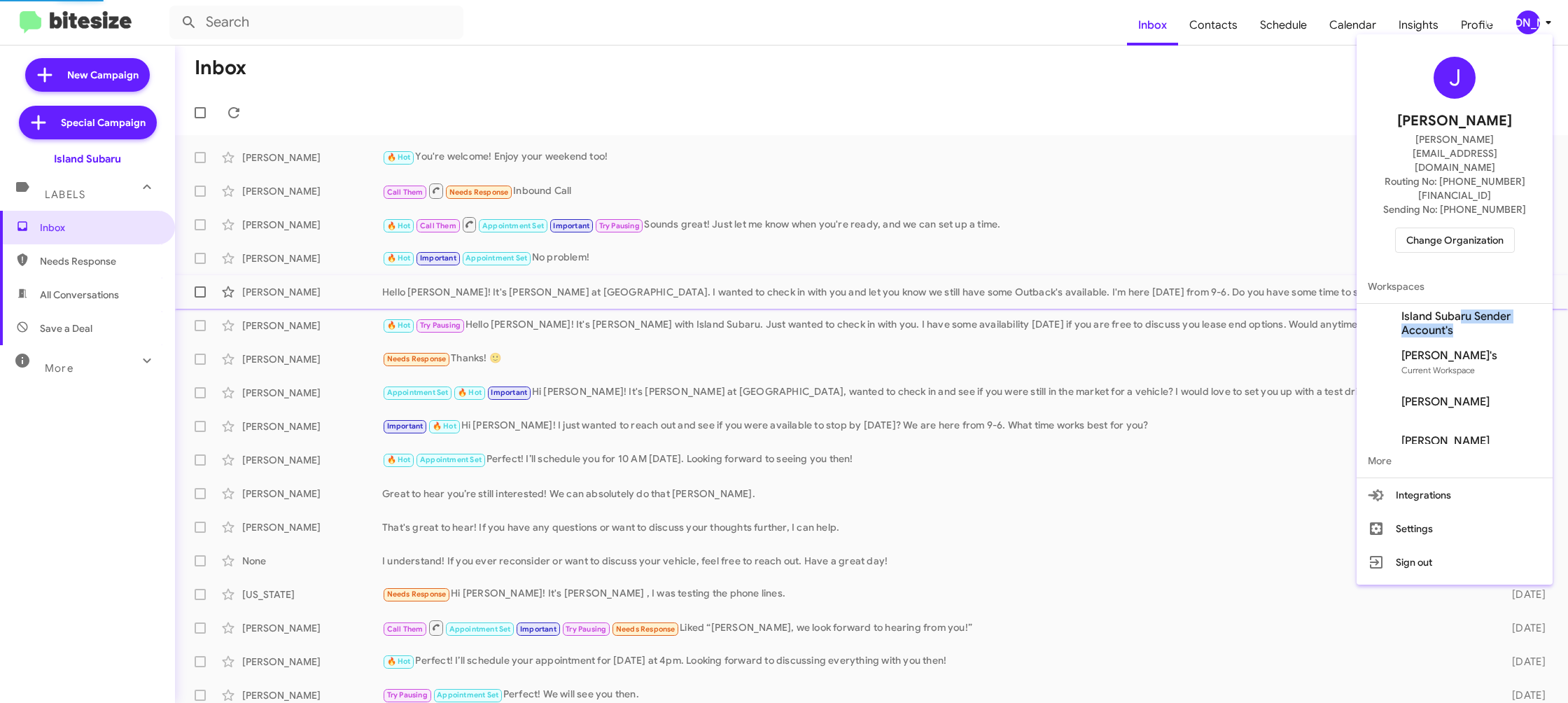
click at [1460, 309] on span "Island Subaru Sender Account's" at bounding box center [1471, 324] width 140 height 28
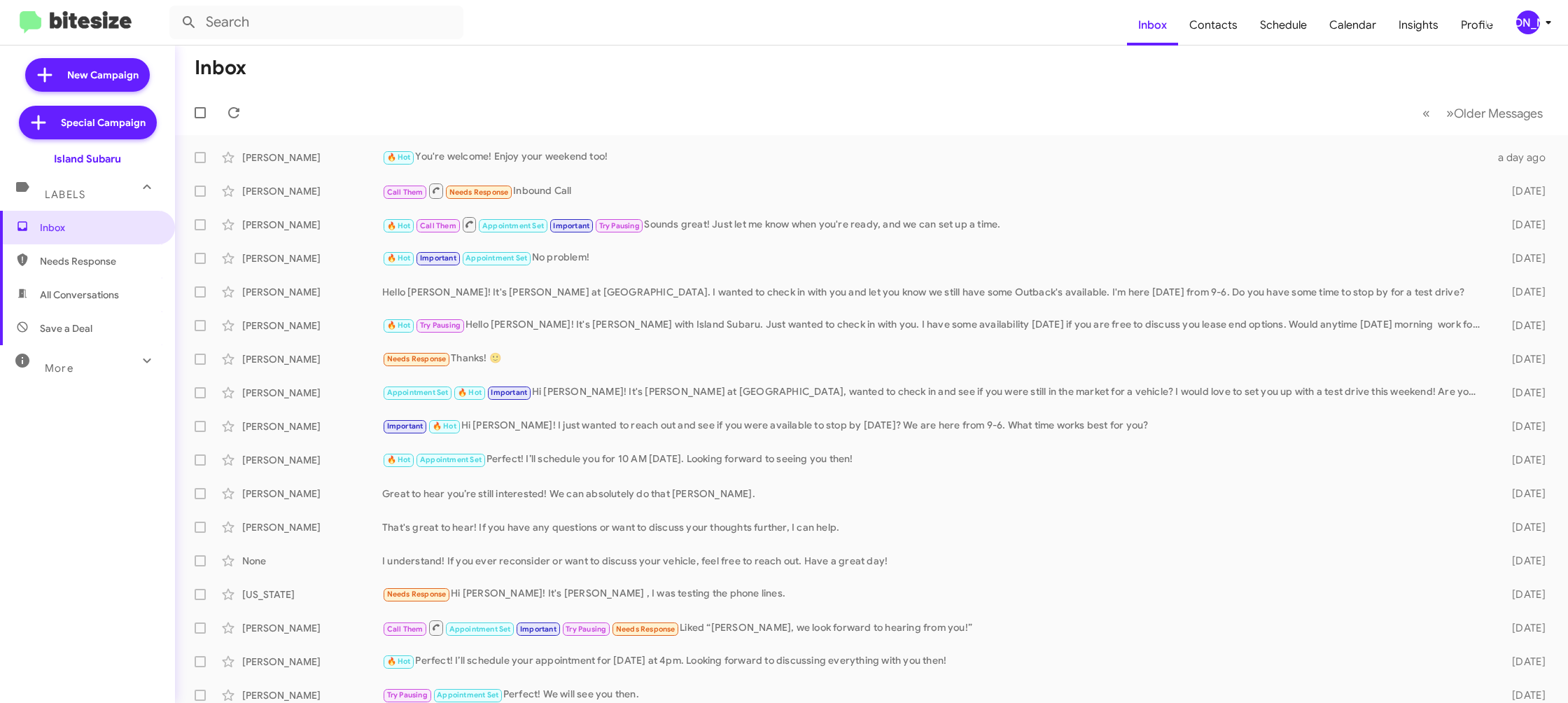
click at [1512, 25] on button "[PERSON_NAME]" at bounding box center [1529, 23] width 48 height 24
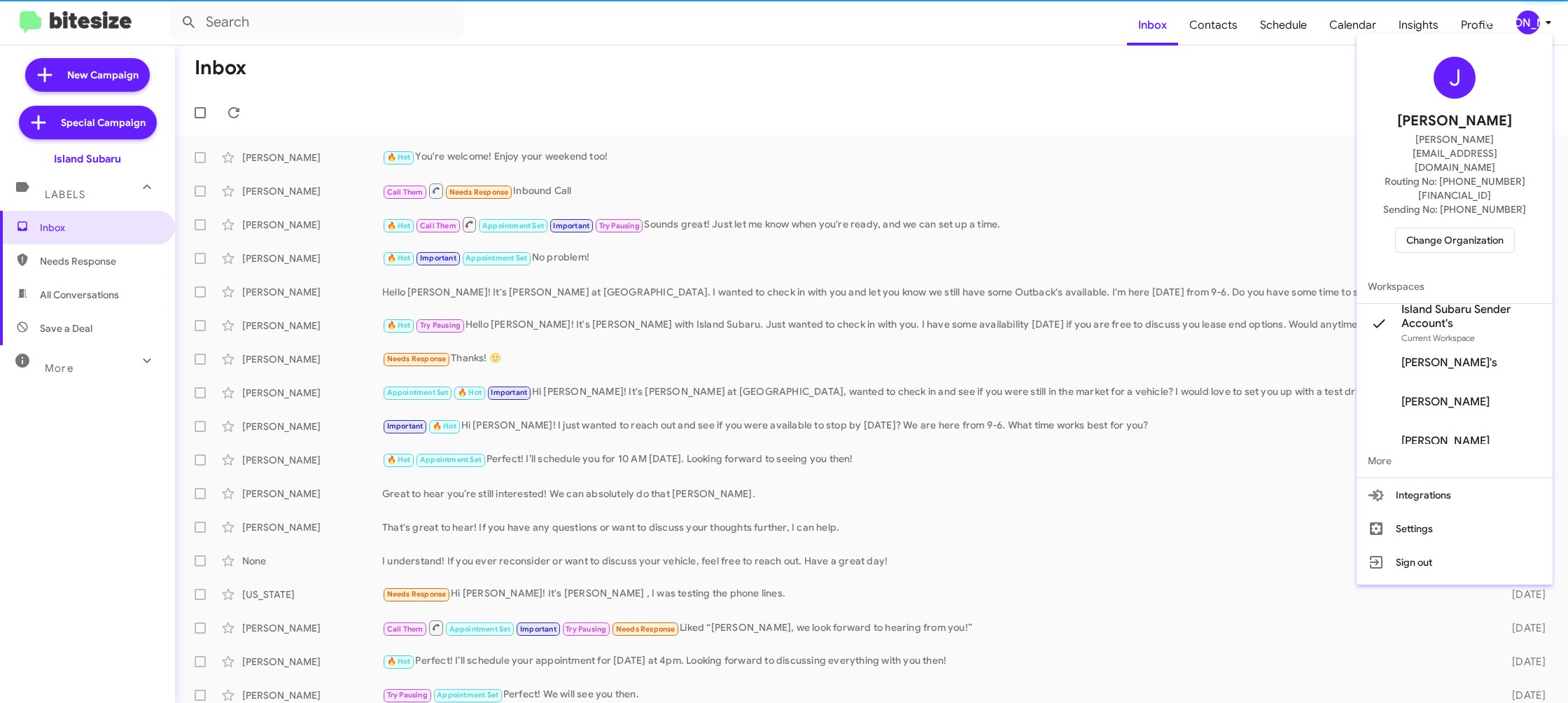
click at [1460, 303] on span "Island Subaru Sender Account's" at bounding box center [1471, 317] width 140 height 28
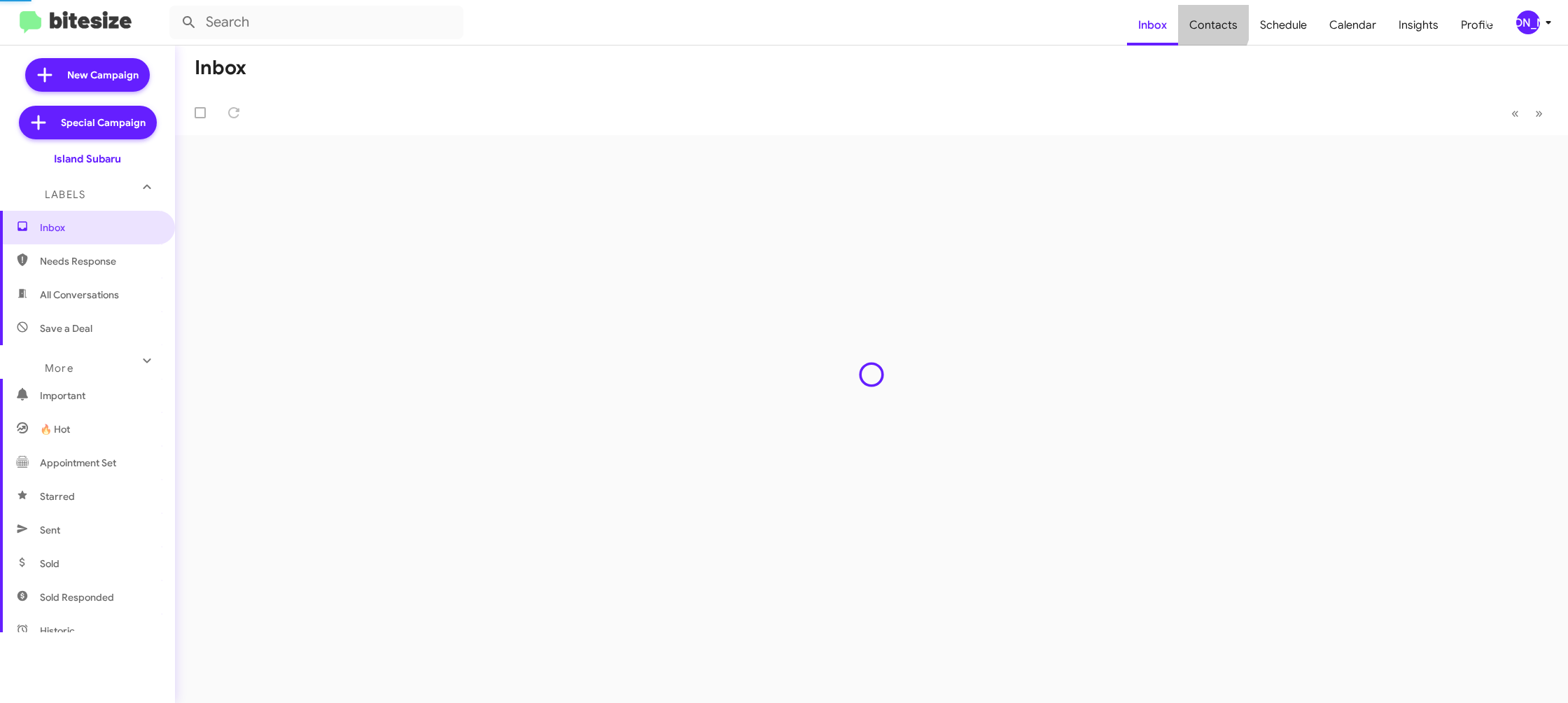
click at [1199, 22] on span "Contacts" at bounding box center [1214, 25] width 71 height 41
click at [1200, 22] on span "Contacts" at bounding box center [1214, 25] width 71 height 41
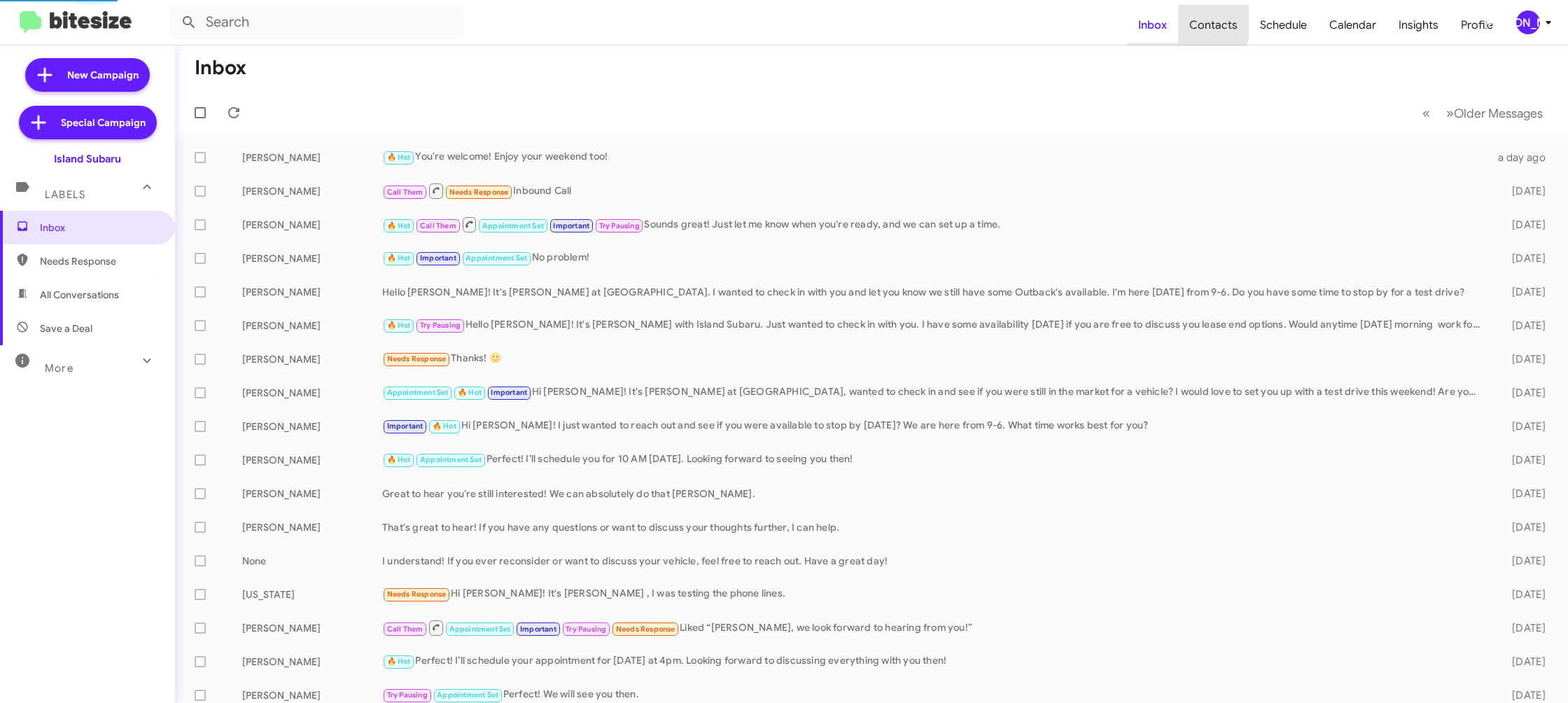
drag, startPoint x: 1200, startPoint y: 22, endPoint x: 1165, endPoint y: 9, distance: 37.3
click at [1198, 21] on span "Contacts" at bounding box center [1214, 25] width 71 height 41
type input "in:groups"
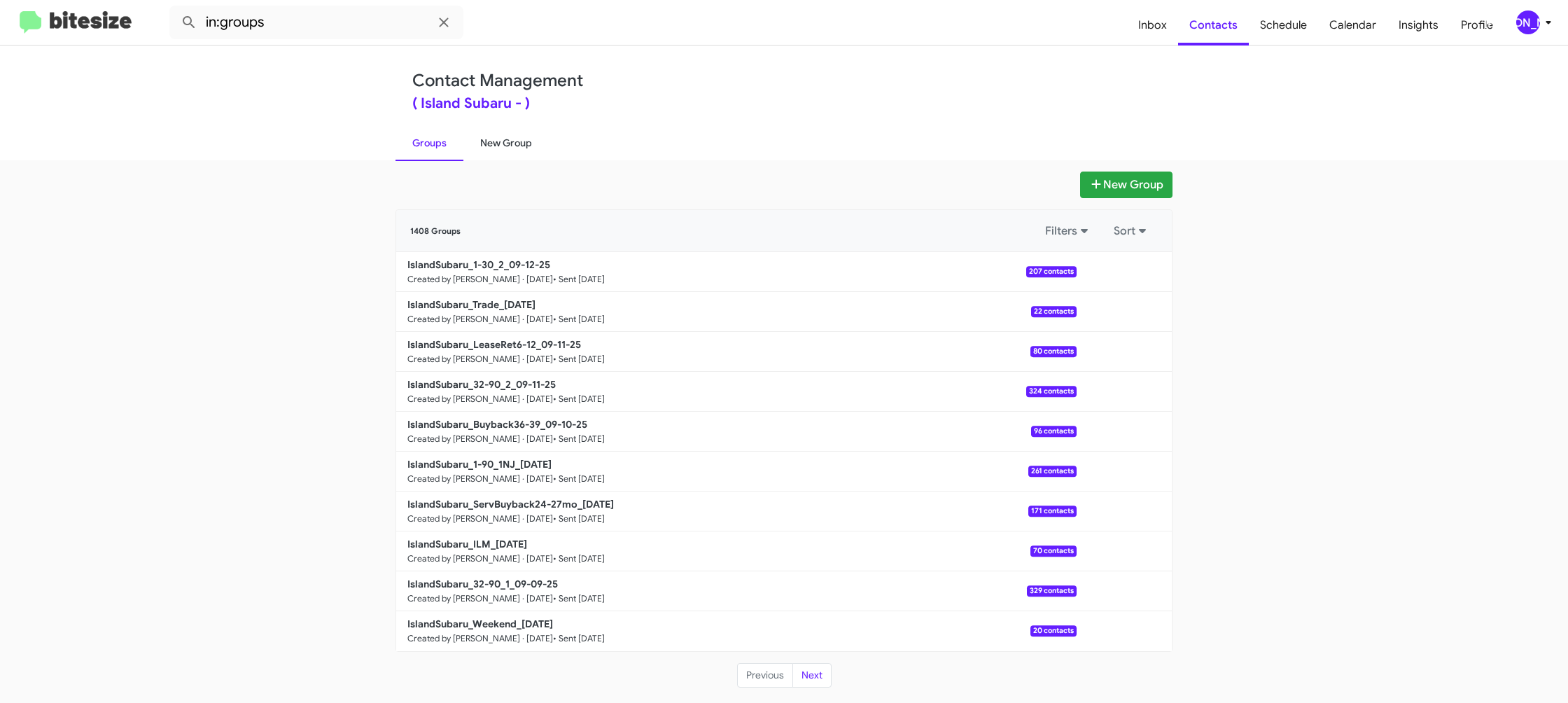
click at [497, 149] on link "New Group" at bounding box center [506, 143] width 85 height 37
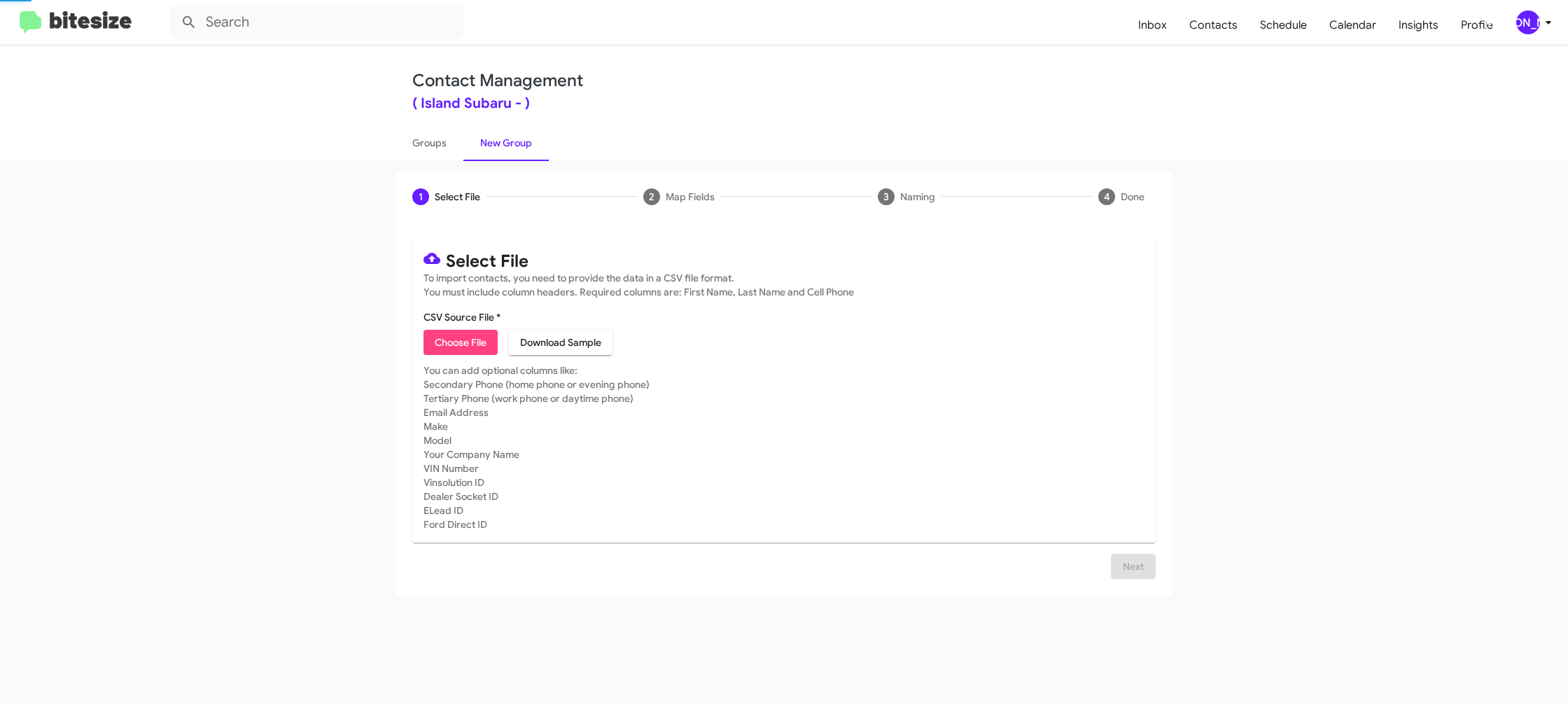
click at [497, 149] on link "New Group" at bounding box center [506, 143] width 85 height 37
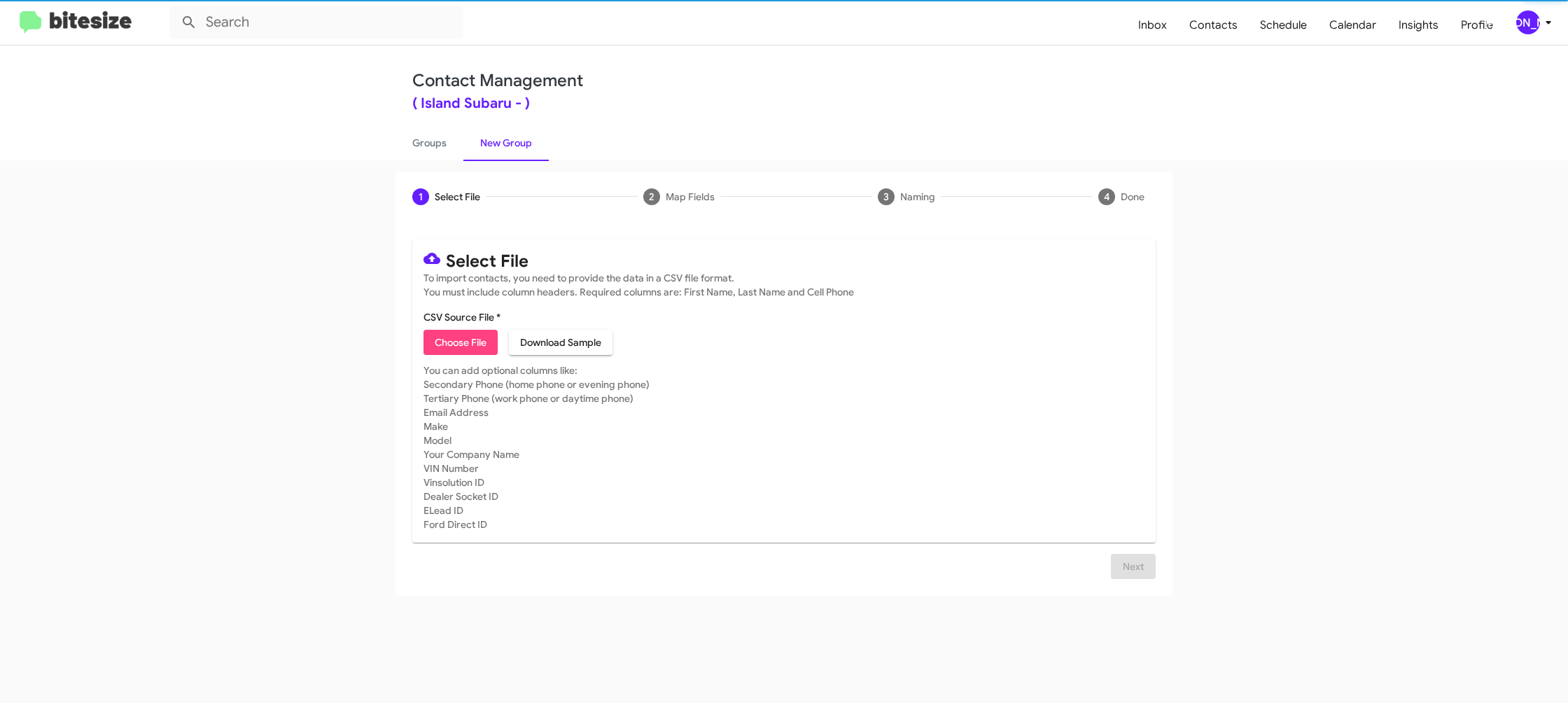
drag, startPoint x: 497, startPoint y: 149, endPoint x: 498, endPoint y: 139, distance: 10.0
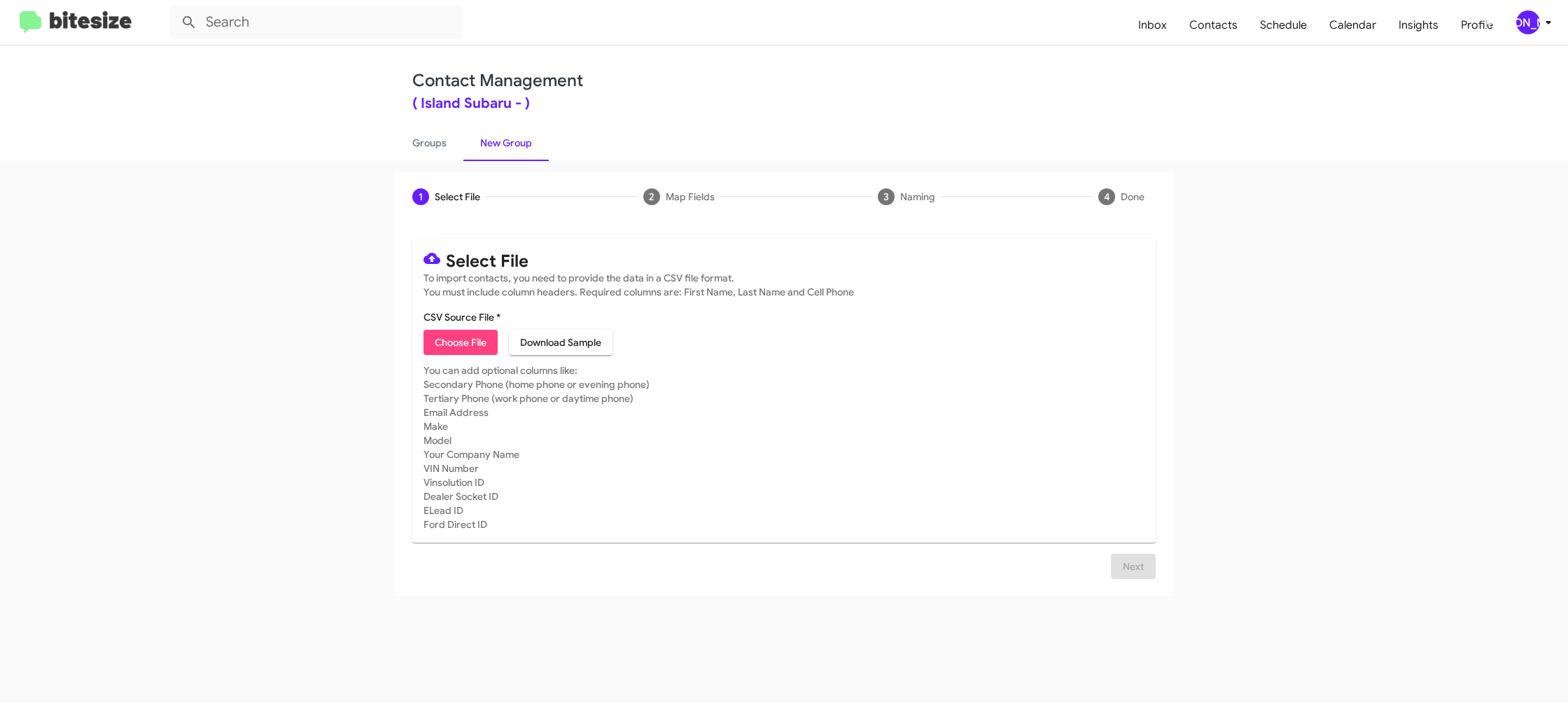
click at [457, 327] on mat-card-content "CSV Source File * Choose File Download Sample" at bounding box center [784, 333] width 721 height 45
click at [453, 336] on span "Choose File" at bounding box center [461, 343] width 52 height 25
type input "IslandSubaru_LeaseRet1-5_09-15-25"
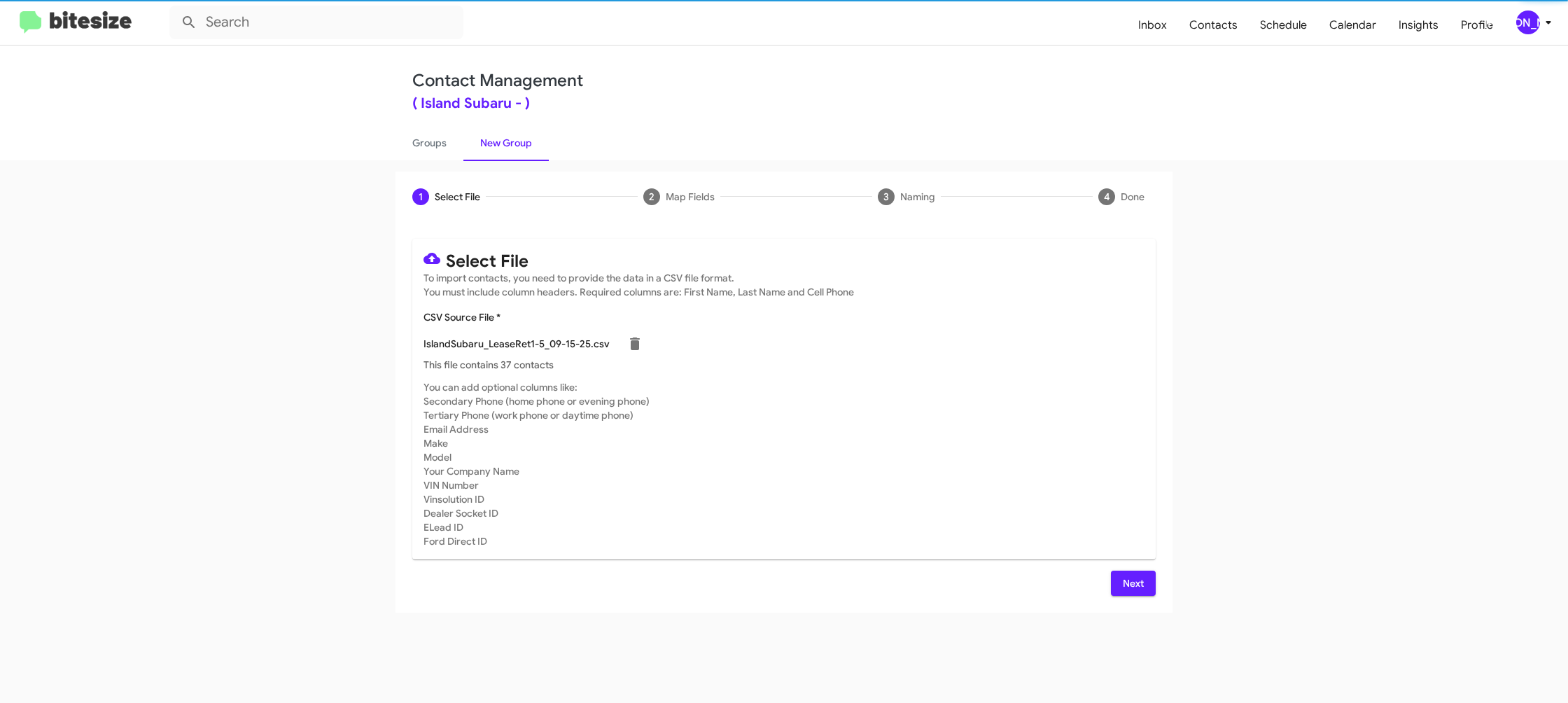
drag, startPoint x: 900, startPoint y: 357, endPoint x: 904, endPoint y: 369, distance: 12.6
click at [904, 357] on div "IslandSubaru_LeaseRet1-5_09-15-25.csv This file contains 37 contacts" at bounding box center [784, 351] width 721 height 42
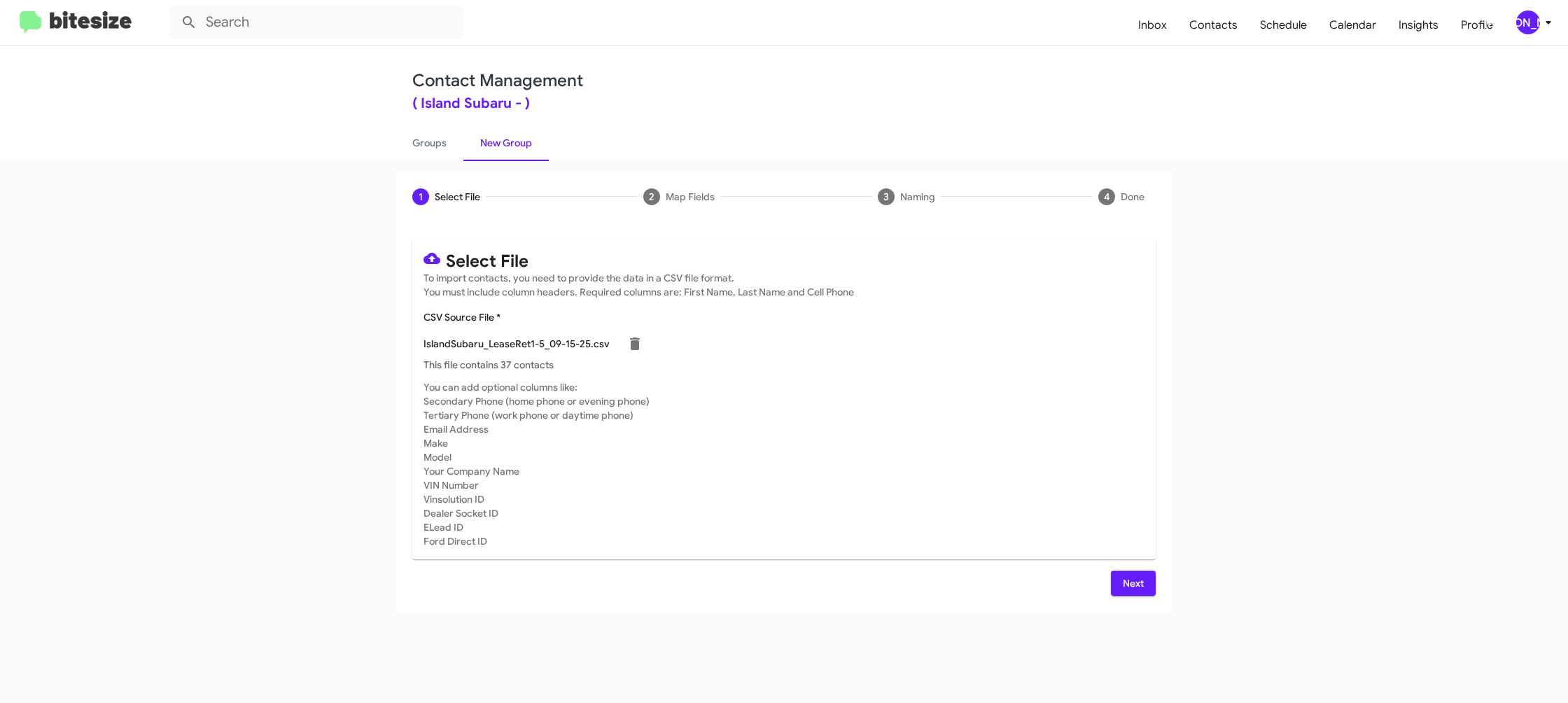
click at [1135, 590] on span "Next" at bounding box center [1133, 584] width 23 height 25
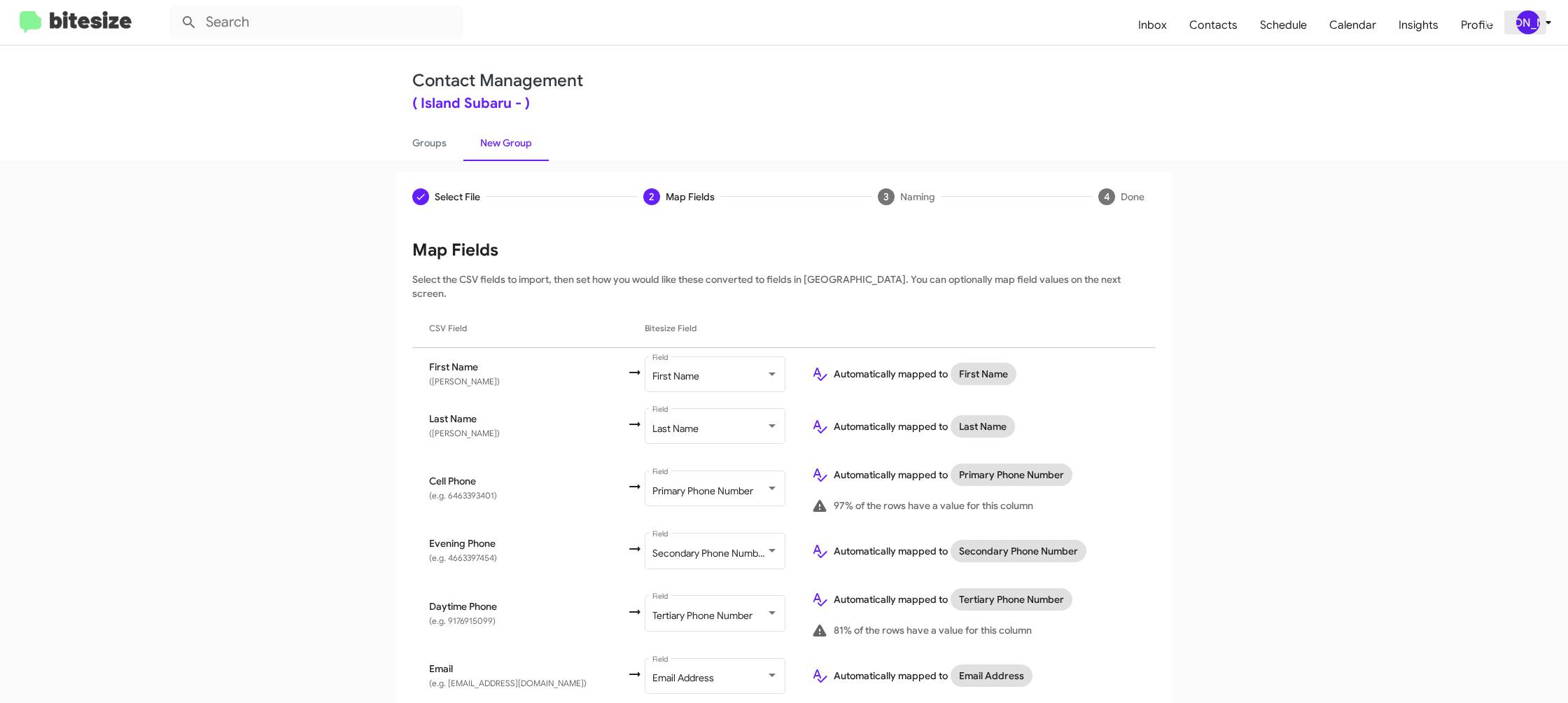
click at [1535, 17] on div "[PERSON_NAME]" at bounding box center [1528, 23] width 24 height 24
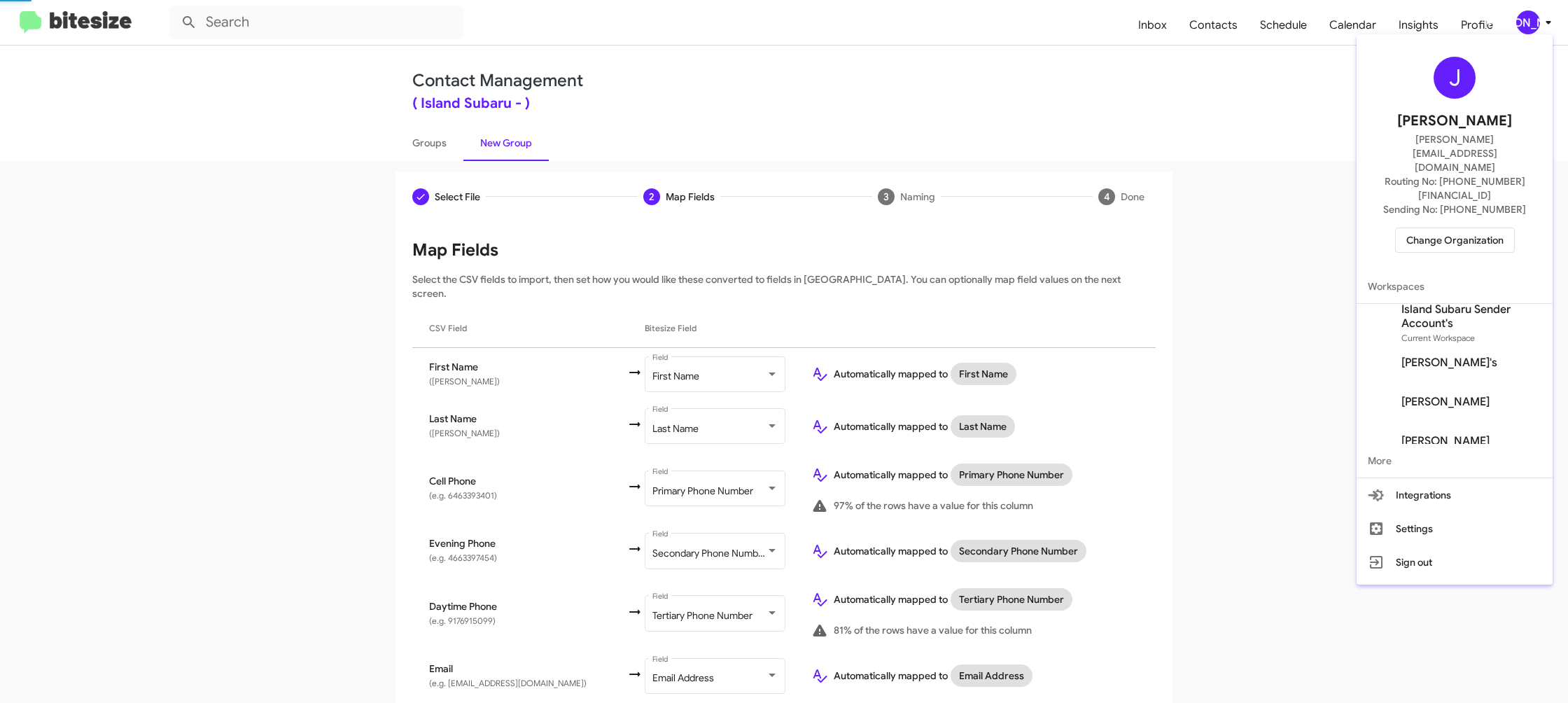
click at [1535, 17] on div at bounding box center [784, 351] width 1568 height 703
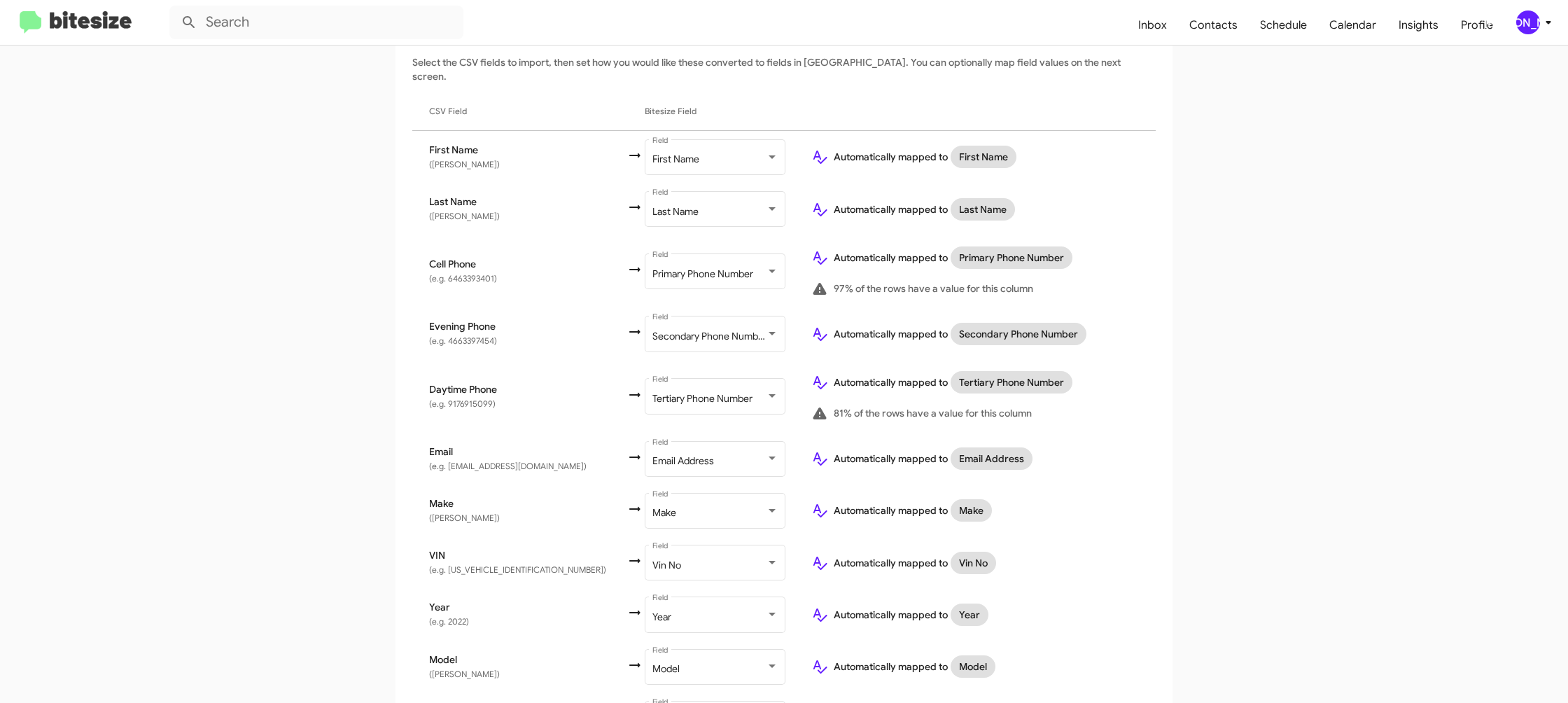
scroll to position [405, 0]
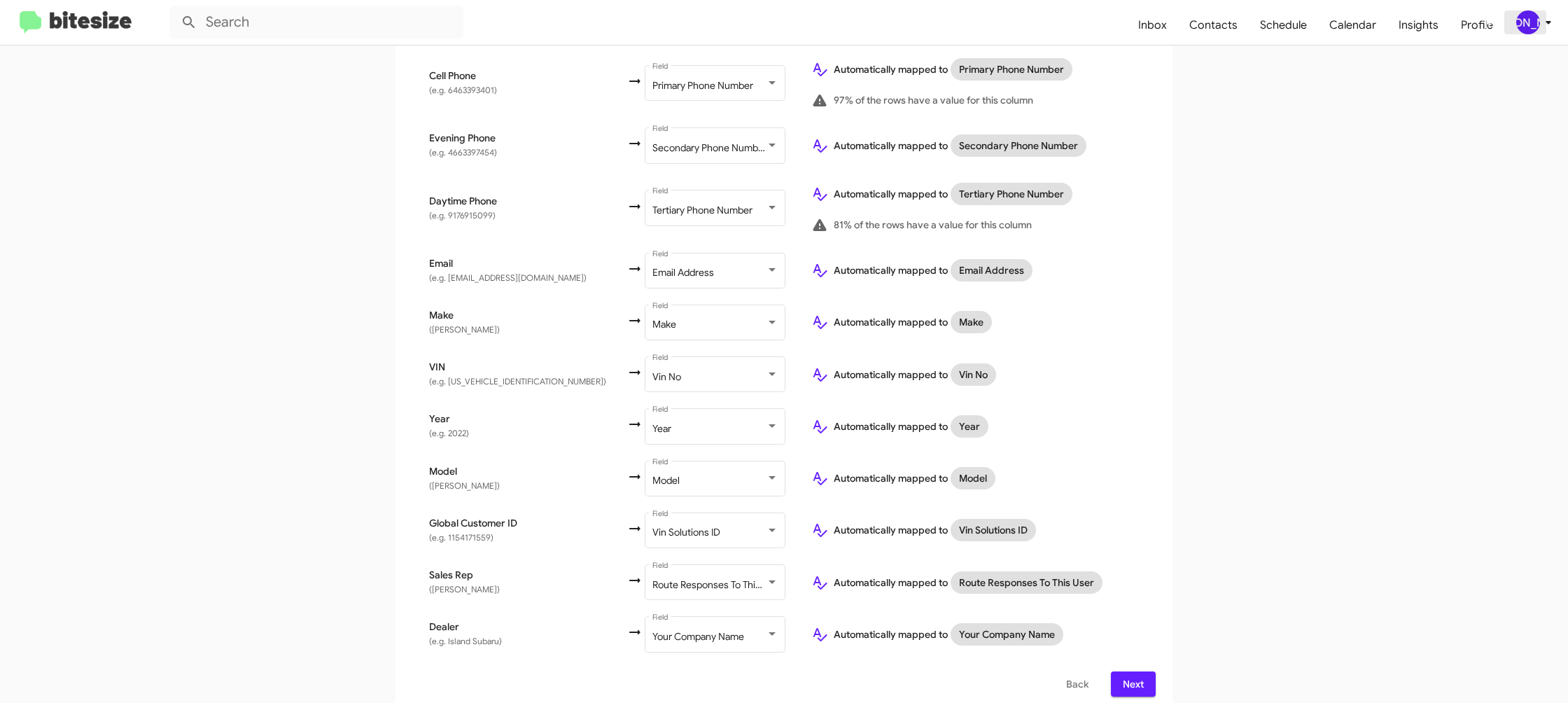
click at [1526, 20] on div "[PERSON_NAME]" at bounding box center [1528, 23] width 24 height 24
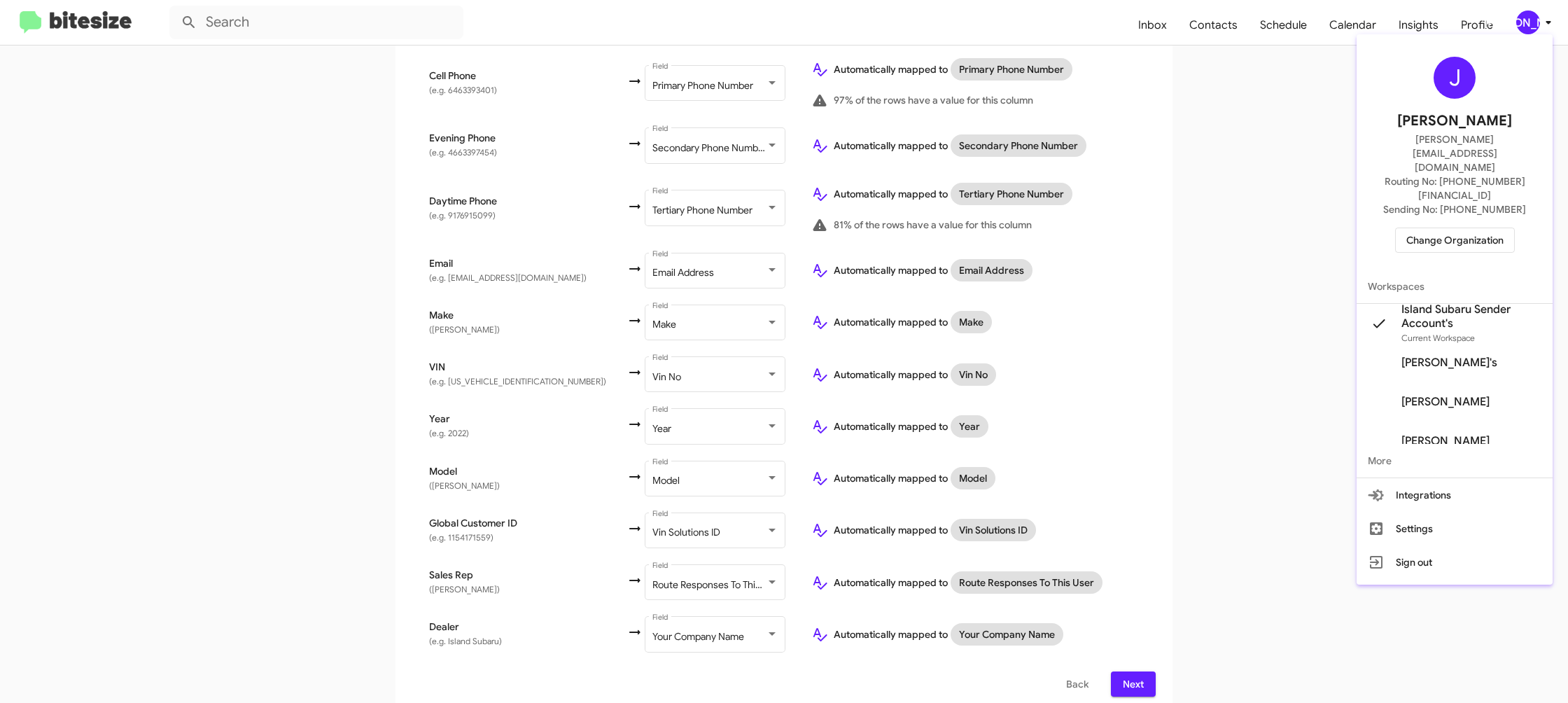
click at [1526, 20] on div at bounding box center [784, 351] width 1568 height 703
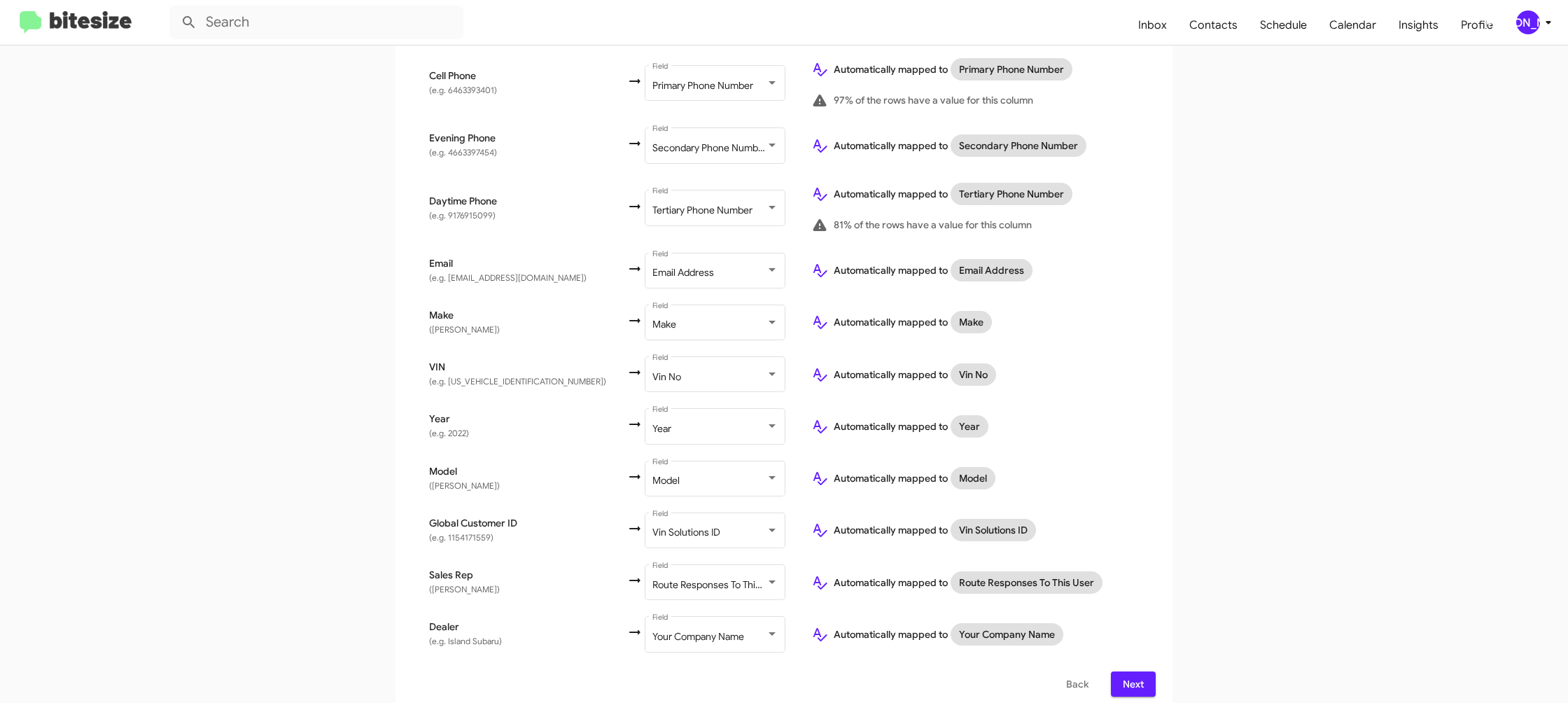
click at [1140, 671] on span "Next" at bounding box center [1133, 684] width 23 height 25
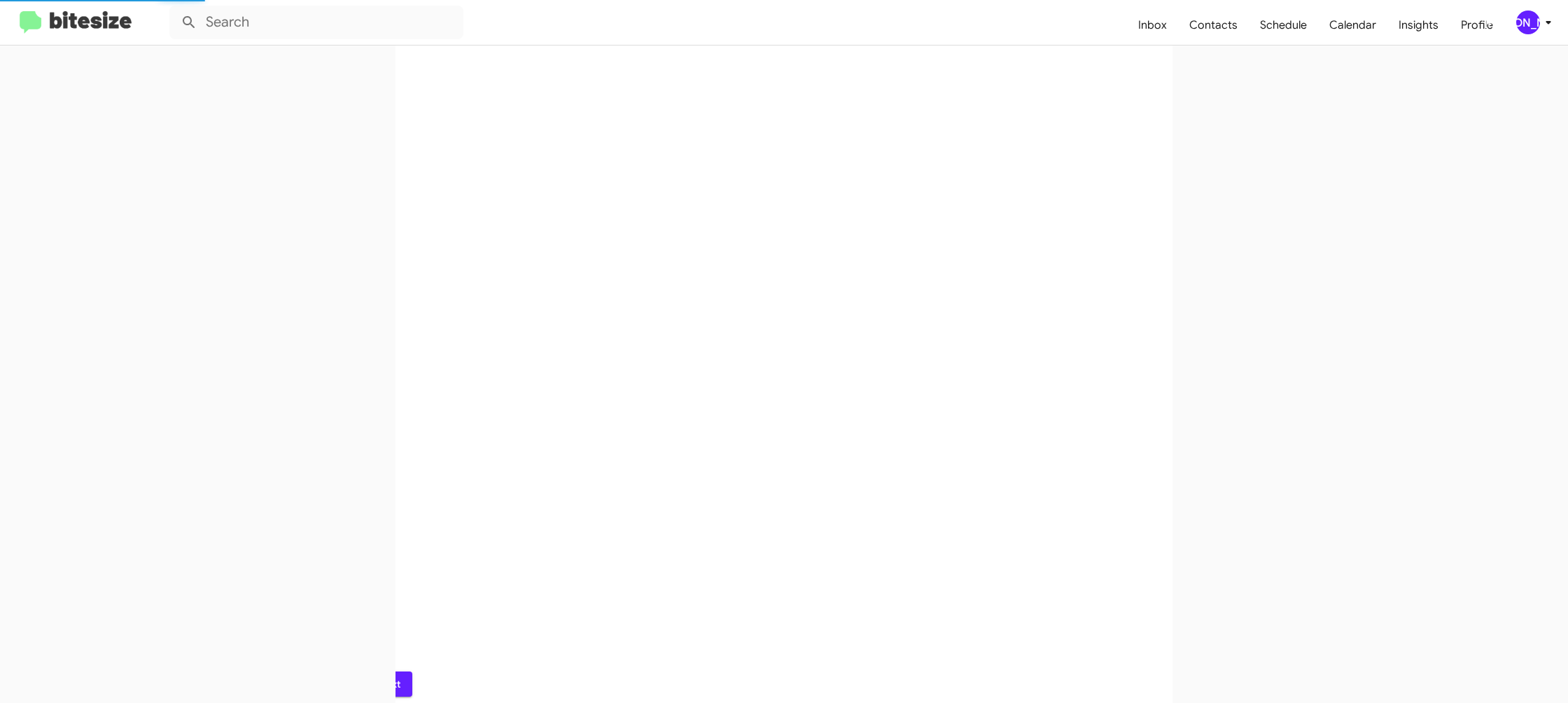
scroll to position [0, 0]
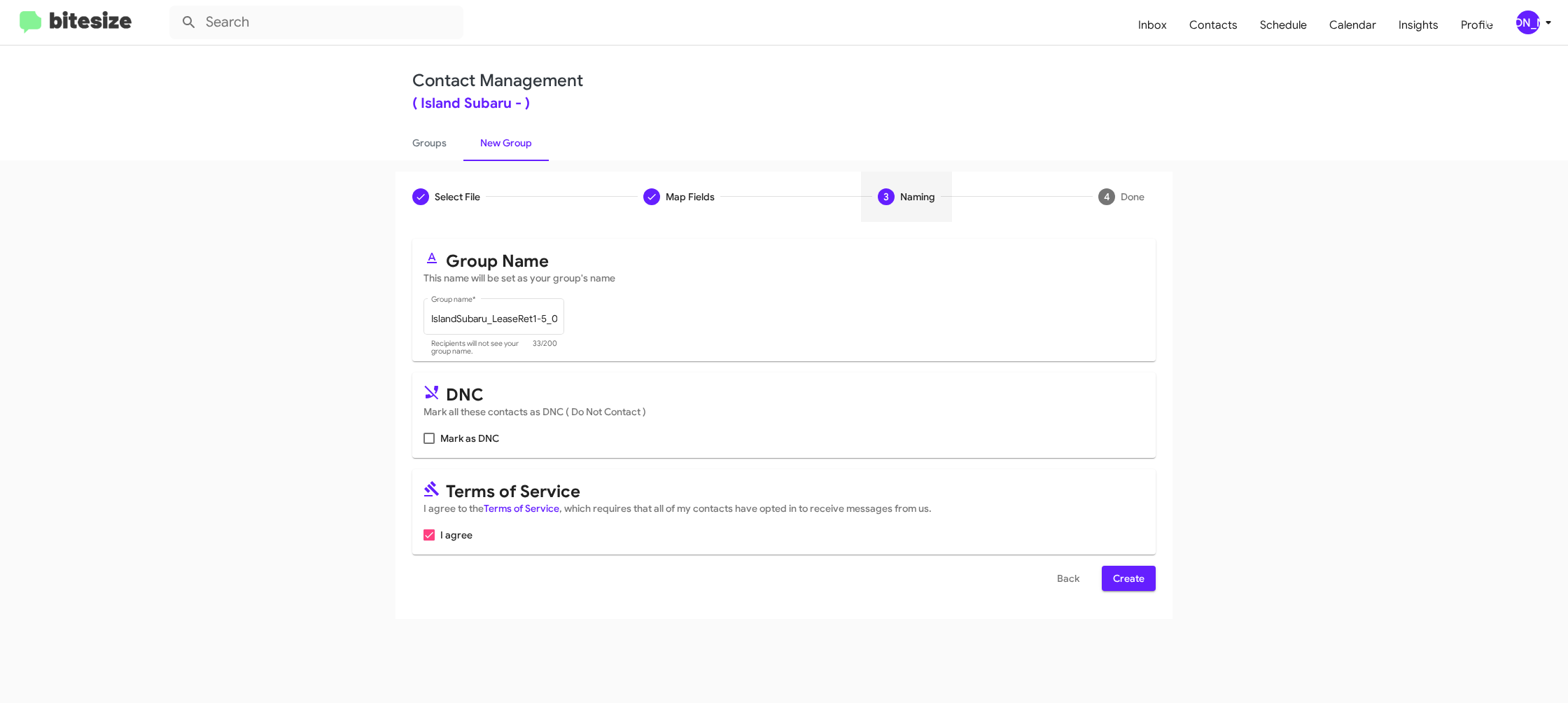
click at [1141, 575] on span "Create" at bounding box center [1129, 579] width 32 height 25
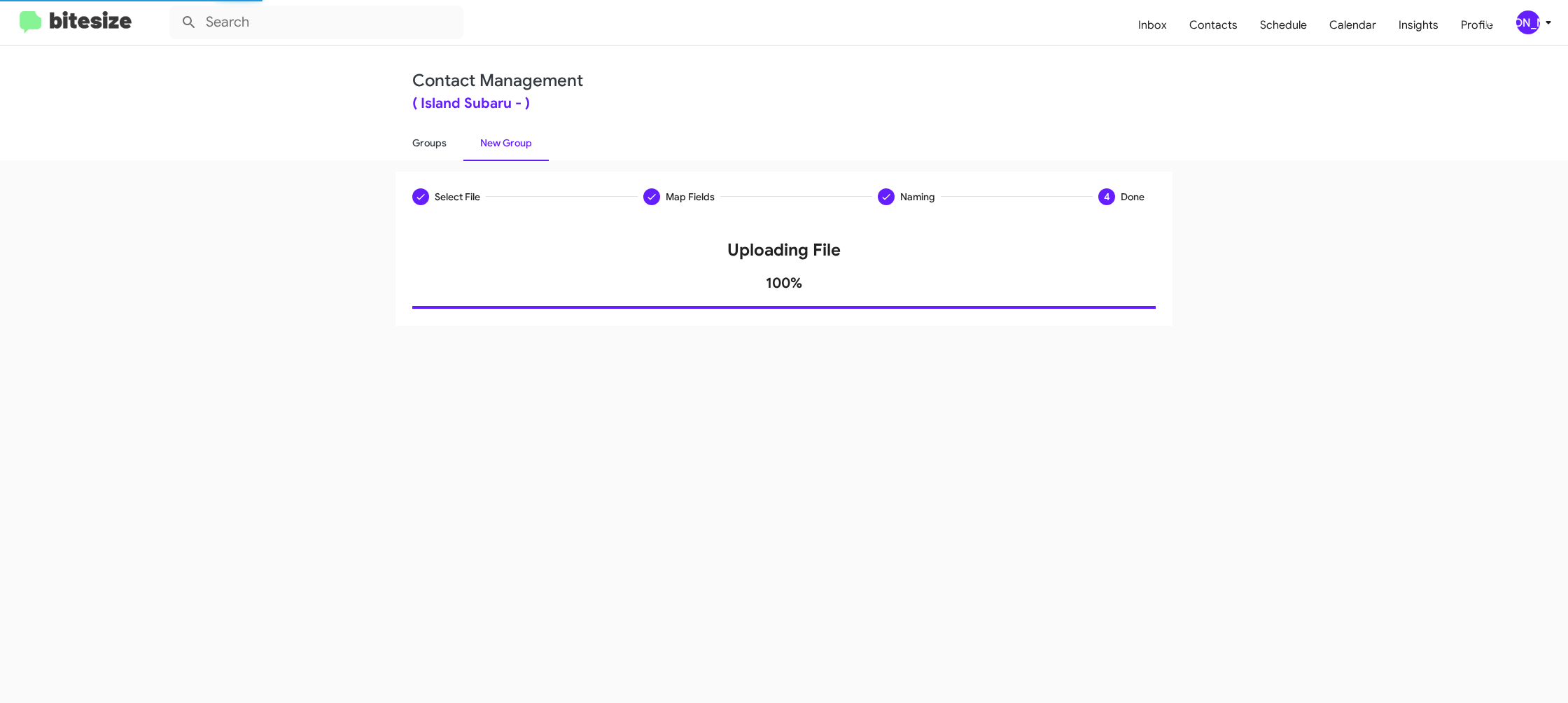
drag, startPoint x: 401, startPoint y: 142, endPoint x: 443, endPoint y: 151, distance: 43.0
click at [401, 142] on link "Groups" at bounding box center [429, 143] width 68 height 37
type input "in:groups"
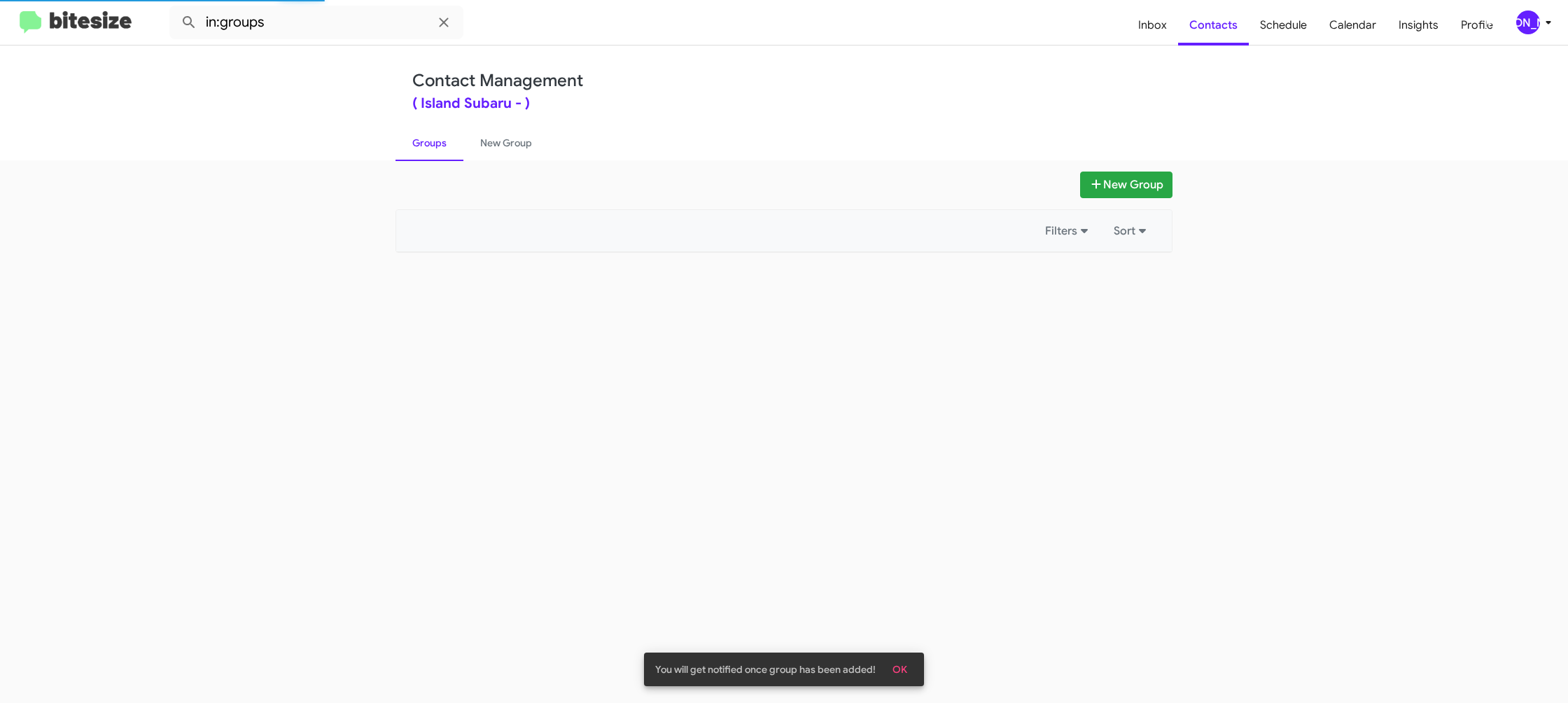
click at [444, 151] on link "Groups" at bounding box center [429, 143] width 68 height 37
drag, startPoint x: 444, startPoint y: 151, endPoint x: 443, endPoint y: 86, distance: 65.0
click at [443, 115] on div "Contact Management ( Island Subaru - ) Groups New Group" at bounding box center [784, 103] width 798 height 115
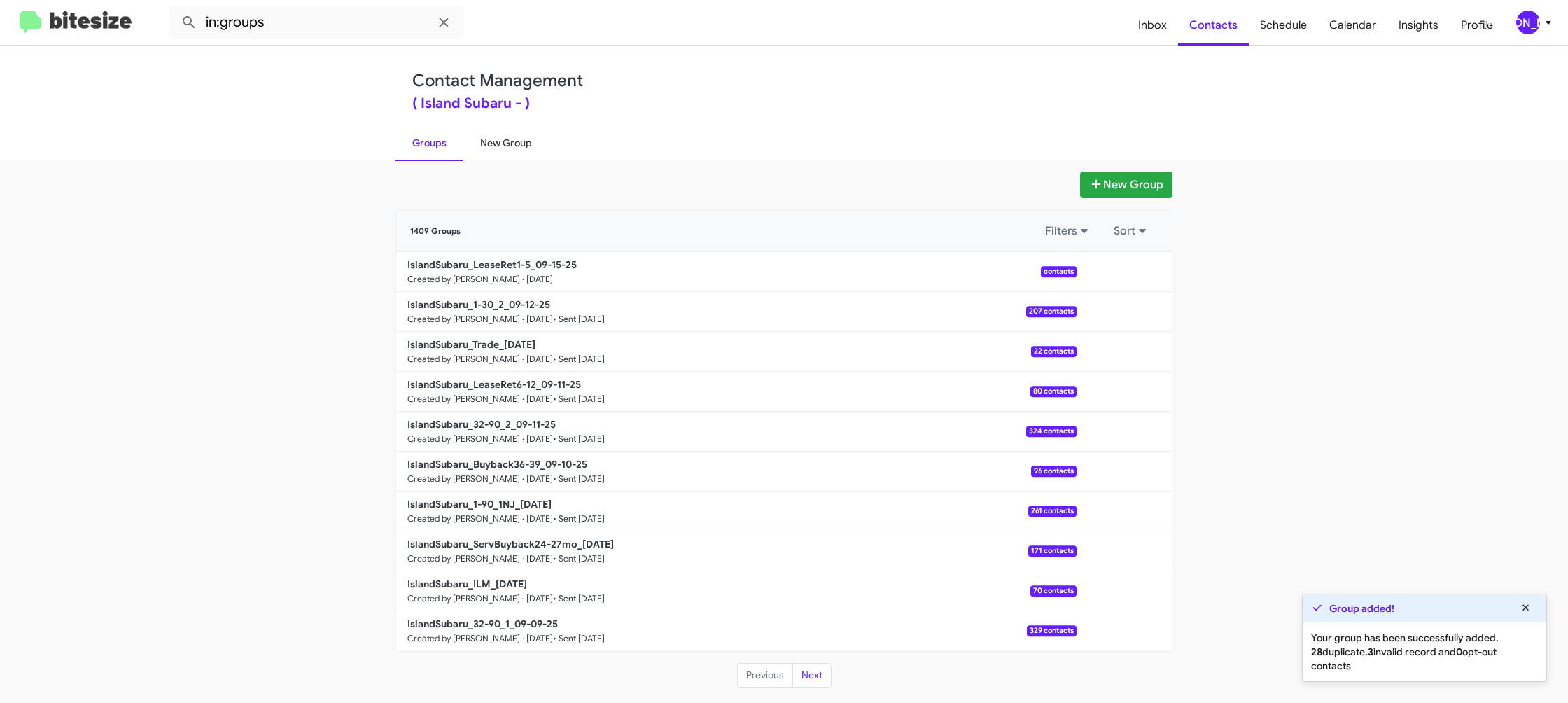
click at [498, 150] on link "New Group" at bounding box center [506, 143] width 85 height 37
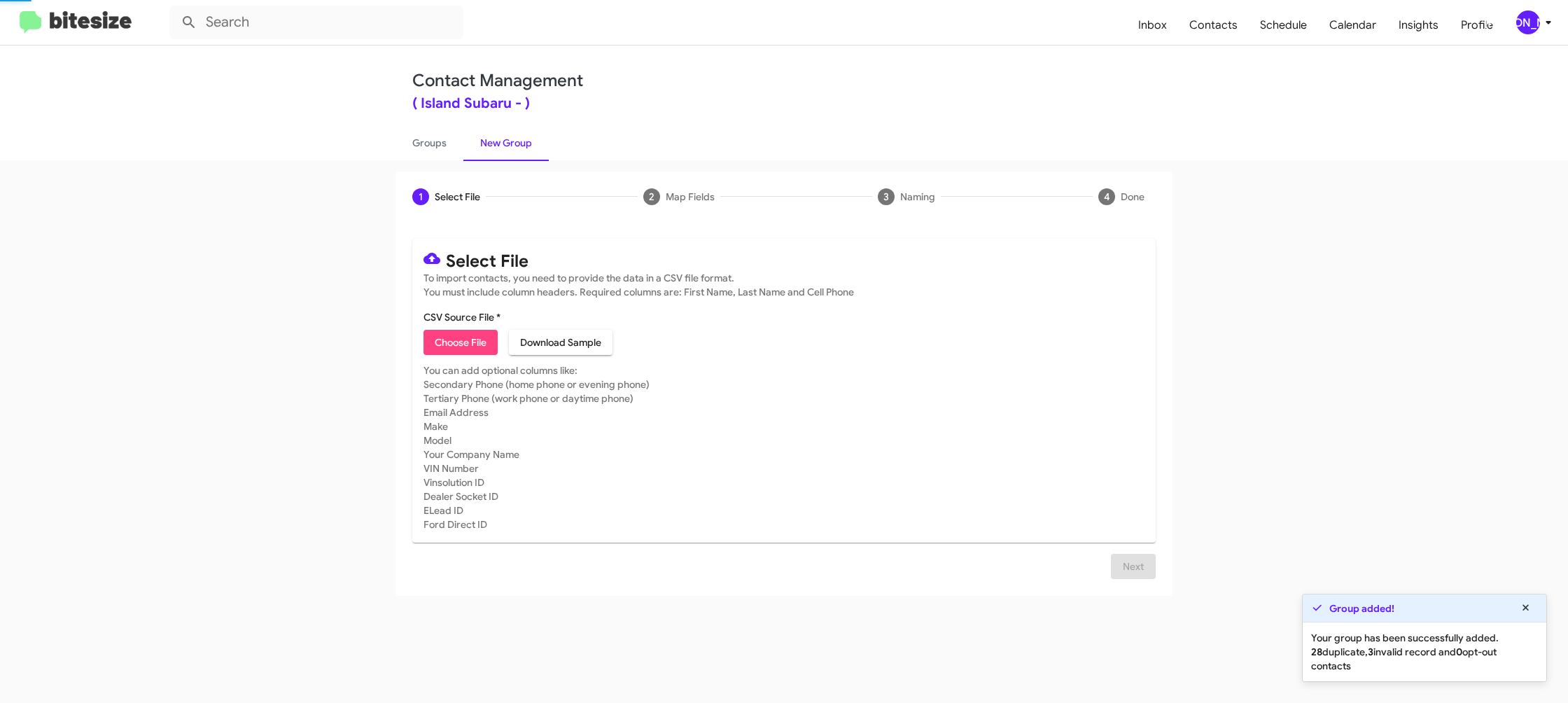
click at [498, 150] on link "New Group" at bounding box center [506, 143] width 85 height 37
drag, startPoint x: 498, startPoint y: 150, endPoint x: 540, endPoint y: 13, distance: 143.3
click at [498, 143] on link "New Group" at bounding box center [506, 143] width 85 height 37
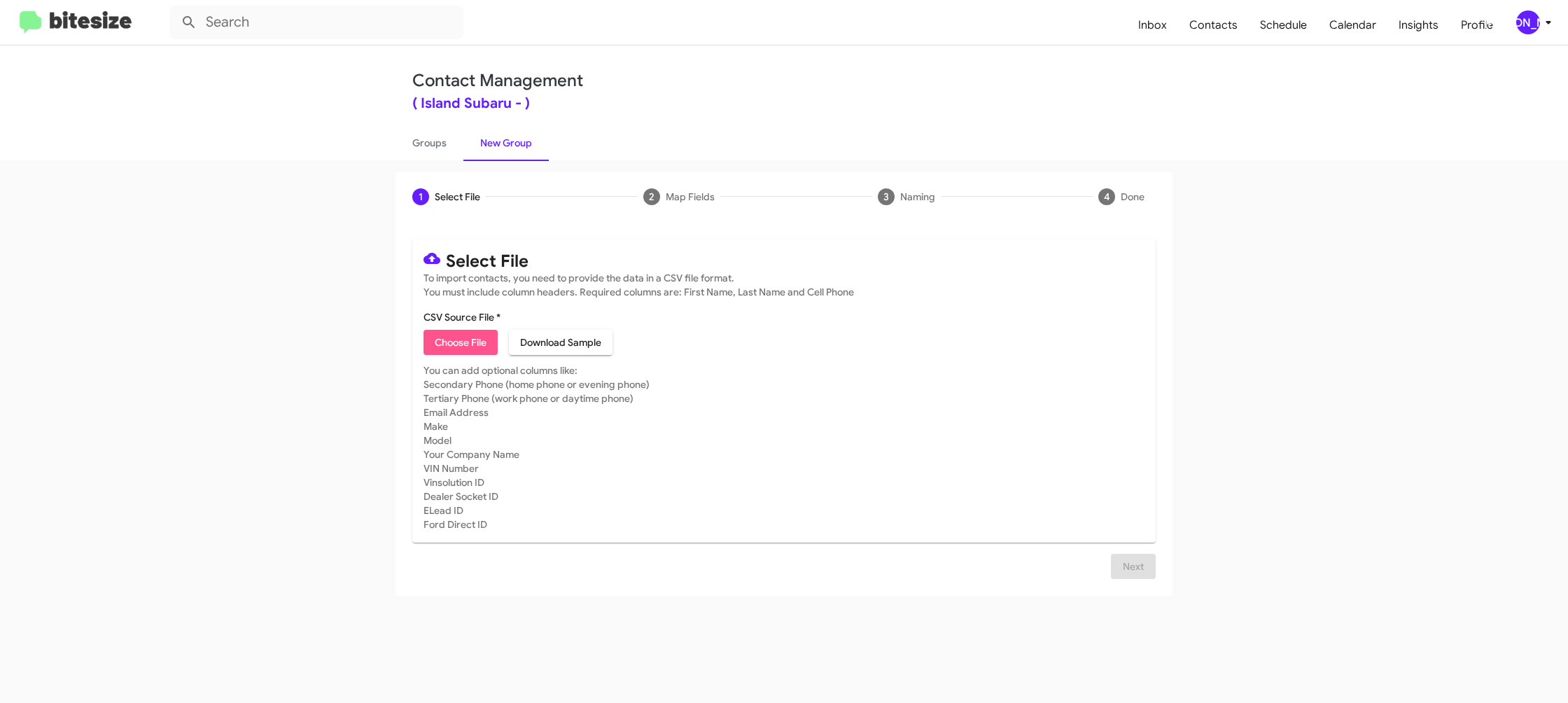
click at [470, 331] on span "Choose File" at bounding box center [461, 343] width 52 height 25
type input "IslandSubaru_Showroom_09-15-25"
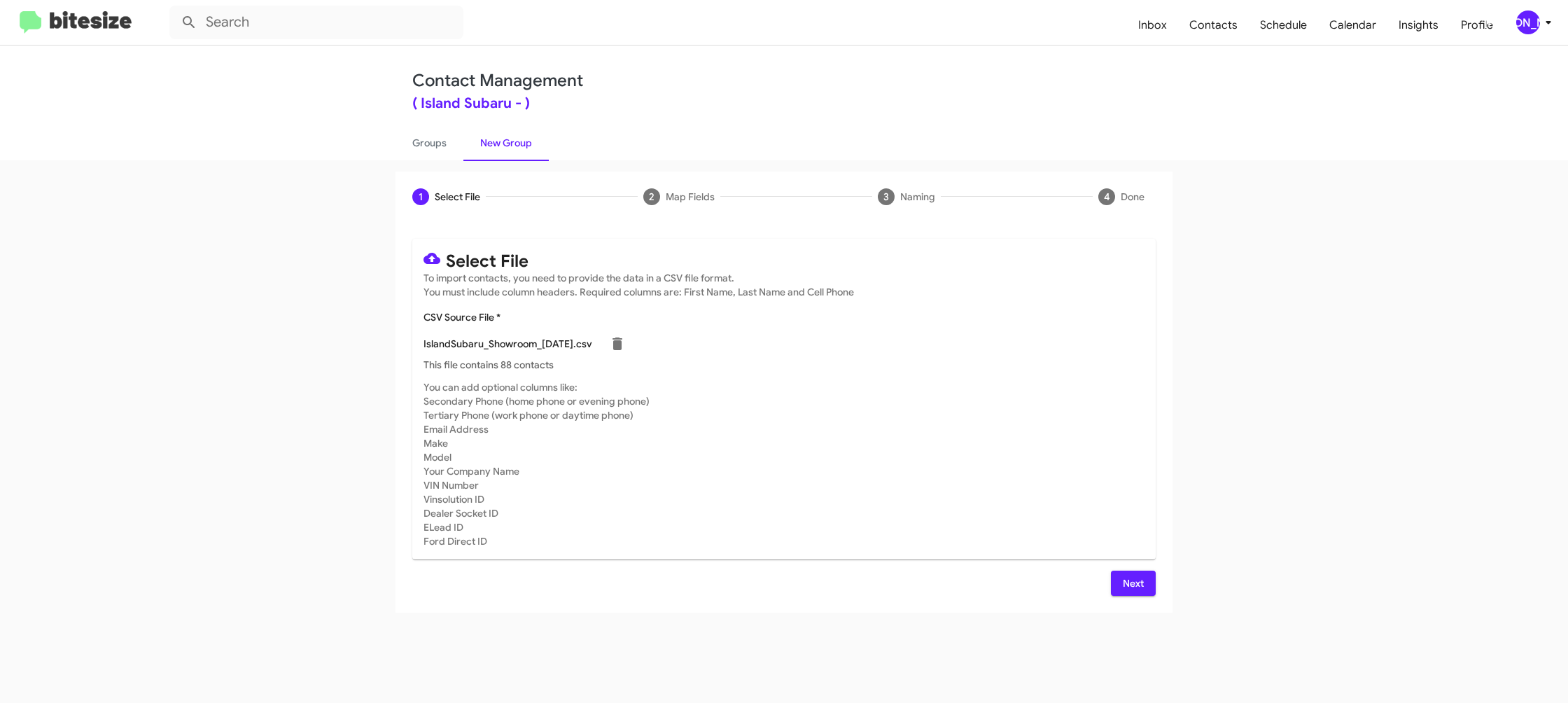
drag, startPoint x: 1040, startPoint y: 441, endPoint x: 1148, endPoint y: 530, distance: 139.9
click at [1040, 441] on mat-card-subtitle "You can add optional columns like: Secondary Phone (home phone or evening phone…" at bounding box center [784, 464] width 721 height 168
drag, startPoint x: 1140, startPoint y: 585, endPoint x: 1108, endPoint y: 577, distance: 33.0
click at [1133, 584] on span "Next" at bounding box center [1133, 584] width 23 height 25
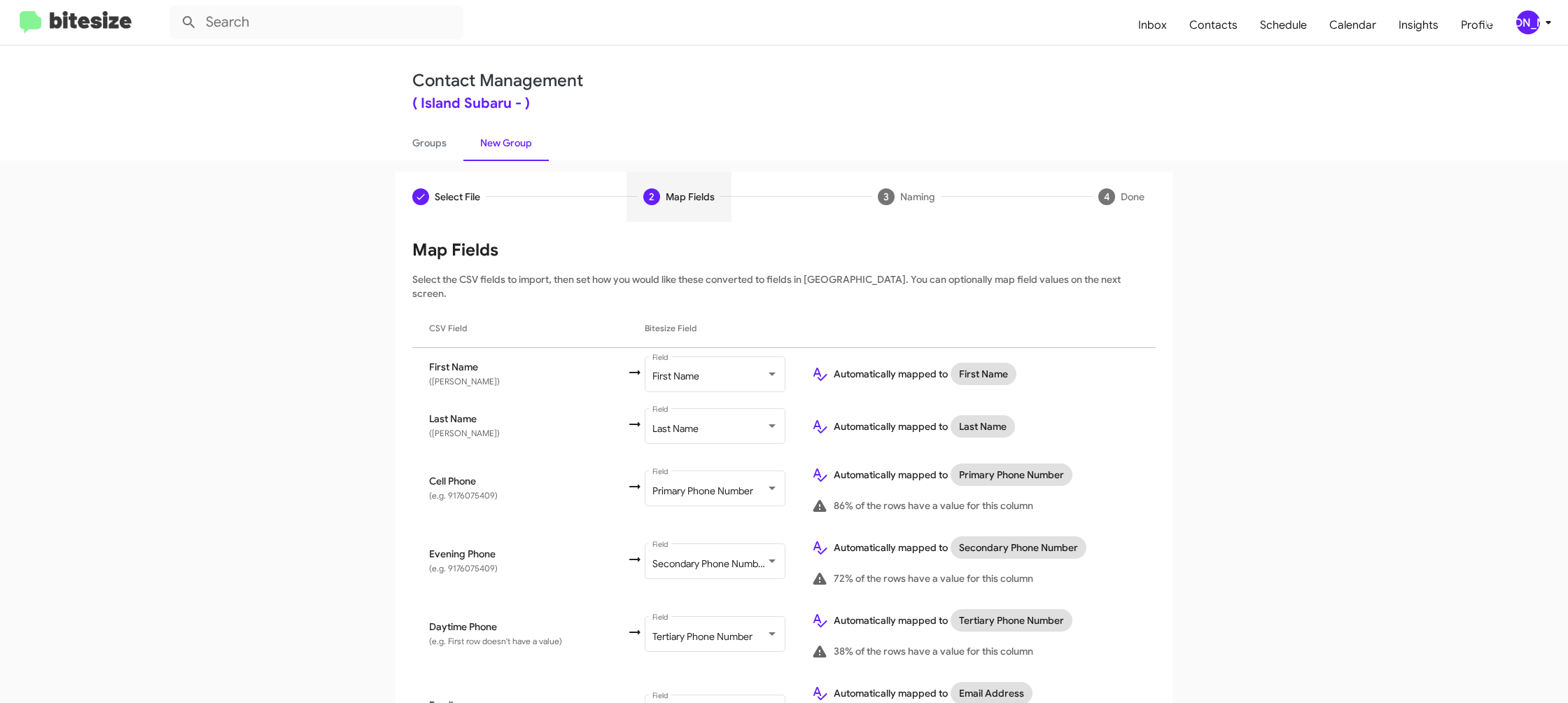
scroll to position [645, 0]
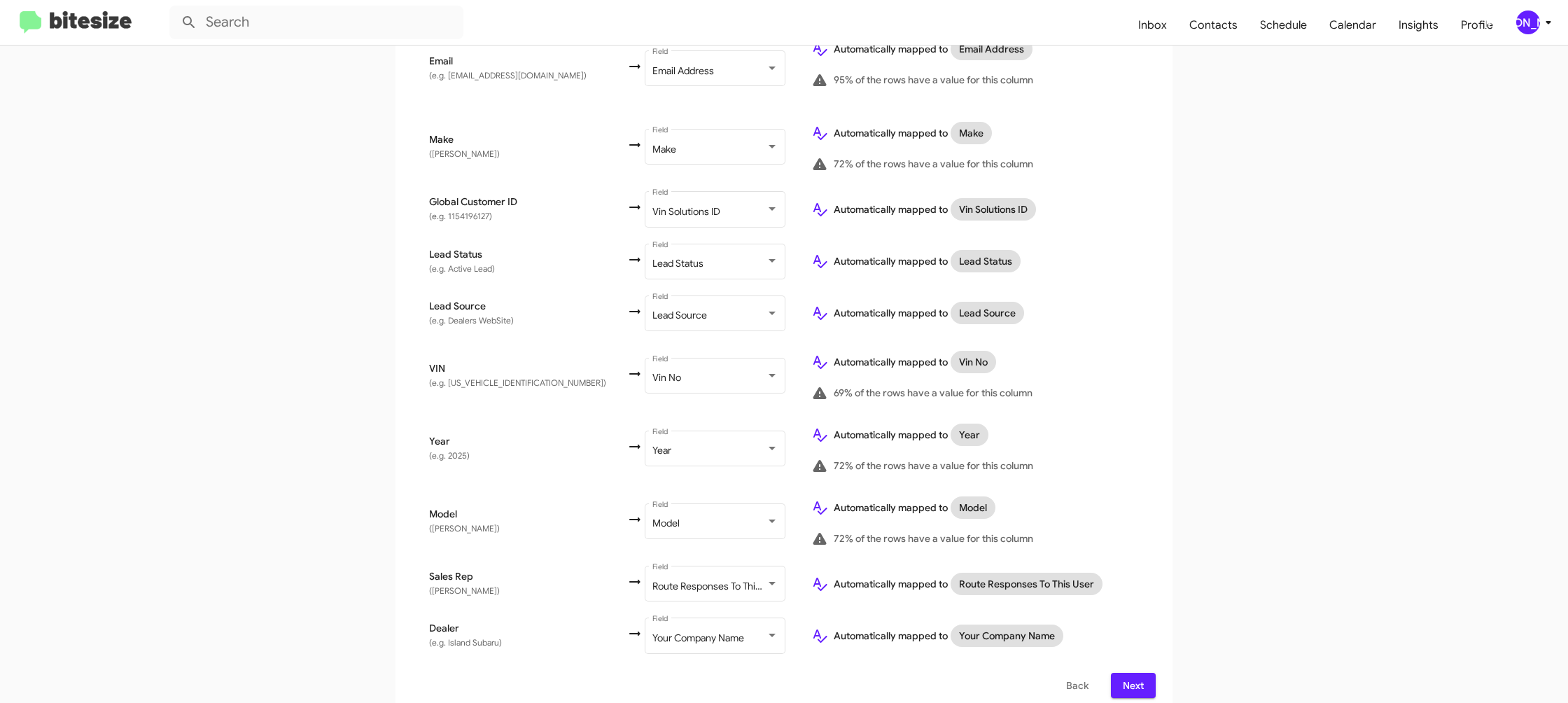
click at [1126, 673] on span "Next" at bounding box center [1133, 685] width 23 height 25
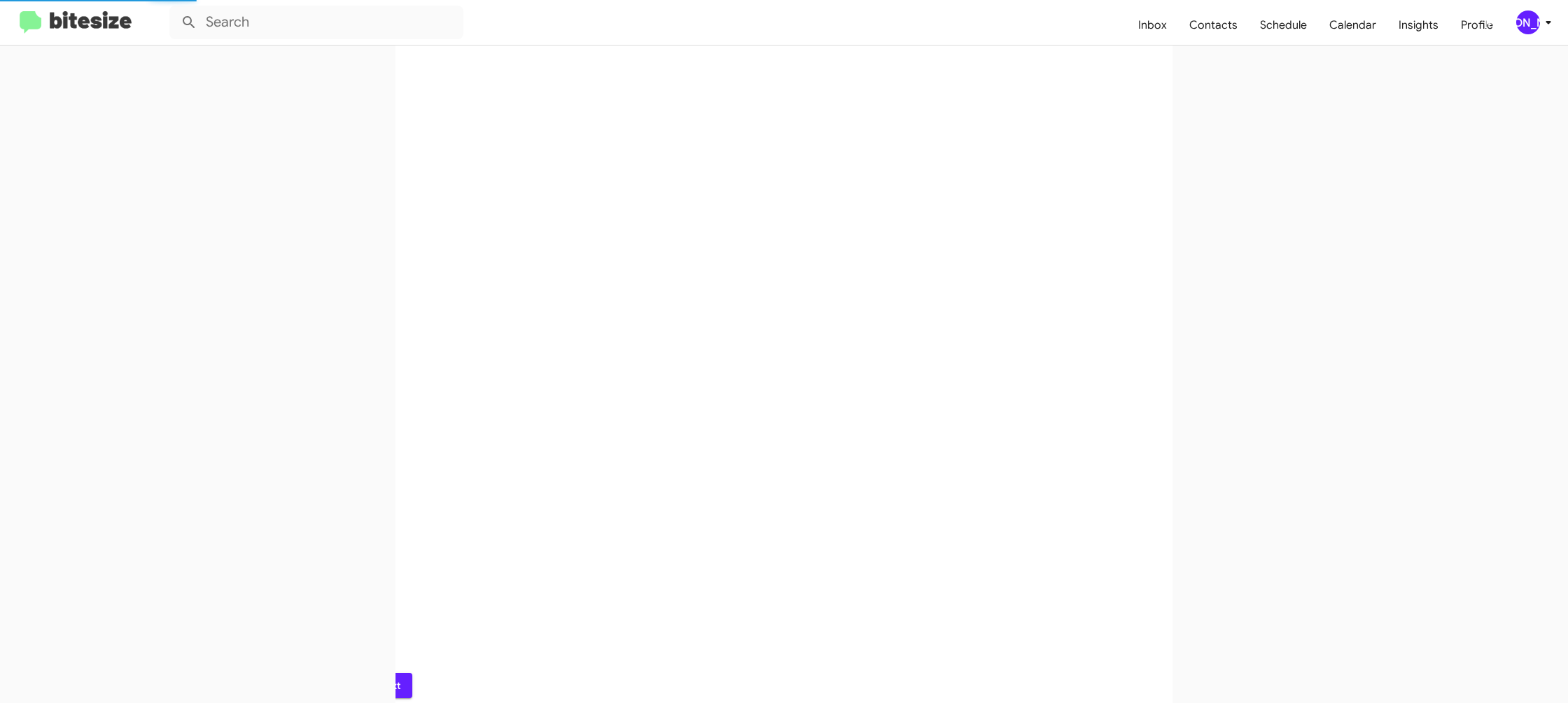
scroll to position [0, 0]
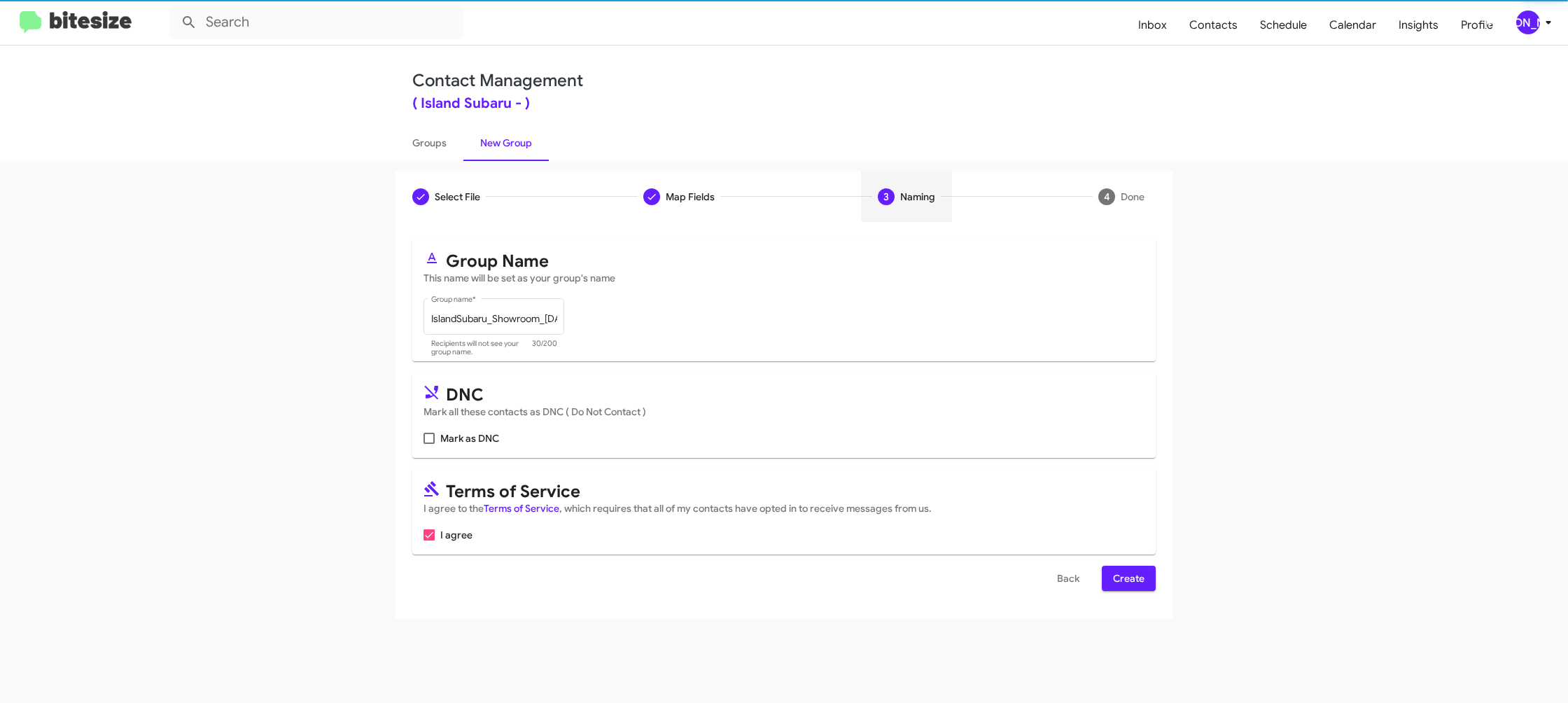
click at [1105, 567] on button "Create" at bounding box center [1129, 579] width 54 height 25
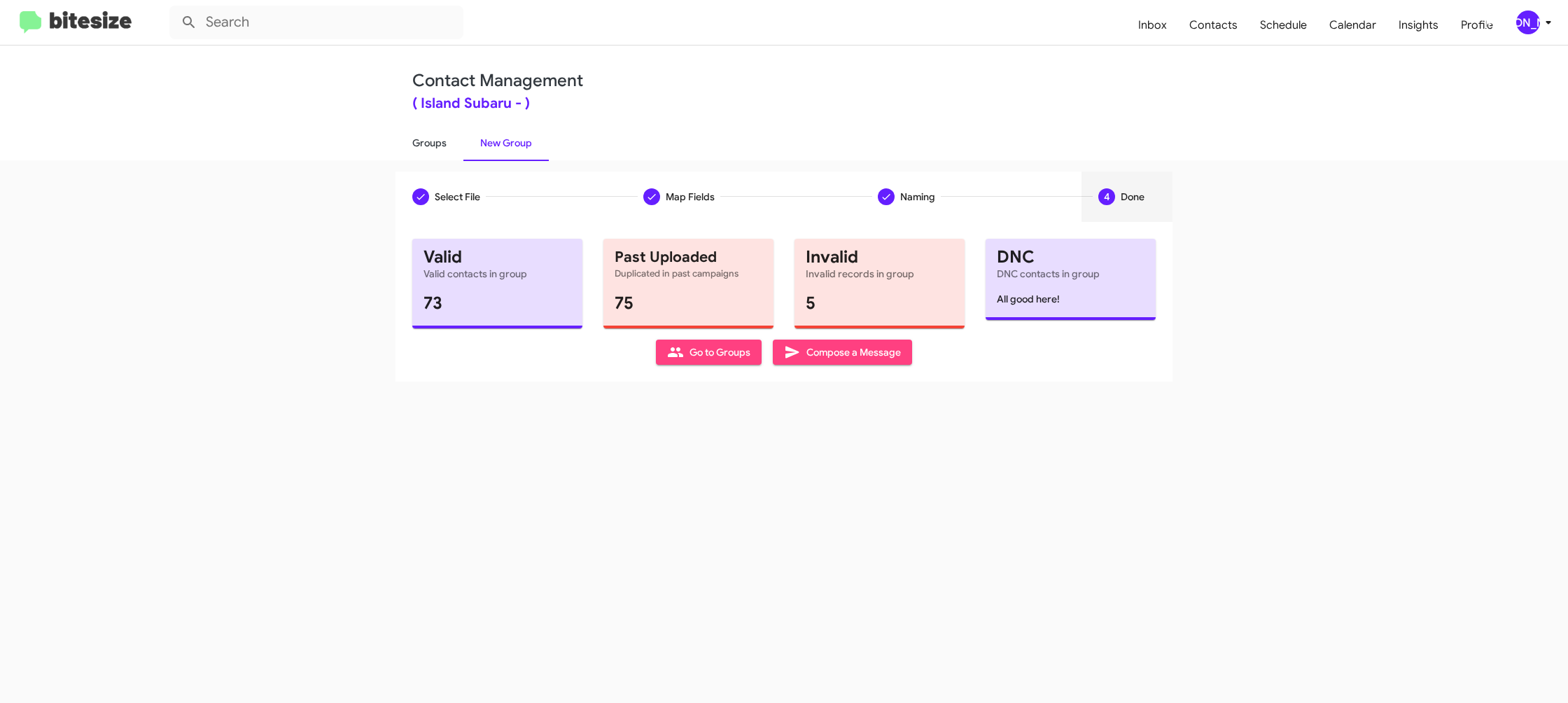
click at [428, 148] on link "Groups" at bounding box center [429, 143] width 68 height 37
type input "in:groups"
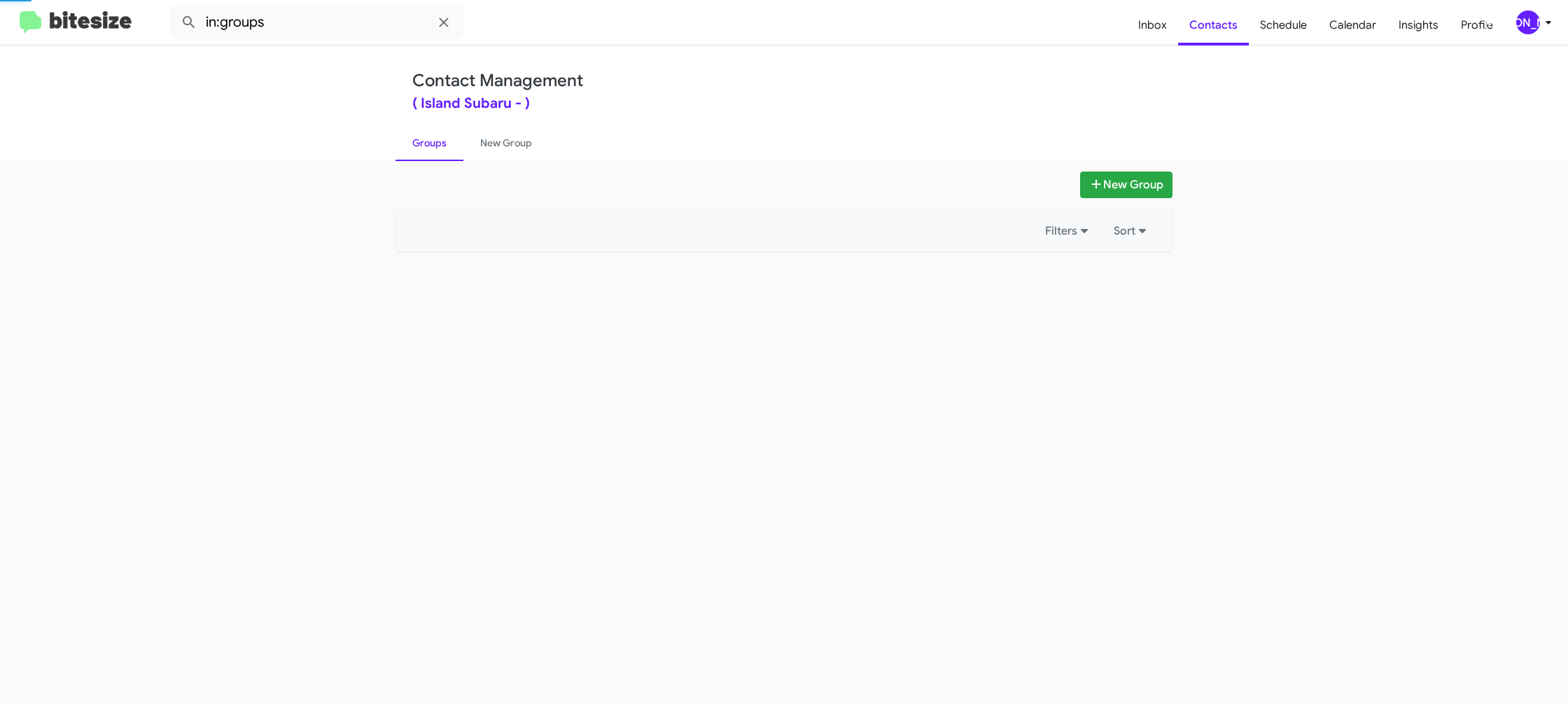
click at [428, 148] on link "Groups" at bounding box center [429, 143] width 68 height 37
click at [429, 147] on link "Groups" at bounding box center [429, 143] width 68 height 37
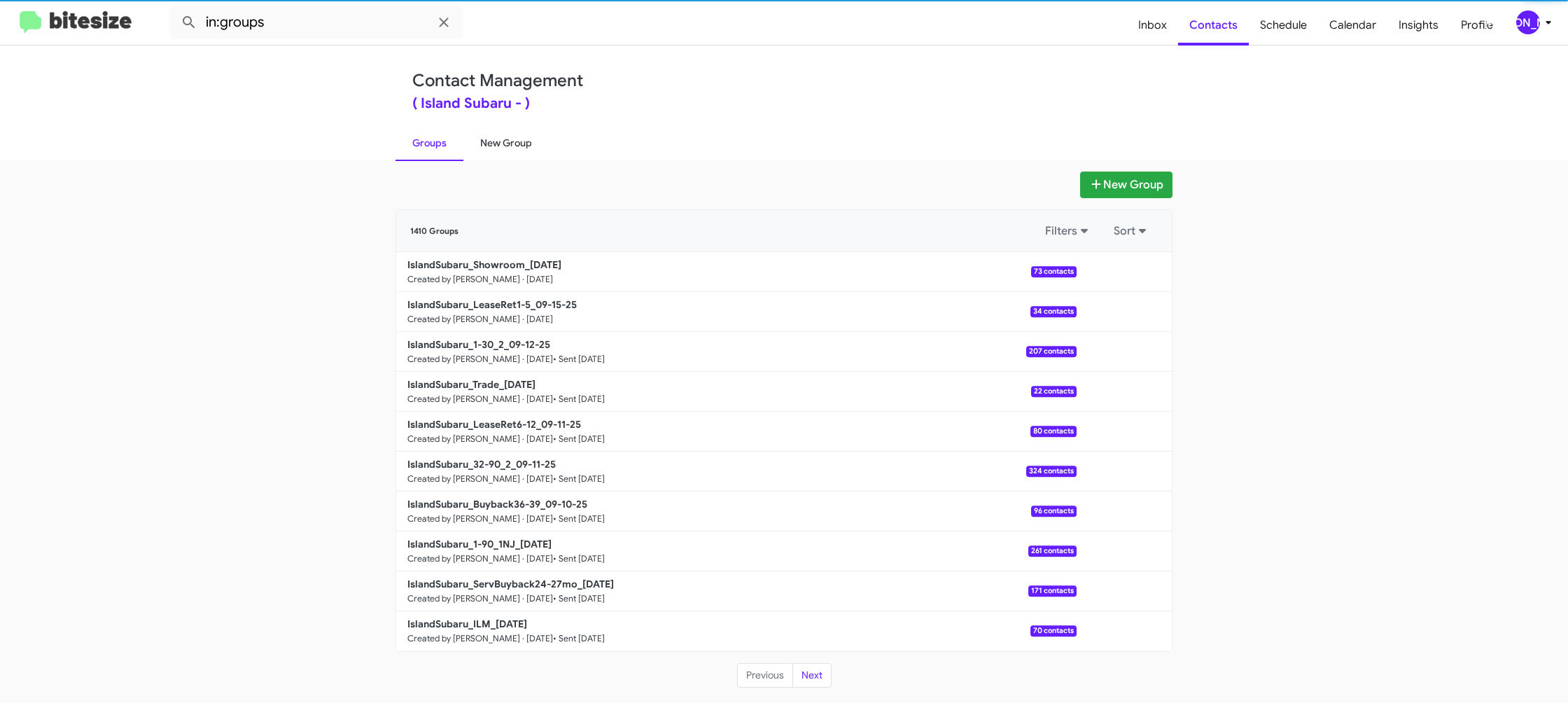
click at [492, 142] on link "New Group" at bounding box center [506, 143] width 85 height 37
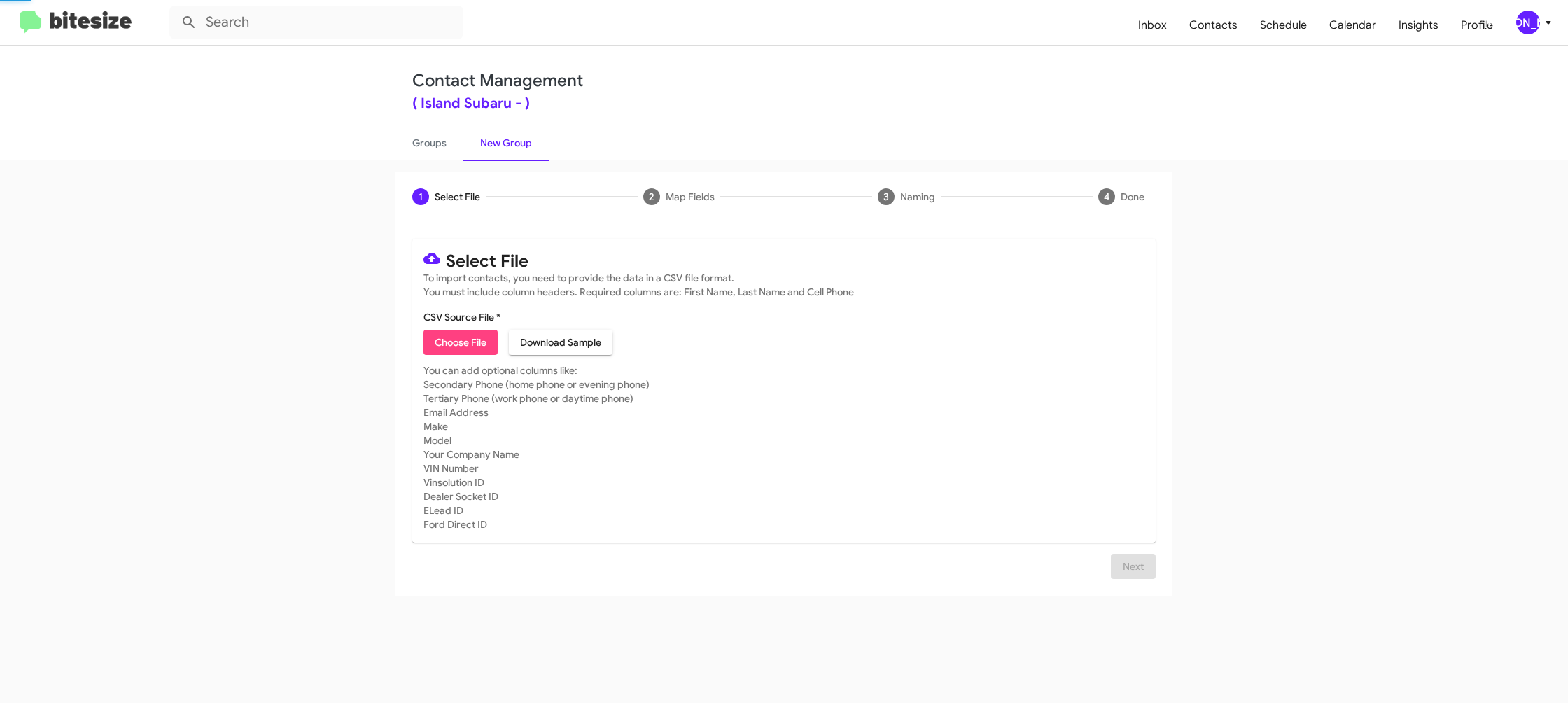
click at [492, 142] on link "New Group" at bounding box center [506, 143] width 85 height 37
drag, startPoint x: 492, startPoint y: 142, endPoint x: 471, endPoint y: 309, distance: 168.3
click at [492, 141] on link "New Group" at bounding box center [506, 143] width 85 height 37
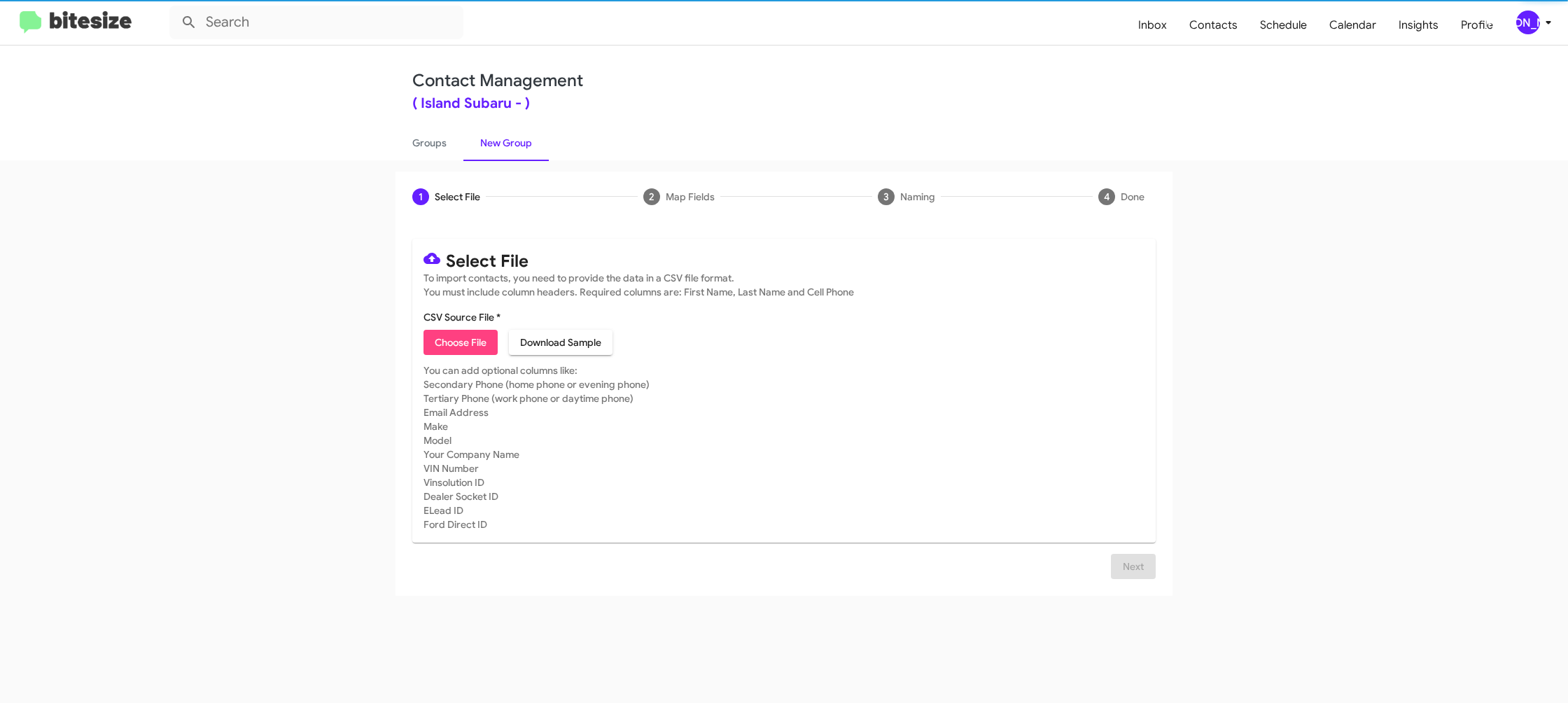
click at [474, 339] on span "Choose File" at bounding box center [461, 343] width 52 height 25
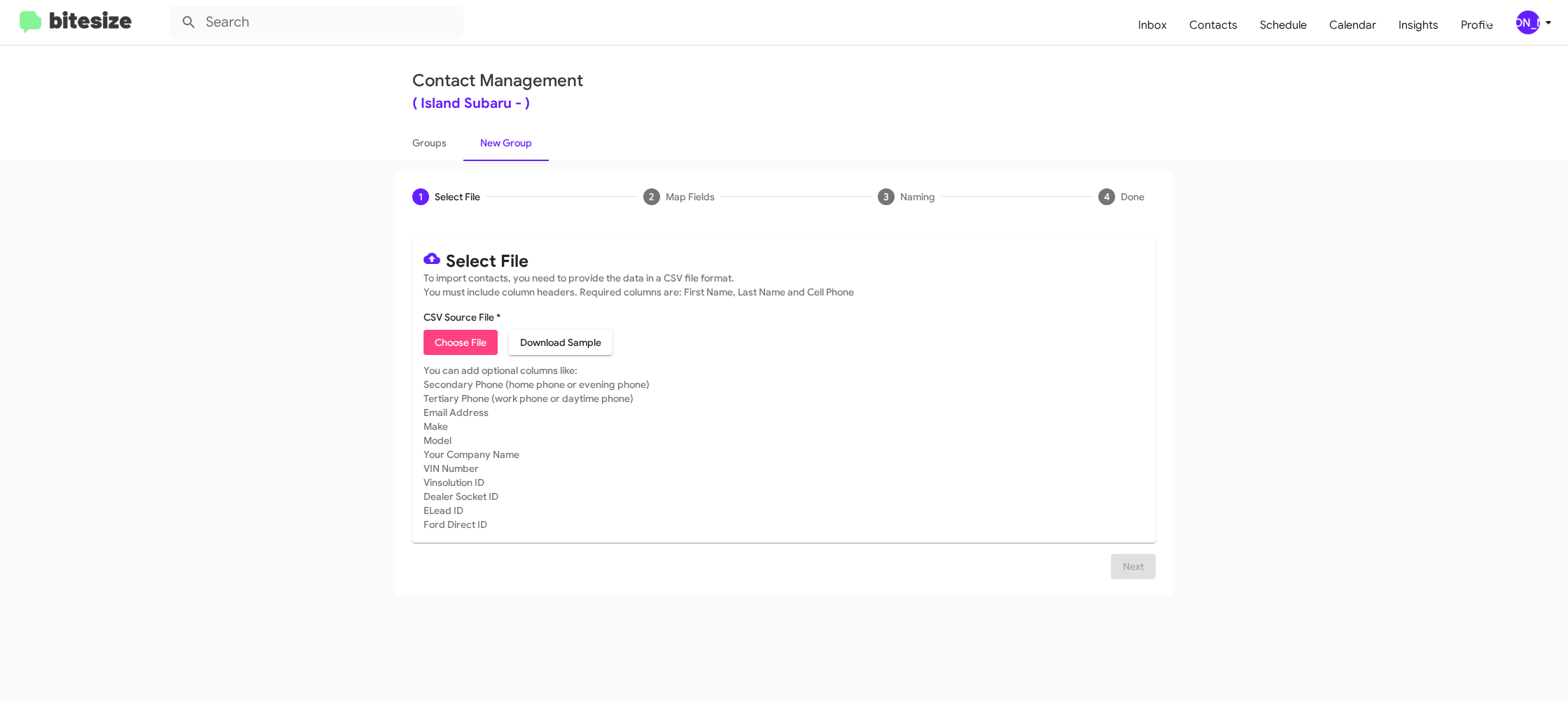
type input "IslandSubaru_Weekend_09-15-25"
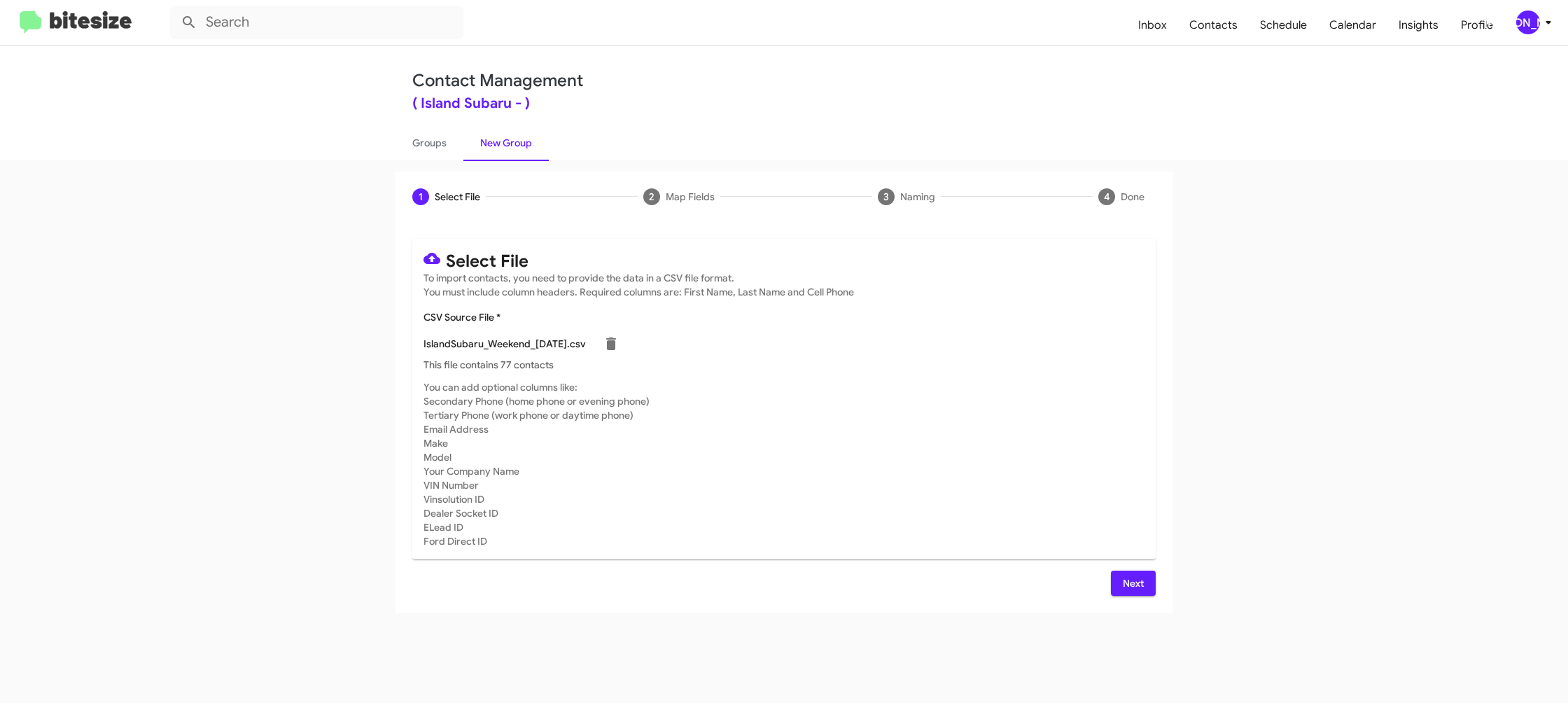
drag, startPoint x: 980, startPoint y: 380, endPoint x: 1056, endPoint y: 500, distance: 142.0
click at [980, 380] on mat-card-subtitle "You can add optional columns like: Secondary Phone (home phone or evening phone…" at bounding box center [784, 464] width 721 height 168
click at [1135, 576] on span "Next" at bounding box center [1133, 584] width 23 height 25
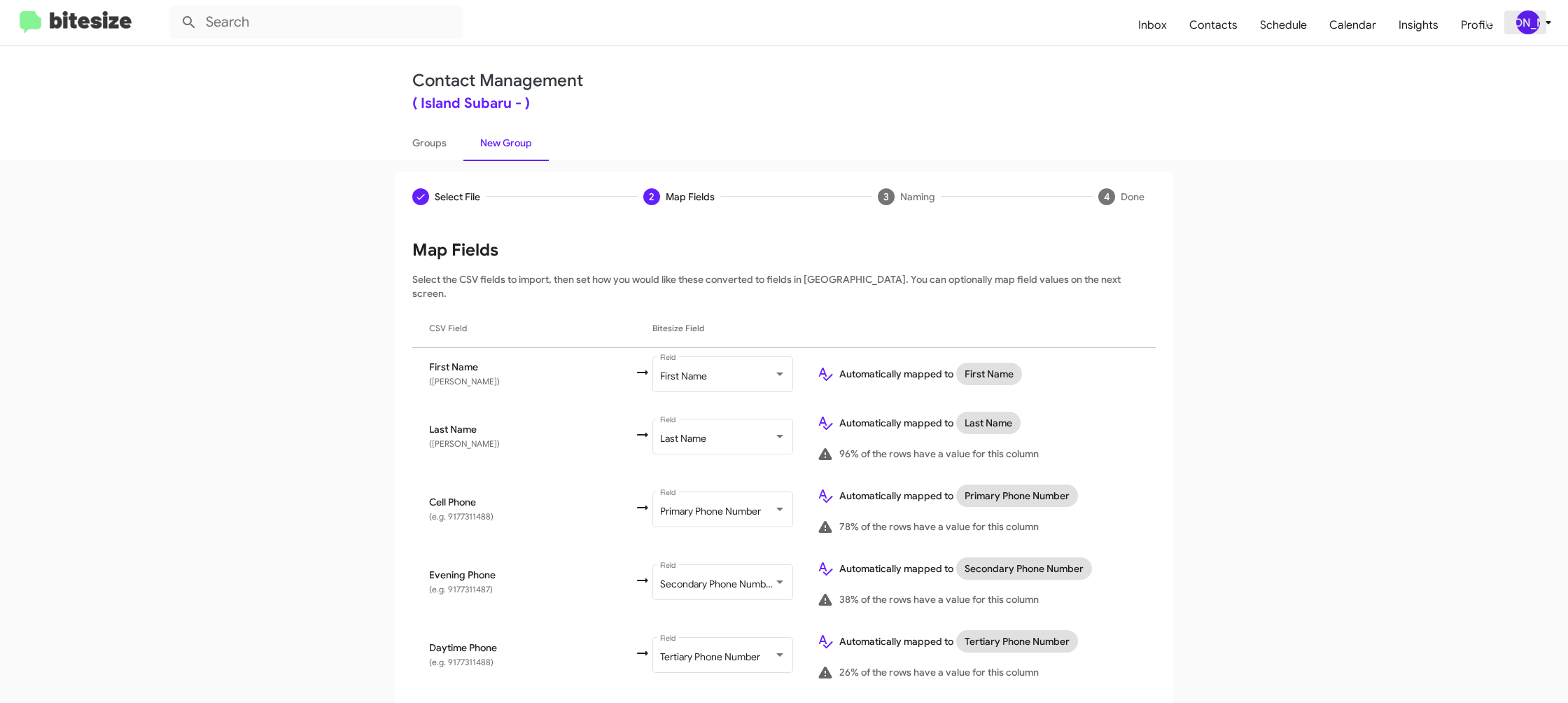
click at [1533, 29] on div "[PERSON_NAME]" at bounding box center [1528, 23] width 24 height 24
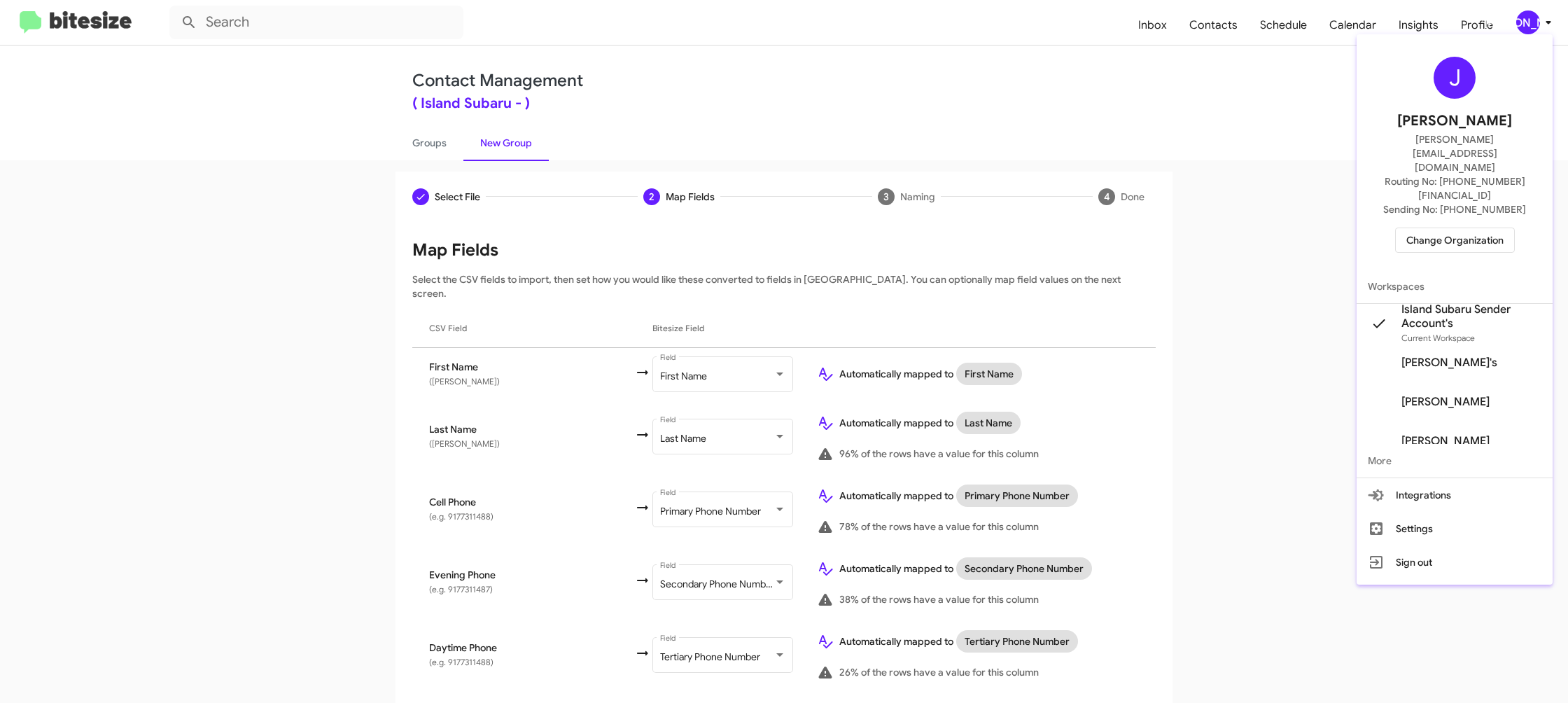
click at [1533, 29] on div at bounding box center [784, 351] width 1568 height 703
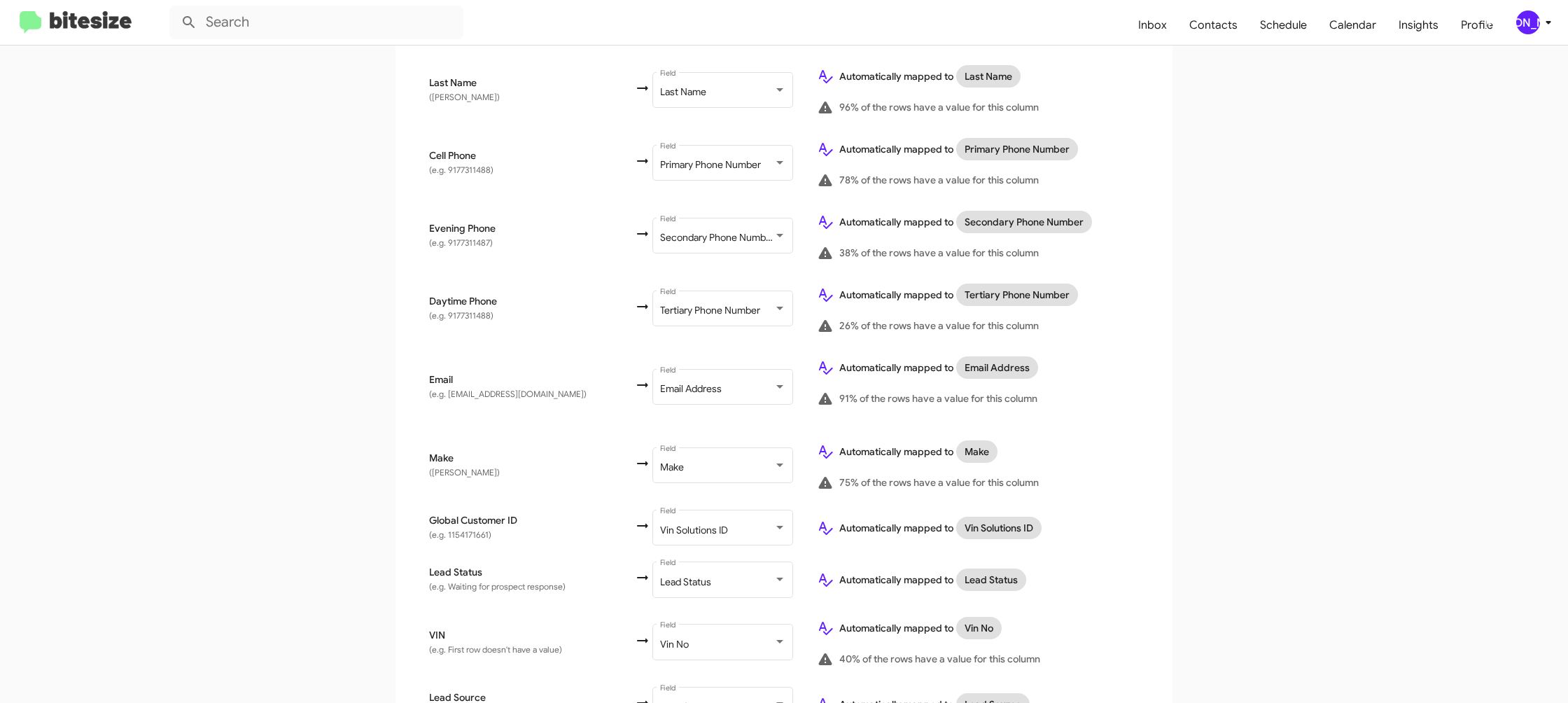
scroll to position [665, 0]
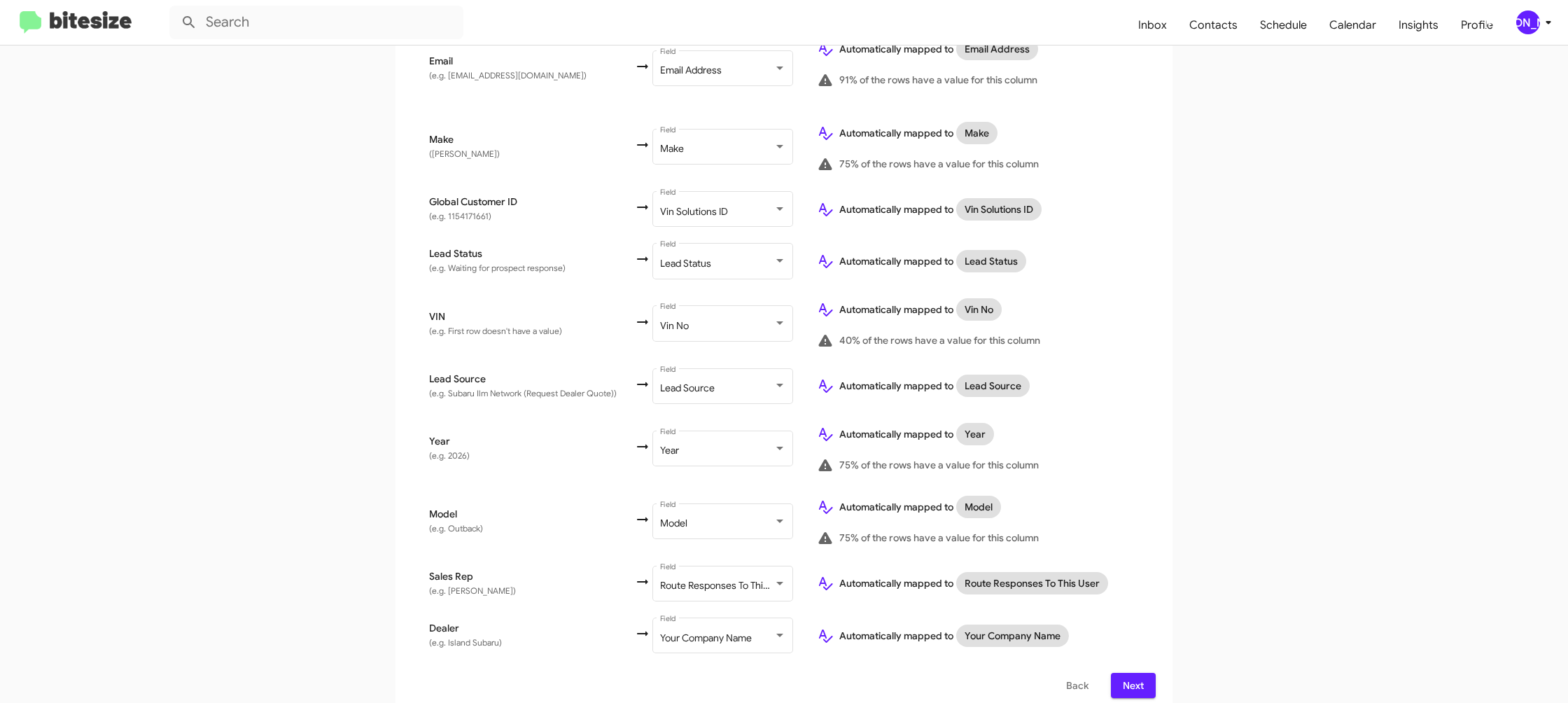
click at [1140, 673] on span "Next" at bounding box center [1133, 685] width 23 height 25
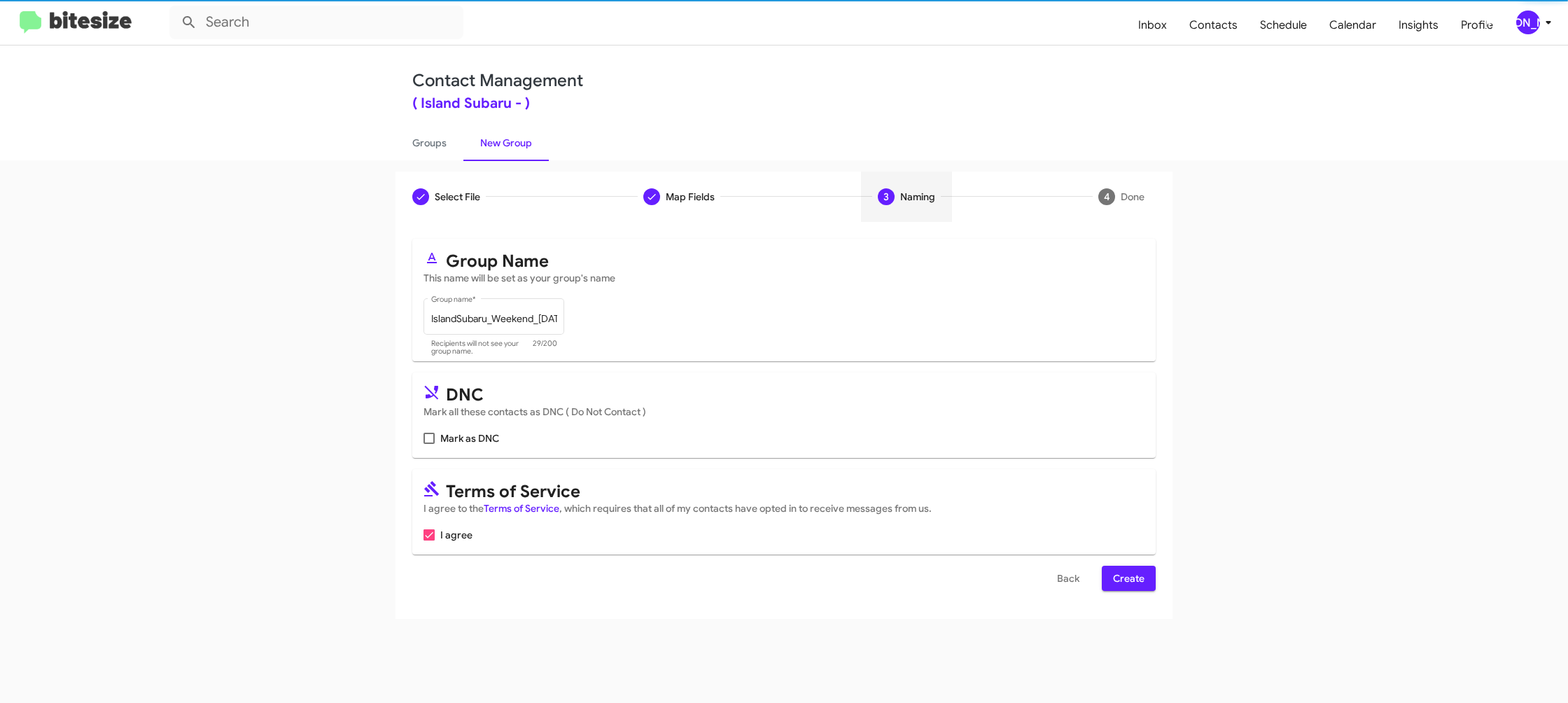
scroll to position [0, 0]
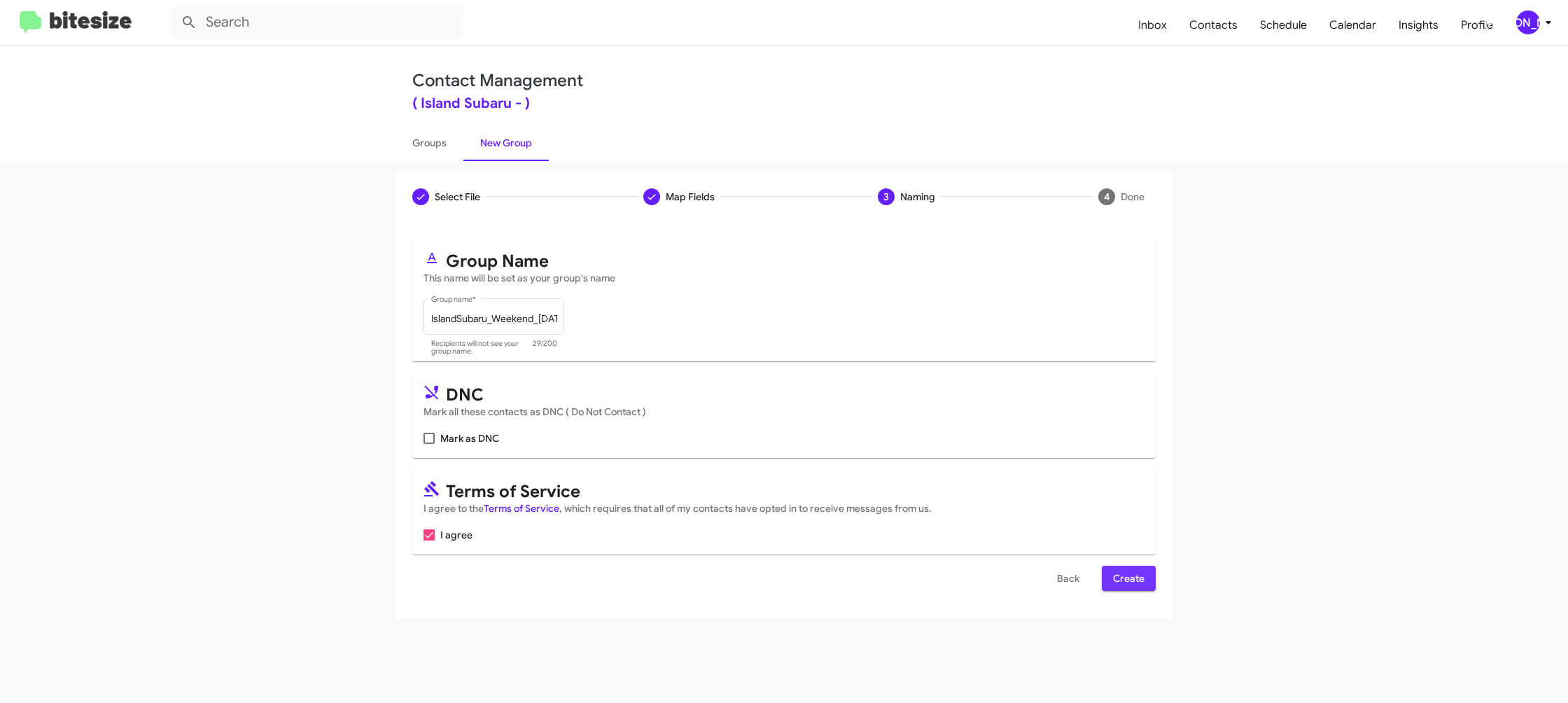
click at [1135, 578] on span "Create" at bounding box center [1129, 579] width 32 height 25
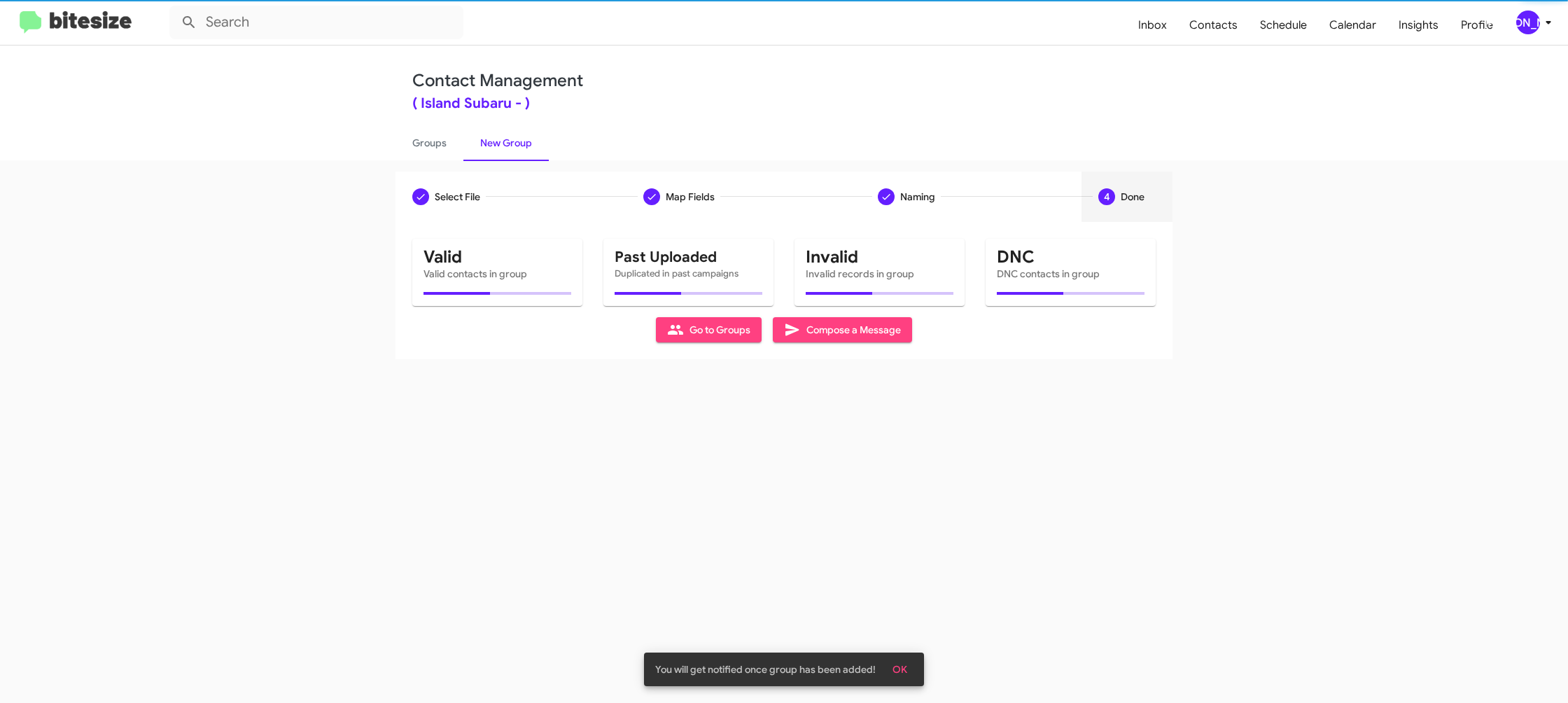
click at [437, 168] on div "Select File Map Fields Naming 4 Done Select File To import contacts, you need t…" at bounding box center [784, 431] width 1568 height 543
click at [436, 154] on link "Groups" at bounding box center [429, 143] width 68 height 37
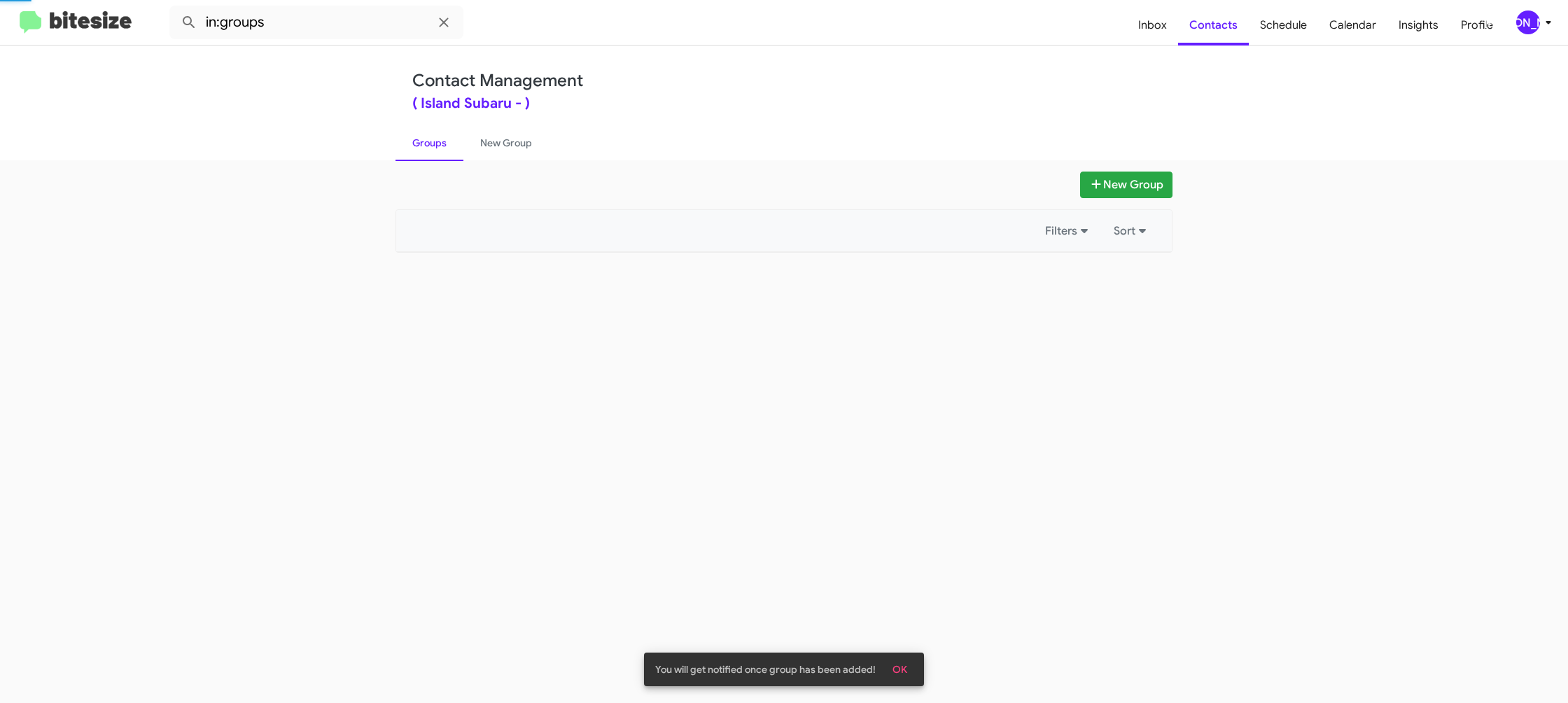
click at [436, 154] on link "Groups" at bounding box center [429, 143] width 68 height 37
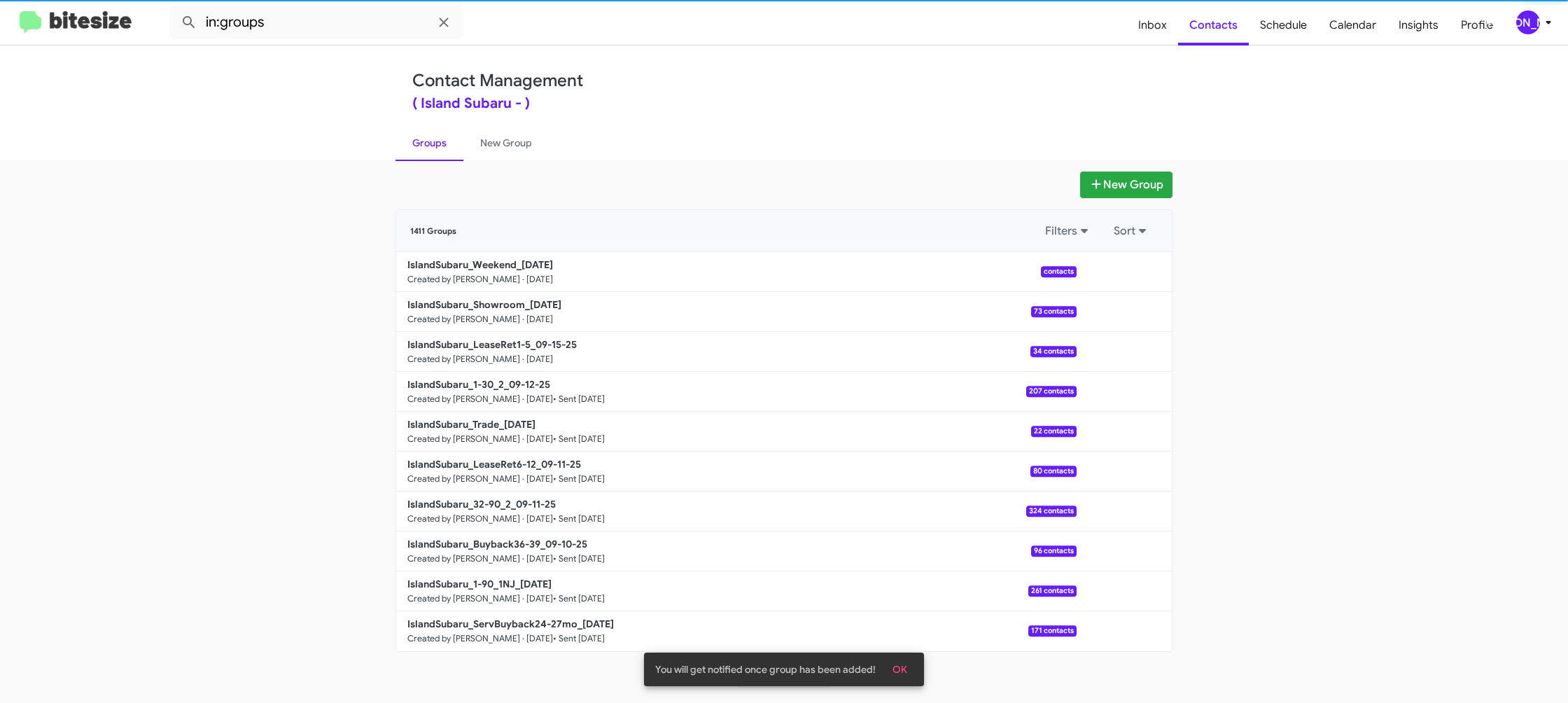
drag, startPoint x: 436, startPoint y: 154, endPoint x: 427, endPoint y: 153, distance: 9.1
click at [436, 154] on link "Groups" at bounding box center [429, 143] width 68 height 37
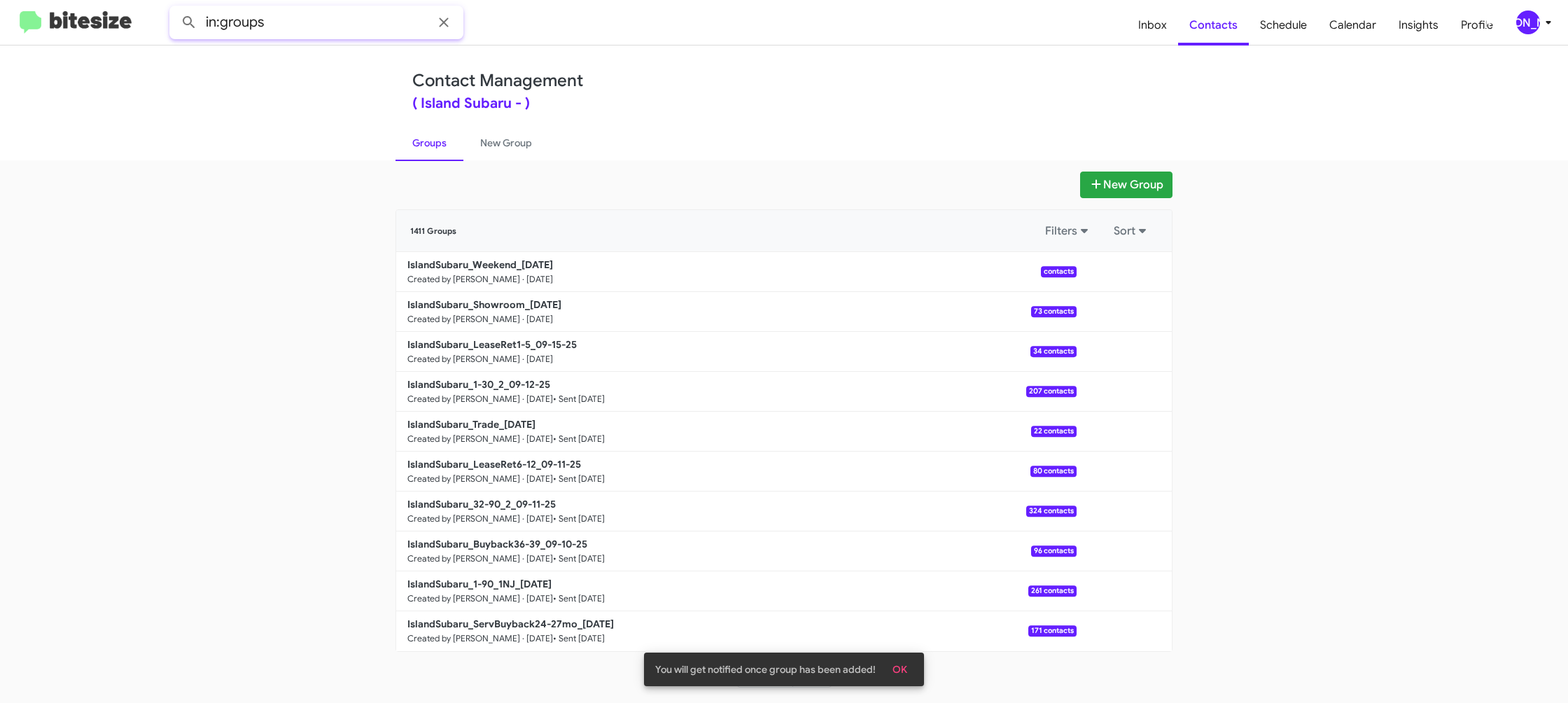
click at [345, 25] on input "in:groups" at bounding box center [316, 23] width 294 height 33
click at [175, 8] on button at bounding box center [189, 23] width 28 height 28
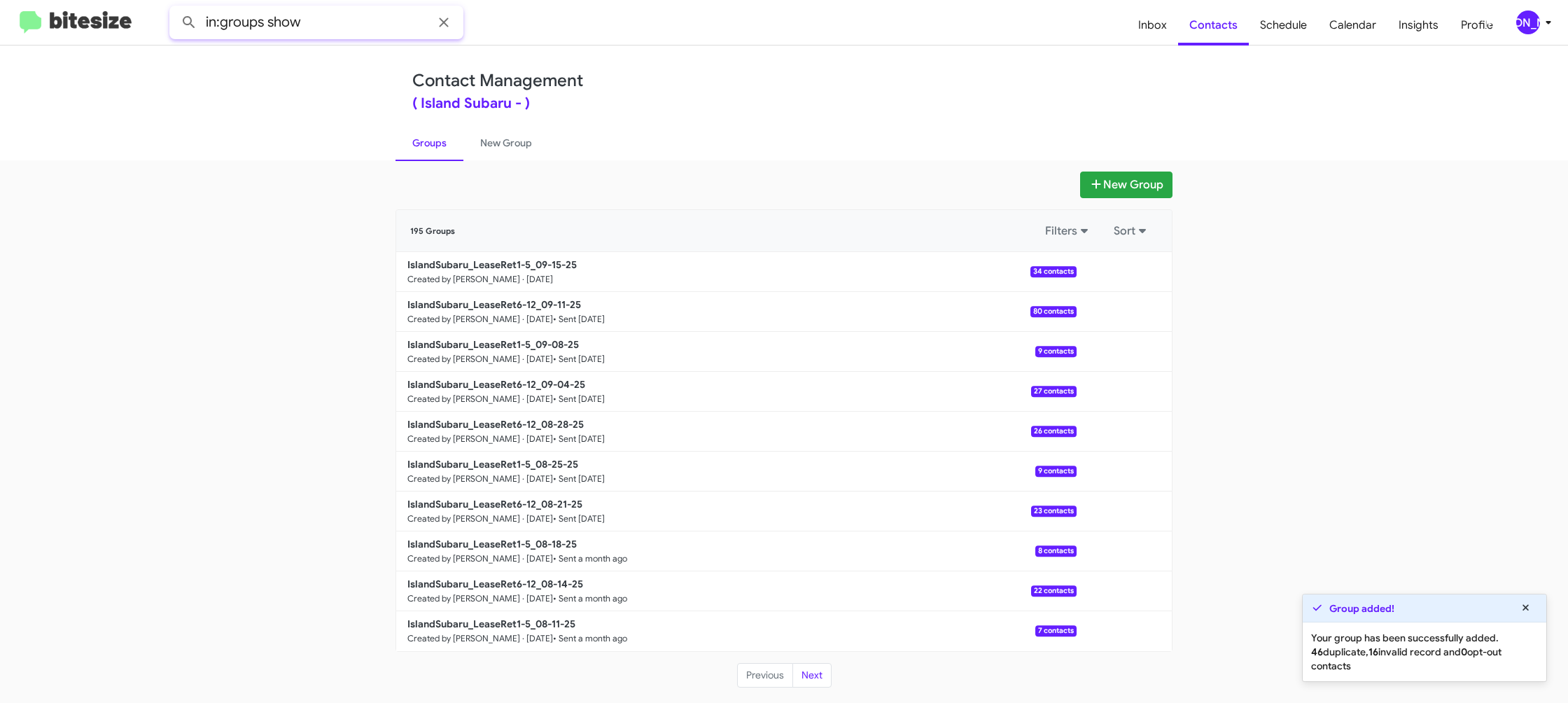
type input "in:groups show"
click at [175, 8] on button at bounding box center [189, 23] width 28 height 28
click at [503, 144] on link "New Group" at bounding box center [506, 143] width 85 height 37
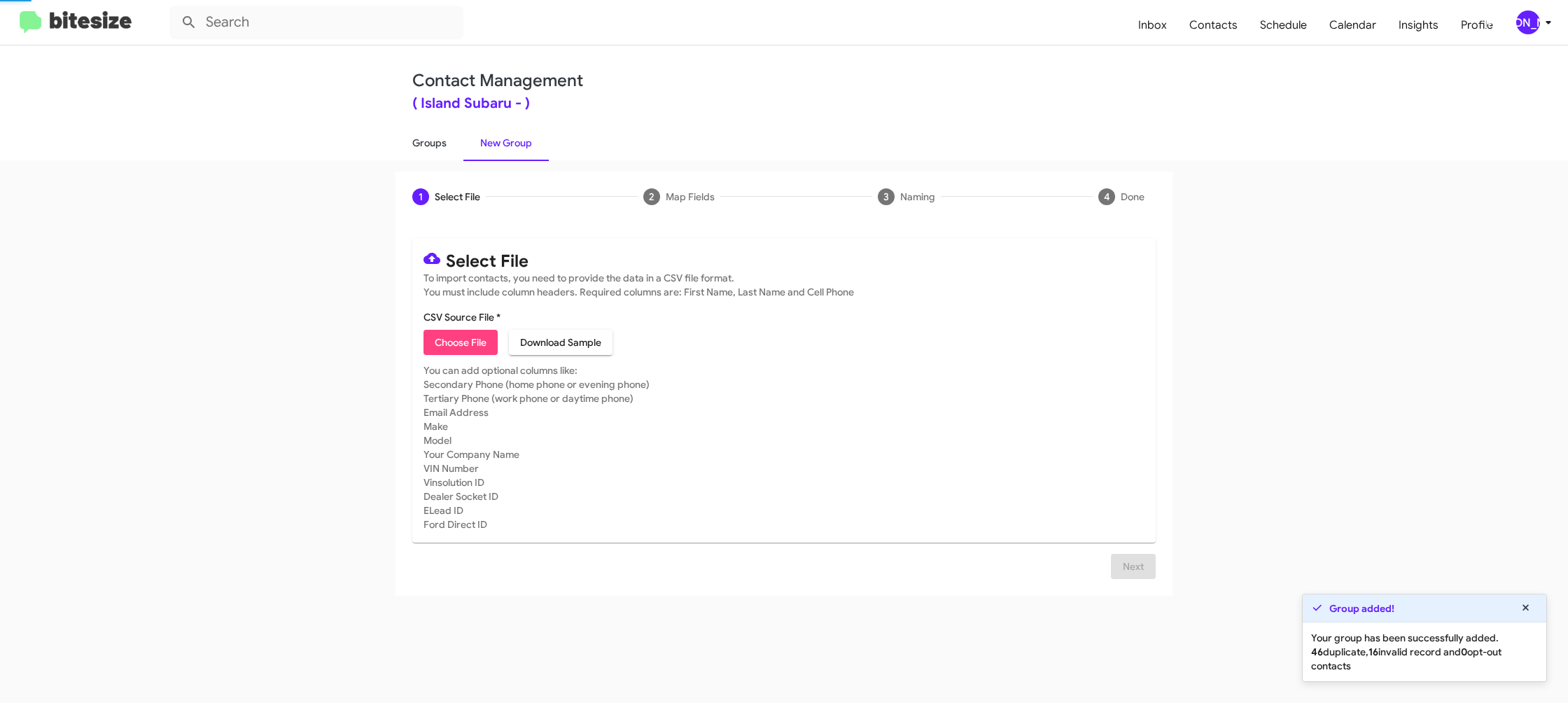
click at [440, 146] on link "Groups" at bounding box center [429, 143] width 68 height 37
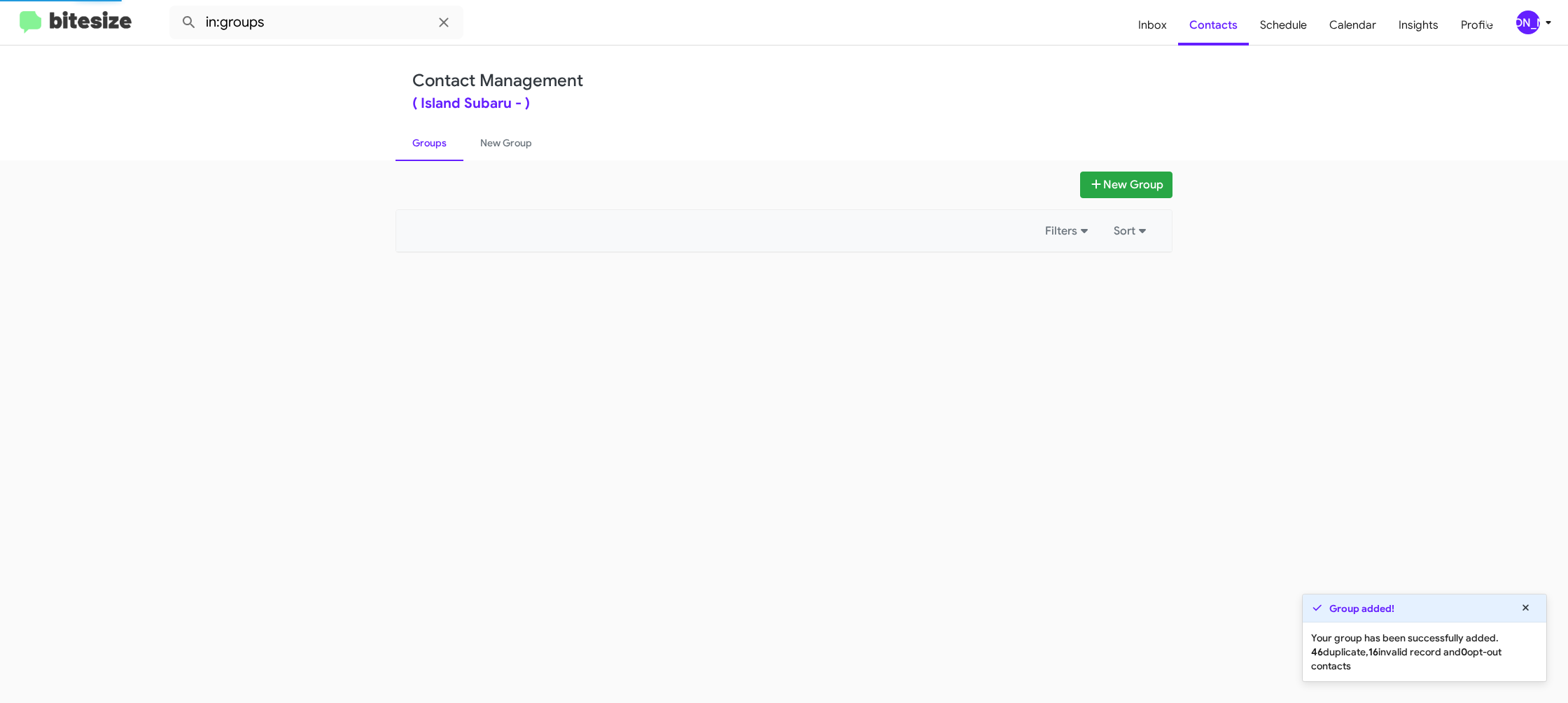
click at [440, 146] on link "Groups" at bounding box center [429, 143] width 68 height 37
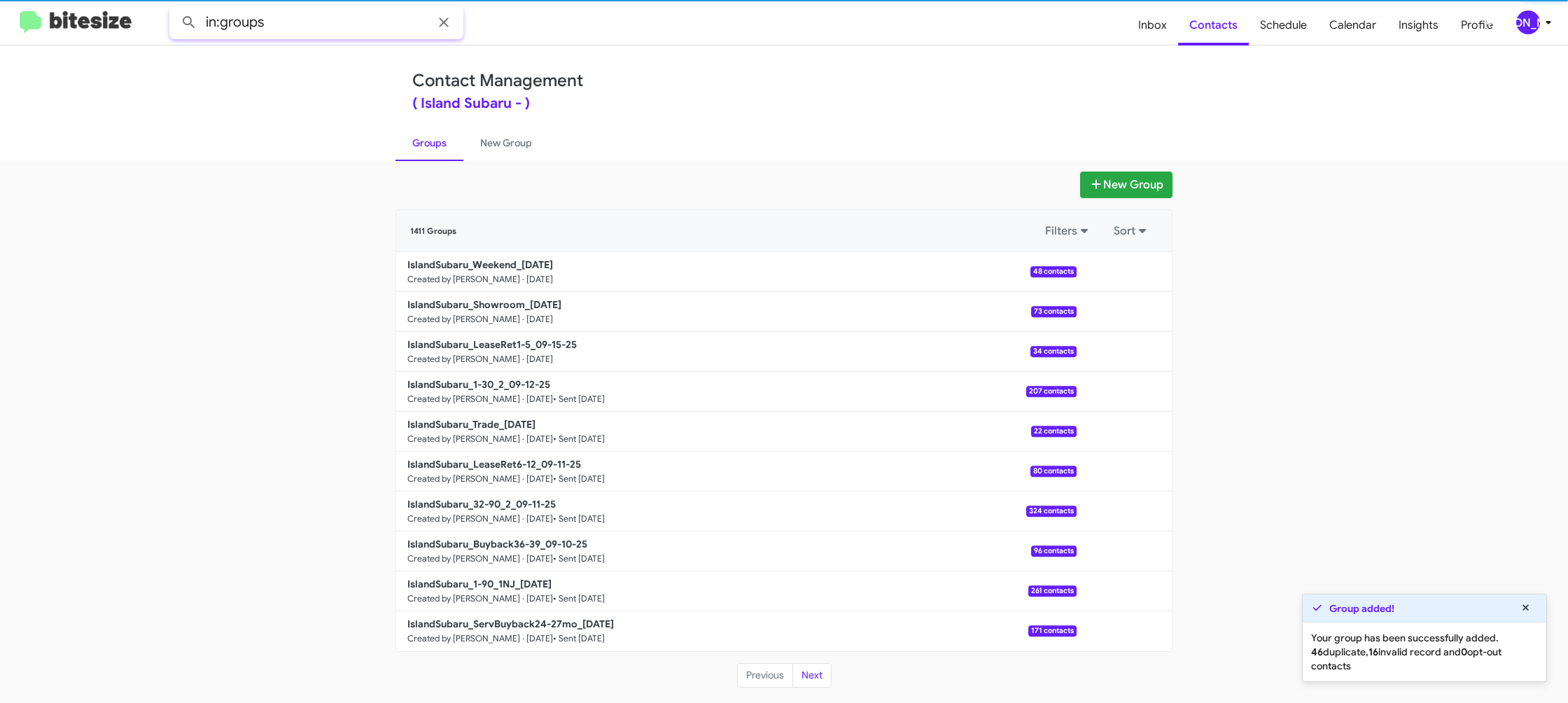
click at [336, 31] on input "in:groups" at bounding box center [316, 23] width 294 height 33
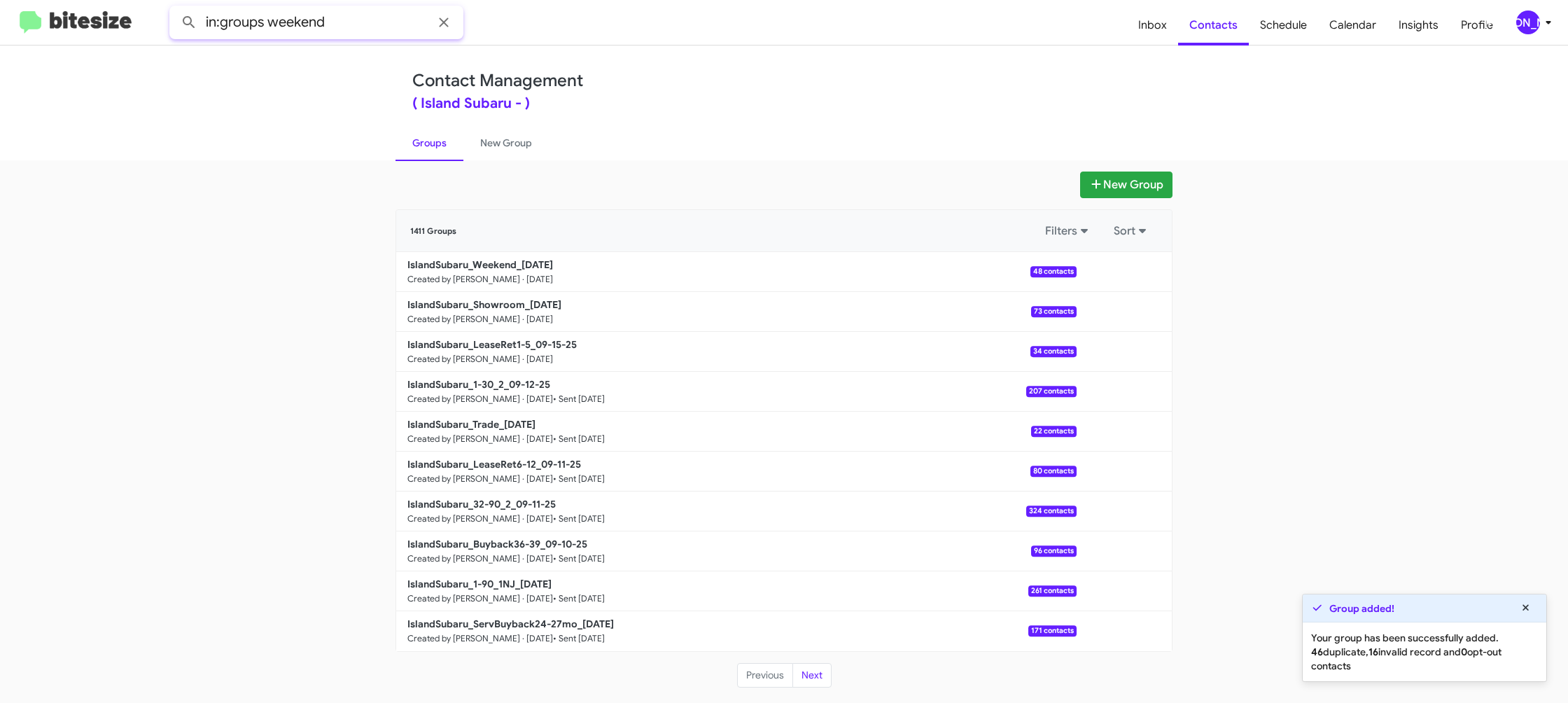
type input "in:groups weekend"
click at [175, 8] on button at bounding box center [189, 23] width 28 height 28
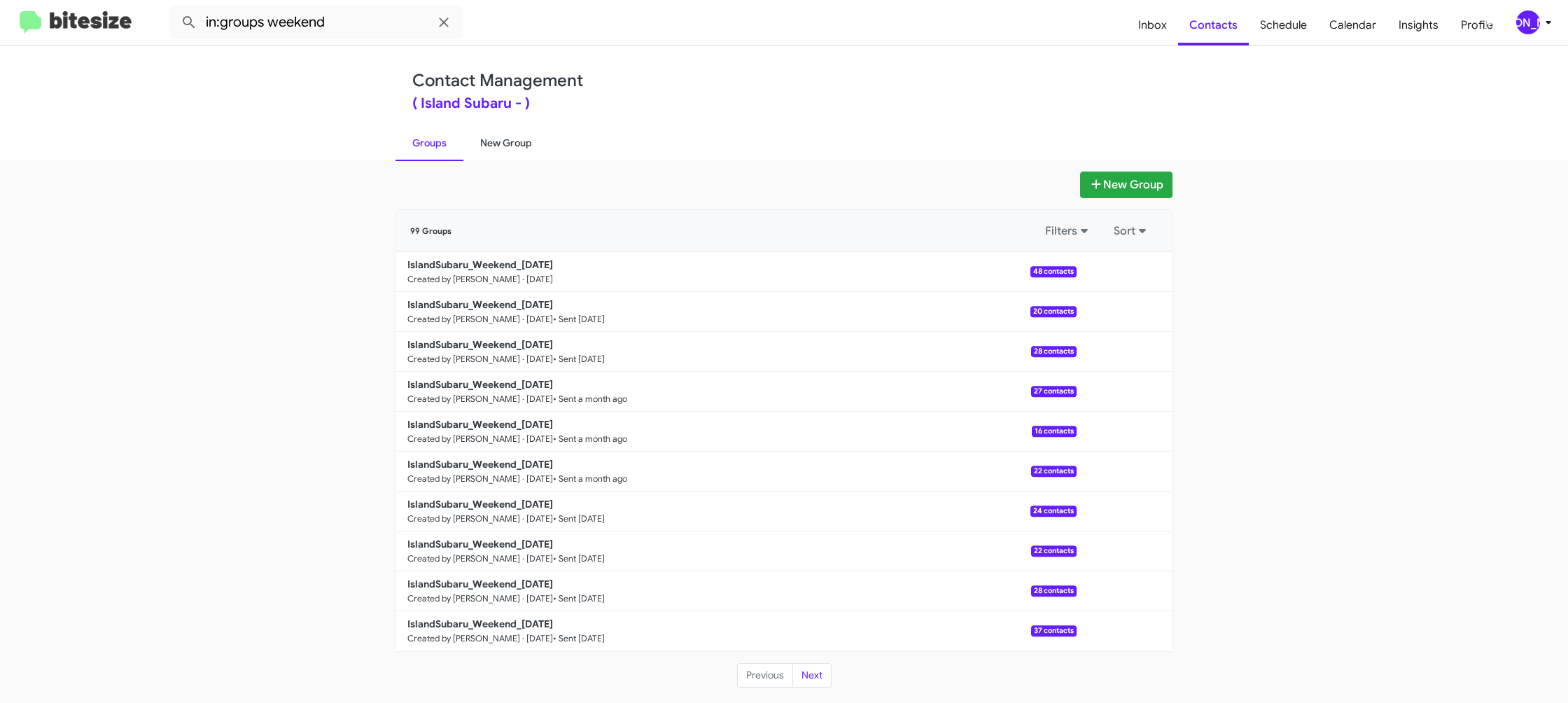
drag, startPoint x: 504, startPoint y: 146, endPoint x: 483, endPoint y: 145, distance: 21.0
click at [503, 146] on link "New Group" at bounding box center [506, 143] width 85 height 37
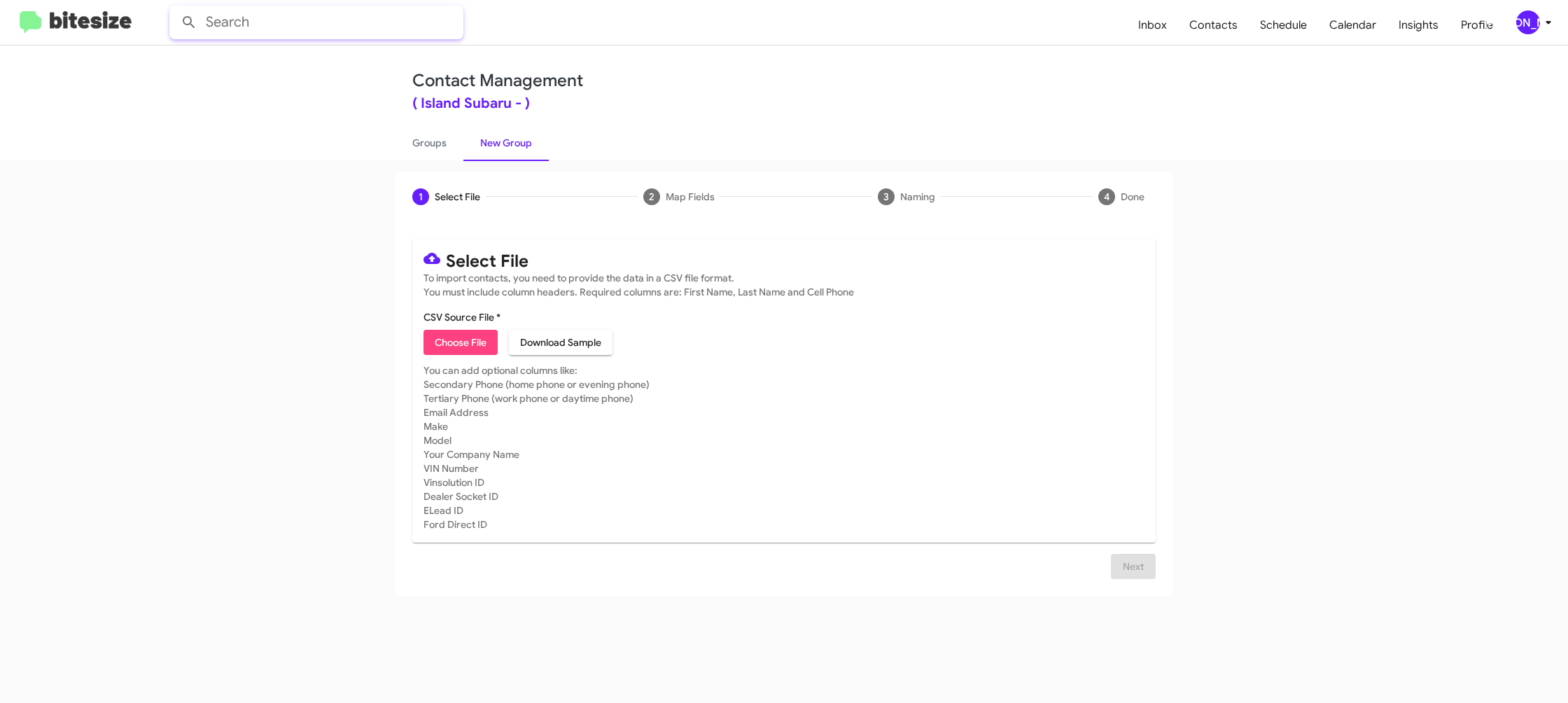
click at [278, 18] on input "text" at bounding box center [316, 23] width 294 height 33
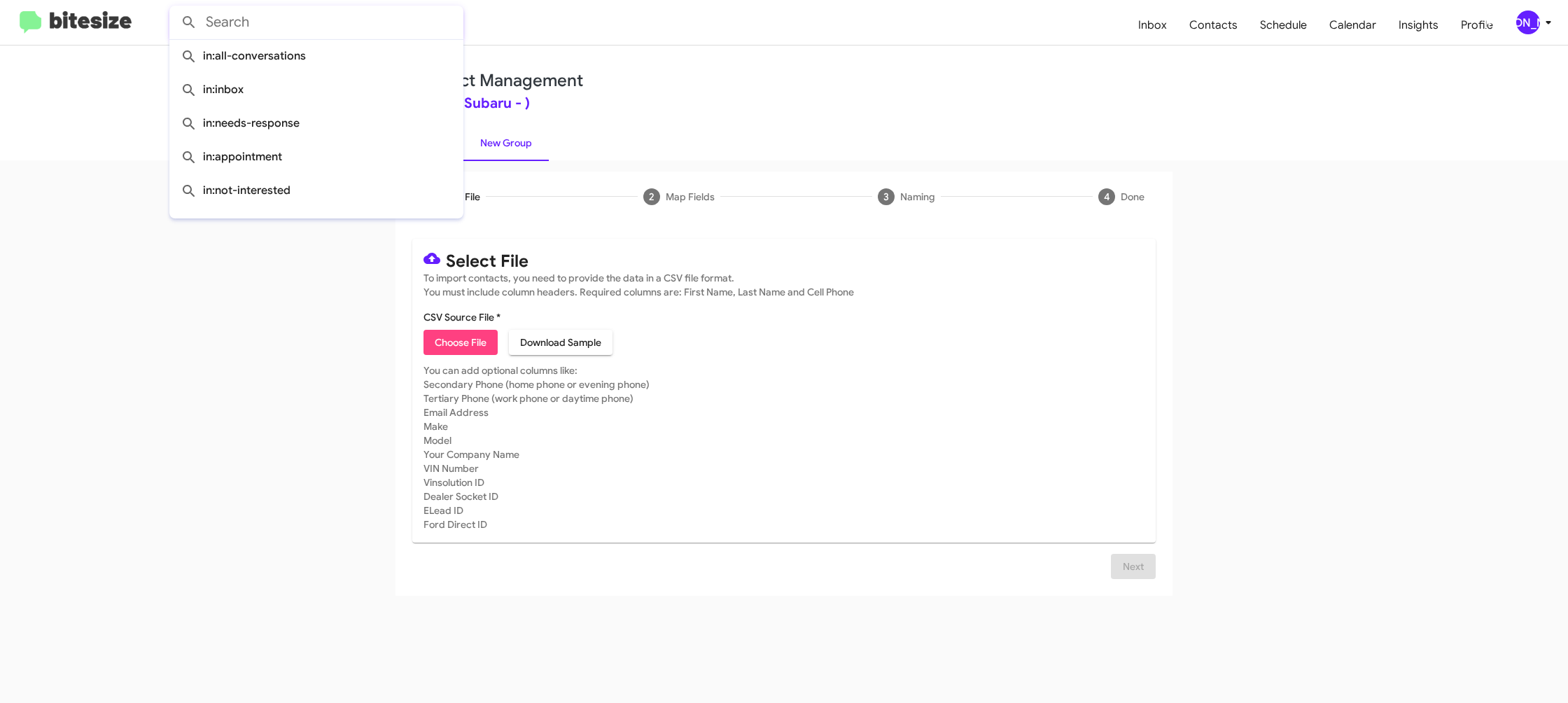
click at [529, 138] on link "New Group" at bounding box center [506, 143] width 85 height 37
click at [443, 148] on link "Groups" at bounding box center [429, 143] width 68 height 37
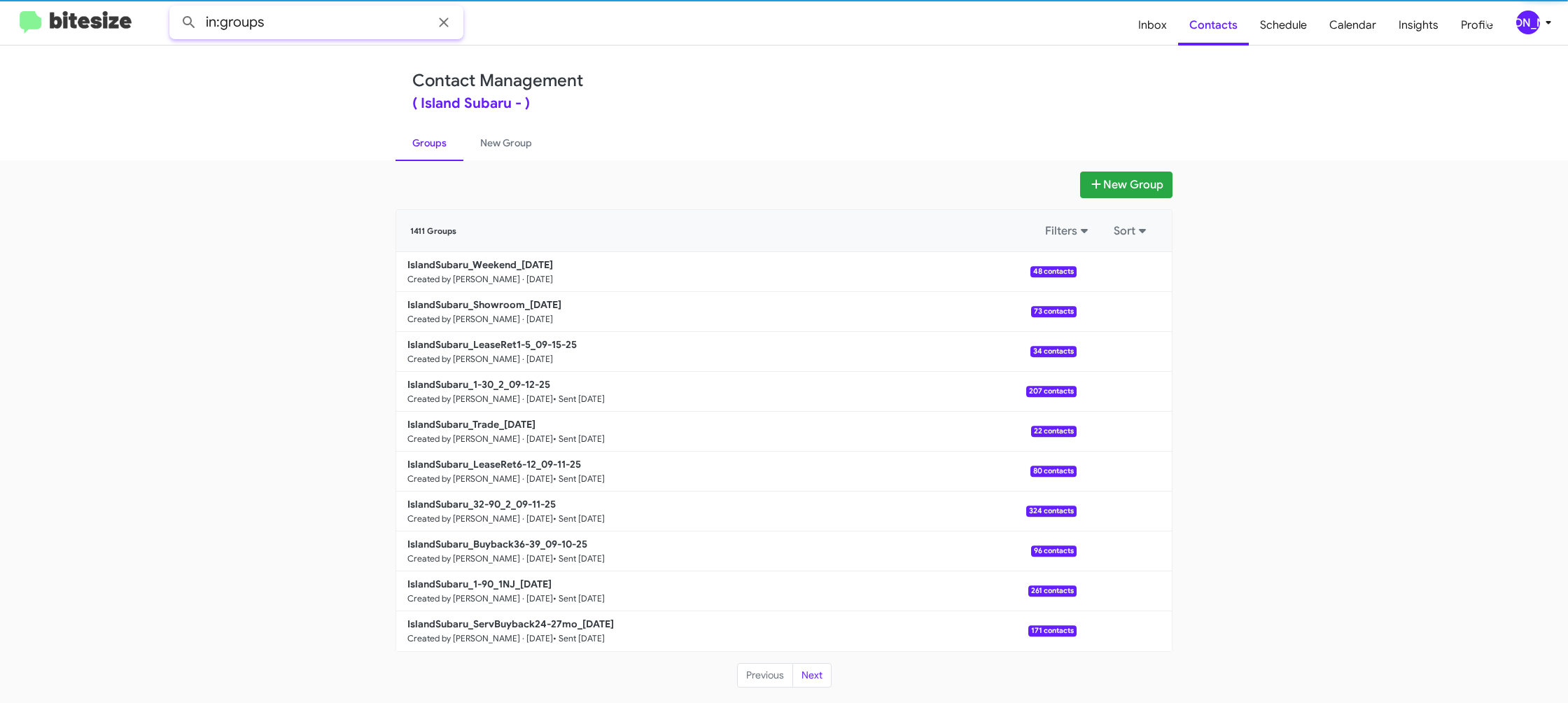
click at [308, 38] on input "in:groups" at bounding box center [316, 23] width 294 height 33
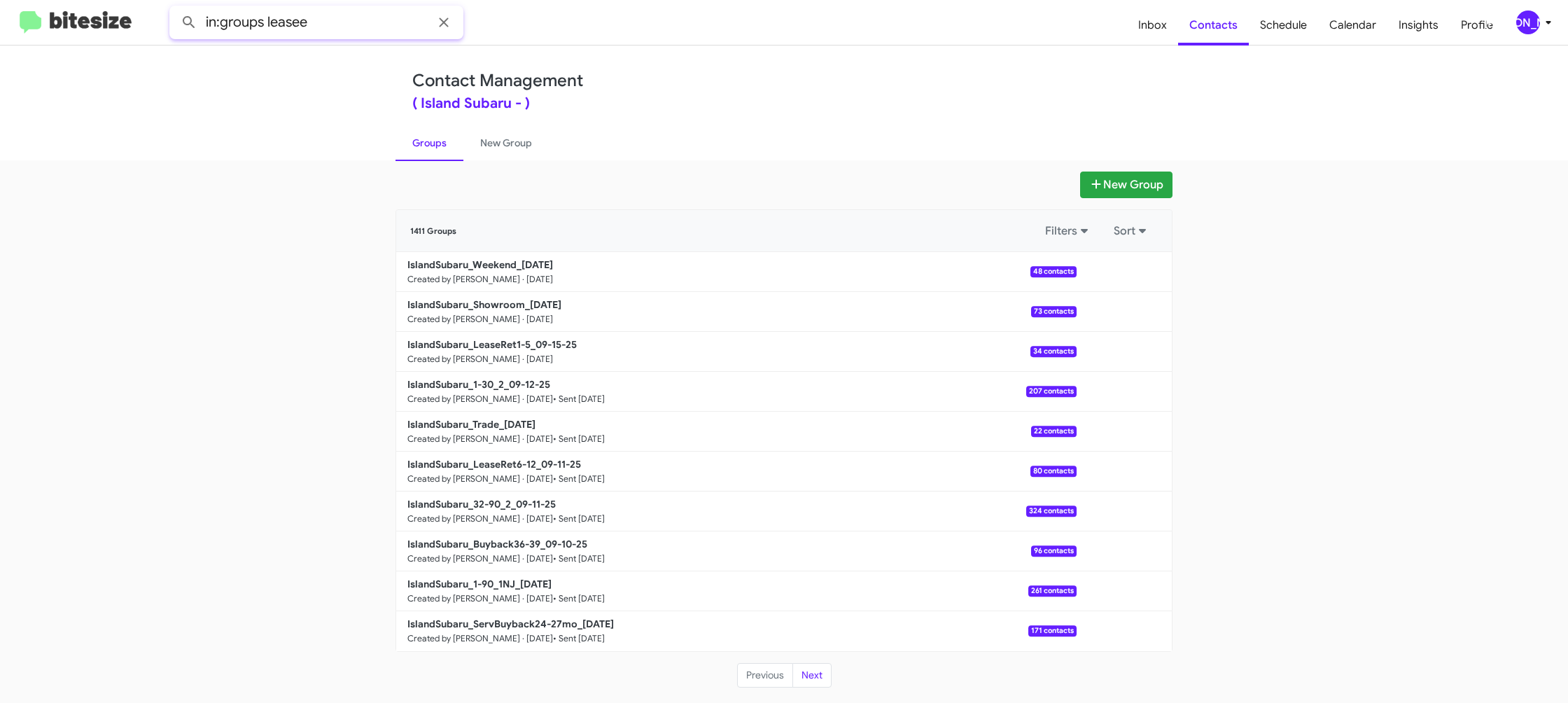
click at [175, 8] on button at bounding box center [189, 23] width 28 height 28
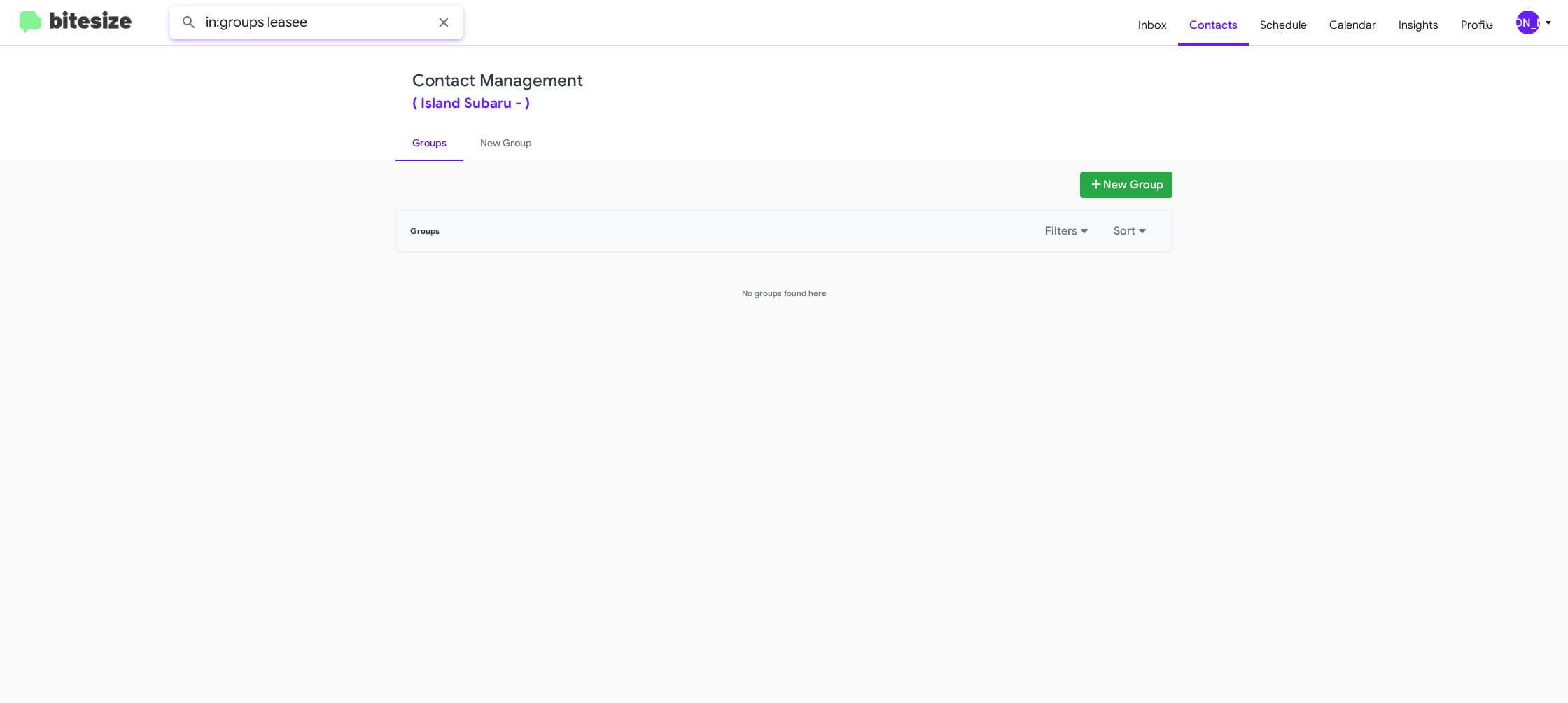
click at [289, 22] on input "in:groups leasee" at bounding box center [316, 23] width 294 height 33
click at [299, 23] on input "in:groups leasee" at bounding box center [316, 23] width 294 height 33
click at [175, 8] on button at bounding box center [189, 23] width 28 height 28
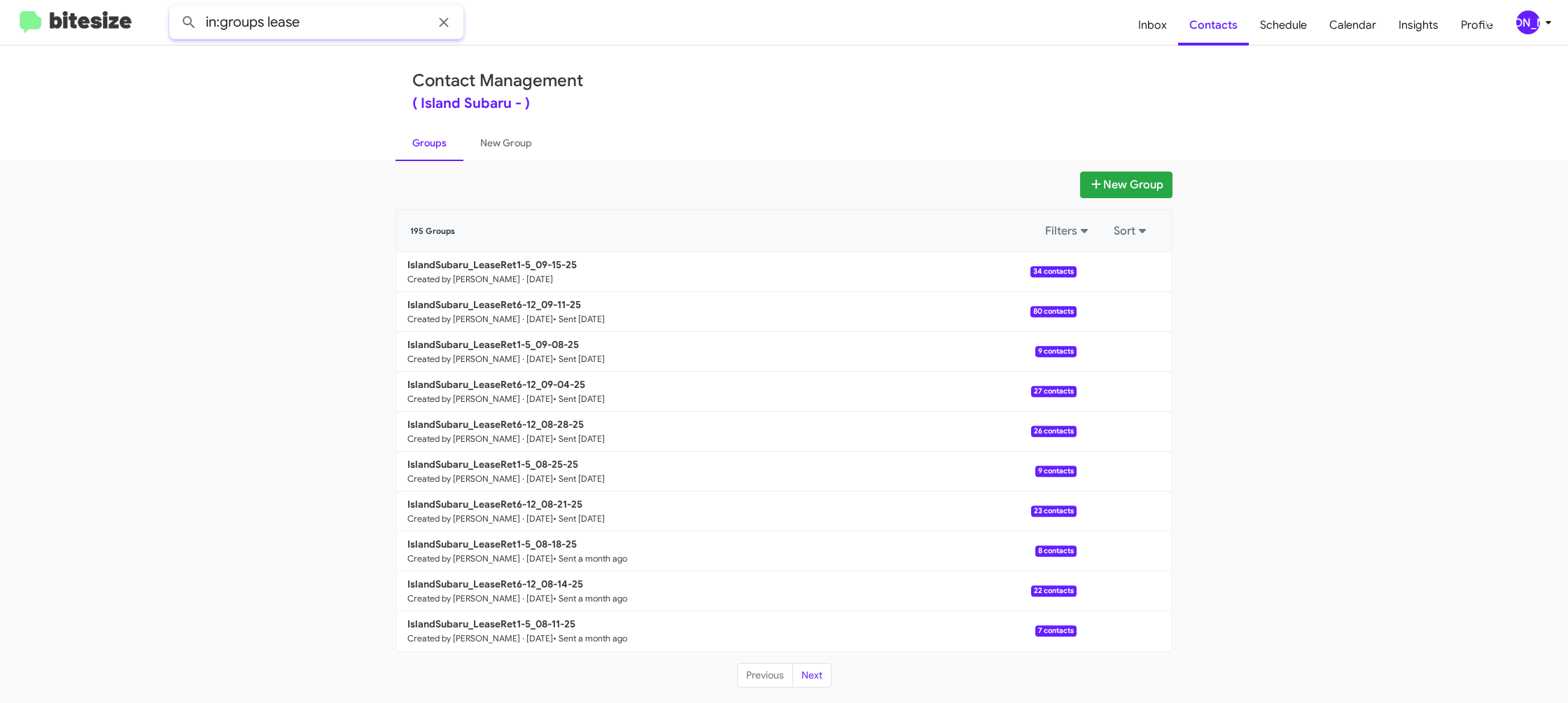
click at [395, 24] on input "in:groups lease" at bounding box center [316, 23] width 294 height 33
type input "in:groups leaseret1"
click at [175, 8] on button at bounding box center [189, 23] width 28 height 28
drag, startPoint x: 518, startPoint y: 138, endPoint x: 502, endPoint y: 138, distance: 16.0
click at [518, 138] on link "New Group" at bounding box center [506, 143] width 85 height 37
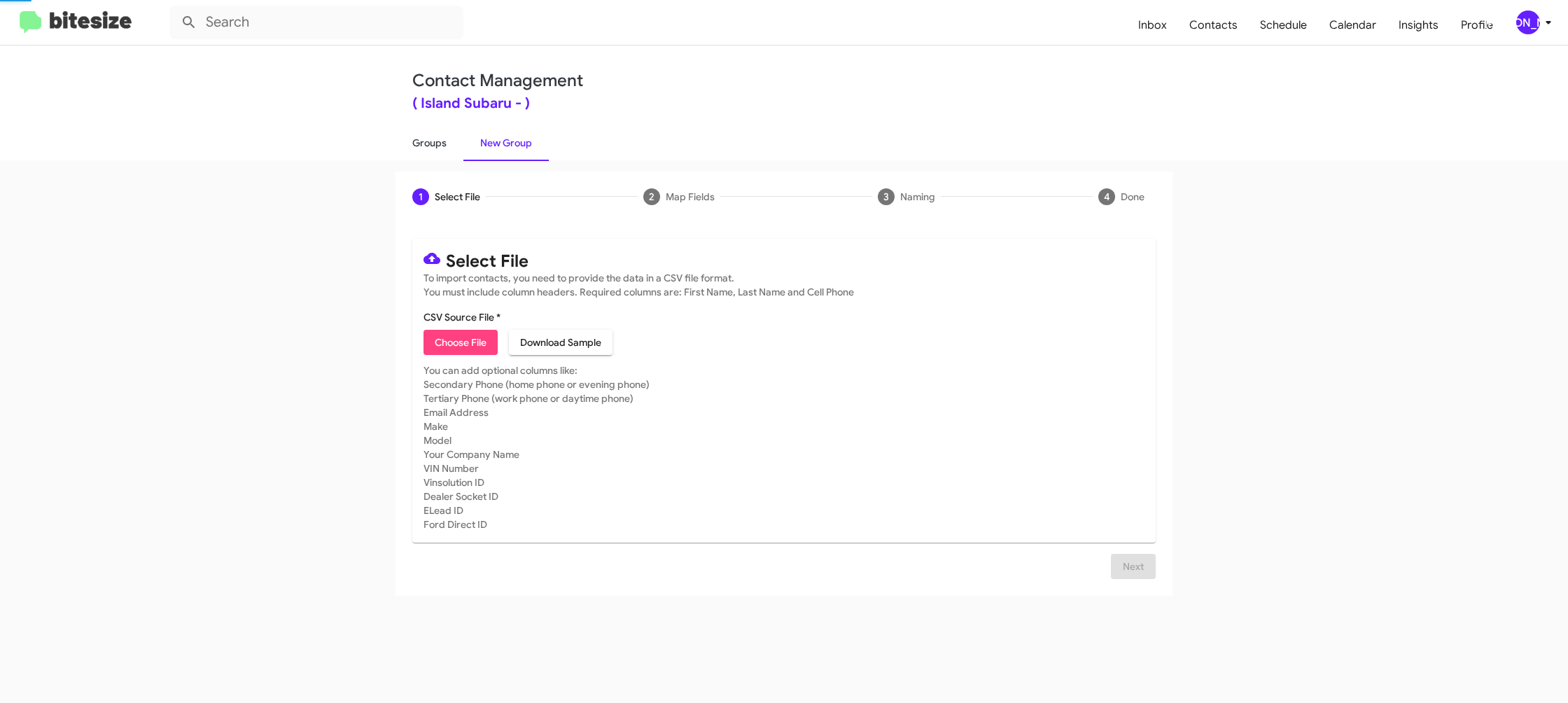
click at [418, 142] on link "Groups" at bounding box center [429, 143] width 68 height 37
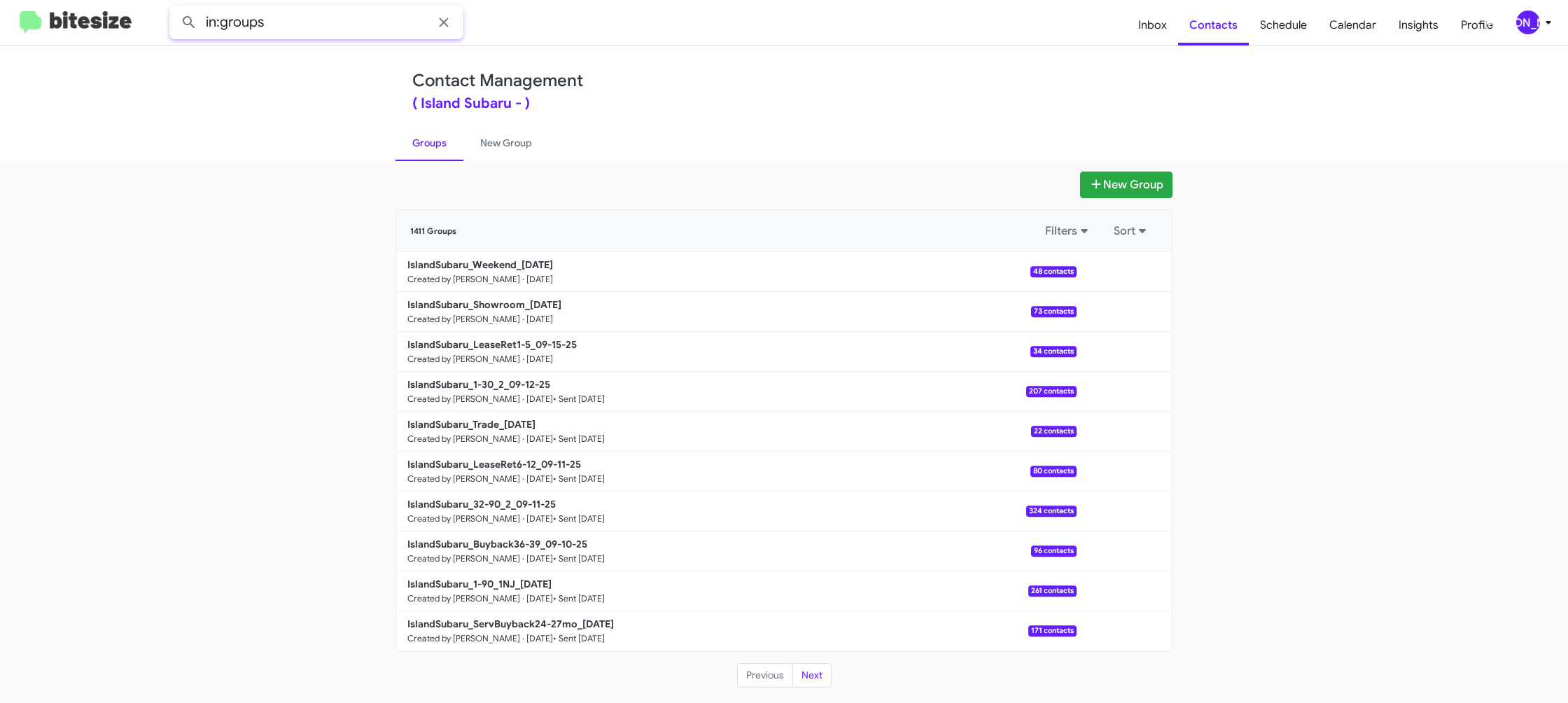
click at [308, 25] on input "in:groups" at bounding box center [316, 23] width 294 height 33
type input "in:groups weekend"
click at [175, 8] on button at bounding box center [189, 23] width 28 height 28
click at [1156, 20] on span "Inbox" at bounding box center [1152, 25] width 51 height 41
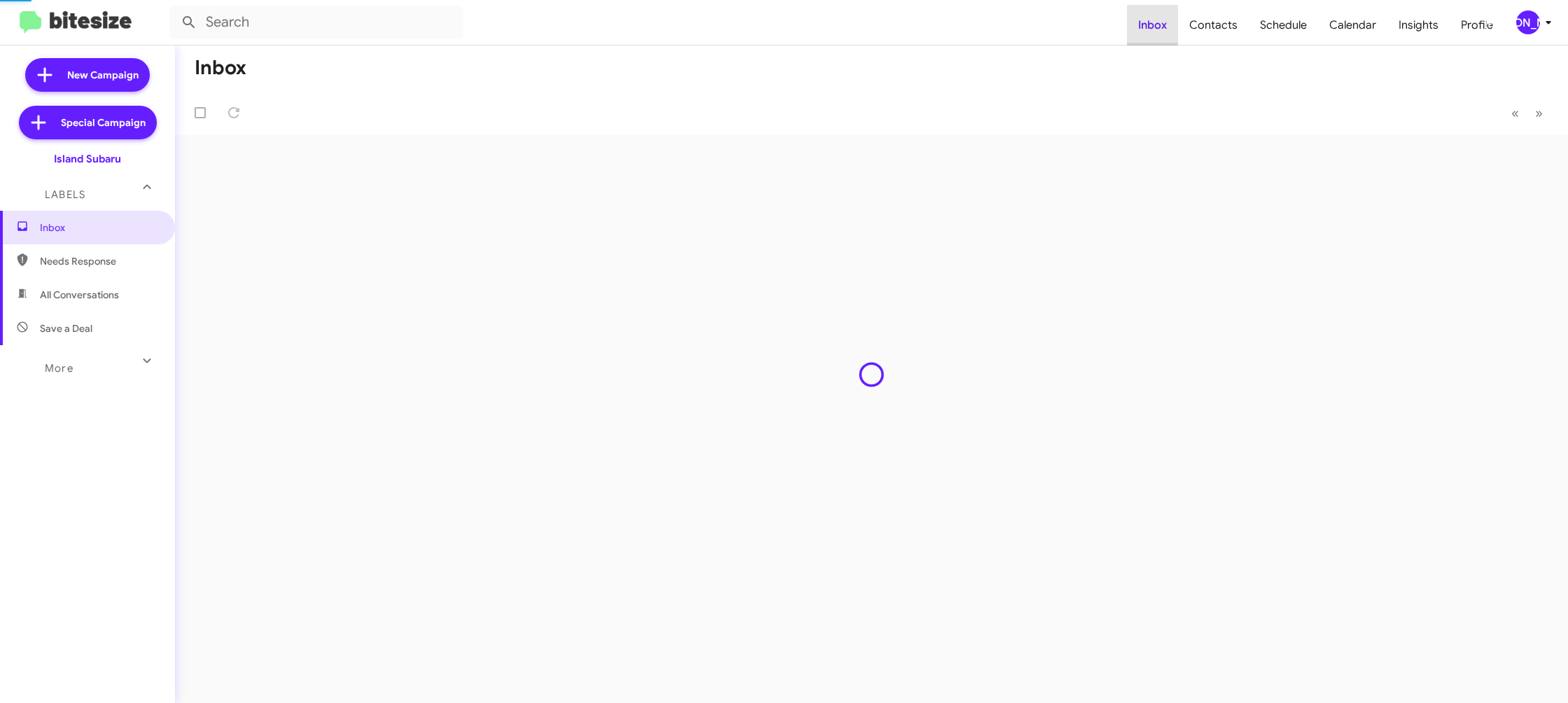
click at [1156, 20] on span "Inbox" at bounding box center [1152, 25] width 51 height 41
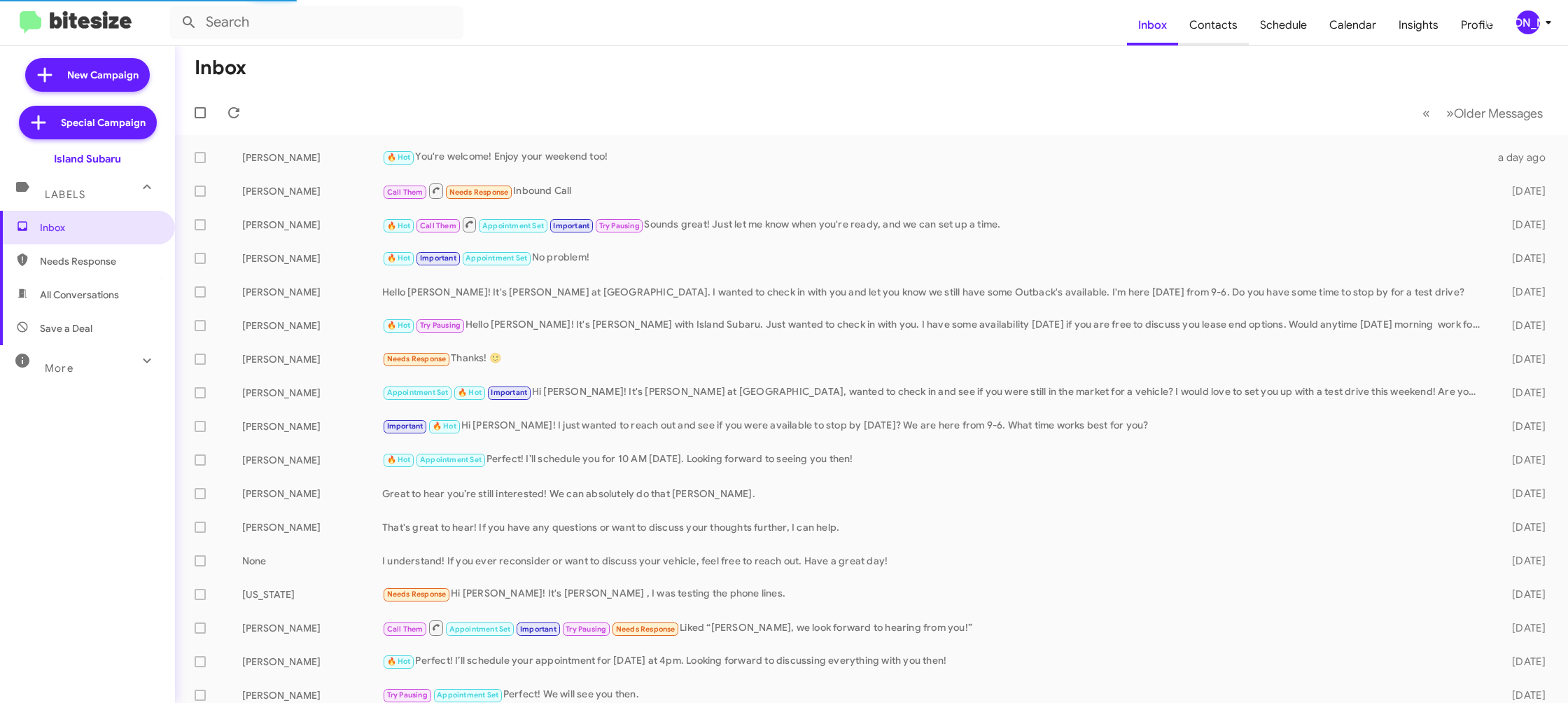
click at [1200, 36] on span "Contacts" at bounding box center [1214, 25] width 71 height 41
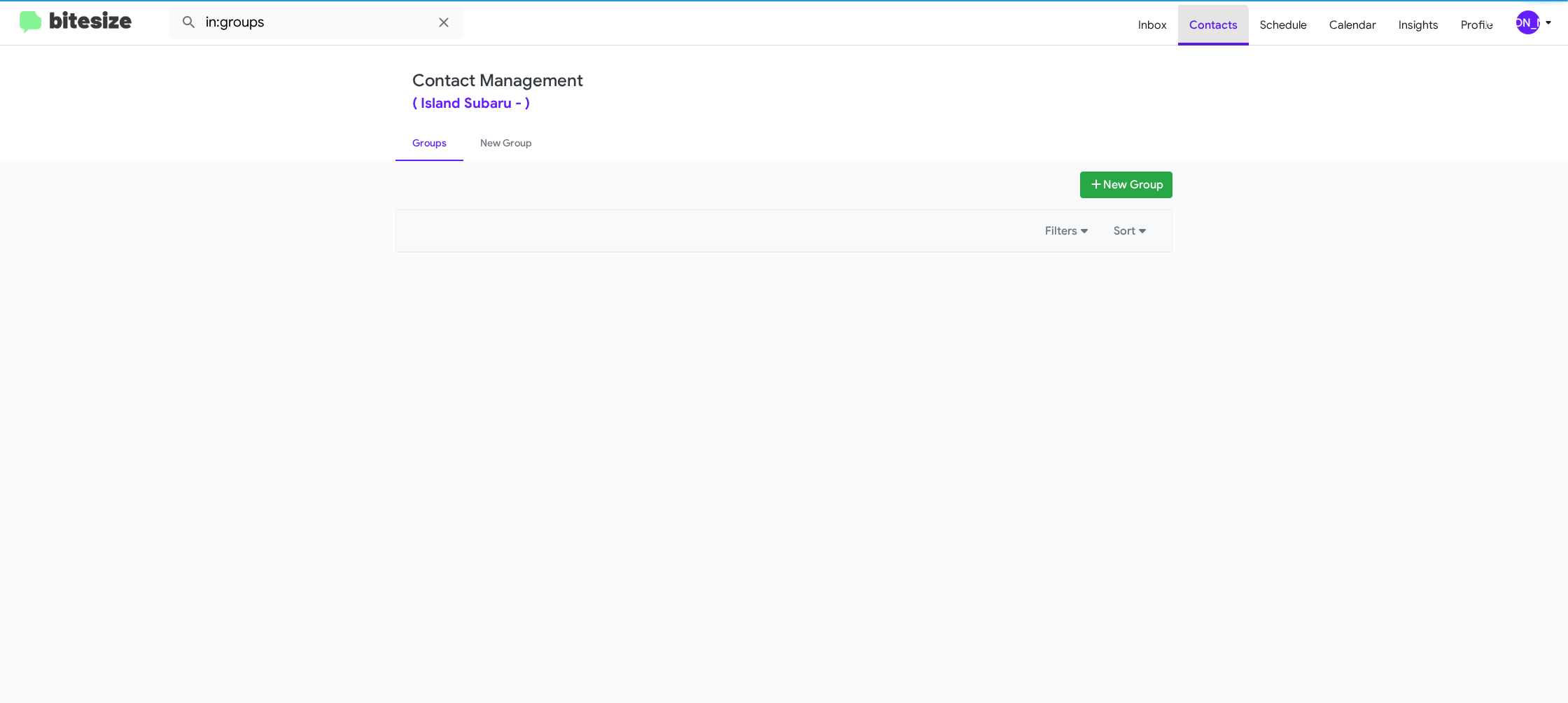
drag, startPoint x: 1200, startPoint y: 36, endPoint x: 423, endPoint y: 29, distance: 777.0
click at [1159, 30] on mat-nav-list "Inbox Contacts Schedule Calendar Insights Profile" at bounding box center [1315, 22] width 378 height 46
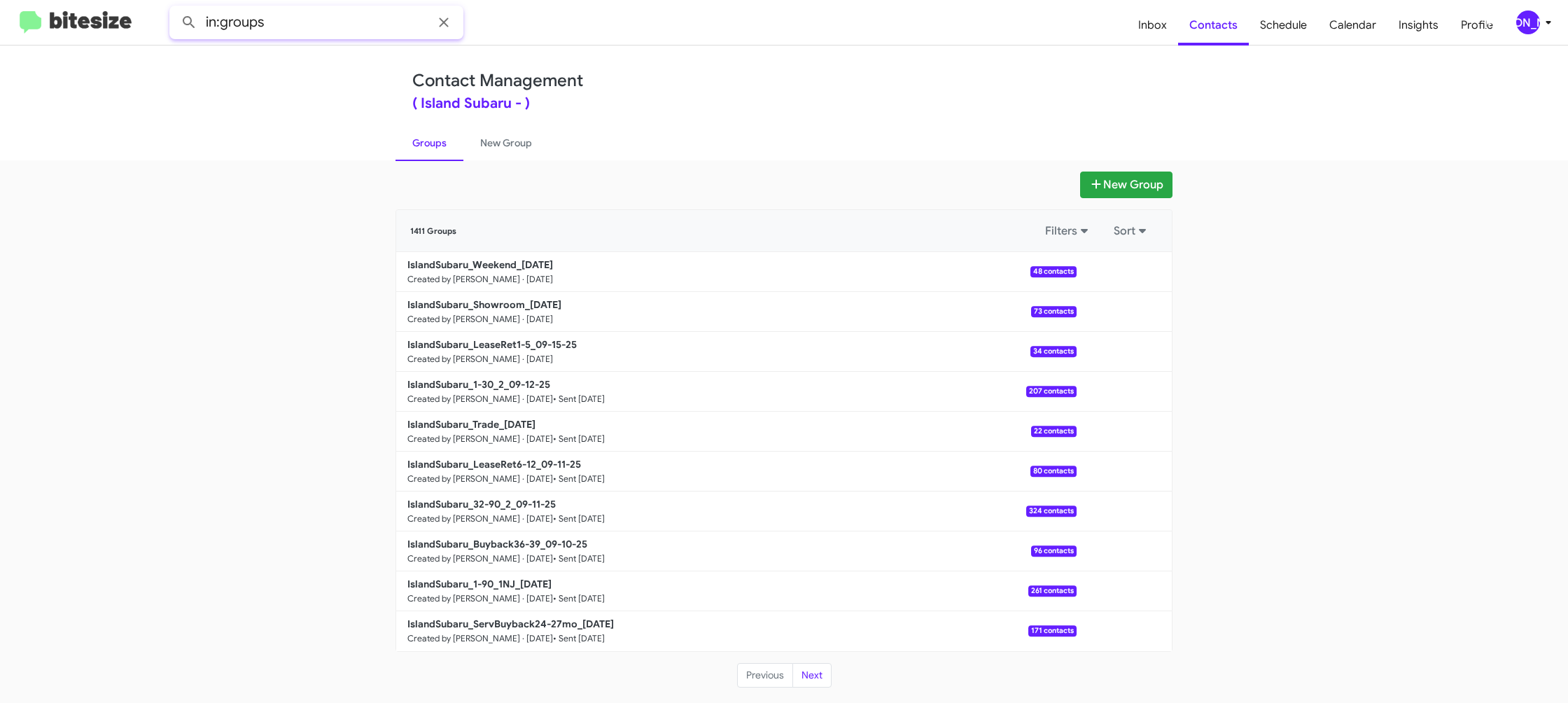
click at [338, 27] on input "in:groups" at bounding box center [316, 23] width 294 height 33
click at [175, 8] on button at bounding box center [189, 23] width 28 height 28
type input "in:groups leaseret1"
click at [175, 8] on button at bounding box center [189, 23] width 28 height 28
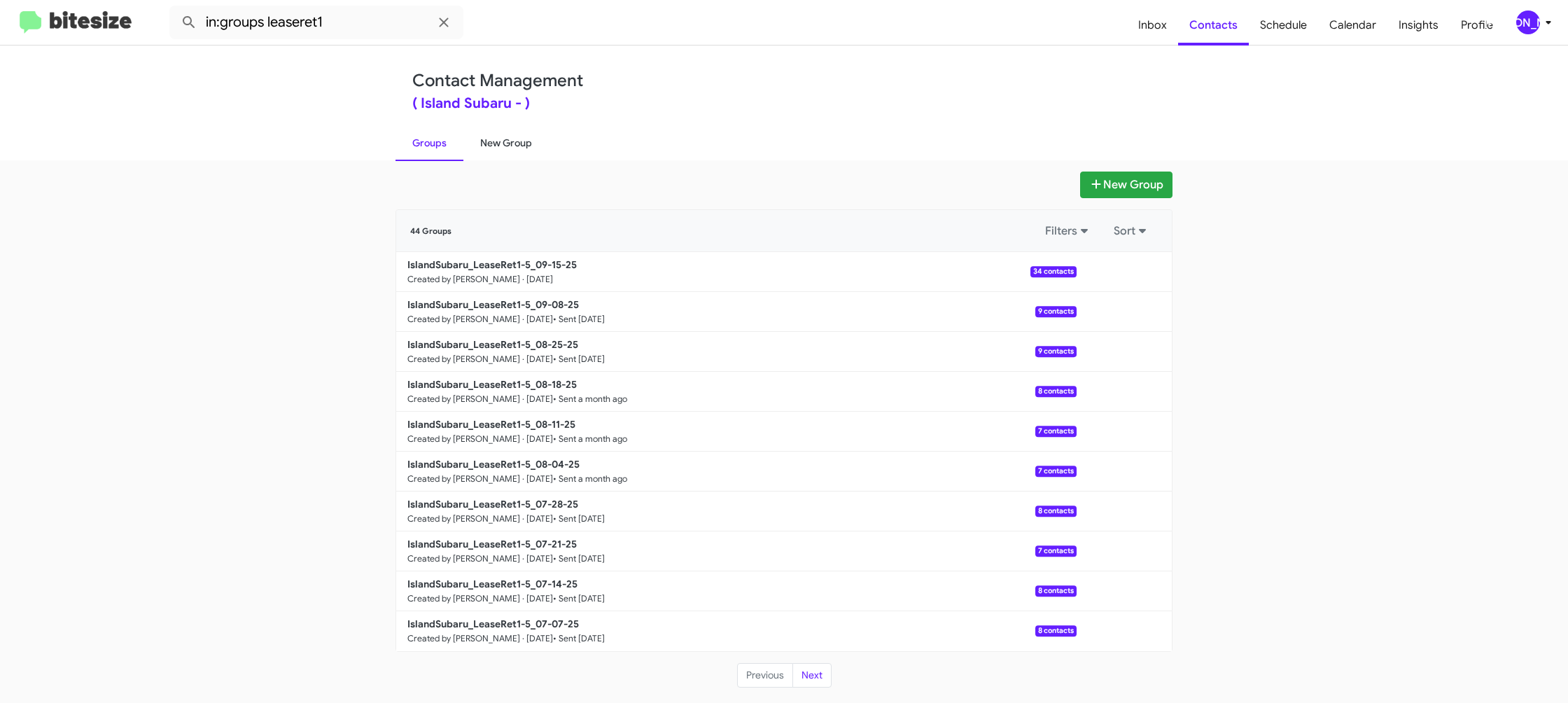
click at [518, 138] on link "New Group" at bounding box center [506, 143] width 85 height 37
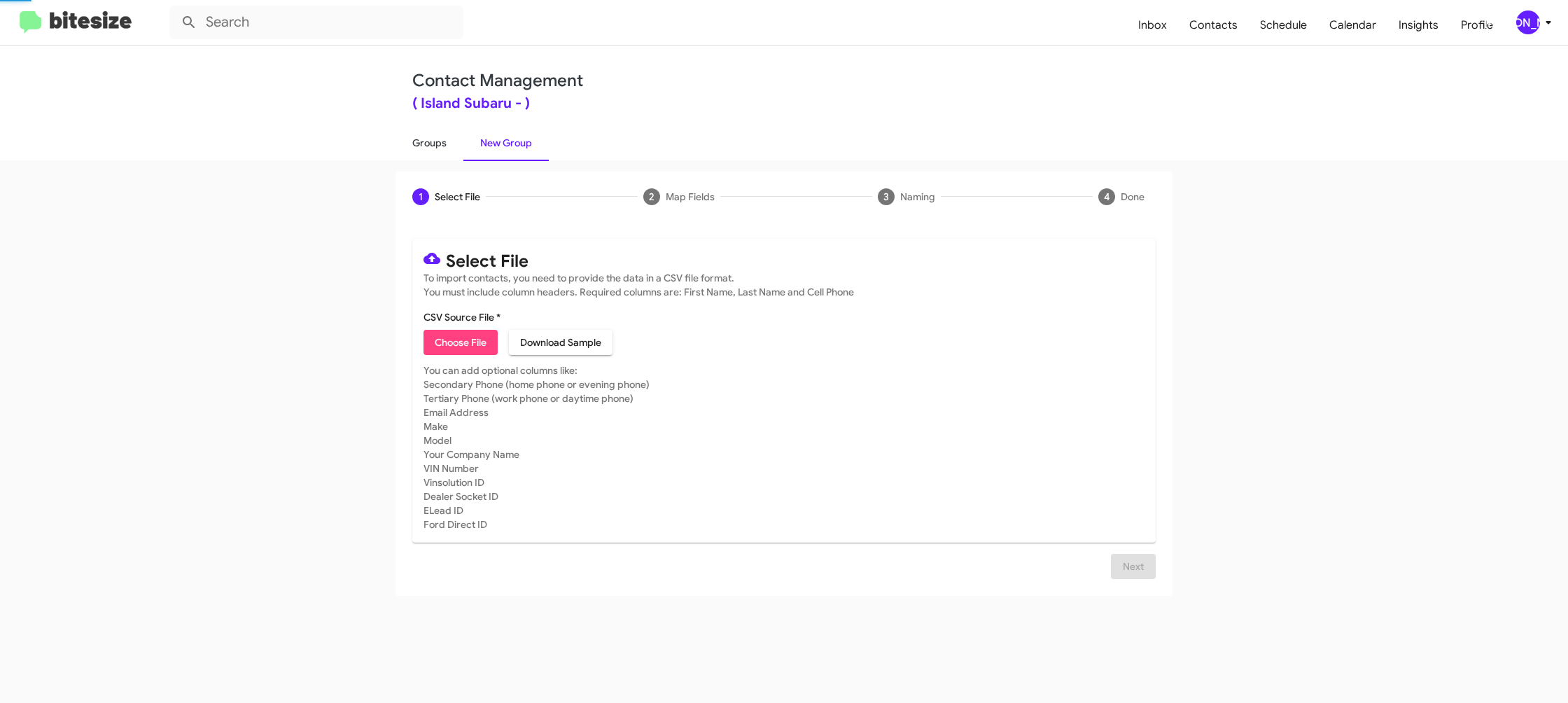
drag, startPoint x: 518, startPoint y: 138, endPoint x: 438, endPoint y: 143, distance: 80.2
click at [516, 138] on link "New Group" at bounding box center [506, 143] width 85 height 37
click at [438, 143] on link "Groups" at bounding box center [429, 143] width 68 height 37
type input "in:groups"
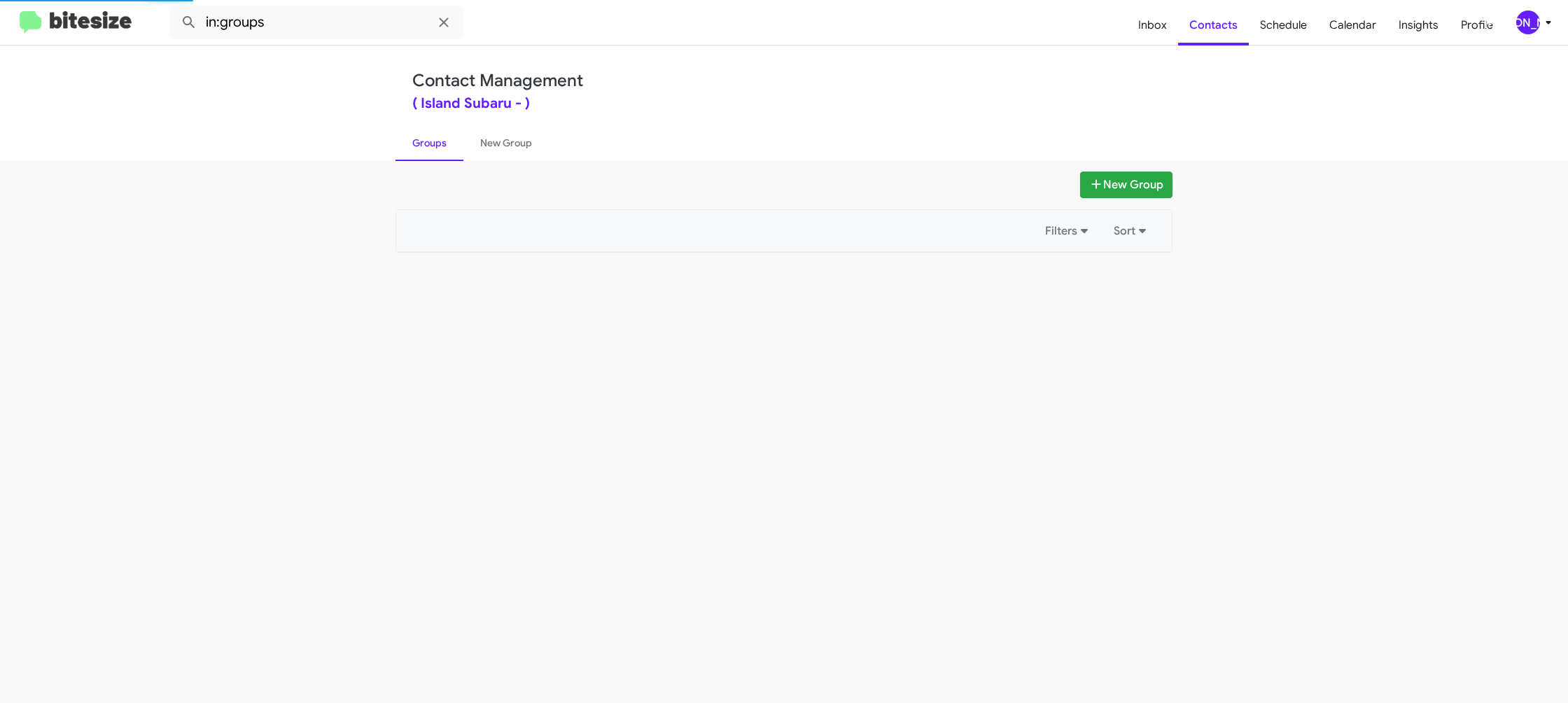
click at [438, 143] on link "Groups" at bounding box center [429, 143] width 68 height 37
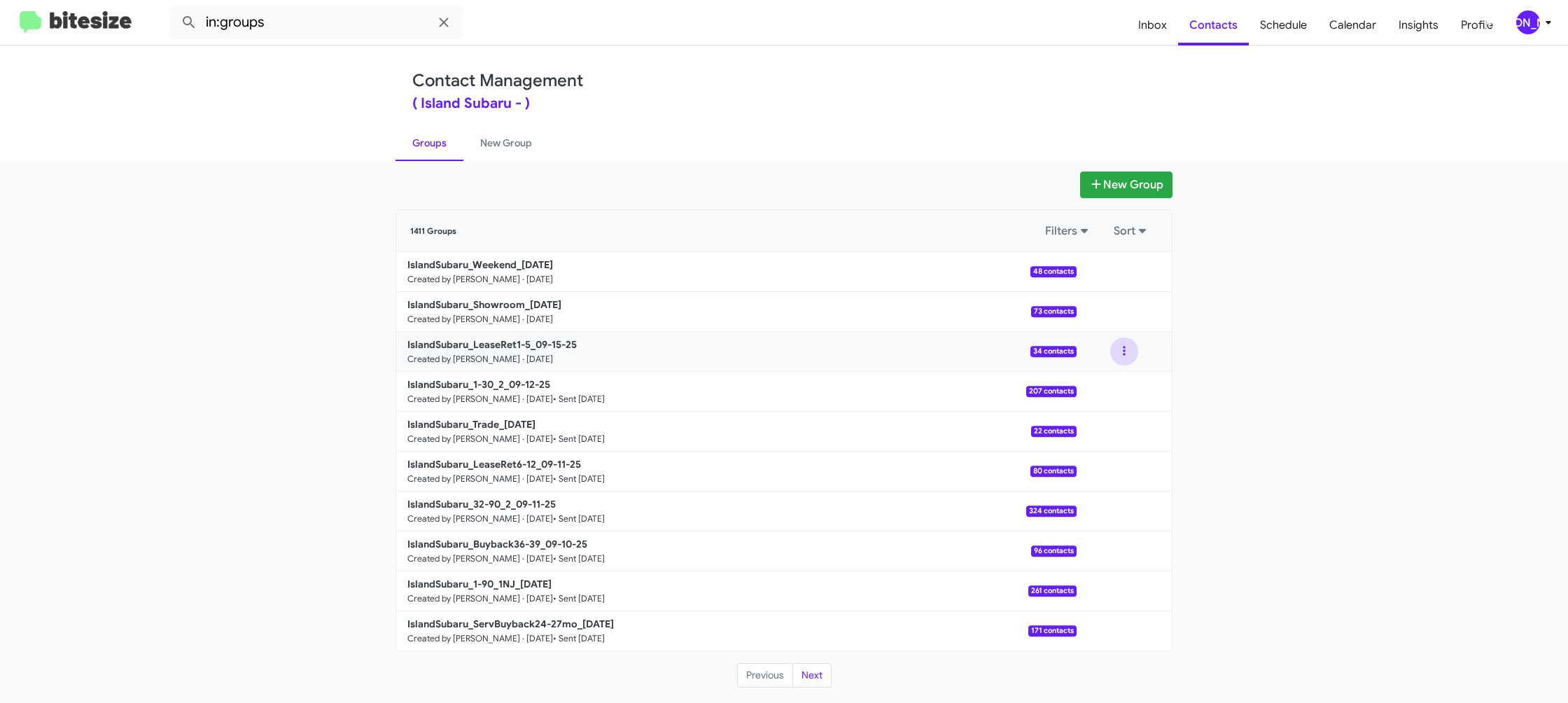
drag, startPoint x: 1130, startPoint y: 352, endPoint x: 1133, endPoint y: 365, distance: 13.3
click at [1130, 352] on button at bounding box center [1125, 352] width 28 height 28
click at [1122, 383] on button "View contacts" at bounding box center [1082, 389] width 112 height 33
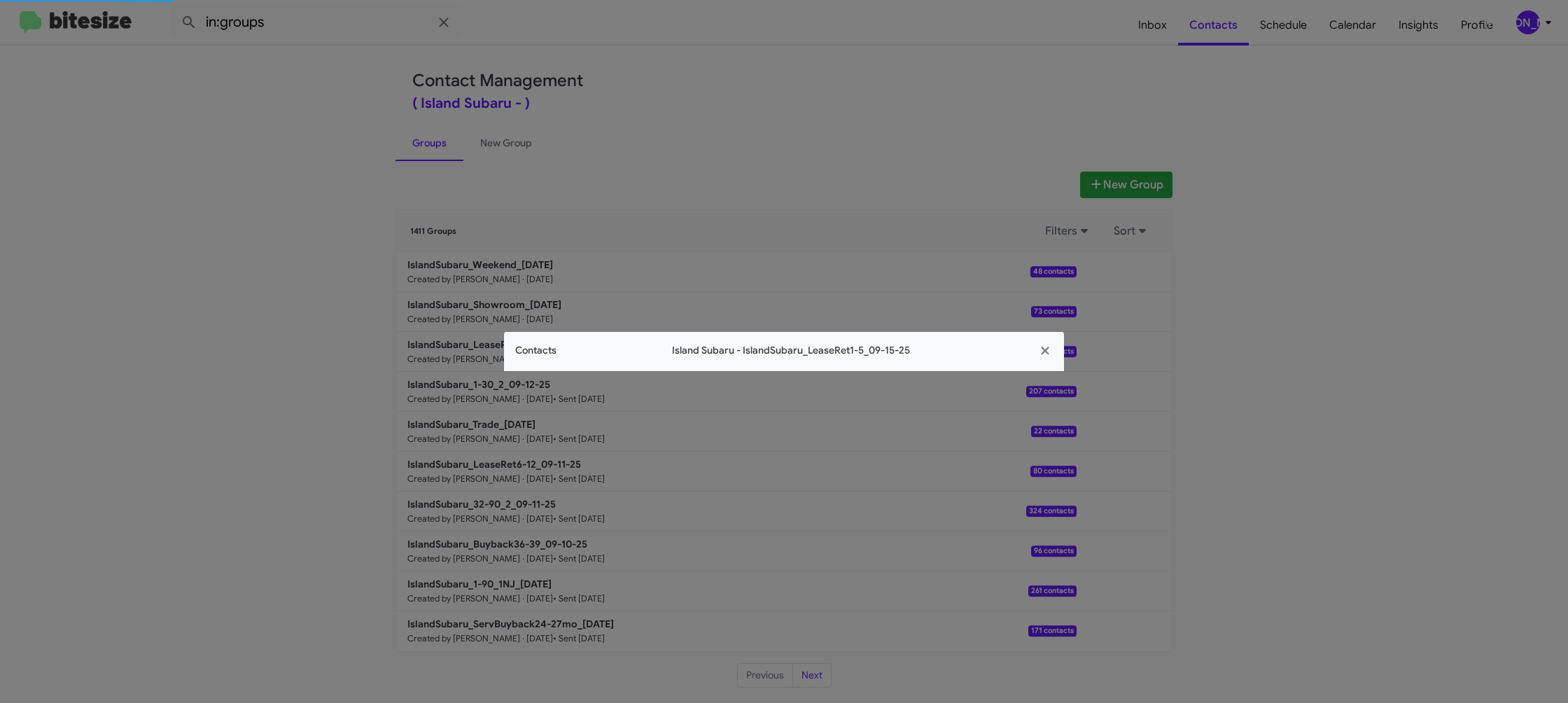
click at [558, 344] on span "Island Subaru - IslandSubaru_LeaseRet1-5_09-15-25" at bounding box center [792, 351] width 470 height 15
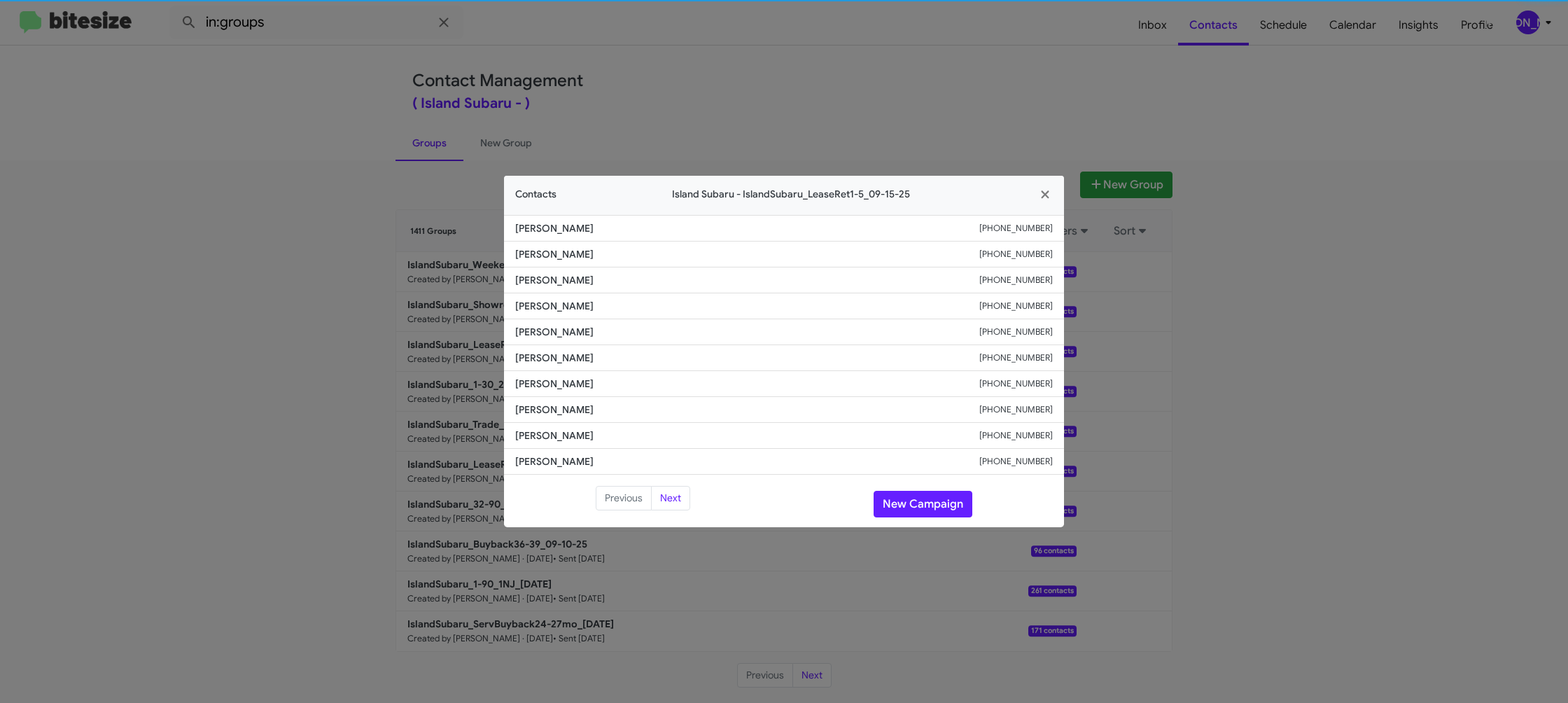
click at [558, 344] on li "Alejandro Mariano +13477338768" at bounding box center [784, 332] width 560 height 26
click at [614, 27] on modal-container "Contacts Island Subaru - IslandSubaru_LeaseRet1-5_09-15-25 John Martellucci +19…" at bounding box center [784, 351] width 1568 height 703
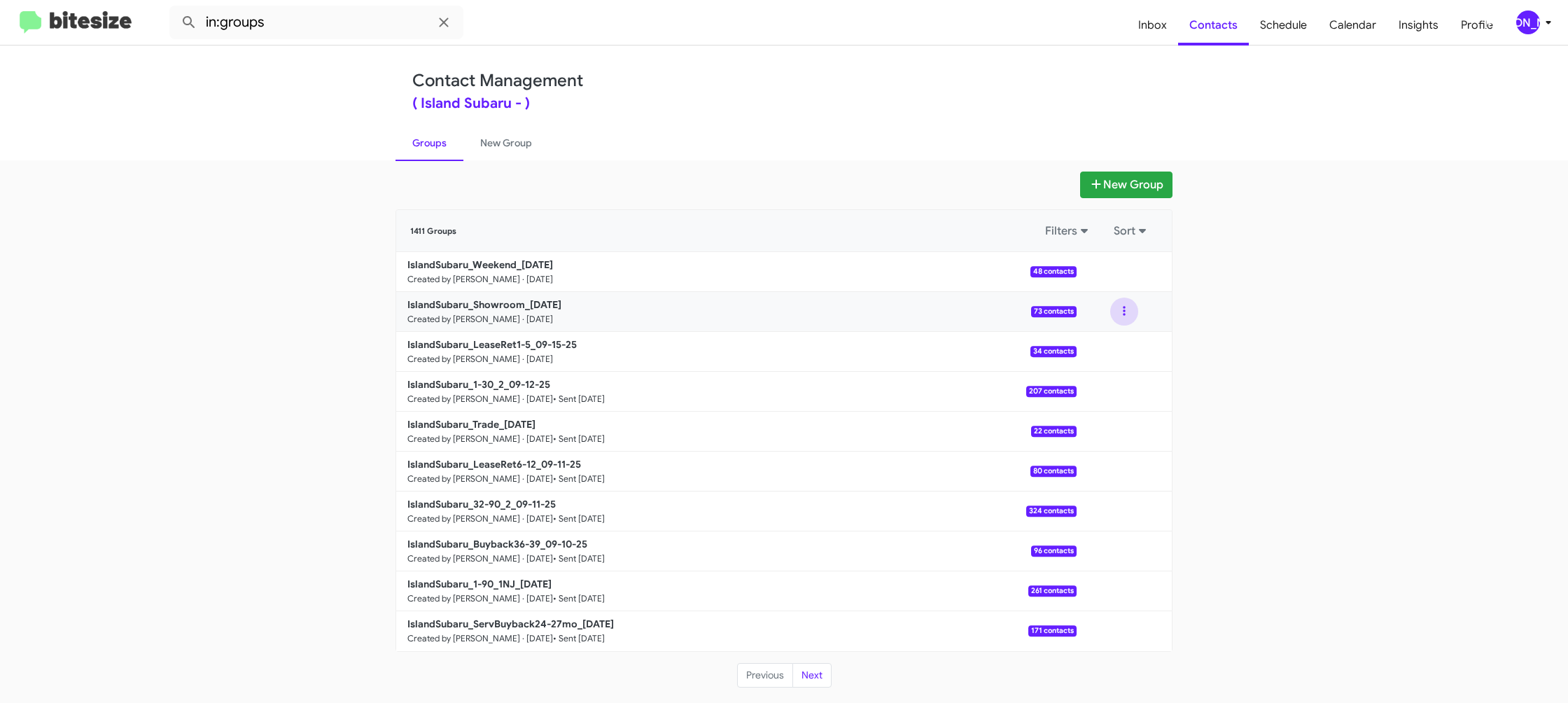
drag, startPoint x: 1126, startPoint y: 312, endPoint x: 1121, endPoint y: 322, distance: 11.2
click at [1126, 313] on button at bounding box center [1125, 312] width 28 height 28
click at [1109, 334] on button "View contacts" at bounding box center [1082, 349] width 112 height 33
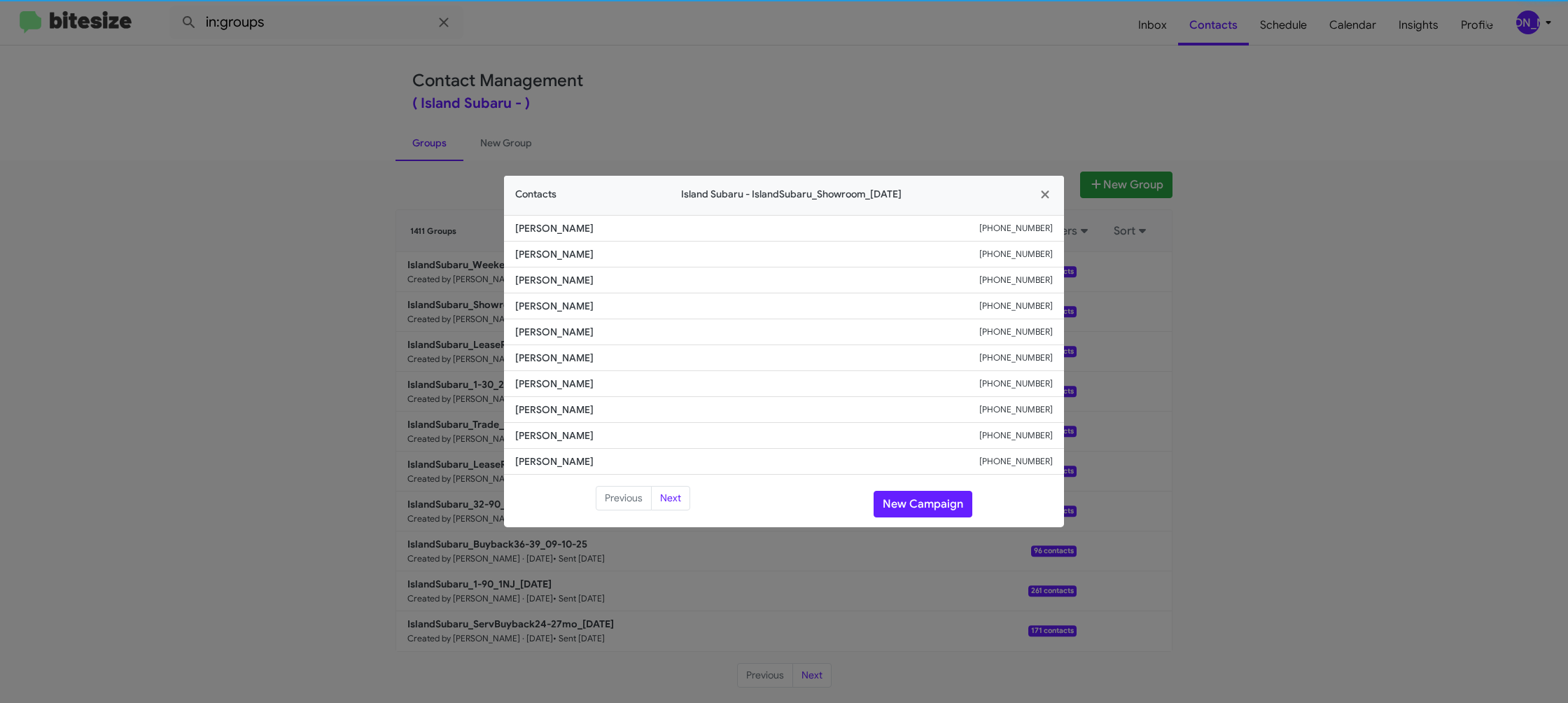
click at [540, 339] on span "Joy Condello" at bounding box center [747, 332] width 464 height 14
copy span "Joy Condello"
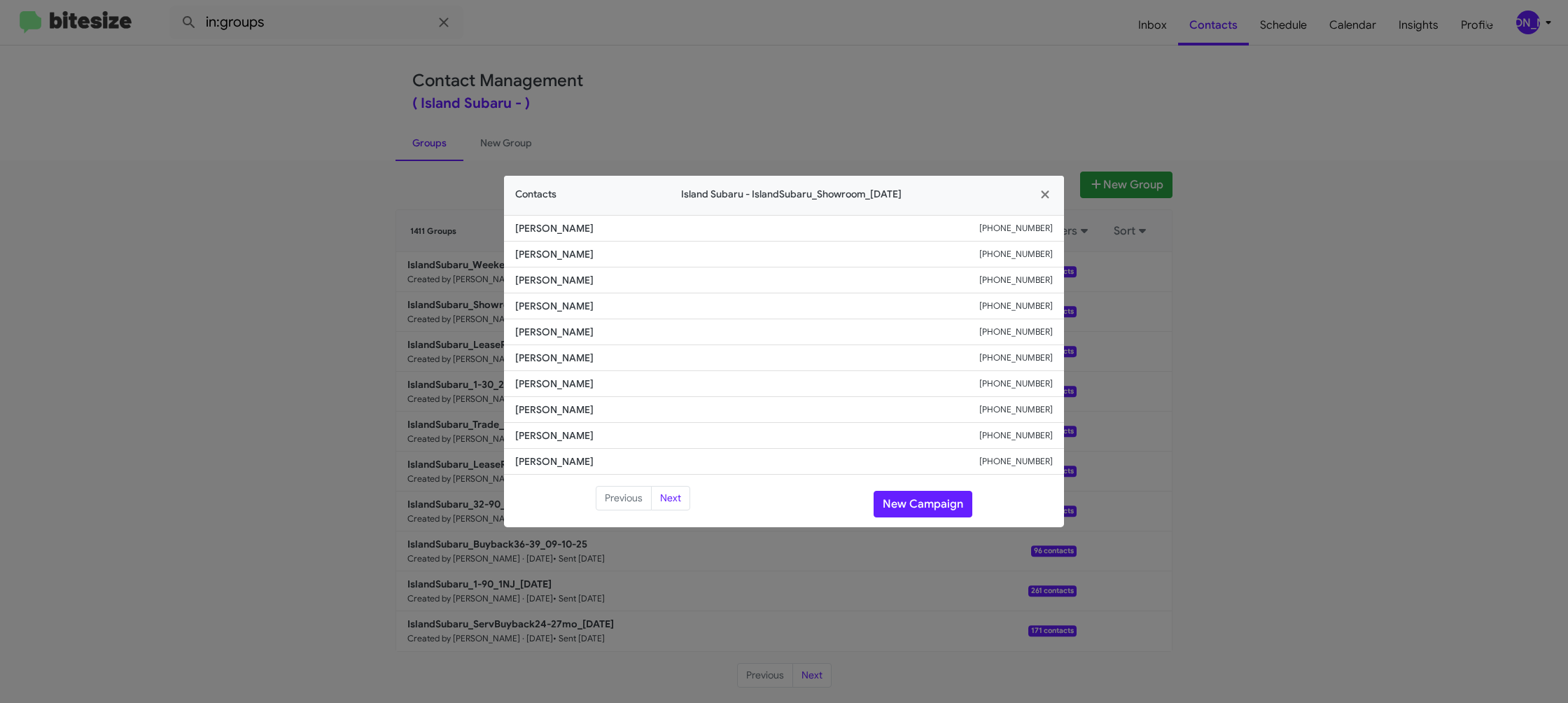
drag, startPoint x: 704, startPoint y: 24, endPoint x: 747, endPoint y: 58, distance: 54.8
click at [704, 24] on modal-container "Contacts Island Subaru - IslandSubaru_Showroom_09-15-25 Sigi Geevarghese +19178…" at bounding box center [784, 351] width 1568 height 703
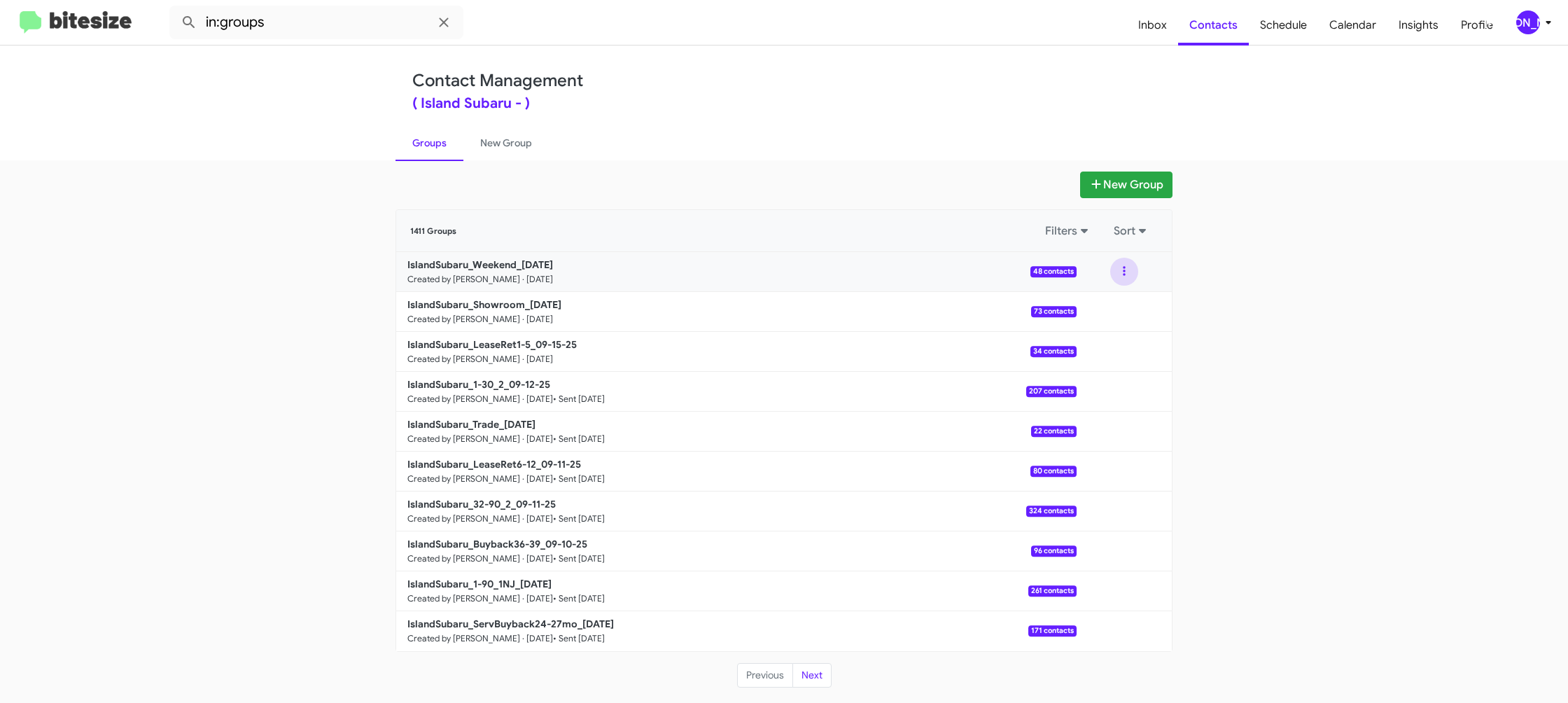
drag, startPoint x: 1128, startPoint y: 277, endPoint x: 1123, endPoint y: 284, distance: 8.6
click at [1128, 278] on button at bounding box center [1125, 272] width 28 height 28
click at [1087, 302] on button "View contacts" at bounding box center [1082, 309] width 112 height 33
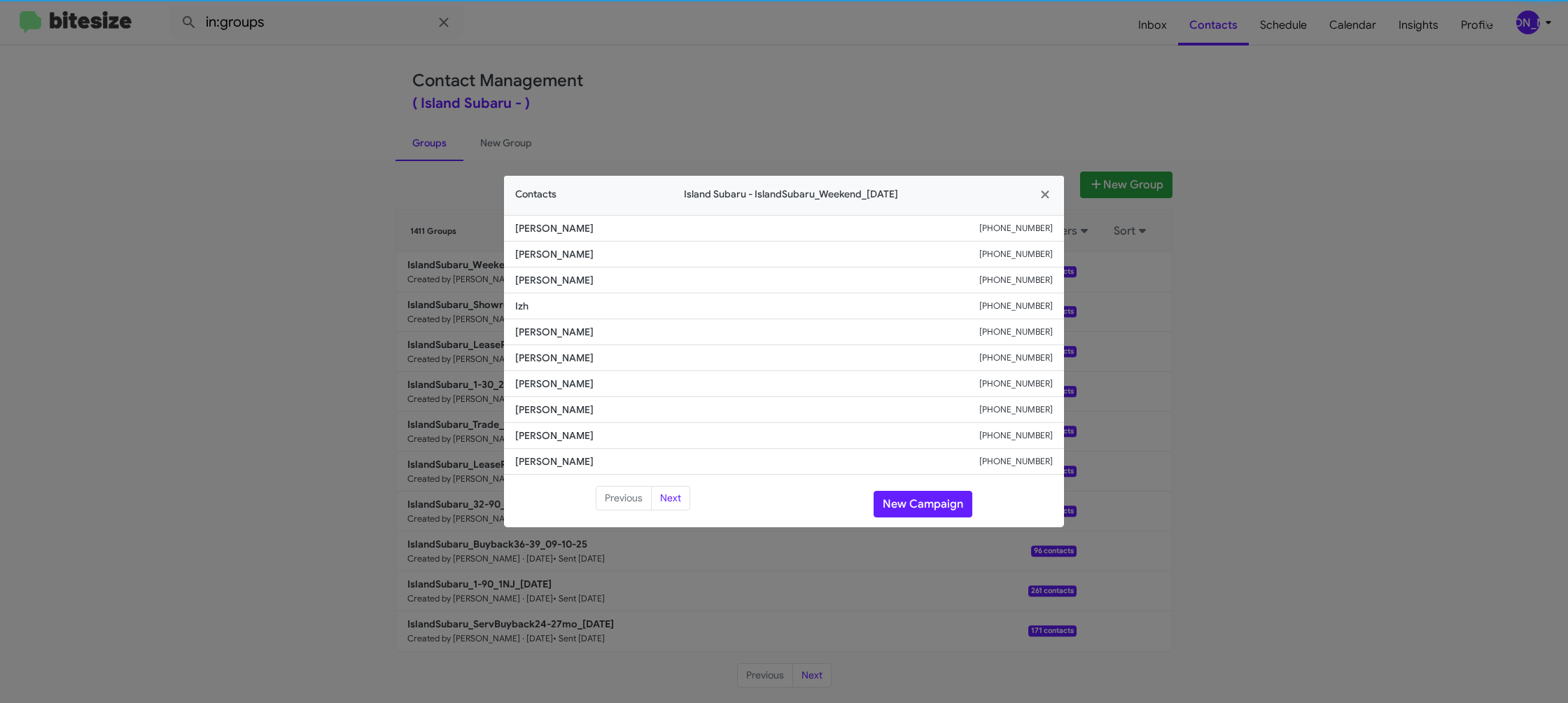
click at [528, 339] on li "Darren Di +16467449188" at bounding box center [784, 332] width 560 height 26
click at [535, 354] on span "Davidson Arthur" at bounding box center [747, 358] width 464 height 14
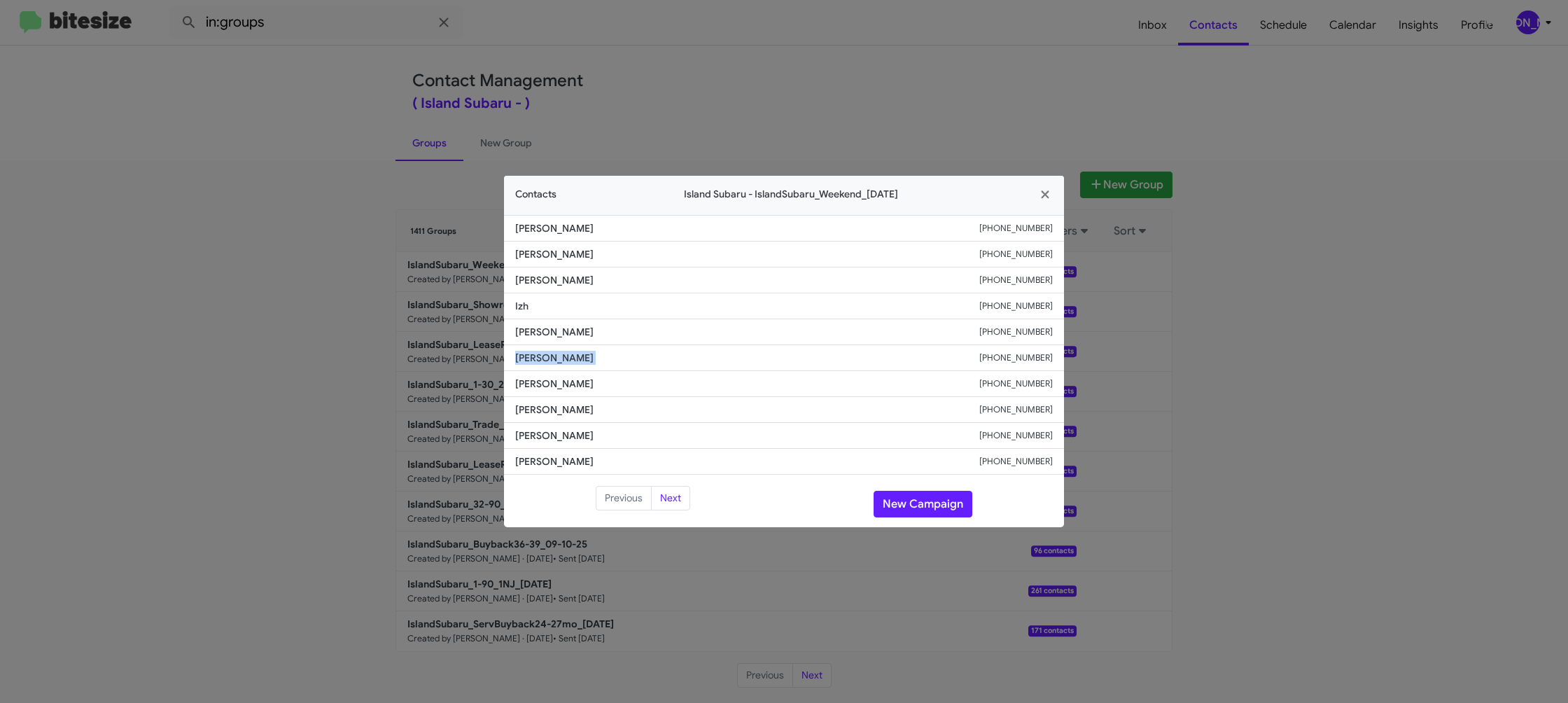
click at [535, 354] on span "Davidson Arthur" at bounding box center [747, 358] width 464 height 14
copy span "Davidson Arthur"
click at [404, 314] on modal-container "Contacts Island Subaru - IslandSubaru_Weekend_09-15-25 Shakhnoza Babamukhamedov…" at bounding box center [784, 351] width 1568 height 703
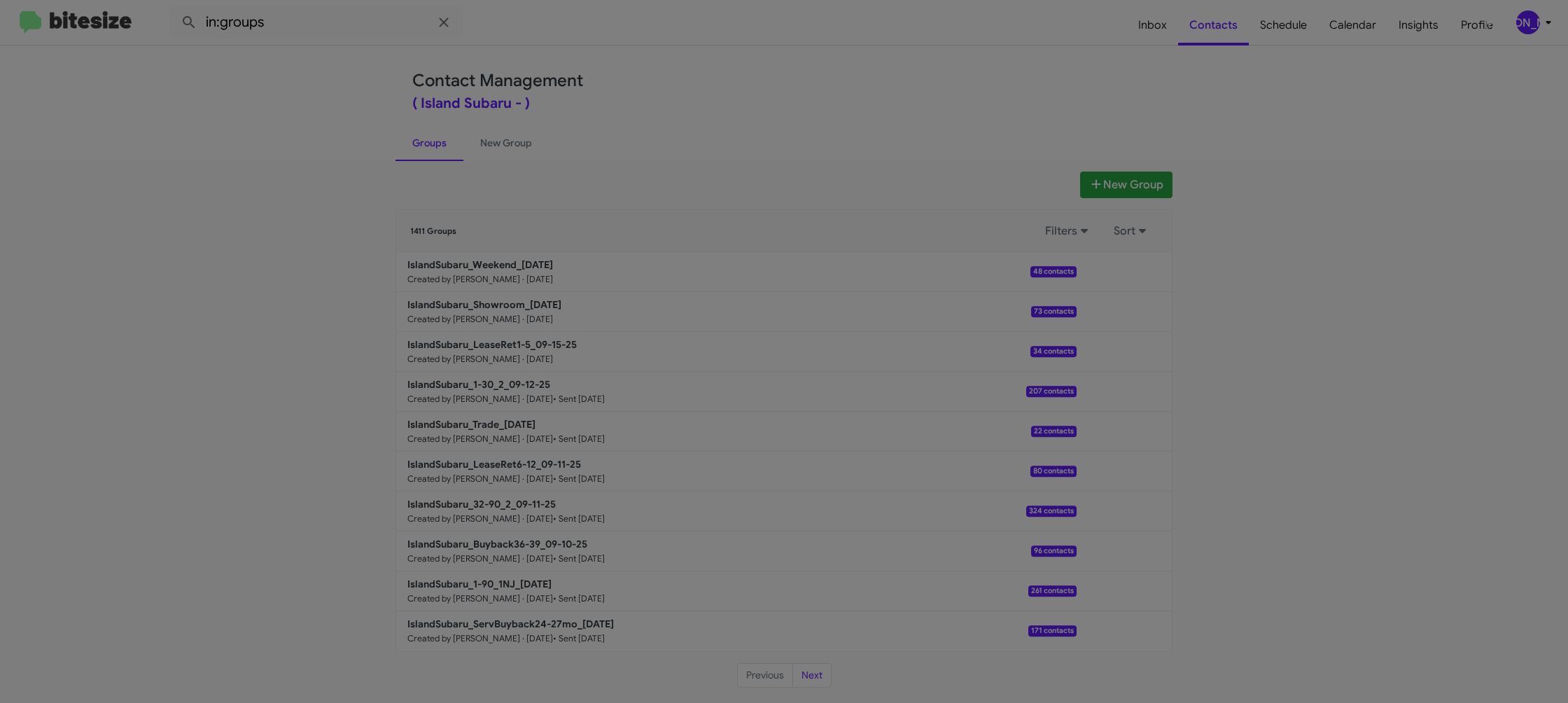
click at [488, 344] on modal-container "Contacts Island Subaru - IslandSubaru_Weekend_09-15-25 Shakhnoza Babamukhamedov…" at bounding box center [784, 351] width 1568 height 703
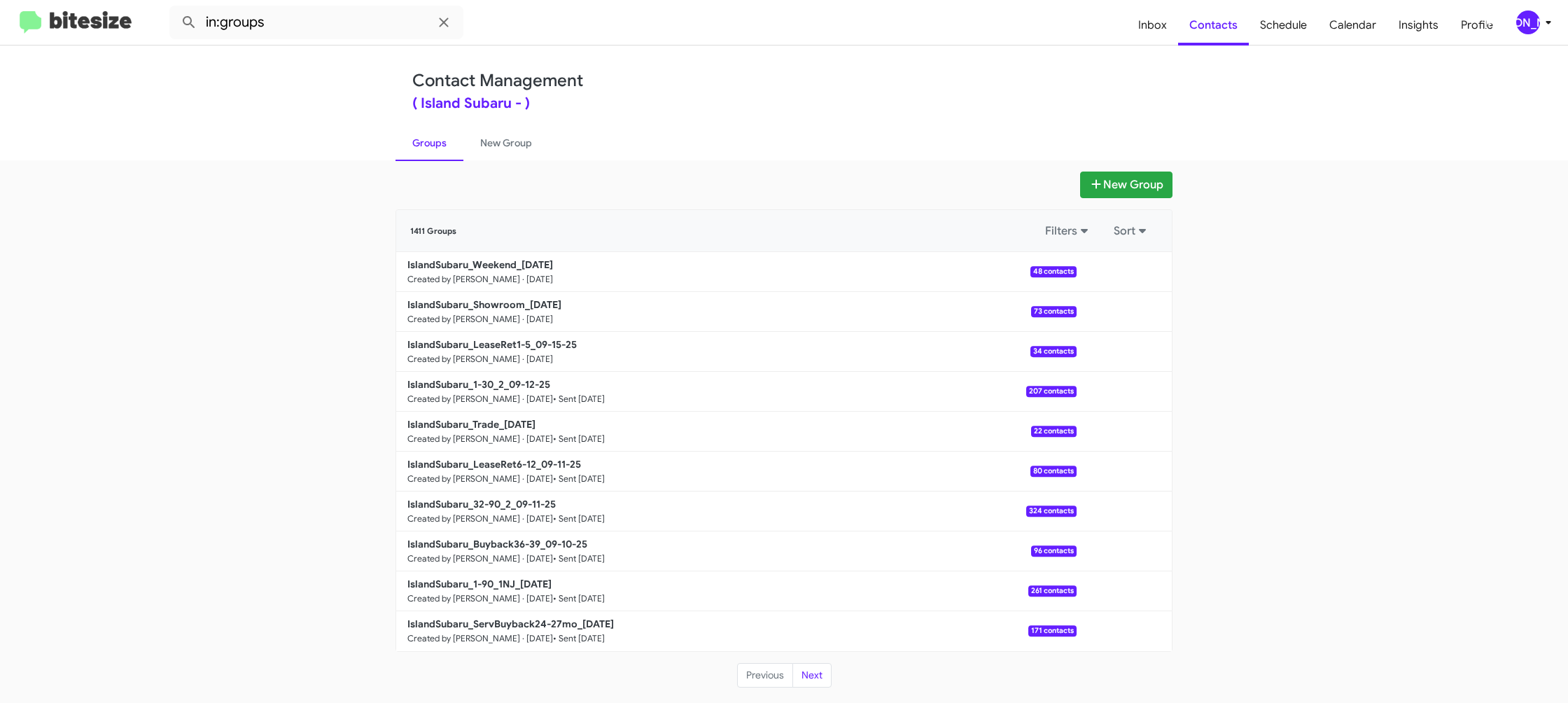
click at [488, 344] on b "IslandSubaru_LeaseRet1-5_09-15-25" at bounding box center [492, 344] width 169 height 13
drag, startPoint x: 488, startPoint y: 344, endPoint x: 282, endPoint y: 43, distance: 364.7
click at [488, 339] on b "IslandSubaru_LeaseRet1-5_09-15-25" at bounding box center [492, 344] width 169 height 13
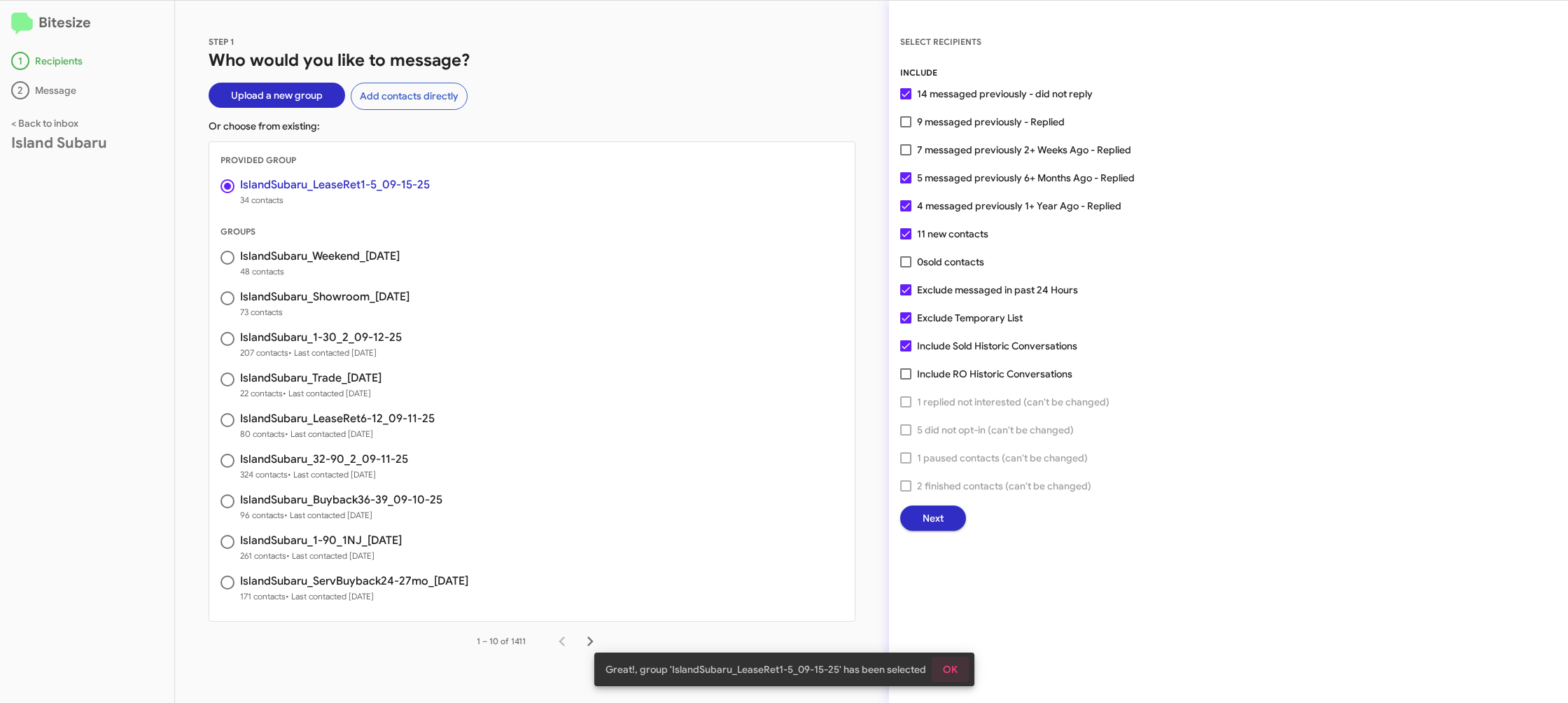
click at [947, 671] on span "OK" at bounding box center [950, 670] width 15 height 25
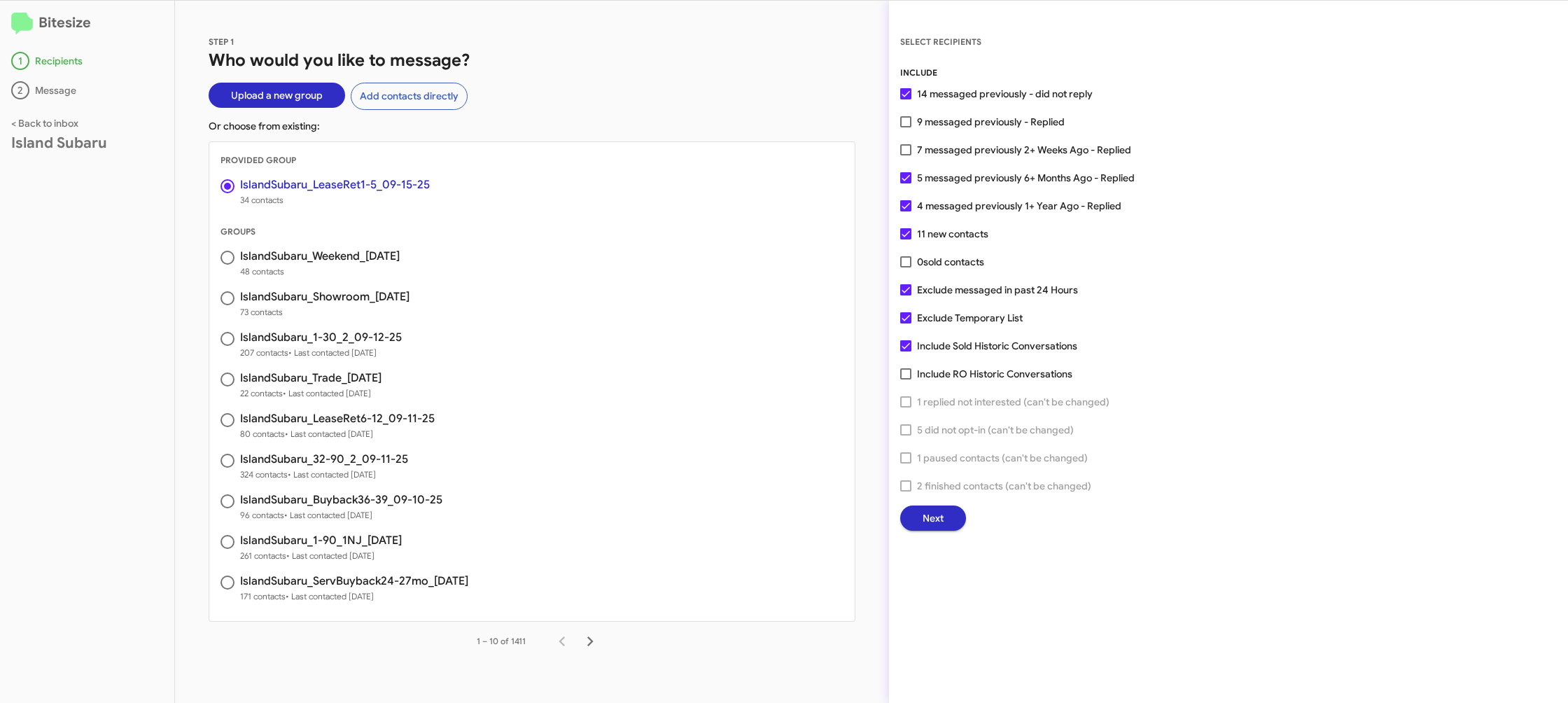
drag, startPoint x: 940, startPoint y: 546, endPoint x: 938, endPoint y: 524, distance: 22.1
click at [940, 541] on div "SELECT RECIPIENTS INCLUDE 14 messaged previously - did not reply 9 messaged pre…" at bounding box center [1229, 352] width 679 height 702
click at [937, 519] on span "Next" at bounding box center [933, 518] width 21 height 25
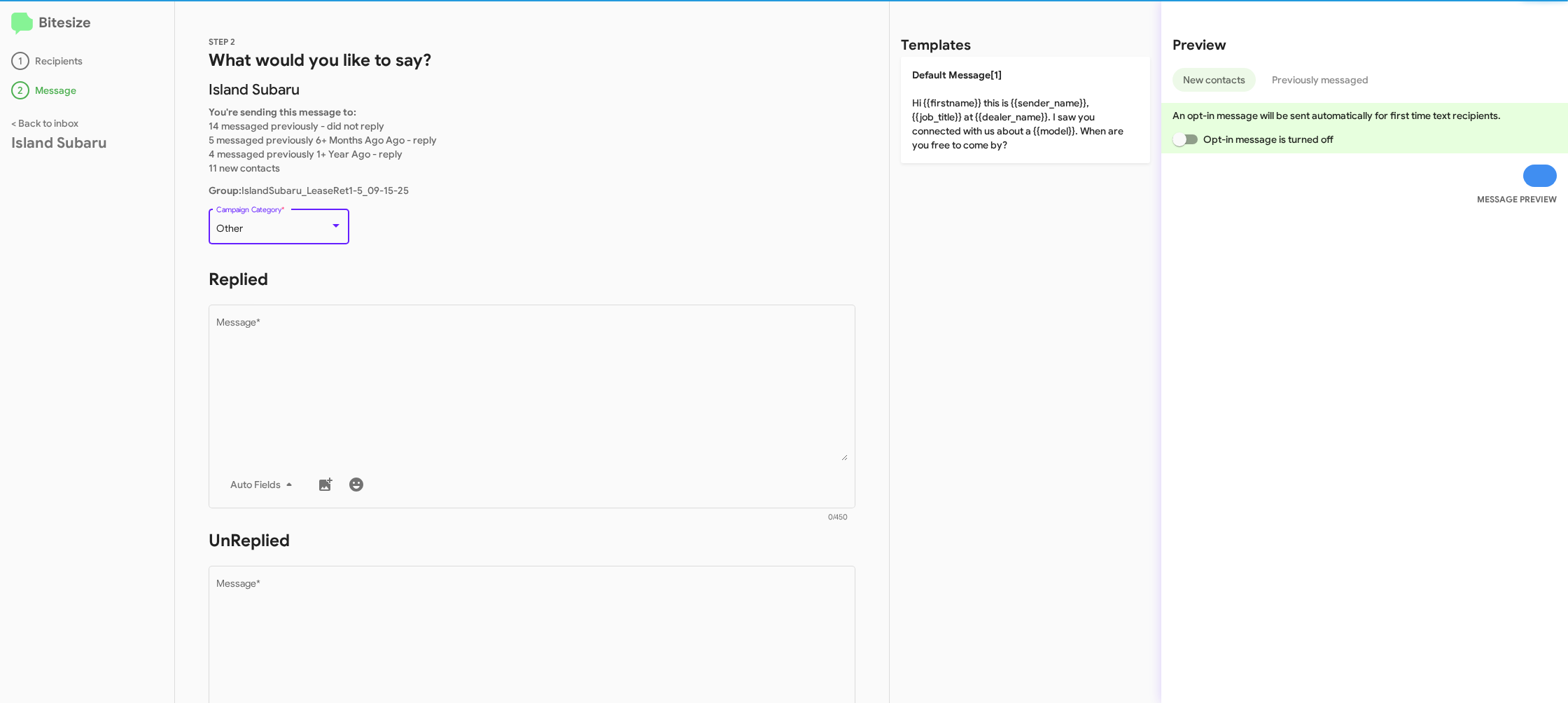
click at [297, 229] on div "Other" at bounding box center [273, 228] width 113 height 11
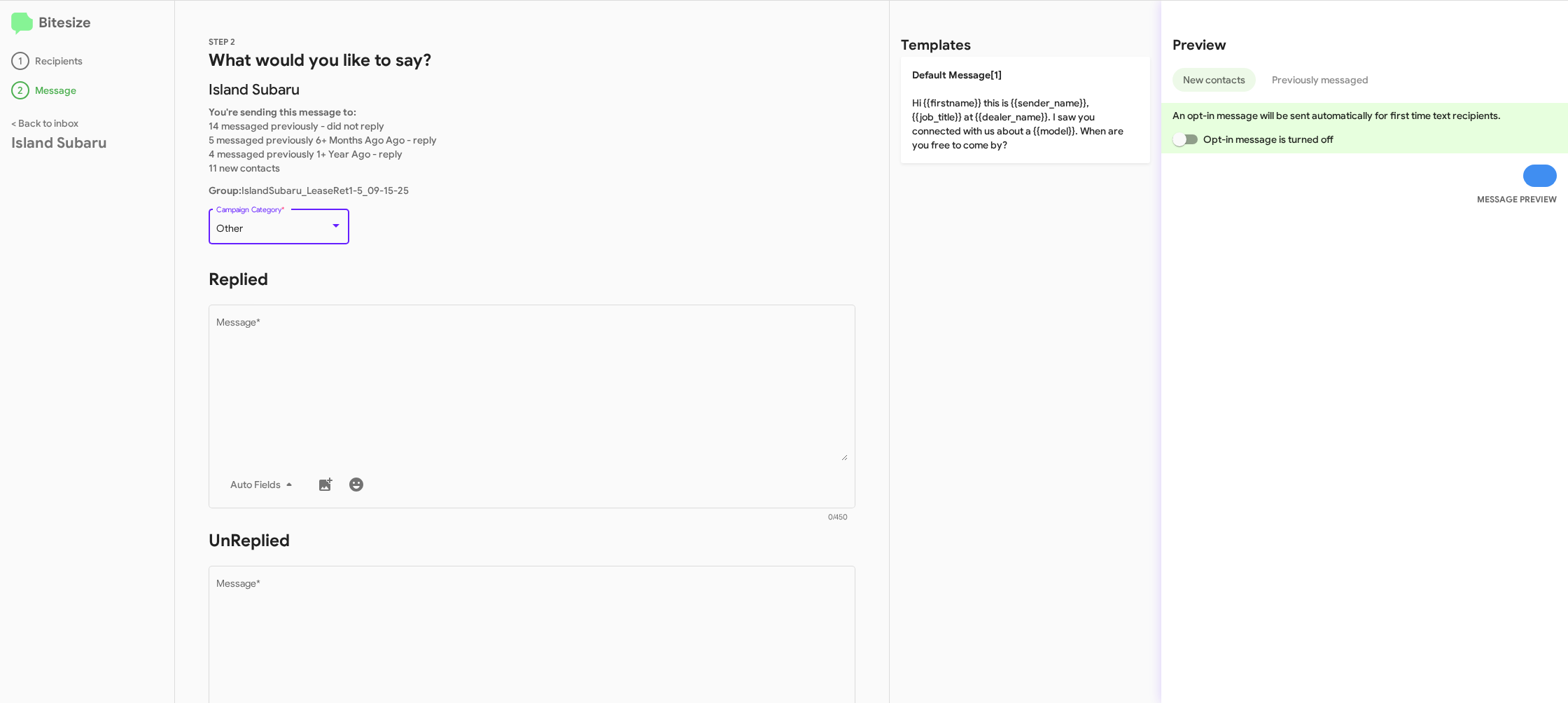
scroll to position [206, 0]
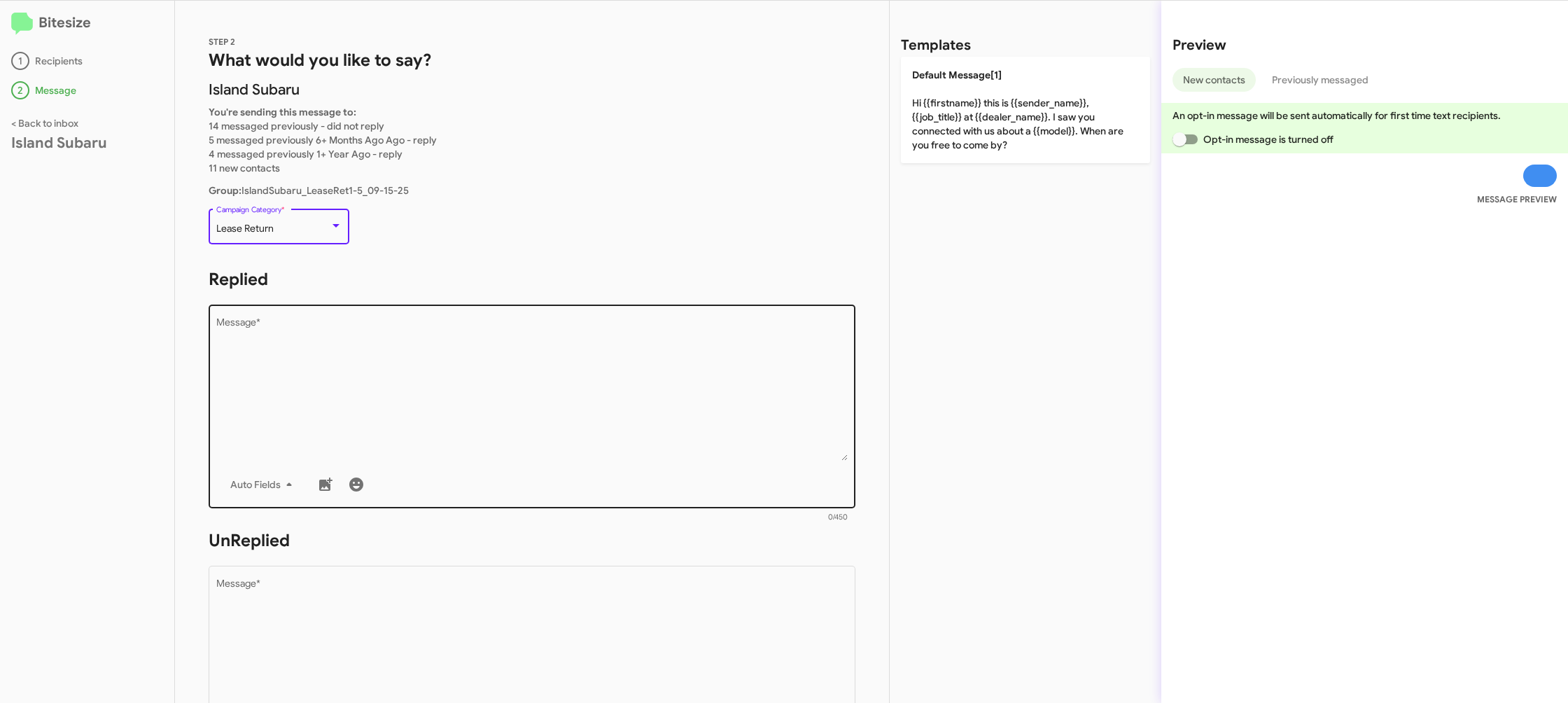
click at [474, 351] on textarea "Message *" at bounding box center [533, 389] width 632 height 143
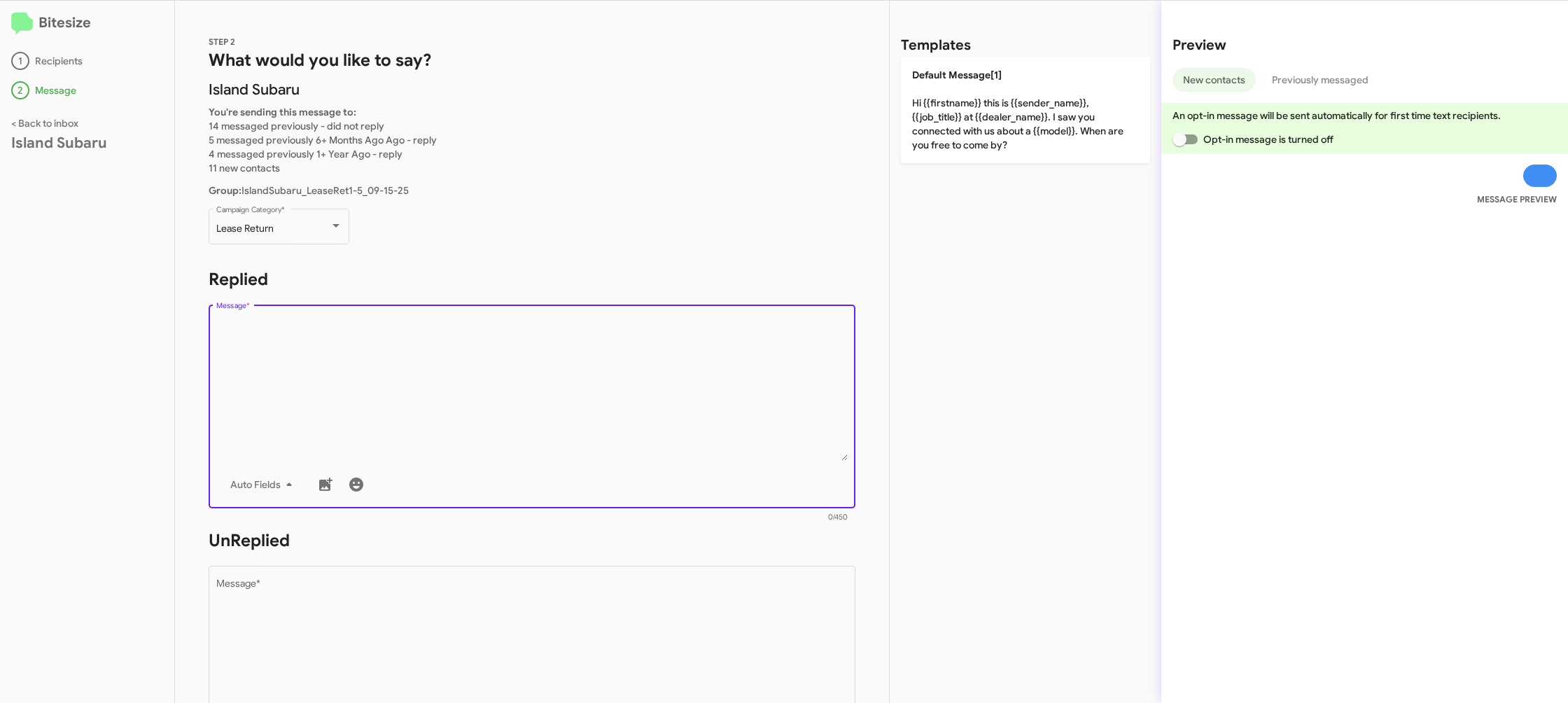
drag, startPoint x: 973, startPoint y: 58, endPoint x: 776, endPoint y: 369, distance: 368.1
click at [974, 61] on p "Default Message[1] Hi {{firstname}} this is {{sender_name}}, {{job_title}} at {…" at bounding box center [1025, 110] width 249 height 107
type textarea "Hi {{firstname}} this is {{sender_name}}, {{job_title}} at {{dealer_name}}. I s…"
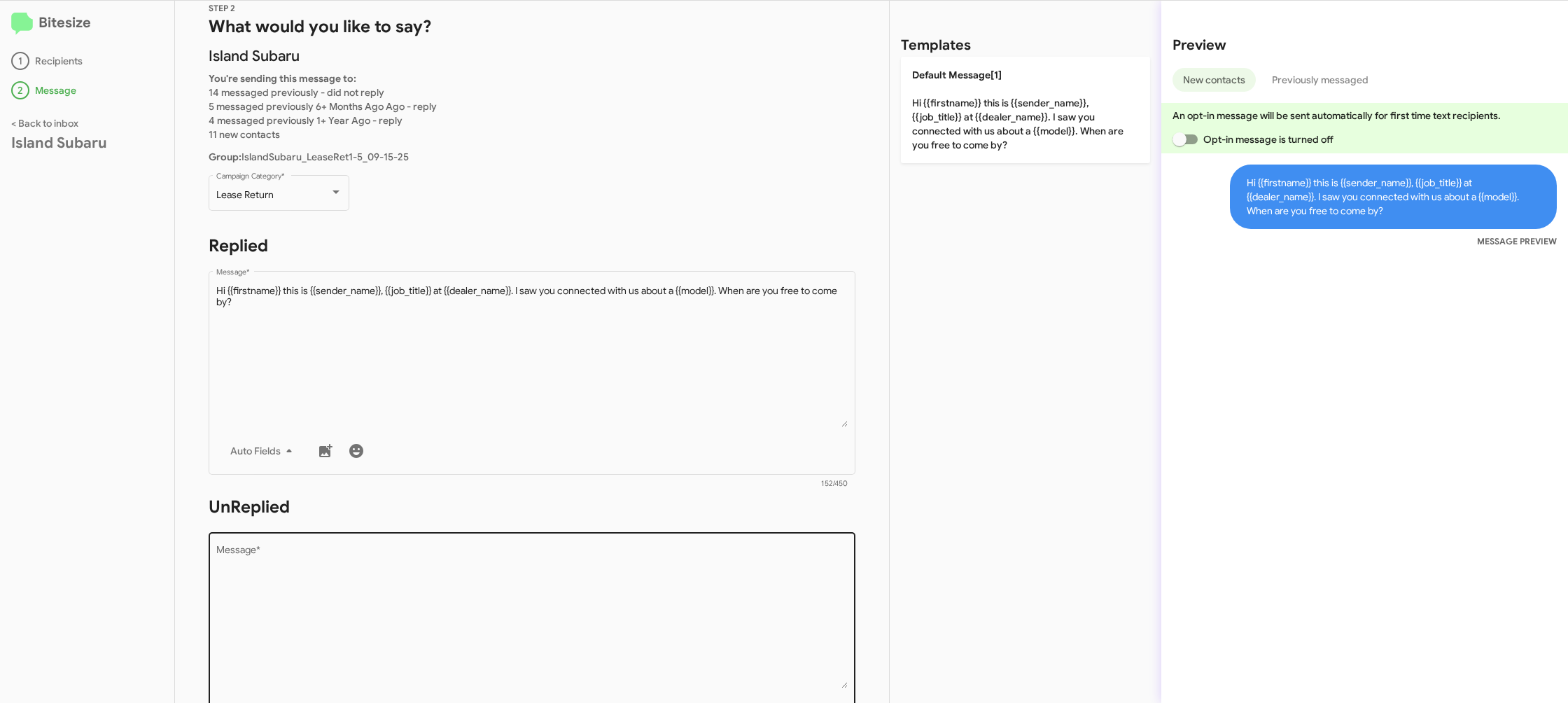
scroll to position [46, 0]
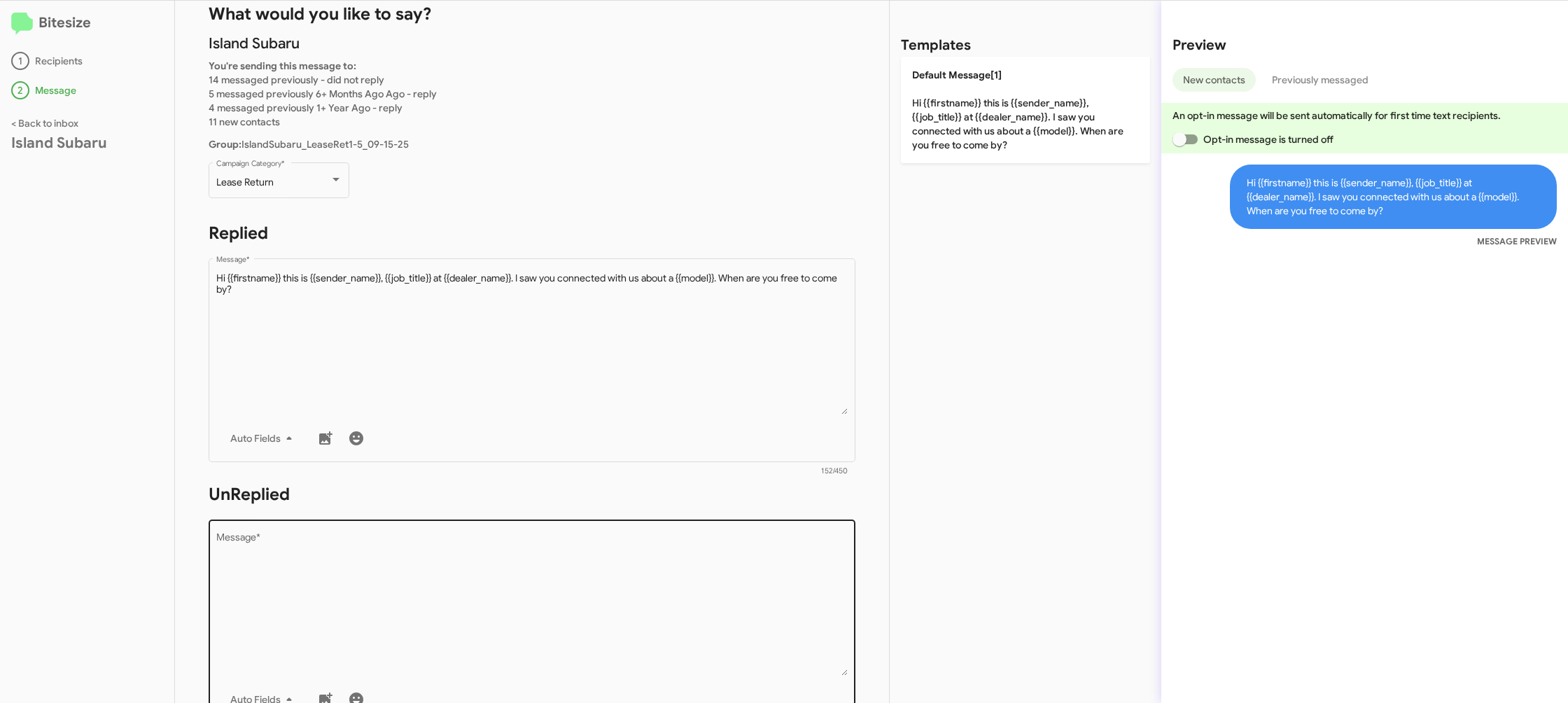
click at [621, 564] on textarea "Message *" at bounding box center [533, 604] width 632 height 143
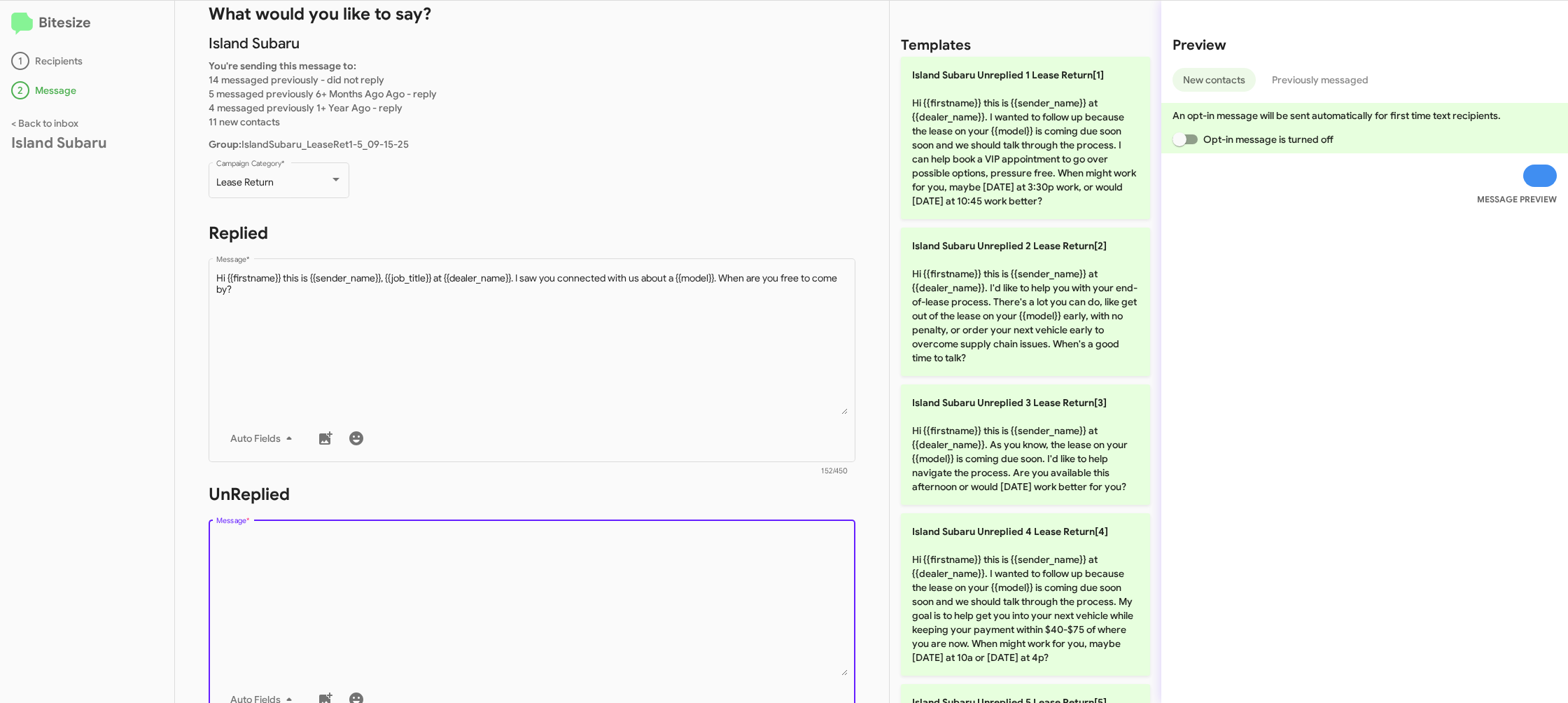
click at [621, 564] on textarea "Message *" at bounding box center [533, 604] width 632 height 143
drag, startPoint x: 621, startPoint y: 564, endPoint x: 876, endPoint y: 434, distance: 286.2
click at [675, 531] on div "Drop image here to insert Auto Fields Message *" at bounding box center [533, 620] width 632 height 207
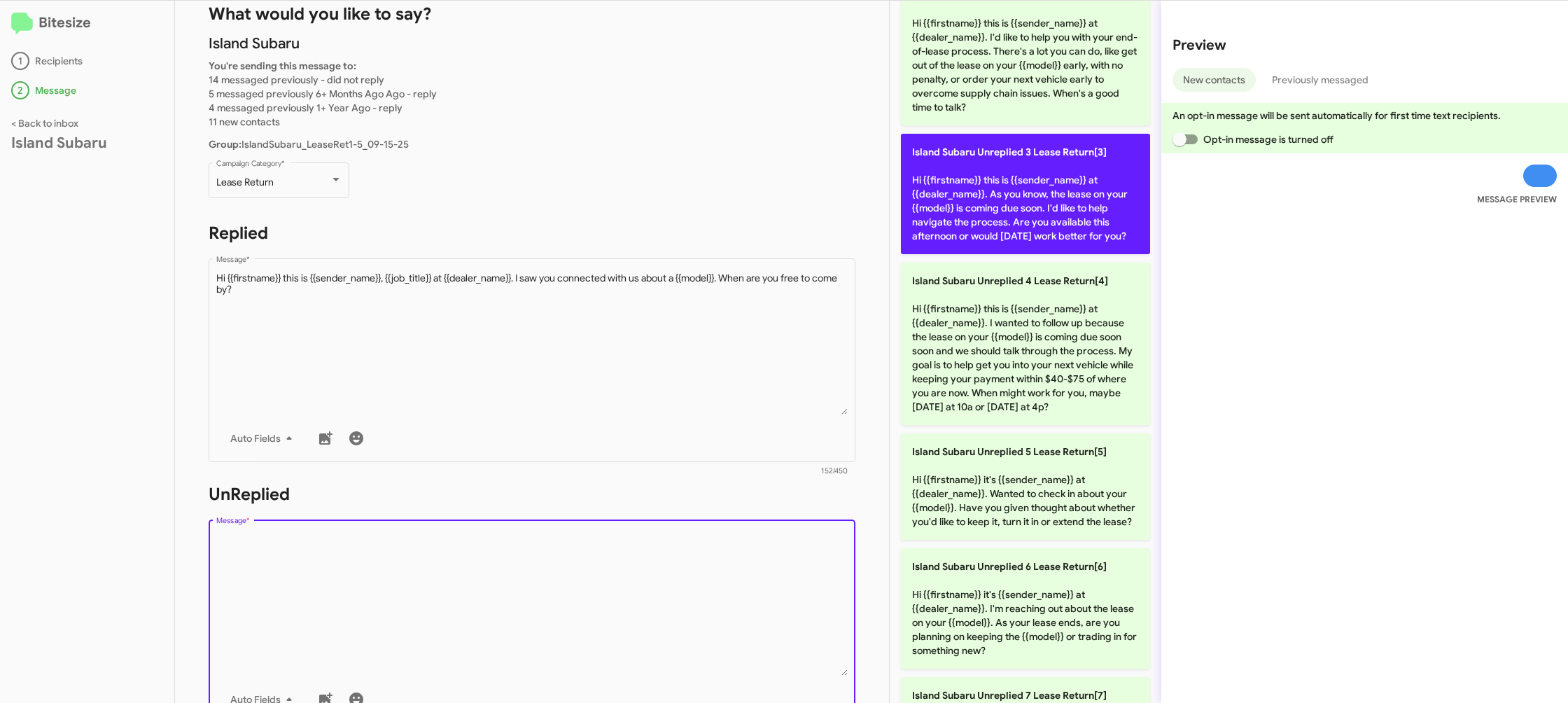
scroll to position [409, 0]
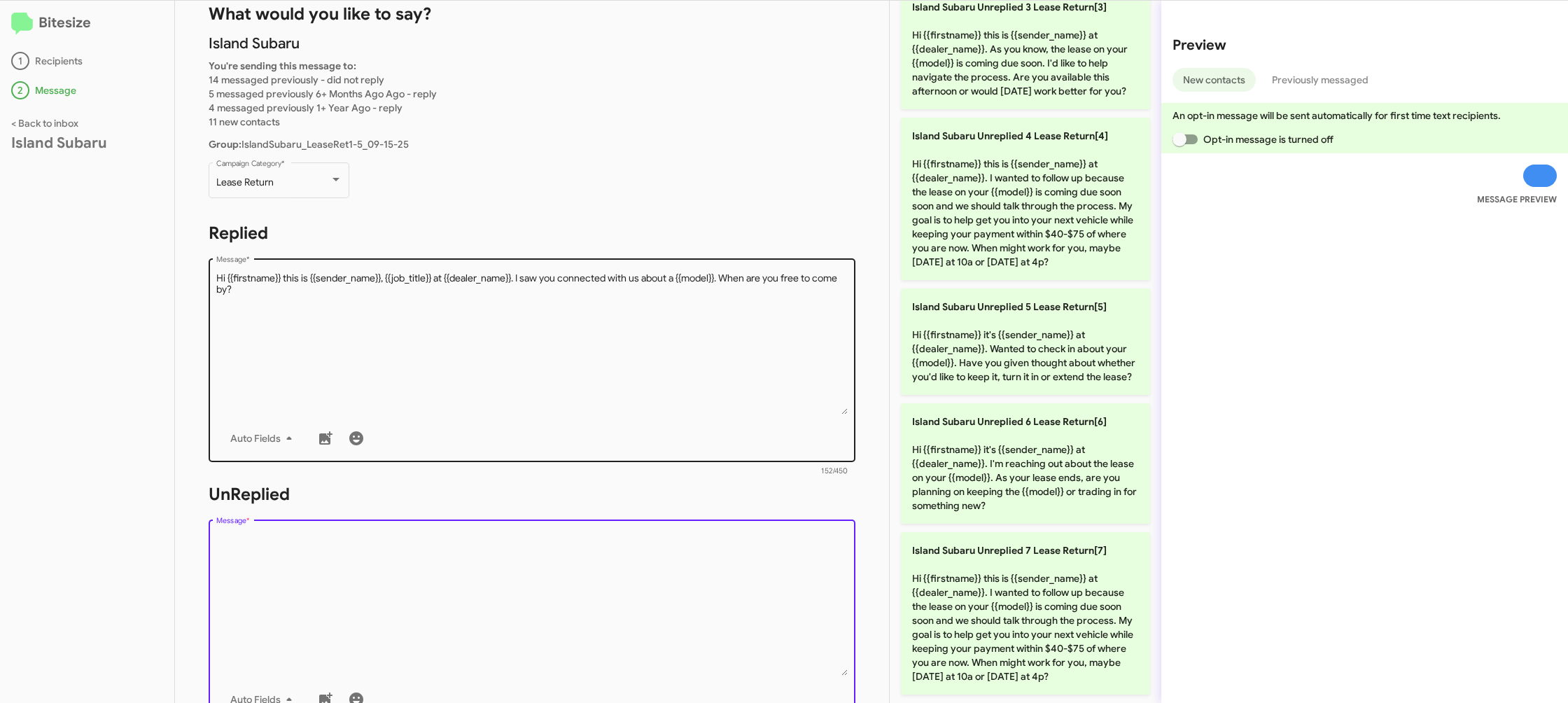
drag, startPoint x: 959, startPoint y: 426, endPoint x: 717, endPoint y: 432, distance: 242.1
click at [950, 426] on span "Island Subaru Unreplied 6 Lease Return[6]" at bounding box center [1009, 421] width 194 height 13
type textarea "Hi {{firstname}} it's {{sender_name}} at {{dealer_name}}. I'm reaching out abou…"
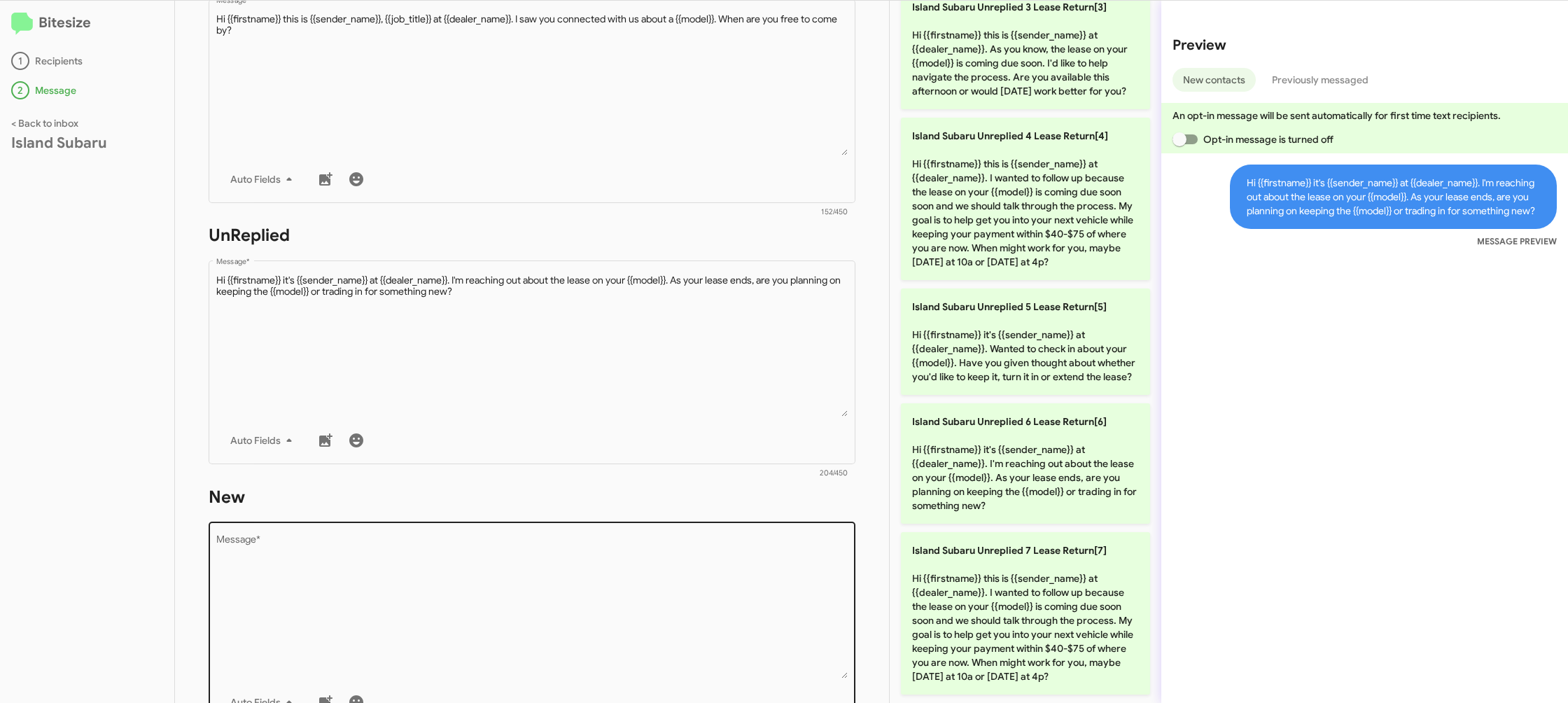
scroll to position [0, 0]
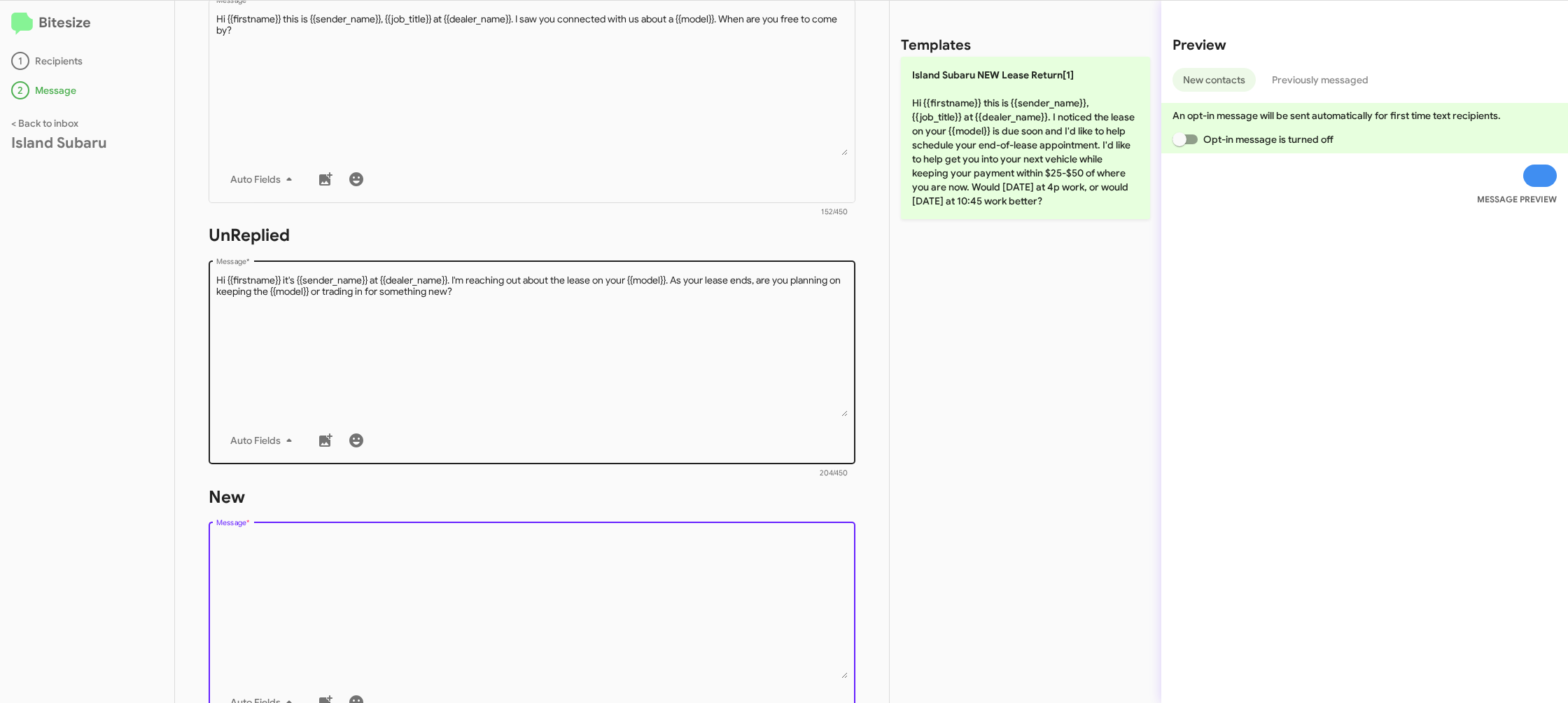
drag, startPoint x: 684, startPoint y: 582, endPoint x: 842, endPoint y: 316, distance: 309.4
click at [691, 569] on textarea "Message *" at bounding box center [533, 607] width 632 height 143
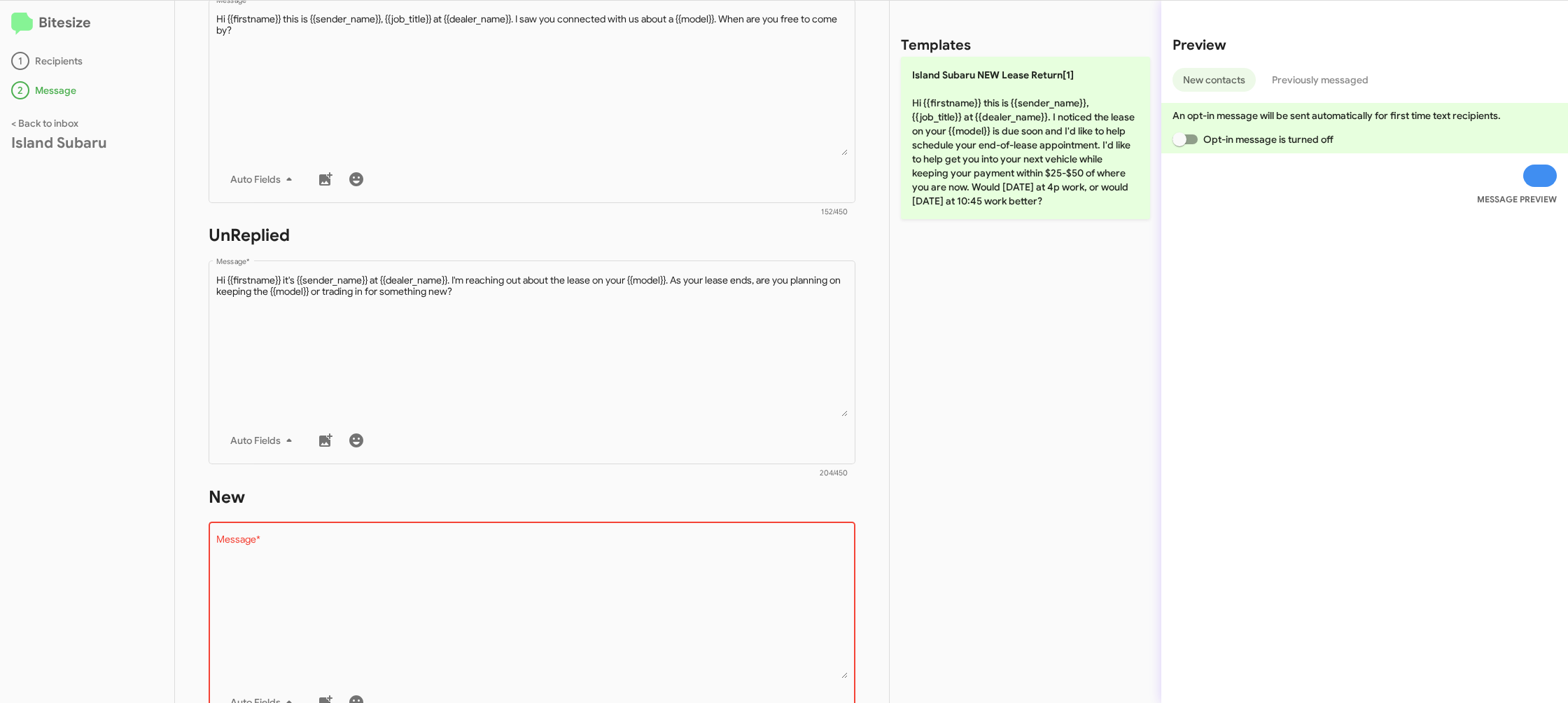
drag, startPoint x: 1002, startPoint y: 146, endPoint x: 564, endPoint y: 248, distance: 449.7
click at [994, 146] on p "Island Subaru NEW Lease Return[1] Hi {{firstname}} this is {{sender_name}}, {{j…" at bounding box center [1025, 138] width 249 height 163
type textarea "Hi {{firstname}} this is {{sender_name}}, {{job_title}} at {{dealer_name}}. I n…"
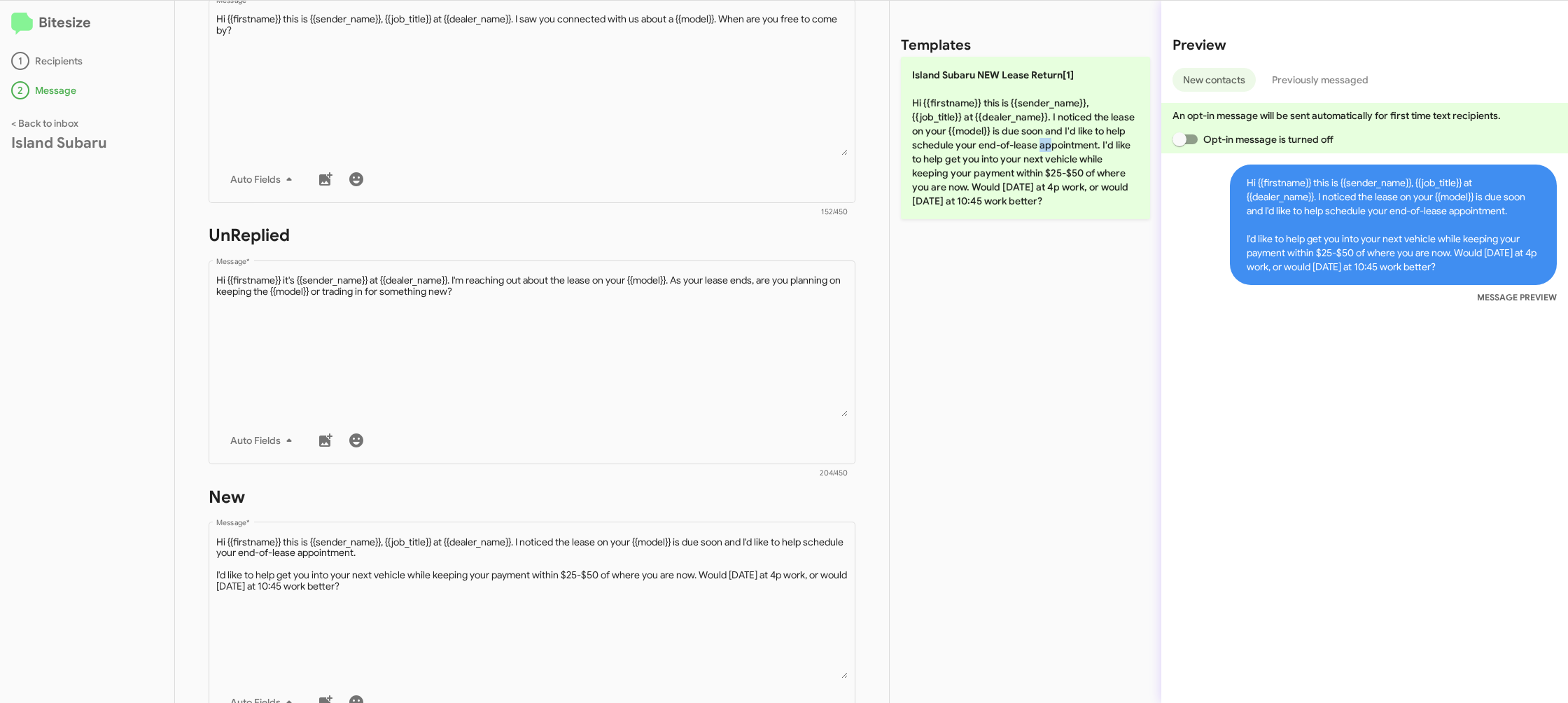
scroll to position [525, 0]
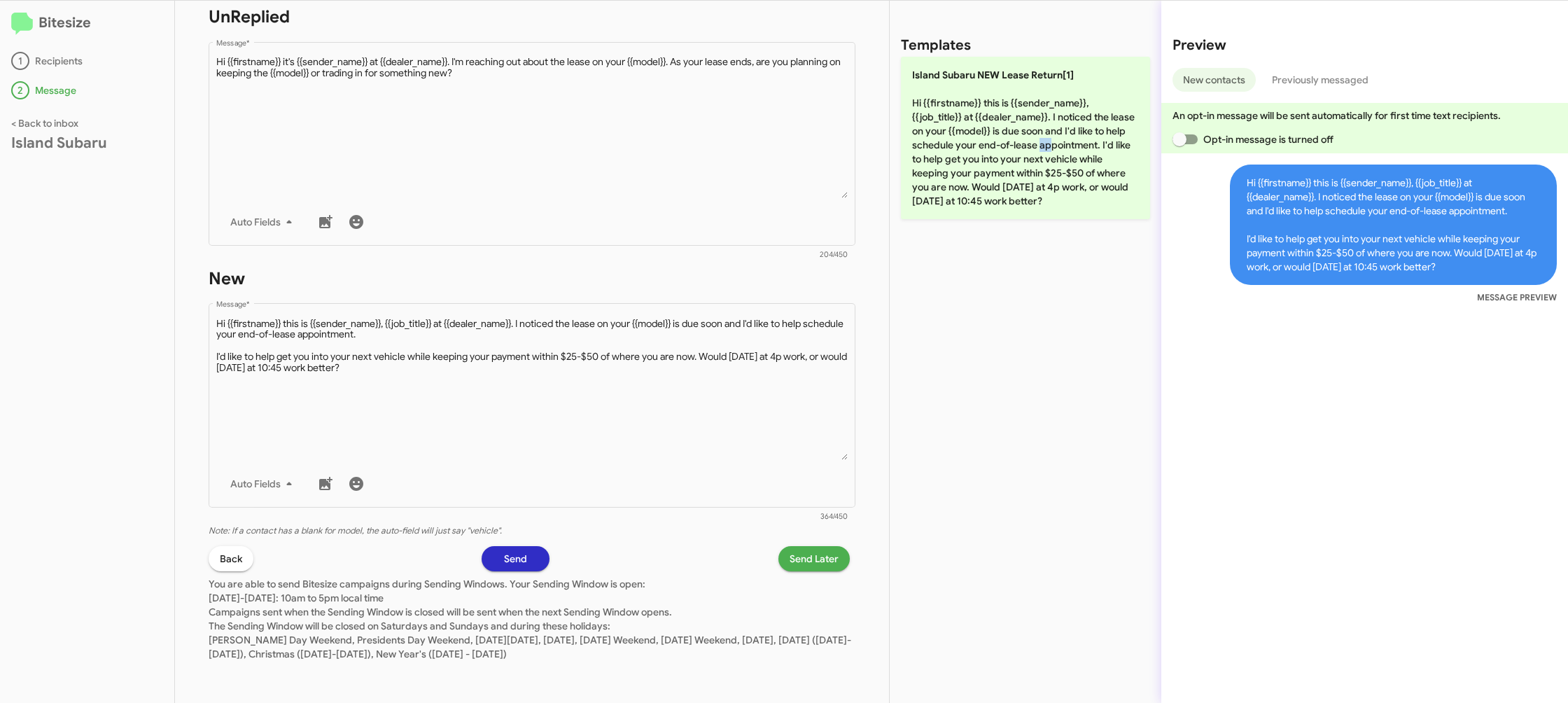
click at [806, 566] on span "Send Later" at bounding box center [814, 559] width 49 height 25
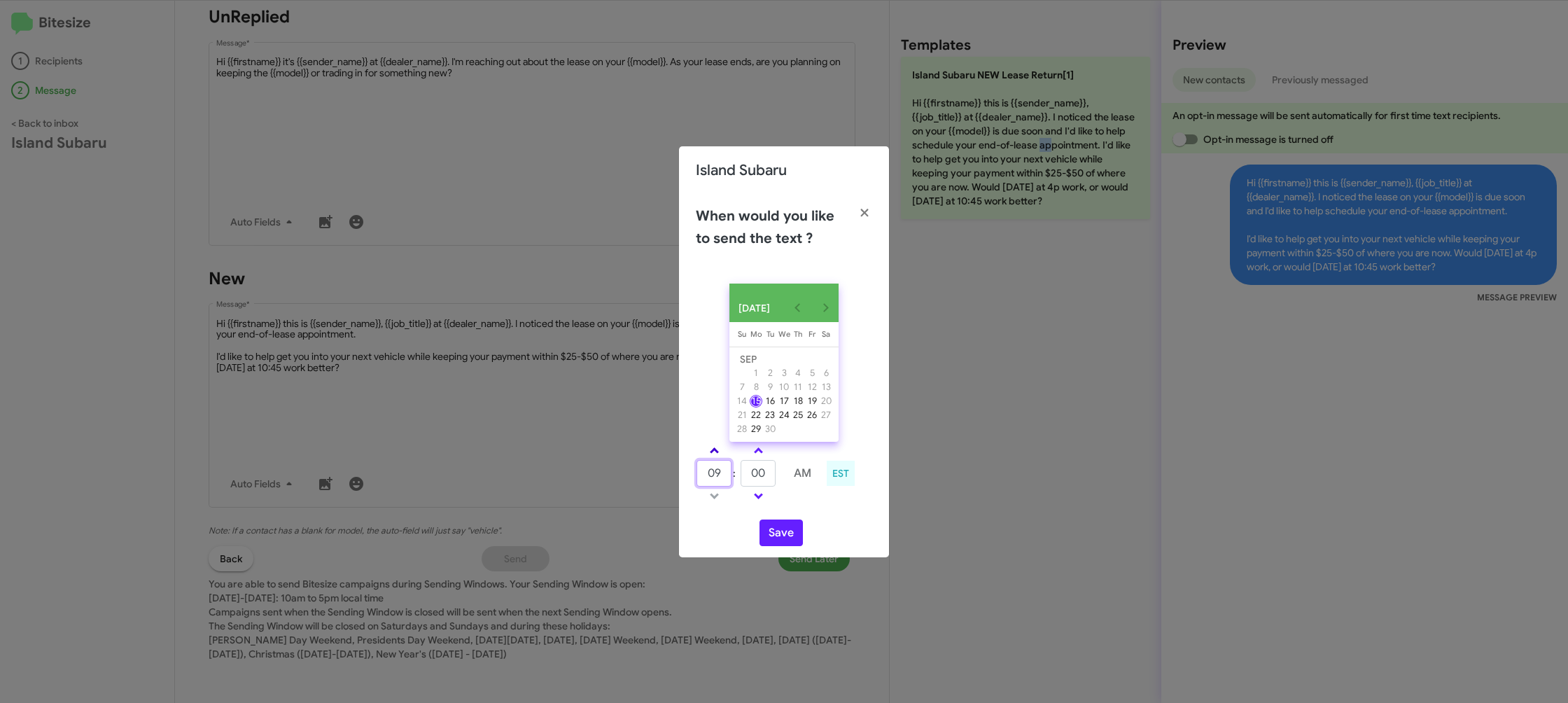
click at [723, 461] on tbody "09 : 00 AM" at bounding box center [759, 474] width 125 height 63
click at [719, 459] on link at bounding box center [714, 450] width 24 height 16
click at [719, 458] on link at bounding box center [714, 450] width 24 height 16
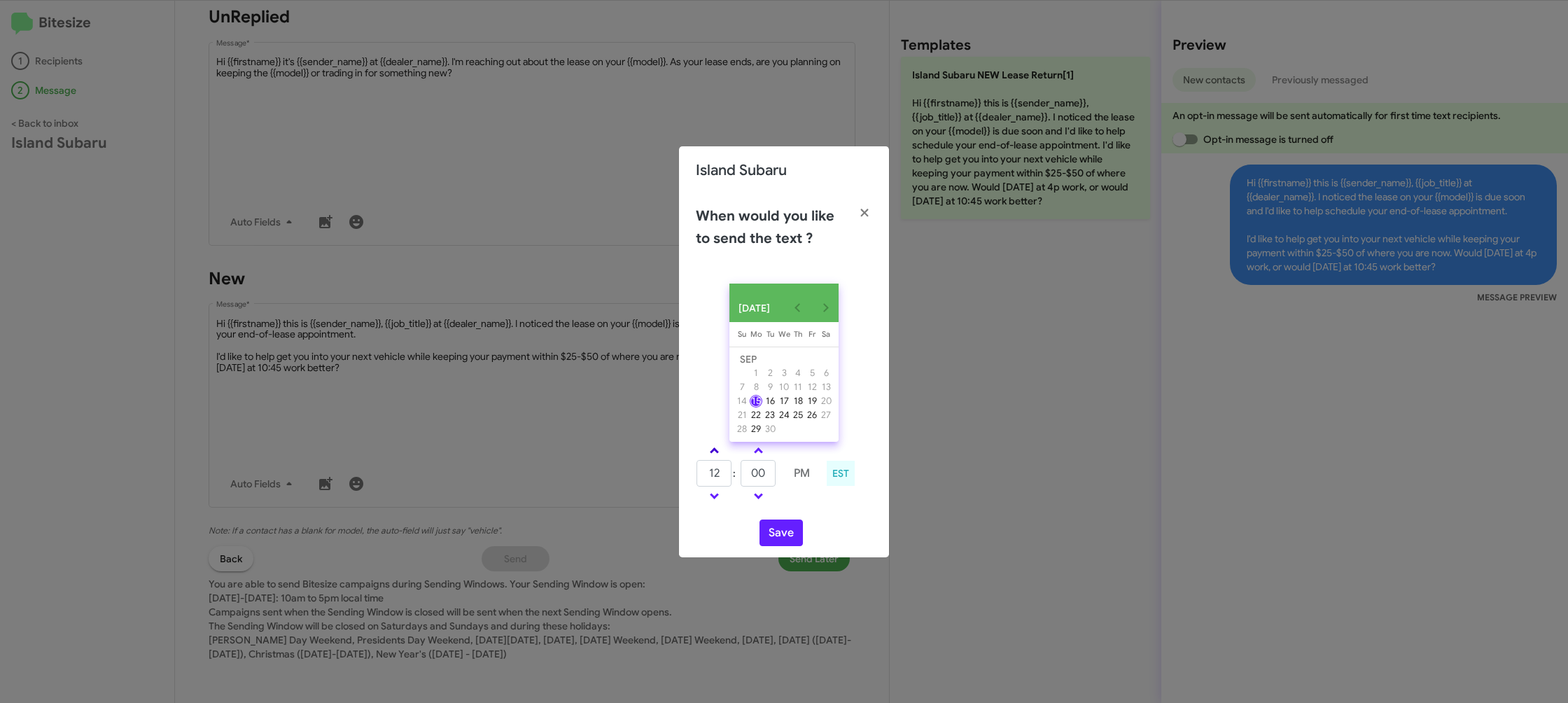
type input "01"
click at [760, 470] on input "00" at bounding box center [759, 474] width 35 height 27
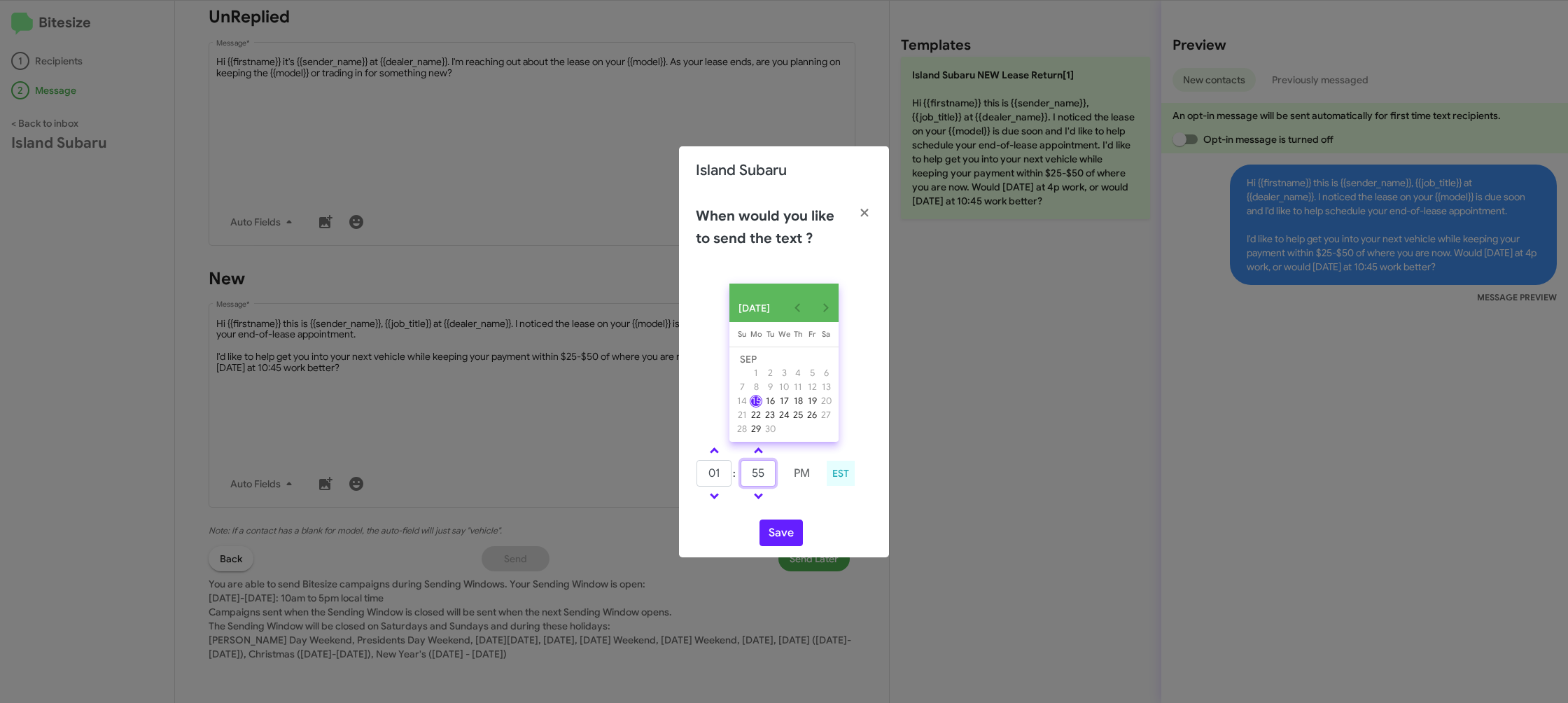
type input "55"
click at [808, 505] on td at bounding box center [802, 496] width 36 height 18
click at [762, 535] on button "Save" at bounding box center [781, 533] width 43 height 27
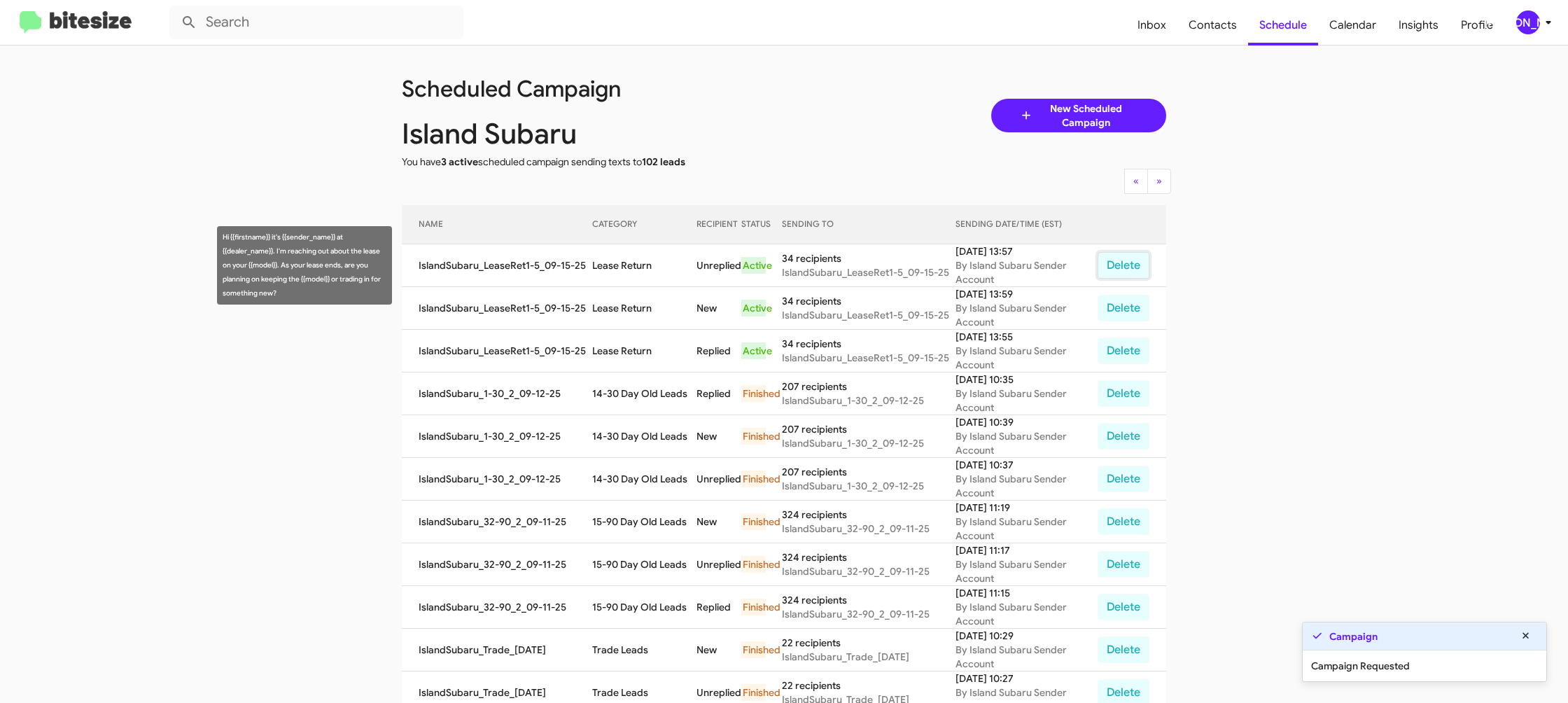
click at [1130, 267] on button "Delete" at bounding box center [1124, 265] width 52 height 27
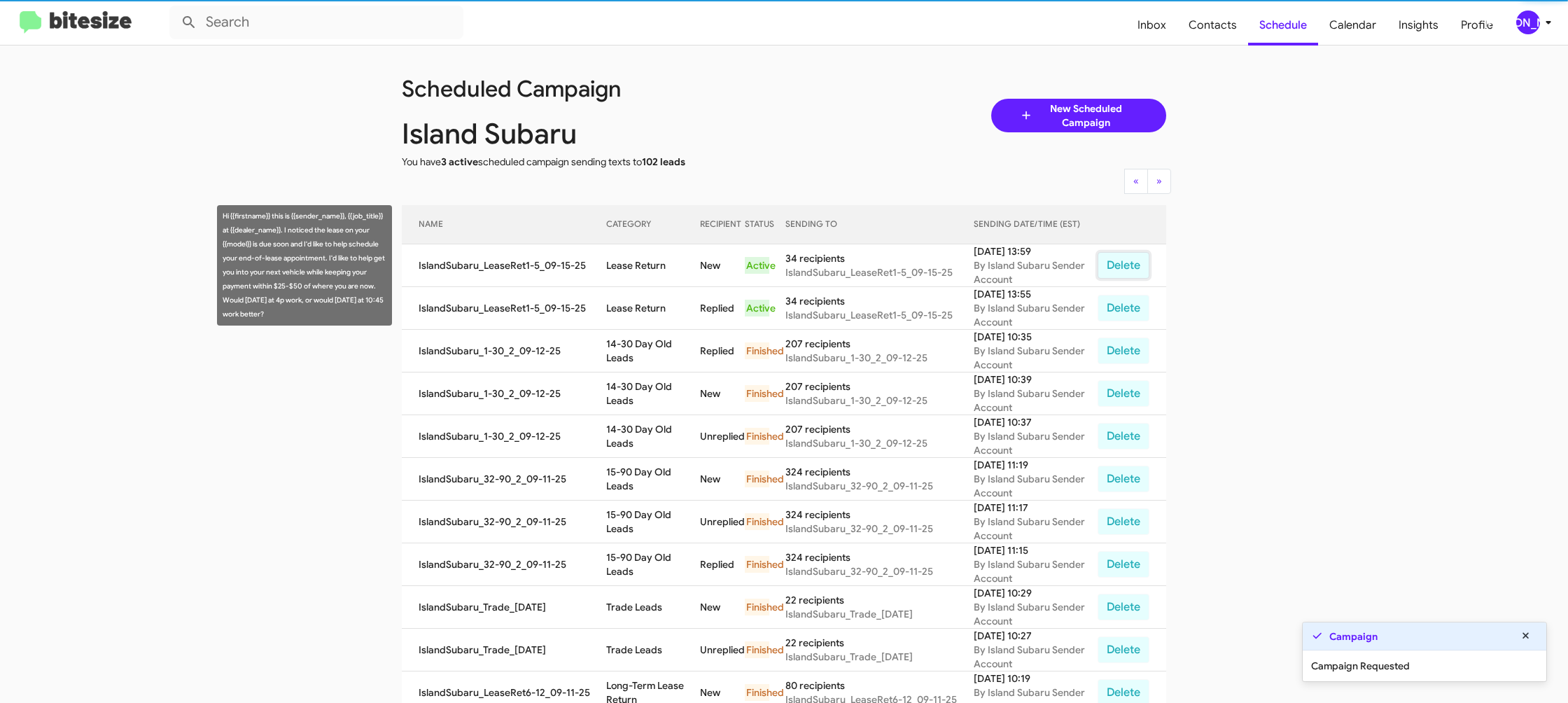
click at [1130, 267] on button "Delete" at bounding box center [1124, 265] width 52 height 27
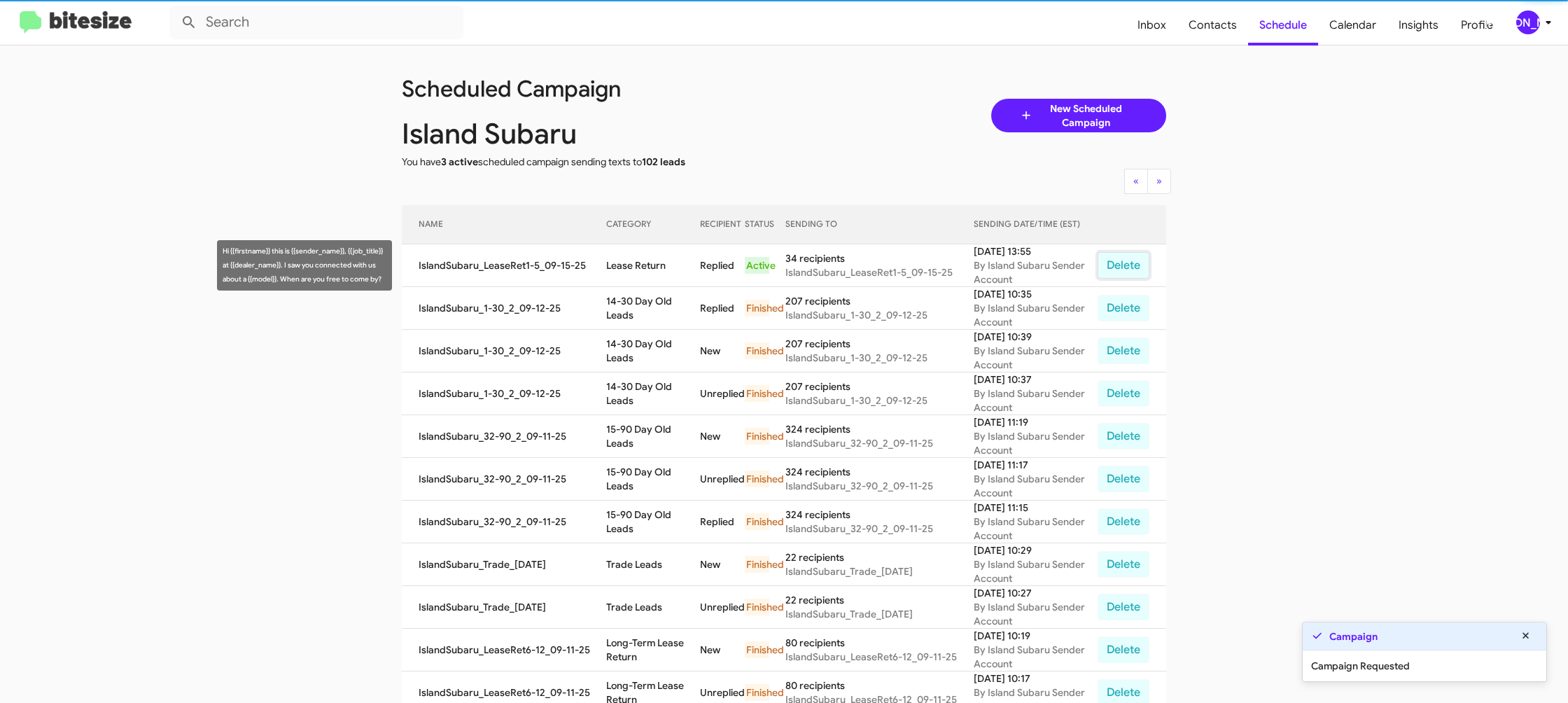
click at [1130, 267] on button "Delete" at bounding box center [1124, 265] width 52 height 27
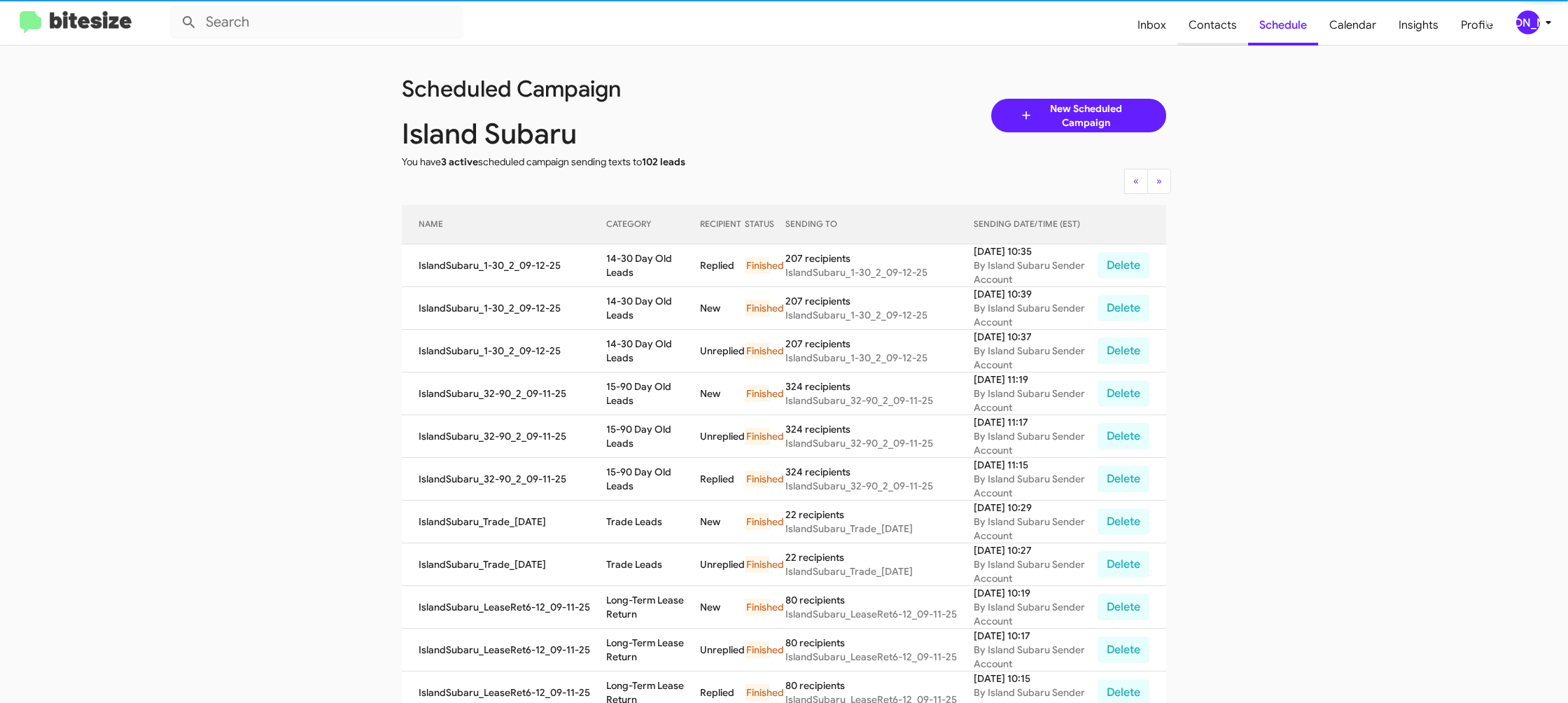
click at [1210, 30] on span "Contacts" at bounding box center [1213, 25] width 71 height 41
type input "in:groups"
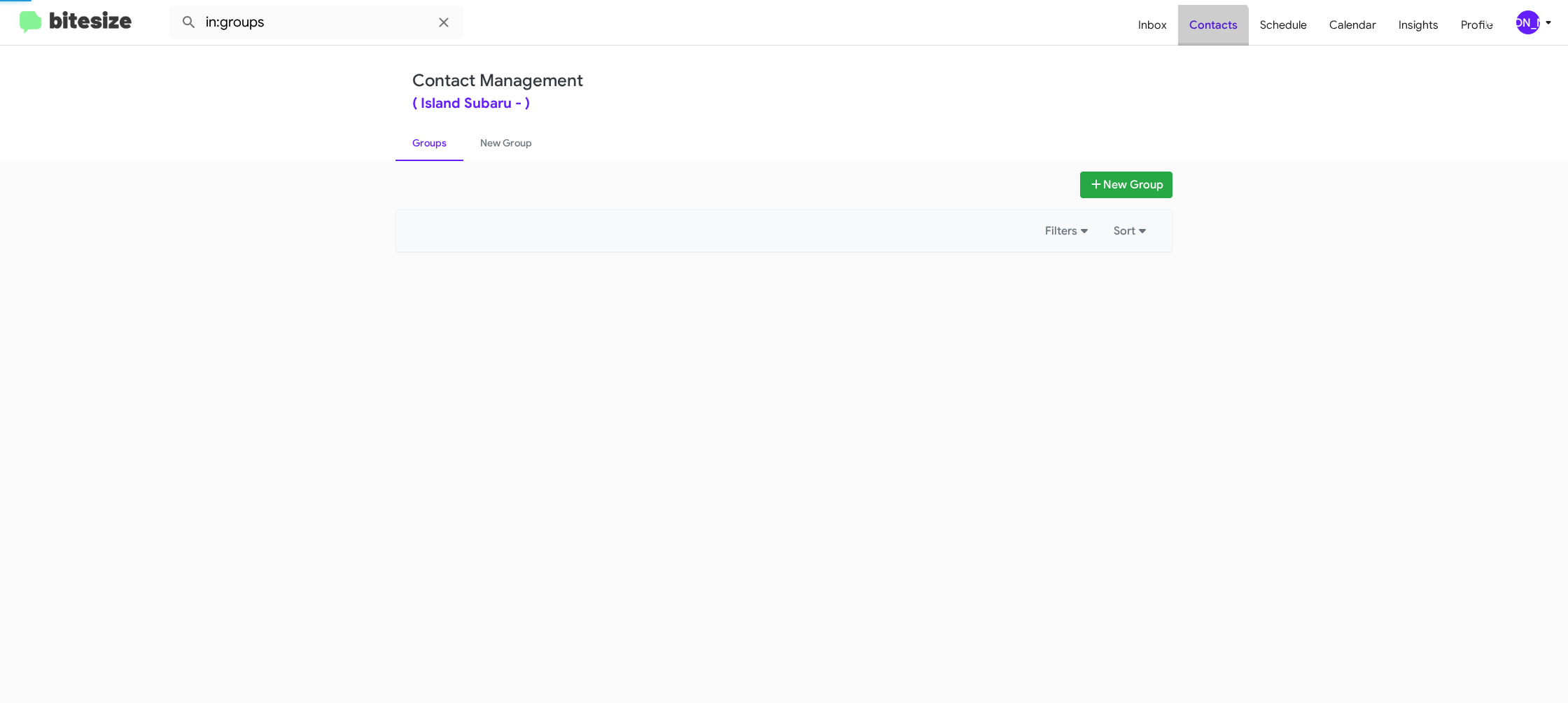
drag, startPoint x: 1210, startPoint y: 30, endPoint x: 1196, endPoint y: 26, distance: 14.6
click at [1206, 29] on span "Contacts" at bounding box center [1214, 25] width 71 height 41
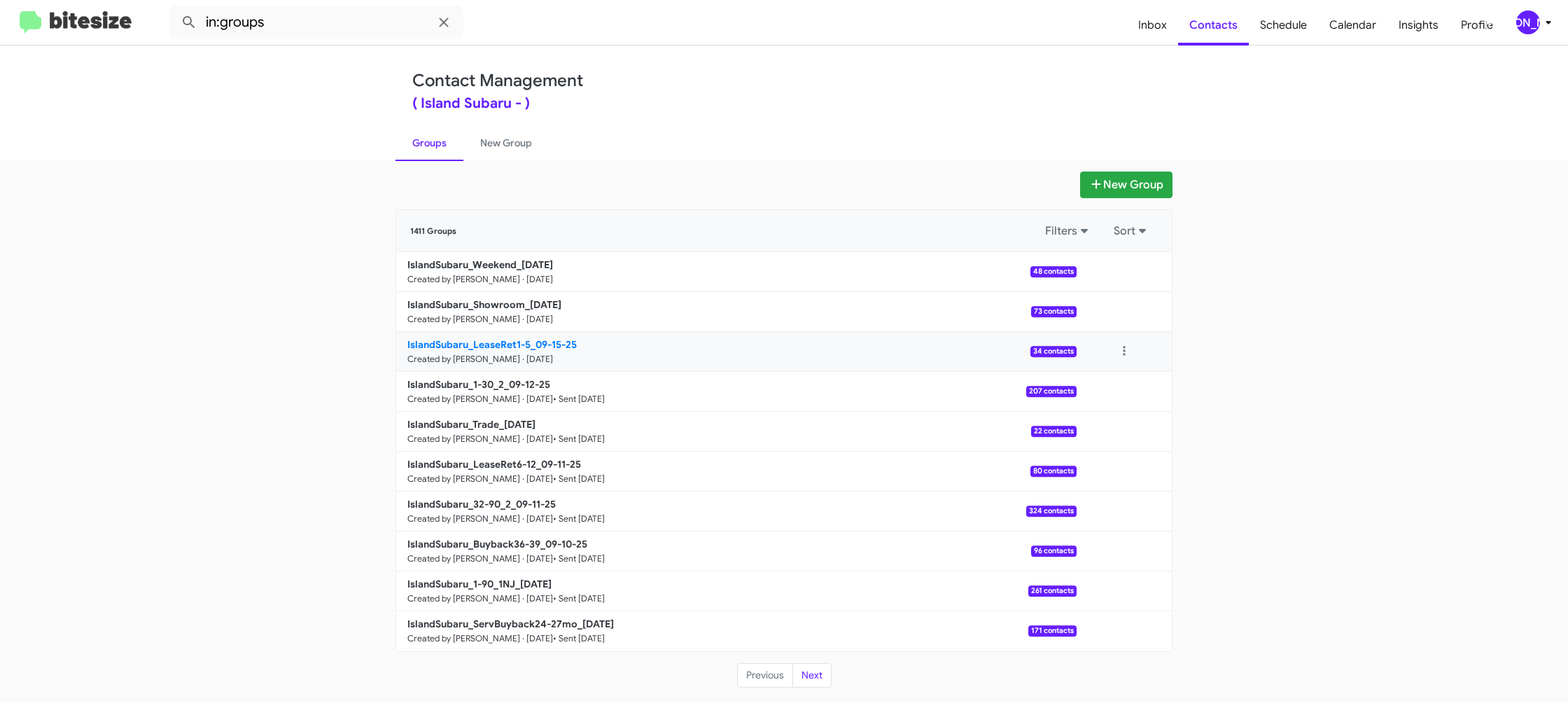
click at [525, 339] on b "IslandSubaru_LeaseRet1-5_09-15-25" at bounding box center [492, 344] width 169 height 13
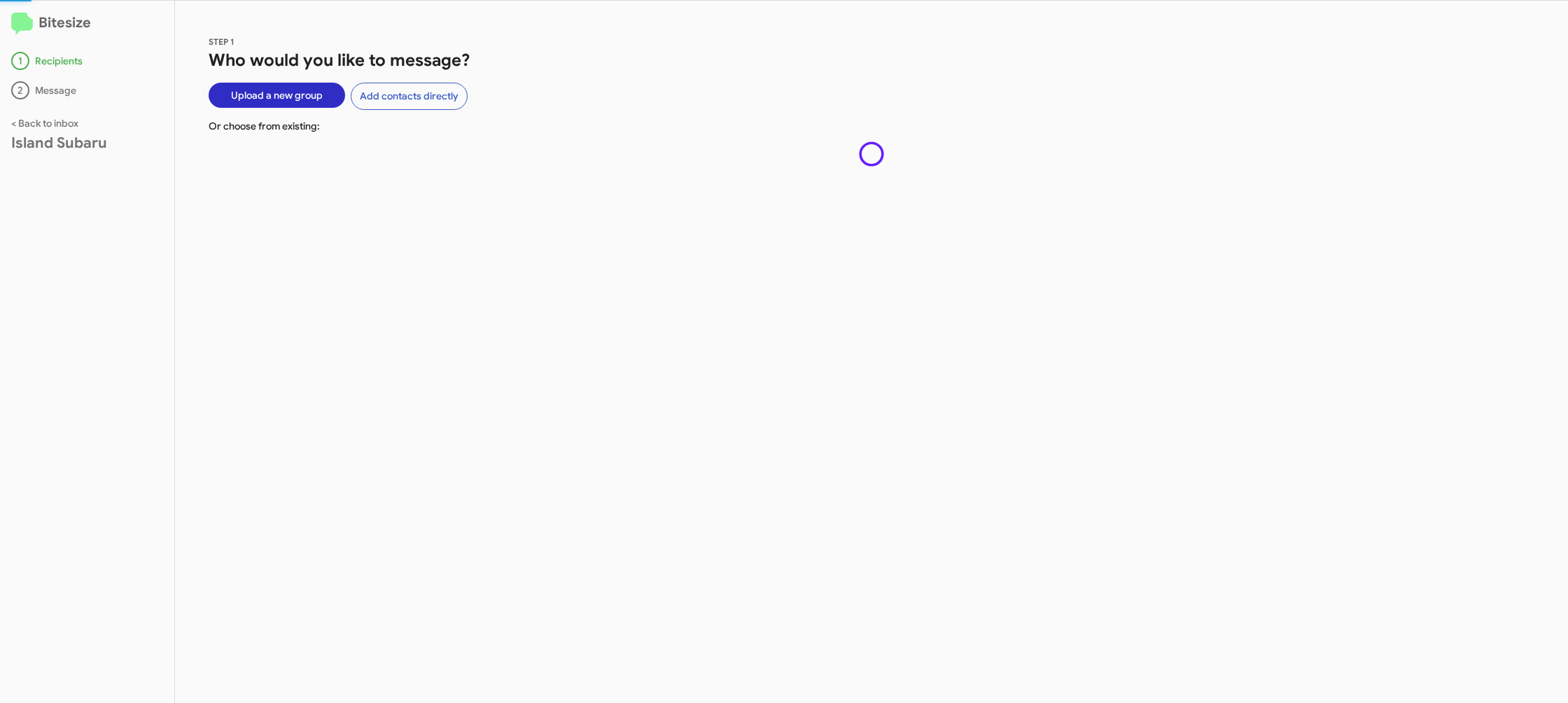
click at [524, 339] on div "STEP 1 Who would you like to message? Upload a new group Add contacts directly …" at bounding box center [871, 352] width 1393 height 702
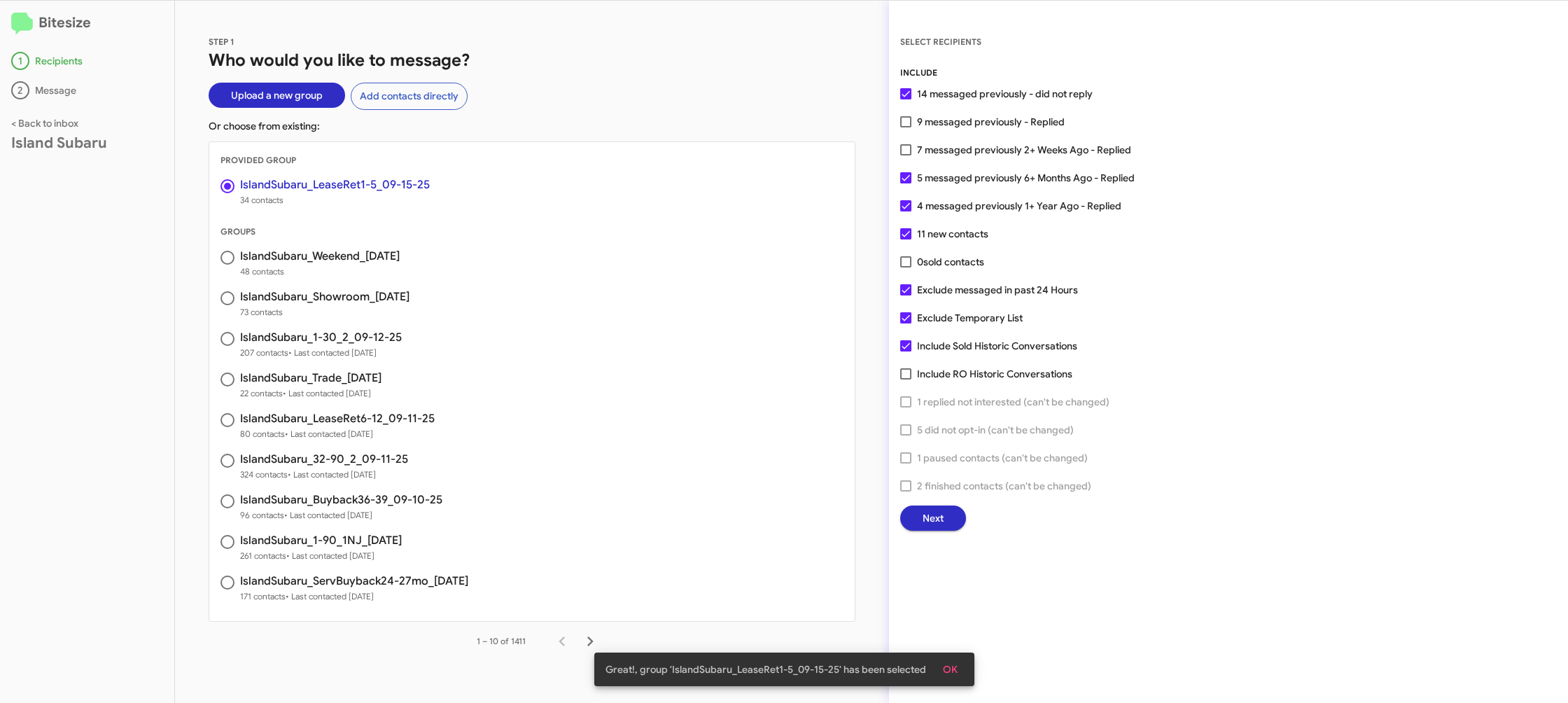
click at [918, 521] on button "Next" at bounding box center [933, 518] width 66 height 25
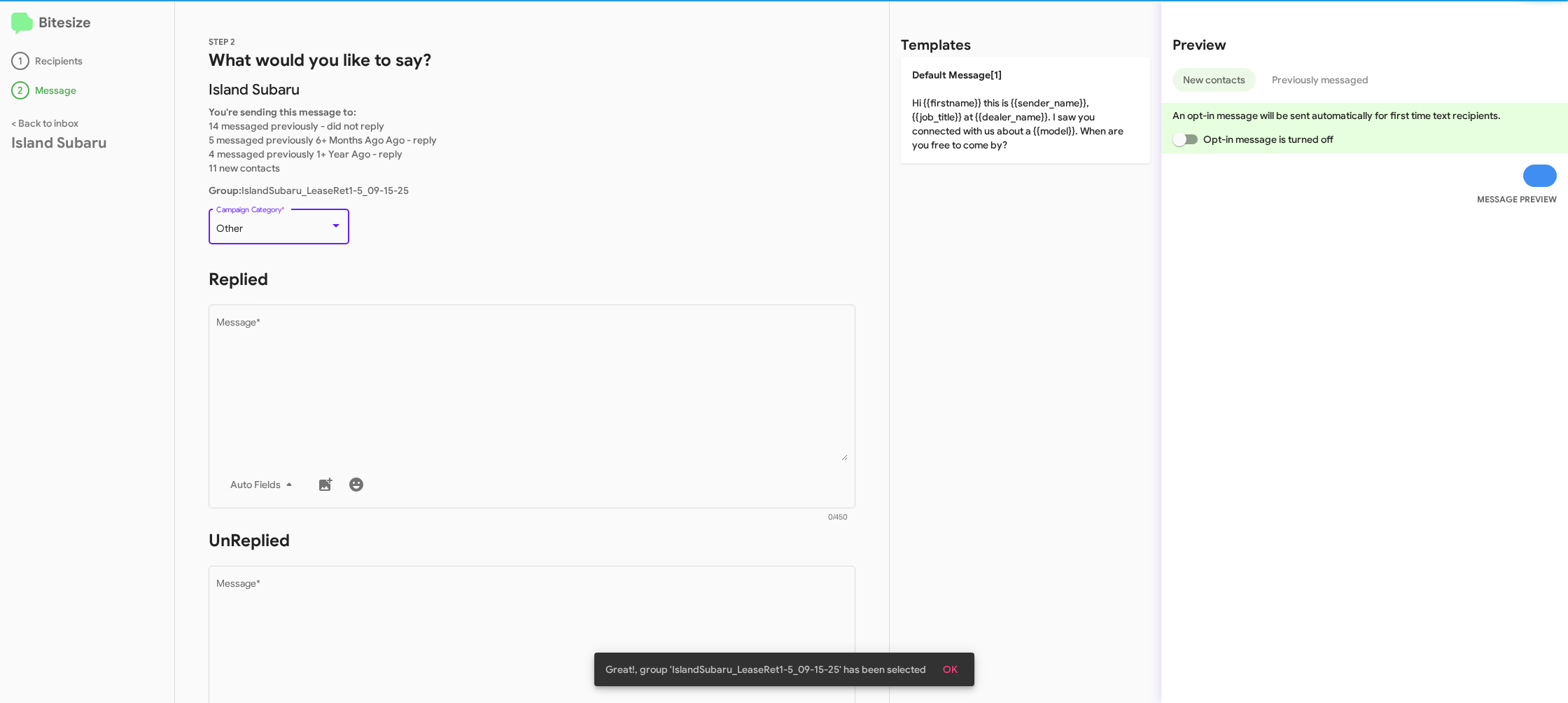
click at [285, 223] on div "Other" at bounding box center [273, 228] width 113 height 11
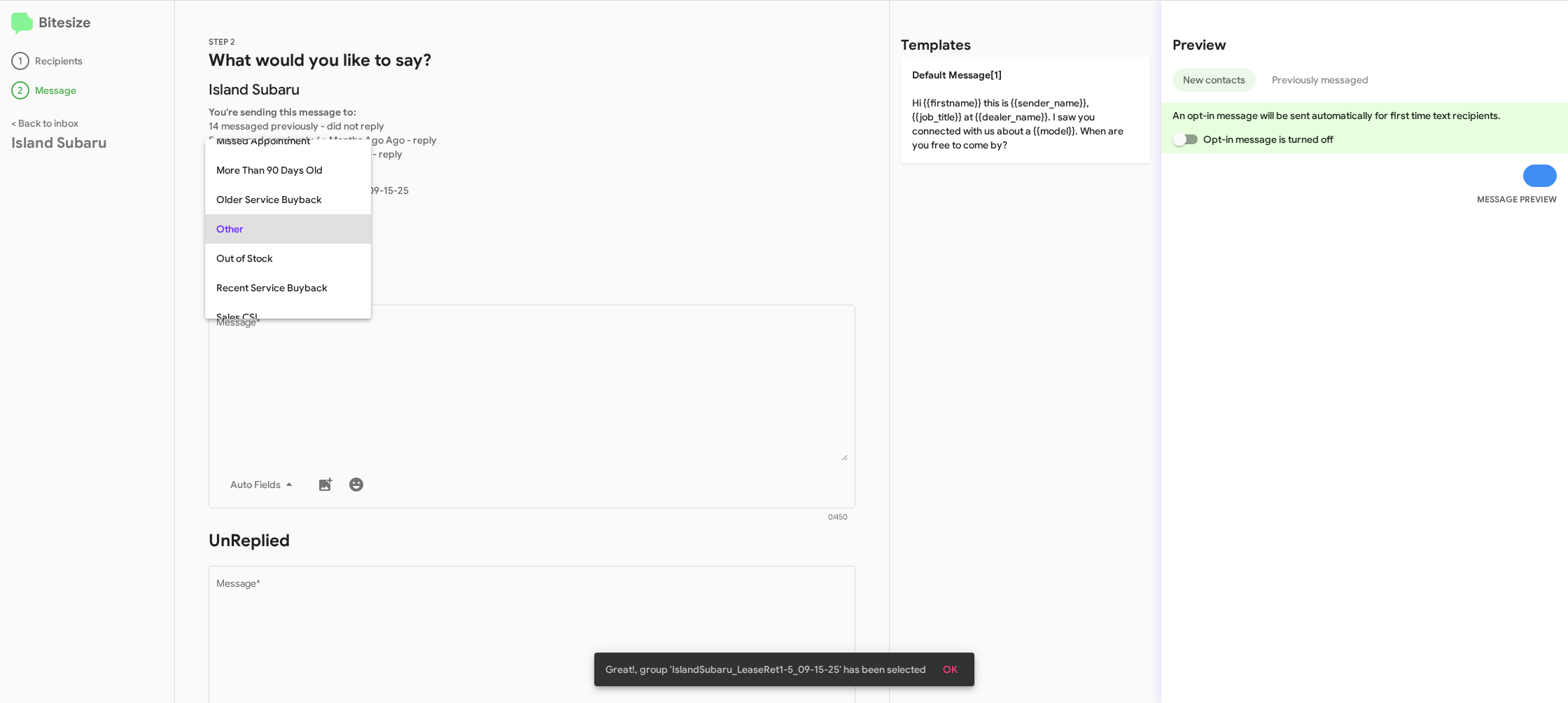
scroll to position [206, 0]
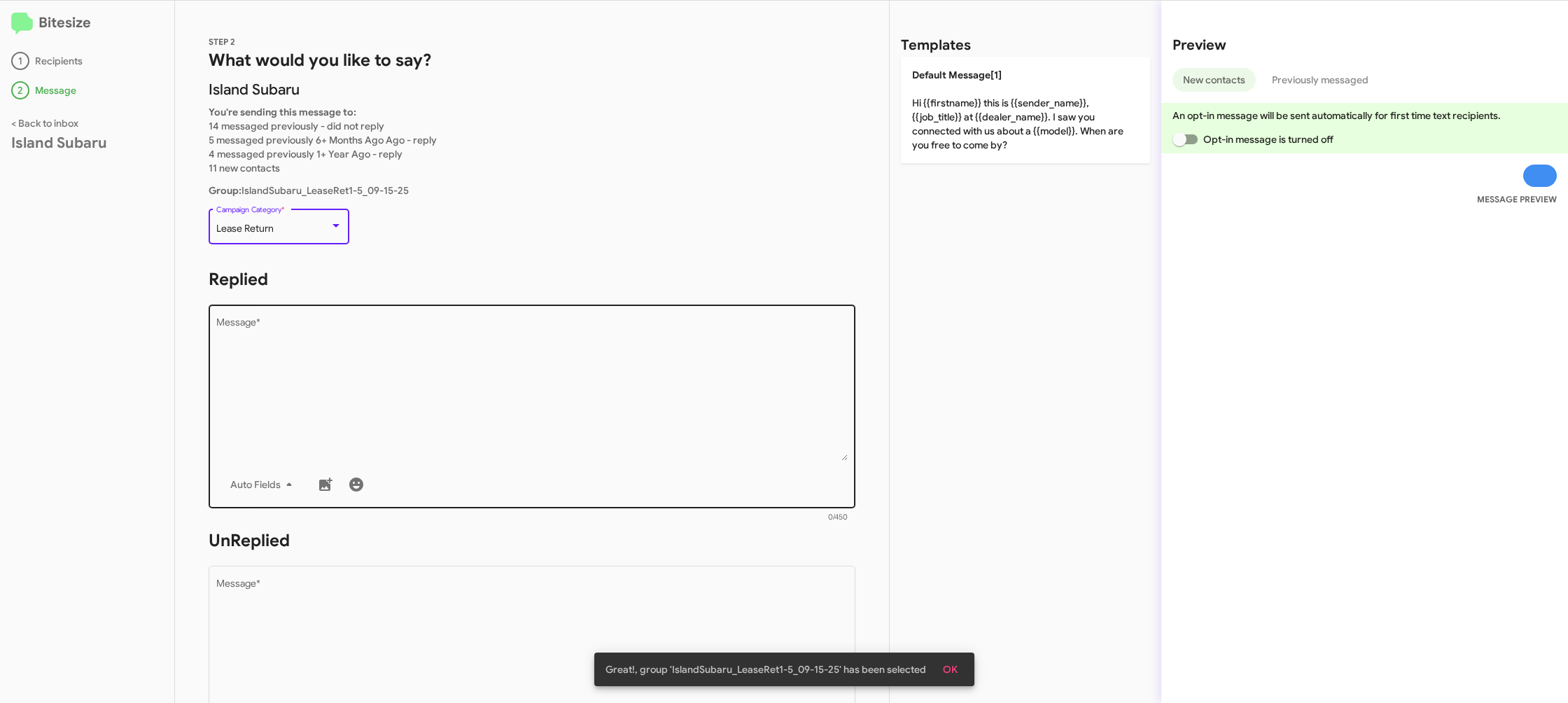
click at [564, 375] on textarea "Message *" at bounding box center [533, 389] width 632 height 143
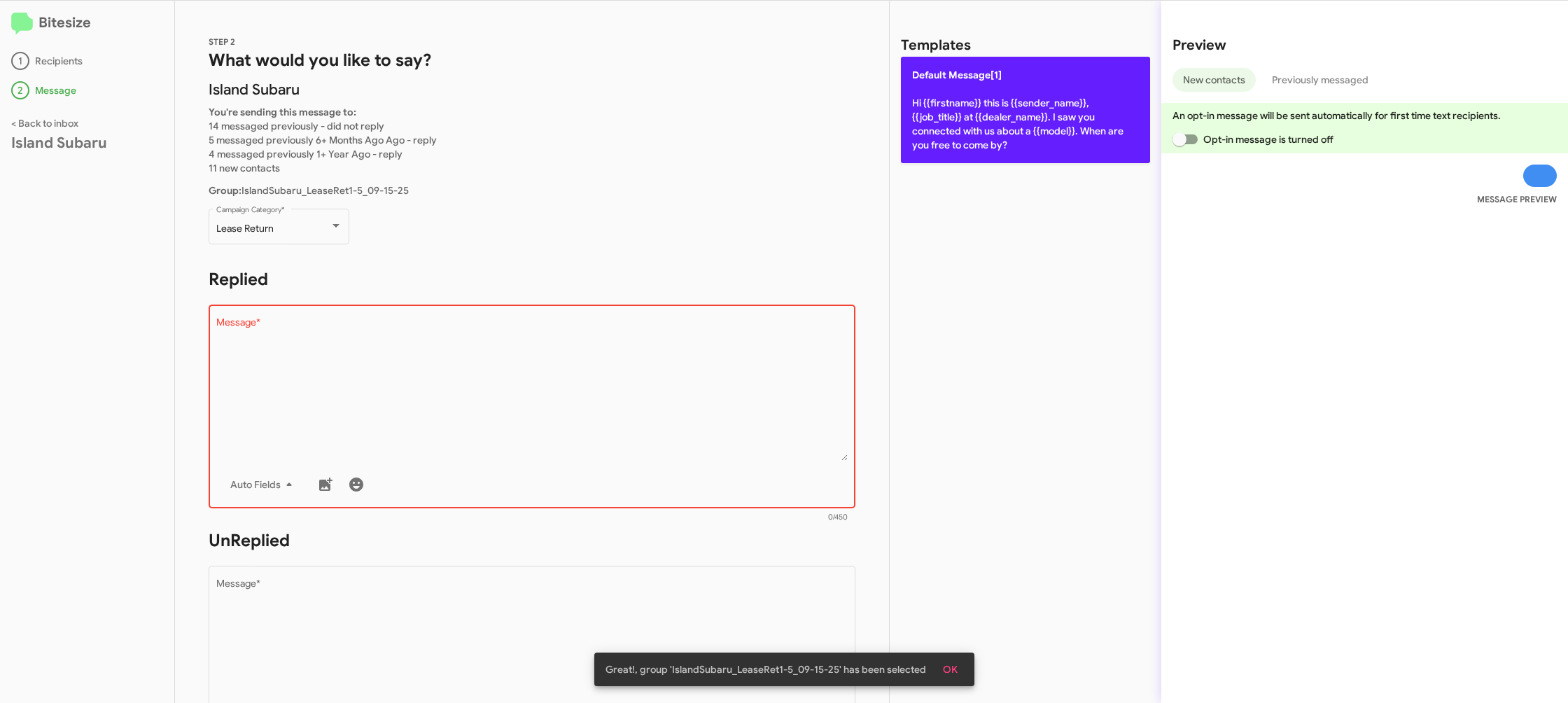
drag, startPoint x: 1009, startPoint y: 111, endPoint x: 543, endPoint y: 352, distance: 524.6
click at [1008, 112] on p "Default Message[1] Hi {{firstname}} this is {{sender_name}}, {{job_title}} at {…" at bounding box center [1025, 110] width 249 height 107
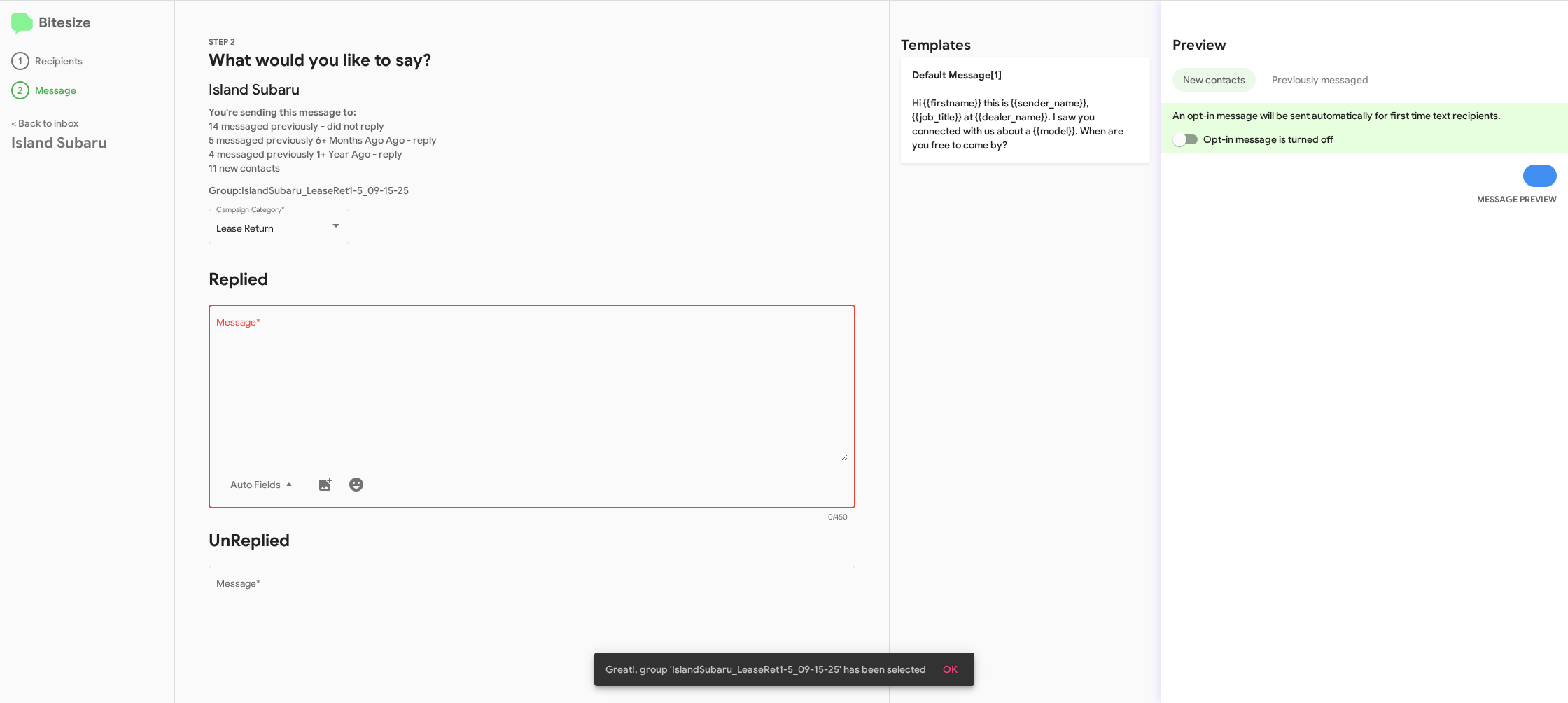
type textarea "Hi {{firstname}} this is {{sender_name}}, {{job_title}} at {{dealer_name}}. I s…"
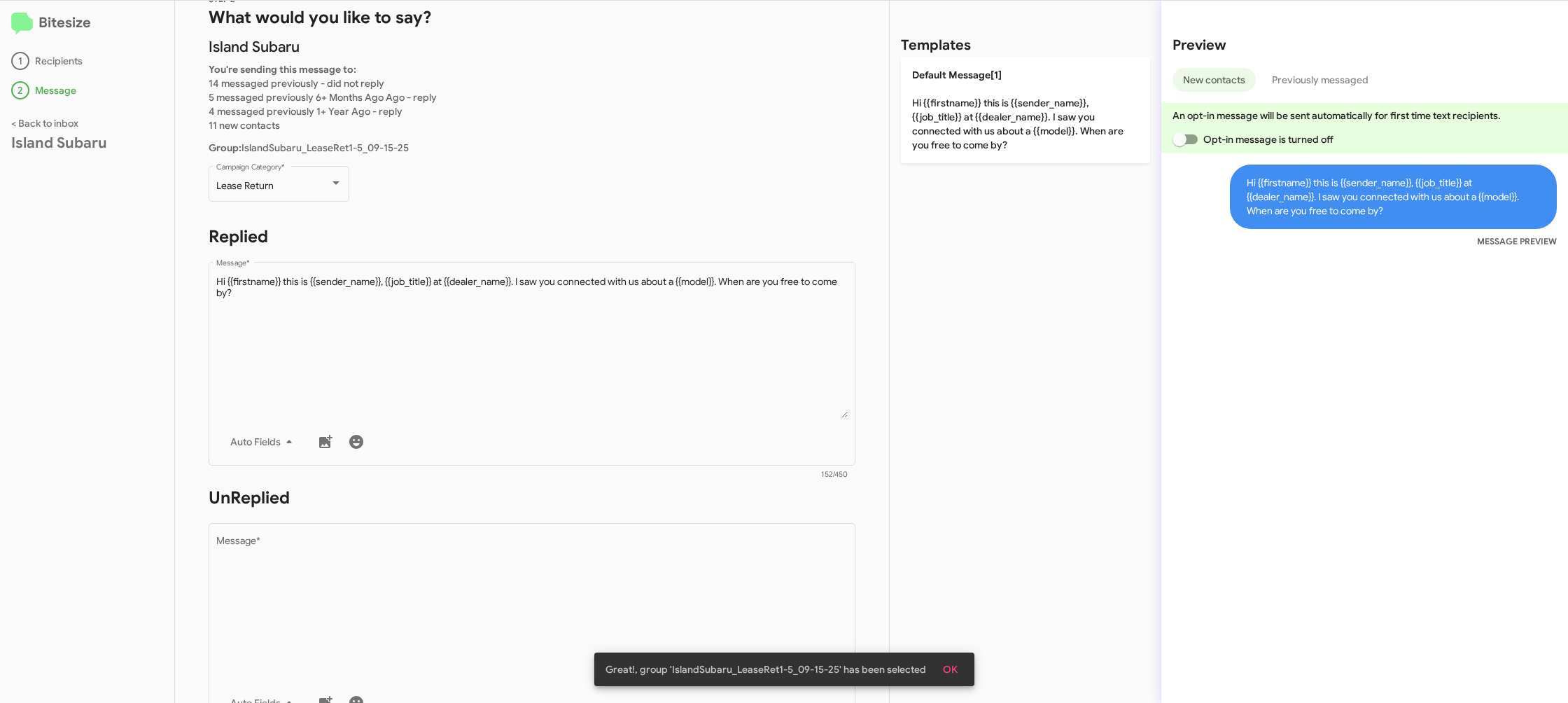
scroll to position [64, 0]
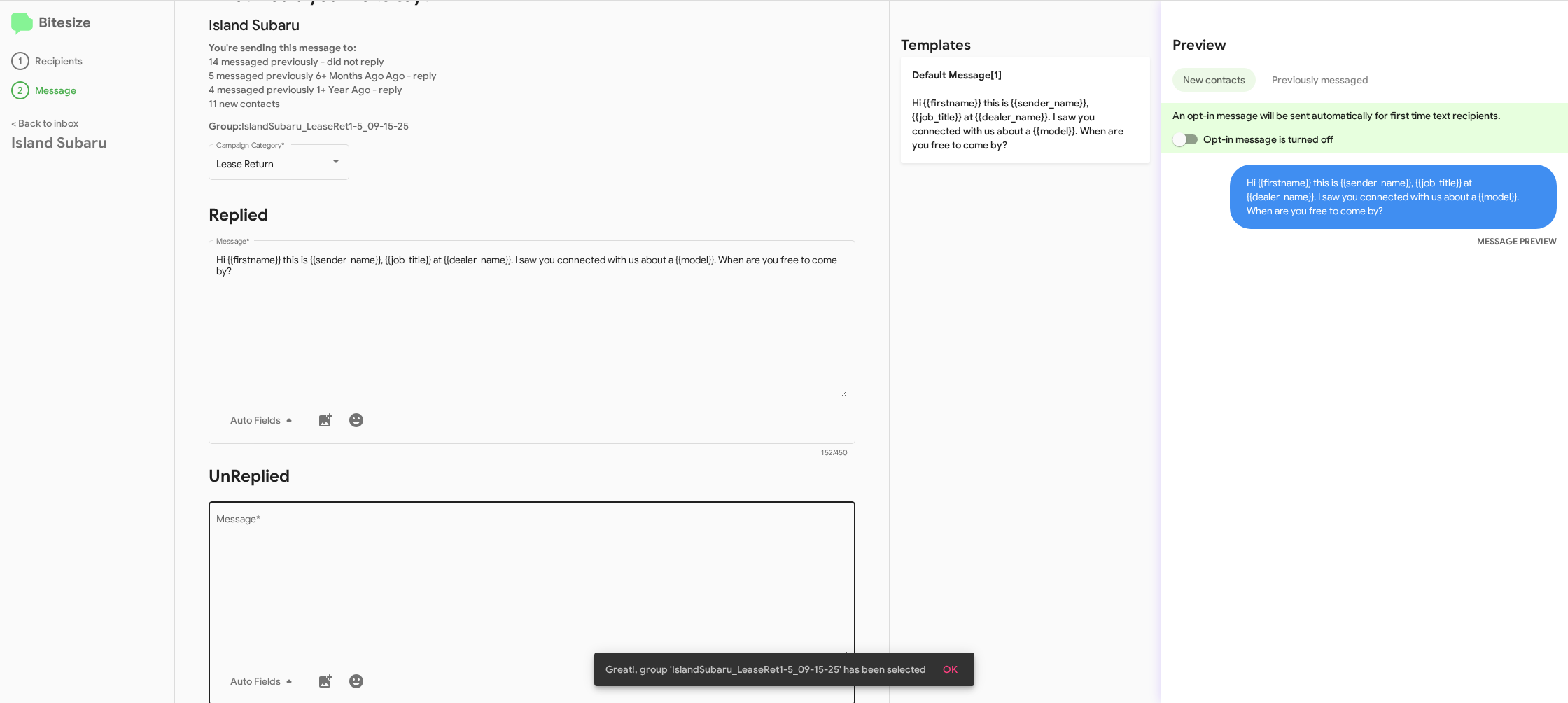
click at [559, 500] on div "Drop image here to insert Auto Fields Message *" at bounding box center [533, 602] width 632 height 207
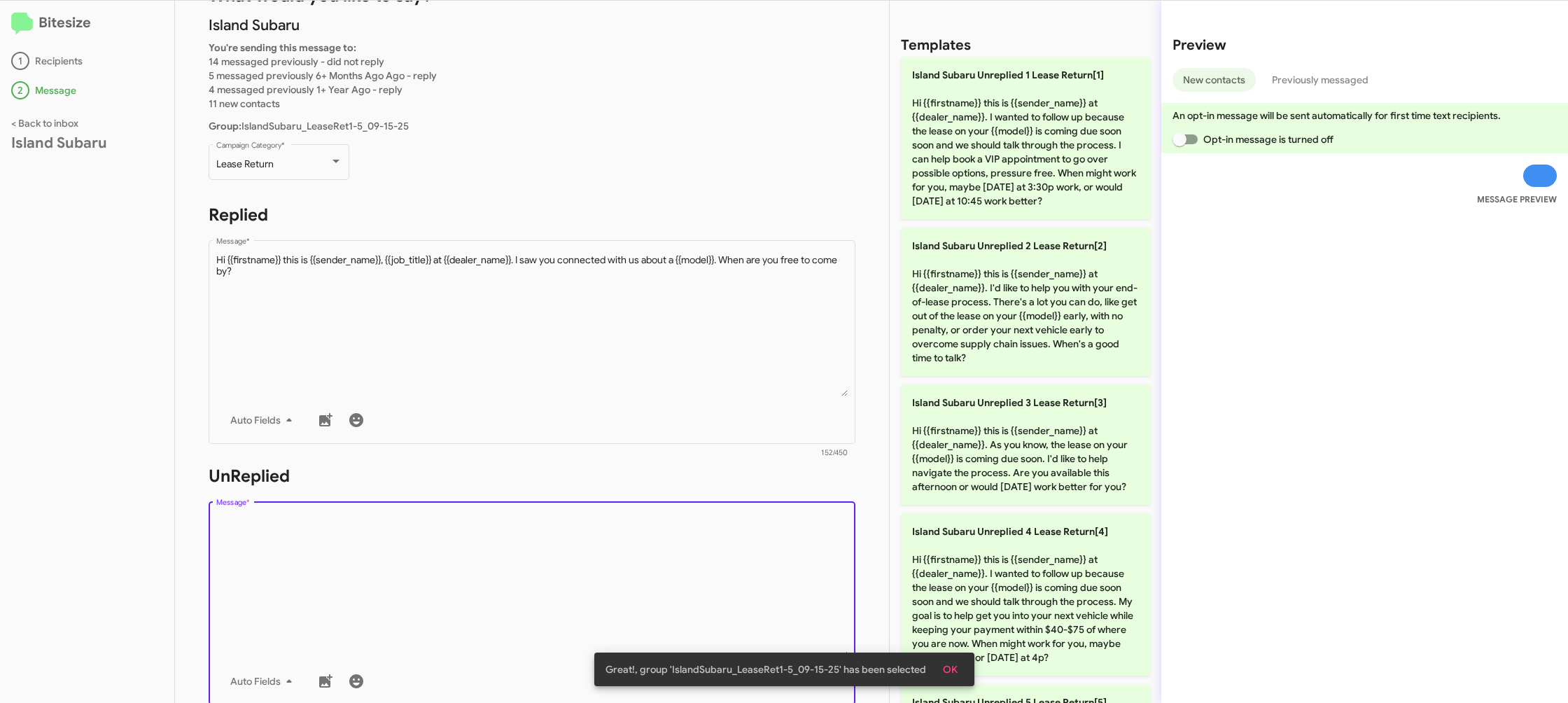
click at [554, 520] on textarea "Message *" at bounding box center [533, 585] width 632 height 143
drag, startPoint x: 554, startPoint y: 520, endPoint x: 868, endPoint y: 414, distance: 331.4
click at [622, 496] on form "UnReplied Drop image here to insert Auto Fields Message * 0/450" at bounding box center [532, 593] width 647 height 256
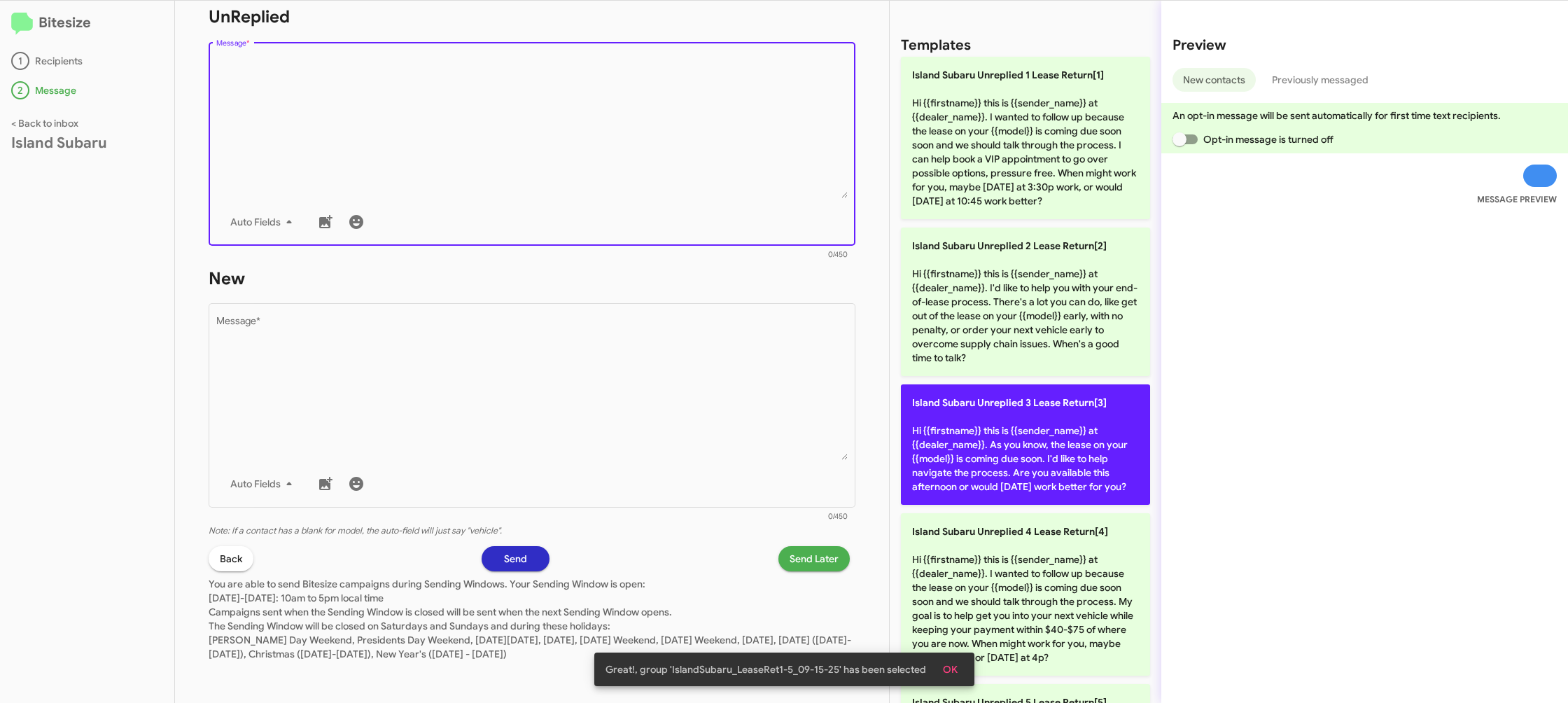
scroll to position [265, 0]
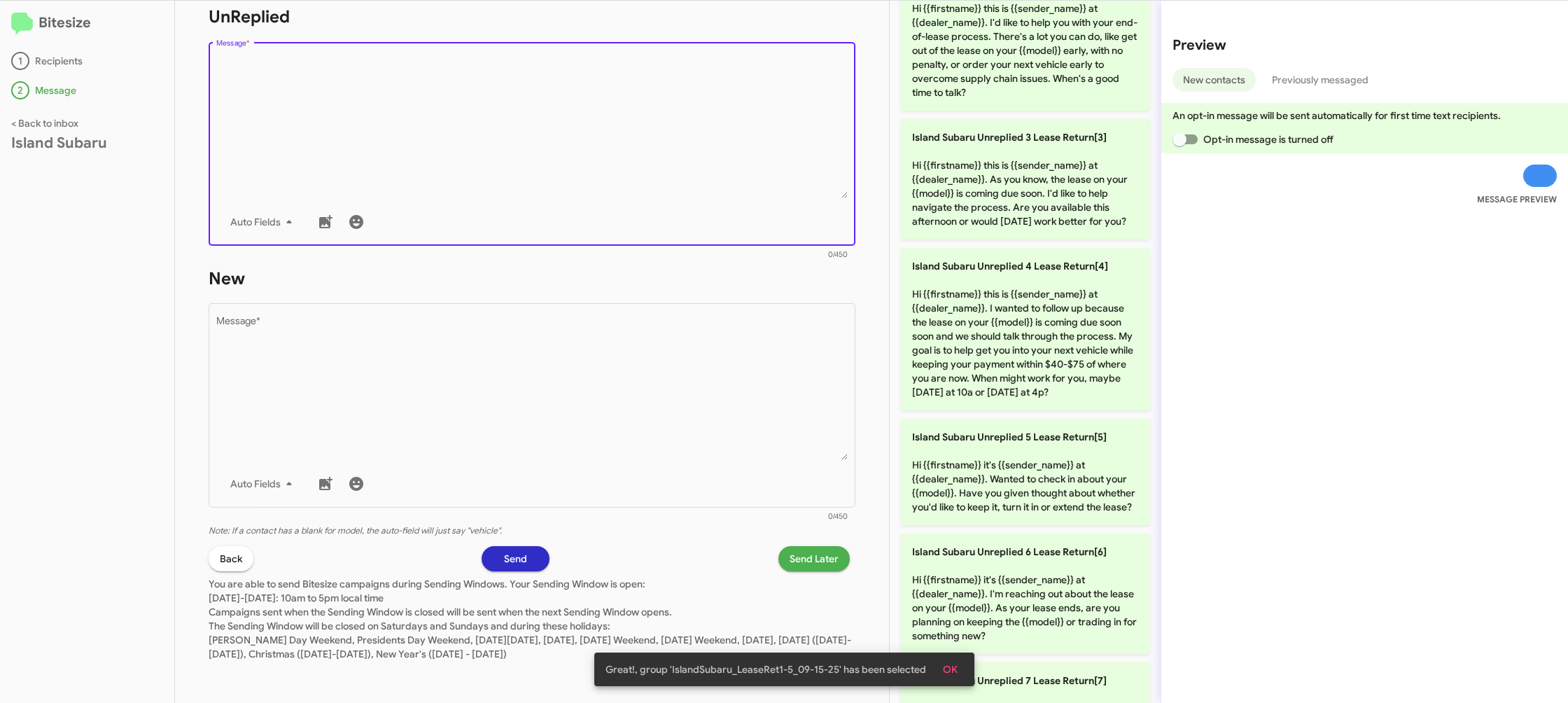
drag, startPoint x: 996, startPoint y: 486, endPoint x: 544, endPoint y: 239, distance: 515.1
click at [984, 480] on p "Island Subaru Unreplied 5 Lease Return[5] Hi {{firstname}} it's {{sender_name}}…" at bounding box center [1025, 472] width 249 height 107
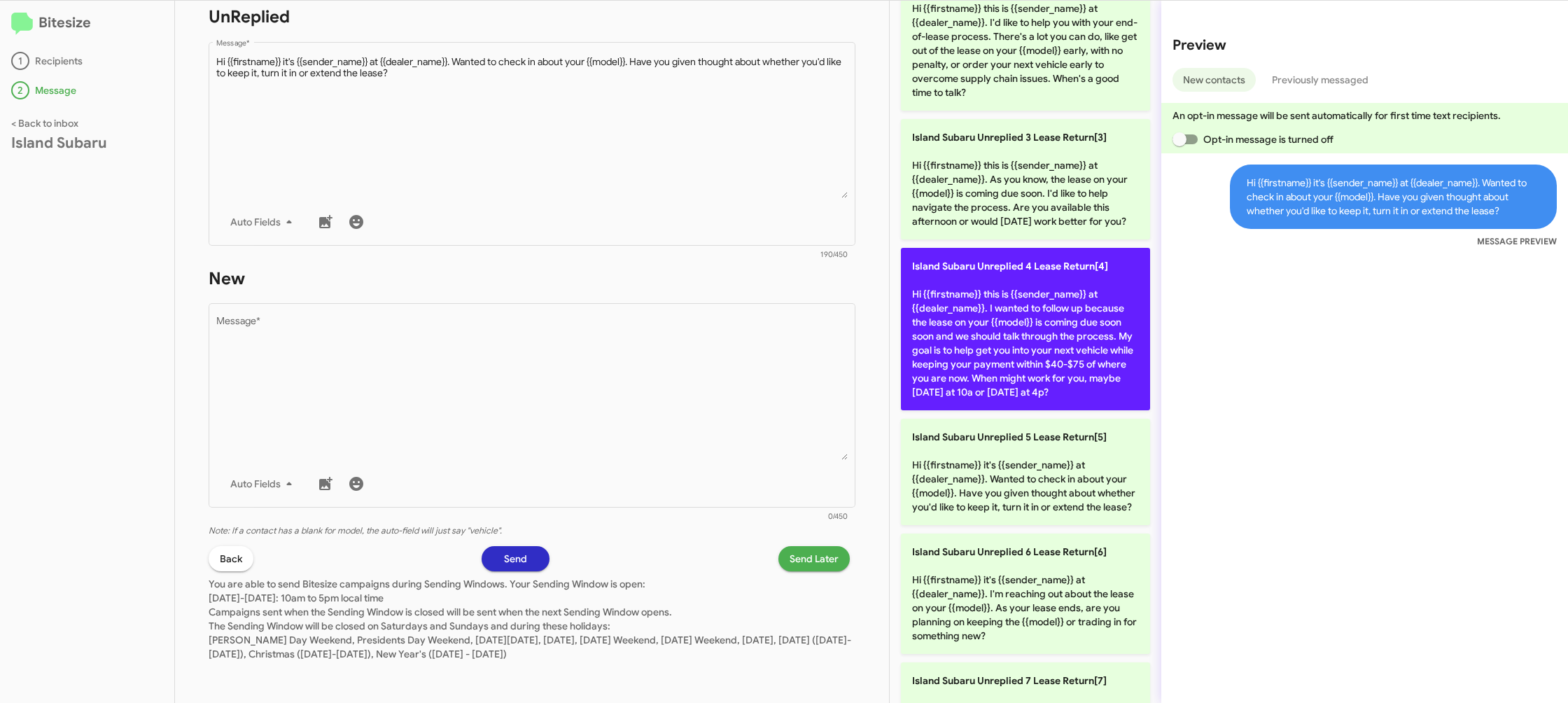
scroll to position [409, 0]
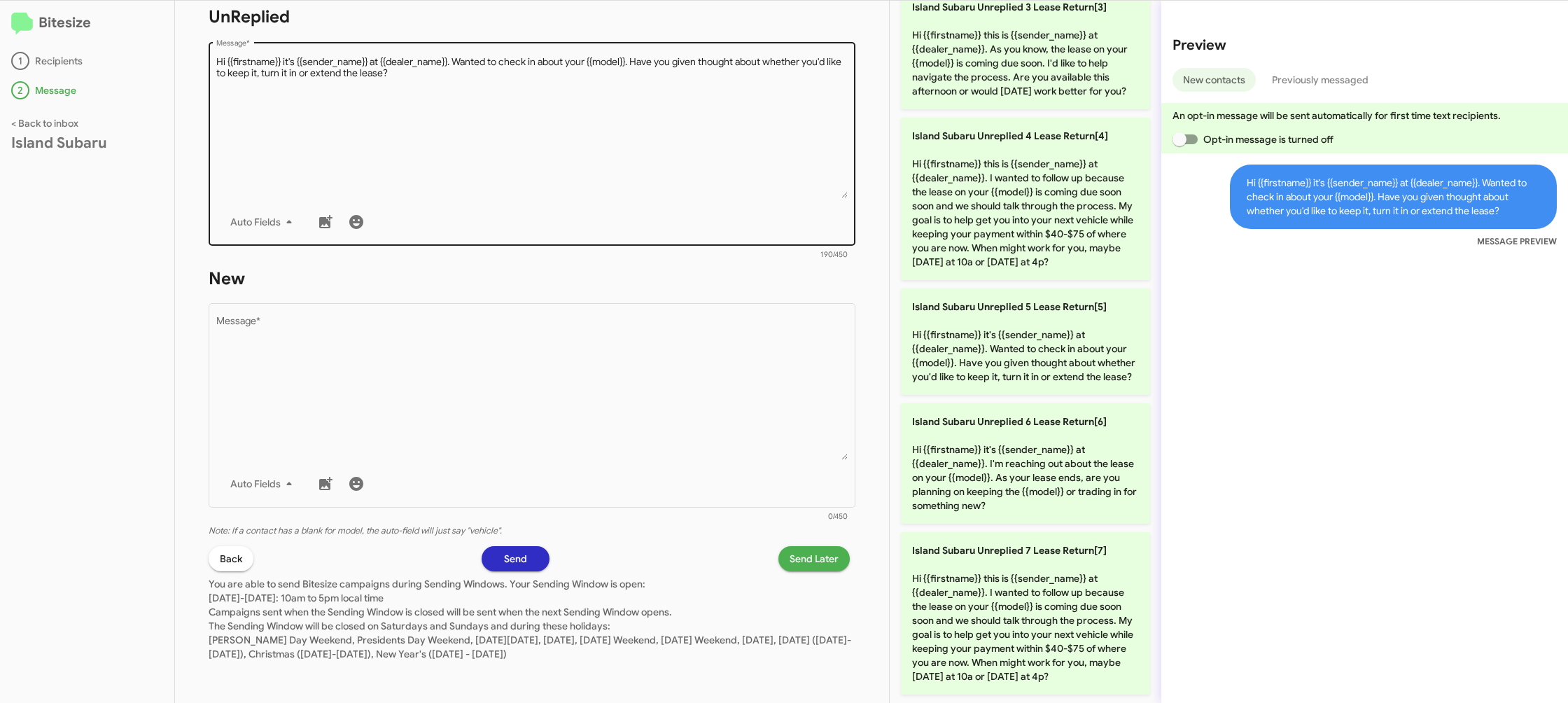
drag, startPoint x: 1021, startPoint y: 434, endPoint x: 562, endPoint y: 212, distance: 509.9
click at [1020, 434] on p "Island Subaru Unreplied 6 Lease Return[6] Hi {{firstname}} it's {{sender_name}}…" at bounding box center [1025, 464] width 249 height 120
type textarea "Hi {{firstname}} it's {{sender_name}} at {{dealer_name}}. I'm reaching out abou…"
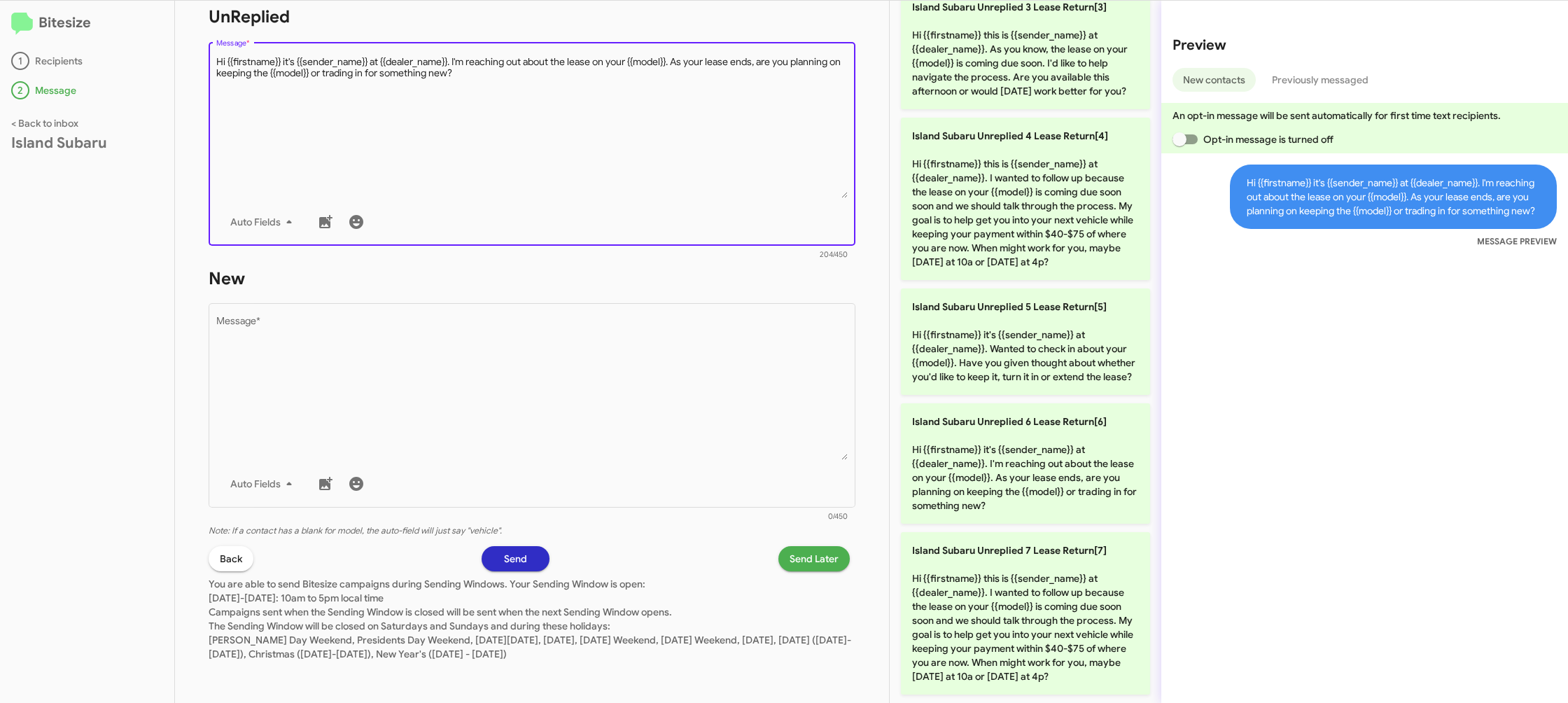
click at [575, 153] on textarea "Message *" at bounding box center [533, 126] width 632 height 143
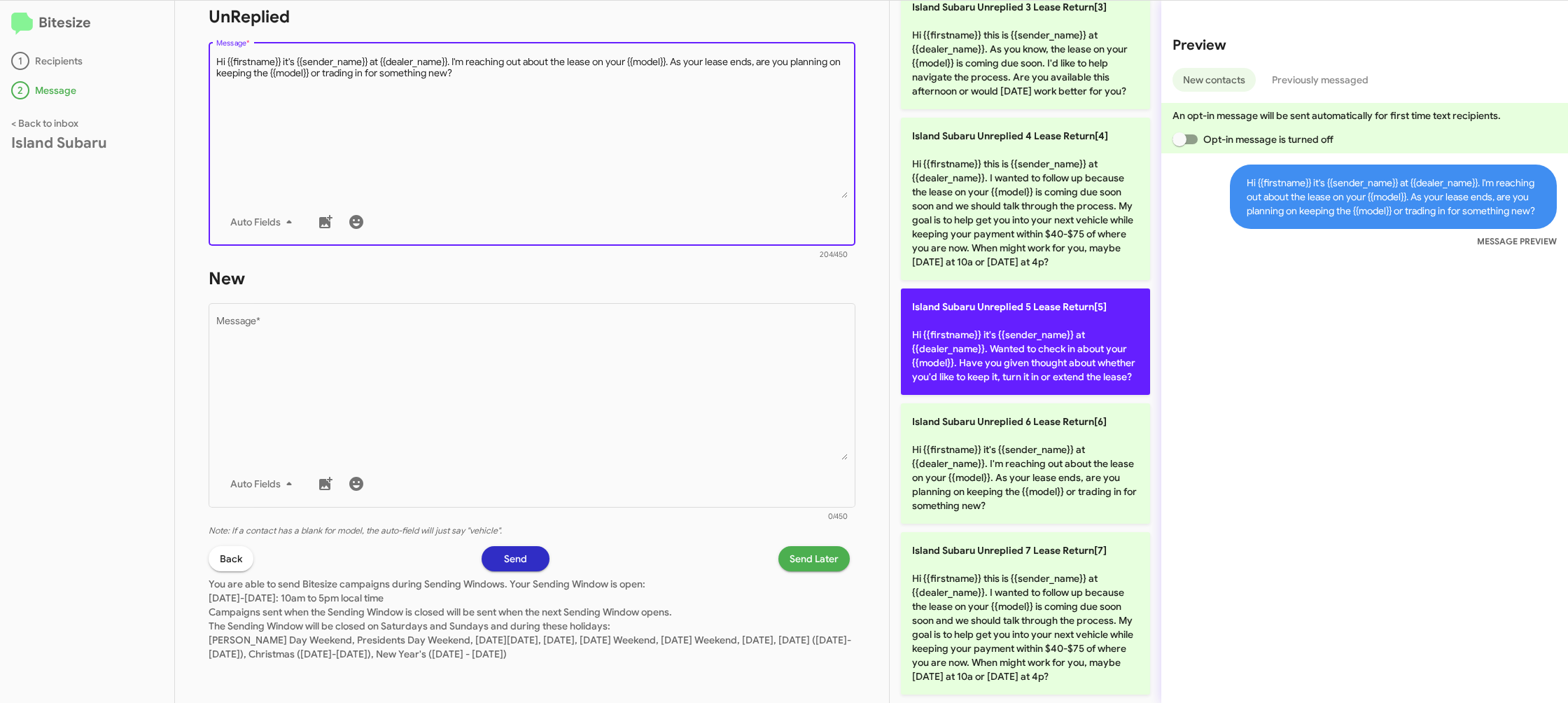
drag, startPoint x: 575, startPoint y: 153, endPoint x: 985, endPoint y: 363, distance: 460.7
click at [575, 153] on textarea "Message *" at bounding box center [533, 126] width 632 height 143
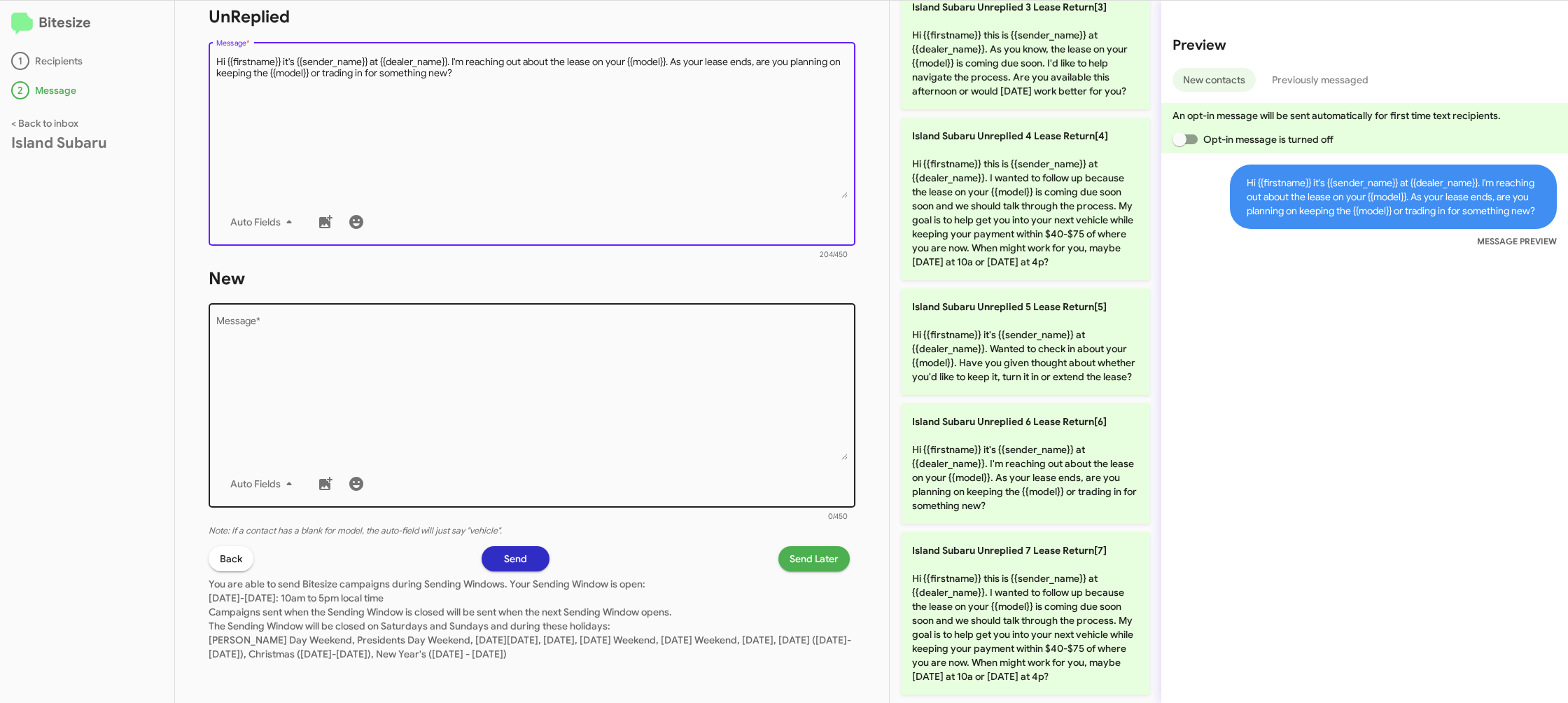
drag, startPoint x: 1044, startPoint y: 480, endPoint x: 594, endPoint y: 412, distance: 455.1
click at [1043, 481] on p "Island Subaru Unreplied 6 Lease Return[6] Hi {{firstname}} it's {{sender_name}}…" at bounding box center [1025, 464] width 249 height 120
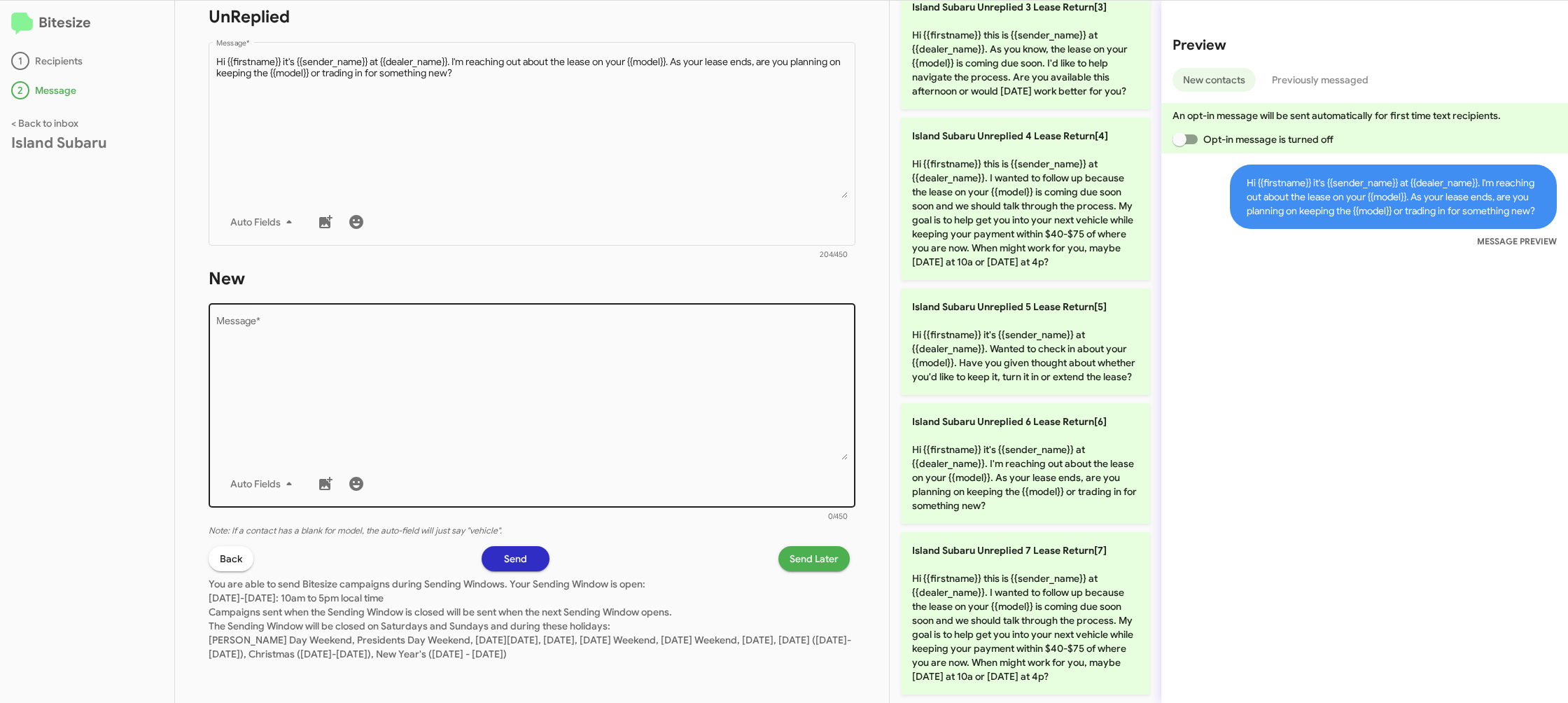
click at [596, 411] on textarea "Message *" at bounding box center [533, 388] width 632 height 143
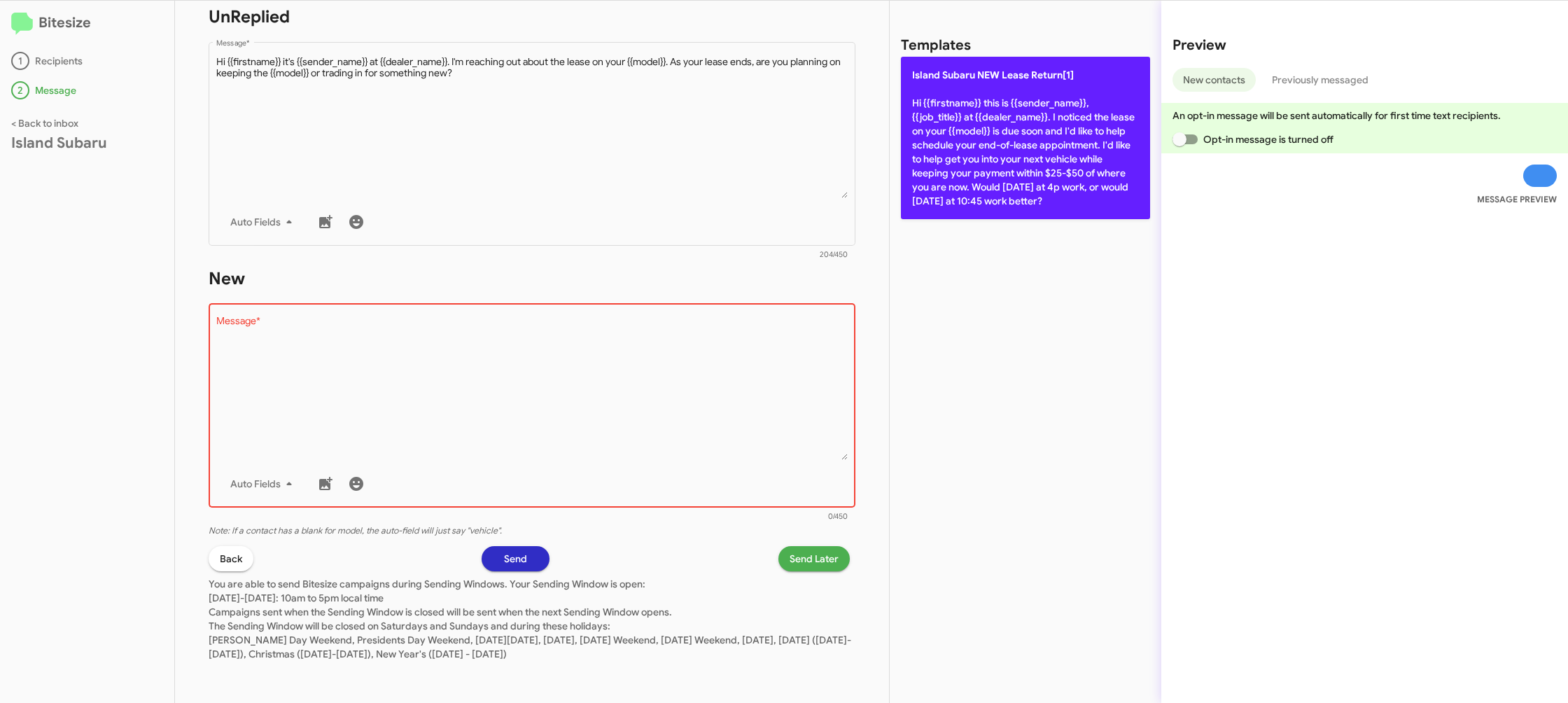
drag, startPoint x: 987, startPoint y: 165, endPoint x: 943, endPoint y: 205, distance: 59.5
click at [987, 165] on p "Island Subaru NEW Lease Return[1] Hi {{firstname}} this is {{sender_name}}, {{j…" at bounding box center [1025, 138] width 249 height 163
type textarea "Hi {{firstname}} this is {{sender_name}}, {{job_title}} at {{dealer_name}}. I n…"
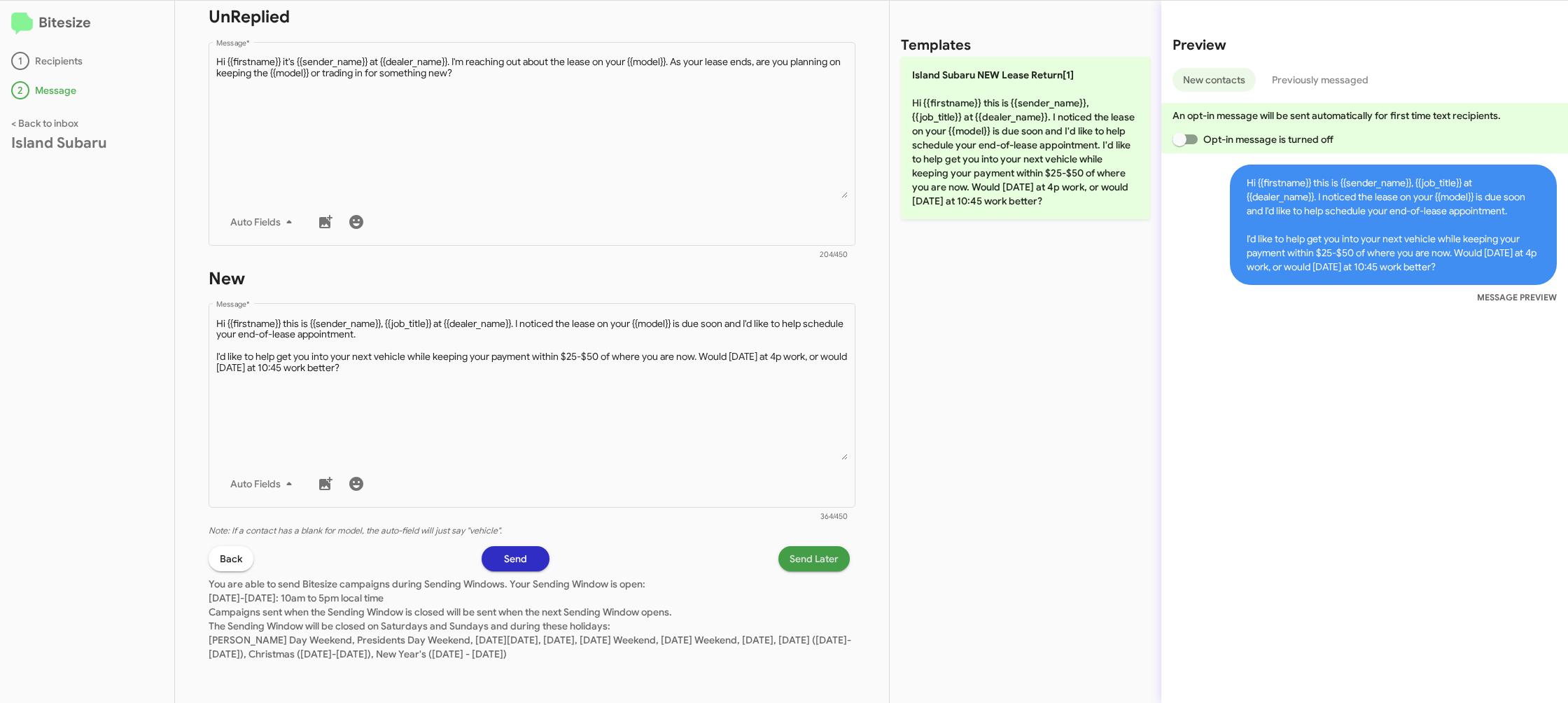
click at [814, 565] on span "Send Later" at bounding box center [814, 559] width 49 height 25
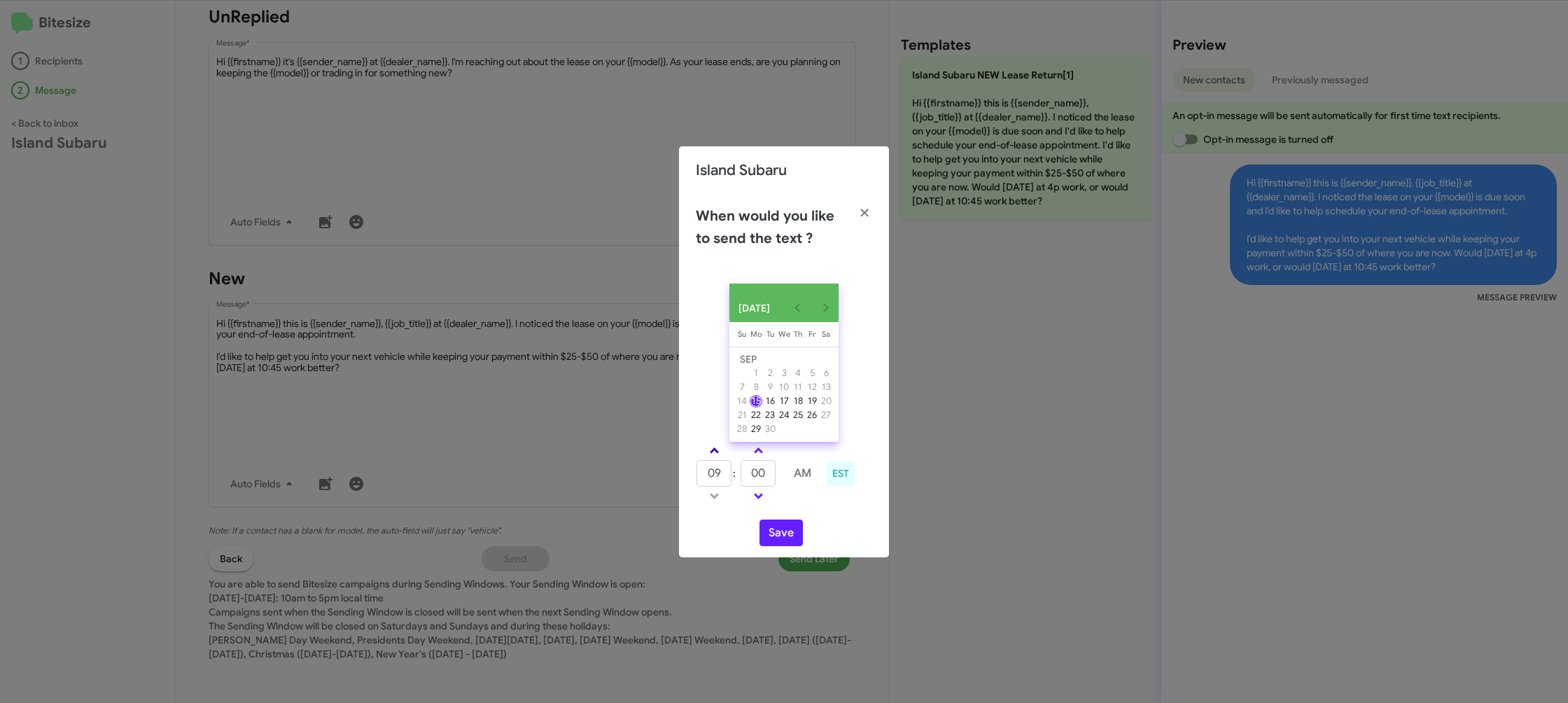
drag, startPoint x: 722, startPoint y: 455, endPoint x: 835, endPoint y: 465, distance: 113.4
click at [722, 455] on link at bounding box center [714, 450] width 24 height 16
type input "10"
click at [764, 470] on input "00" at bounding box center [759, 474] width 35 height 27
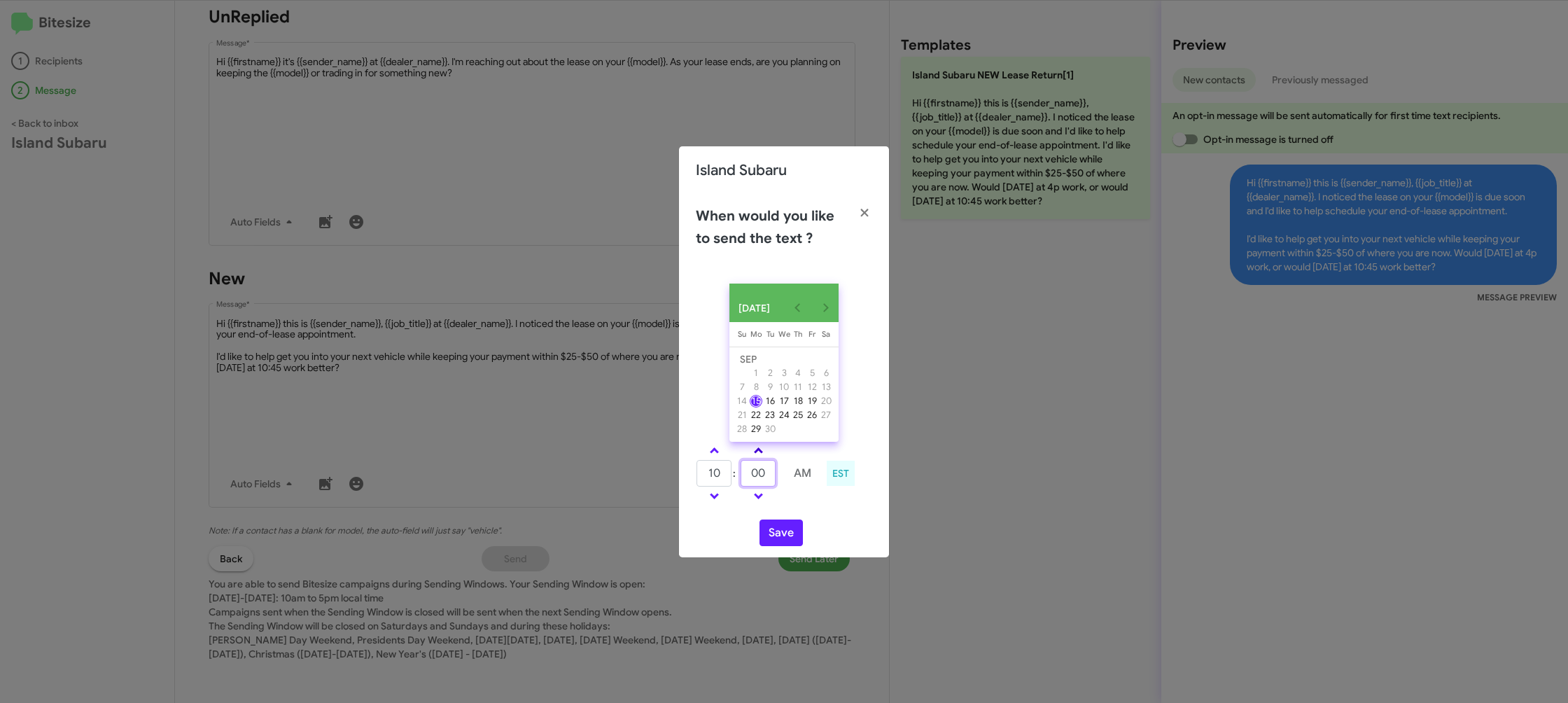
drag, startPoint x: 764, startPoint y: 470, endPoint x: 749, endPoint y: 461, distance: 17.5
click at [763, 470] on input "00" at bounding box center [759, 474] width 35 height 27
type input "55"
drag, startPoint x: 798, startPoint y: 501, endPoint x: 777, endPoint y: 532, distance: 37.4
click at [797, 502] on td at bounding box center [803, 496] width 38 height 18
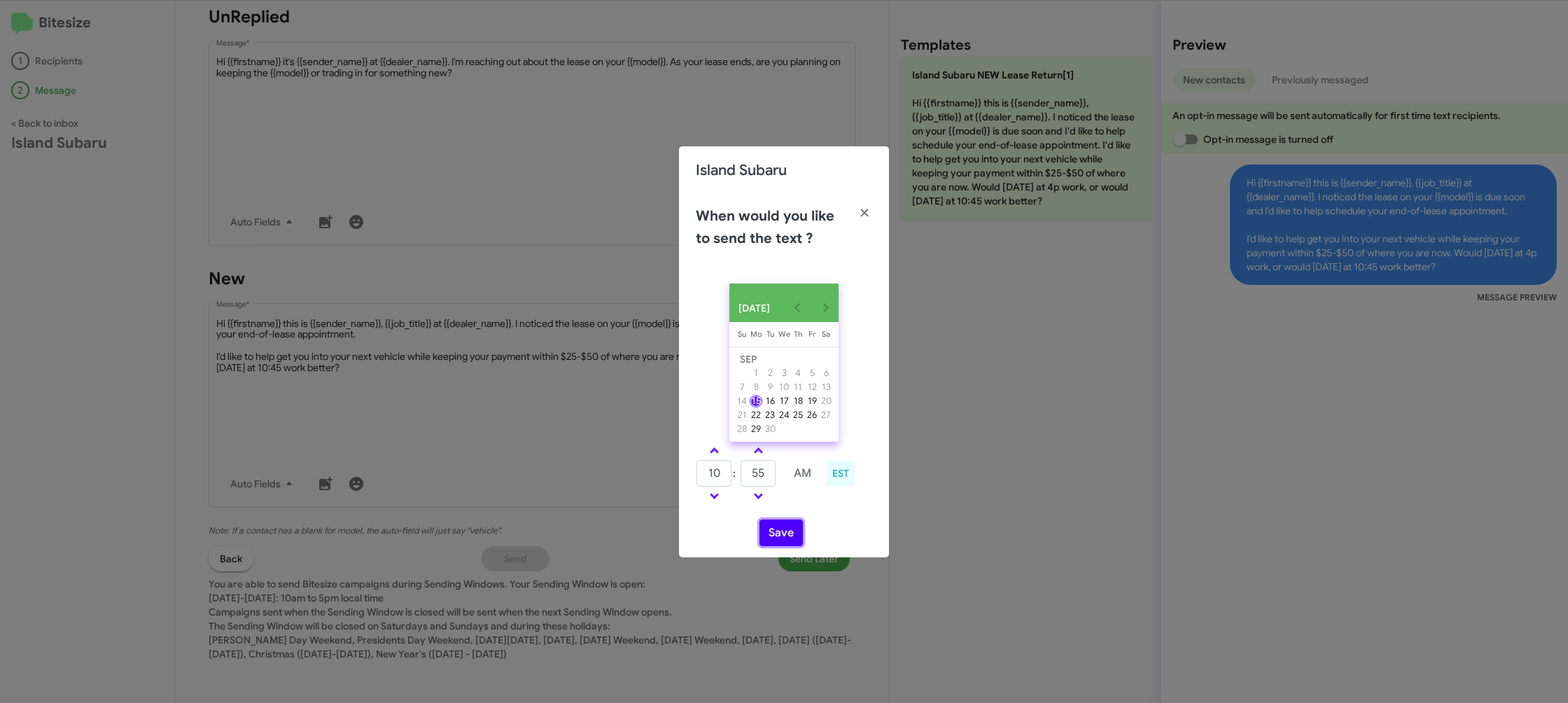
click at [779, 535] on button "Save" at bounding box center [781, 533] width 43 height 27
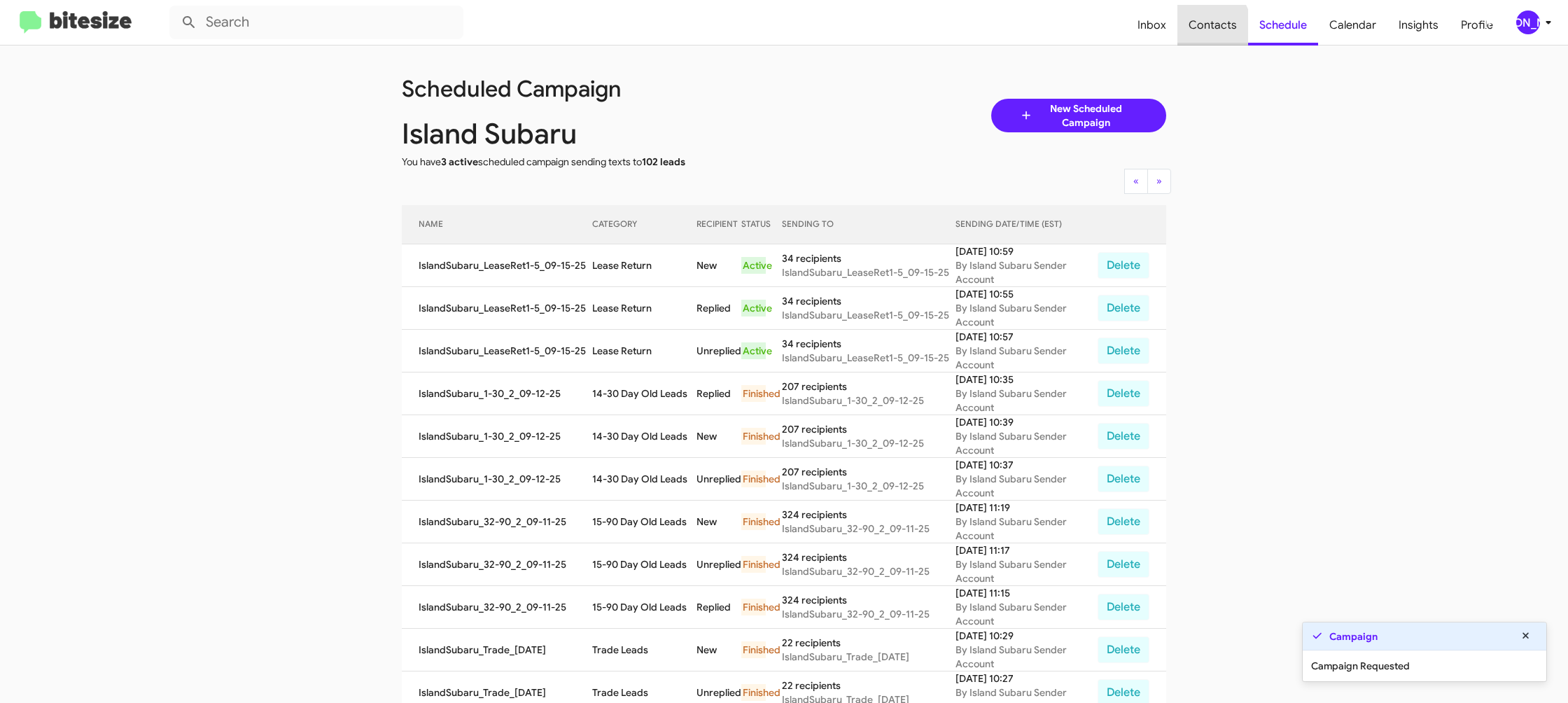
click at [1202, 30] on span "Contacts" at bounding box center [1213, 25] width 71 height 41
type input "in:groups"
click at [1202, 30] on span "Contacts" at bounding box center [1213, 25] width 71 height 41
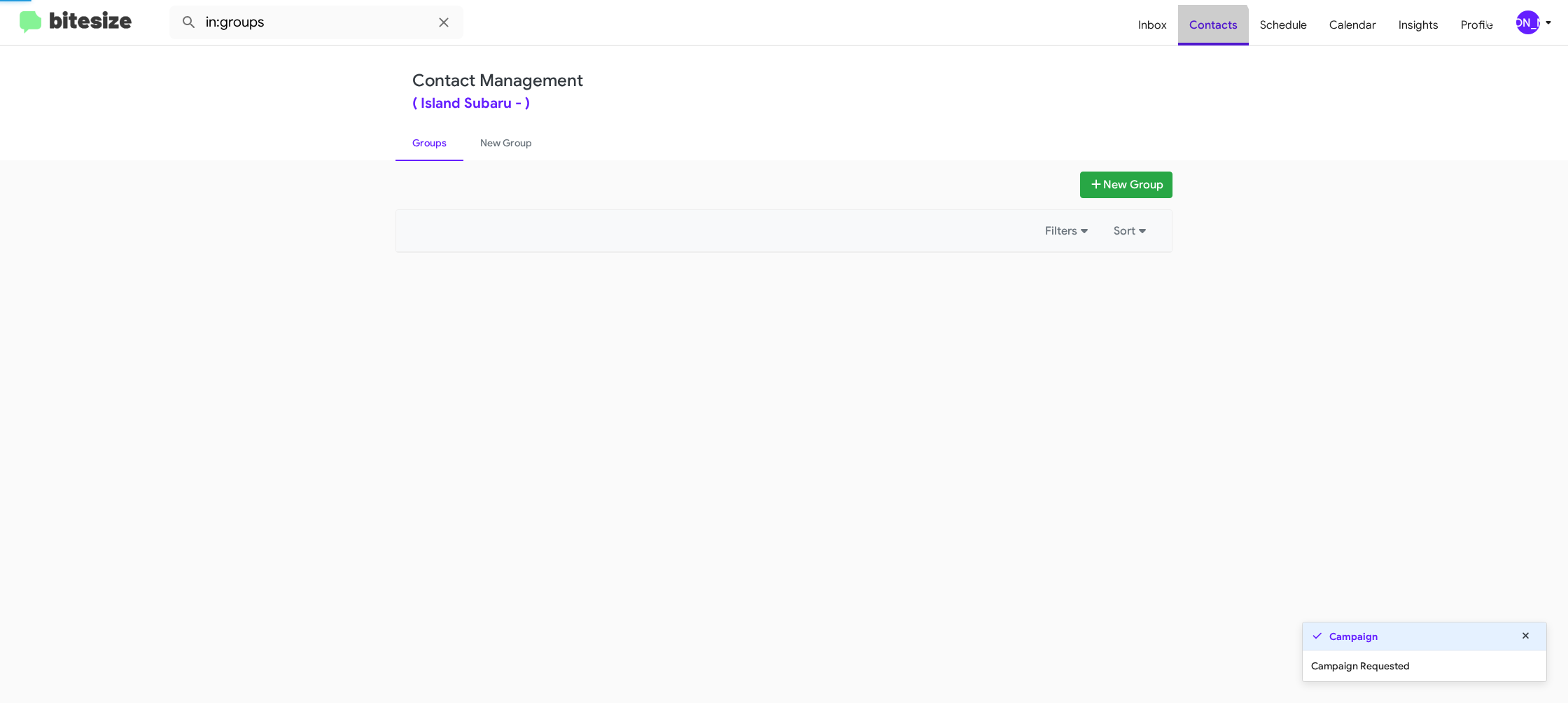
drag, startPoint x: 1202, startPoint y: 30, endPoint x: 785, endPoint y: 220, distance: 458.2
click at [1202, 28] on span "Contacts" at bounding box center [1214, 25] width 71 height 41
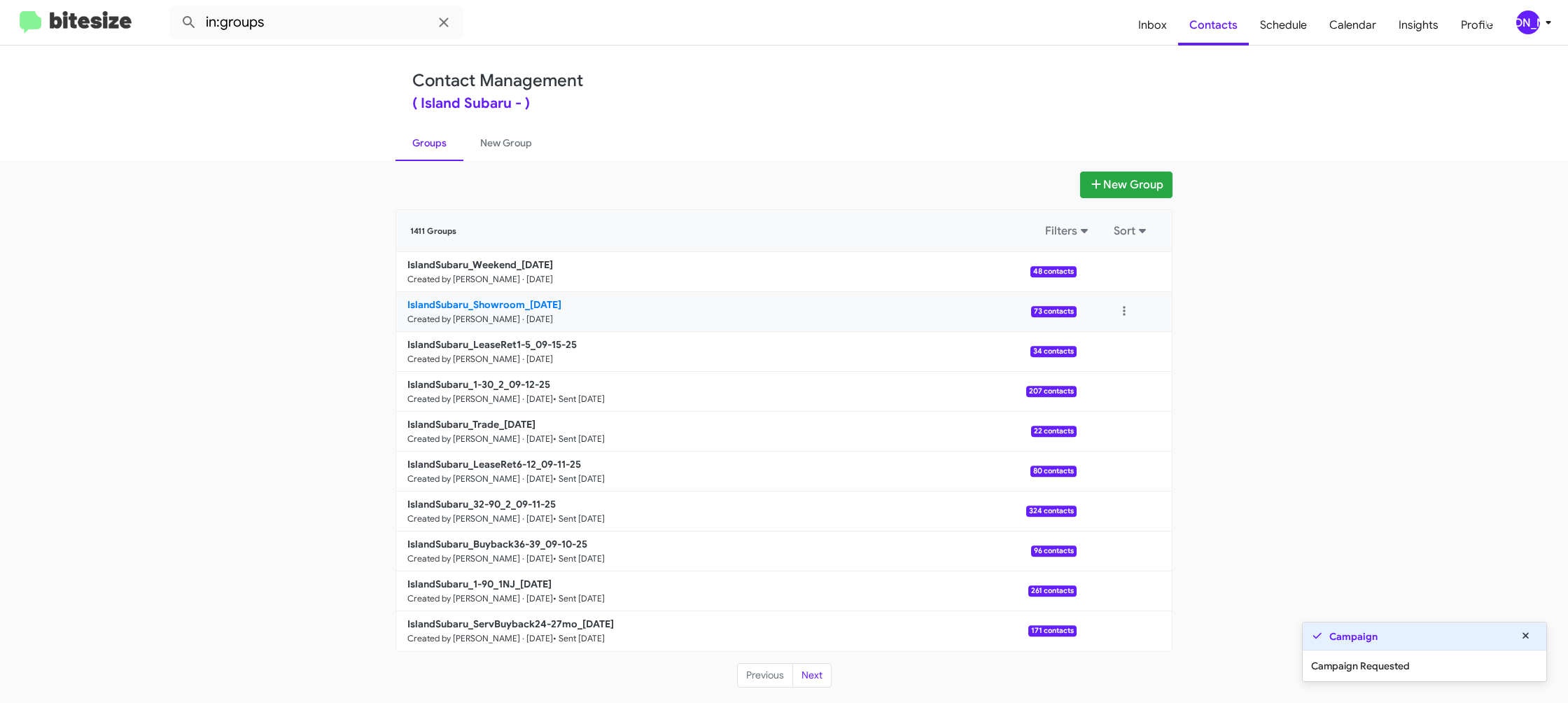
click at [536, 324] on link "IslandSubaru_Showroom_09-15-25 Created by Jason Apdua · Sep 15, 2025 73 contacts" at bounding box center [736, 312] width 680 height 40
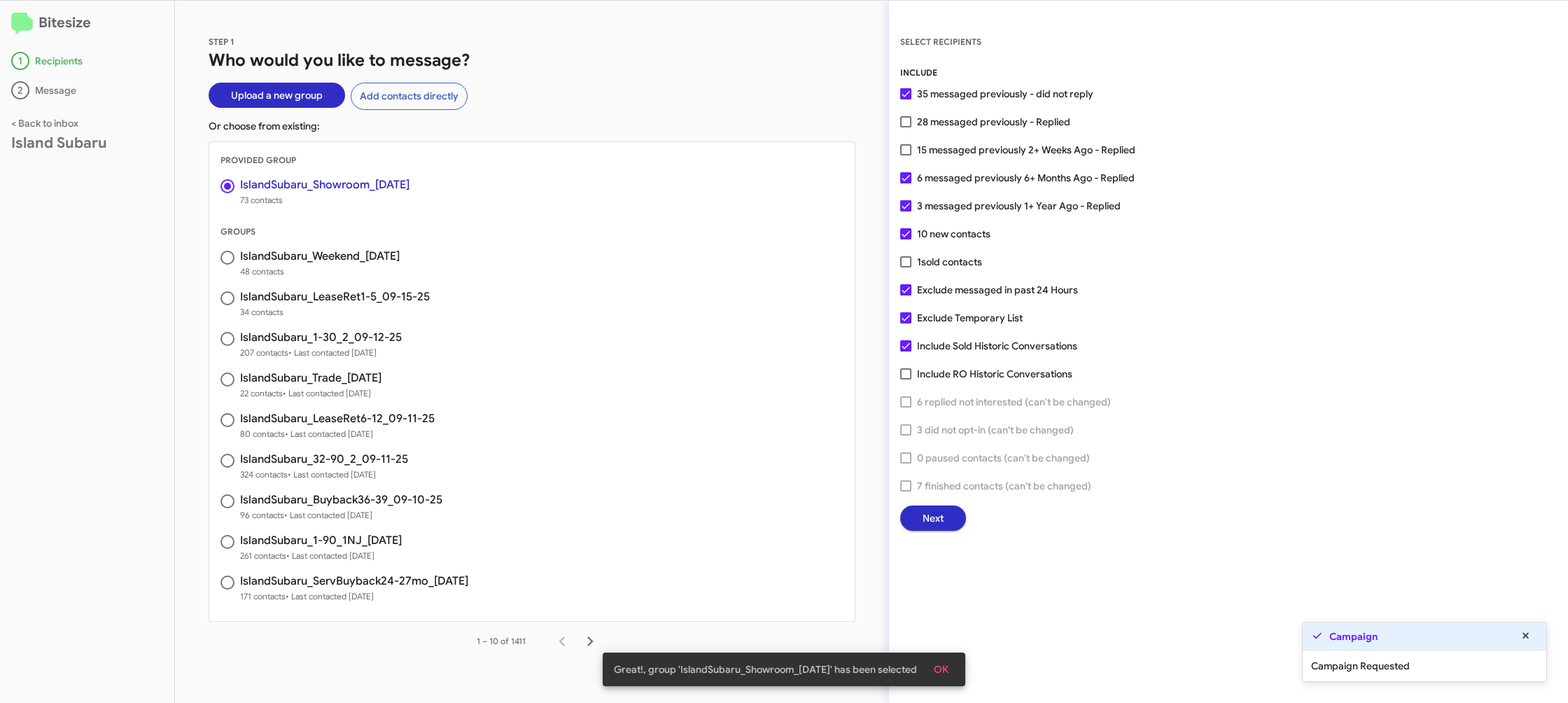
click at [926, 507] on span "Next" at bounding box center [933, 518] width 21 height 25
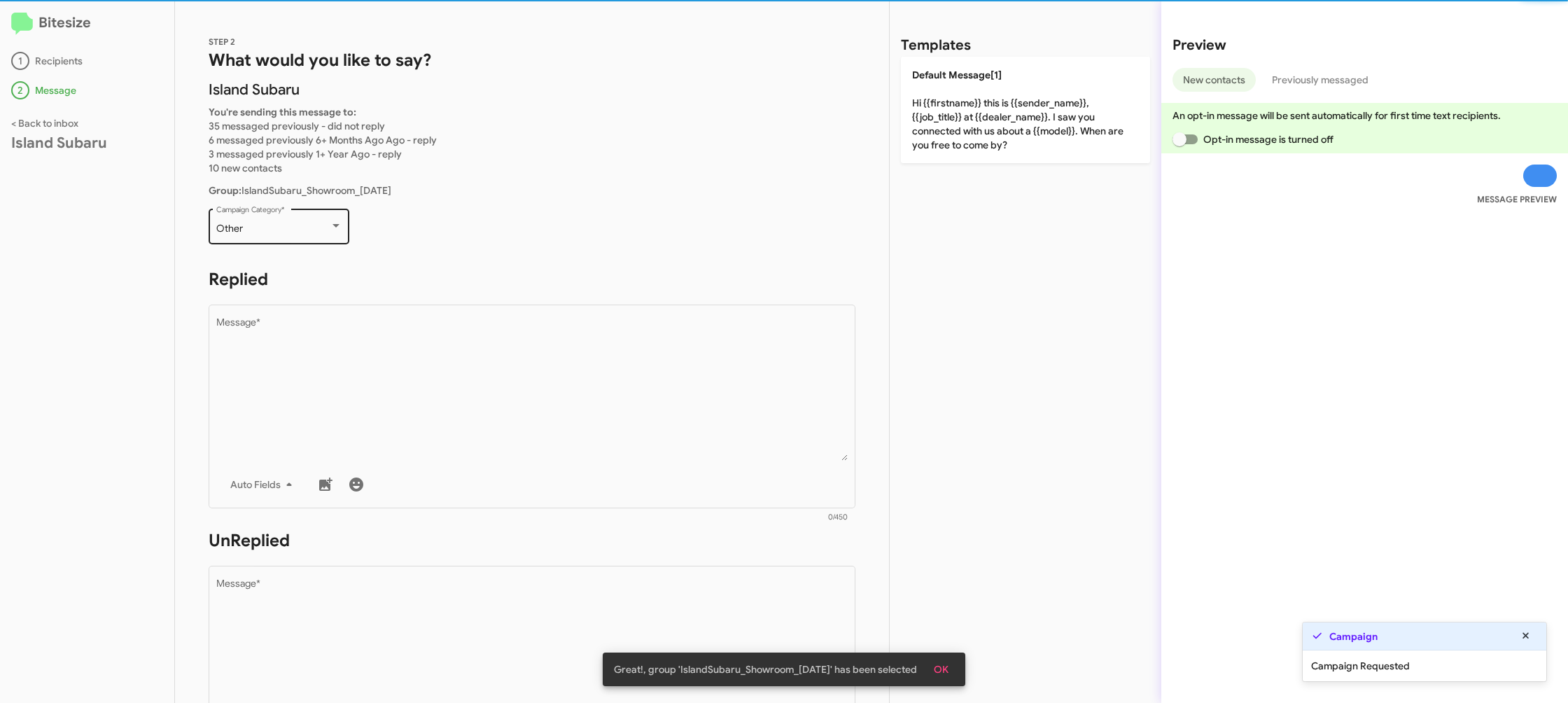
click at [264, 223] on div "Other" at bounding box center [273, 228] width 113 height 11
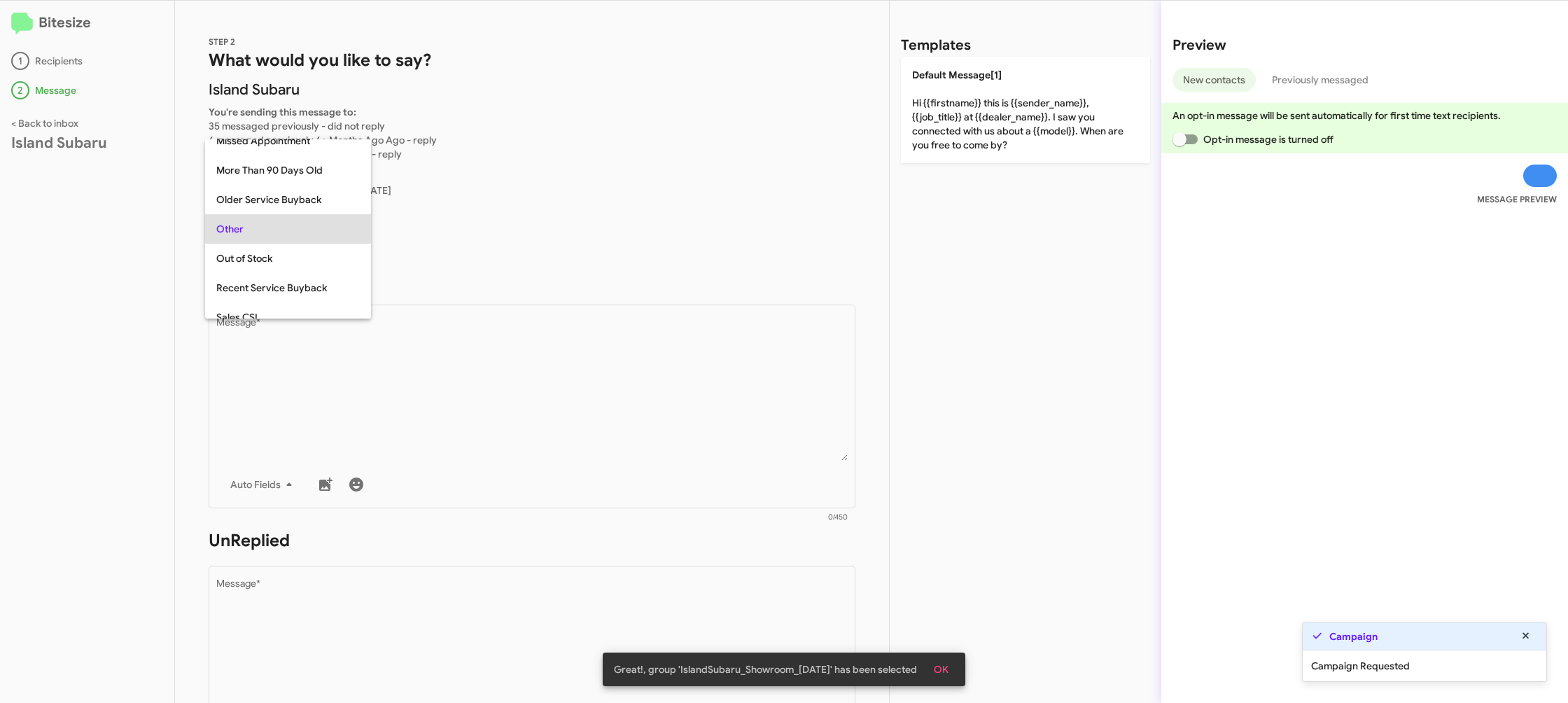
scroll to position [379, 0]
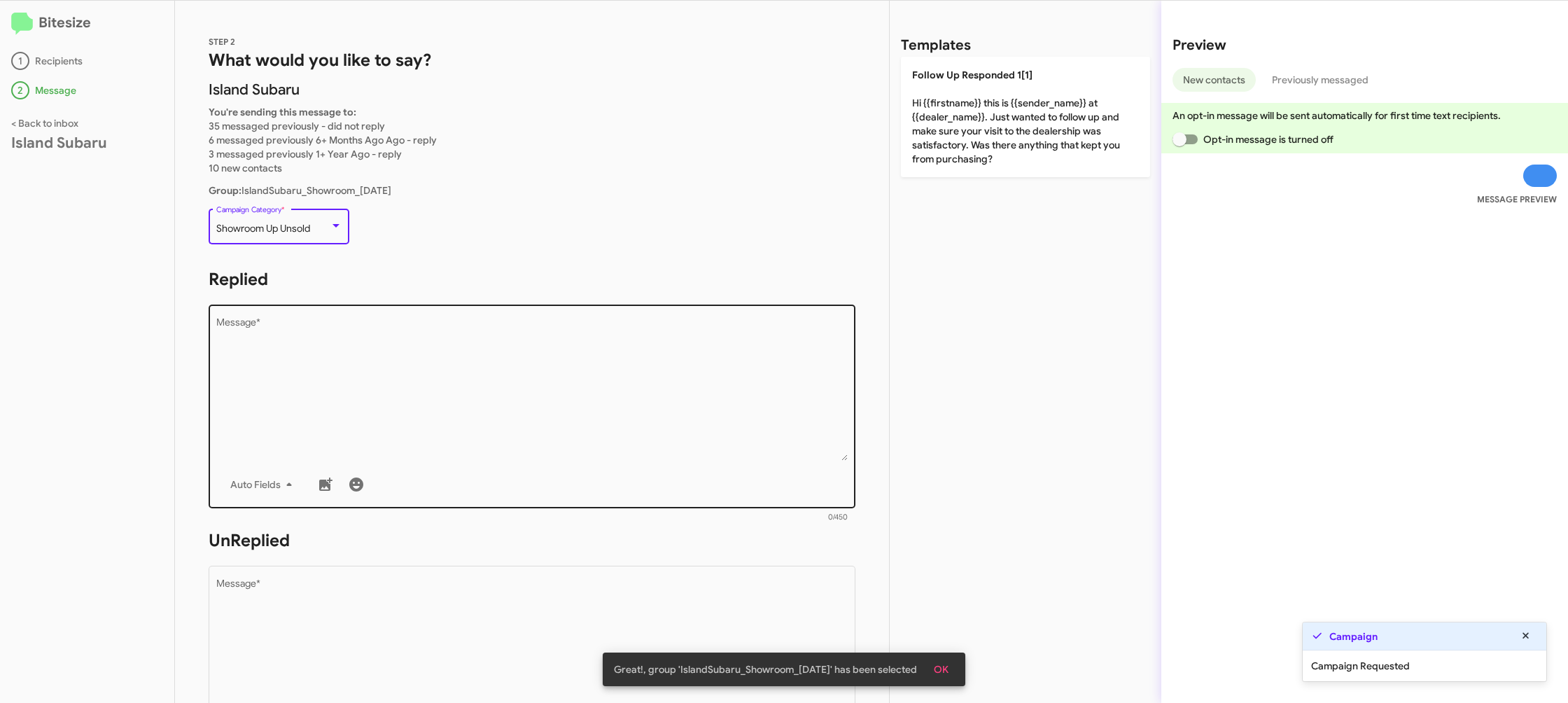
click at [462, 414] on textarea "Message *" at bounding box center [533, 389] width 632 height 143
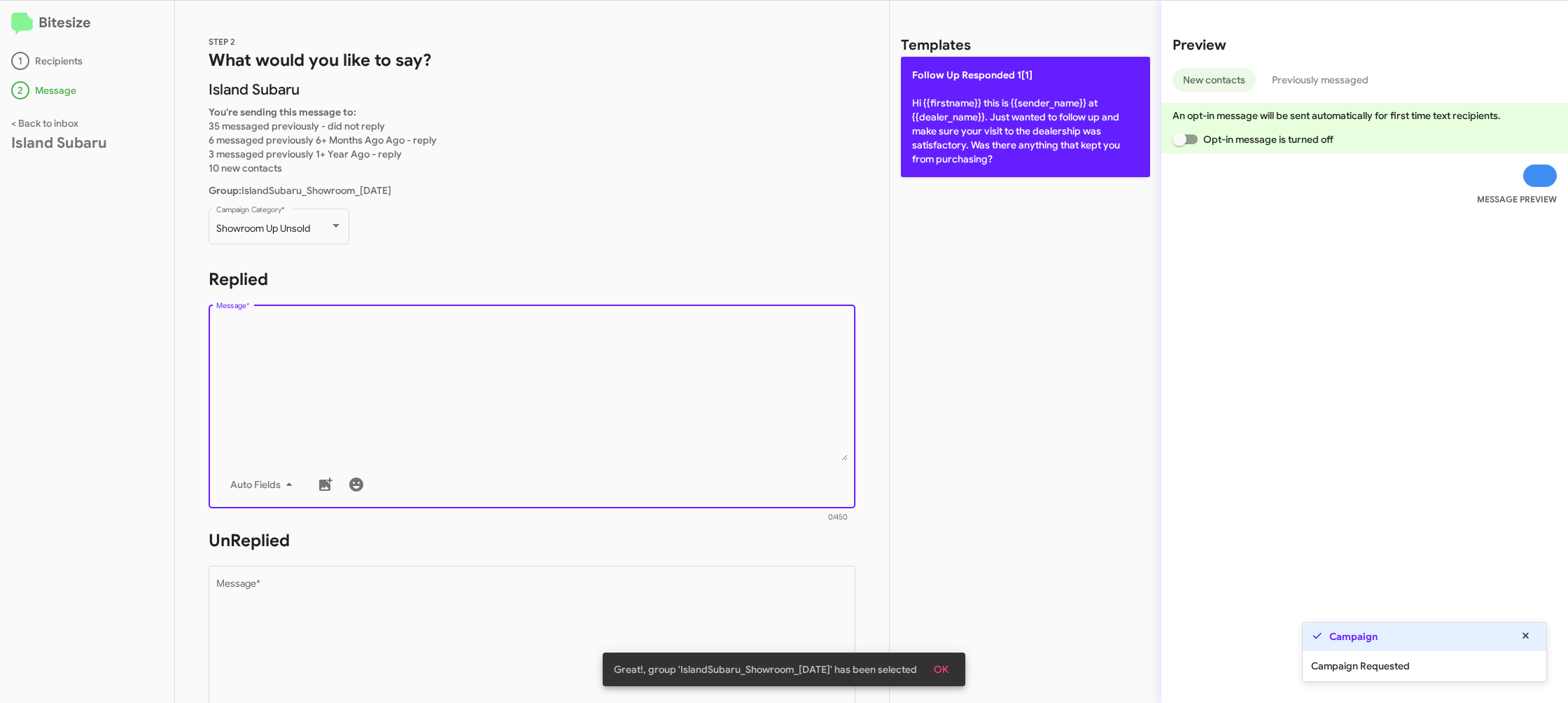
drag, startPoint x: 988, startPoint y: 118, endPoint x: 969, endPoint y: 133, distance: 24.2
click at [987, 120] on p "Follow Up Responded 1[1] Hi {{firstname}} this is {{sender_name}} at {{dealer_n…" at bounding box center [1025, 117] width 249 height 120
type textarea "Hi {{firstname}} this is {{sender_name}} at {{dealer_name}}. Just wanted to fol…"
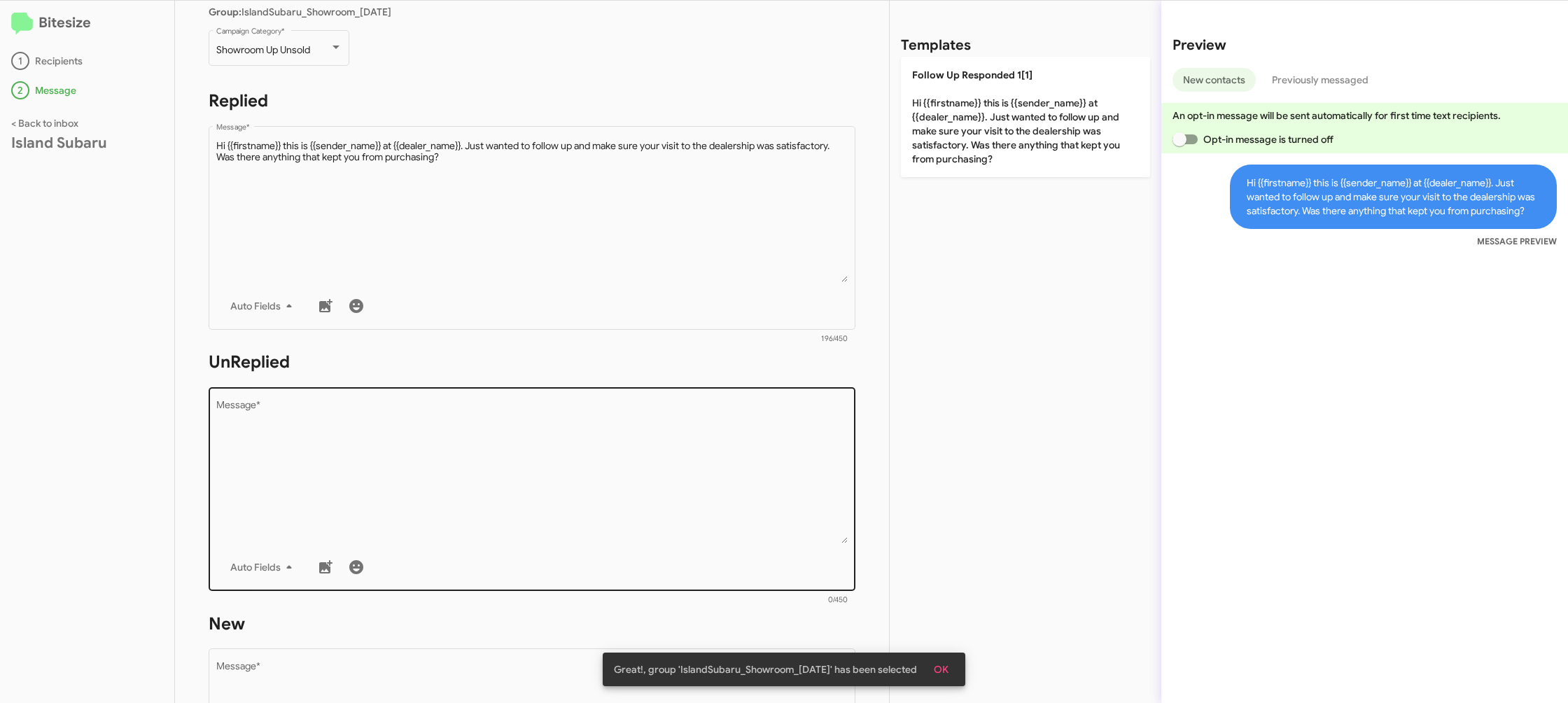
scroll to position [208, 0]
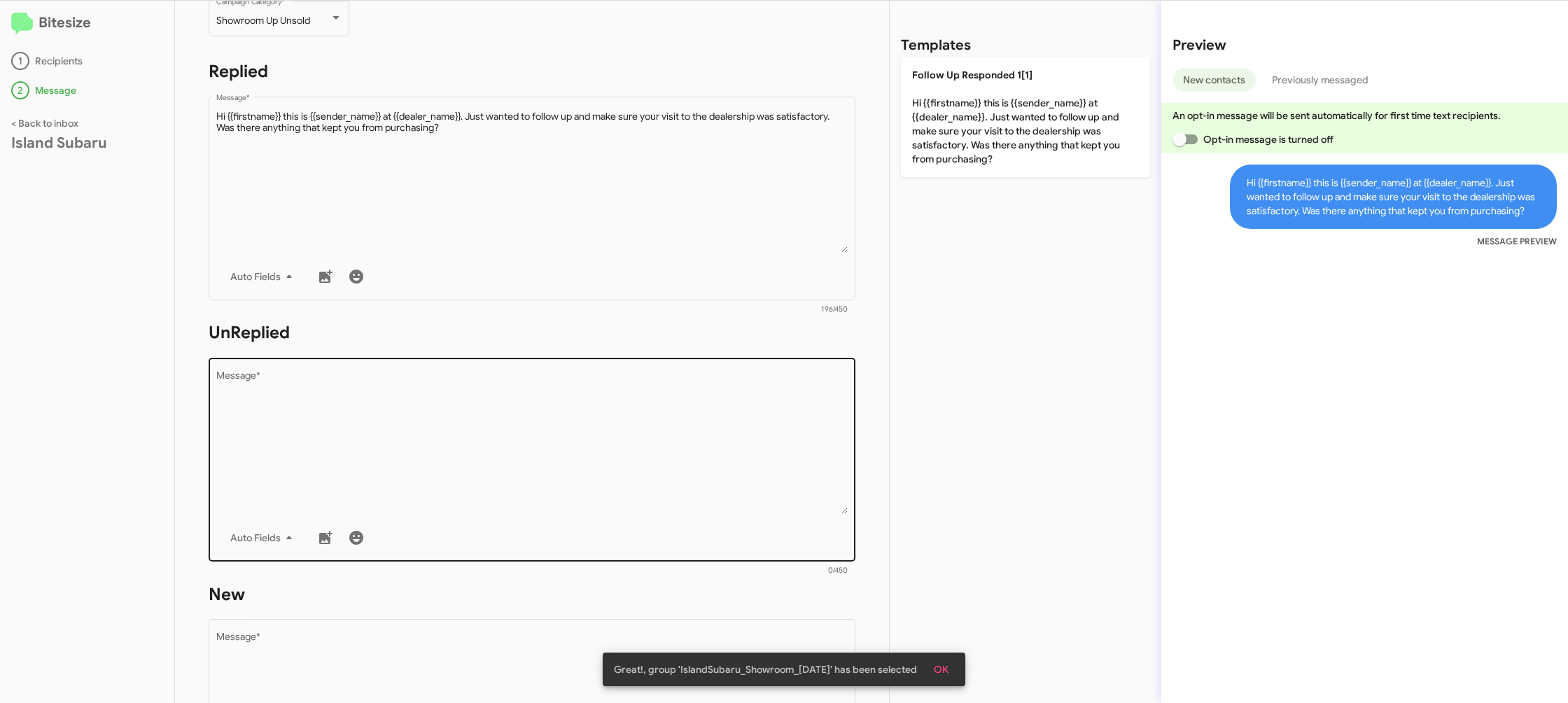
click at [590, 445] on textarea "Message *" at bounding box center [533, 442] width 632 height 143
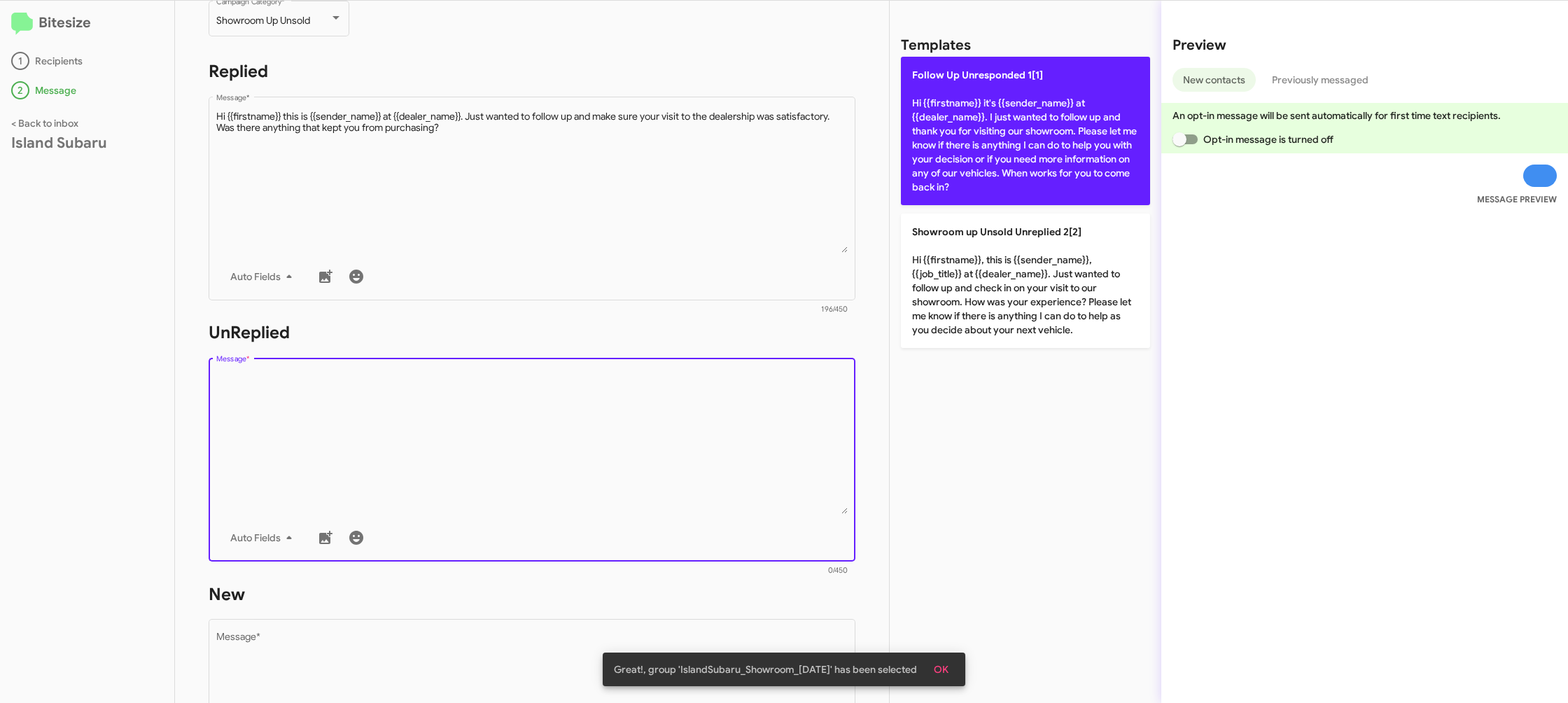
drag, startPoint x: 590, startPoint y: 445, endPoint x: 952, endPoint y: 157, distance: 462.6
click at [620, 425] on textarea "Message *" at bounding box center [533, 442] width 632 height 143
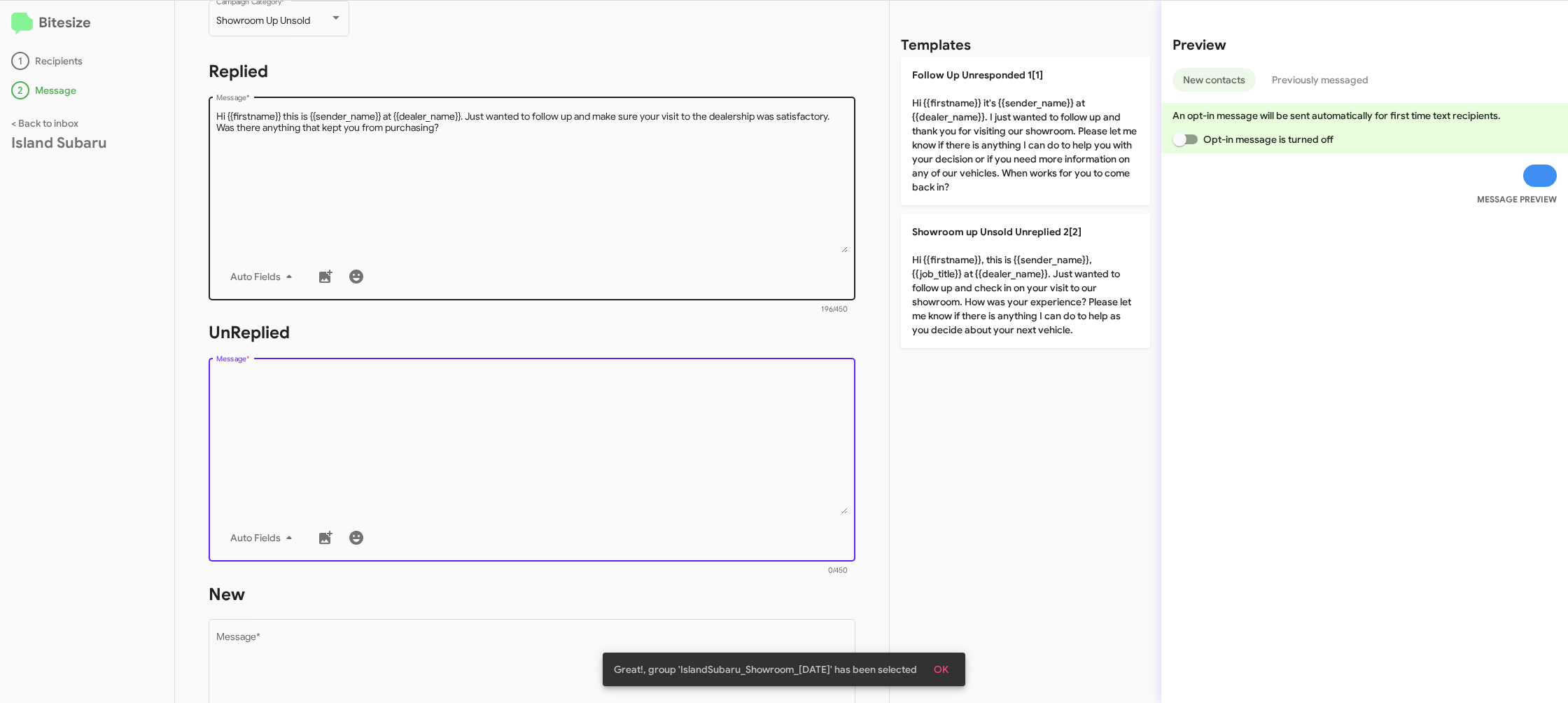
drag, startPoint x: 963, startPoint y: 153, endPoint x: 845, endPoint y: 183, distance: 121.8
click at [963, 153] on p "Follow Up Unresponded 1[1] Hi {{firstname}} it's {{sender_name}} at {{dealer_na…" at bounding box center [1025, 131] width 249 height 148
type textarea "Hi {{firstname}} it's {{sender_name}} at {{dealer_name}}. I just wanted to foll…"
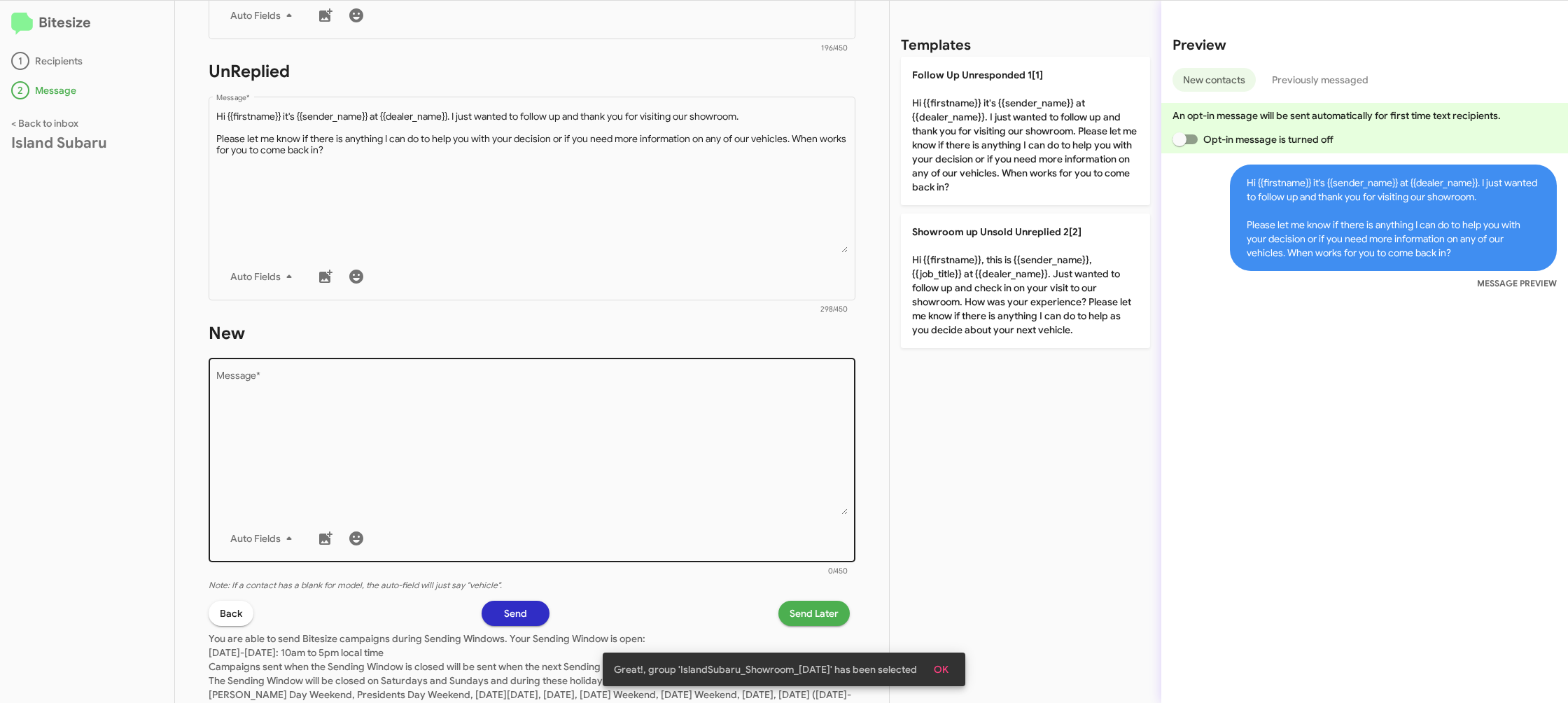
scroll to position [525, 0]
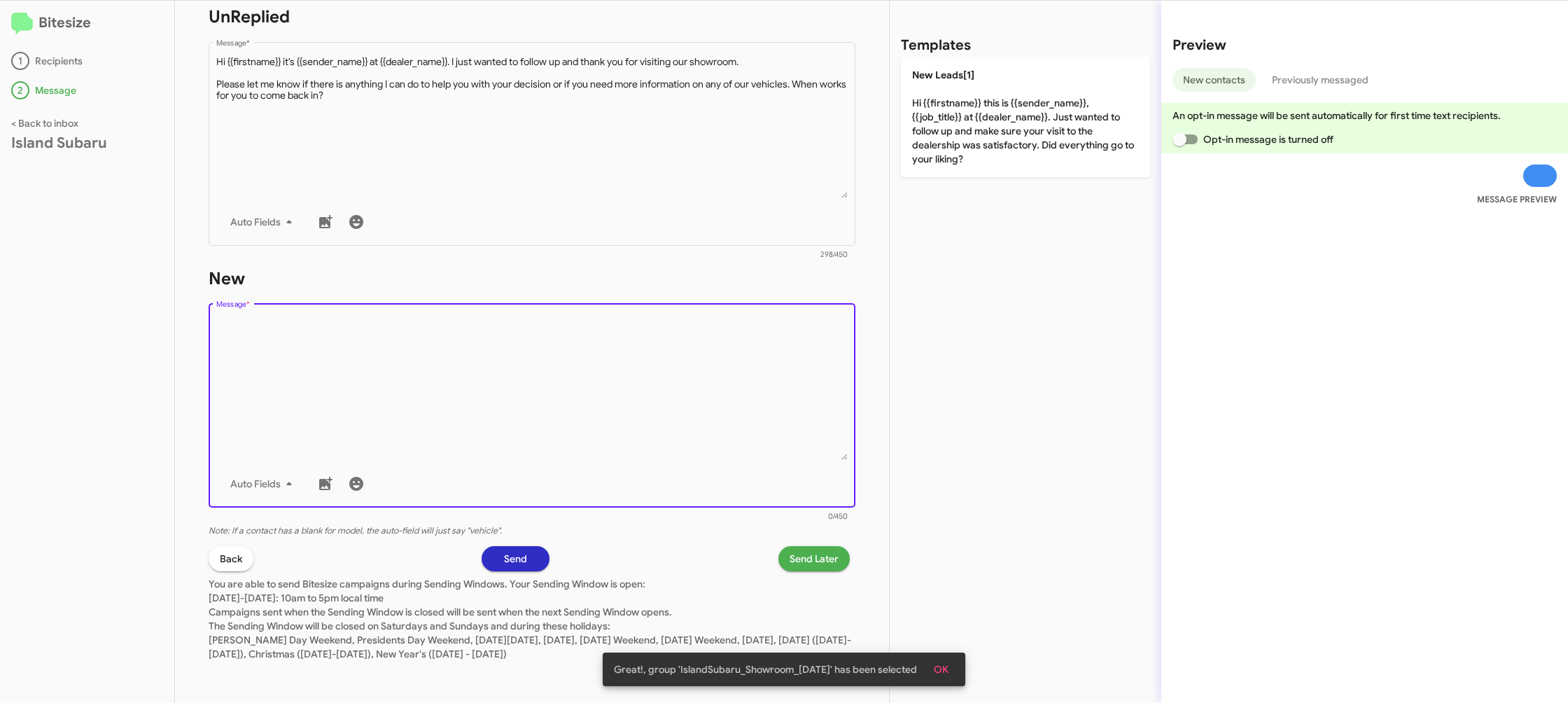
click at [605, 400] on textarea "Message *" at bounding box center [533, 388] width 632 height 143
drag, startPoint x: 605, startPoint y: 400, endPoint x: 698, endPoint y: 304, distance: 133.7
click at [614, 379] on textarea "Message *" at bounding box center [533, 388] width 632 height 143
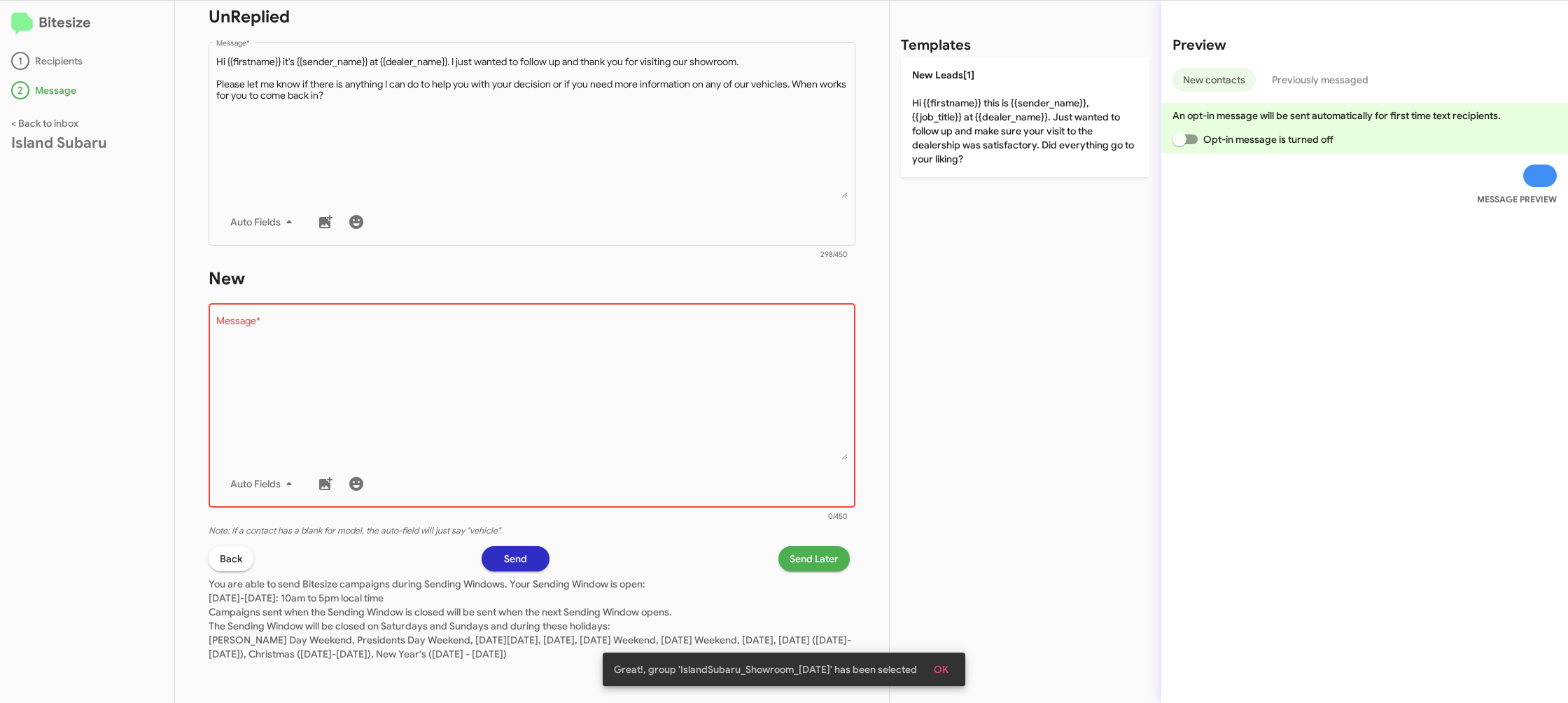
drag, startPoint x: 964, startPoint y: 129, endPoint x: 771, endPoint y: 554, distance: 466.8
click at [964, 129] on p "New Leads[1] Hi {{firstname}} this is {{sender_name}}, {{job_title}} at {{deale…" at bounding box center [1025, 117] width 249 height 120
type textarea "Hi {{firstname}} this is {{sender_name}}, {{job_title}} at {{dealer_name}}. Jus…"
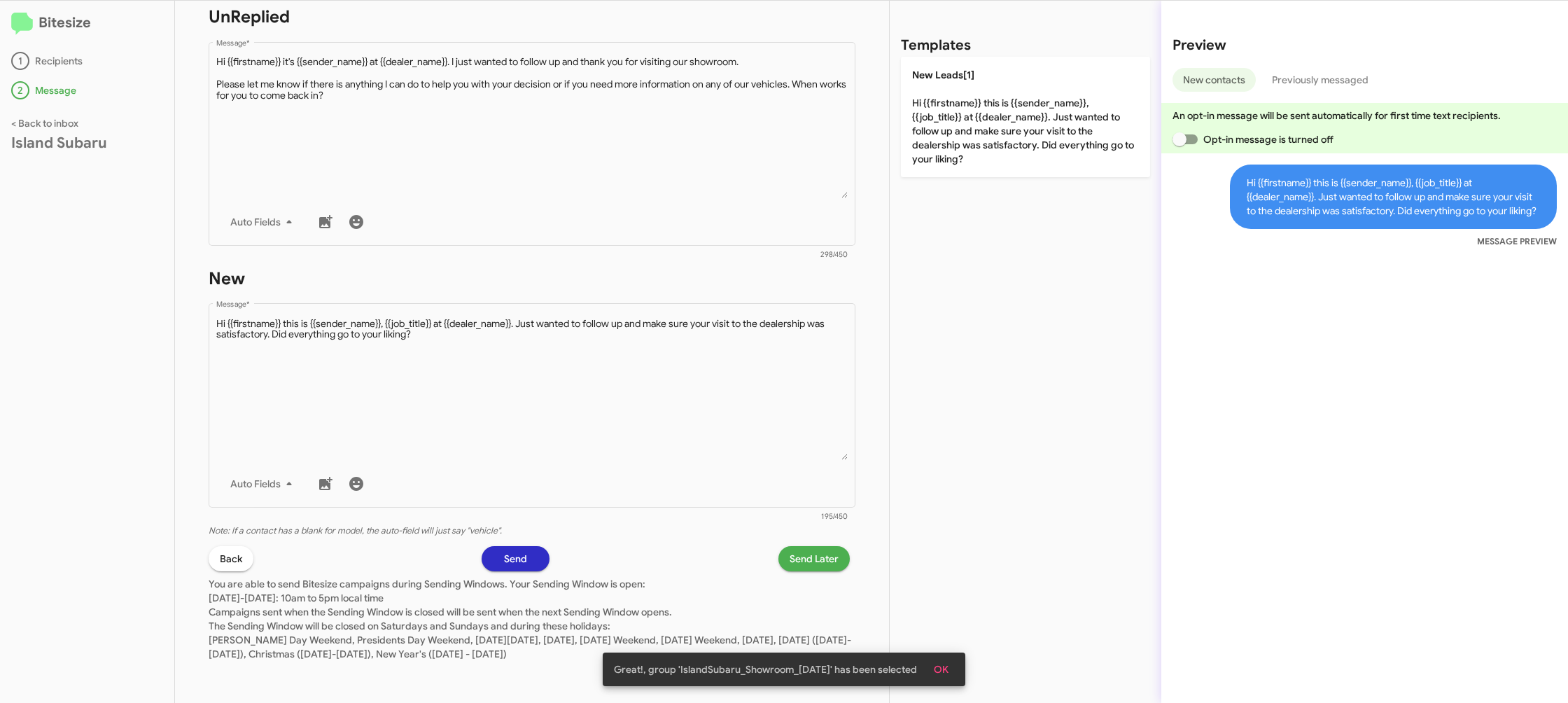
click at [808, 546] on span "Send Later" at bounding box center [814, 559] width 49 height 25
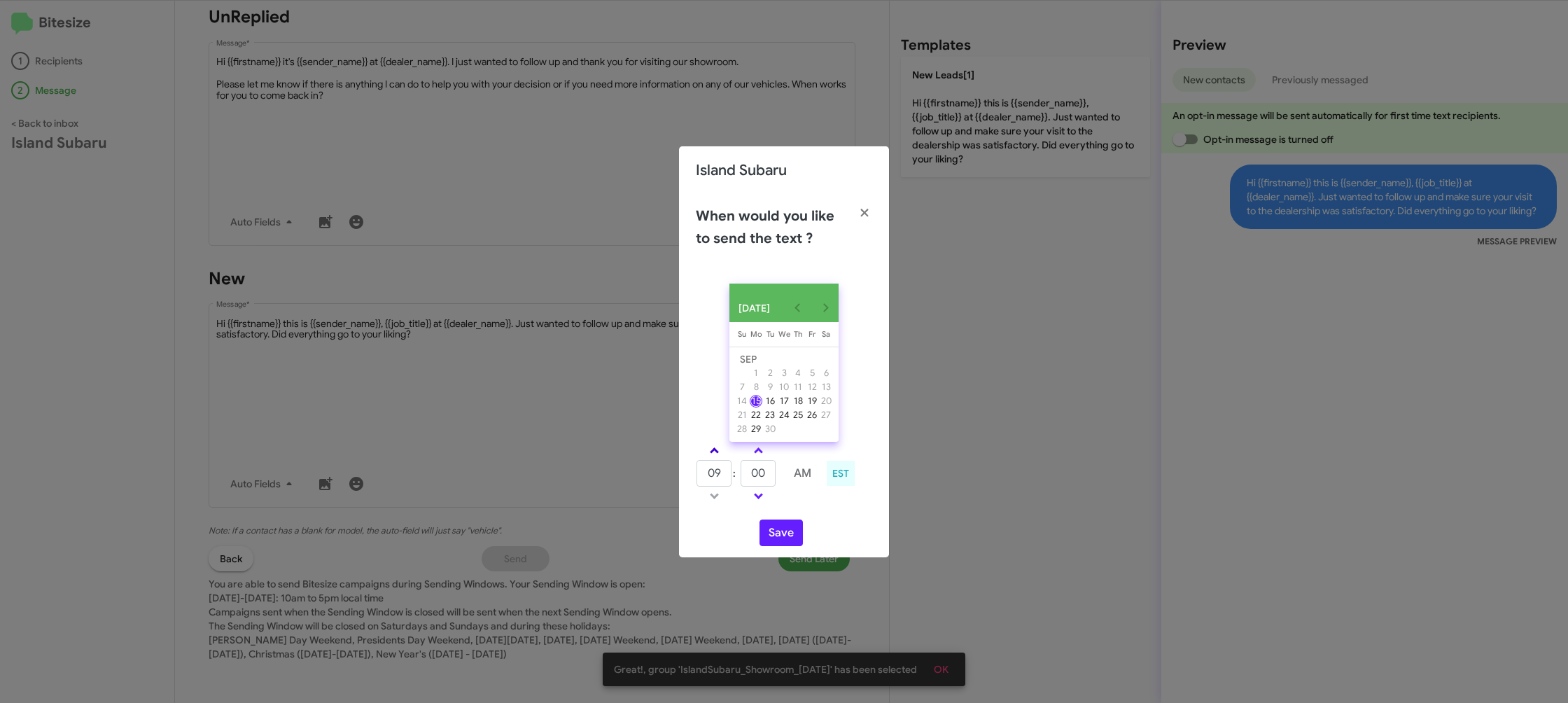
click at [712, 453] on link at bounding box center [714, 450] width 24 height 16
type input "10"
click at [757, 470] on input "00" at bounding box center [759, 474] width 35 height 27
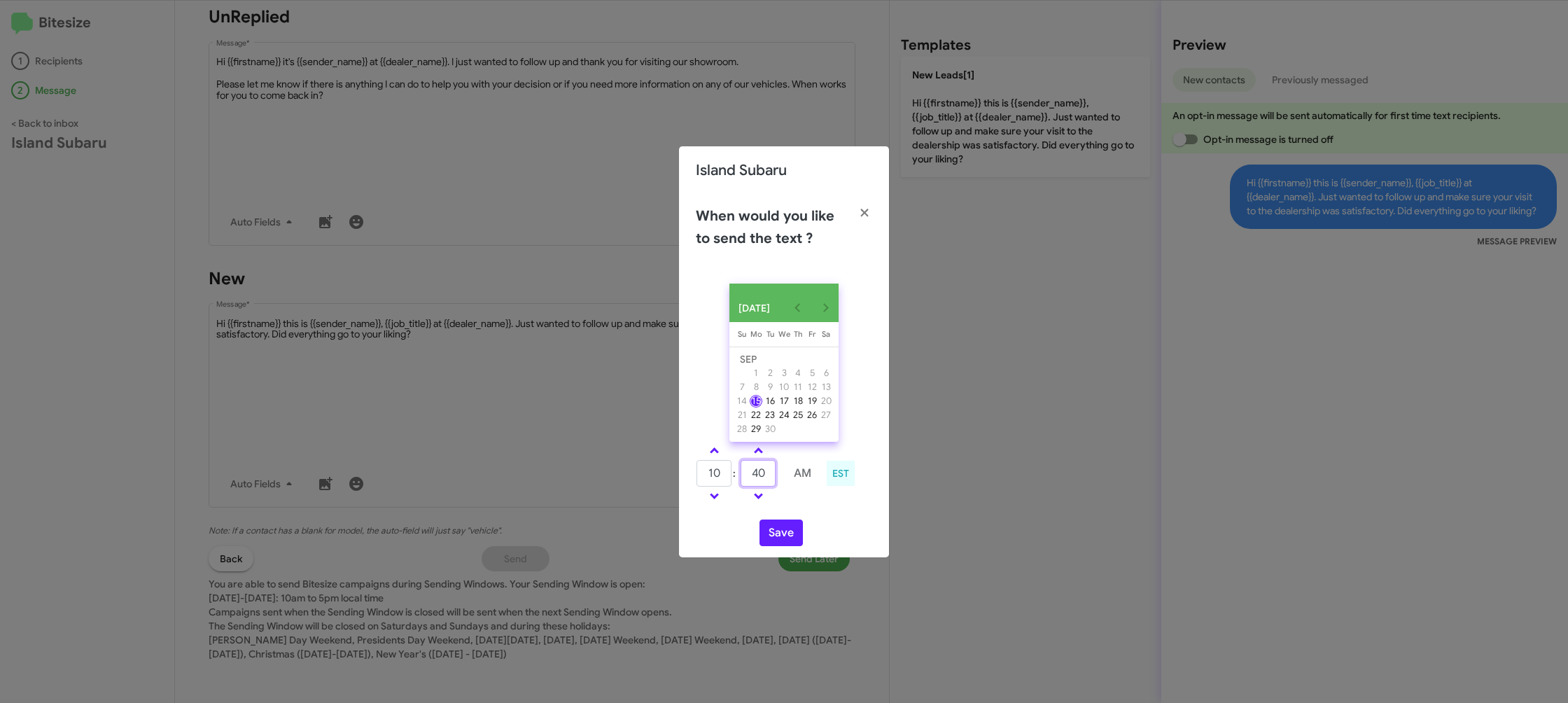
type input "40"
drag, startPoint x: 809, startPoint y: 510, endPoint x: 787, endPoint y: 526, distance: 27.2
click at [807, 509] on div "10 : 40 AM EST" at bounding box center [784, 475] width 198 height 67
click at [787, 527] on button "Save" at bounding box center [781, 533] width 43 height 27
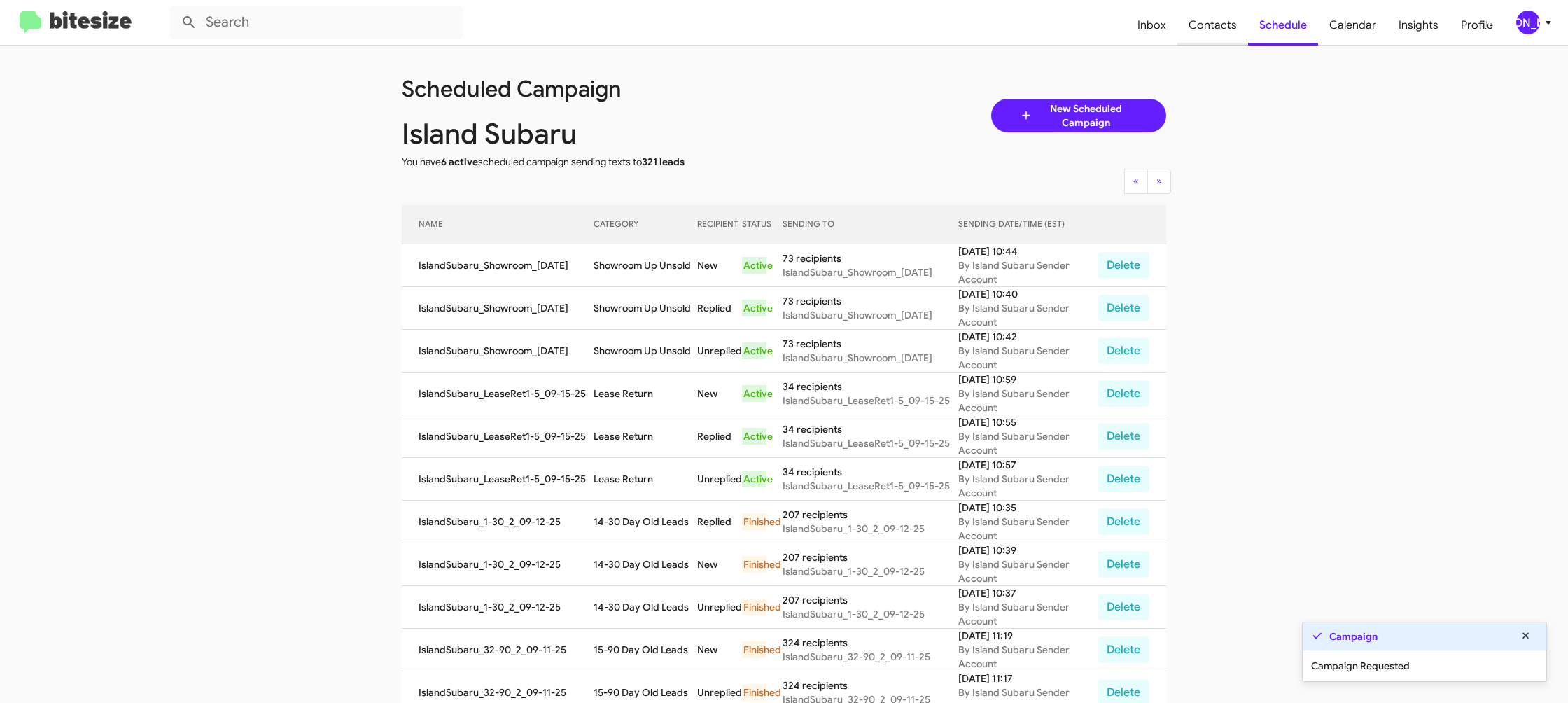
click at [1215, 38] on span "Contacts" at bounding box center [1213, 25] width 71 height 41
type input "in:groups"
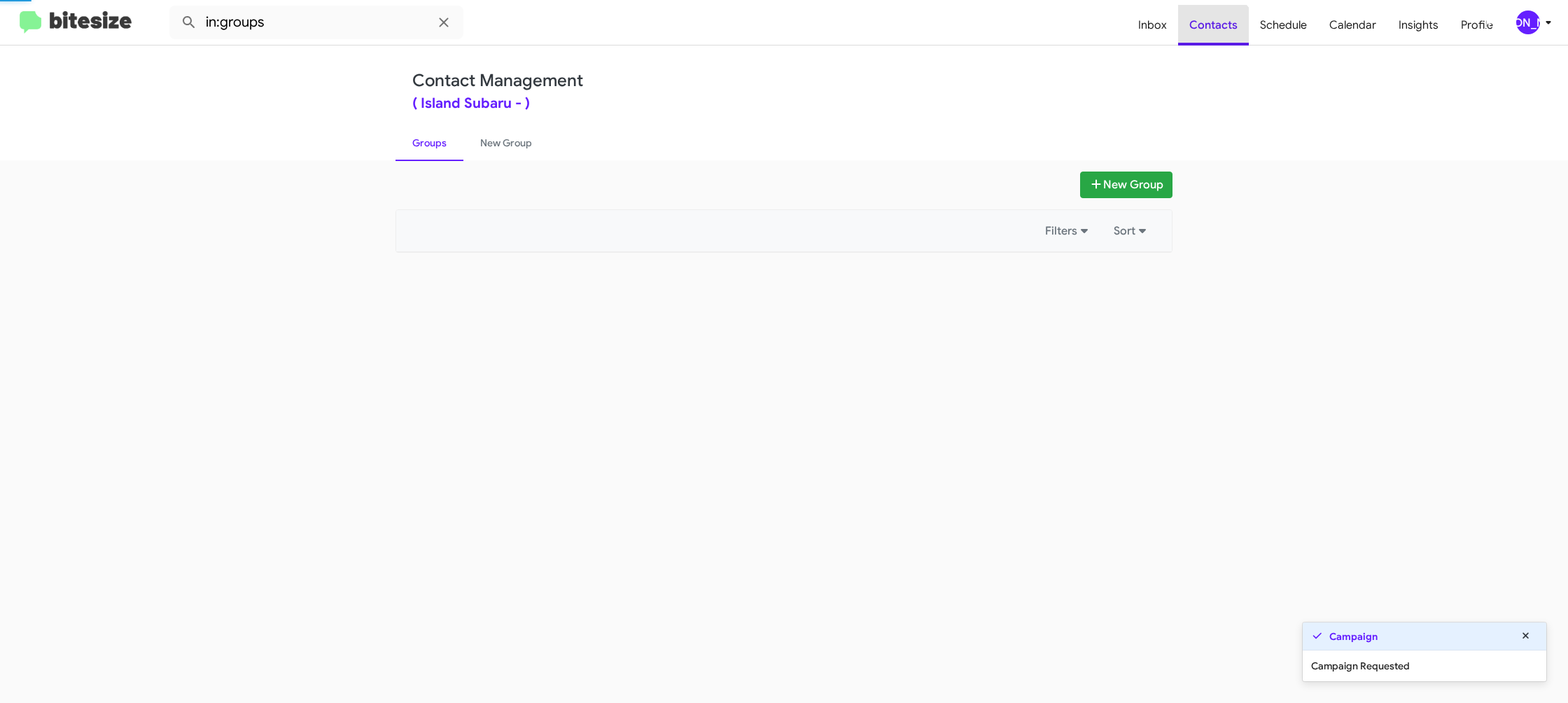
drag, startPoint x: 1215, startPoint y: 38, endPoint x: 1134, endPoint y: 51, distance: 82.0
click at [1215, 38] on span "Contacts" at bounding box center [1214, 25] width 71 height 41
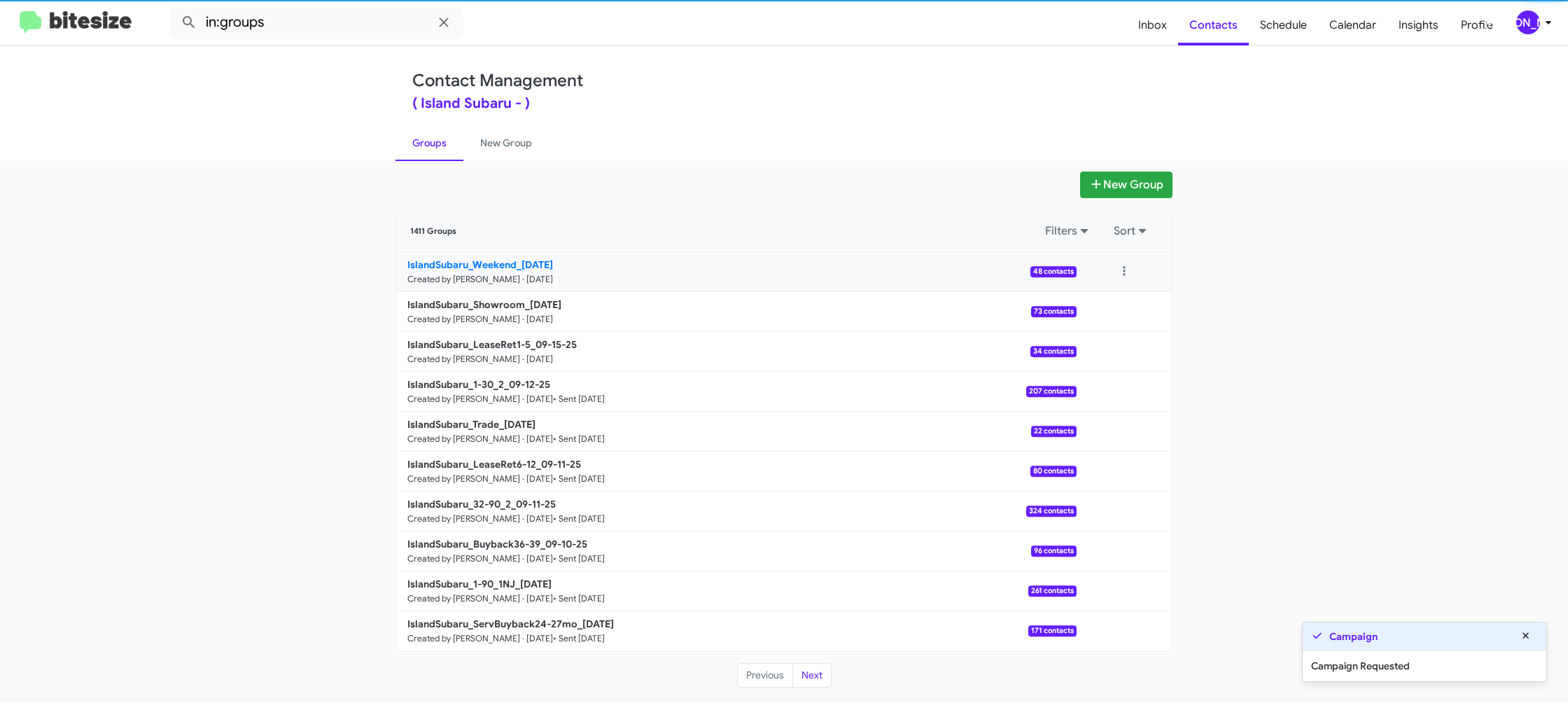
click at [428, 276] on small "Created by [PERSON_NAME] · [DATE]" at bounding box center [480, 279] width 146 height 11
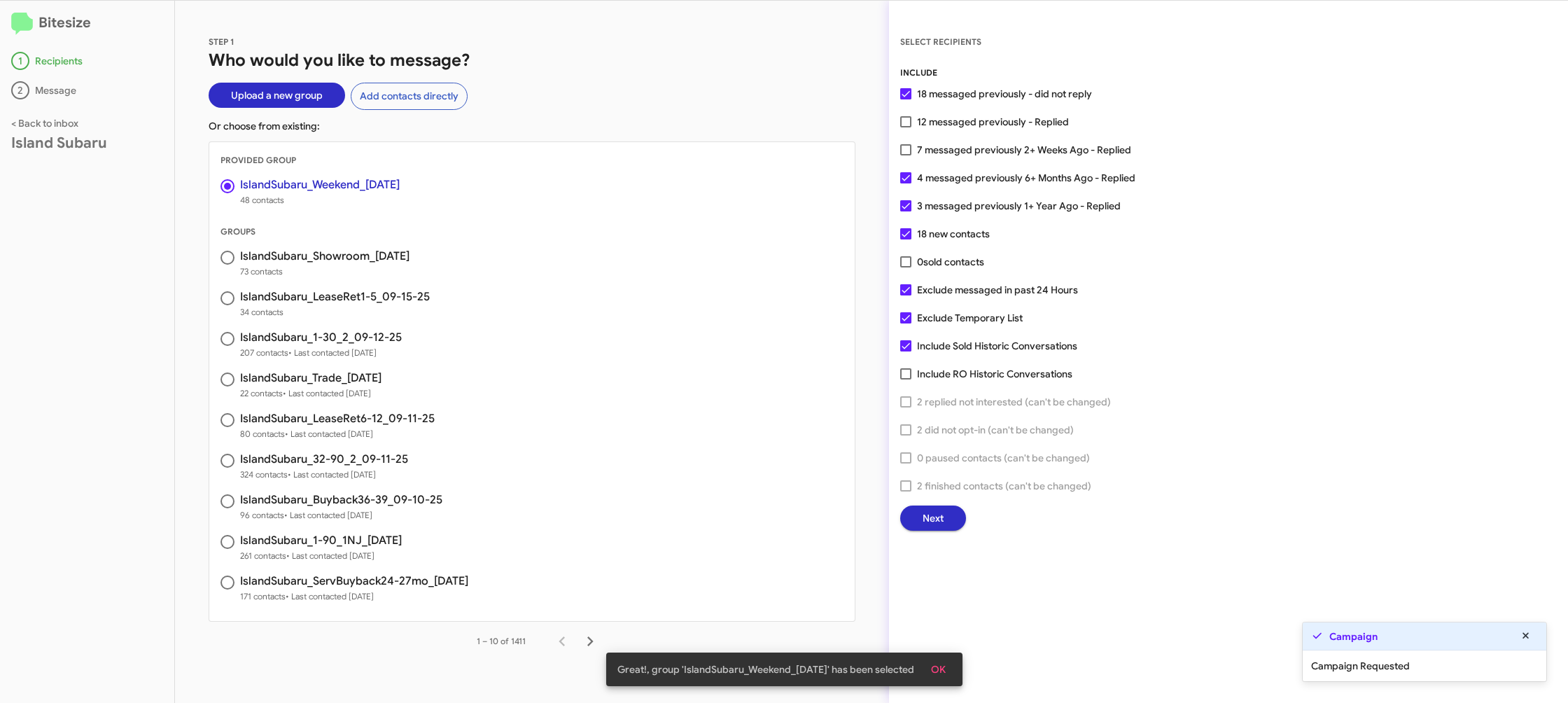
click at [909, 524] on button "Next" at bounding box center [933, 518] width 66 height 25
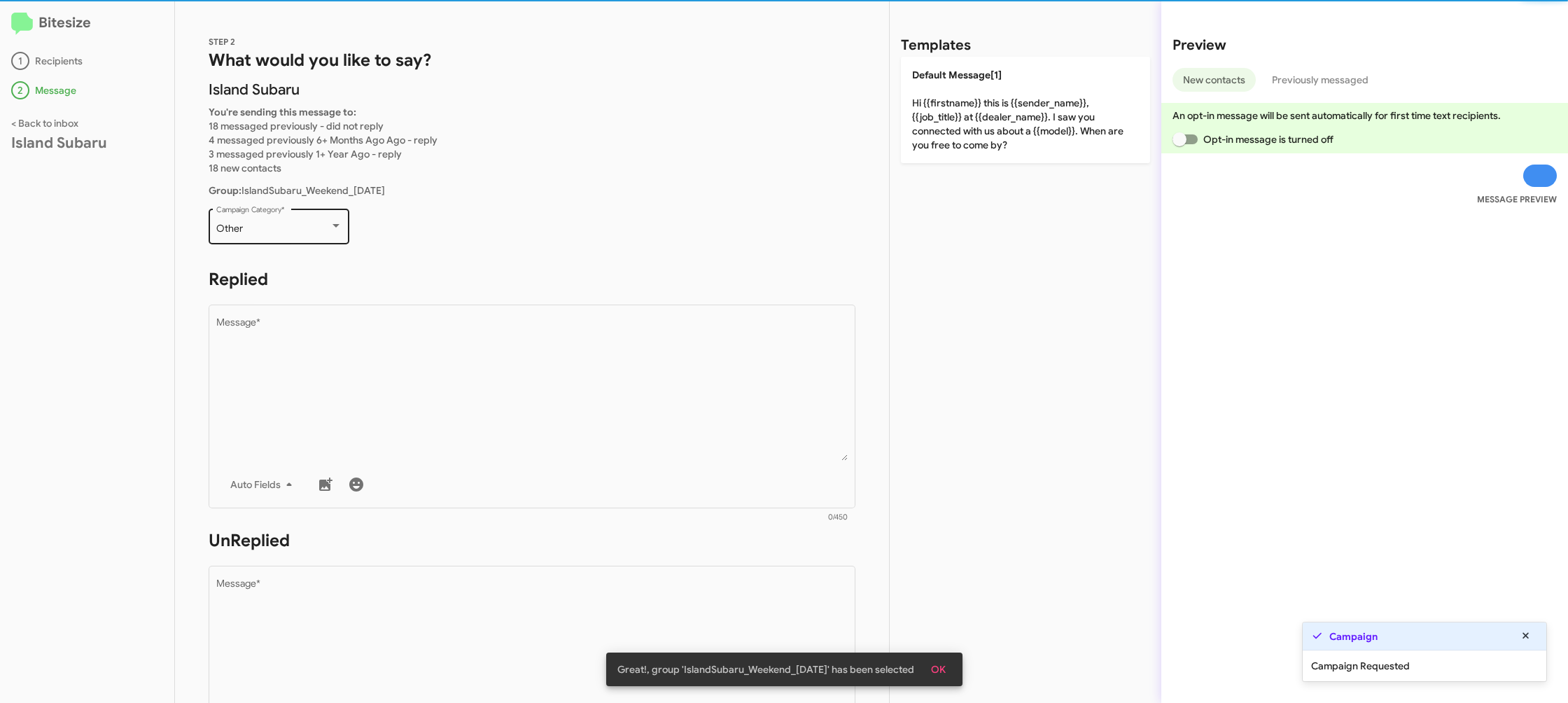
click at [298, 226] on div "Other" at bounding box center [273, 228] width 113 height 11
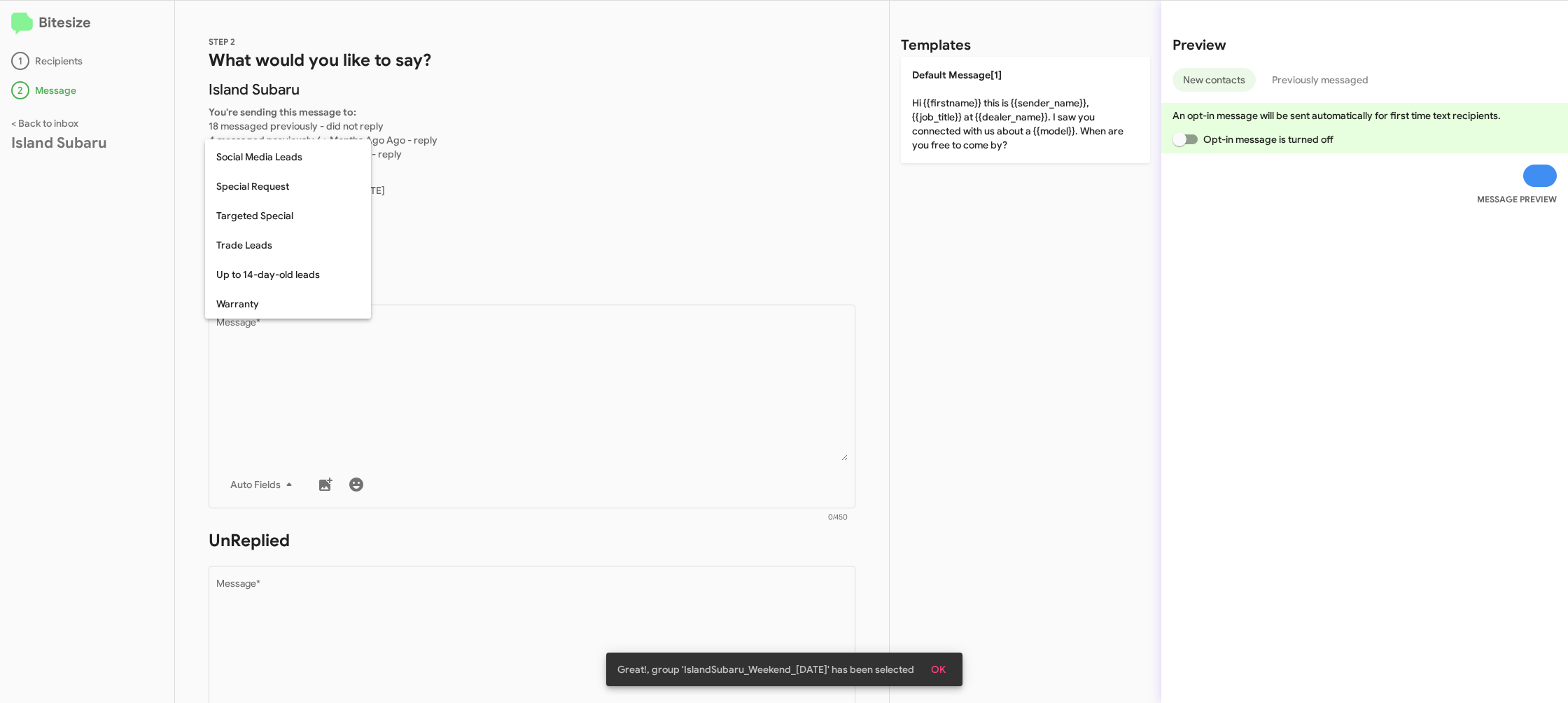
scroll to position [585, 0]
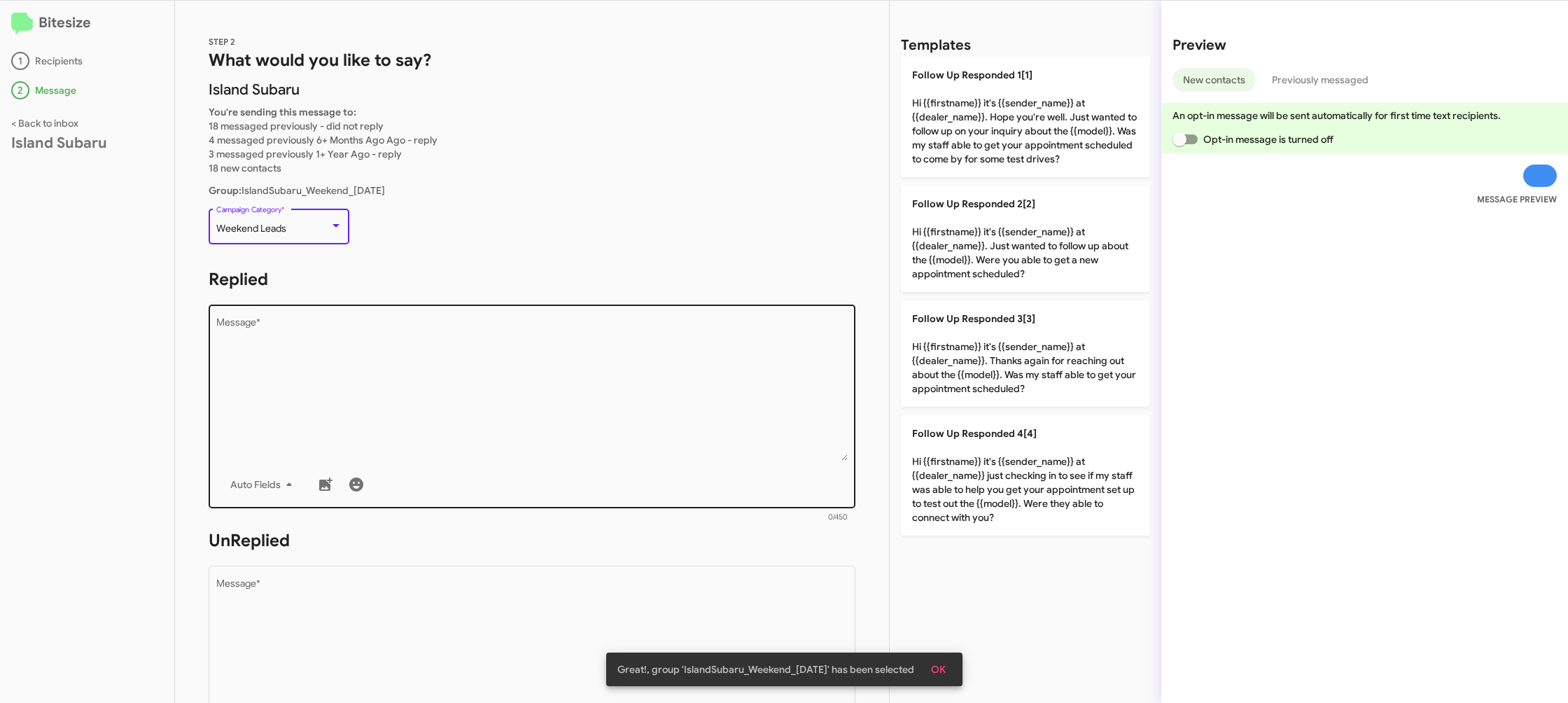
click at [763, 442] on textarea "Message *" at bounding box center [533, 389] width 632 height 143
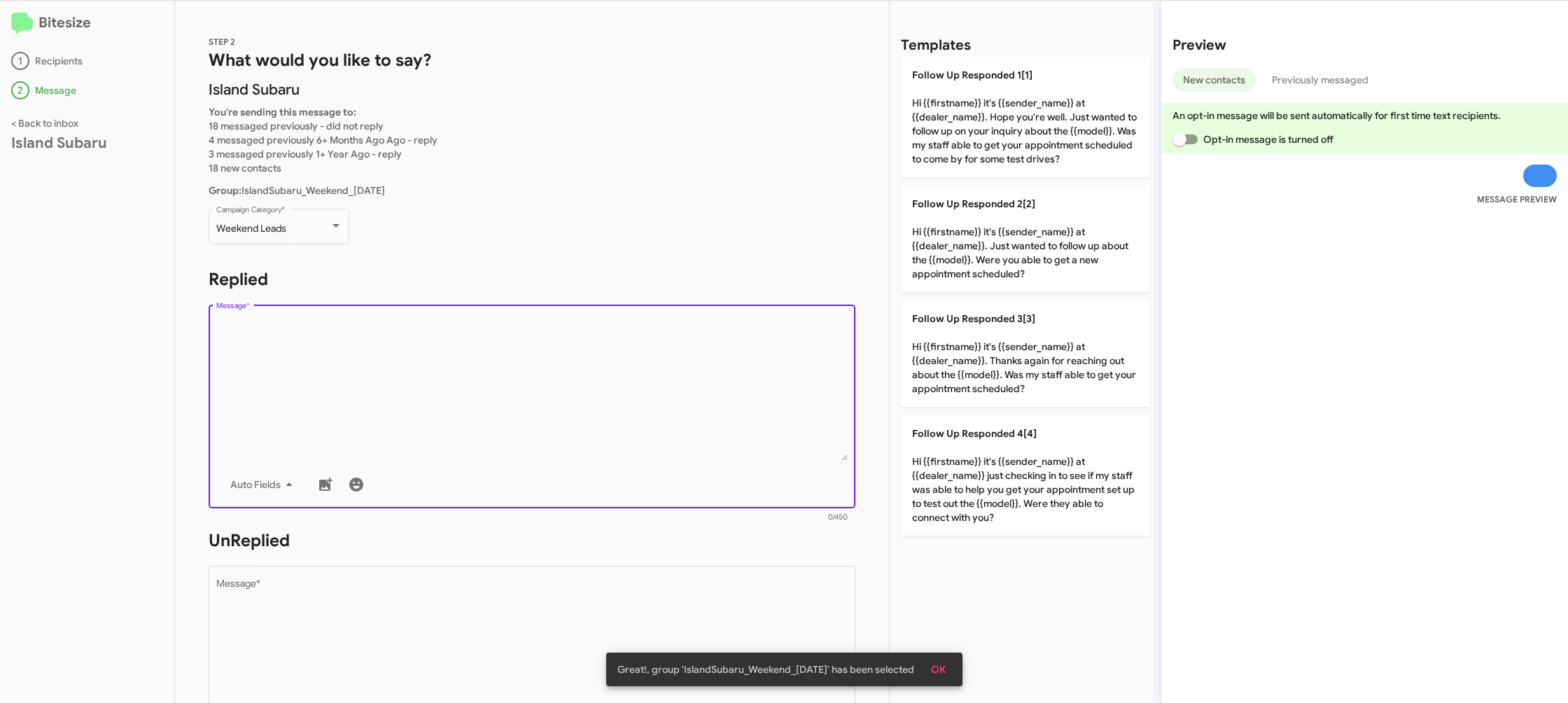
click at [762, 442] on textarea "Message *" at bounding box center [533, 389] width 632 height 143
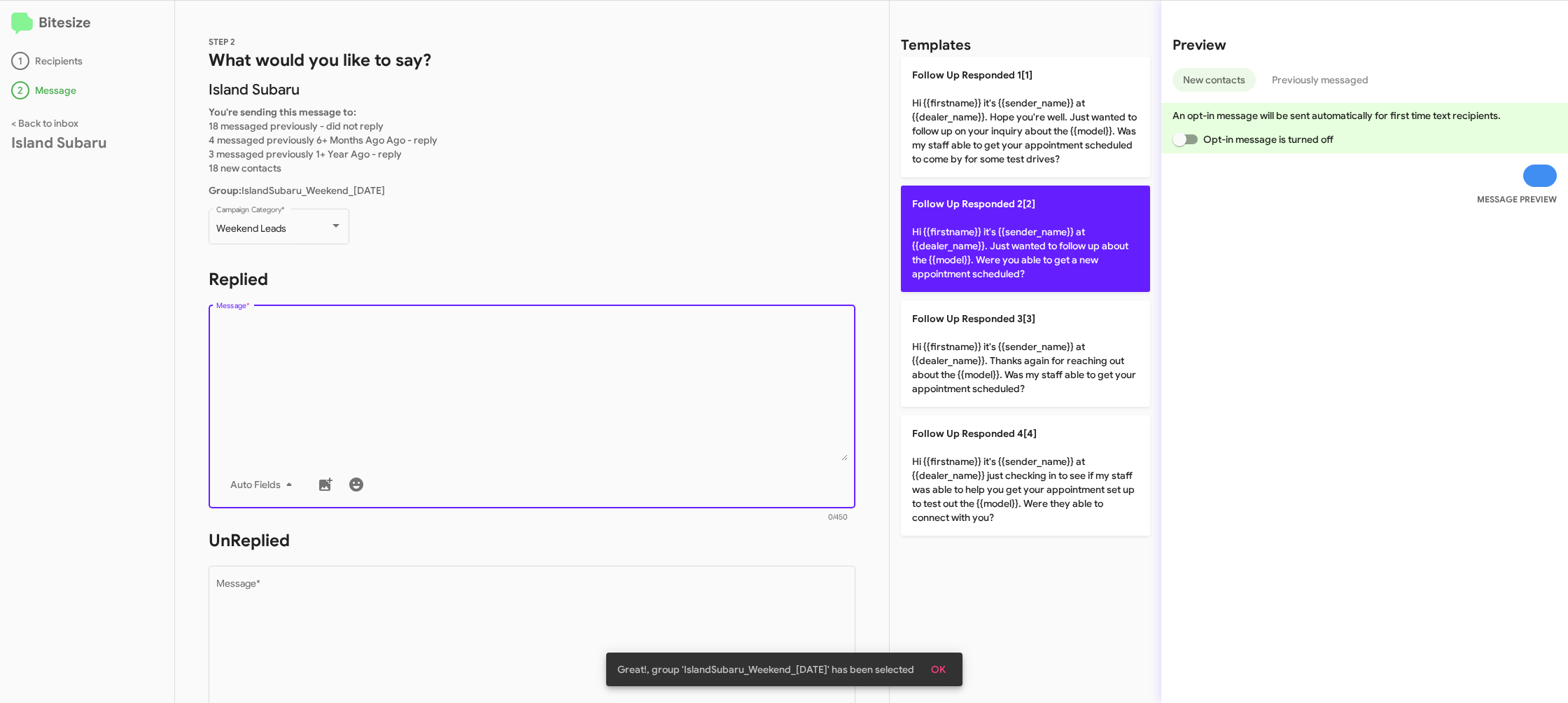
drag, startPoint x: 762, startPoint y: 442, endPoint x: 1062, endPoint y: 207, distance: 381.1
click at [772, 431] on textarea "Message *" at bounding box center [533, 389] width 632 height 143
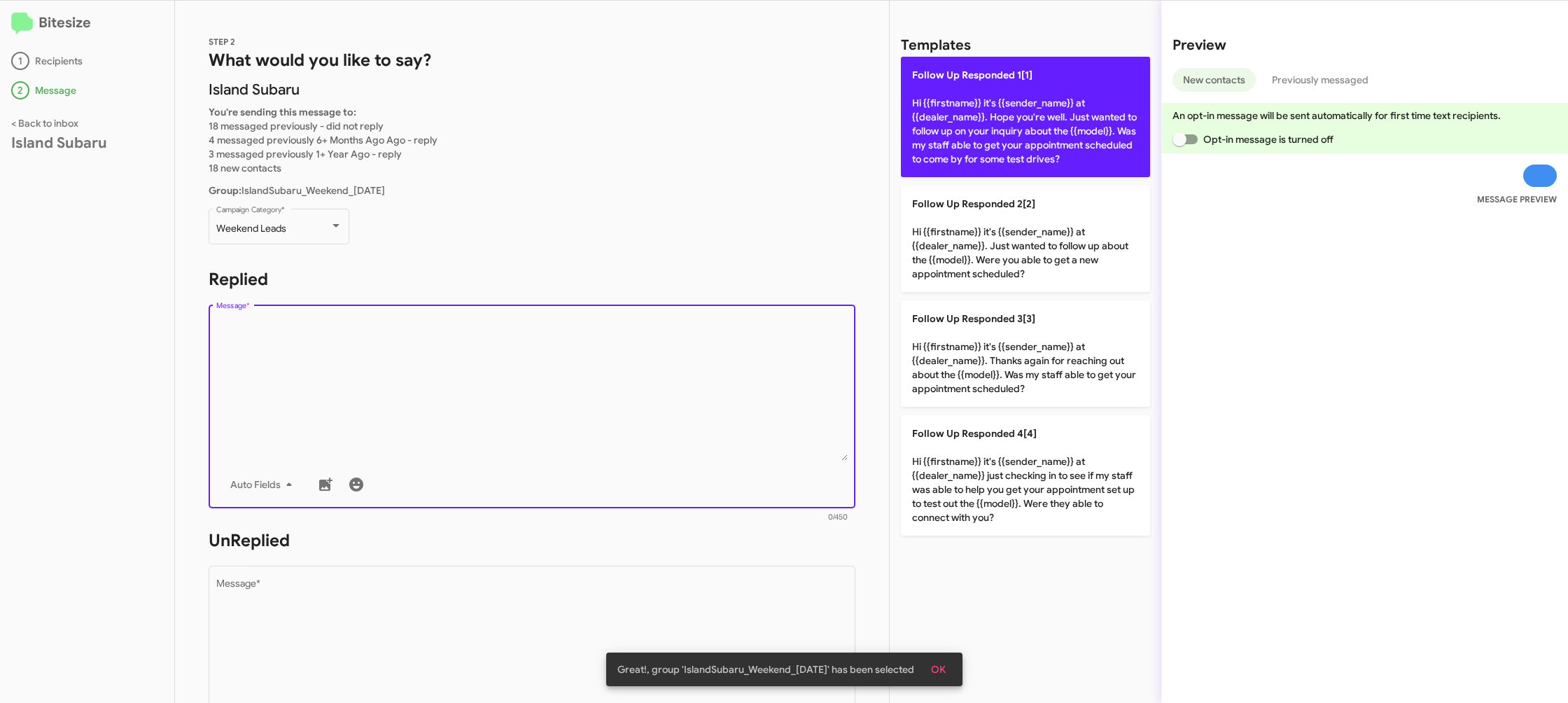
click at [1099, 174] on p "Follow Up Responded 1[1] Hi {{firstname}} it's {{sender_name}} at {{dealer_name…" at bounding box center [1025, 117] width 249 height 120
type textarea "Hi {{firstname}} it's {{sender_name}} at {{dealer_name}}. Hope you're well. Jus…"
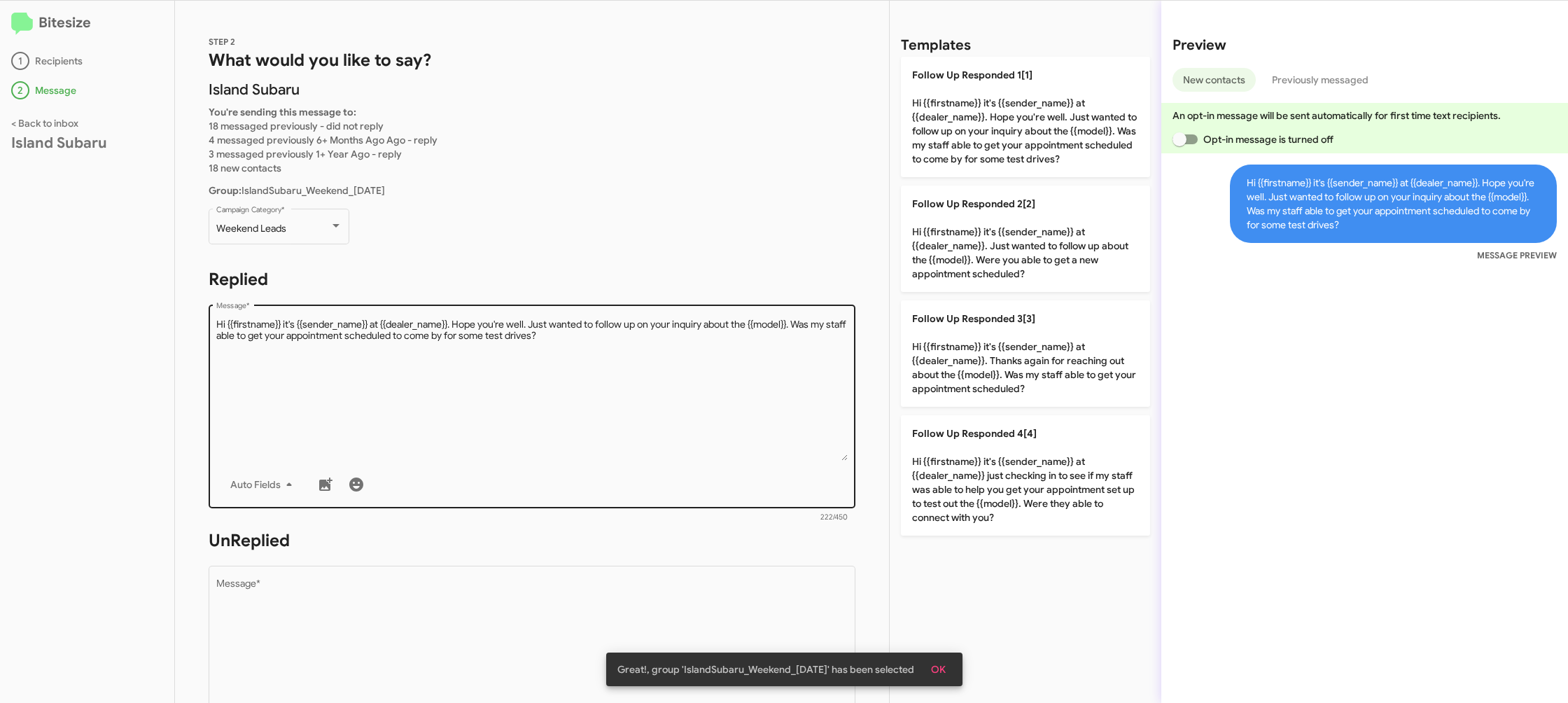
scroll to position [220, 0]
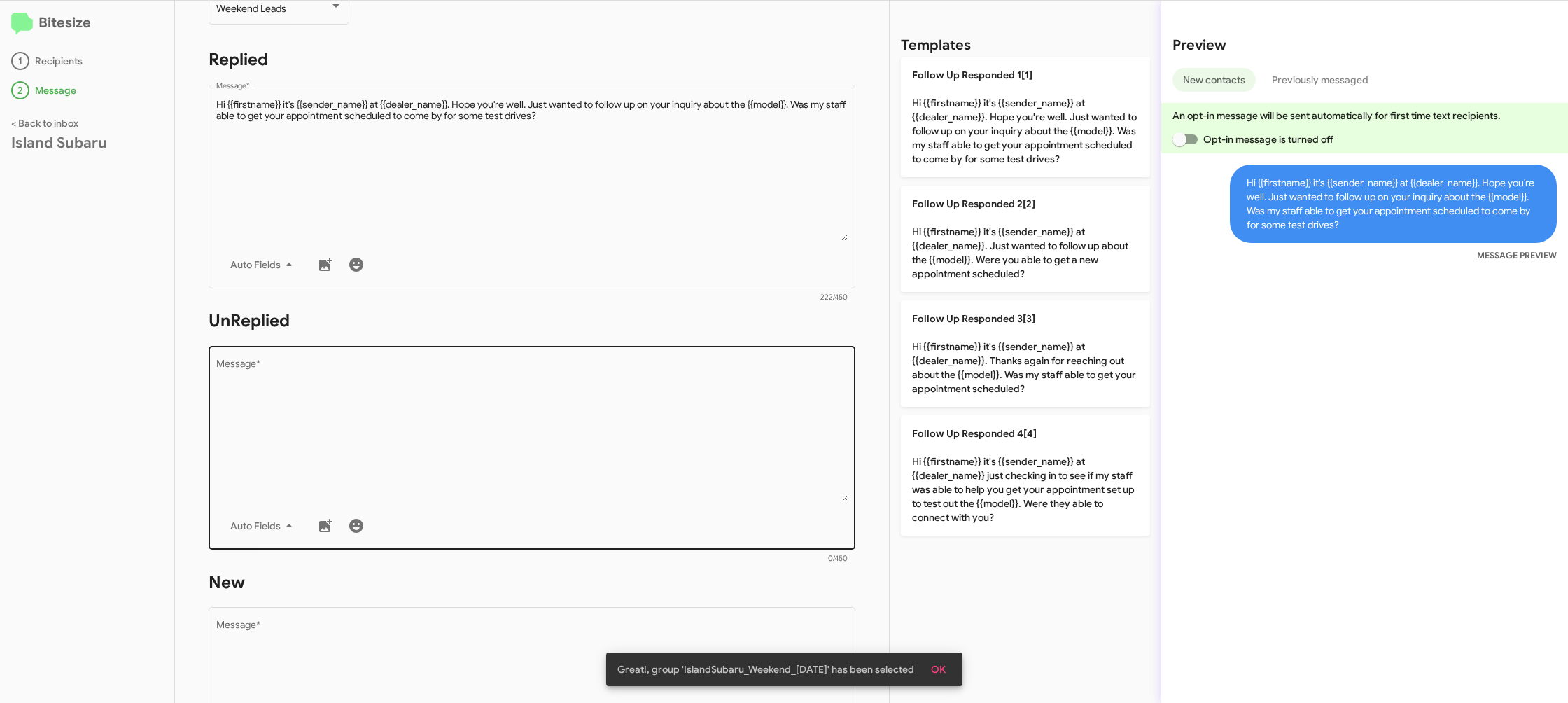
click at [680, 461] on textarea "Message *" at bounding box center [533, 430] width 632 height 143
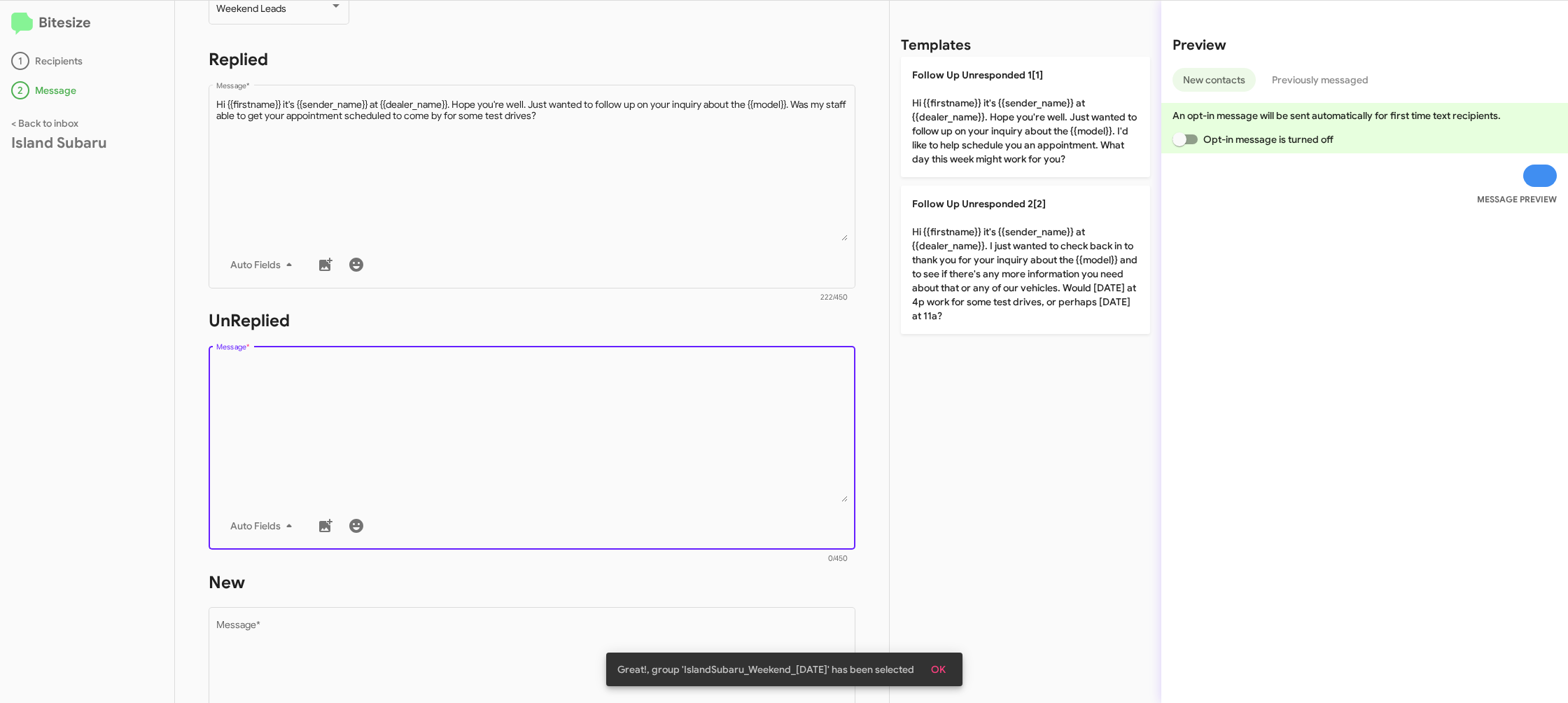
drag, startPoint x: 680, startPoint y: 461, endPoint x: 954, endPoint y: 115, distance: 441.4
click at [680, 449] on textarea "Message *" at bounding box center [533, 430] width 632 height 143
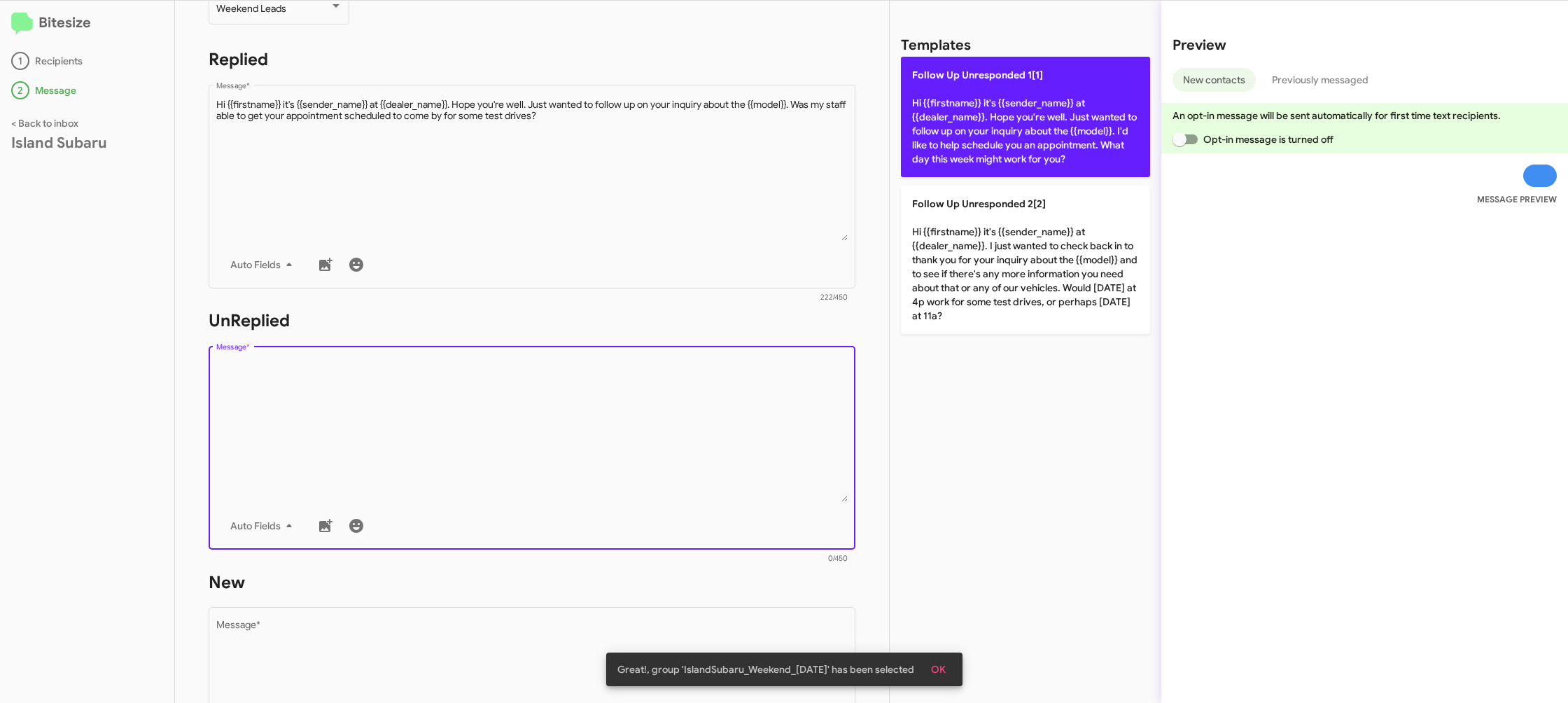
click at [959, 114] on p "Follow Up Unresponded 1[1] Hi {{firstname}} it's {{sender_name}} at {{dealer_na…" at bounding box center [1025, 117] width 249 height 120
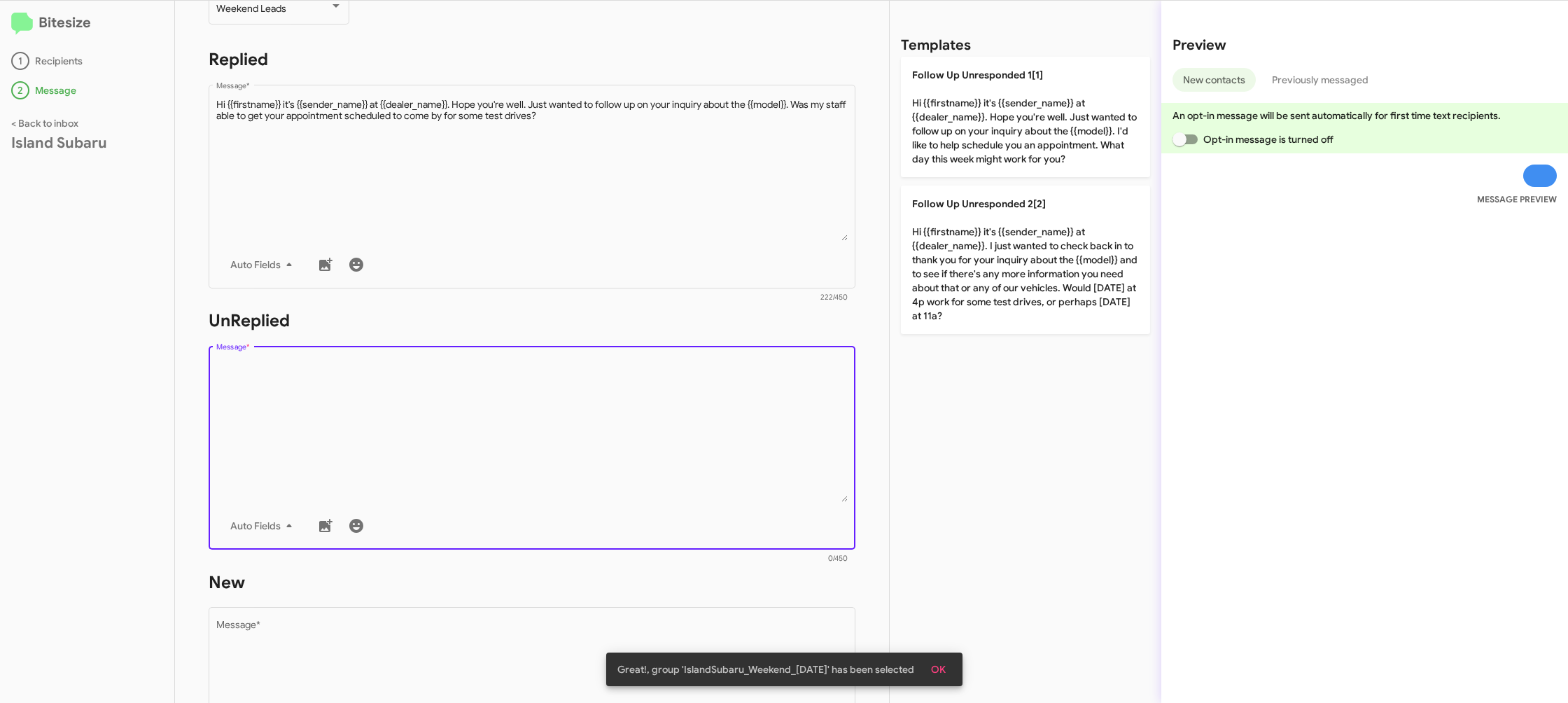
type textarea "Hi {{firstname}} it's {{sender_name}} at {{dealer_name}}. Hope you're well. Jus…"
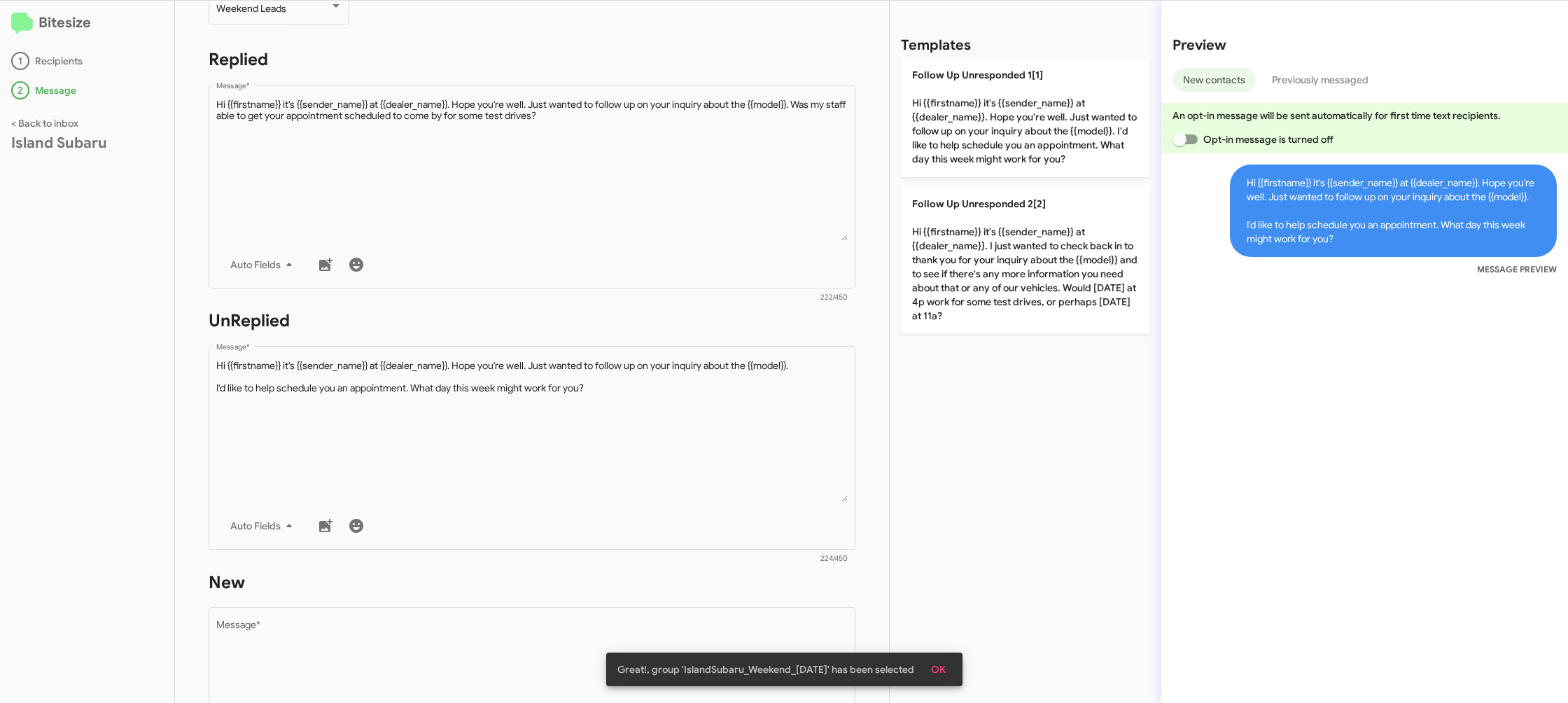
scroll to position [525, 0]
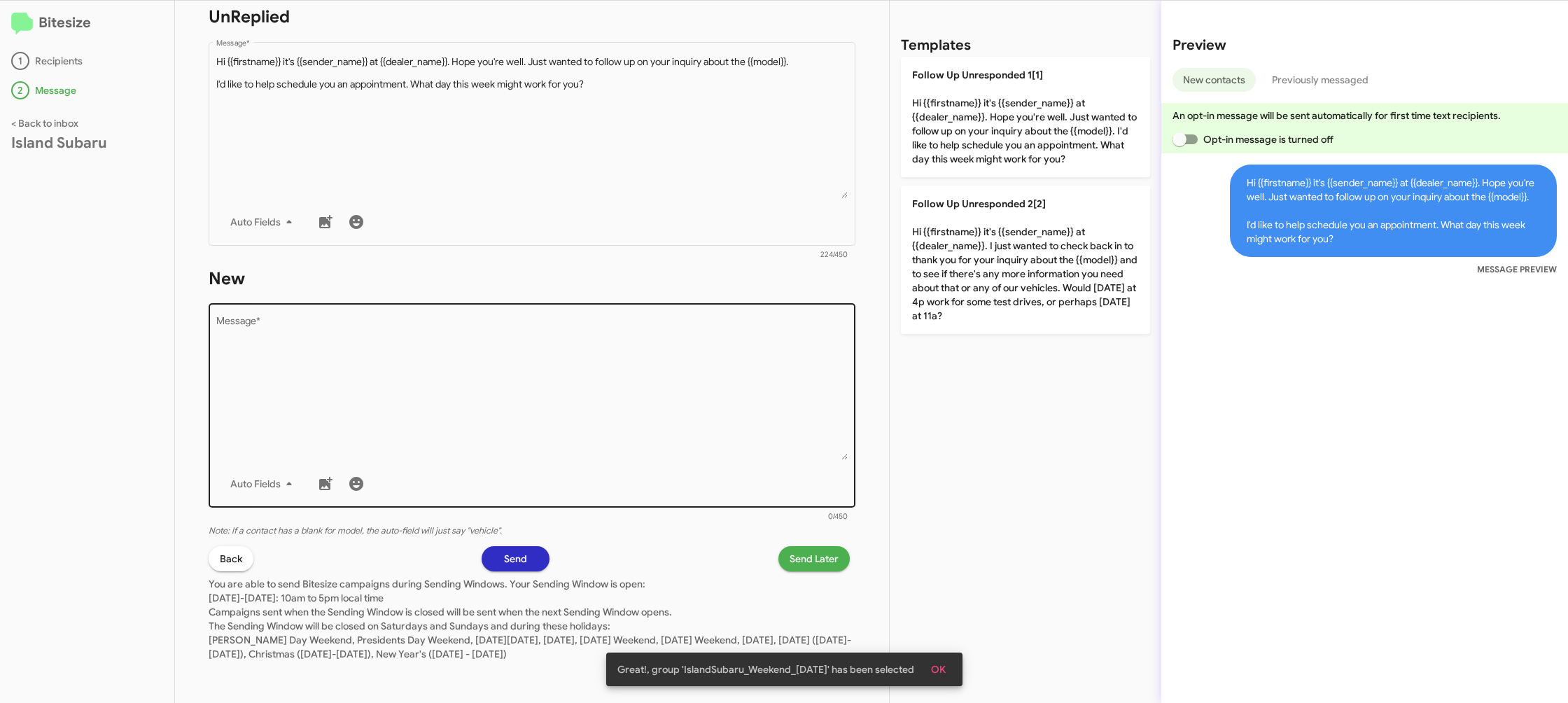
click at [655, 444] on textarea "Message *" at bounding box center [533, 388] width 632 height 143
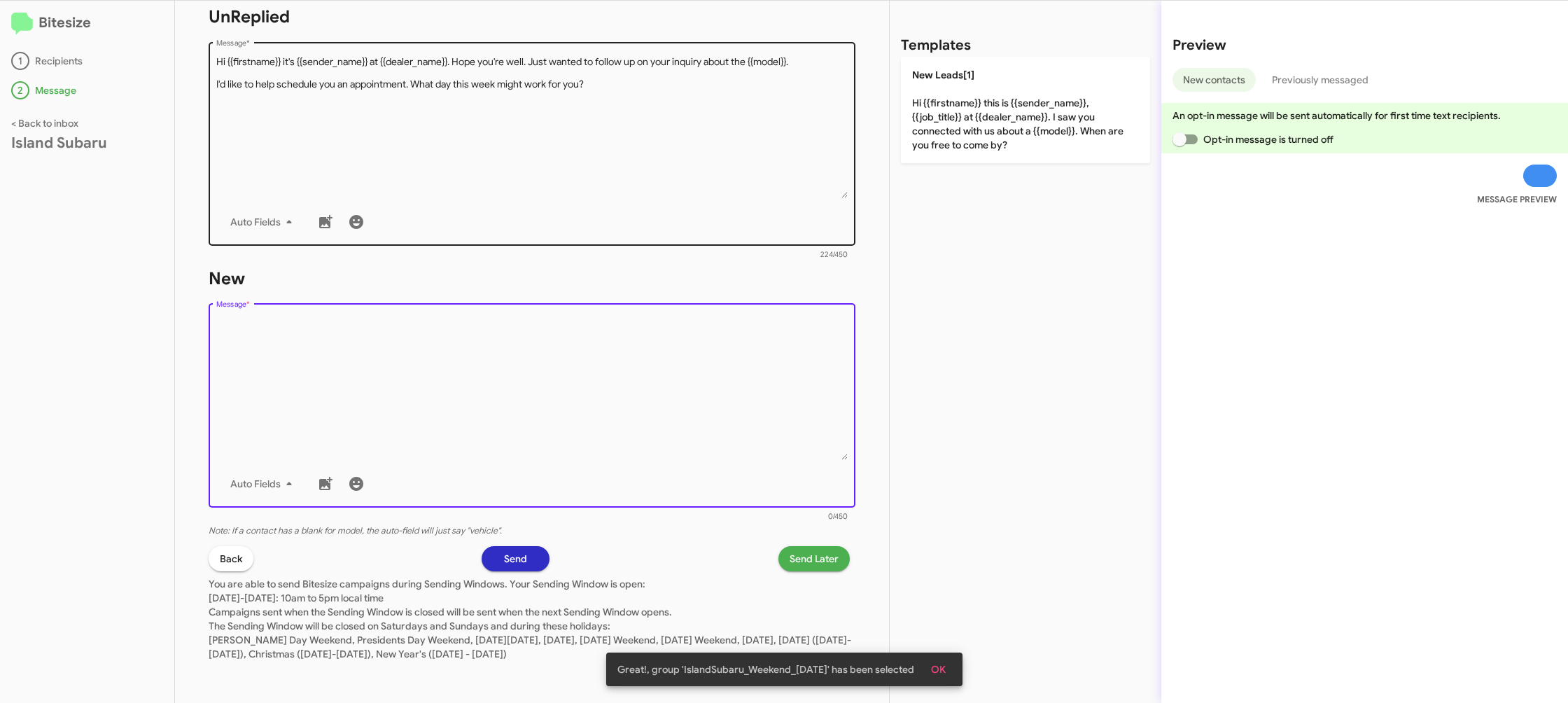
drag, startPoint x: 655, startPoint y: 444, endPoint x: 821, endPoint y: 200, distance: 295.1
click at [670, 404] on textarea "Message *" at bounding box center [533, 388] width 632 height 143
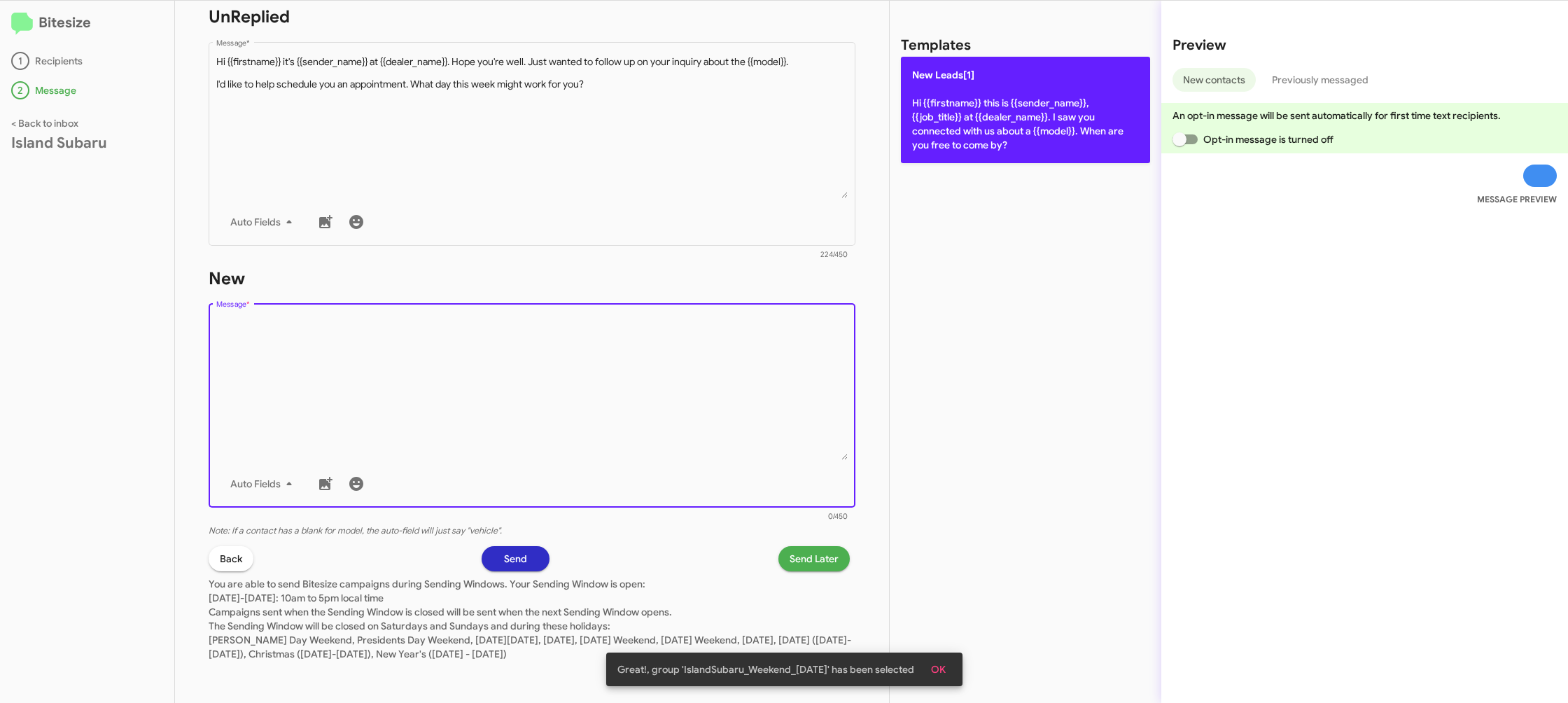
click at [919, 122] on p "New Leads[1] Hi {{firstname}} this is {{sender_name}}, {{job_title}} at {{deale…" at bounding box center [1025, 110] width 249 height 107
type textarea "Hi {{firstname}} this is {{sender_name}}, {{job_title}} at {{dealer_name}}. I s…"
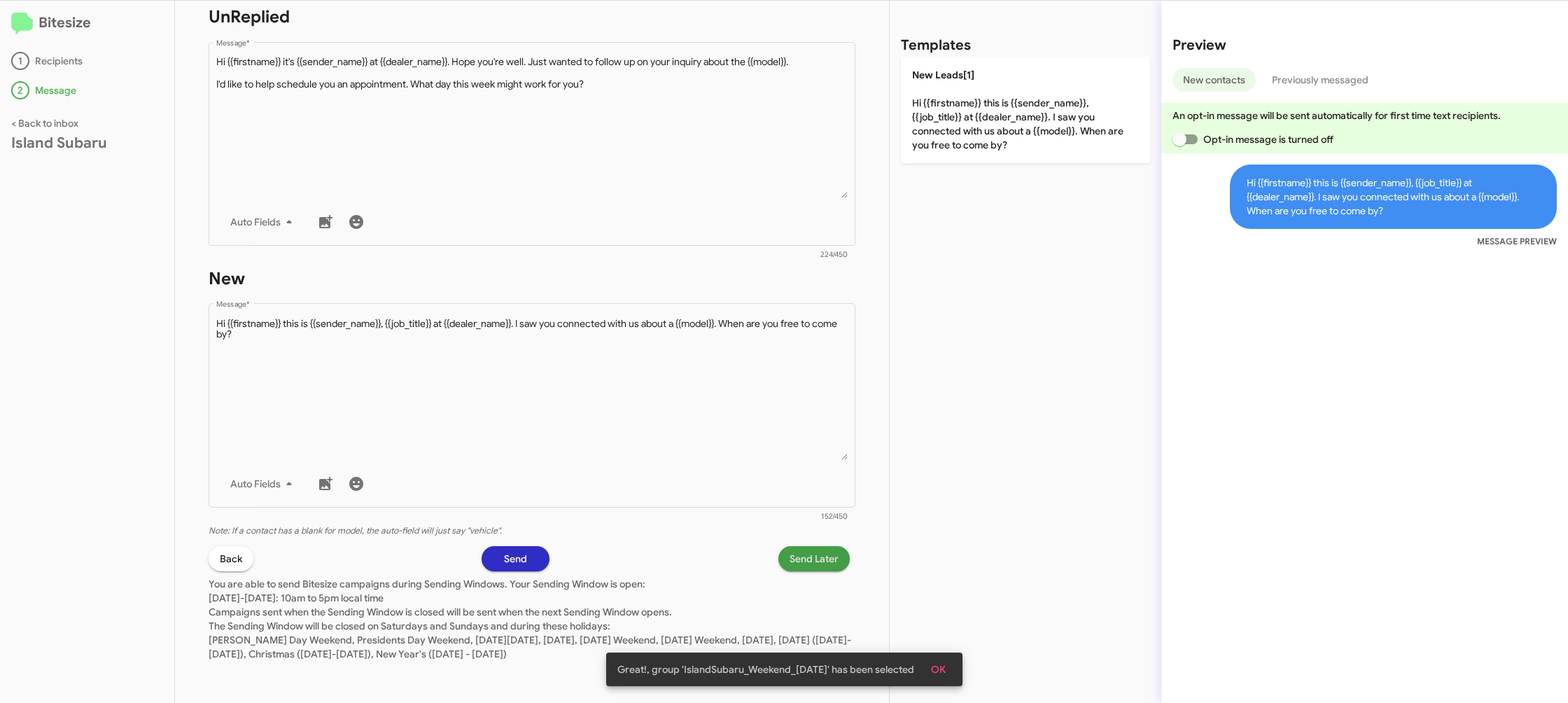
click at [806, 556] on span "Send Later" at bounding box center [814, 559] width 49 height 25
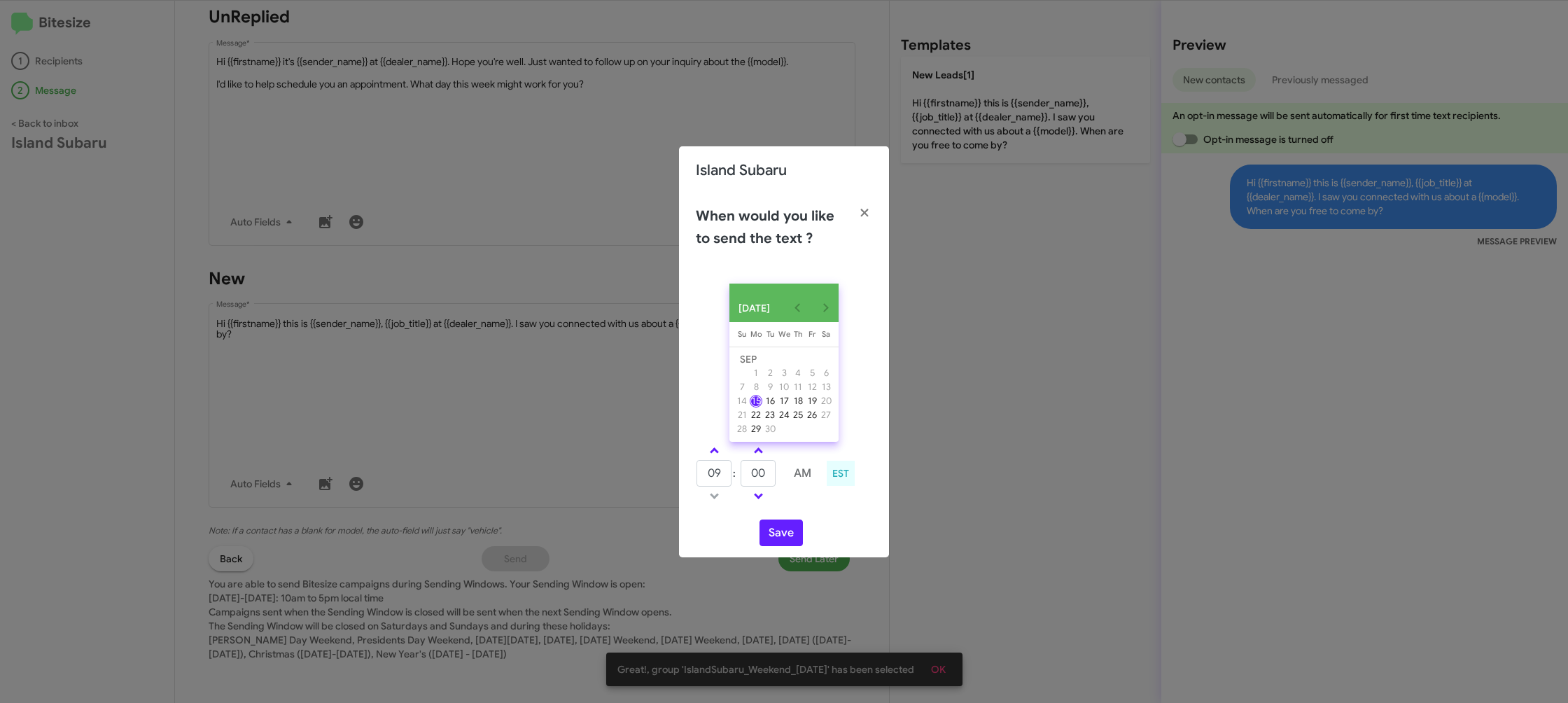
drag, startPoint x: 708, startPoint y: 451, endPoint x: 757, endPoint y: 474, distance: 54.1
click at [708, 451] on link at bounding box center [714, 450] width 24 height 16
type input "10"
click at [761, 475] on input "00" at bounding box center [759, 474] width 35 height 27
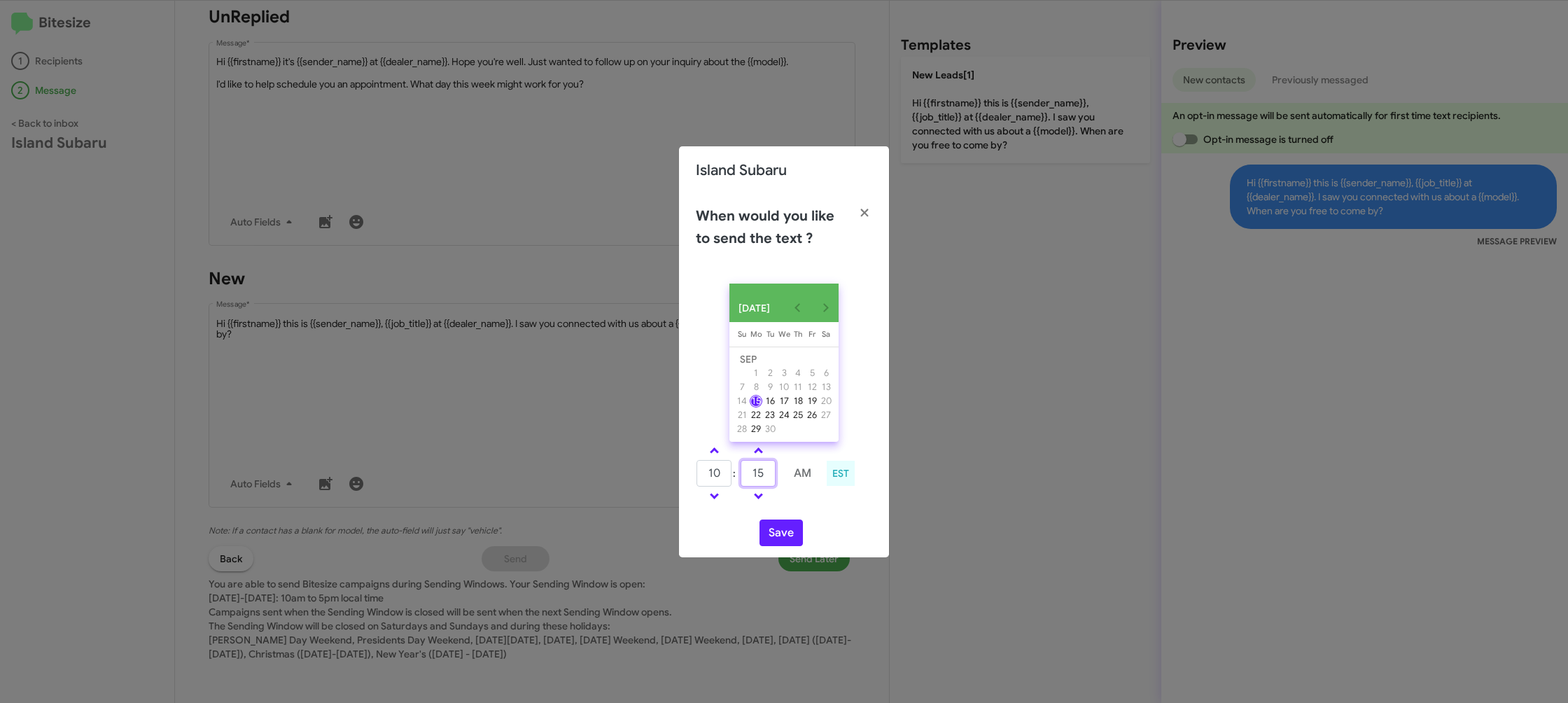
type input "15"
drag, startPoint x: 833, startPoint y: 522, endPoint x: 791, endPoint y: 532, distance: 43.2
click at [833, 522] on div "SEP 2025 Sunday Su Monday Mo Tuesday Tu Wednesday We Thursday Th Friday Fr Satu…" at bounding box center [784, 415] width 210 height 285
click at [790, 533] on button "Save" at bounding box center [781, 533] width 43 height 27
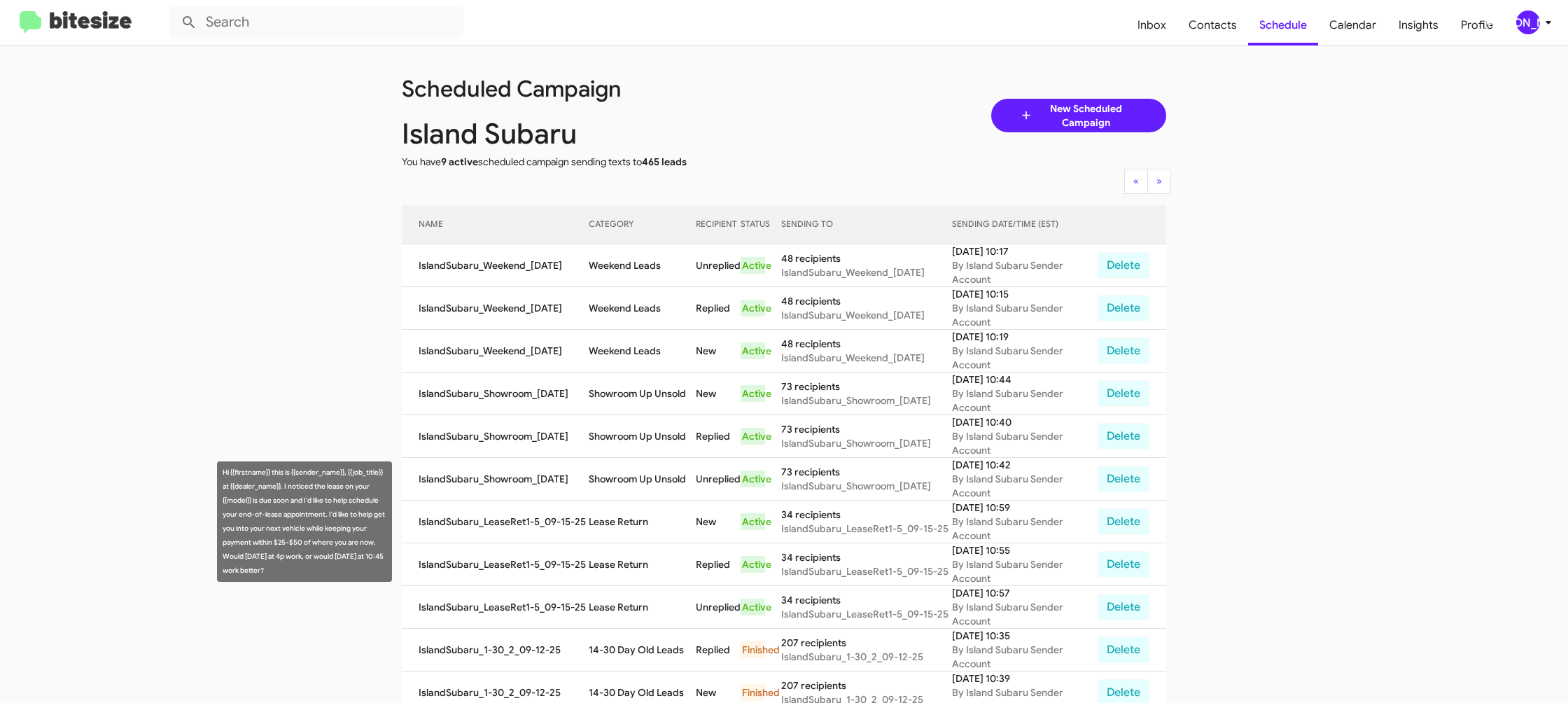
click at [619, 526] on td "Lease Return" at bounding box center [642, 522] width 108 height 43
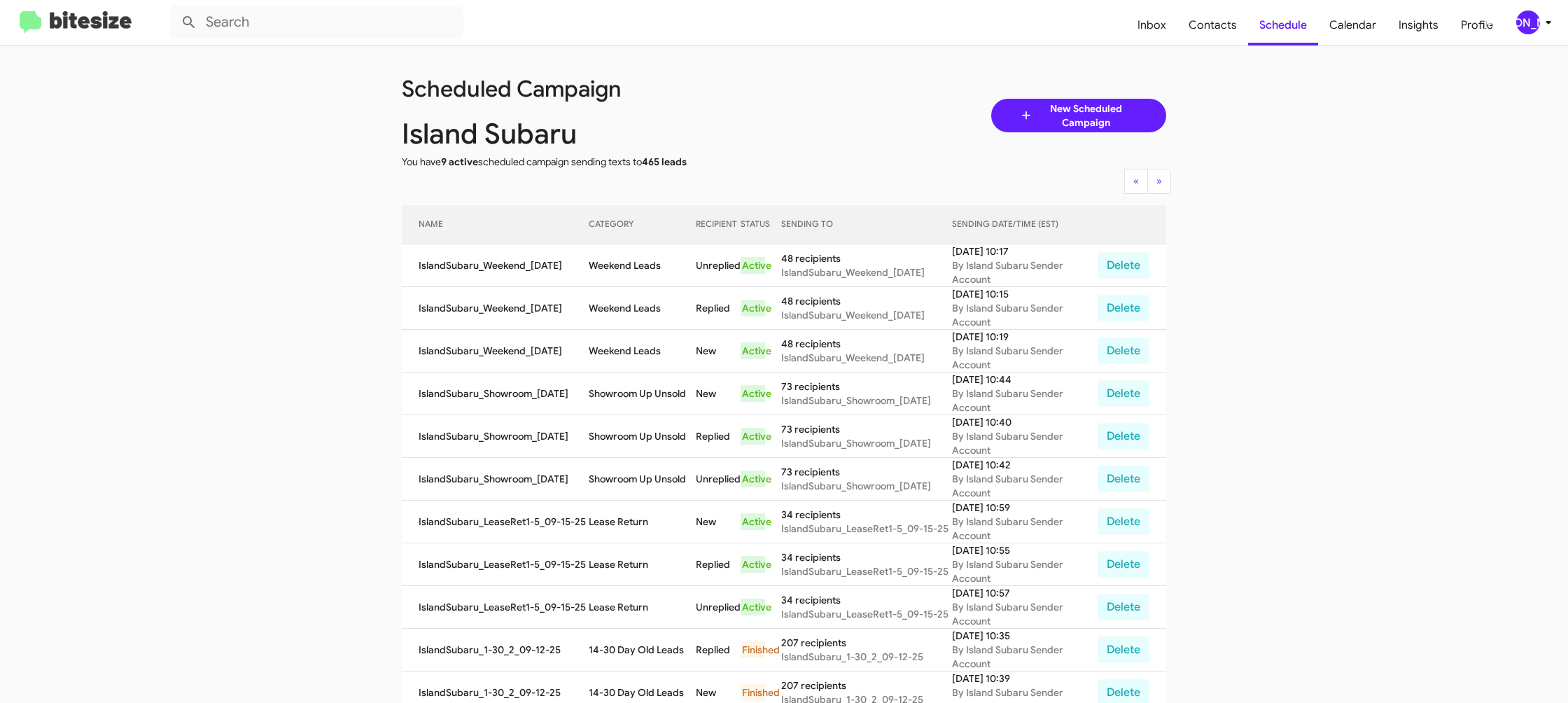
drag, startPoint x: 619, startPoint y: 526, endPoint x: 611, endPoint y: 525, distance: 8.1
click at [619, 523] on td "Lease Return" at bounding box center [642, 522] width 108 height 43
copy td "Lease Return"
click at [614, 357] on td "Weekend Leads" at bounding box center [642, 351] width 108 height 43
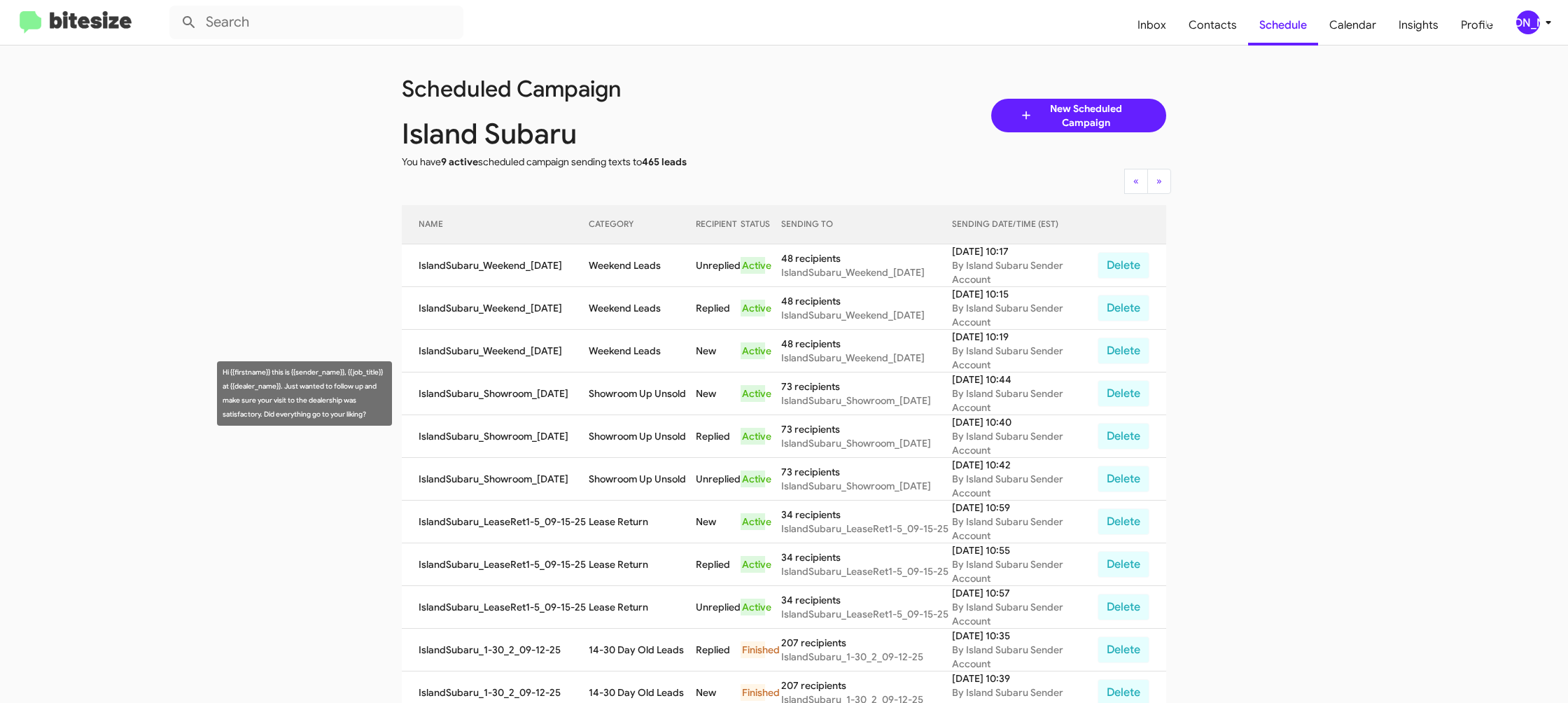
click at [617, 387] on td "Showroom Up Unsold" at bounding box center [642, 394] width 108 height 43
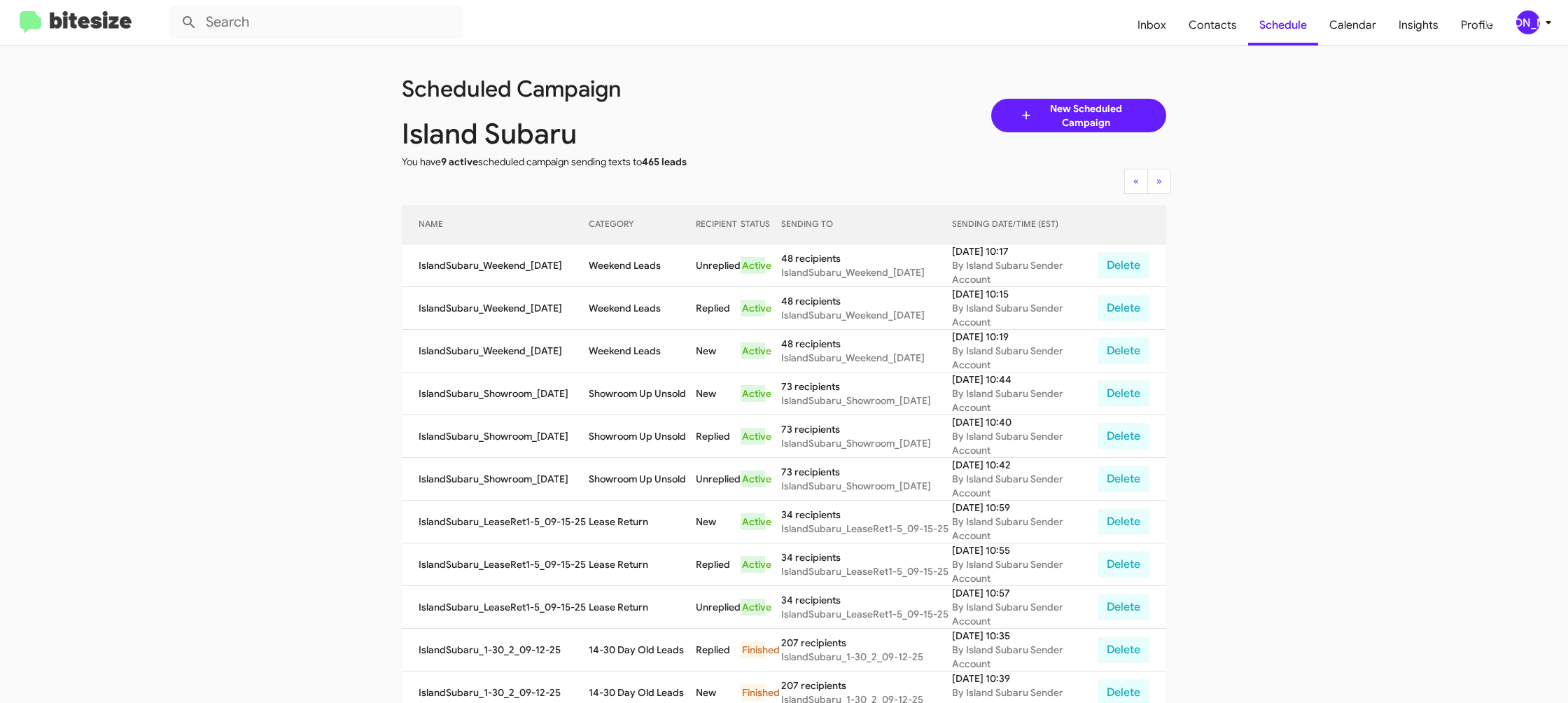
copy td "Showroom Up Unsold"
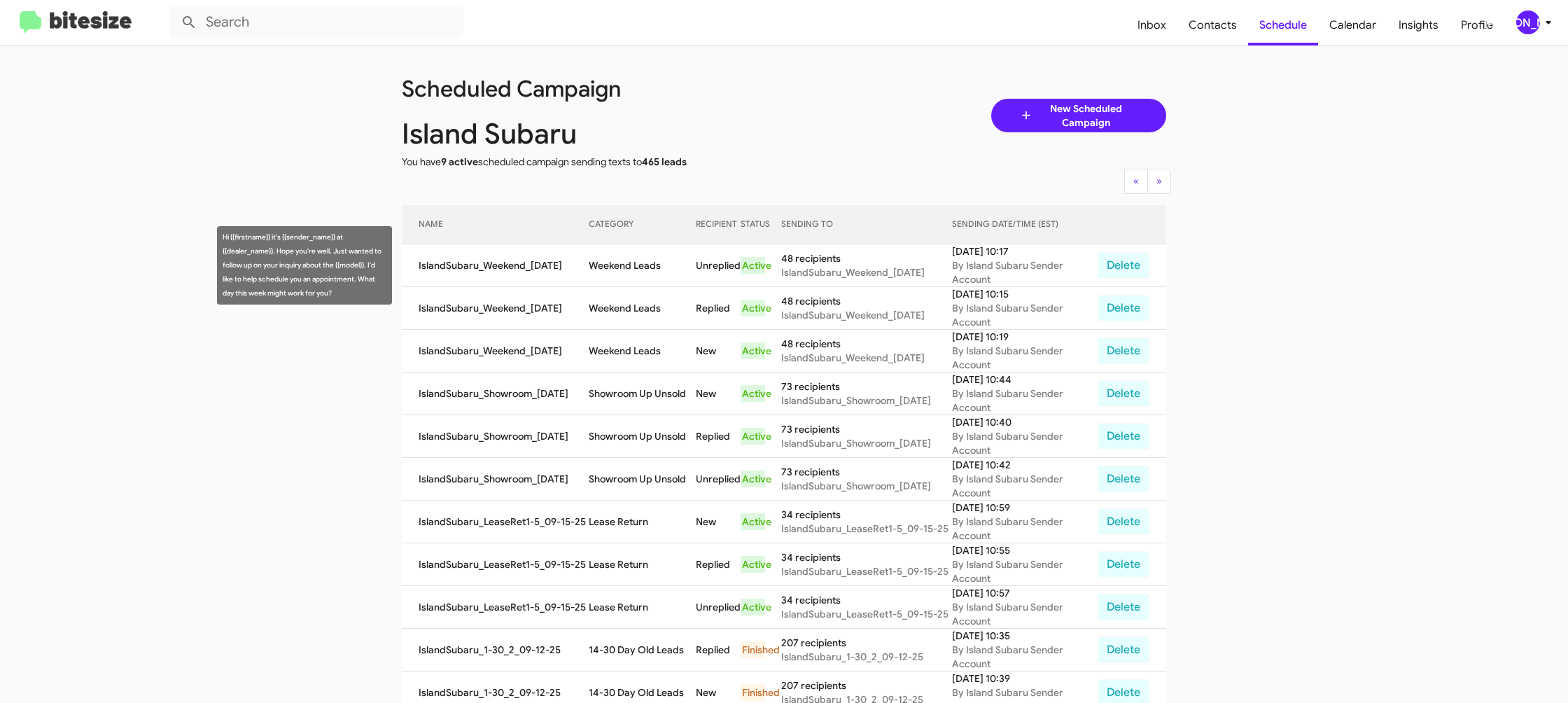
click at [619, 253] on td "Weekend Leads" at bounding box center [642, 265] width 108 height 43
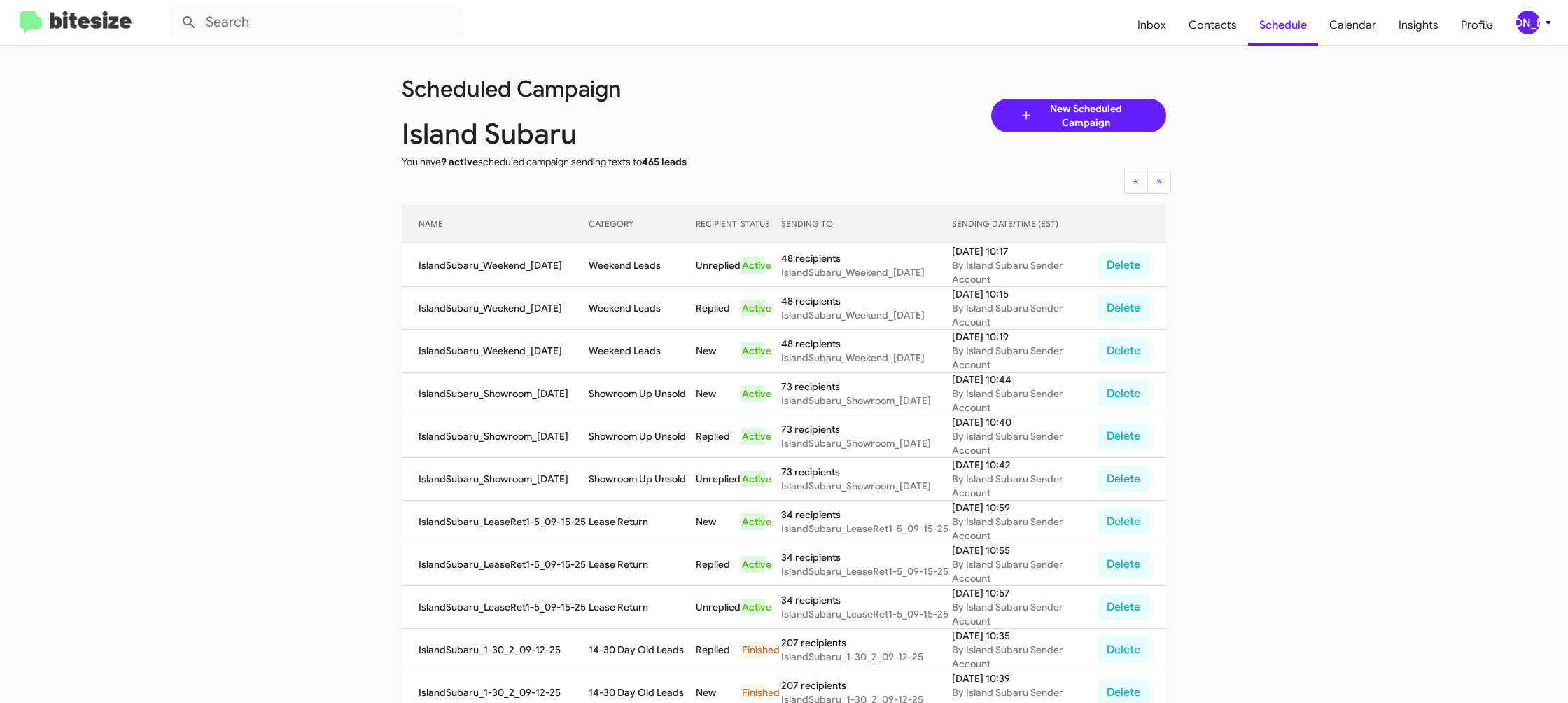
click at [619, 253] on td "Weekend Leads" at bounding box center [642, 265] width 108 height 43
copy td "Weekend Leads"
click at [1534, 20] on div "[PERSON_NAME]" at bounding box center [1528, 23] width 24 height 24
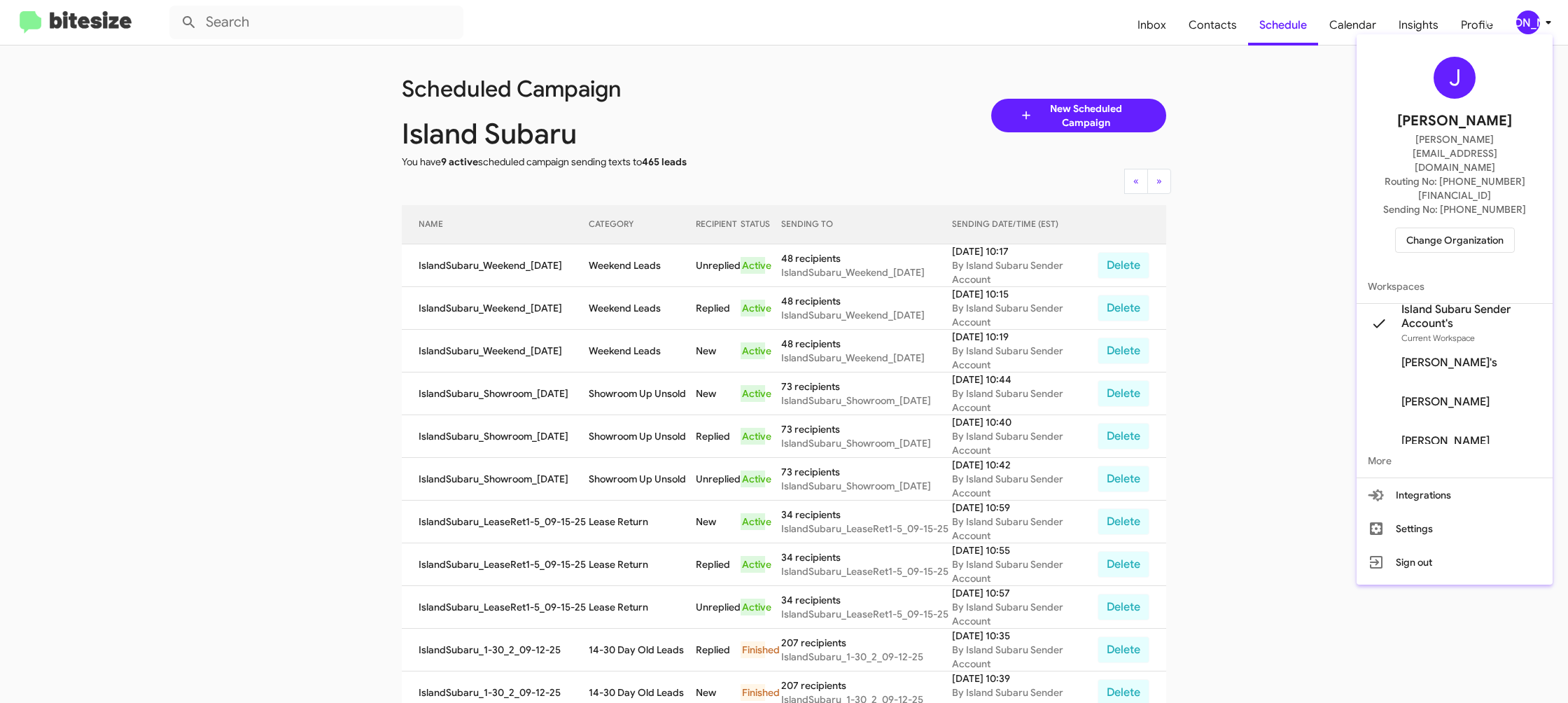
click at [1450, 228] on span "Change Organization" at bounding box center [1455, 240] width 98 height 24
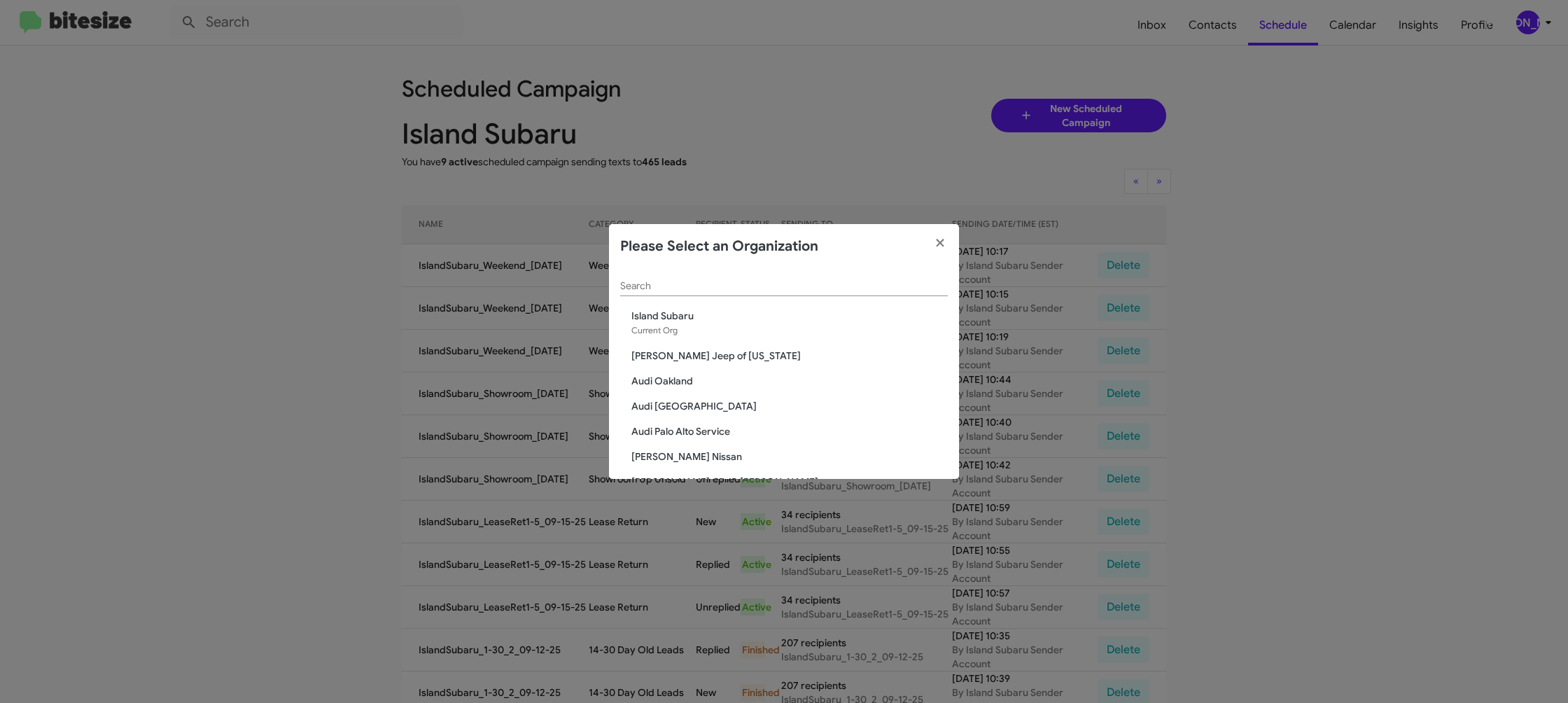
click at [671, 284] on input "Search" at bounding box center [784, 286] width 328 height 11
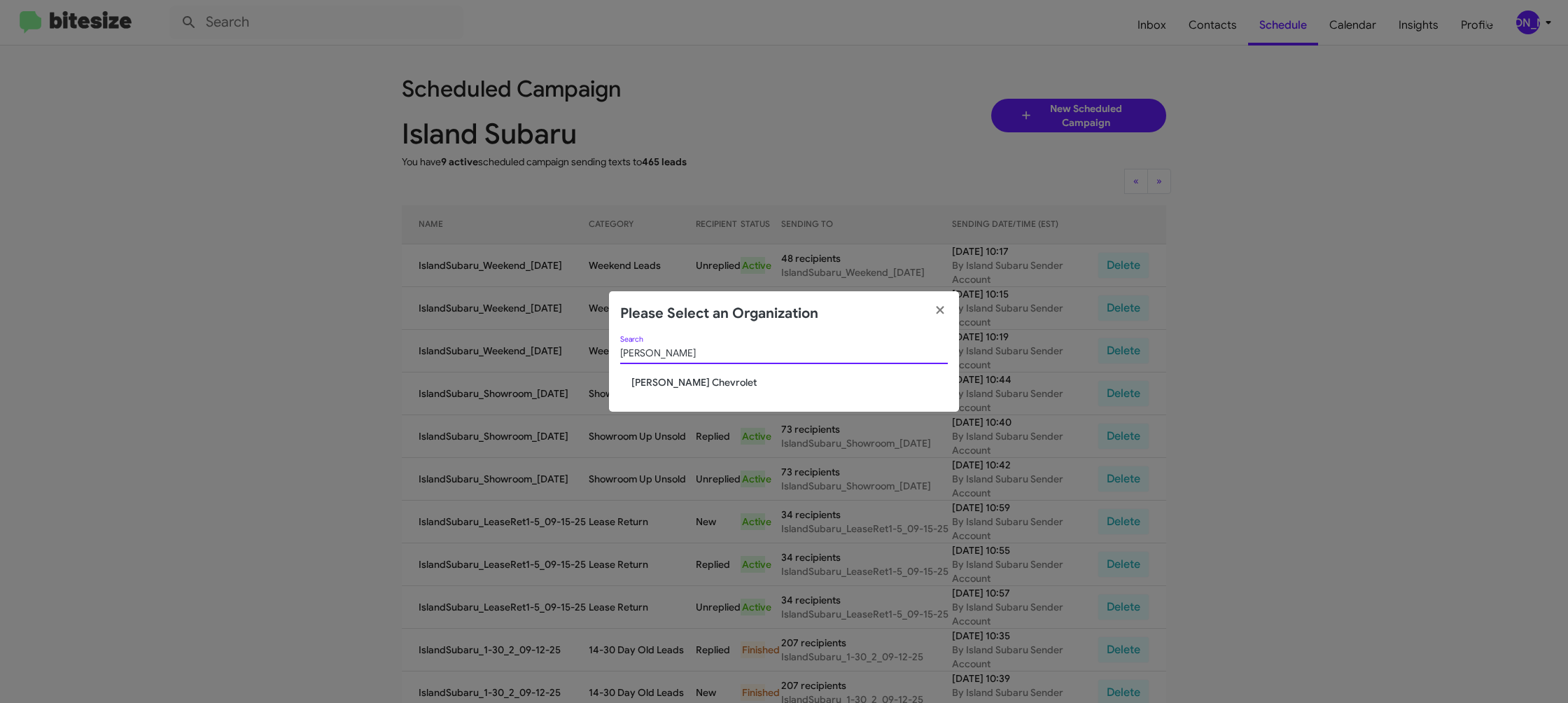
type input "elkin"
click at [655, 387] on span "[PERSON_NAME] Chevrolet" at bounding box center [790, 382] width 317 height 14
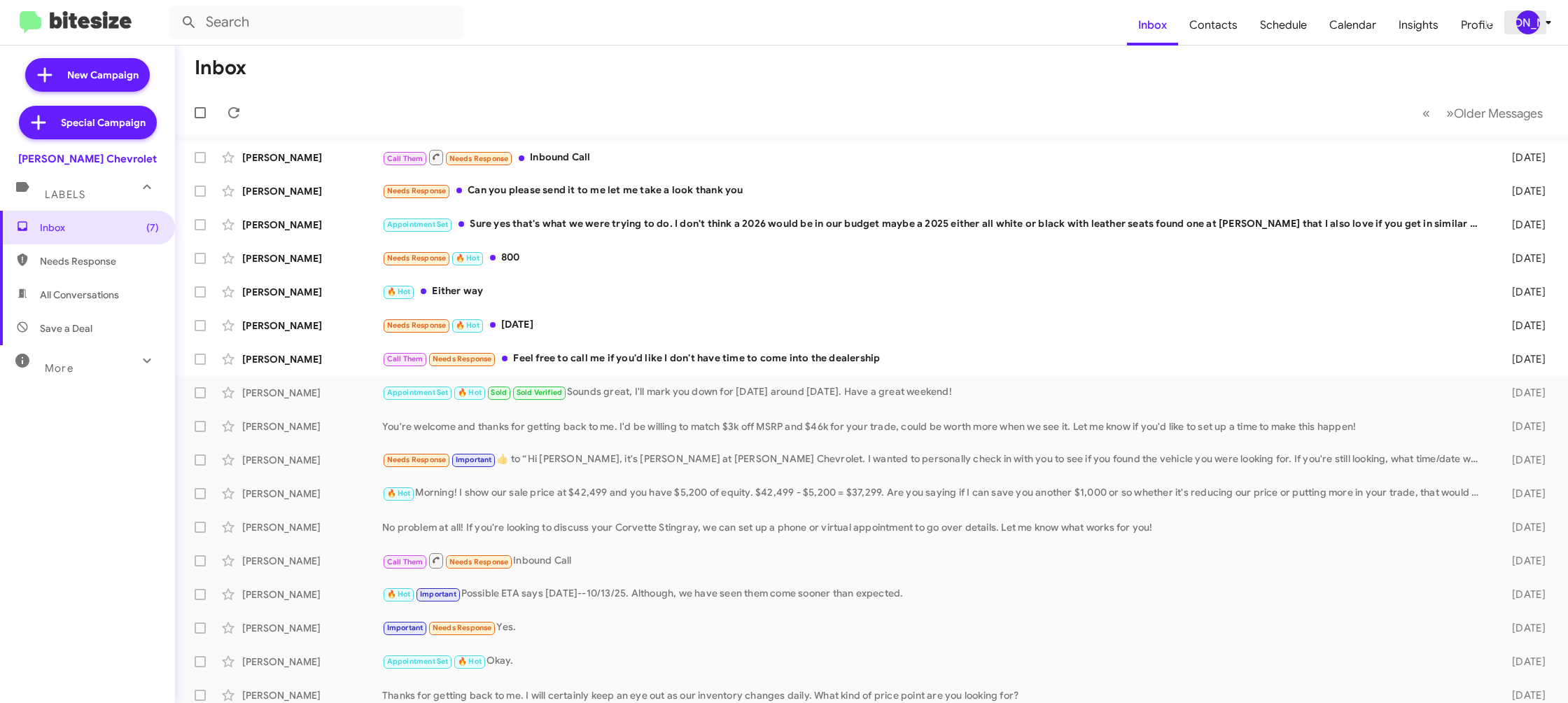
click at [1537, 33] on span "[PERSON_NAME]" at bounding box center [1536, 23] width 42 height 24
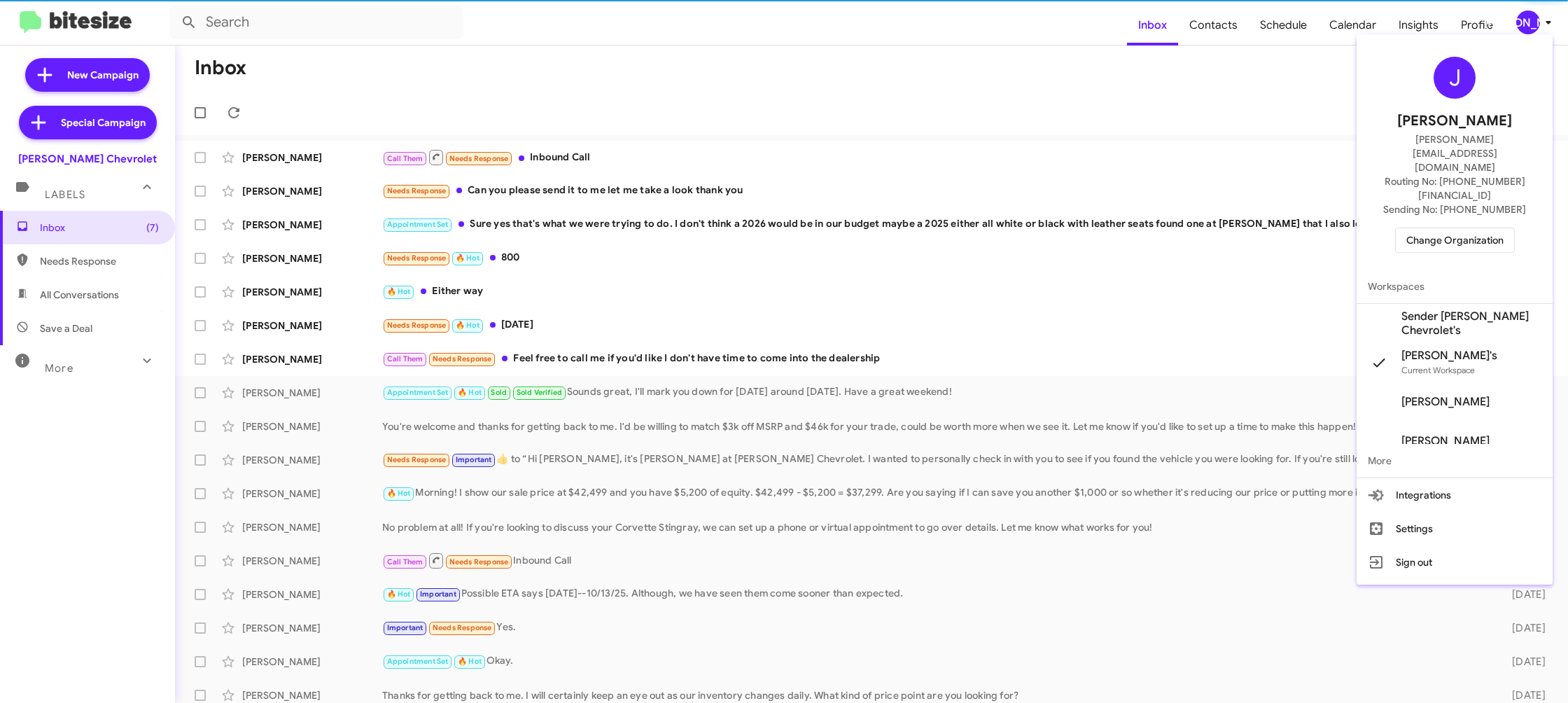
click at [1478, 309] on span "Sender [PERSON_NAME] Chevrolet's" at bounding box center [1471, 324] width 140 height 28
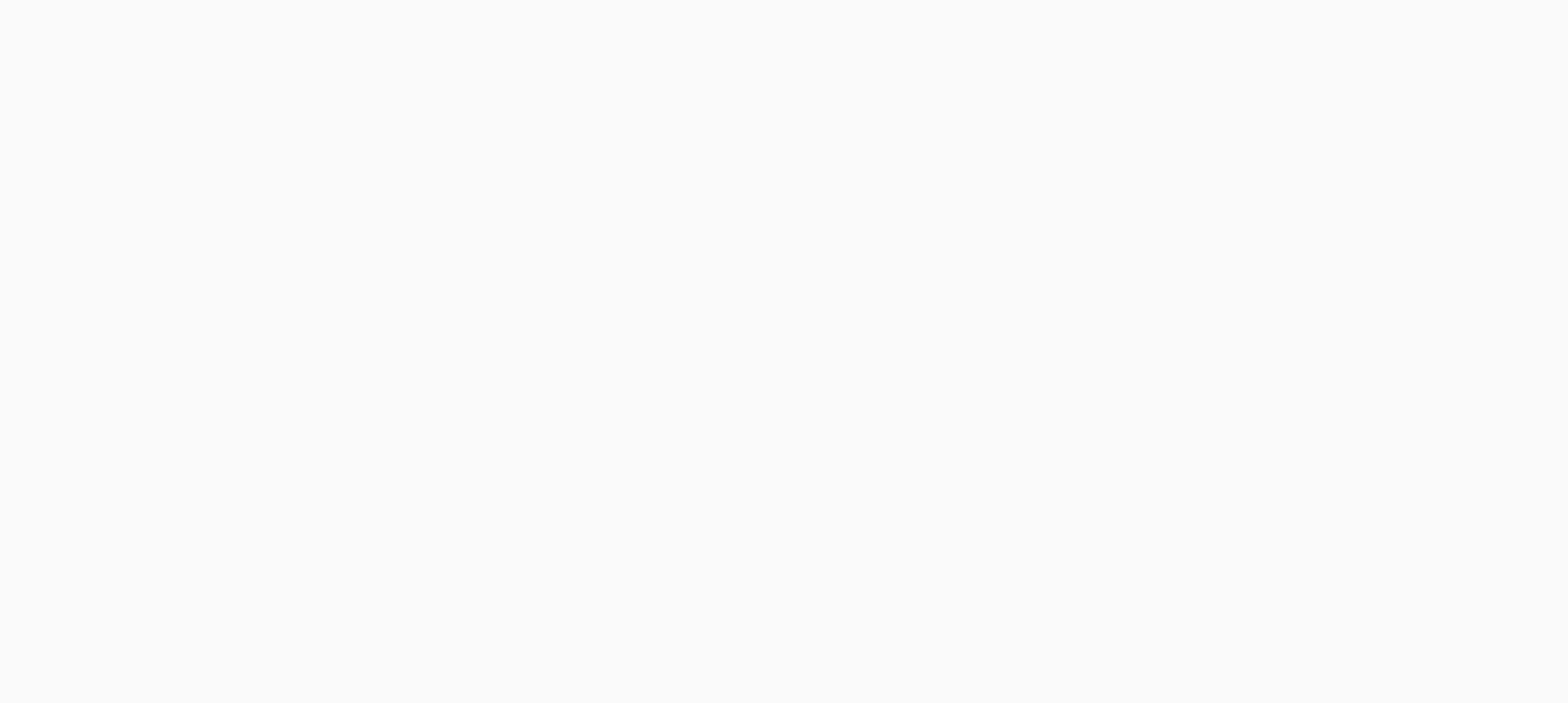
click at [1235, 33] on body at bounding box center [784, 351] width 1568 height 703
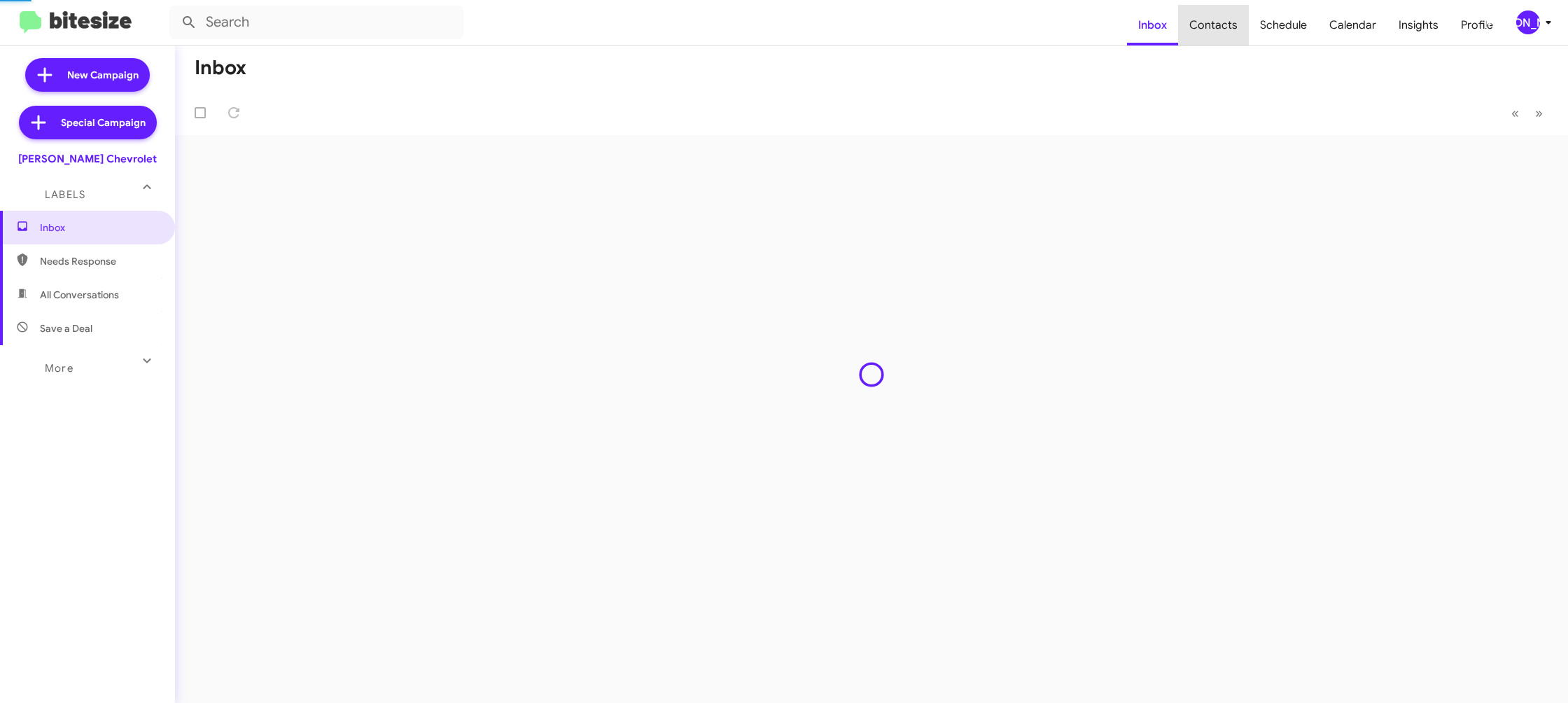
click at [1235, 33] on span "Contacts" at bounding box center [1214, 25] width 71 height 41
type input "in:groups"
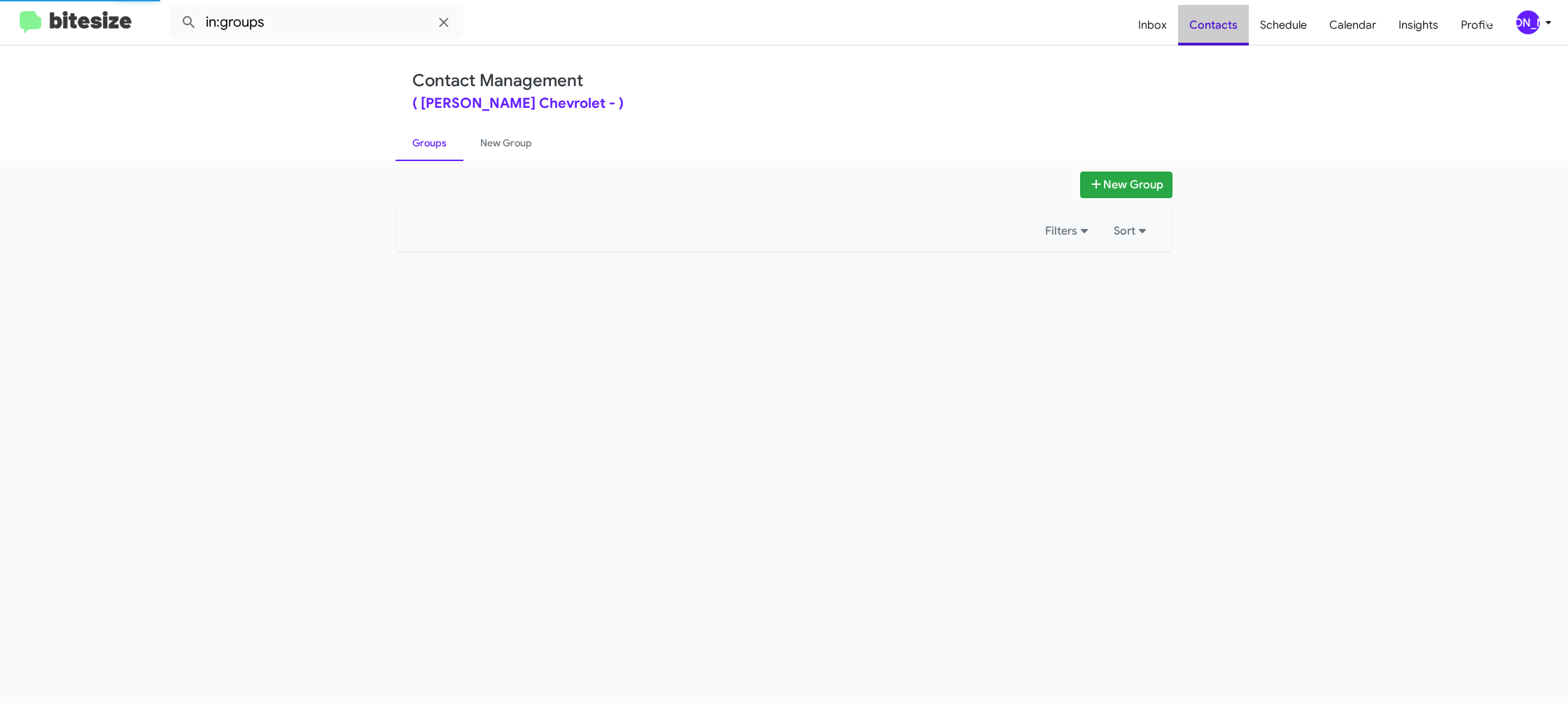
click at [1235, 33] on span "Contacts" at bounding box center [1214, 25] width 71 height 41
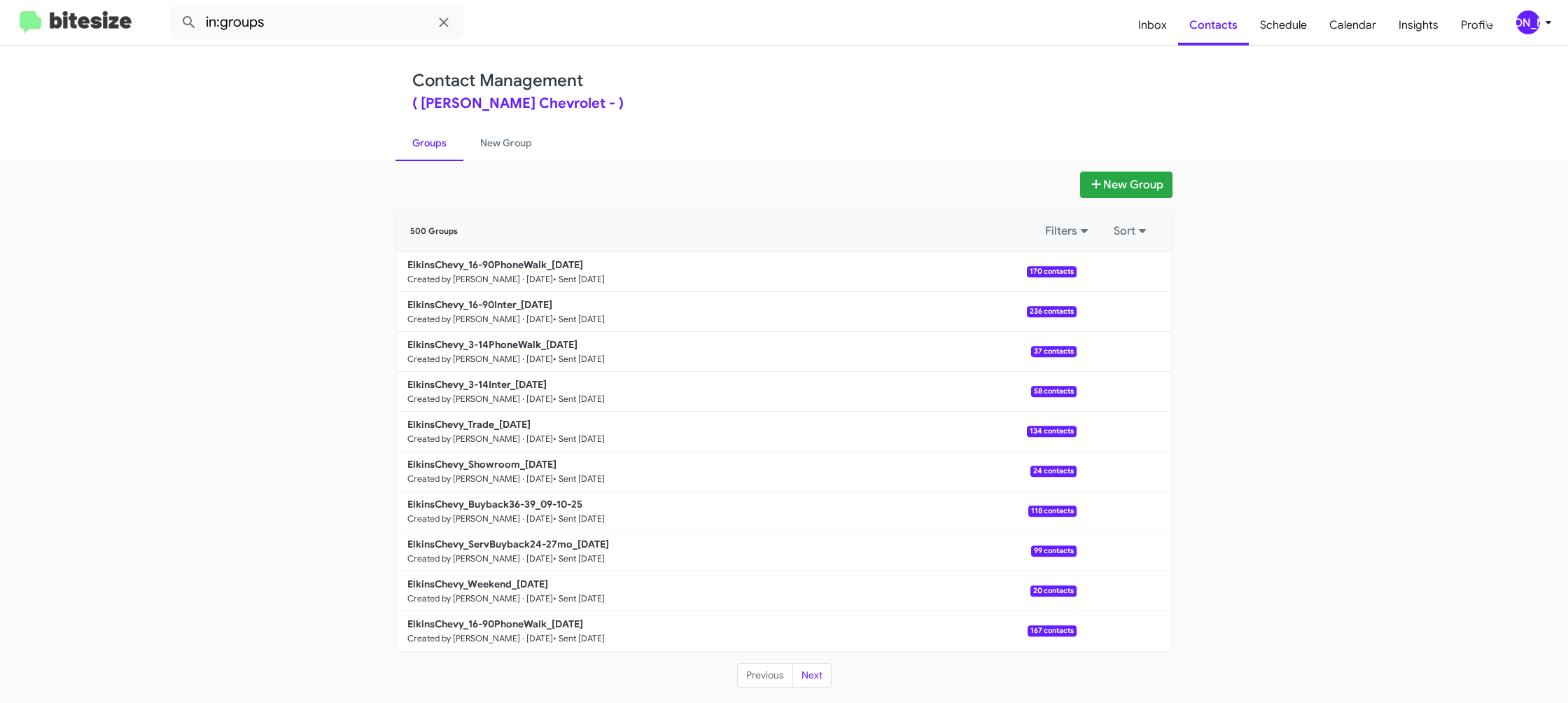
click at [1539, 29] on span "[PERSON_NAME]" at bounding box center [1536, 23] width 42 height 24
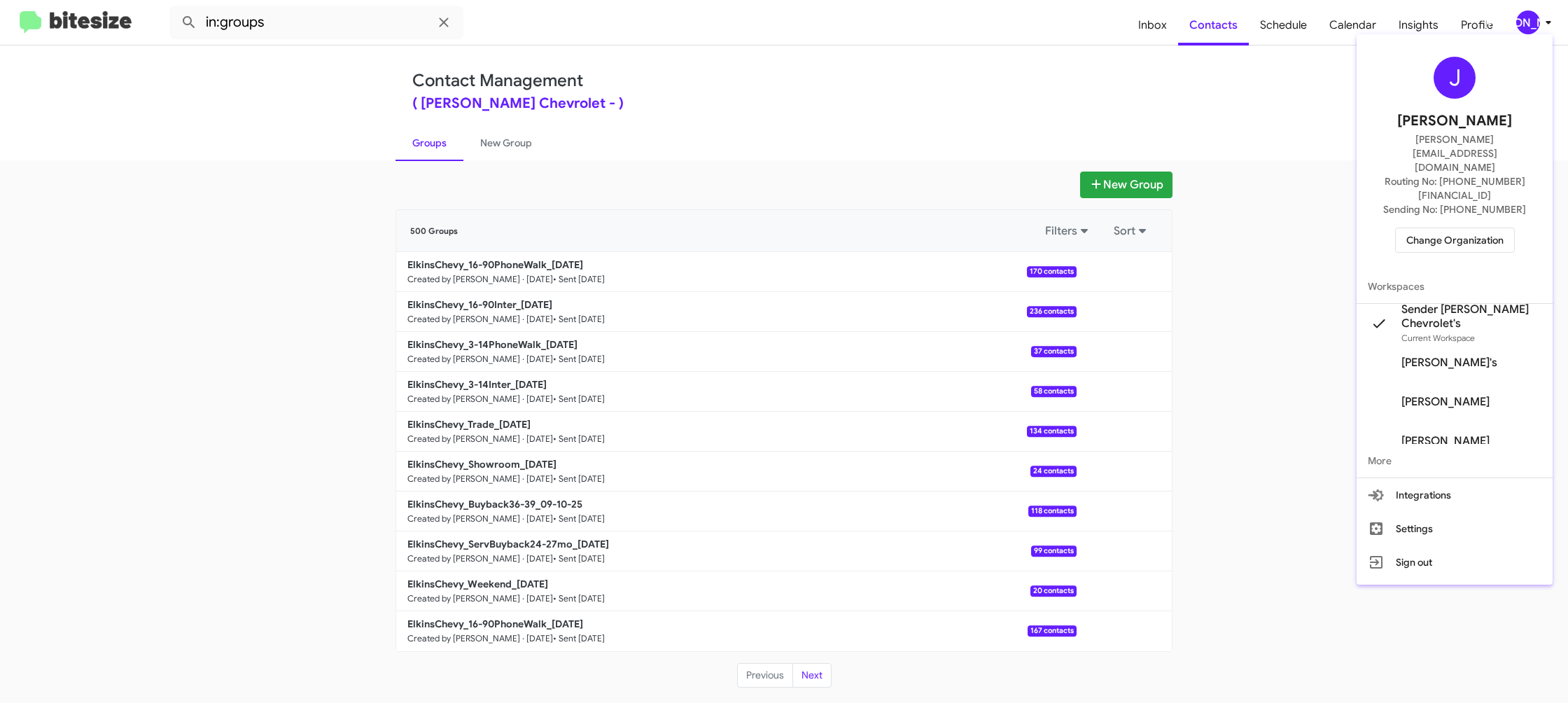
drag, startPoint x: 1239, startPoint y: 90, endPoint x: 1166, endPoint y: 47, distance: 84.7
click at [1231, 88] on div at bounding box center [784, 351] width 1568 height 703
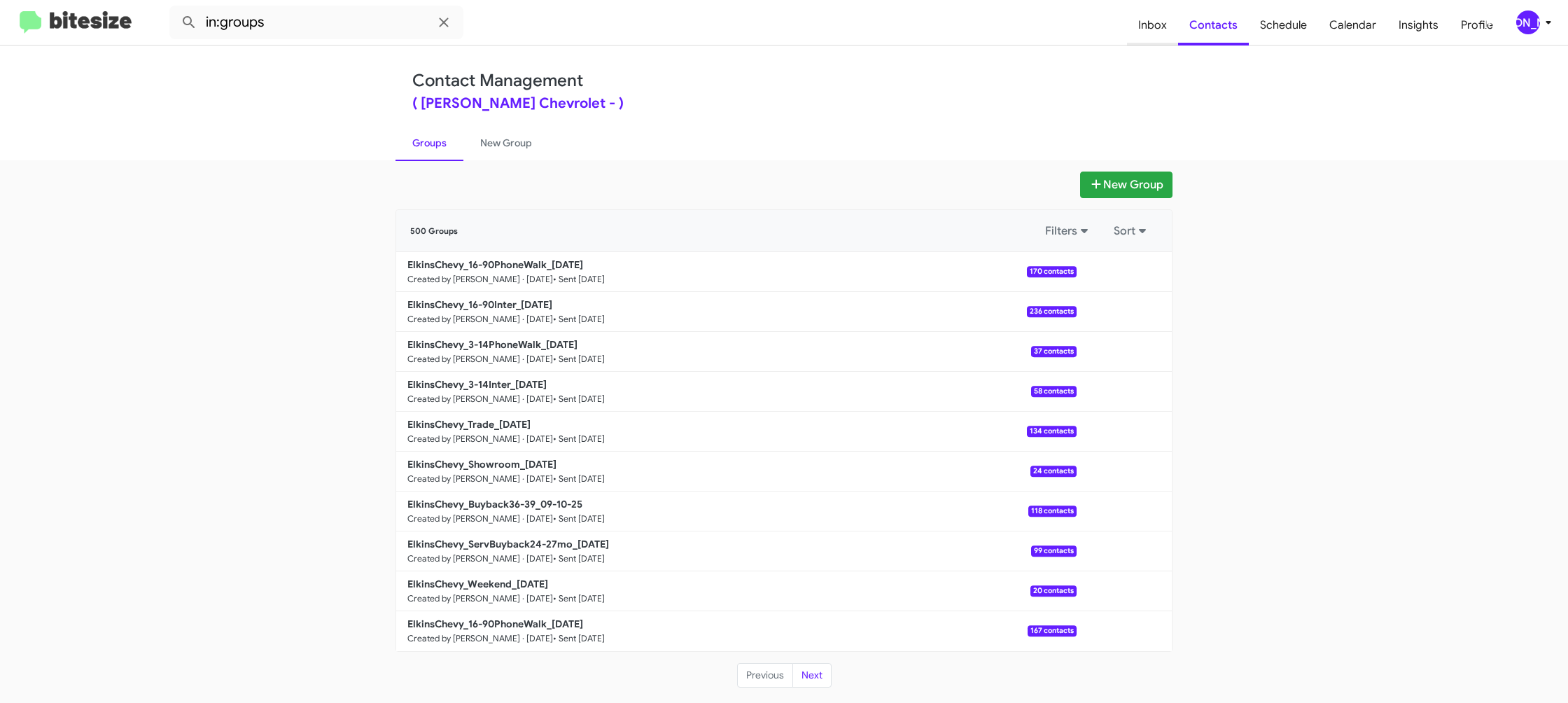
click at [1165, 46] on div "Contact Management ( [PERSON_NAME] Chevrolet - ) Groups New Group" at bounding box center [784, 103] width 798 height 115
click at [1164, 44] on span "Inbox" at bounding box center [1152, 25] width 51 height 41
click at [1165, 43] on span "Inbox" at bounding box center [1152, 25] width 51 height 41
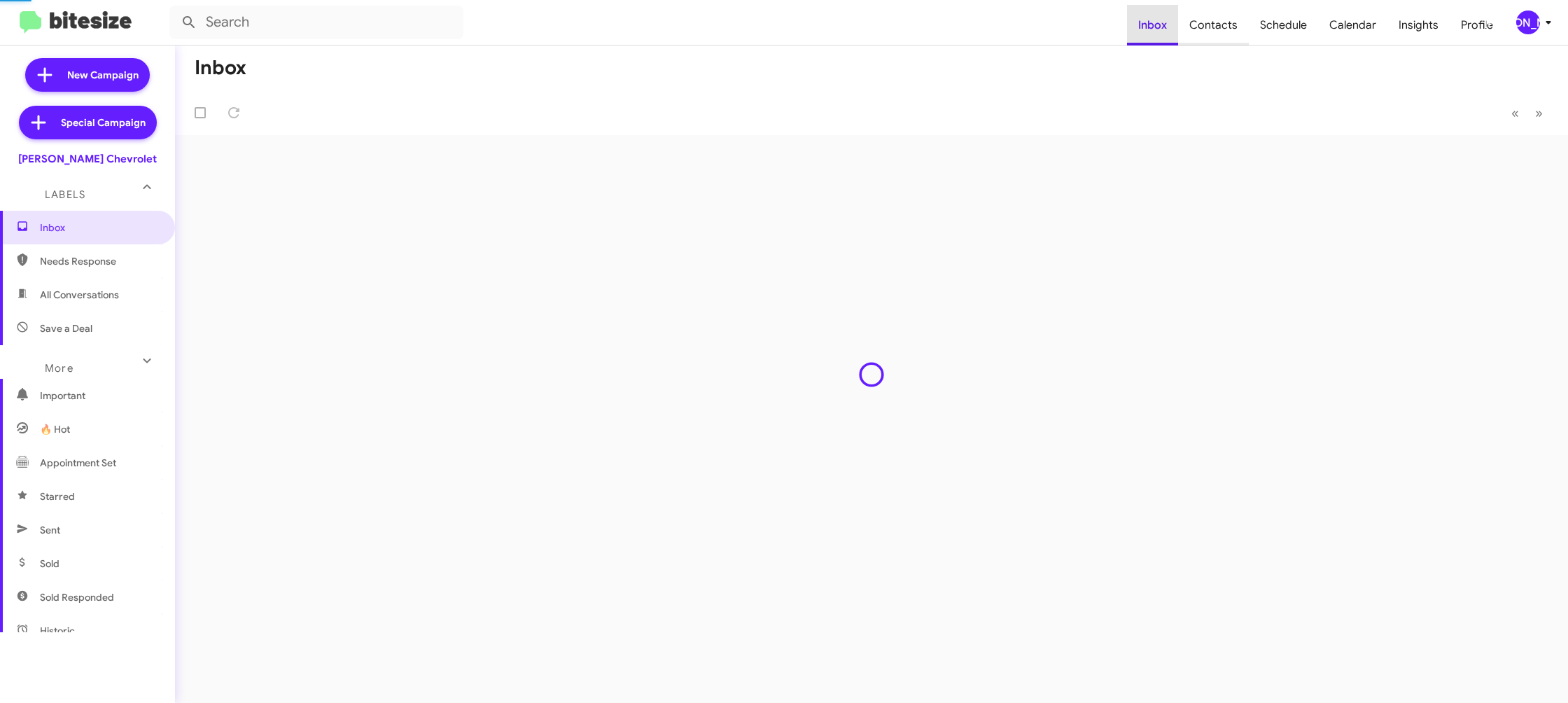
click at [1191, 36] on span "Contacts" at bounding box center [1214, 25] width 71 height 41
type input "in:groups"
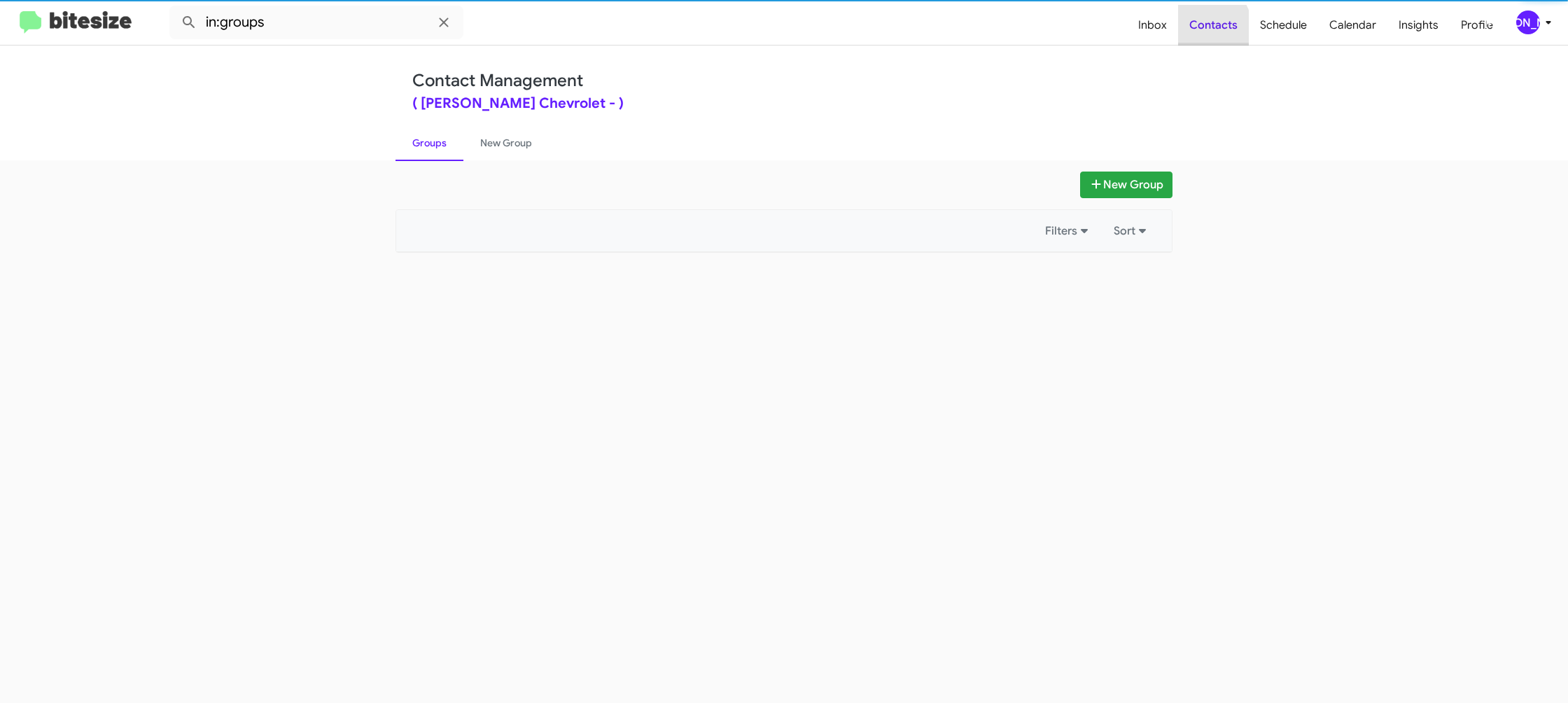
click at [1191, 36] on span "Contacts" at bounding box center [1214, 25] width 71 height 41
click at [1192, 36] on span "Contacts" at bounding box center [1214, 25] width 71 height 41
drag, startPoint x: 1192, startPoint y: 36, endPoint x: 1179, endPoint y: 31, distance: 13.9
click at [1192, 36] on span "Contacts" at bounding box center [1214, 25] width 71 height 41
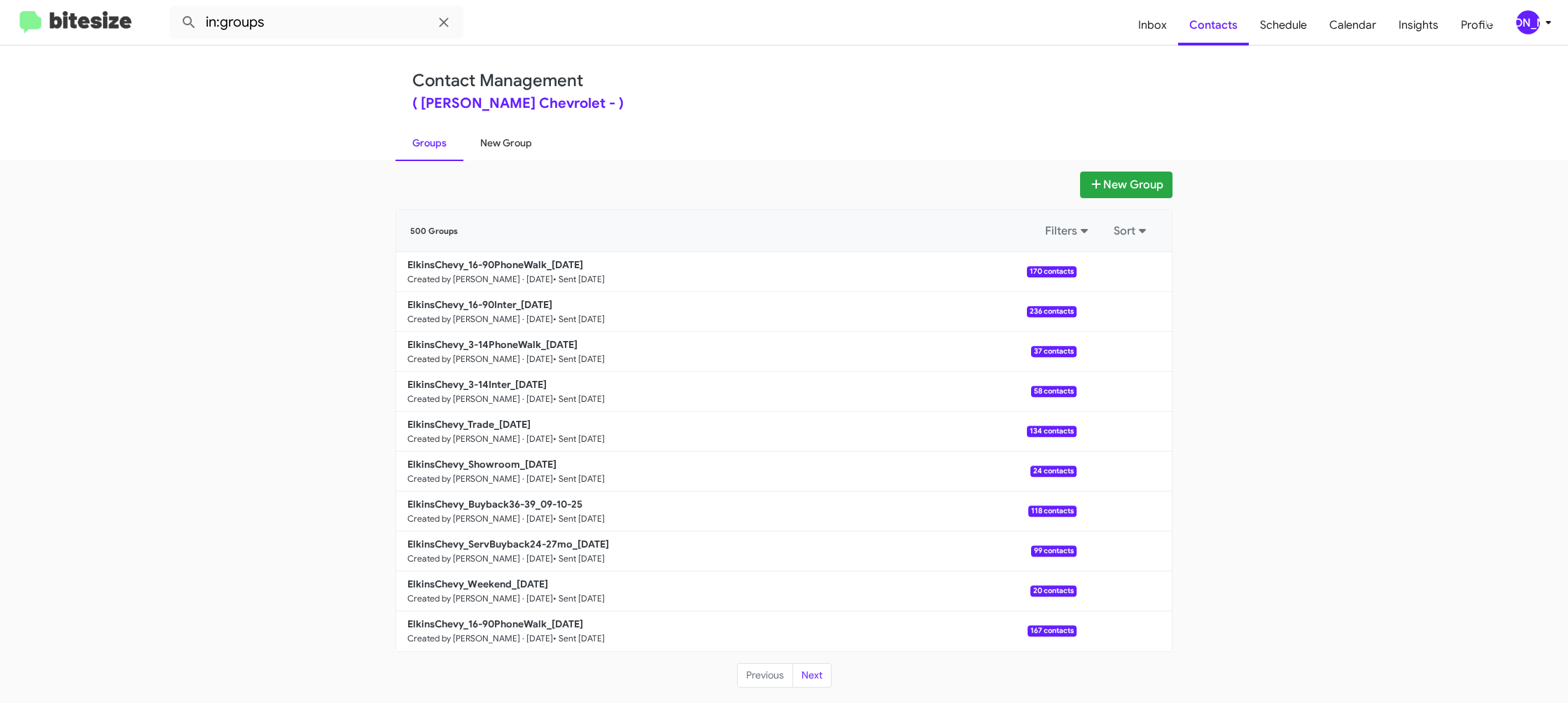
click at [522, 133] on link "New Group" at bounding box center [506, 143] width 85 height 37
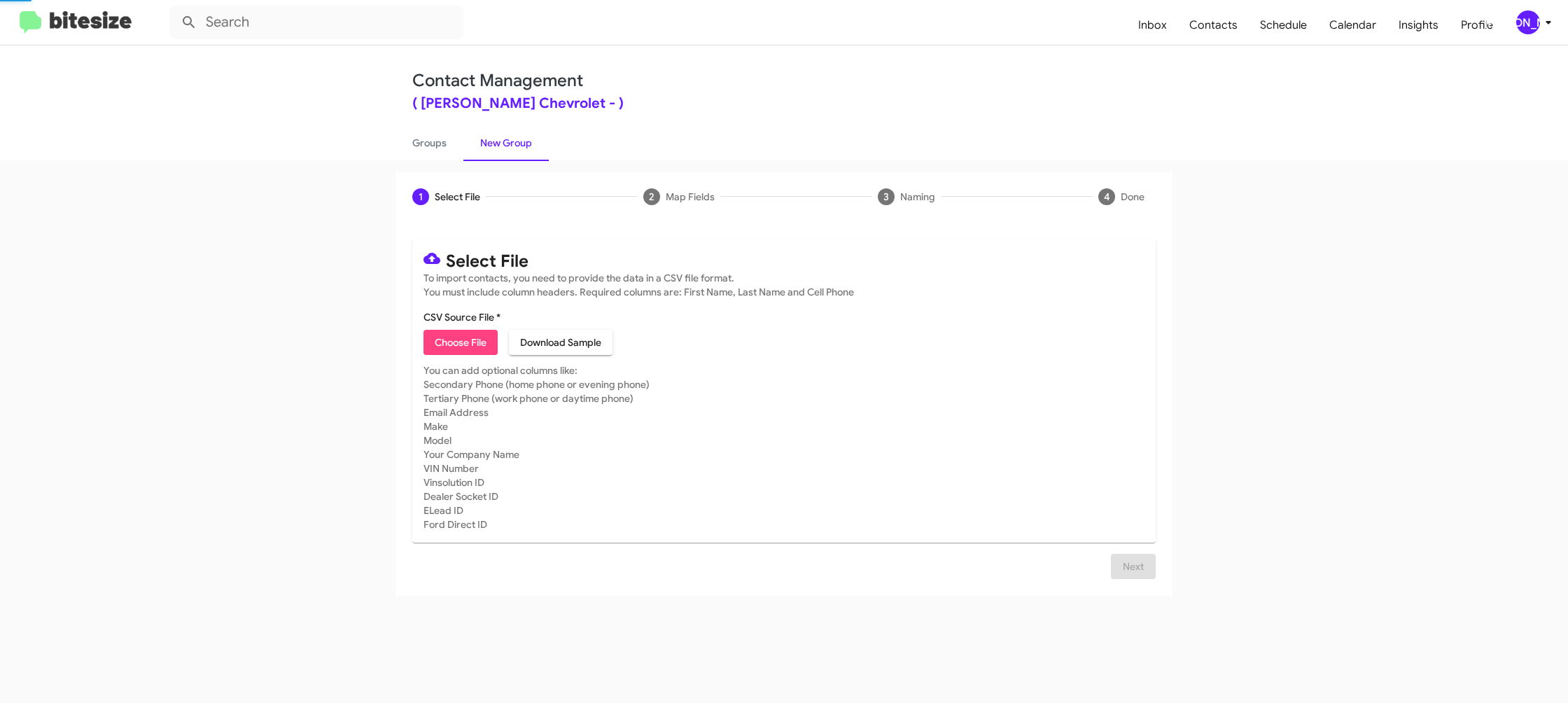
drag, startPoint x: 522, startPoint y: 133, endPoint x: 535, endPoint y: 7, distance: 126.7
click at [521, 128] on link "New Group" at bounding box center [506, 143] width 85 height 37
click at [1530, 22] on div "[PERSON_NAME]" at bounding box center [1528, 23] width 24 height 24
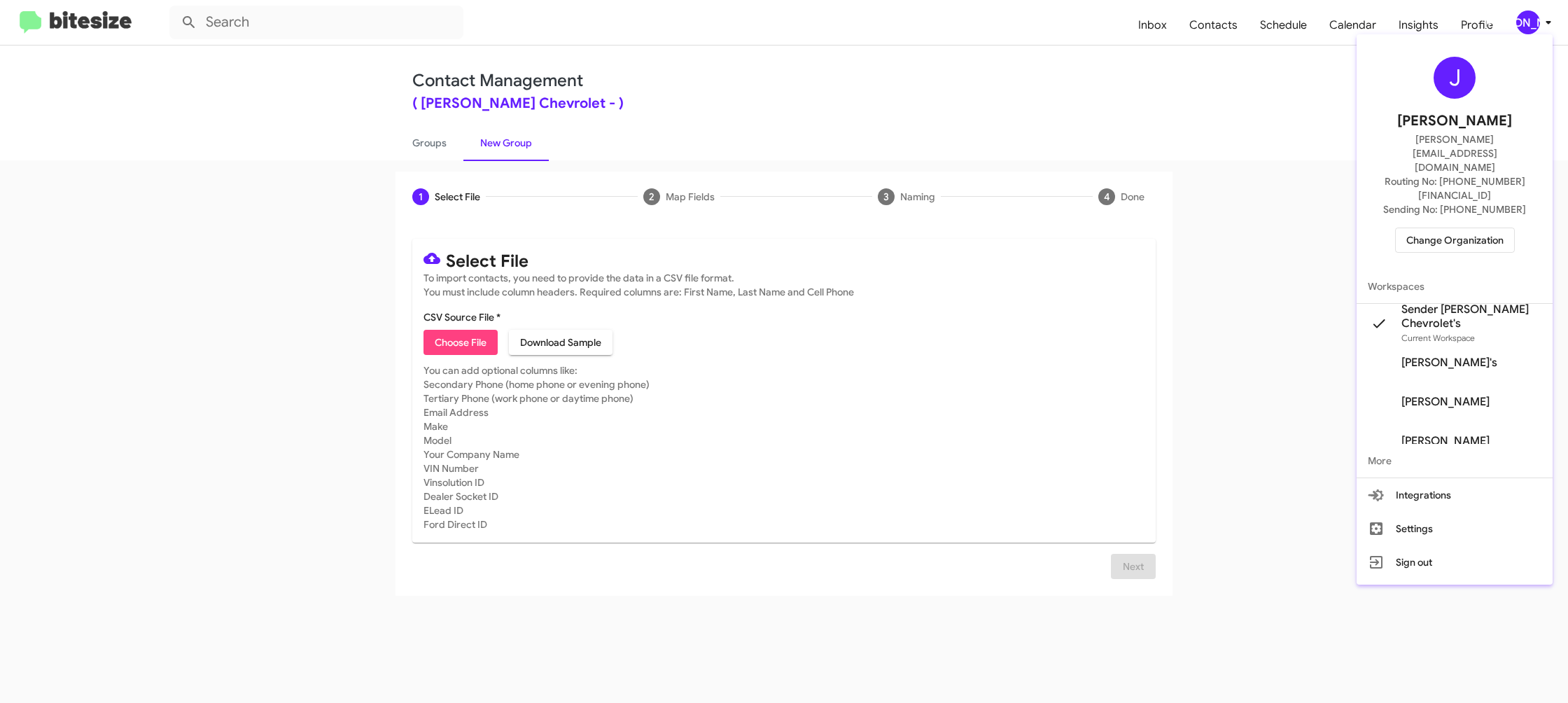
drag, startPoint x: 1530, startPoint y: 22, endPoint x: 1452, endPoint y: 3, distance: 80.3
click at [1529, 22] on div at bounding box center [784, 351] width 1568 height 703
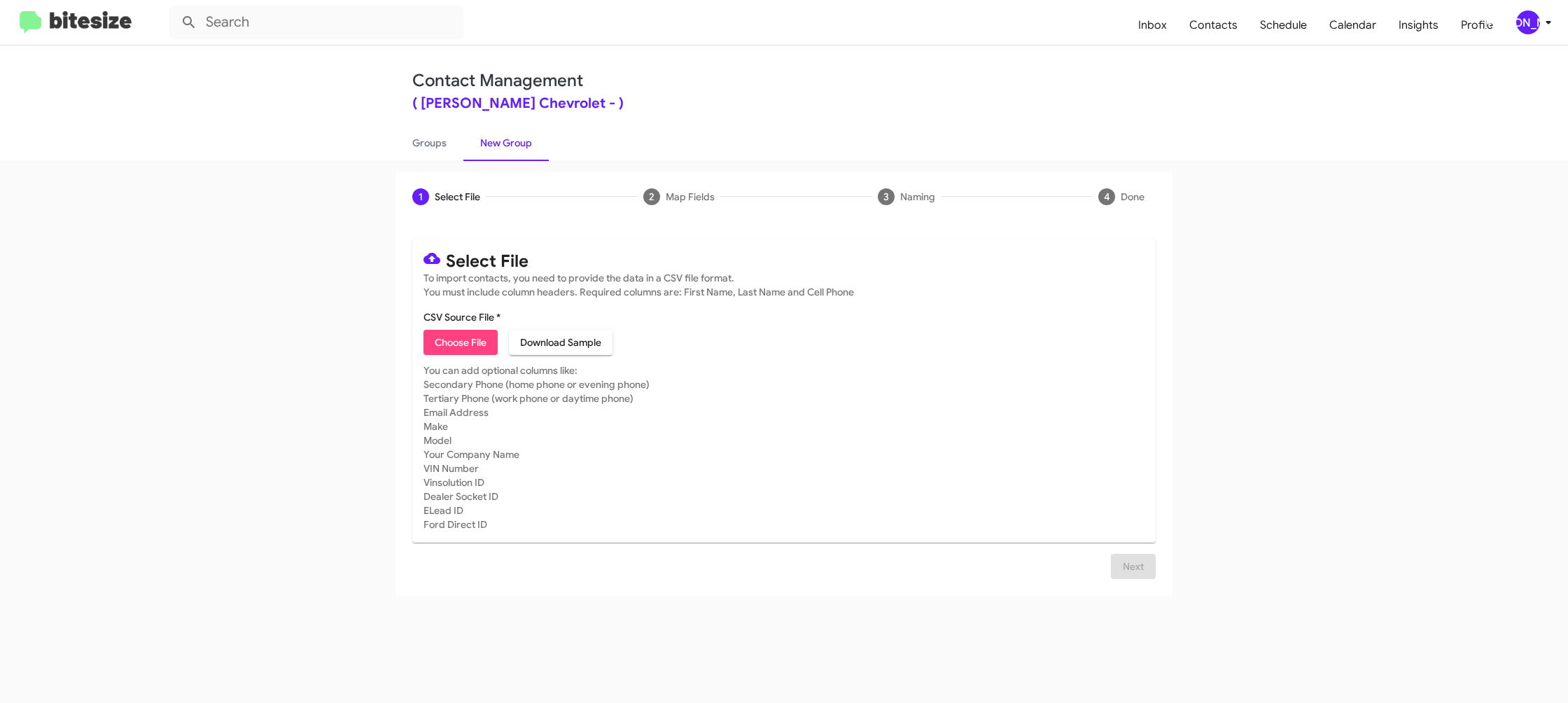
click at [468, 348] on span "Choose File" at bounding box center [461, 343] width 52 height 25
type input "ElkinsChevy_Weekend_[DATE]"
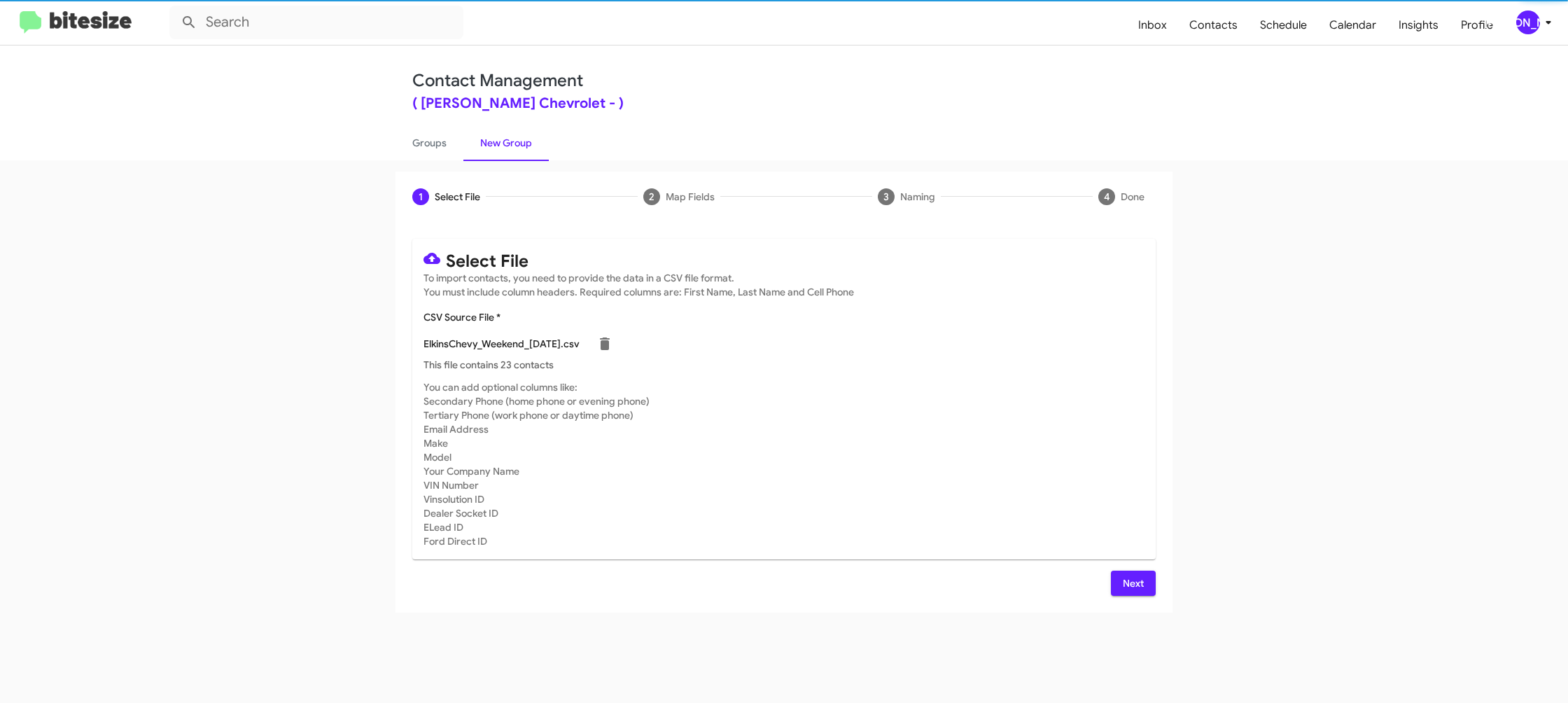
click at [1148, 410] on mat-card "Select File To import contacts, you need to provide the data in a CSV file form…" at bounding box center [784, 399] width 744 height 321
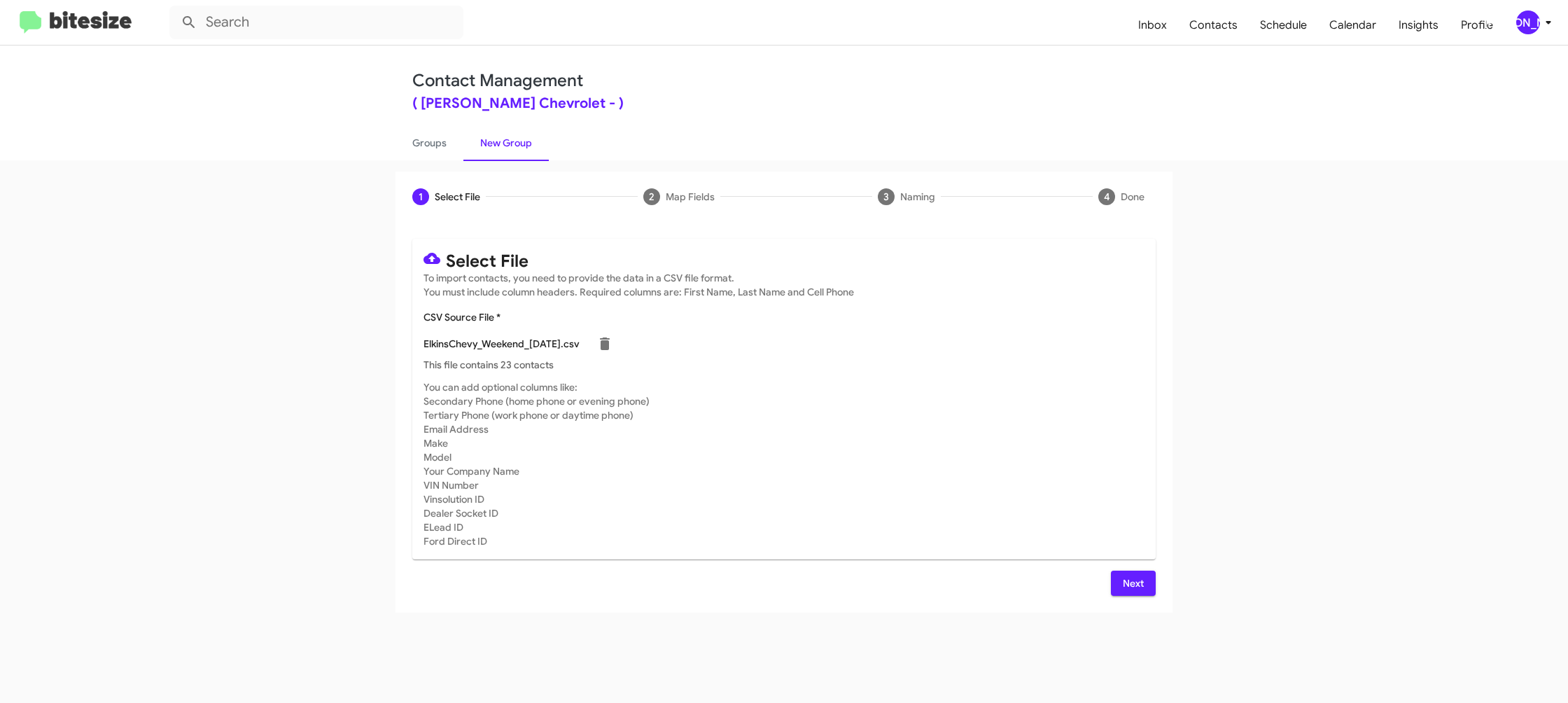
click at [1532, 30] on div "[PERSON_NAME]" at bounding box center [1528, 23] width 24 height 24
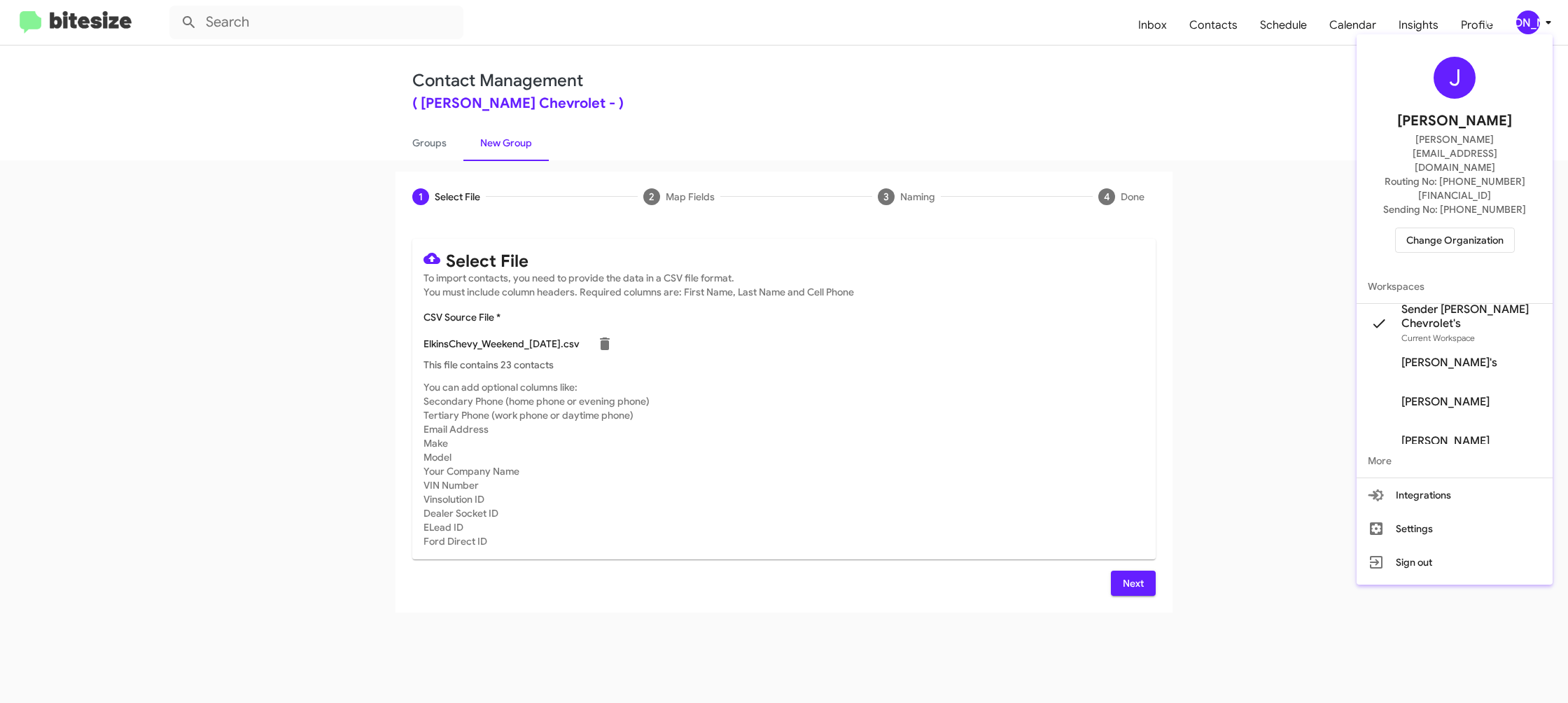
click at [1531, 25] on div at bounding box center [784, 351] width 1568 height 703
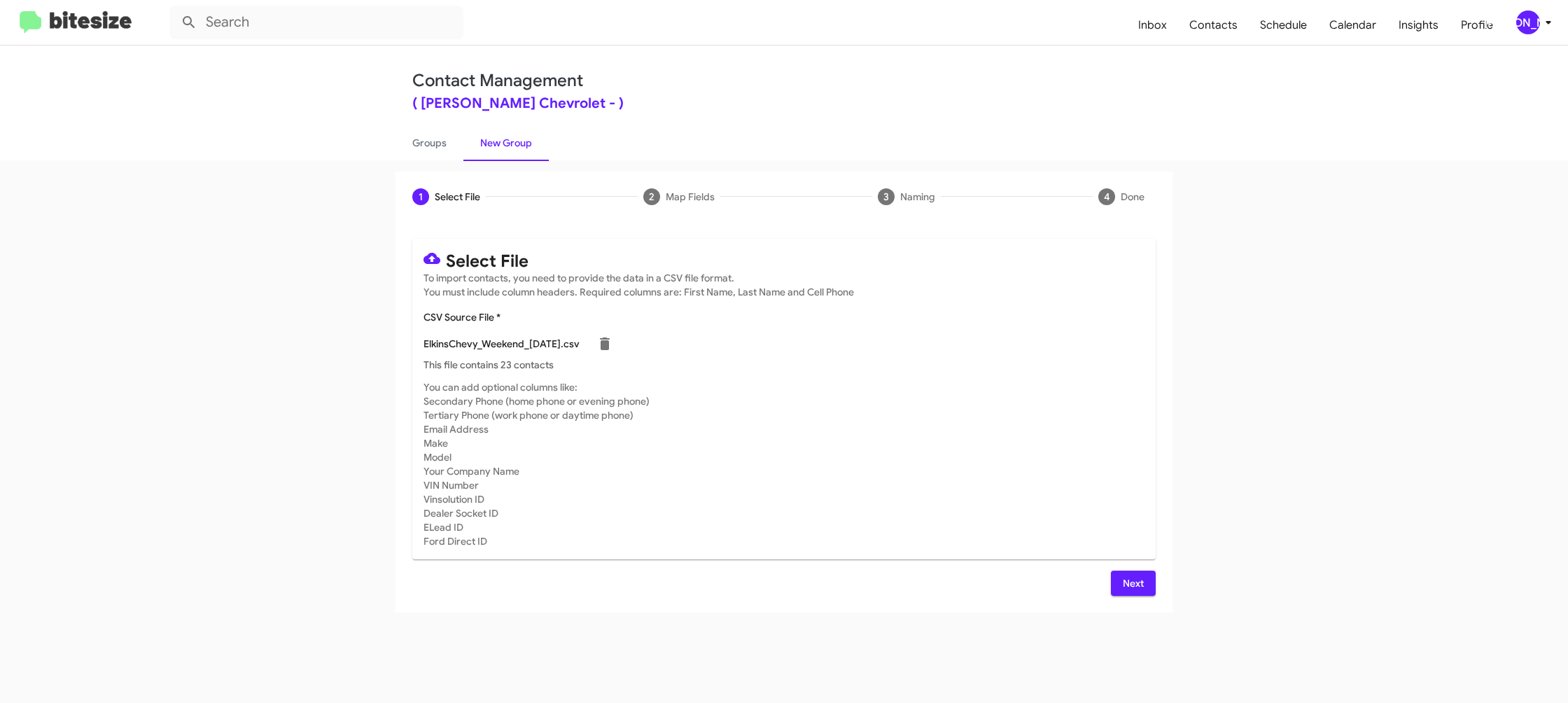
drag, startPoint x: 1135, startPoint y: 589, endPoint x: 1065, endPoint y: 542, distance: 84.3
click at [1135, 588] on span "Next" at bounding box center [1133, 584] width 23 height 25
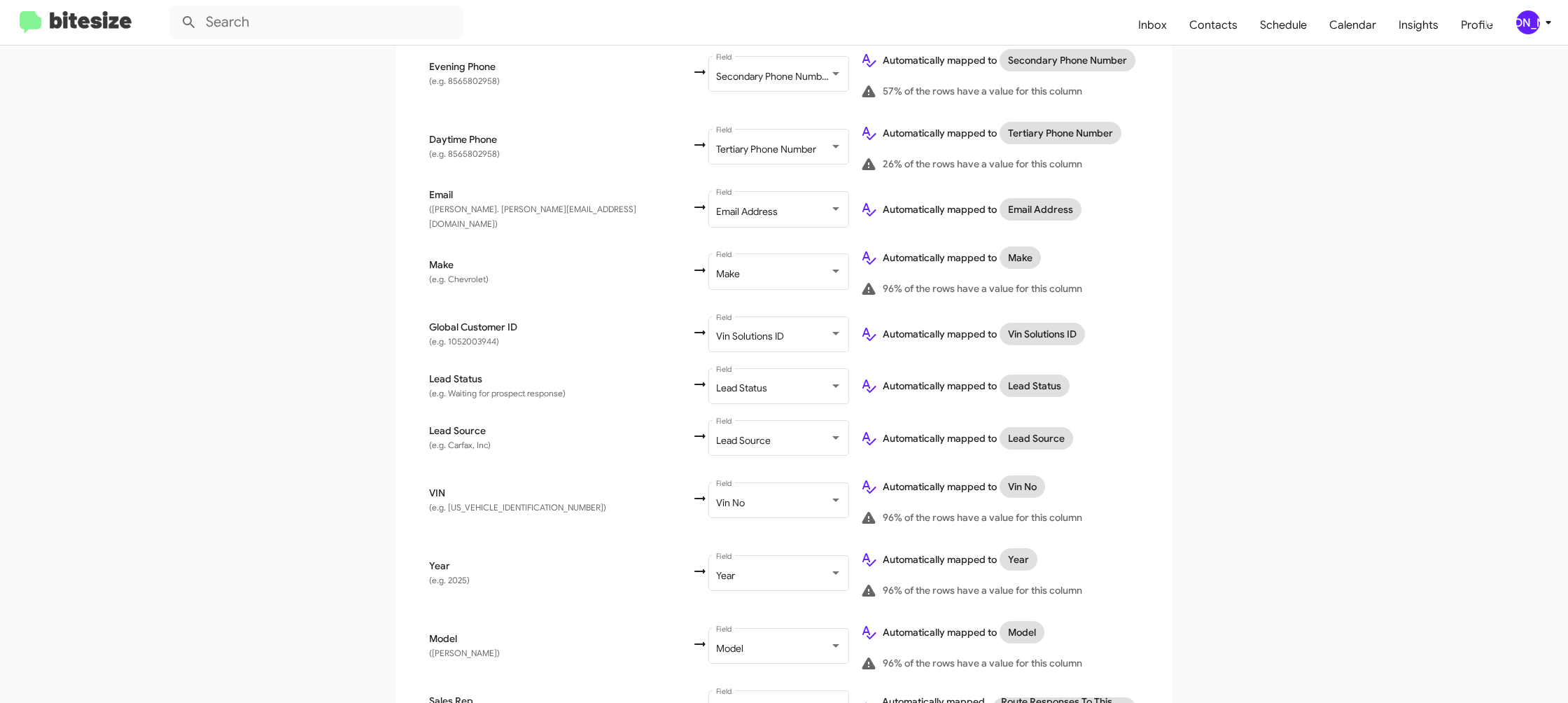
scroll to position [613, 0]
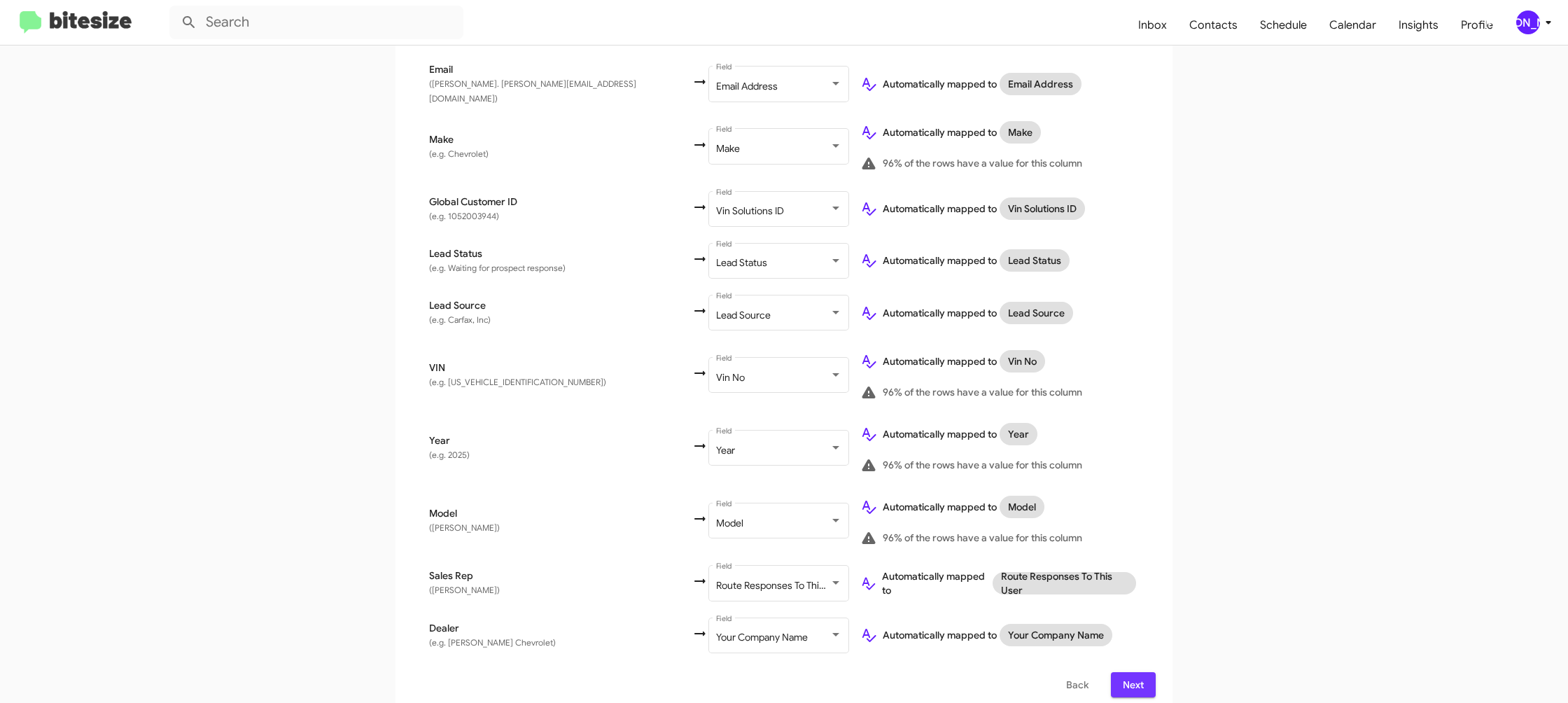
click at [1139, 681] on span "Next" at bounding box center [1133, 685] width 23 height 25
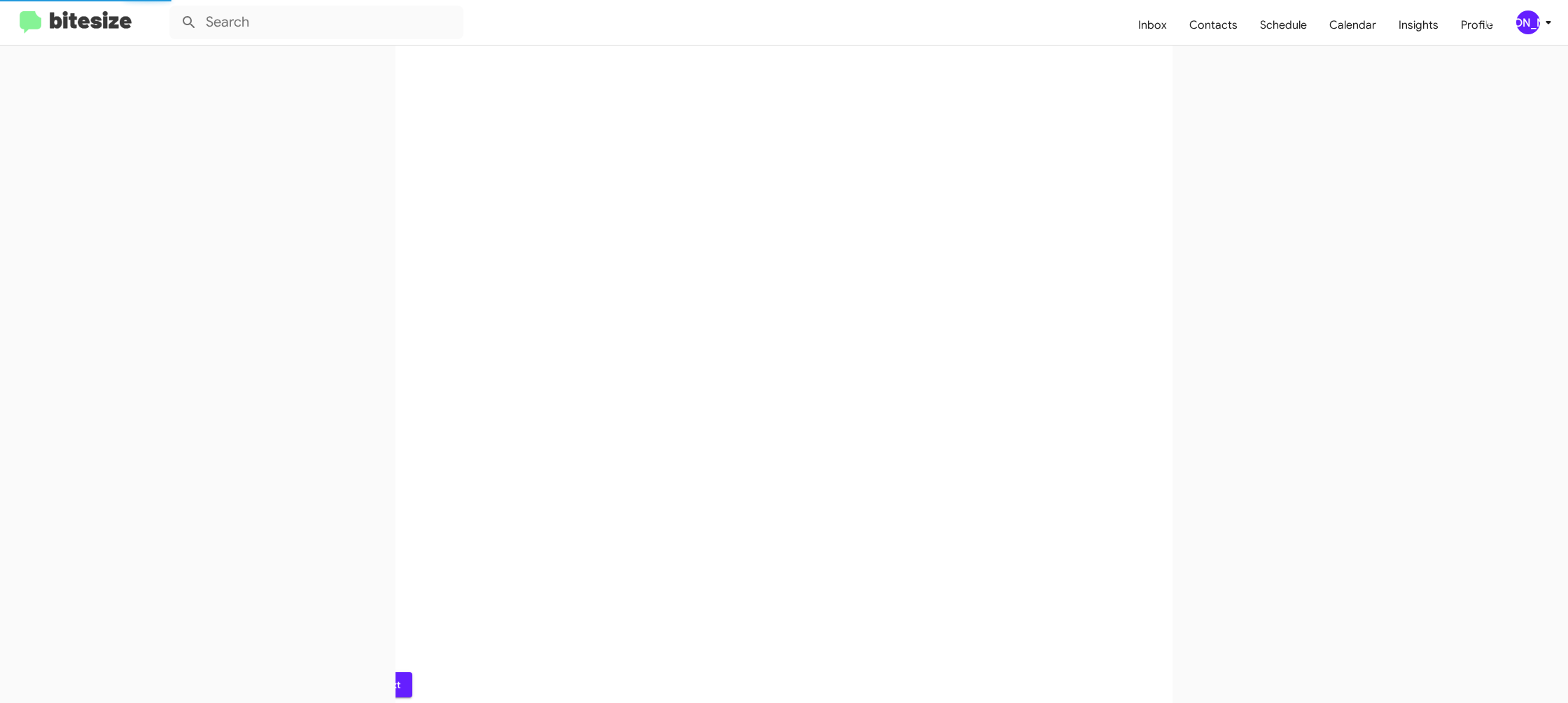
scroll to position [0, 0]
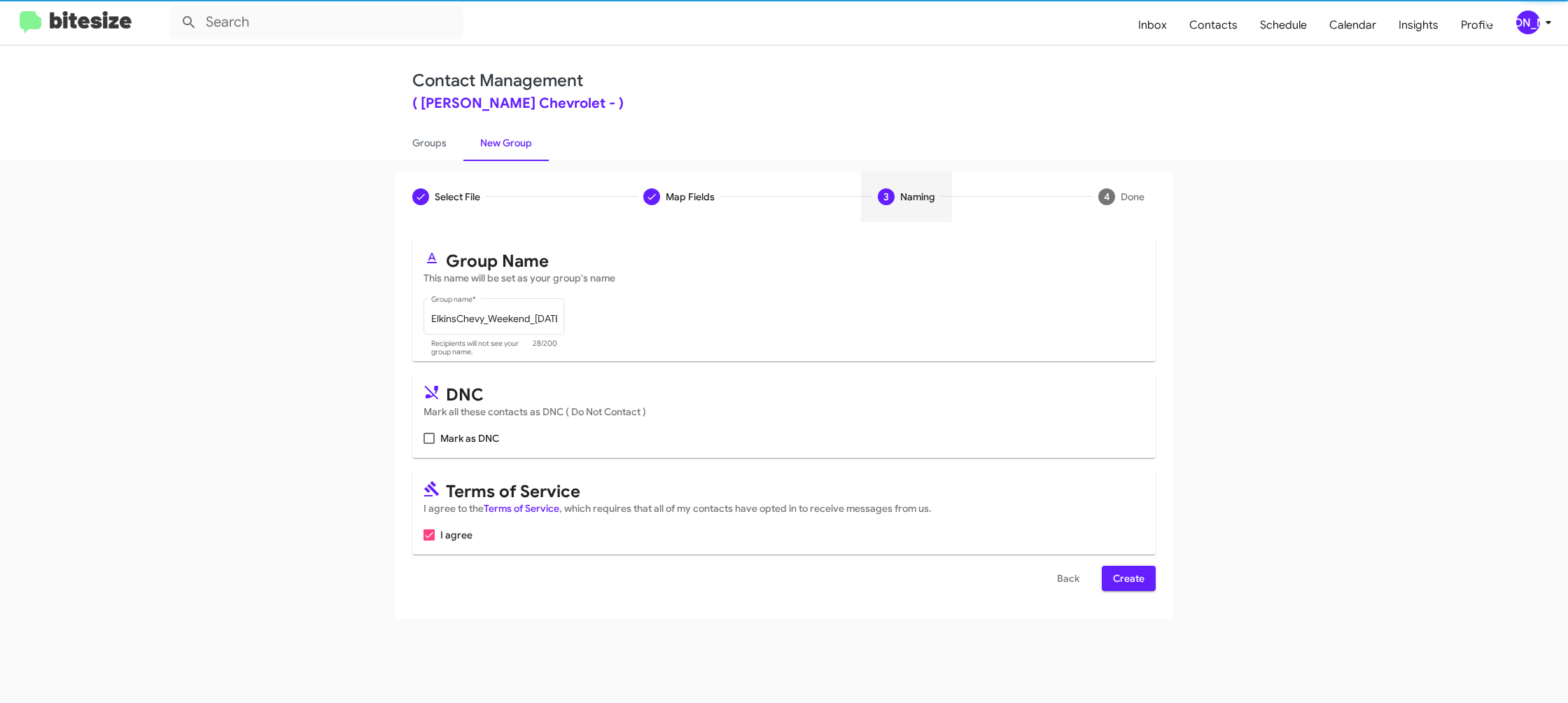
drag, startPoint x: 1110, startPoint y: 565, endPoint x: 1116, endPoint y: 575, distance: 11.7
click at [1110, 566] on form "Group Name This name will be set as your group's name ElkinsChevy_Weekend_[DATE…" at bounding box center [784, 414] width 744 height 352
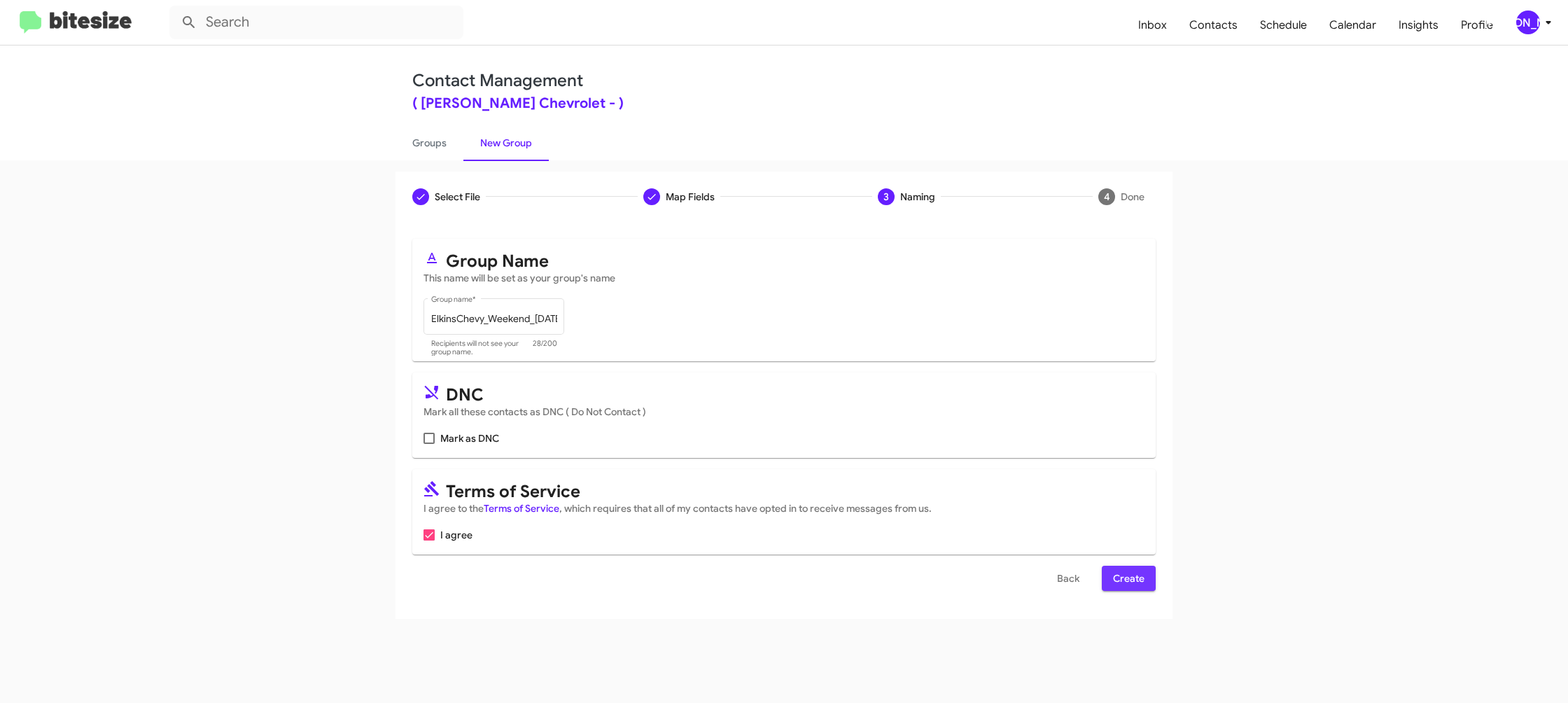
drag, startPoint x: 1119, startPoint y: 578, endPoint x: 619, endPoint y: 183, distance: 637.2
click at [1118, 578] on span "Create" at bounding box center [1129, 579] width 32 height 25
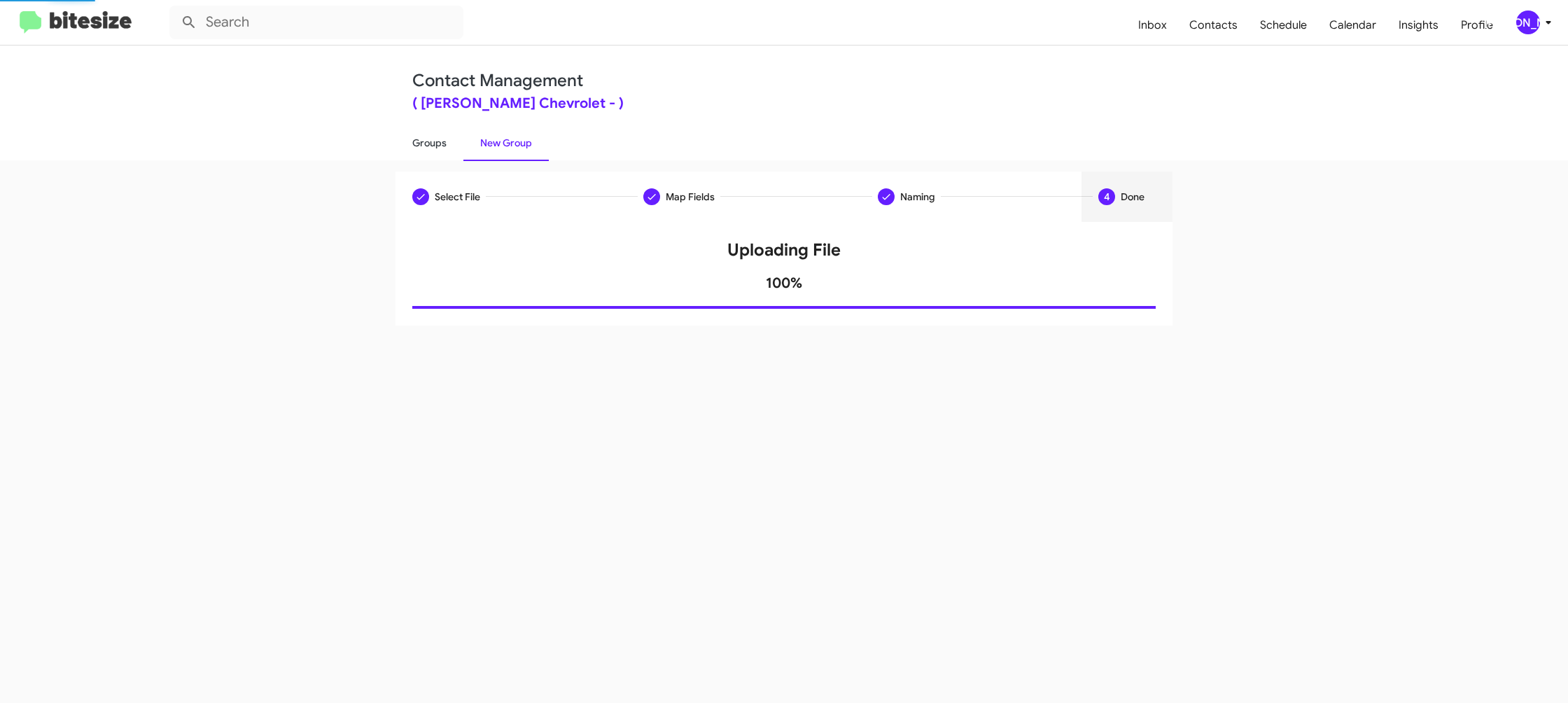
click at [433, 135] on link "Groups" at bounding box center [429, 143] width 68 height 37
type input "in:groups"
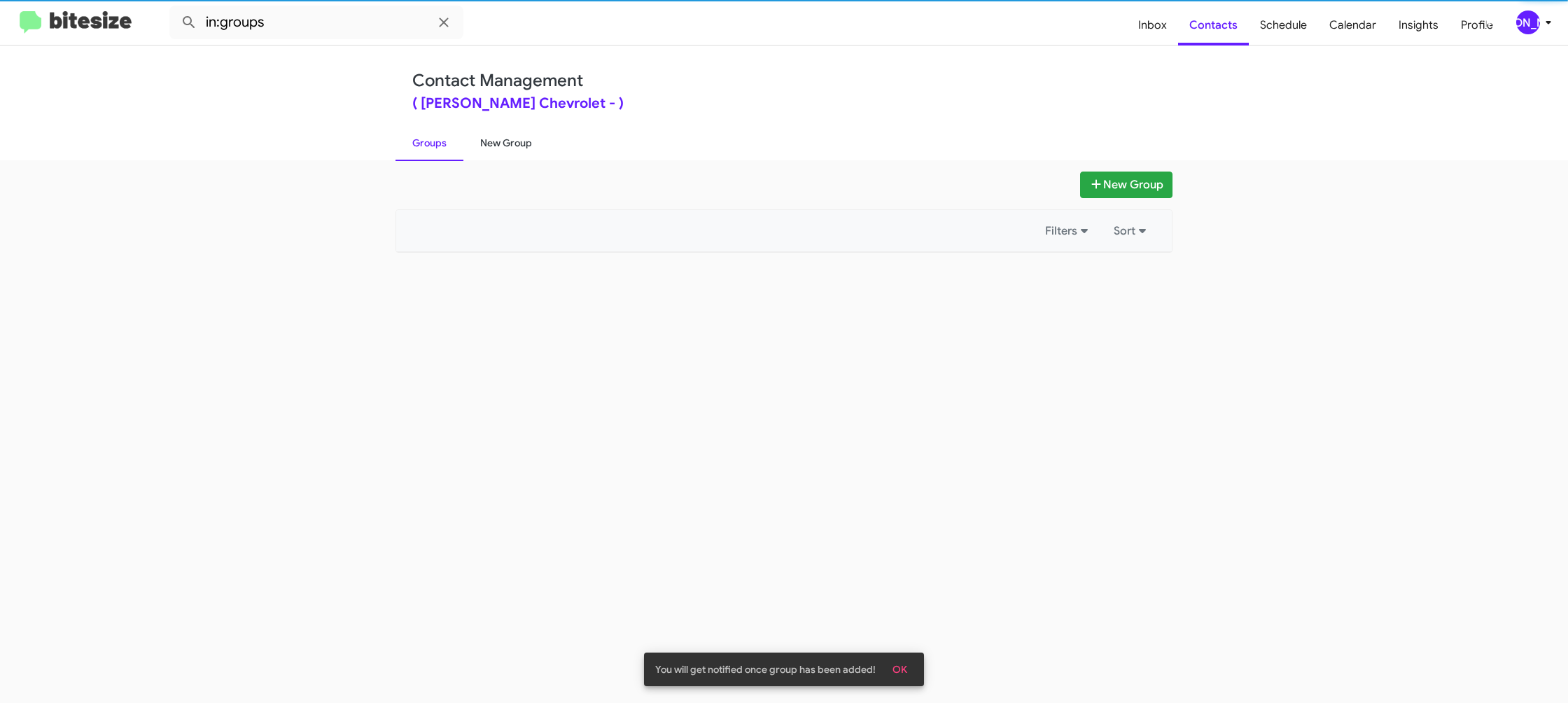
drag, startPoint x: 433, startPoint y: 135, endPoint x: 492, endPoint y: 138, distance: 59.1
click at [438, 135] on link "Groups" at bounding box center [429, 143] width 68 height 37
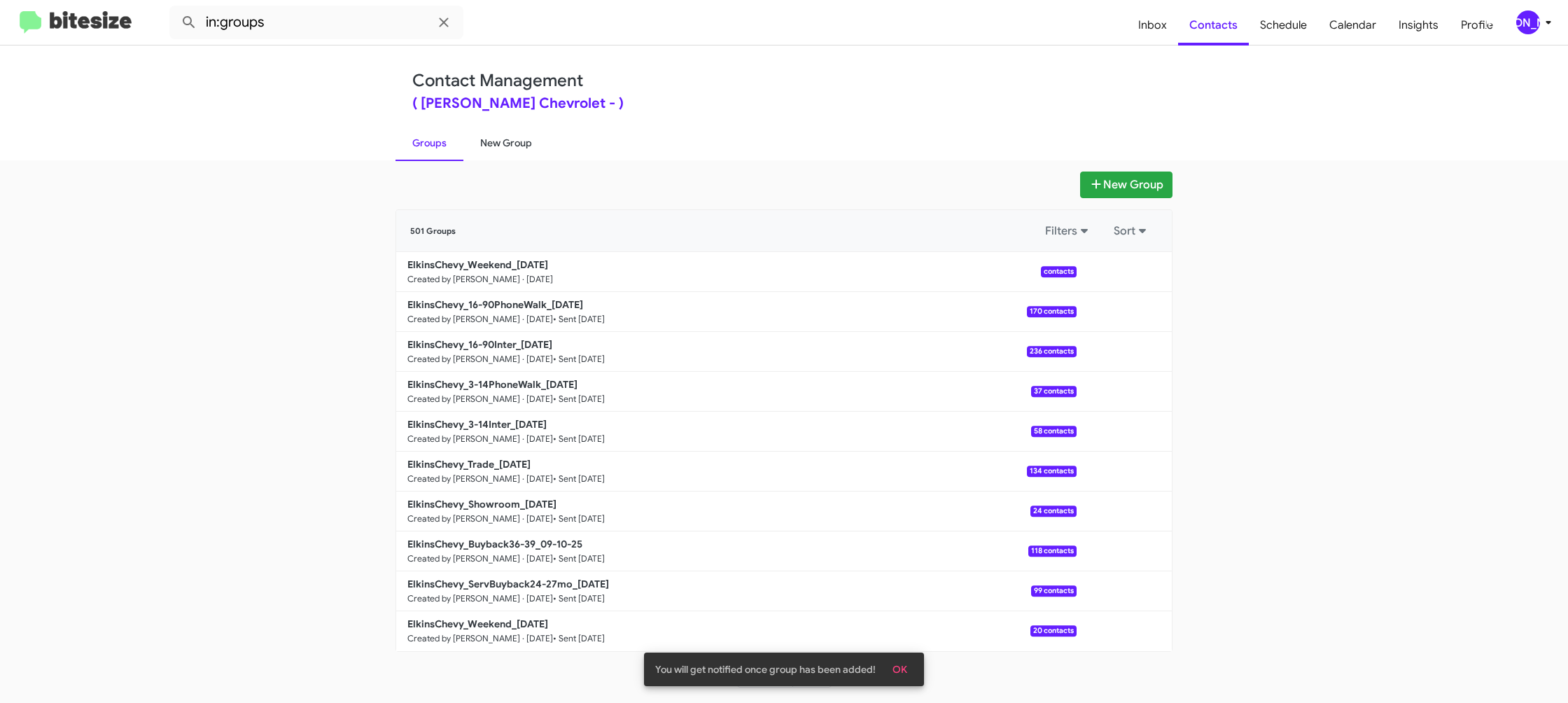
click at [461, 138] on link "Groups" at bounding box center [429, 143] width 68 height 37
click at [470, 141] on link "New Group" at bounding box center [506, 143] width 85 height 37
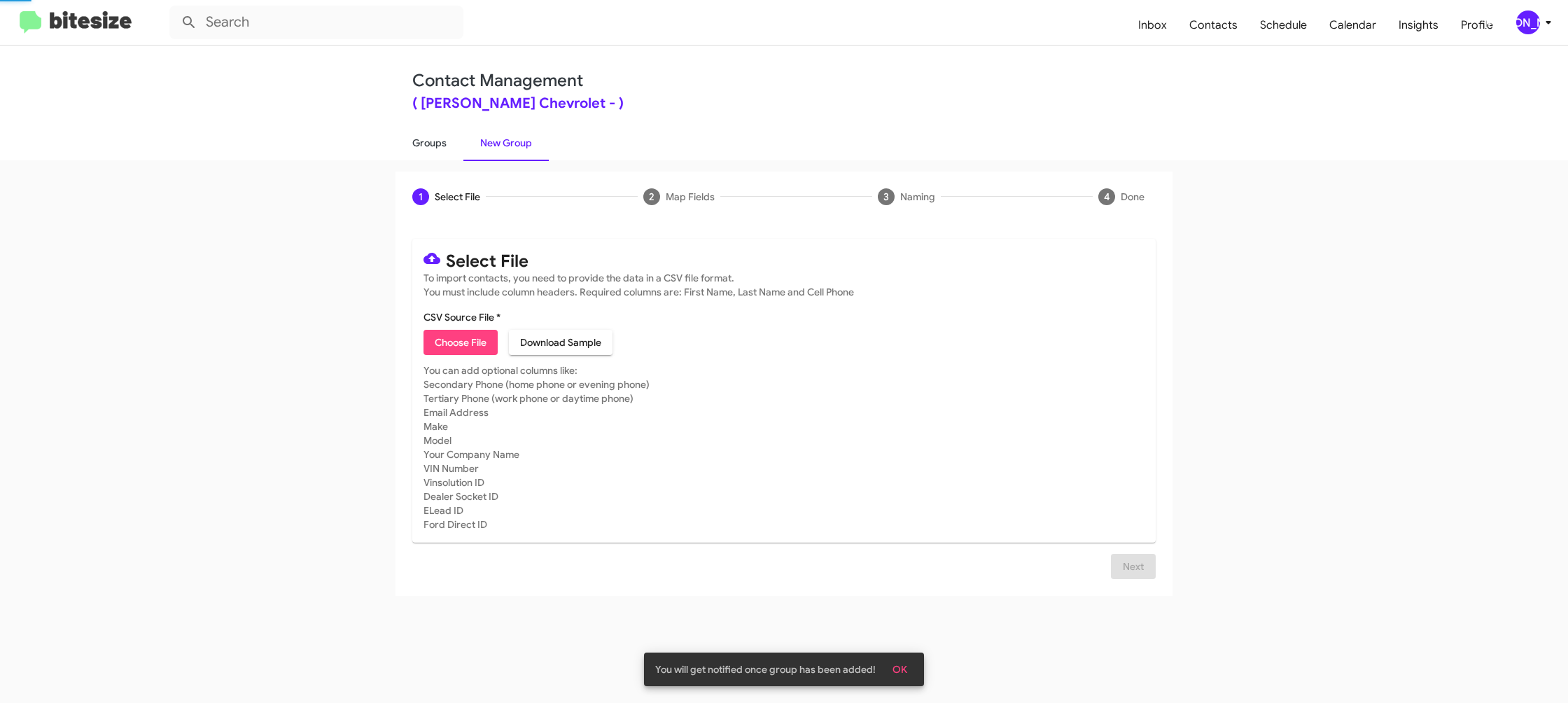
click at [407, 140] on link "Groups" at bounding box center [429, 143] width 68 height 37
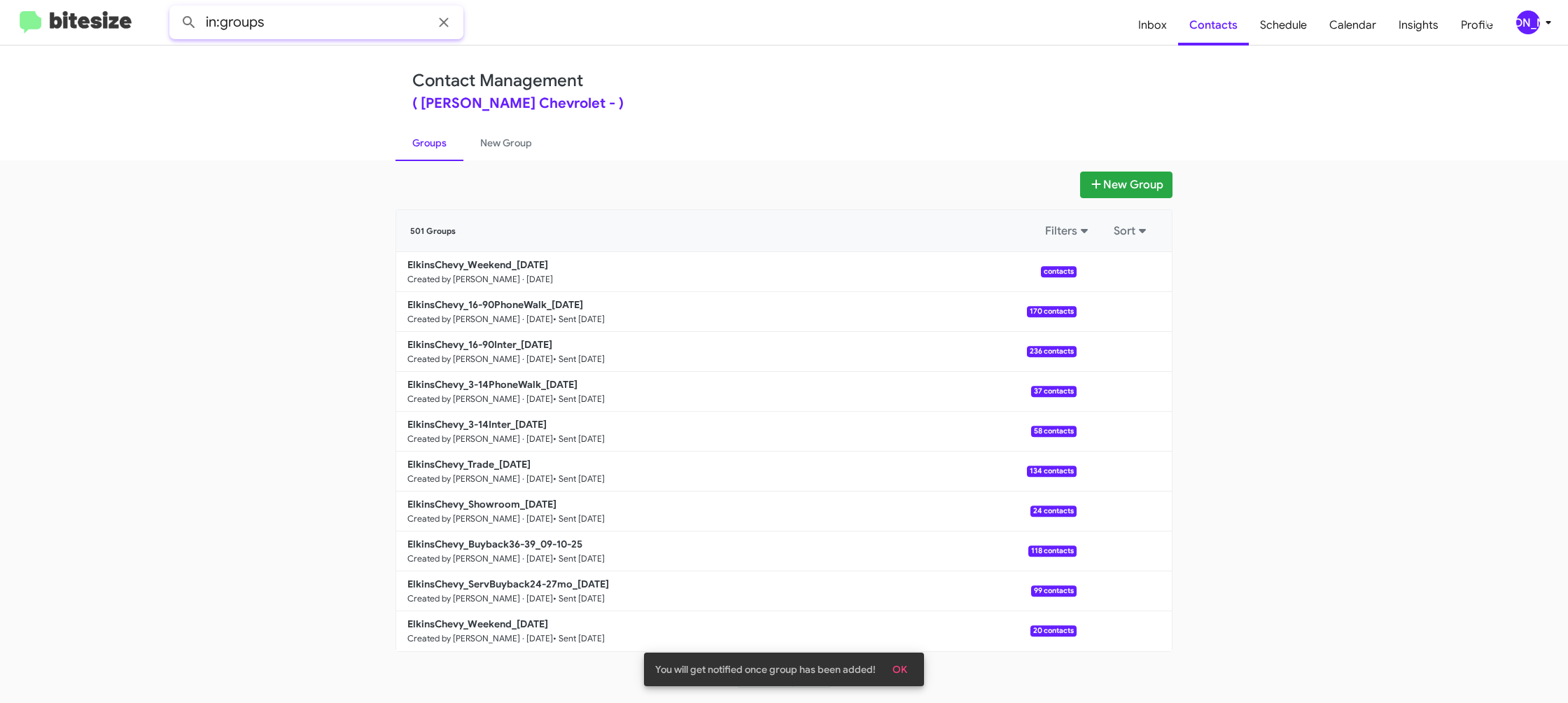
click at [343, 27] on input "in:groups" at bounding box center [316, 23] width 294 height 33
type input "in:groups weekend"
click at [175, 8] on button at bounding box center [189, 23] width 28 height 28
click at [489, 138] on link "New Group" at bounding box center [506, 143] width 85 height 37
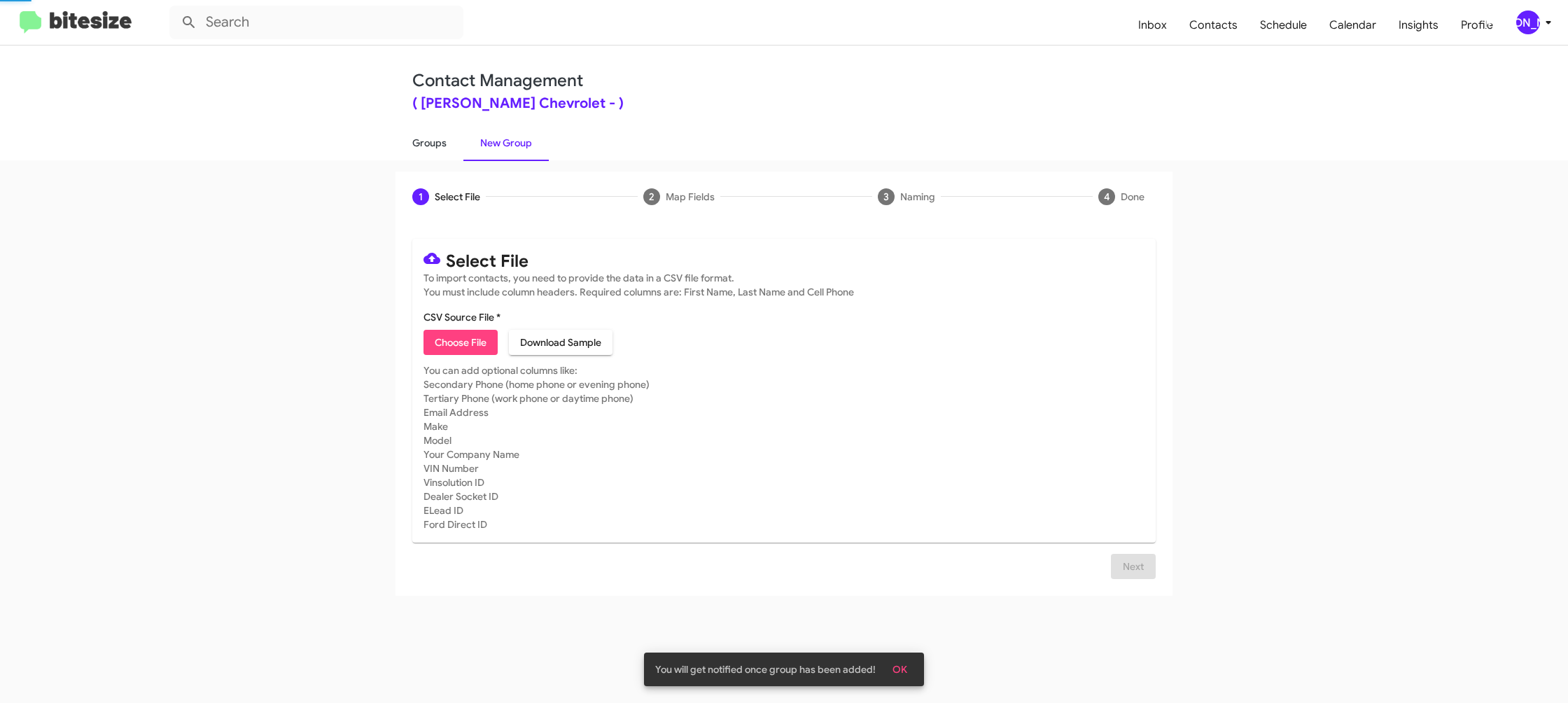
click at [444, 138] on link "Groups" at bounding box center [429, 143] width 68 height 37
type input "in:groups"
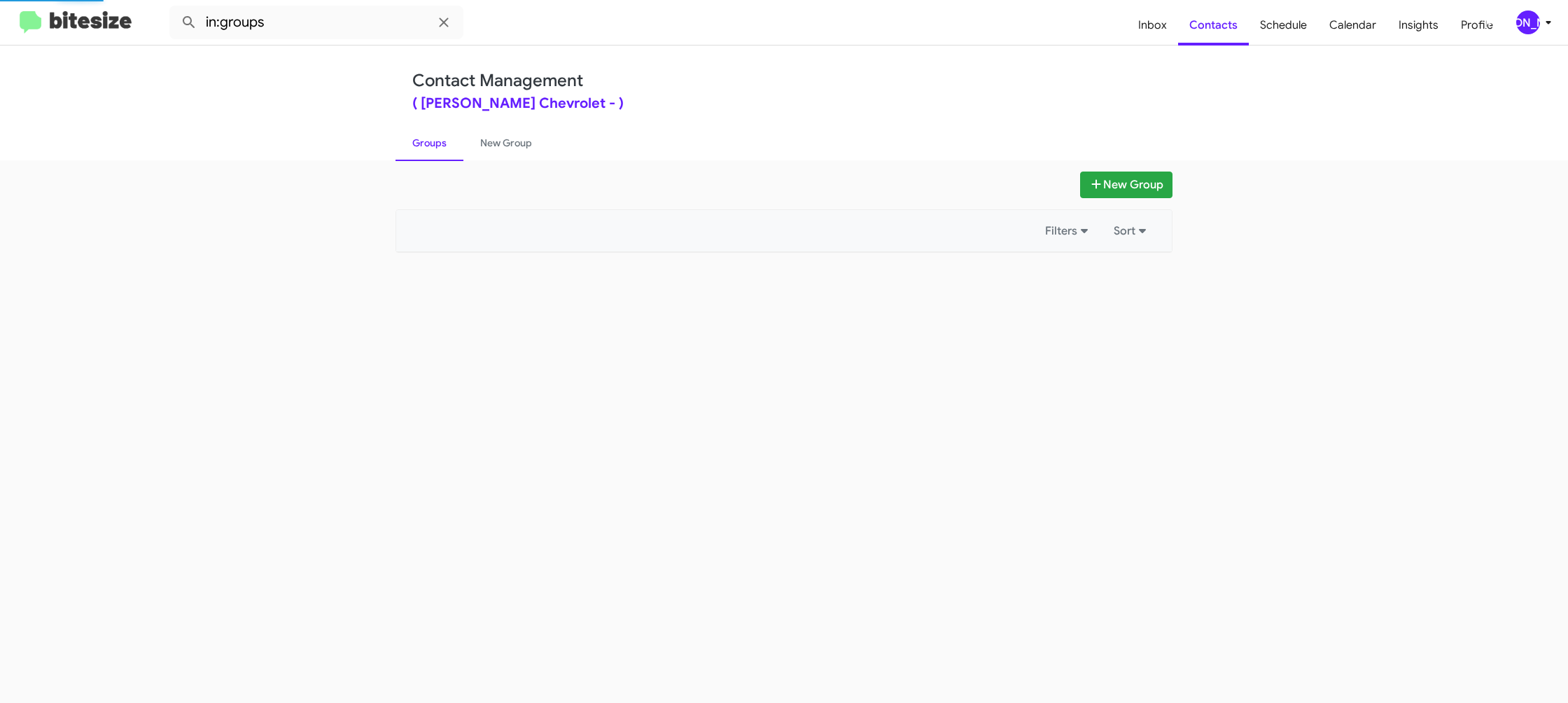
click at [444, 138] on link "Groups" at bounding box center [429, 143] width 68 height 37
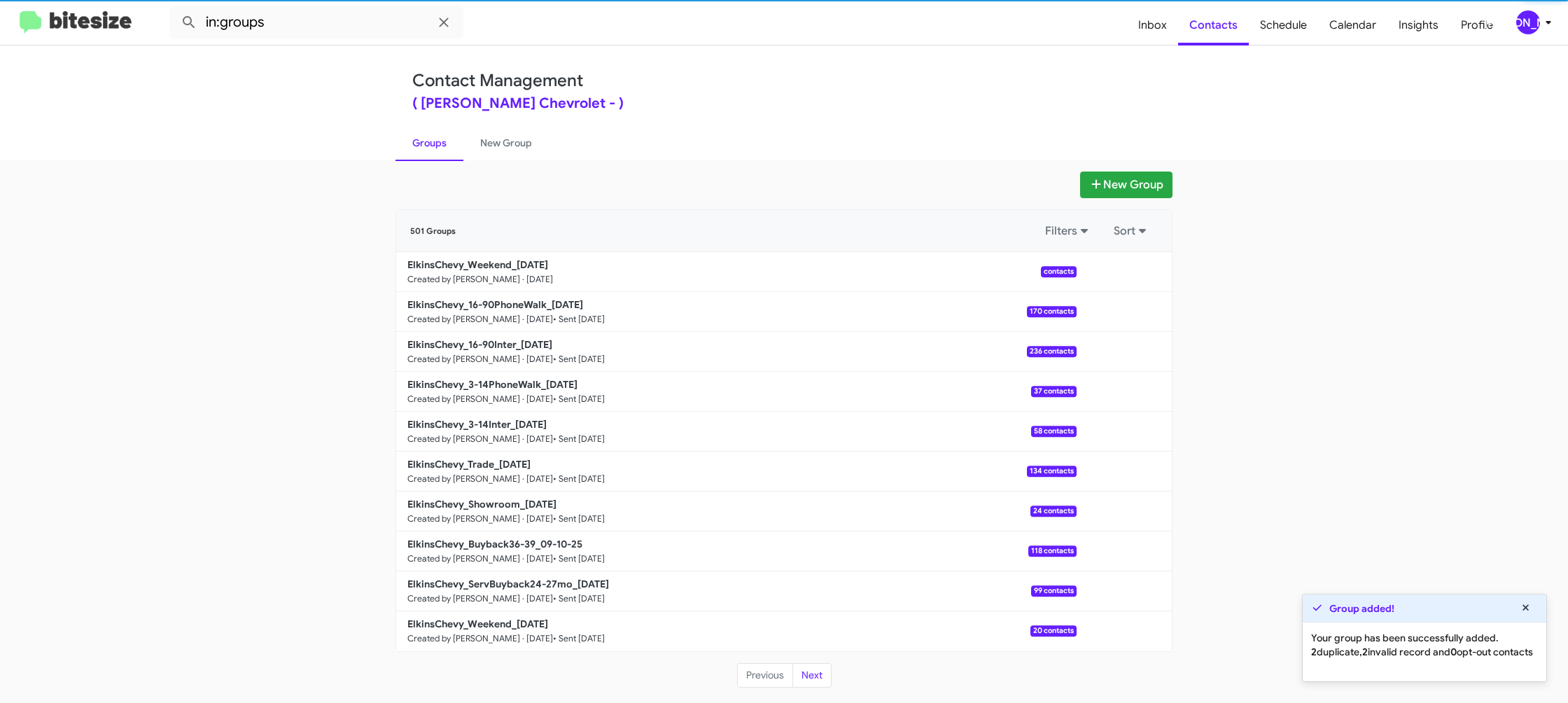
click at [444, 138] on link "Groups" at bounding box center [429, 143] width 68 height 37
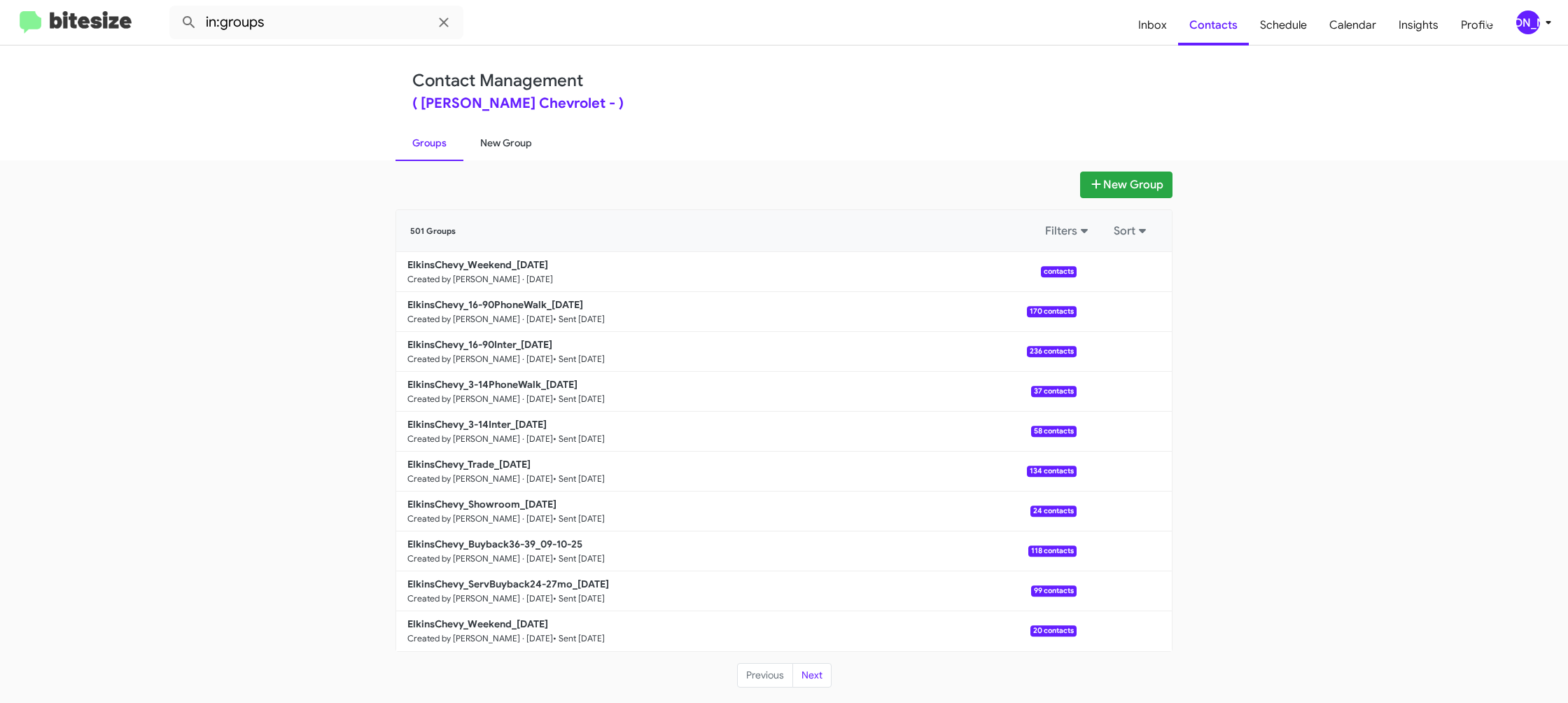
click at [518, 135] on link "New Group" at bounding box center [506, 143] width 85 height 37
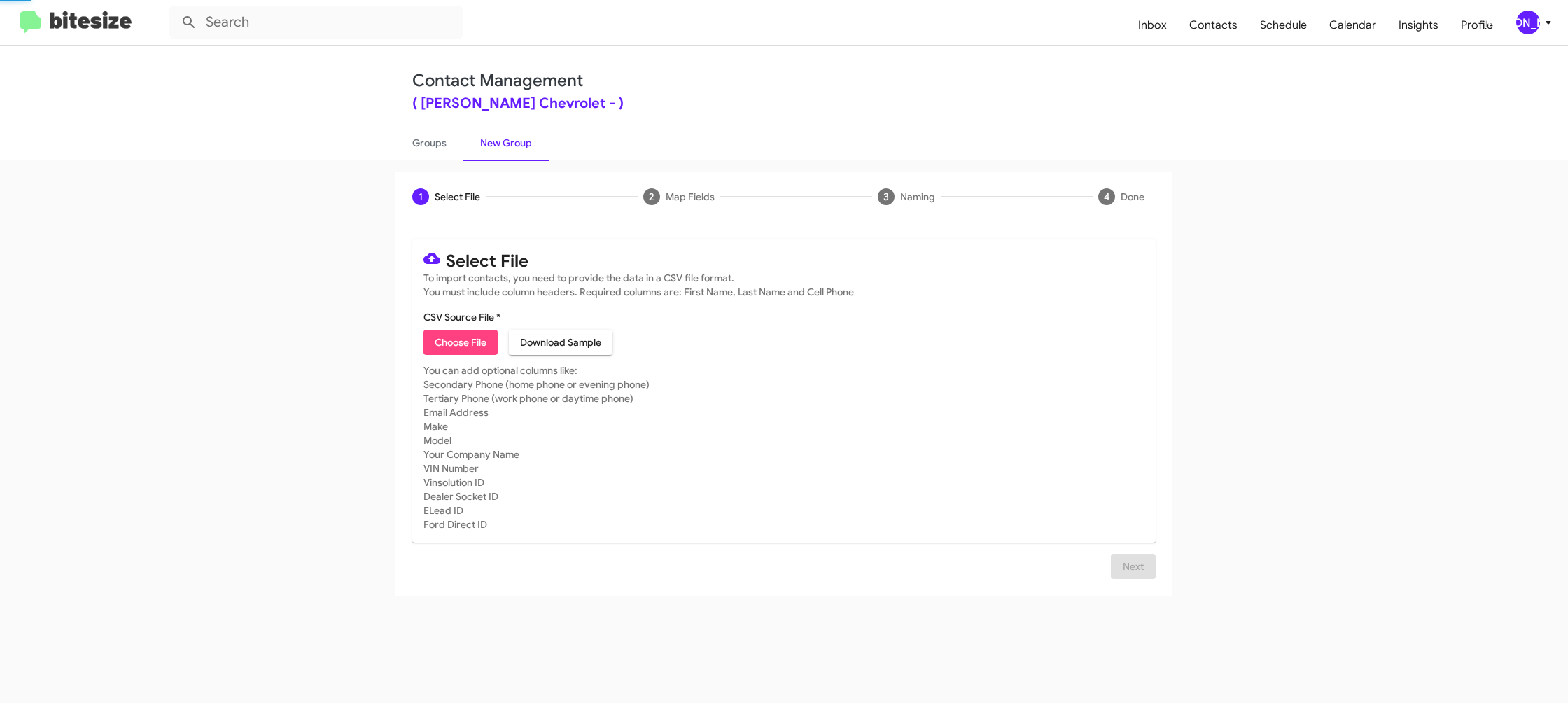
click at [518, 135] on link "New Group" at bounding box center [506, 143] width 85 height 37
click at [517, 133] on link "New Group" at bounding box center [506, 143] width 85 height 37
click at [448, 148] on link "Groups" at bounding box center [429, 143] width 68 height 37
drag, startPoint x: 446, startPoint y: 143, endPoint x: 393, endPoint y: 103, distance: 66.4
click at [437, 133] on link "Groups" at bounding box center [429, 143] width 68 height 37
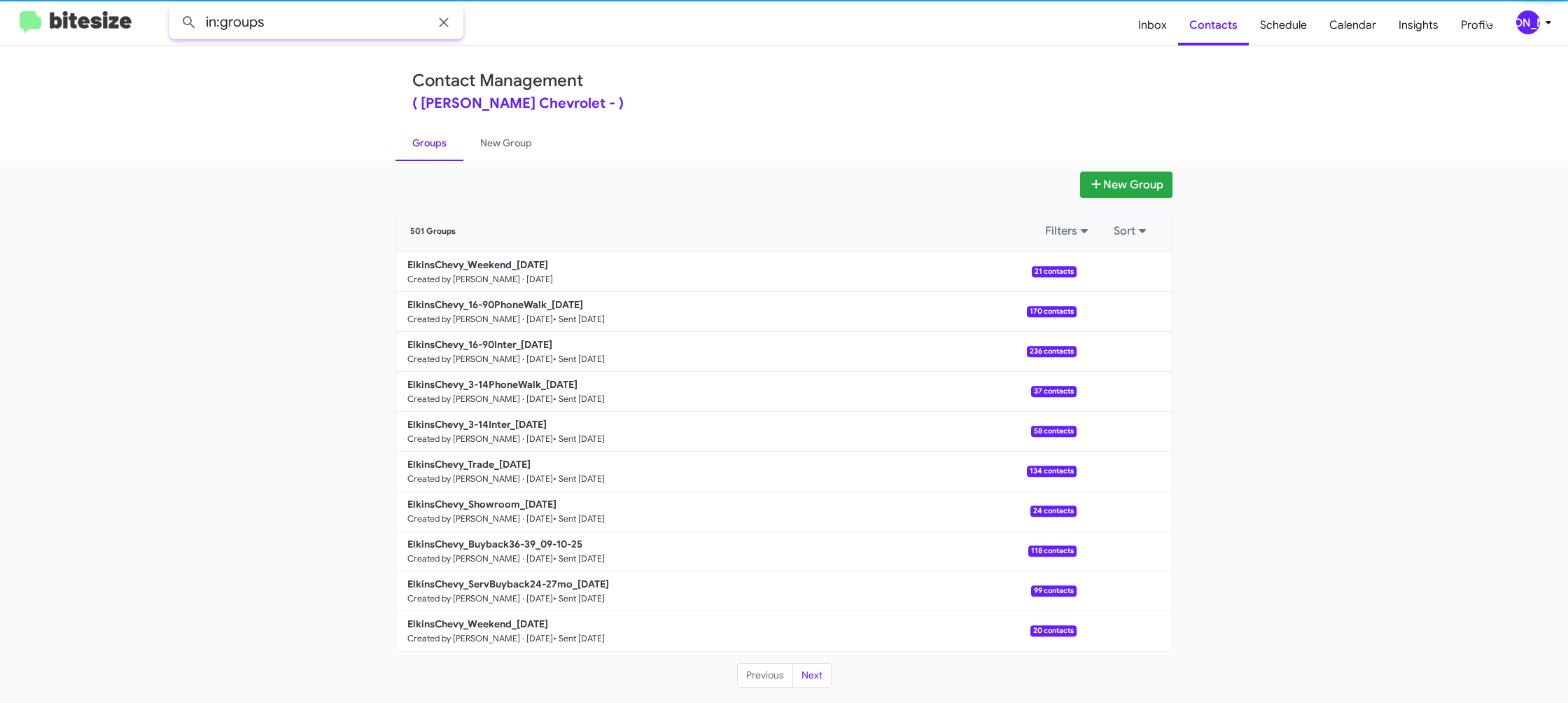
click at [304, 20] on input "in:groups" at bounding box center [316, 23] width 294 height 33
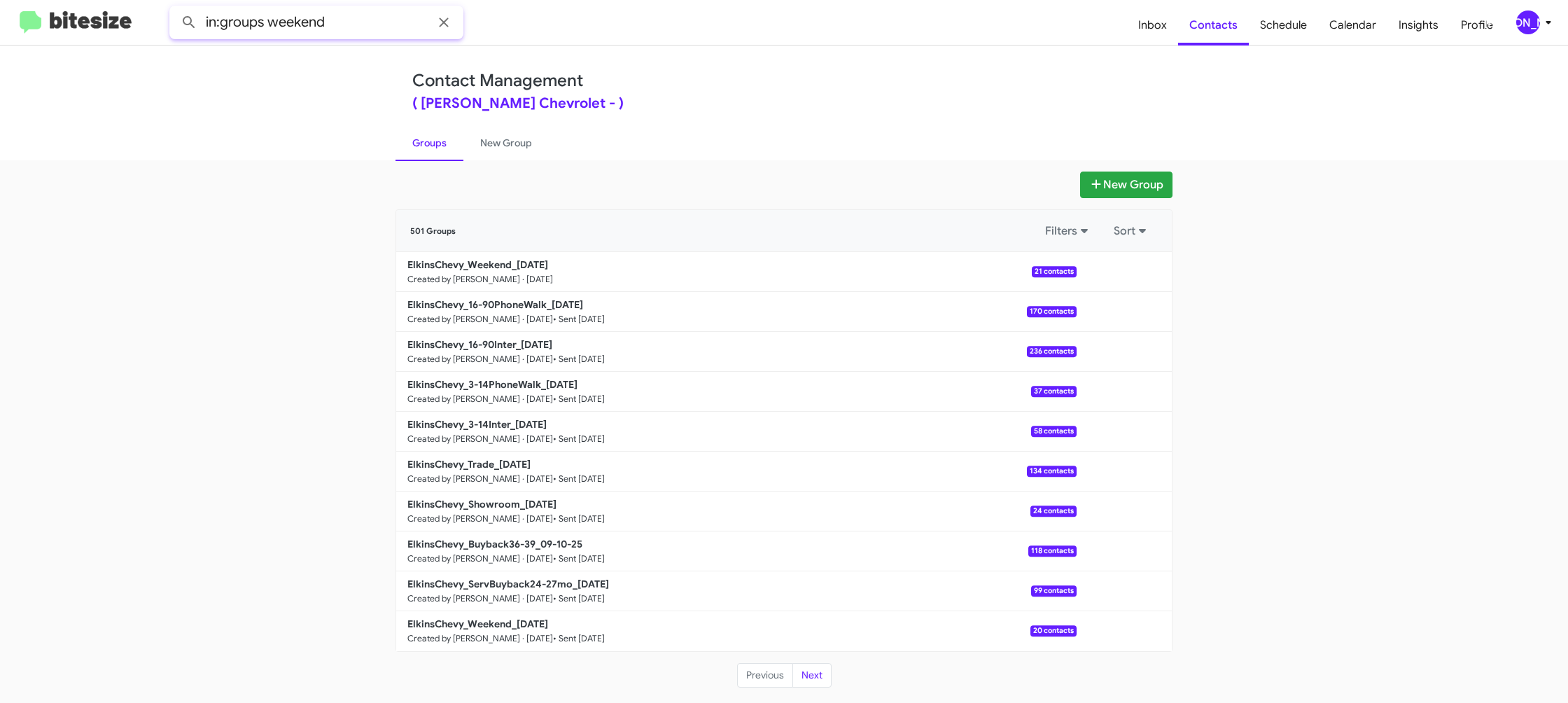
type input "in:groups weekend"
click at [175, 8] on button at bounding box center [189, 23] width 28 height 28
drag, startPoint x: 497, startPoint y: 138, endPoint x: 432, endPoint y: 138, distance: 65.0
click at [497, 137] on link "New Group" at bounding box center [506, 143] width 85 height 37
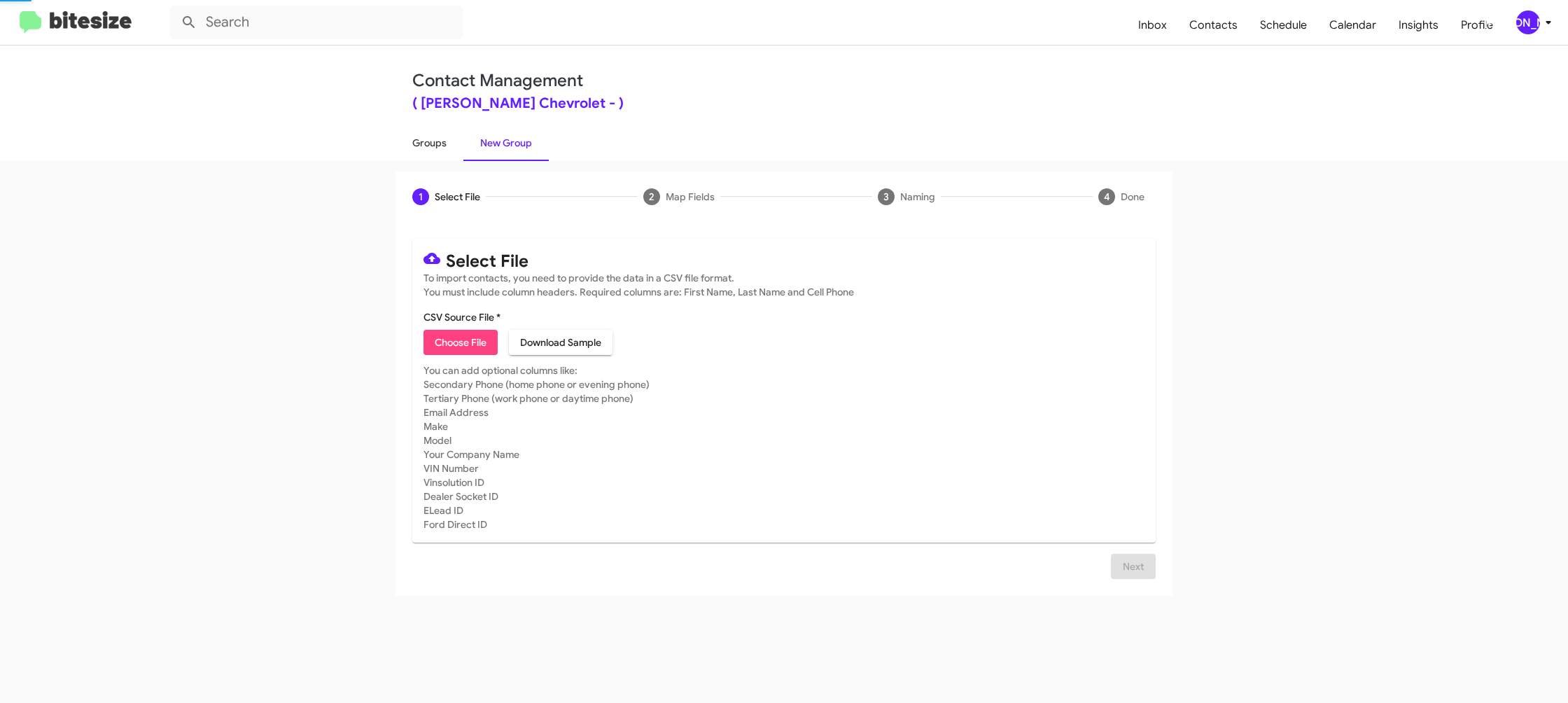
click at [432, 138] on link "Groups" at bounding box center [429, 143] width 68 height 37
type input "in:groups"
click at [433, 138] on link "Groups" at bounding box center [429, 143] width 68 height 37
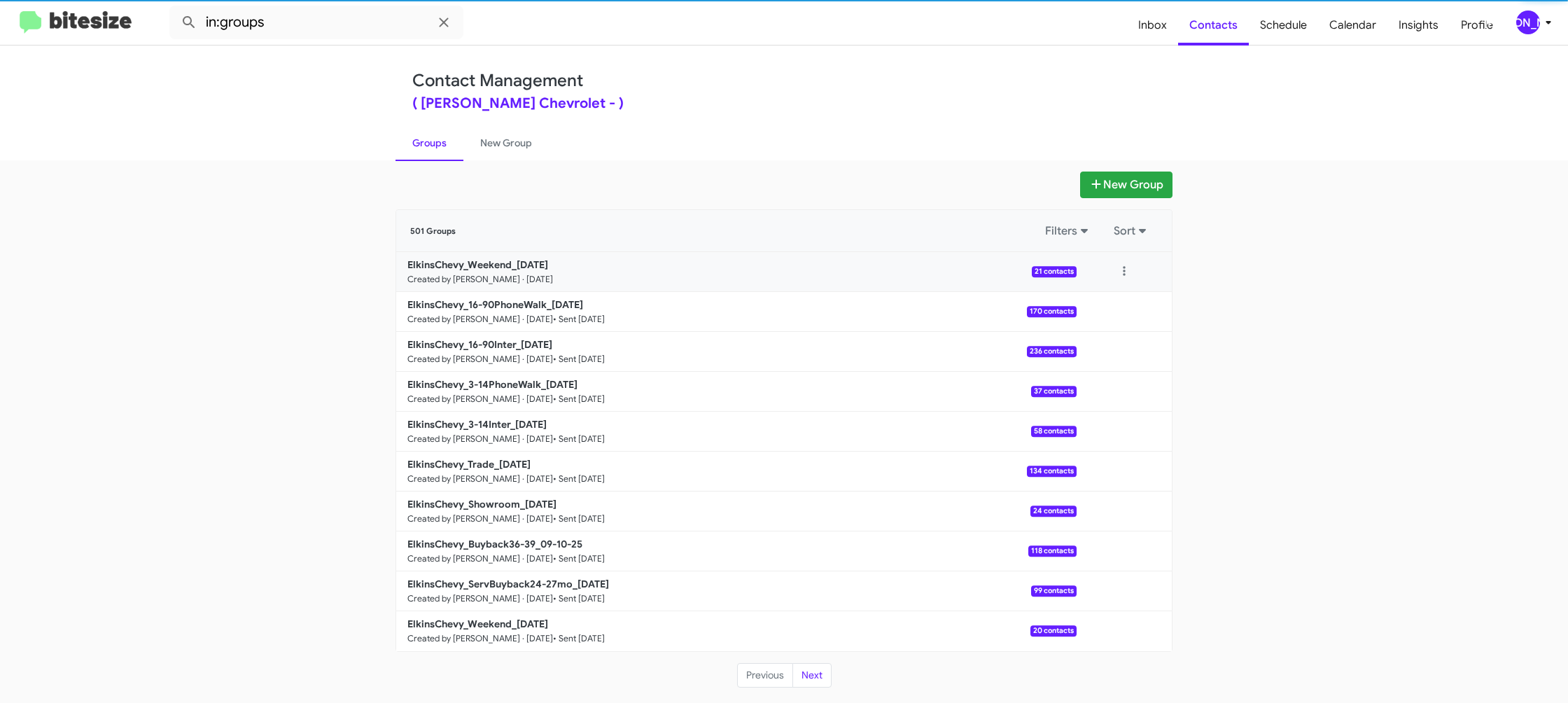
click at [1109, 279] on div at bounding box center [1125, 272] width 95 height 28
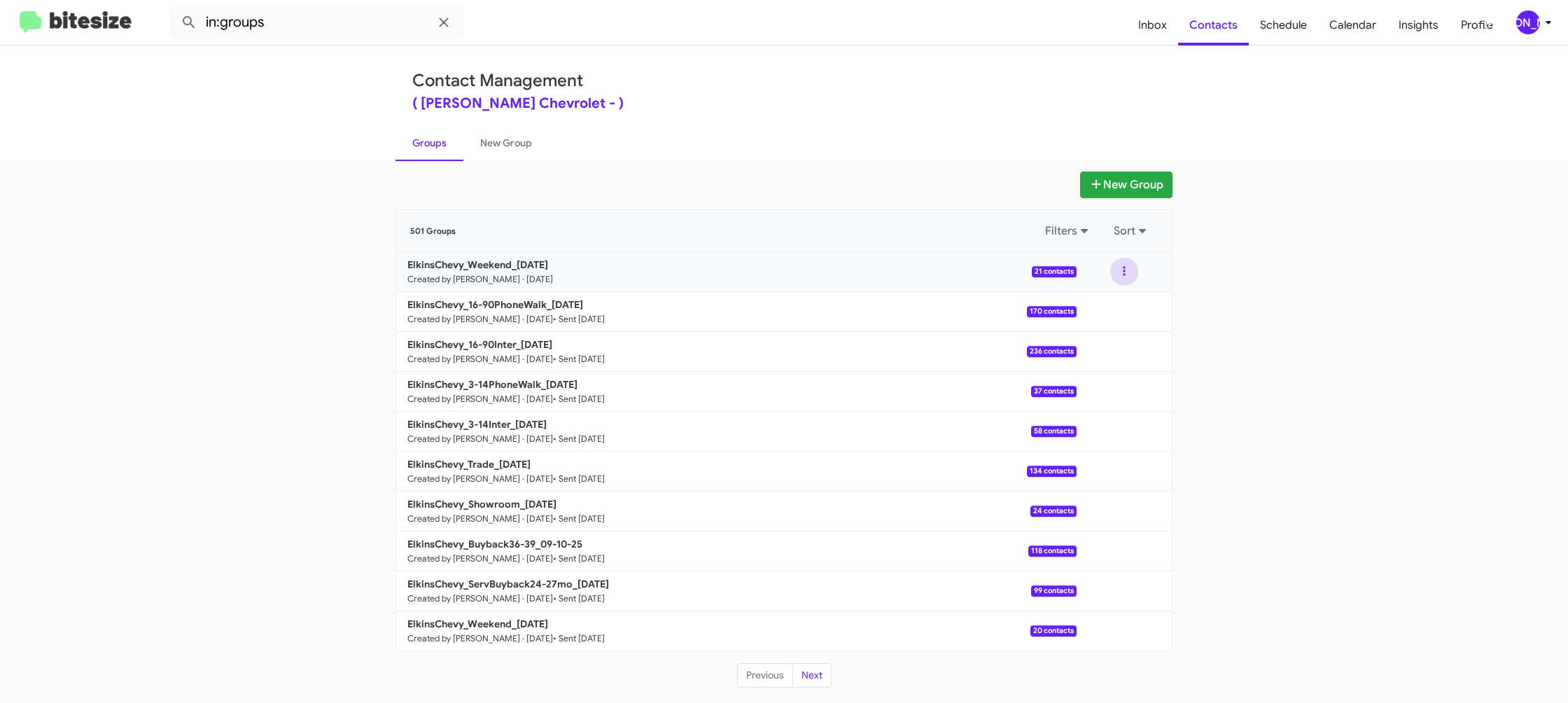
click at [1122, 278] on button at bounding box center [1125, 272] width 28 height 28
click at [1109, 302] on button "View contacts" at bounding box center [1082, 309] width 112 height 33
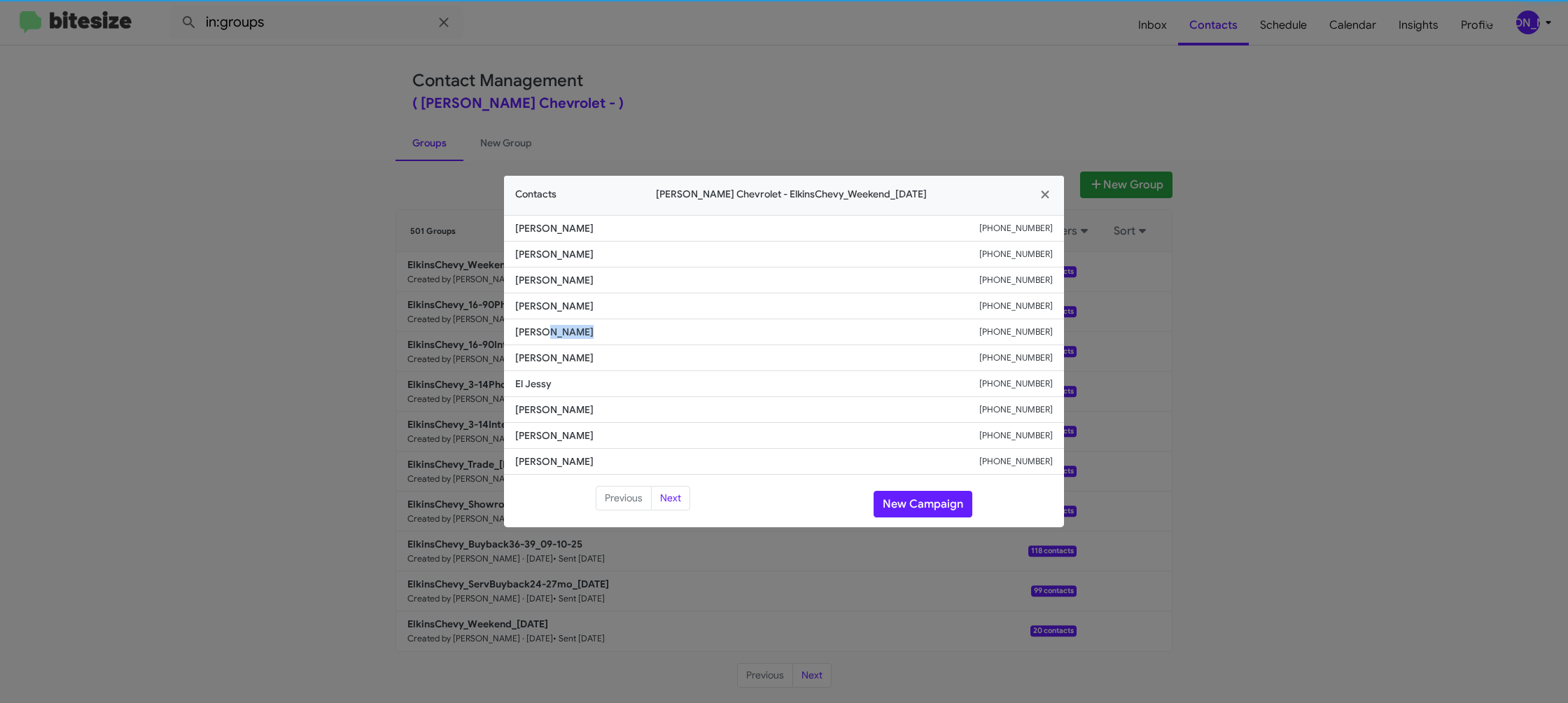
click at [558, 339] on span "[PERSON_NAME]" at bounding box center [747, 332] width 464 height 14
click at [438, 270] on modal-container "Contacts [PERSON_NAME] Chevrolet - ElkinsChevy_Weekend_[DATE] [PERSON_NAME] [PH…" at bounding box center [784, 351] width 1568 height 703
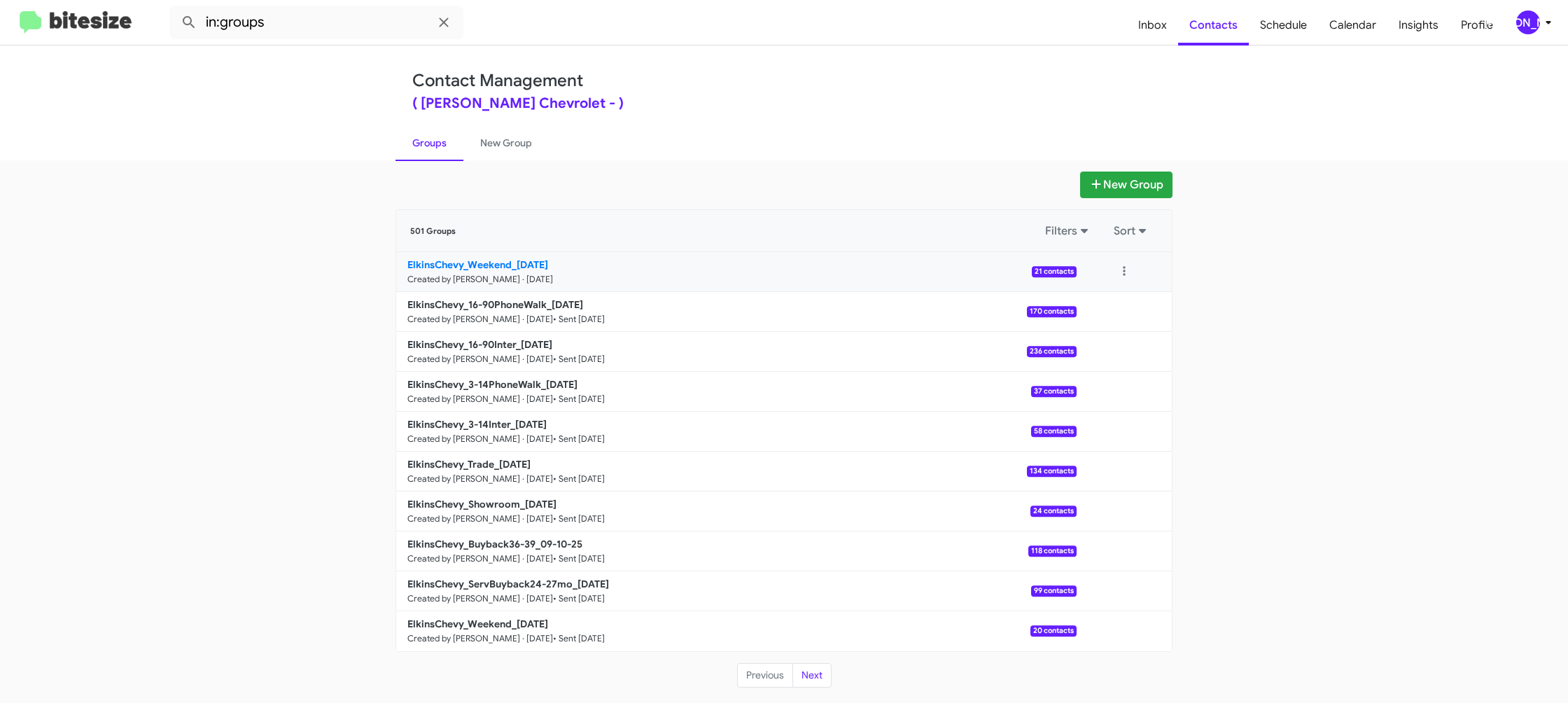
click at [510, 264] on b "ElkinsChevy_Weekend_[DATE]" at bounding box center [478, 264] width 141 height 13
drag, startPoint x: 510, startPoint y: 264, endPoint x: 498, endPoint y: 260, distance: 12.6
click at [505, 262] on b "ElkinsChevy_Weekend_[DATE]" at bounding box center [478, 264] width 141 height 13
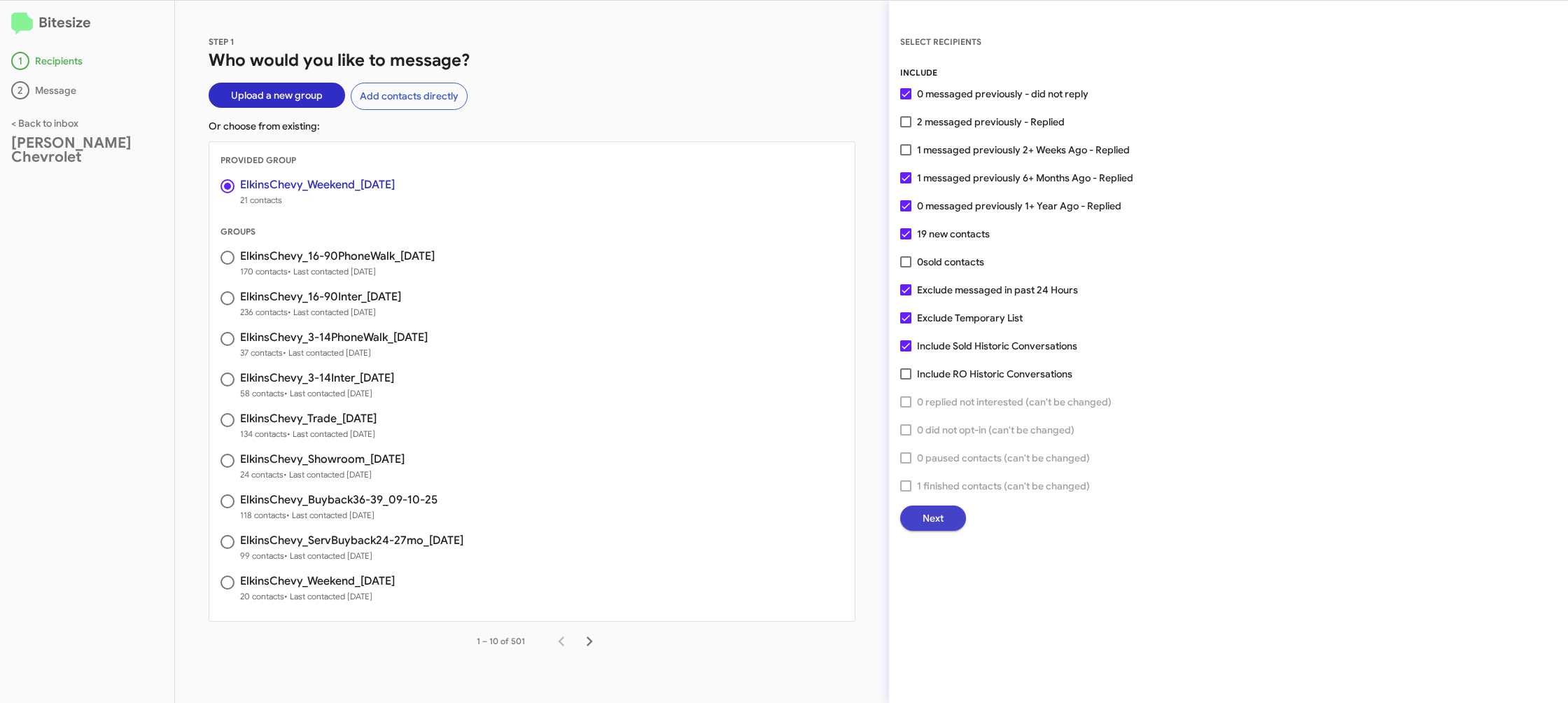
click at [934, 524] on span "Next" at bounding box center [933, 518] width 21 height 25
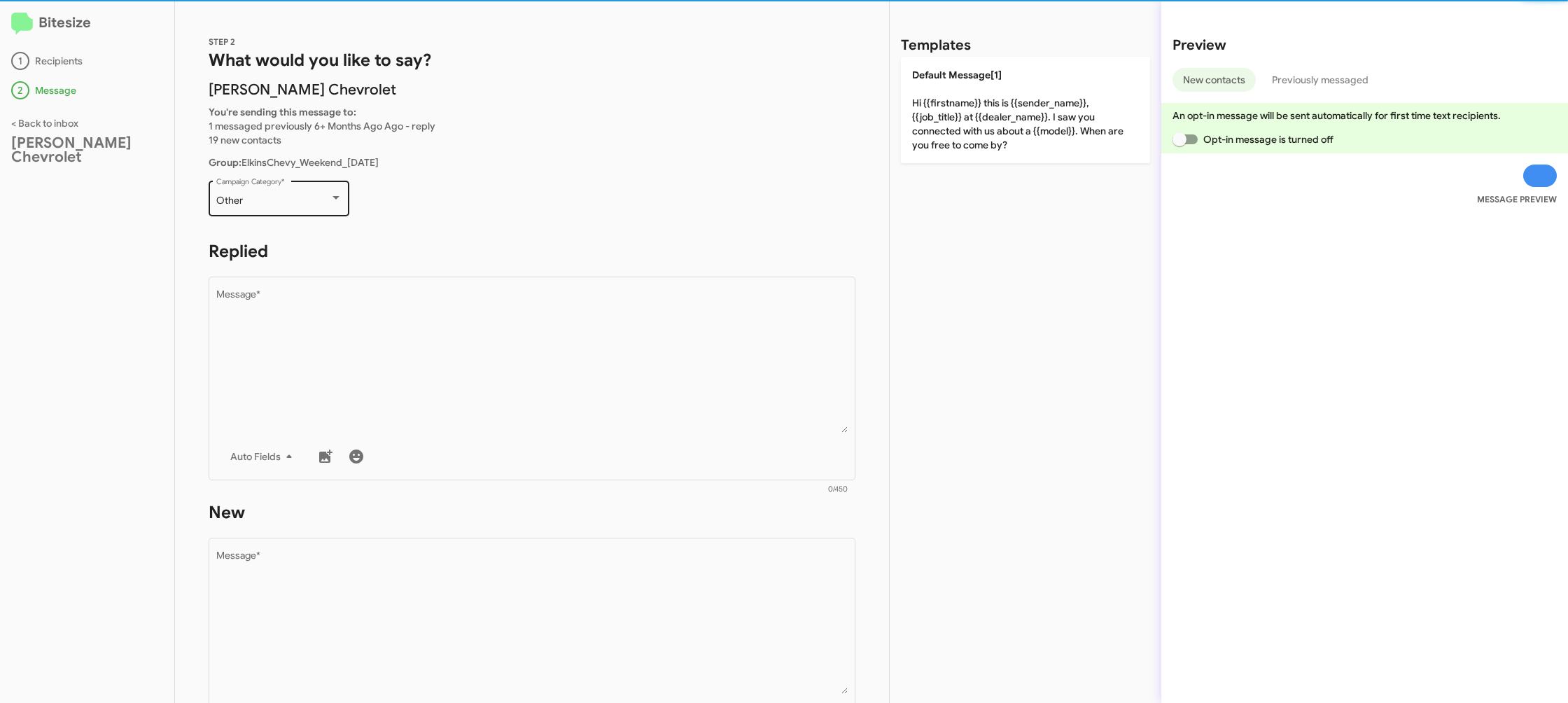
click at [327, 199] on div "Other" at bounding box center [273, 200] width 113 height 11
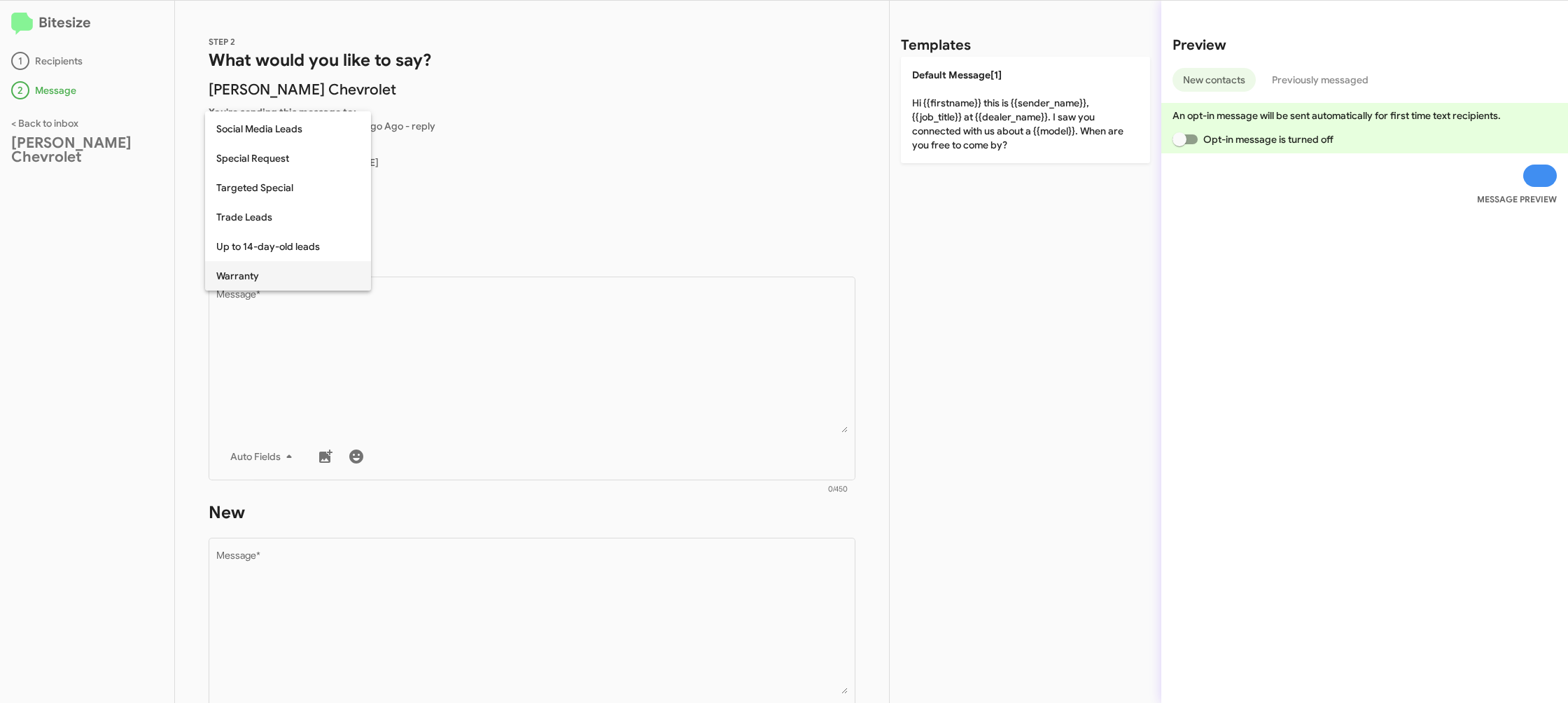
scroll to position [585, 0]
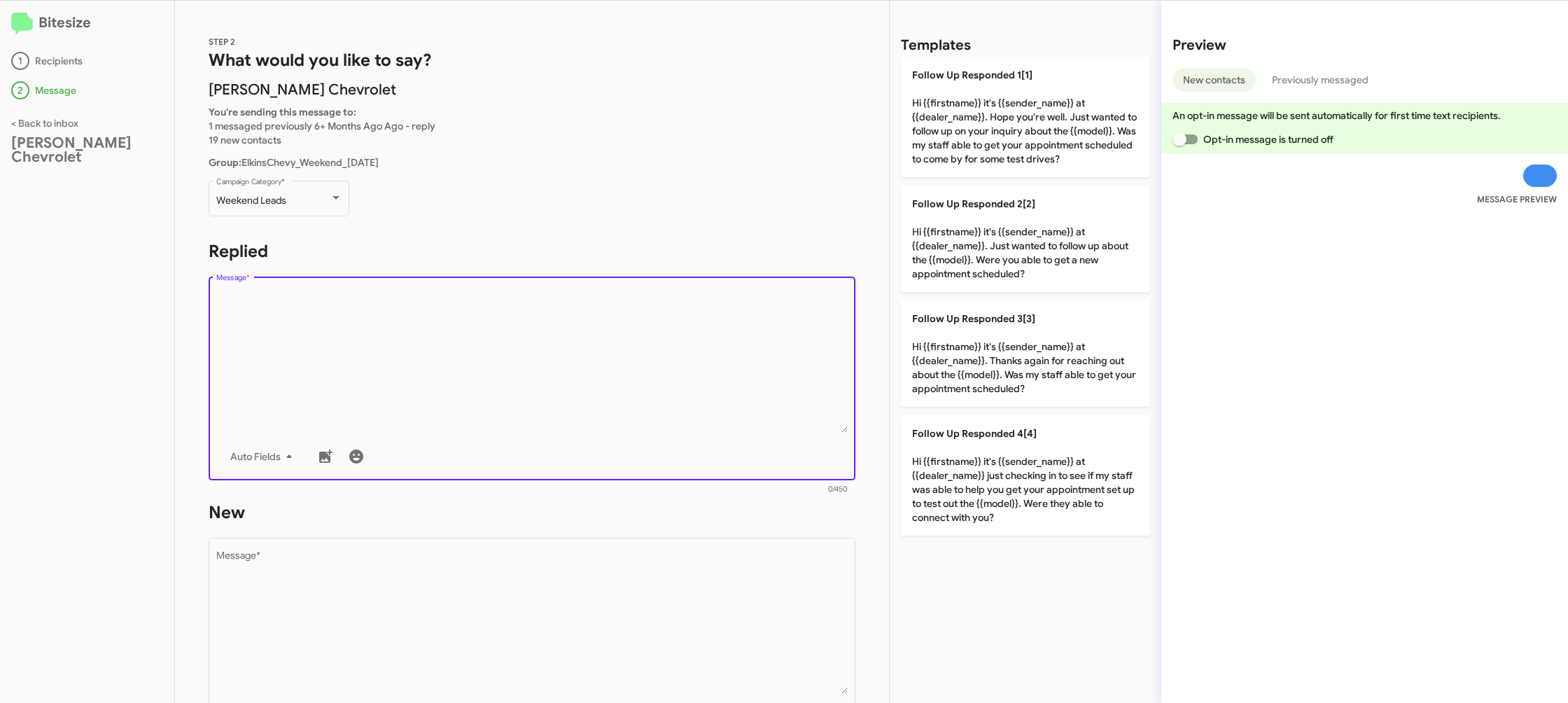
click at [562, 367] on textarea "Message *" at bounding box center [533, 361] width 632 height 143
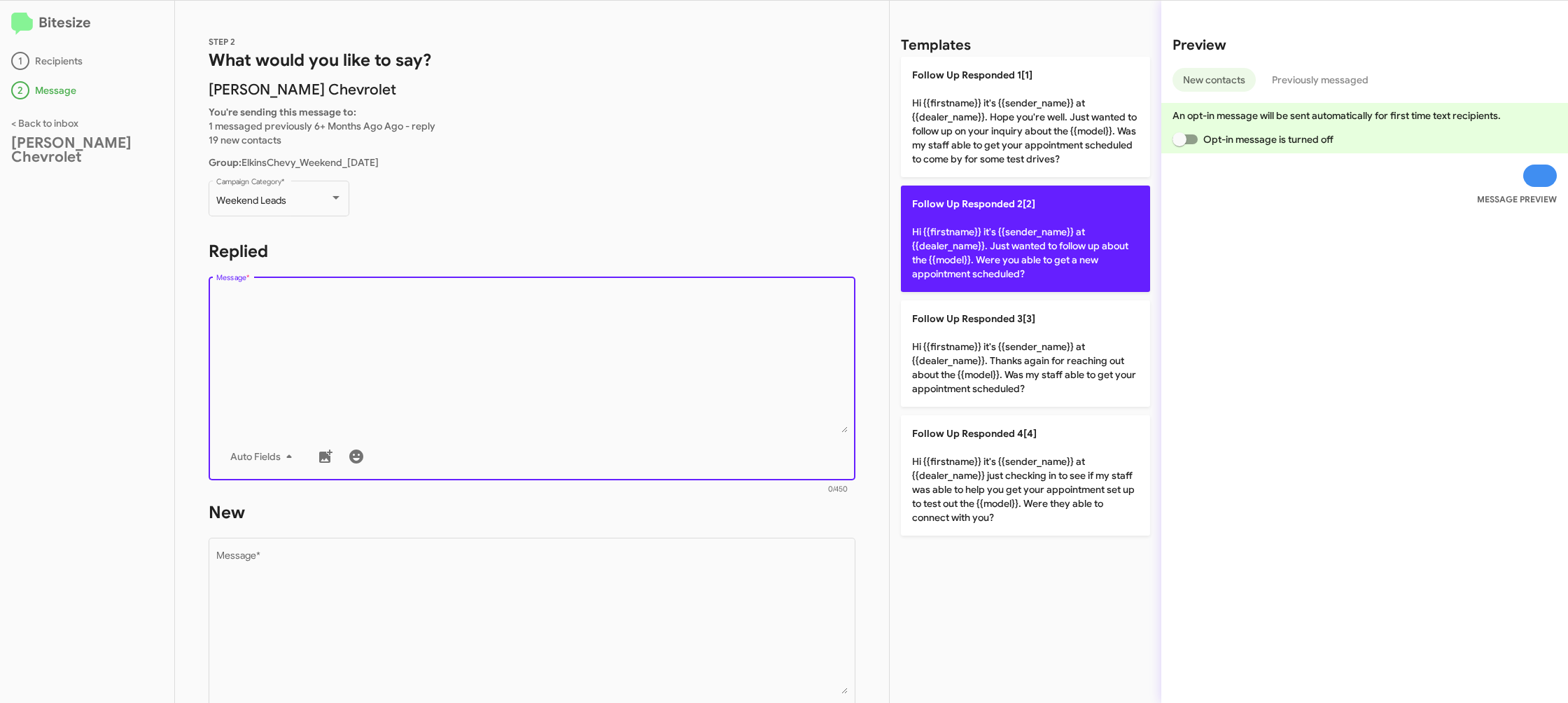
drag, startPoint x: 562, startPoint y: 367, endPoint x: 948, endPoint y: 263, distance: 399.8
click at [599, 342] on textarea "Message *" at bounding box center [533, 361] width 632 height 143
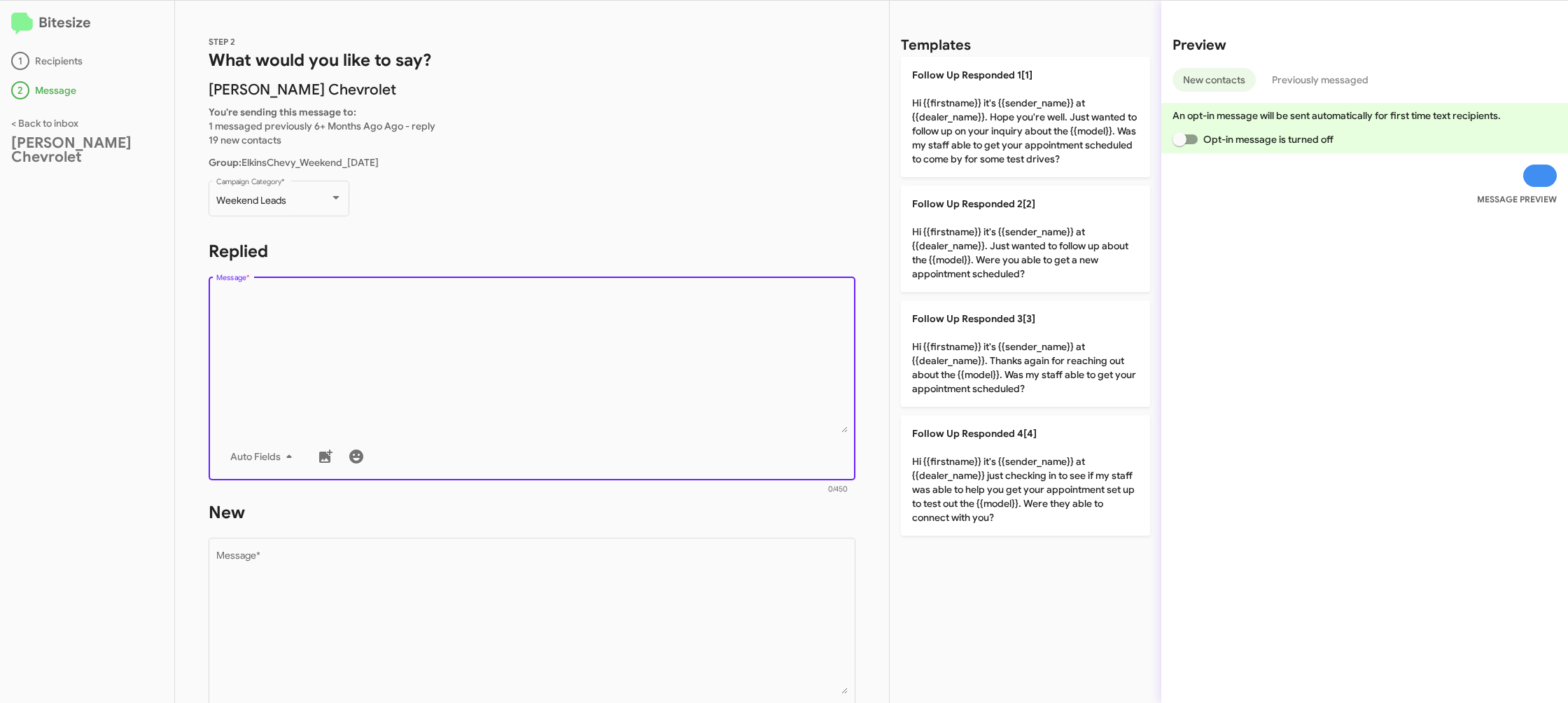
drag, startPoint x: 1042, startPoint y: 259, endPoint x: 808, endPoint y: 315, distance: 240.6
click at [1041, 259] on p "Follow Up Responded 2[2] Hi {{firstname}} it's {{sender_name}} at {{dealer_name…" at bounding box center [1025, 239] width 249 height 107
type textarea "Hi {{firstname}} it's {{sender_name}} at {{dealer_name}}. Just wanted to follow…"
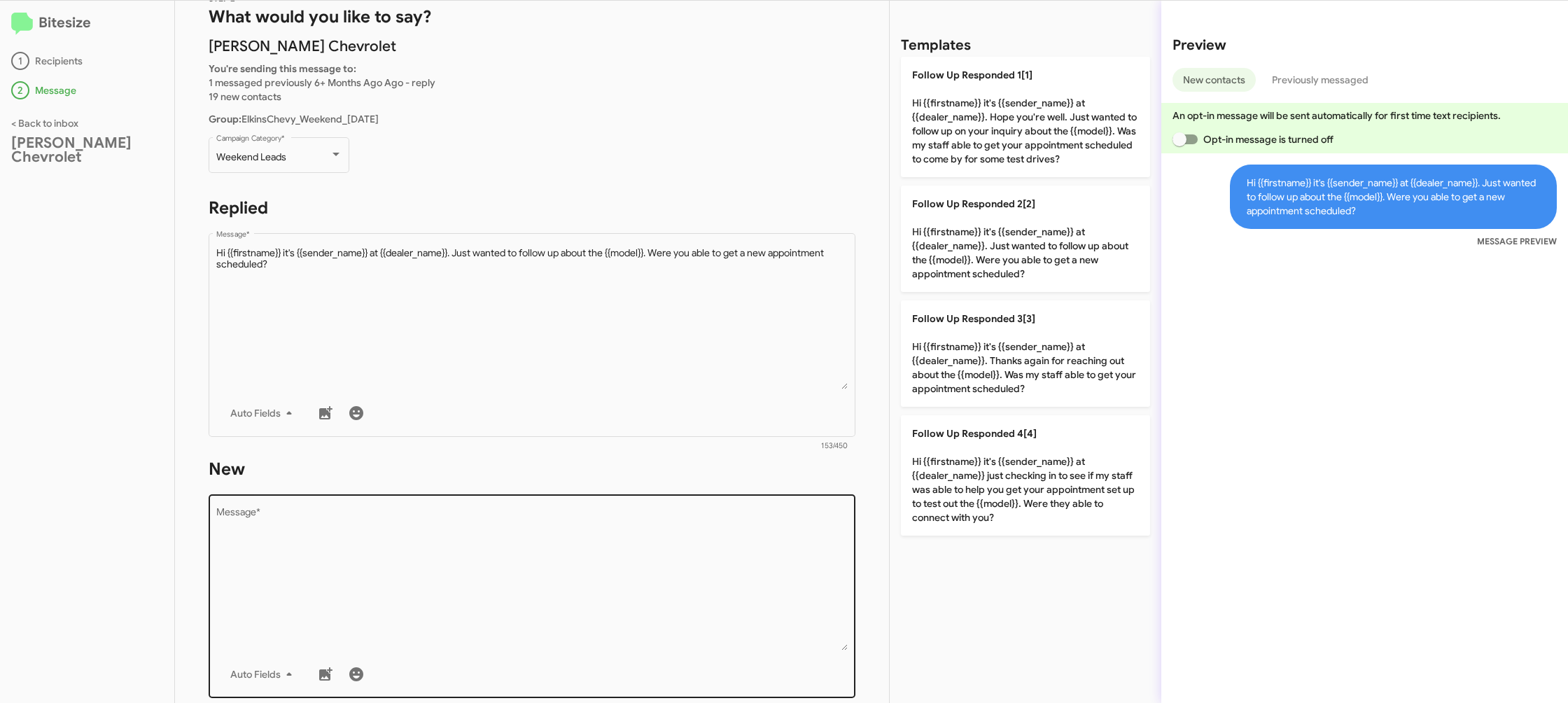
scroll to position [81, 0]
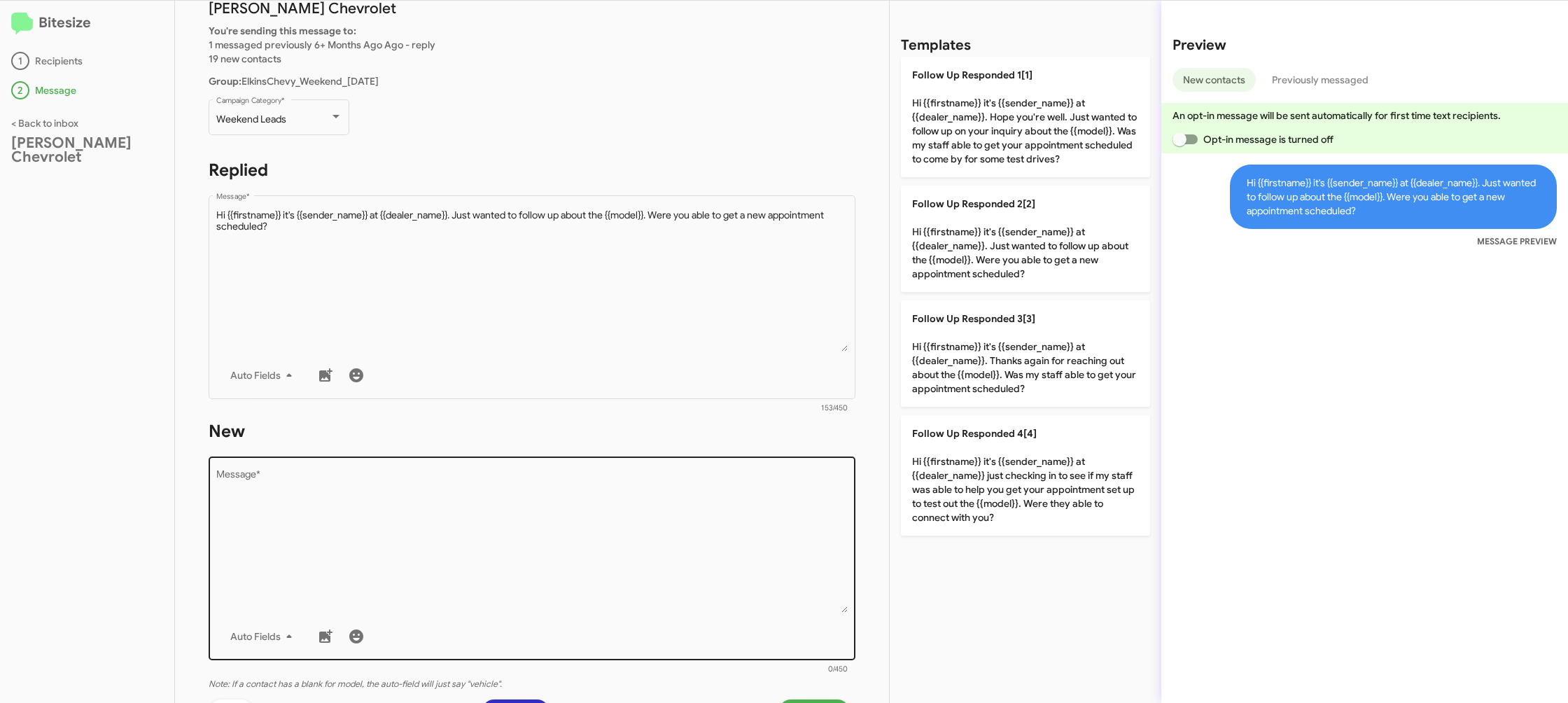
click at [654, 488] on textarea "Message *" at bounding box center [533, 541] width 632 height 143
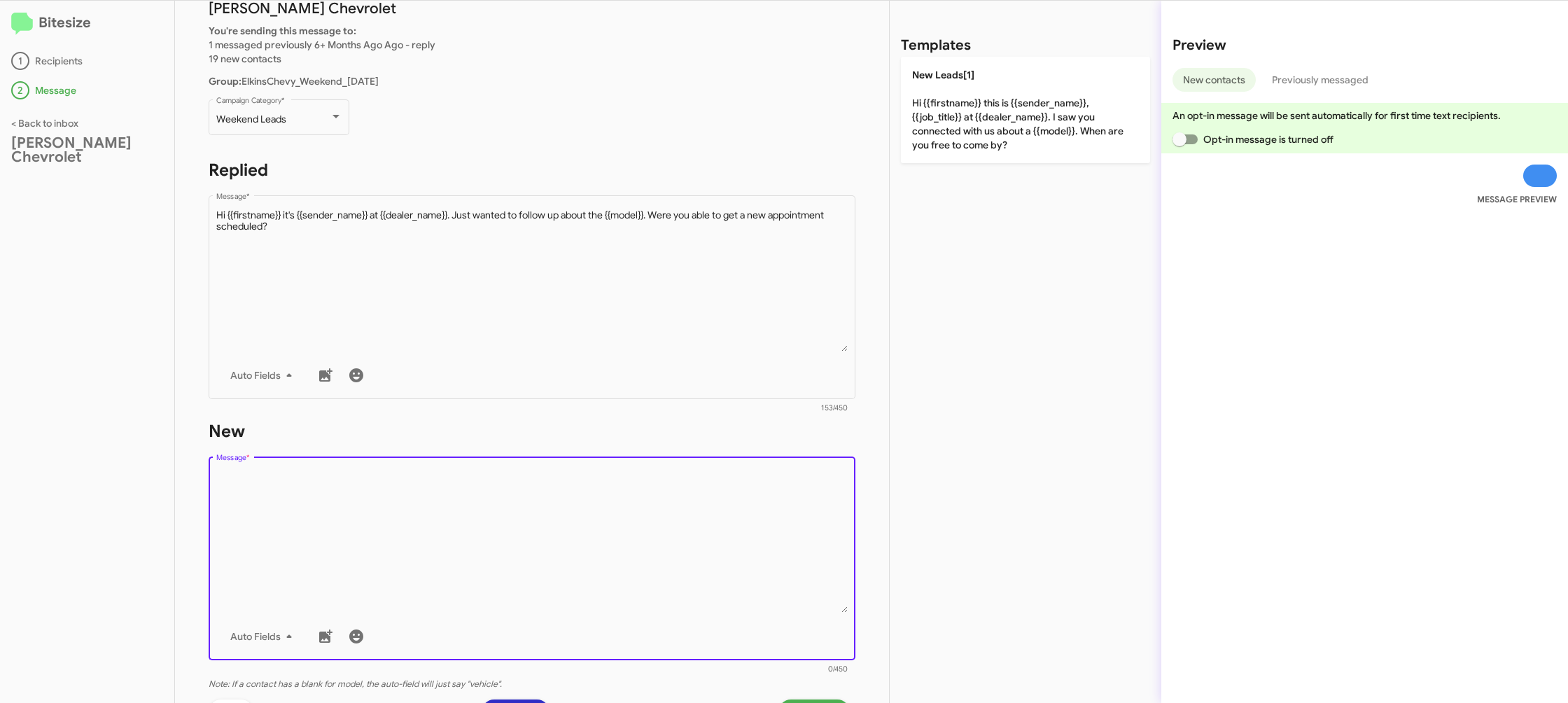
click at [651, 490] on textarea "Message *" at bounding box center [533, 541] width 632 height 143
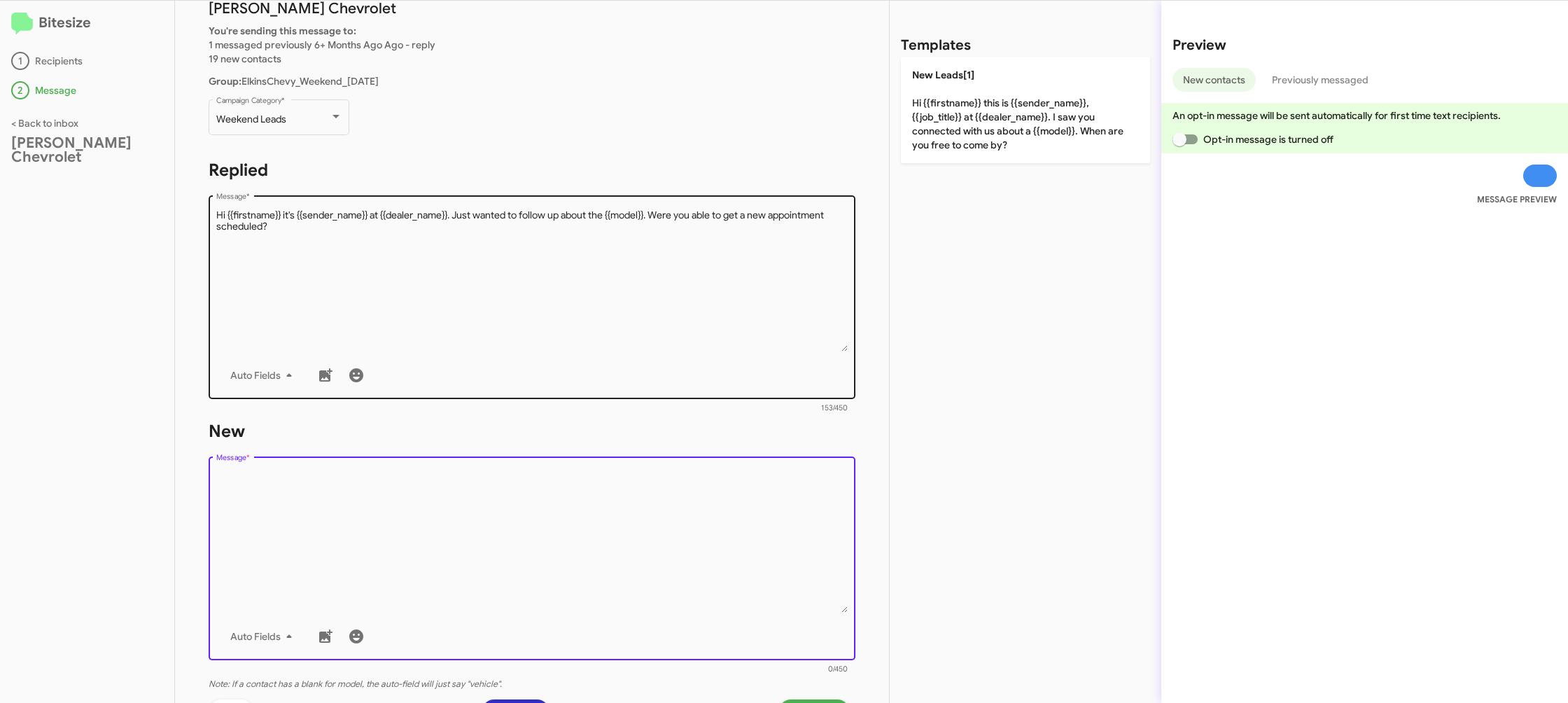
drag, startPoint x: 651, startPoint y: 490, endPoint x: 849, endPoint y: 239, distance: 319.7
click at [672, 459] on div "Drop image here to insert Auto Fields Message *" at bounding box center [533, 557] width 632 height 207
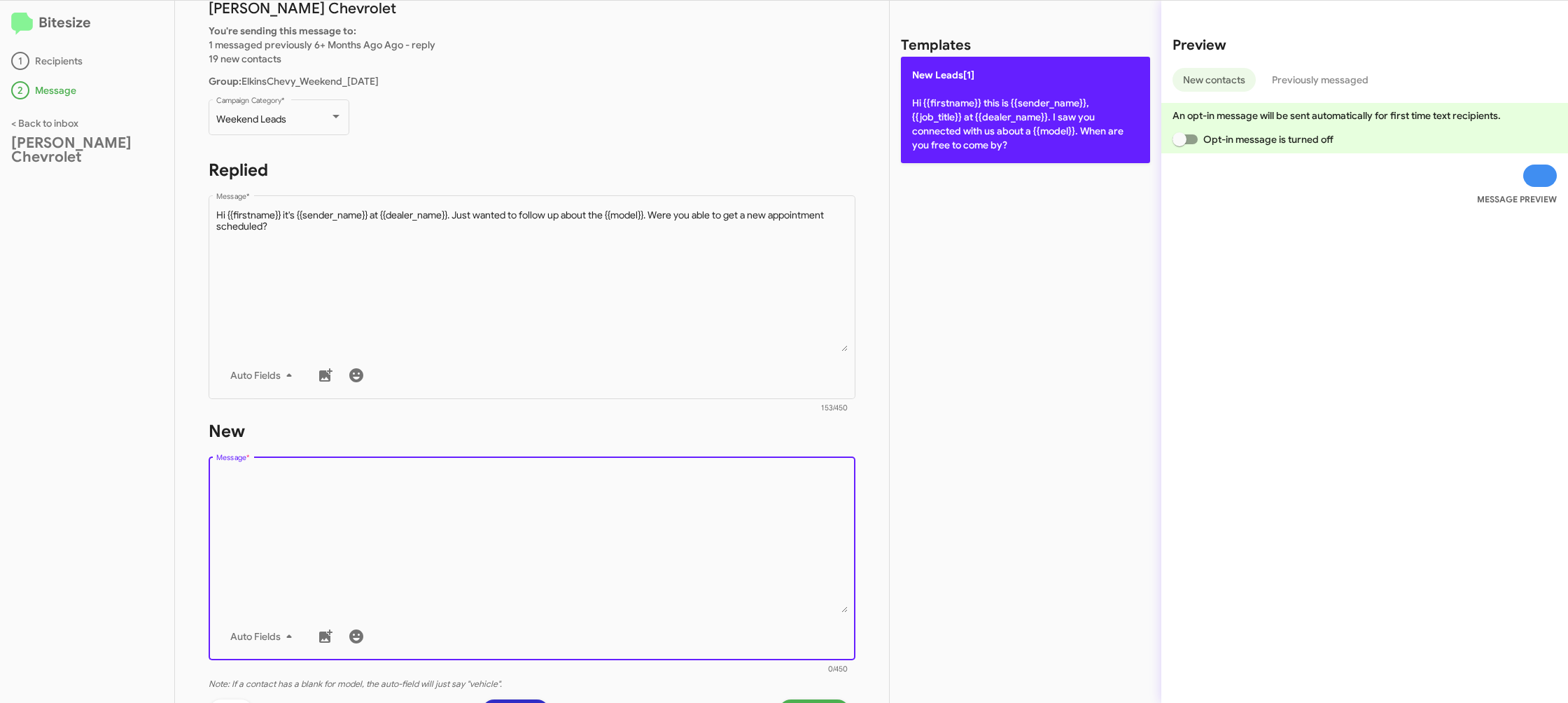
drag, startPoint x: 959, startPoint y: 132, endPoint x: 951, endPoint y: 131, distance: 8.1
click at [957, 132] on p "New Leads[1] Hi {{firstname}} this is {{sender_name}}, {{job_title}} at {{deale…" at bounding box center [1025, 110] width 249 height 107
type textarea "Hi {{firstname}} this is {{sender_name}}, {{job_title}} at {{dealer_name}}. I s…"
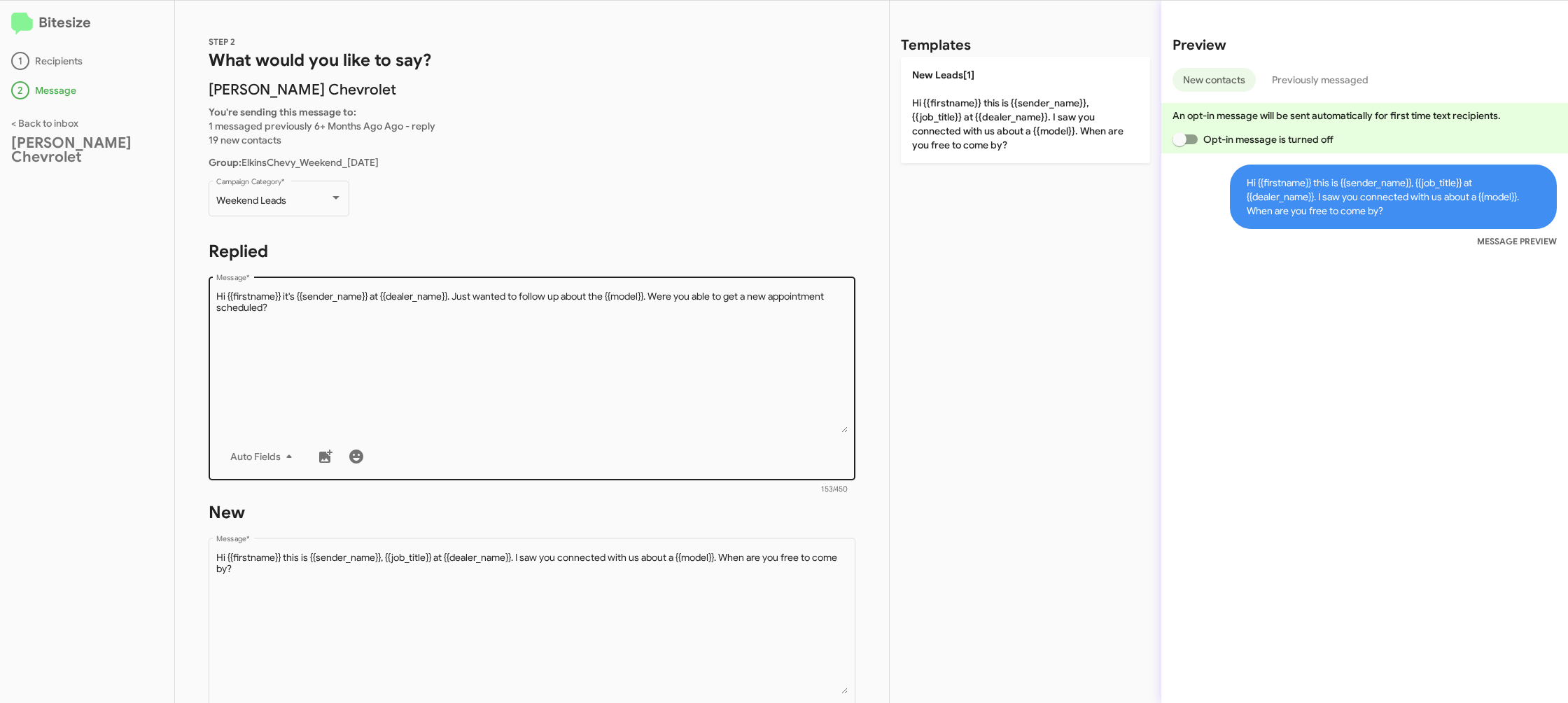
scroll to position [234, 0]
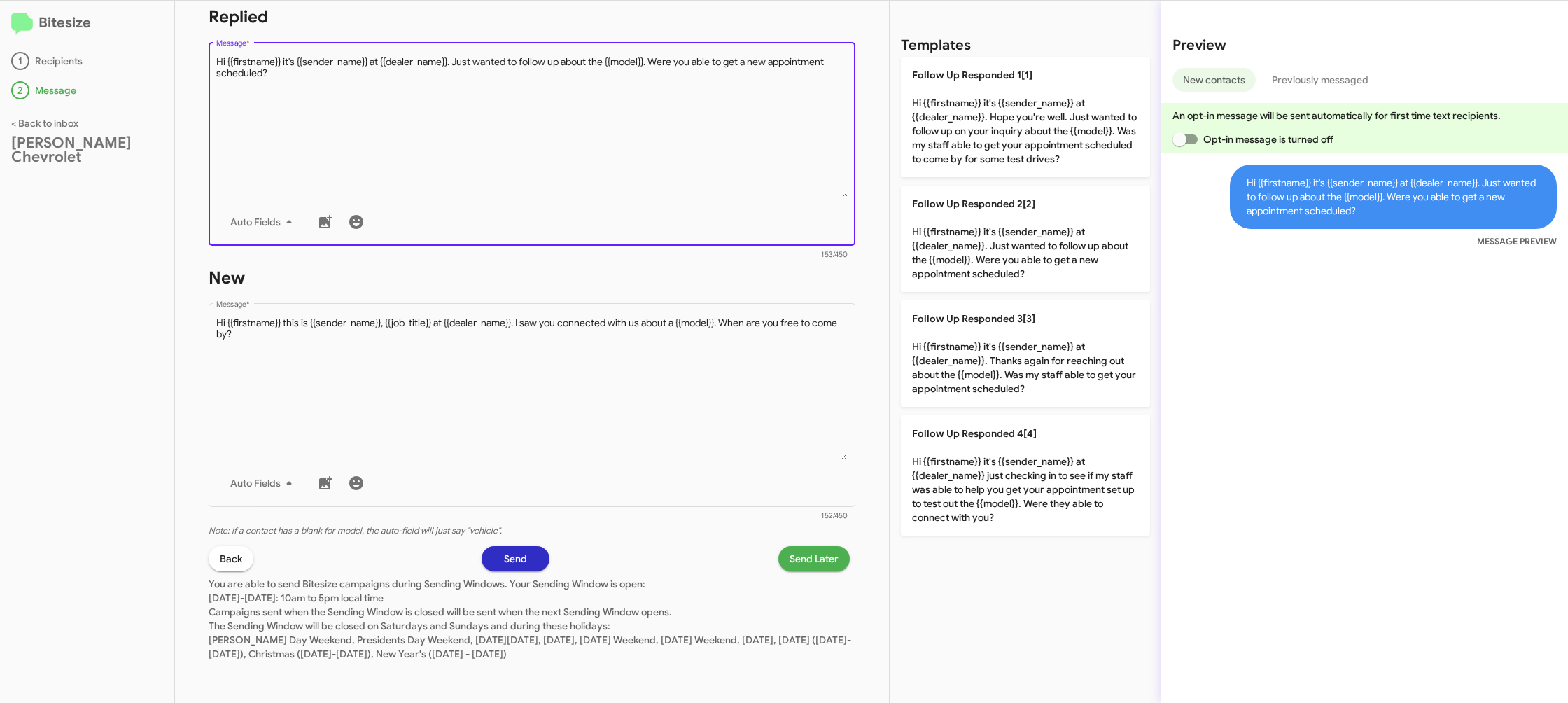
click at [582, 150] on textarea "Message *" at bounding box center [533, 126] width 632 height 143
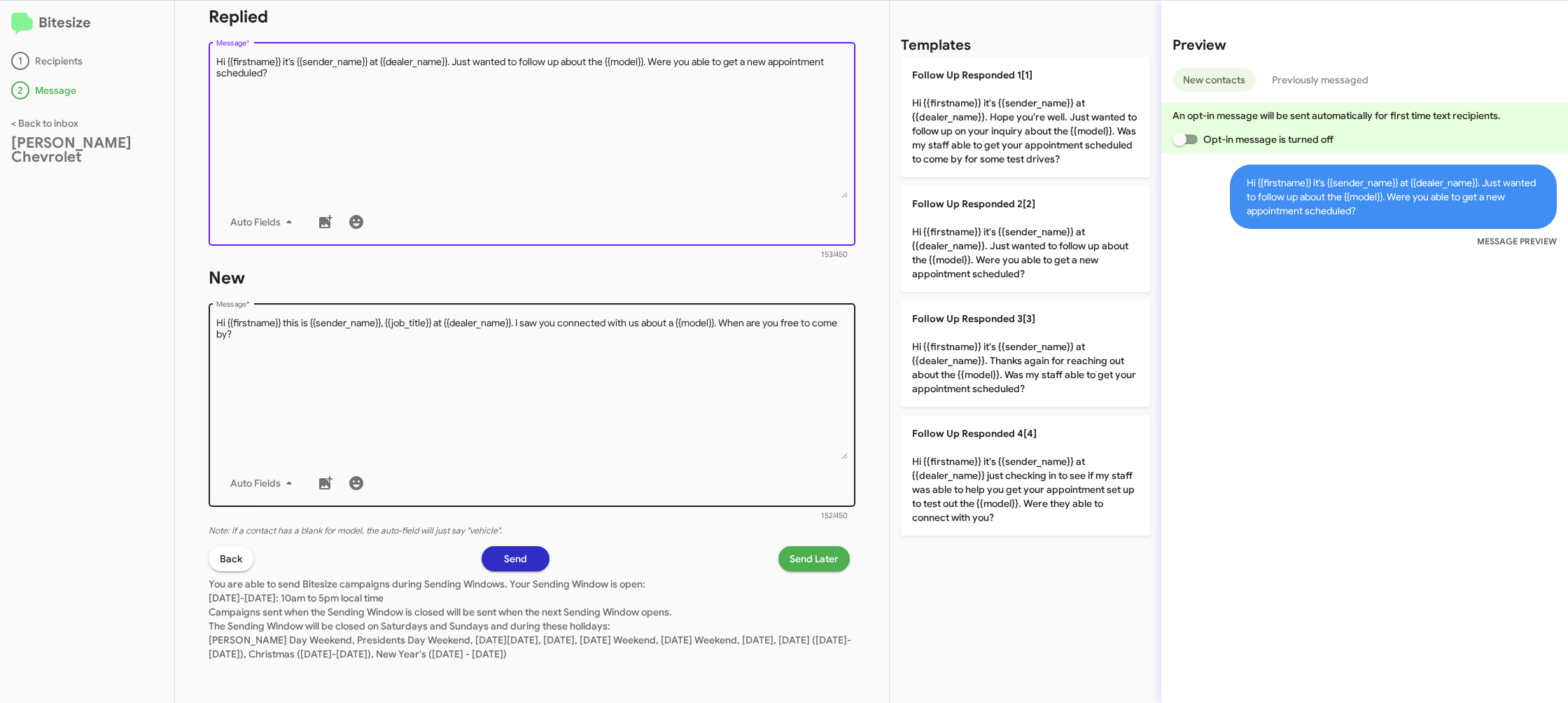
drag, startPoint x: 1023, startPoint y: 224, endPoint x: 791, endPoint y: 315, distance: 249.2
click at [1017, 224] on p "Follow Up Responded 2[2] Hi {{firstname}} it's {{sender_name}} at {{dealer_name…" at bounding box center [1025, 239] width 249 height 107
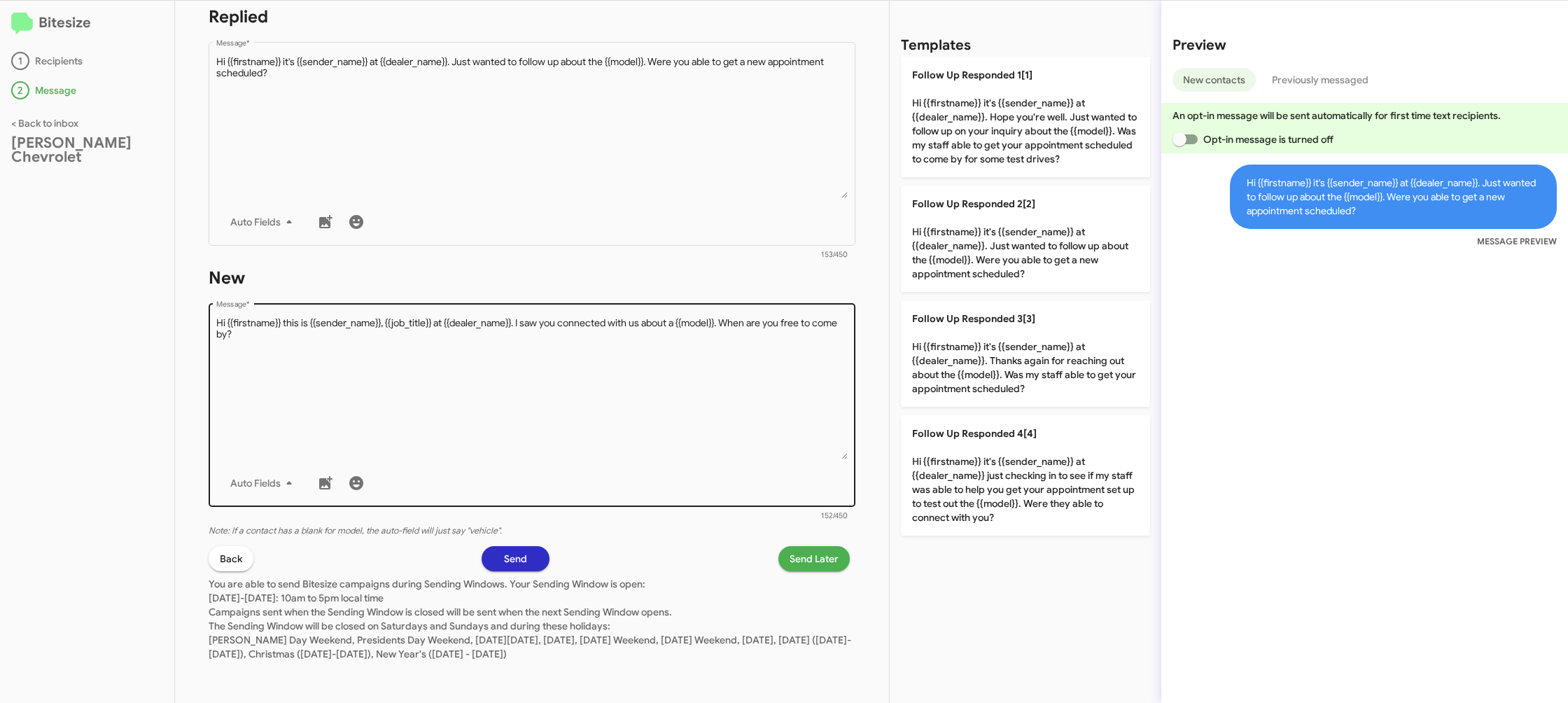
click at [539, 370] on textarea "Message *" at bounding box center [533, 388] width 632 height 143
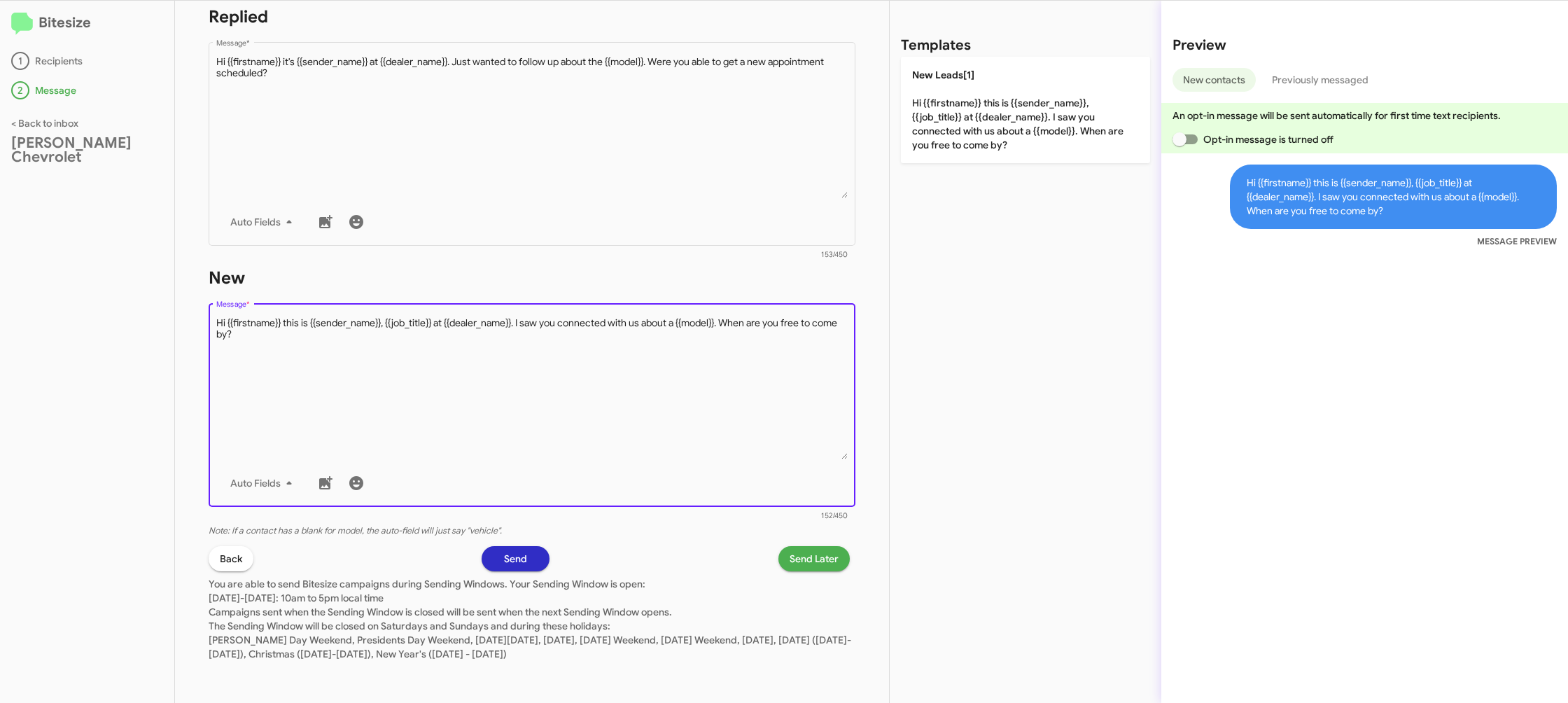
drag, startPoint x: 539, startPoint y: 369, endPoint x: 904, endPoint y: 190, distance: 406.5
click at [554, 361] on textarea "Message *" at bounding box center [533, 388] width 632 height 143
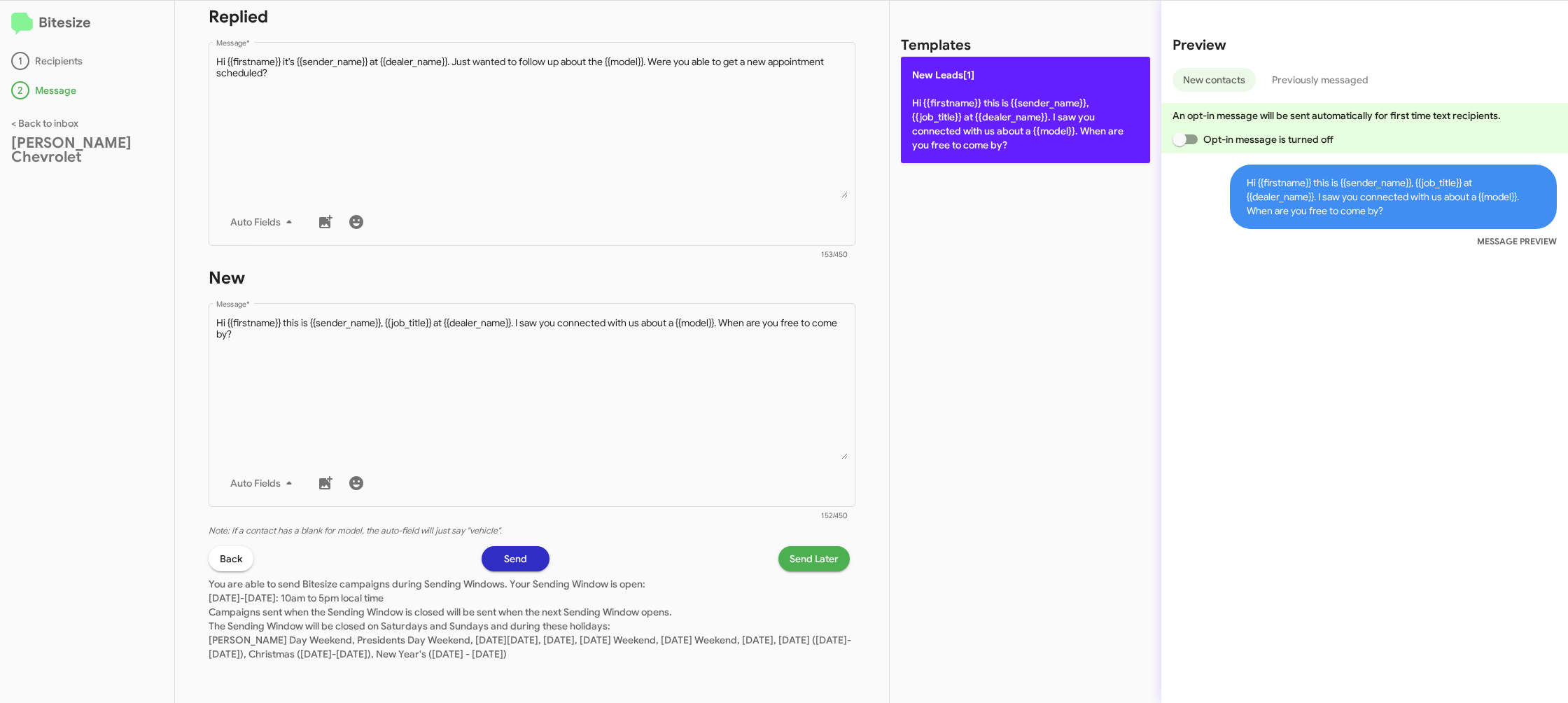
click at [959, 143] on p "New Leads[1] Hi {{firstname}} this is {{sender_name}}, {{job_title}} at {{deale…" at bounding box center [1025, 110] width 249 height 107
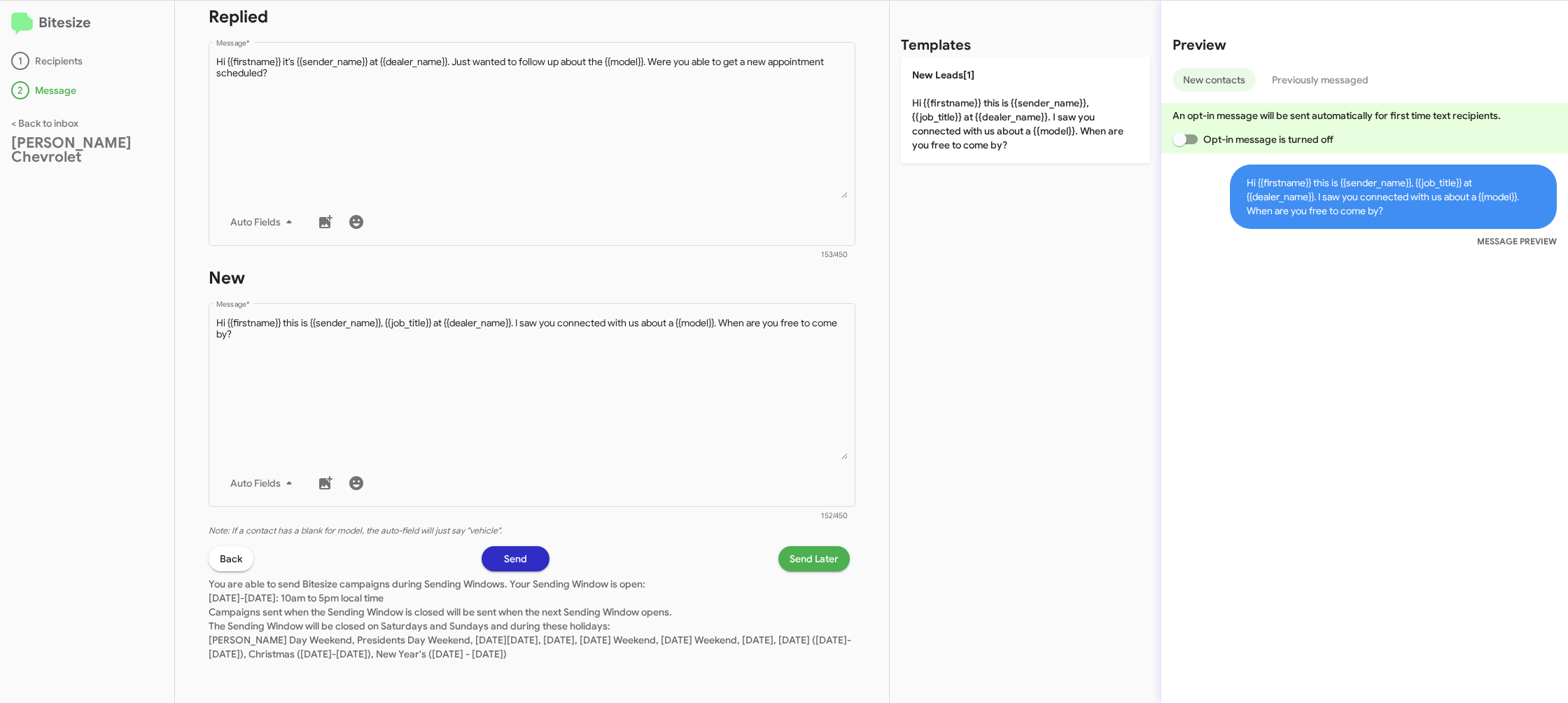
click at [809, 579] on p "You are able to send Bitesize campaigns during Sending Windows. Your Sending Wi…" at bounding box center [532, 616] width 647 height 90
click at [807, 562] on span "Send Later" at bounding box center [814, 559] width 49 height 25
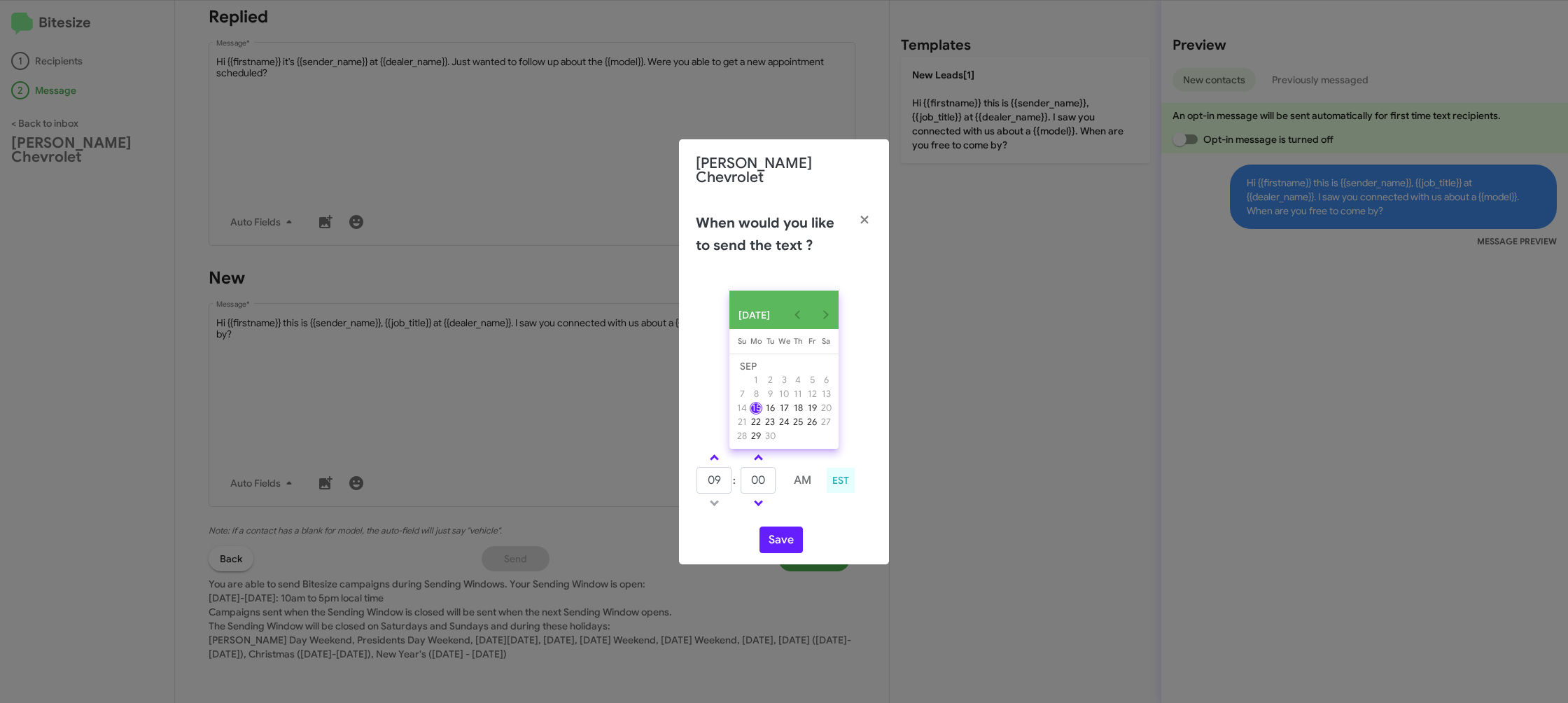
drag, startPoint x: 714, startPoint y: 454, endPoint x: 767, endPoint y: 514, distance: 80.1
click at [714, 454] on span at bounding box center [714, 459] width 9 height 9
type input "10"
drag, startPoint x: 782, startPoint y: 533, endPoint x: 793, endPoint y: 518, distance: 18.6
click at [781, 533] on button "Save" at bounding box center [781, 540] width 43 height 27
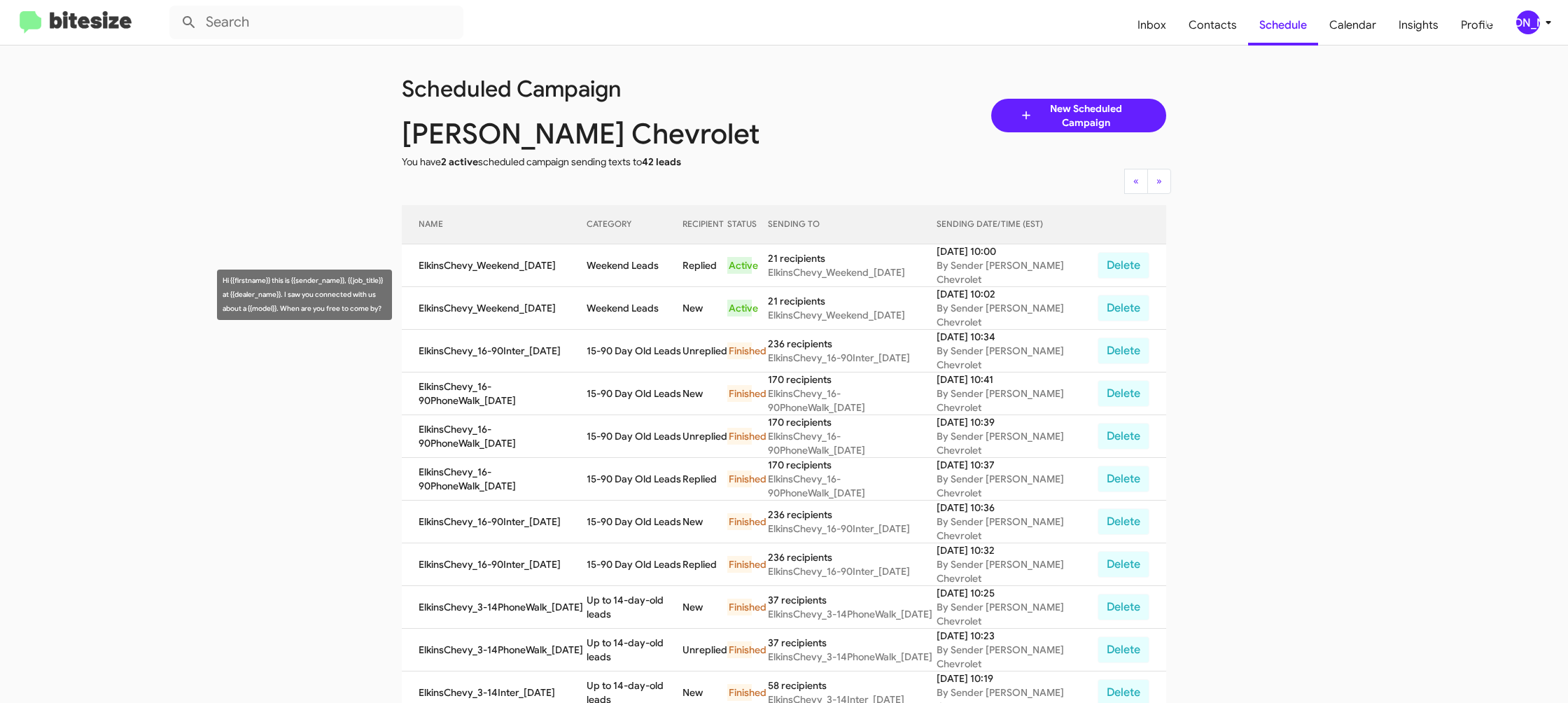
click at [654, 288] on td "Weekend Leads" at bounding box center [634, 308] width 96 height 43
copy td "Weekend Leads"
click at [1538, 23] on div "[PERSON_NAME]" at bounding box center [1528, 23] width 24 height 24
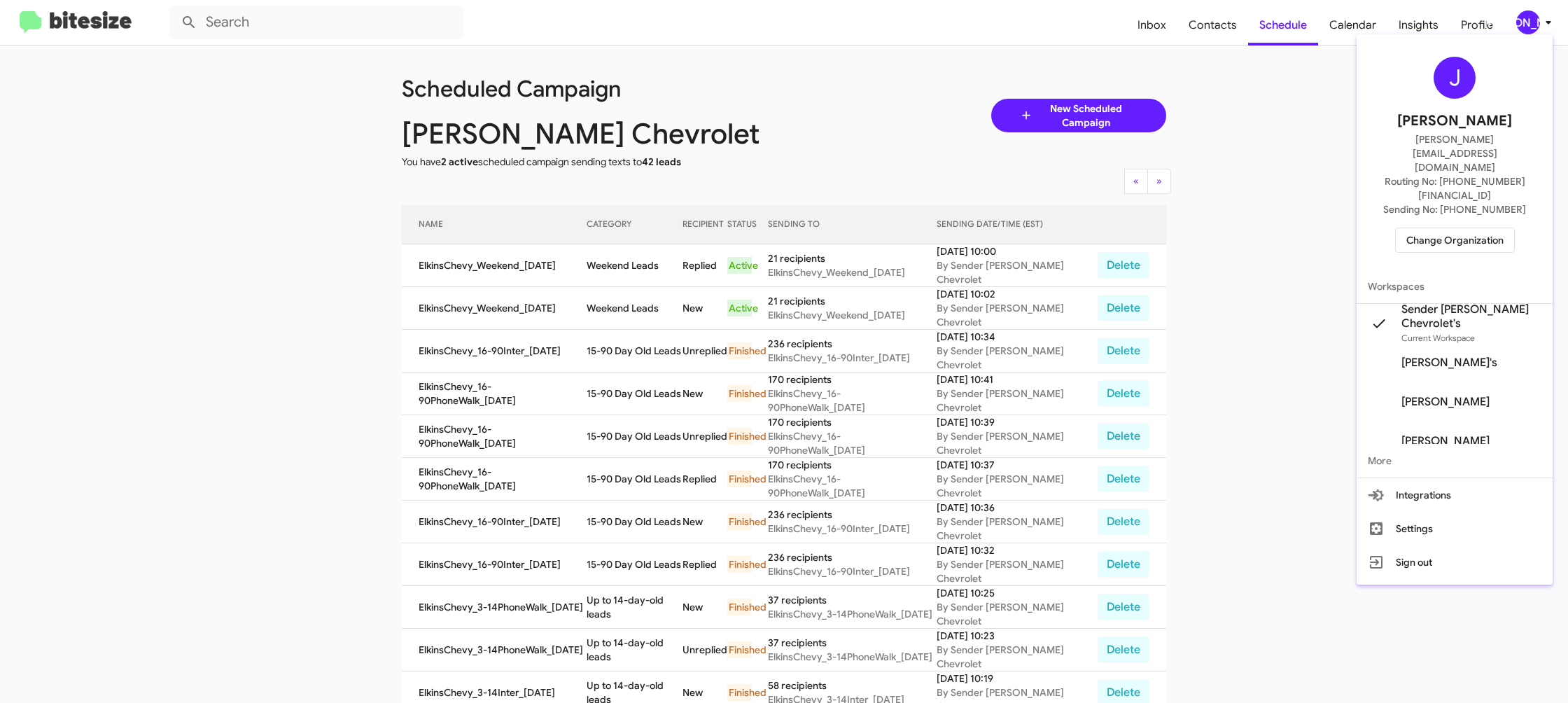
click at [1218, 42] on div at bounding box center [784, 351] width 1568 height 703
click at [1218, 42] on span "Contacts" at bounding box center [1213, 25] width 71 height 41
type input "in:groups"
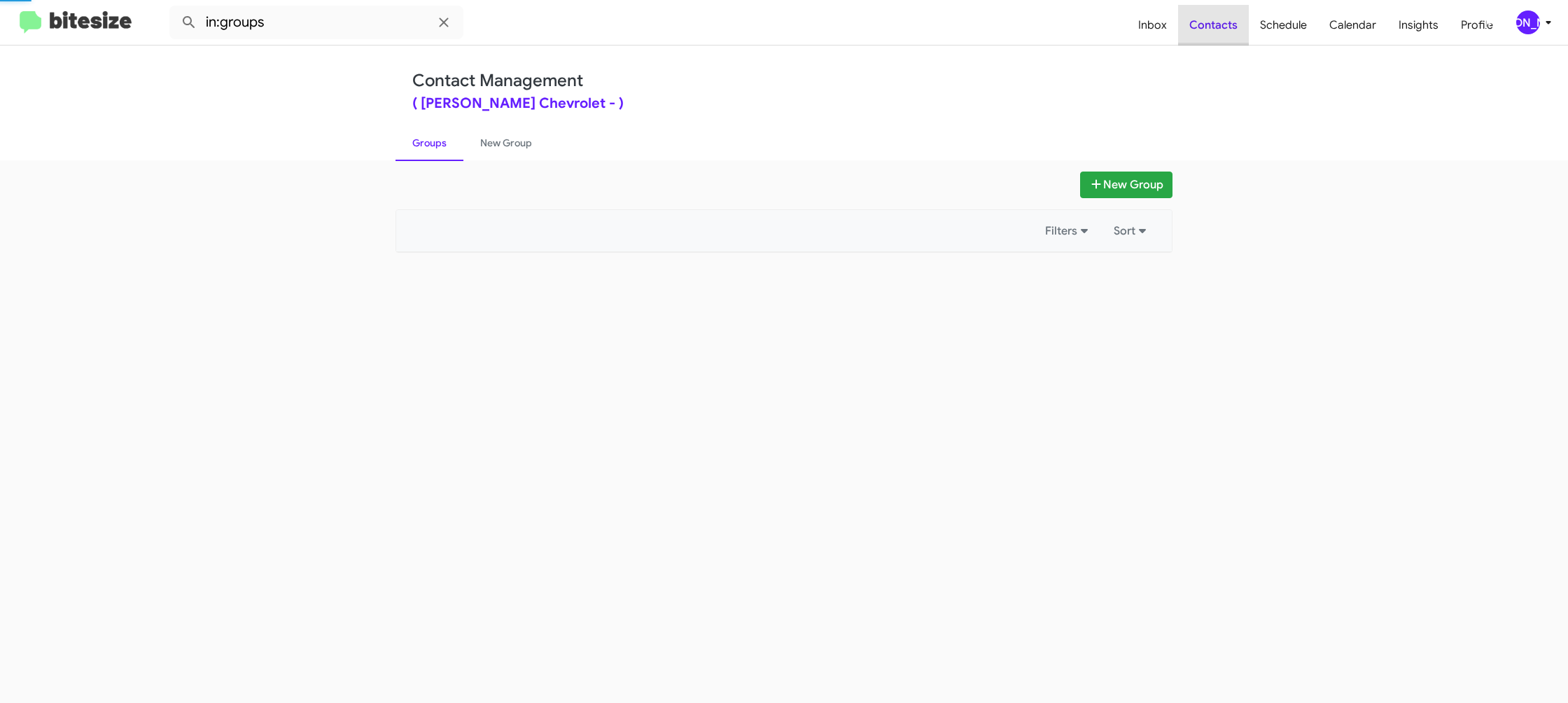
click at [1218, 42] on span "Contacts" at bounding box center [1214, 25] width 71 height 41
drag, startPoint x: 1218, startPoint y: 42, endPoint x: 1176, endPoint y: 35, distance: 42.6
click at [1216, 42] on span "Contacts" at bounding box center [1214, 25] width 71 height 41
click at [1175, 36] on span "Inbox" at bounding box center [1152, 25] width 51 height 41
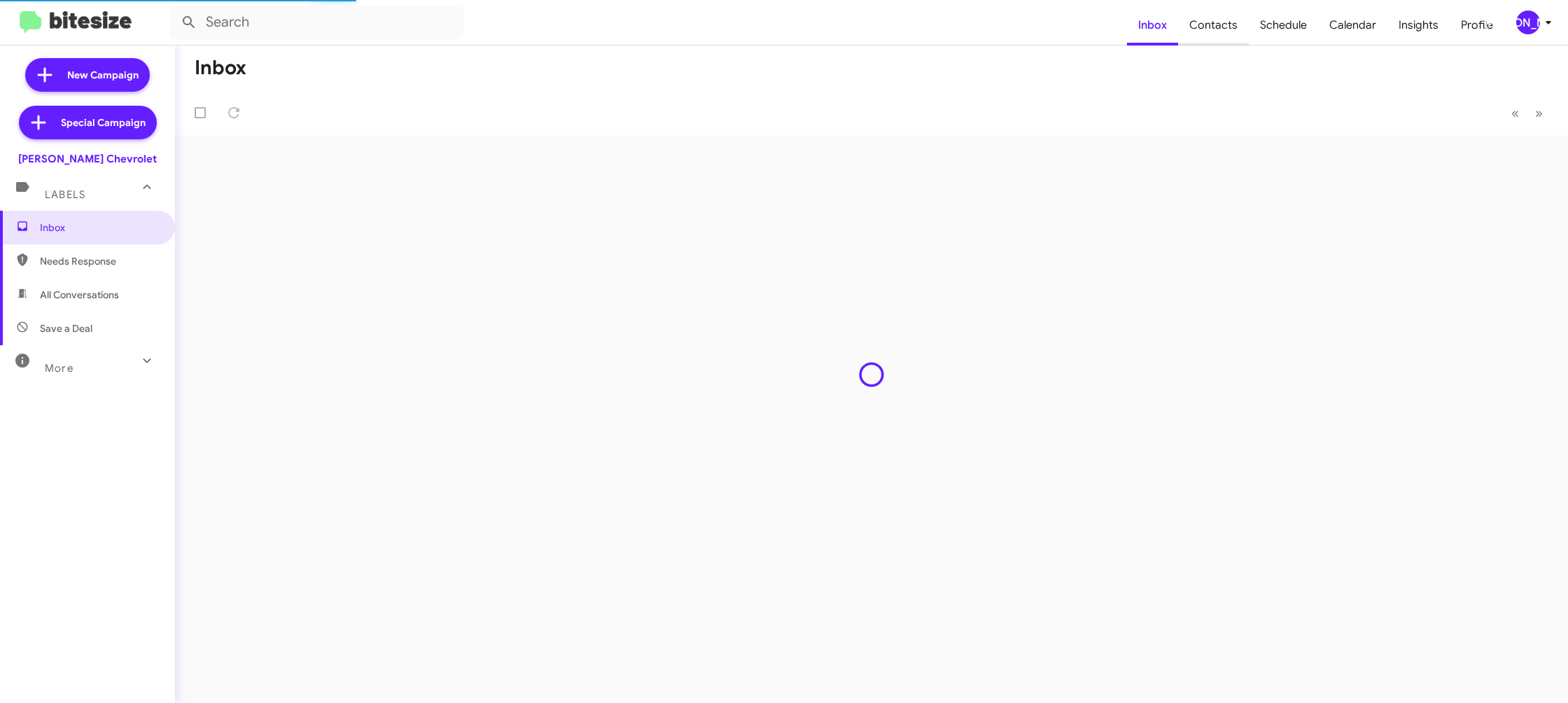
click at [1204, 38] on span "Contacts" at bounding box center [1214, 25] width 71 height 41
type input "in:groups"
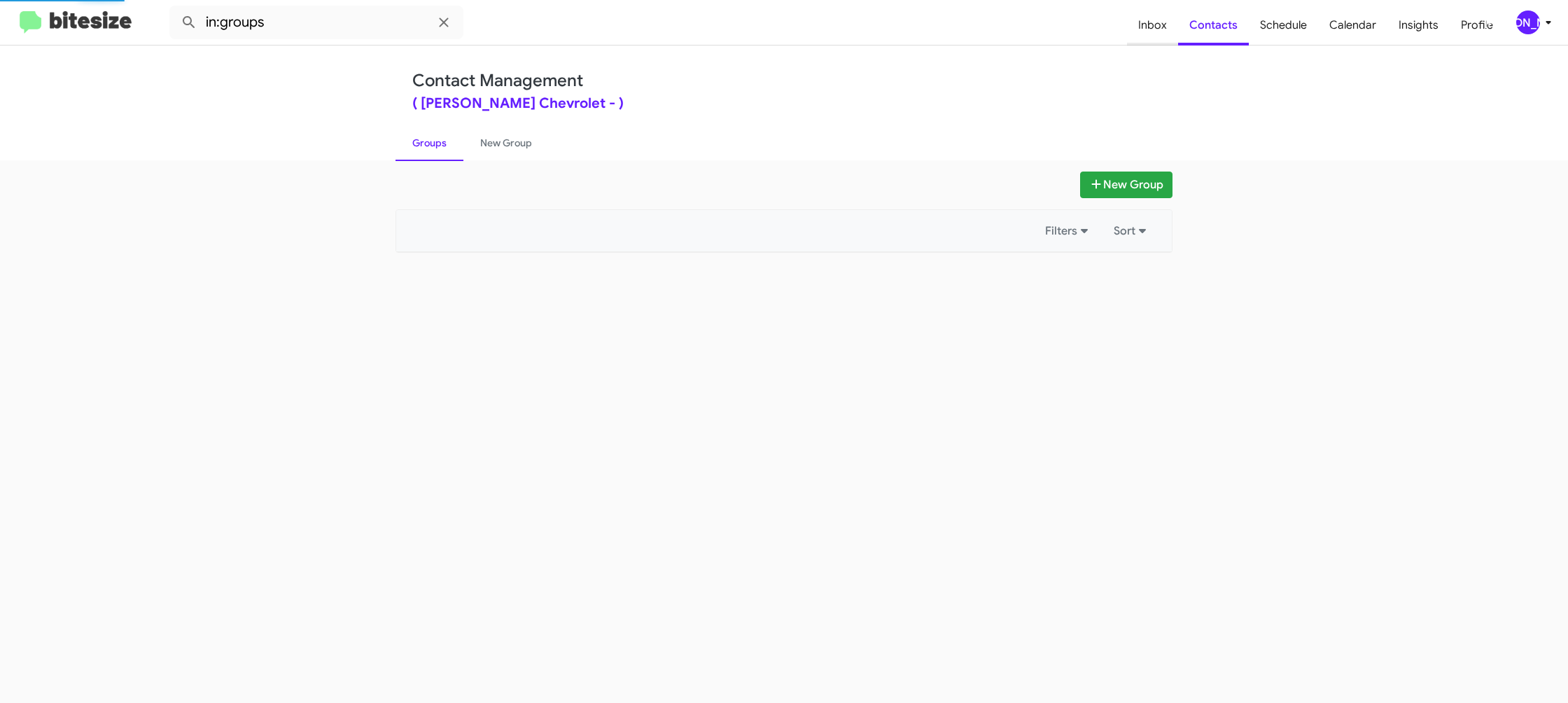
click at [1172, 33] on span "Inbox" at bounding box center [1152, 25] width 51 height 41
